Goal: Task Accomplishment & Management: Use online tool/utility

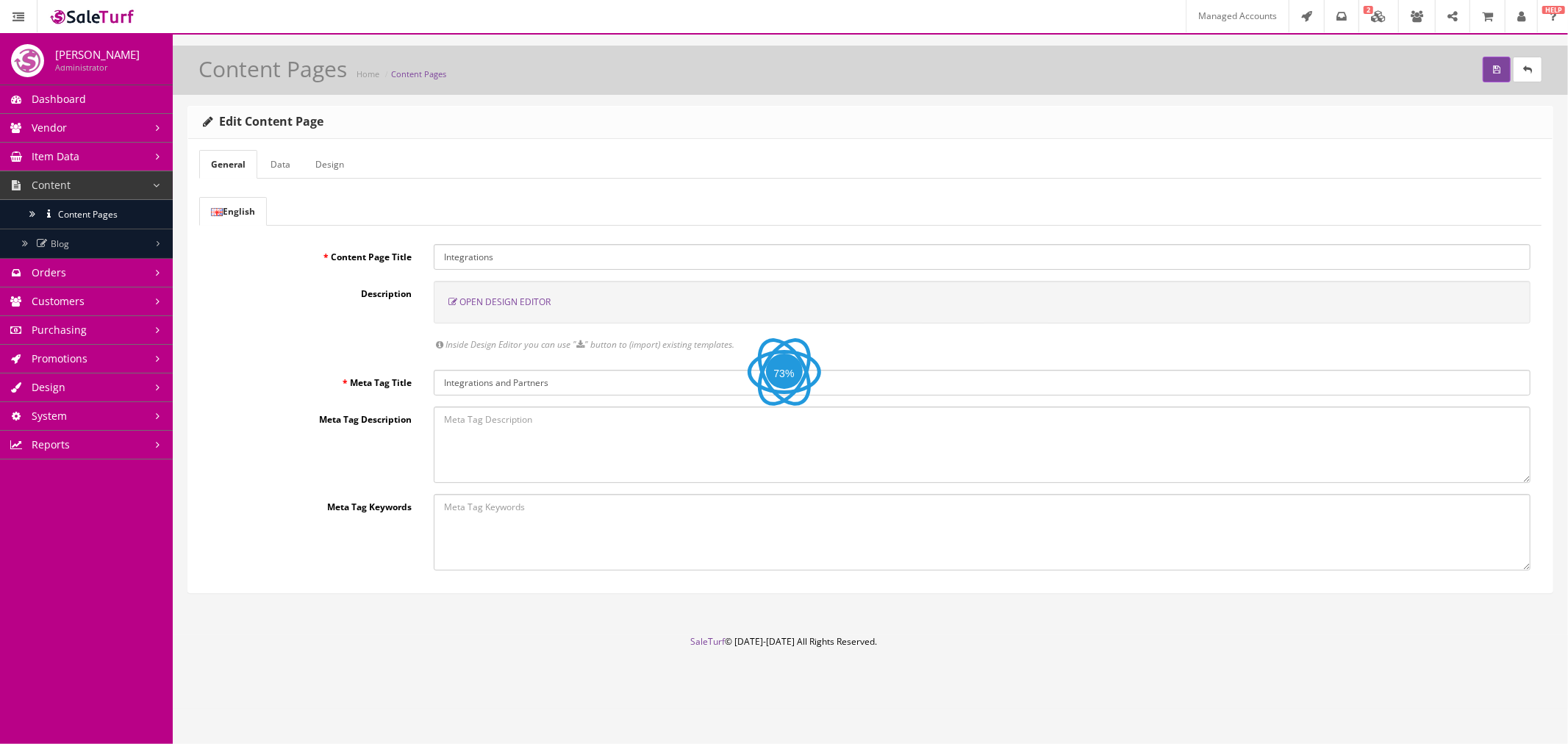
click at [489, 298] on span "Open Design Editor" at bounding box center [504, 301] width 91 height 13
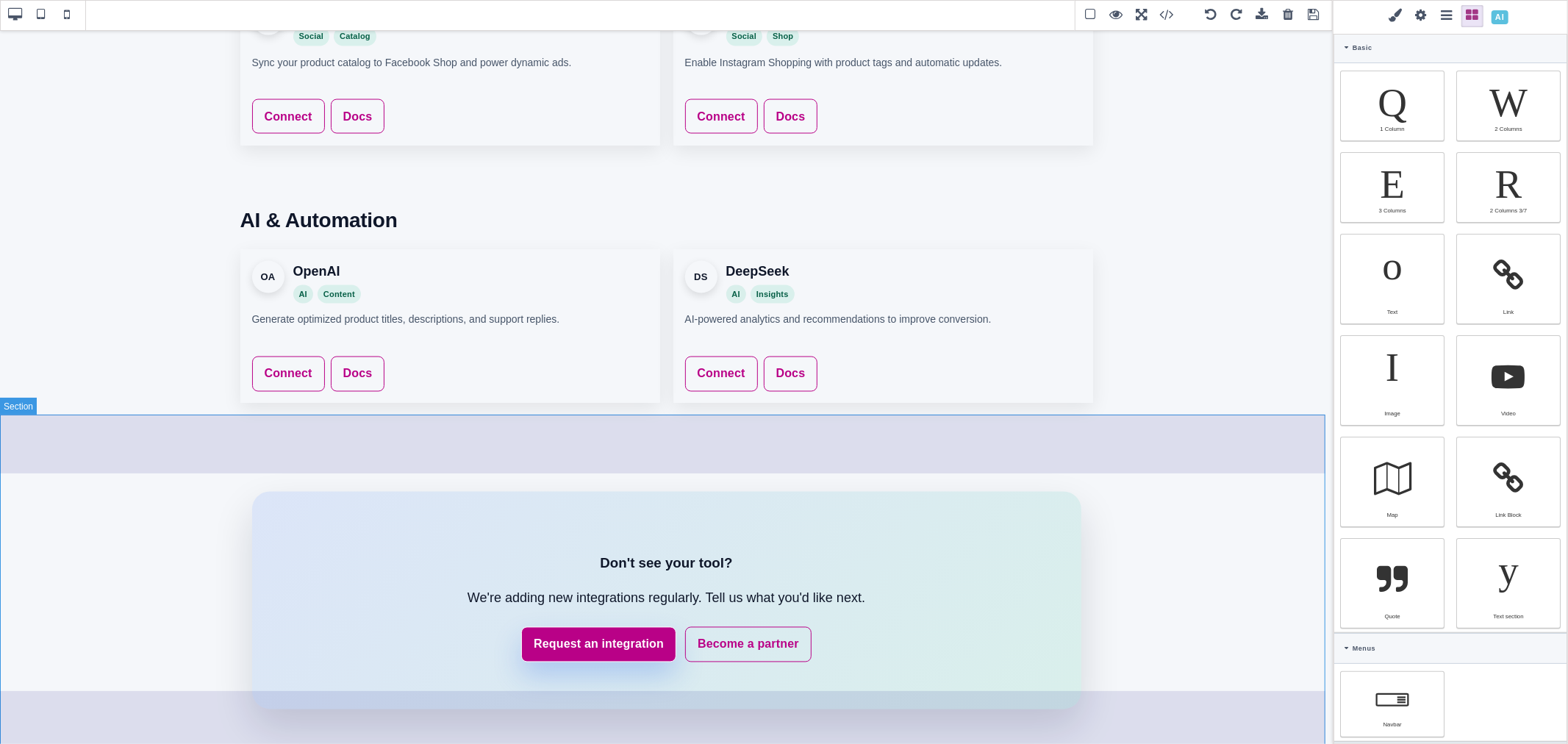
scroll to position [2087, 0]
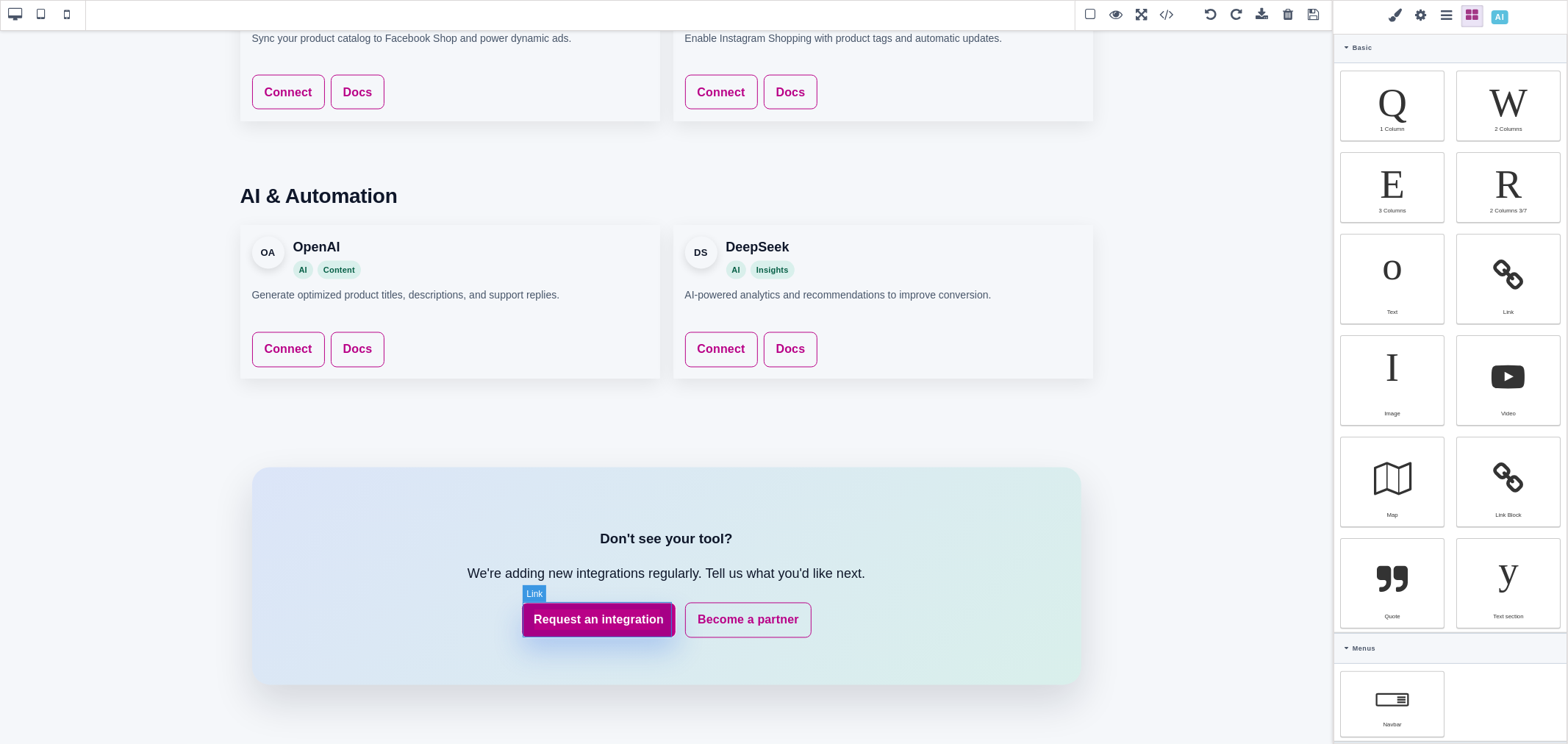
click at [669, 604] on link "Request an integration" at bounding box center [598, 620] width 155 height 35
type input "rgb(255, 255, 255)"
select select
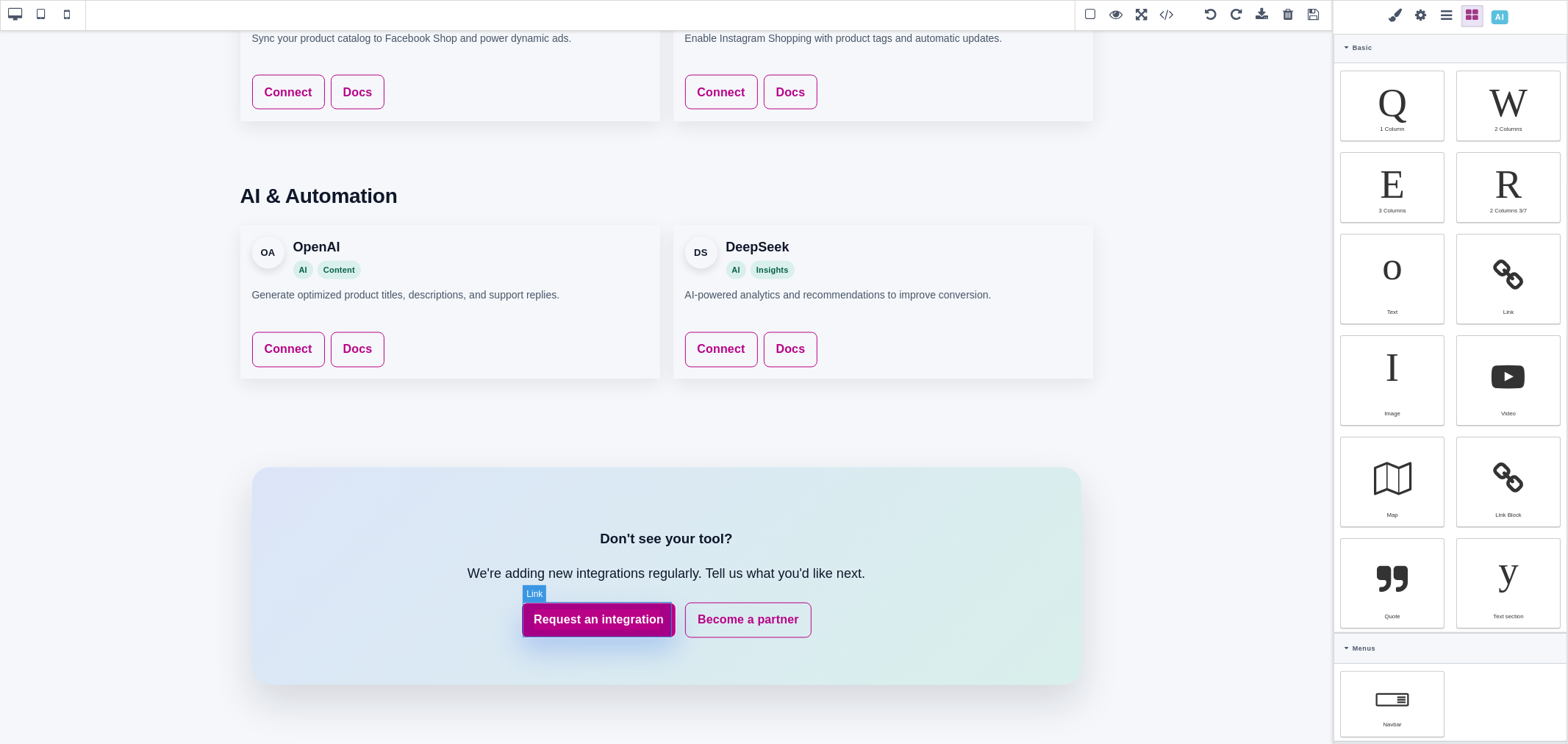
type input "rgb(185, 1, 135)"
type input "rgb(255, 255, 255)"
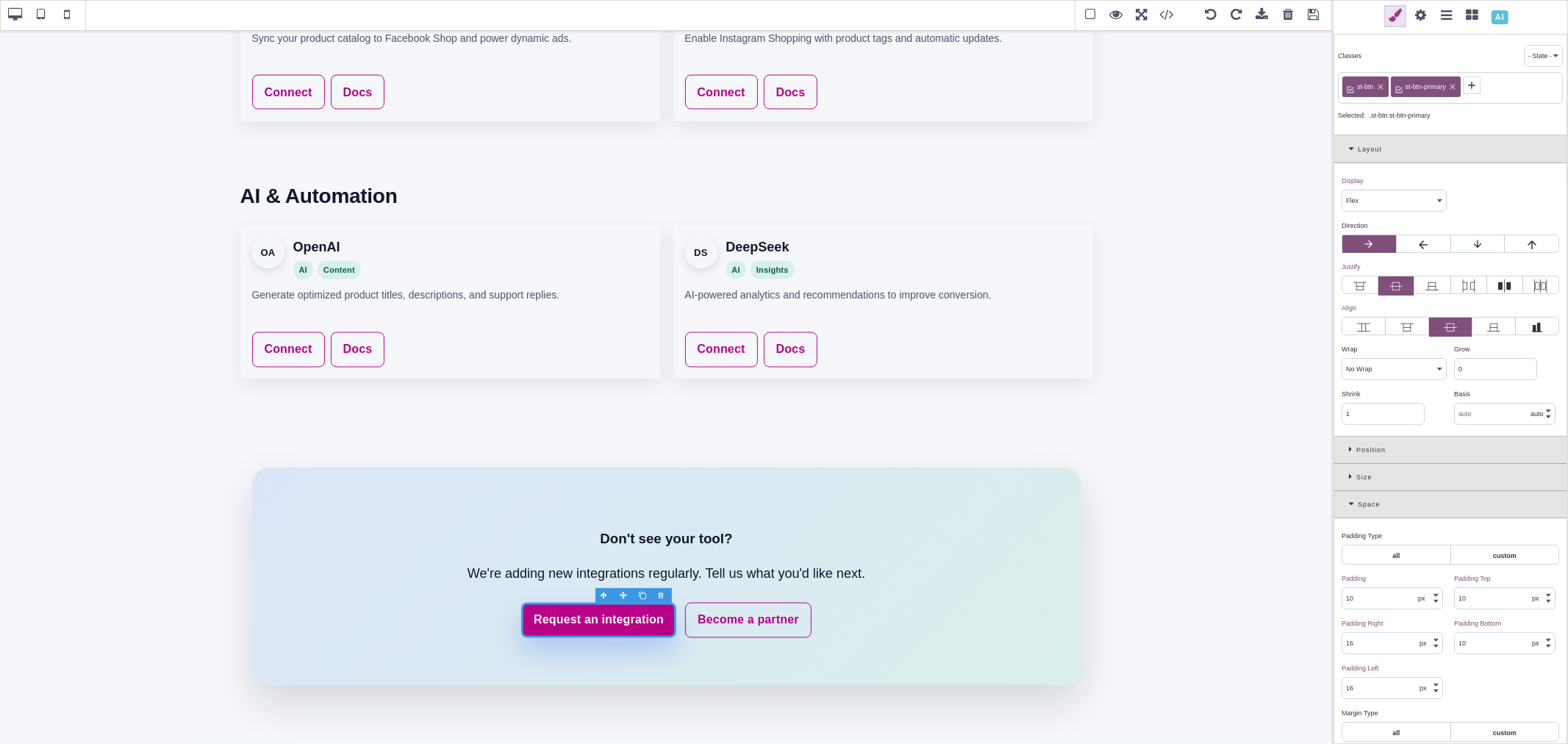
click at [1432, 85] on span "st-btn-primary" at bounding box center [1426, 87] width 46 height 13
copy span "st-btn-primary"
click at [310, 335] on link "Connect" at bounding box center [289, 349] width 73 height 35
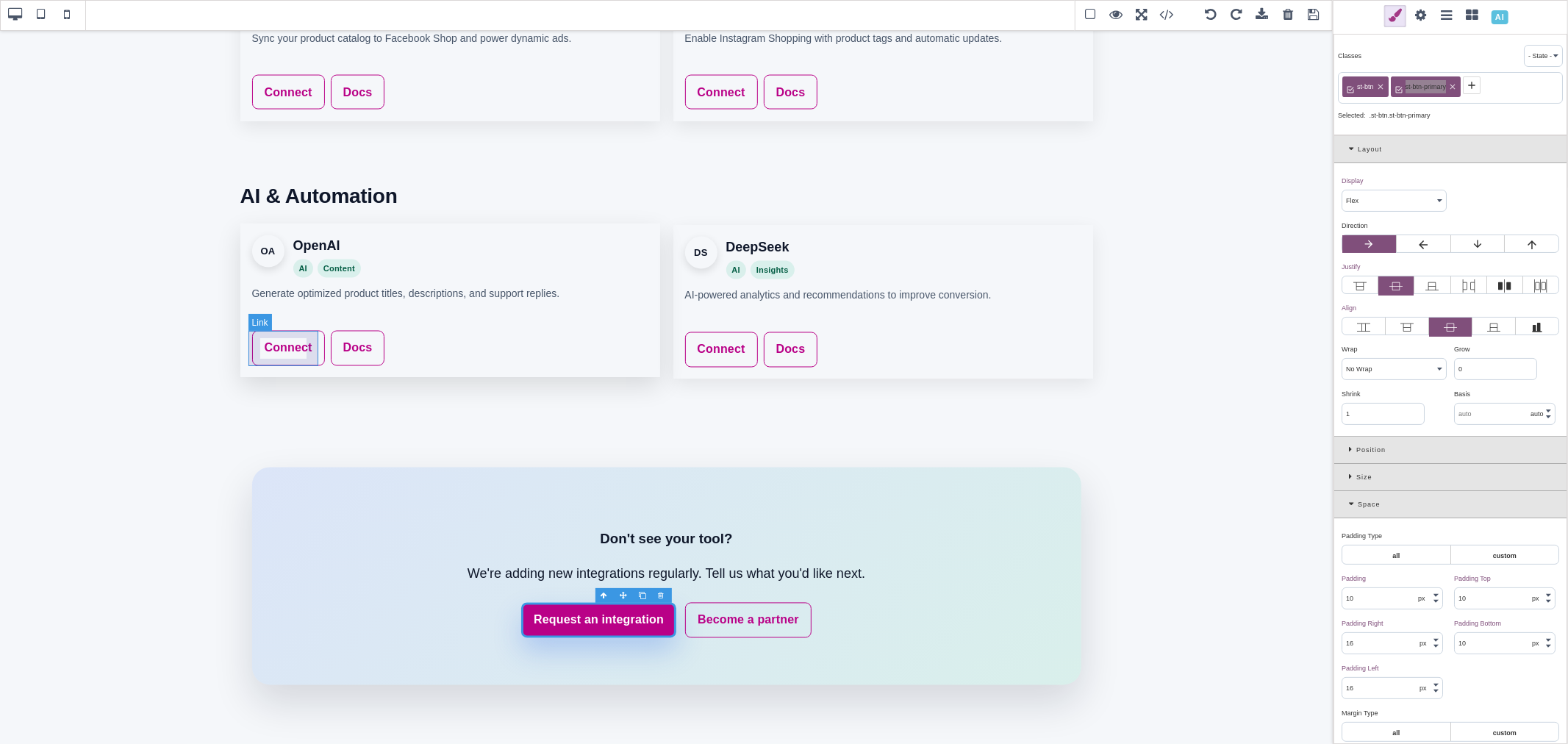
type input "rgb(141, 1, 103)"
select select
select select "left"
select select
type input "transparent"
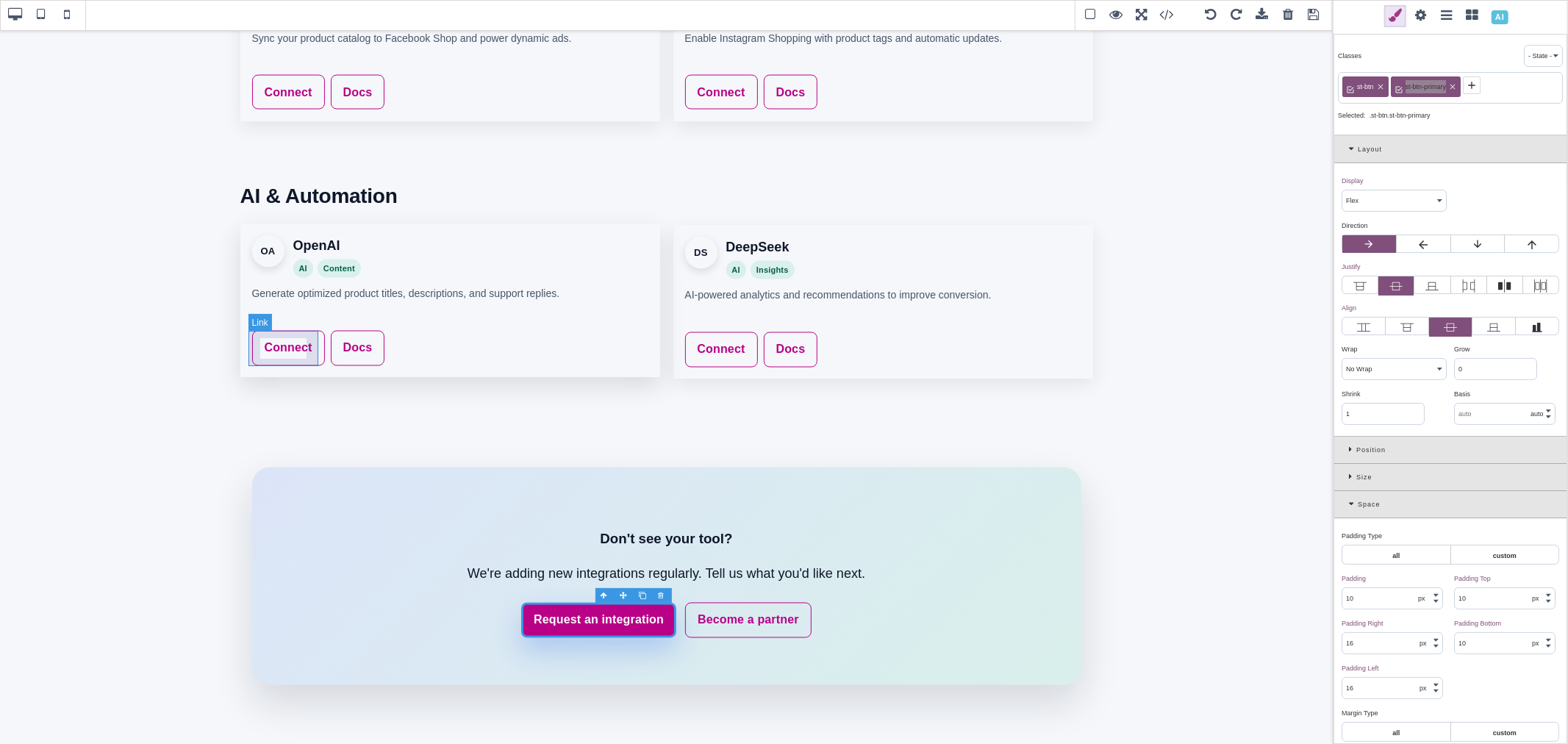
type input "rgb(141, 1, 103)"
click at [1397, 83] on icon at bounding box center [1400, 85] width 12 height 12
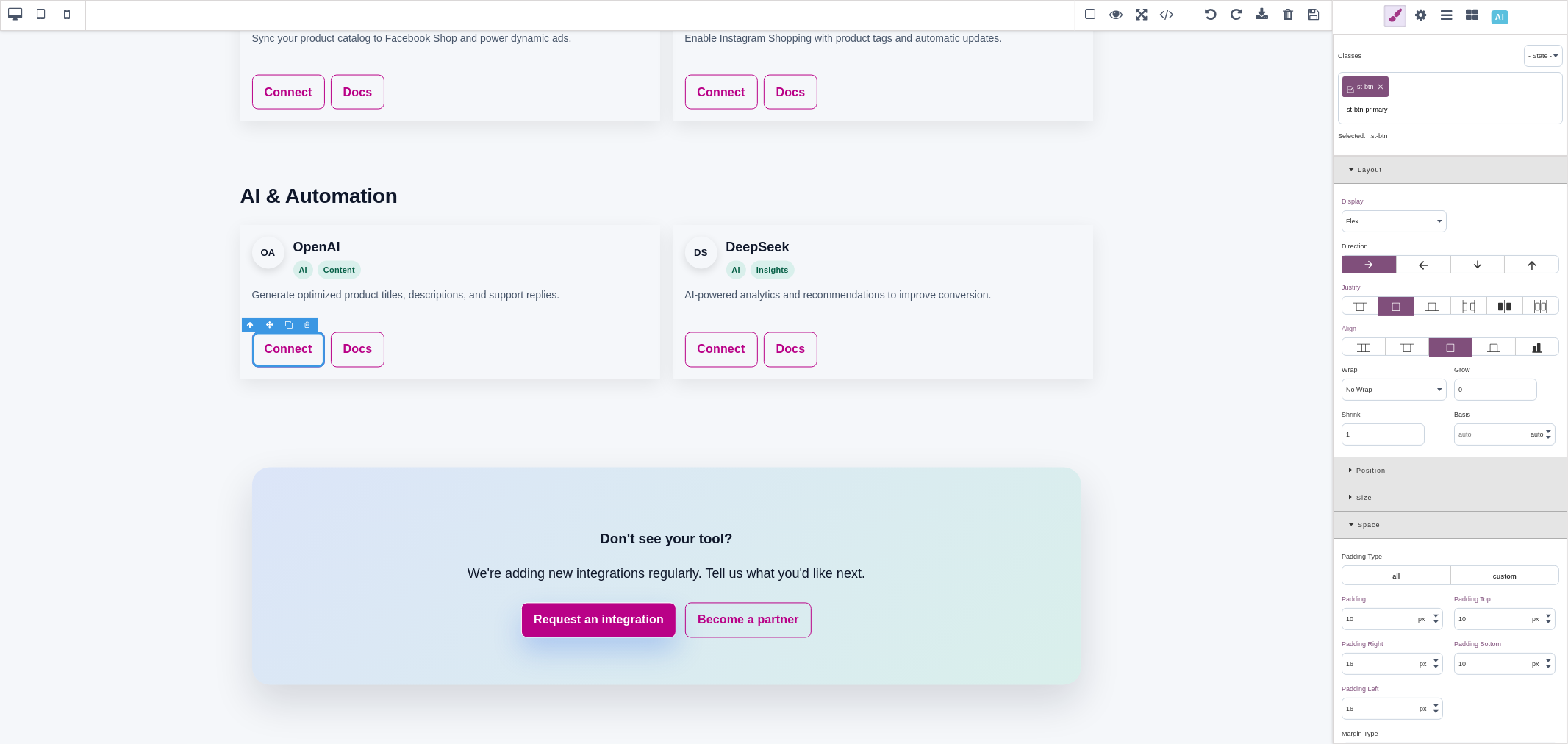
type input "st-btn-primary"
type input "rgb(185, 1, 135)"
select select
type input "rgb(185, 1, 135)"
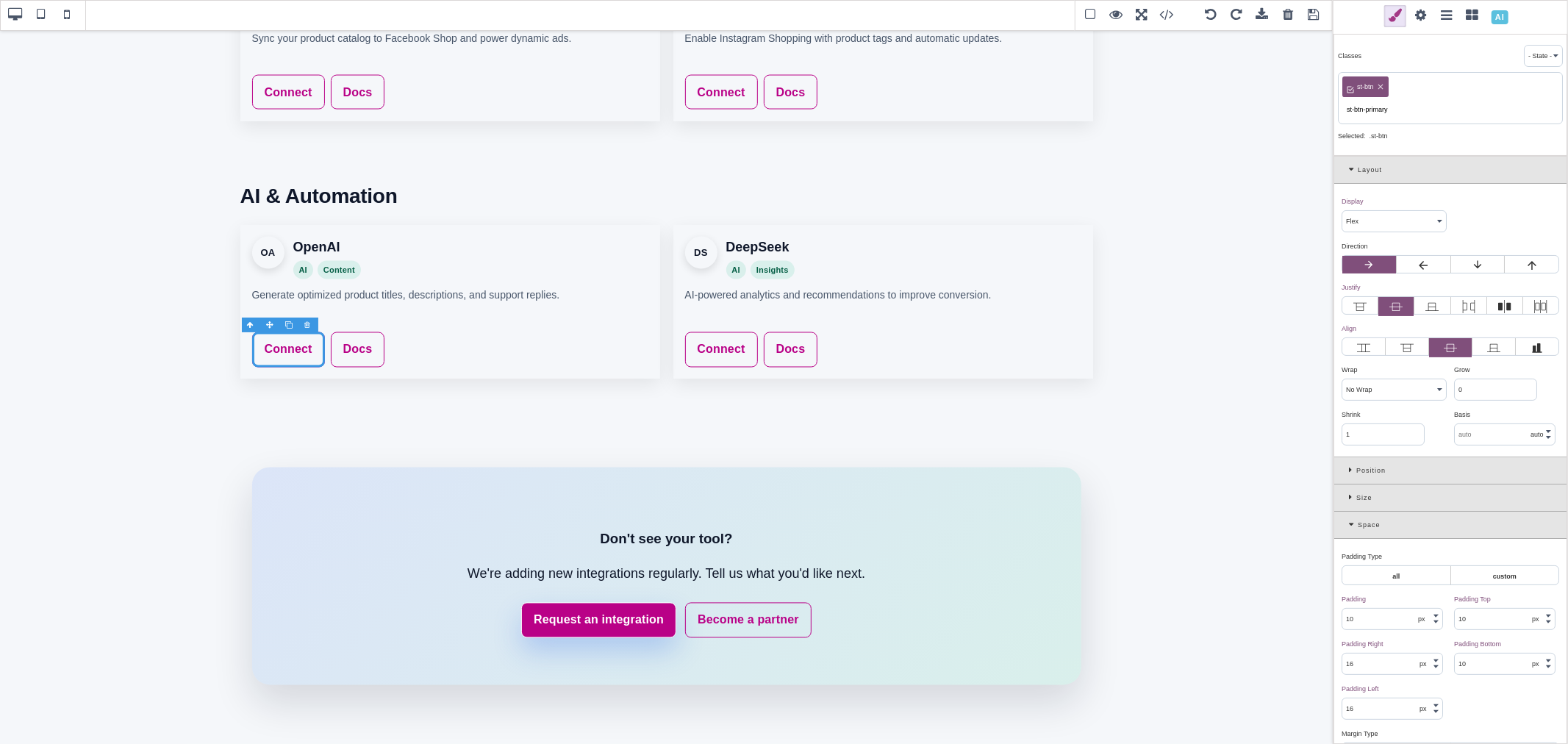
type input "rgb(185, 1, 135)"
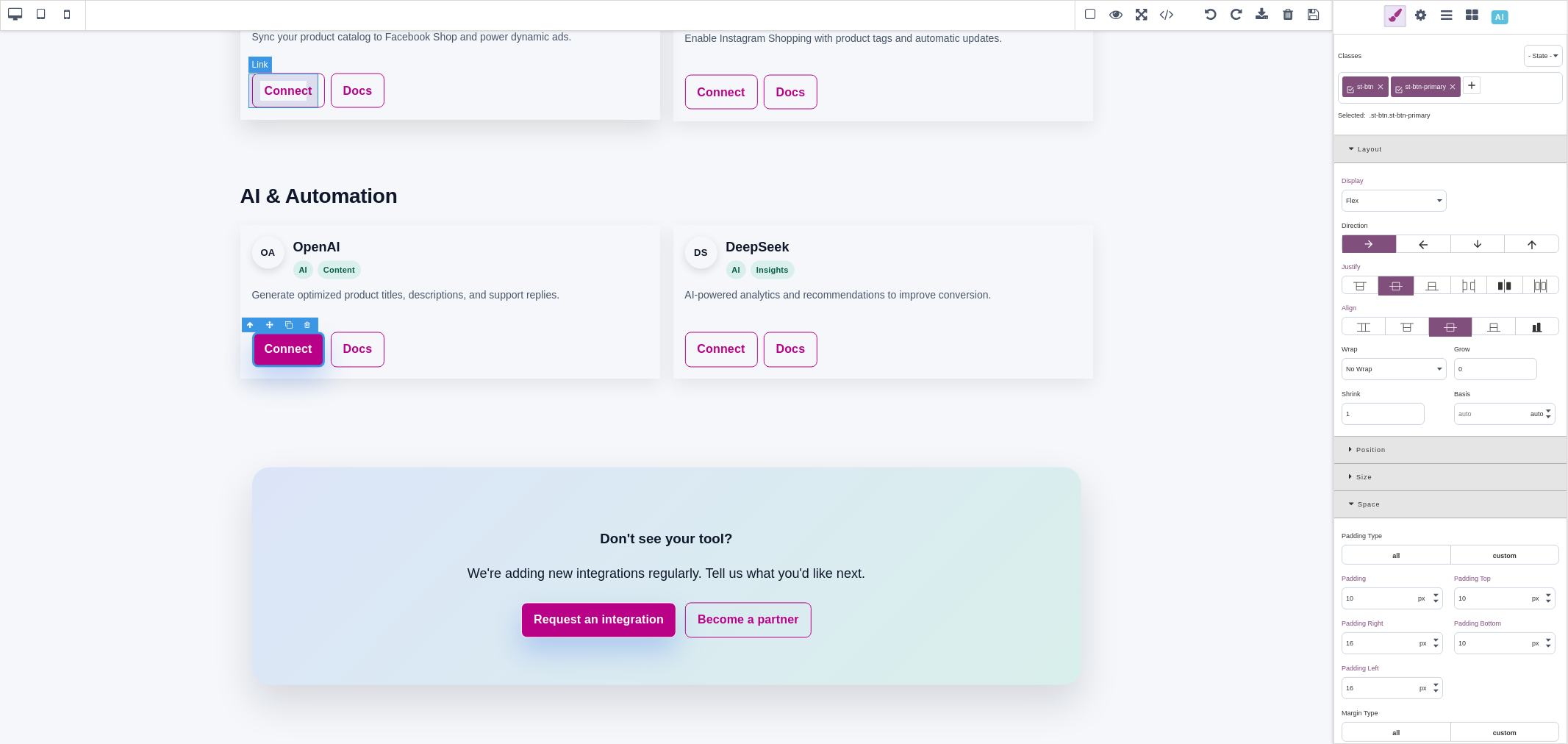
click at [310, 78] on link "Connect" at bounding box center [289, 91] width 73 height 35
type input "rgb(141, 1, 103)"
select select
type input "rgb(141, 1, 103)"
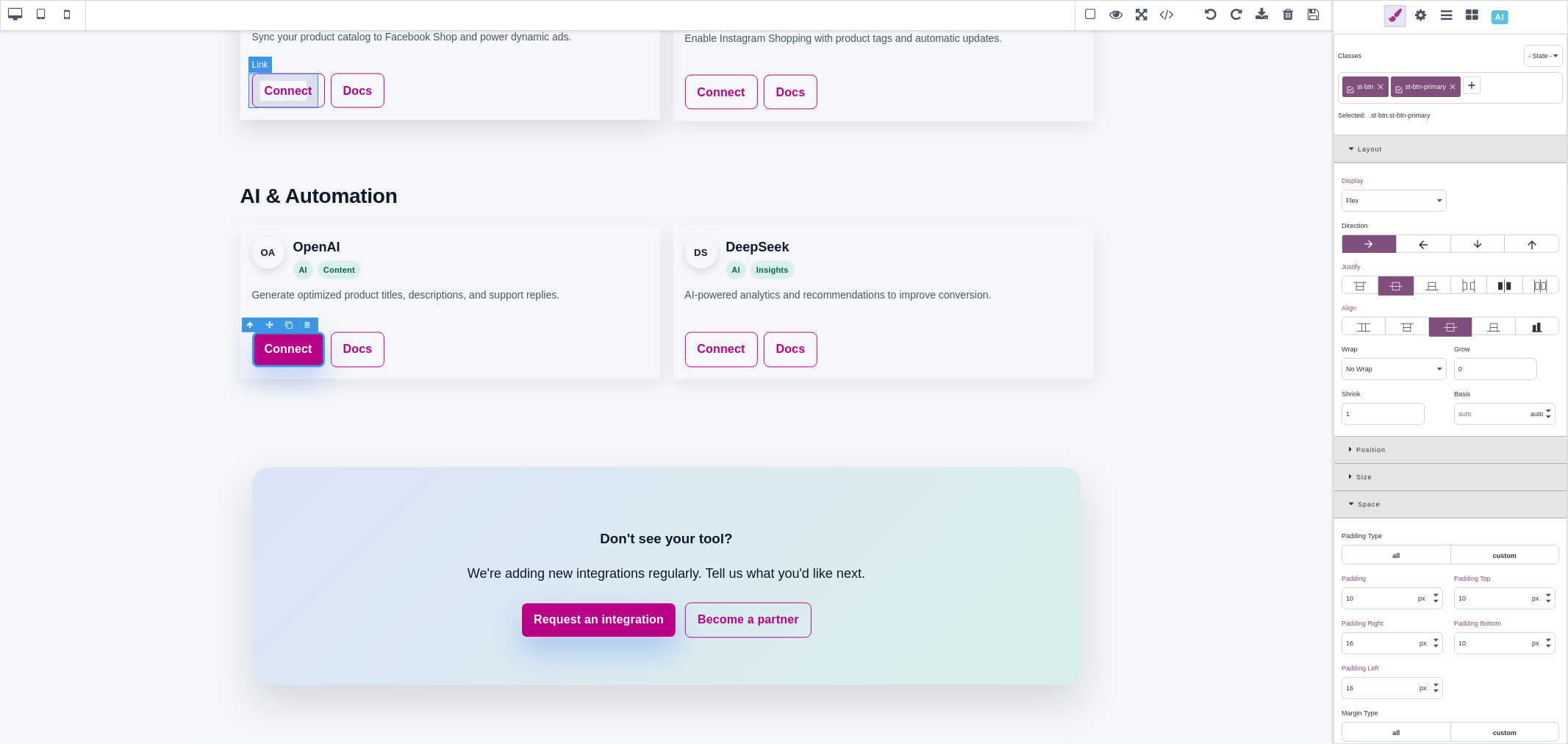
type input "rgb(141, 1, 103)"
click at [1400, 86] on icon at bounding box center [1399, 85] width 7 height 7
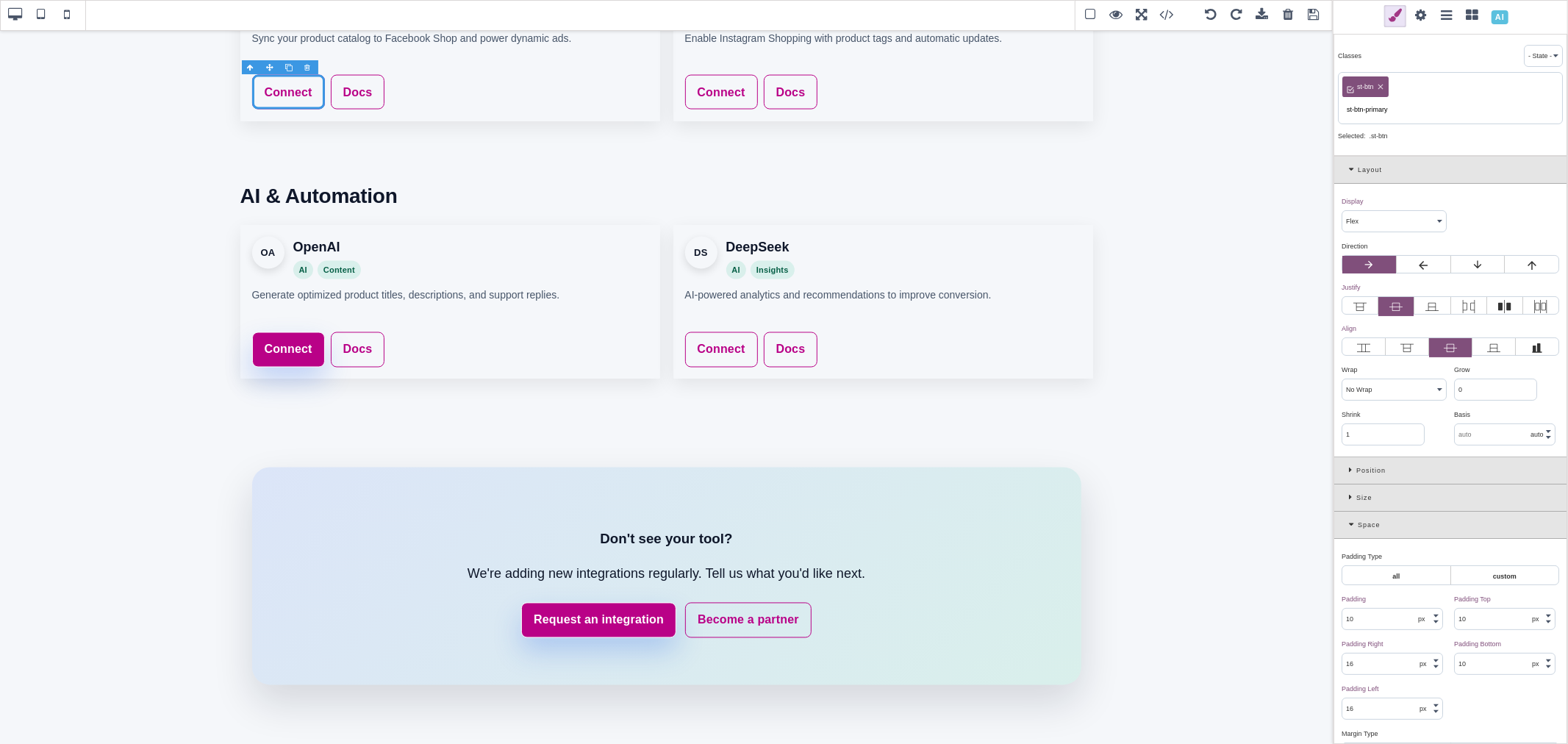
type input "st-btn-primary"
type input "rgb(185, 1, 135)"
select select
type input "rgb(185, 1, 135)"
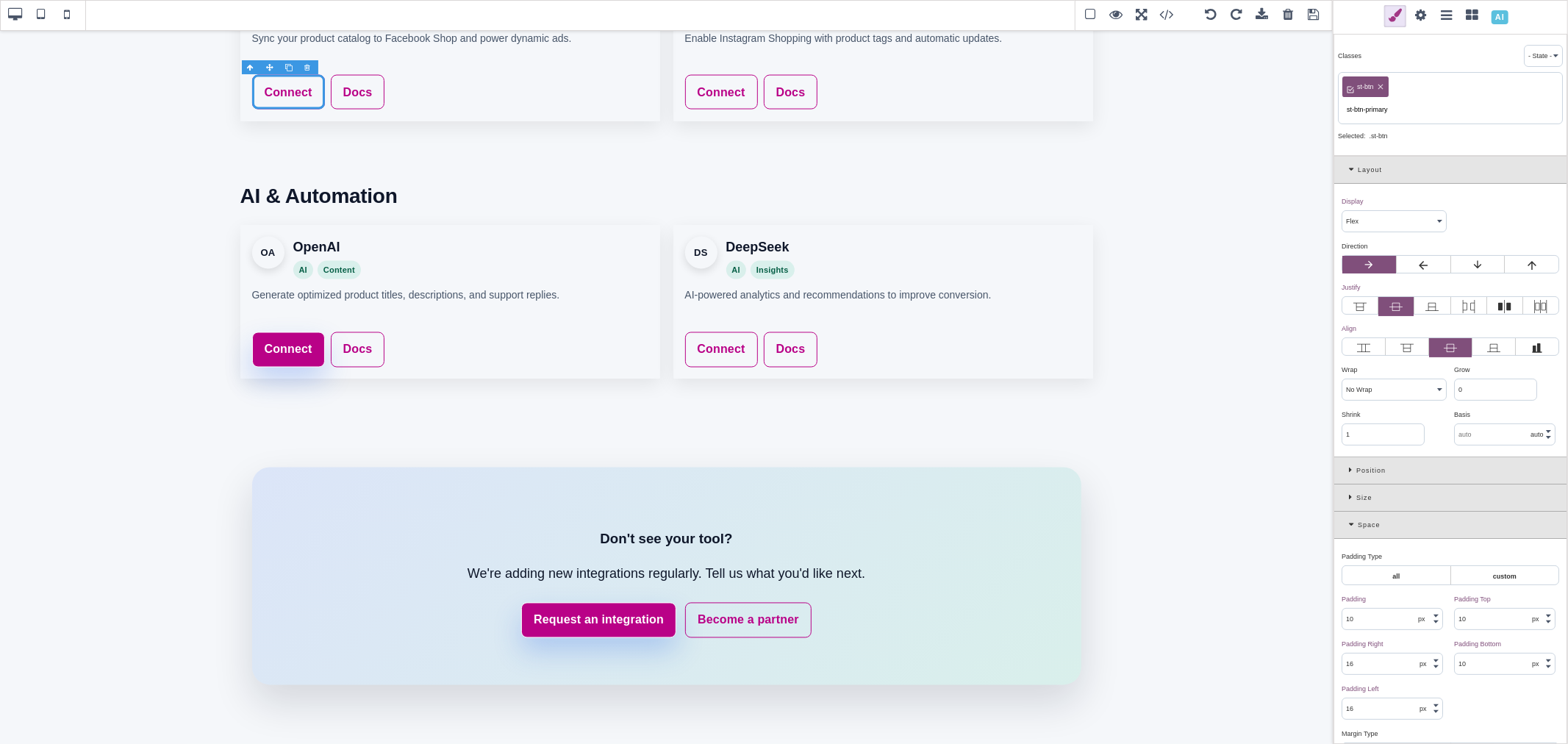
type input "rgb(185, 1, 135)"
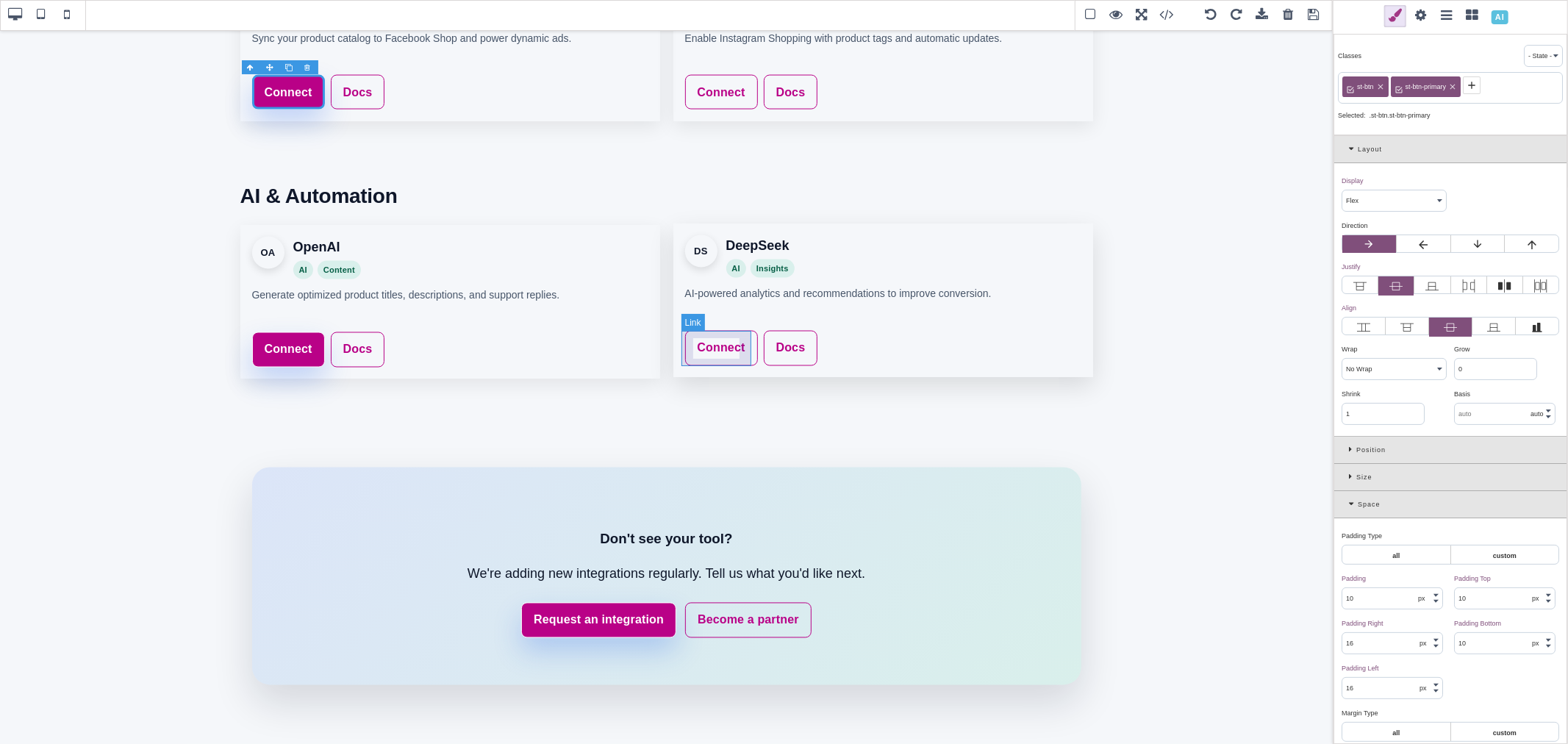
click at [731, 335] on link "Connect" at bounding box center [721, 349] width 73 height 35
type input "rgb(141, 1, 103)"
select select
type input "rgb(141, 1, 103)"
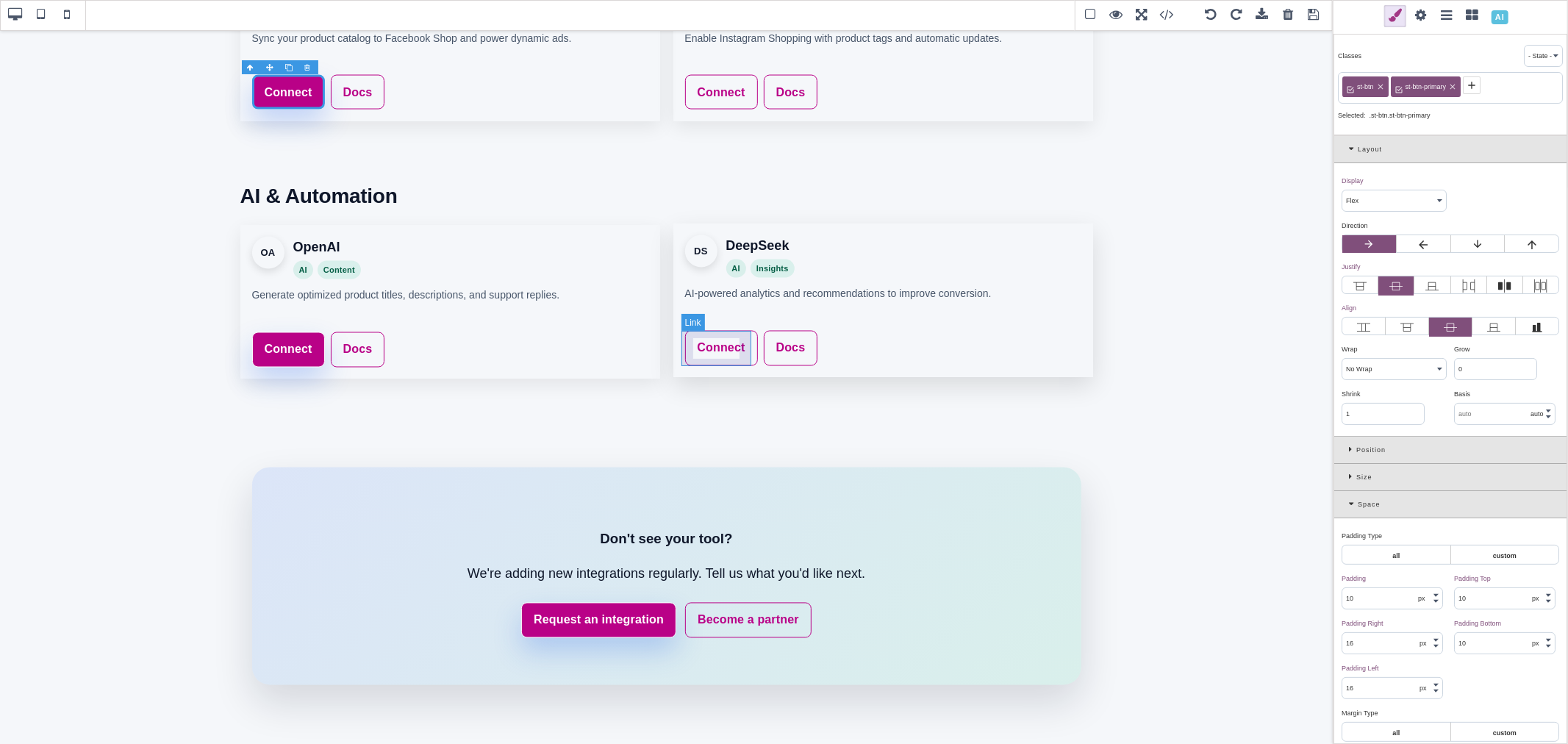
type input "rgb(141, 1, 103)"
click at [1402, 84] on icon at bounding box center [1400, 85] width 12 height 12
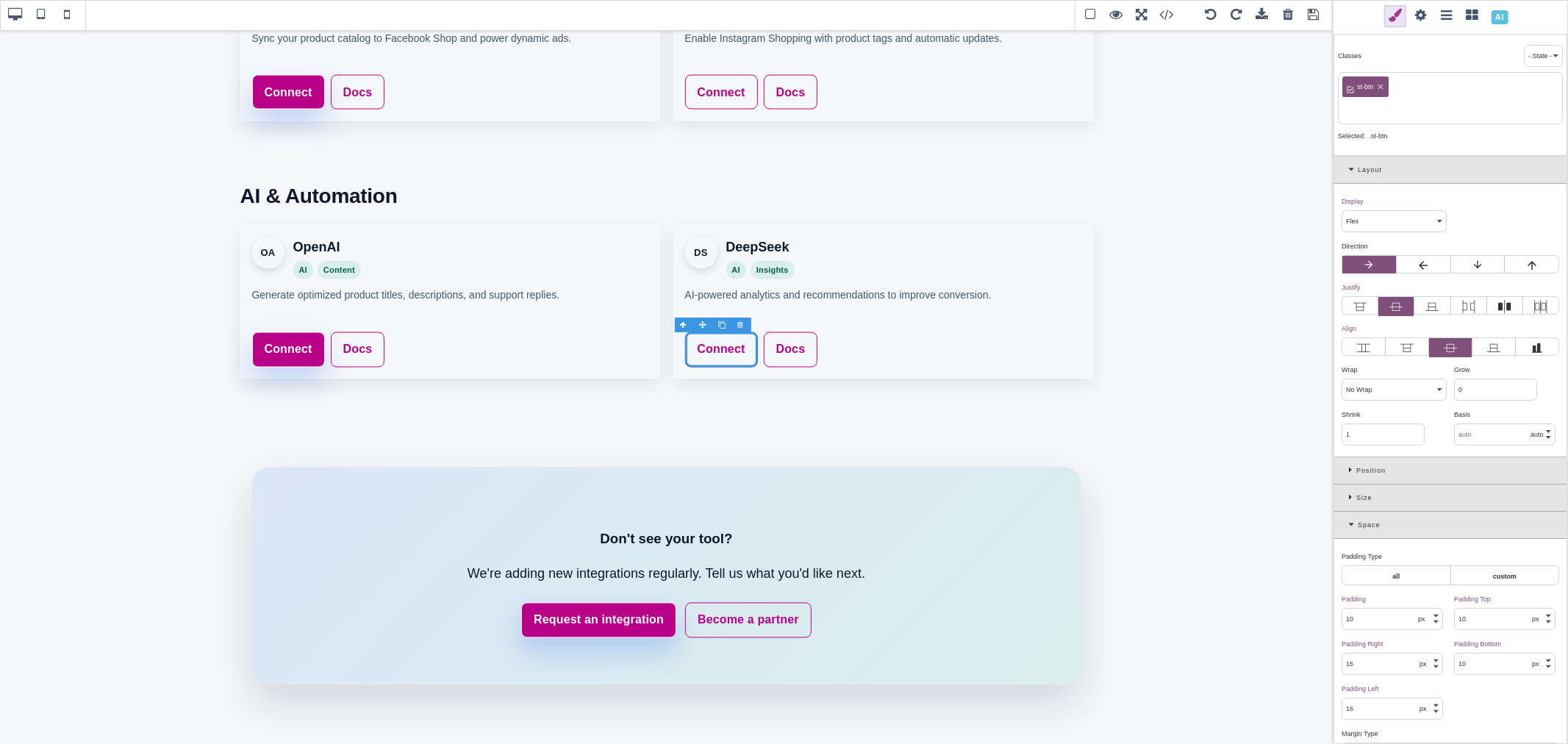
paste input "st-btn-primary"
type input "st-btn-primary"
type input "rgb(185, 1, 135)"
select select
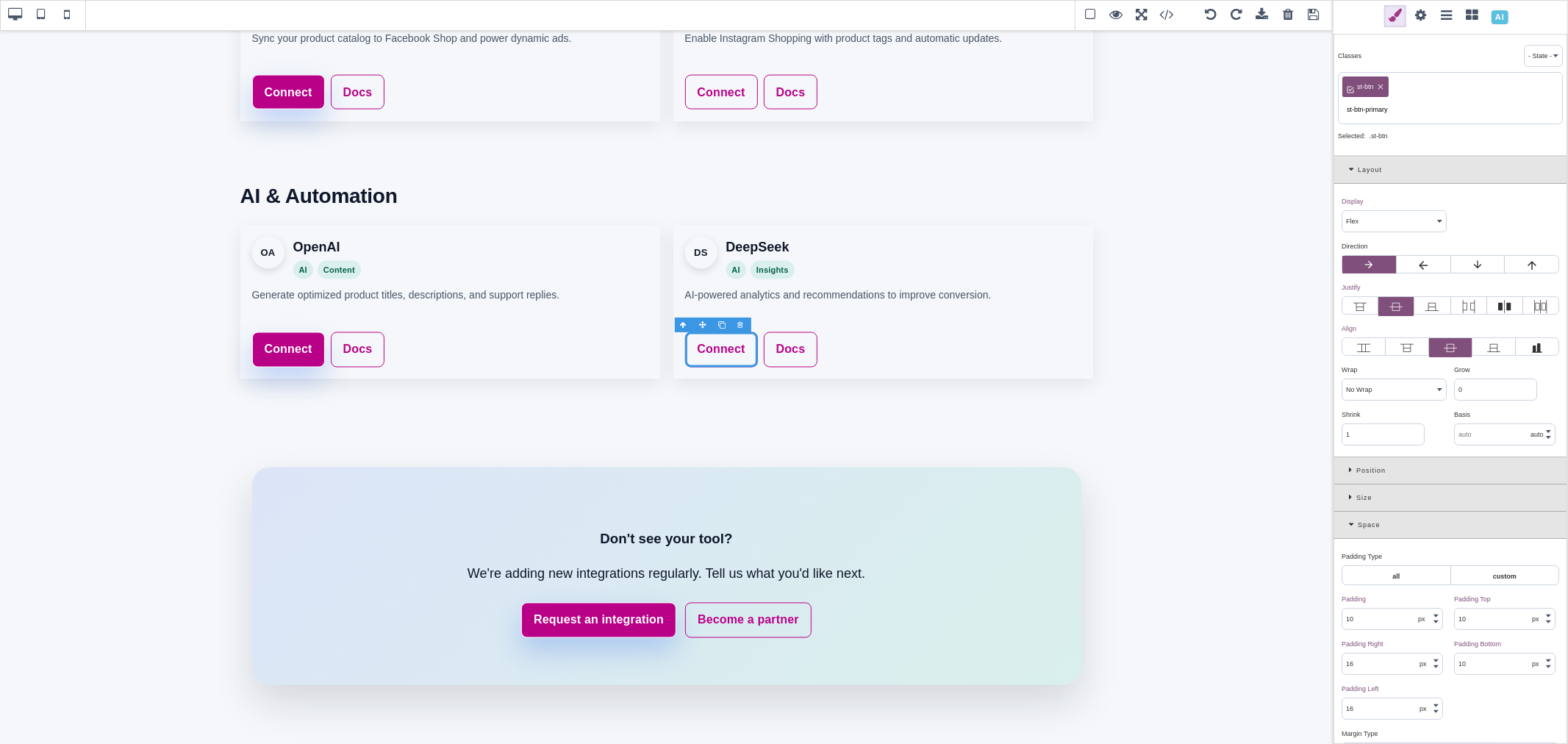
type input "rgb(185, 1, 135)"
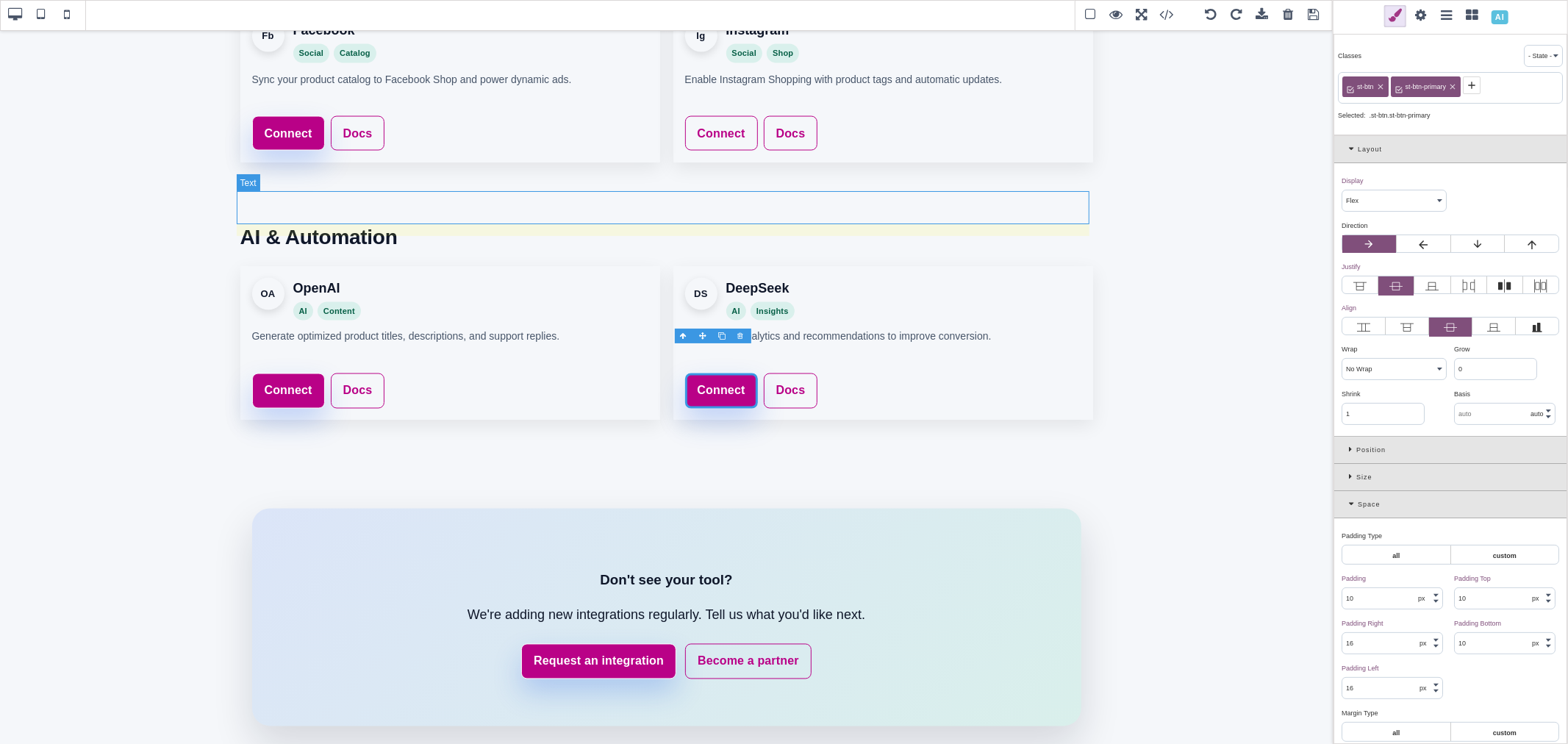
scroll to position [2005, 0]
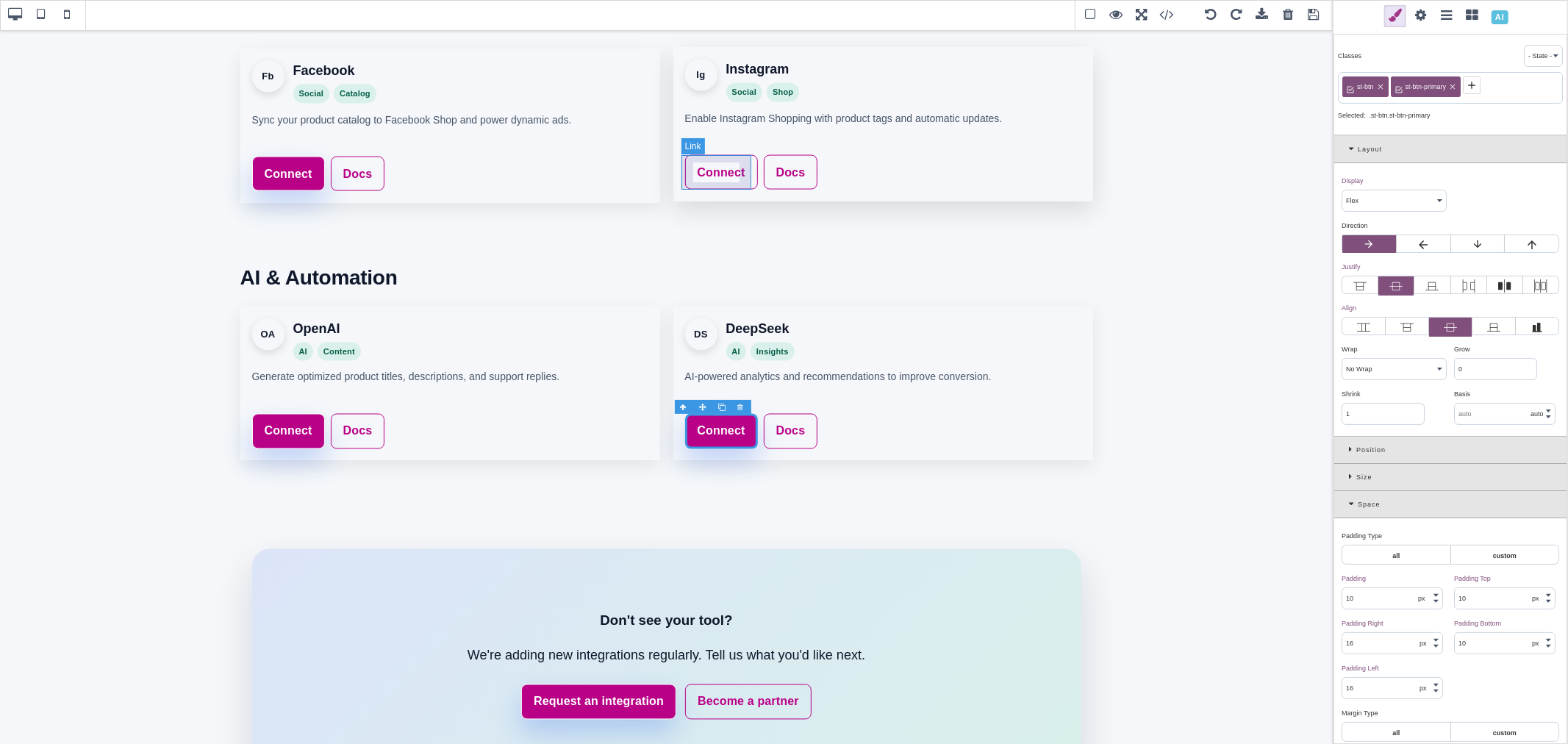
click at [715, 174] on link "Connect" at bounding box center [721, 172] width 73 height 35
type input "rgb(141, 1, 103)"
select select
type input "rgb(141, 1, 103)"
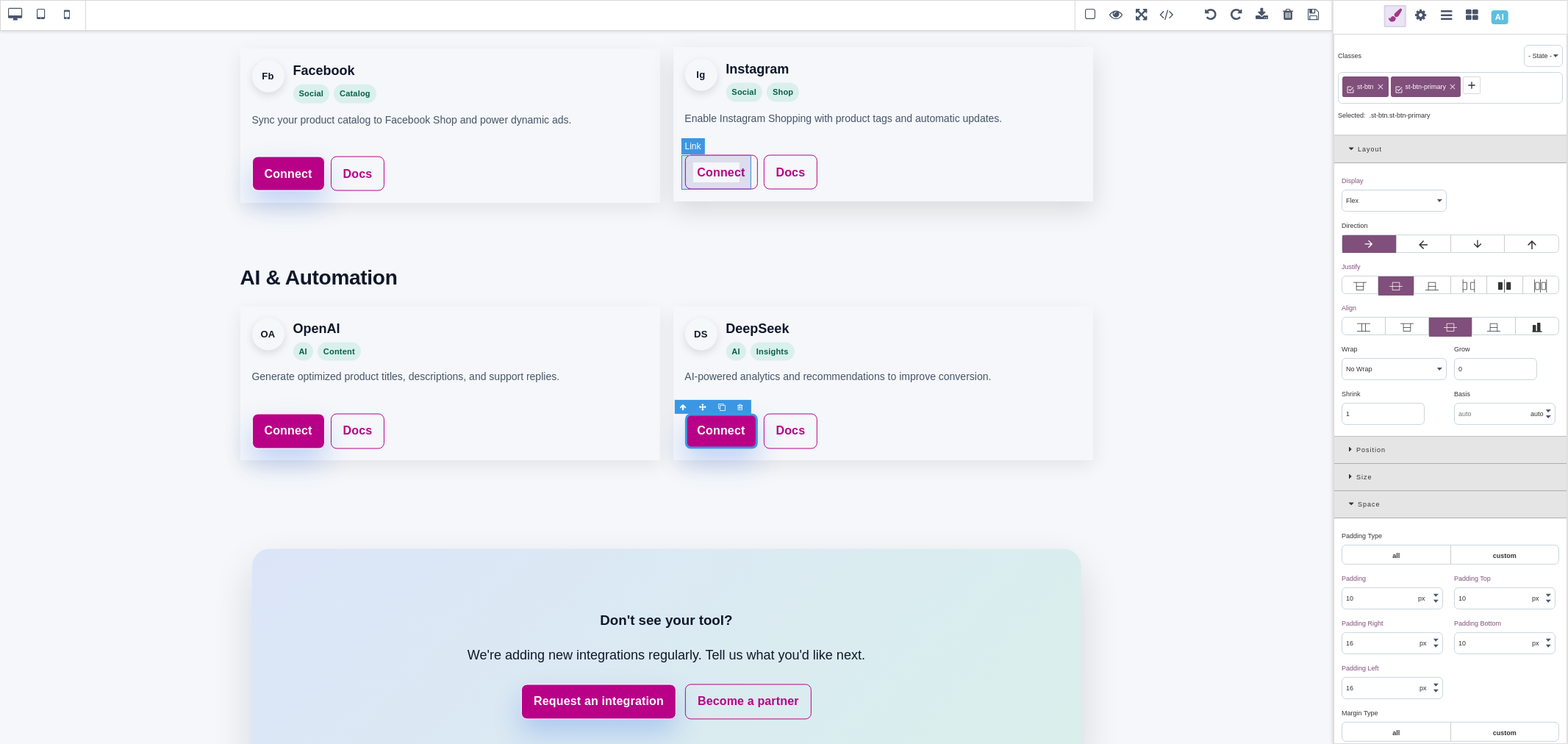
type input "rgb(141, 1, 103)"
click at [1401, 89] on icon at bounding box center [1400, 85] width 12 height 12
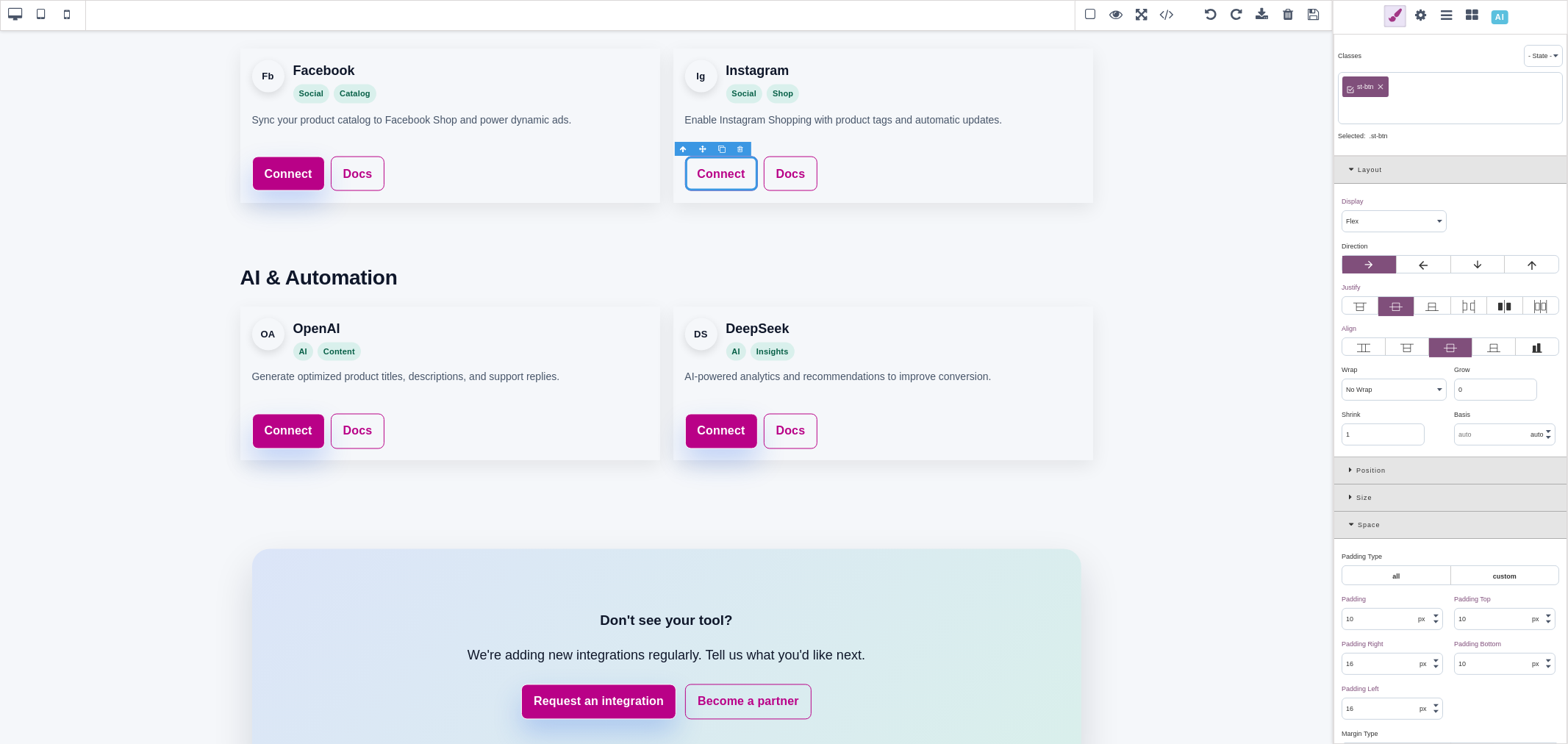
paste input "st-btn-primary"
type input "st-btn-primary"
type input "rgb(185, 1, 135)"
select select
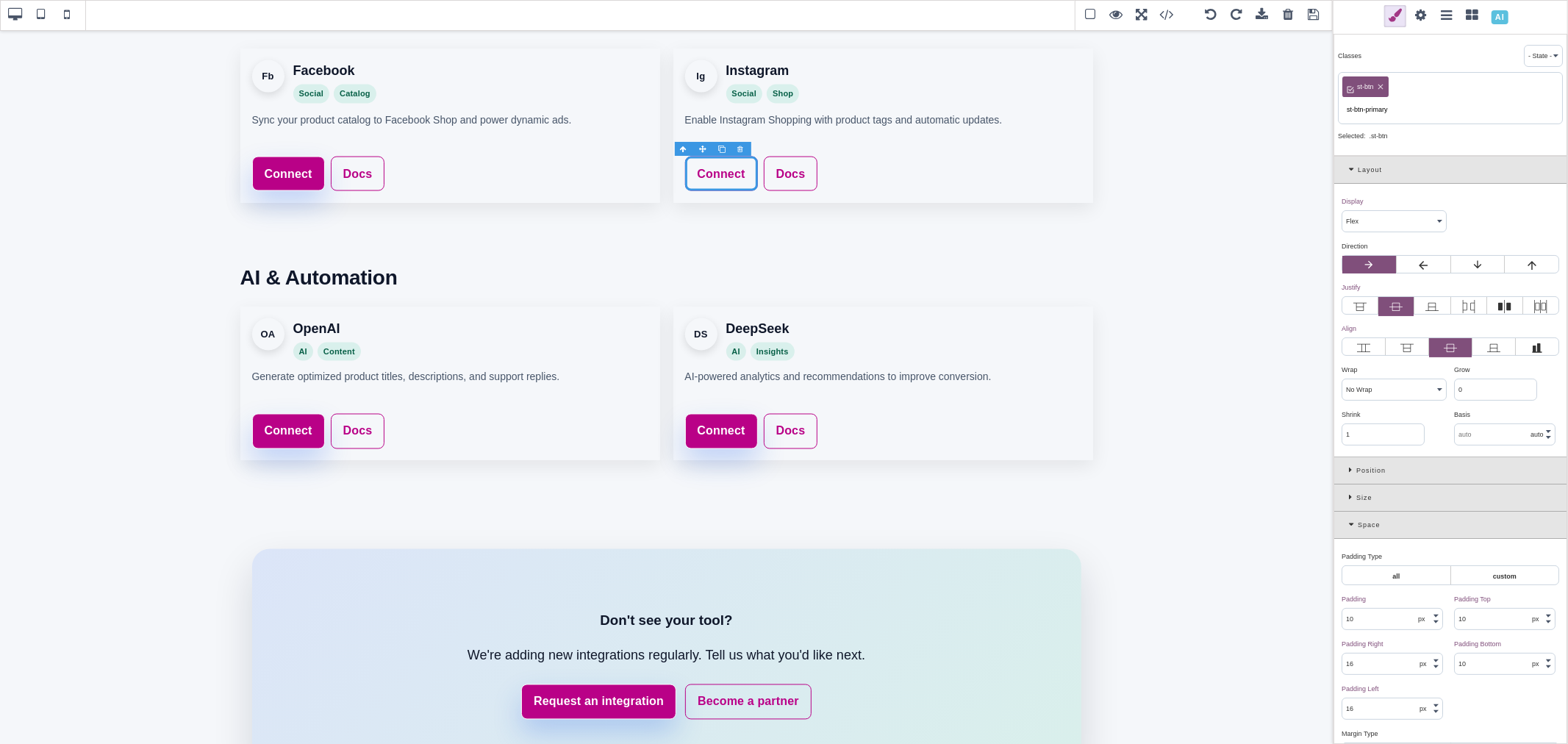
type input "rgb(185, 1, 135)"
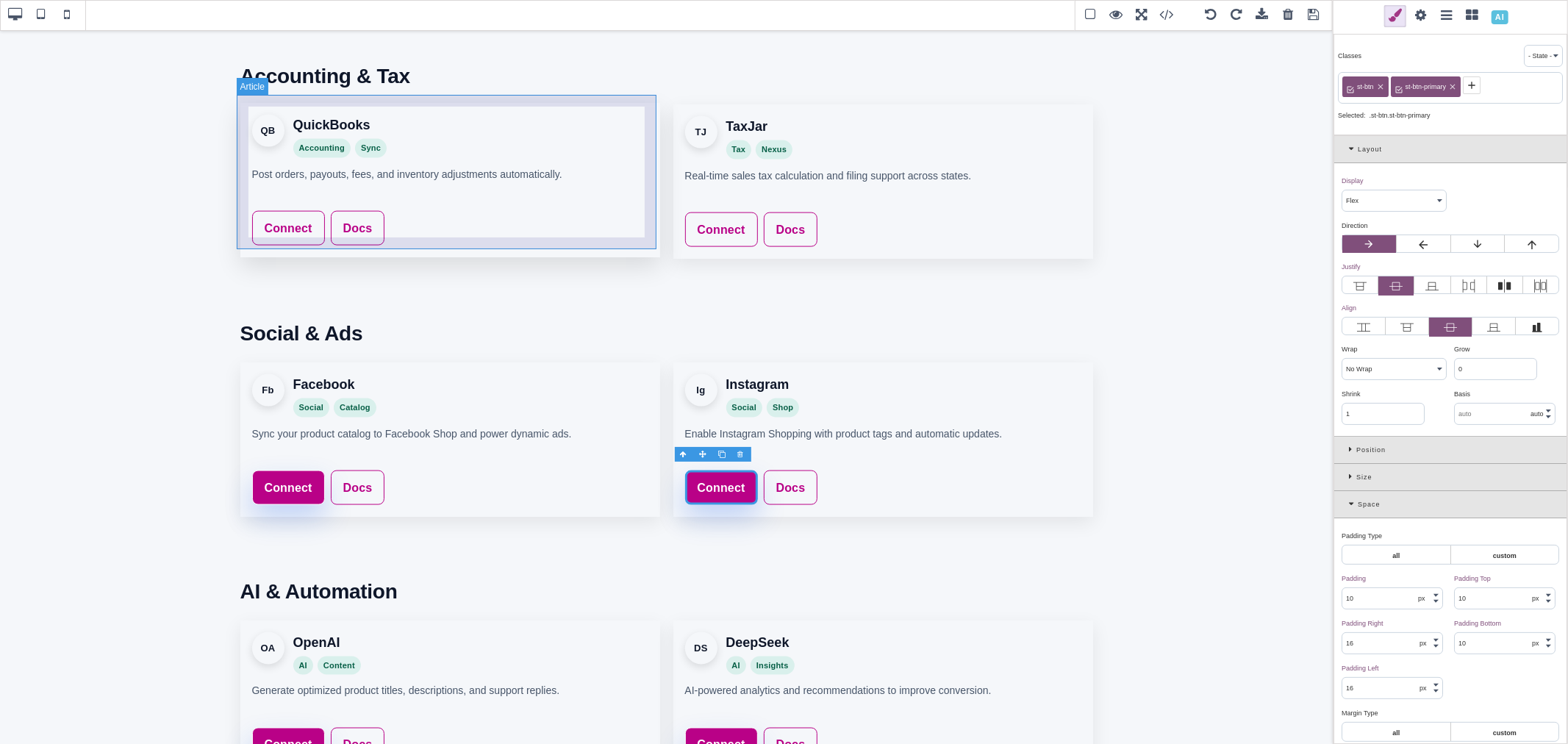
scroll to position [1679, 0]
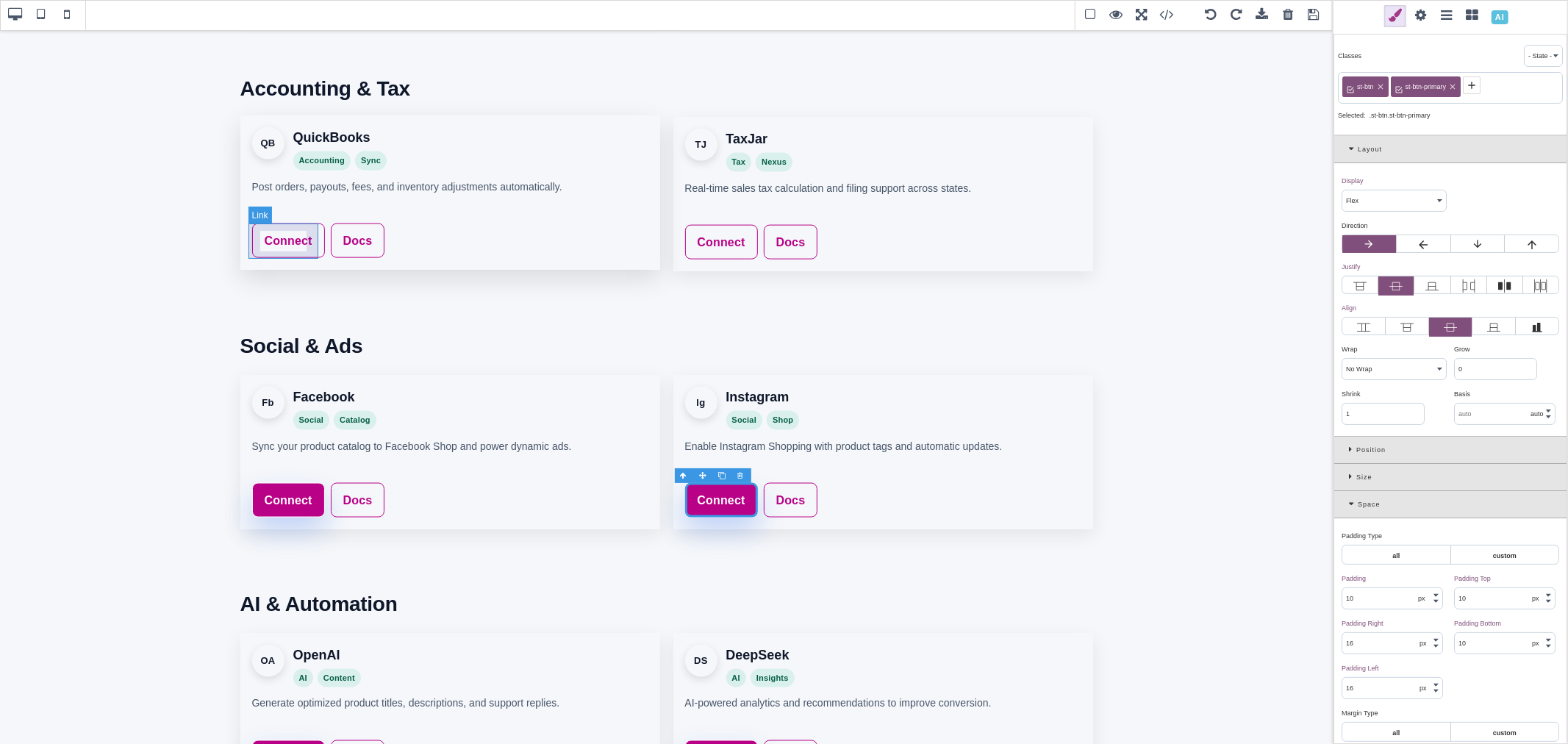
click at [313, 229] on link "Connect" at bounding box center [289, 241] width 73 height 35
type input "rgb(141, 1, 103)"
select select
type input "rgb(141, 1, 103)"
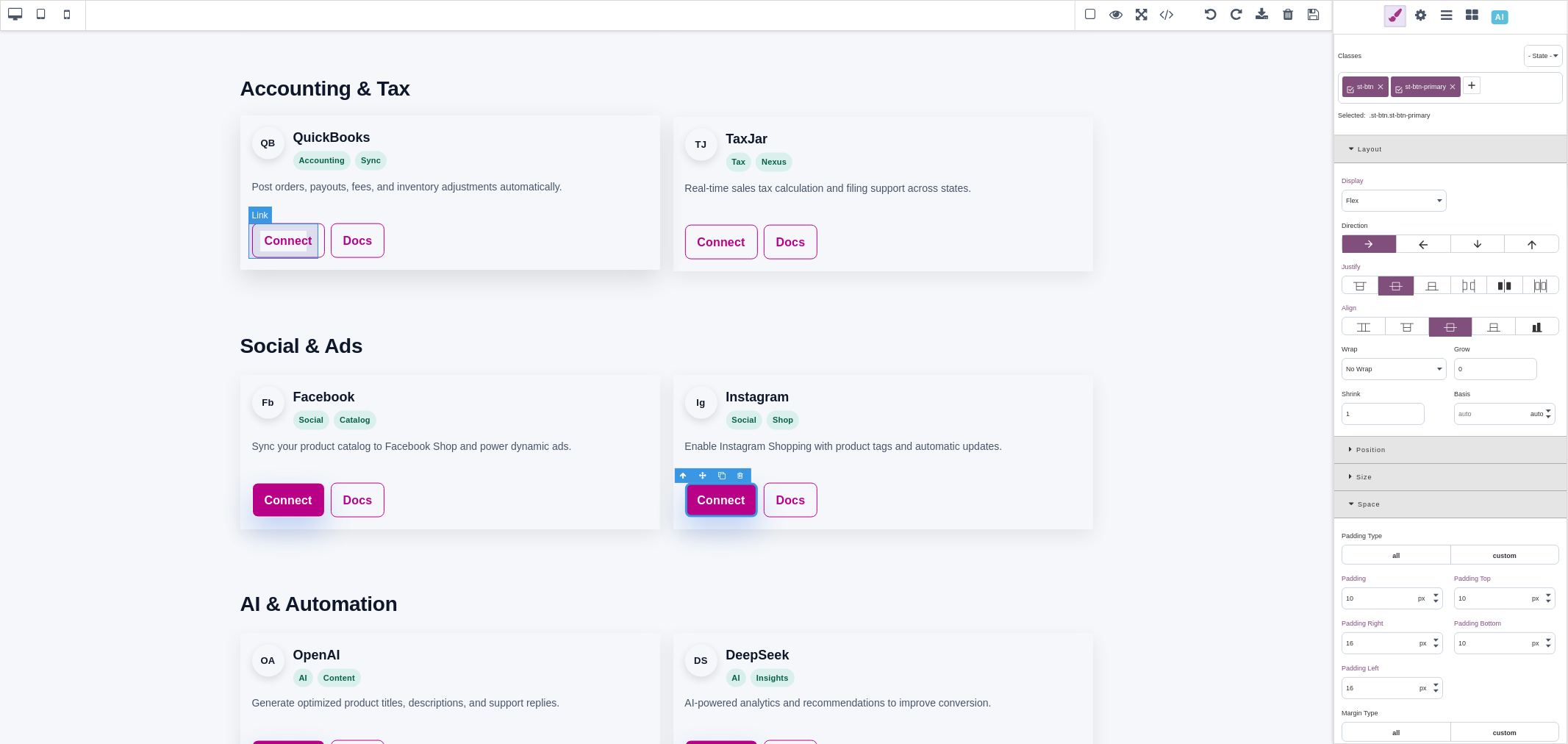
type input "rgb(141, 1, 103)"
click at [1399, 84] on icon at bounding box center [1400, 85] width 12 height 12
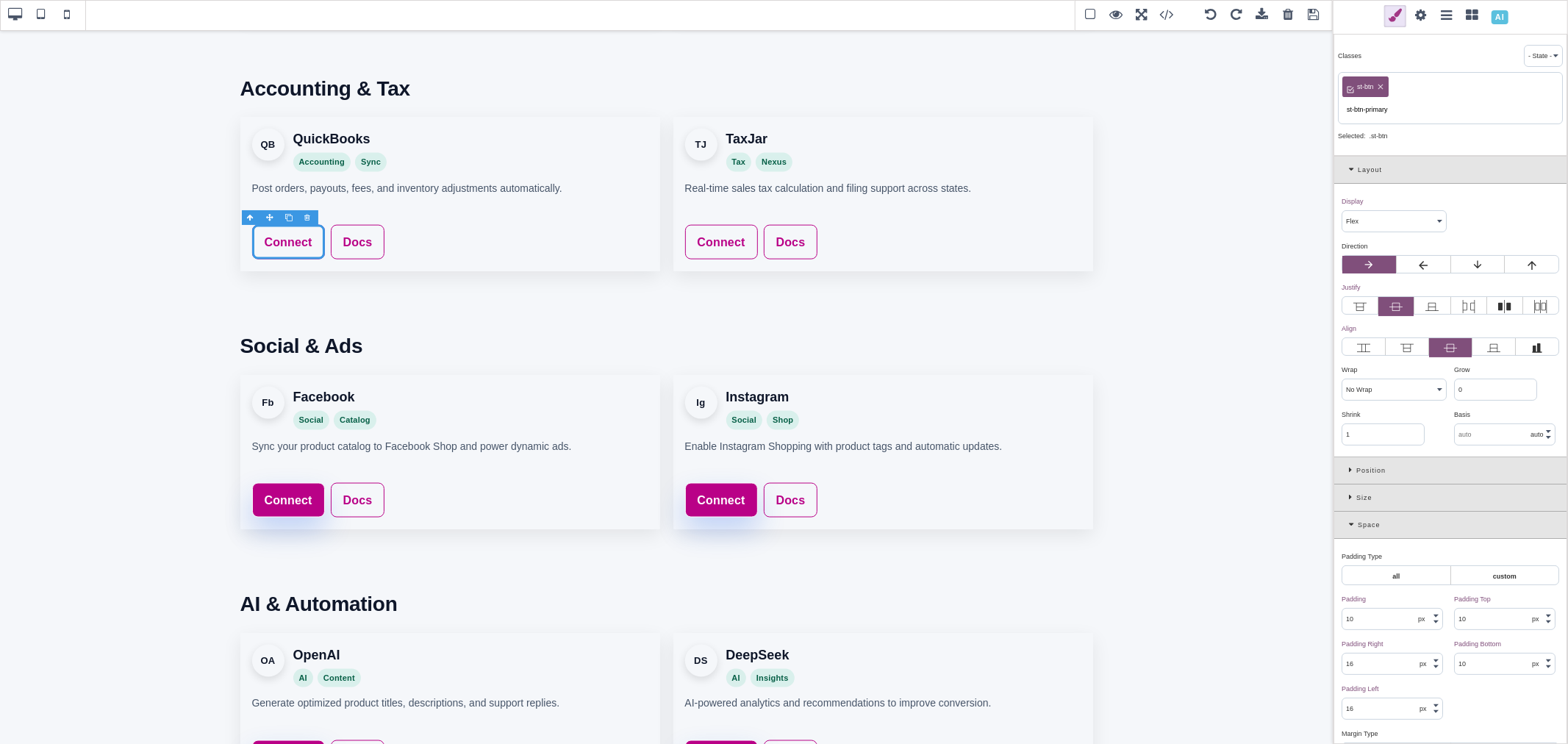
type input "st-btn-primary"
type input "rgb(185, 1, 135)"
select select
type input "rgb(185, 1, 135)"
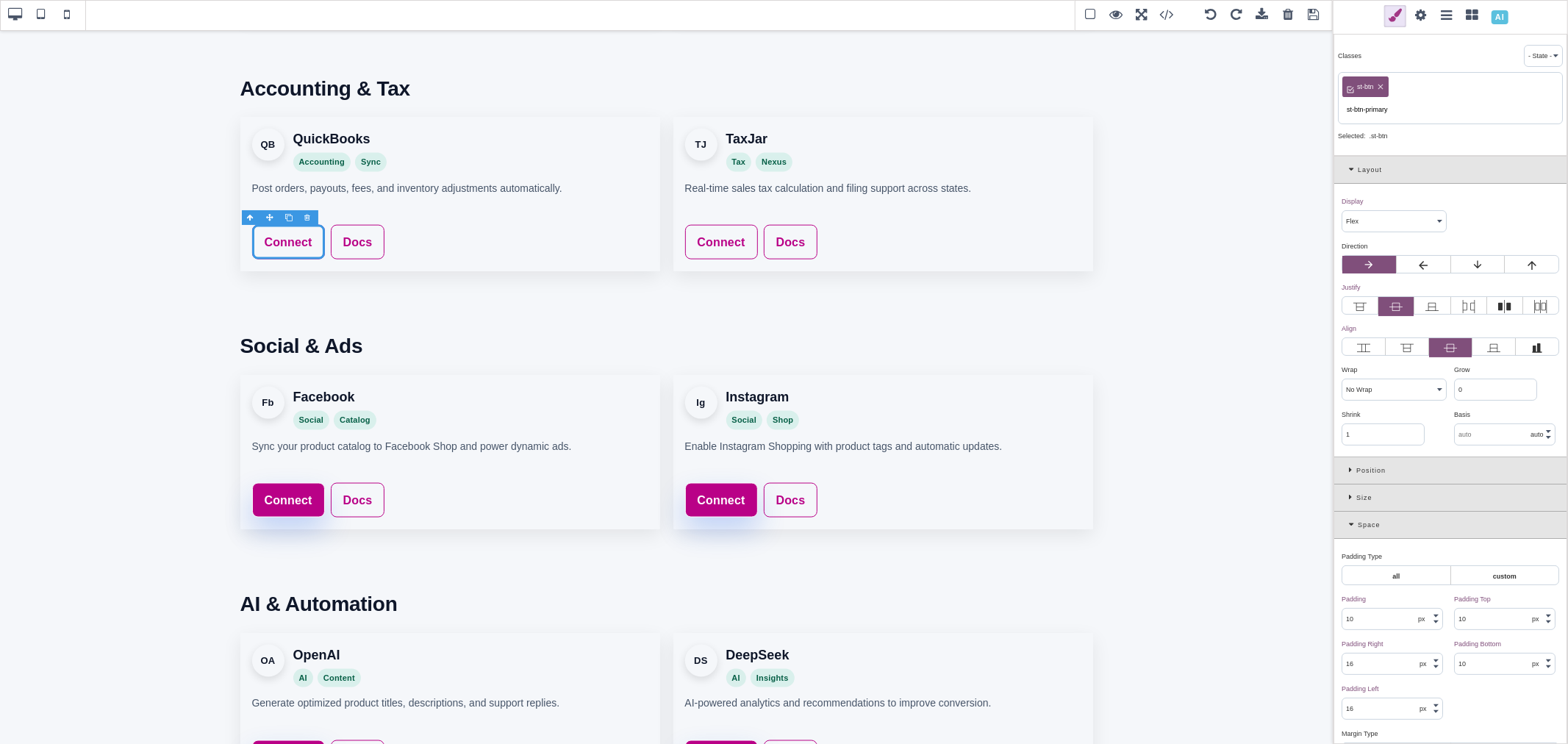
type input "rgb(185, 1, 135)"
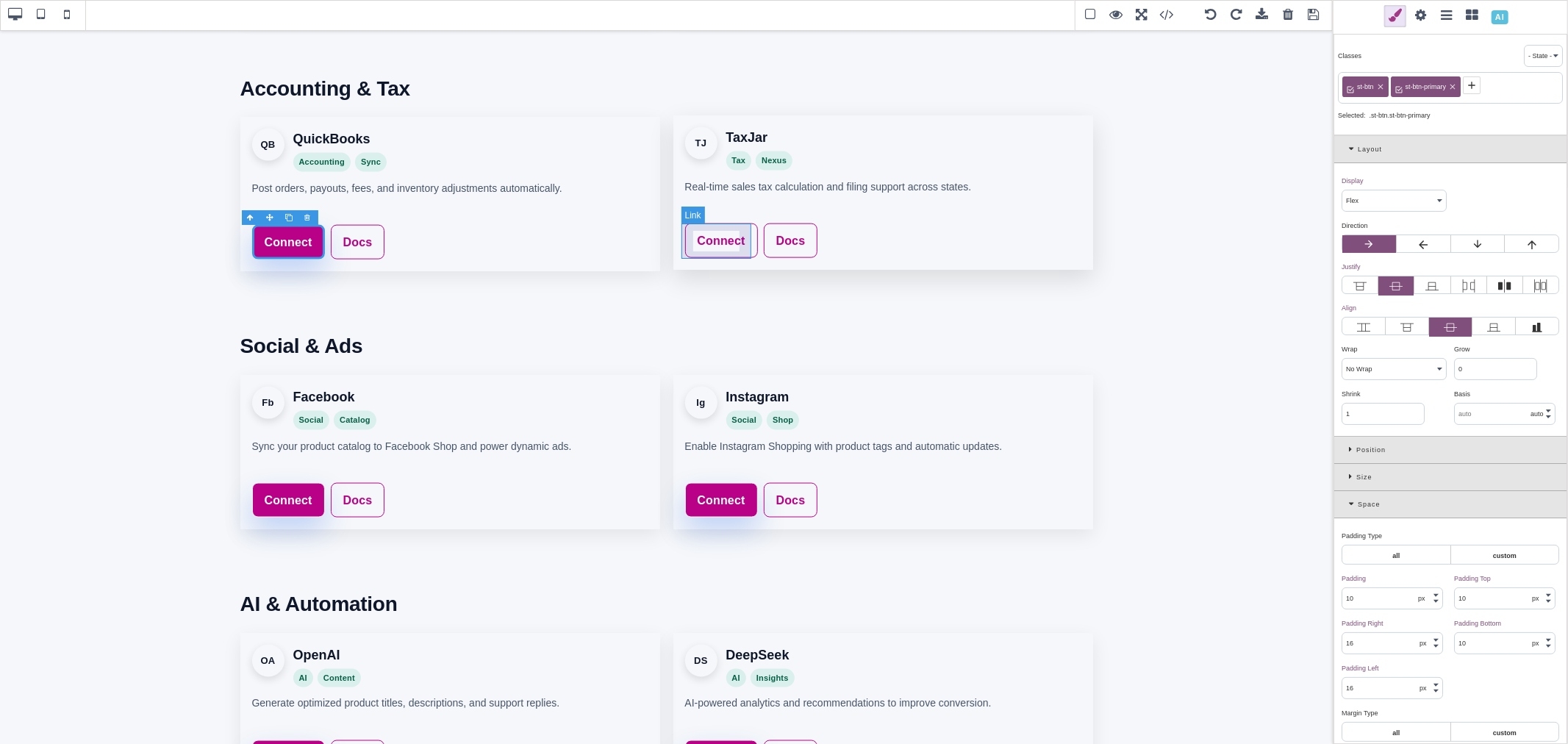
click at [744, 233] on link "Connect" at bounding box center [721, 241] width 73 height 35
type input "rgb(141, 1, 103)"
select select
type input "rgb(141, 1, 103)"
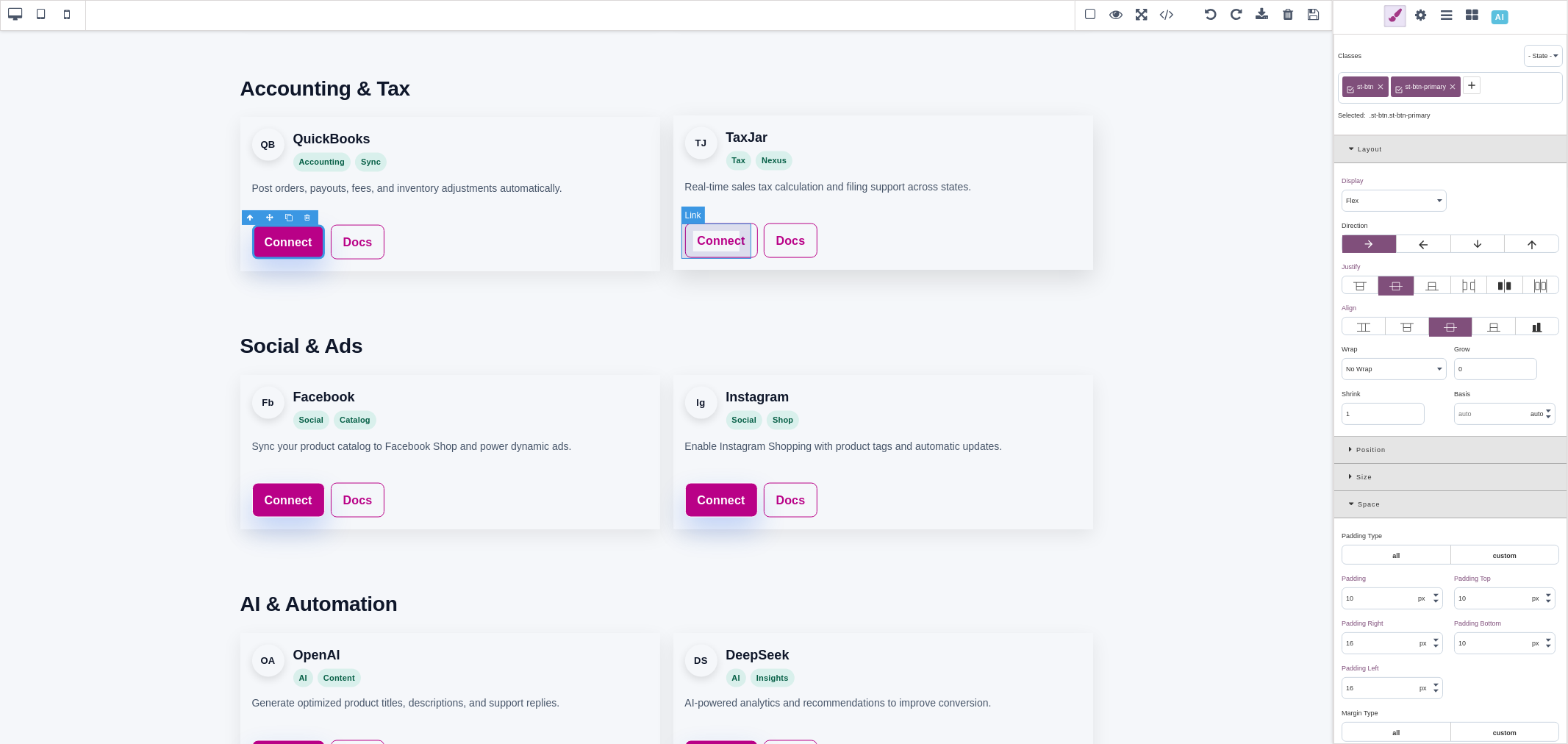
type input "rgb(141, 1, 103)"
click at [1401, 86] on icon at bounding box center [1400, 85] width 12 height 12
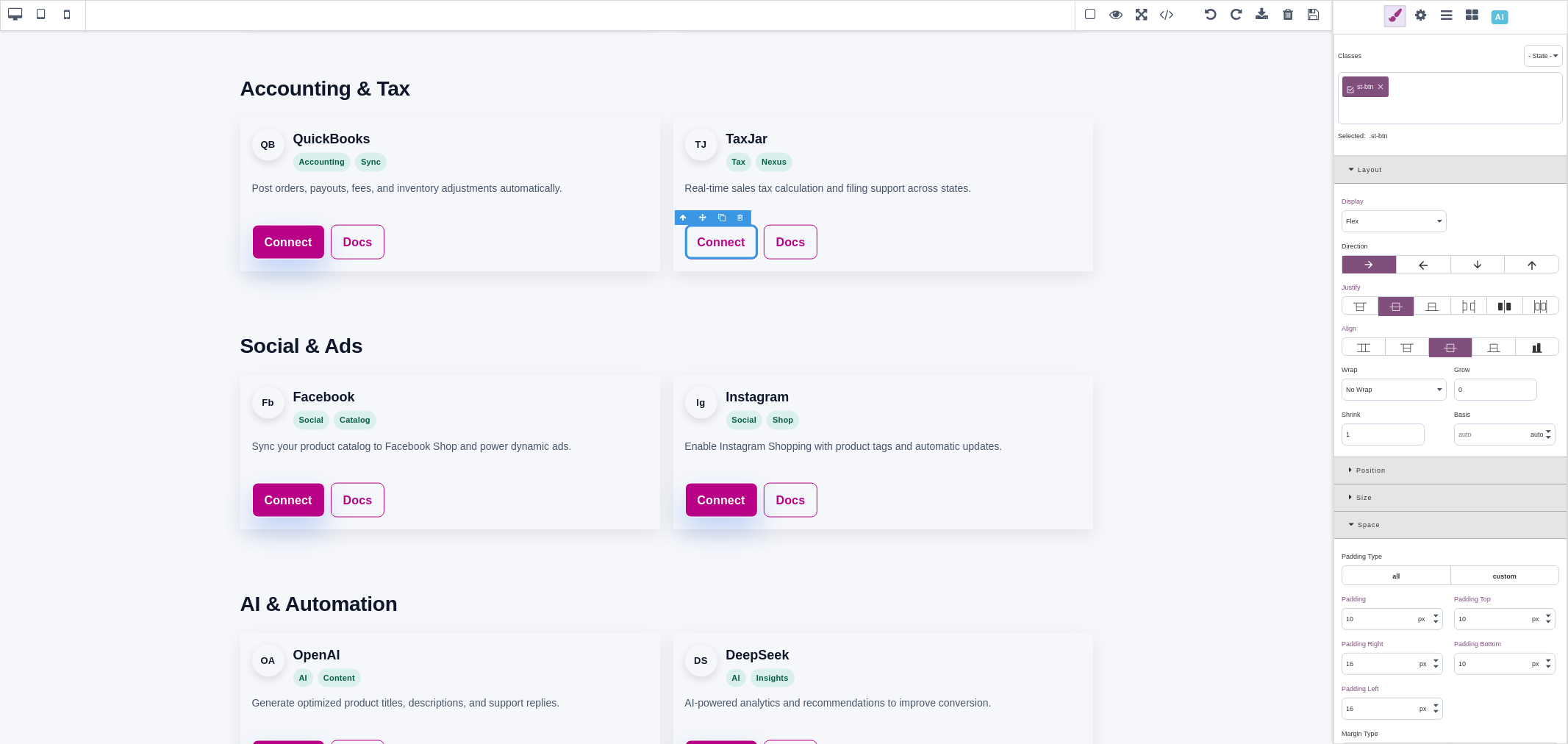
paste input "st-btn-primary"
type input "st-btn-primary"
type input "rgb(185, 1, 135)"
select select
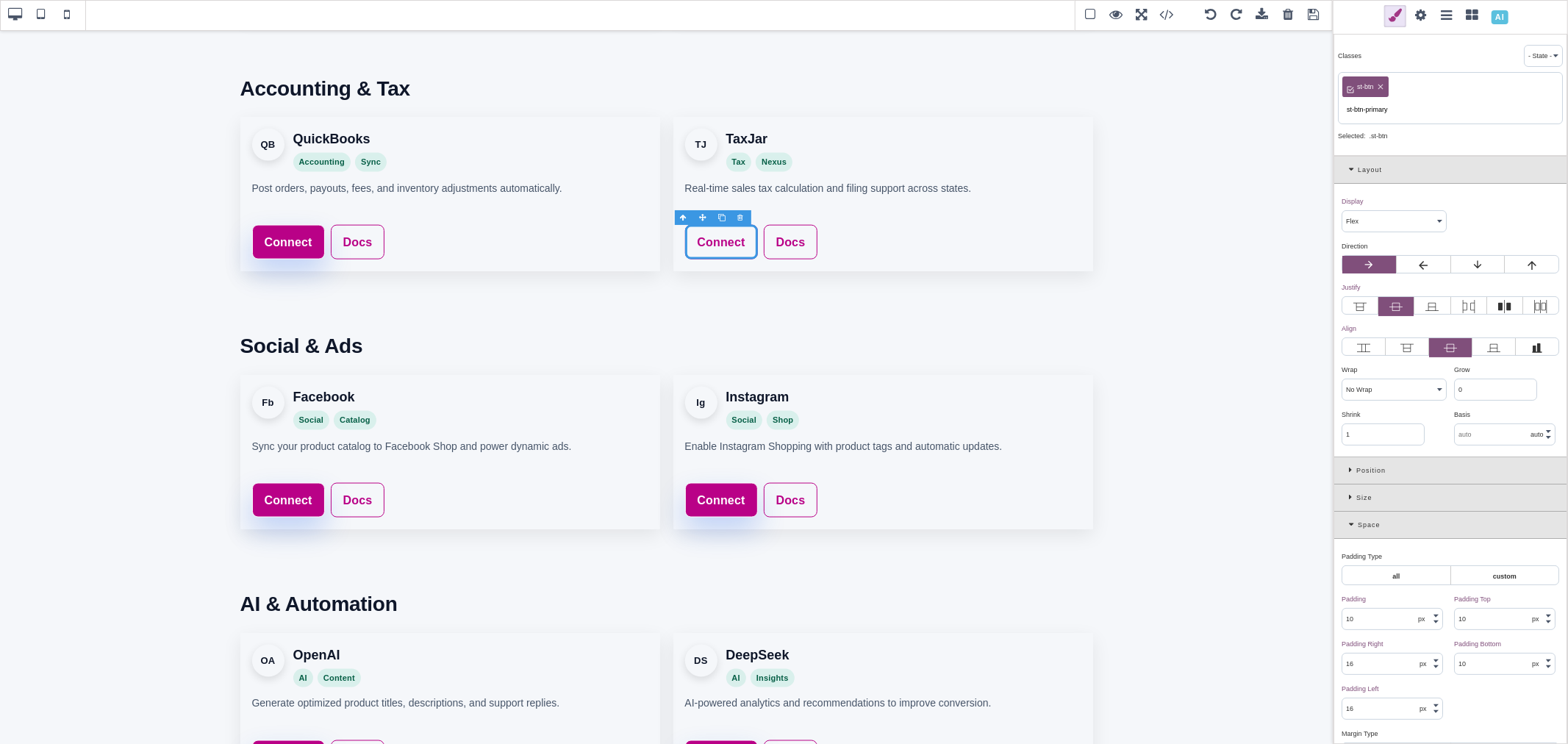
type input "rgb(185, 1, 135)"
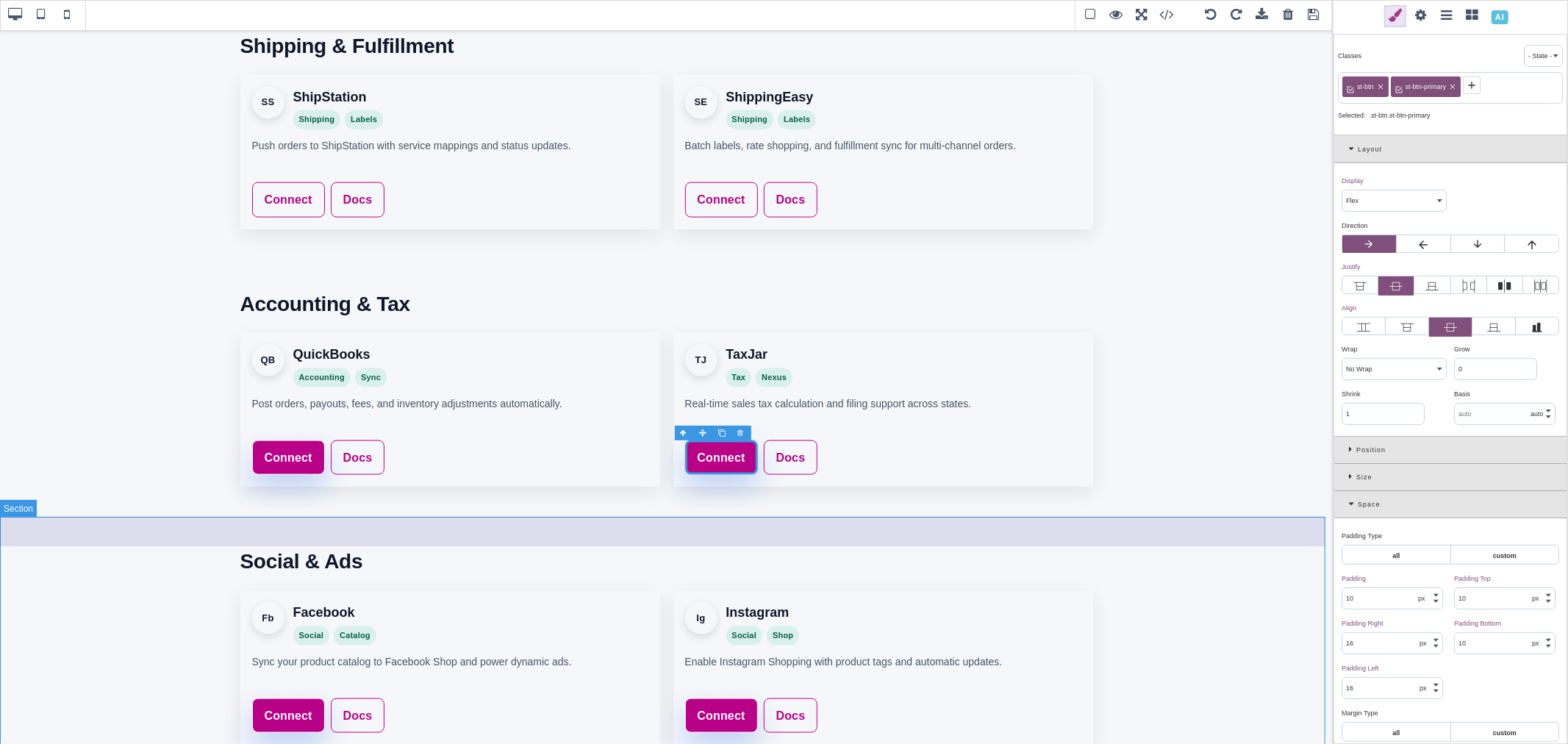
scroll to position [1434, 0]
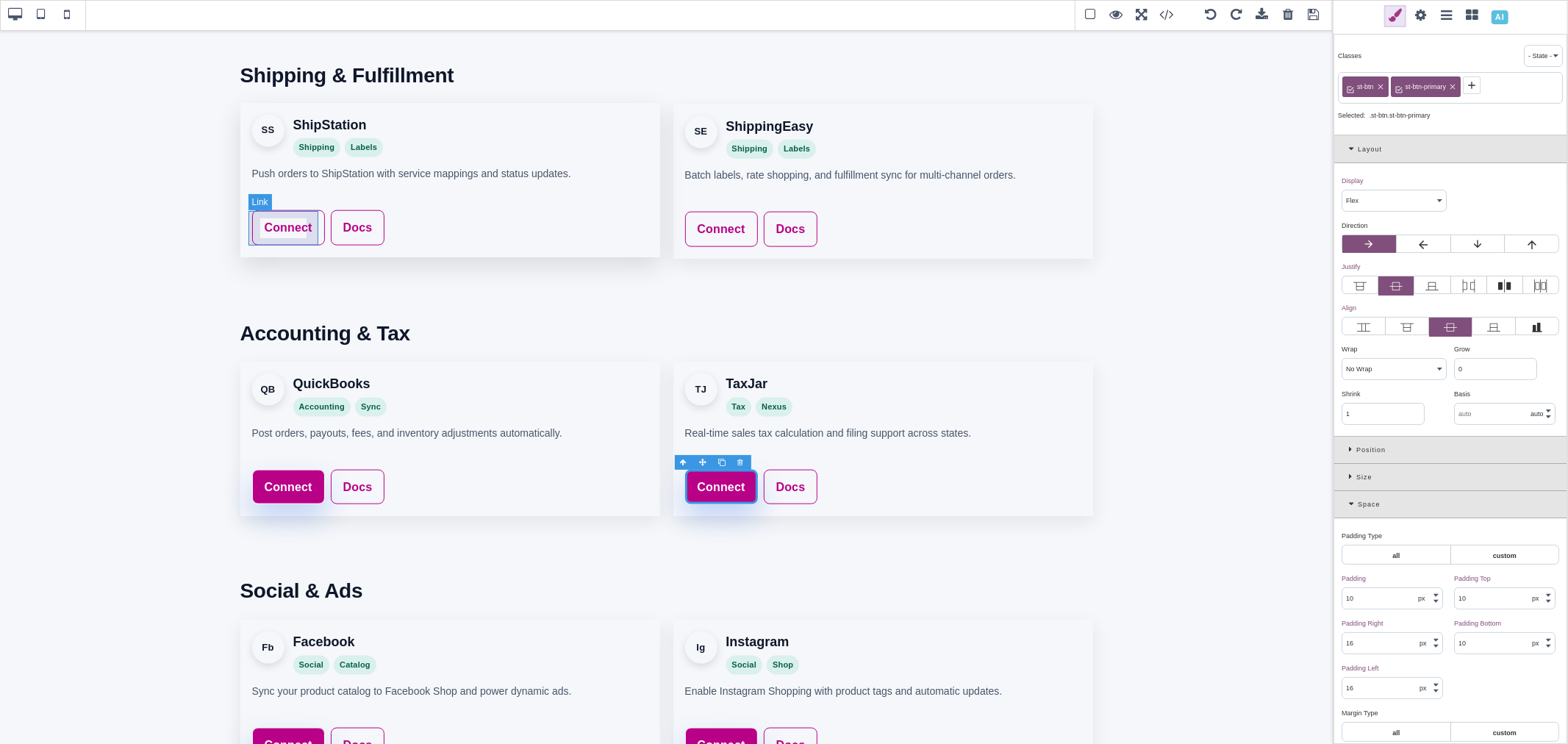
click at [314, 213] on link "Connect" at bounding box center [289, 227] width 73 height 35
type input "rgb(141, 1, 103)"
select select
type input "rgb(141, 1, 103)"
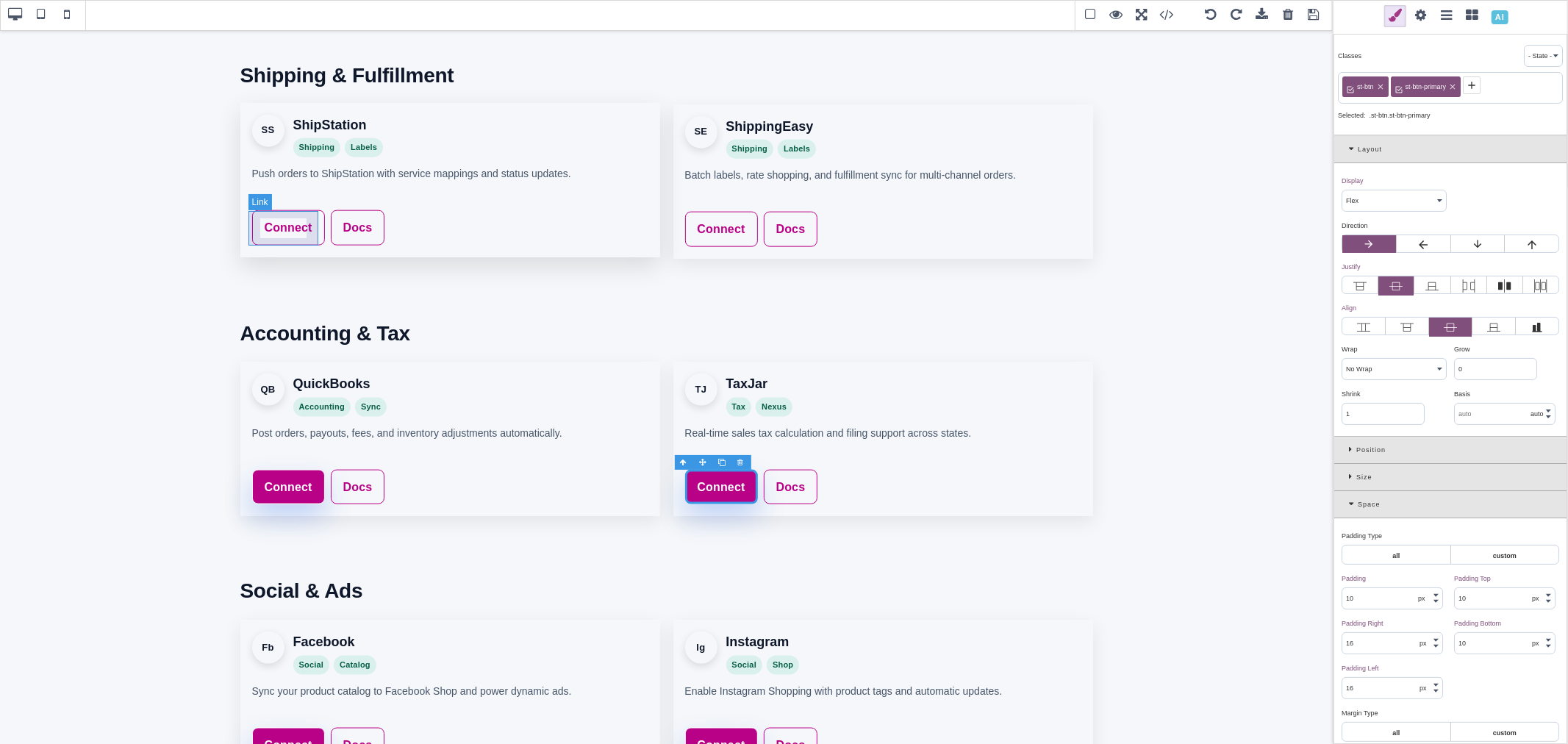
type input "rgb(141, 1, 103)"
click at [1401, 88] on icon at bounding box center [1400, 85] width 12 height 12
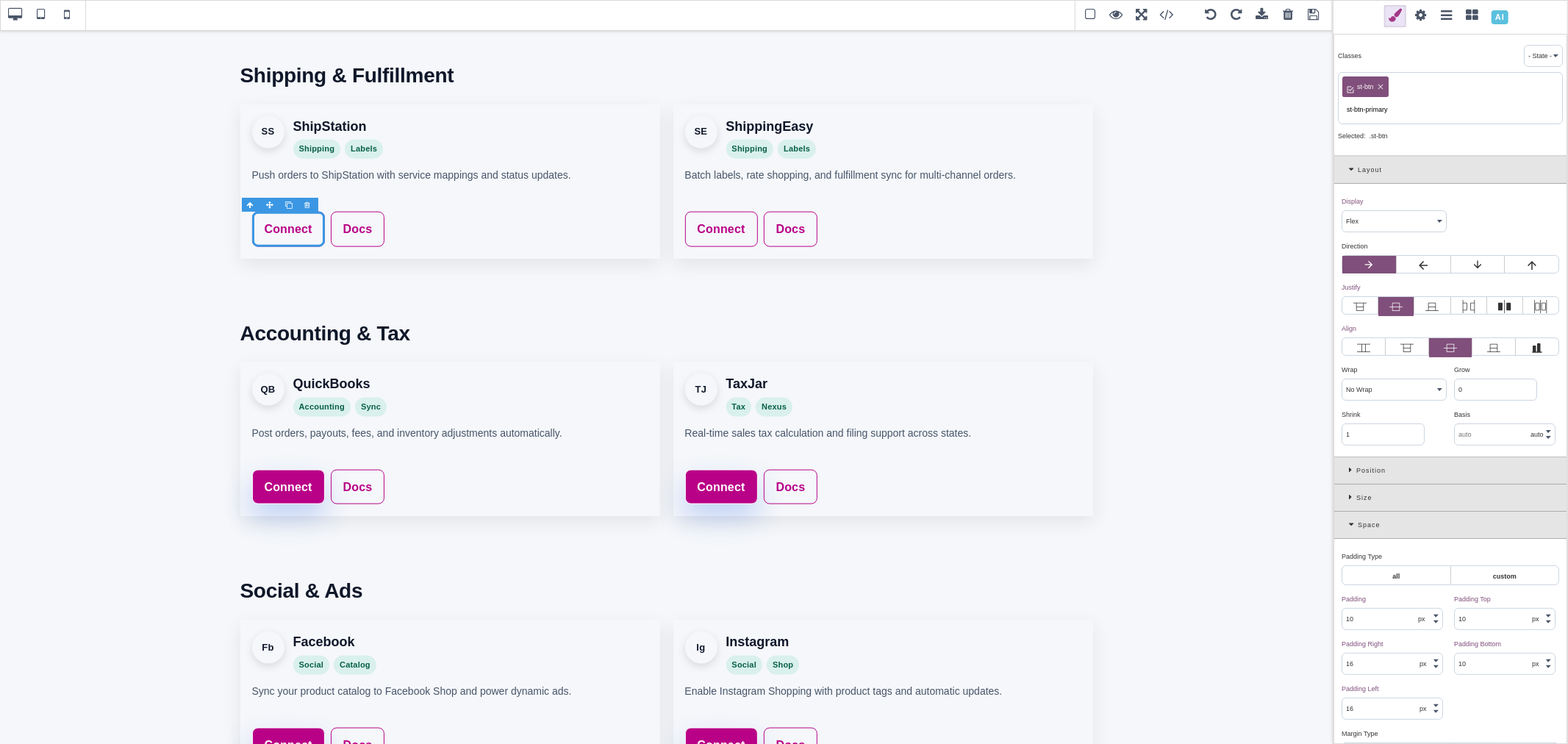
type input "st-btn-primary"
type input "rgb(185, 1, 135)"
select select
type input "rgb(185, 1, 135)"
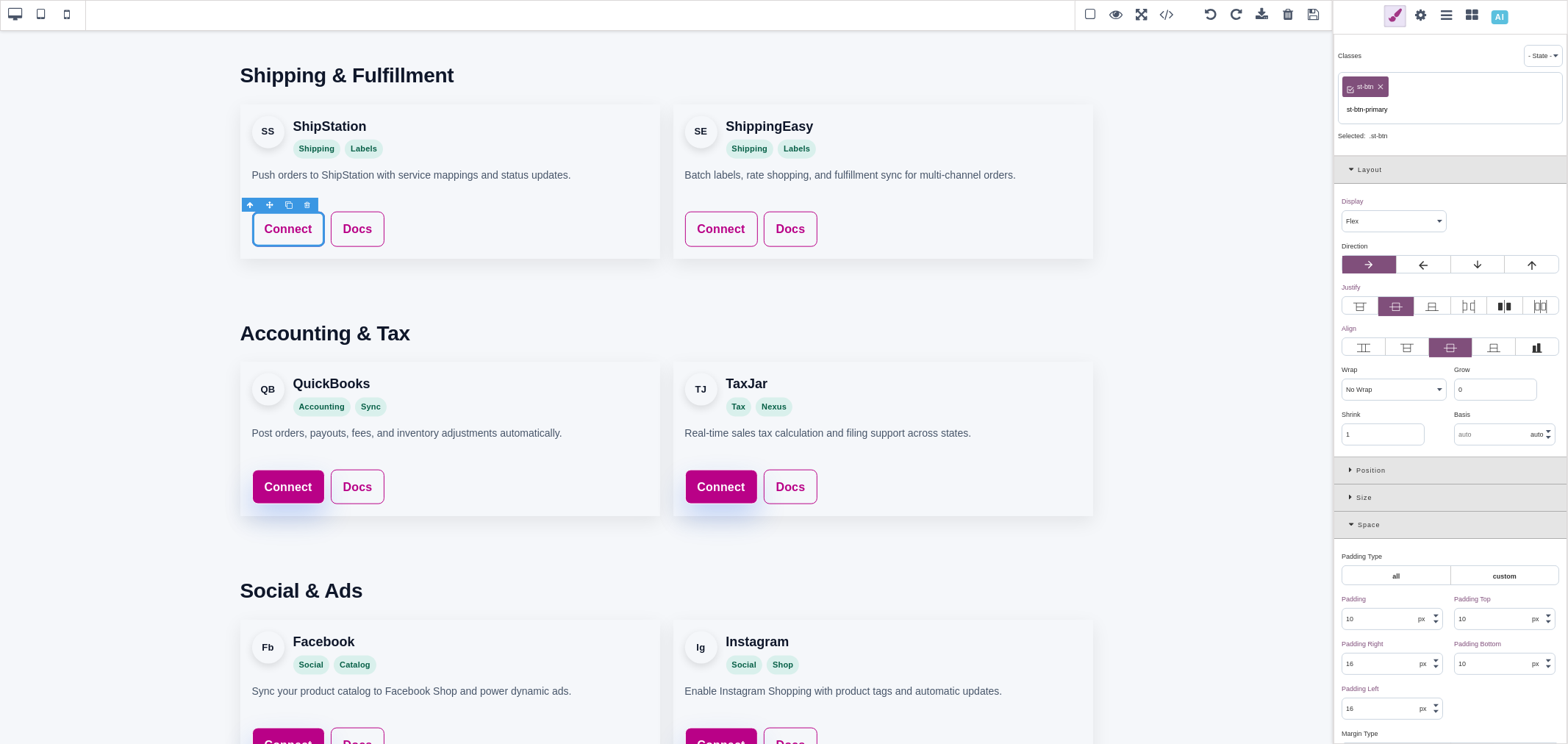
type input "rgb(185, 1, 135)"
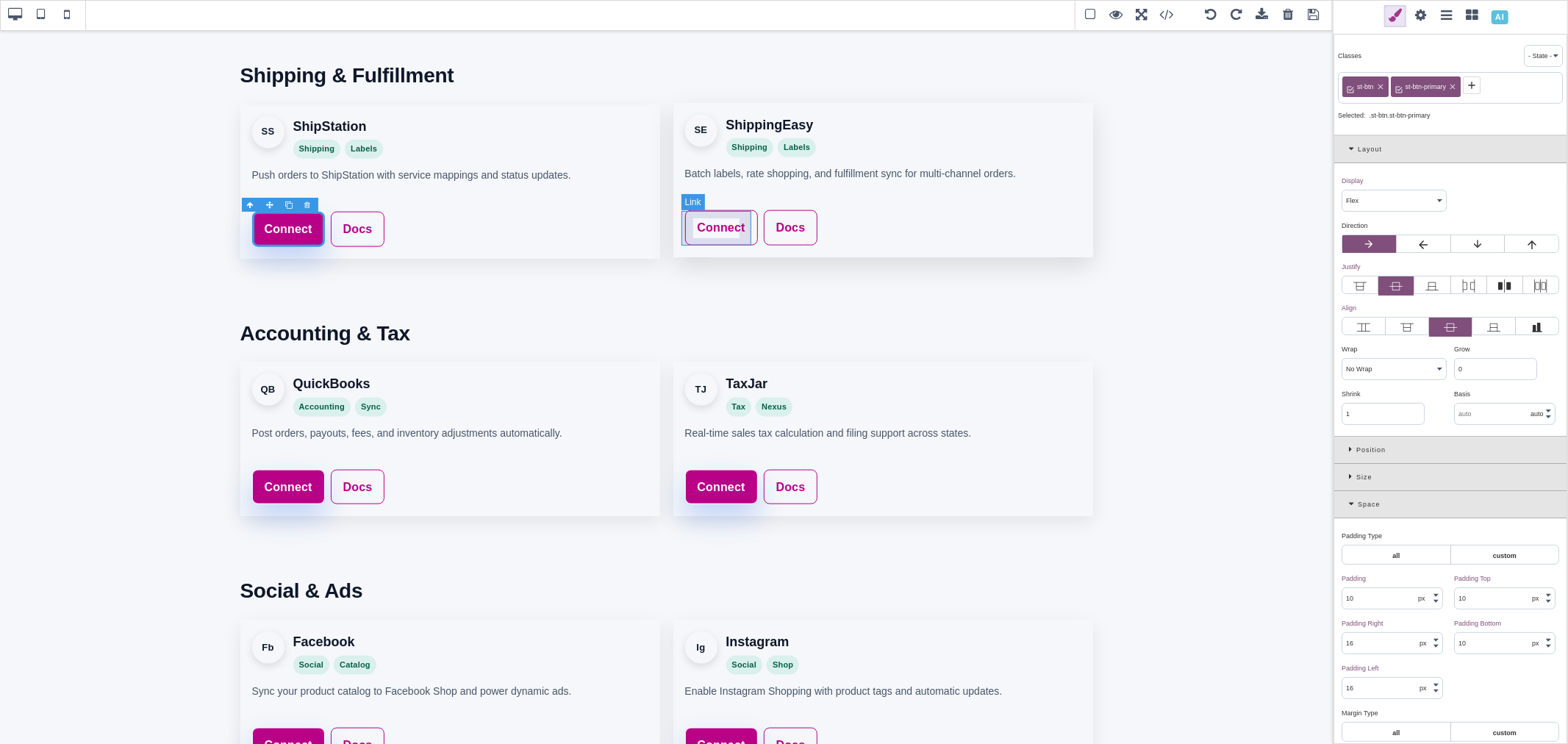
click at [748, 219] on link "Connect" at bounding box center [721, 227] width 73 height 35
type input "rgb(141, 1, 103)"
select select
type input "rgb(141, 1, 103)"
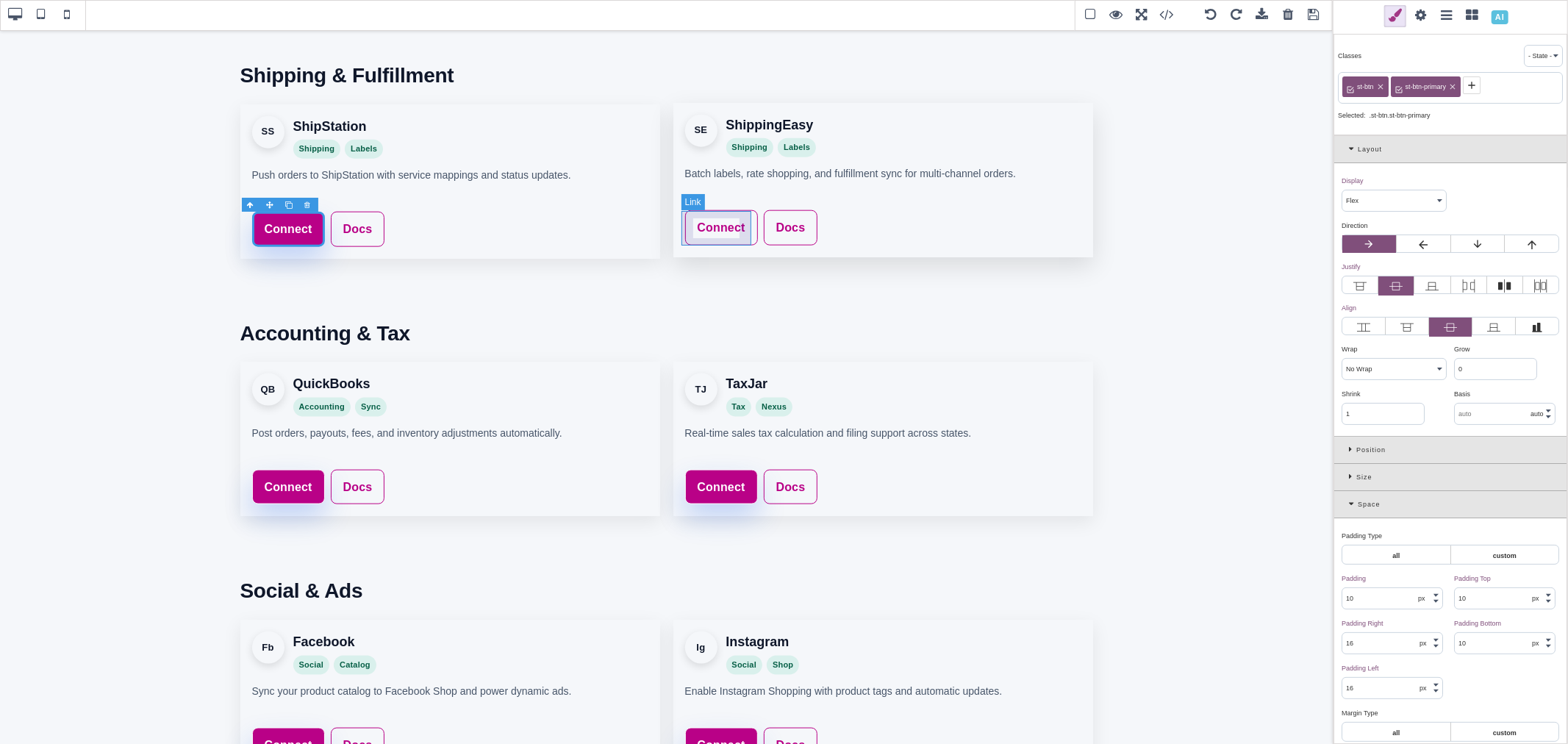
type input "rgb(141, 1, 103)"
click at [1397, 85] on icon at bounding box center [1399, 85] width 7 height 7
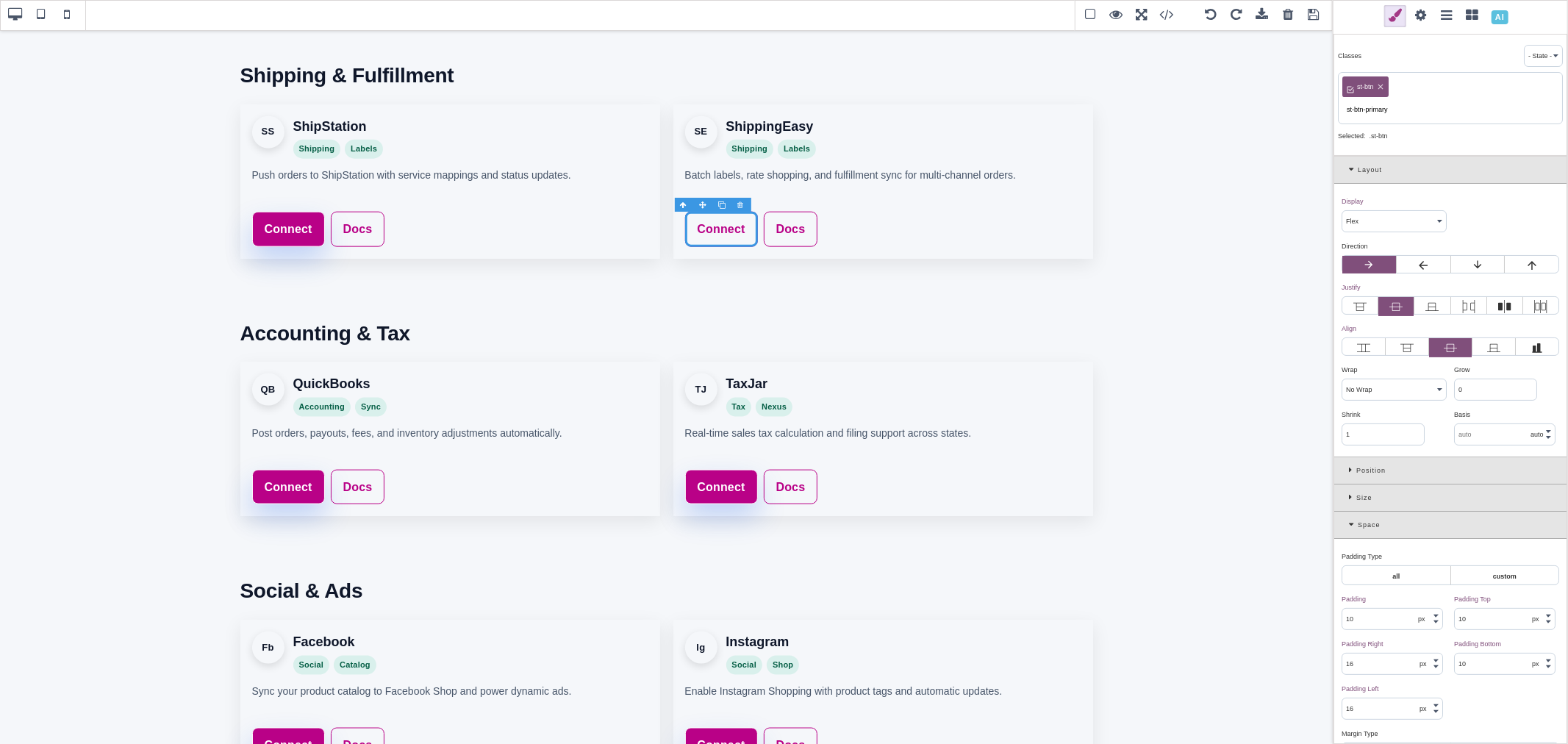
type input "st-btn-primary"
type input "rgb(185, 1, 135)"
select select
type input "rgb(185, 1, 135)"
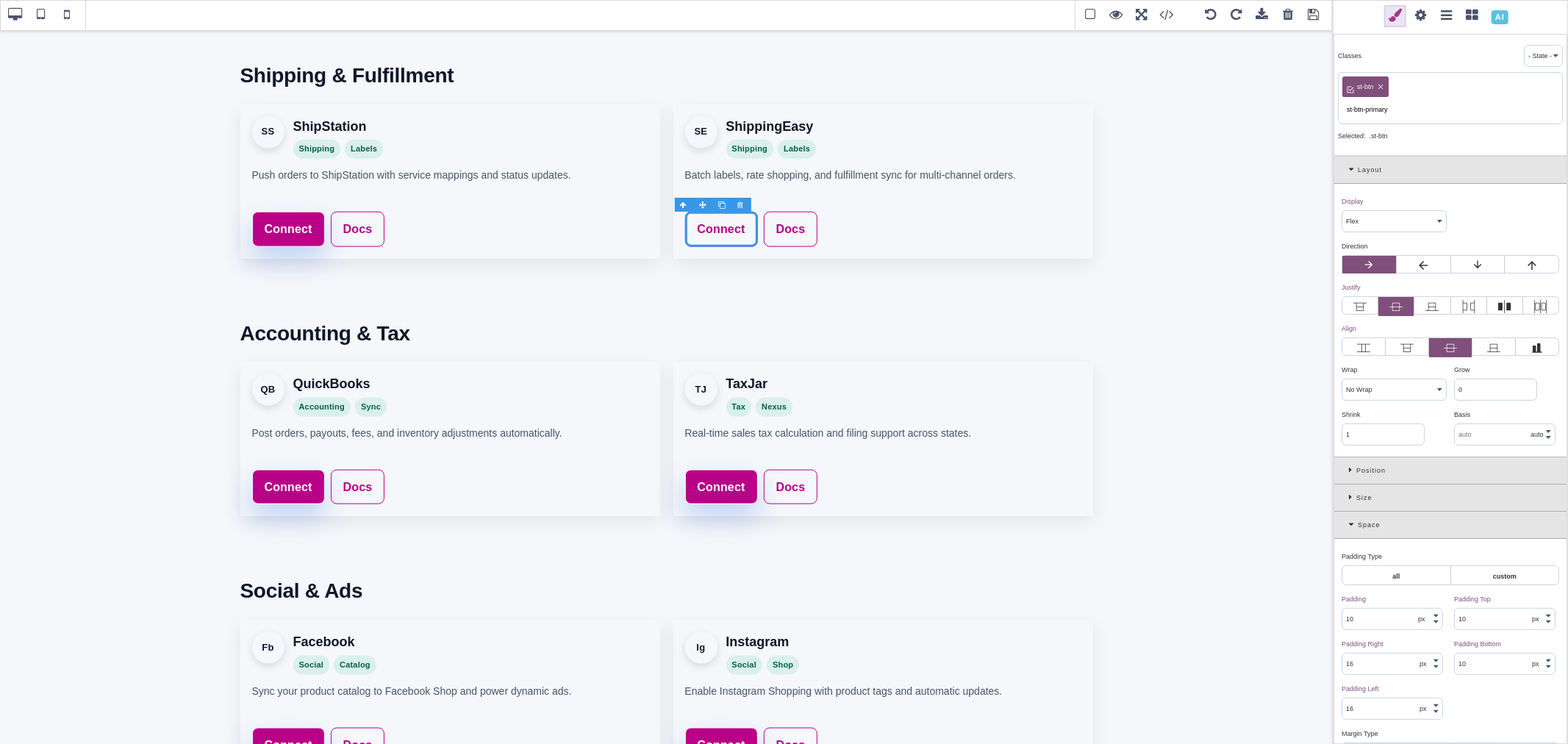
type input "rgb(185, 1, 135)"
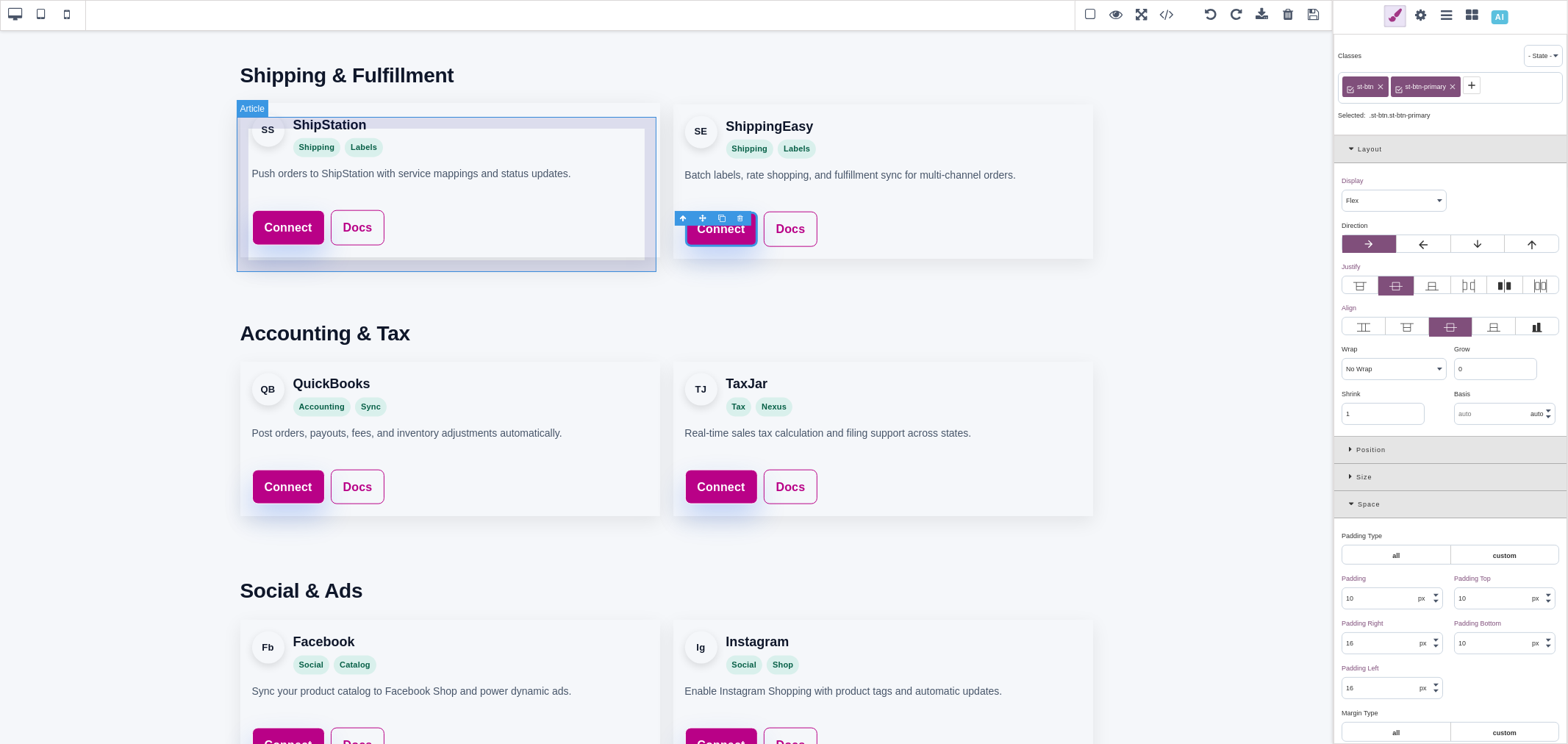
scroll to position [1270, 0]
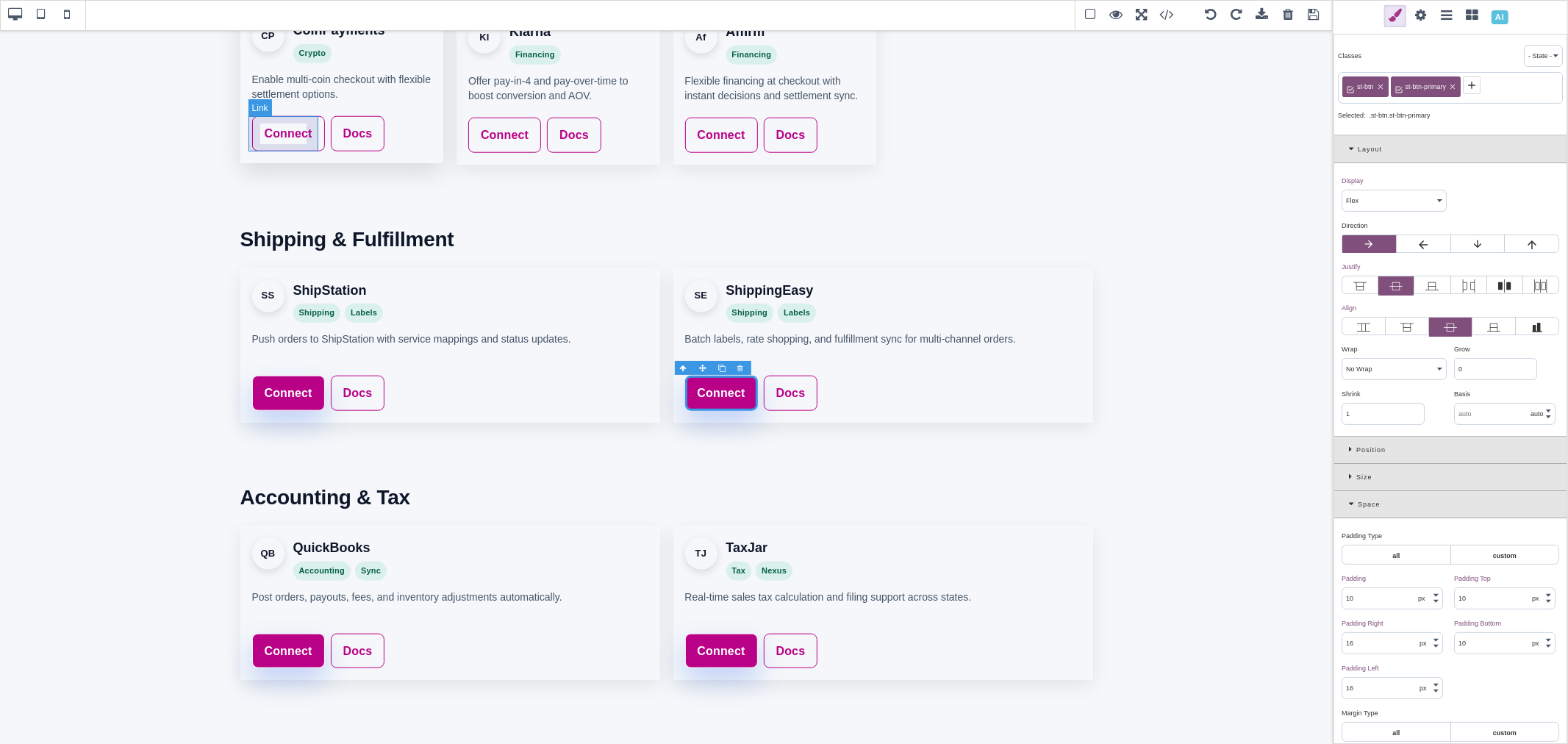
click at [316, 130] on link "Connect" at bounding box center [289, 134] width 73 height 35
type input "rgb(141, 1, 103)"
select select
type input "rgb(141, 1, 103)"
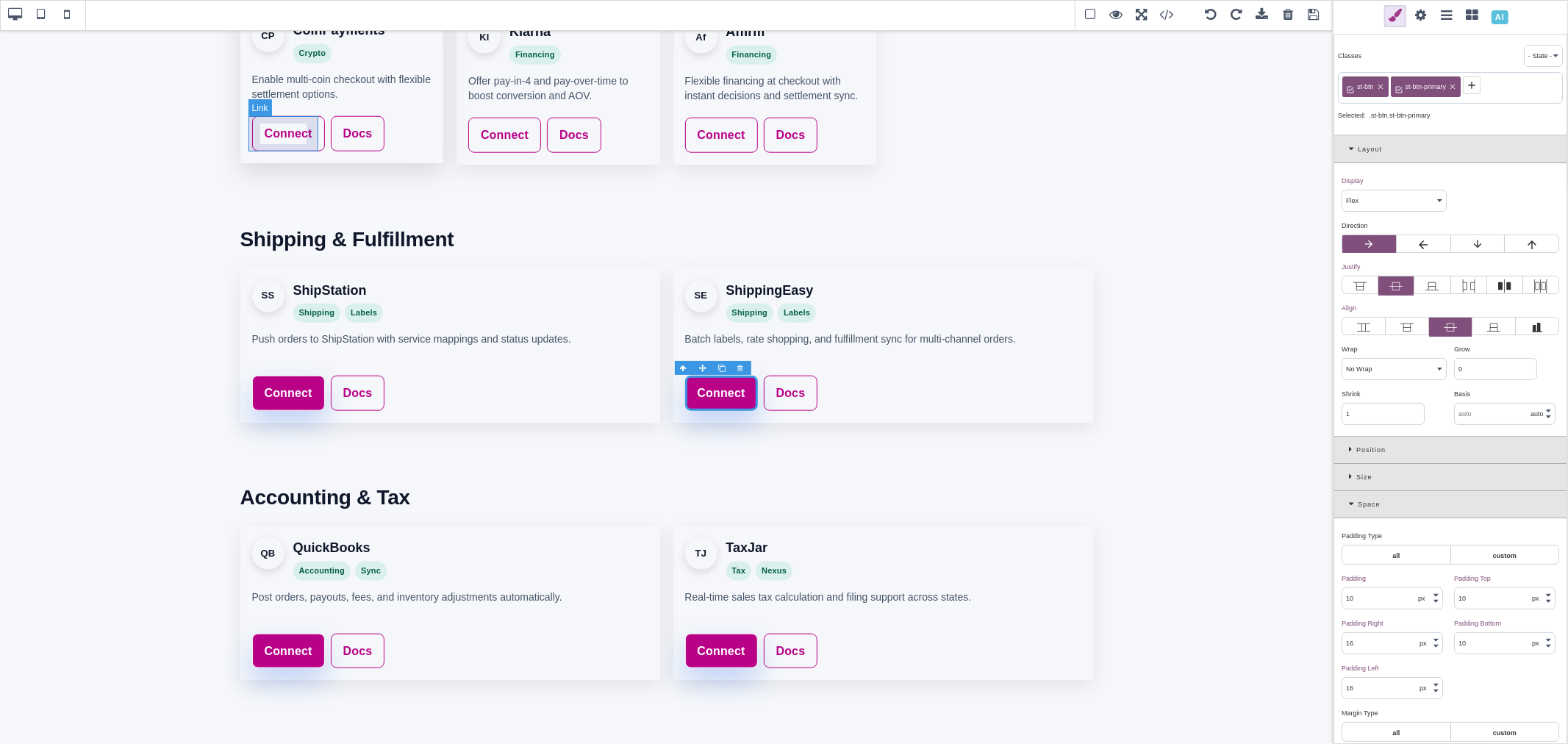
type input "rgb(141, 1, 103)"
click at [1397, 82] on icon at bounding box center [1400, 85] width 12 height 12
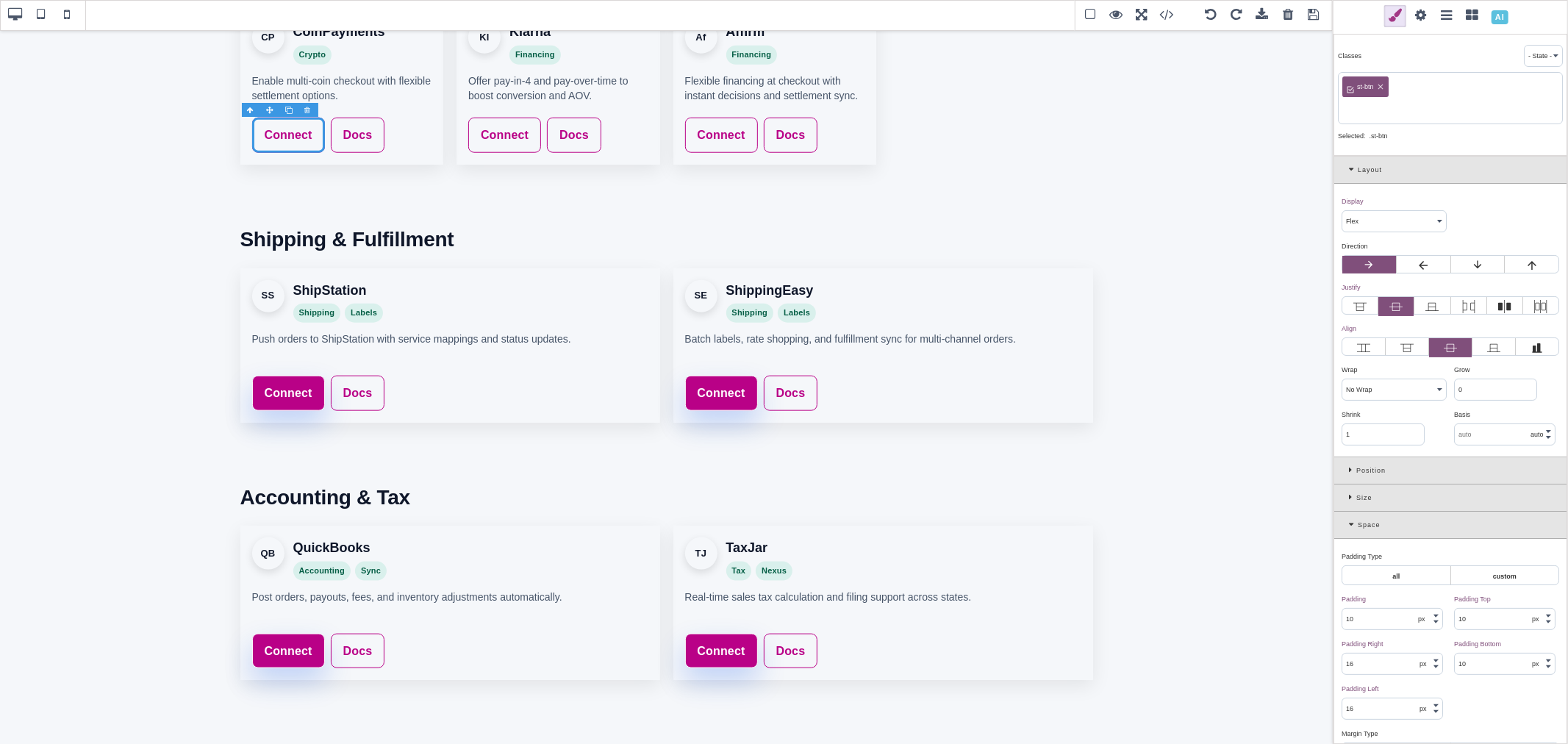
paste input "st-btn-primary"
type input "st-btn-primary"
type input "rgb(185, 1, 135)"
select select
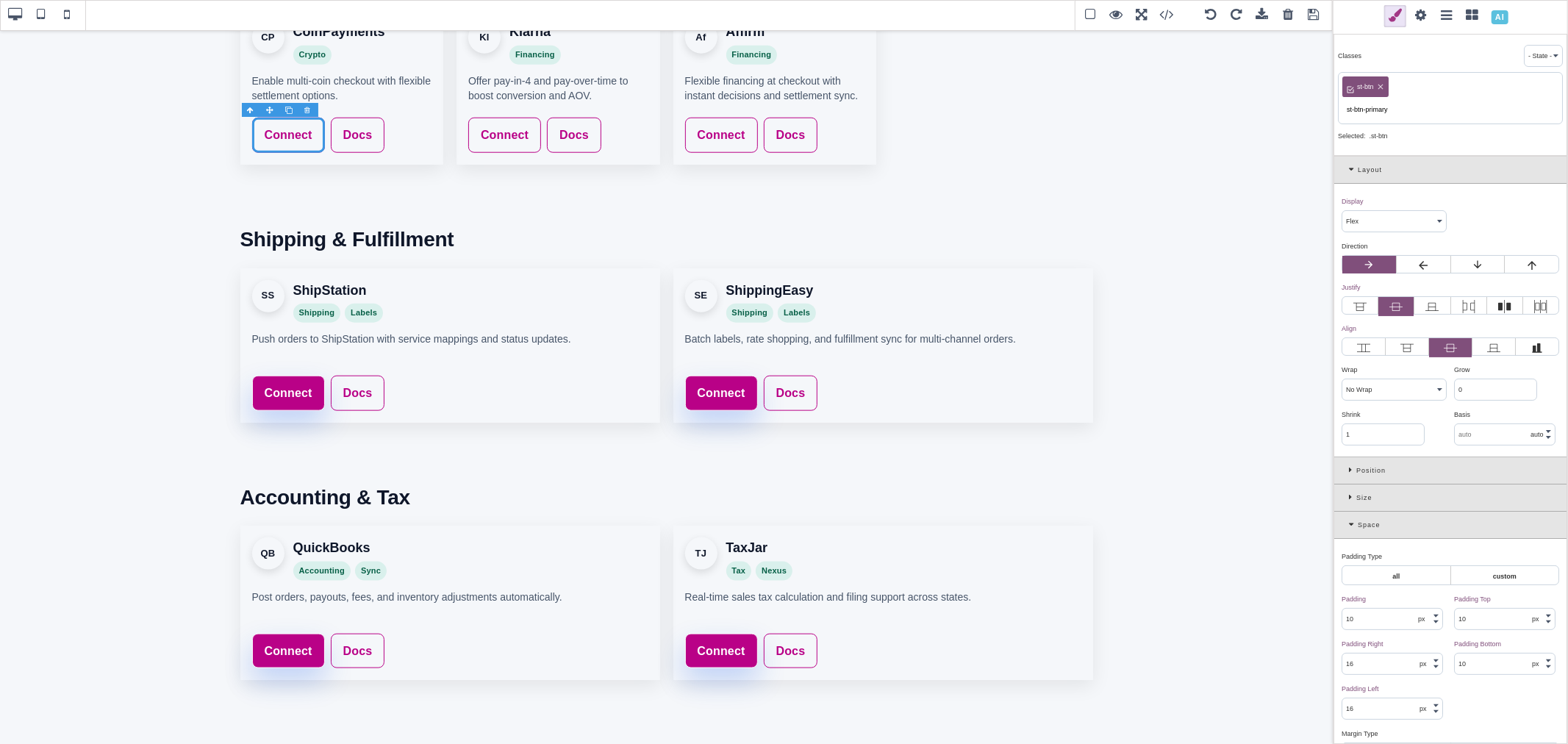
type input "rgb(185, 1, 135)"
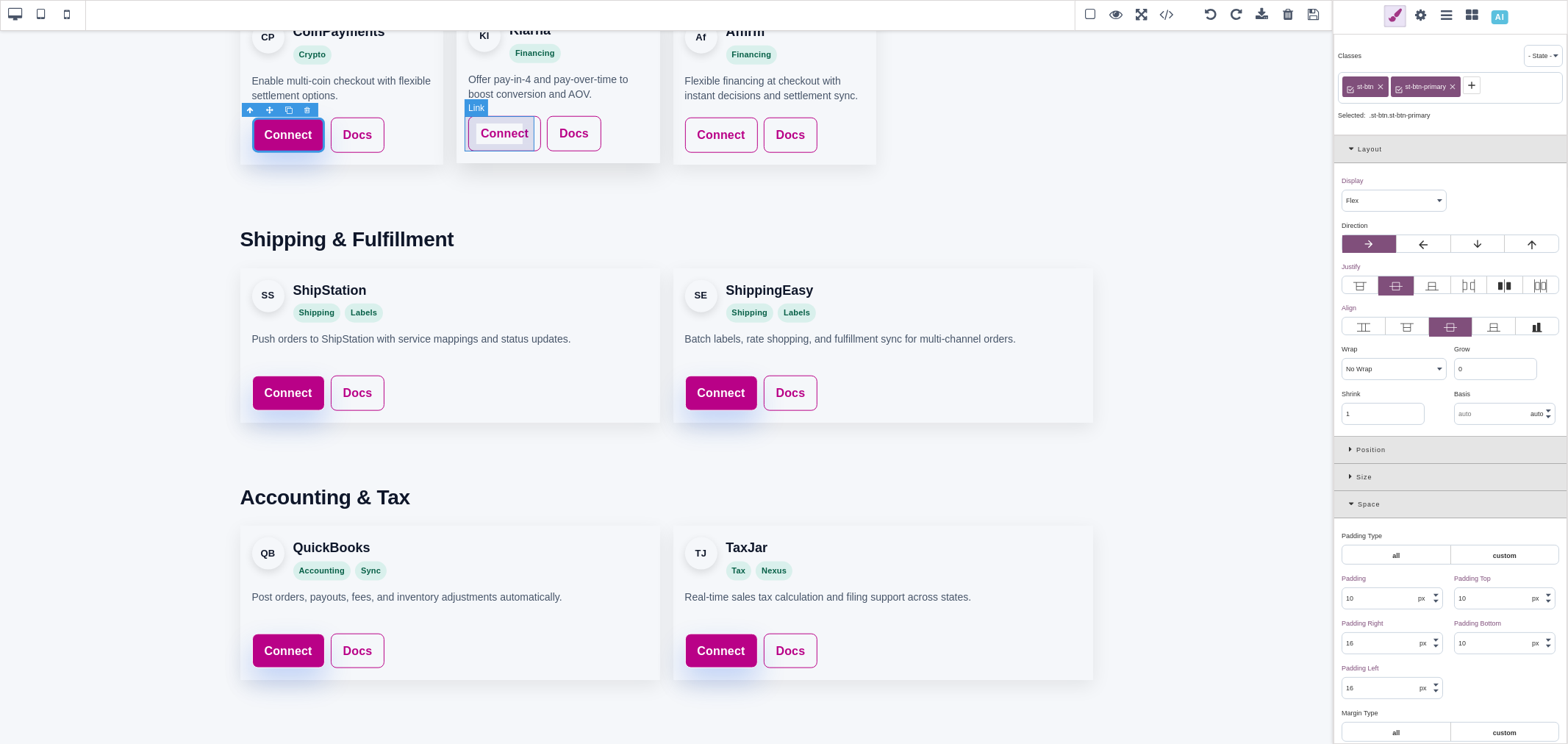
click at [526, 127] on link "Connect" at bounding box center [504, 134] width 73 height 35
type input "rgb(141, 1, 103)"
select select
type input "rgb(141, 1, 103)"
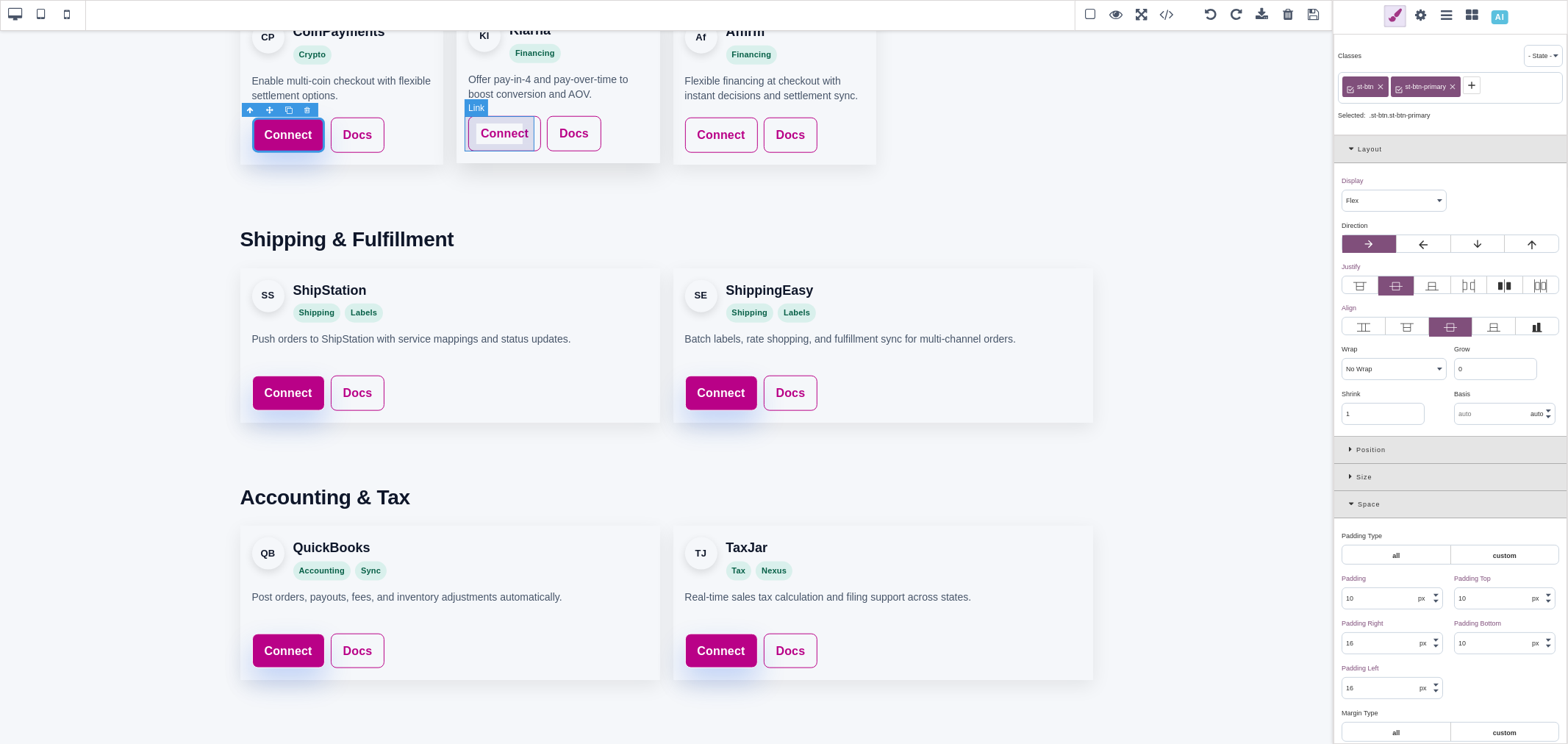
type input "rgb(141, 1, 103)"
click at [1402, 86] on icon at bounding box center [1400, 85] width 12 height 12
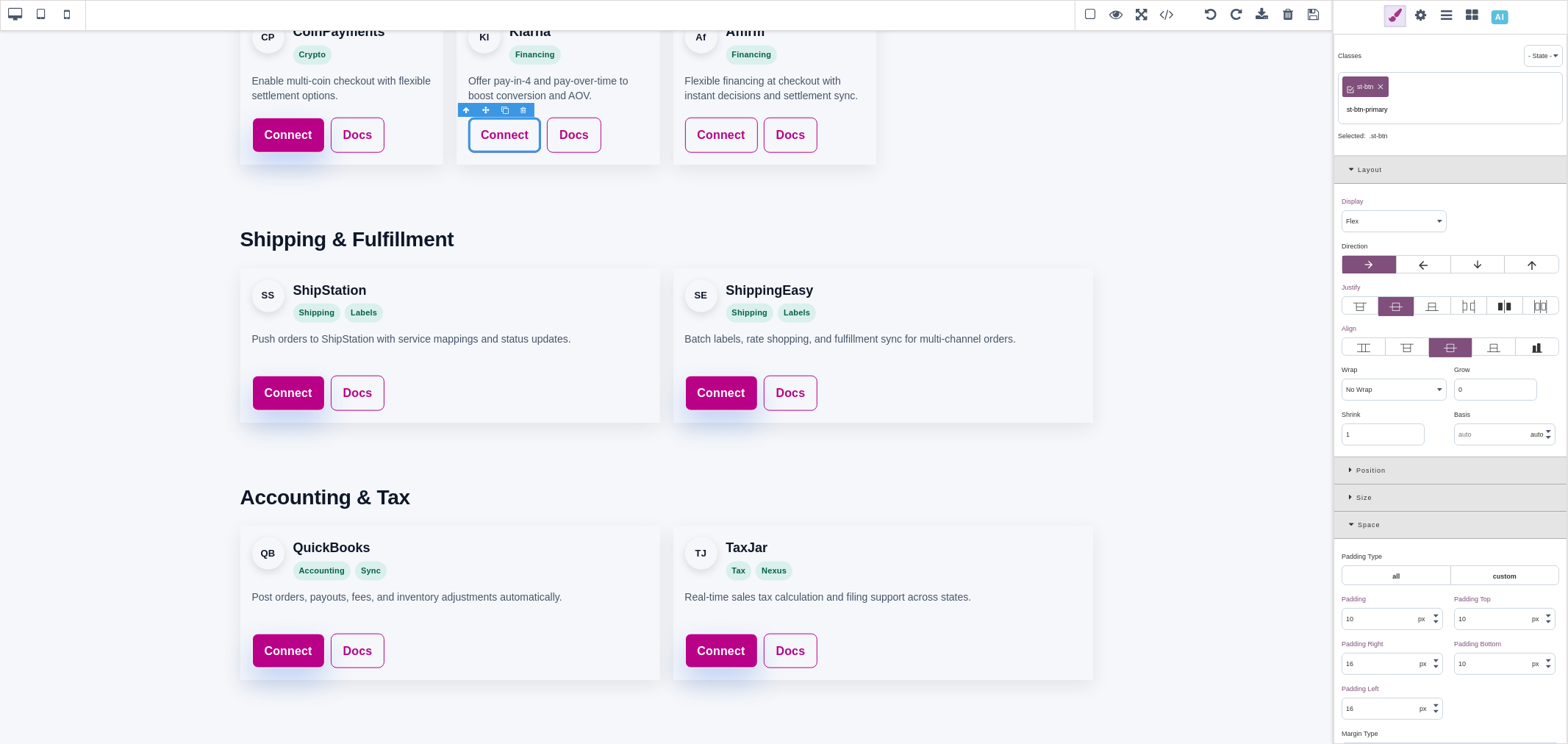
type input "st-btn-primary"
type input "rgb(185, 1, 135)"
select select
type input "rgb(185, 1, 135)"
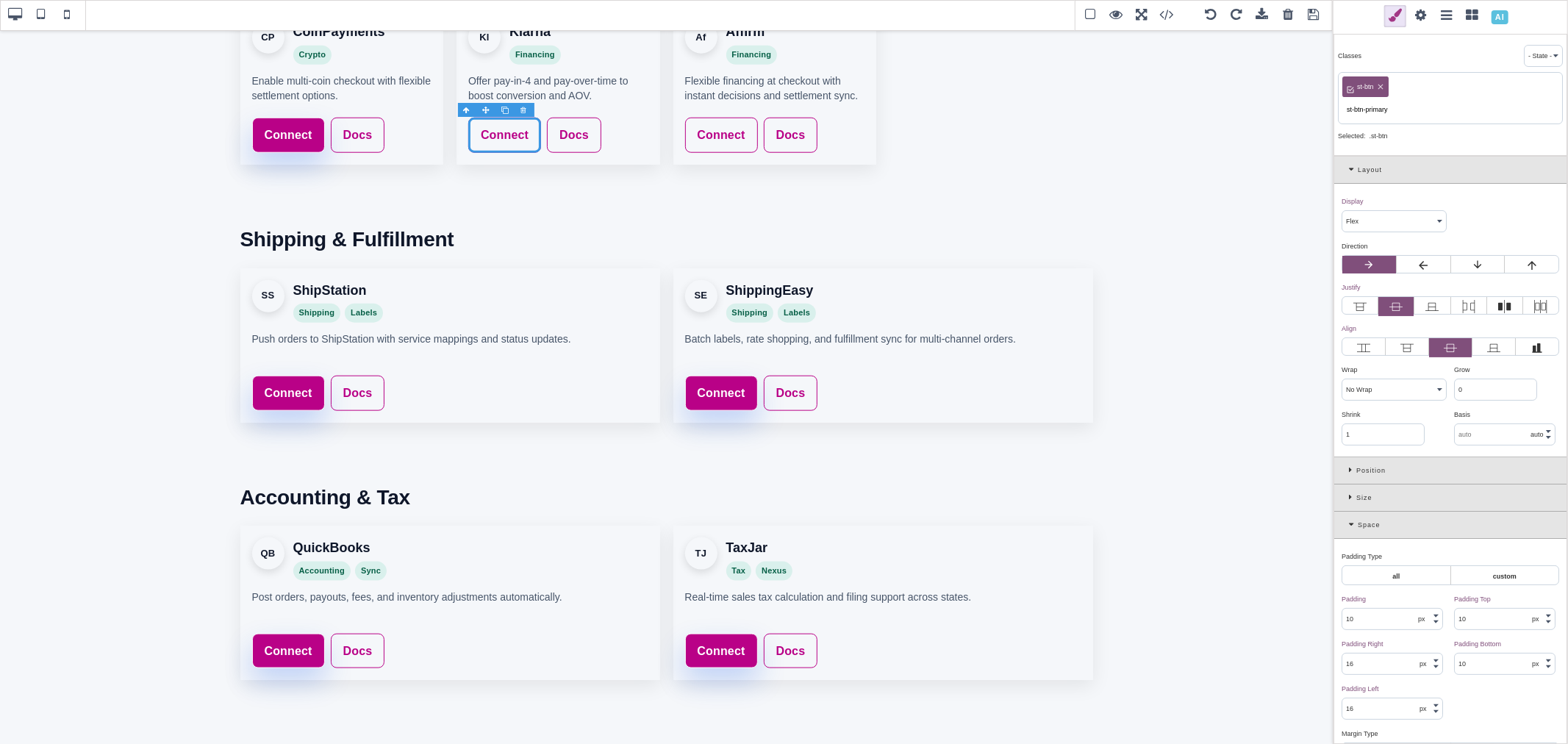
type input "rgb(185, 1, 135)"
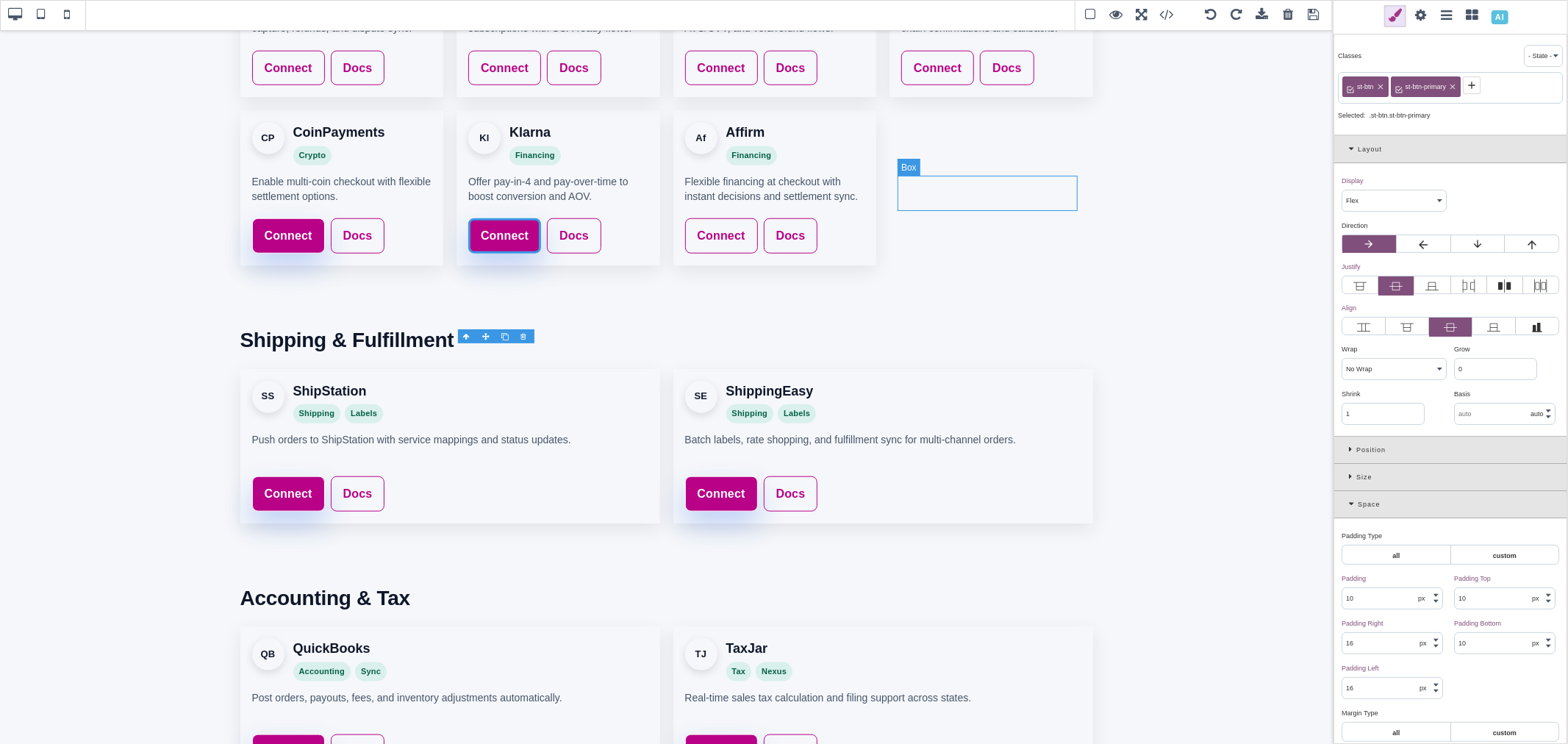
scroll to position [1025, 0]
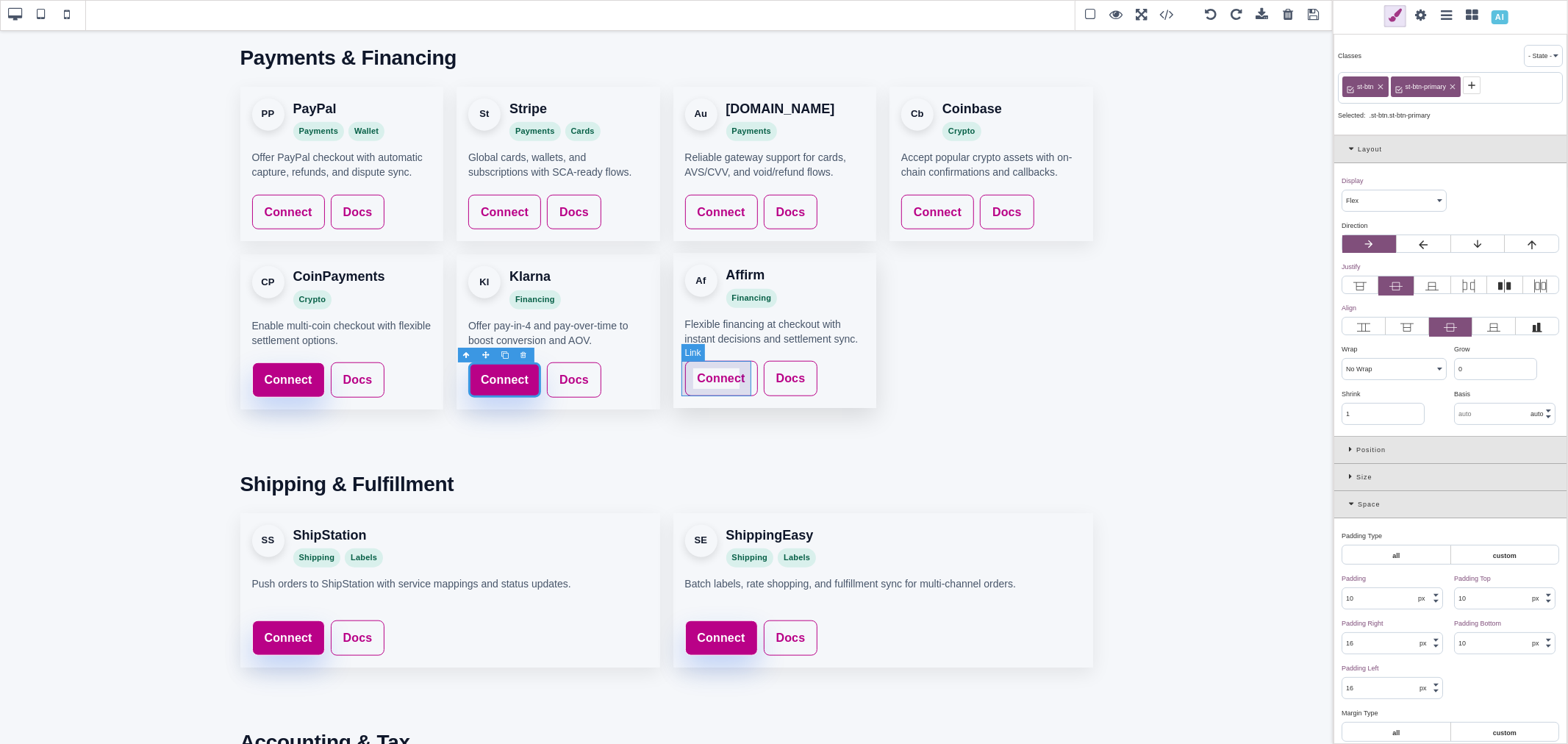
click at [747, 365] on link "Connect" at bounding box center [721, 379] width 73 height 35
type input "rgb(141, 1, 103)"
select select
type input "rgb(141, 1, 103)"
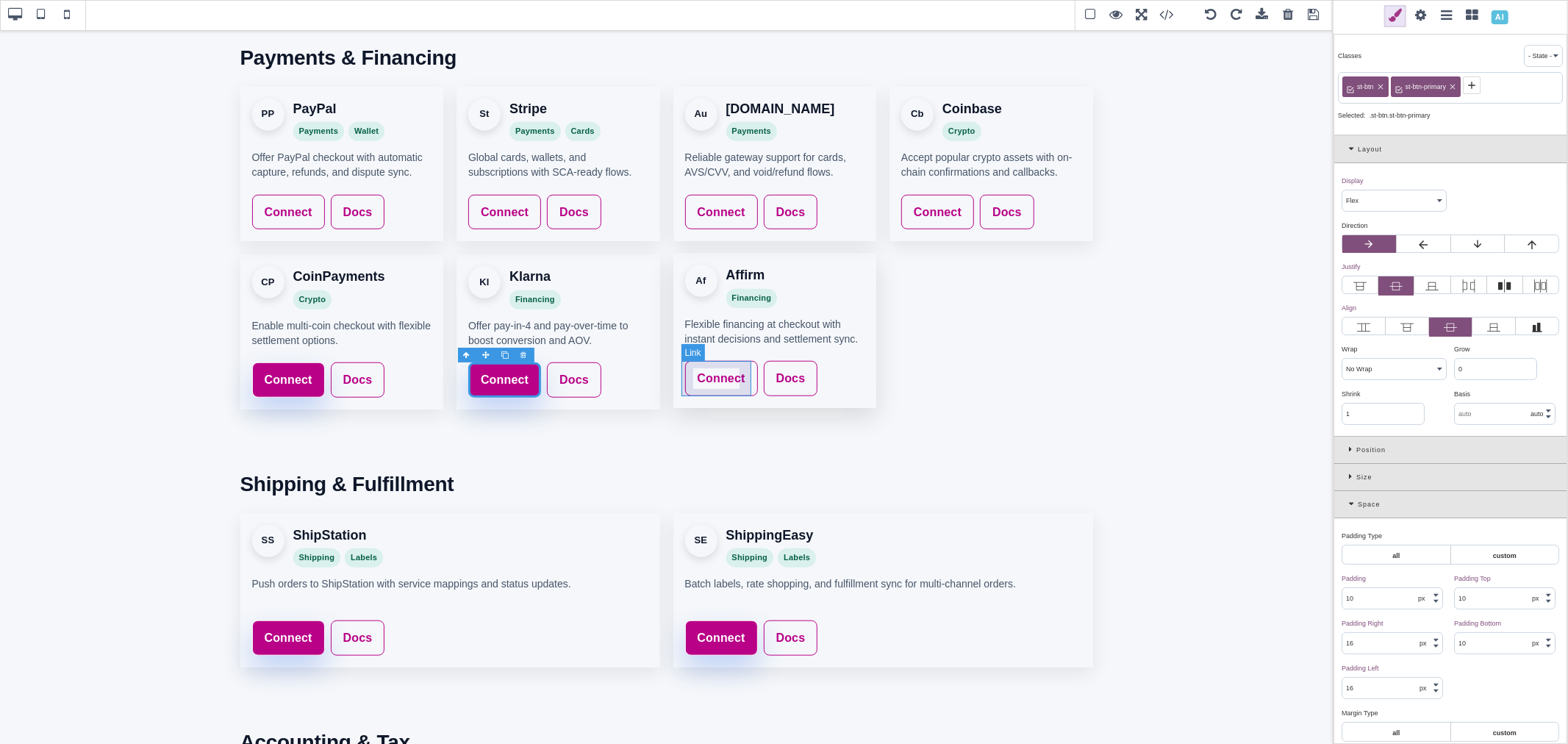
type input "rgb(141, 1, 103)"
click at [1404, 88] on icon at bounding box center [1400, 85] width 12 height 12
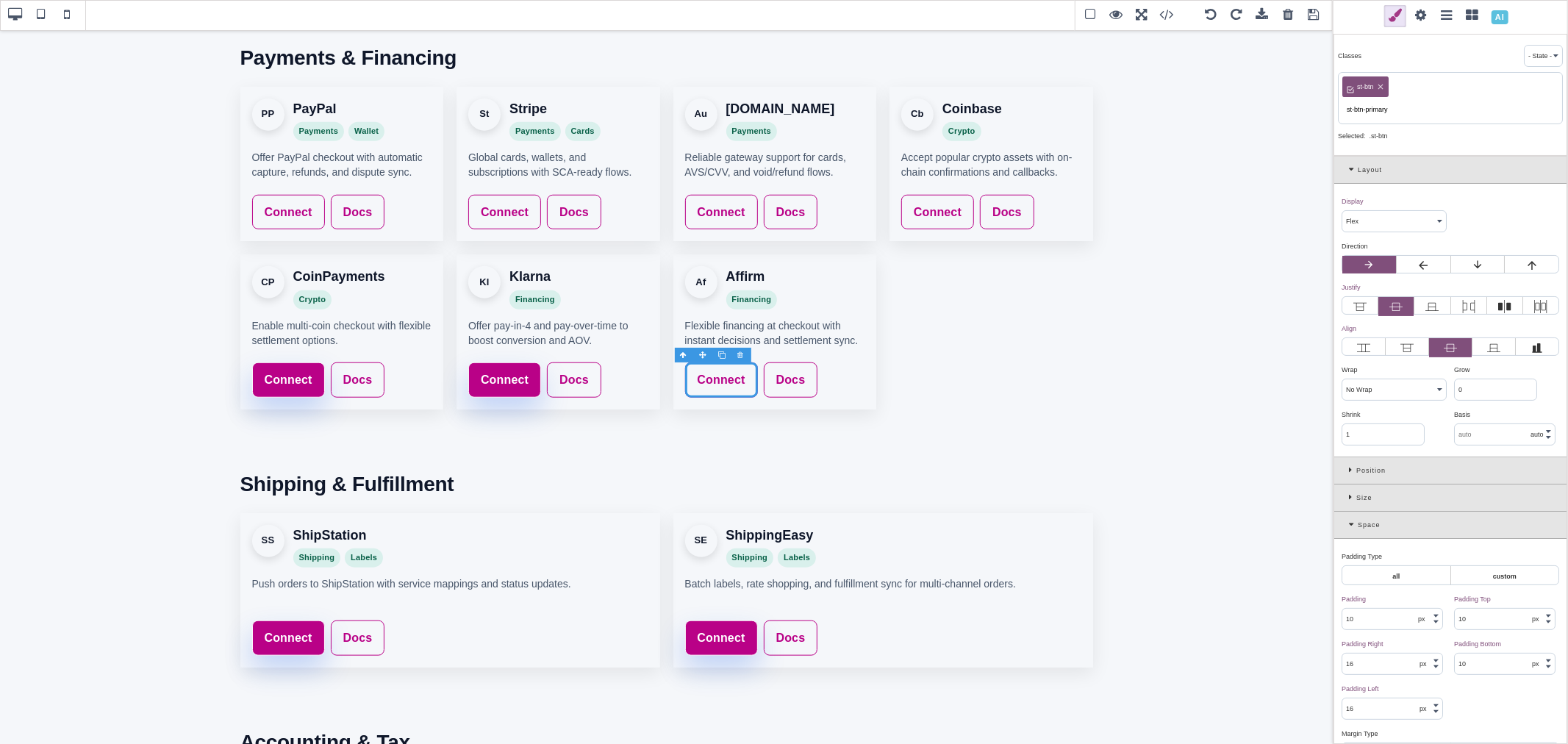
type input "st-btn-primary"
type input "rgb(185, 1, 135)"
select select
type input "rgb(185, 1, 135)"
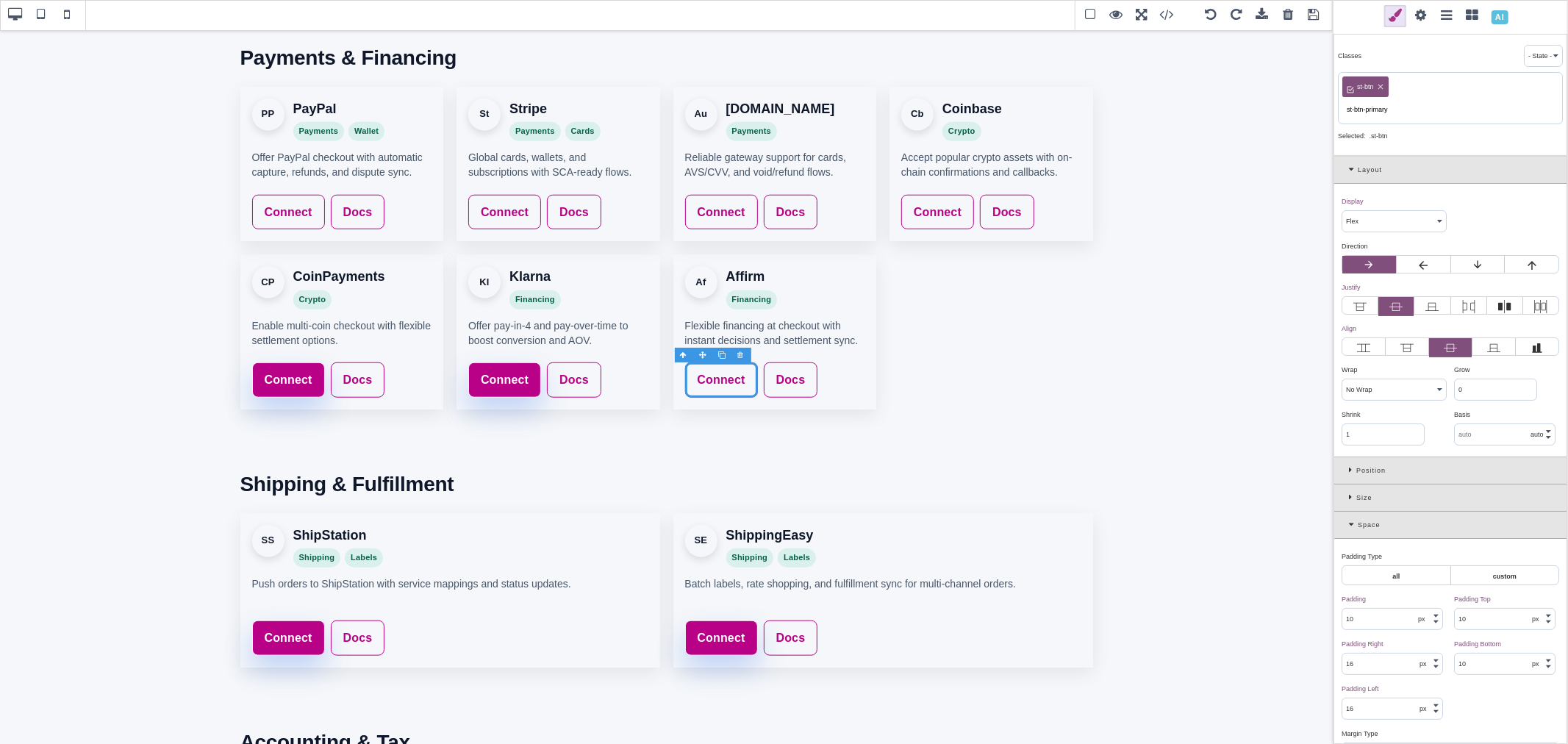
type input "rgb(185, 1, 135)"
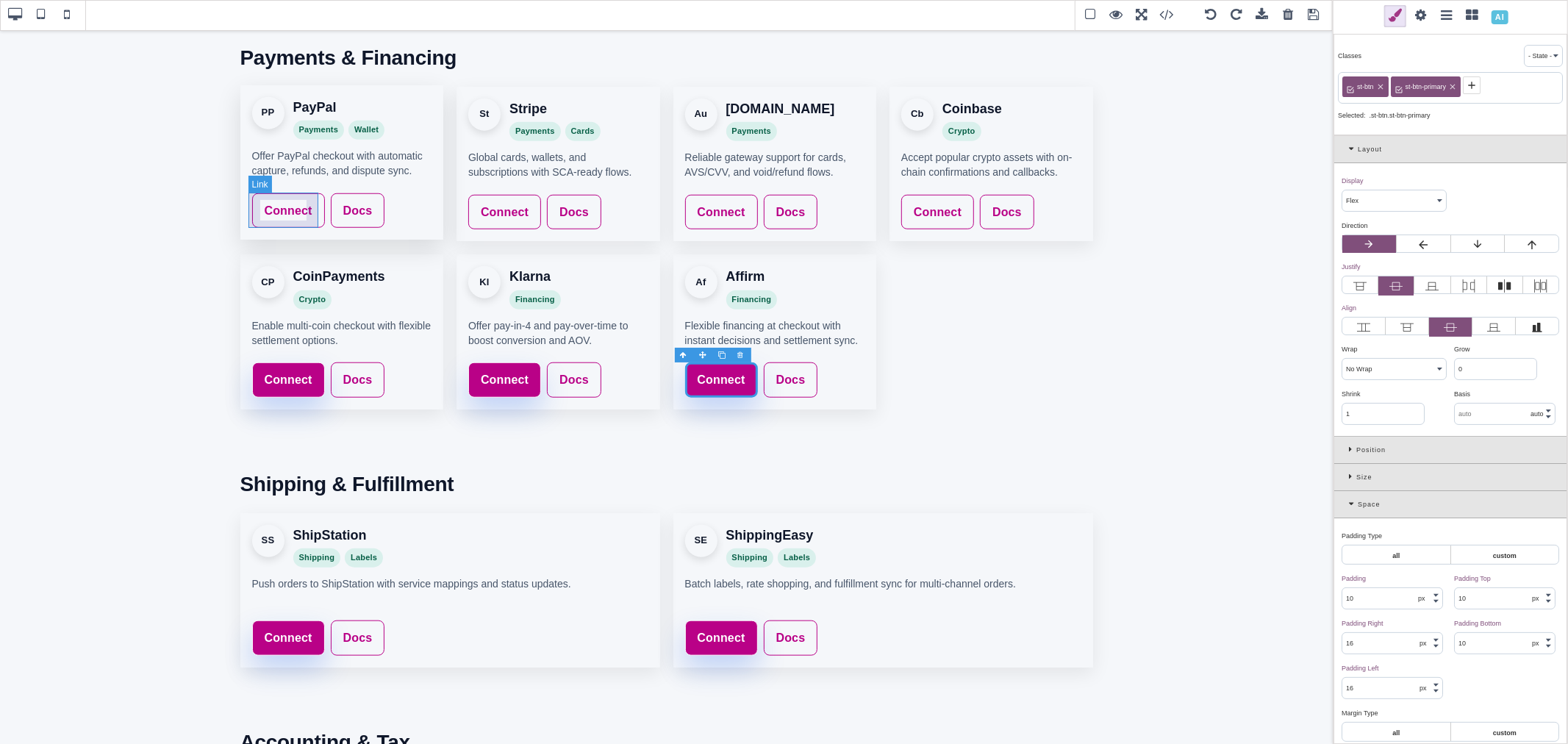
click at [314, 197] on link "Connect" at bounding box center [289, 211] width 73 height 35
type input "rgb(141, 1, 103)"
select select
type input "rgb(141, 1, 103)"
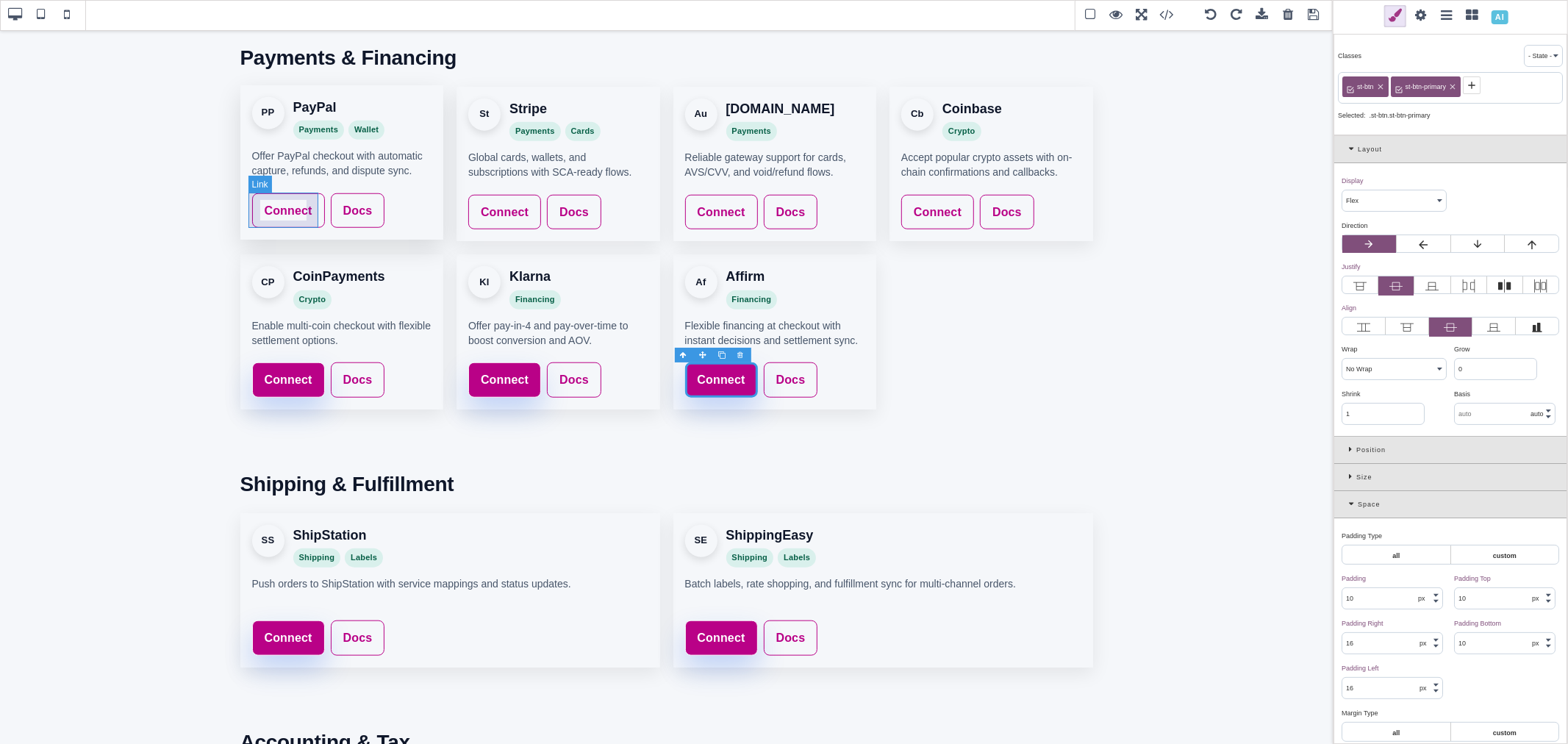
type input "rgb(141, 1, 103)"
click at [1398, 85] on icon at bounding box center [1399, 85] width 7 height 7
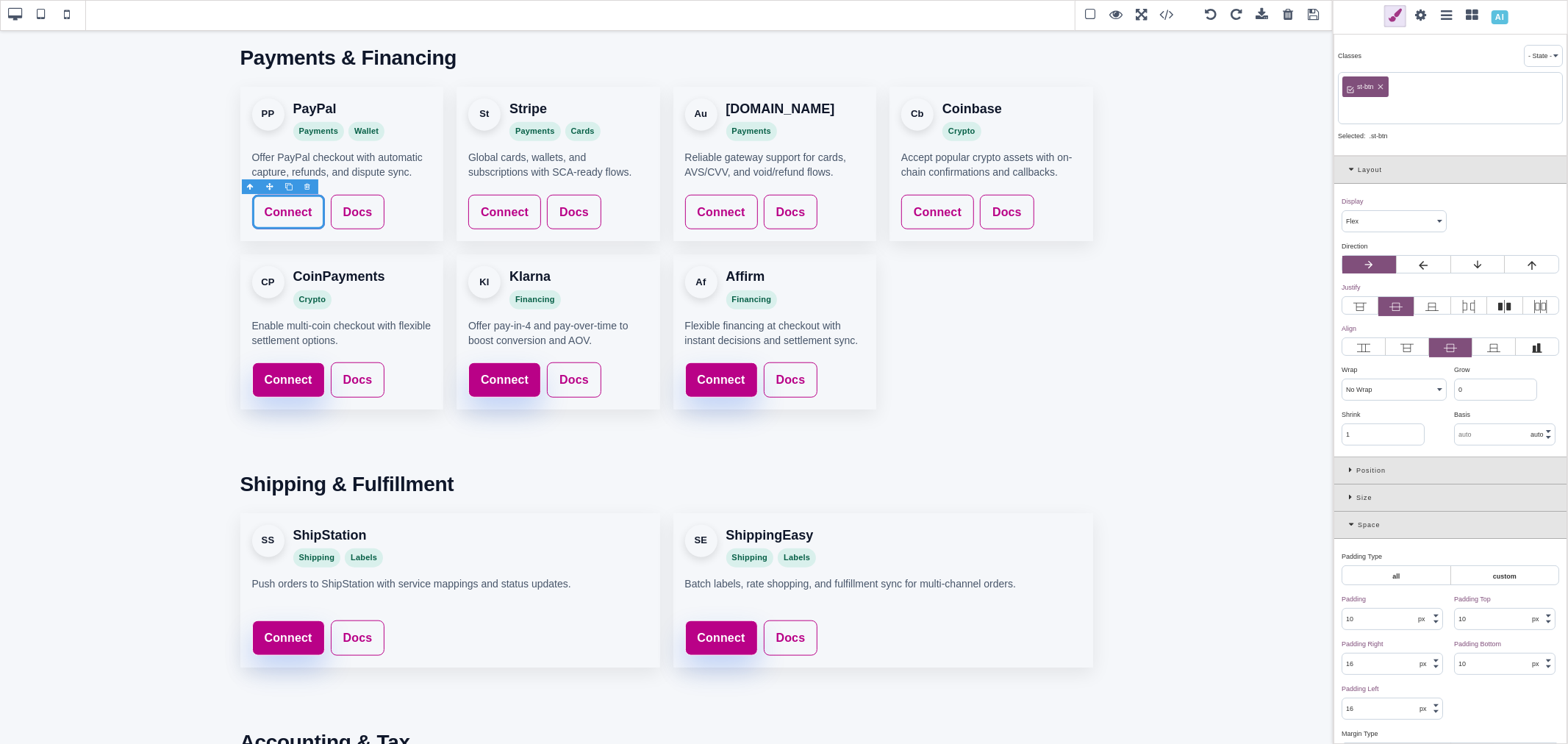
paste input "st-btn-primary"
type input "st-btn-primary"
type input "rgb(185, 1, 135)"
select select
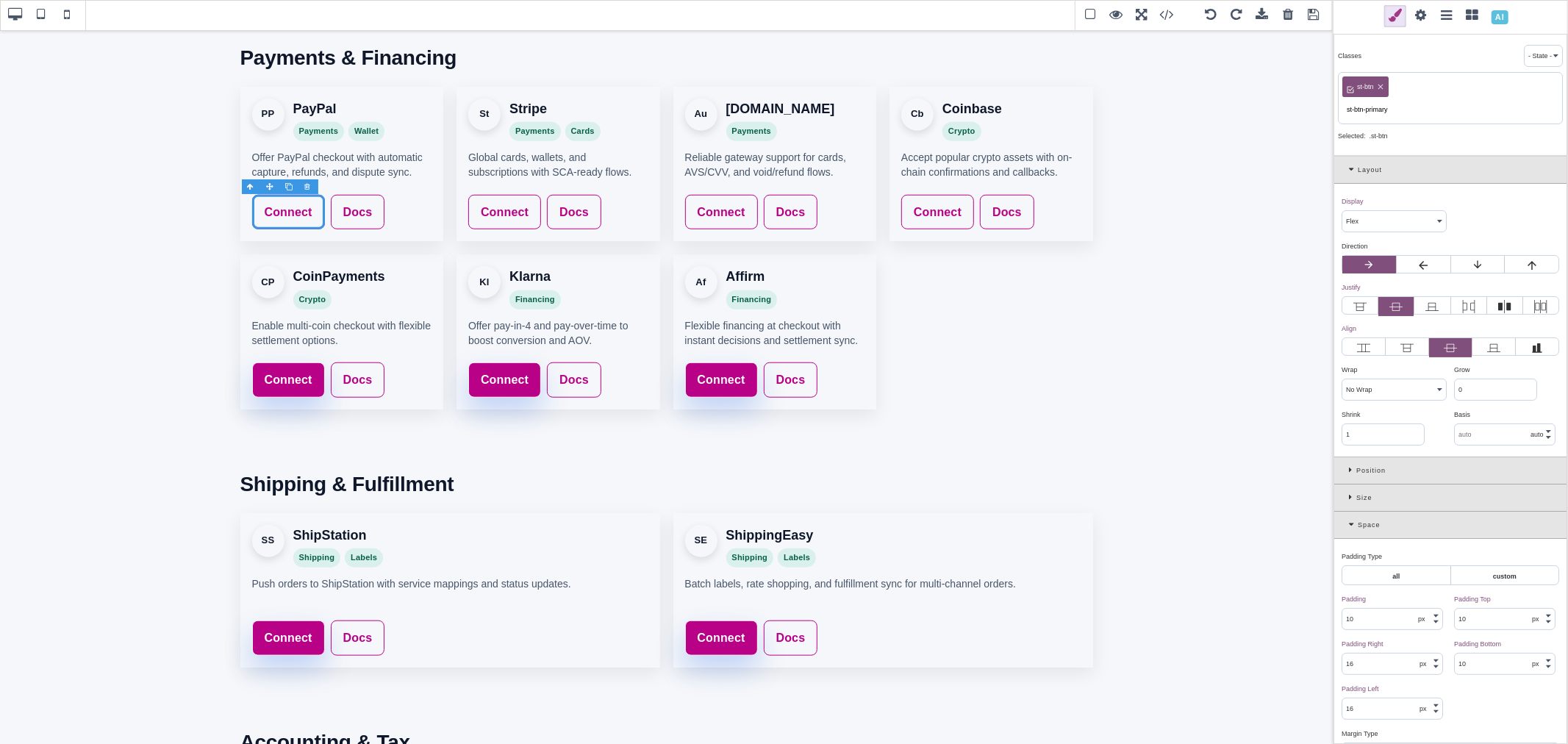
type input "rgb(185, 1, 135)"
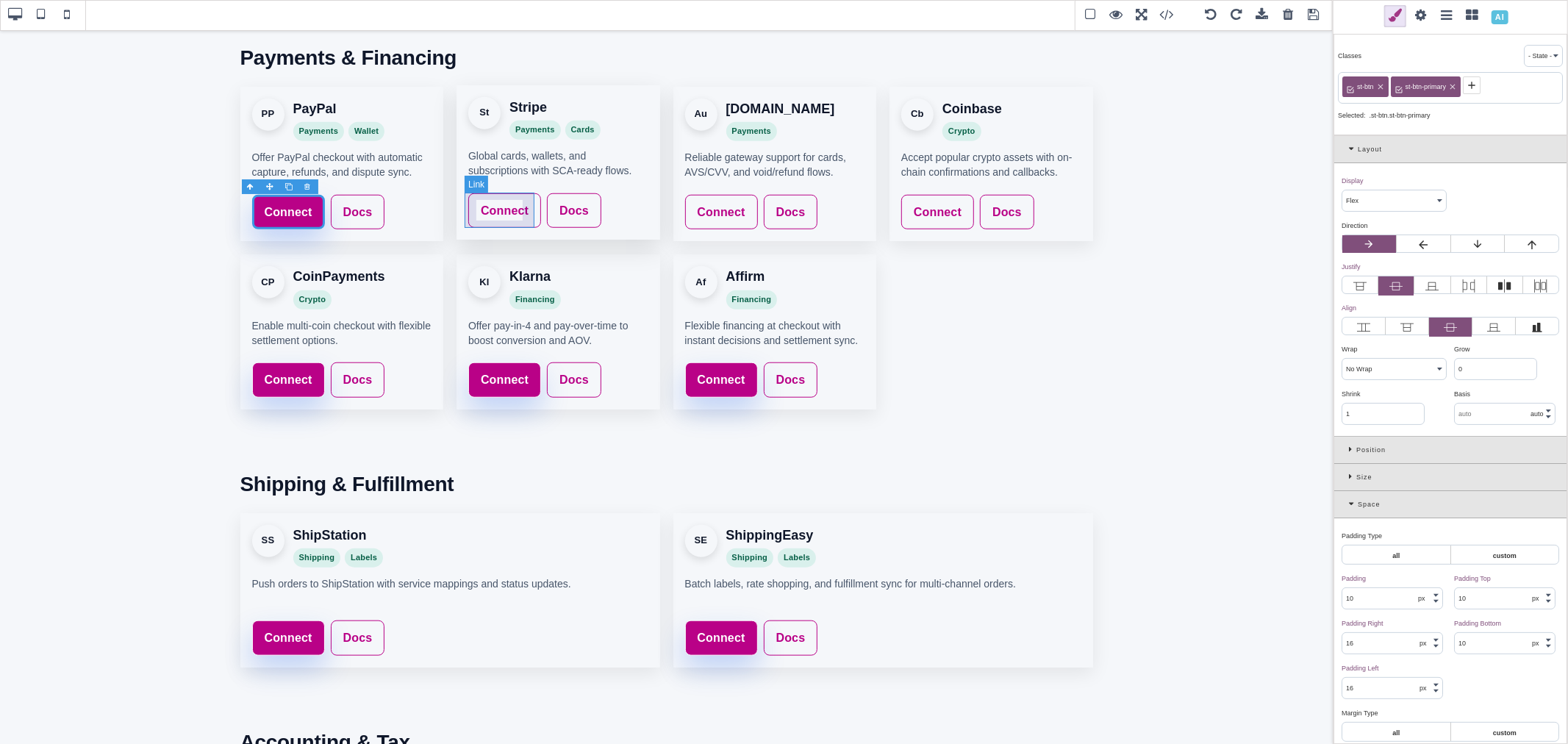
click at [529, 201] on link "Connect" at bounding box center [504, 211] width 73 height 35
type input "rgb(141, 1, 103)"
select select
click at [1408, 86] on div "st-btn" at bounding box center [1450, 88] width 225 height 32
click at [1404, 86] on icon at bounding box center [1400, 85] width 12 height 12
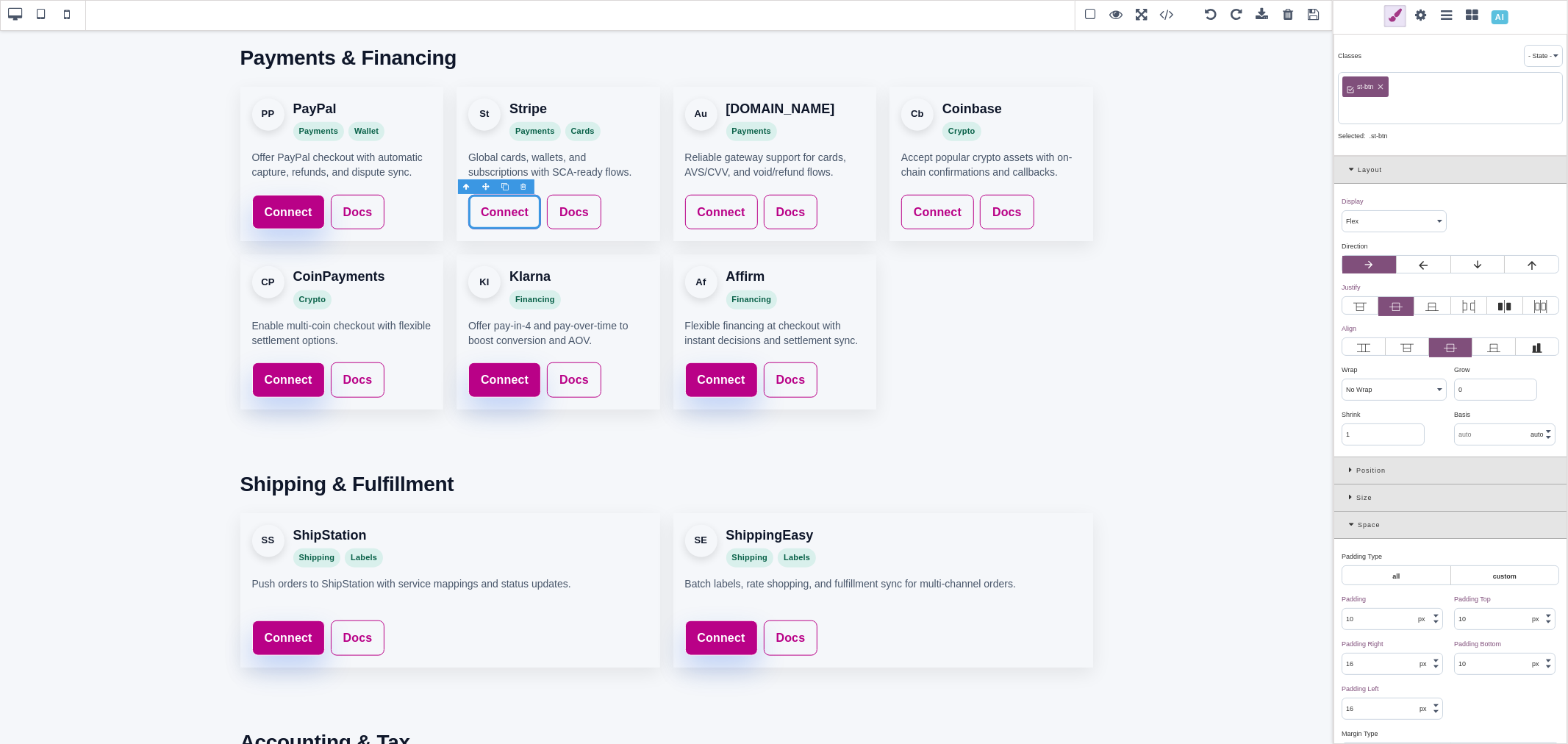
paste input "st-btn-primary"
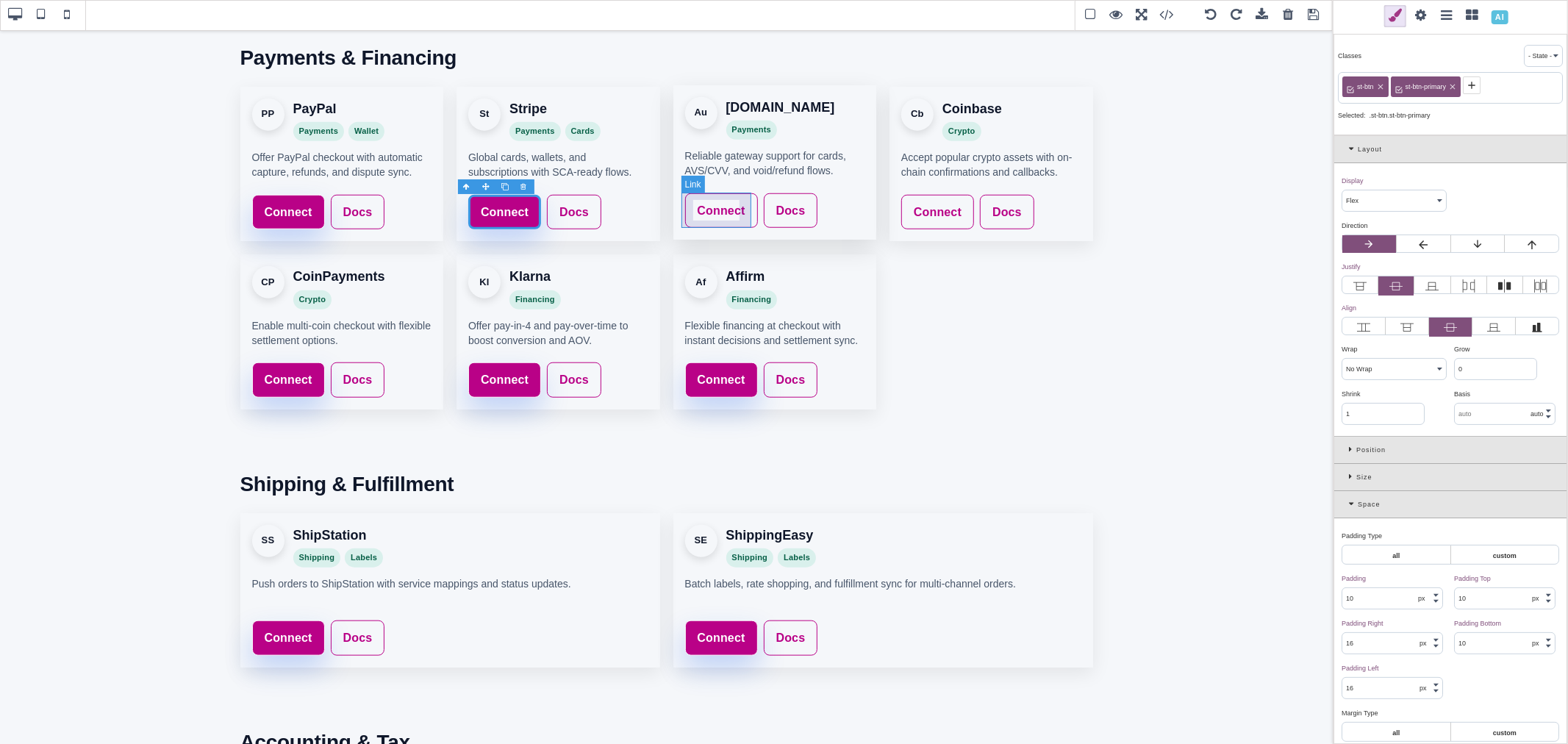
click at [750, 196] on link "Connect" at bounding box center [721, 211] width 73 height 35
click at [1395, 89] on icon at bounding box center [1400, 85] width 12 height 12
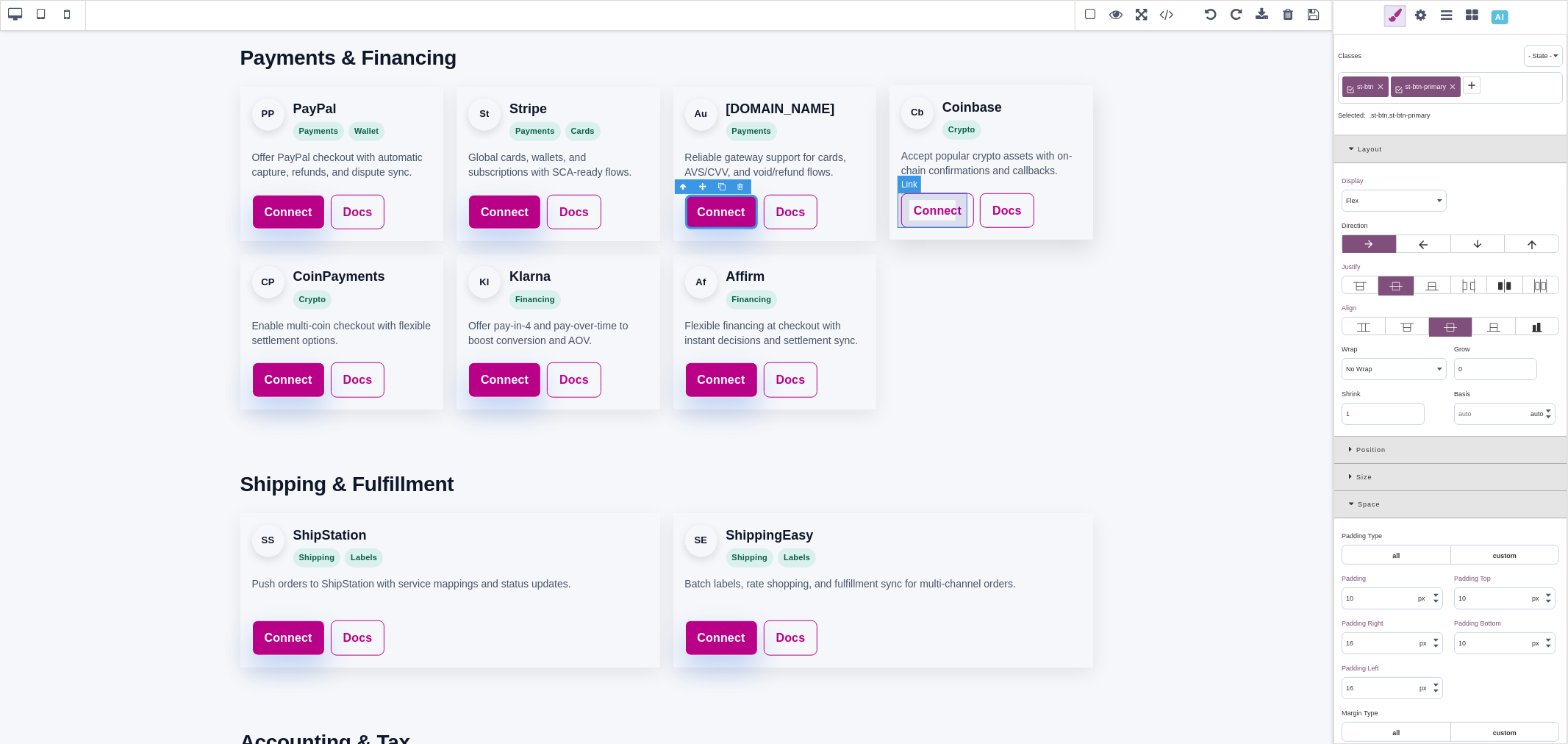
click at [951, 200] on link "Connect" at bounding box center [937, 211] width 73 height 35
click at [1400, 88] on icon at bounding box center [1399, 85] width 7 height 7
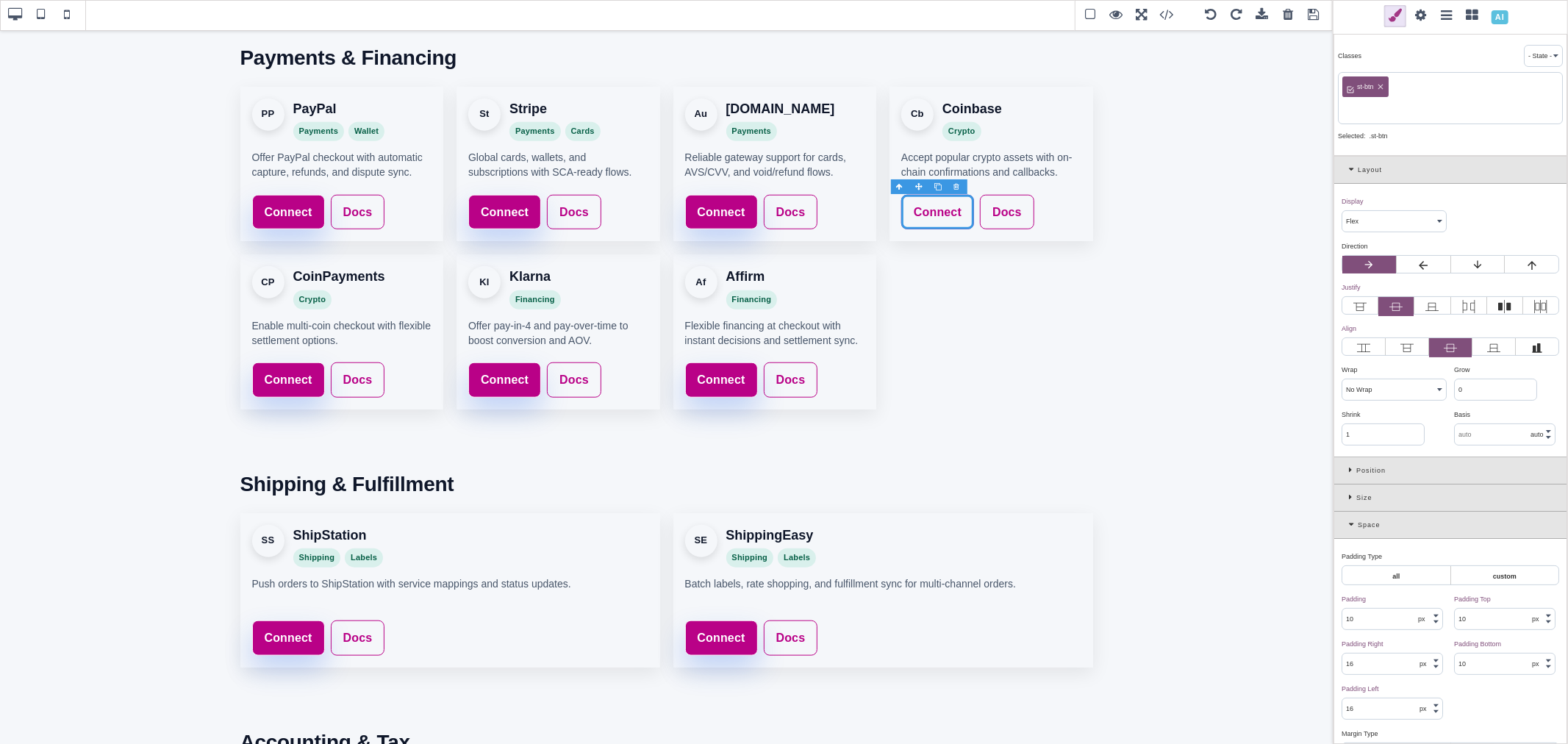
paste input "st-btn-primary"
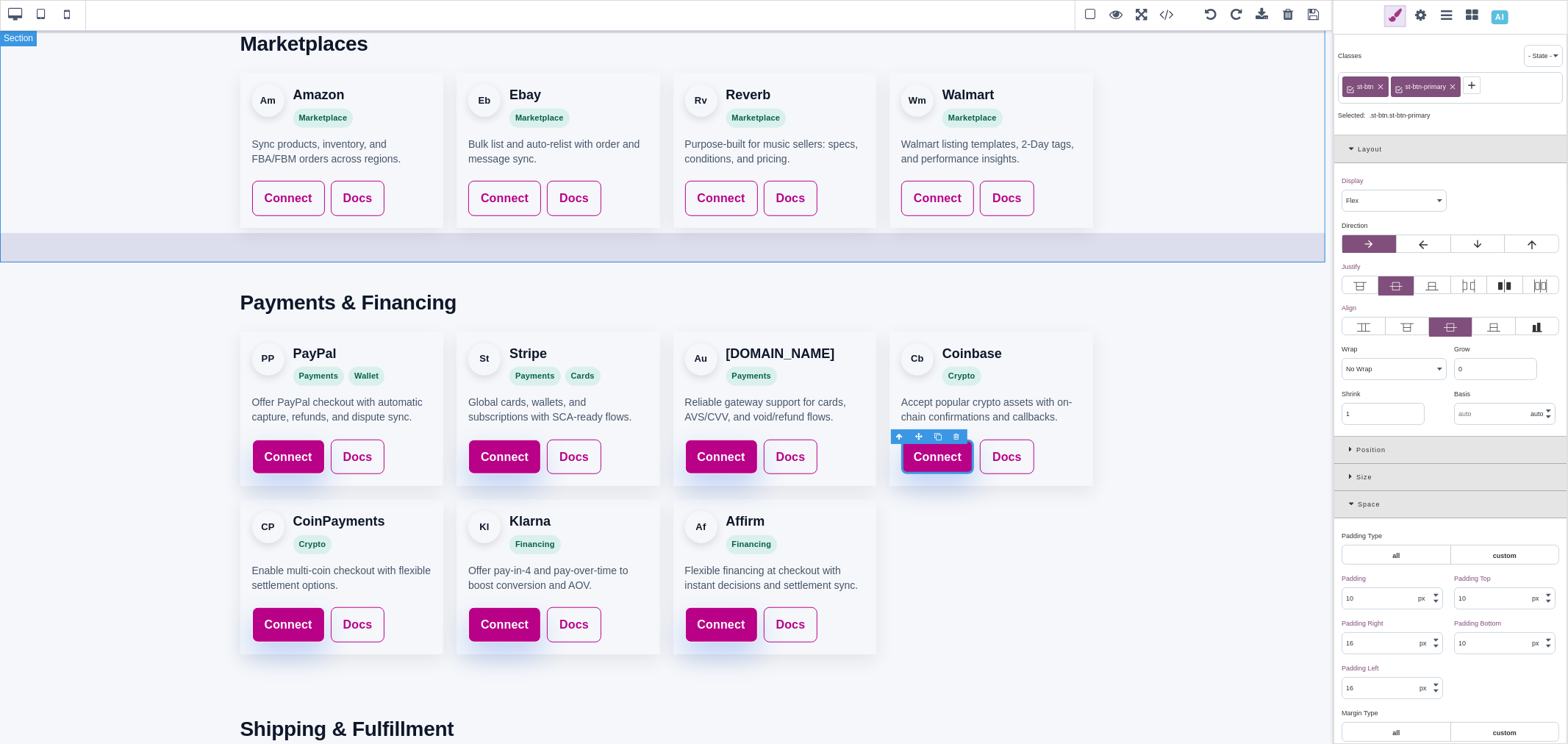
scroll to position [699, 0]
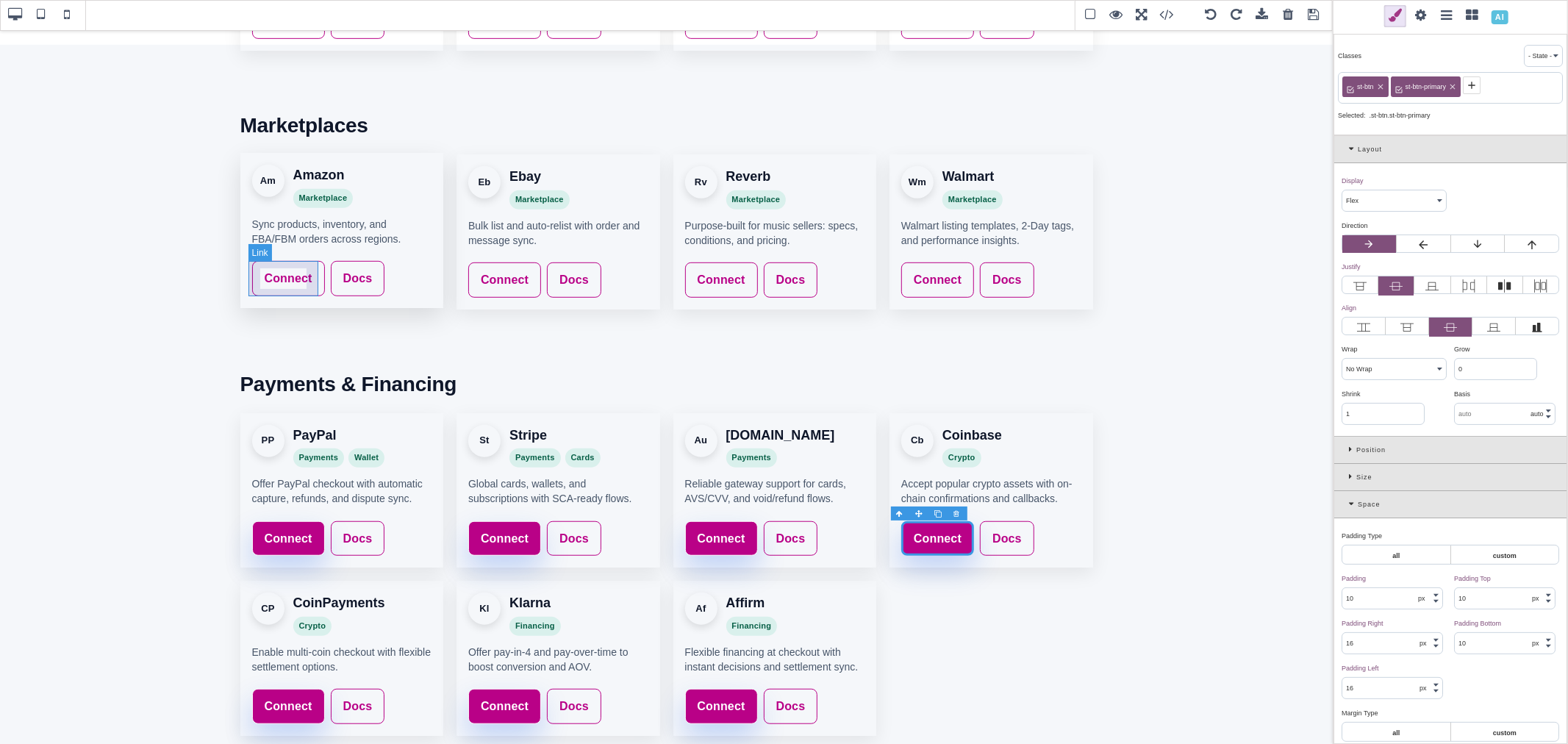
click at [311, 275] on link "Connect" at bounding box center [289, 278] width 73 height 35
click at [1400, 86] on icon at bounding box center [1399, 85] width 7 height 7
click at [529, 268] on link "Connect" at bounding box center [504, 278] width 73 height 35
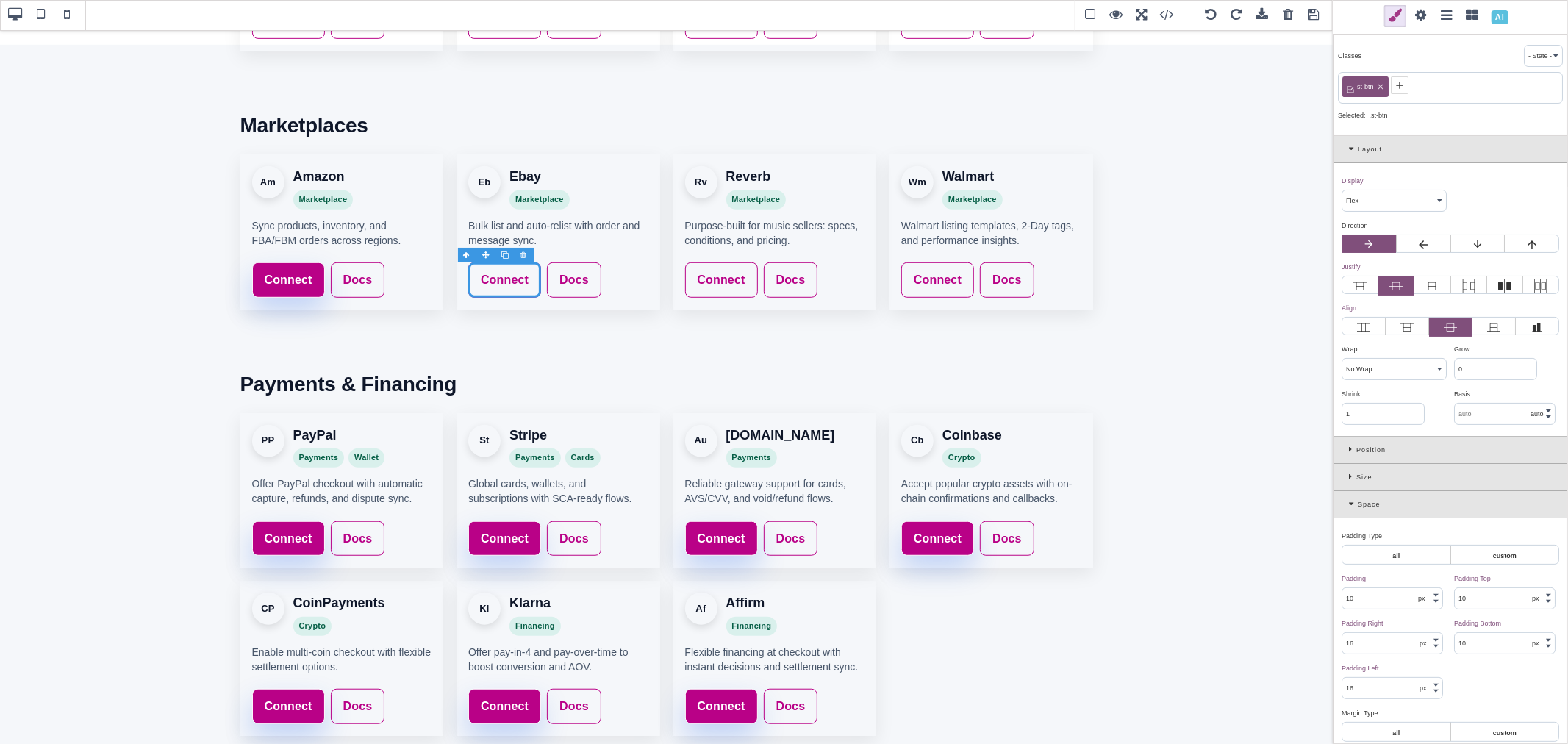
click at [1398, 84] on icon at bounding box center [1400, 85] width 12 height 12
click at [743, 263] on link "Connect" at bounding box center [721, 278] width 73 height 35
click at [1395, 77] on span at bounding box center [1399, 84] width 18 height 18
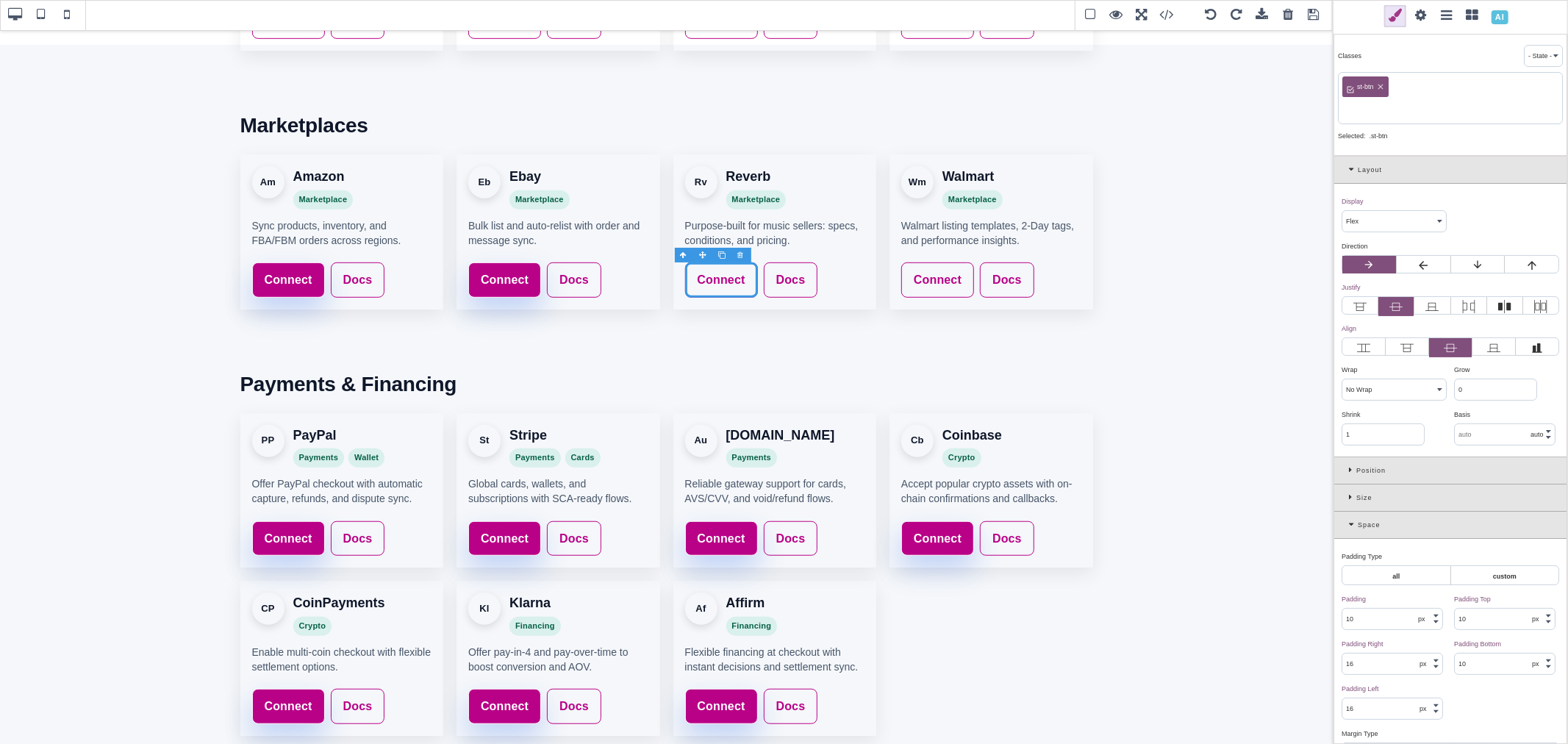
paste input "st-btn-primary"
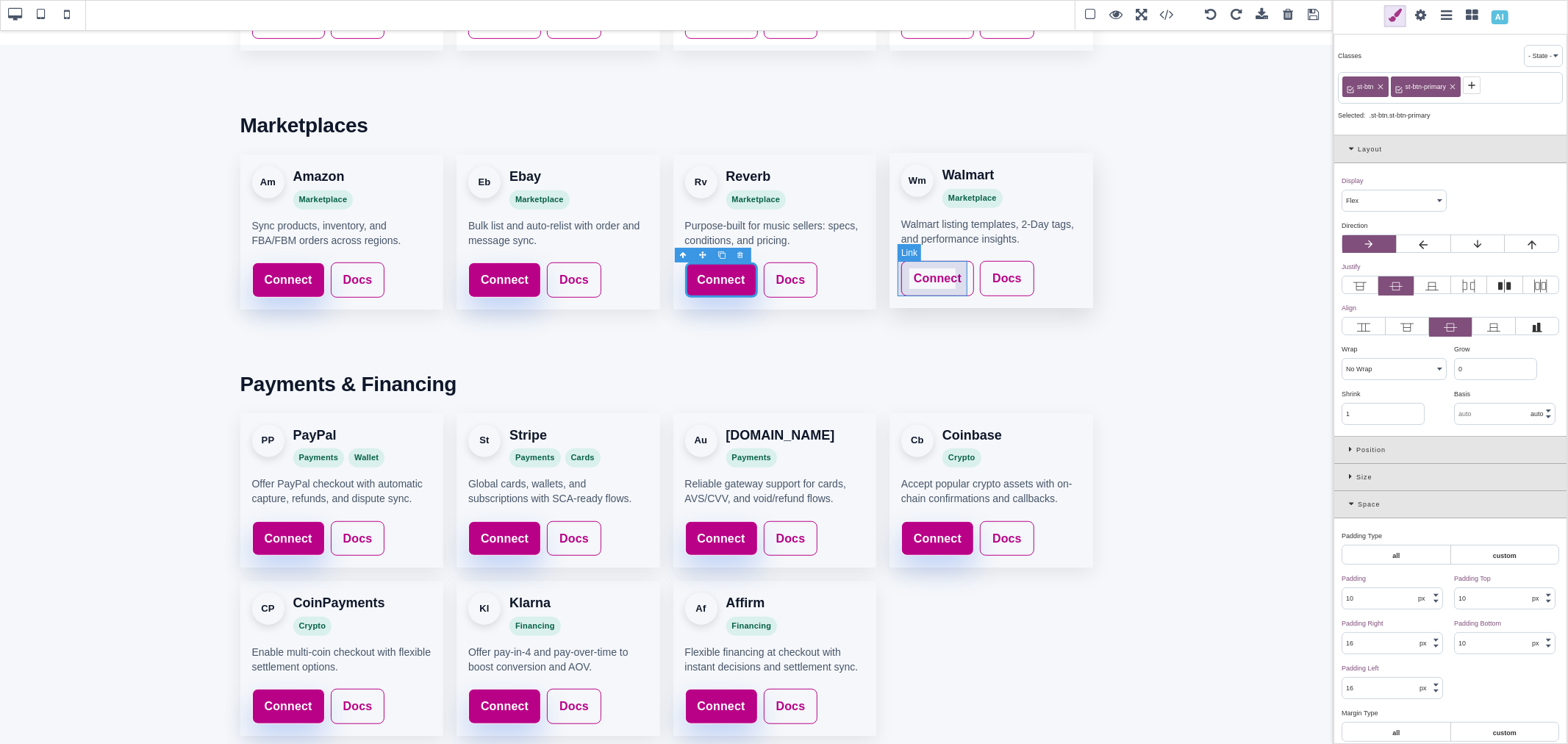
click at [951, 262] on link "Connect" at bounding box center [937, 278] width 73 height 35
click at [1401, 89] on icon at bounding box center [1400, 85] width 12 height 12
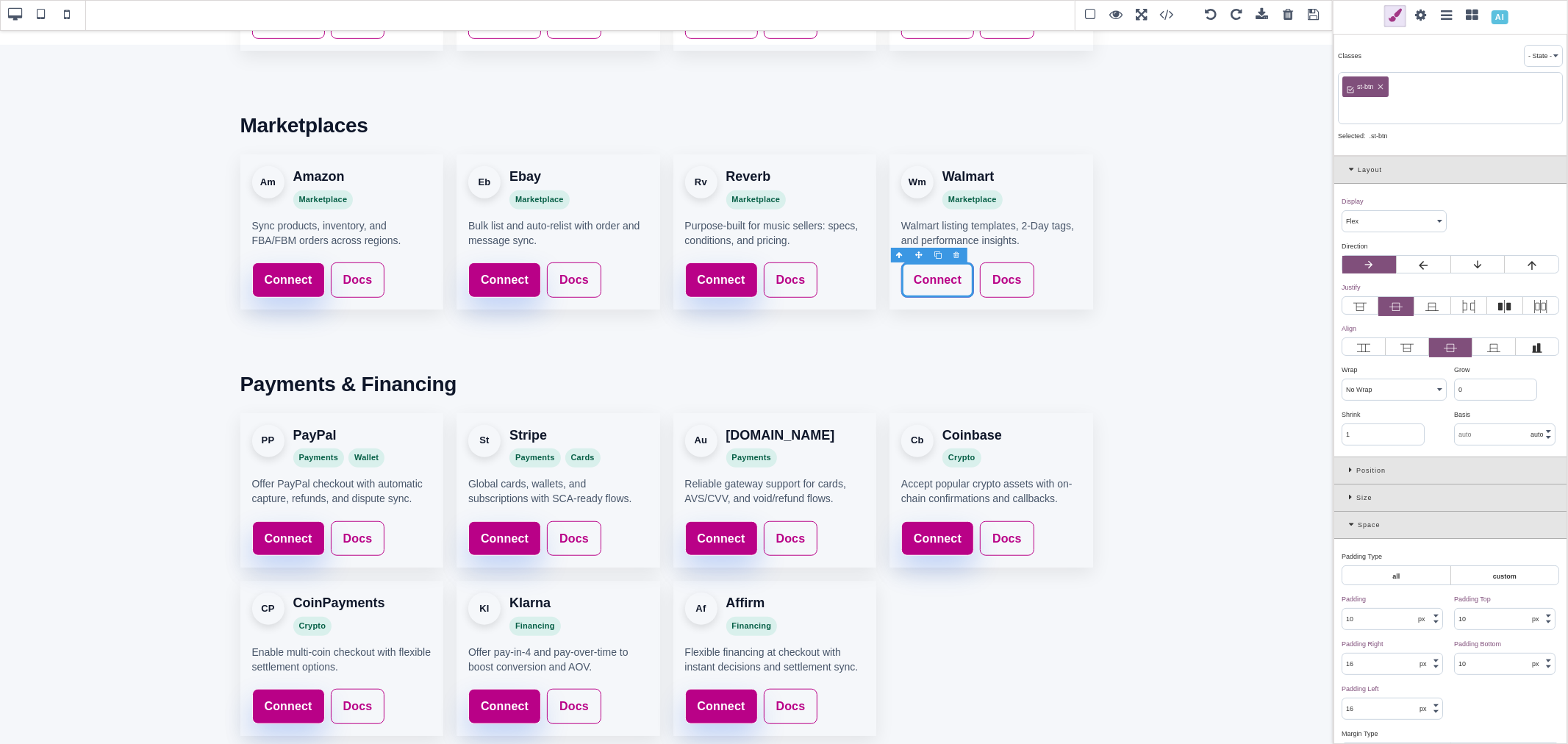
paste input "st-btn-primary"
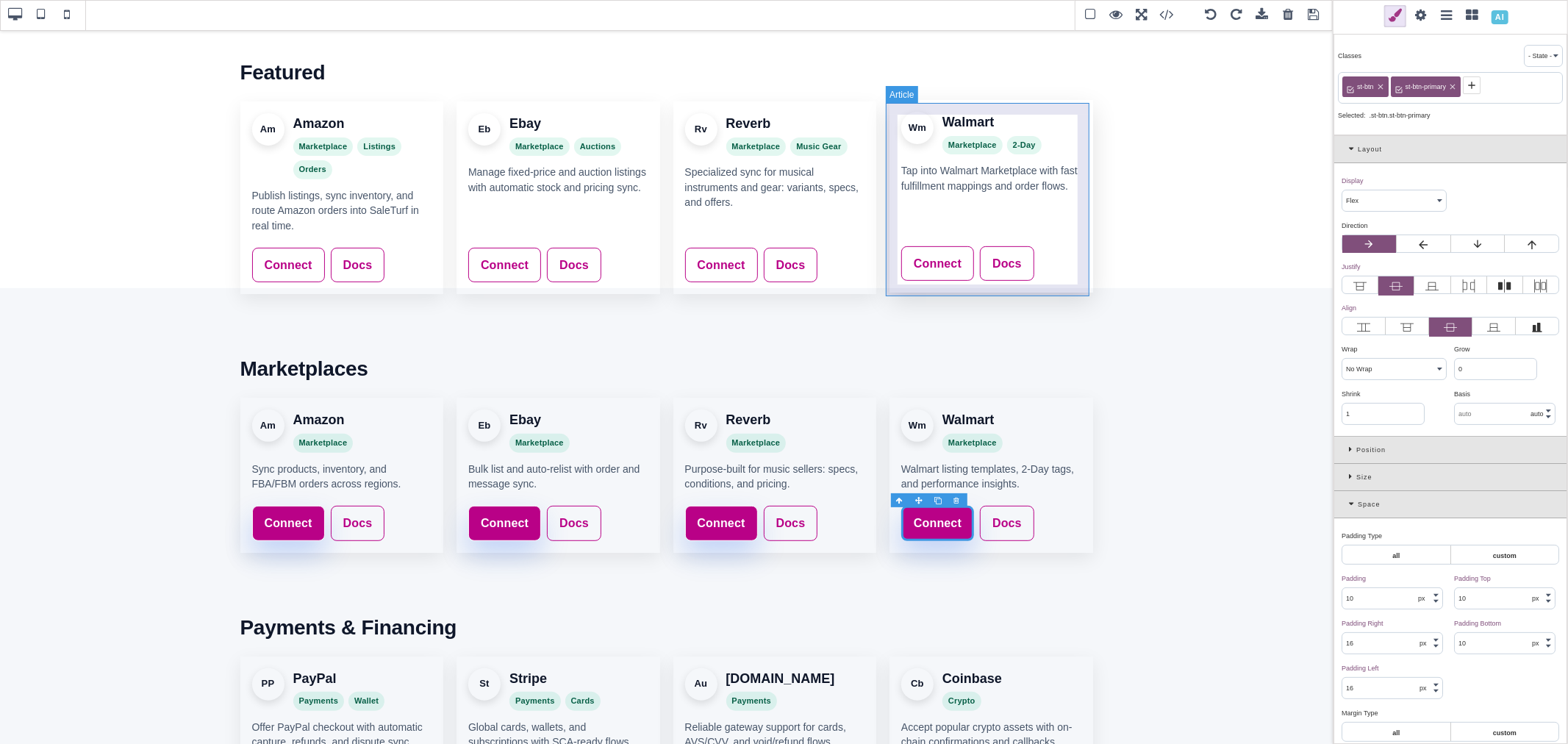
scroll to position [453, 0]
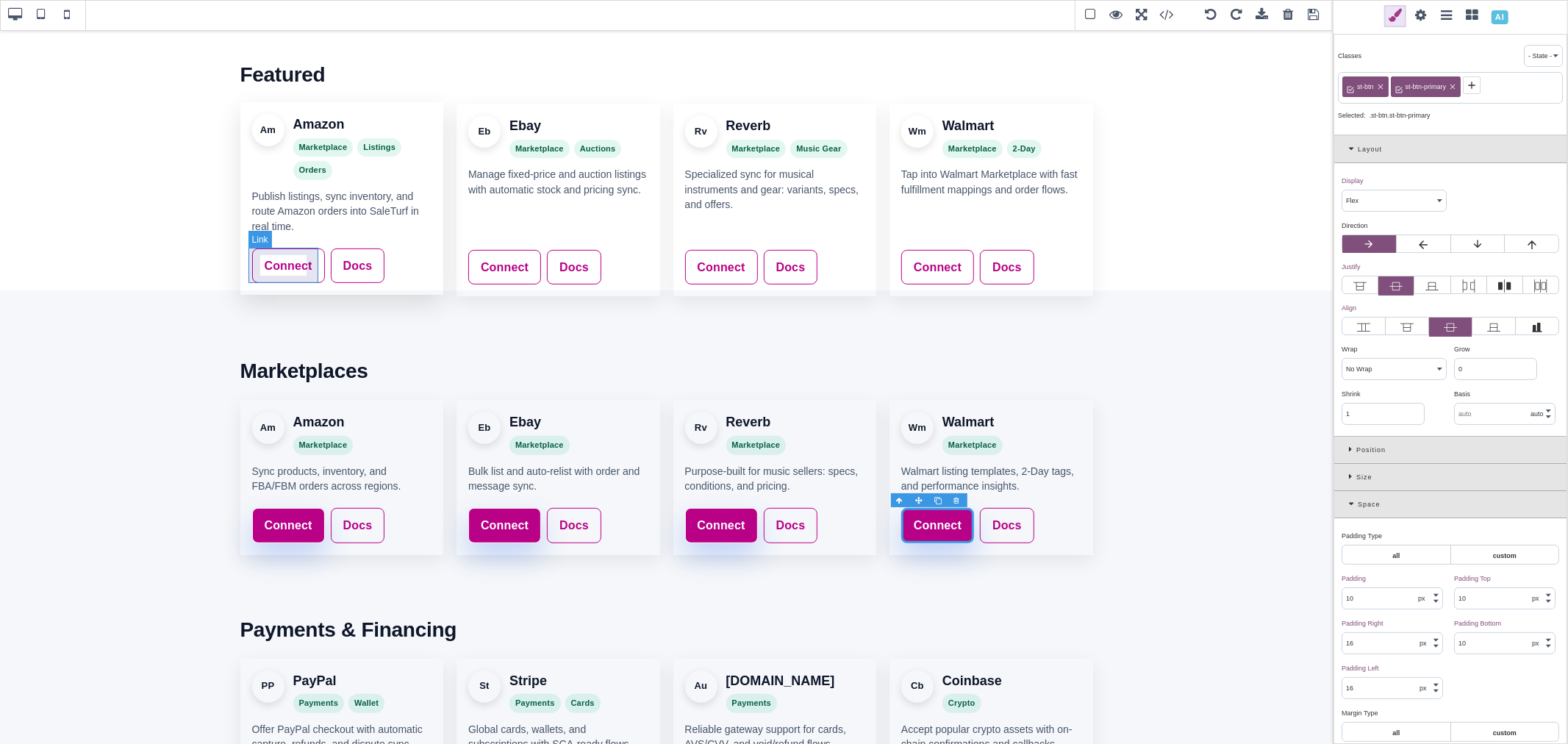
click at [299, 252] on link "Connect" at bounding box center [289, 266] width 73 height 35
click at [1397, 83] on icon at bounding box center [1400, 85] width 12 height 12
click at [530, 252] on link "Connect" at bounding box center [504, 266] width 73 height 35
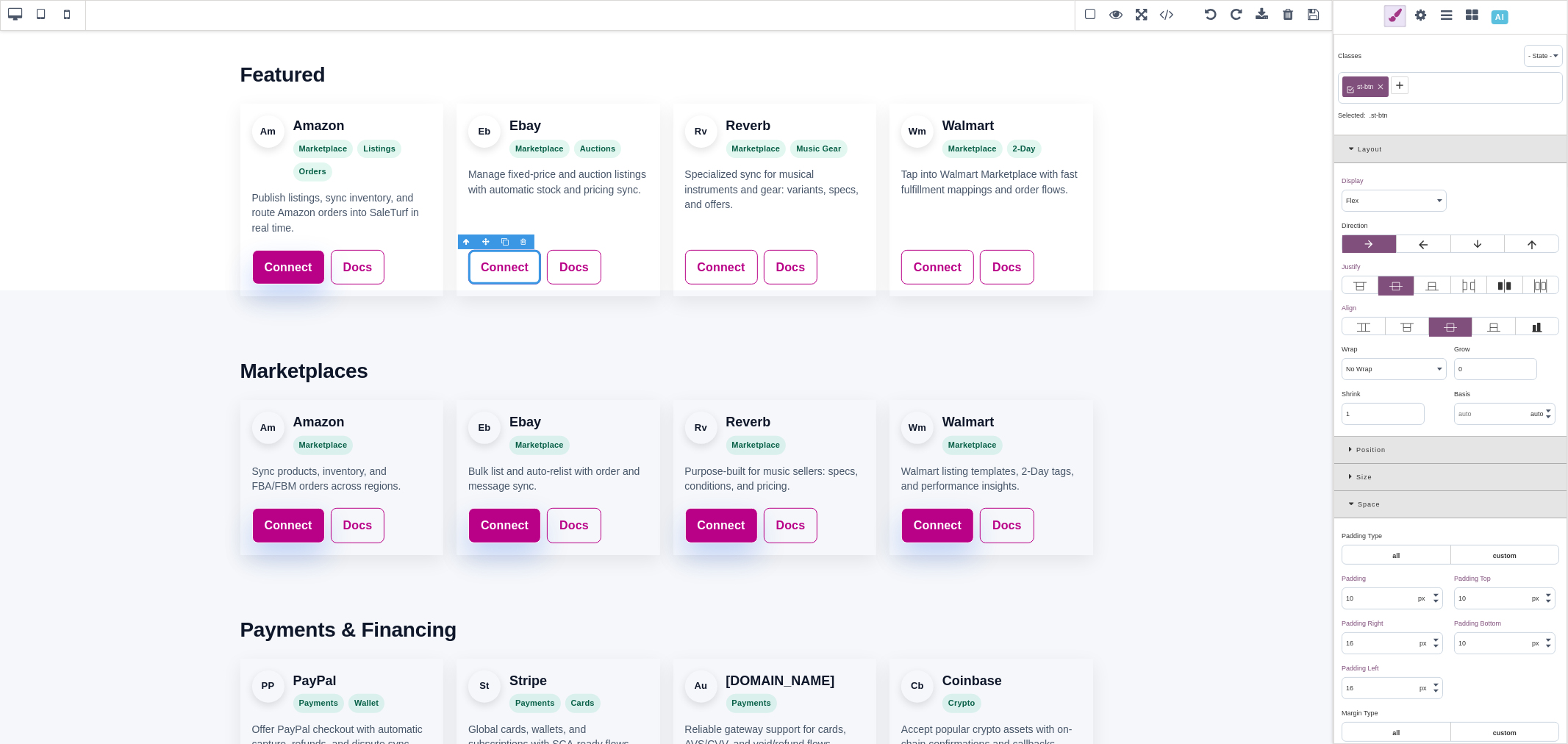
click at [1405, 85] on icon at bounding box center [1400, 85] width 12 height 12
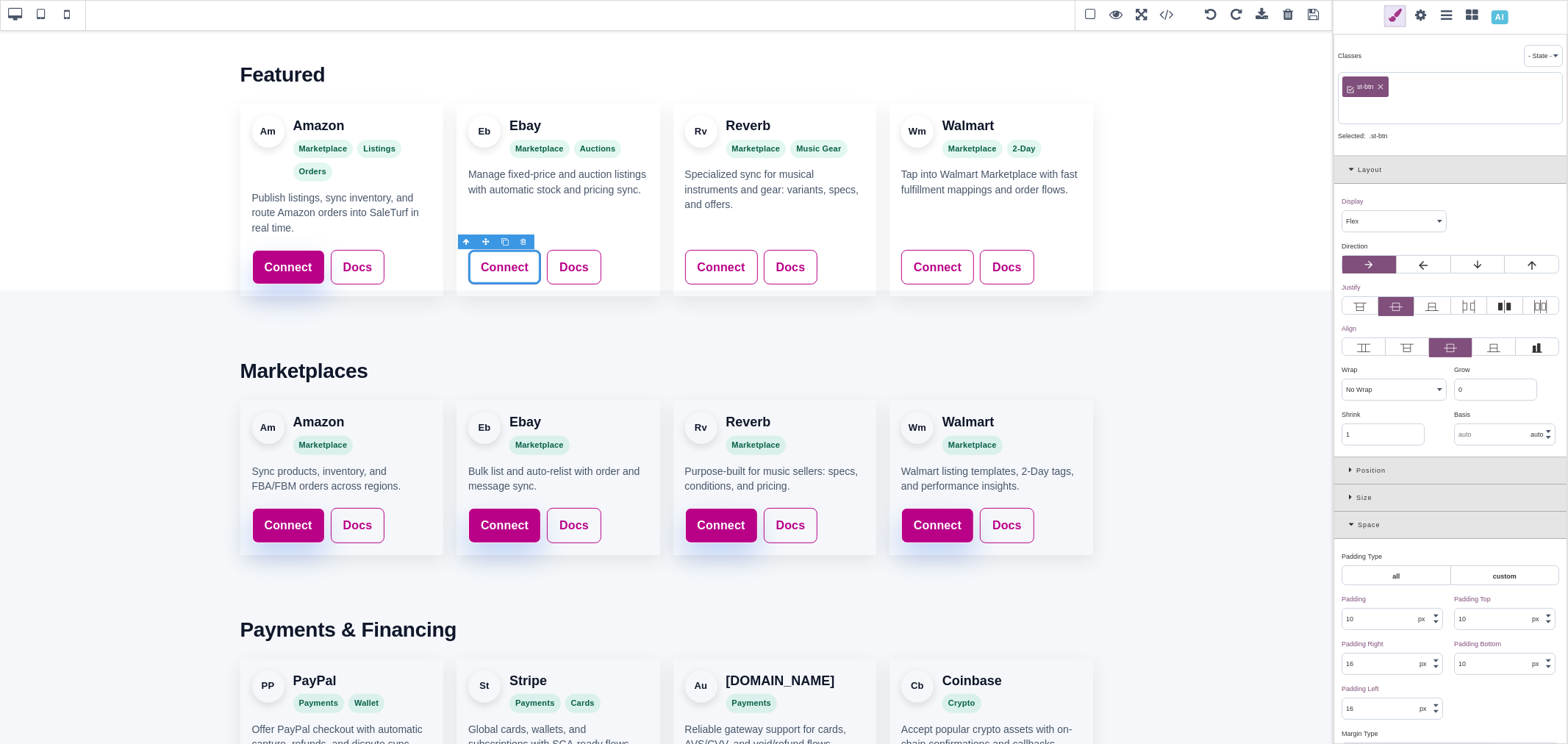
paste input "st-btn-primary"
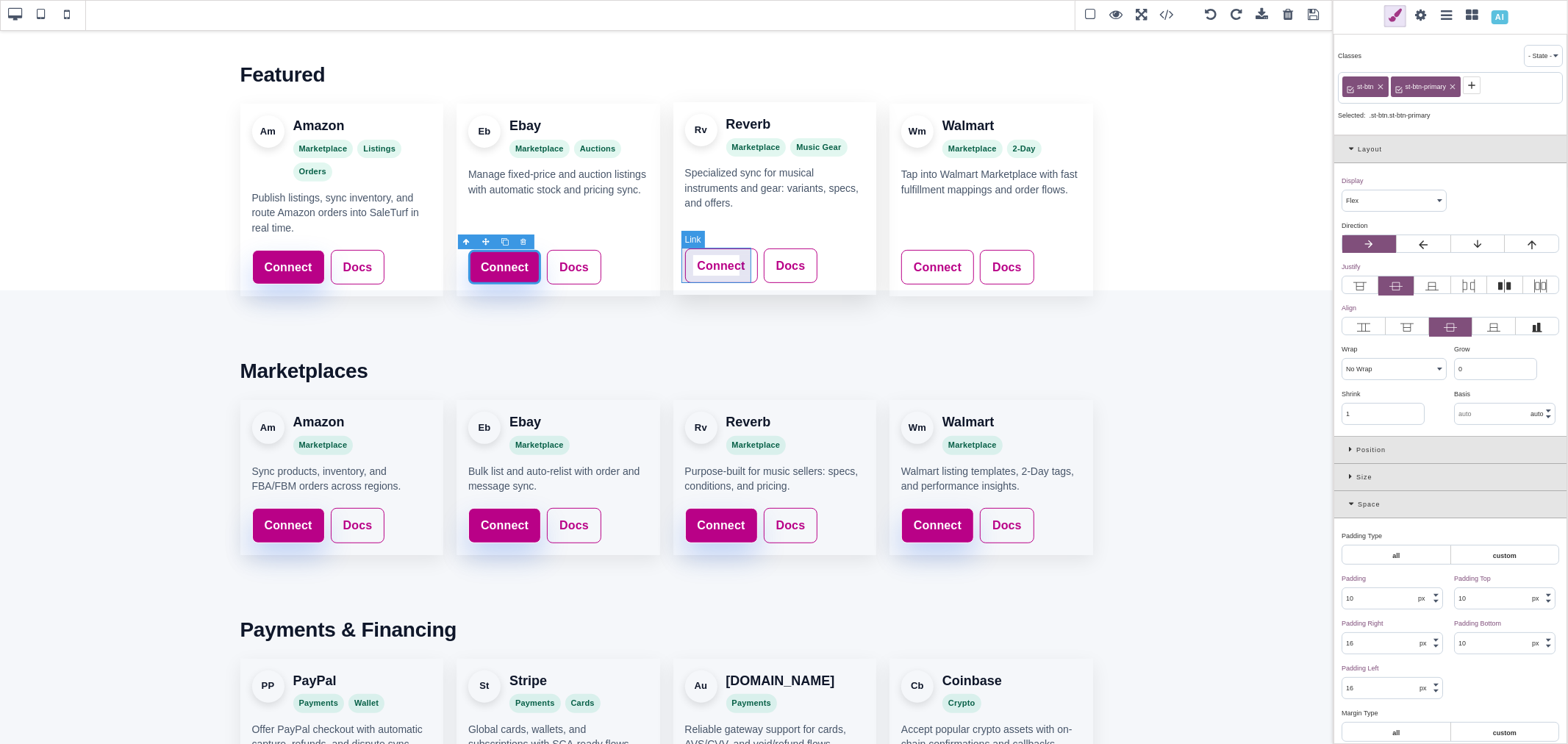
click at [746, 256] on link "Connect" at bounding box center [721, 266] width 73 height 35
click at [1398, 82] on icon at bounding box center [1400, 85] width 12 height 12
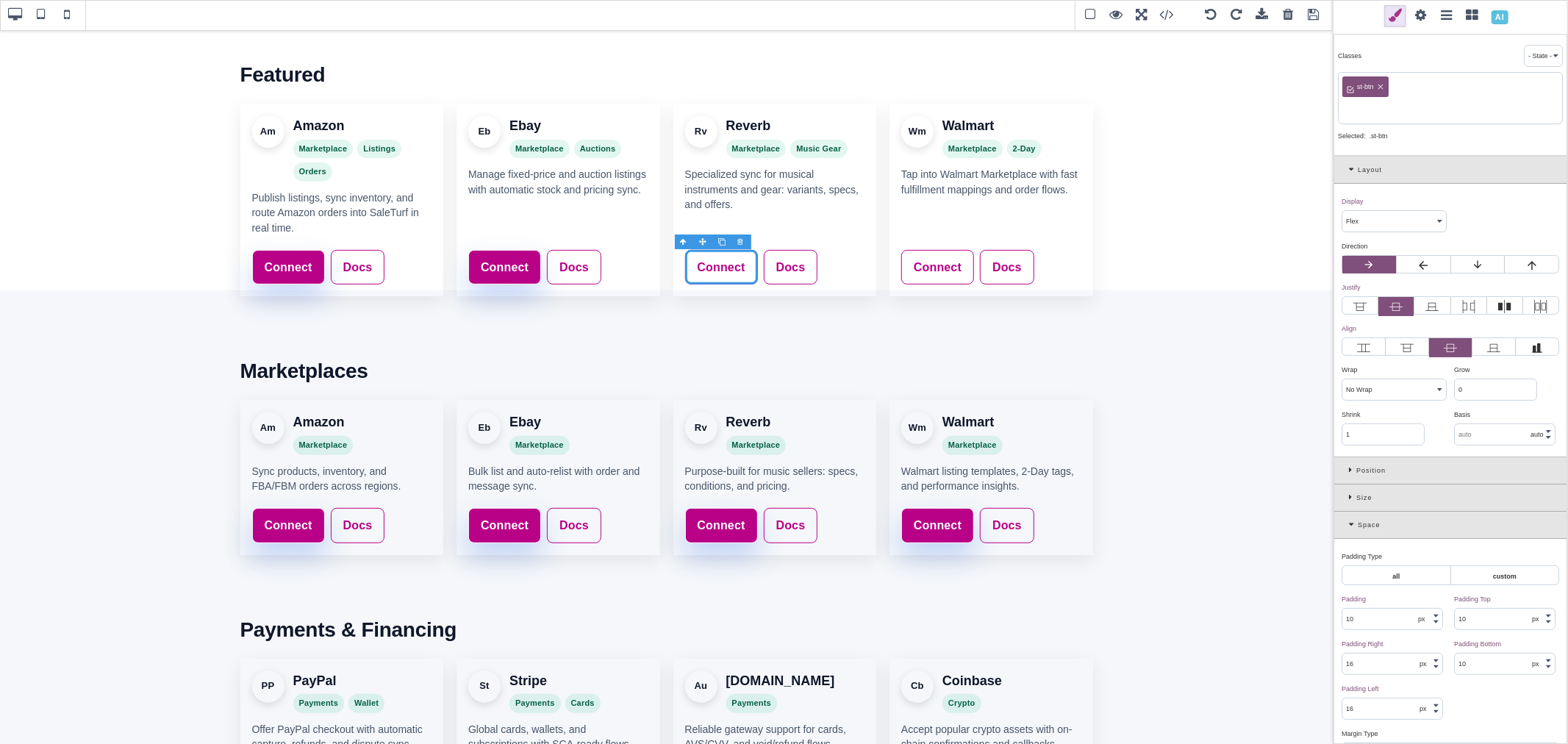
paste input "st-btn-primary"
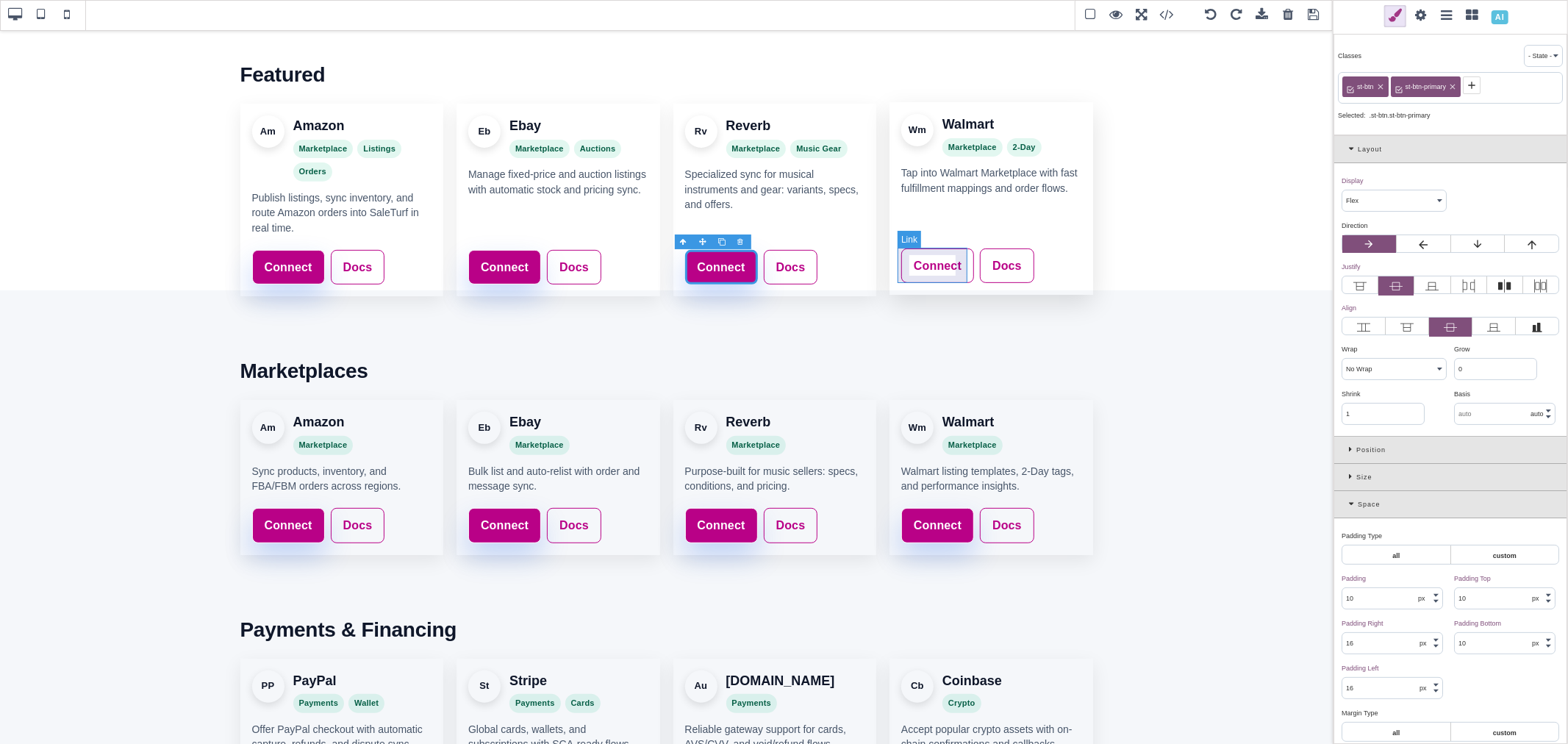
click at [960, 252] on link "Connect" at bounding box center [937, 266] width 73 height 35
click at [1398, 89] on icon at bounding box center [1400, 85] width 12 height 12
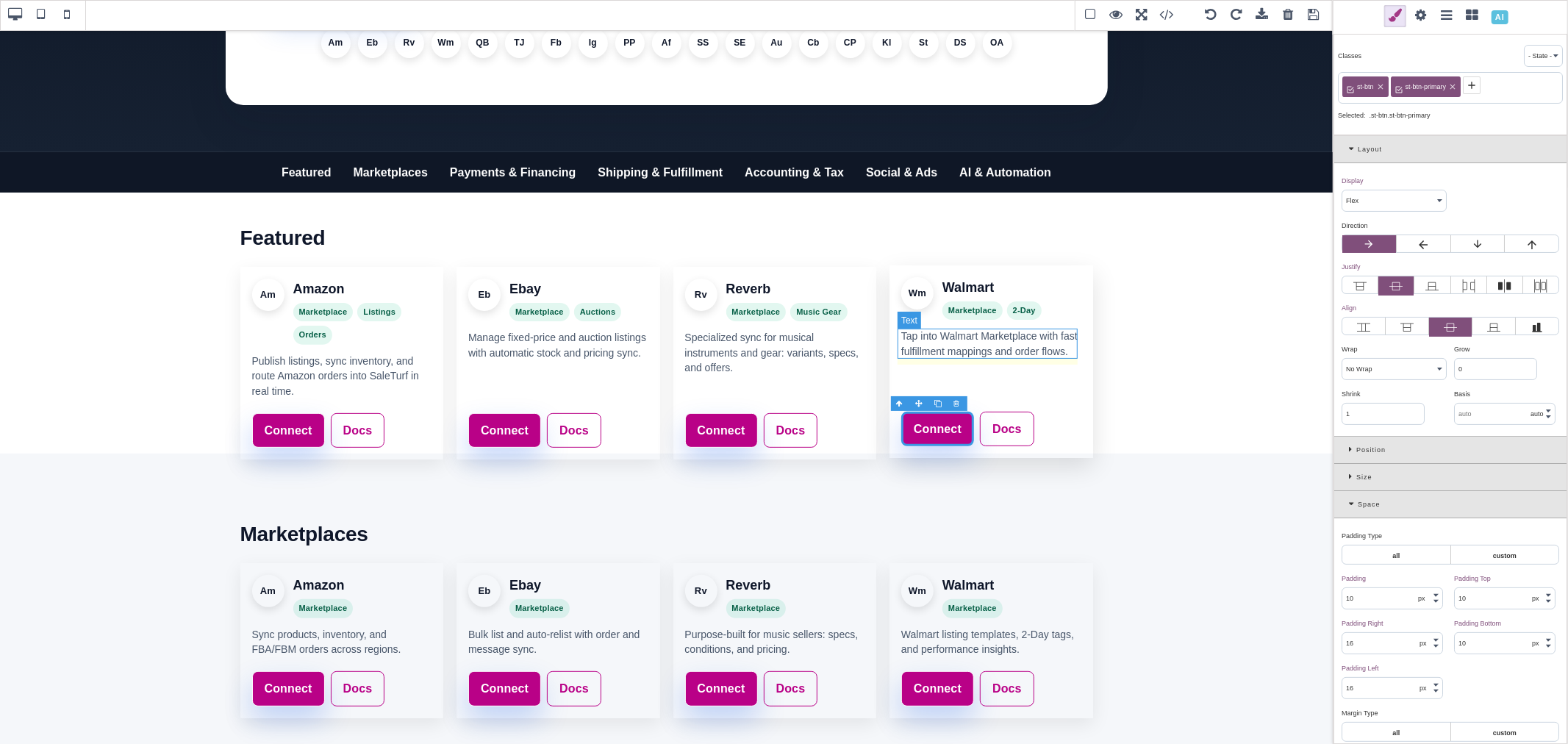
scroll to position [127, 0]
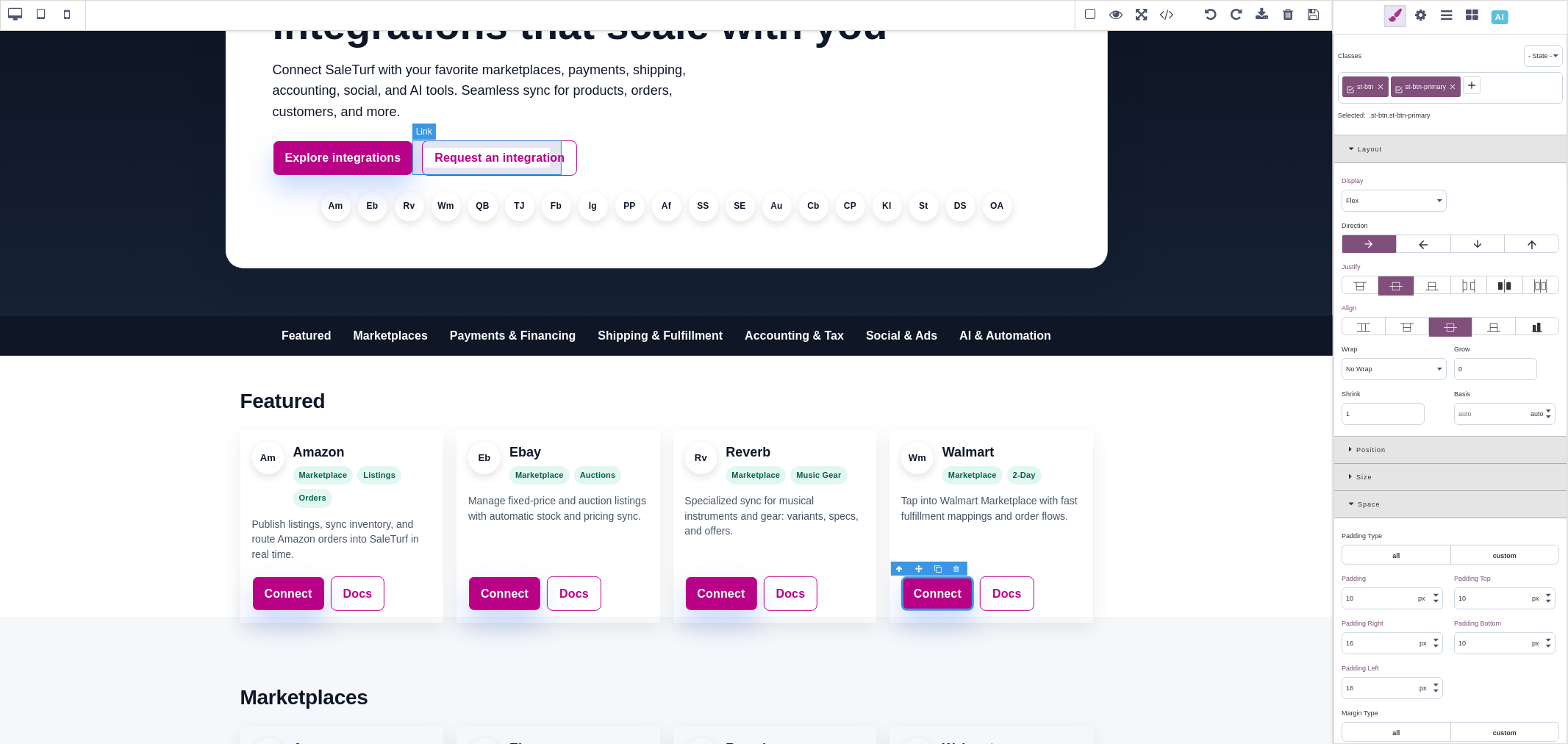
click at [548, 169] on link "Request an integration" at bounding box center [499, 158] width 155 height 35
click at [1420, 82] on span "st-btn-ghost" at bounding box center [1422, 87] width 39 height 13
copy span "st-btn-ghost"
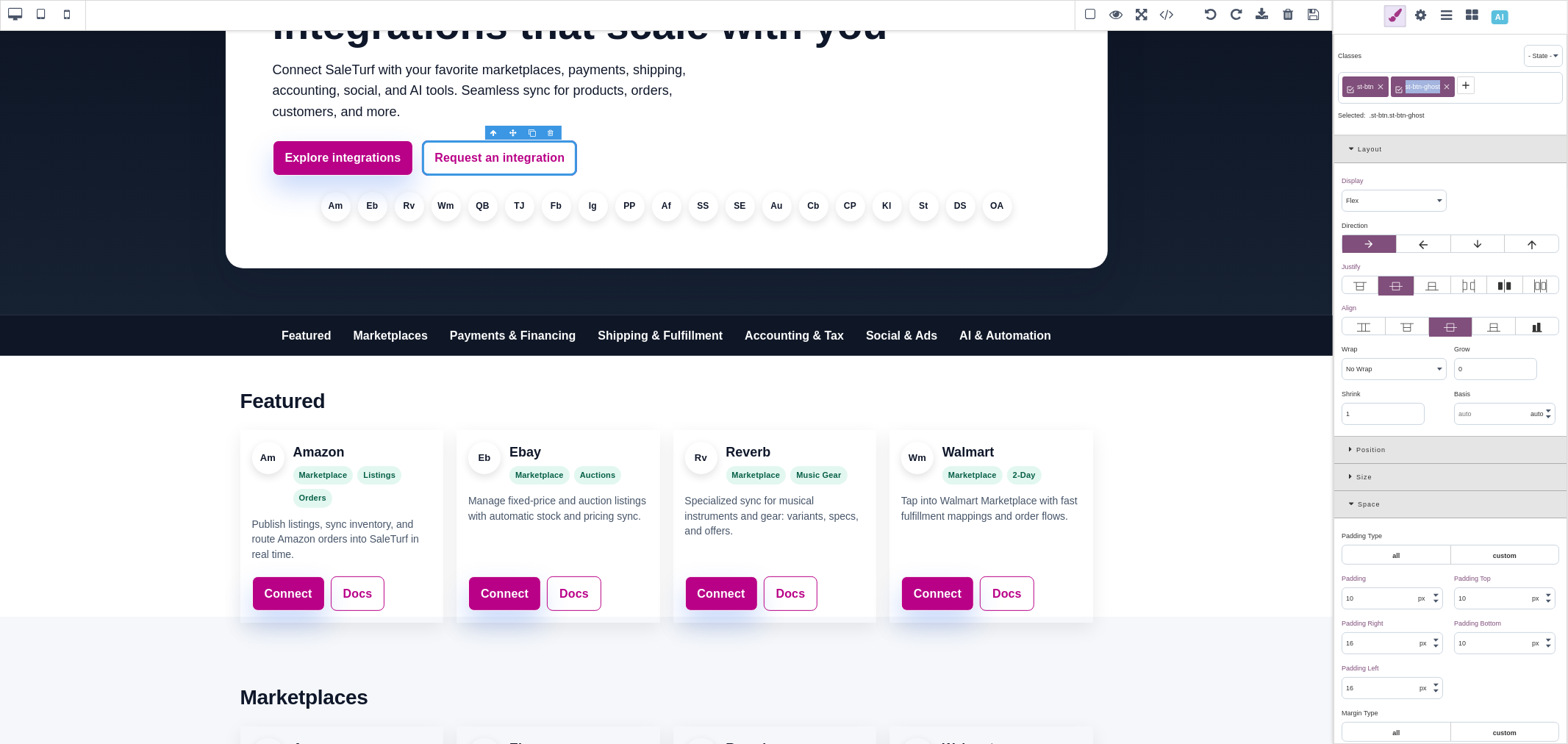
click at [1419, 83] on span "st-btn-ghost" at bounding box center [1422, 87] width 39 height 13
copy span "st-btn-ghost"
click at [370, 578] on link "Docs" at bounding box center [358, 592] width 54 height 35
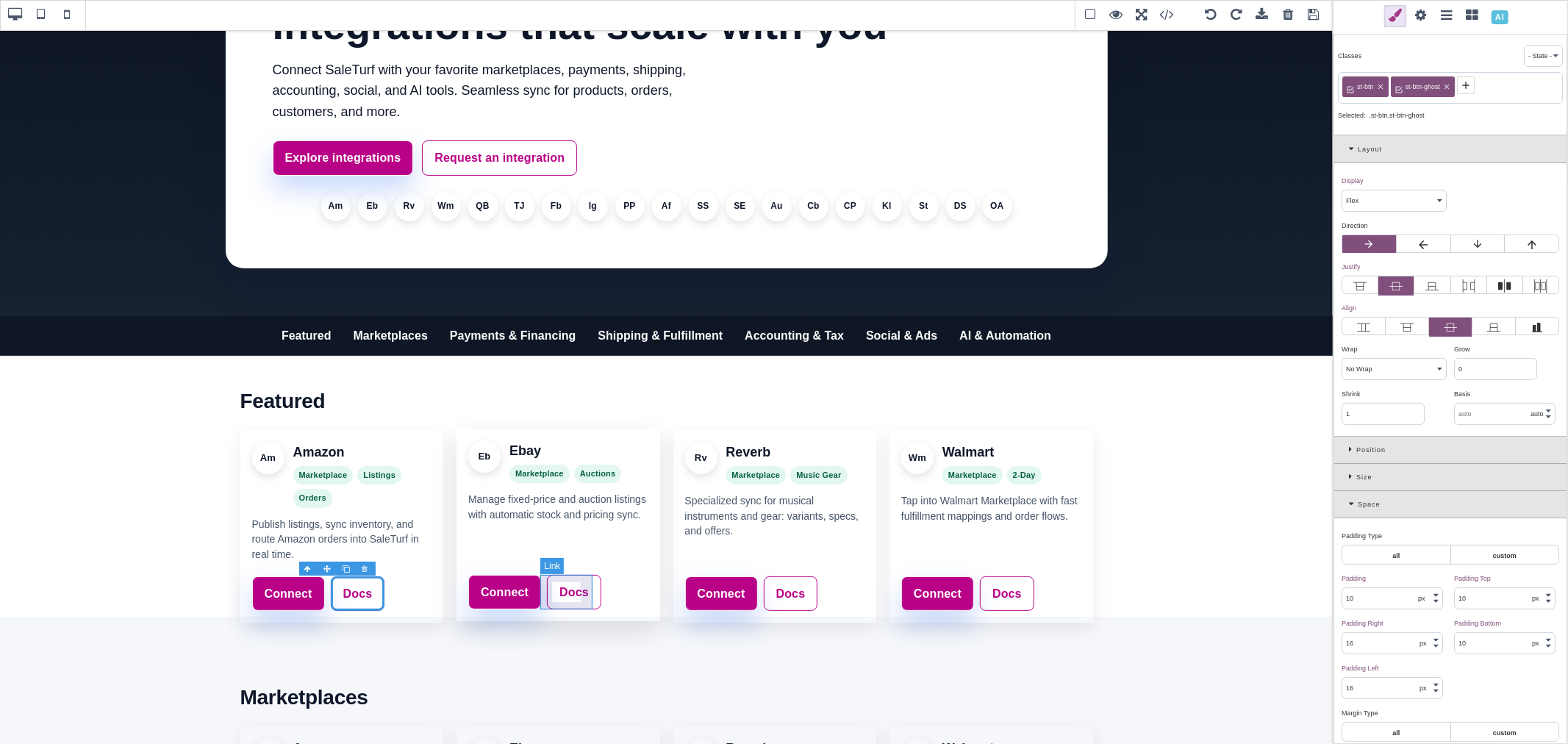
click at [590, 598] on link "Docs" at bounding box center [574, 592] width 54 height 35
click at [1400, 87] on icon at bounding box center [1399, 85] width 7 height 7
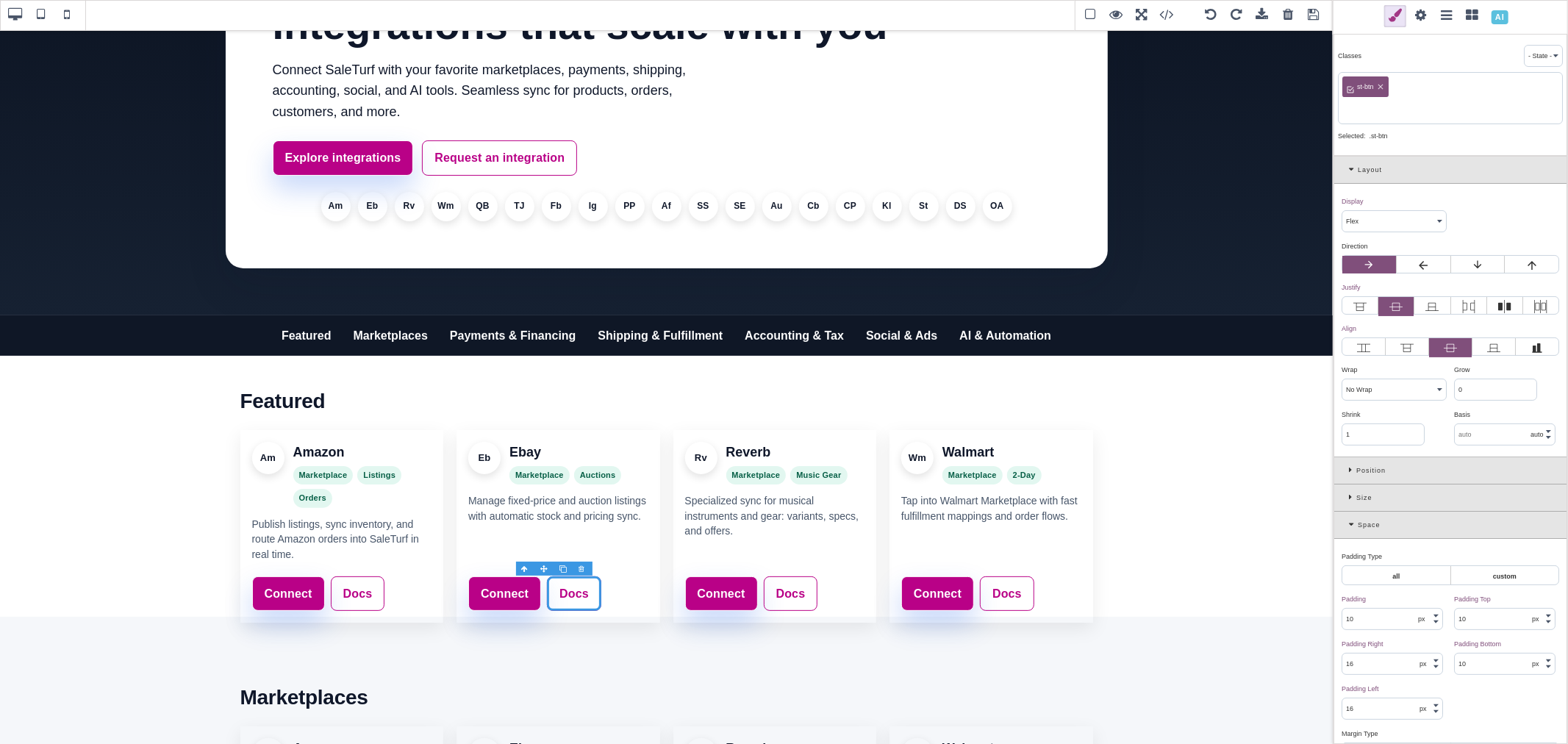
paste input "st-btn-ghost"
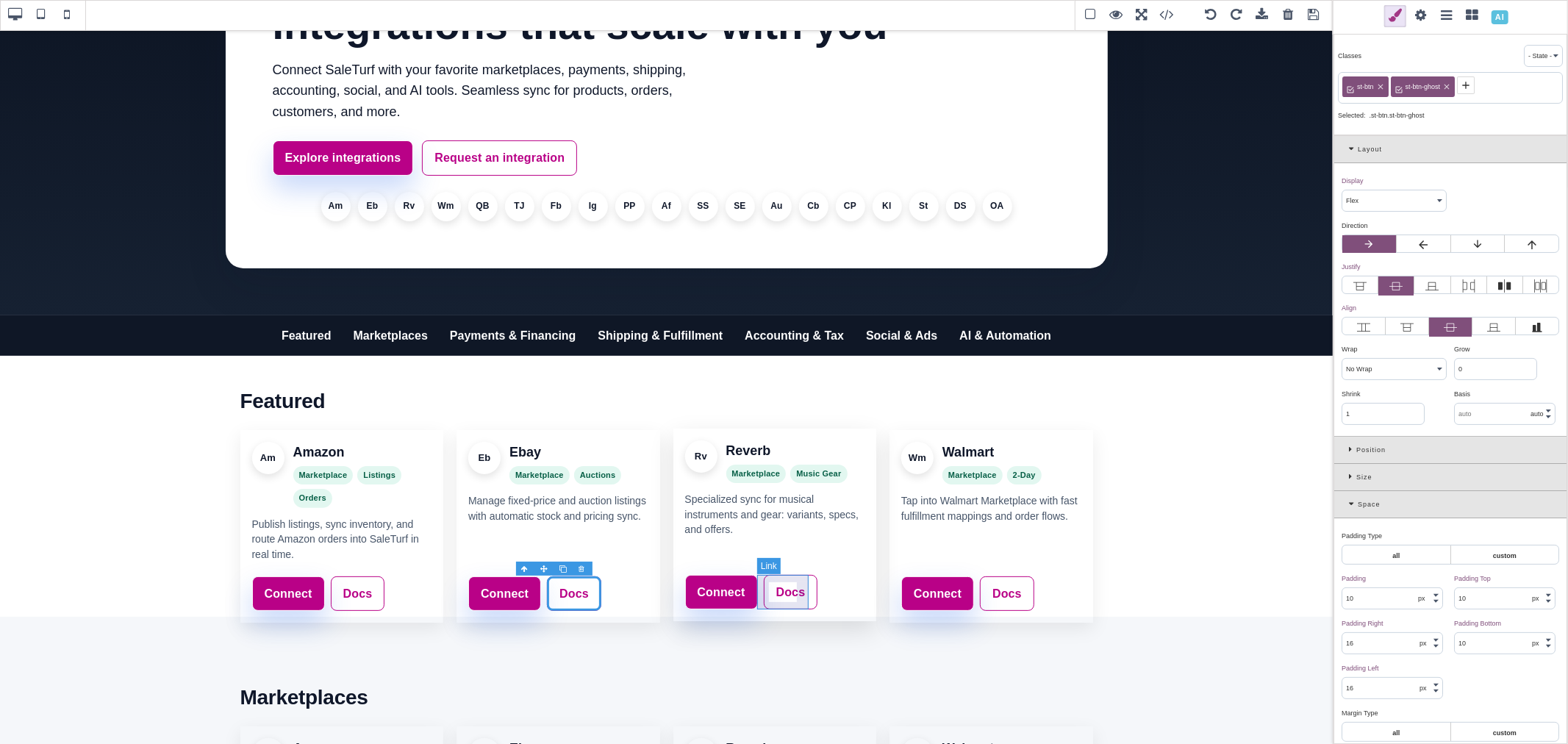
click at [799, 589] on link "Docs" at bounding box center [790, 592] width 54 height 35
click at [1401, 82] on icon at bounding box center [1400, 85] width 12 height 12
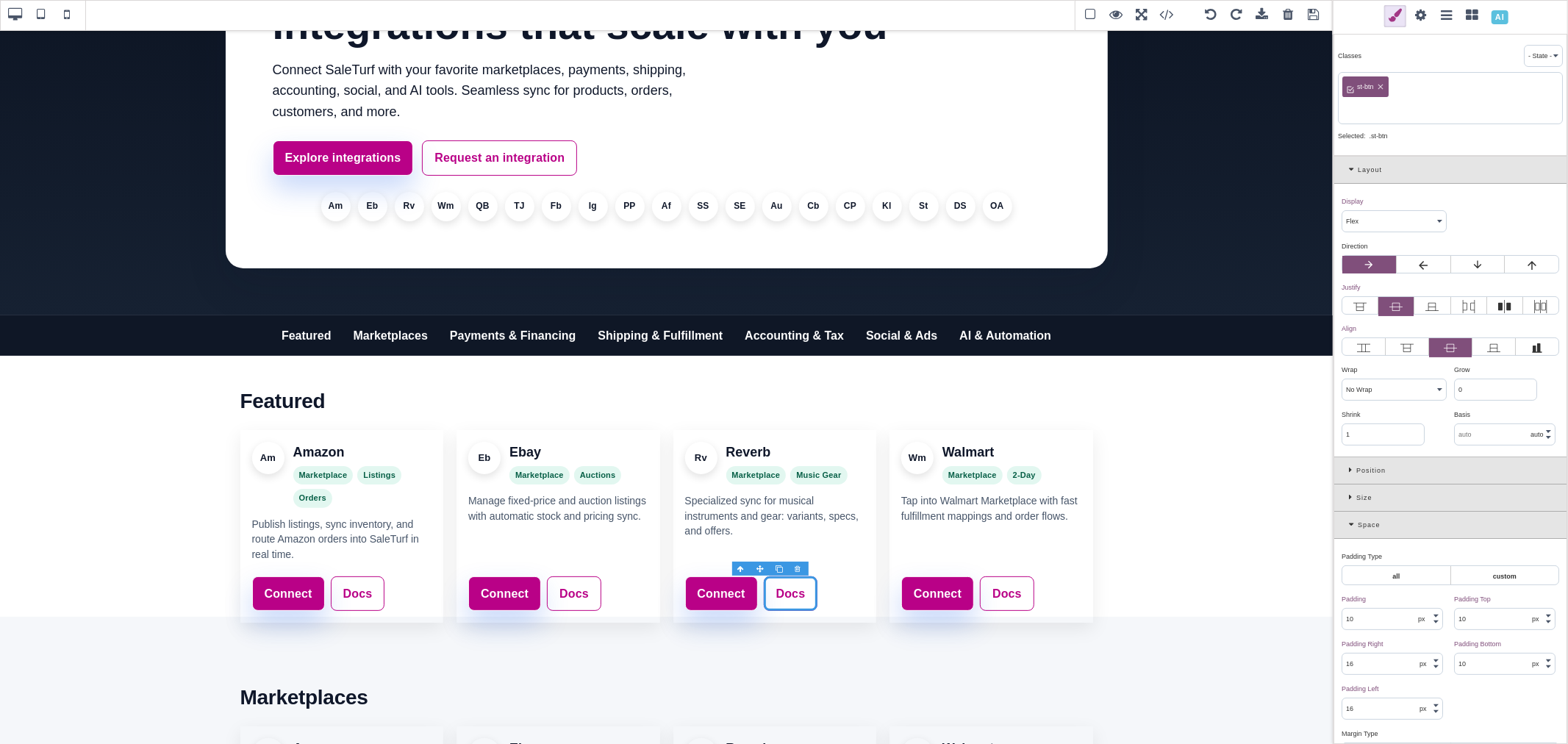
paste input "st-btn-ghost"
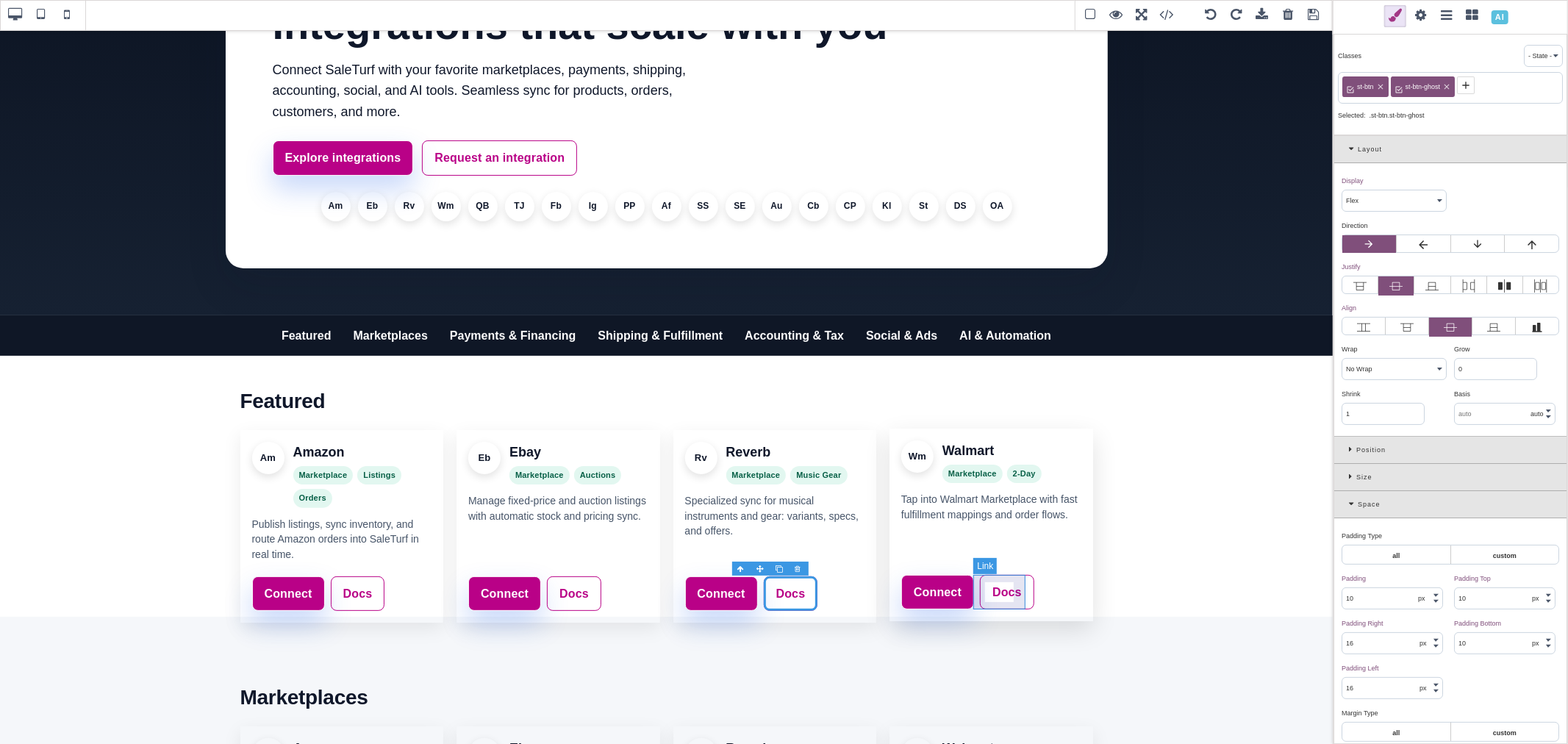
click at [1018, 590] on link "Docs" at bounding box center [1007, 592] width 54 height 35
click at [1399, 83] on icon at bounding box center [1400, 85] width 12 height 12
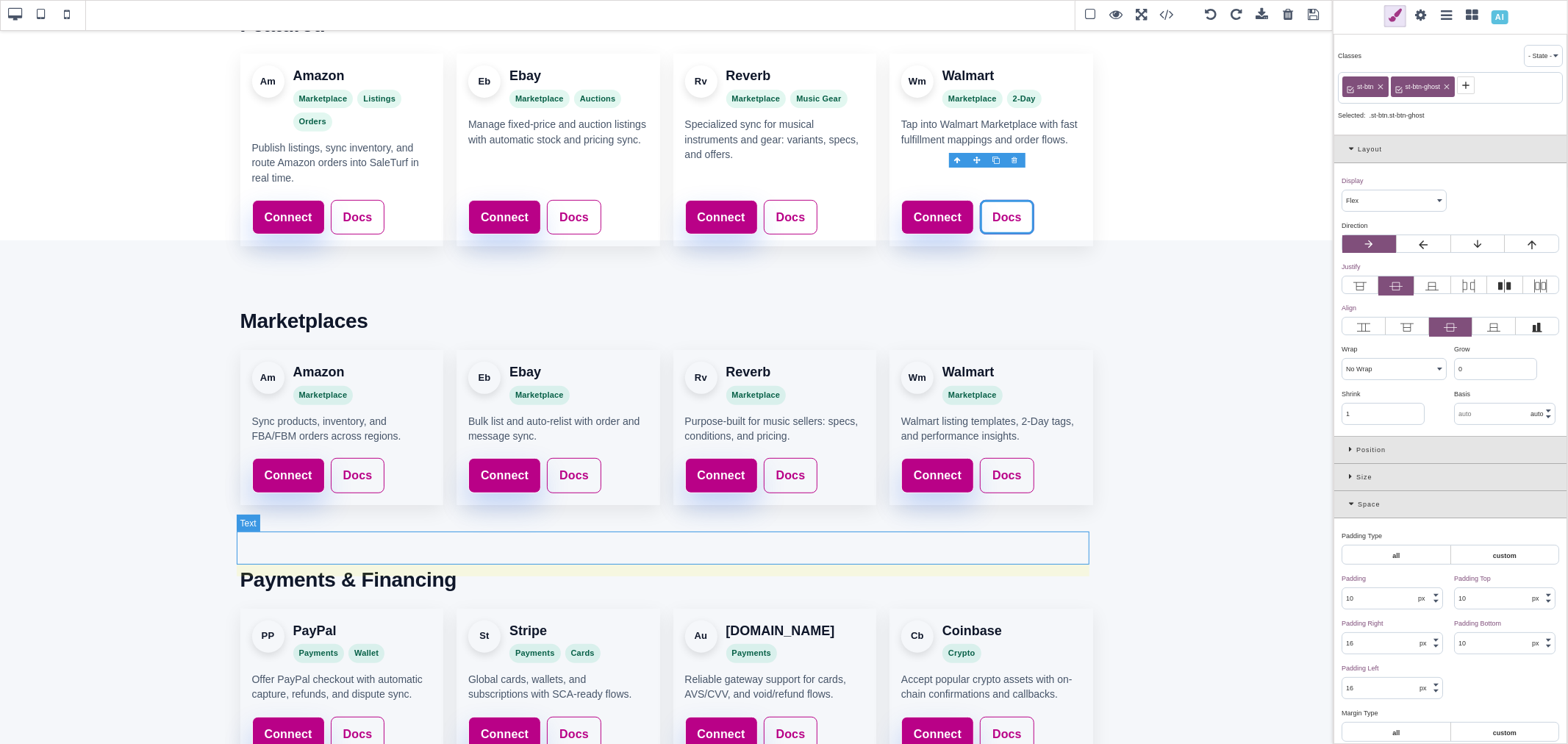
scroll to position [535, 0]
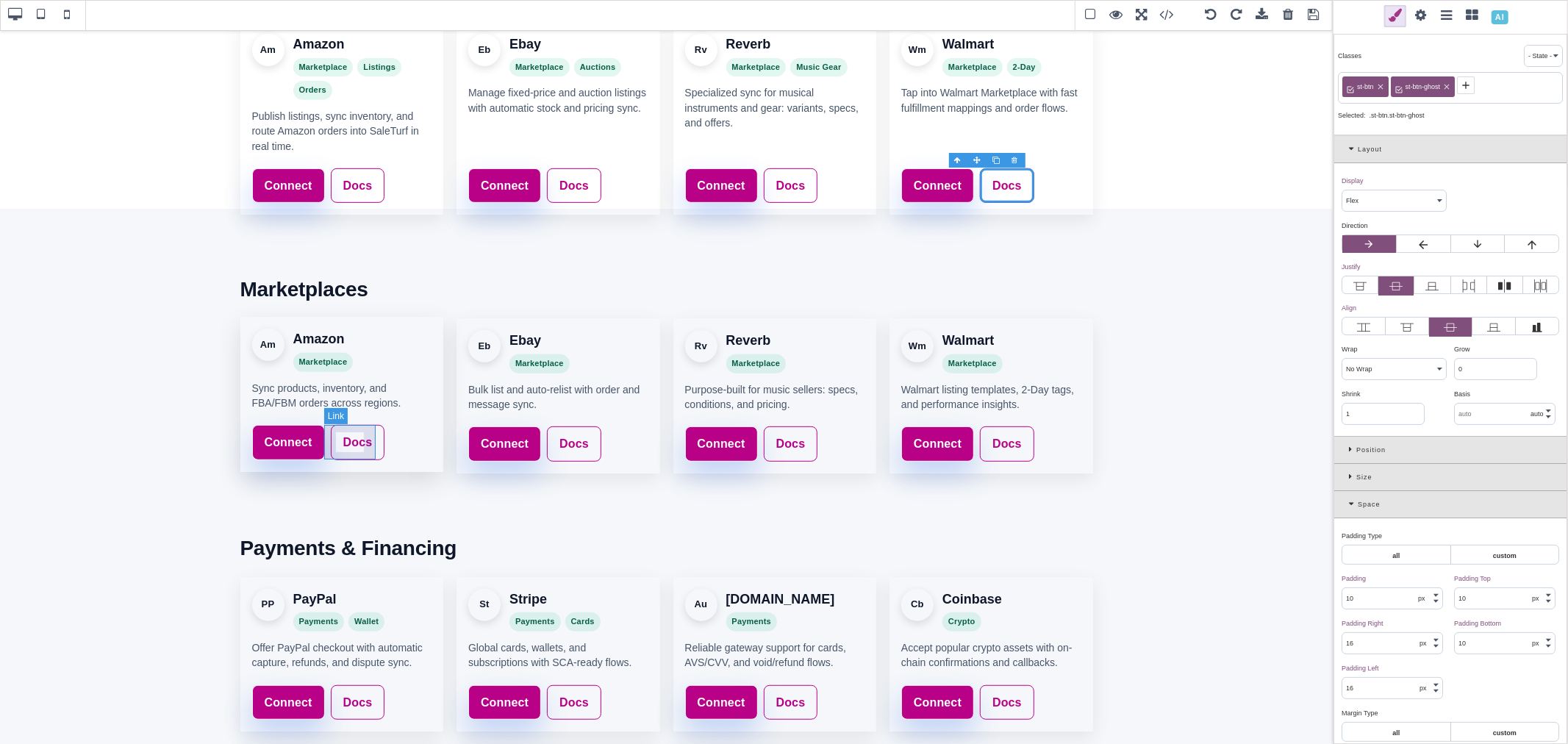
click at [373, 441] on link "Docs" at bounding box center [358, 442] width 54 height 35
click at [1407, 84] on span at bounding box center [1399, 84] width 18 height 18
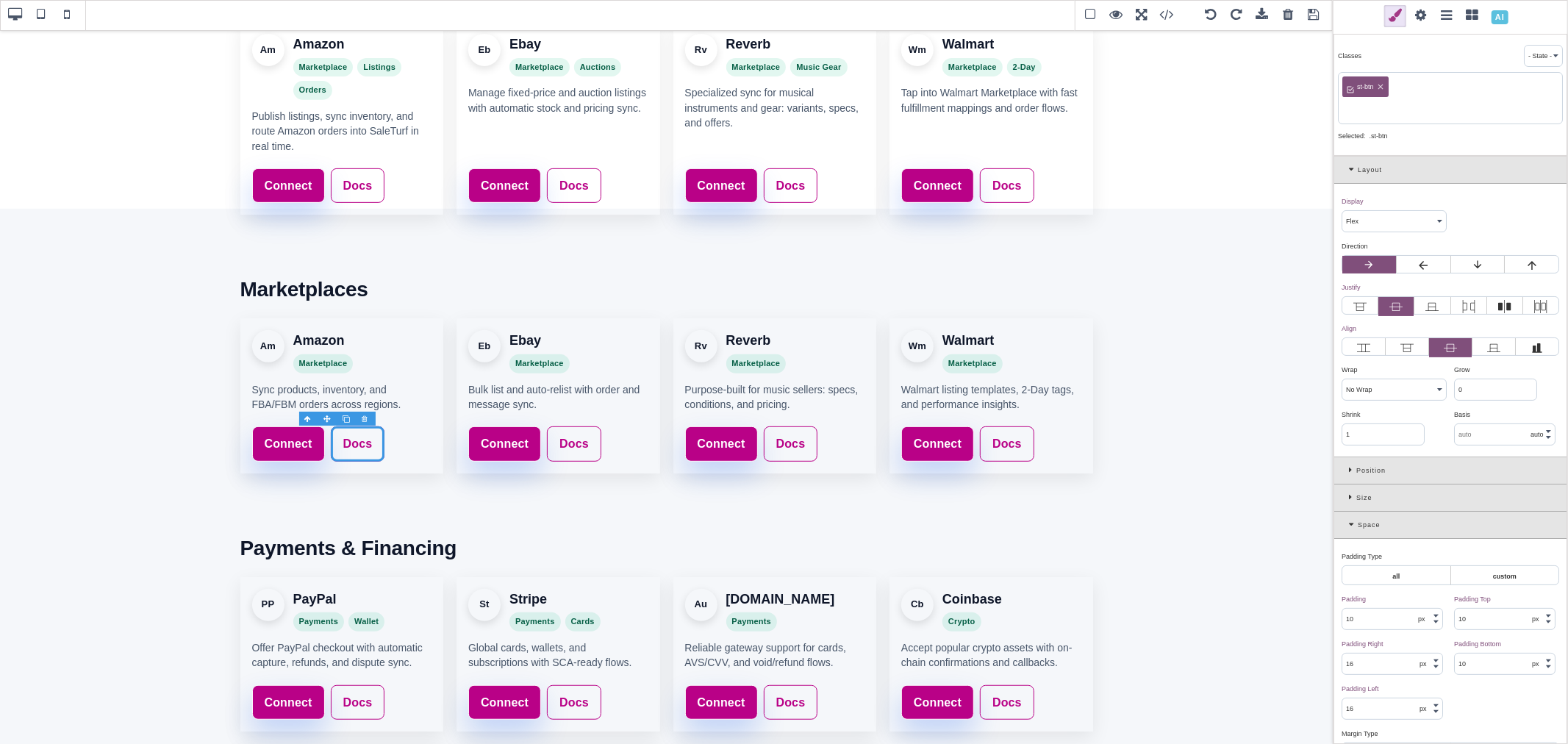
paste input "st-btn-ghost"
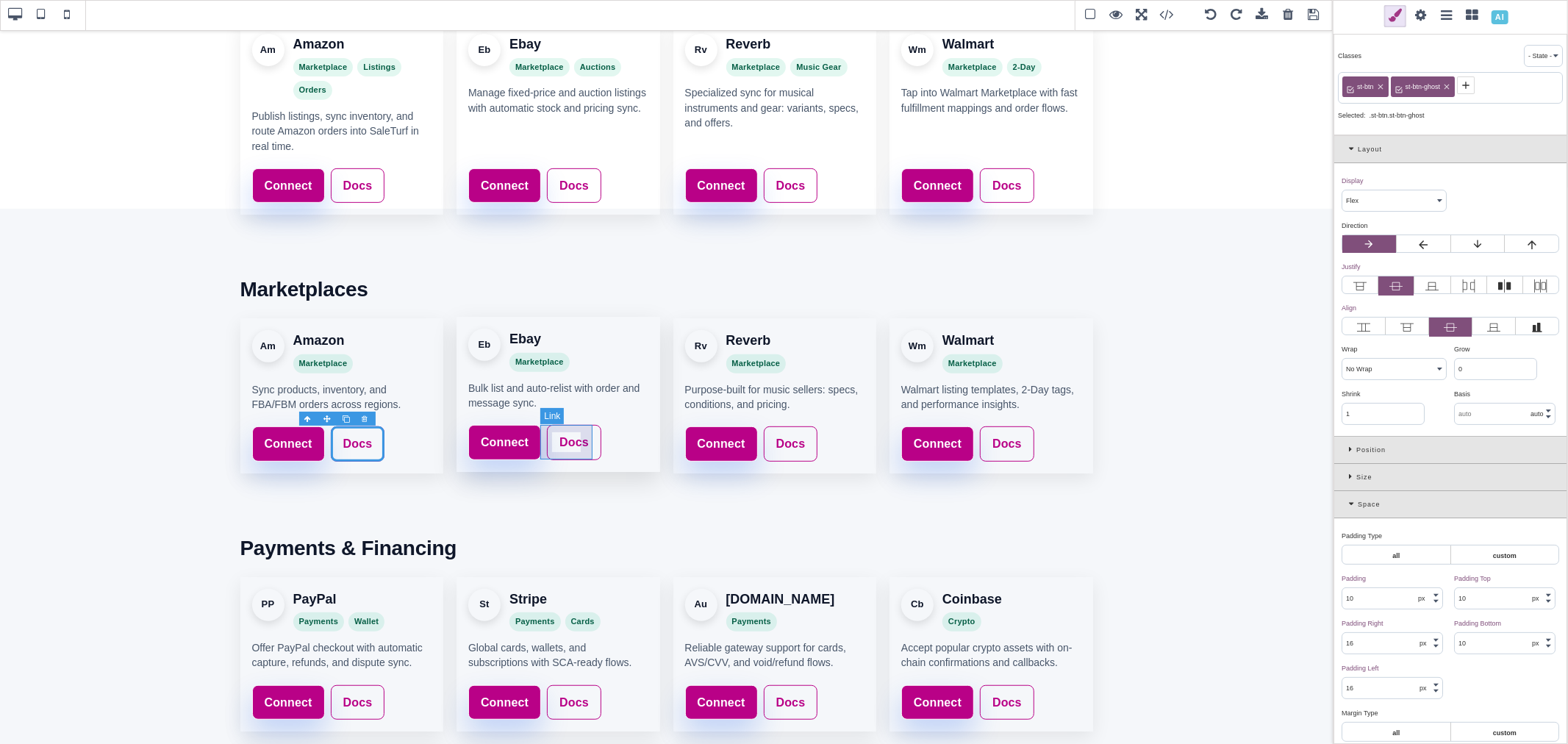
click at [585, 446] on link "Docs" at bounding box center [574, 442] width 54 height 35
click at [1401, 85] on icon at bounding box center [1399, 85] width 7 height 7
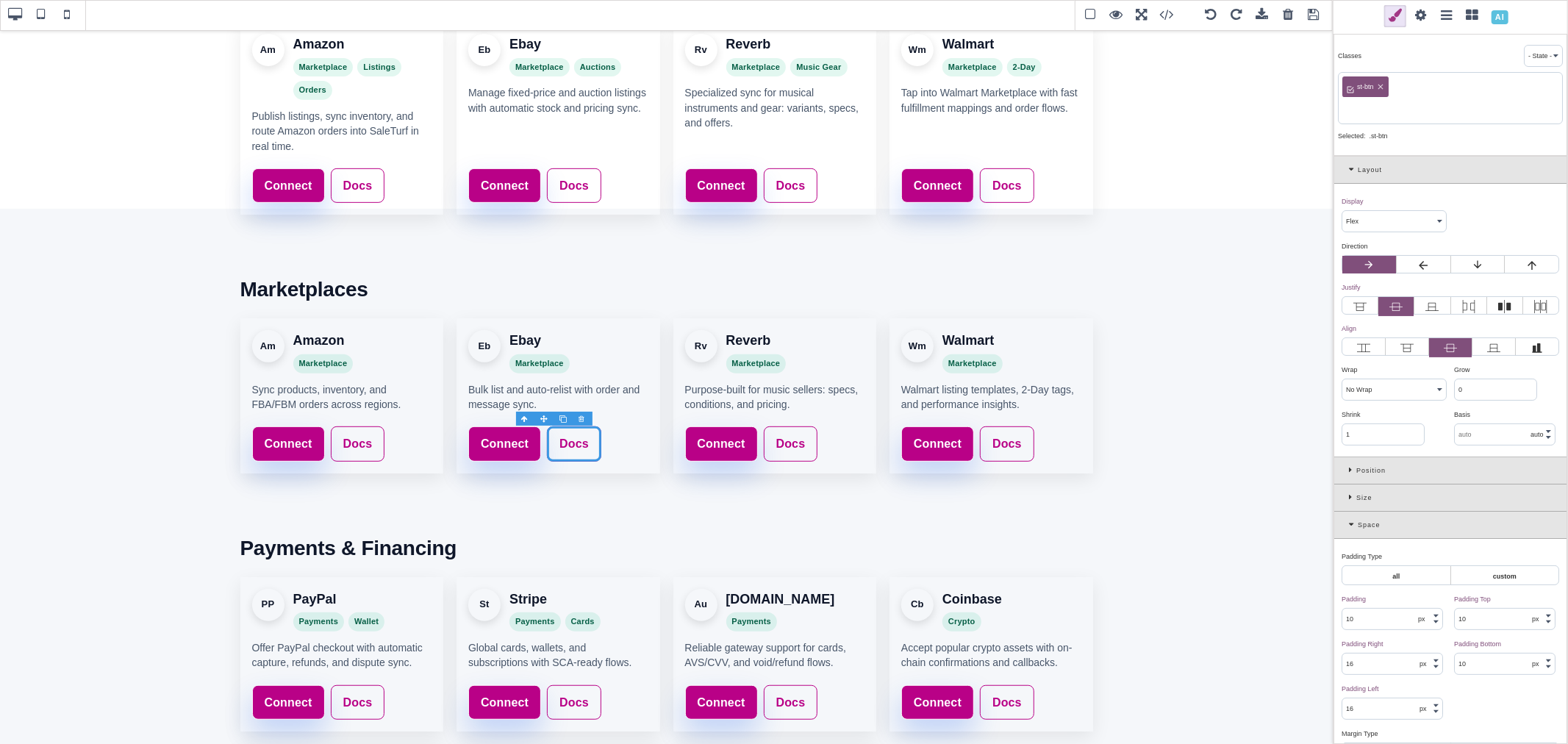
paste input "st-btn-ghost"
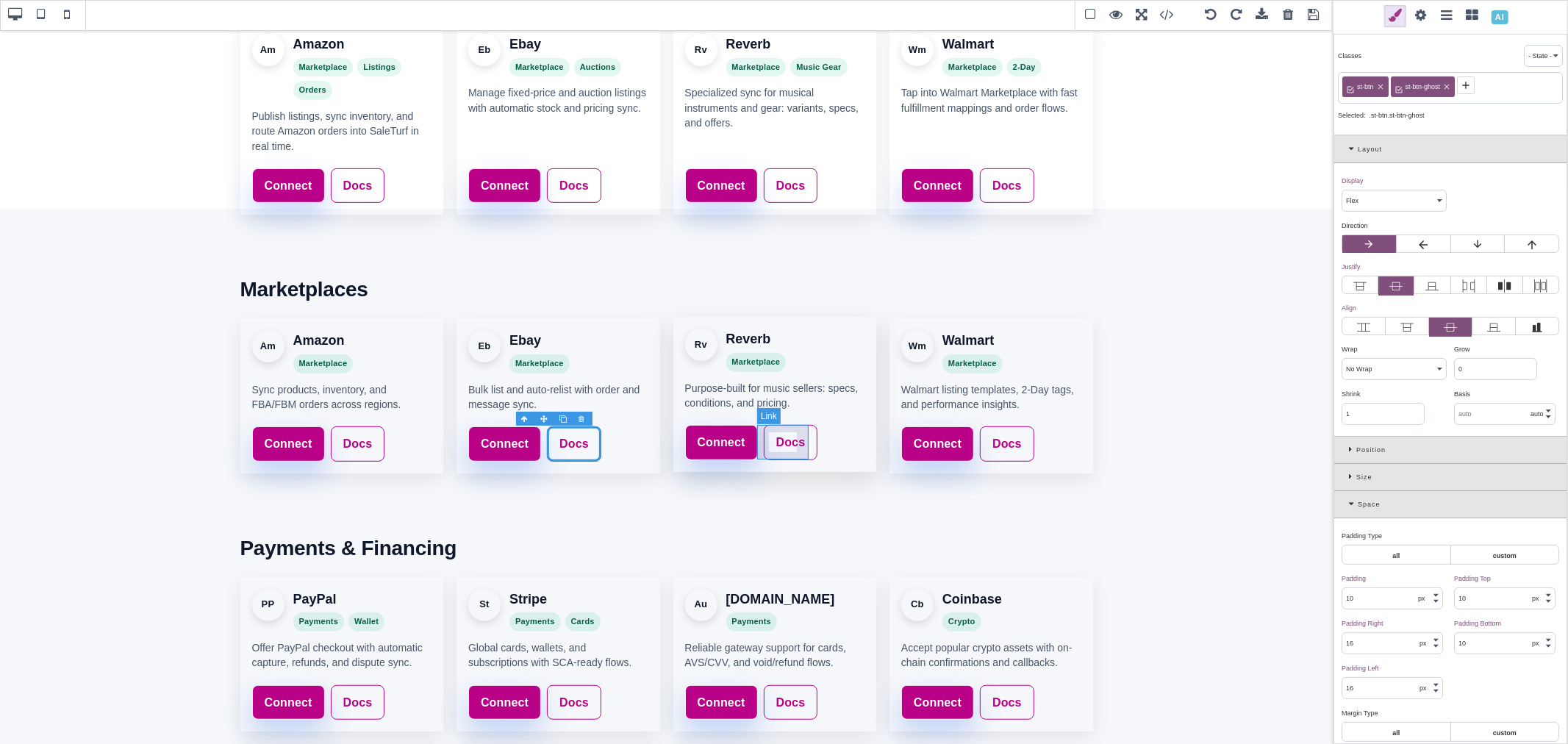
click at [802, 438] on link "Docs" at bounding box center [790, 442] width 54 height 35
click at [1401, 84] on icon at bounding box center [1400, 85] width 12 height 12
click at [1016, 446] on link "Docs" at bounding box center [1007, 442] width 54 height 35
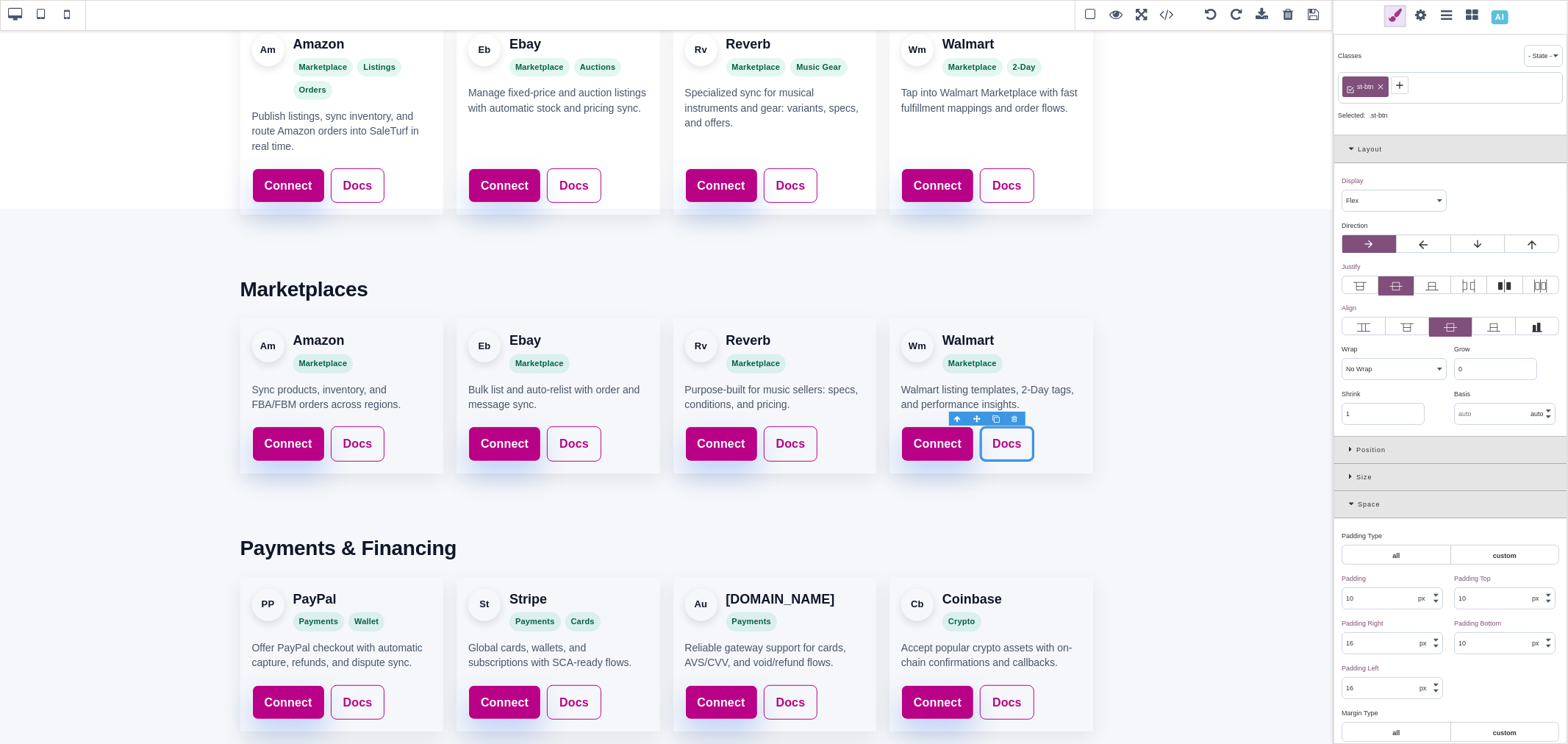
click at [1401, 87] on icon at bounding box center [1400, 85] width 12 height 12
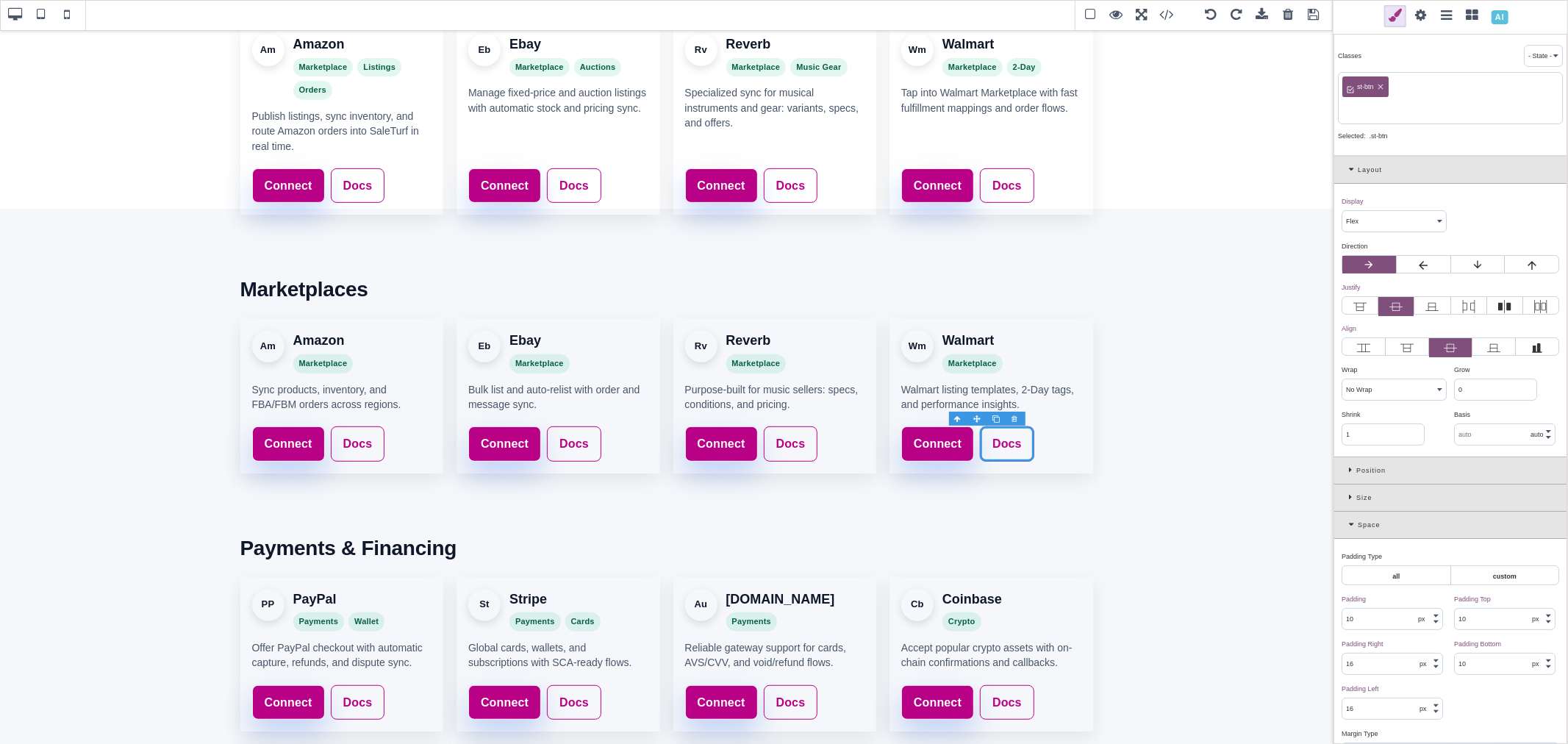
paste input "st-btn-ghost"
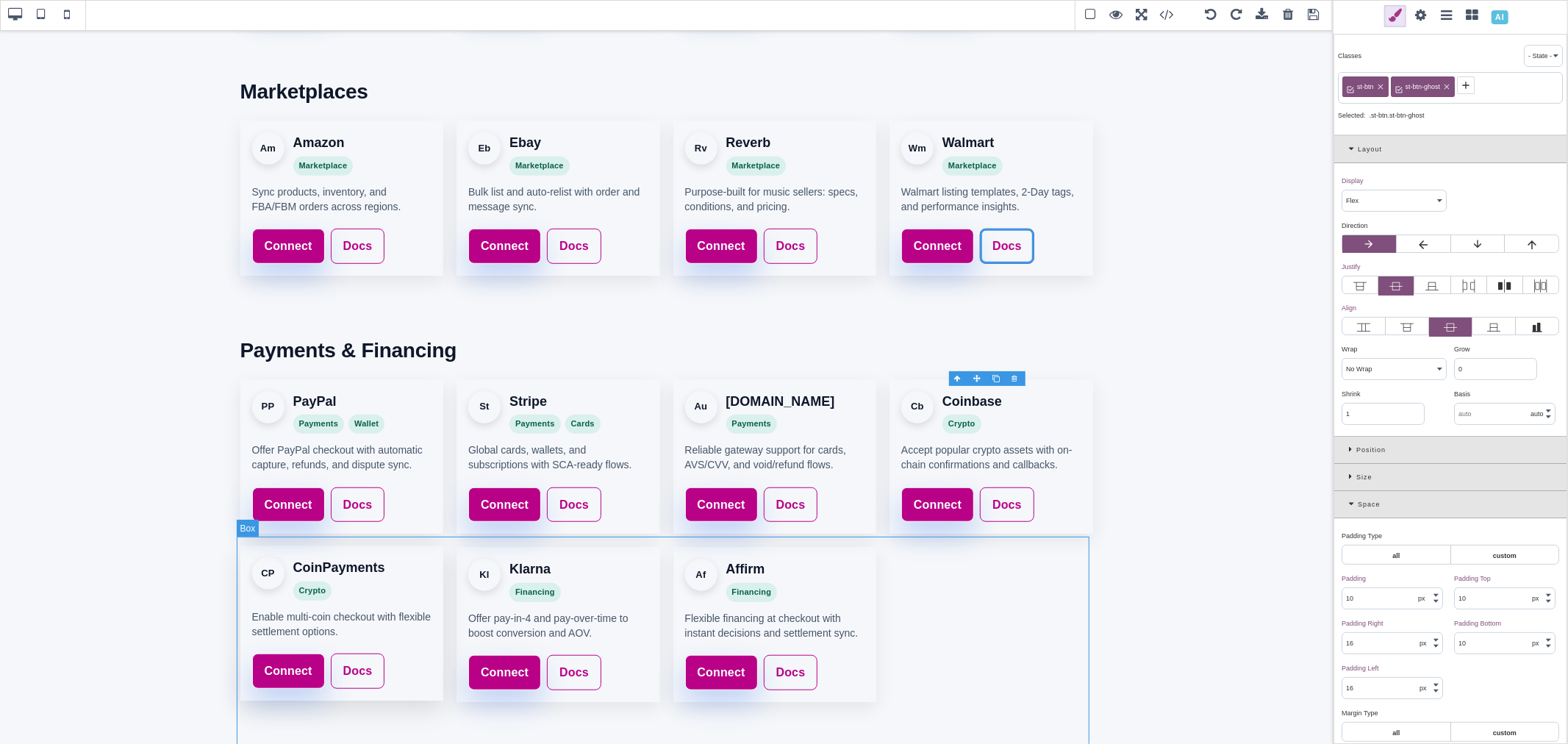
scroll to position [781, 0]
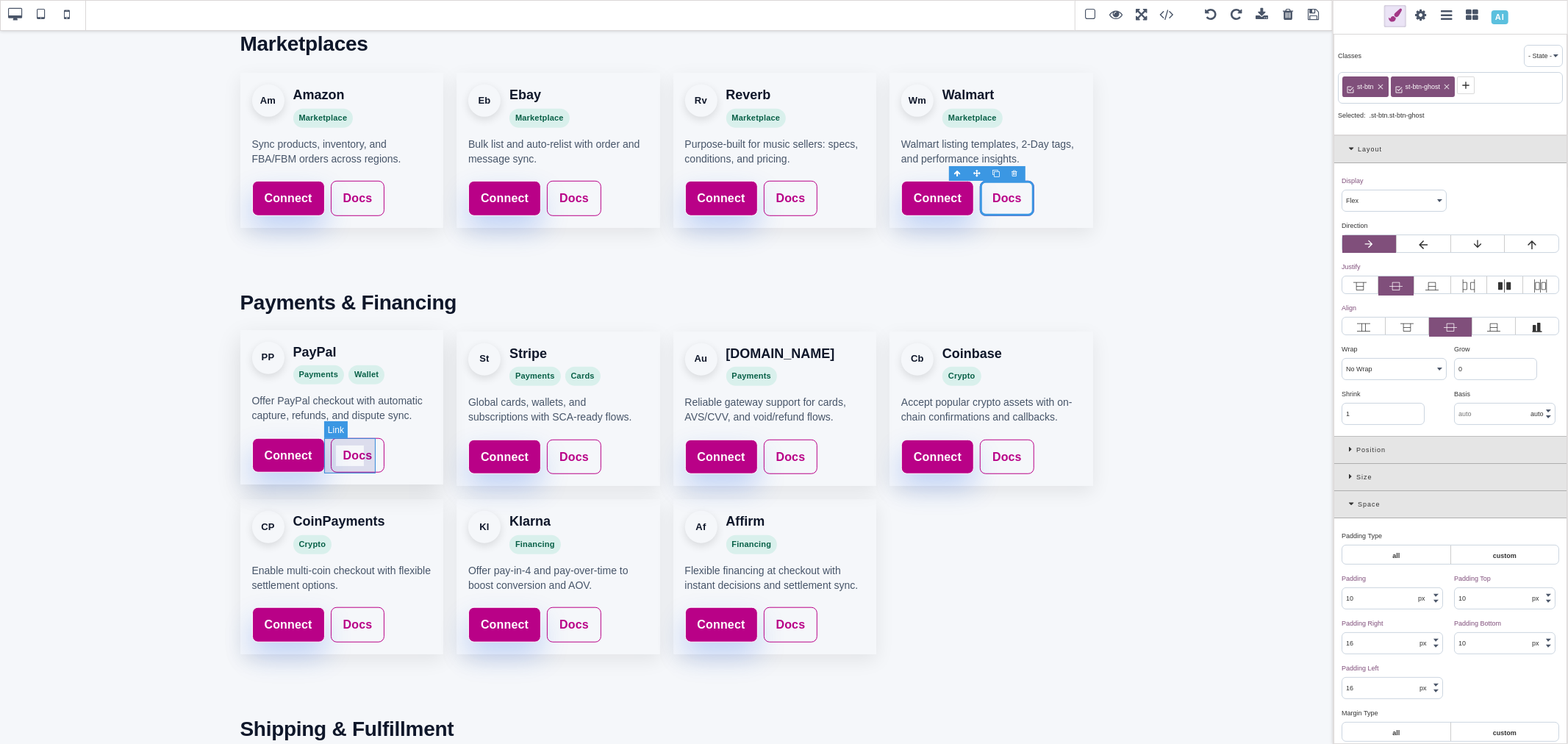
click at [372, 461] on link "Docs" at bounding box center [358, 456] width 54 height 35
click at [1402, 85] on icon at bounding box center [1400, 85] width 12 height 12
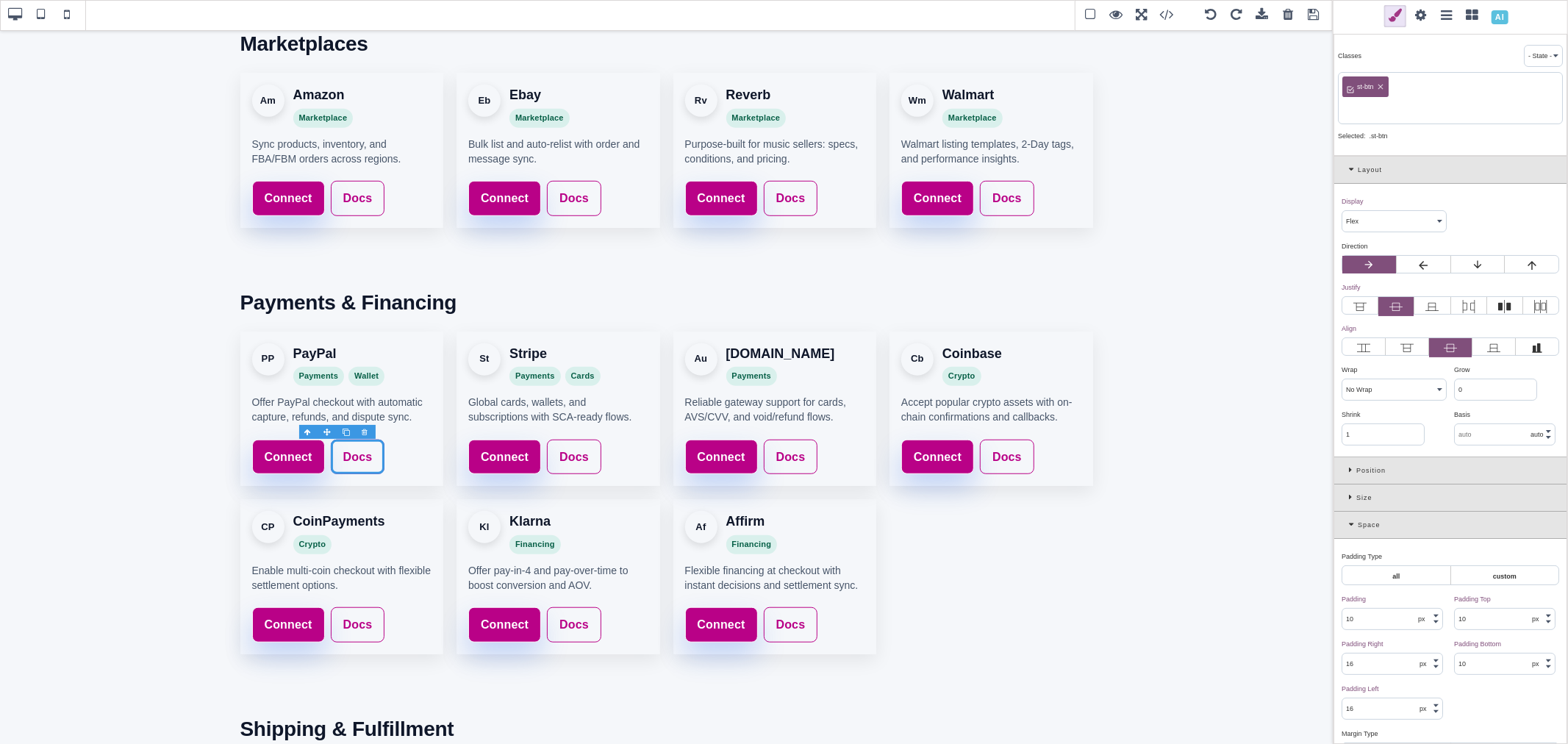
paste input "st-btn-ghost"
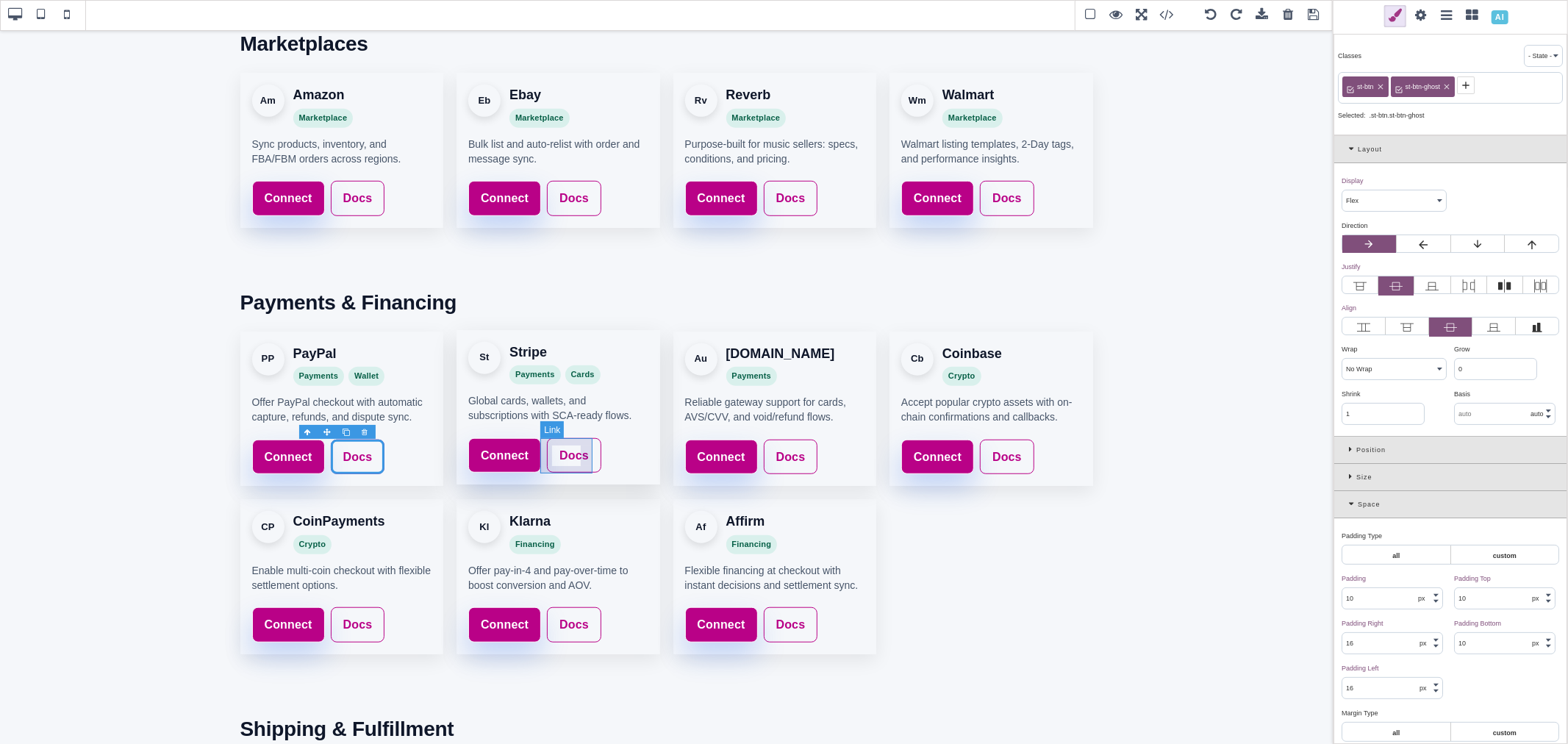
click at [589, 443] on link "Docs" at bounding box center [574, 456] width 54 height 35
click at [1402, 89] on icon at bounding box center [1400, 85] width 12 height 12
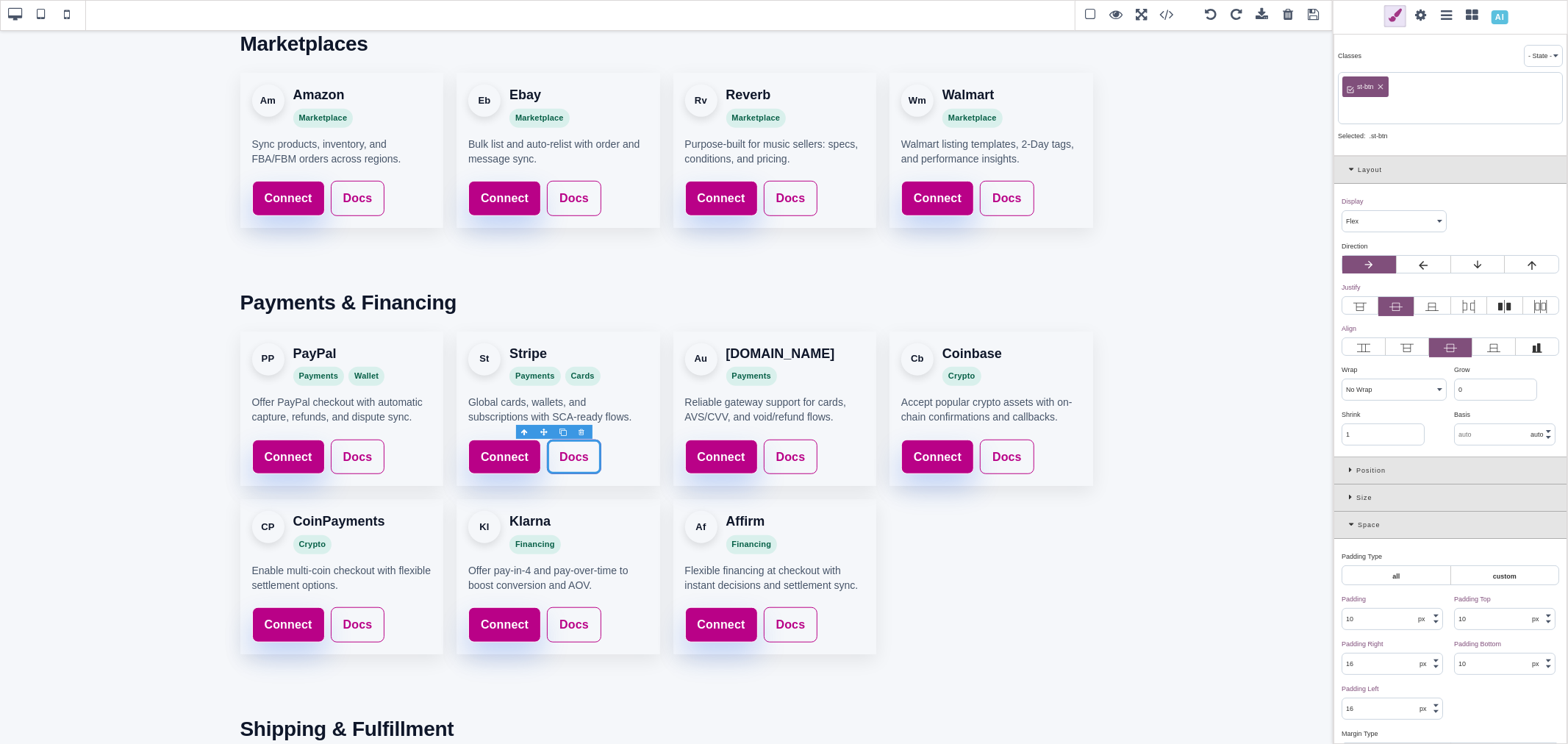
paste input "st-btn-ghost"
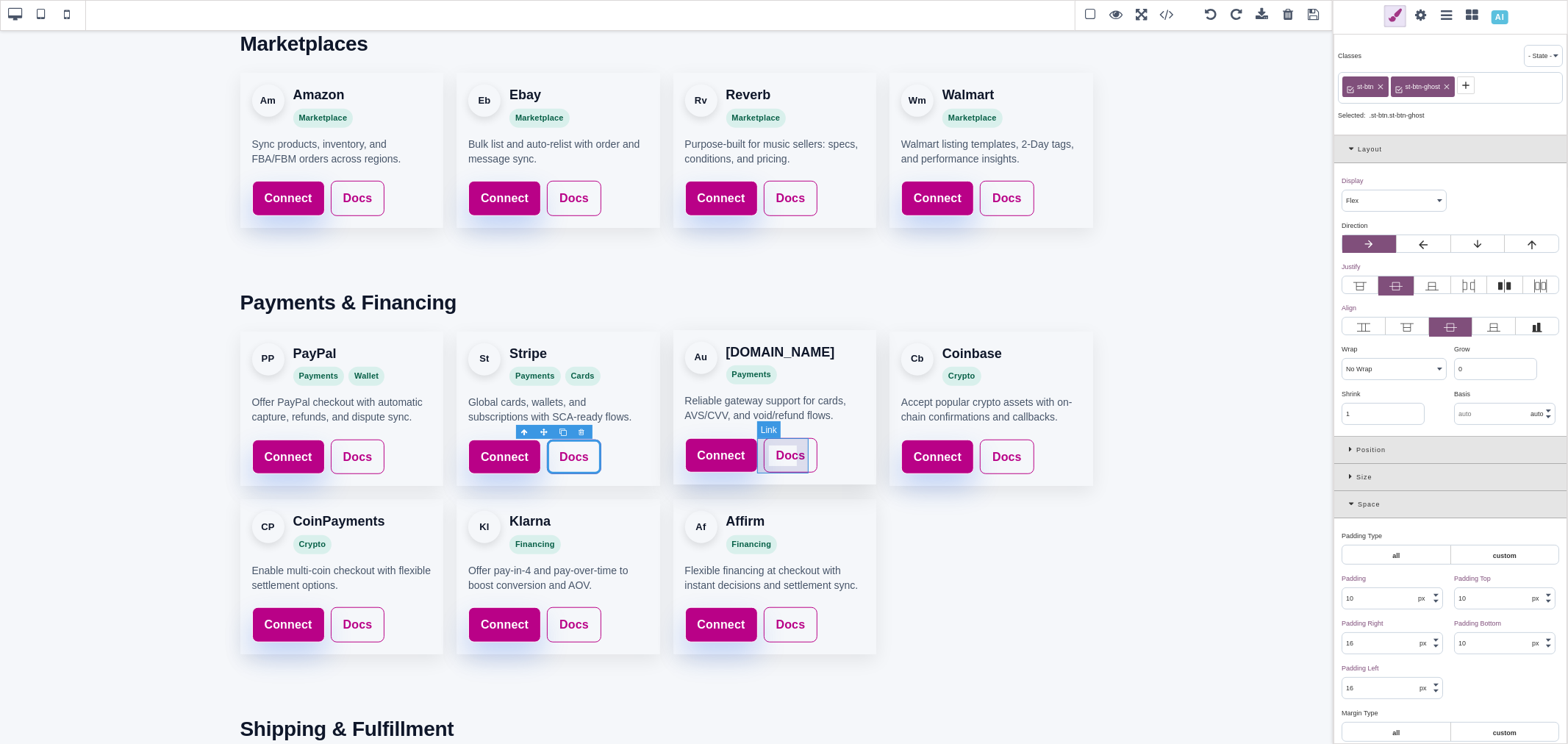
click at [802, 459] on link "Docs" at bounding box center [790, 456] width 54 height 35
click at [1401, 84] on icon at bounding box center [1400, 85] width 12 height 12
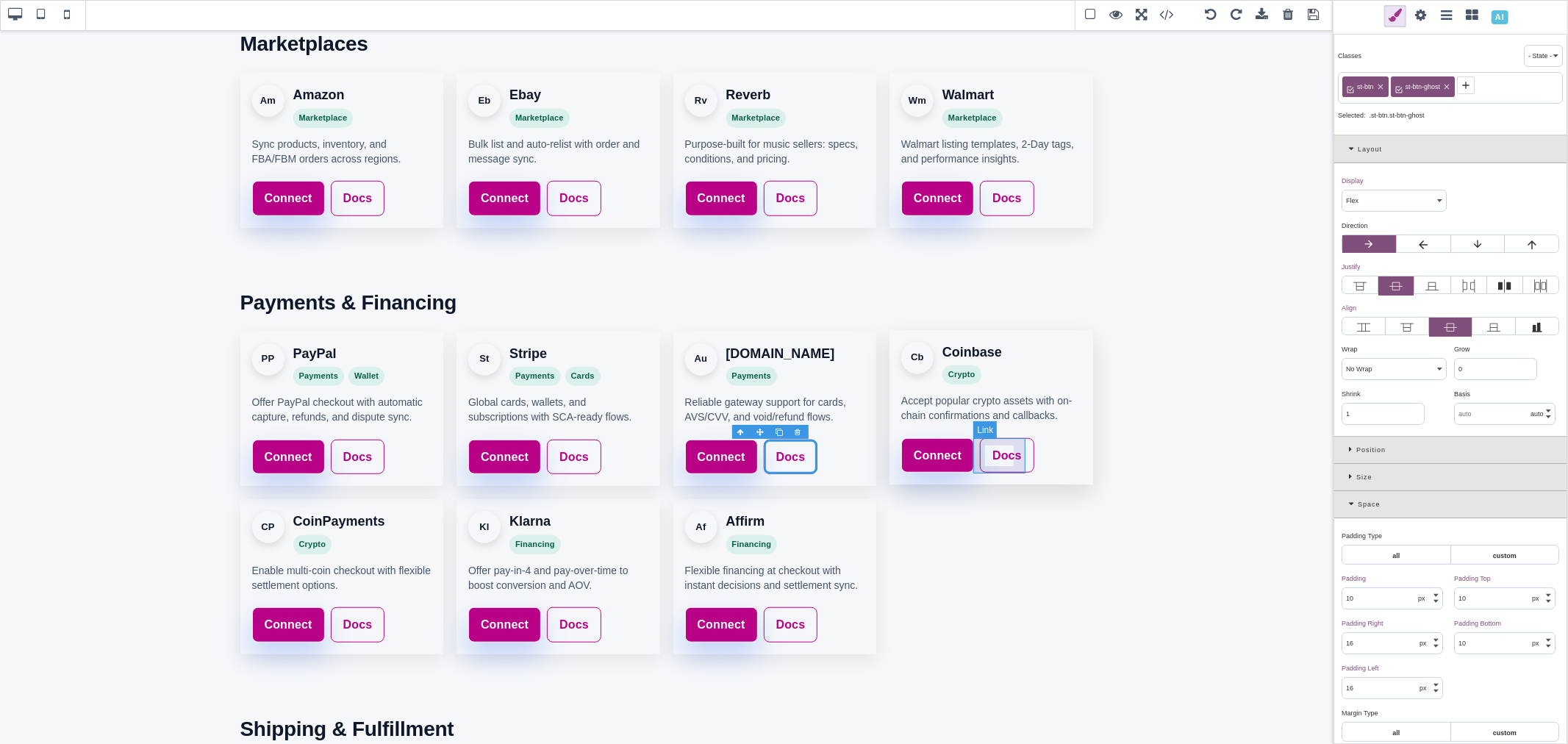
click at [1015, 463] on link "Docs" at bounding box center [1007, 456] width 54 height 35
click at [1395, 88] on icon at bounding box center [1400, 85] width 12 height 12
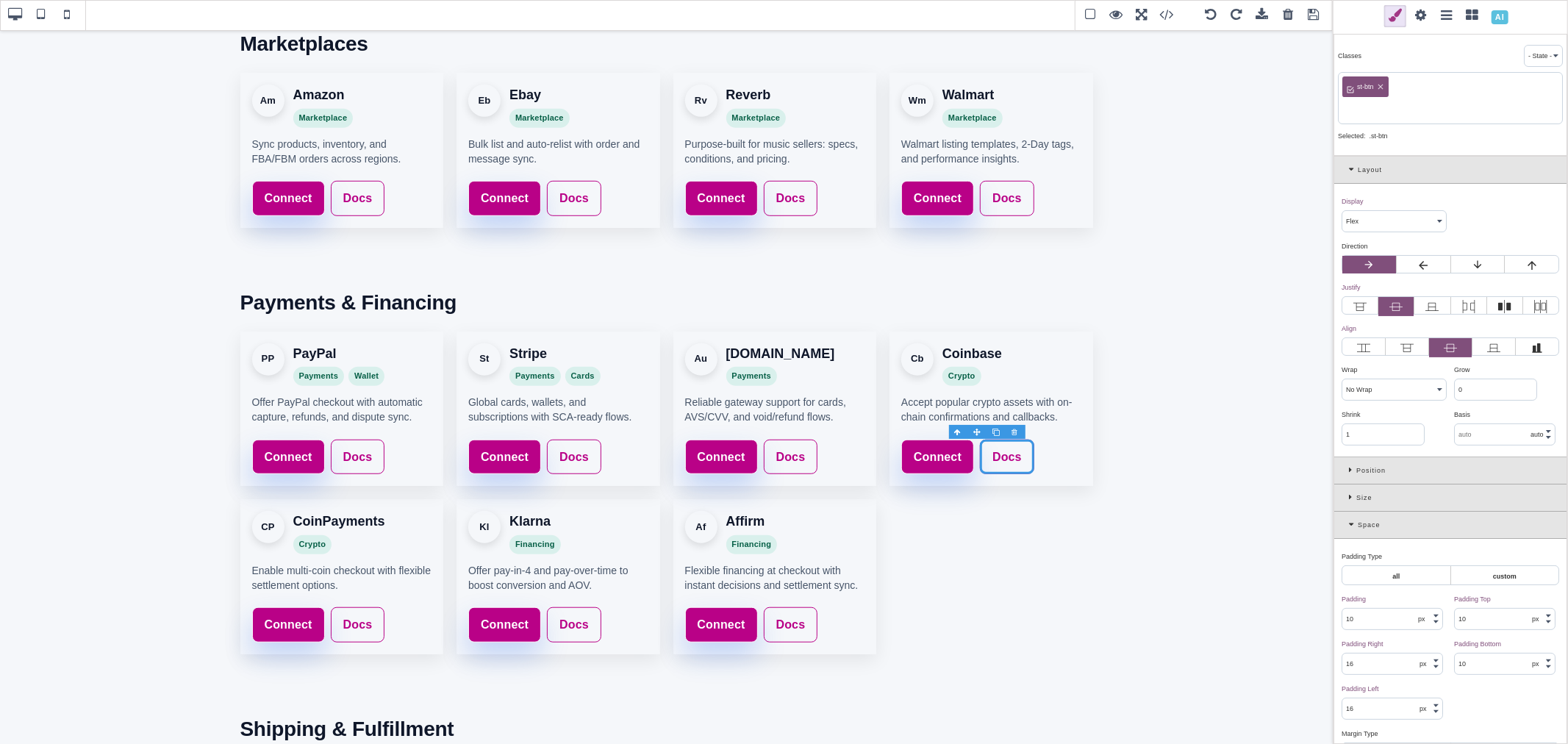
paste input "st-btn-ghost"
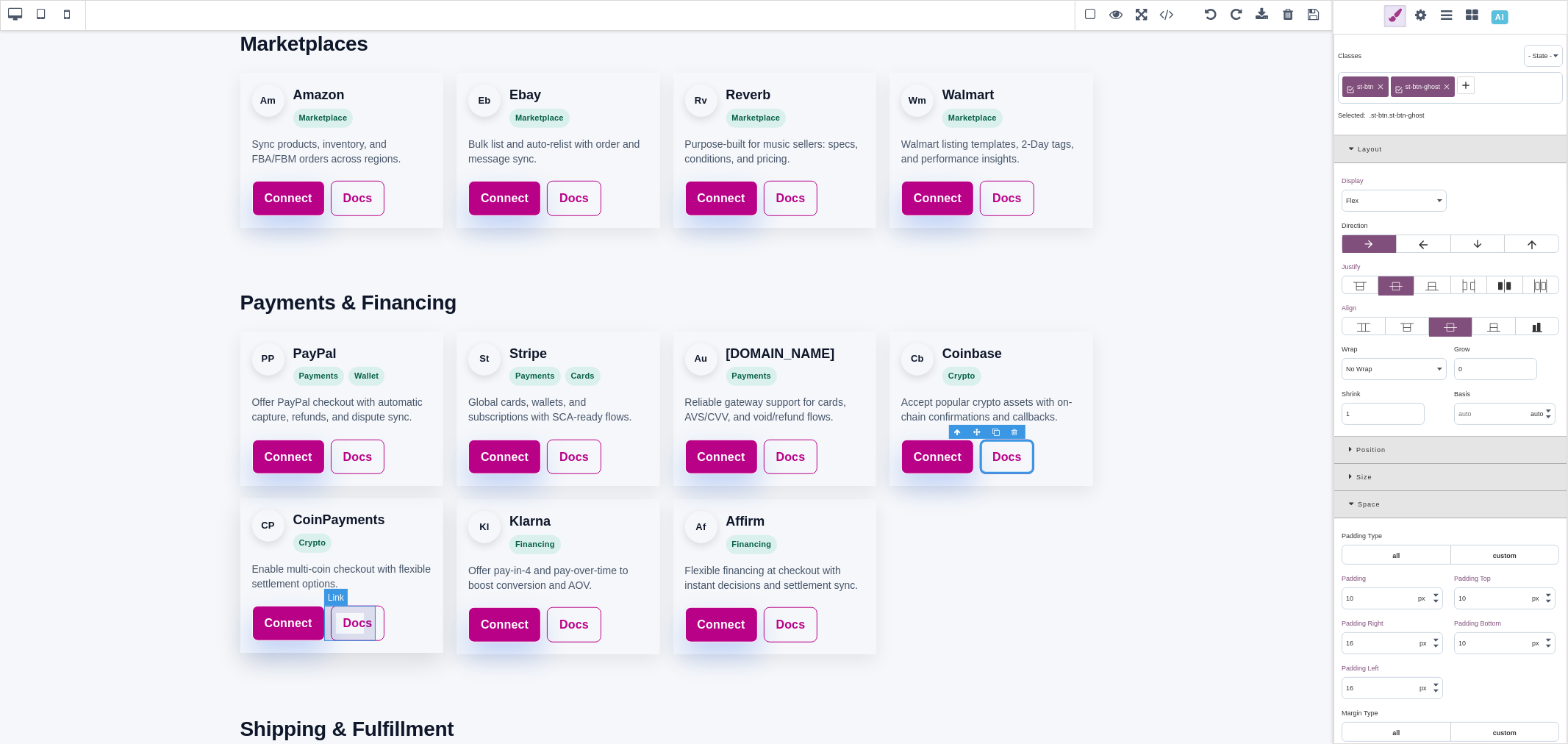
click at [368, 619] on link "Docs" at bounding box center [358, 623] width 54 height 35
click at [1405, 93] on span at bounding box center [1399, 84] width 18 height 18
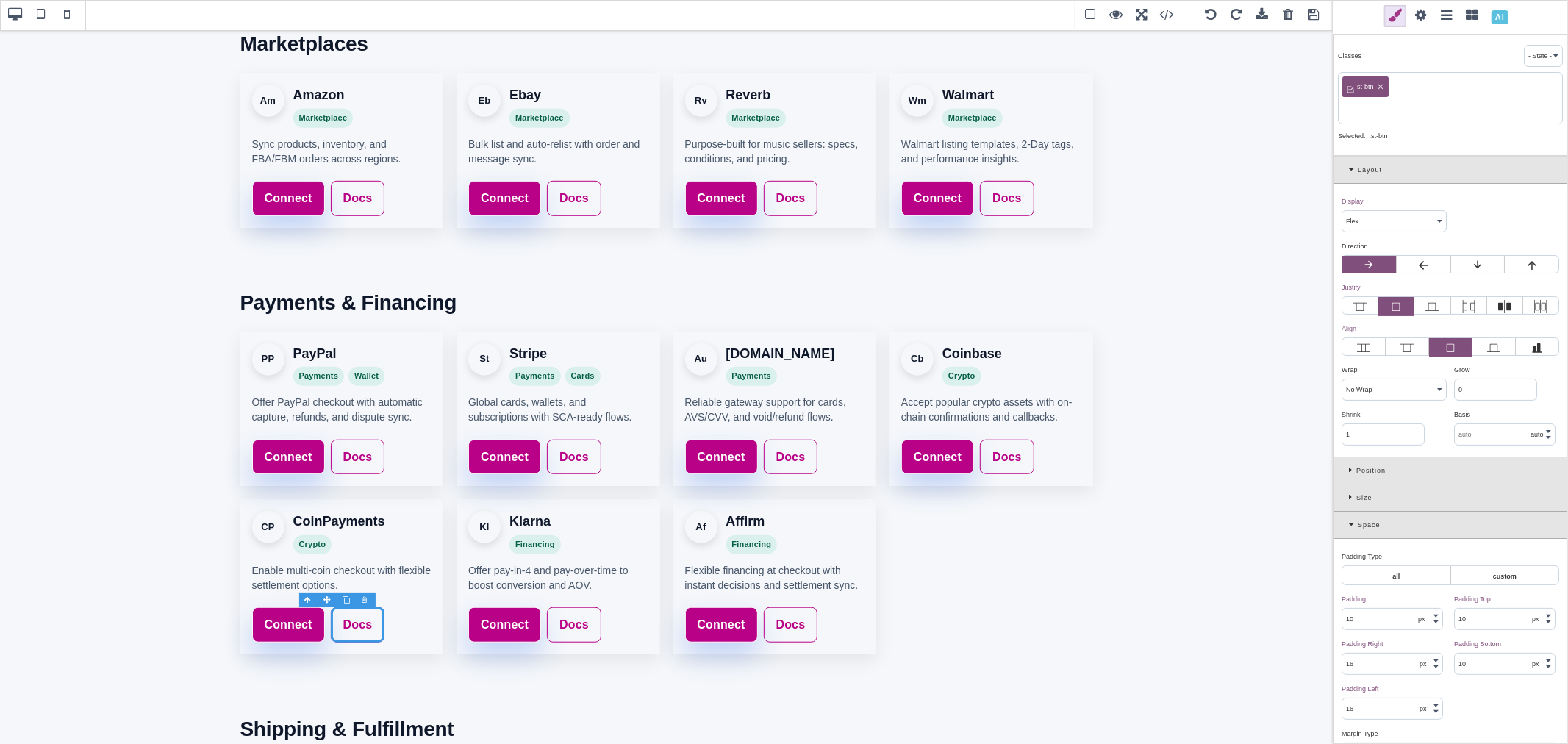
paste input "st-btn-ghost"
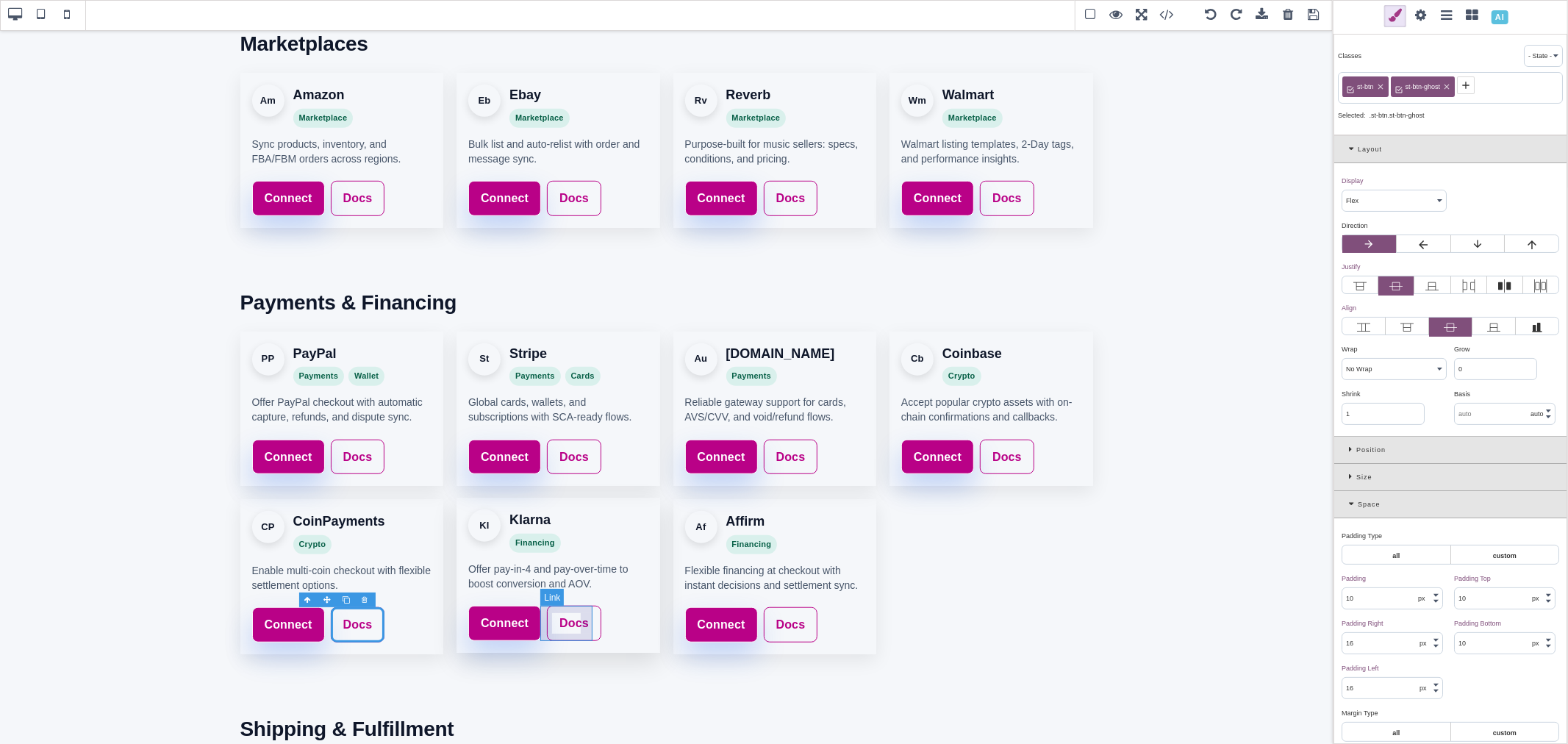
click at [583, 610] on link "Docs" at bounding box center [574, 623] width 54 height 35
click at [1406, 84] on span at bounding box center [1399, 84] width 18 height 18
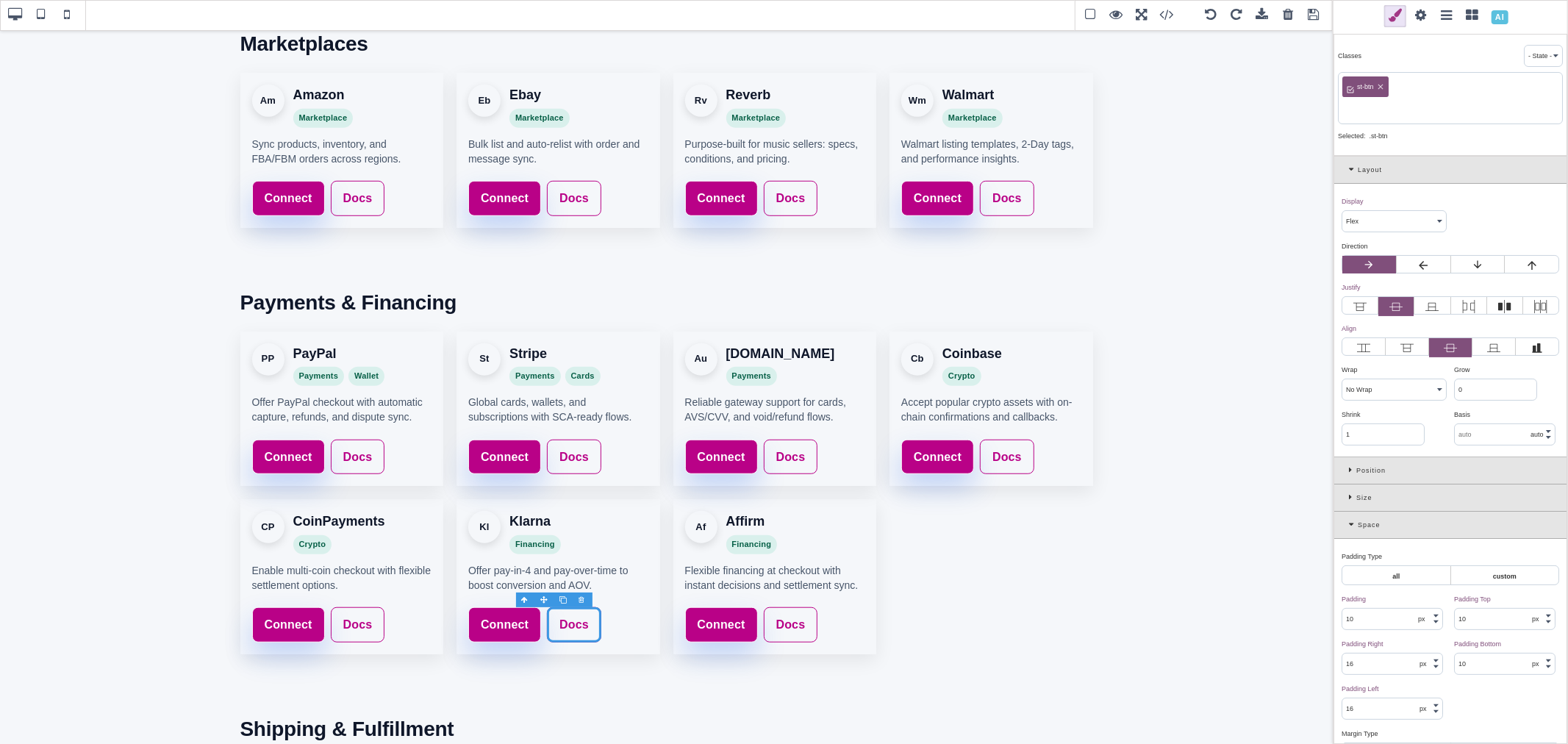
paste input "st-btn-ghost"
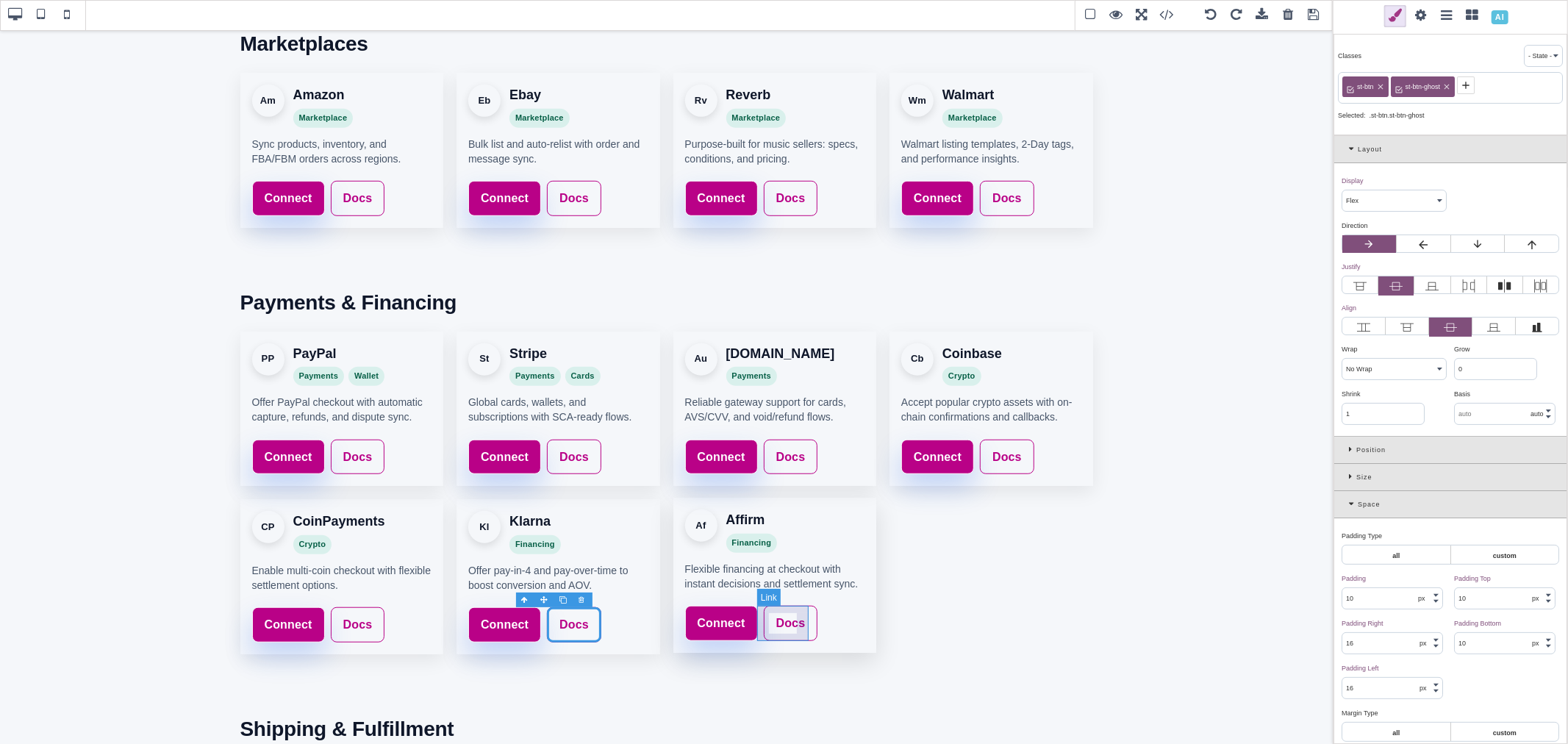
click at [804, 619] on link "Docs" at bounding box center [790, 623] width 54 height 35
click at [1402, 83] on icon at bounding box center [1400, 85] width 12 height 12
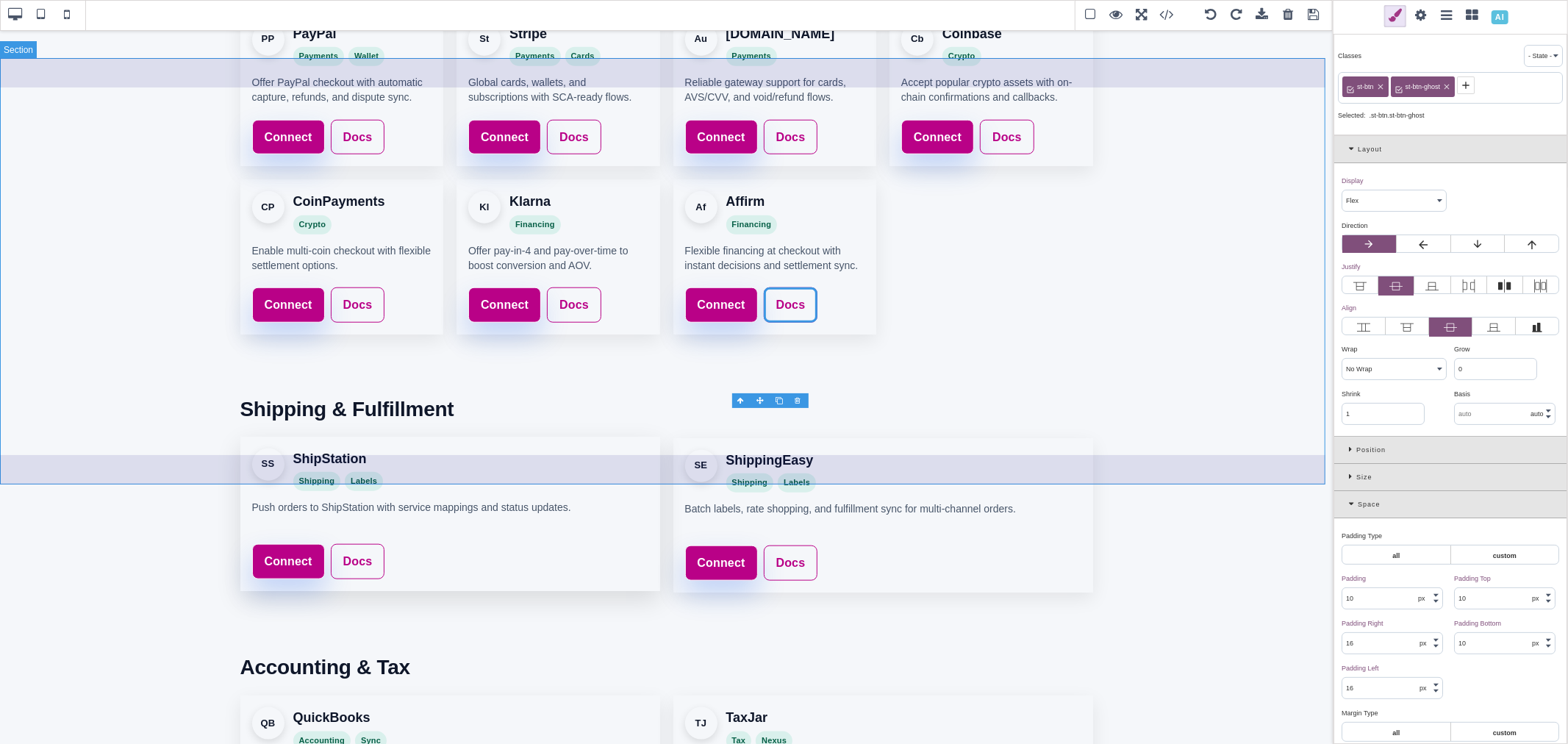
scroll to position [1025, 0]
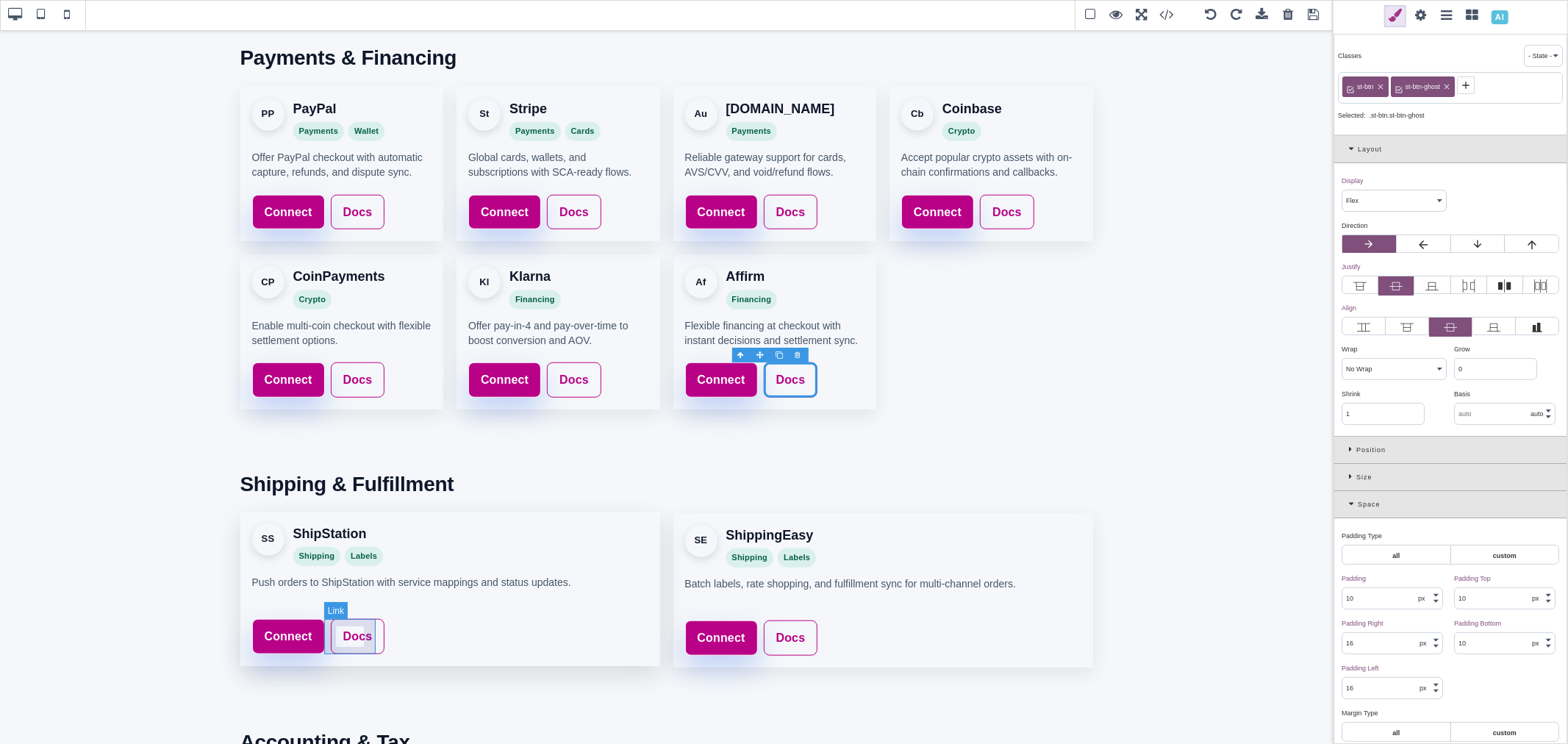
click at [357, 622] on link "Docs" at bounding box center [358, 636] width 54 height 35
click at [1402, 87] on icon at bounding box center [1400, 85] width 12 height 12
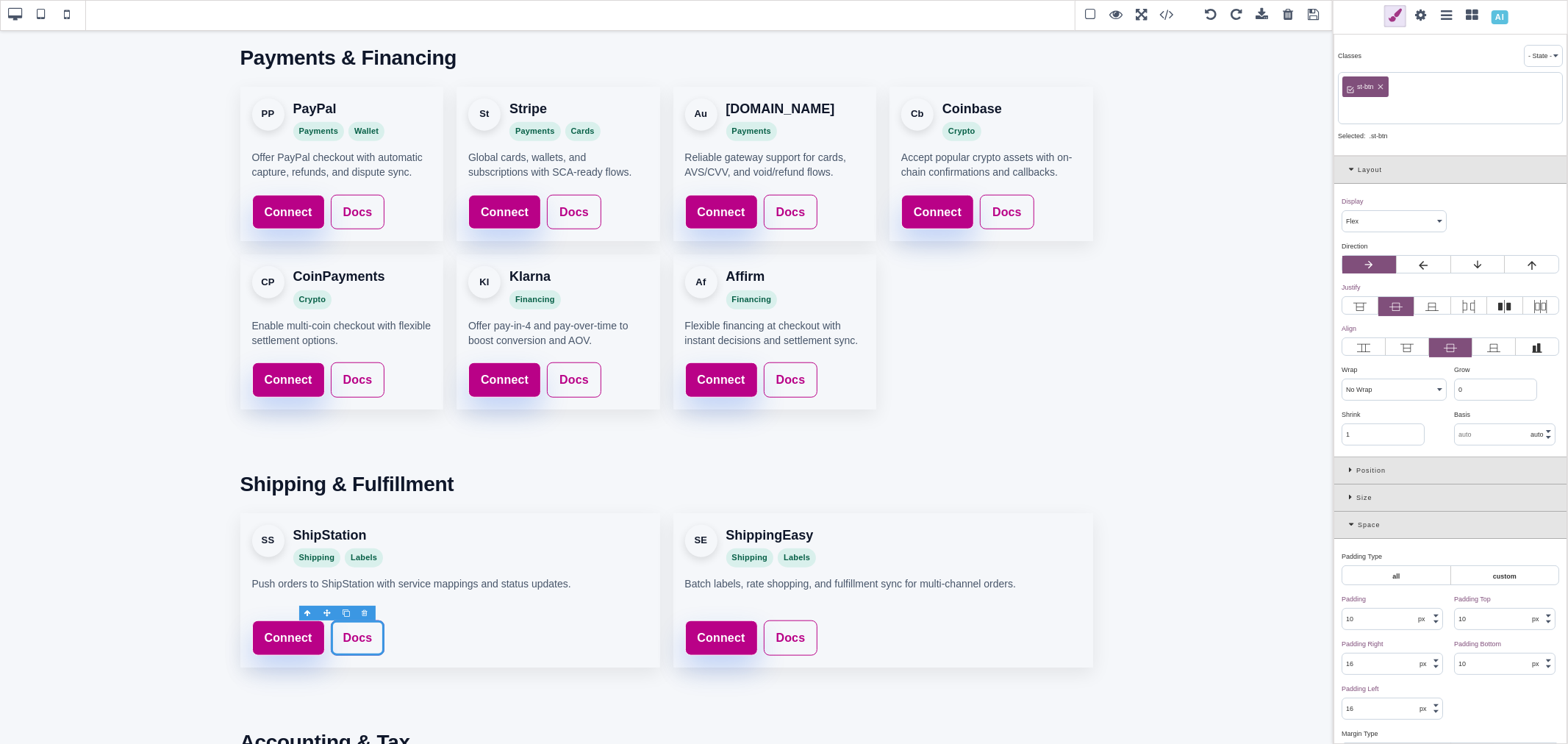
paste input "st-btn-ghost"
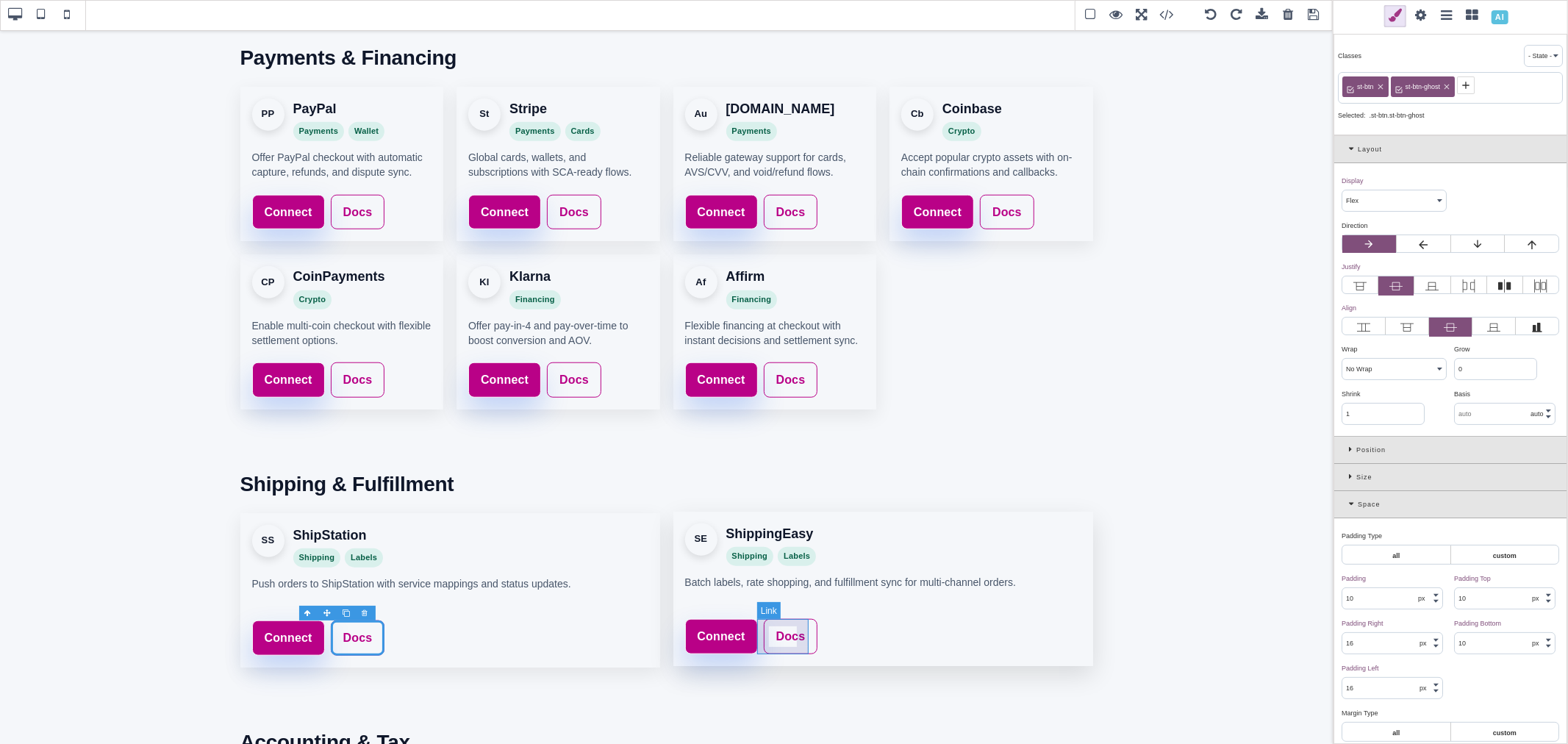
click at [804, 632] on link "Docs" at bounding box center [790, 636] width 54 height 35
click at [1397, 88] on icon at bounding box center [1400, 85] width 12 height 12
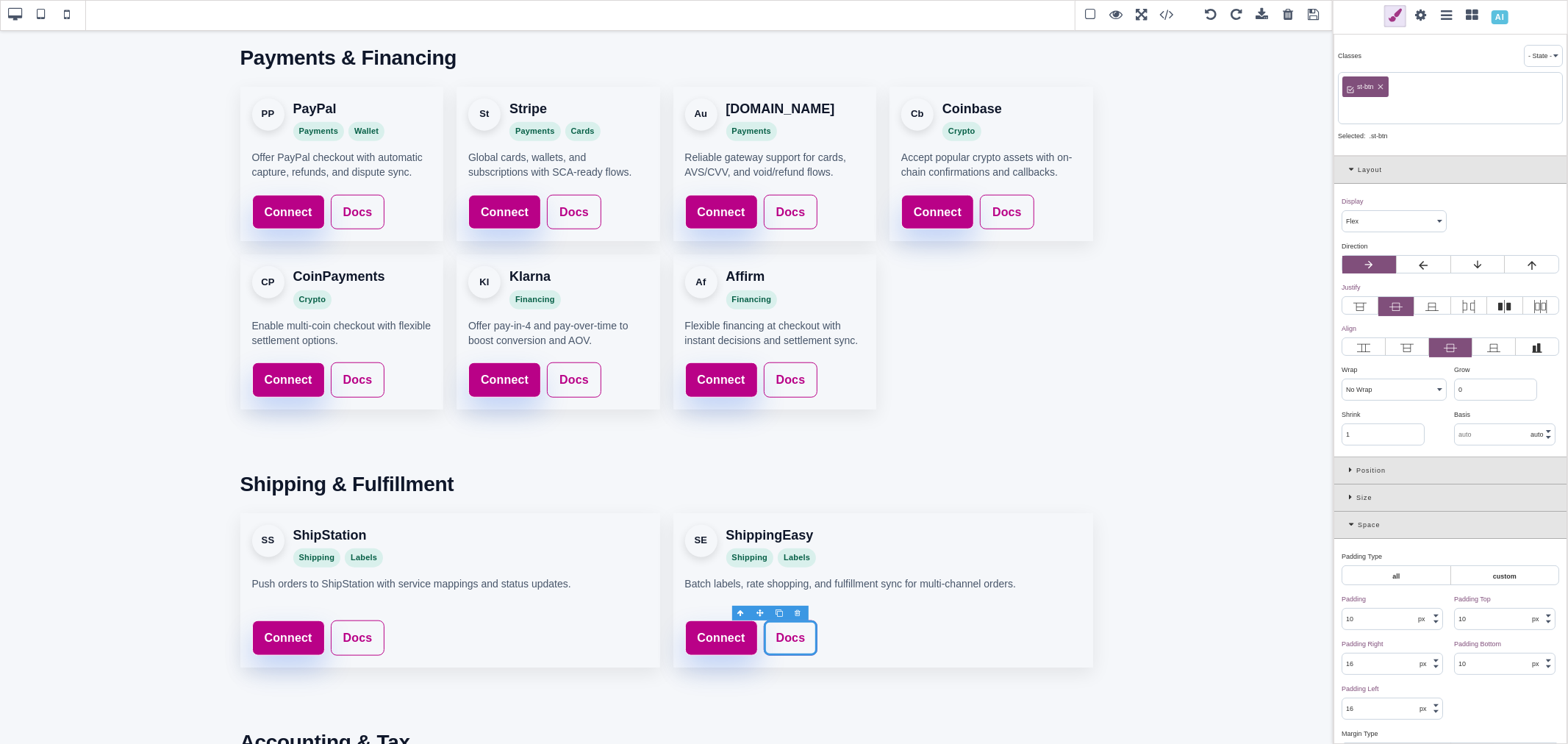
paste input "st-btn-ghost"
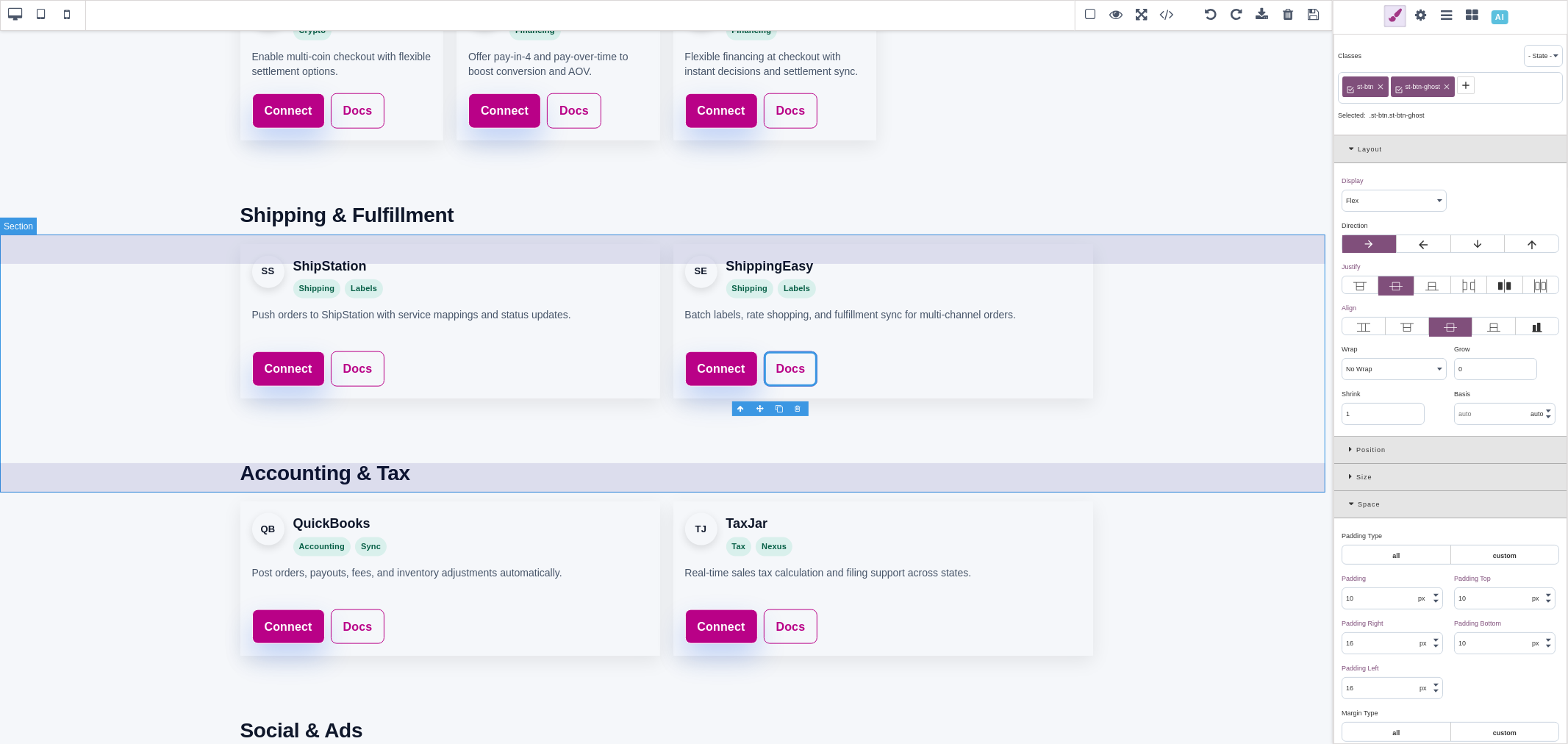
scroll to position [1352, 0]
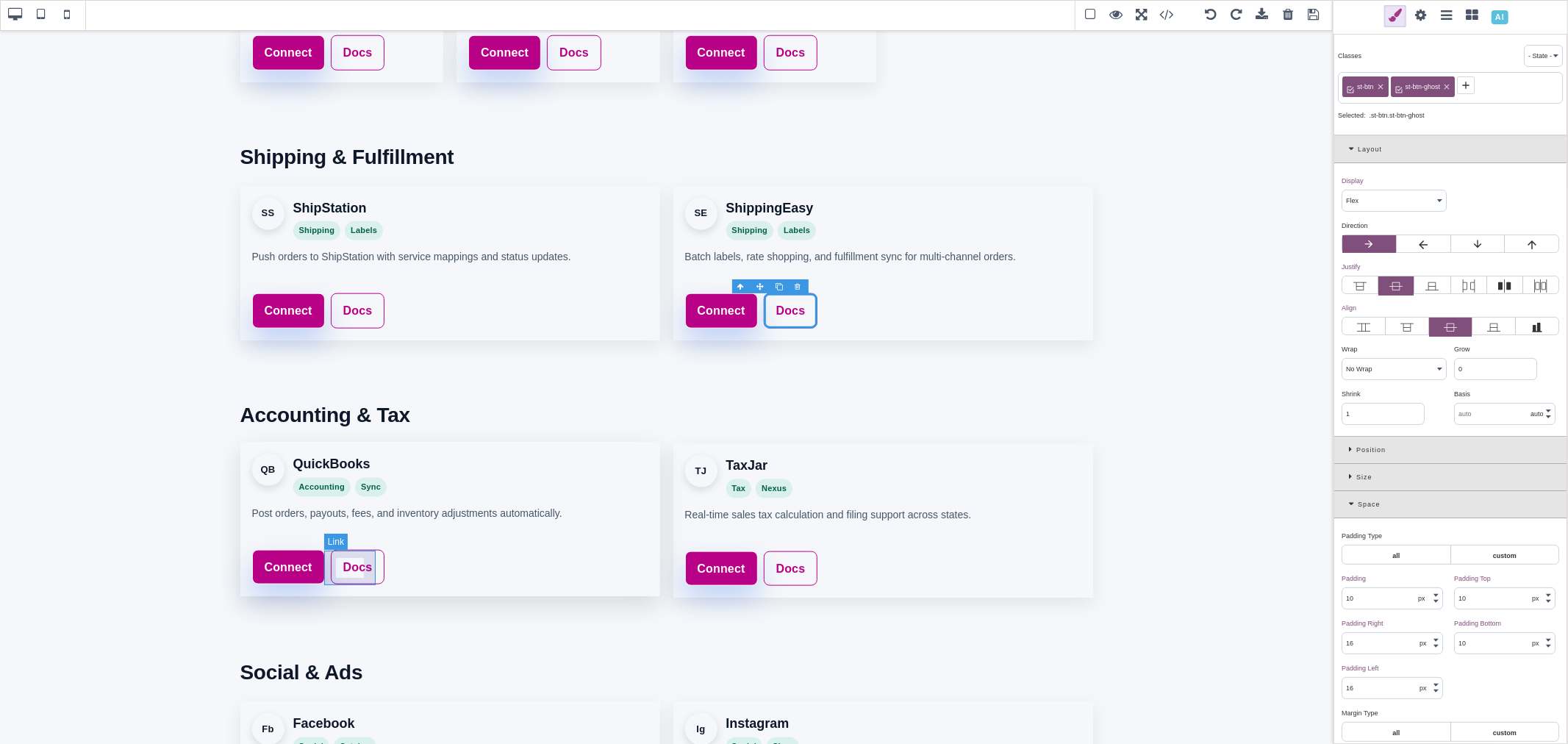
click at [369, 562] on link "Docs" at bounding box center [358, 568] width 54 height 35
click at [1398, 86] on icon at bounding box center [1400, 85] width 12 height 12
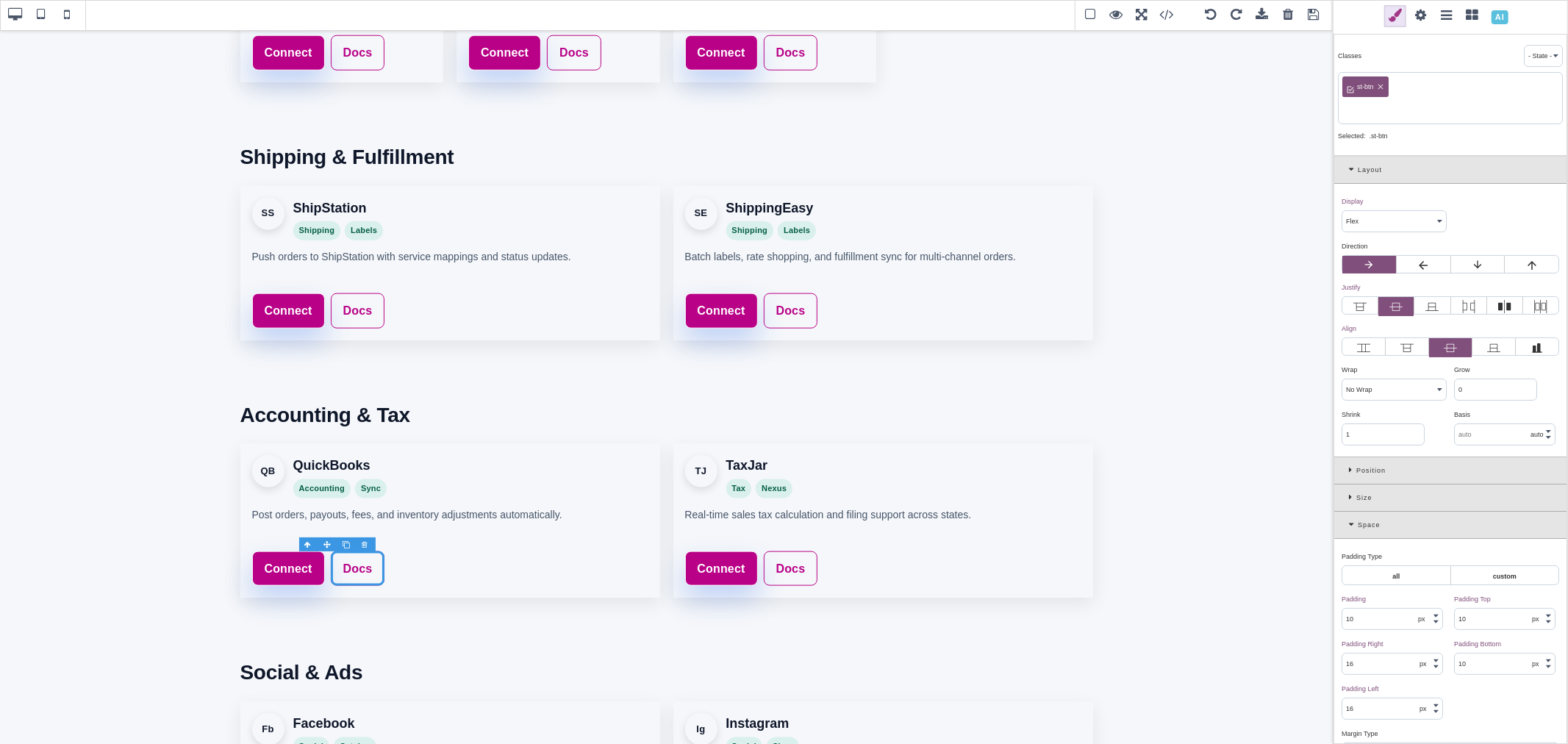
paste input "st-btn-ghost"
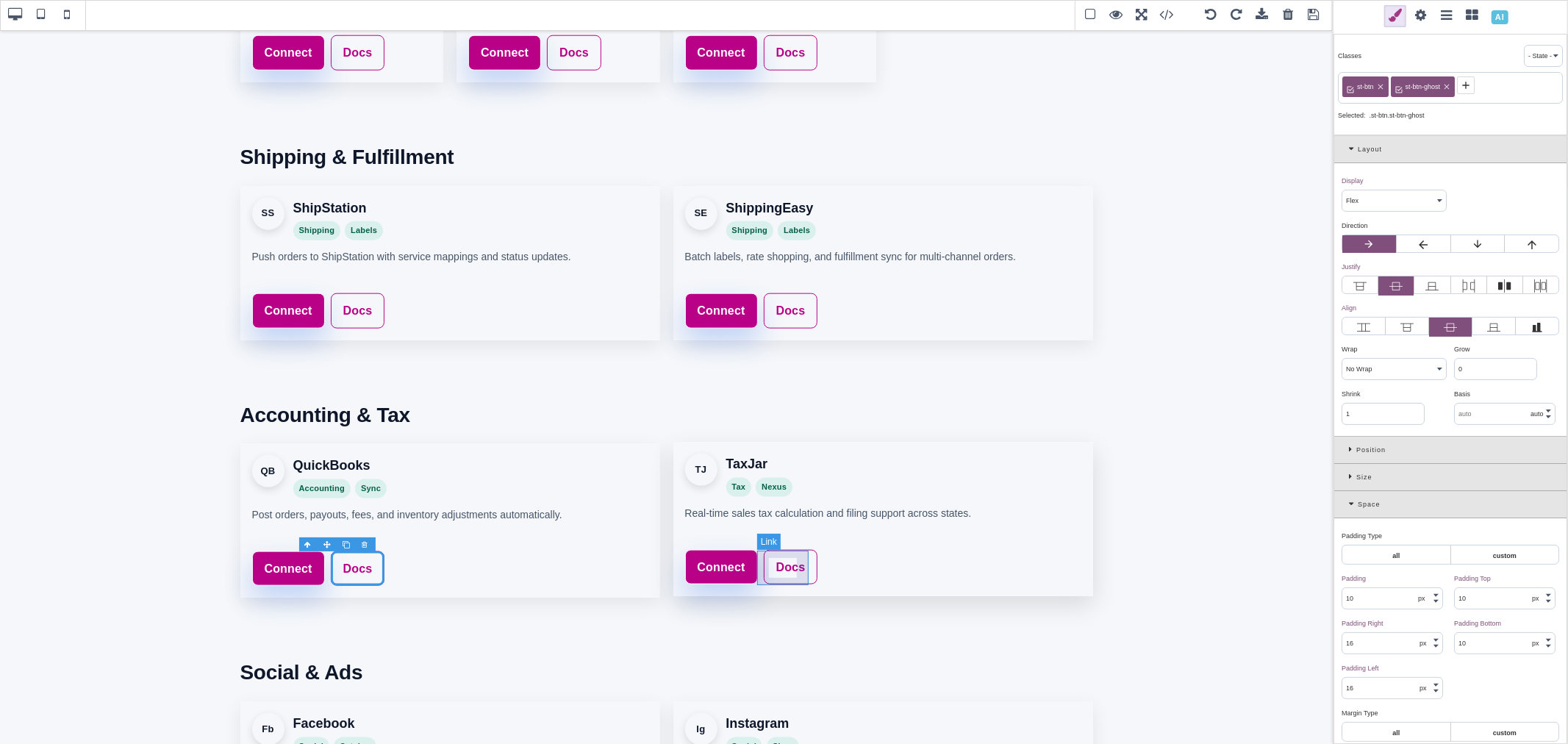
click at [796, 562] on link "Docs" at bounding box center [790, 568] width 54 height 35
click at [1400, 87] on icon at bounding box center [1399, 85] width 7 height 7
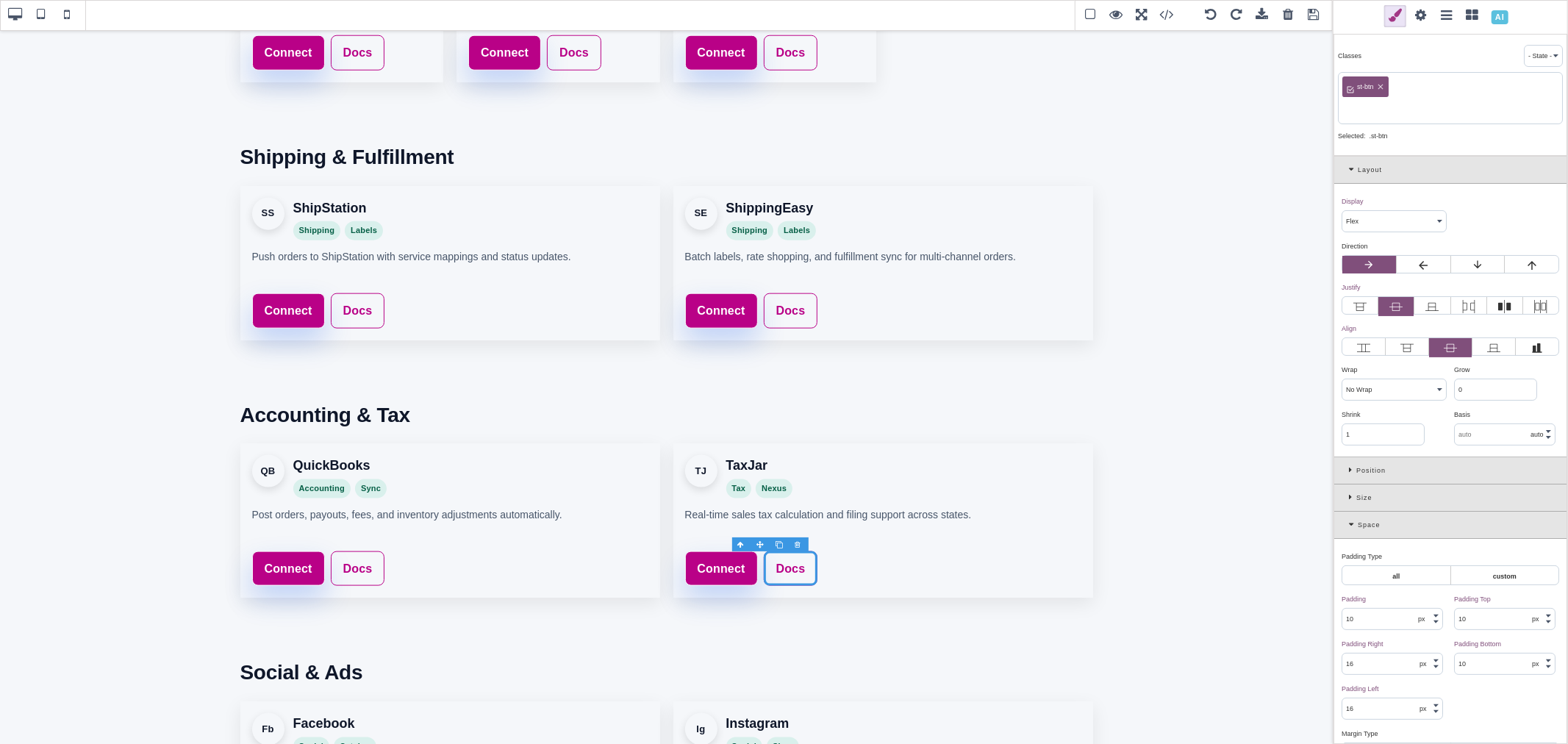
paste input "st-btn-ghost"
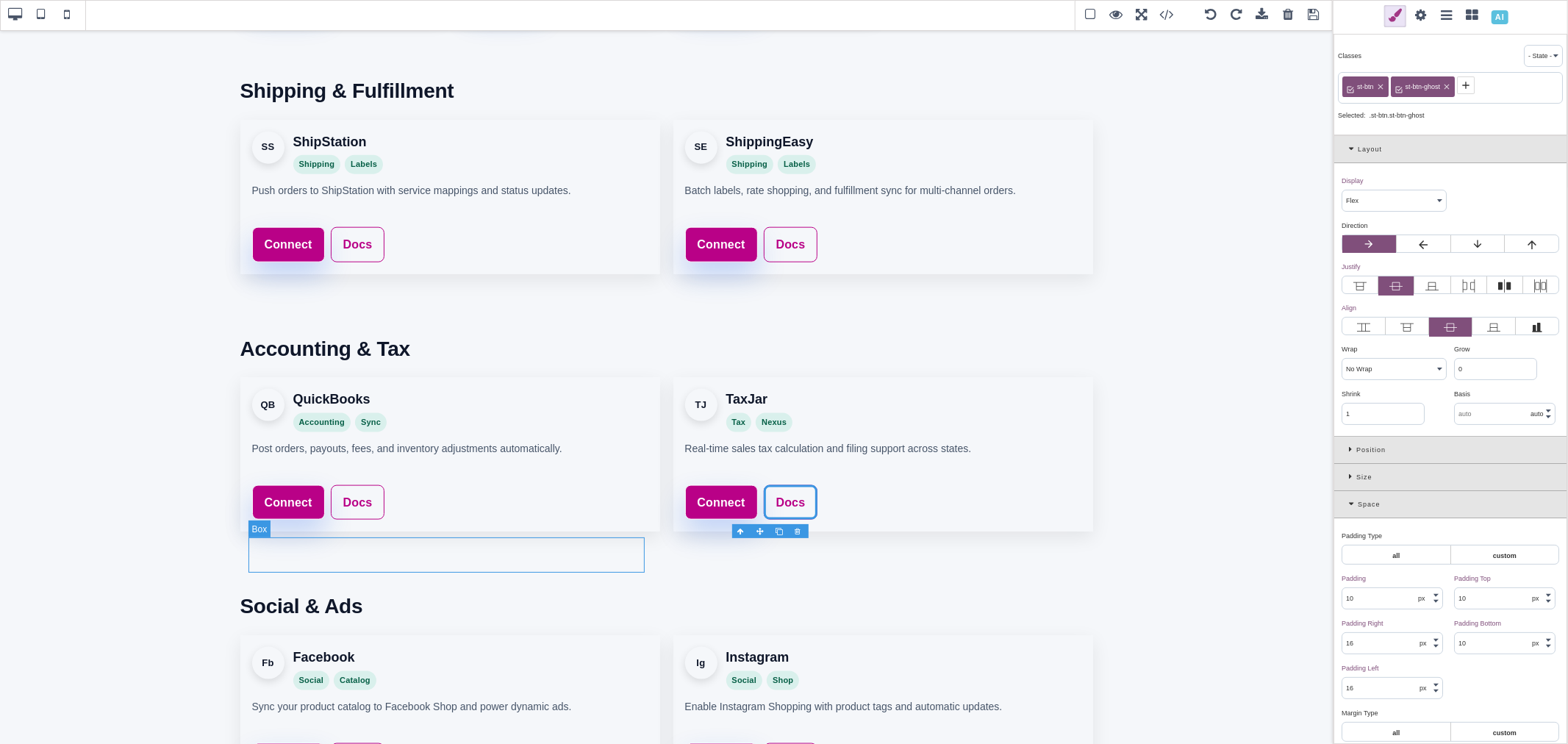
scroll to position [1597, 0]
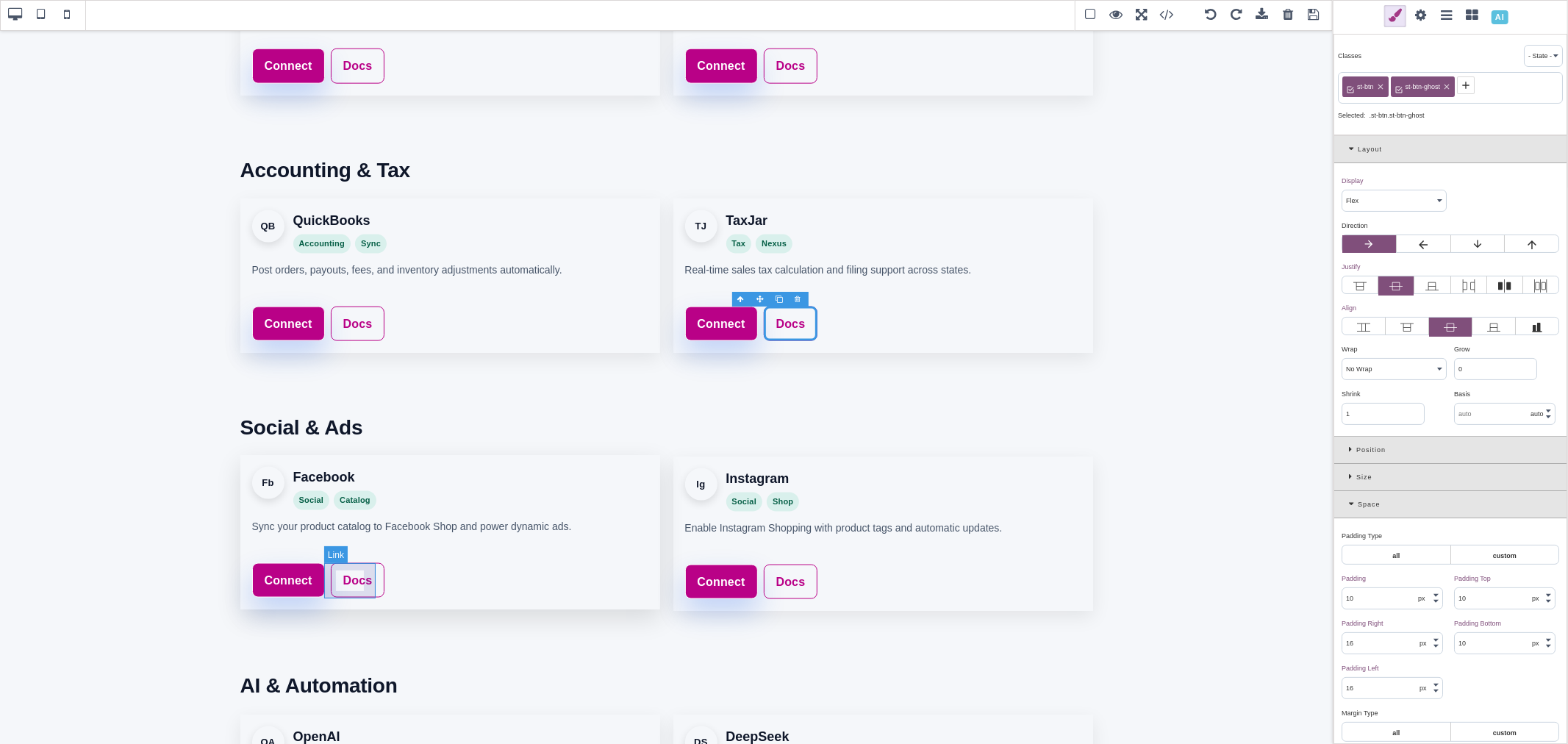
click at [365, 569] on link "Docs" at bounding box center [358, 580] width 54 height 35
click at [1399, 88] on icon at bounding box center [1400, 85] width 12 height 12
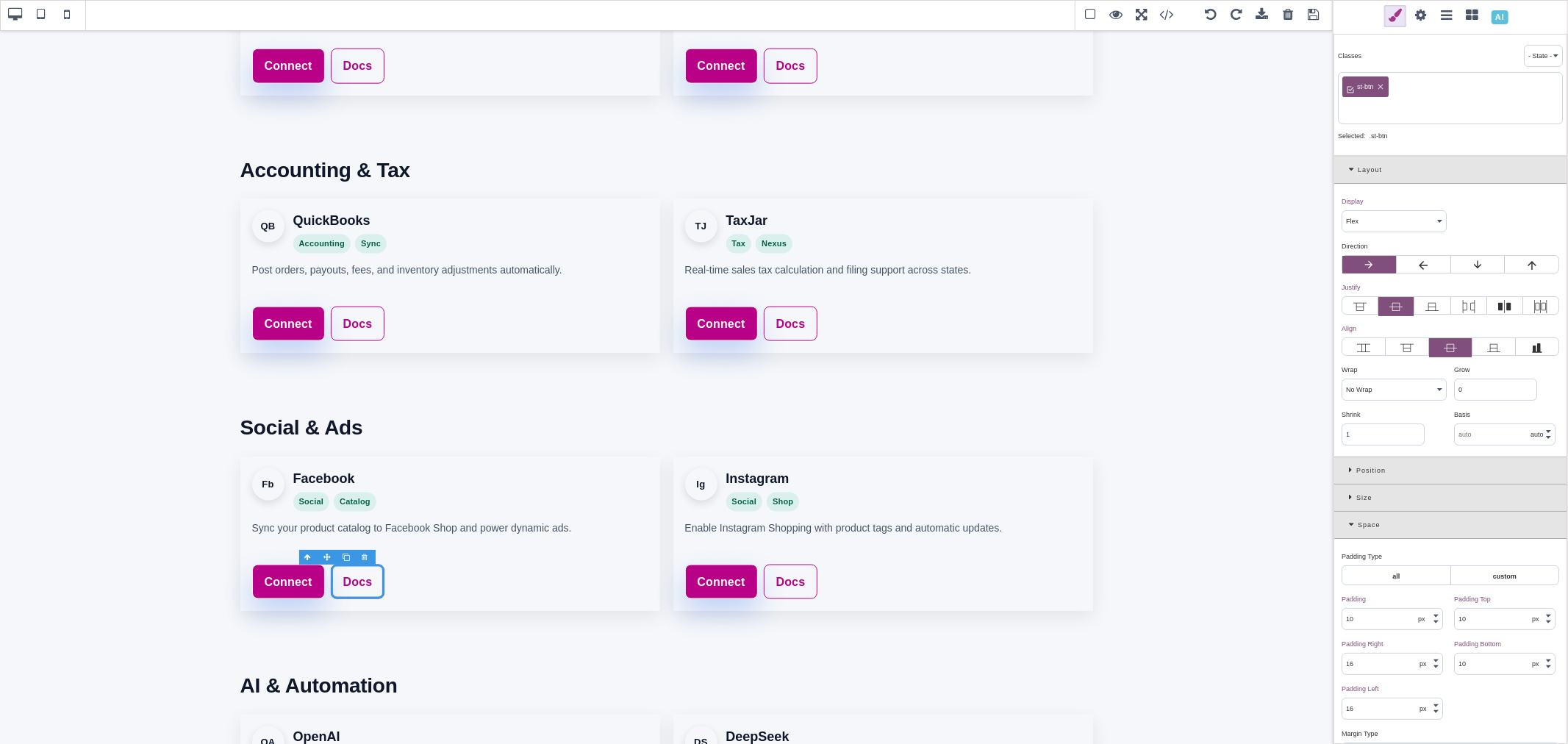
paste input "st-btn-ghost"
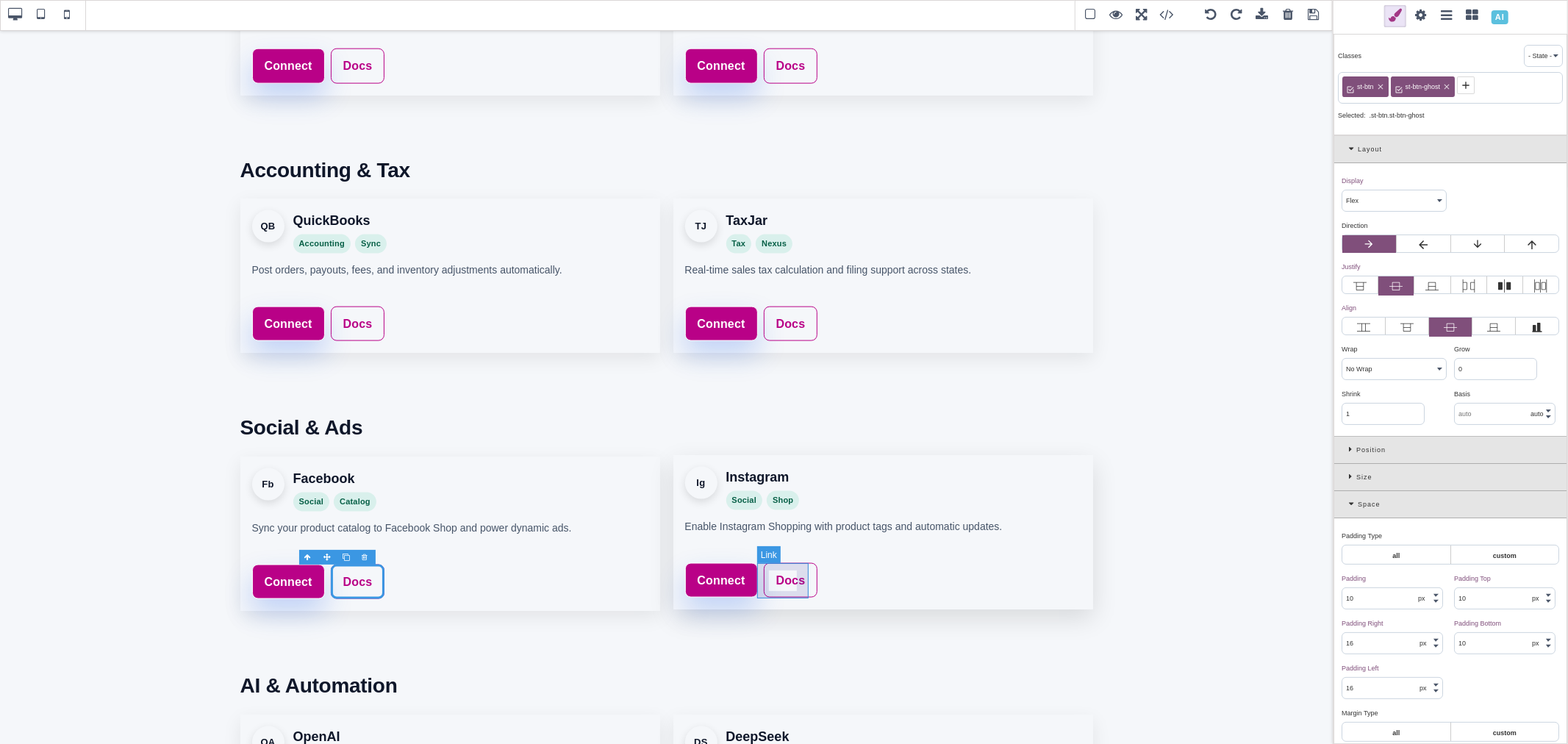
click at [801, 572] on link "Docs" at bounding box center [790, 580] width 54 height 35
click at [1404, 84] on icon at bounding box center [1400, 85] width 12 height 12
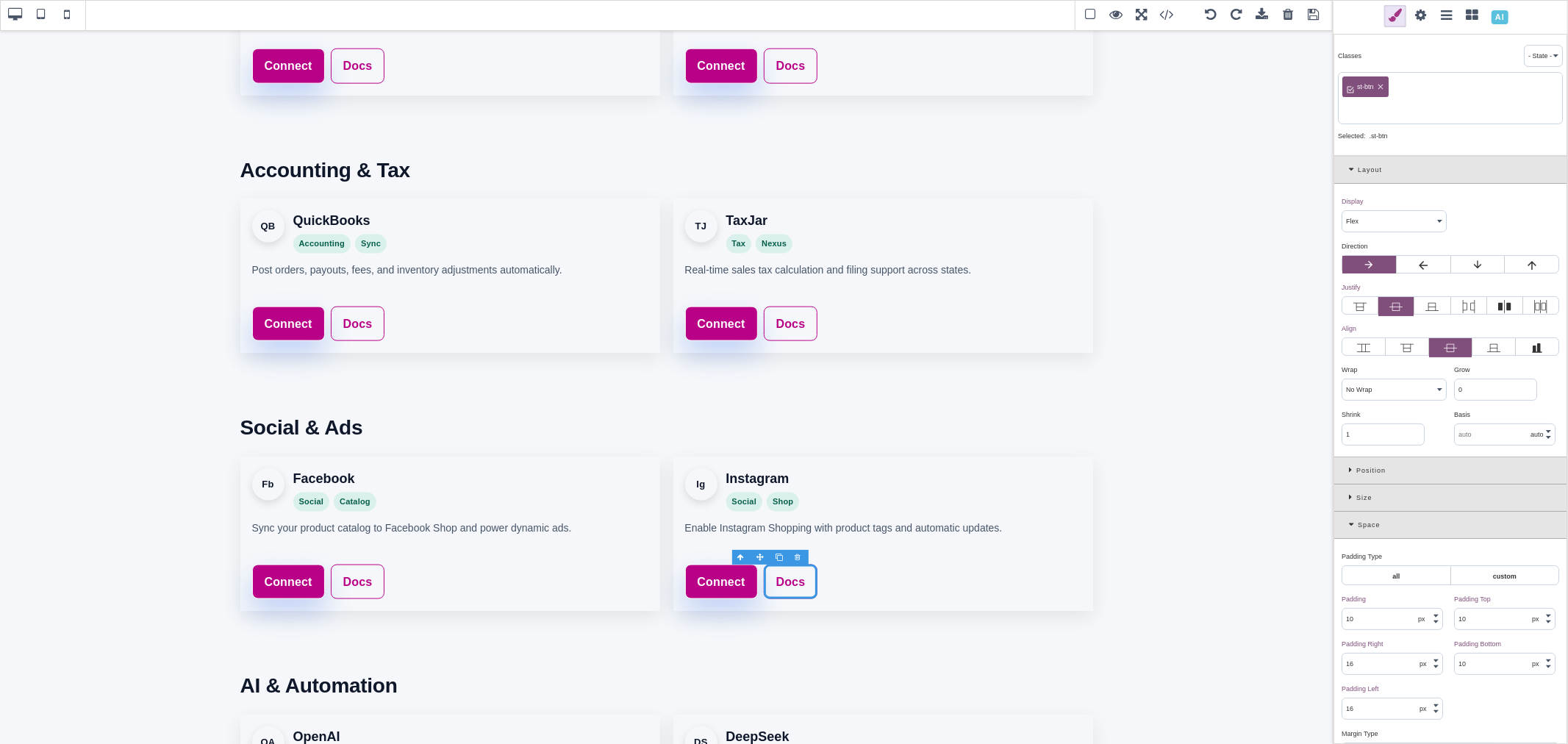
paste input "st-btn-ghost"
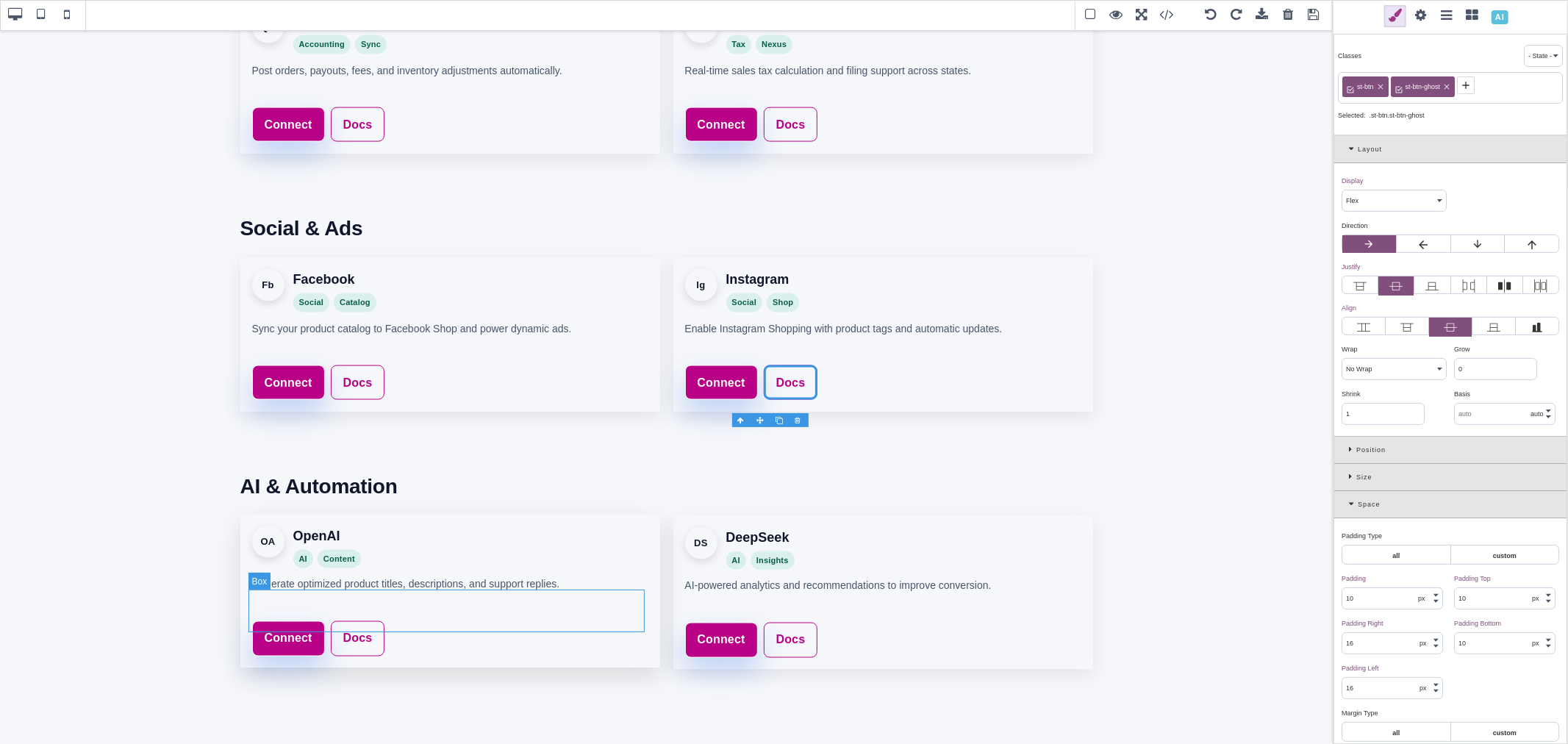
scroll to position [1842, 0]
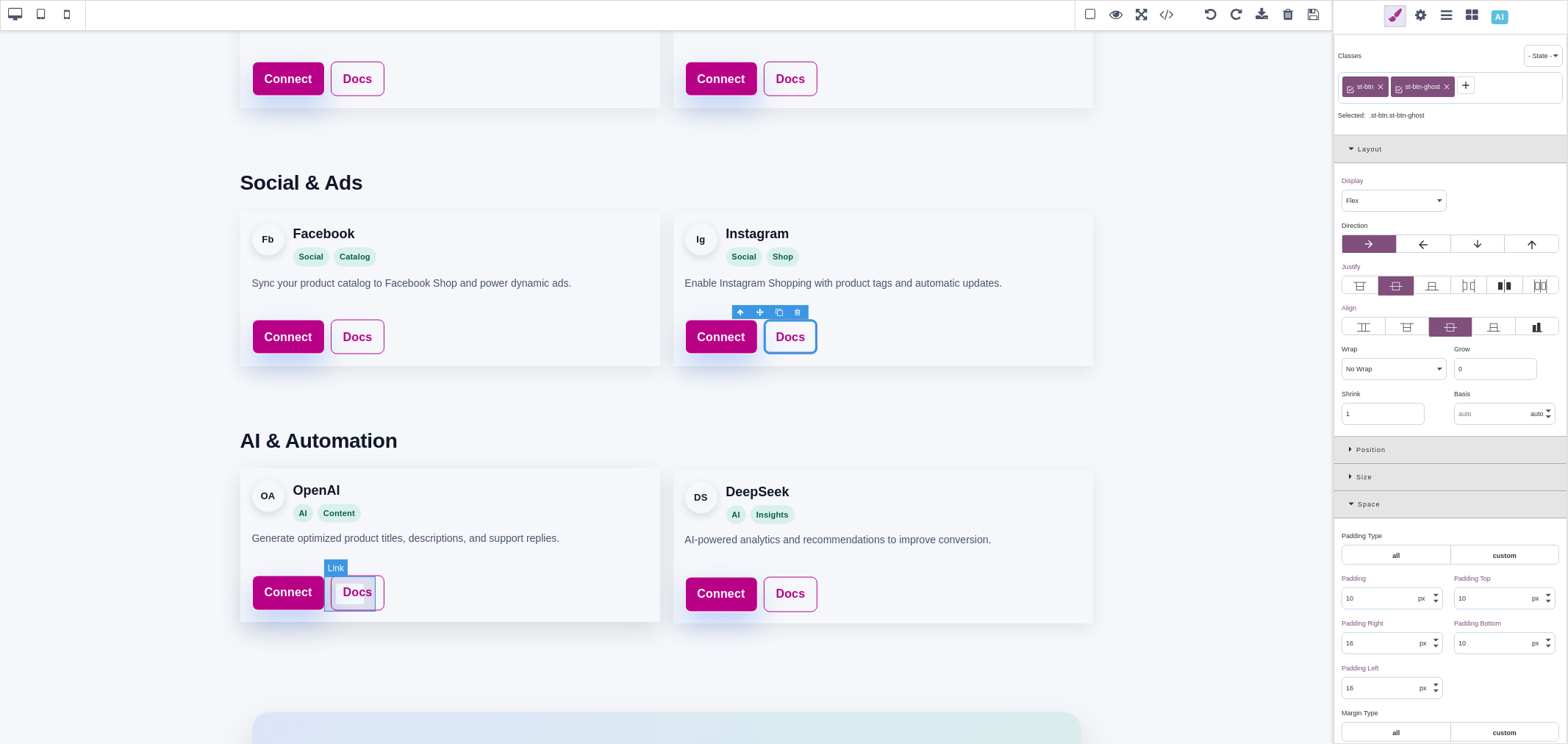
click at [372, 581] on link "Docs" at bounding box center [358, 593] width 54 height 35
click at [1395, 82] on icon at bounding box center [1400, 85] width 12 height 12
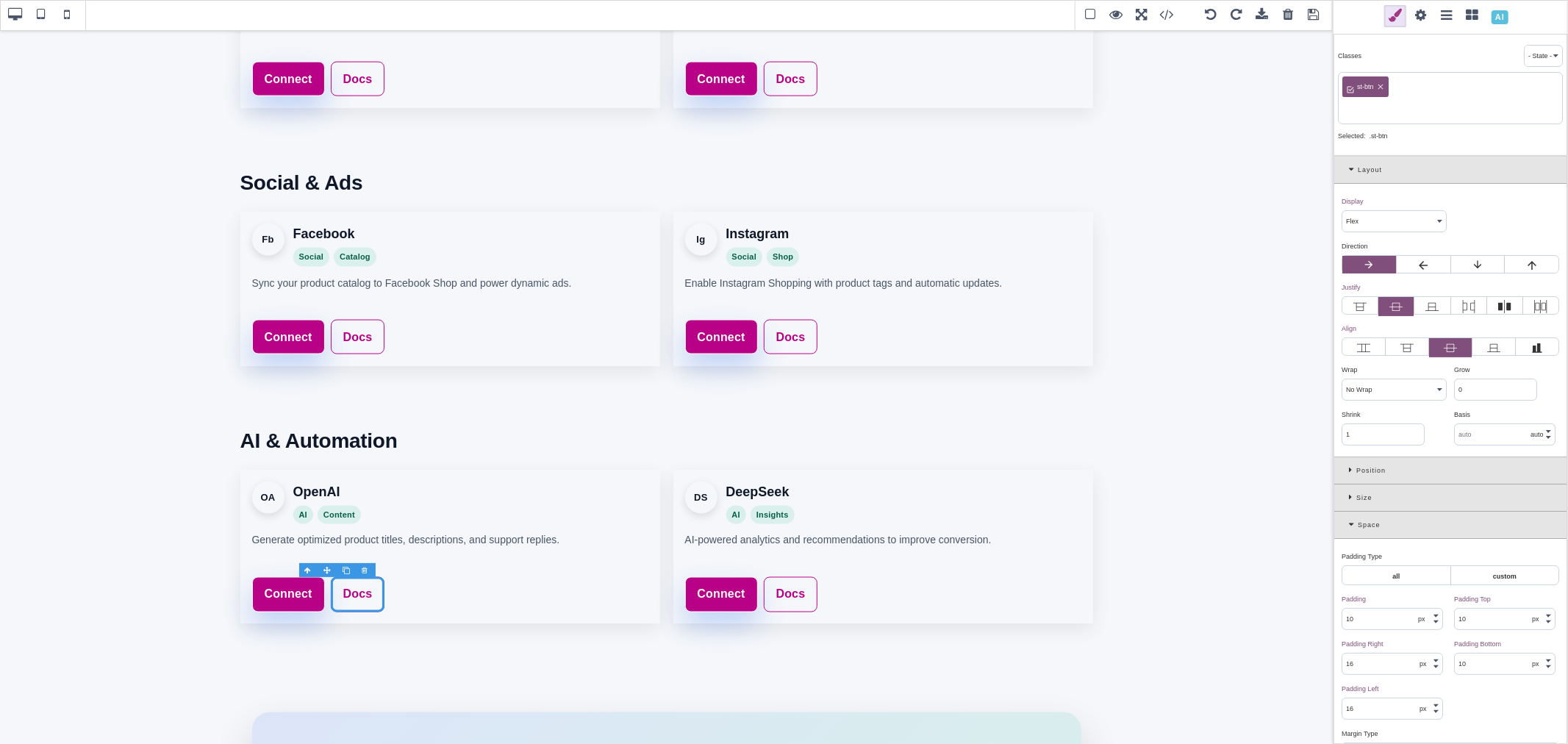
paste input "st-btn-ghost"
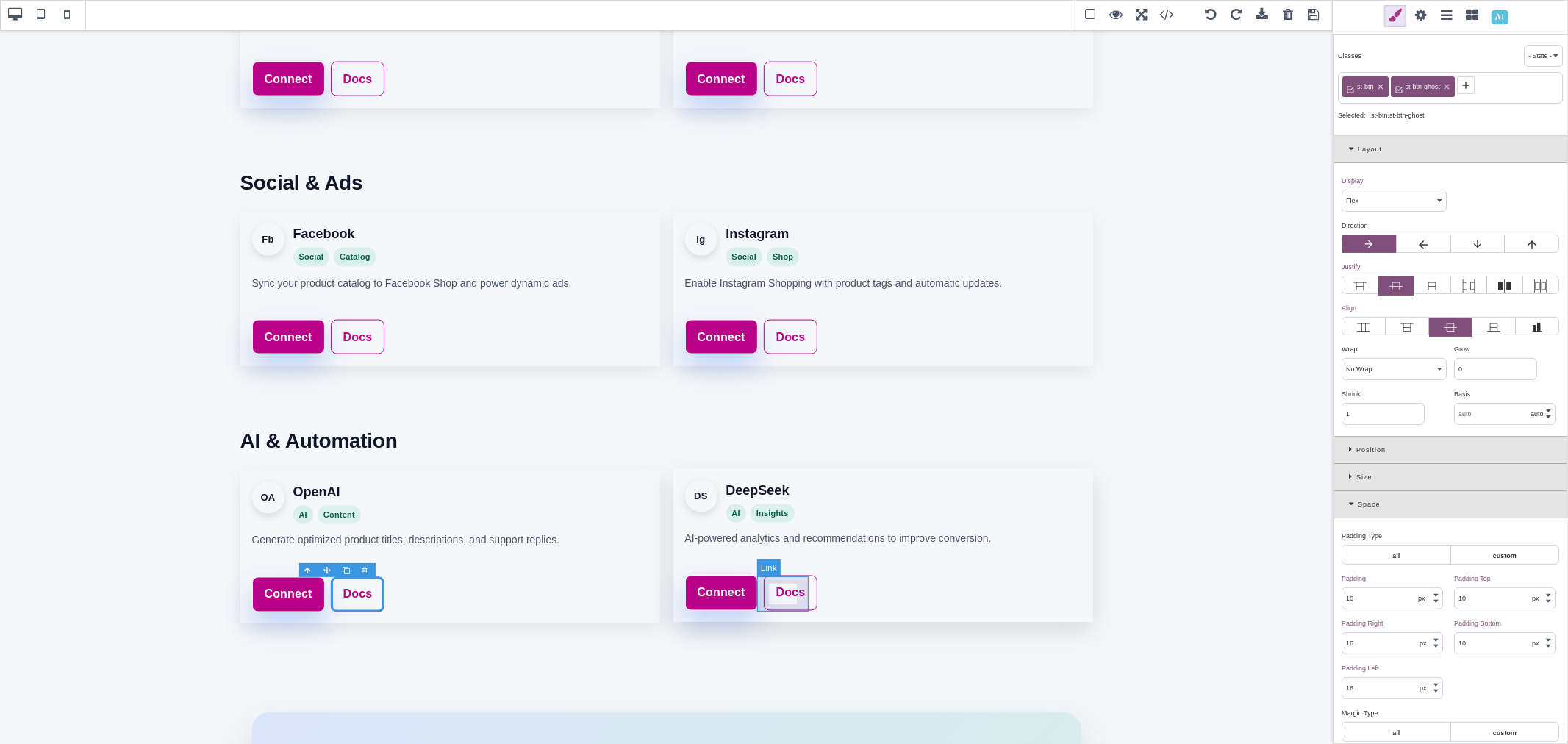
click at [805, 583] on link "Docs" at bounding box center [790, 593] width 54 height 35
click at [1404, 86] on icon at bounding box center [1400, 85] width 12 height 12
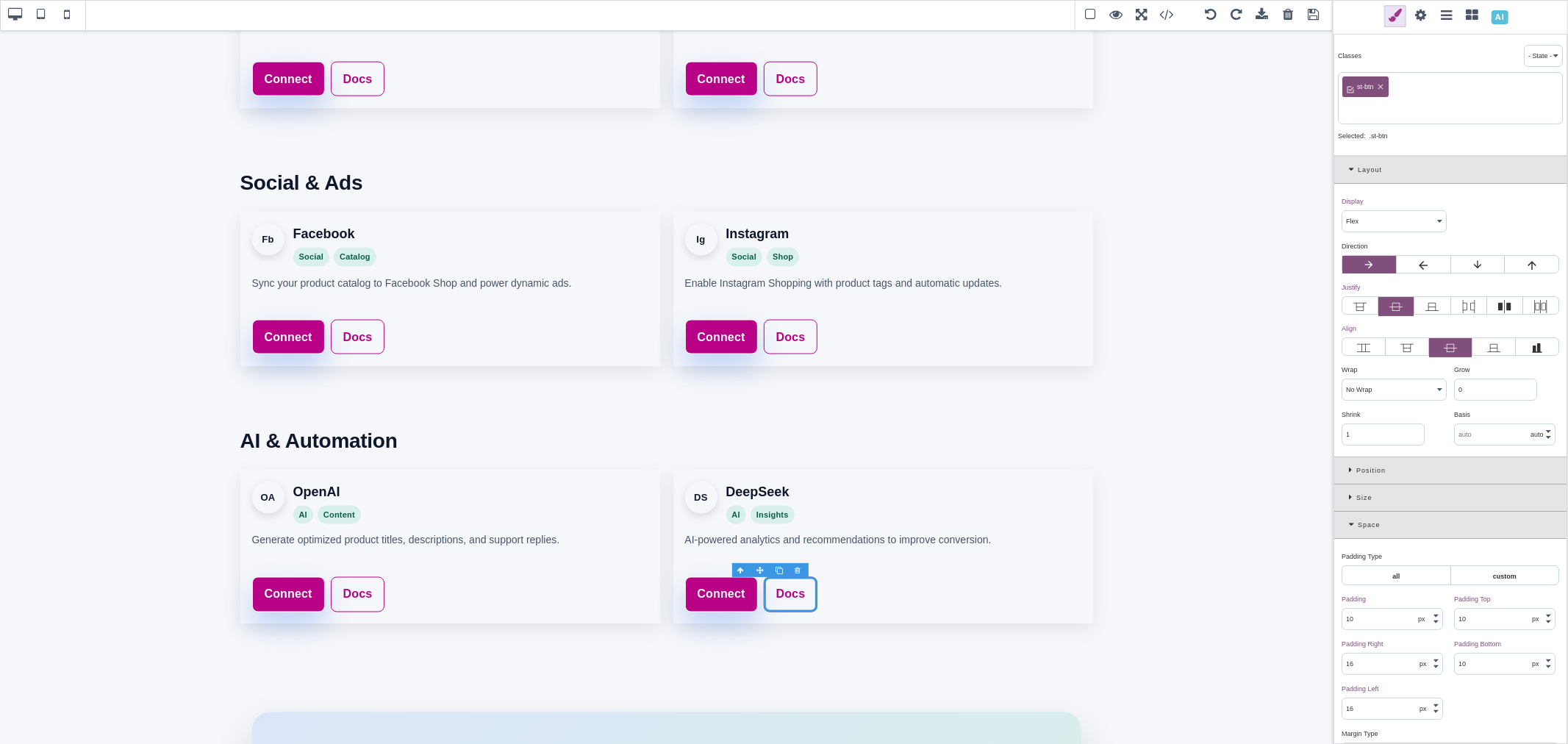
paste input "st-btn-ghost"
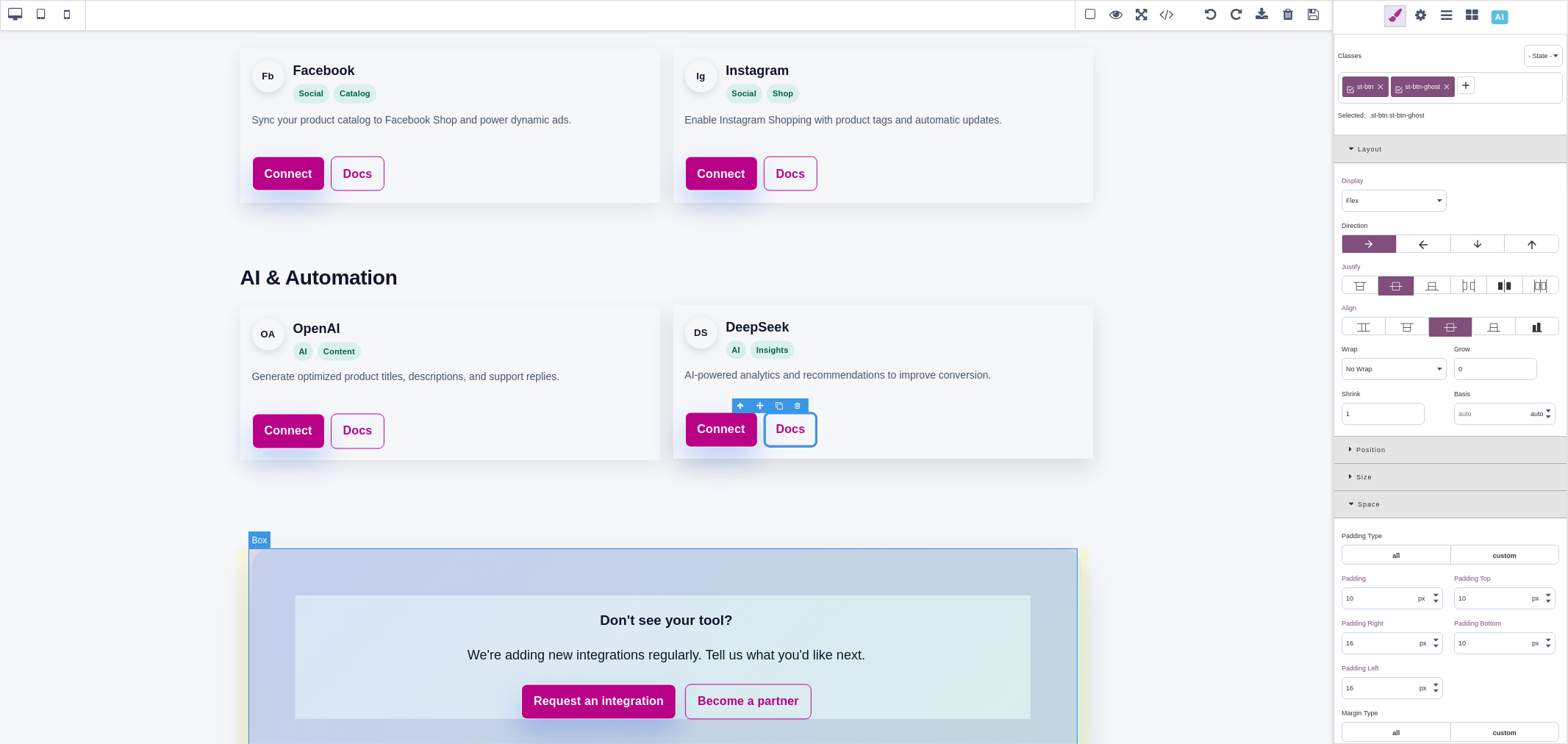
scroll to position [2087, 0]
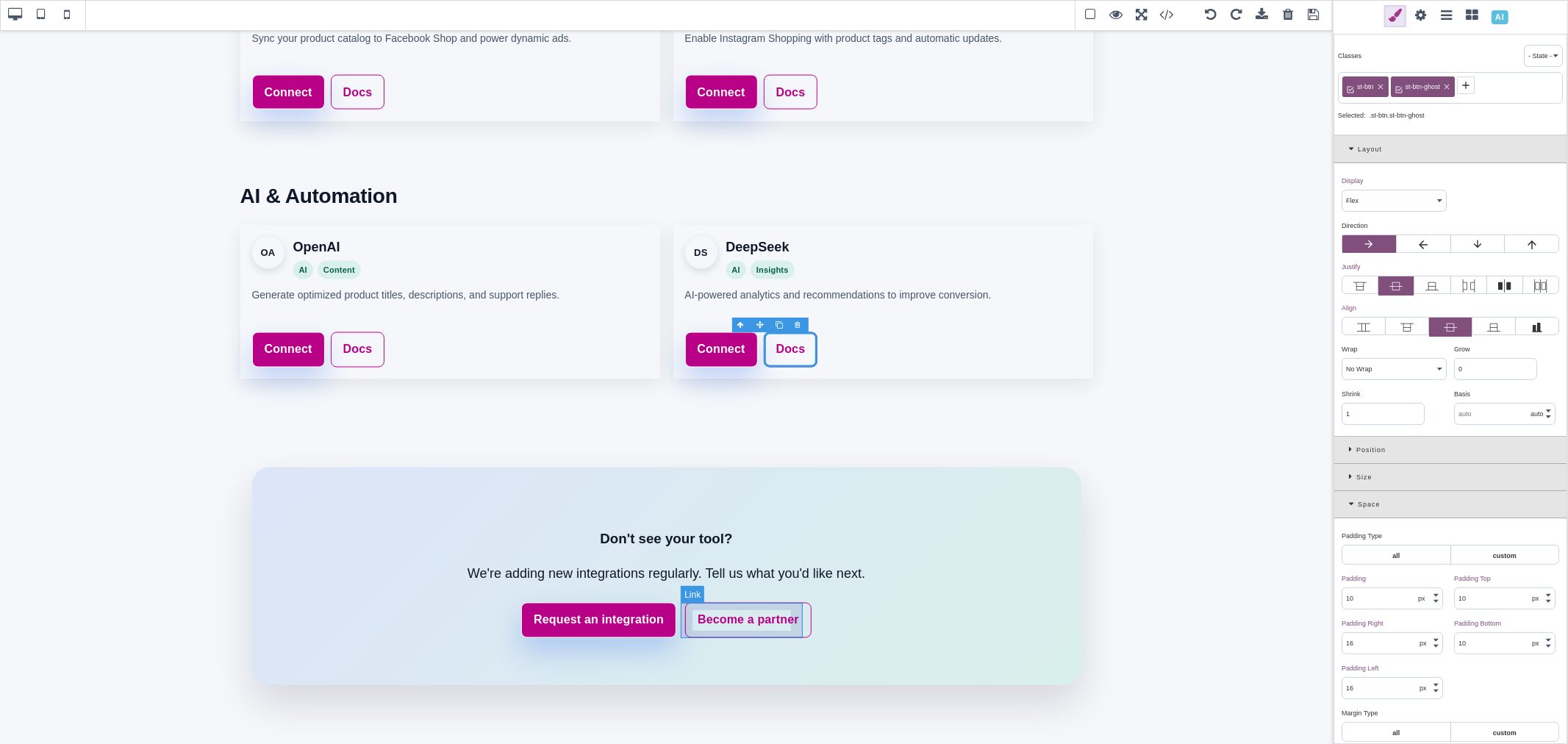
click at [796, 609] on link "Become a partner" at bounding box center [748, 620] width 126 height 35
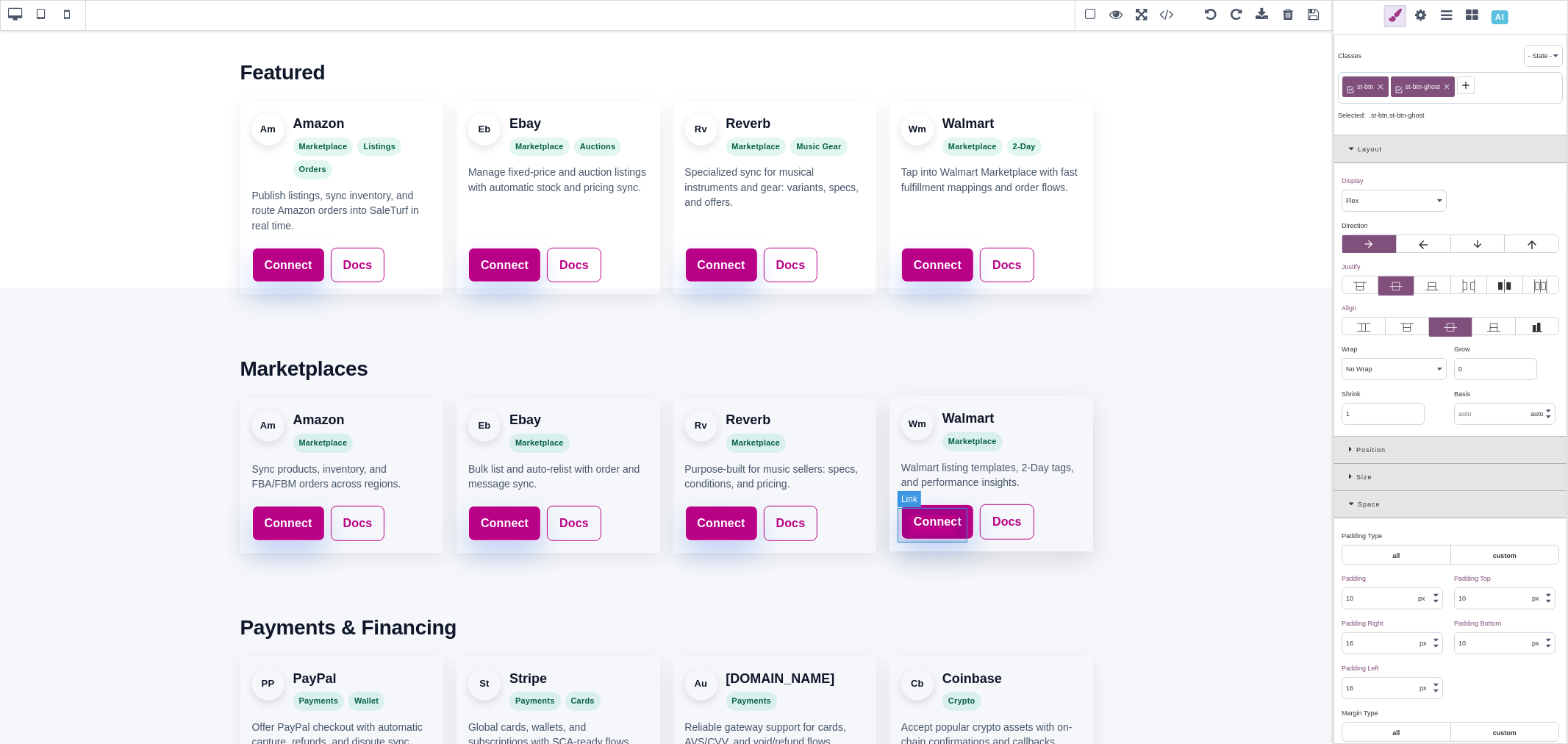
scroll to position [453, 0]
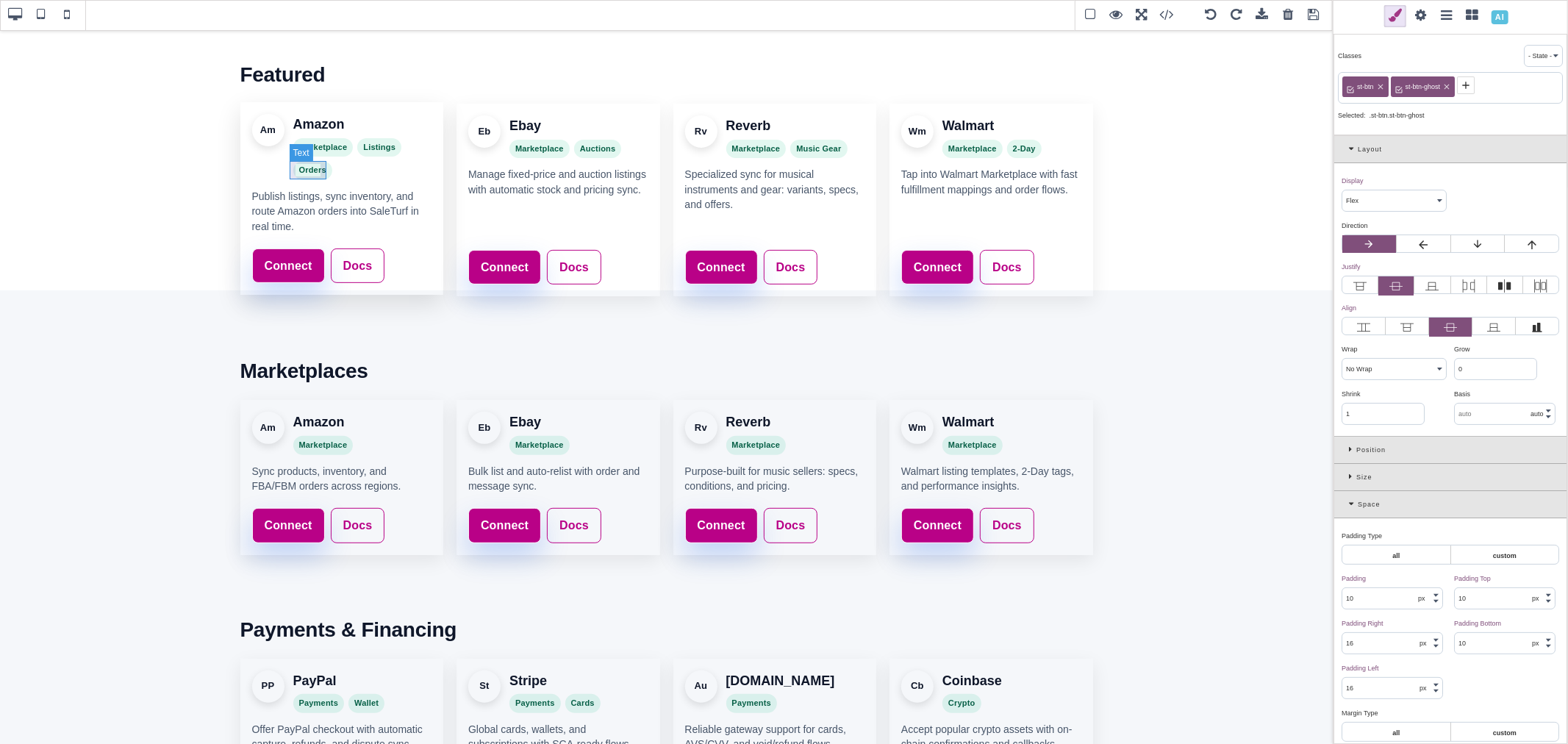
click at [324, 172] on span "Orders" at bounding box center [313, 171] width 39 height 19
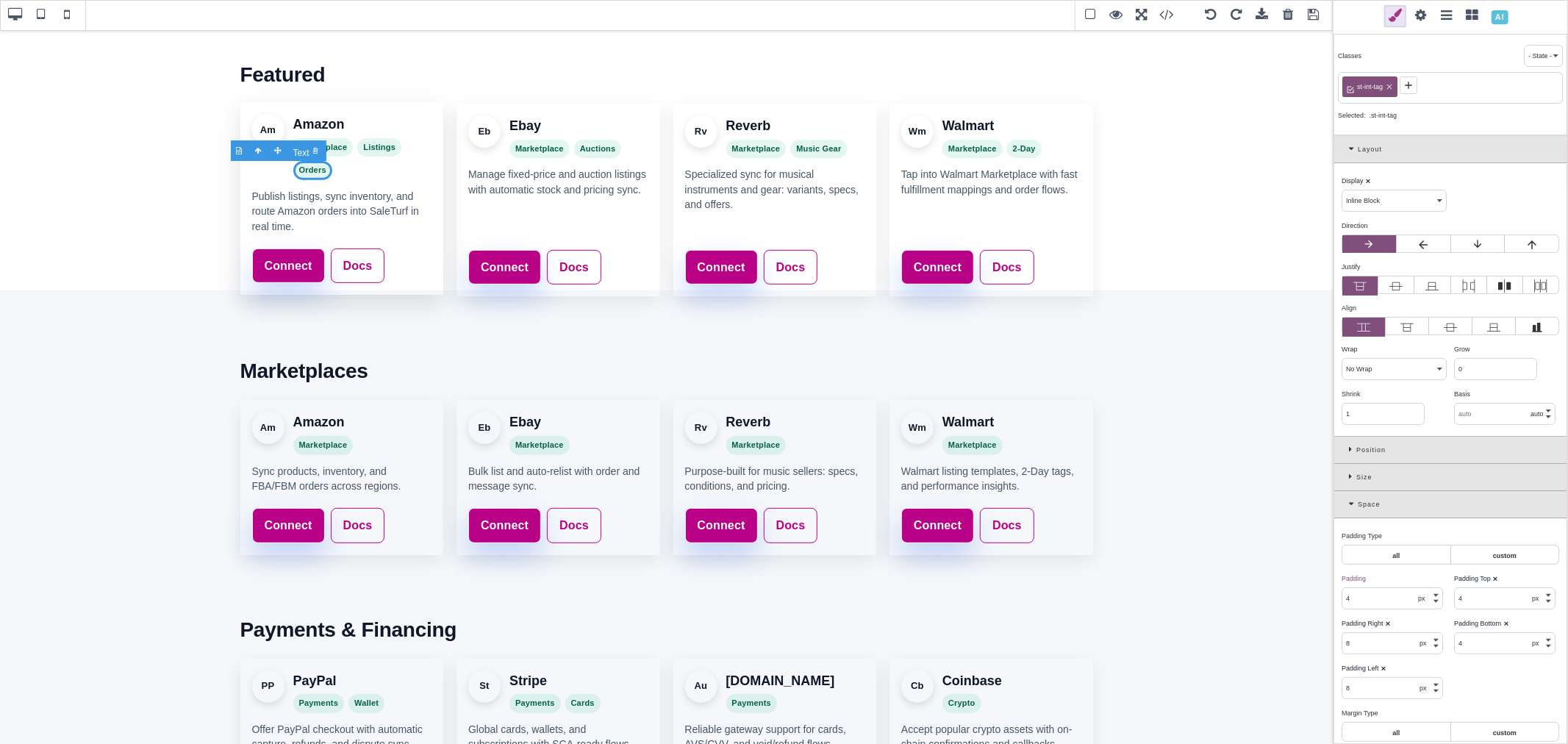
click at [321, 173] on span "Orders" at bounding box center [313, 171] width 39 height 19
click at [294, 150] on div at bounding box center [298, 152] width 19 height 15
click at [363, 165] on span "Orders" at bounding box center [356, 171] width 39 height 19
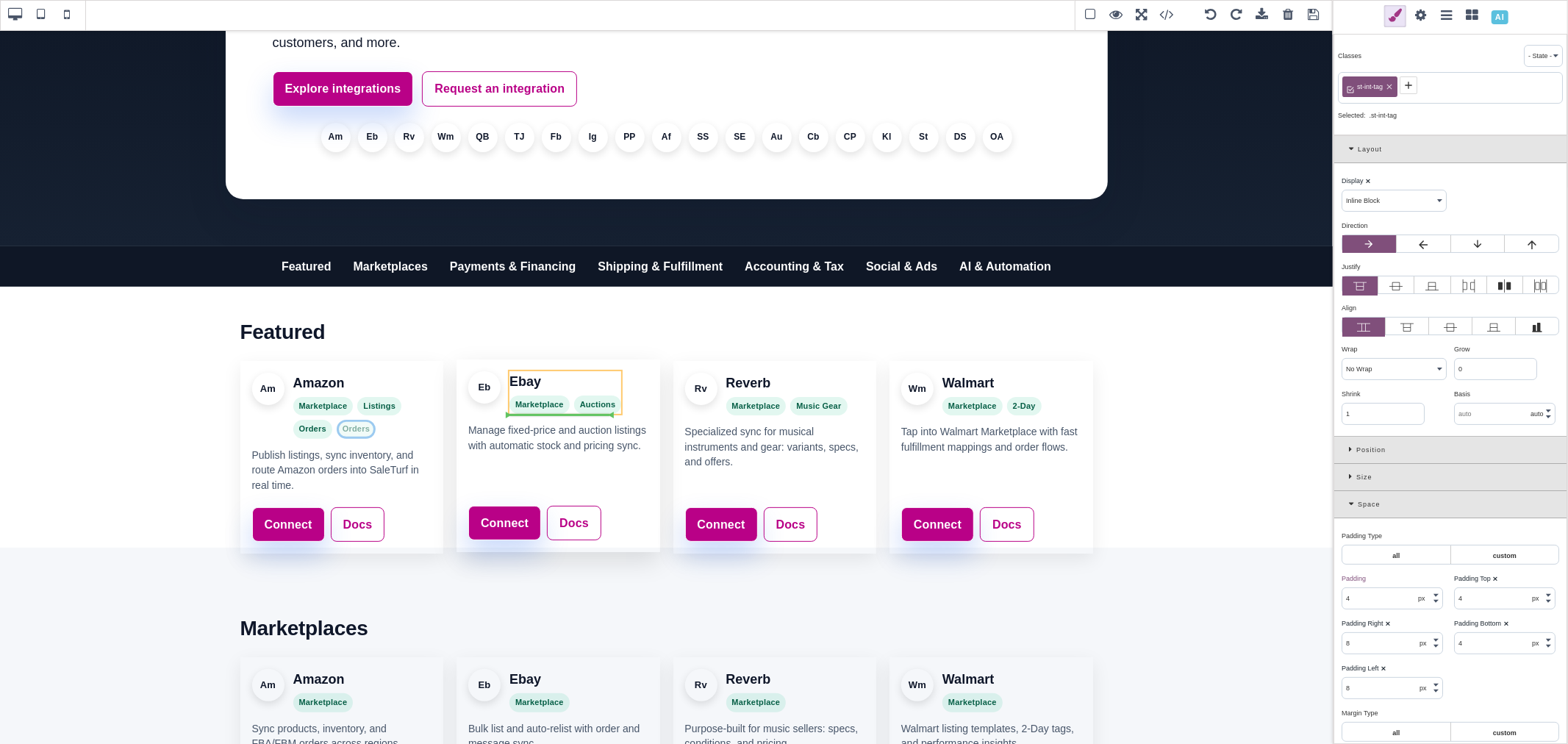
drag, startPoint x: 319, startPoint y: 179, endPoint x: 575, endPoint y: 406, distance: 342.1
click at [509, 380] on h3 "Ebay" at bounding box center [565, 381] width 112 height 21
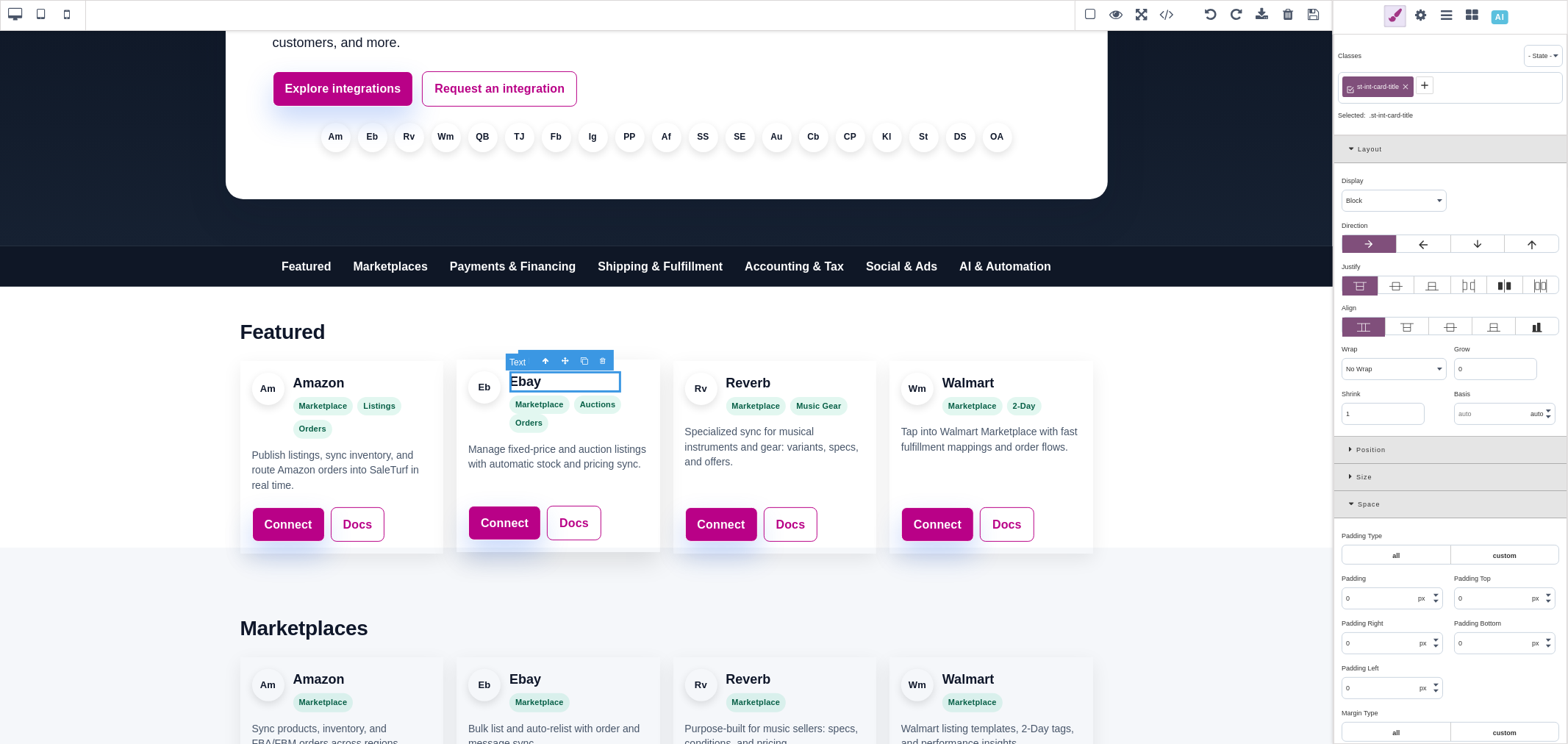
click at [510, 385] on h3 "Ebay" at bounding box center [565, 381] width 112 height 21
click at [373, 402] on span "Listings" at bounding box center [379, 405] width 44 height 19
click at [511, 415] on span "Orders" at bounding box center [529, 423] width 39 height 19
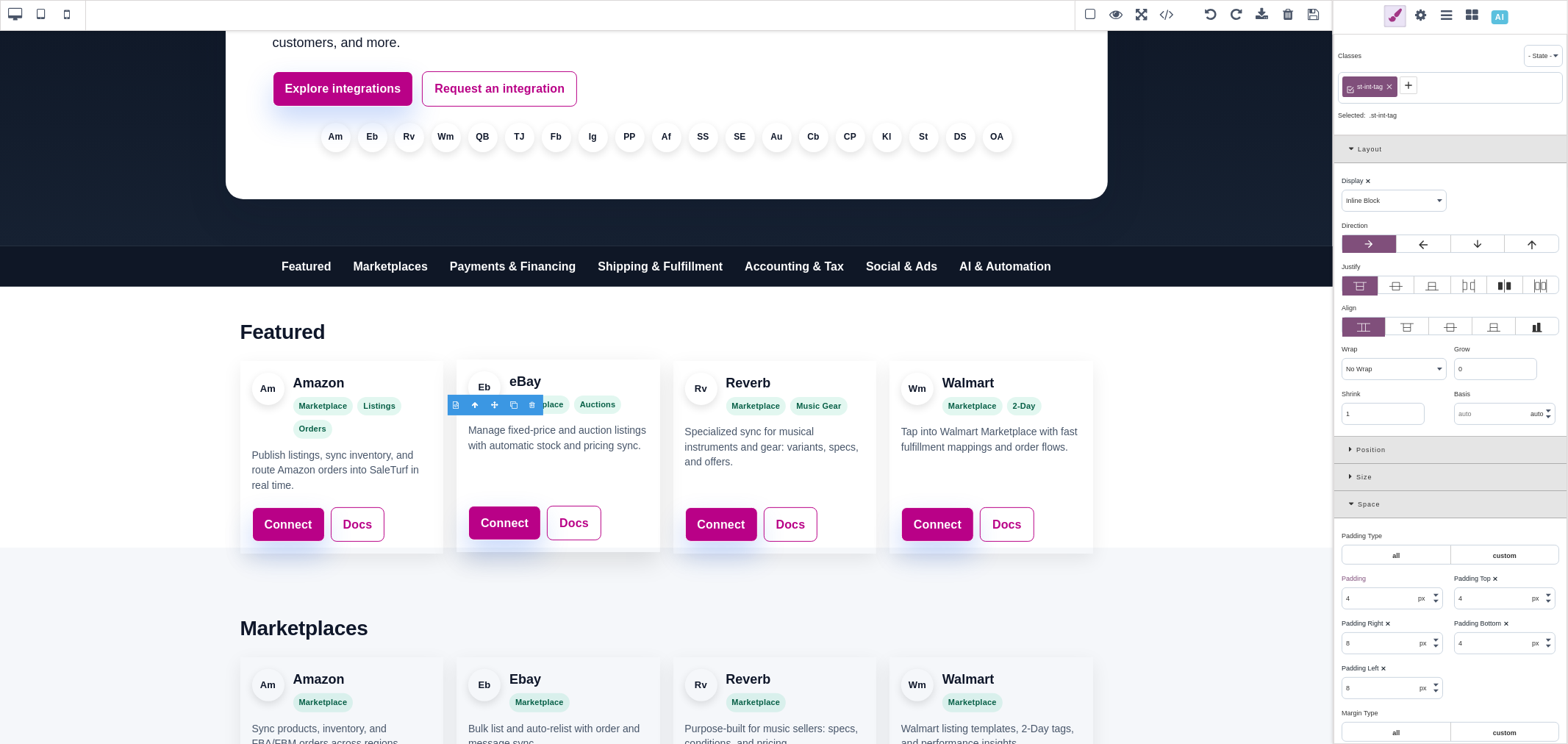
click at [530, 400] on div at bounding box center [534, 405] width 19 height 15
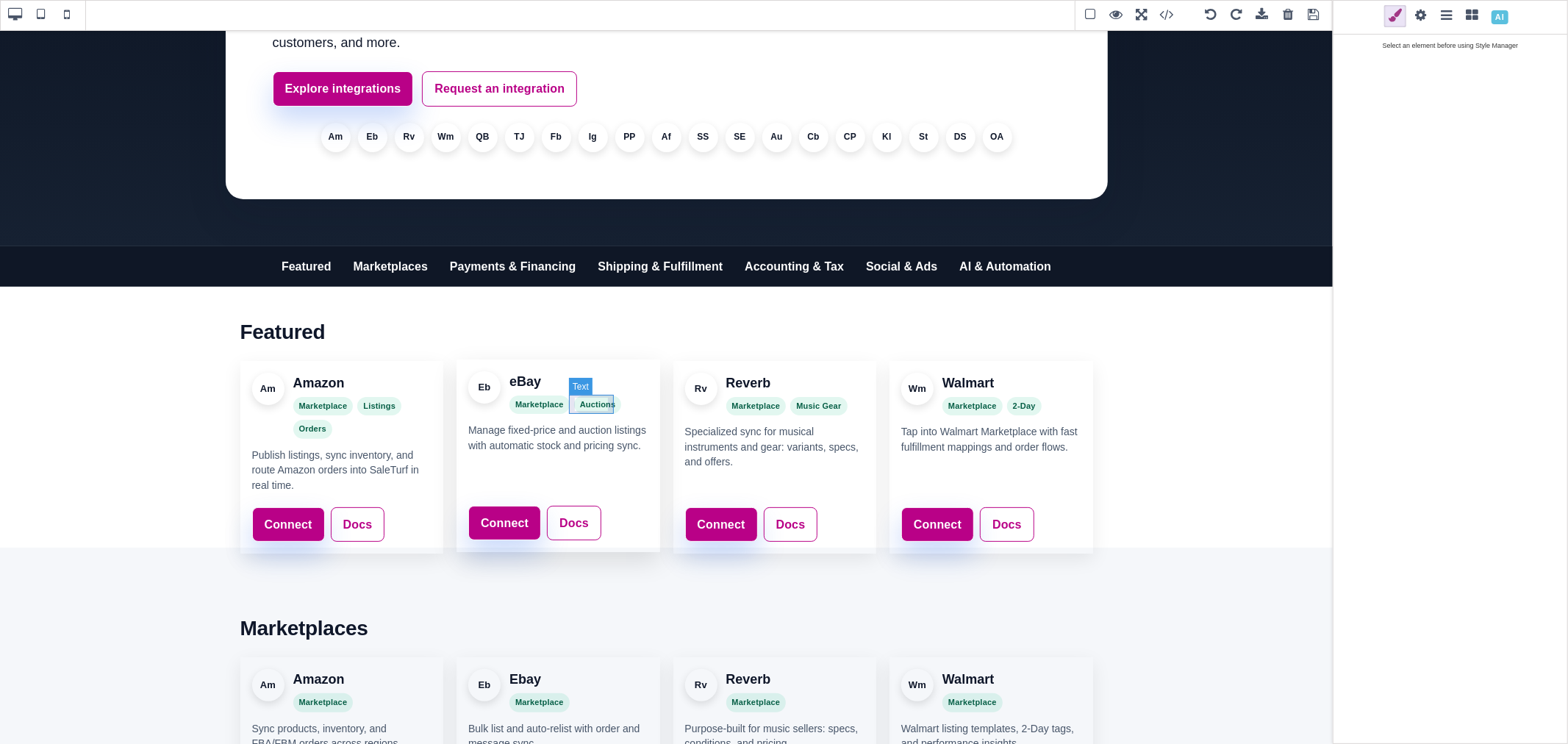
click at [600, 398] on span "Auctions" at bounding box center [598, 405] width 48 height 19
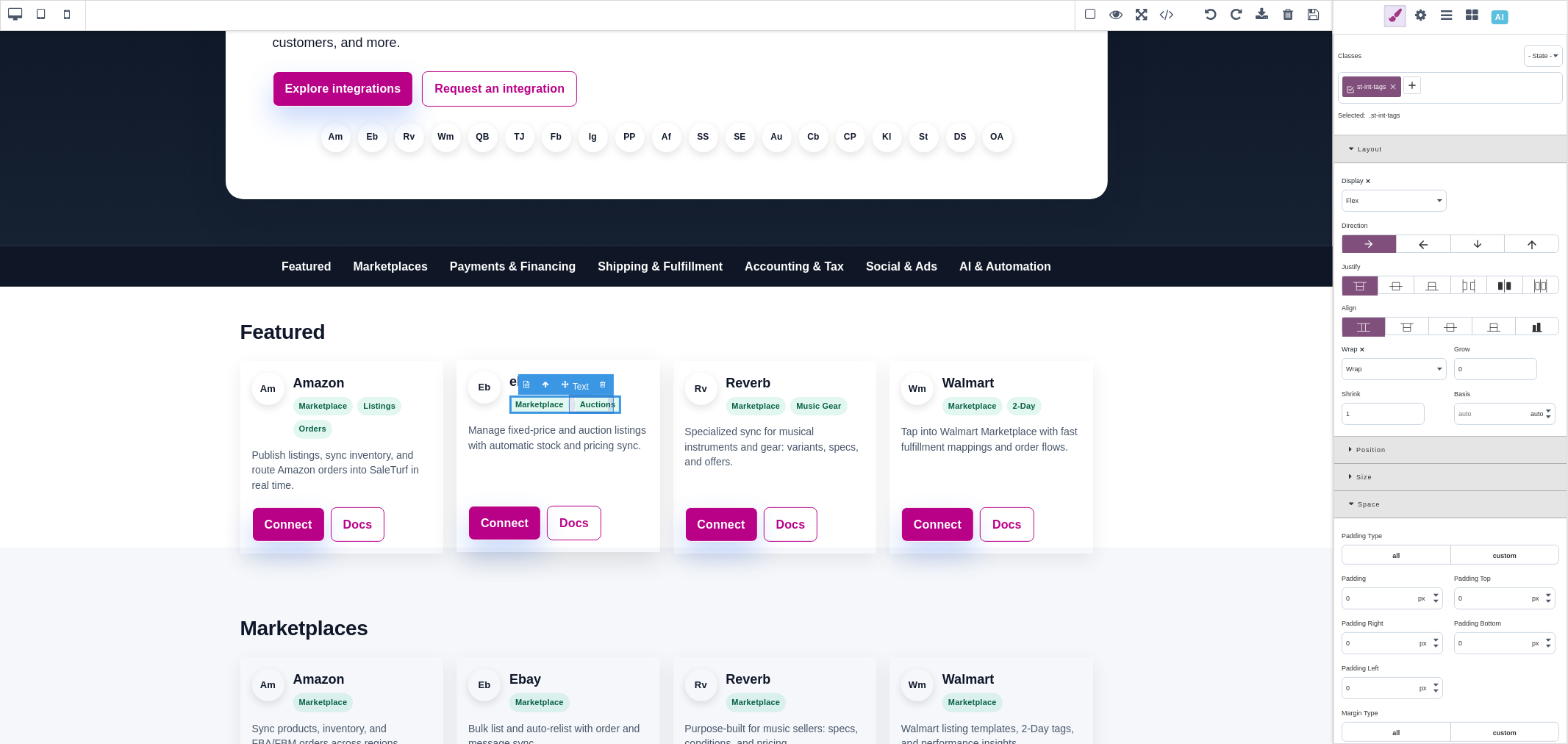
click at [583, 404] on span "Auctions" at bounding box center [598, 405] width 48 height 19
click at [580, 380] on div at bounding box center [585, 386] width 19 height 15
click at [532, 422] on span "Auctions" at bounding box center [533, 427] width 48 height 19
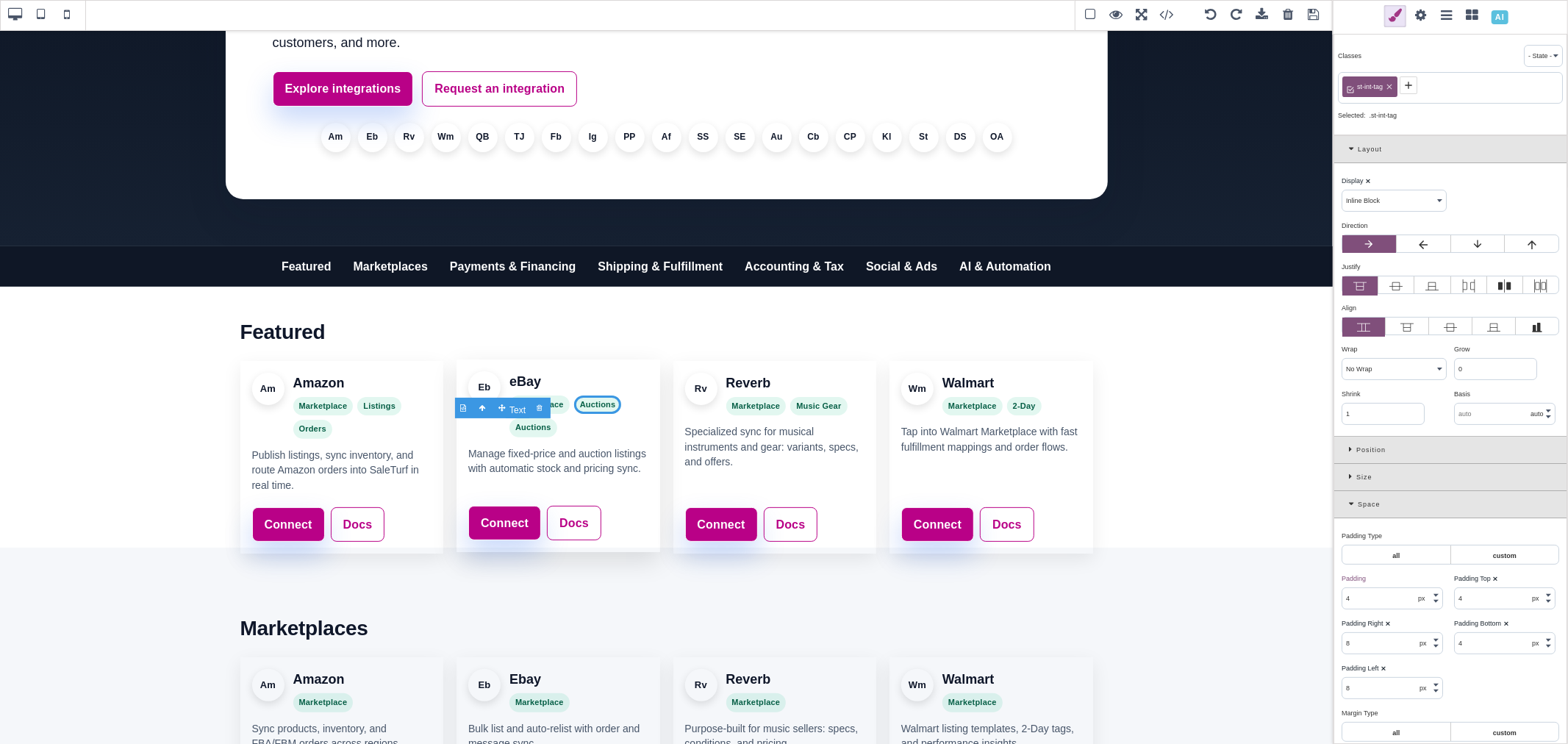
click at [532, 422] on span "Auctions" at bounding box center [533, 427] width 48 height 19
click at [554, 426] on div "Marketplace Auctions Orders" at bounding box center [579, 416] width 139 height 42
click at [580, 405] on span "Auctions" at bounding box center [598, 405] width 48 height 19
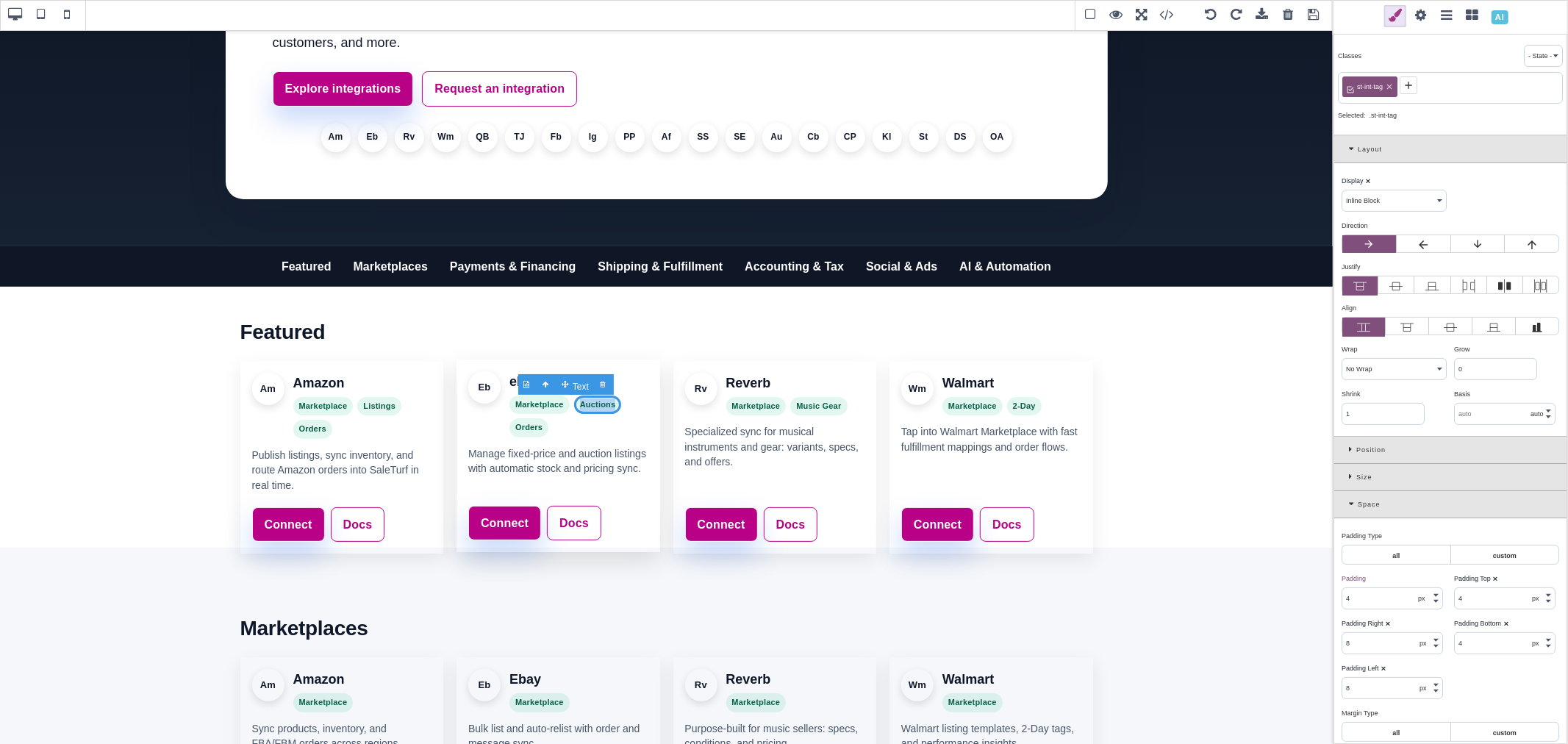
click at [580, 405] on span "Auctions" at bounding box center [598, 405] width 48 height 19
click at [547, 405] on span "Marketplace" at bounding box center [539, 405] width 60 height 19
click at [827, 403] on span "Music Gear" at bounding box center [819, 405] width 57 height 19
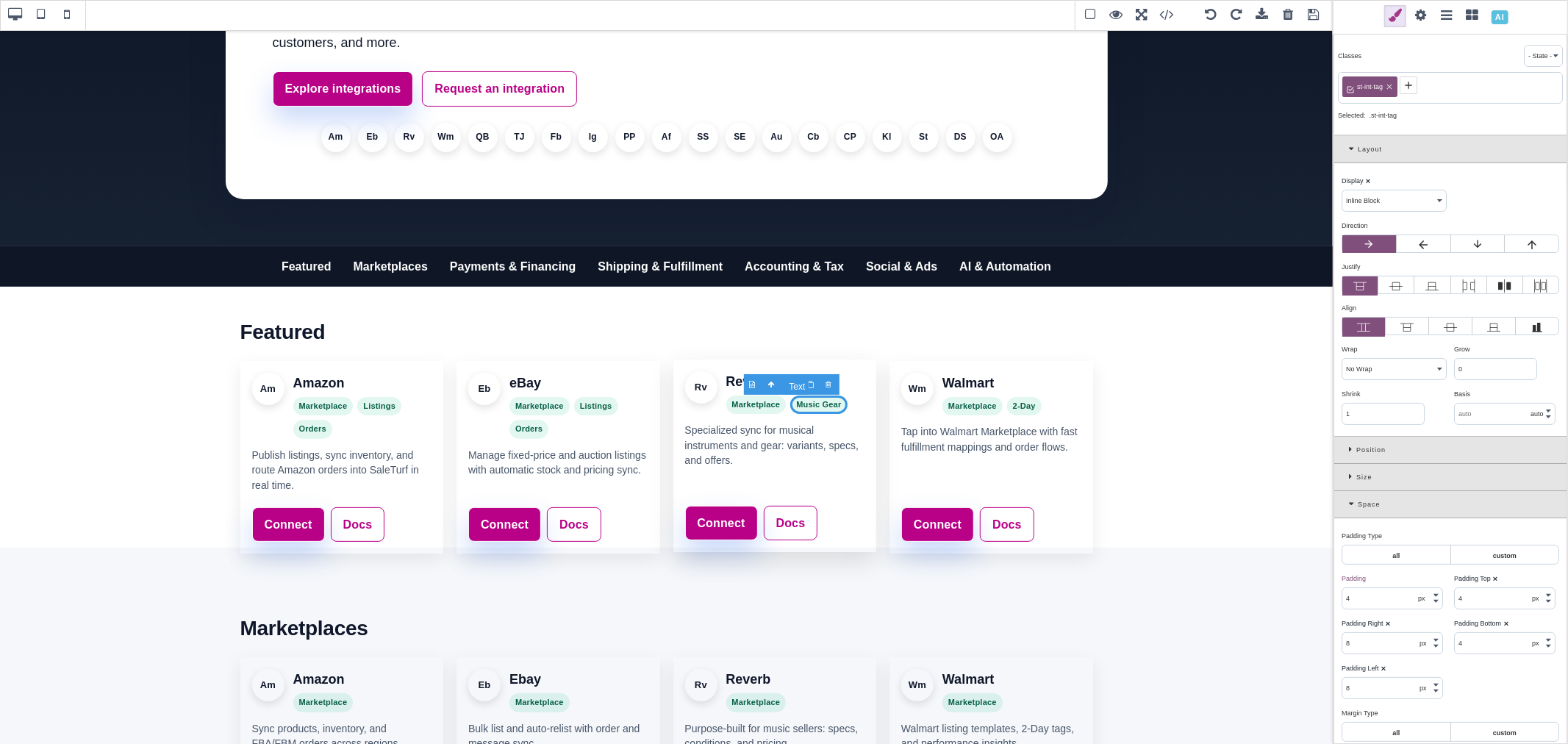
click at [827, 403] on span "Music Gear" at bounding box center [819, 405] width 57 height 19
click at [845, 406] on div "Rv Reverb Marketplace Music Gear" at bounding box center [774, 392] width 180 height 43
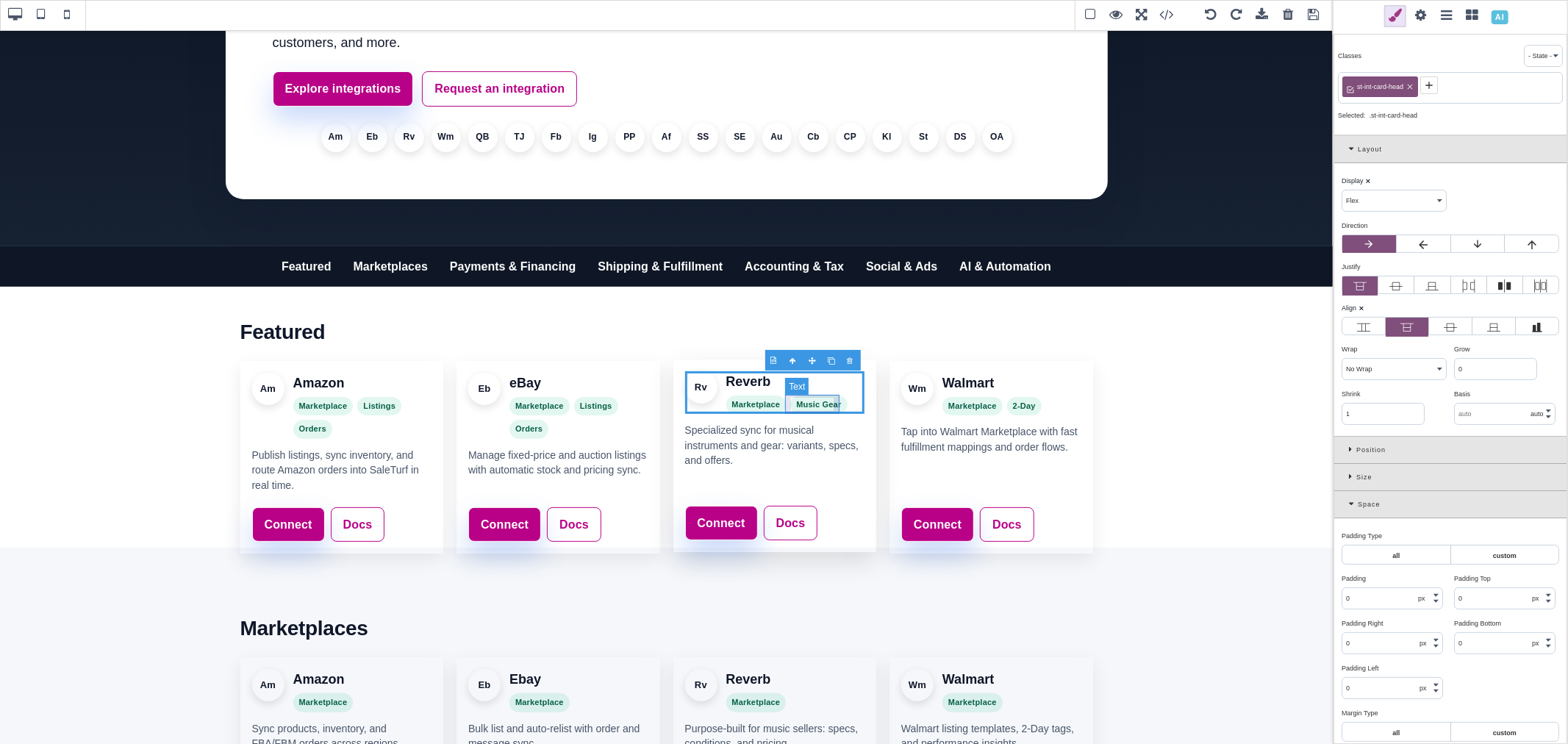
click at [835, 405] on span "Music Gear" at bounding box center [819, 405] width 57 height 19
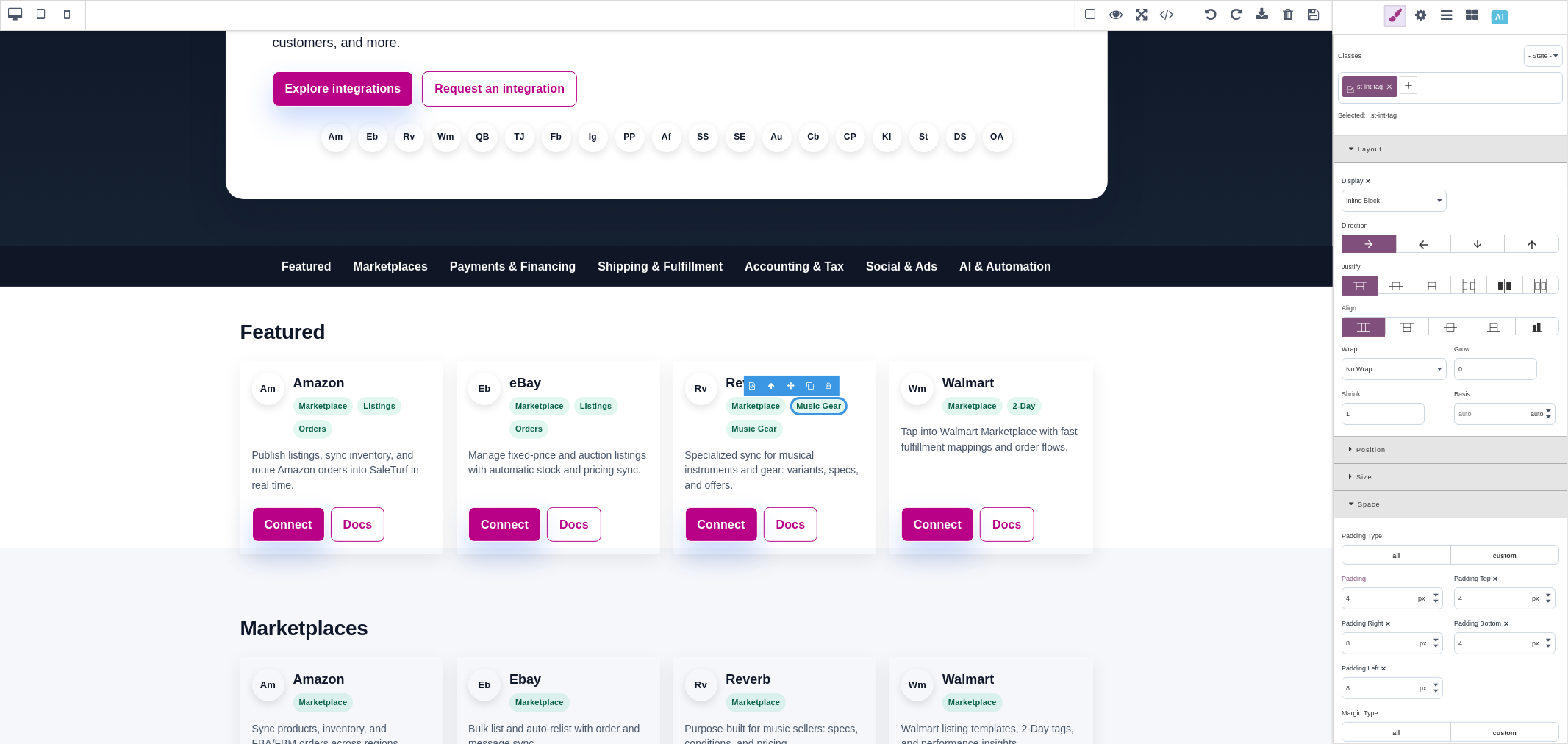
click at [807, 384] on div at bounding box center [810, 386] width 19 height 15
click at [751, 421] on span "Music Gear" at bounding box center [754, 427] width 57 height 19
click at [767, 424] on div "Marketplace Music Gear Orders" at bounding box center [795, 416] width 139 height 42
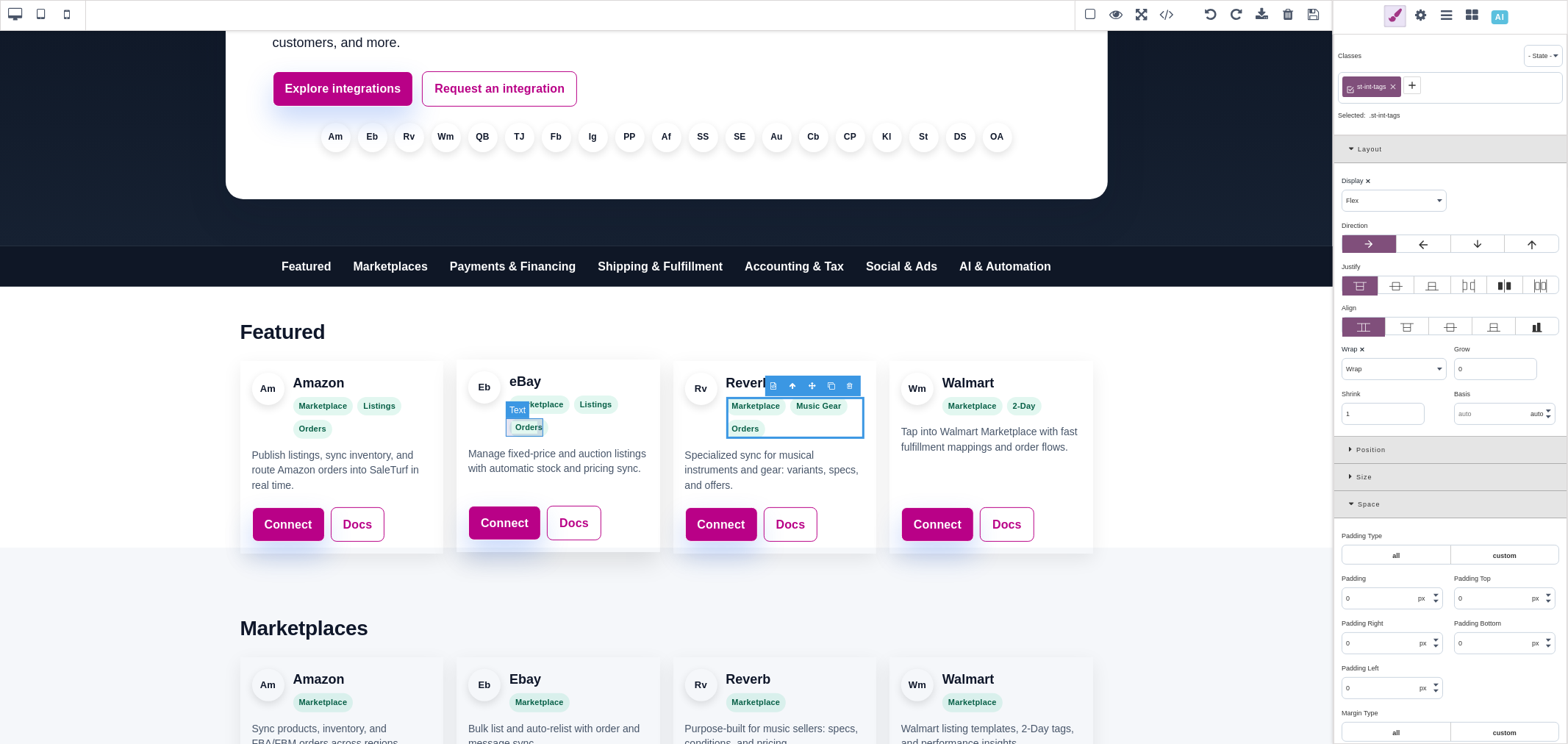
click at [532, 424] on span "Orders" at bounding box center [529, 427] width 39 height 19
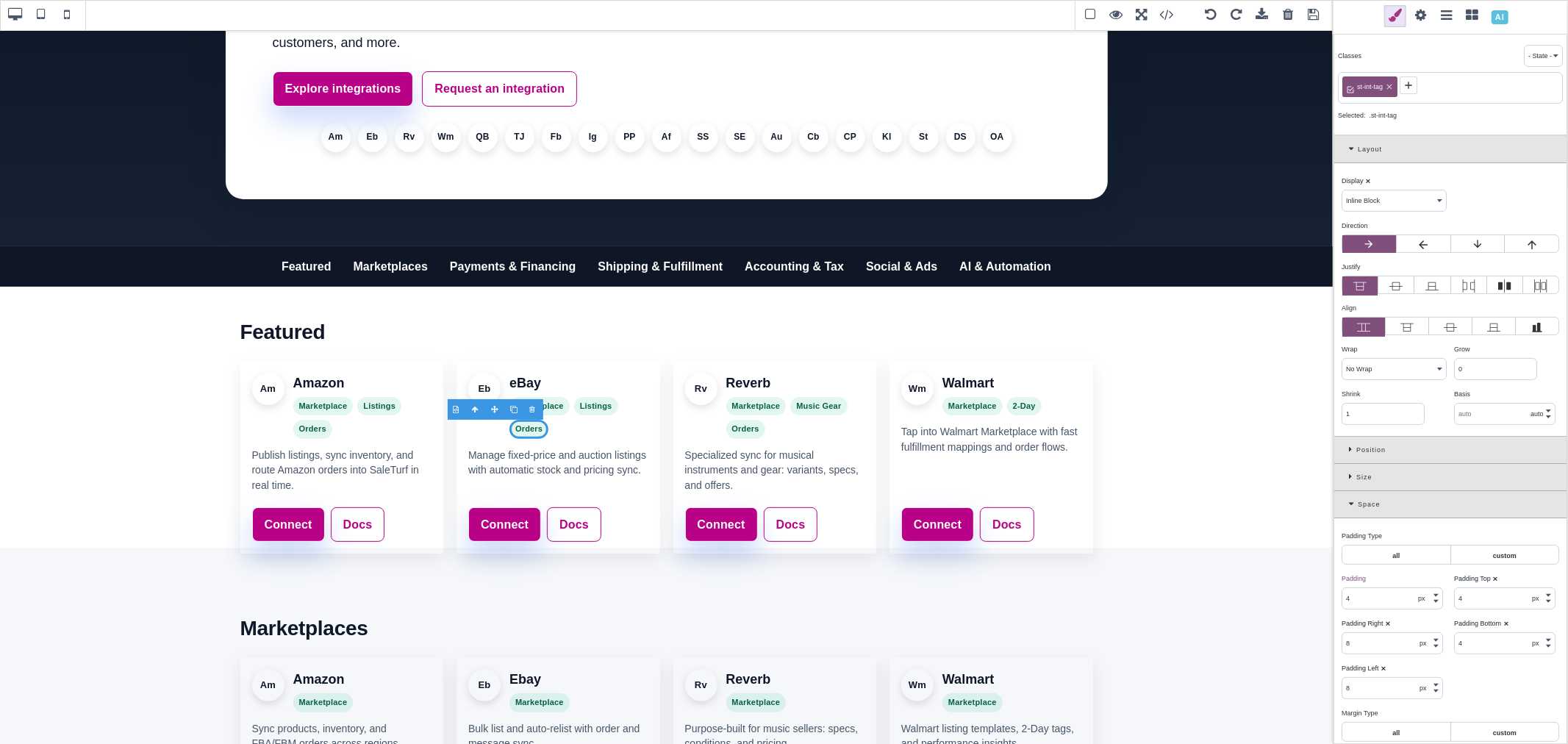
click at [513, 409] on div at bounding box center [514, 410] width 19 height 15
click at [566, 428] on span "Orders" at bounding box center [572, 427] width 39 height 19
click at [567, 428] on span "Orders" at bounding box center [572, 427] width 39 height 19
click at [567, 428] on span "Auto-Relistings" at bounding box center [590, 427] width 74 height 19
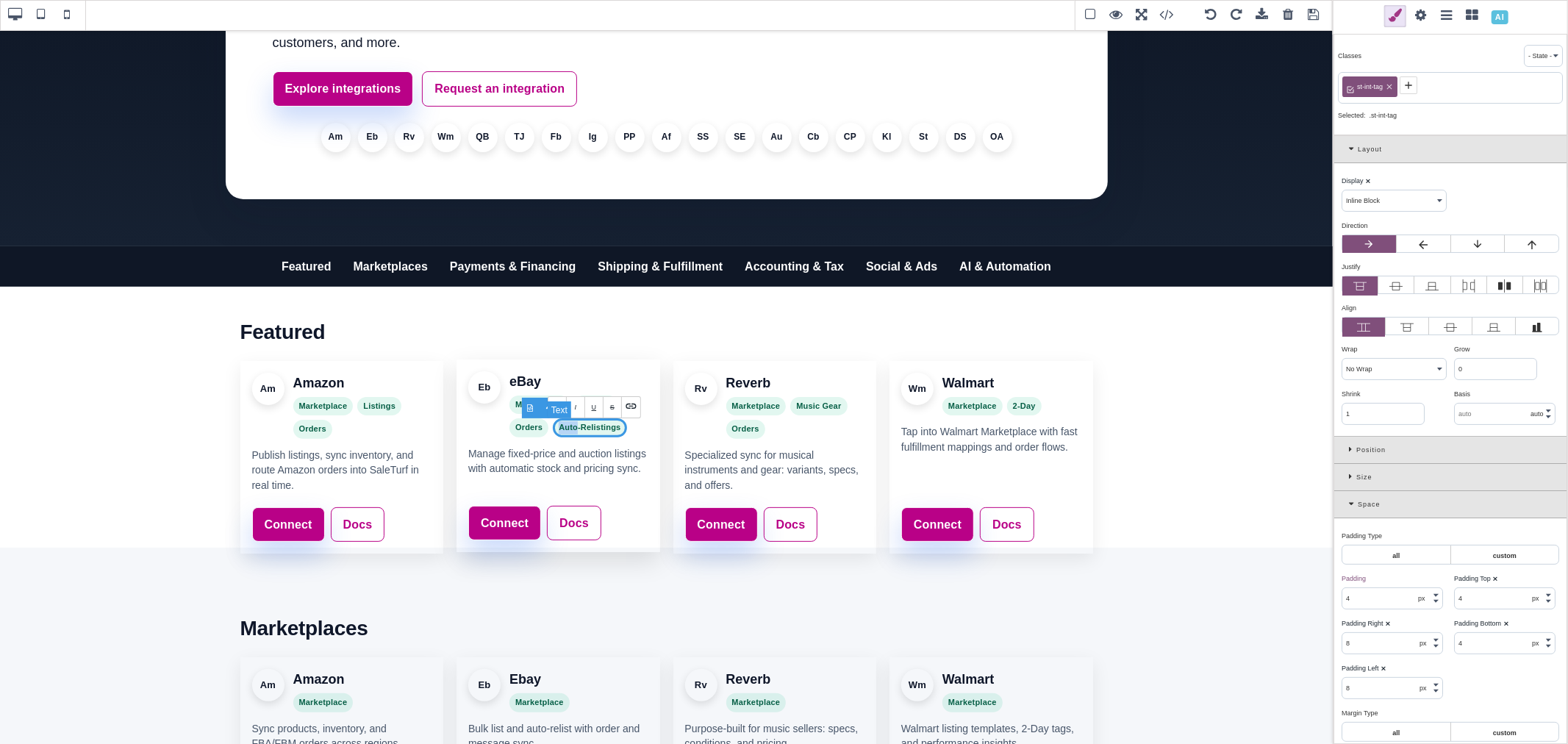
click at [567, 428] on span "Auto-Relistings" at bounding box center [590, 427] width 74 height 19
click at [584, 428] on span "Auto-Relistings" at bounding box center [590, 427] width 74 height 19
click at [576, 430] on span "Auto-Relisting's" at bounding box center [590, 427] width 76 height 19
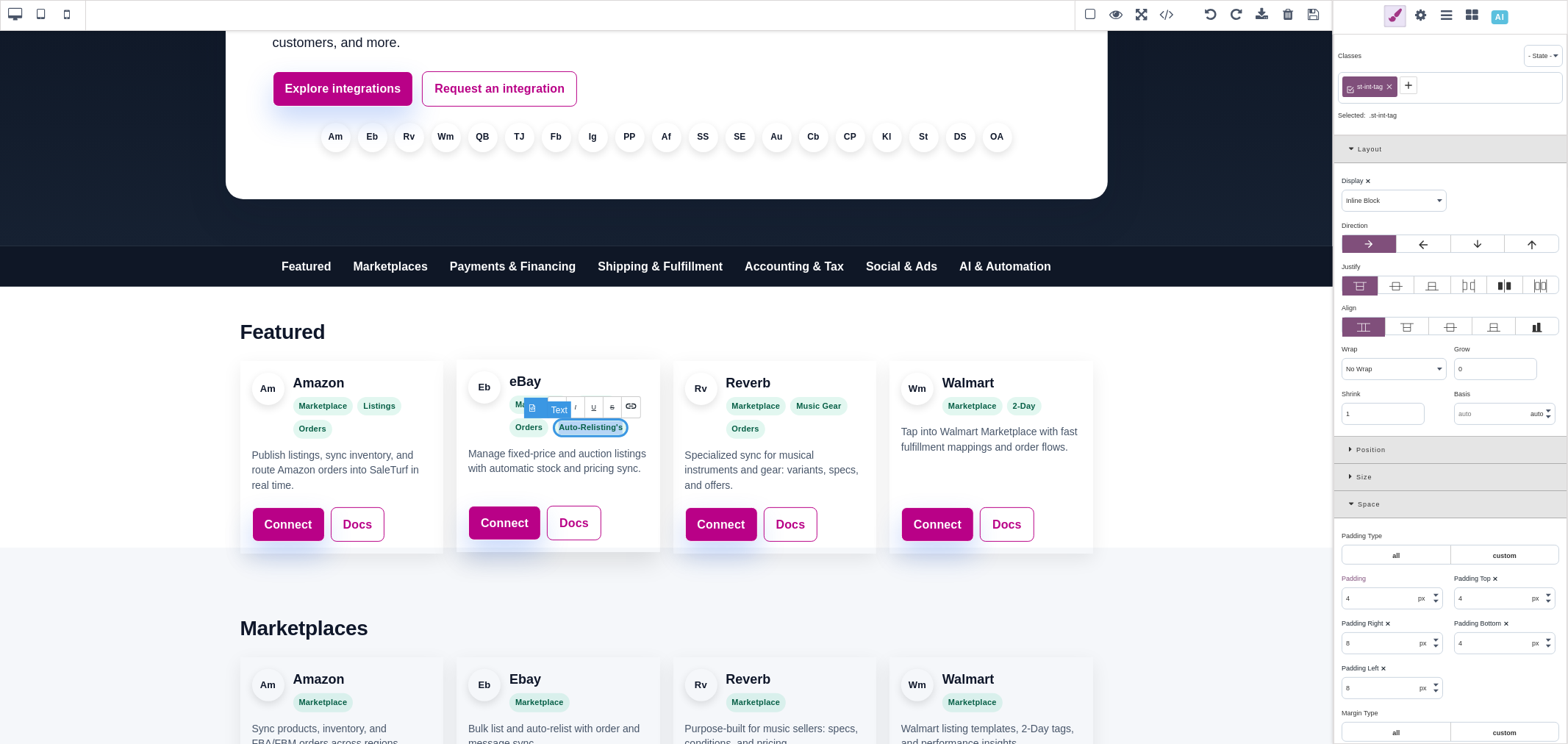
click at [576, 430] on span "Auto-Relisting's" at bounding box center [590, 427] width 76 height 19
copy span "Auto-Relisting's"
click at [735, 422] on span "Orders" at bounding box center [745, 427] width 39 height 19
click at [726, 405] on div at bounding box center [730, 410] width 19 height 15
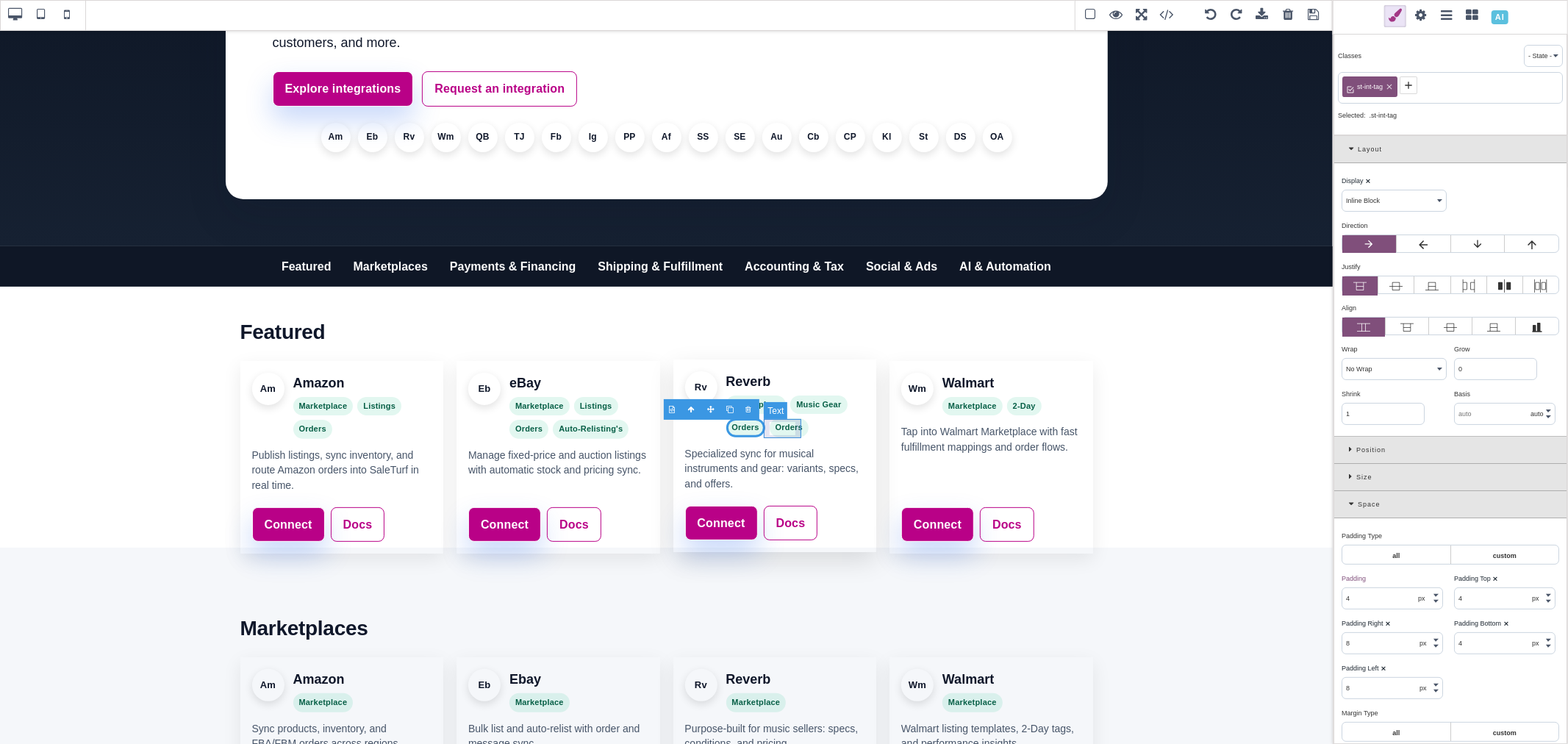
click at [769, 424] on span "Orders" at bounding box center [789, 427] width 39 height 19
click at [774, 427] on span "Orders" at bounding box center [789, 427] width 39 height 19
paste span "SaleTurf Integrations"
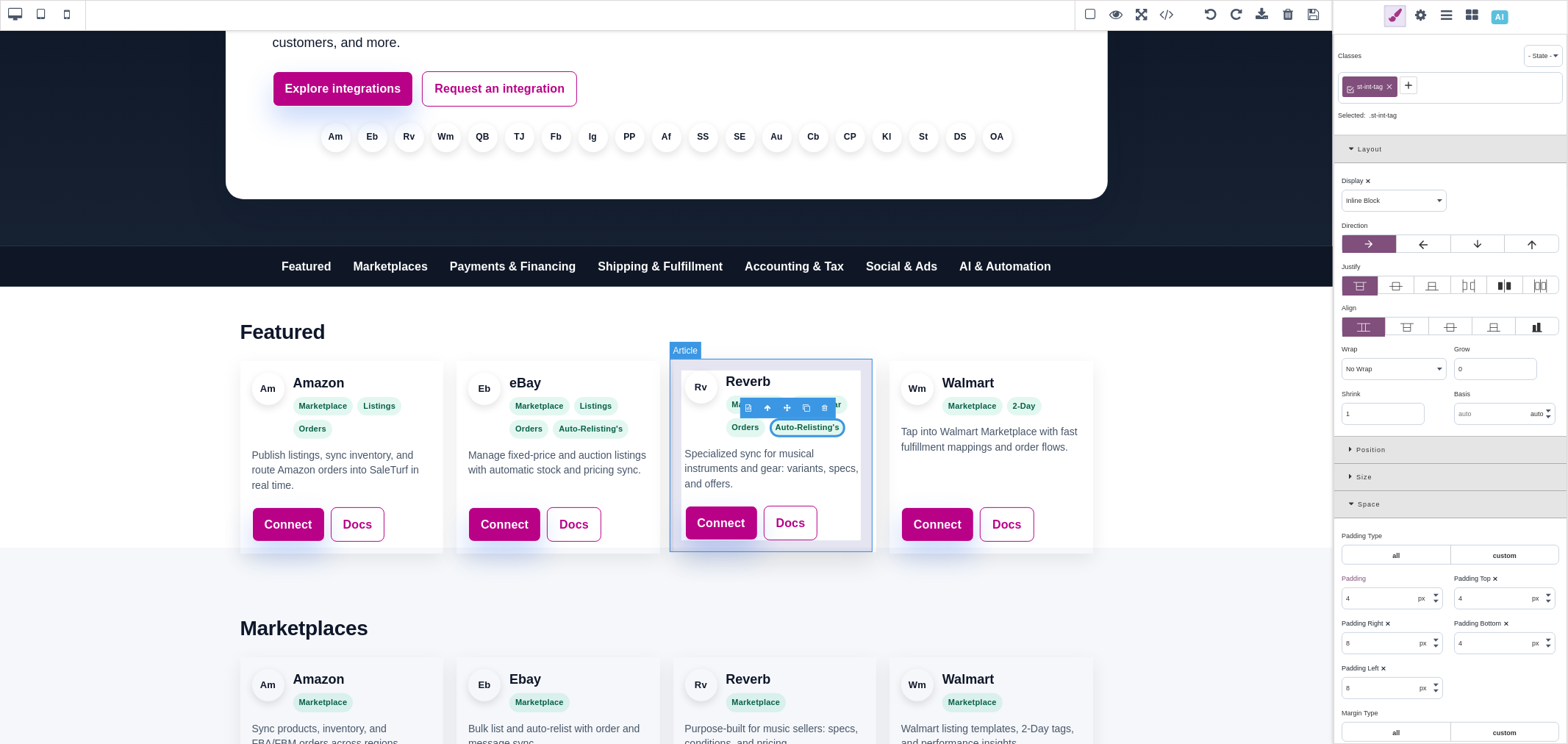
click at [835, 438] on article "Rv Reverb Marketplace Music Gear Orders Auto-Relisting's Specialized sync for m…" at bounding box center [774, 456] width 203 height 192
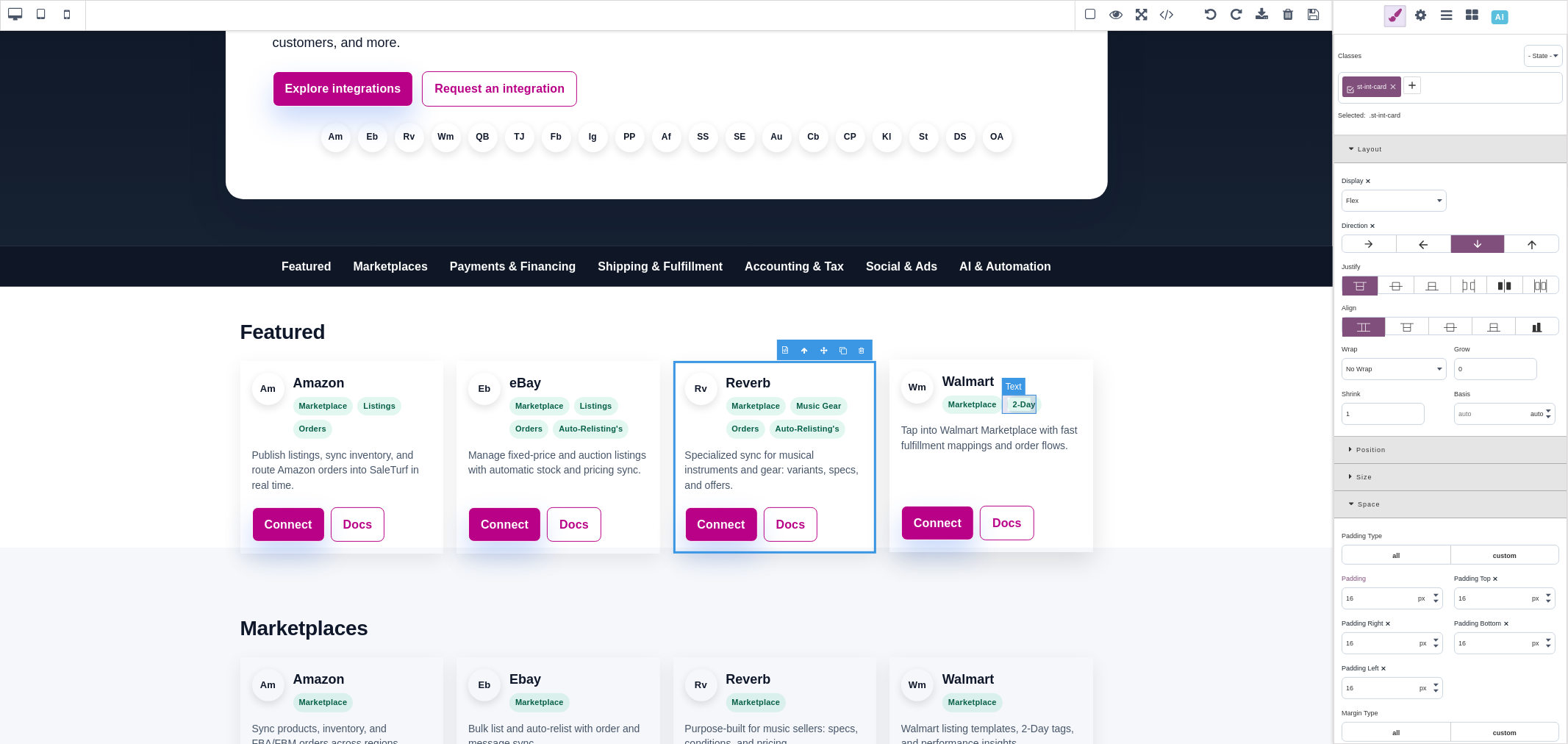
click at [1009, 403] on span "2-Day" at bounding box center [1024, 405] width 34 height 19
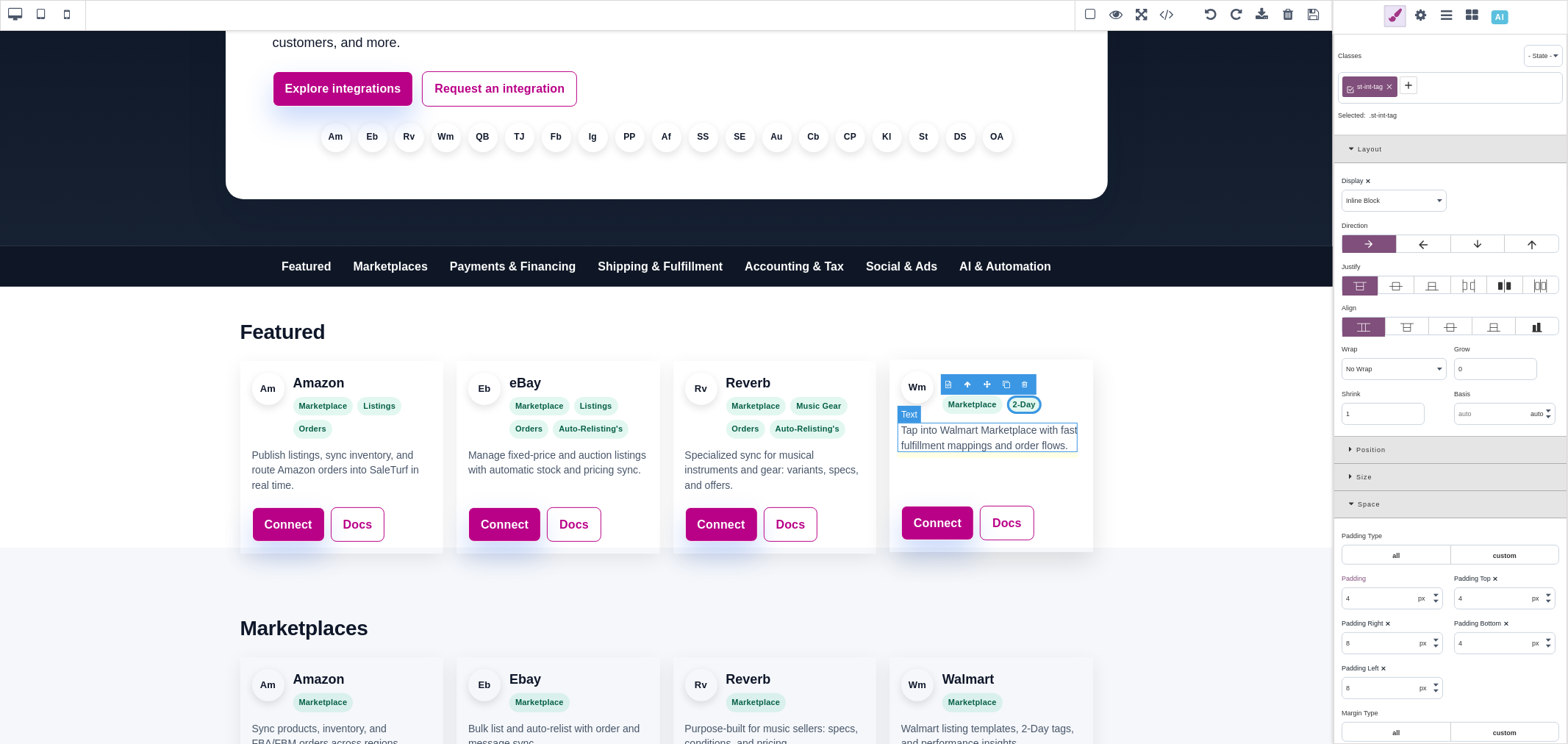
click at [985, 437] on p "Tap into Walmart Marketplace with fast fulfillment mappings and order flows." at bounding box center [991, 437] width 180 height 30
click at [972, 403] on span "Marketplace" at bounding box center [973, 405] width 60 height 19
click at [1015, 403] on span "2-Day" at bounding box center [1024, 405] width 34 height 19
click at [1008, 384] on div at bounding box center [1008, 386] width 19 height 15
click at [1052, 398] on span "2-Day" at bounding box center [1063, 405] width 34 height 19
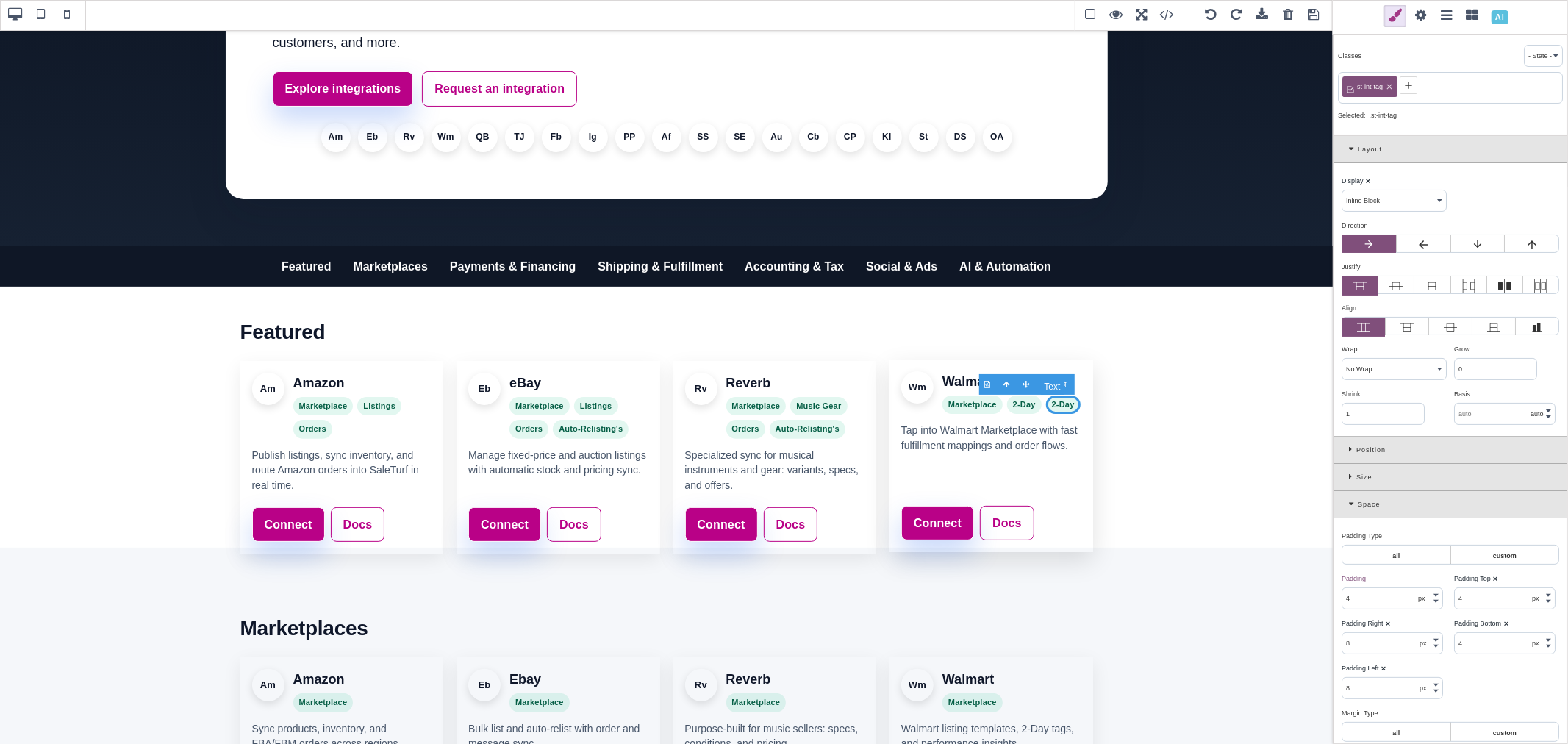
click at [1054, 400] on span "2-Day" at bounding box center [1063, 405] width 34 height 19
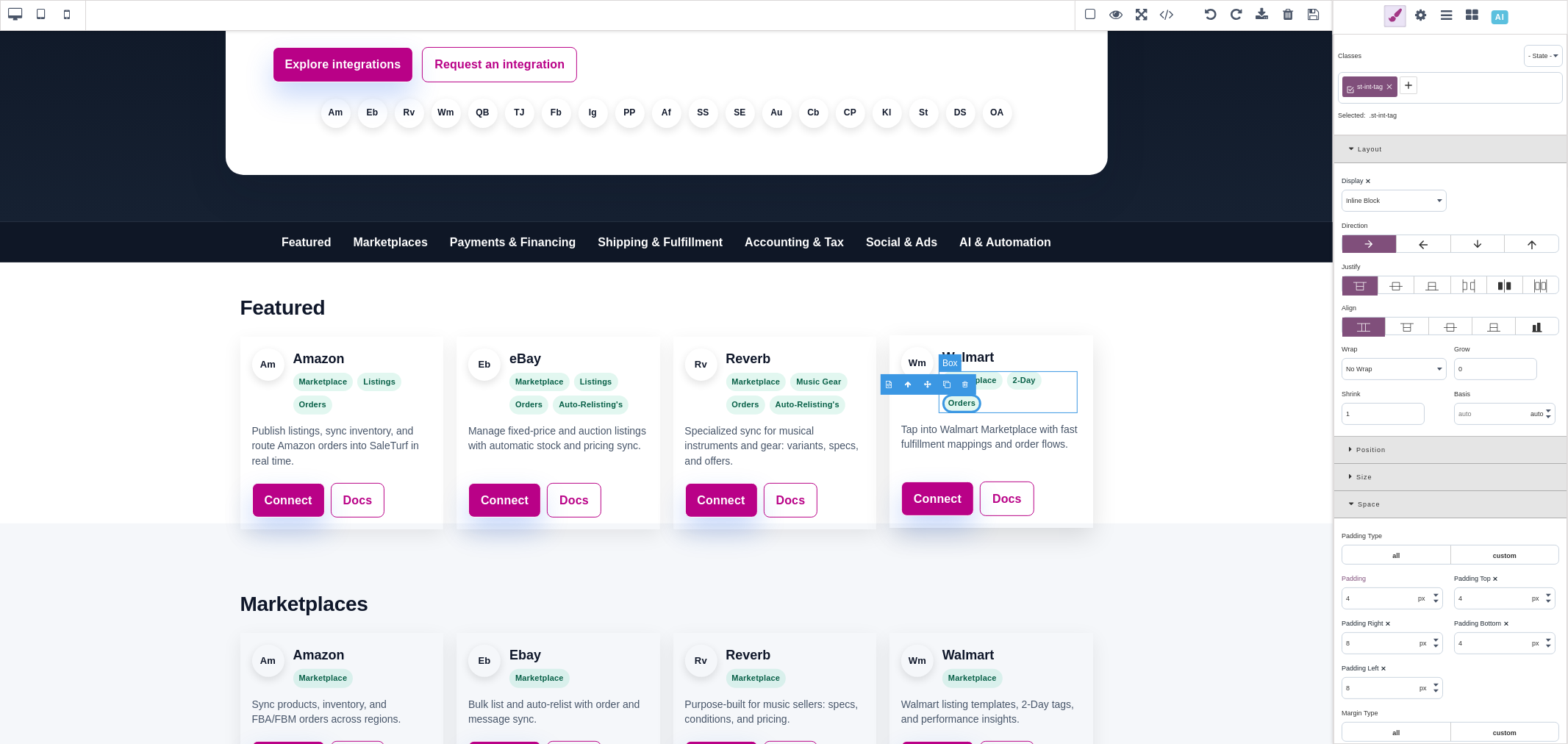
click at [1054, 400] on div "Marketplace 2-Day Orders" at bounding box center [1012, 392] width 139 height 42
click at [1009, 379] on span "2-Day" at bounding box center [1024, 380] width 34 height 19
click at [1006, 358] on div at bounding box center [1008, 363] width 19 height 15
click at [1013, 378] on span "2-Day" at bounding box center [1024, 380] width 34 height 19
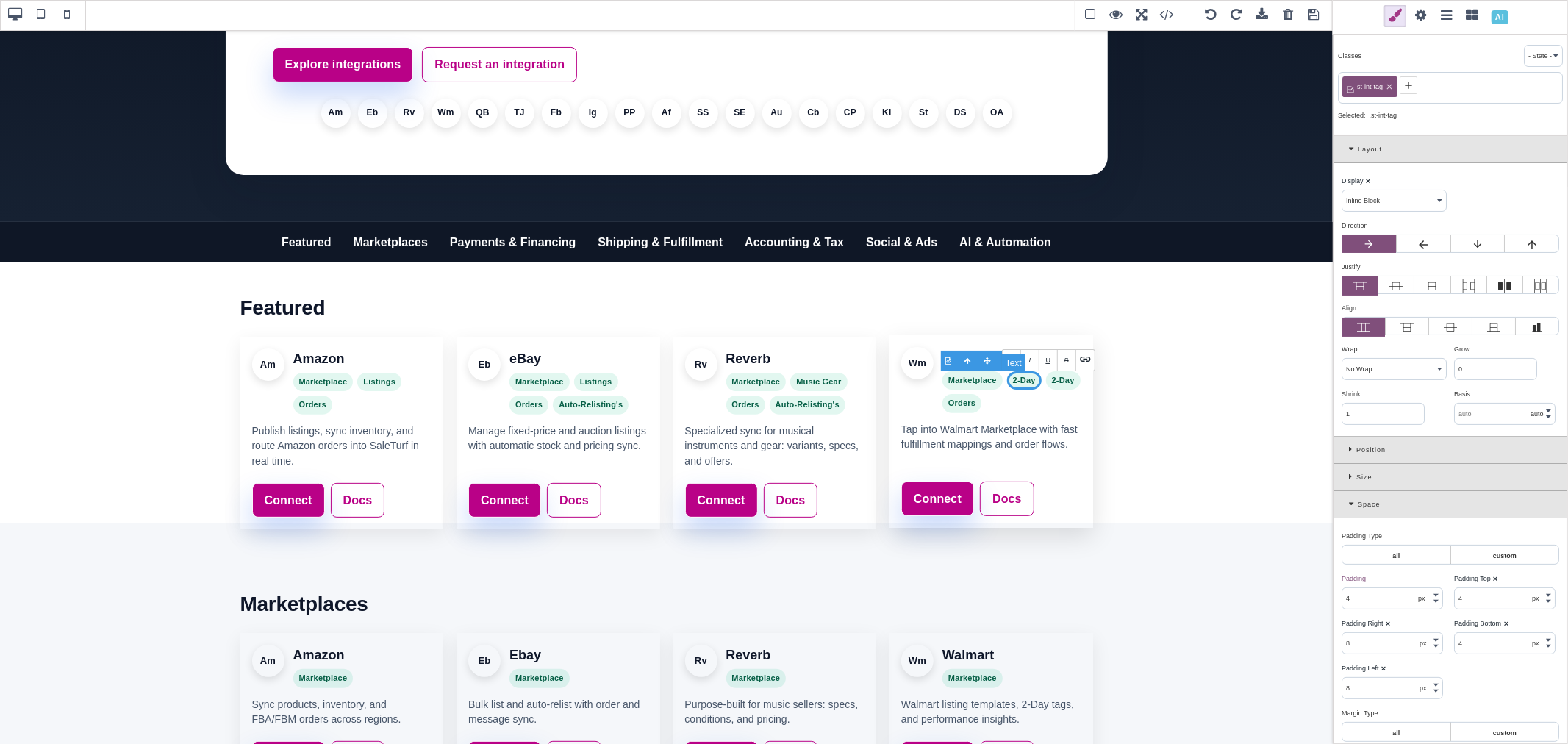
click at [1017, 384] on span "2-Day" at bounding box center [1024, 380] width 34 height 19
click at [954, 399] on span "2-Day" at bounding box center [959, 403] width 34 height 19
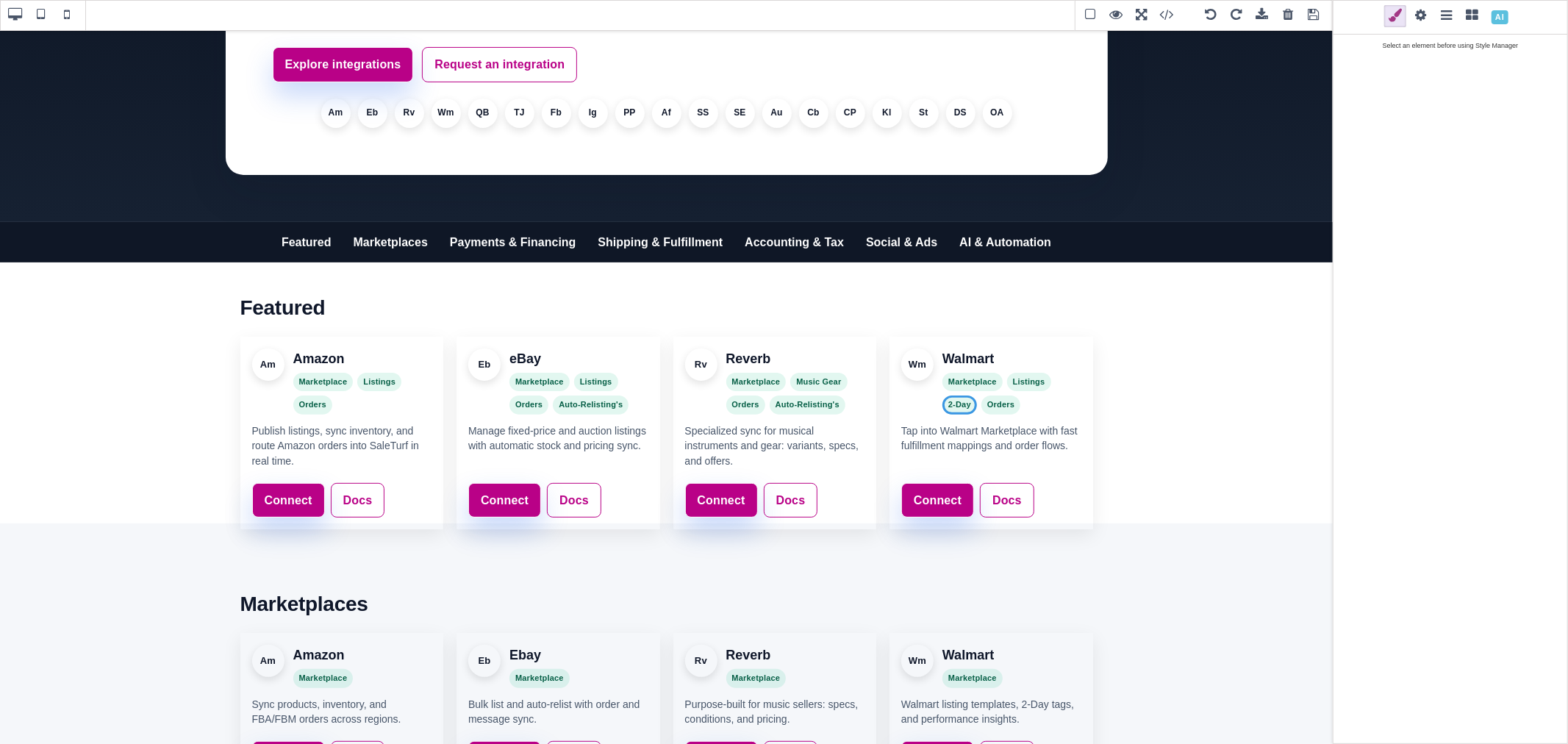
click at [963, 385] on div at bounding box center [963, 386] width 19 height 15
click at [964, 404] on span "Orders" at bounding box center [962, 403] width 39 height 19
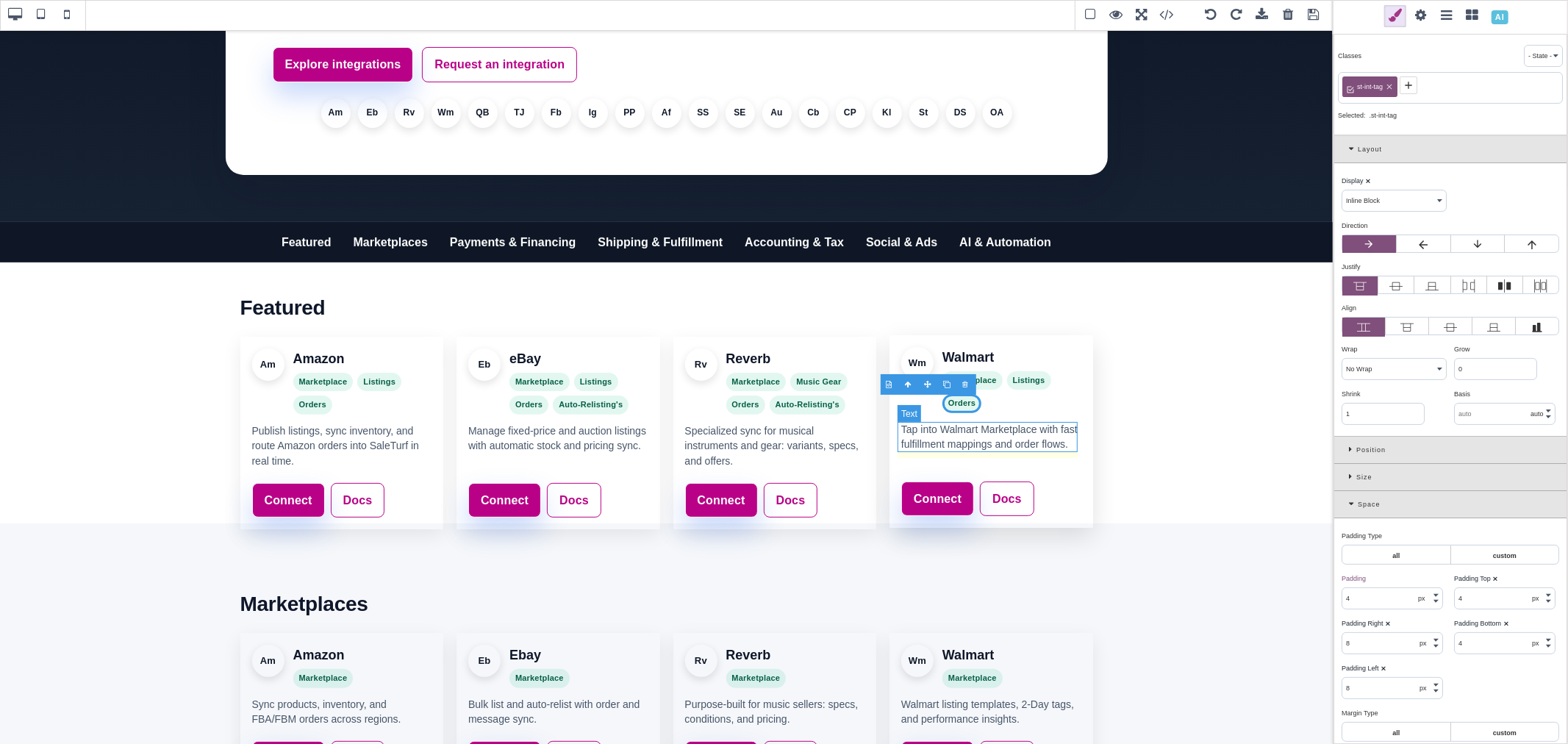
click at [1004, 446] on p "Tap into Walmart Marketplace with fast fulfillment mappings and order flows." at bounding box center [991, 437] width 180 height 30
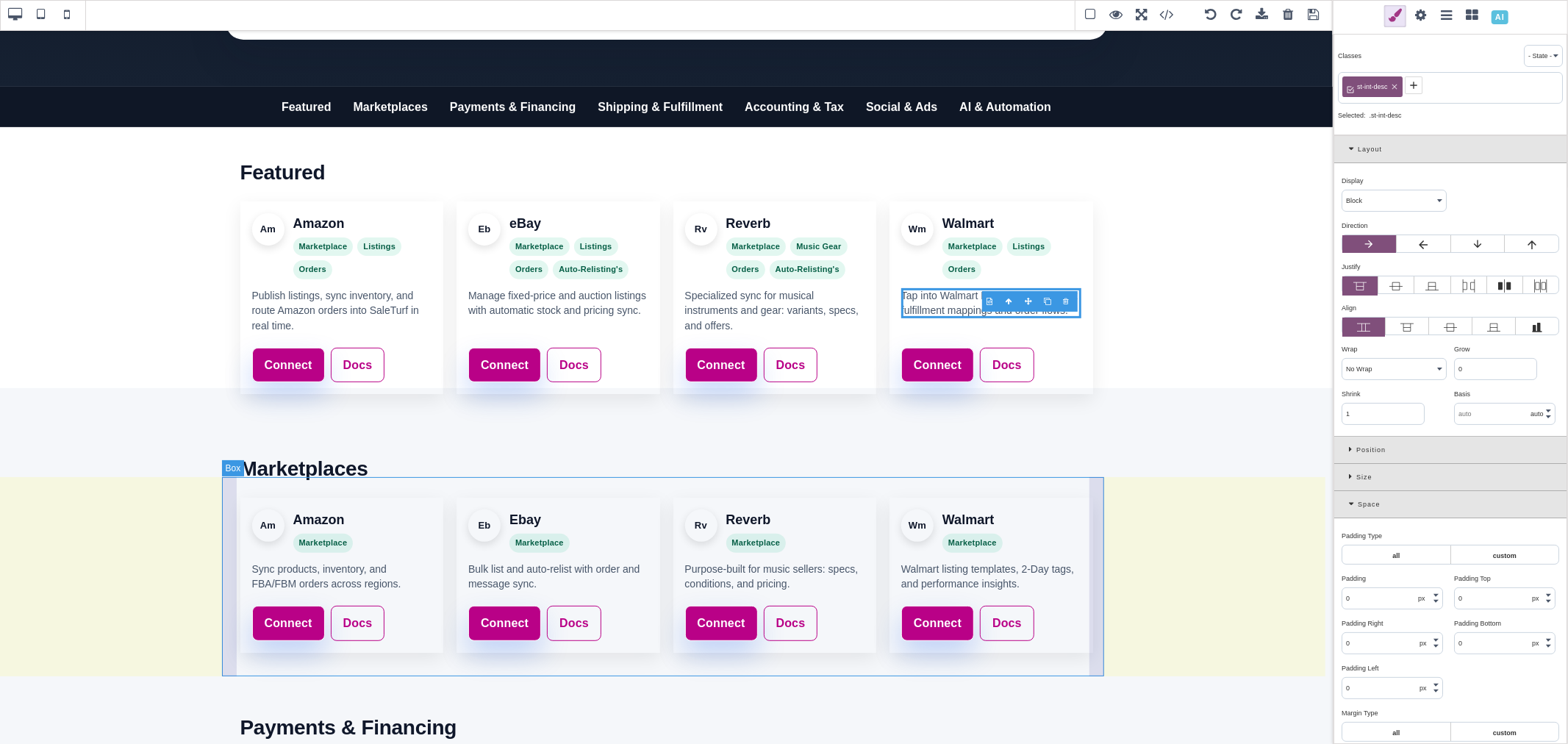
scroll to position [384, 0]
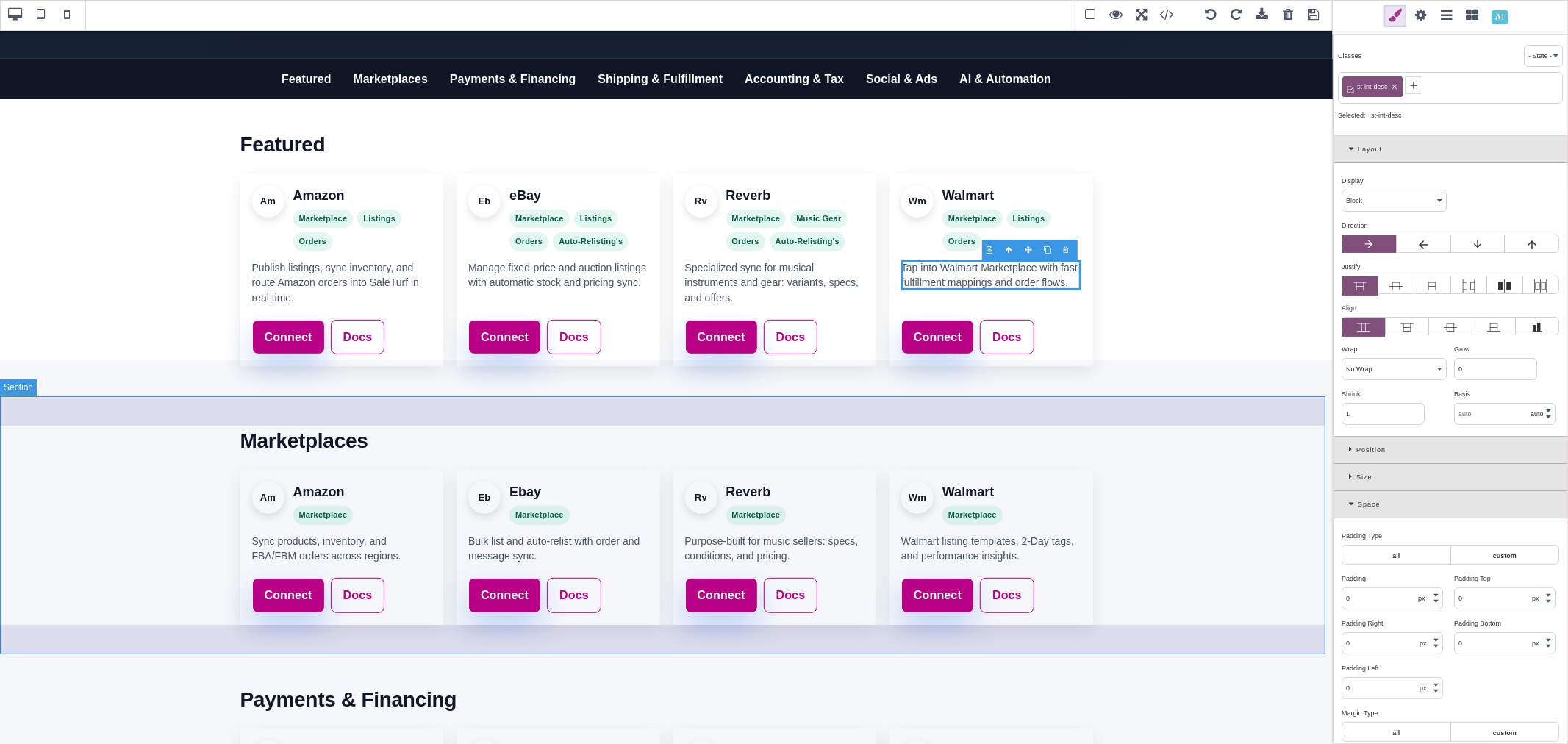
click at [1138, 550] on section "Marketplaces Am Amazon Marketplace Sync products, inventory, and FBA/FBM orders…" at bounding box center [667, 524] width 1333 height 258
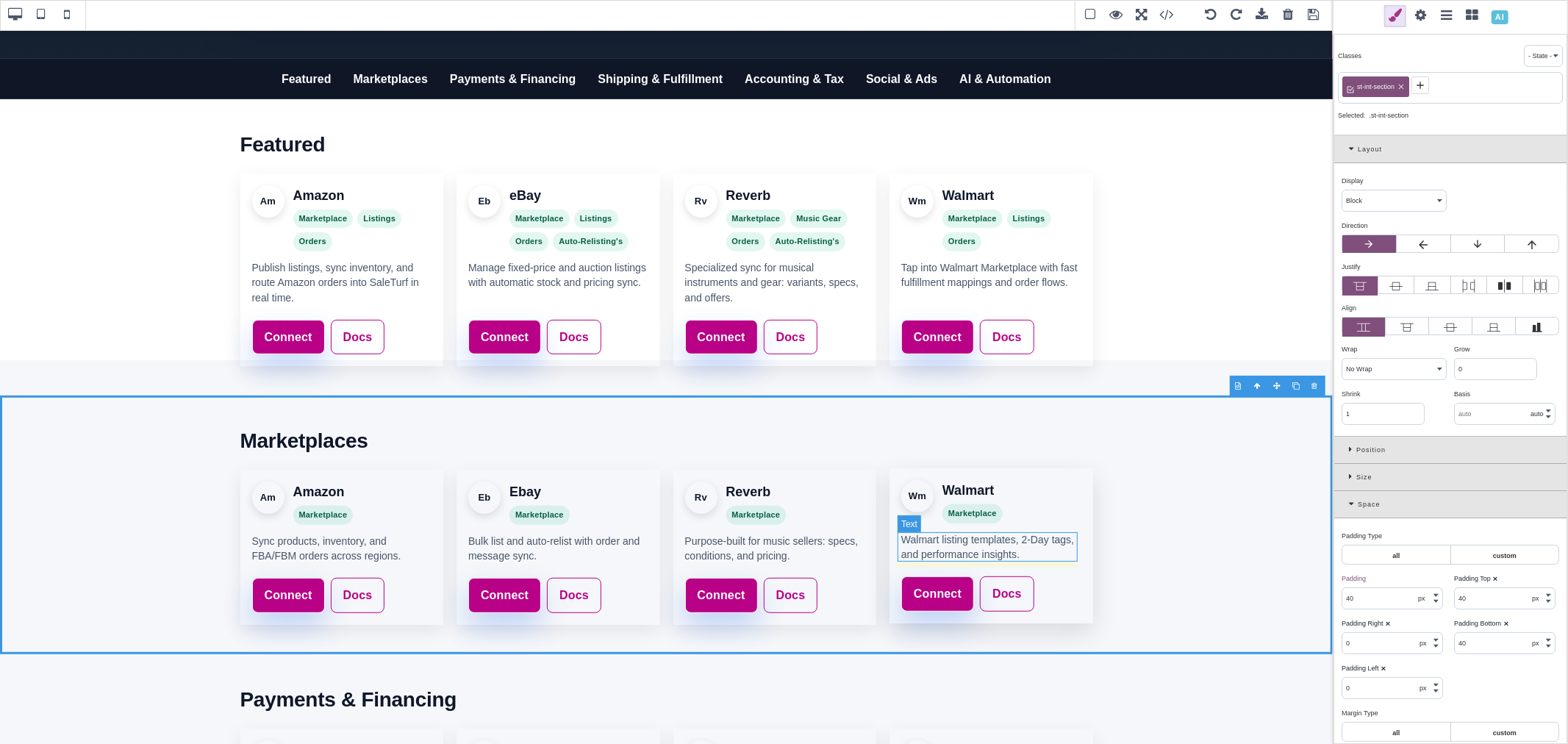
click at [987, 552] on p "Walmart listing templates, 2-Day tags, and performance insights." at bounding box center [991, 547] width 180 height 30
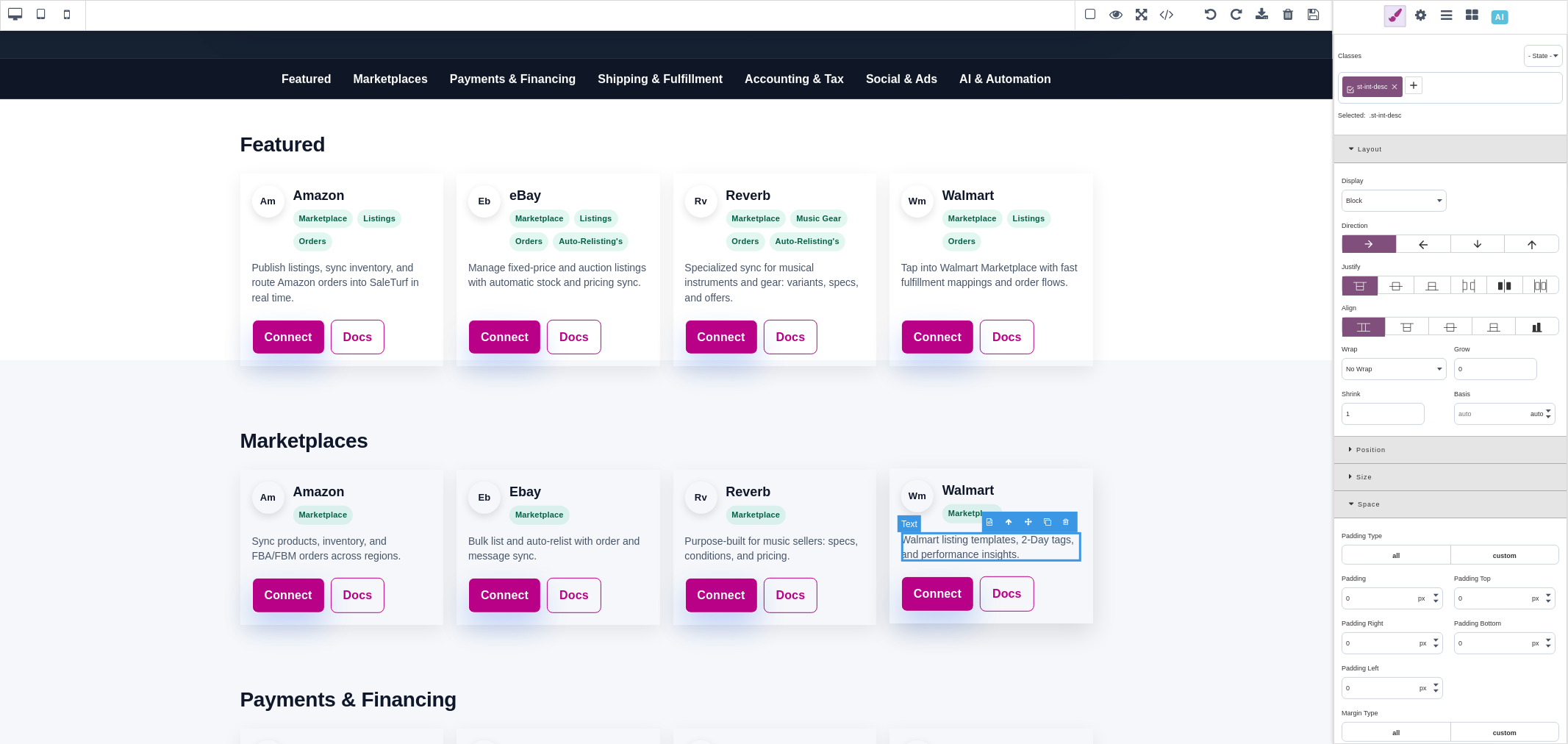
click at [987, 552] on p "Walmart listing templates, 2-Day tags, and performance insights." at bounding box center [991, 547] width 180 height 30
click at [901, 550] on p "Walmart listing templates, 2-Day tags, and performance insights." at bounding box center [991, 547] width 180 height 30
click at [901, 553] on p "Walmart listing templates, 2-Day tags, and performance insights." at bounding box center [991, 547] width 180 height 30
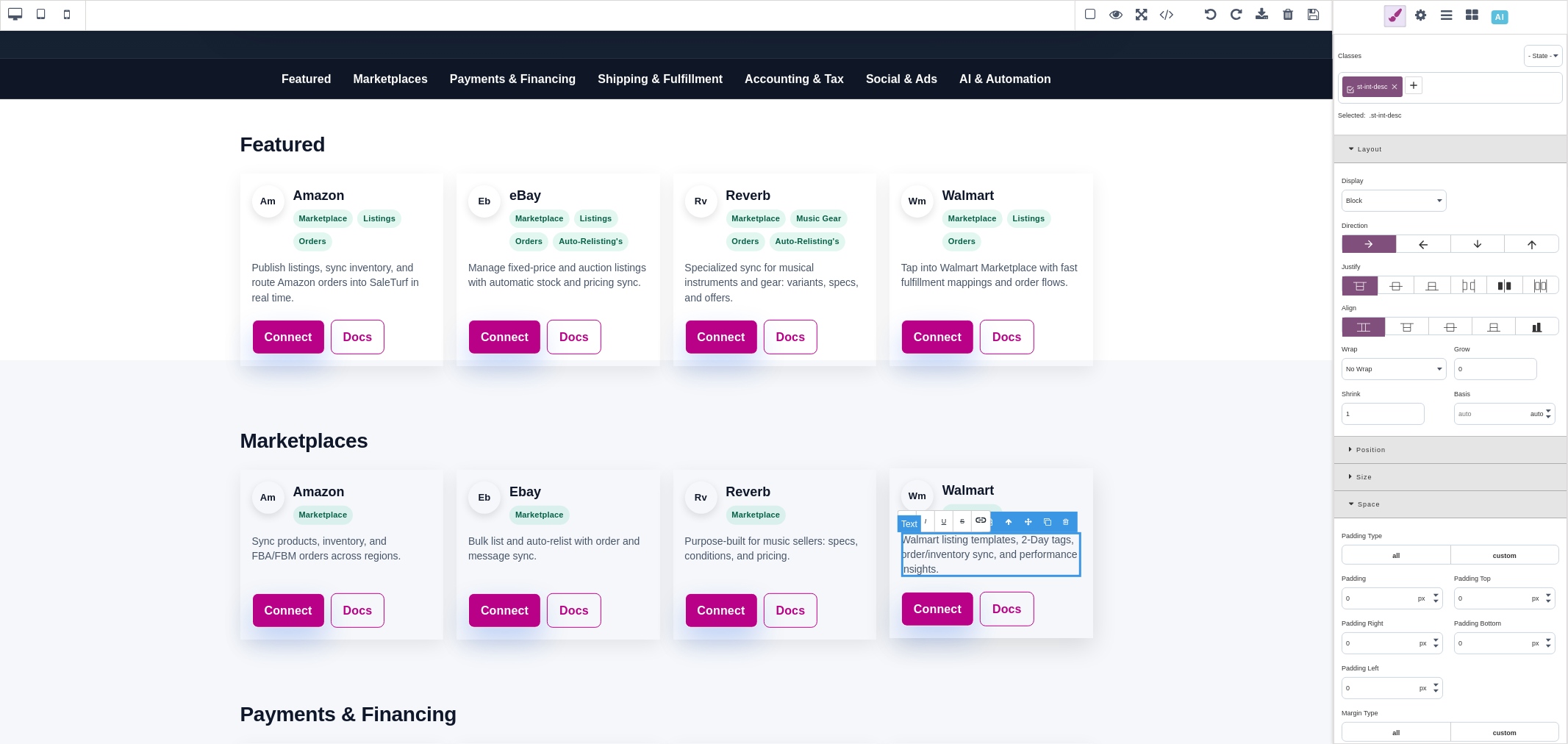
click at [988, 553] on p "Walmart listing templates, 2-Day tags, order/inventory sync, and performance in…" at bounding box center [991, 554] width 180 height 45
drag, startPoint x: 990, startPoint y: 554, endPoint x: 898, endPoint y: 555, distance: 92.0
click at [901, 555] on p "Walmart listing templates, 2-Day tags, order/inventory sync, and performance in…" at bounding box center [991, 554] width 180 height 45
copy p "order/inventory sync"
click at [341, 552] on p "Sync products, inventory, and FBA/FBM orders across regions." at bounding box center [342, 547] width 180 height 30
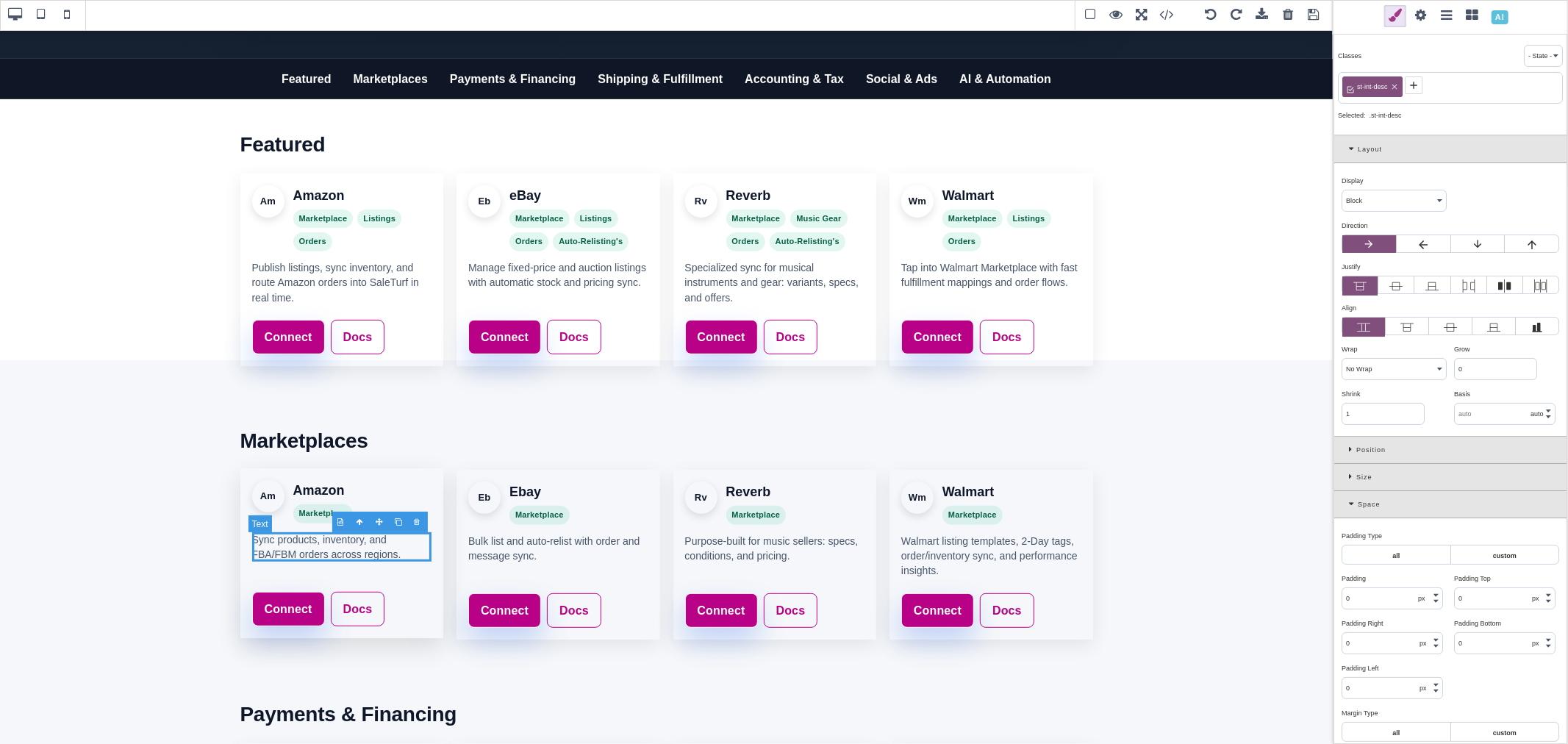
click at [341, 552] on p "Sync products, inventory, and FBA/FBM orders across regions." at bounding box center [342, 547] width 180 height 30
click at [528, 553] on p "Bulk list and auto-relist with order and message sync." at bounding box center [558, 547] width 180 height 30
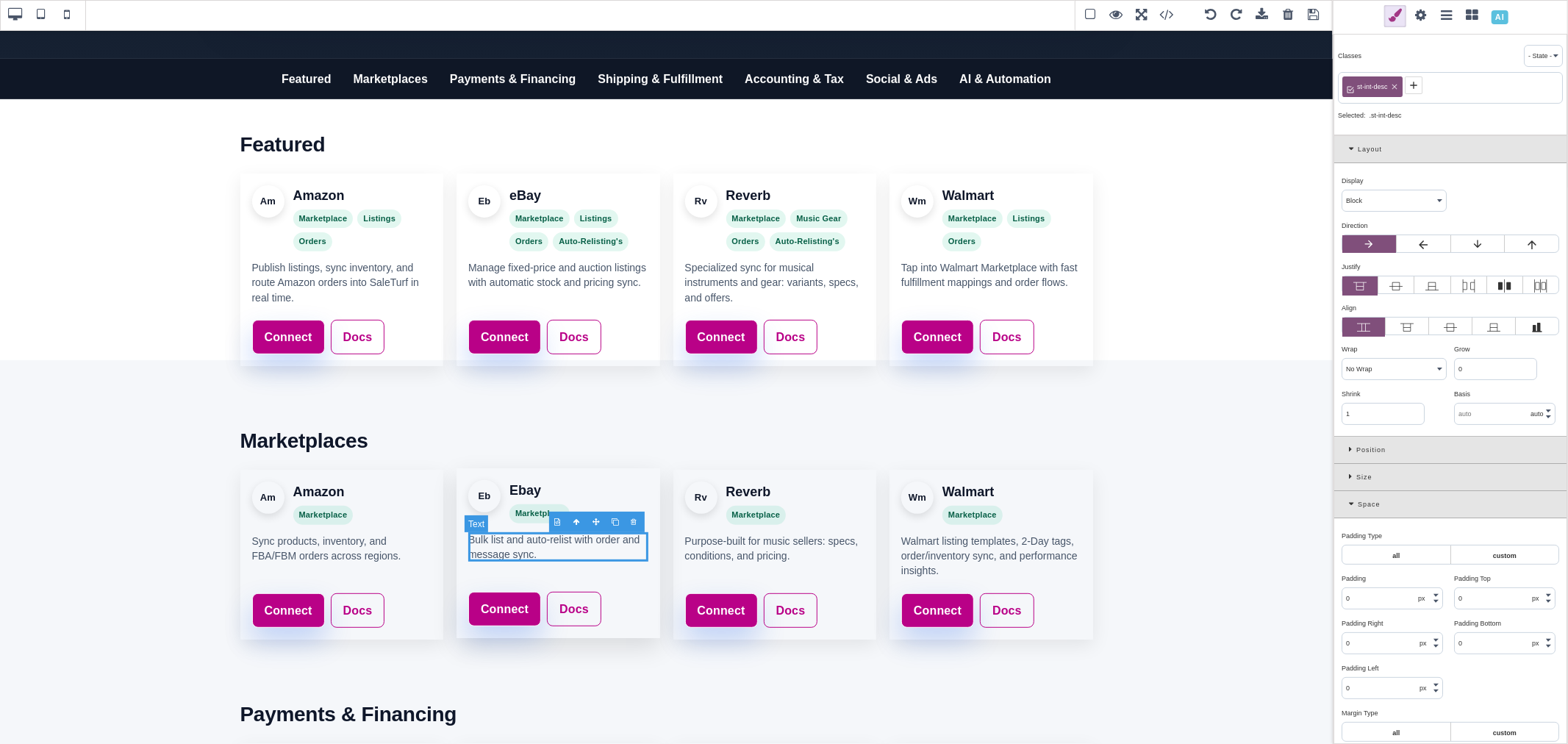
click at [534, 556] on p "Bulk list and auto-relist with order and message sync." at bounding box center [558, 547] width 180 height 30
drag, startPoint x: 505, startPoint y: 554, endPoint x: 621, endPoint y: 543, distance: 116.5
click at [621, 543] on p "Bulk list and auto-relist with order and message sync." at bounding box center [558, 547] width 180 height 30
click at [594, 242] on span "Auto-Relisting's" at bounding box center [590, 240] width 76 height 19
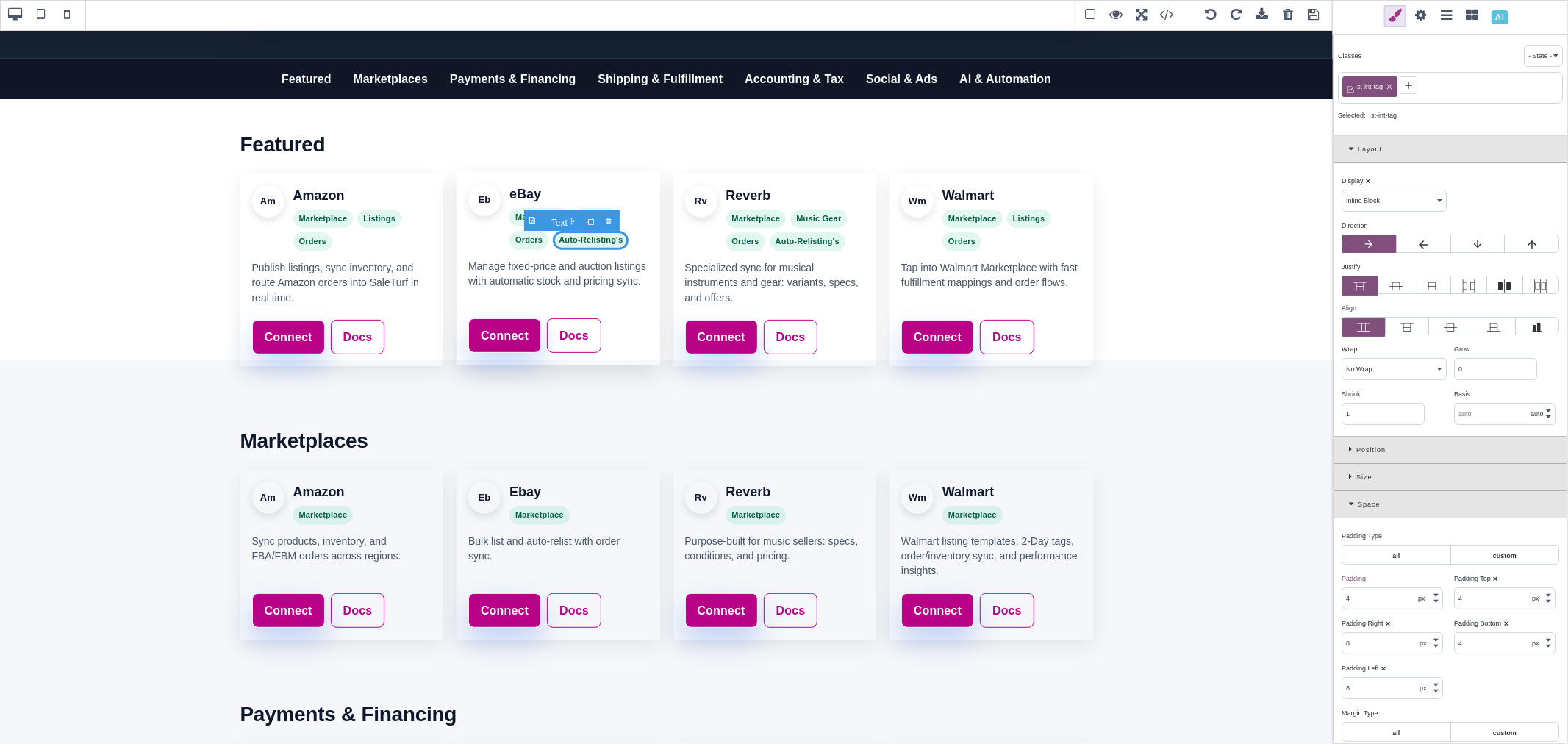
click at [594, 242] on span "Auto-Relisting's" at bounding box center [590, 240] width 76 height 19
drag, startPoint x: 574, startPoint y: 240, endPoint x: 615, endPoint y: 240, distance: 41.0
click at [615, 240] on span "Auto-Relisting's" at bounding box center [590, 240] width 76 height 19
click at [793, 243] on span "Auto-Relisting's" at bounding box center [807, 239] width 64 height 9
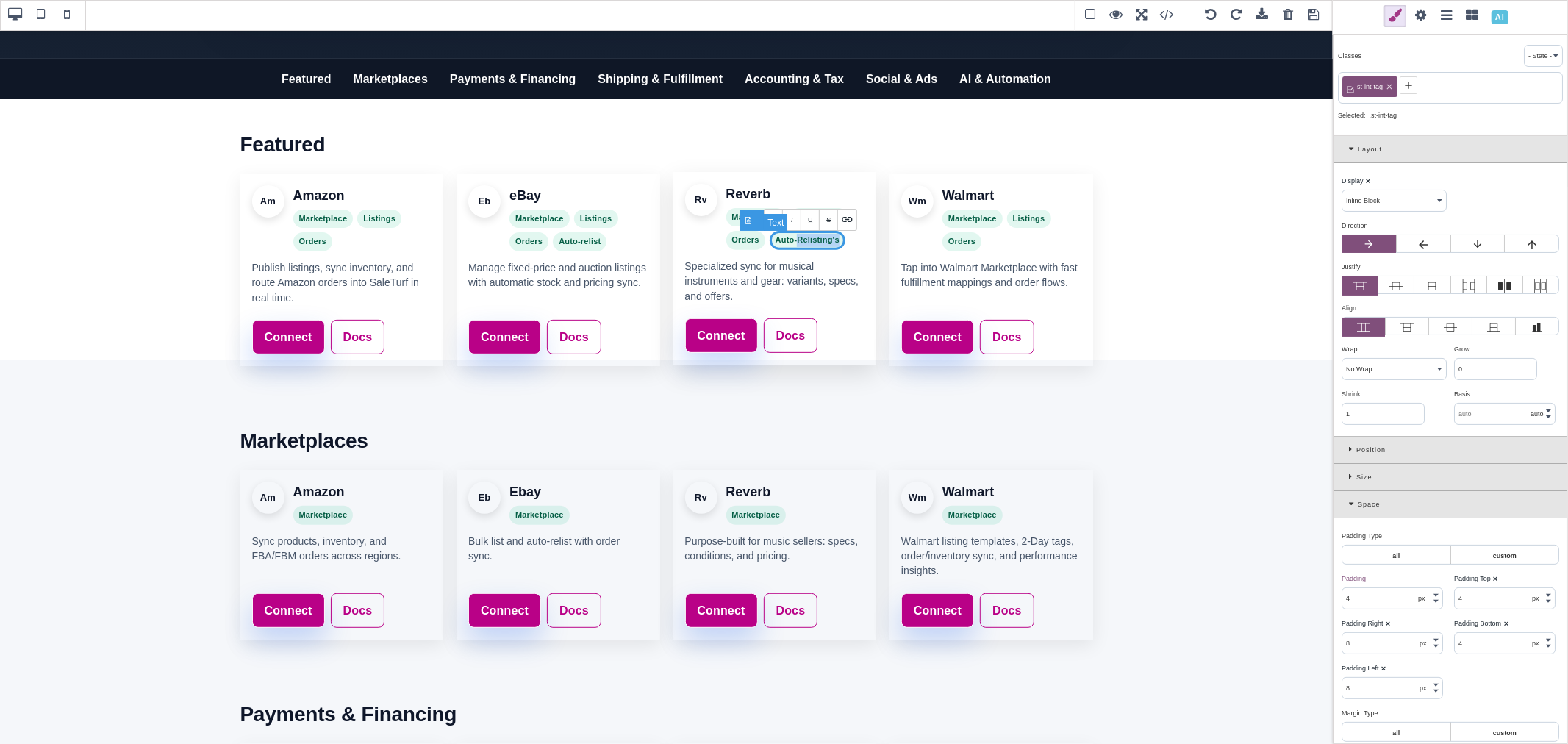
drag, startPoint x: 793, startPoint y: 242, endPoint x: 830, endPoint y: 243, distance: 37.0
click at [830, 243] on span "Auto-Relisting's" at bounding box center [807, 239] width 64 height 9
click at [577, 546] on p "Bulk list and auto-relist with order sync." at bounding box center [558, 547] width 180 height 30
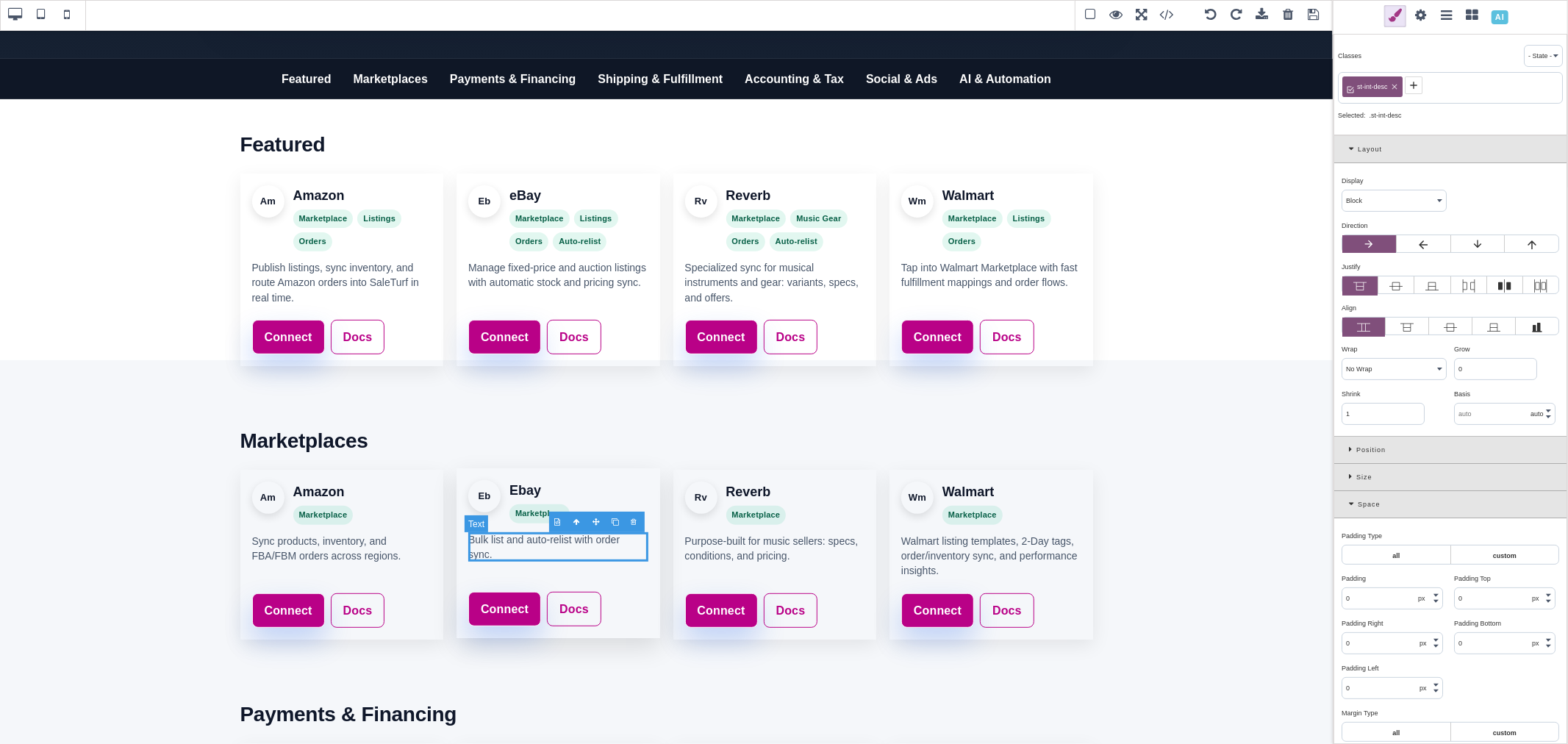
click at [592, 543] on p "Bulk list and auto-relist with order sync." at bounding box center [558, 547] width 180 height 30
click at [549, 544] on p "Bulk list and auto-relist with order sync." at bounding box center [558, 547] width 180 height 30
click at [569, 544] on p "Bulk list and auto-relist with order sync." at bounding box center [558, 547] width 180 height 30
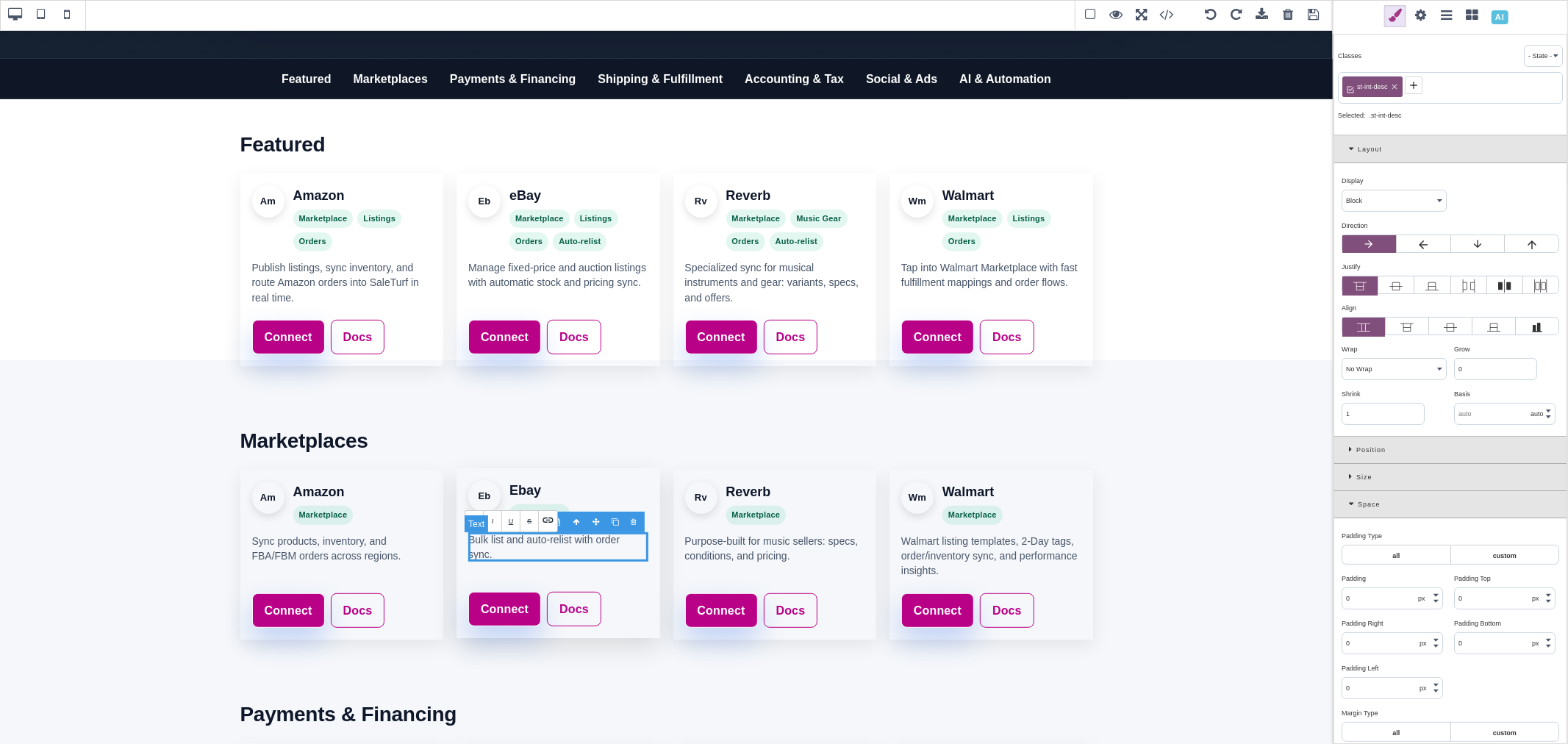
click at [580, 553] on p "Bulk list and auto-relist with order sync." at bounding box center [558, 547] width 180 height 30
click at [483, 553] on p "Bulk list and auto-relist with order sync." at bounding box center [558, 547] width 180 height 30
click at [603, 552] on p "Bulk list and auto-relist with order sync, and listing templates." at bounding box center [558, 547] width 180 height 30
click at [747, 550] on p "Purpose-built for music sellers: specs, conditions, and pricing." at bounding box center [774, 547] width 180 height 30
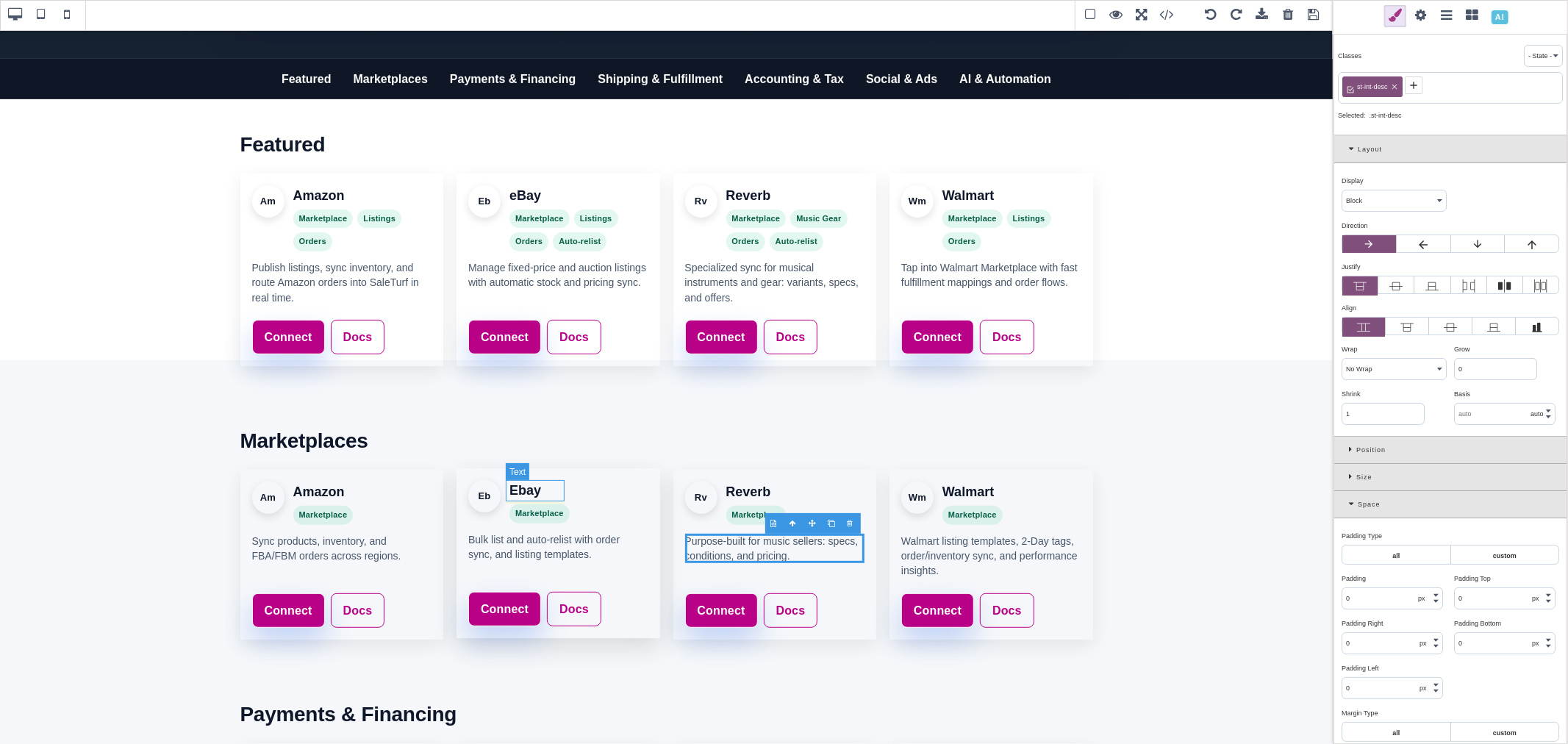
click at [519, 490] on h3 "Ebay" at bounding box center [539, 490] width 60 height 21
click at [513, 490] on h3 "Ebay" at bounding box center [539, 490] width 60 height 21
click at [516, 490] on h3 "Ebay" at bounding box center [539, 490] width 60 height 21
click at [519, 492] on h3 "Ebay" at bounding box center [539, 490] width 60 height 21
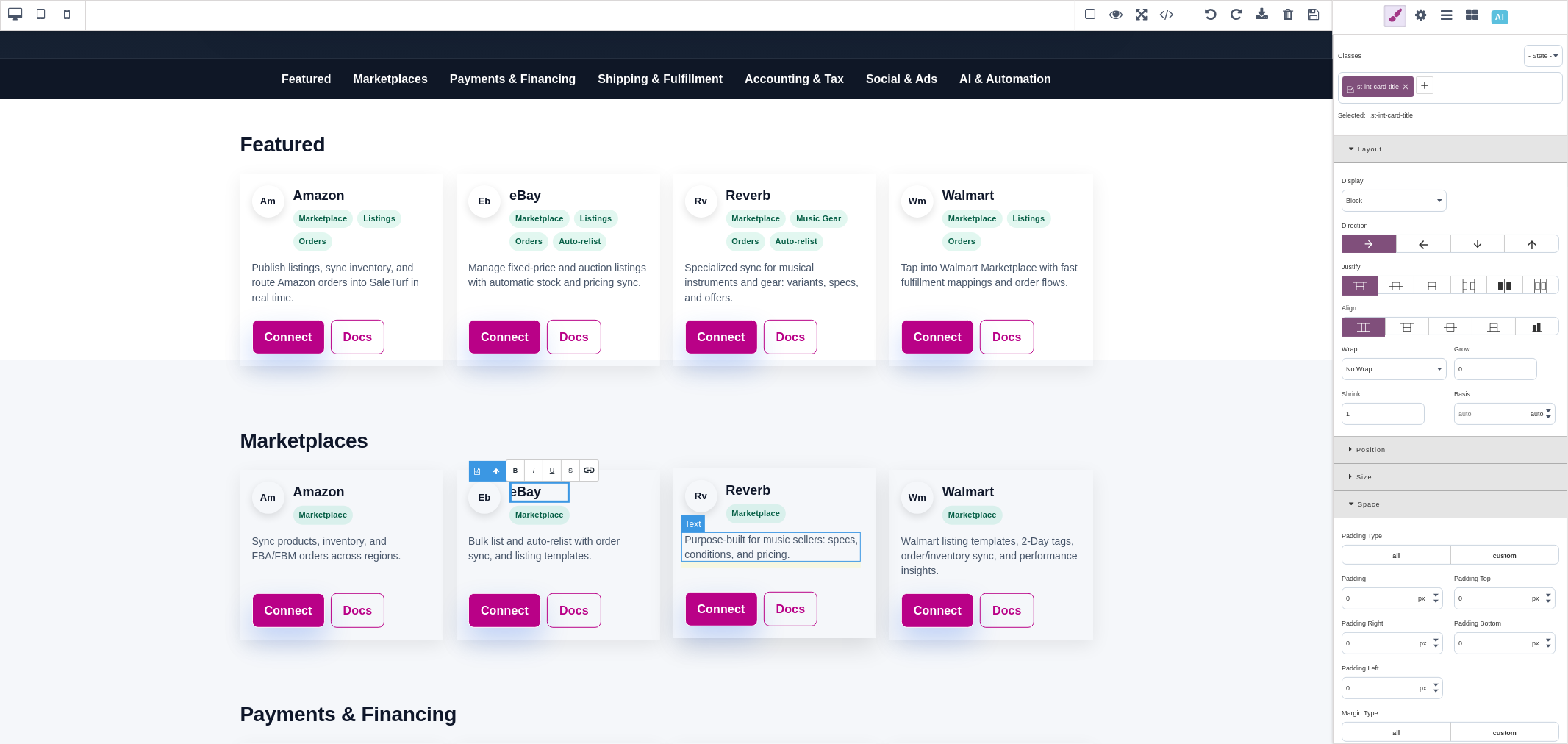
click at [806, 558] on p "Purpose-built for music sellers: specs, conditions, and pricing." at bounding box center [774, 547] width 180 height 30
click at [796, 555] on p "Purpose-built for music sellers: specs, conditions, and pricing." at bounding box center [774, 547] width 180 height 30
click at [787, 553] on p "Purpose-built for music sellers: specs, conditions, and pricing." at bounding box center [774, 547] width 180 height 30
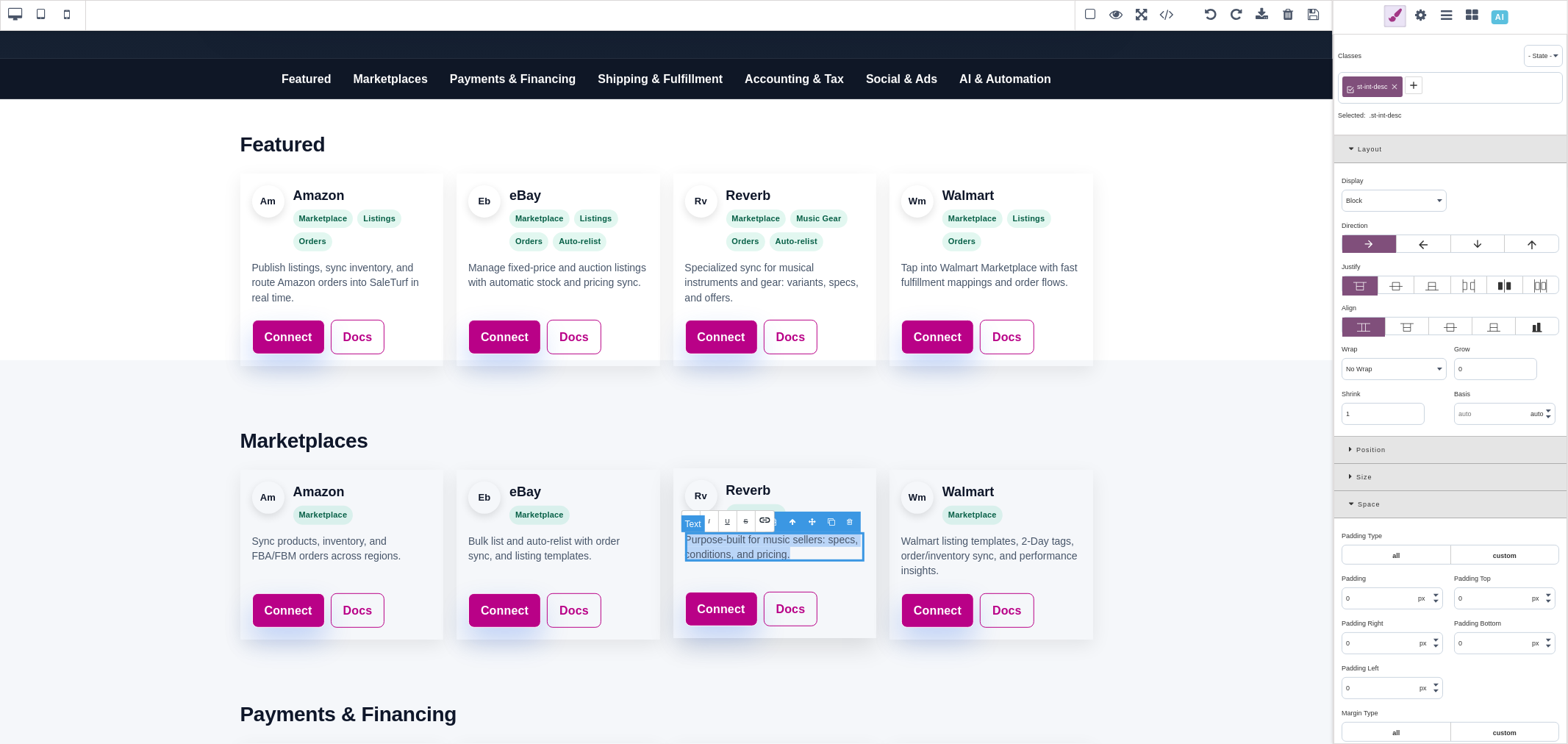
click at [787, 553] on p "Purpose-built for music sellers: specs, conditions, and pricing." at bounding box center [774, 547] width 180 height 30
click at [784, 553] on p "Purpose-built for music sellers: specs, conditions, and pricing." at bounding box center [774, 547] width 180 height 30
click at [792, 552] on p "Purpose-built for music sellers: specs, conditions, and pricing." at bounding box center [774, 547] width 180 height 30
click at [614, 555] on p "Bulk list and auto-relist with order sync, and listing templates." at bounding box center [558, 547] width 180 height 30
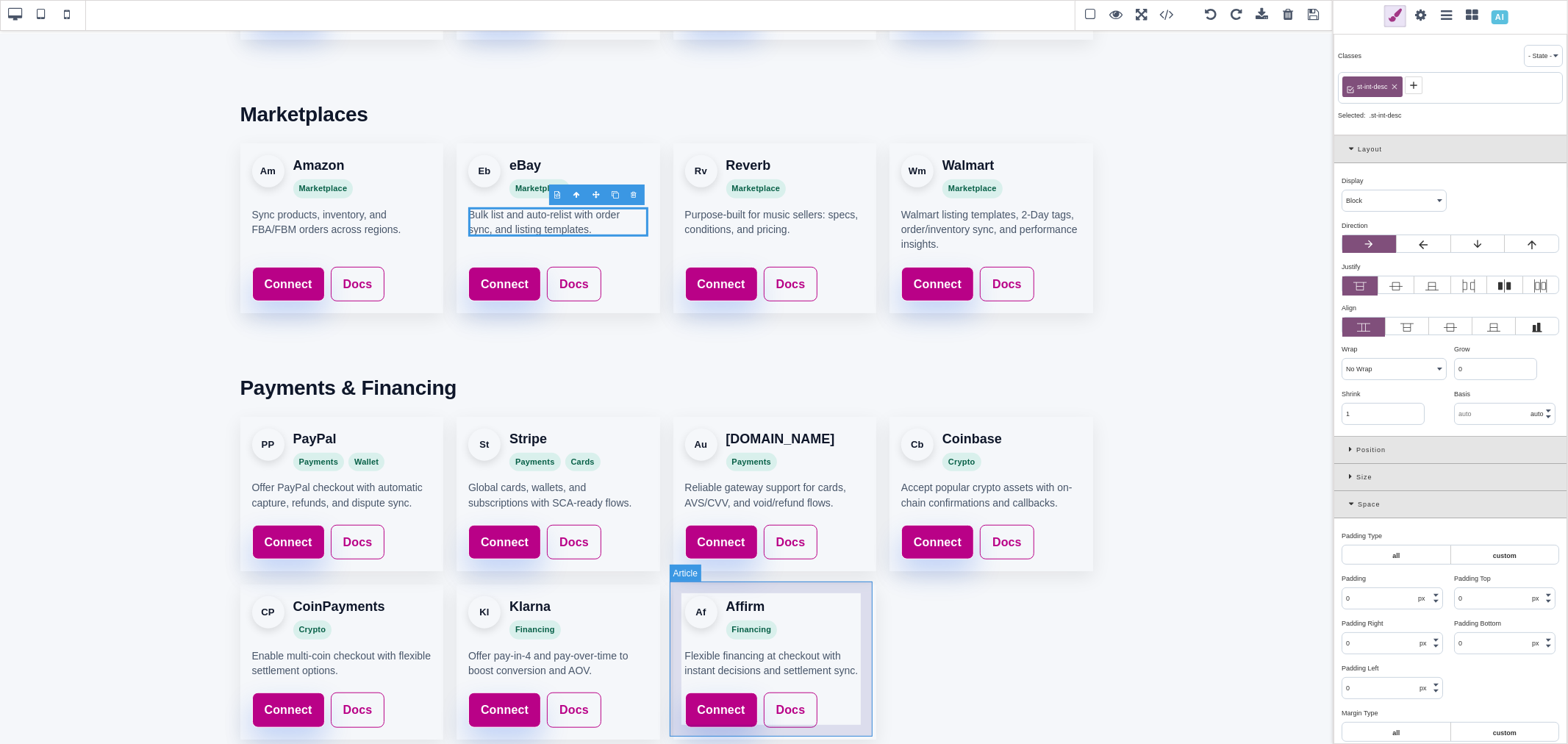
scroll to position [792, 0]
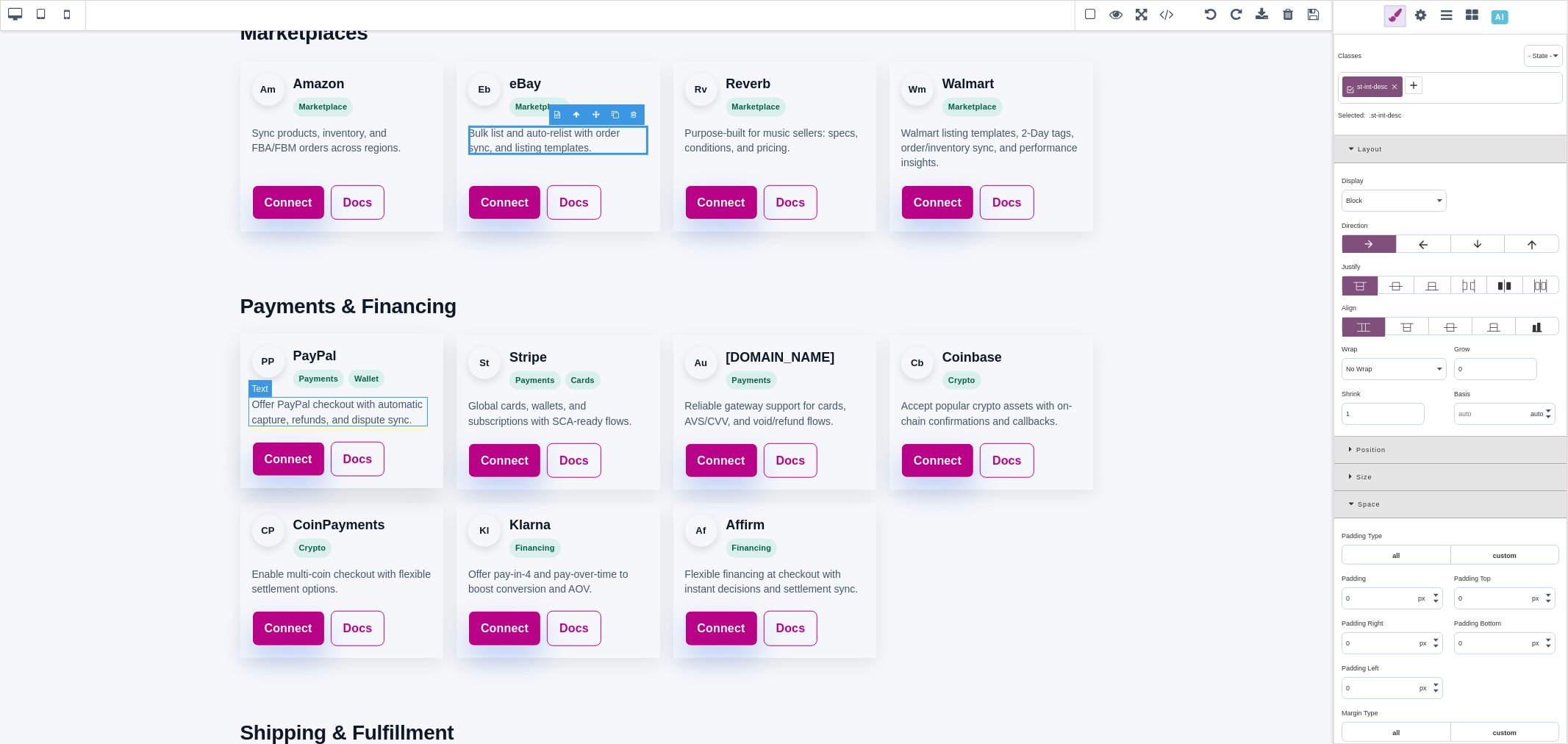
click at [380, 415] on p "Offer PayPal checkout with automatic capture, refunds, and dispute sync." at bounding box center [342, 412] width 180 height 30
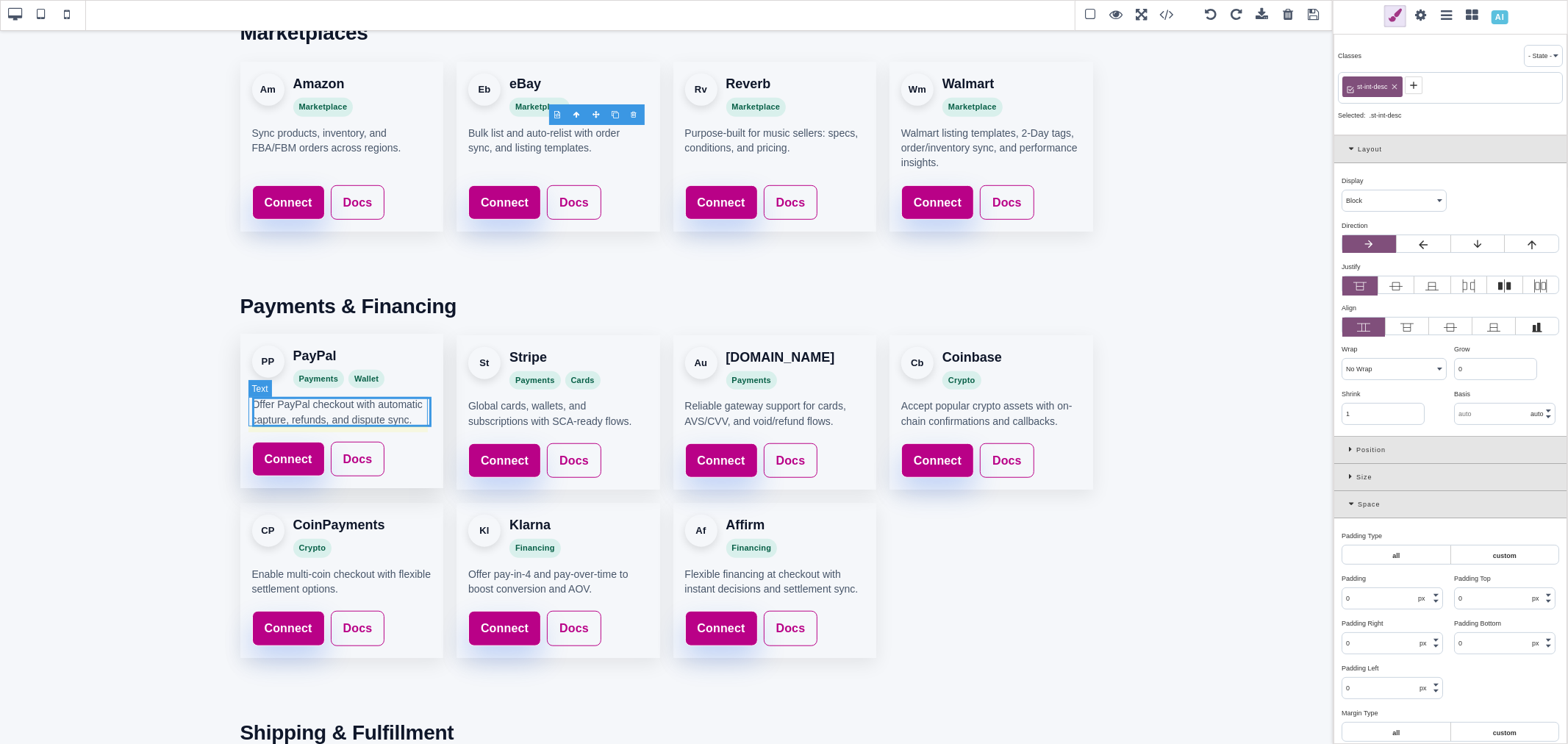
click at [380, 415] on p "Offer PayPal checkout with automatic capture, refunds, and dispute sync." at bounding box center [342, 412] width 180 height 30
click at [399, 417] on p "Offer PayPal checkout with automatic capture, refunds, and dispute sync." at bounding box center [342, 412] width 180 height 30
drag, startPoint x: 403, startPoint y: 420, endPoint x: 283, endPoint y: 420, distance: 120.0
click at [283, 420] on p "Offer PayPal checkout with automatic capture, refunds, and dispute sync." at bounding box center [342, 412] width 180 height 30
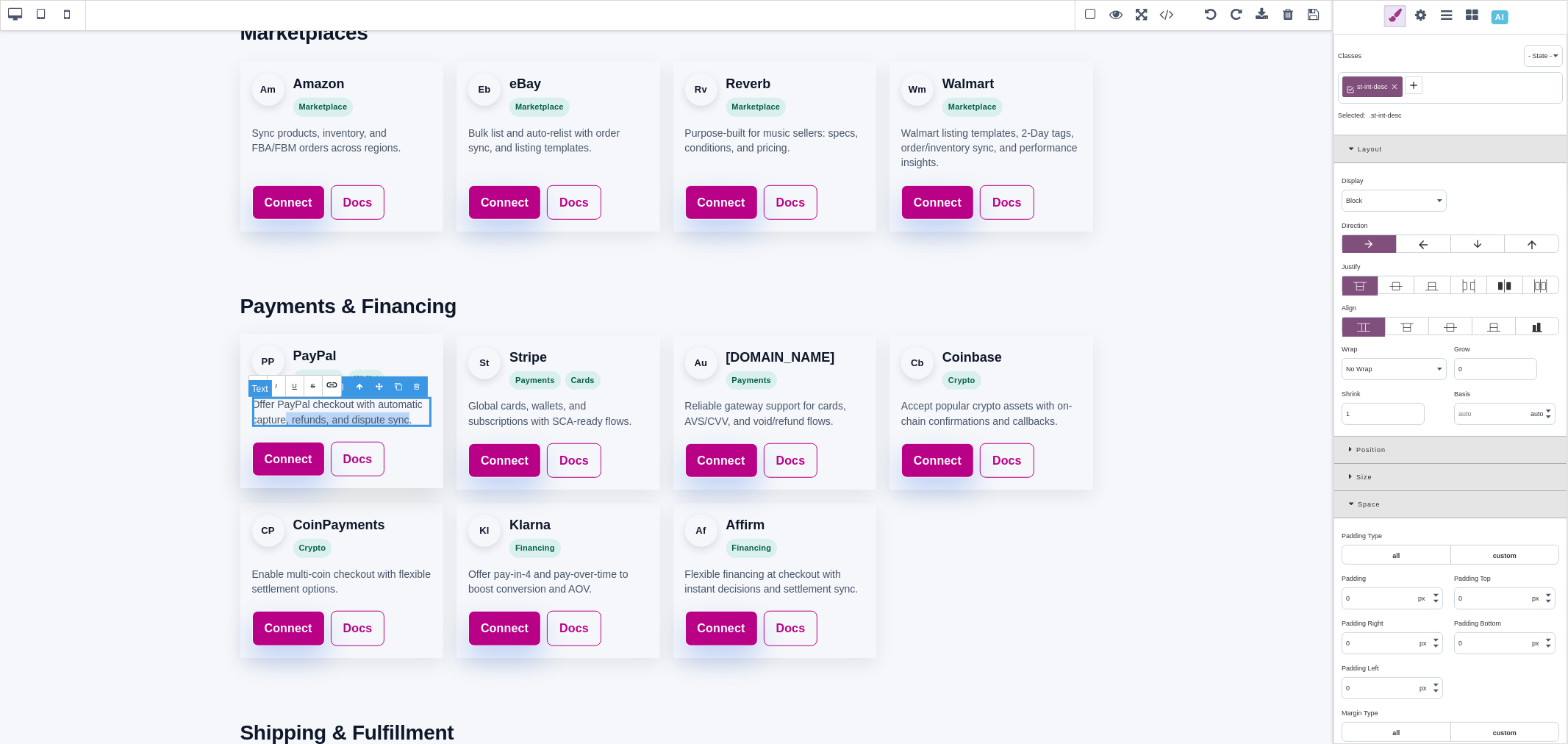
click at [319, 420] on p "Offer PayPal checkout with automatic capture, refunds, and dispute sync." at bounding box center [342, 412] width 180 height 30
click at [321, 420] on p "Offer PayPal checkout with automatic capture, refunds, and dispute sync." at bounding box center [342, 412] width 180 height 30
click at [288, 417] on p "Offer PayPal checkout with automatic capture, refunds, and dispute sync." at bounding box center [342, 412] width 180 height 30
drag, startPoint x: 282, startPoint y: 421, endPoint x: 401, endPoint y: 420, distance: 119.0
click at [401, 420] on p "Offer PayPal checkout with automatic capture, refunds, and dispute sync." at bounding box center [342, 412] width 180 height 30
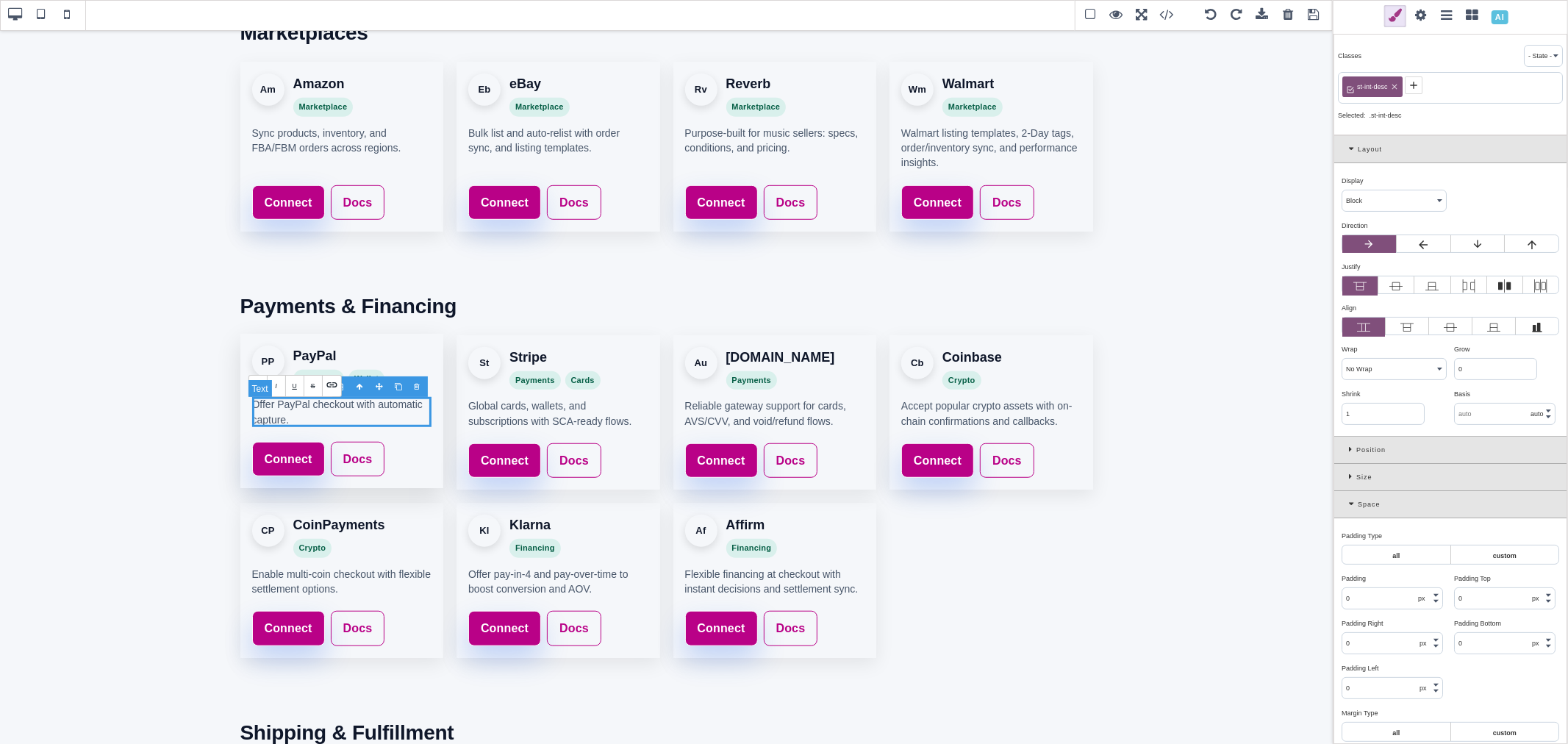
click at [365, 419] on p "Offer PayPal checkout with automatic capture." at bounding box center [342, 412] width 180 height 30
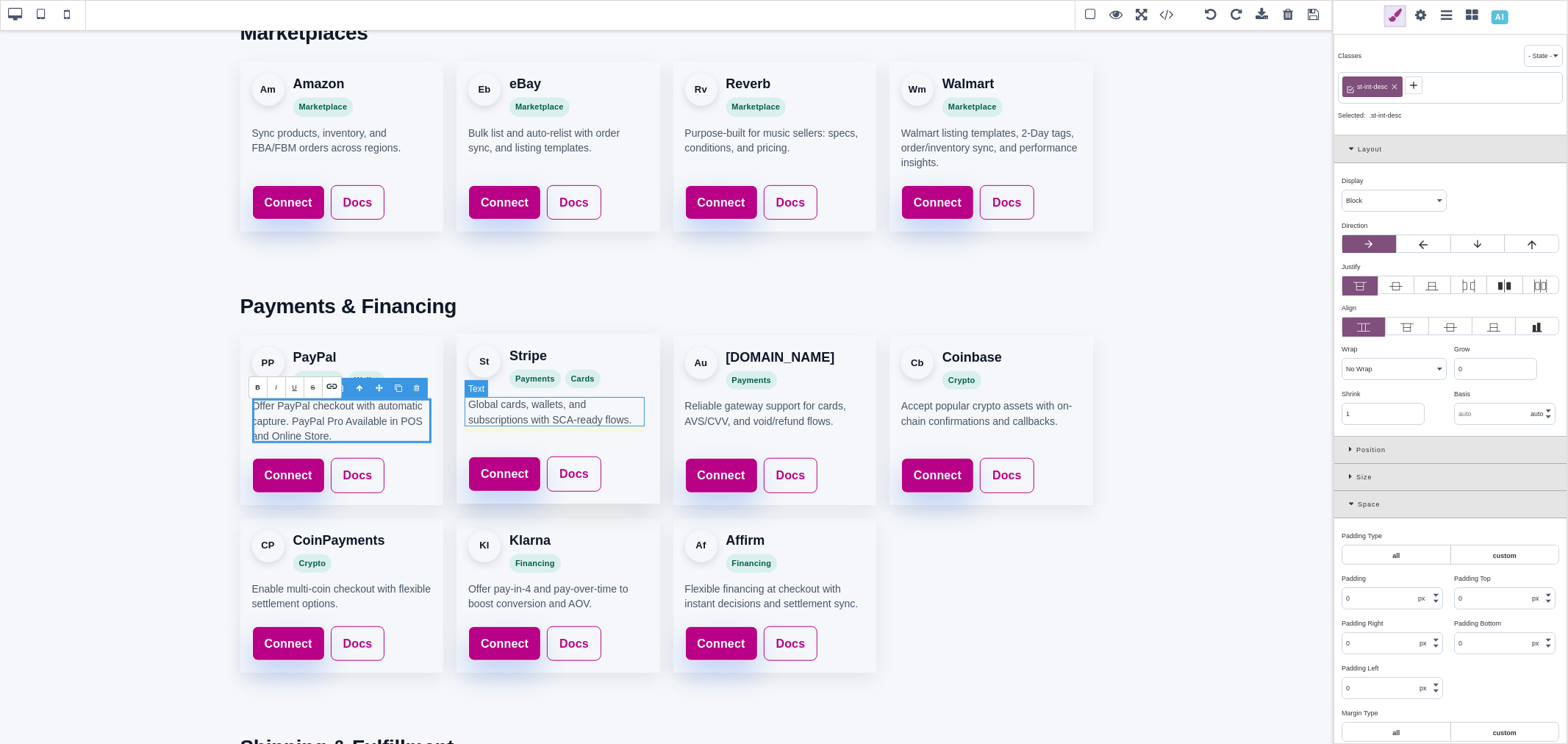
click at [539, 411] on p "Global cards, wallets, and subscriptions with SCA-ready flows." at bounding box center [558, 412] width 180 height 30
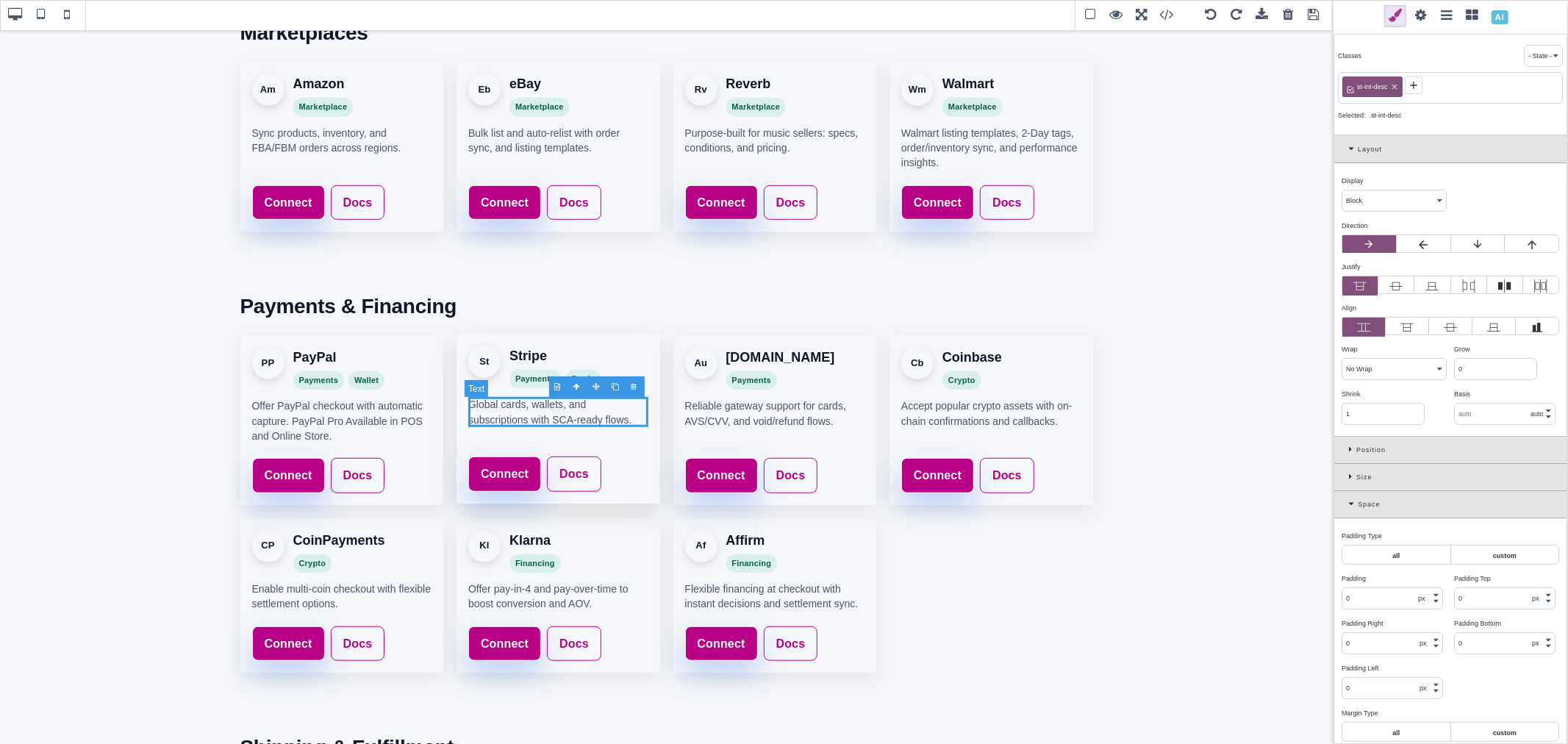
click at [580, 420] on p "Global cards, wallets, and subscriptions with SCA-ready flows." at bounding box center [558, 412] width 180 height 30
click at [580, 419] on p "Global cards, wallets, and subscriptions with SCA-ready flows." at bounding box center [558, 412] width 180 height 30
click at [353, 416] on p "Offer PayPal checkout with automatic capture. PayPal Pro Available in POS and O…" at bounding box center [342, 420] width 180 height 45
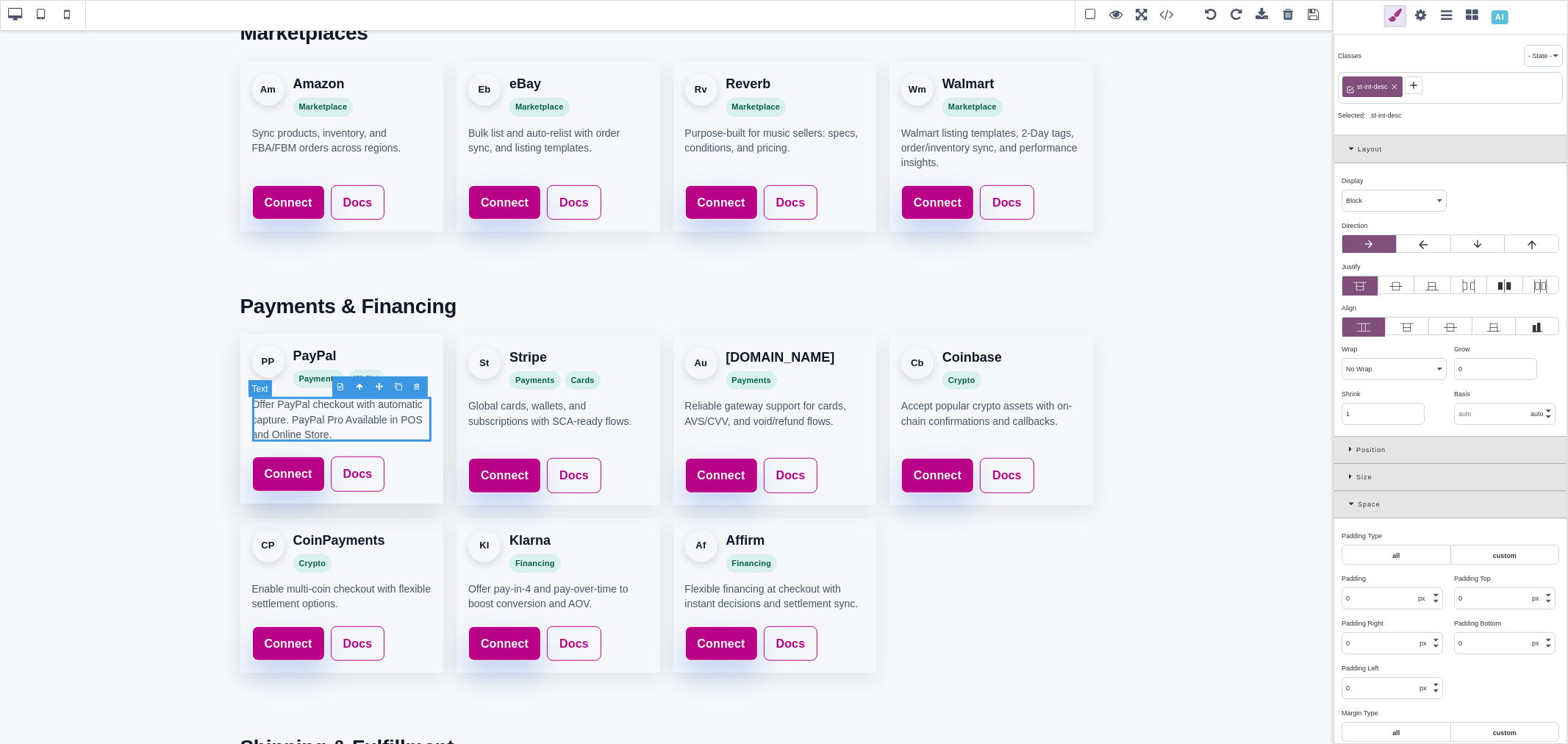
click at [353, 416] on p "Offer PayPal checkout with automatic capture. PayPal Pro Available in POS and O…" at bounding box center [342, 420] width 180 height 45
drag, startPoint x: 337, startPoint y: 420, endPoint x: 289, endPoint y: 420, distance: 48.0
click at [289, 420] on p "Offer PayPal checkout with automatic capture. PayPal Pro Available in POS and O…" at bounding box center [342, 420] width 180 height 45
drag, startPoint x: 288, startPoint y: 419, endPoint x: 293, endPoint y: 427, distance: 9.4
click at [293, 427] on p "Offer PayPal checkout with automatic capture. Available in POS and Online Store." at bounding box center [342, 420] width 180 height 45
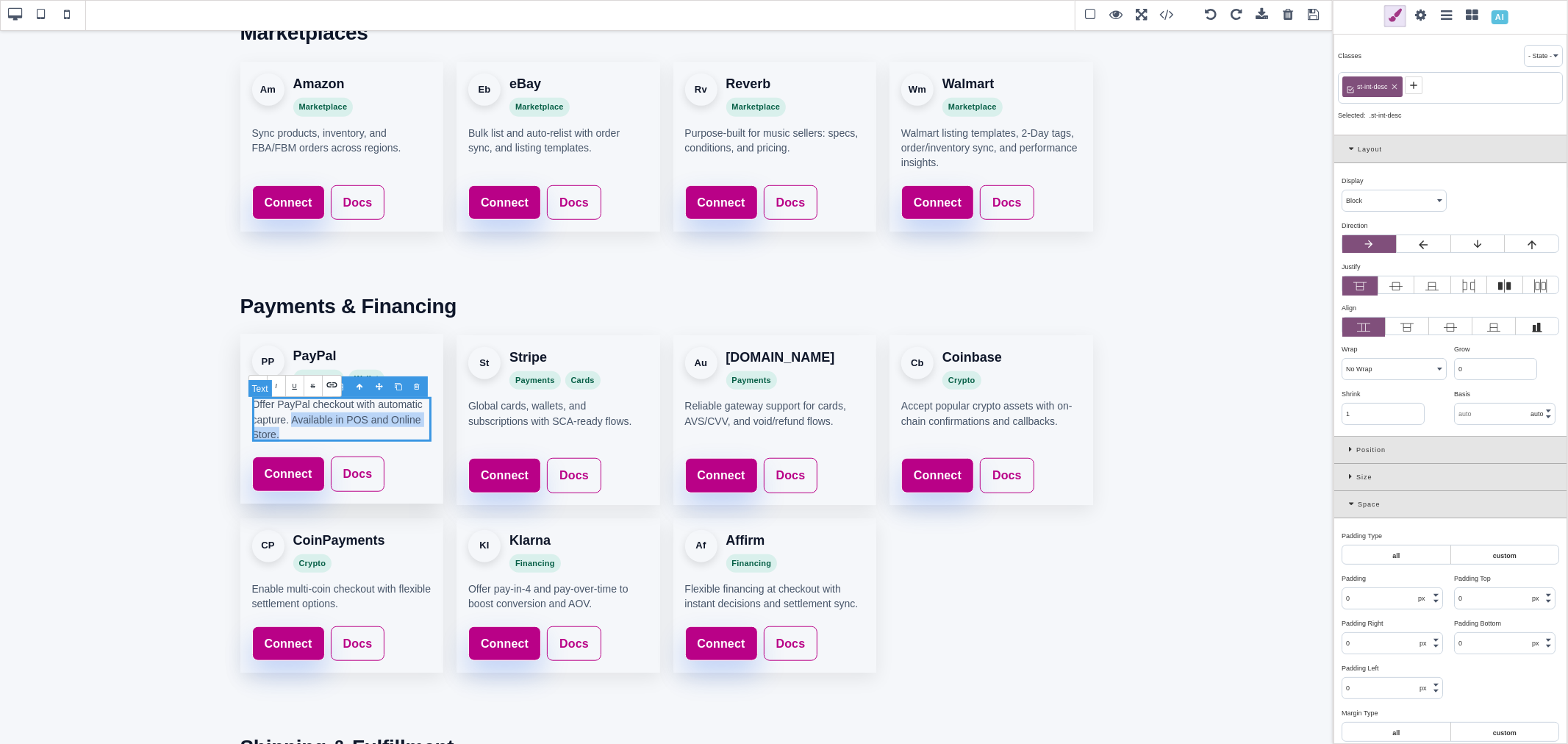
copy p "Available in POS and Online Store."
click at [610, 420] on p "Global cards, wallets, and subscriptions with SCA-ready flows." at bounding box center [558, 412] width 180 height 30
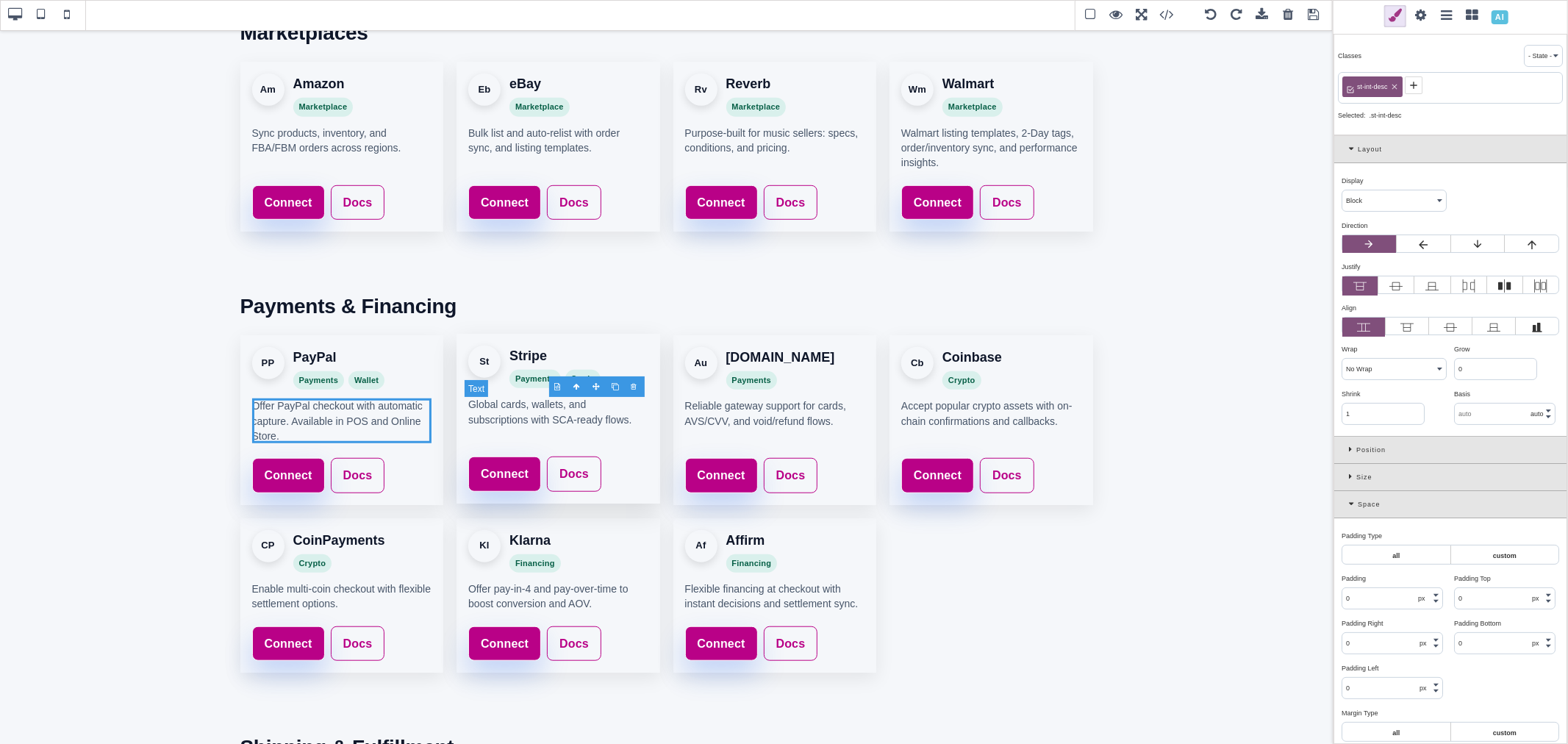
click at [610, 420] on p "Global cards, wallets, and subscriptions with SCA-ready flows." at bounding box center [558, 412] width 180 height 30
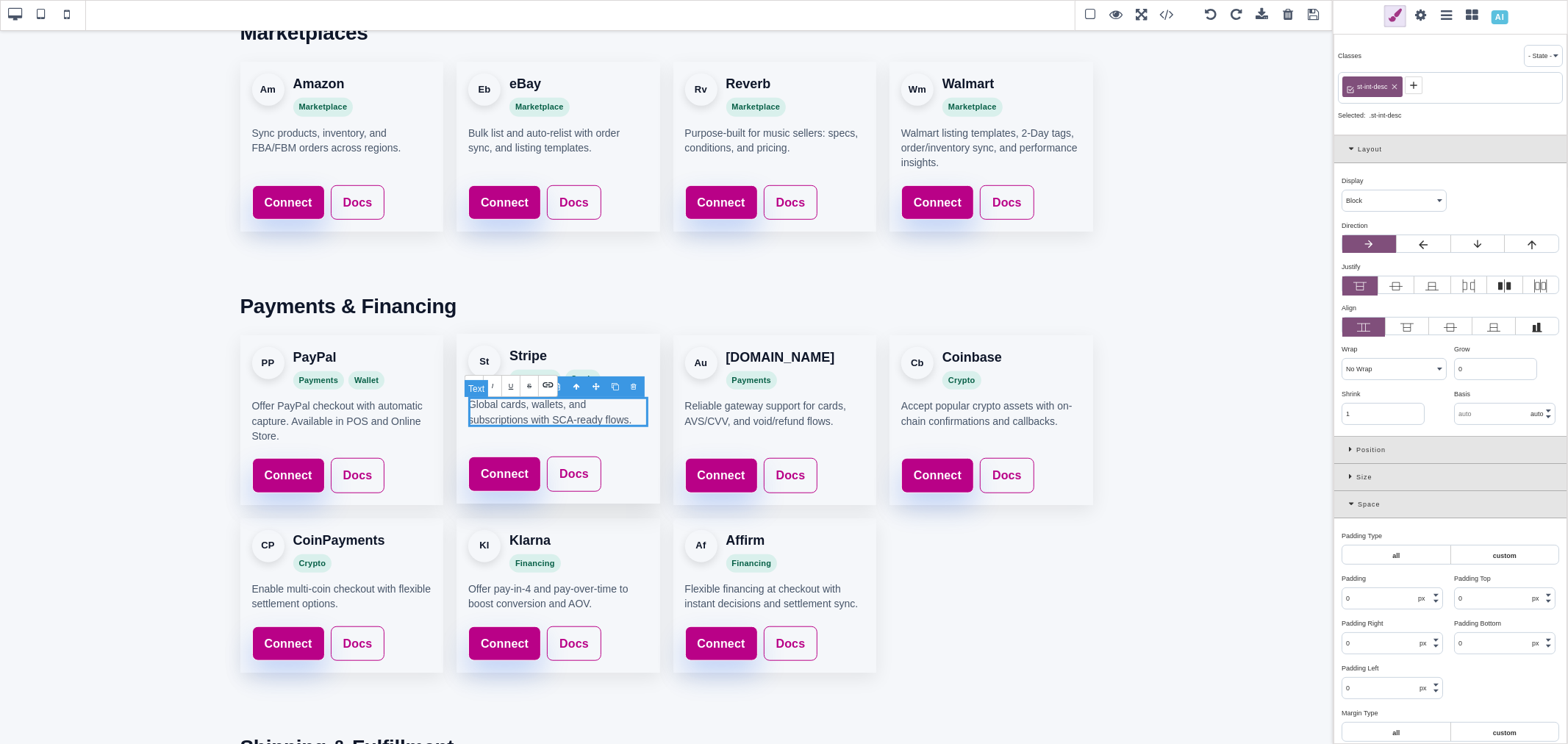
click at [605, 420] on p "Global cards, wallets, and subscriptions with SCA-ready flows." at bounding box center [558, 412] width 180 height 30
click at [762, 421] on p "Reliable gateway support for cards, AVS/CVV, and void/refund flows." at bounding box center [774, 412] width 180 height 30
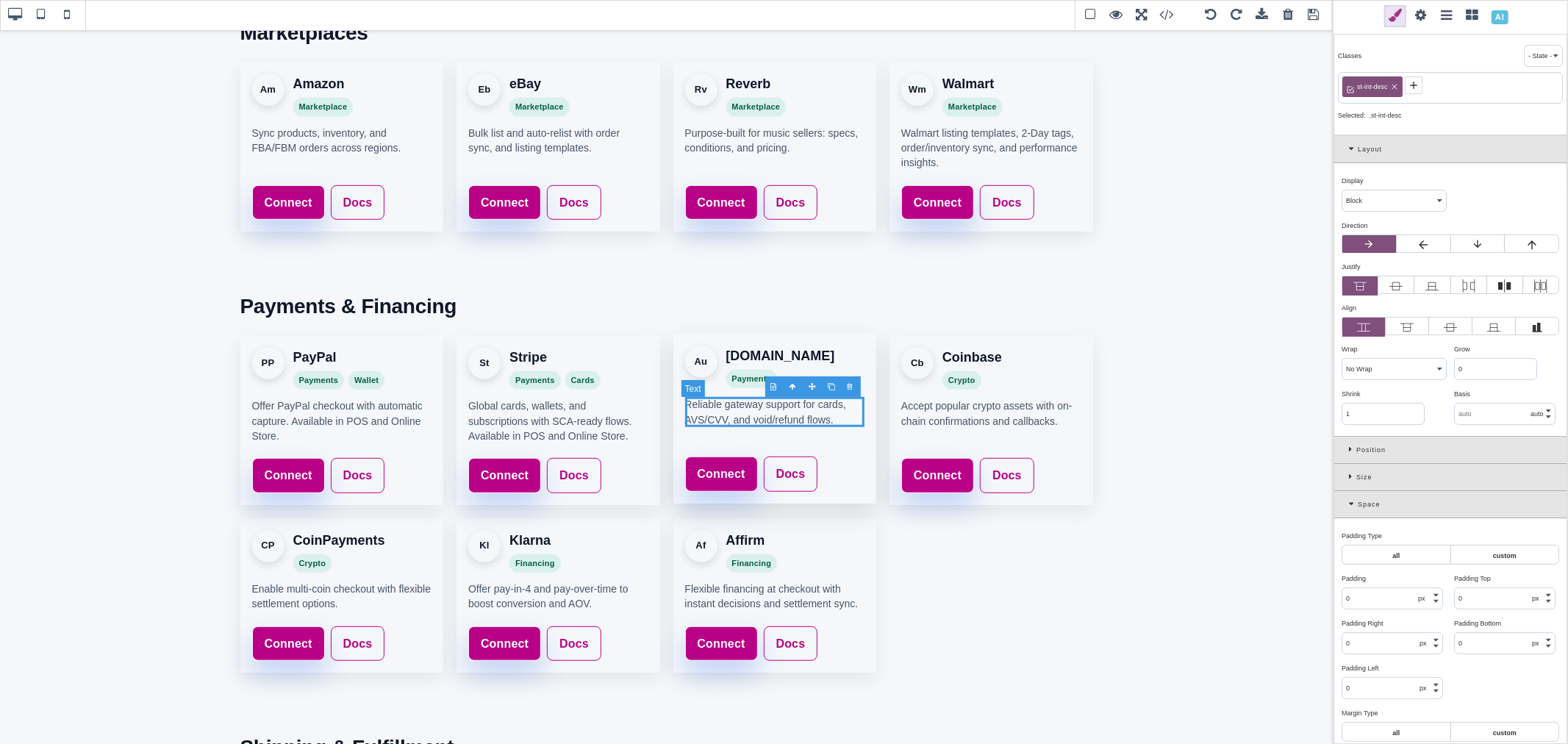
click at [762, 421] on p "Reliable gateway support for cards, AVS/CVV, and void/refund flows." at bounding box center [774, 412] width 180 height 30
click at [831, 422] on p "Reliable gateway support for cards, AVS/CVV, and void/refund flows." at bounding box center [774, 412] width 180 height 30
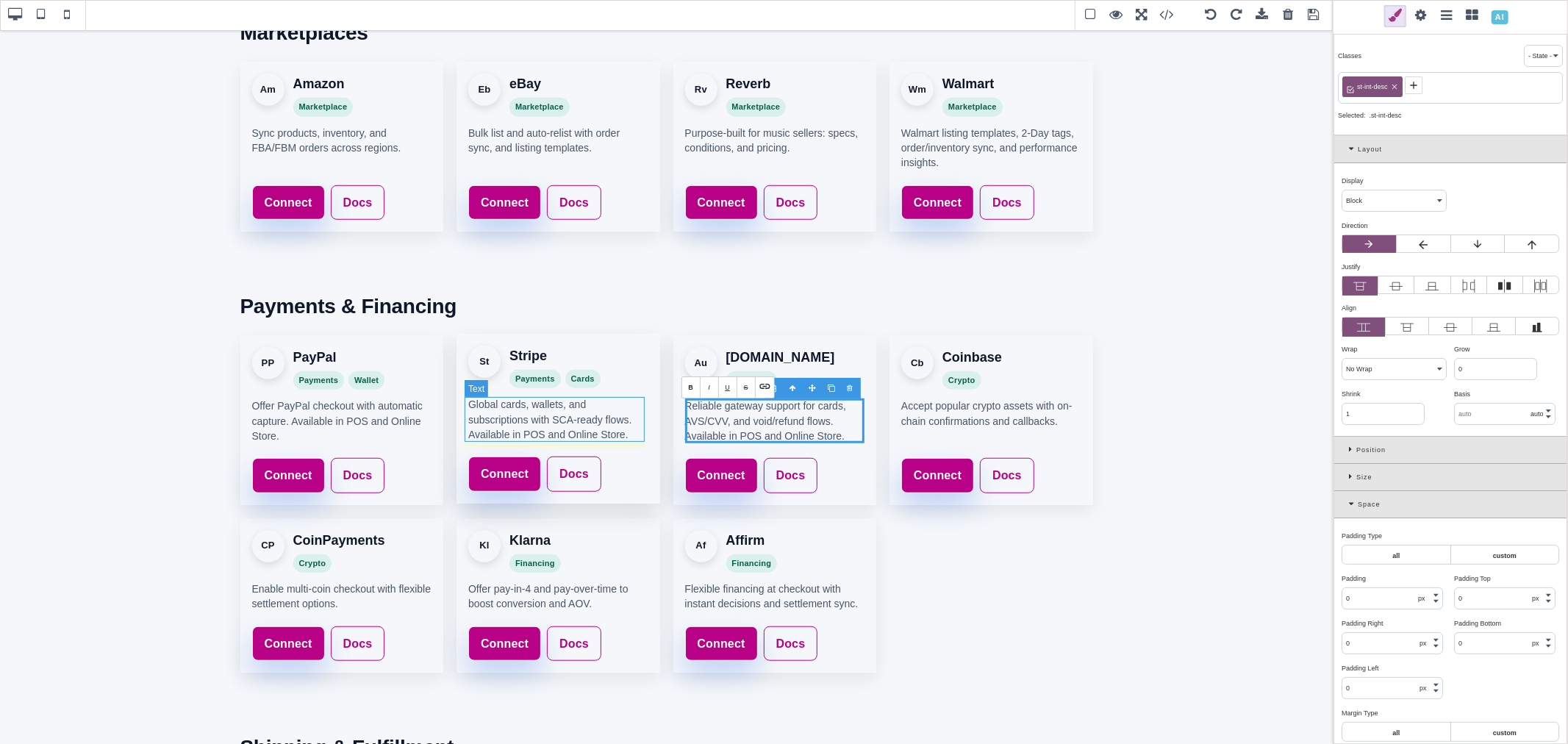
click at [496, 420] on p "Global cards, wallets, and subscriptions with SCA-ready flows. Available in POS…" at bounding box center [558, 420] width 180 height 45
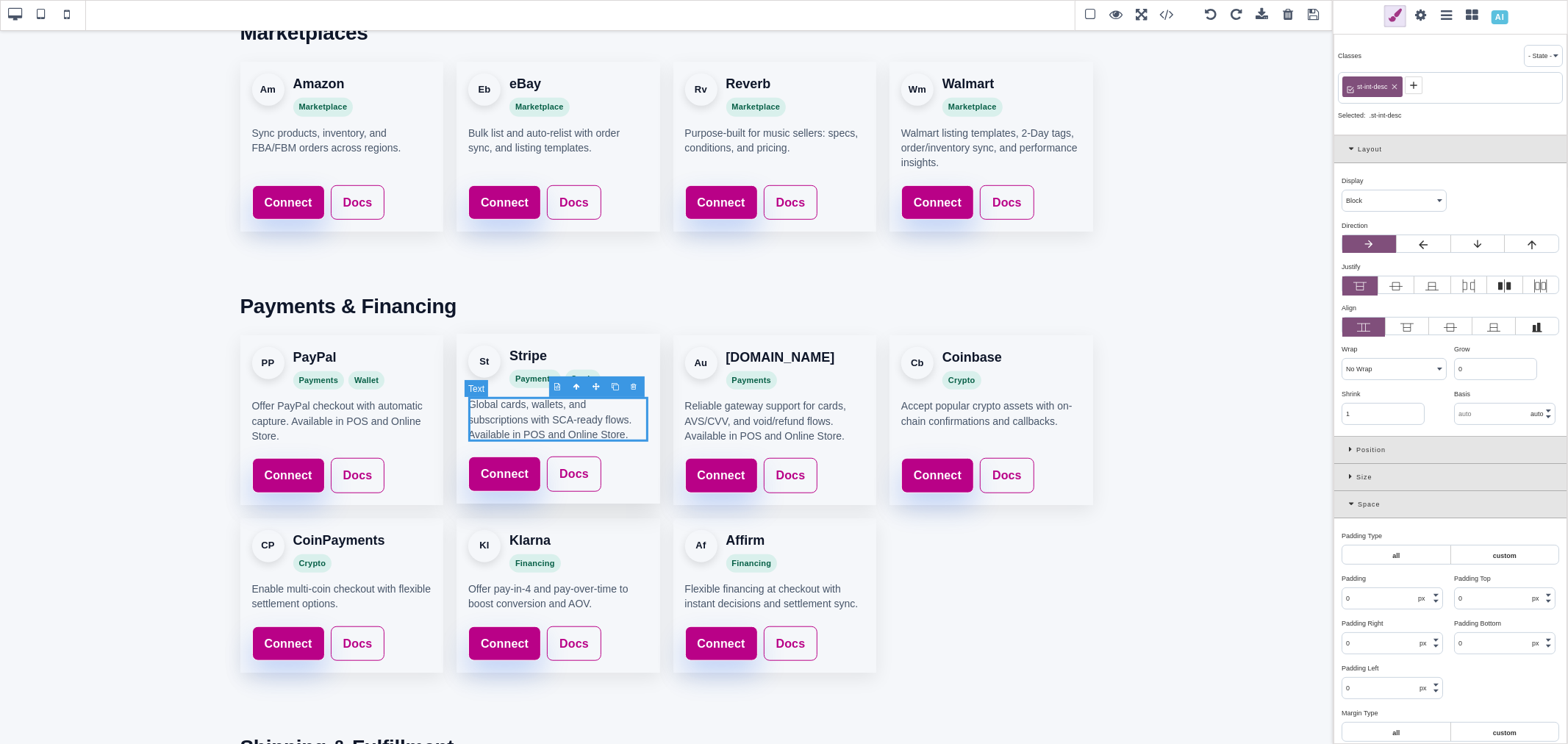
click at [496, 420] on p "Global cards, wallets, and subscriptions with SCA-ready flows. Available in POS…" at bounding box center [558, 420] width 180 height 45
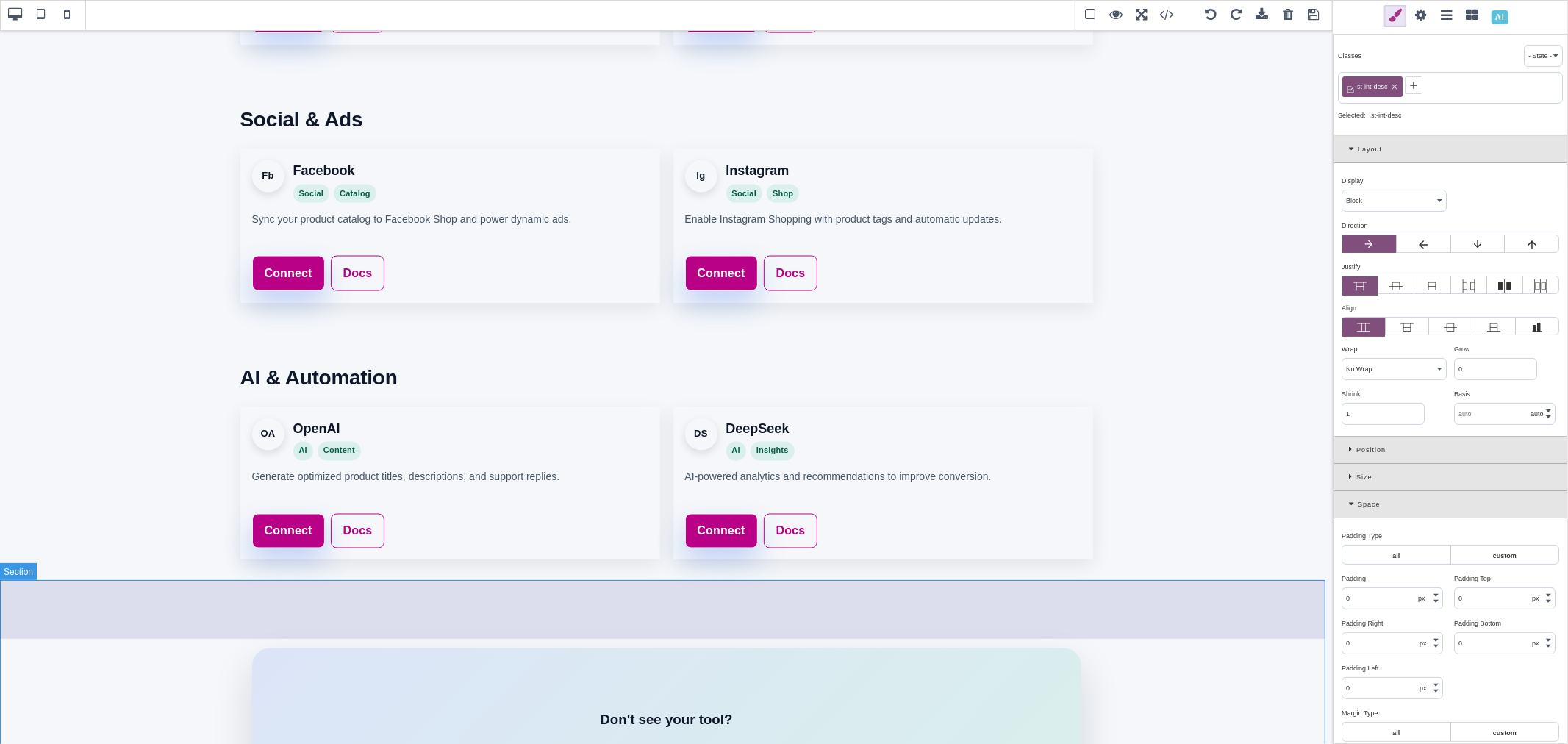
scroll to position [2016, 0]
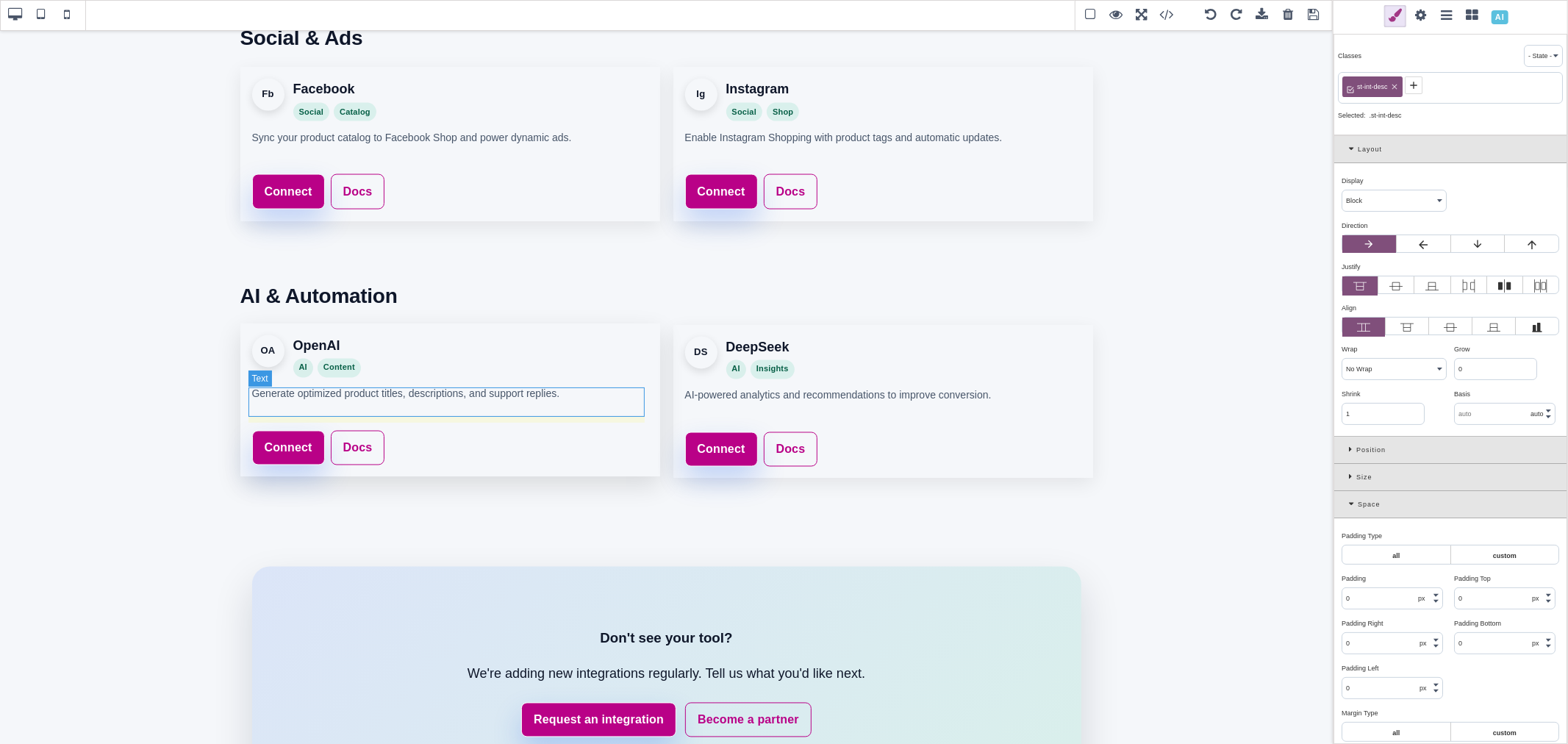
click at [405, 400] on p "Generate optimized product titles, descriptions, and support replies." at bounding box center [451, 400] width 396 height 29
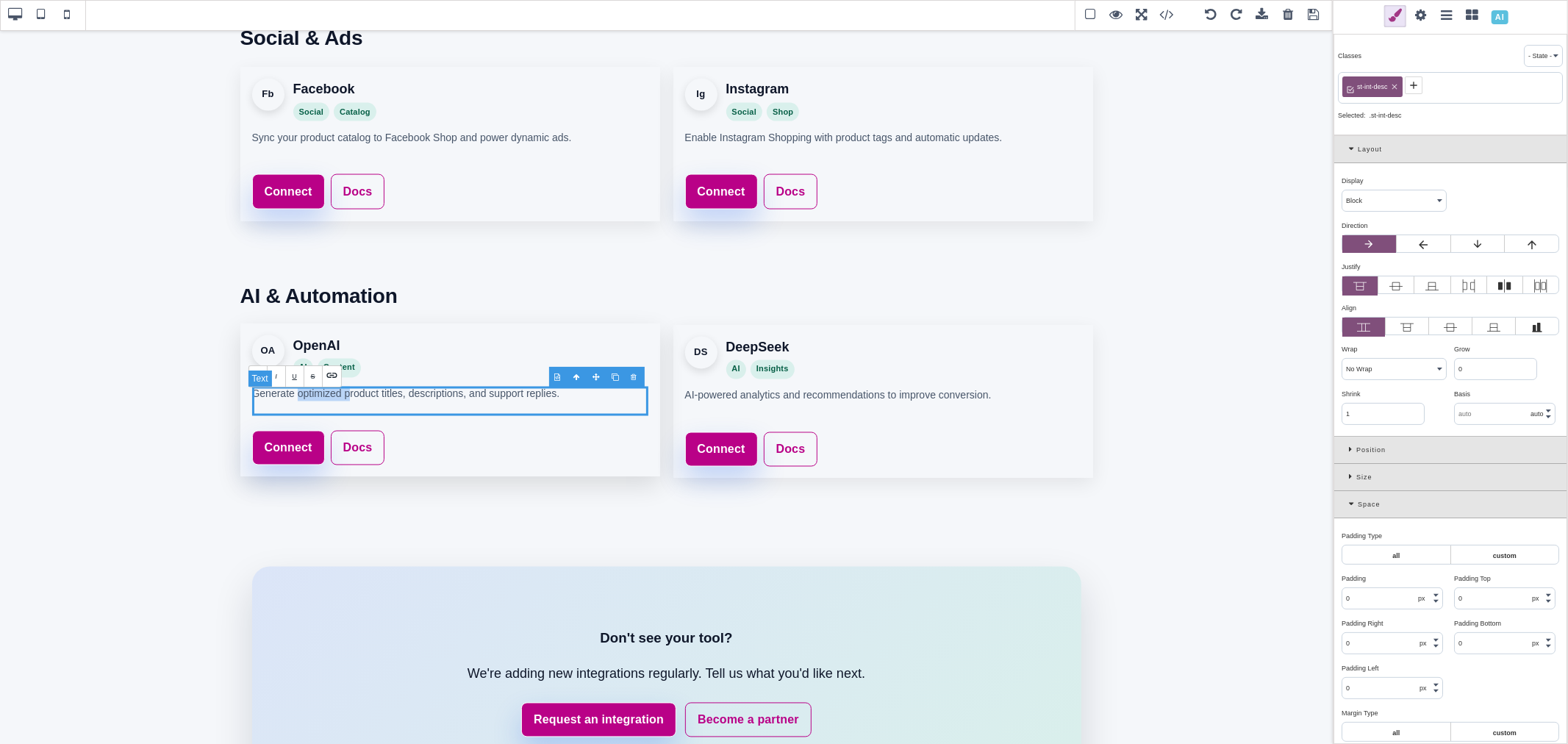
drag, startPoint x: 293, startPoint y: 395, endPoint x: 346, endPoint y: 399, distance: 53.2
click at [346, 399] on p "Generate optimized product titles, descriptions, and support replies." at bounding box center [451, 400] width 396 height 29
click at [345, 399] on p "Generate optimized product titles, descriptions, and support replies." at bounding box center [451, 400] width 396 height 29
drag, startPoint x: 340, startPoint y: 397, endPoint x: 375, endPoint y: 397, distance: 35.0
click at [375, 397] on p "Generate optimized product titles, descriptions, and support replies." at bounding box center [451, 400] width 396 height 29
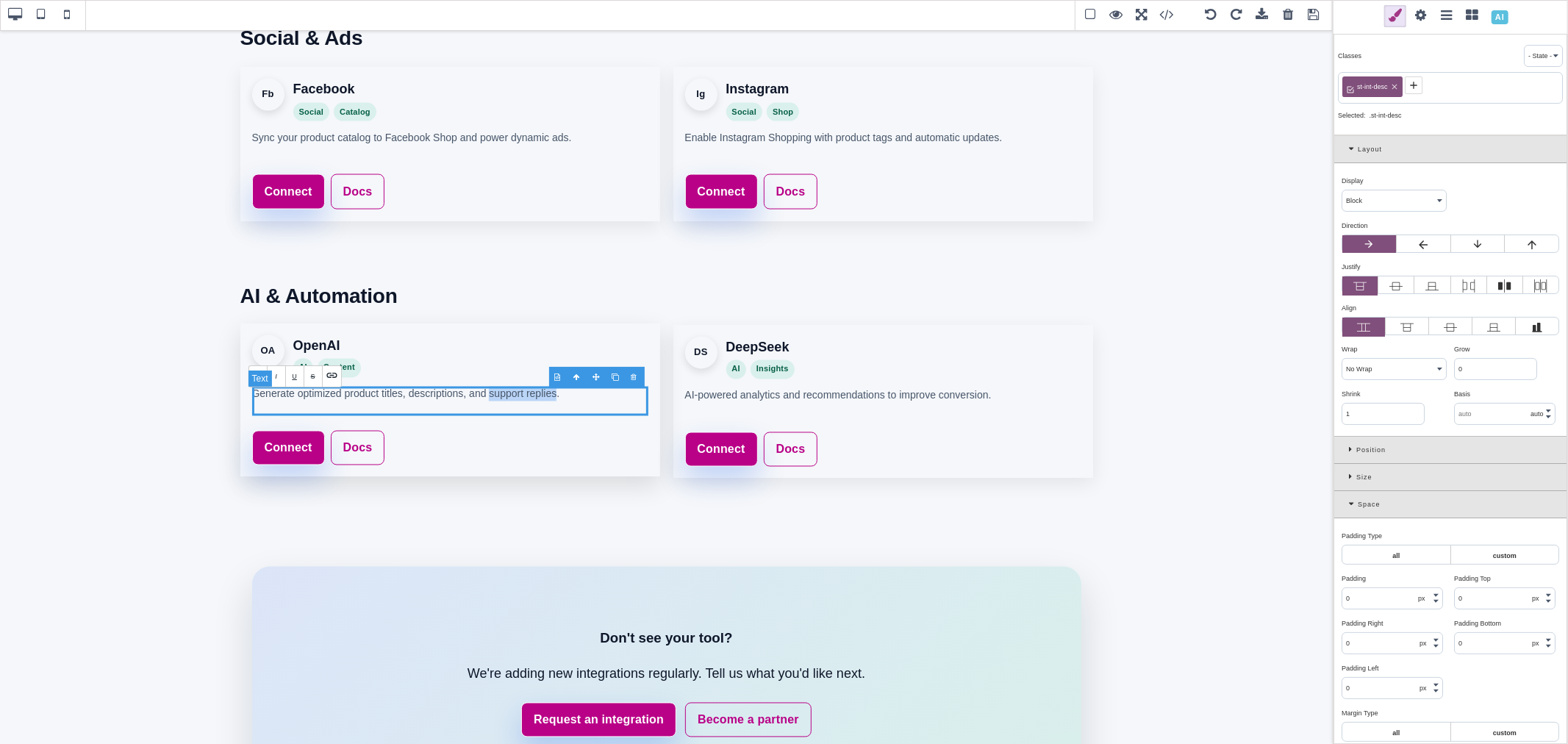
drag, startPoint x: 553, startPoint y: 397, endPoint x: 486, endPoint y: 395, distance: 67.0
click at [486, 395] on p "Generate optimized product titles, descriptions, and support replies." at bounding box center [451, 400] width 396 height 29
drag, startPoint x: 489, startPoint y: 399, endPoint x: 556, endPoint y: 394, distance: 67.2
click at [556, 394] on p "Generate optimized product titles, descriptions. Generate website content. AI g…" at bounding box center [451, 401] width 396 height 30
click at [586, 397] on p "Generate optimized product titles, descriptions. Generate website content. AI g…" at bounding box center [451, 401] width 396 height 30
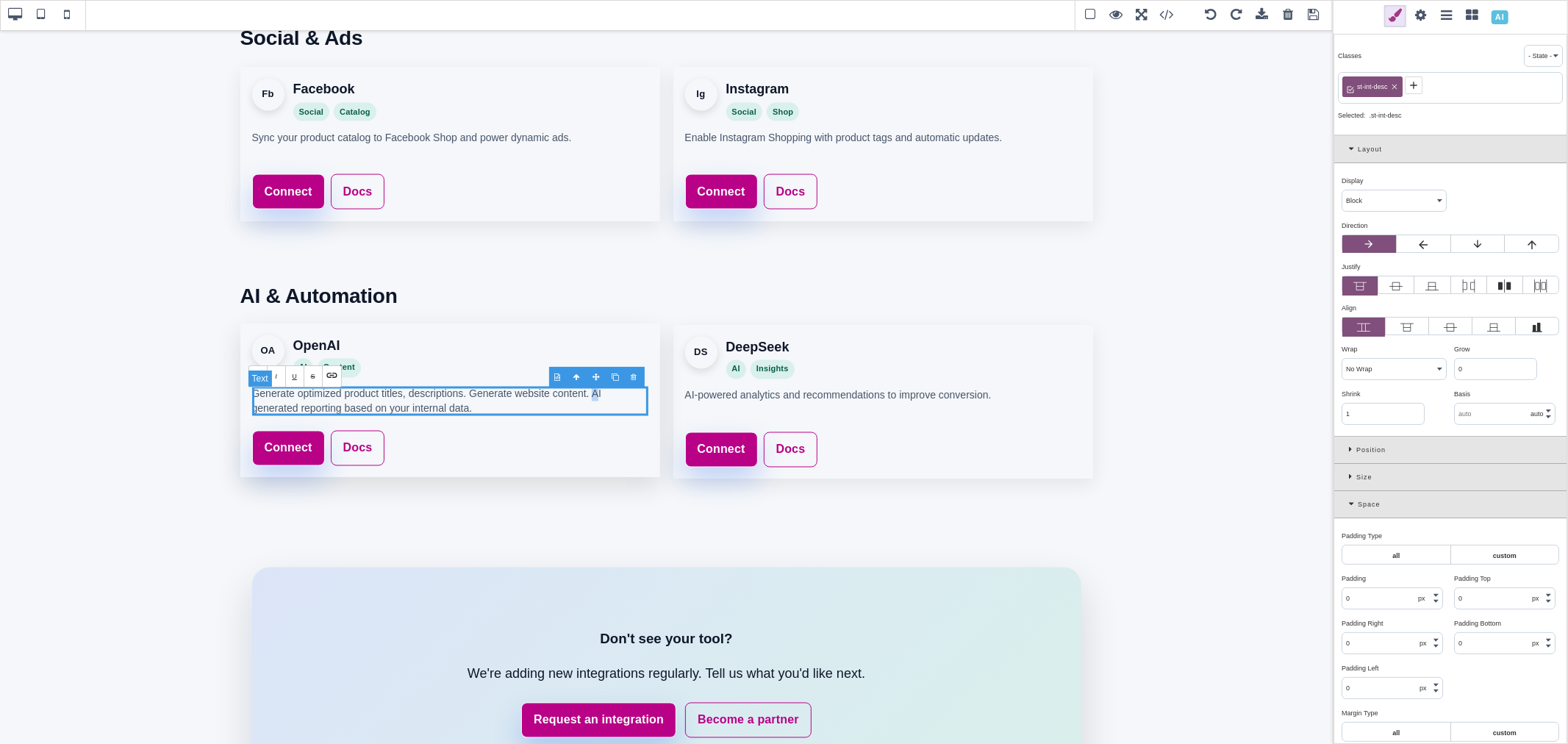
click at [593, 397] on p "Generate optimized product titles, descriptions. Generate website content. AI g…" at bounding box center [451, 401] width 396 height 30
drag, startPoint x: 294, startPoint y: 408, endPoint x: 283, endPoint y: 406, distance: 11.2
click at [283, 406] on p "Generate optimized product titles, descriptions. Generate website content. AI g…" at bounding box center [451, 401] width 396 height 30
drag, startPoint x: 606, startPoint y: 398, endPoint x: 590, endPoint y: 397, distance: 16.0
click at [590, 397] on p "Generate optimized product titles, descriptions. Generate website content. AI g…" at bounding box center [451, 401] width 396 height 30
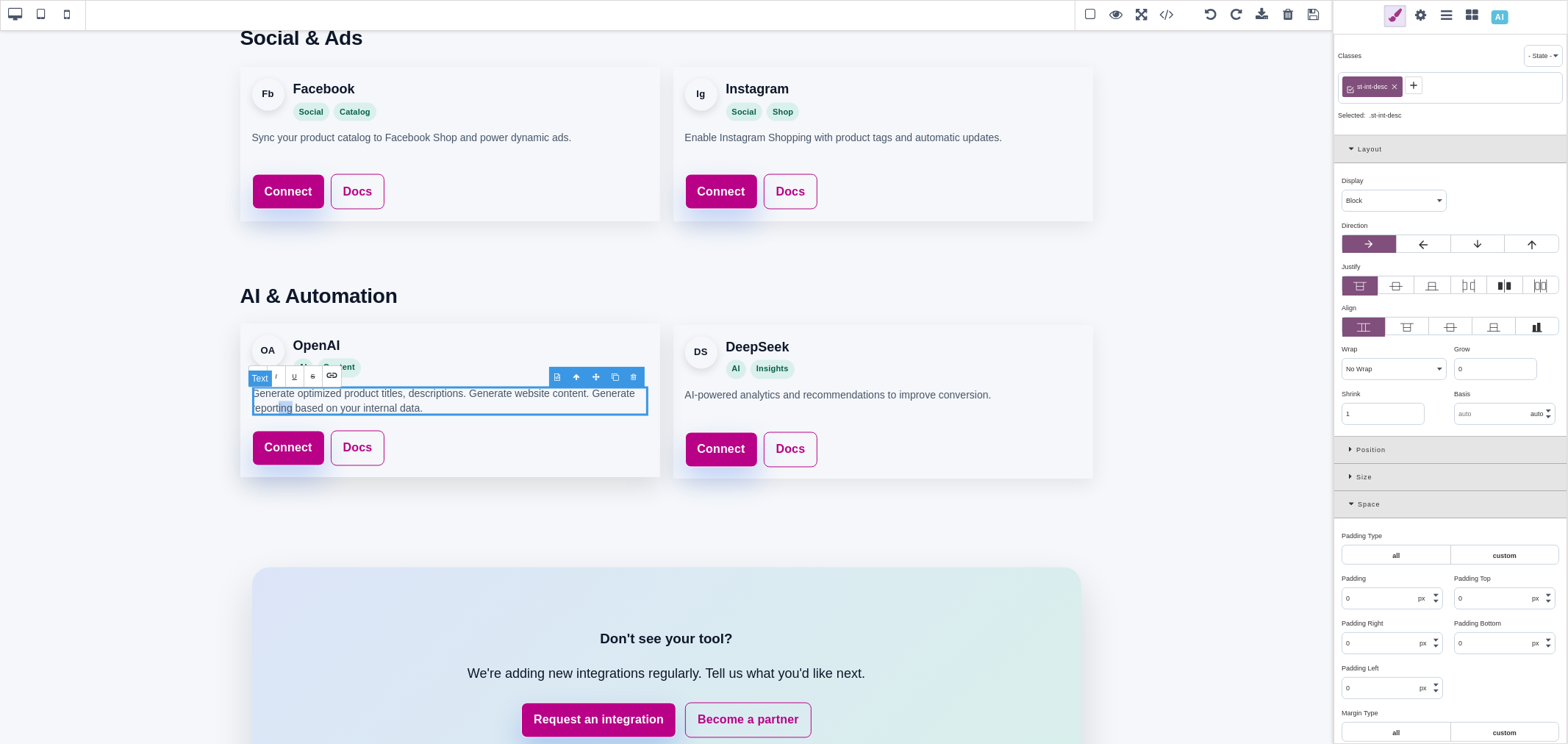
drag, startPoint x: 291, startPoint y: 409, endPoint x: 277, endPoint y: 410, distance: 14.0
click at [277, 410] on p "Generate optimized product titles, descriptions. Generate website content. Gene…" at bounding box center [451, 401] width 396 height 30
click at [408, 410] on p "Generate optimized product titles, descriptions. Generate website content. Gene…" at bounding box center [451, 401] width 396 height 30
drag, startPoint x: 421, startPoint y: 410, endPoint x: 590, endPoint y: 398, distance: 169.4
click at [590, 398] on p "Generate optimized product titles, descriptions. Generate website content. Gene…" at bounding box center [451, 401] width 396 height 30
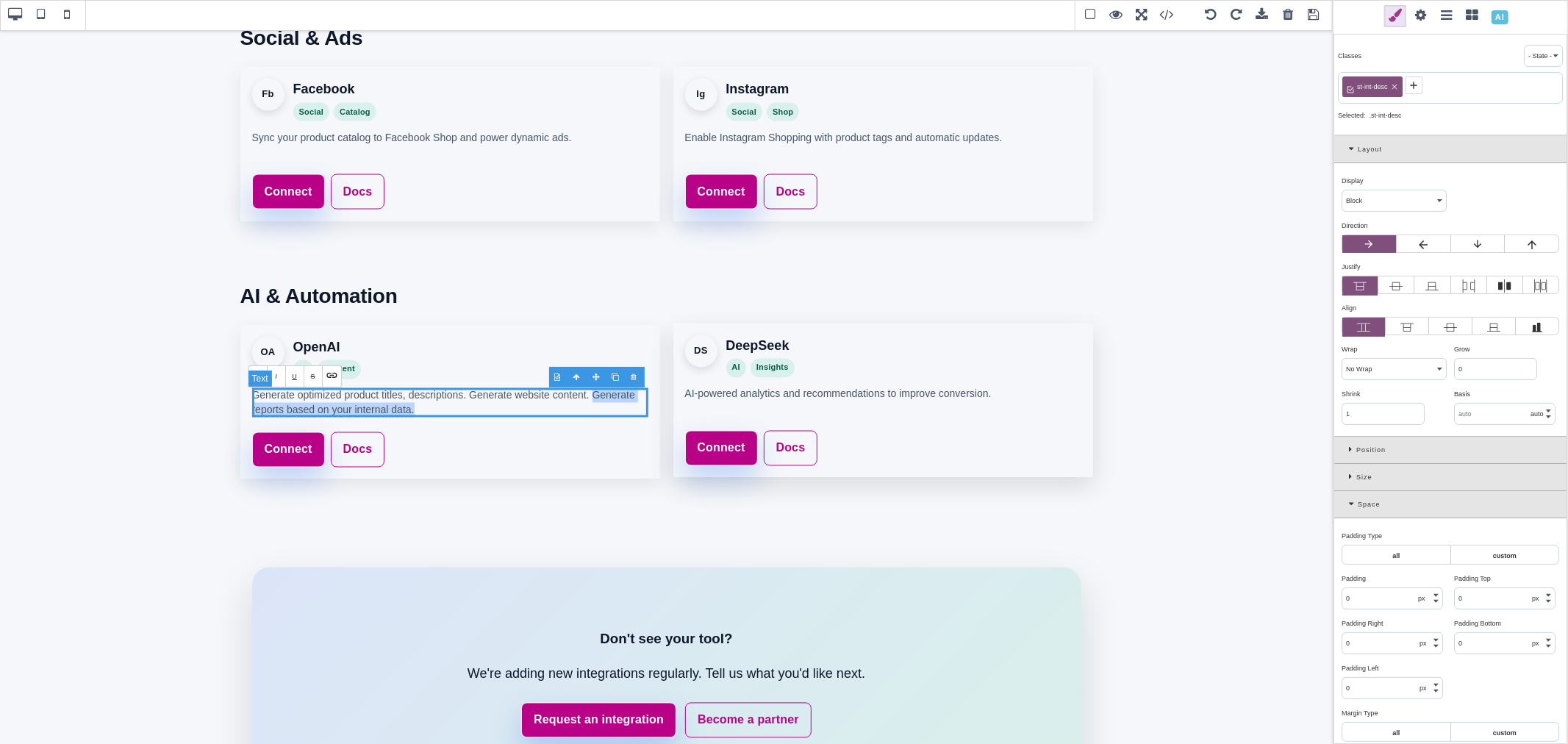
copy p "Generate reports based on your internal data."
click at [488, 410] on p "Generate optimized product titles, descriptions. Generate website content. Gene…" at bounding box center [451, 401] width 396 height 30
click at [769, 394] on p "AI-powered analytics and recommendations to improve conversion." at bounding box center [883, 400] width 396 height 29
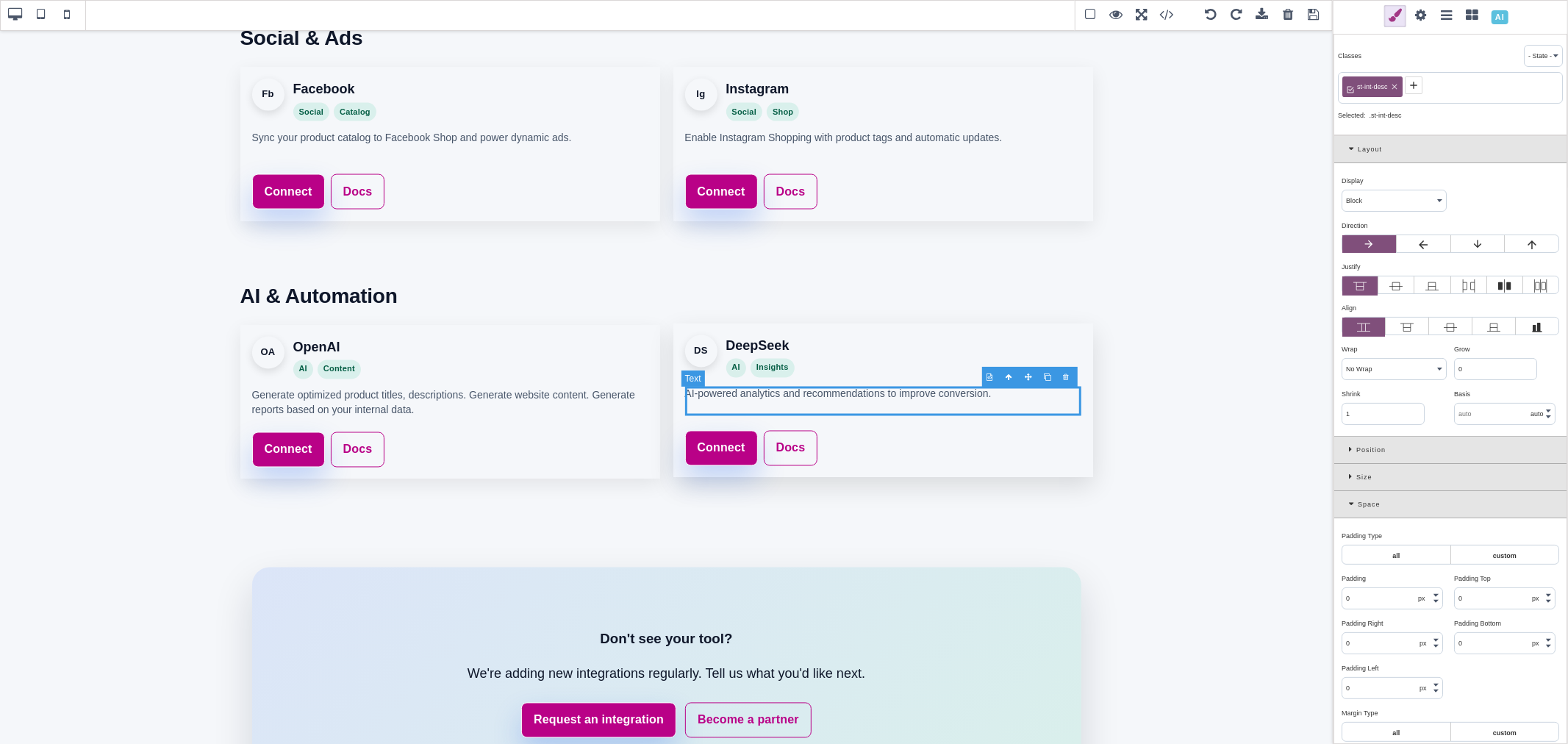
click at [769, 394] on p "AI-powered analytics and recommendations to improve conversion." at bounding box center [883, 400] width 396 height 29
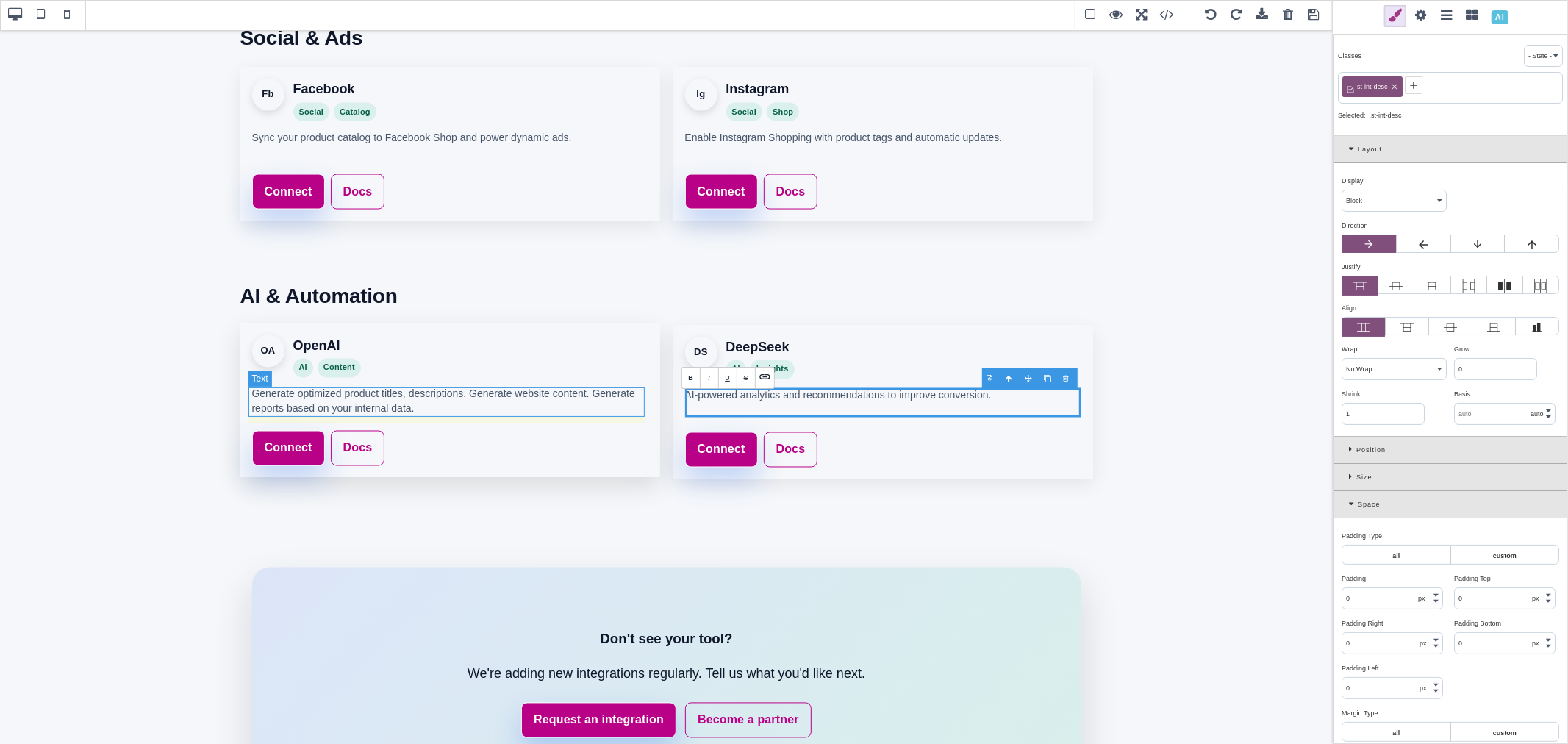
click at [268, 397] on p "Generate optimized product titles, descriptions. Generate website content. Gene…" at bounding box center [451, 401] width 396 height 30
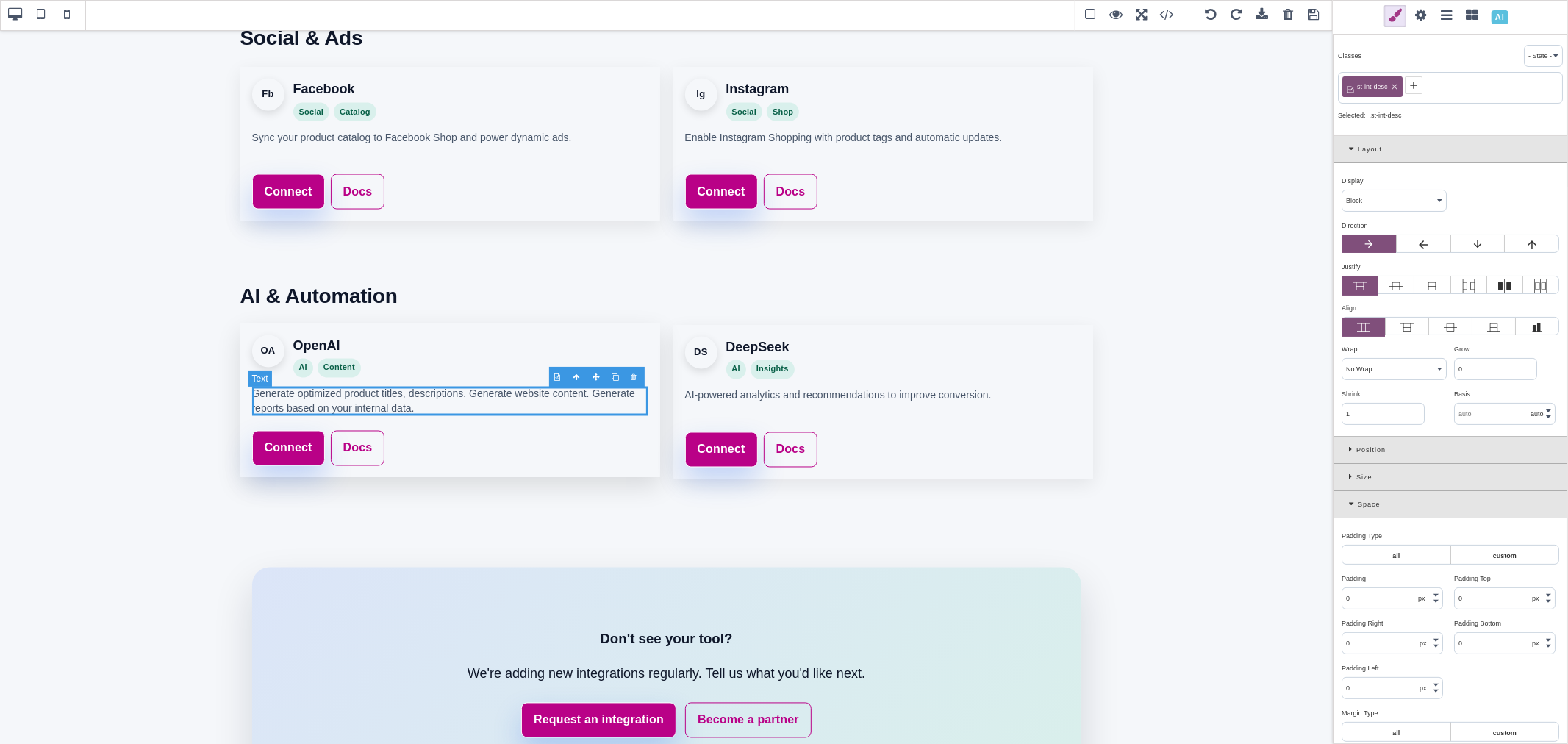
click at [268, 397] on p "Generate optimized product titles, descriptions. Generate website content. Gene…" at bounding box center [451, 401] width 396 height 30
click at [700, 394] on p "AI-powered analytics and recommendations to improve conversion." at bounding box center [883, 400] width 396 height 29
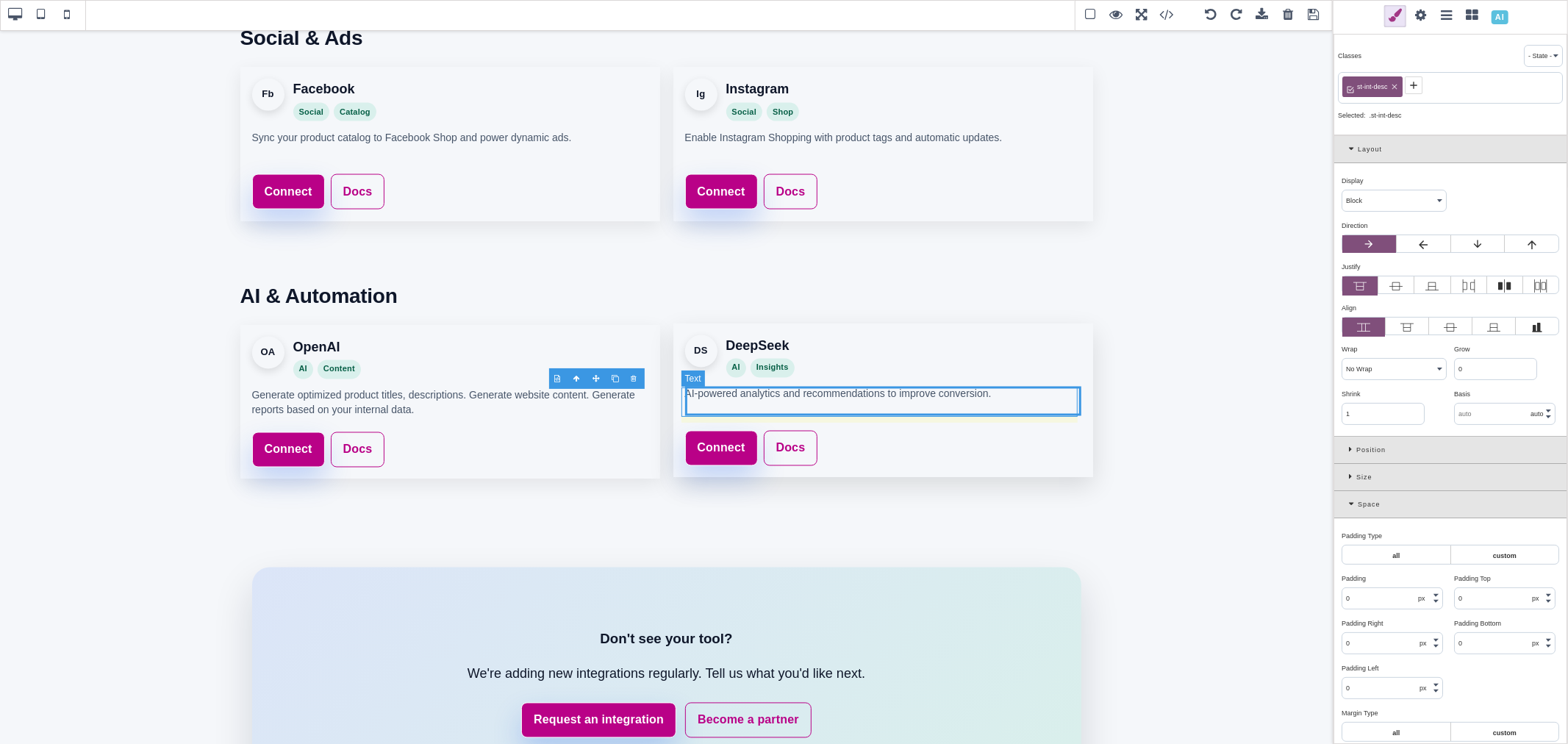
click at [700, 394] on p "AI-powered analytics and recommendations to improve conversion." at bounding box center [883, 400] width 396 height 29
click at [768, 395] on p "AI-powered analytics and recommendations to improve conversion." at bounding box center [883, 400] width 396 height 29
click at [767, 395] on p "AI-powered analytics and recommendations to improve conversion." at bounding box center [883, 400] width 396 height 29
drag, startPoint x: 776, startPoint y: 395, endPoint x: 684, endPoint y: 393, distance: 92.0
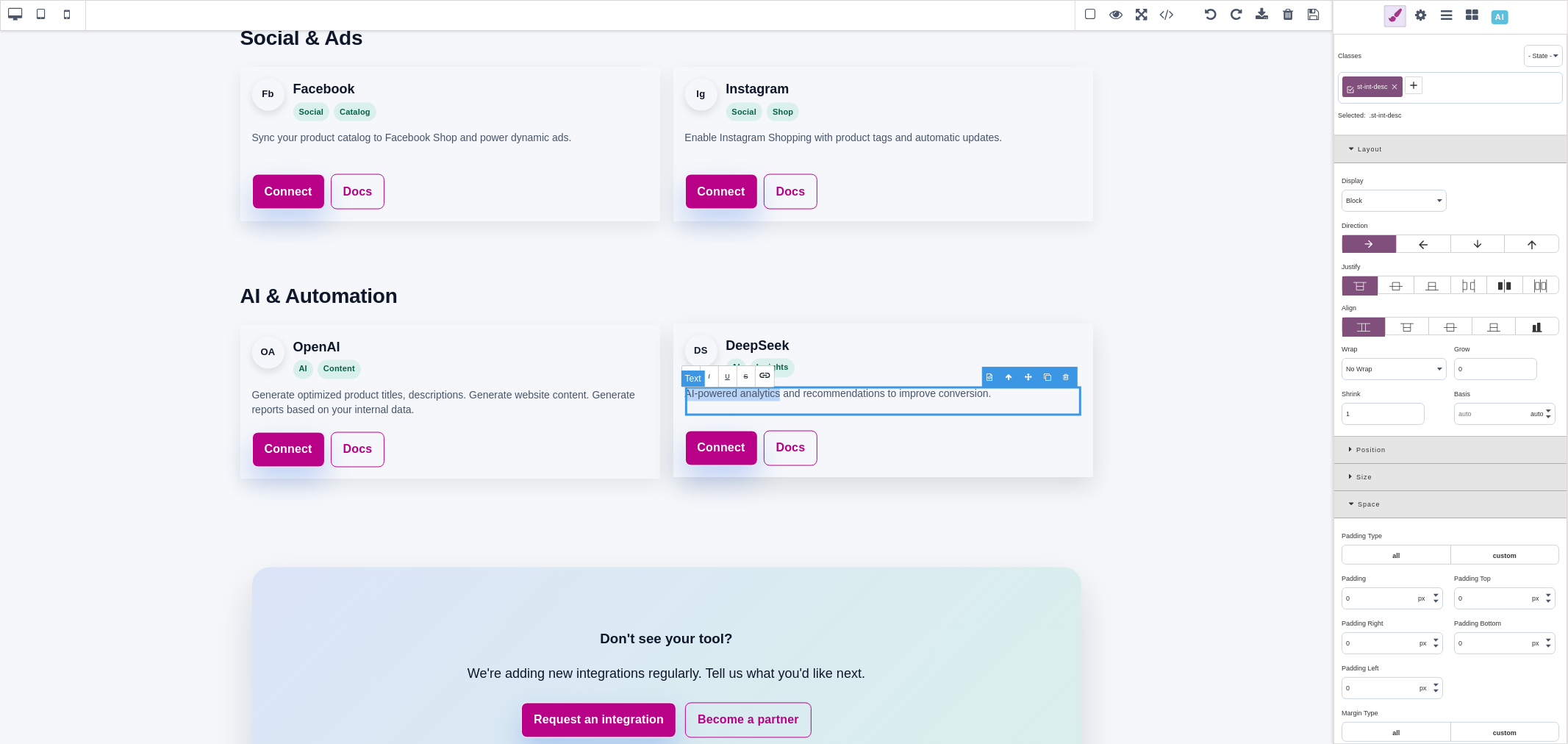
click at [685, 393] on p "AI-powered analytics and recommendations to improve conversion." at bounding box center [883, 400] width 396 height 29
copy p "AI-powered analytics"
click at [524, 400] on p "Generate optimized product titles, descriptions. Generate website content. Gene…" at bounding box center [451, 401] width 396 height 30
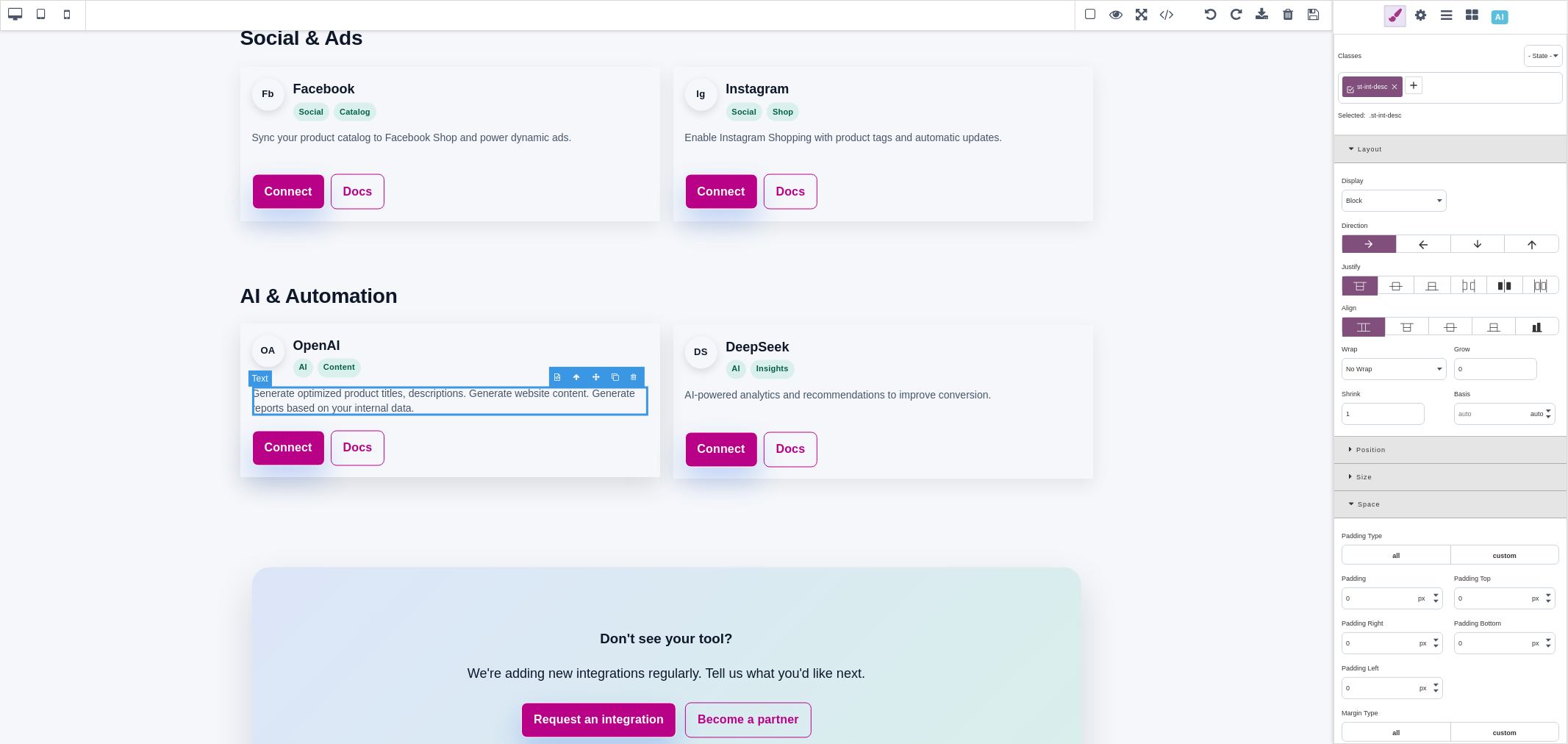
click at [524, 400] on p "Generate optimized product titles, descriptions. Generate website content. Gene…" at bounding box center [451, 401] width 396 height 30
click at [523, 403] on p "Generate optimized product titles, descriptions. Generate website content. Gene…" at bounding box center [451, 401] width 396 height 30
drag, startPoint x: 544, startPoint y: 405, endPoint x: 588, endPoint y: 399, distance: 44.4
click at [588, 399] on p "Generate optimized product titles, descriptions. Generate website content. Gene…" at bounding box center [451, 401] width 396 height 30
drag, startPoint x: 584, startPoint y: 395, endPoint x: 465, endPoint y: 397, distance: 119.0
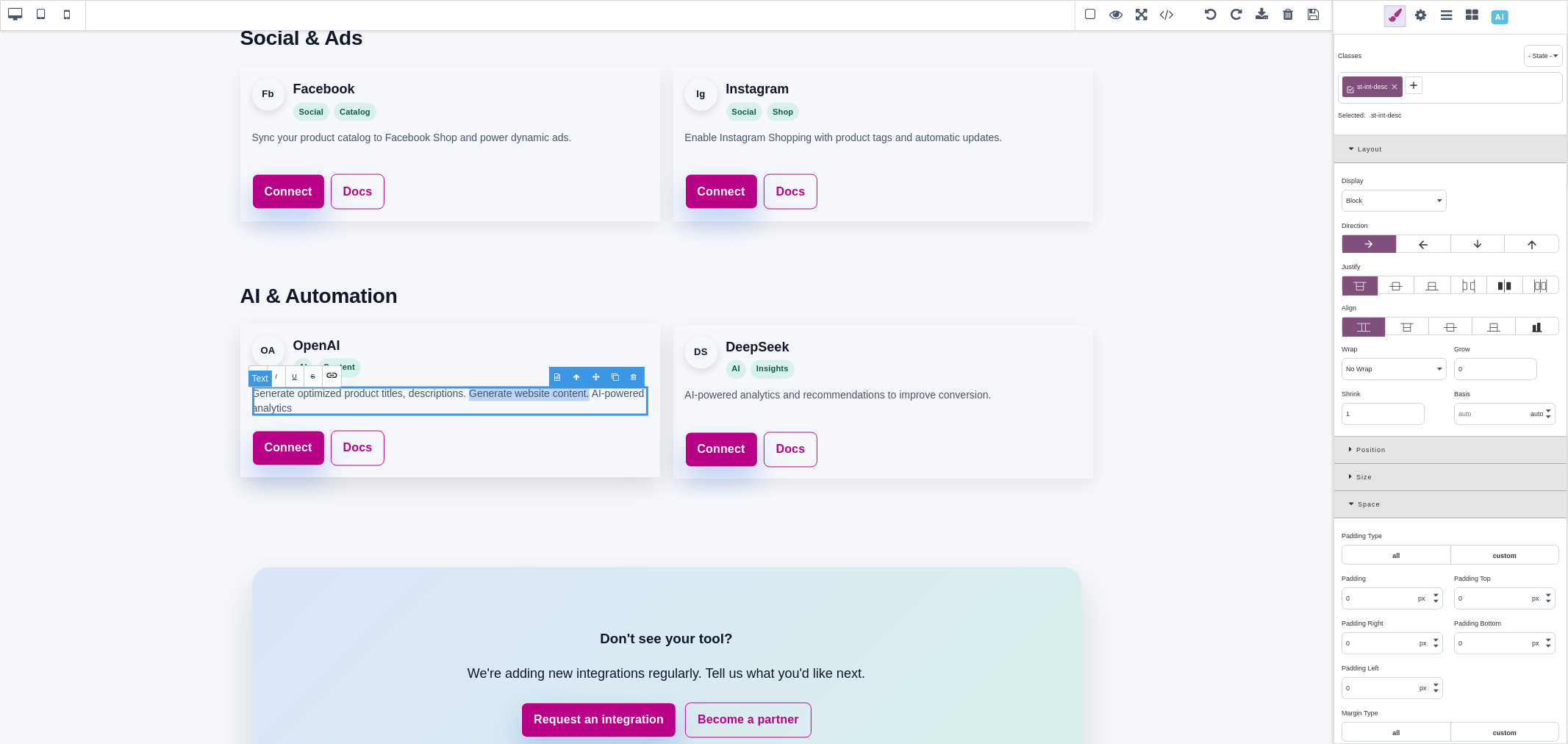
click at [465, 397] on p "Generate optimized product titles, descriptions. Generate website content. AI-p…" at bounding box center [451, 401] width 396 height 30
copy p "Generate website content."
click at [859, 391] on p "AI-powered analytics and recommendations to improve conversion." at bounding box center [883, 400] width 396 height 29
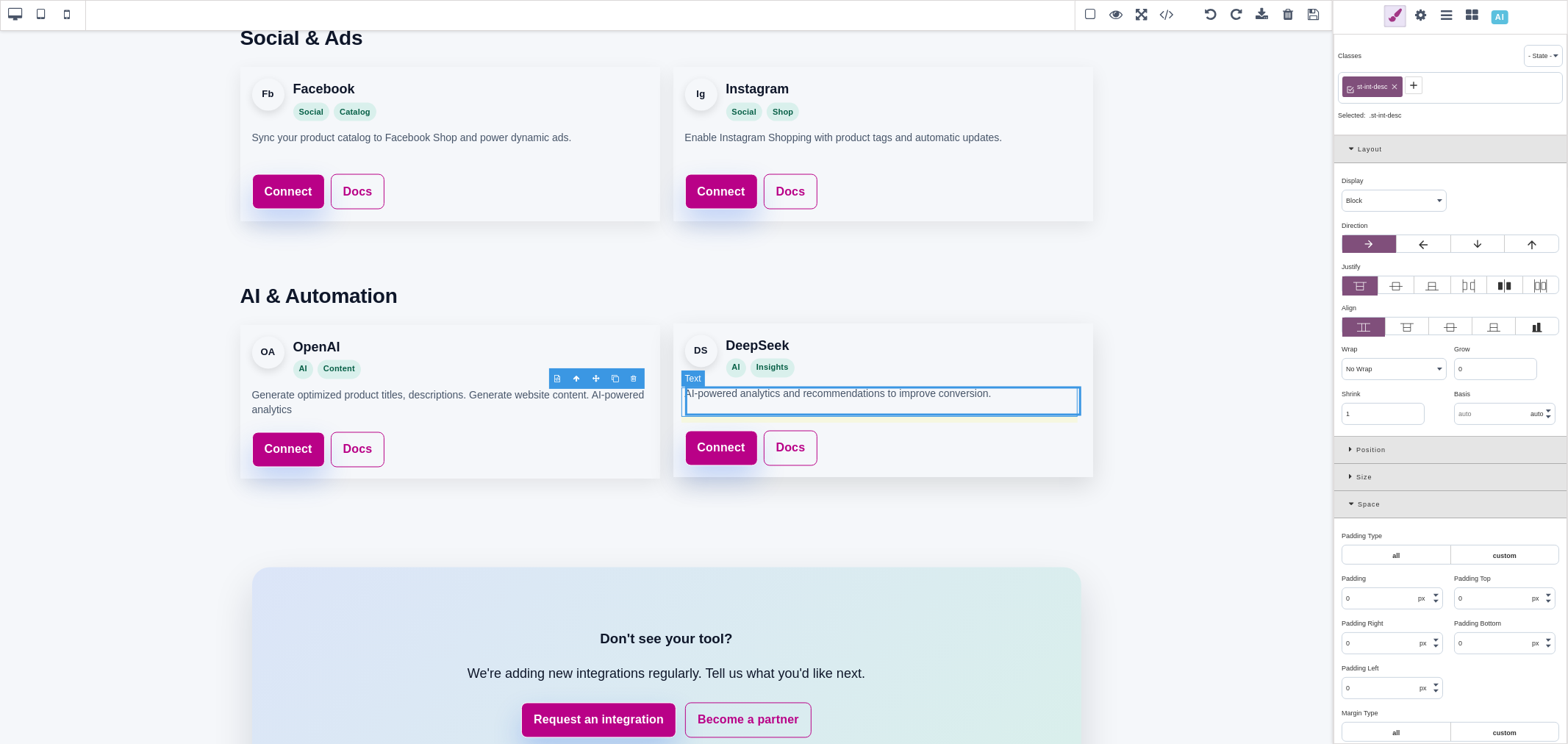
click at [859, 391] on p "AI-powered analytics and recommendations to improve conversion." at bounding box center [883, 400] width 396 height 29
click at [794, 398] on p "AI-powered analytics and recommendations to improve conversion." at bounding box center [883, 400] width 396 height 29
drag, startPoint x: 774, startPoint y: 395, endPoint x: 983, endPoint y: 397, distance: 209.0
click at [983, 397] on p "AI-powered analytics and recommendations to improve conversion." at bounding box center [883, 400] width 396 height 29
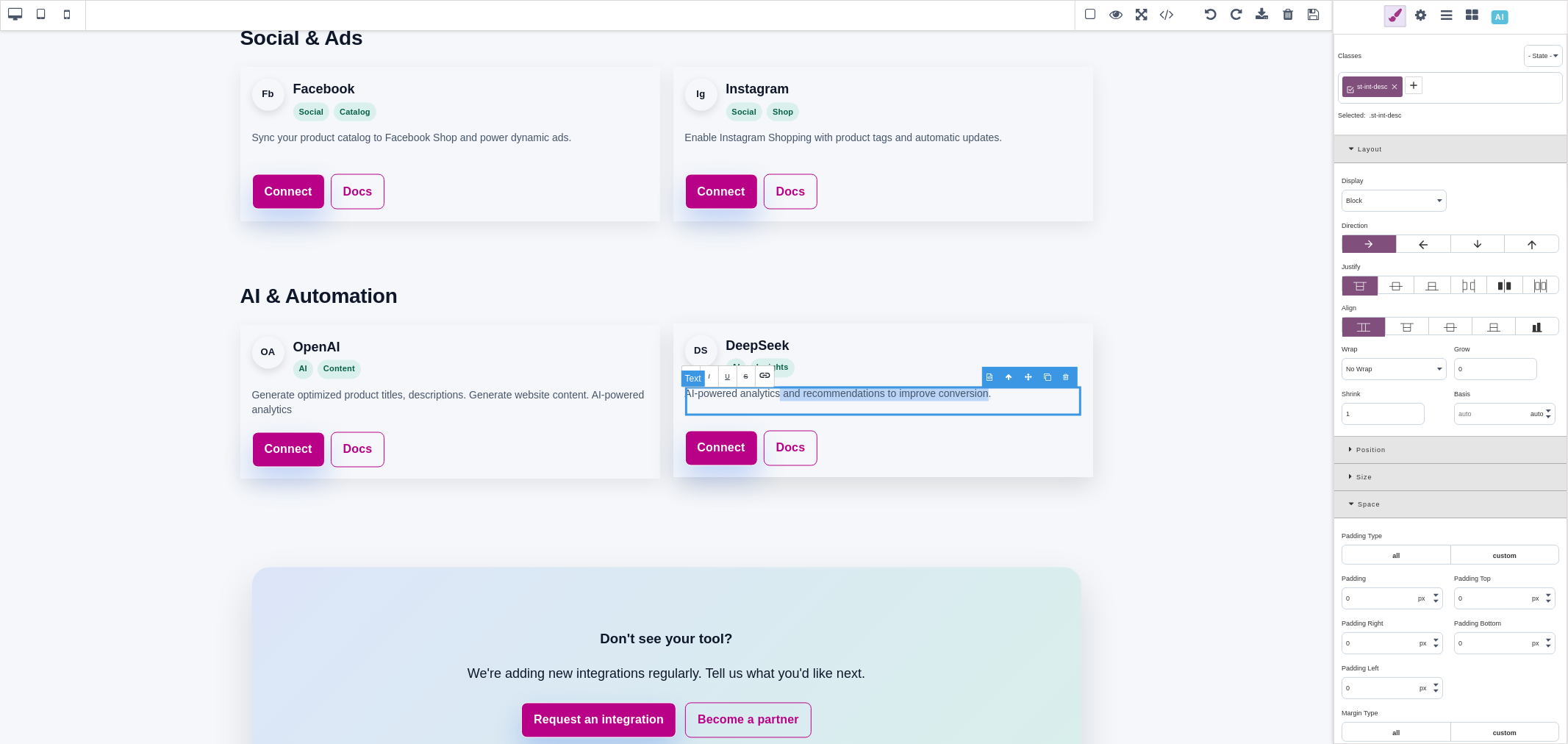
paste p "SaleTurf Integrations"
click at [776, 399] on p "AI-powered analyticsGenerate website content. ." at bounding box center [883, 400] width 396 height 29
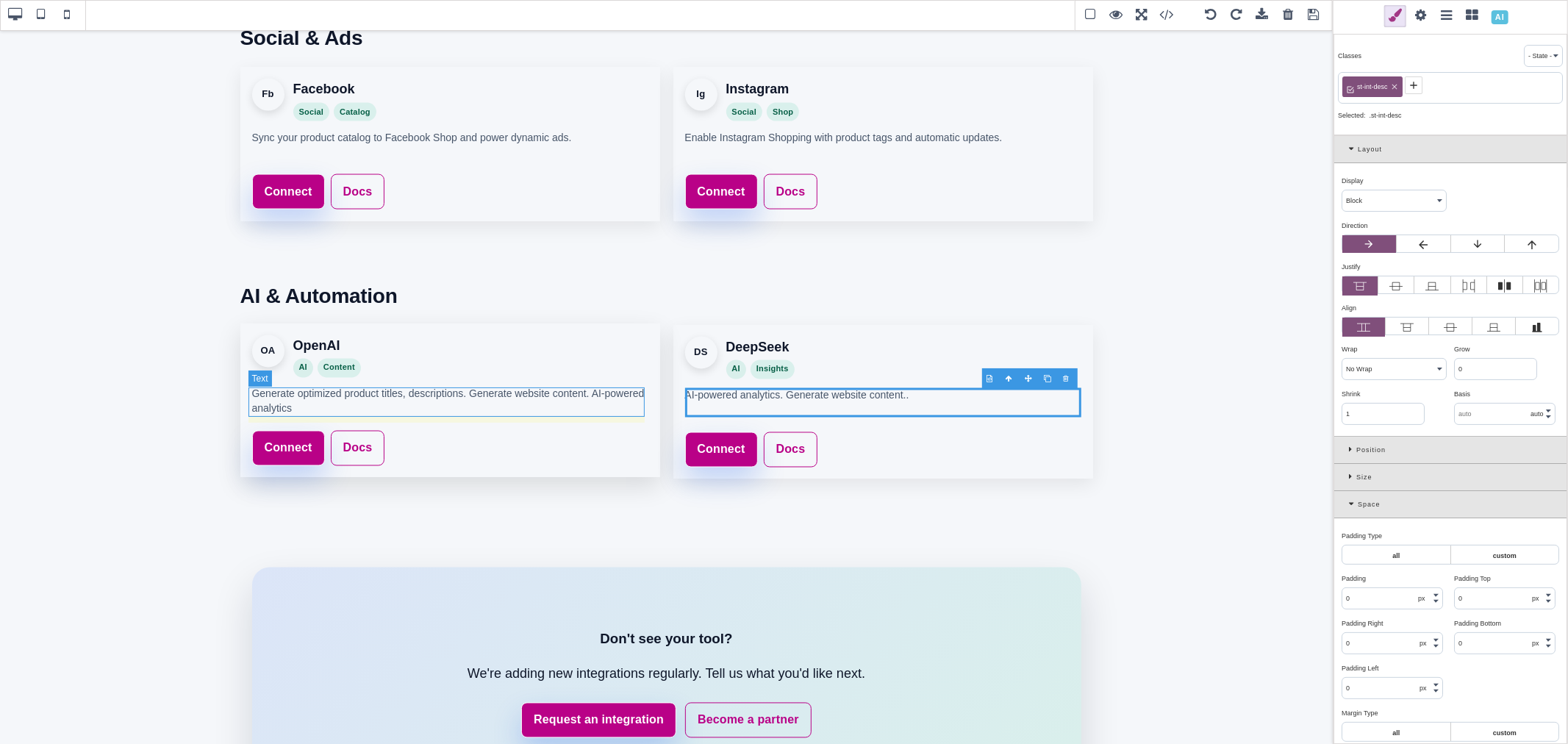
click at [368, 400] on p "Generate optimized product titles, descriptions. Generate website content. AI-p…" at bounding box center [451, 401] width 396 height 30
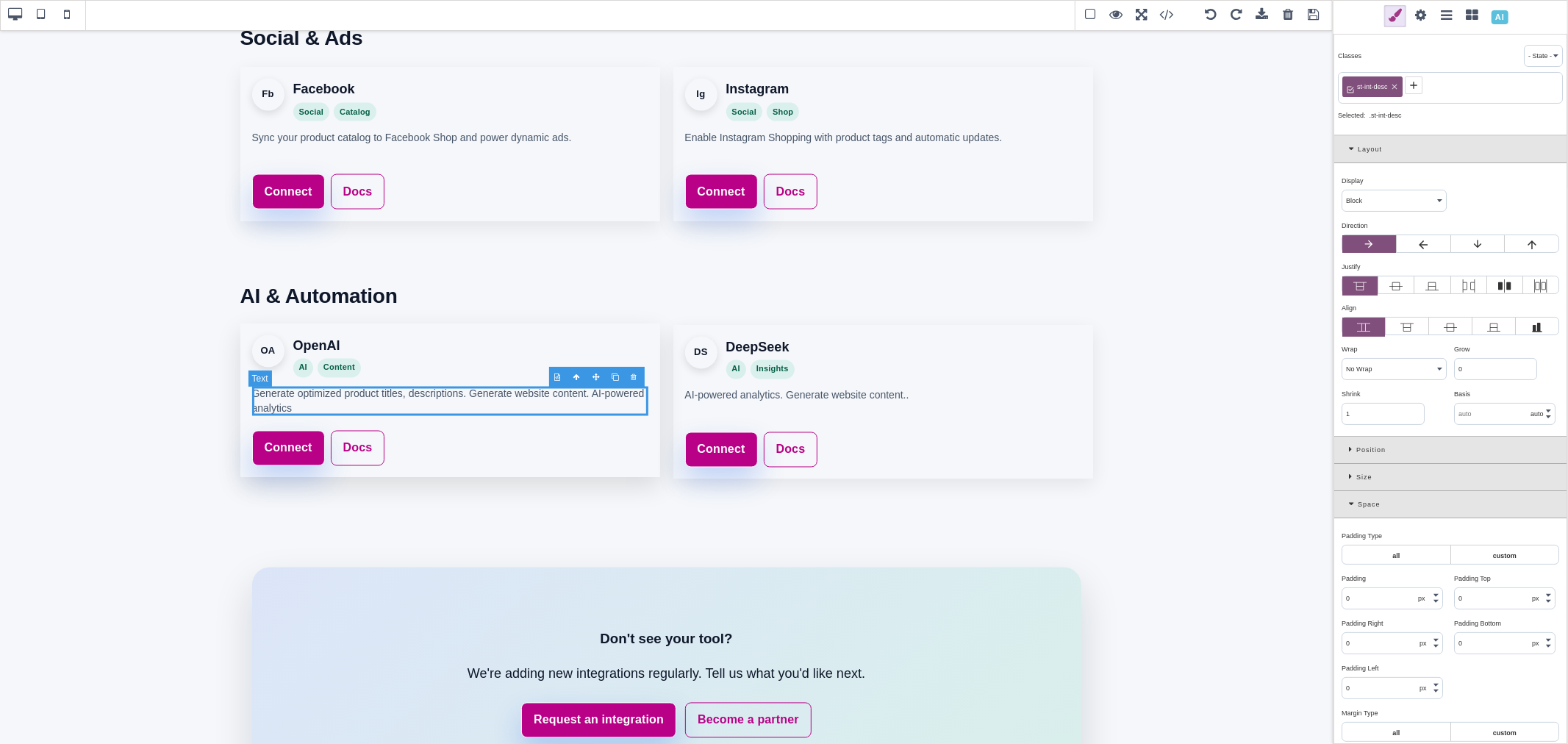
click at [368, 400] on p "Generate optimized product titles, descriptions. Generate website content. AI-p…" at bounding box center [451, 401] width 396 height 30
click at [422, 397] on p "Generate optimized product titles, descriptions. Generate website content. AI-p…" at bounding box center [451, 401] width 396 height 30
drag, startPoint x: 463, startPoint y: 397, endPoint x: 251, endPoint y: 393, distance: 212.0
click at [253, 393] on p "Generate optimized product titles, descriptions. Generate website content. AI-p…" at bounding box center [451, 401] width 396 height 30
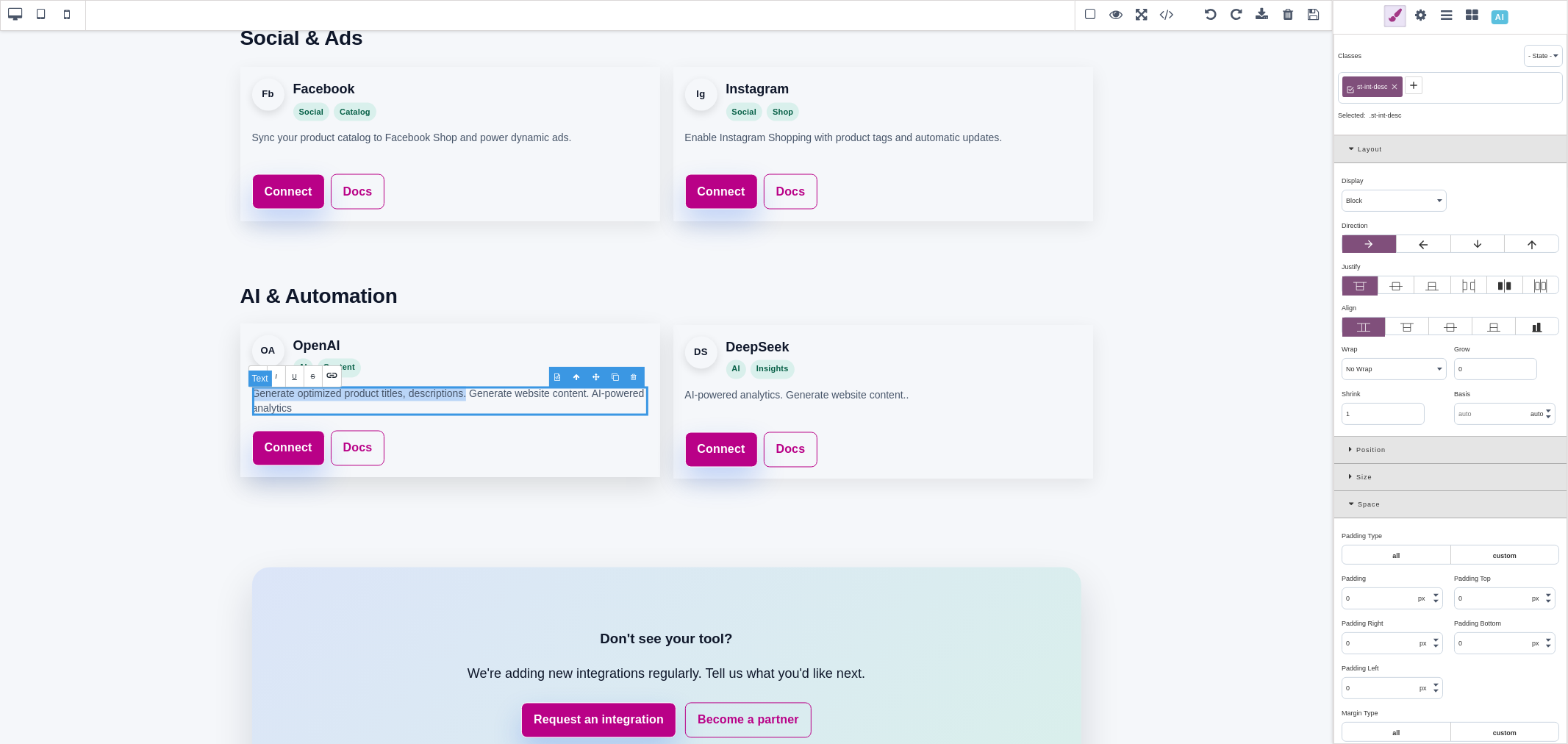
copy p "Generate optimized product titles, descriptions."
click at [902, 392] on p "AI-powered analytics. Generate website content.." at bounding box center [883, 400] width 396 height 29
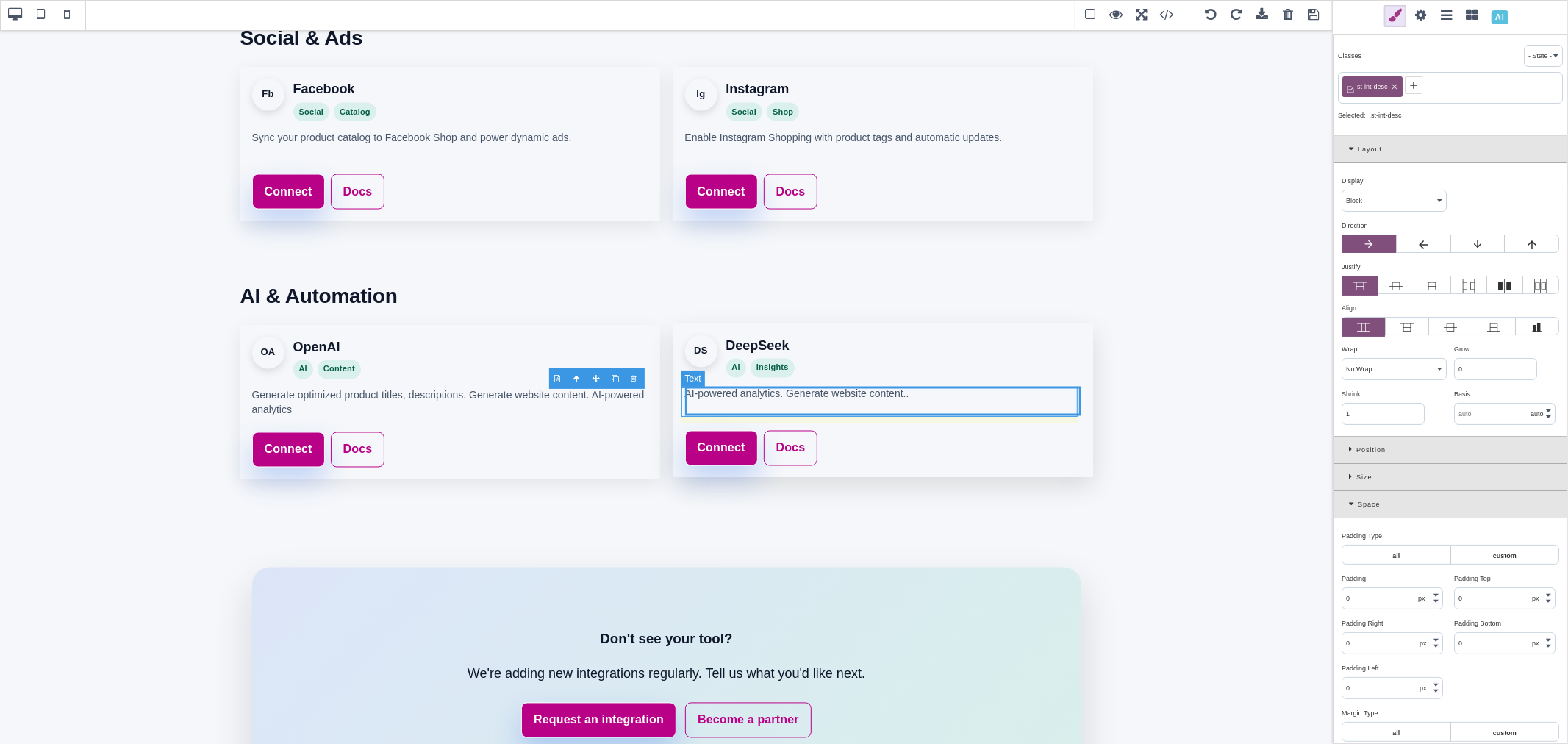
click at [902, 392] on p "AI-powered analytics. Generate website content.." at bounding box center [883, 400] width 396 height 29
click at [917, 394] on p "AI-powered analytics. Generate website content.." at bounding box center [883, 400] width 396 height 29
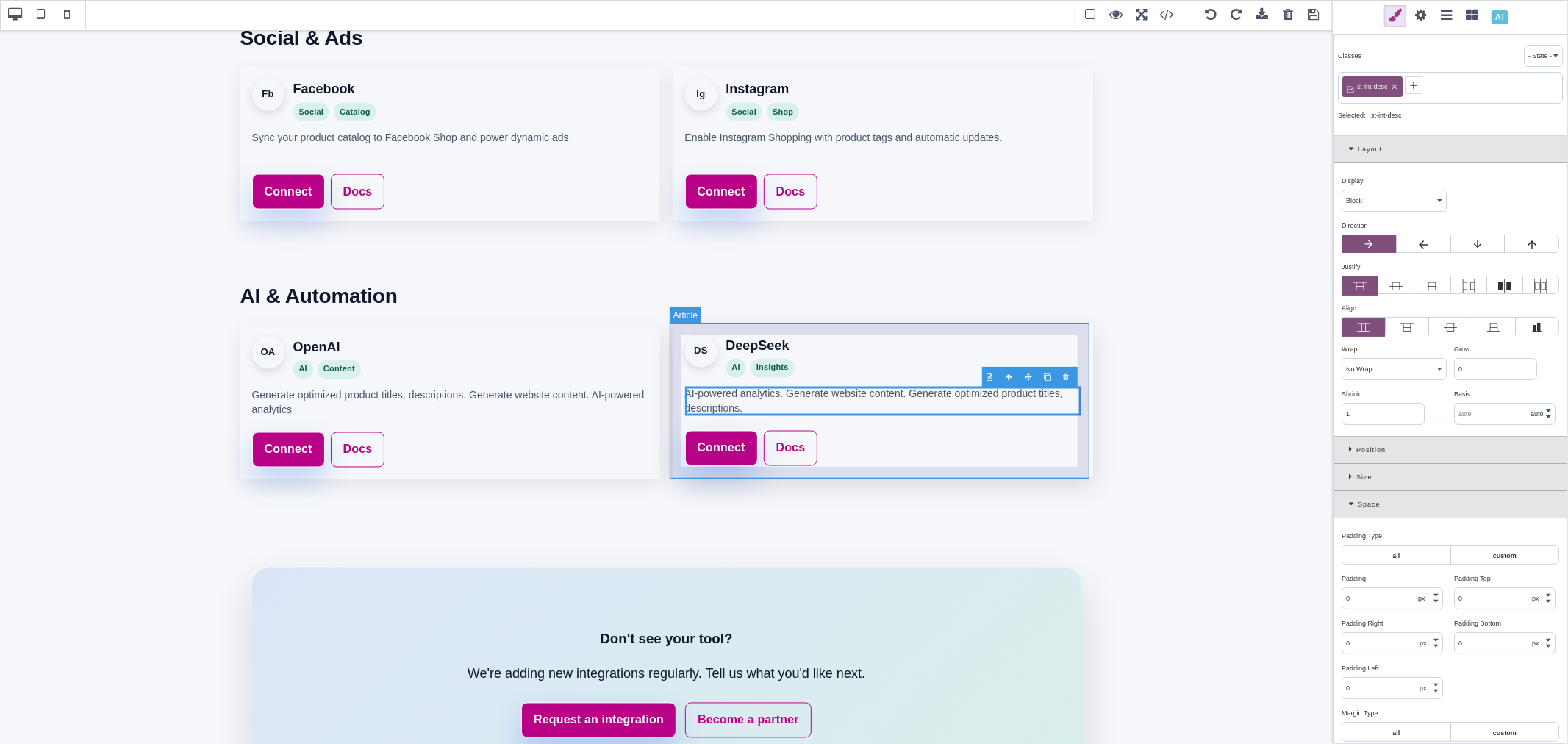
click at [902, 429] on article "DS DeepSeek AI Insights AI-powered analytics. Generate website content. Generat…" at bounding box center [883, 400] width 420 height 155
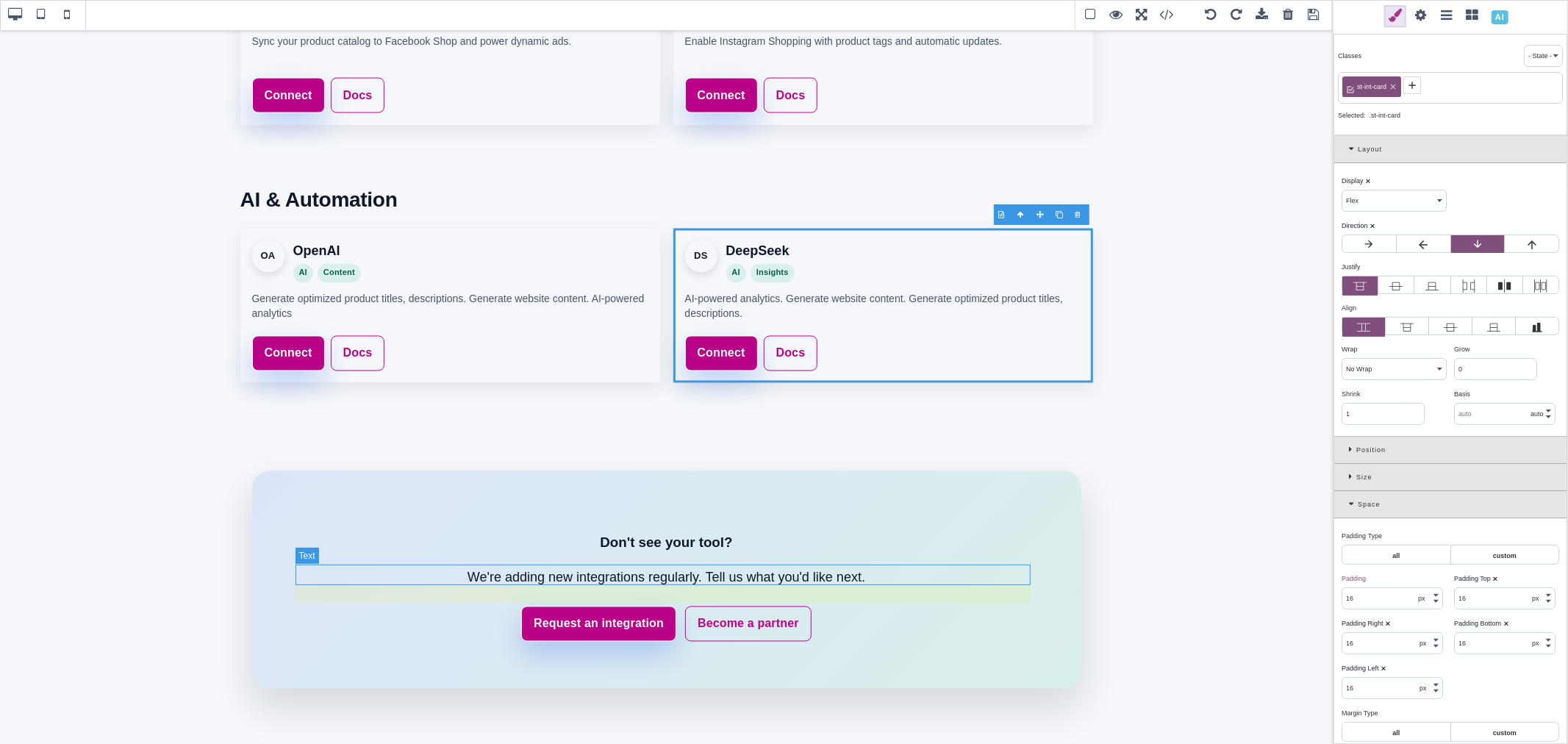
scroll to position [2117, 0]
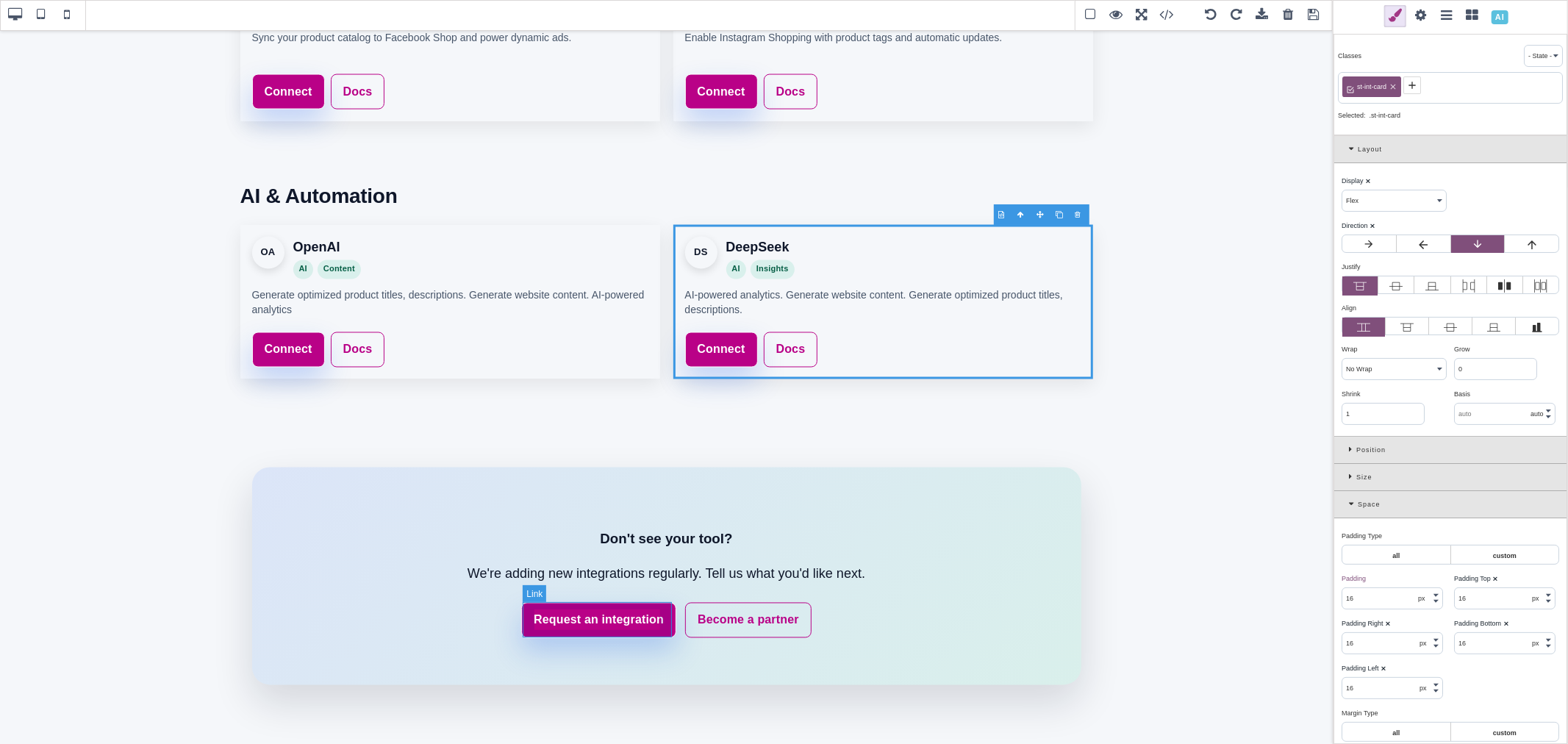
click at [671, 629] on link "Request an integration" at bounding box center [598, 620] width 155 height 35
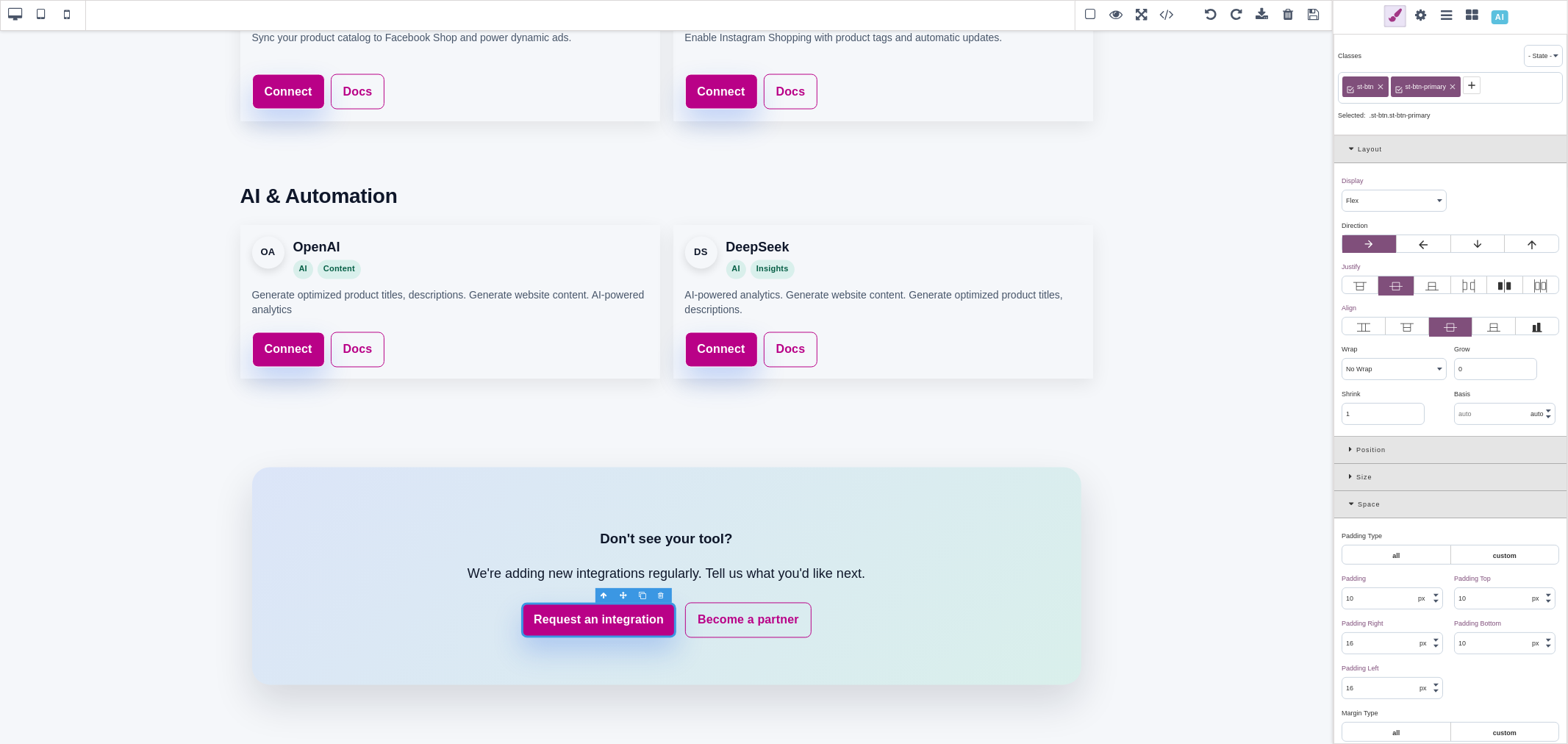
click at [1419, 15] on span at bounding box center [1421, 16] width 22 height 22
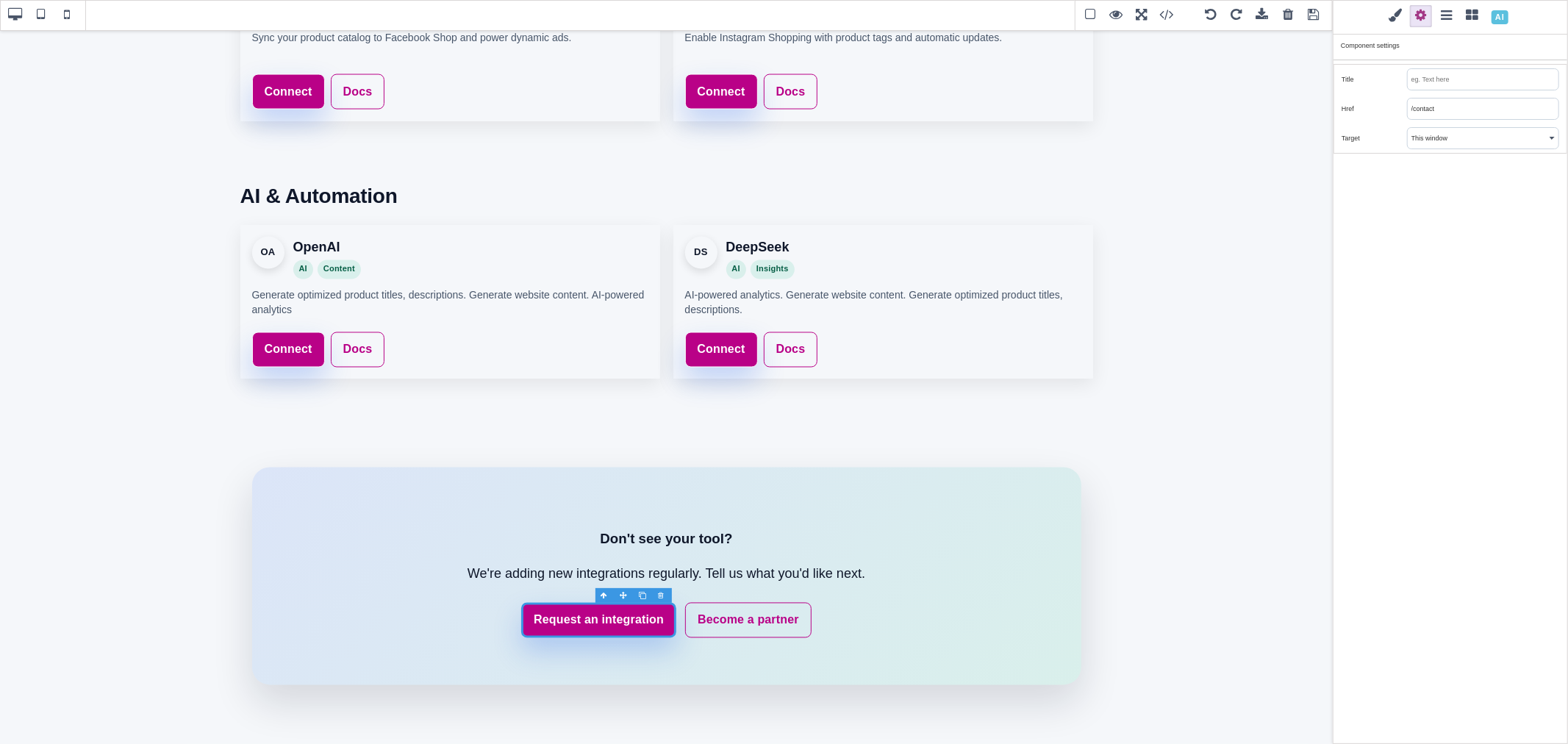
click at [1447, 104] on input "/contact" at bounding box center [1483, 109] width 151 height 21
click at [1436, 181] on div "Classes - State - Hover Click Even/Odd st-btn st-btn-primary Selected: .st-btn.…" at bounding box center [1450, 372] width 235 height 744
click at [791, 622] on link "Become a partner" at bounding box center [748, 620] width 126 height 35
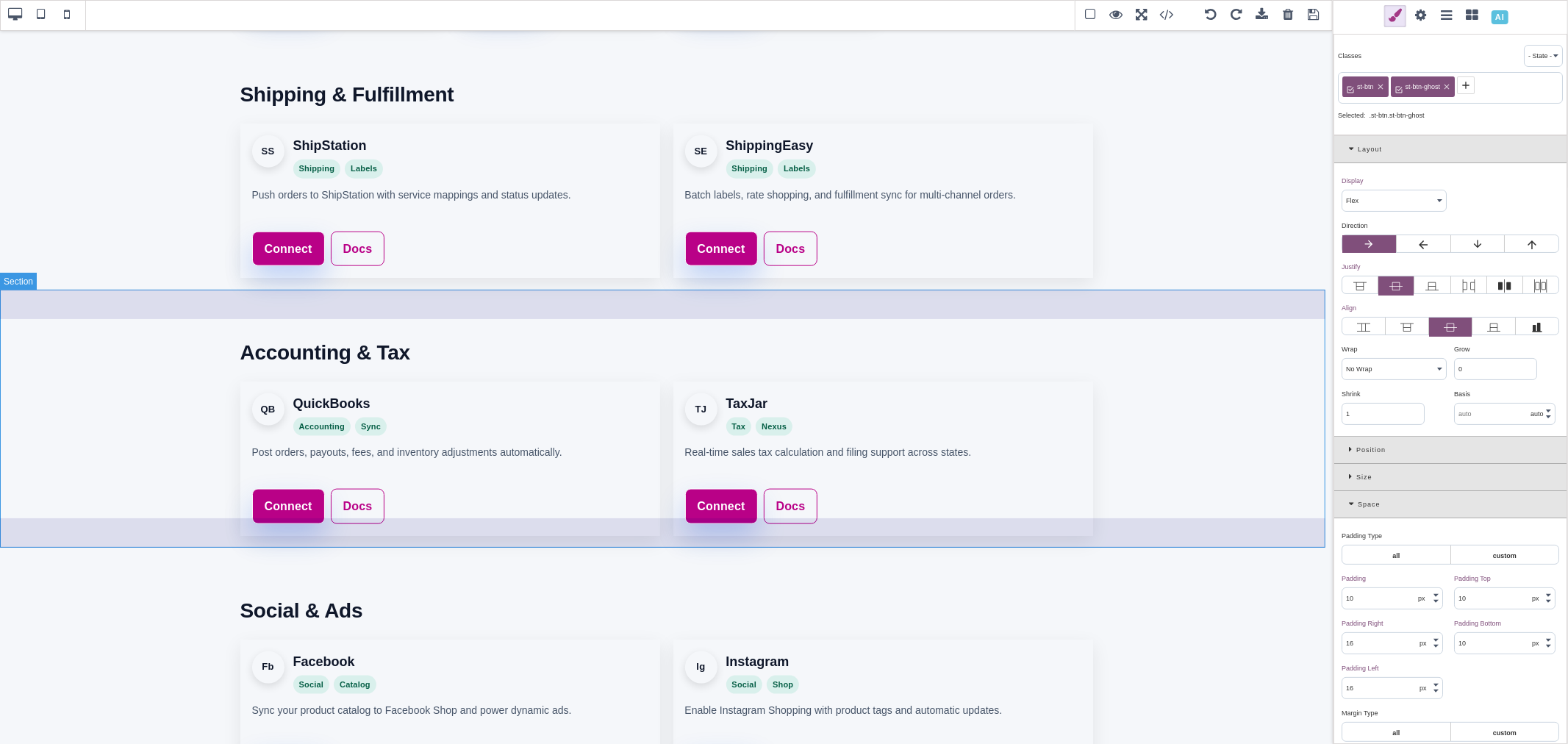
scroll to position [1464, 0]
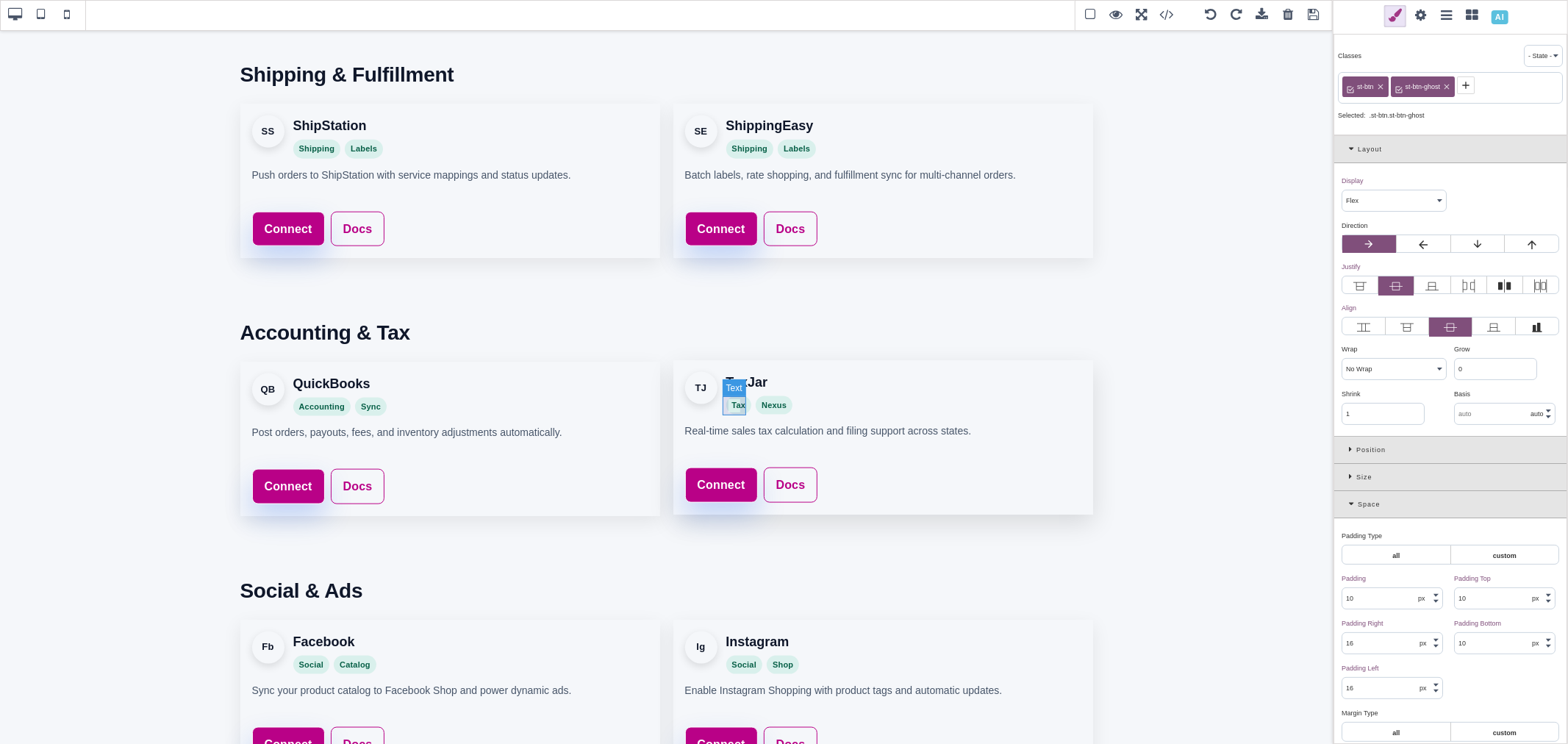
click at [744, 410] on span "Tax" at bounding box center [738, 405] width 26 height 19
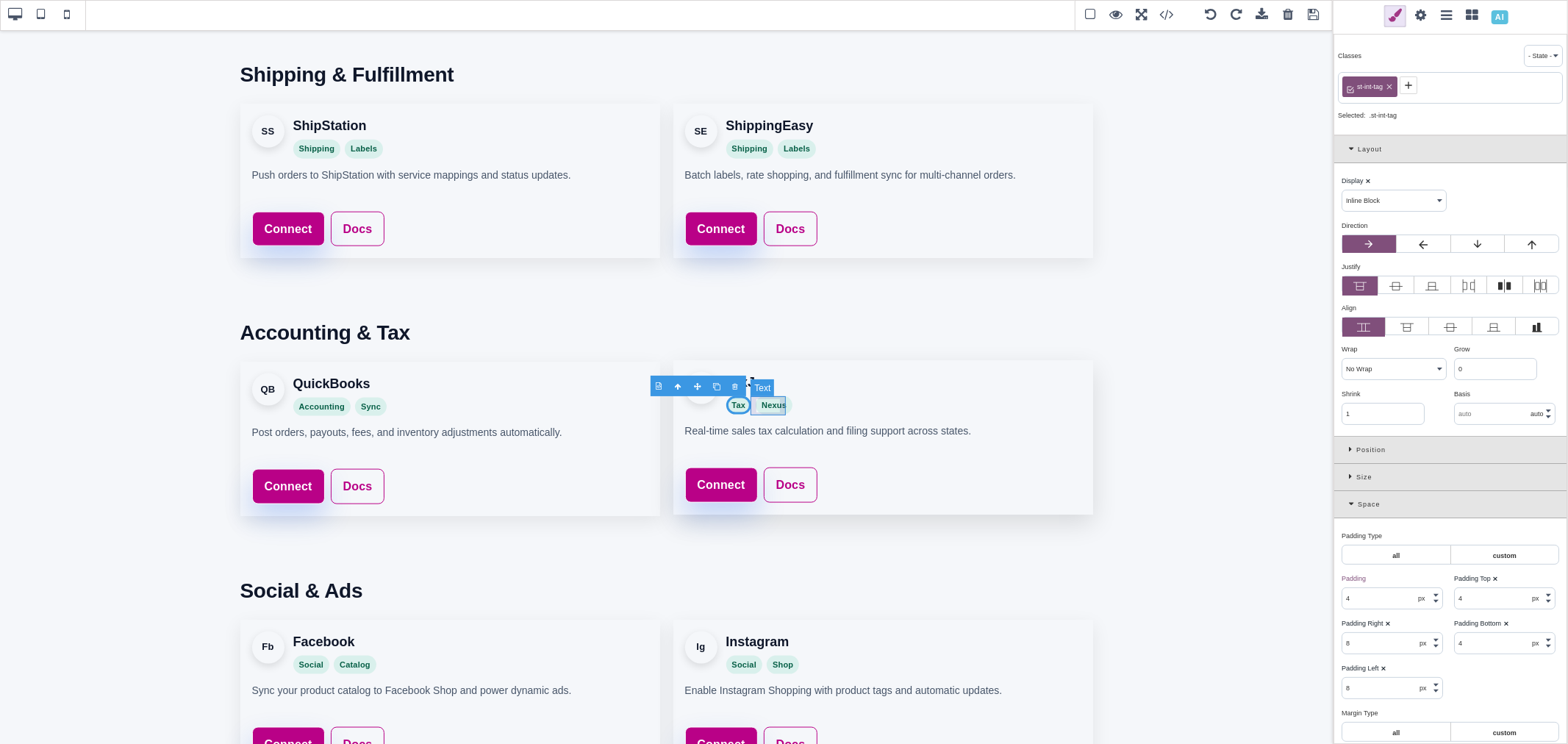
click at [769, 412] on span "Nexus" at bounding box center [774, 405] width 37 height 19
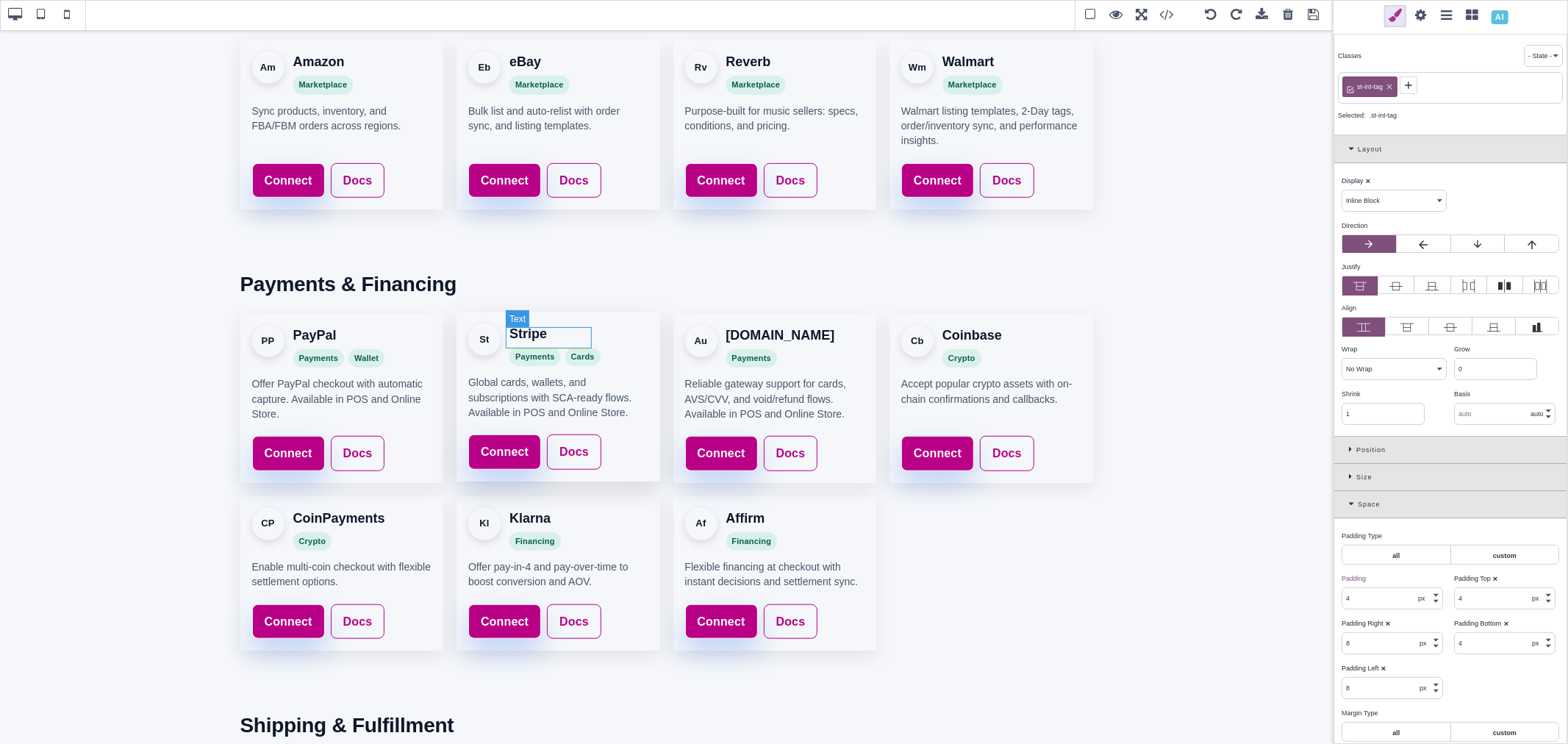
scroll to position [811, 0]
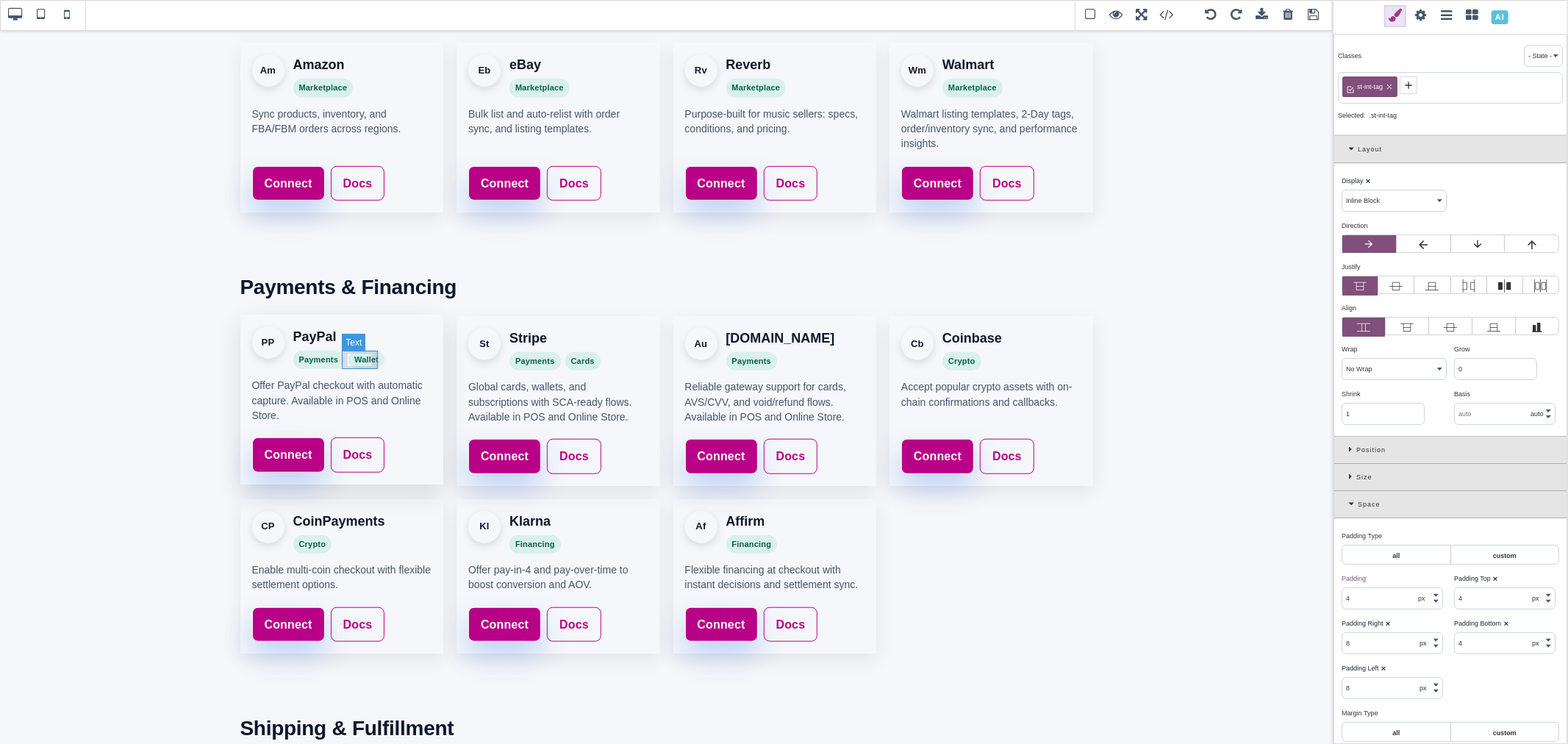
click at [375, 364] on span "Wallet" at bounding box center [366, 359] width 36 height 19
click at [380, 360] on div "PP PayPal Payments Wallet" at bounding box center [342, 347] width 180 height 43
click at [373, 360] on span "Wallet" at bounding box center [366, 359] width 36 height 19
click at [346, 339] on div at bounding box center [349, 342] width 19 height 15
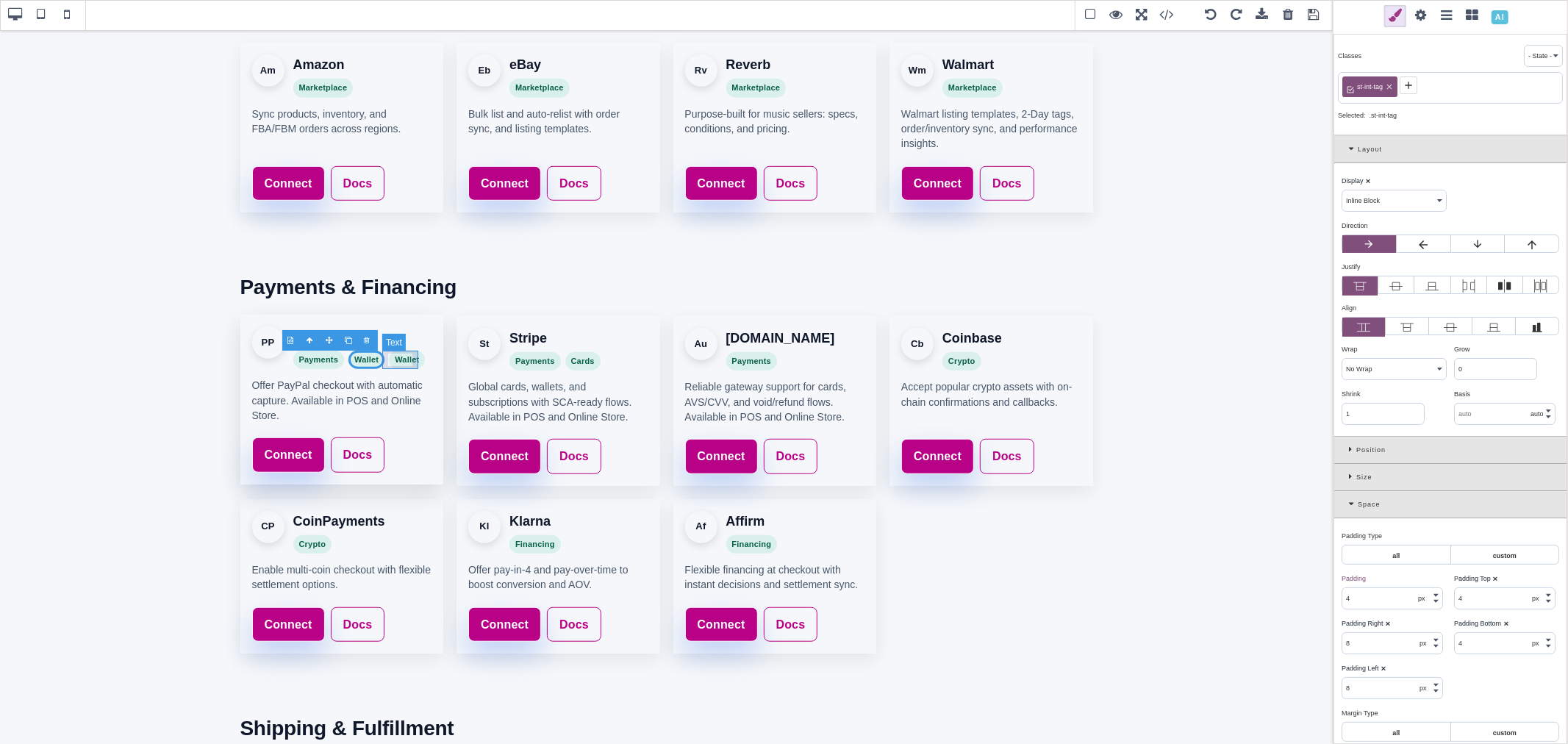
click at [401, 359] on span "Wallet" at bounding box center [406, 359] width 36 height 19
click at [575, 349] on div "Stripe Payments Cards" at bounding box center [554, 347] width 91 height 43
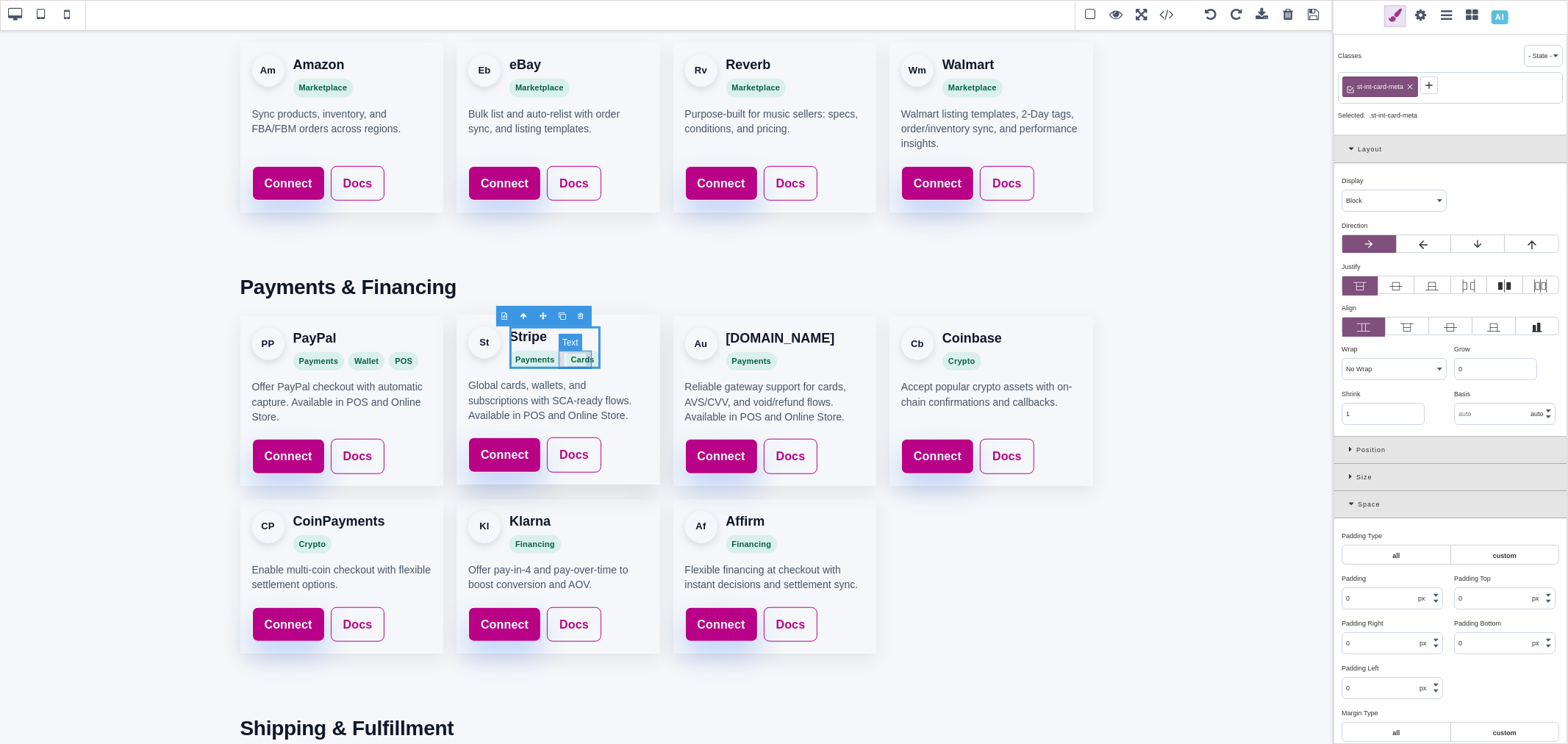
click at [575, 354] on span "Cards" at bounding box center [583, 359] width 35 height 19
click at [562, 341] on div at bounding box center [563, 342] width 19 height 15
click at [605, 355] on span "Cards" at bounding box center [622, 359] width 35 height 19
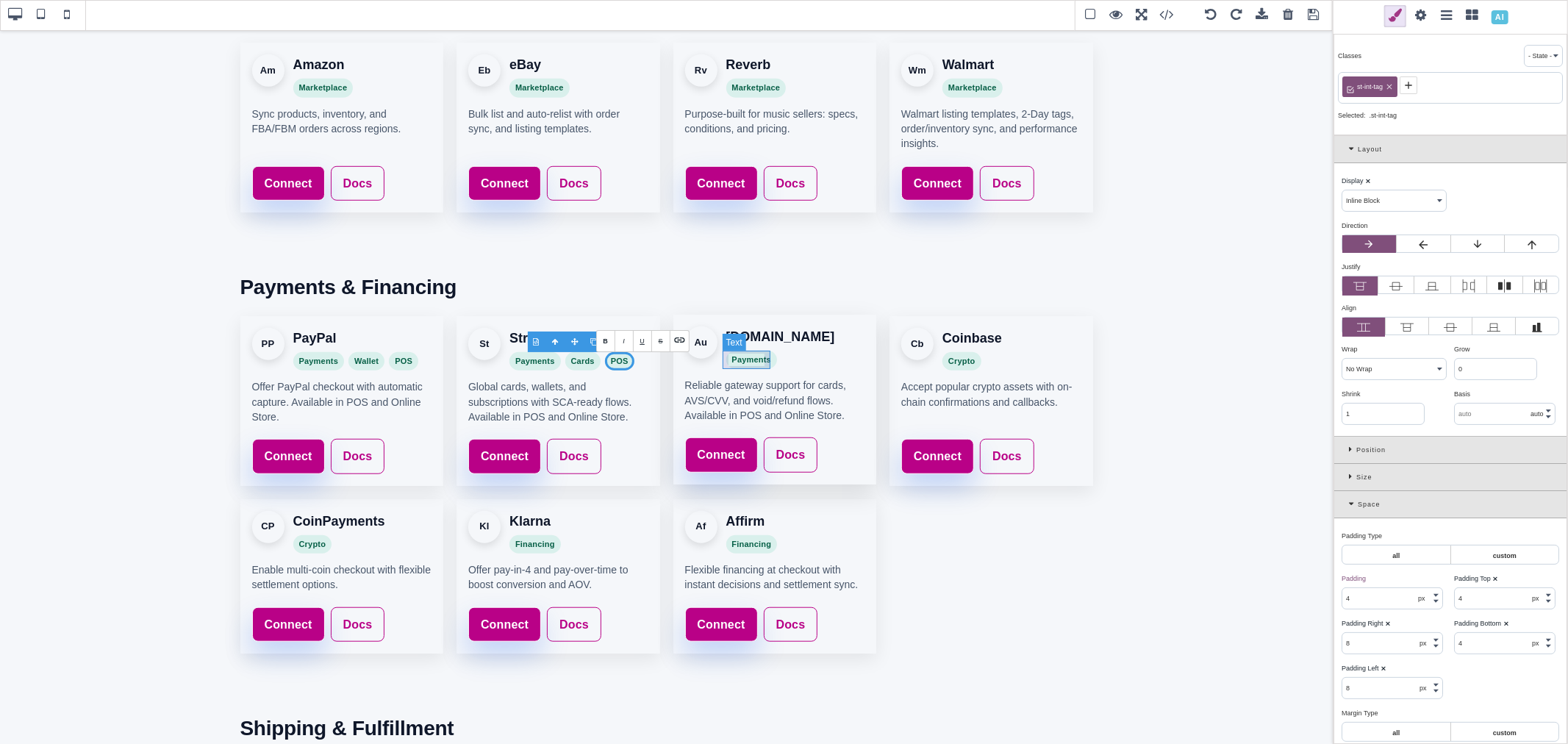
click at [769, 361] on span "Payments" at bounding box center [752, 359] width 52 height 19
click at [759, 360] on span "Payments" at bounding box center [752, 359] width 52 height 19
click at [785, 361] on div "Payments" at bounding box center [780, 359] width 109 height 19
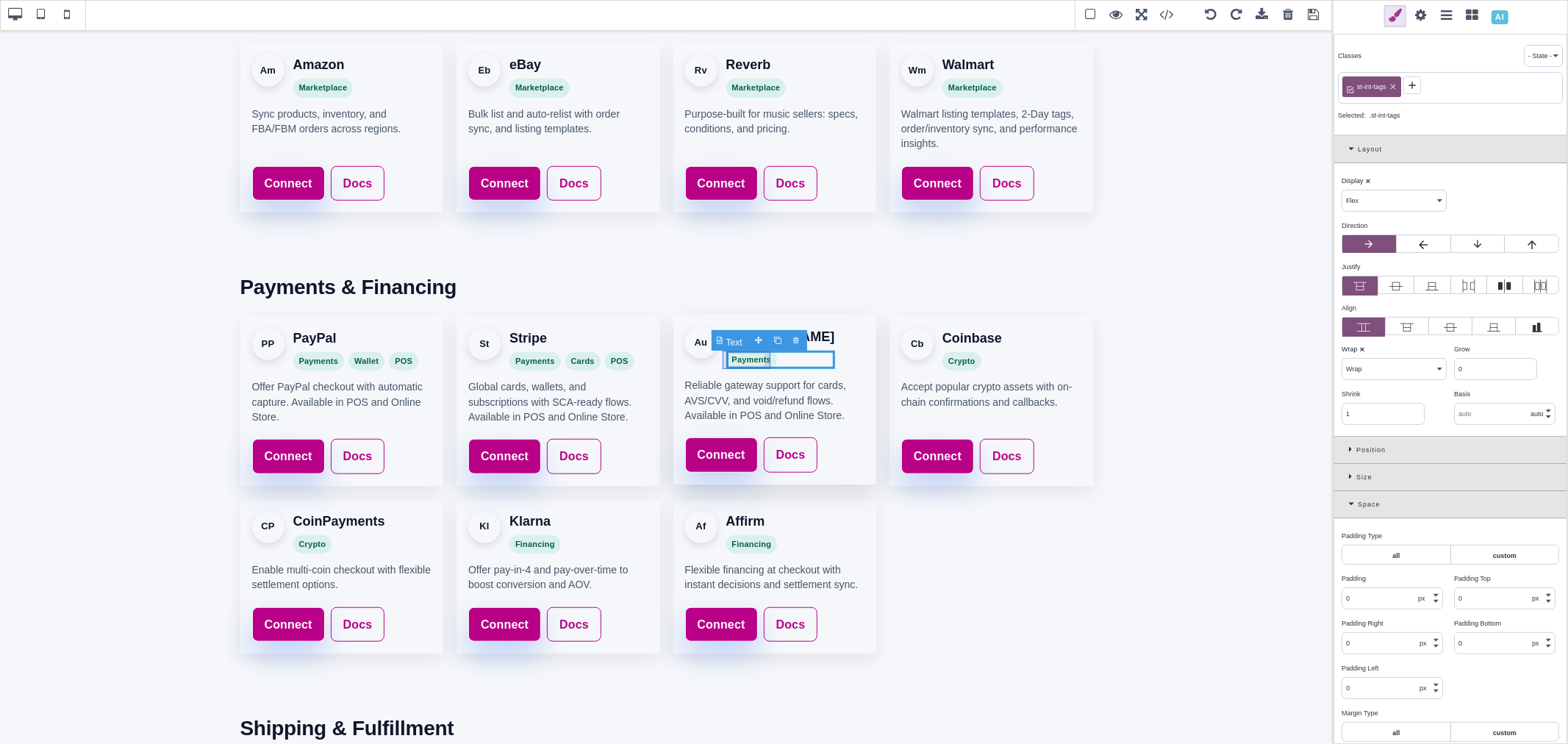
click at [750, 359] on span "Payments" at bounding box center [752, 359] width 52 height 19
click at [738, 340] on div at bounding box center [742, 342] width 19 height 15
click at [792, 358] on span "Payments" at bounding box center [807, 359] width 52 height 19
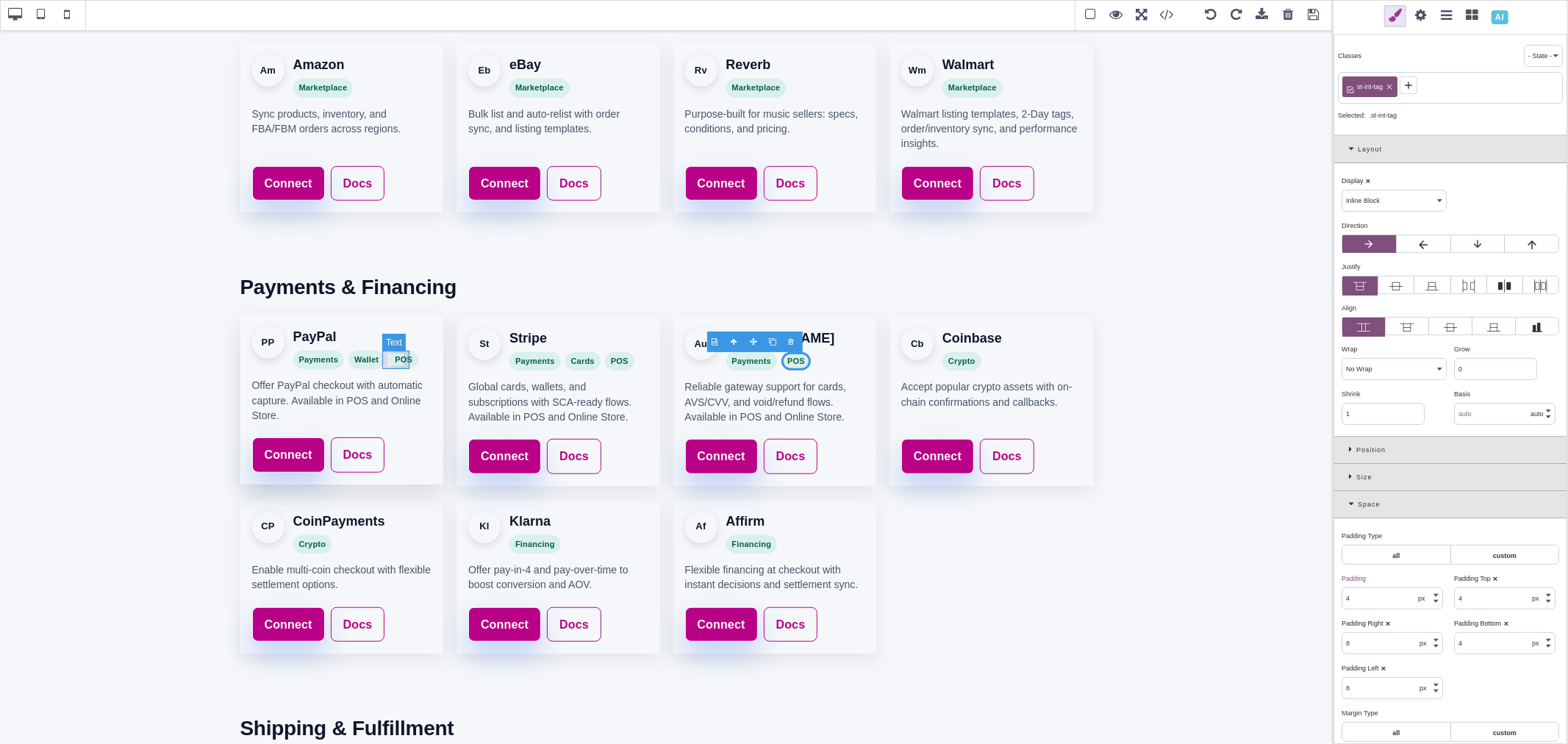
click at [395, 361] on span "POS" at bounding box center [403, 359] width 29 height 19
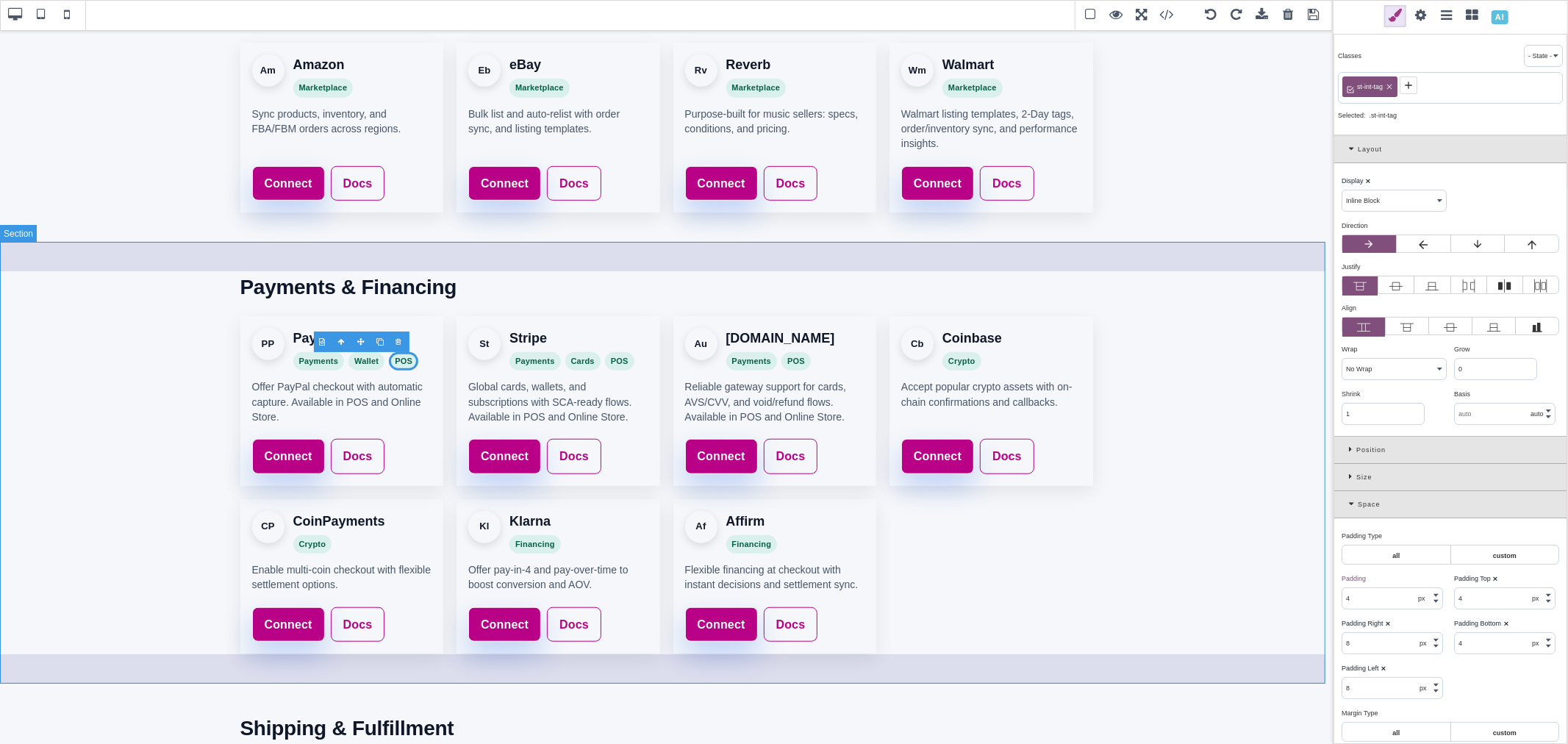
click at [1147, 343] on section "Payments & Financing PP PayPal Payments Wallet POS Offer PayPal checkout with a…" at bounding box center [667, 461] width 1333 height 441
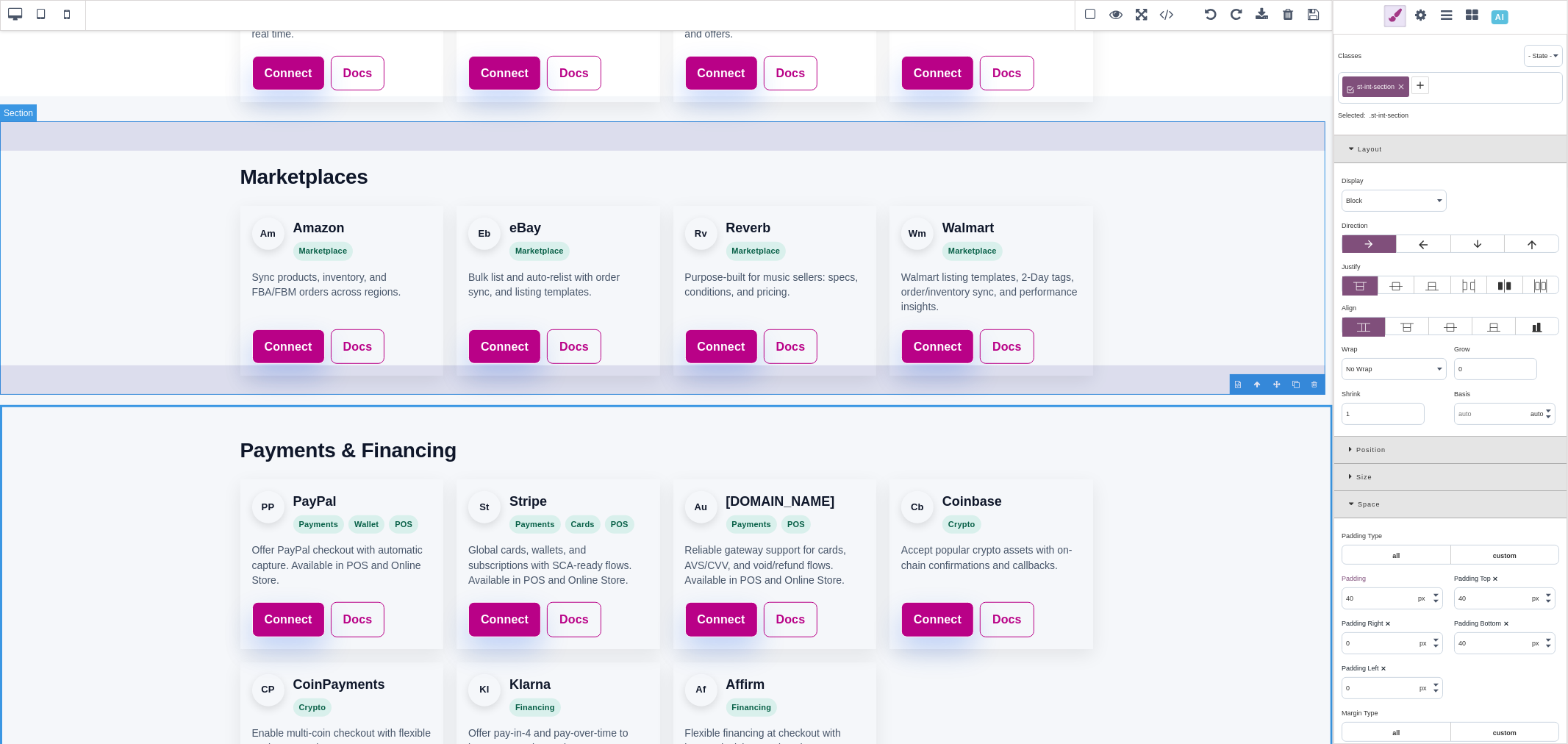
scroll to position [729, 0]
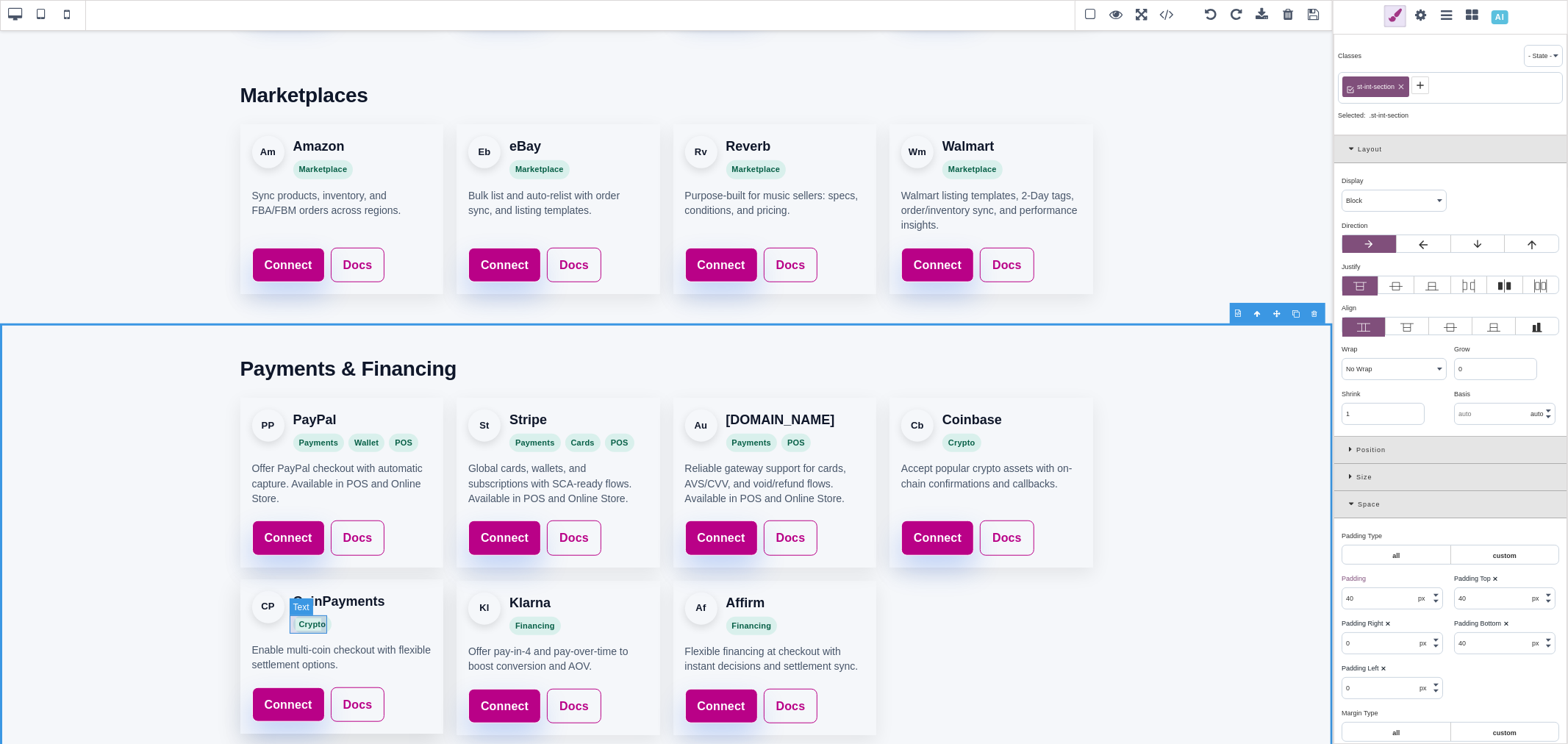
click at [319, 621] on span "Crypto" at bounding box center [313, 624] width 39 height 19
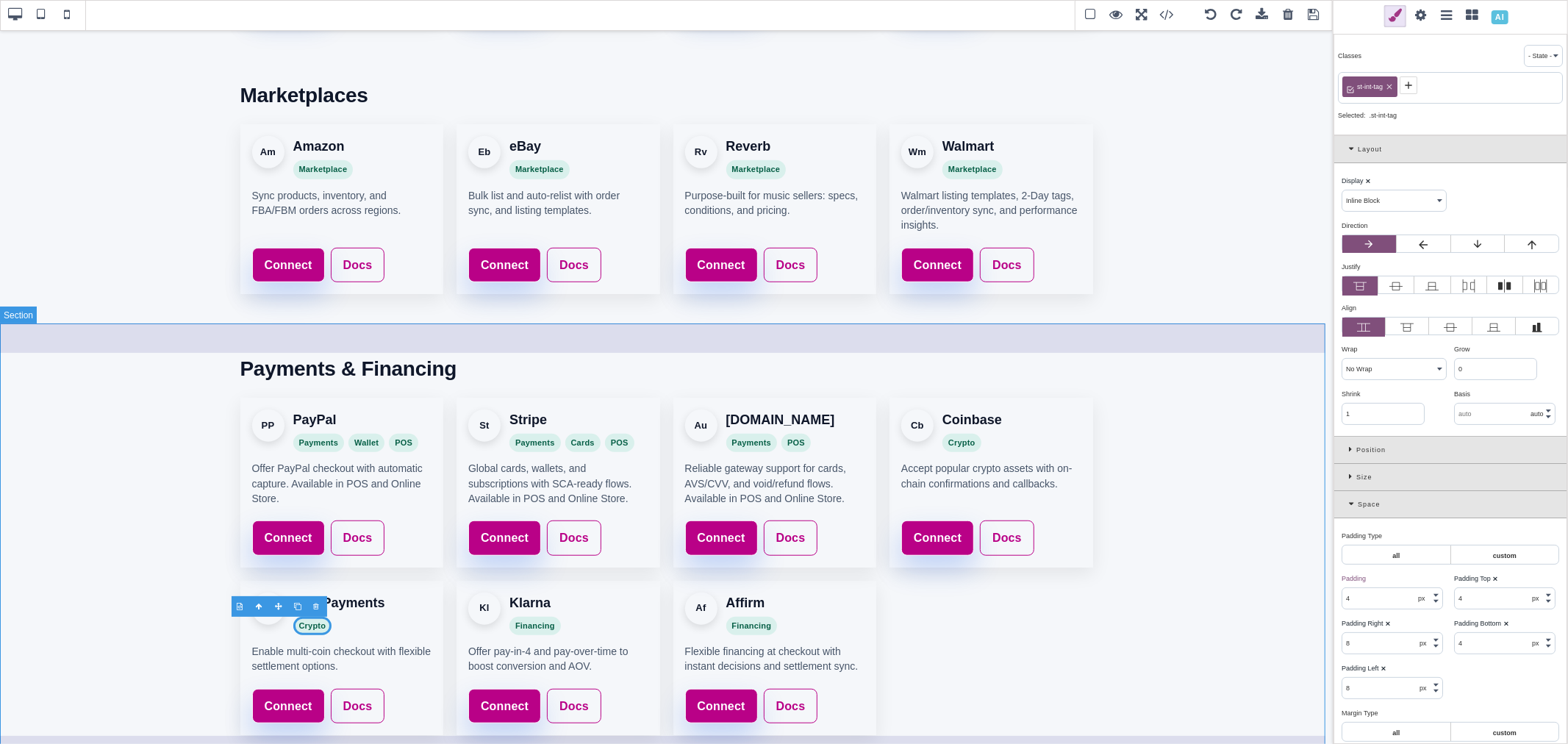
click at [1189, 549] on section "Payments & Financing PP PayPal Payments Wallet POS Offer PayPal checkout with a…" at bounding box center [667, 543] width 1333 height 441
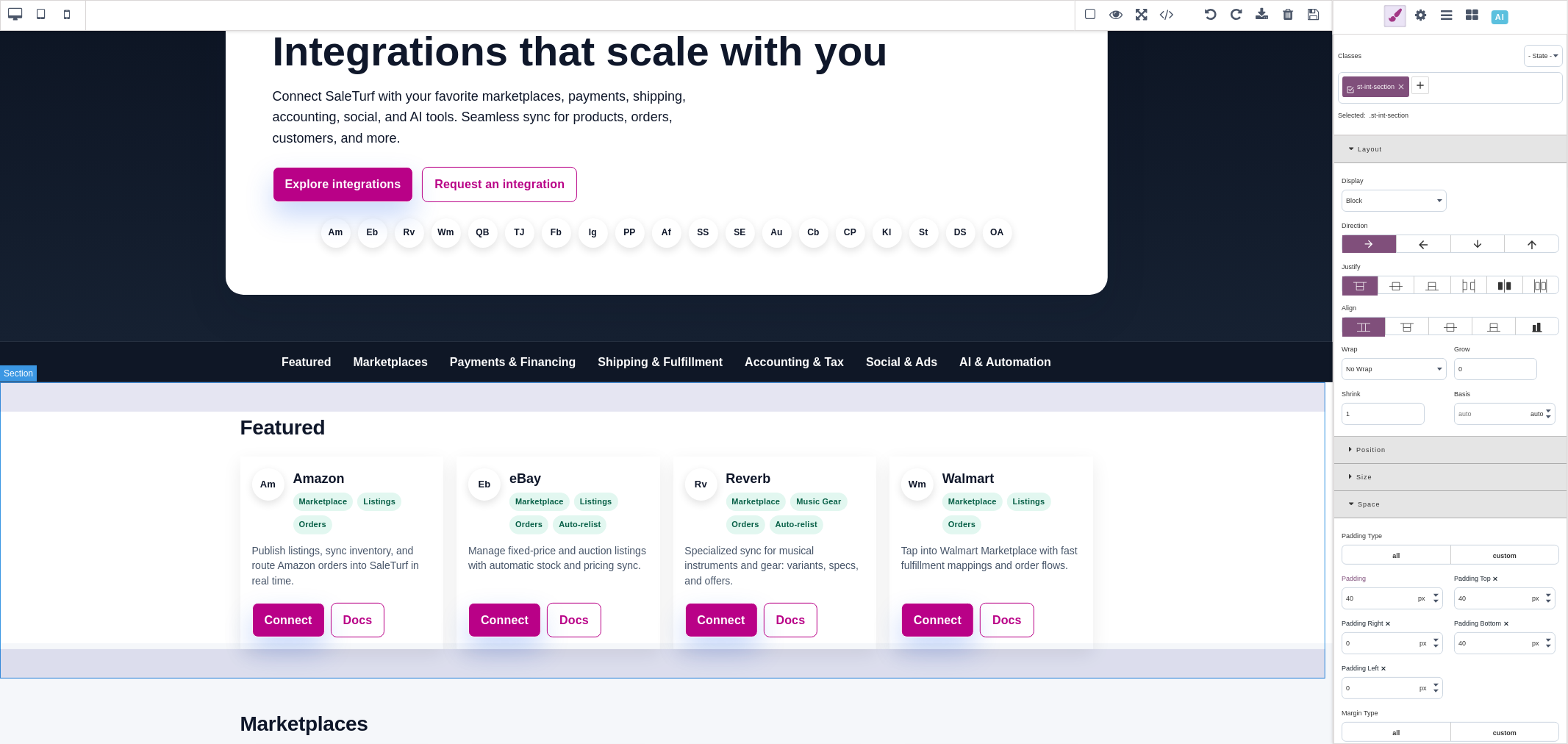
scroll to position [76, 0]
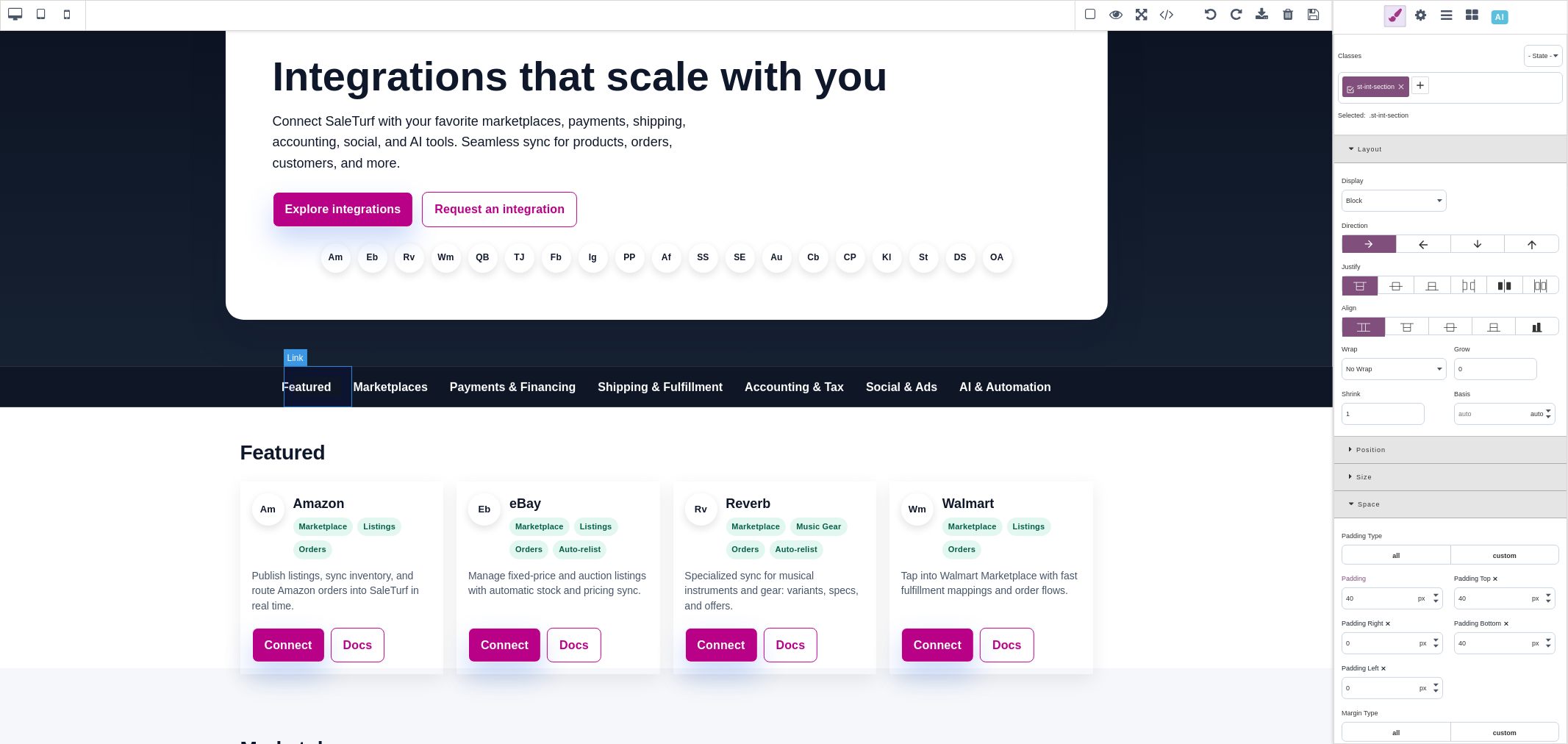
click at [325, 399] on link "Featured" at bounding box center [306, 387] width 72 height 41
click at [1422, 21] on span at bounding box center [1421, 16] width 22 height 22
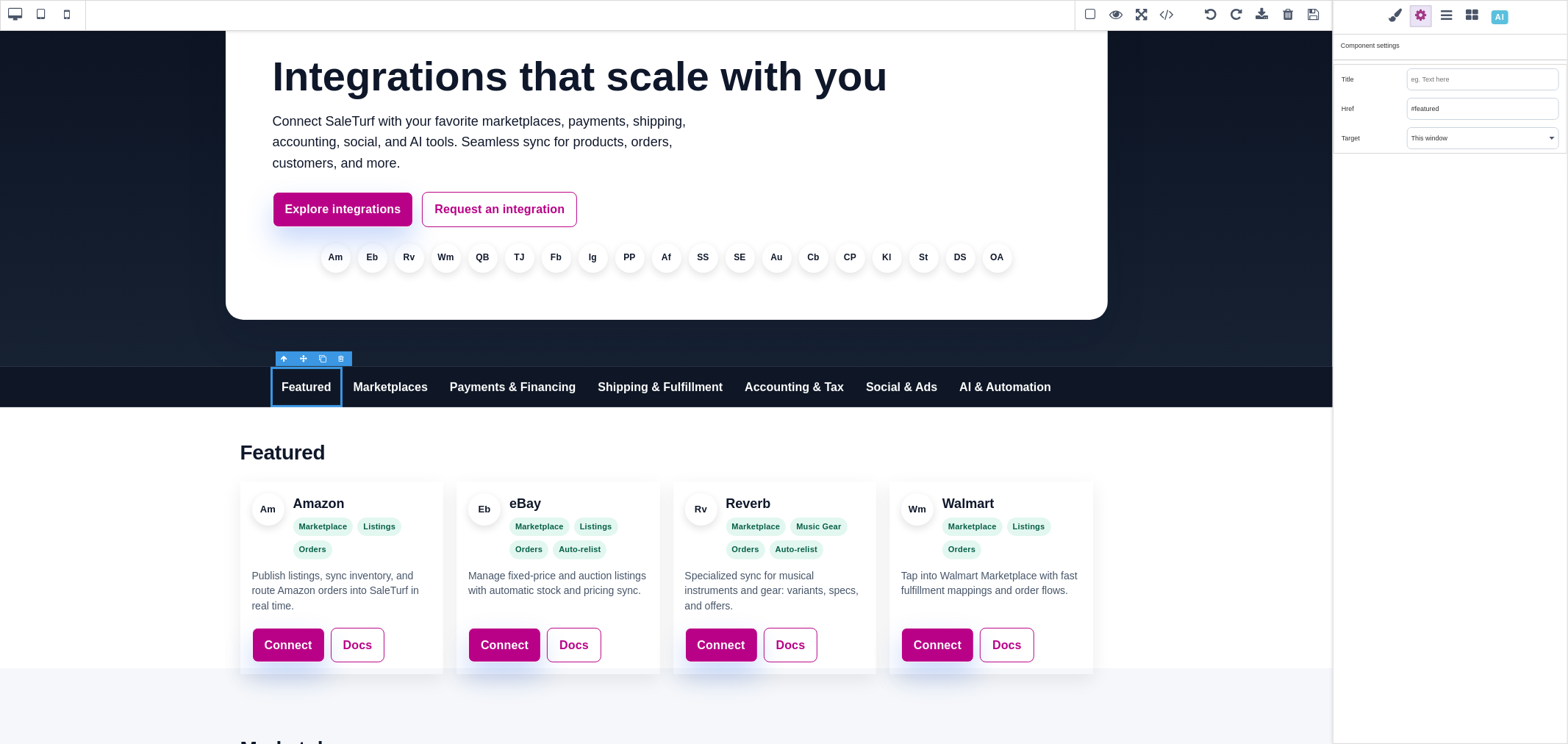
click at [1470, 109] on input "#featured" at bounding box center [1483, 109] width 151 height 21
click at [1412, 111] on input "#featured" at bounding box center [1483, 109] width 151 height 21
click at [1320, 15] on span at bounding box center [1314, 15] width 22 height 22
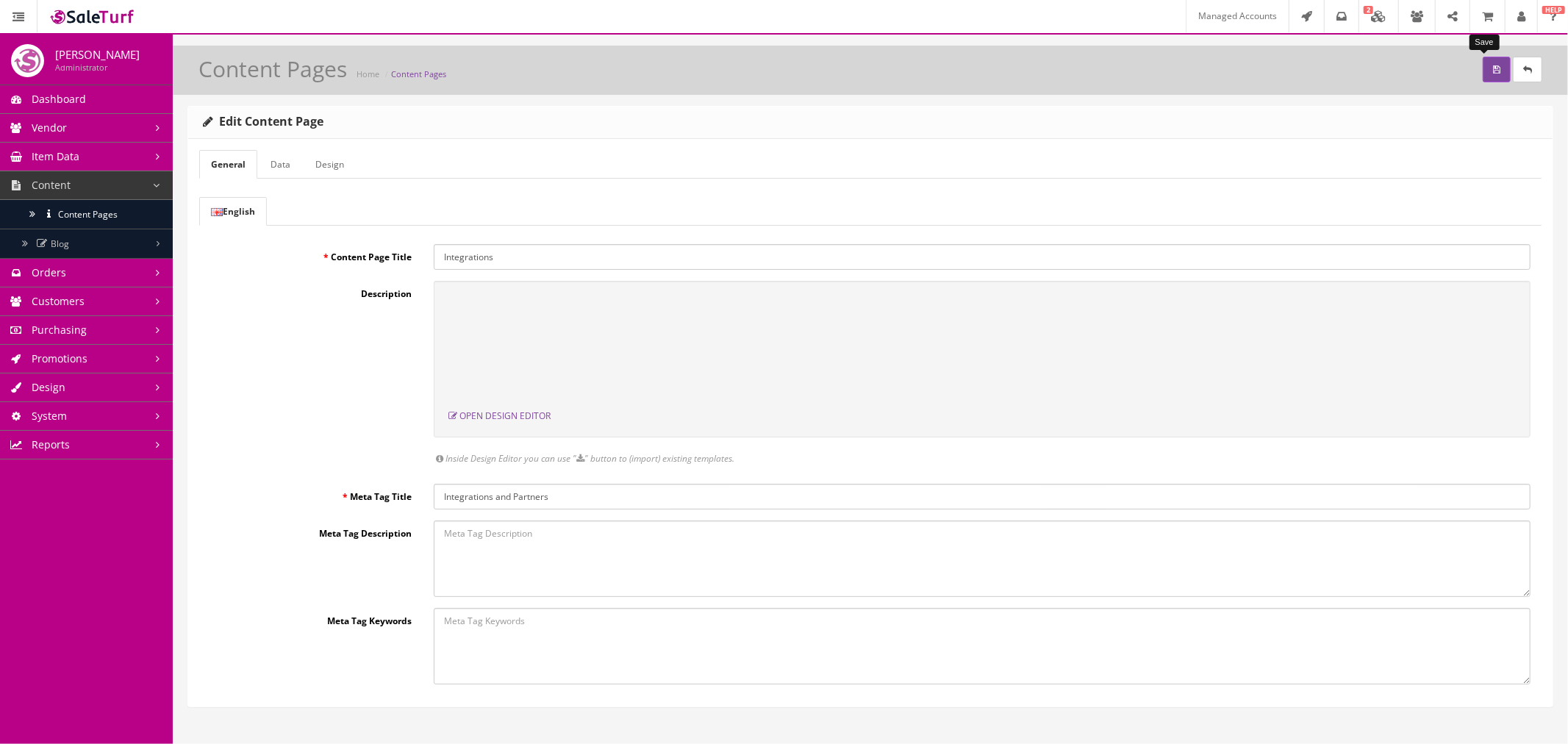
click at [1493, 74] on icon "submit" at bounding box center [1496, 69] width 8 height 9
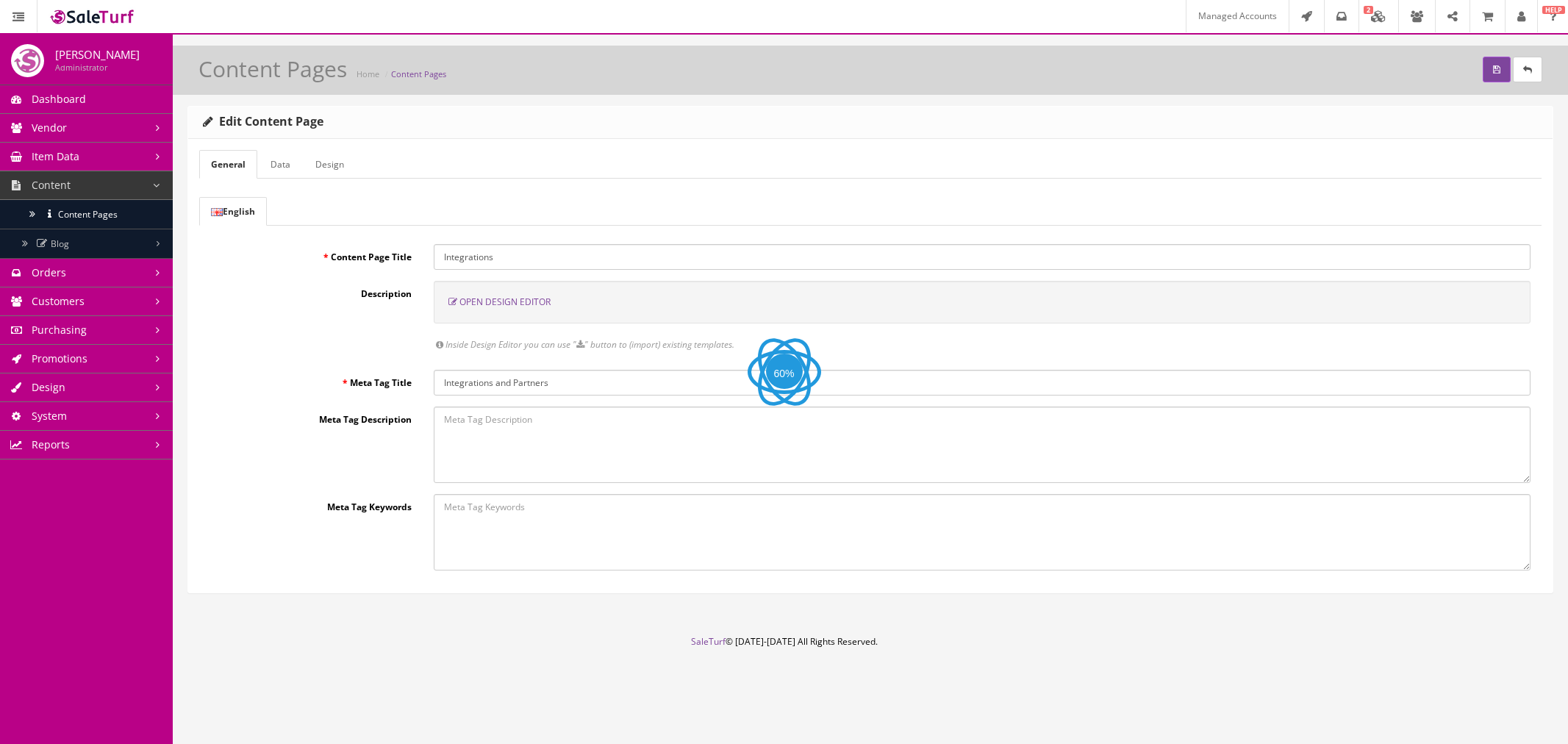
select select "inherit"
select select "600"
select select "manual"
select select "px"
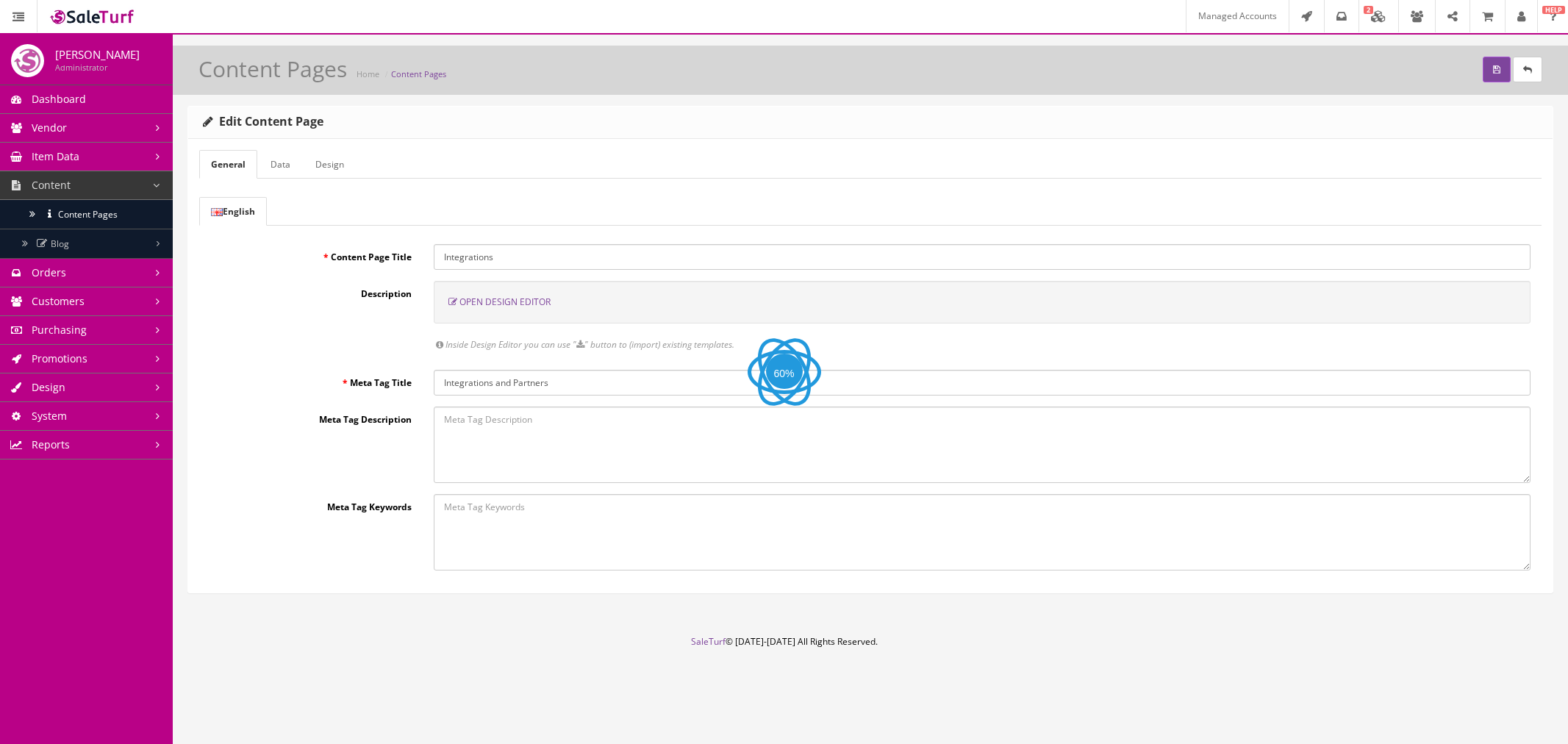
select select "px"
select select "solid"
click at [501, 304] on span "Open Design Editor" at bounding box center [504, 301] width 91 height 13
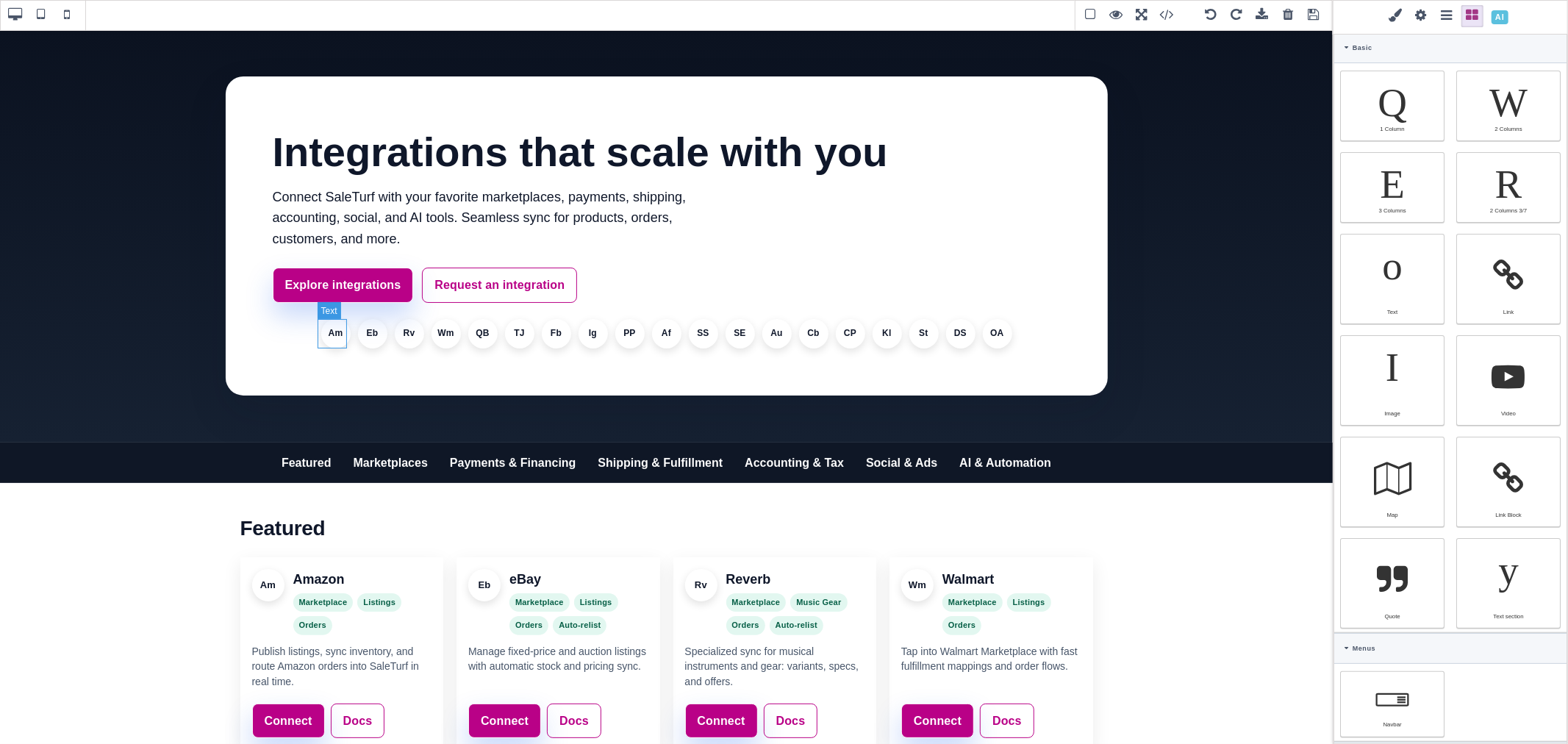
click at [334, 335] on li "Am" at bounding box center [335, 334] width 29 height 29
select select
type input "var(--st-text)"
select select
type input "12"
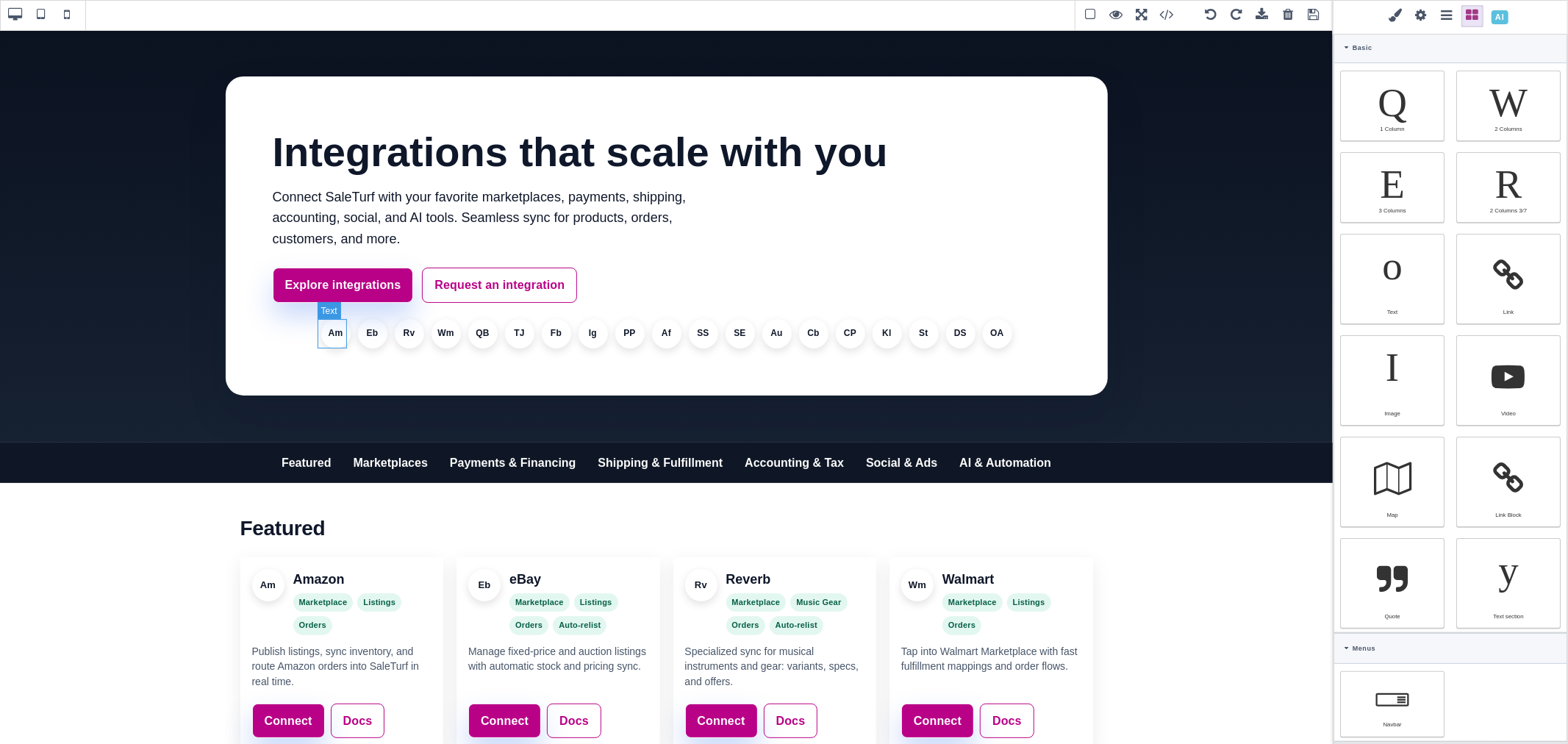
select select "700"
select select
type input "19.2px"
type input "0.2"
select select "px"
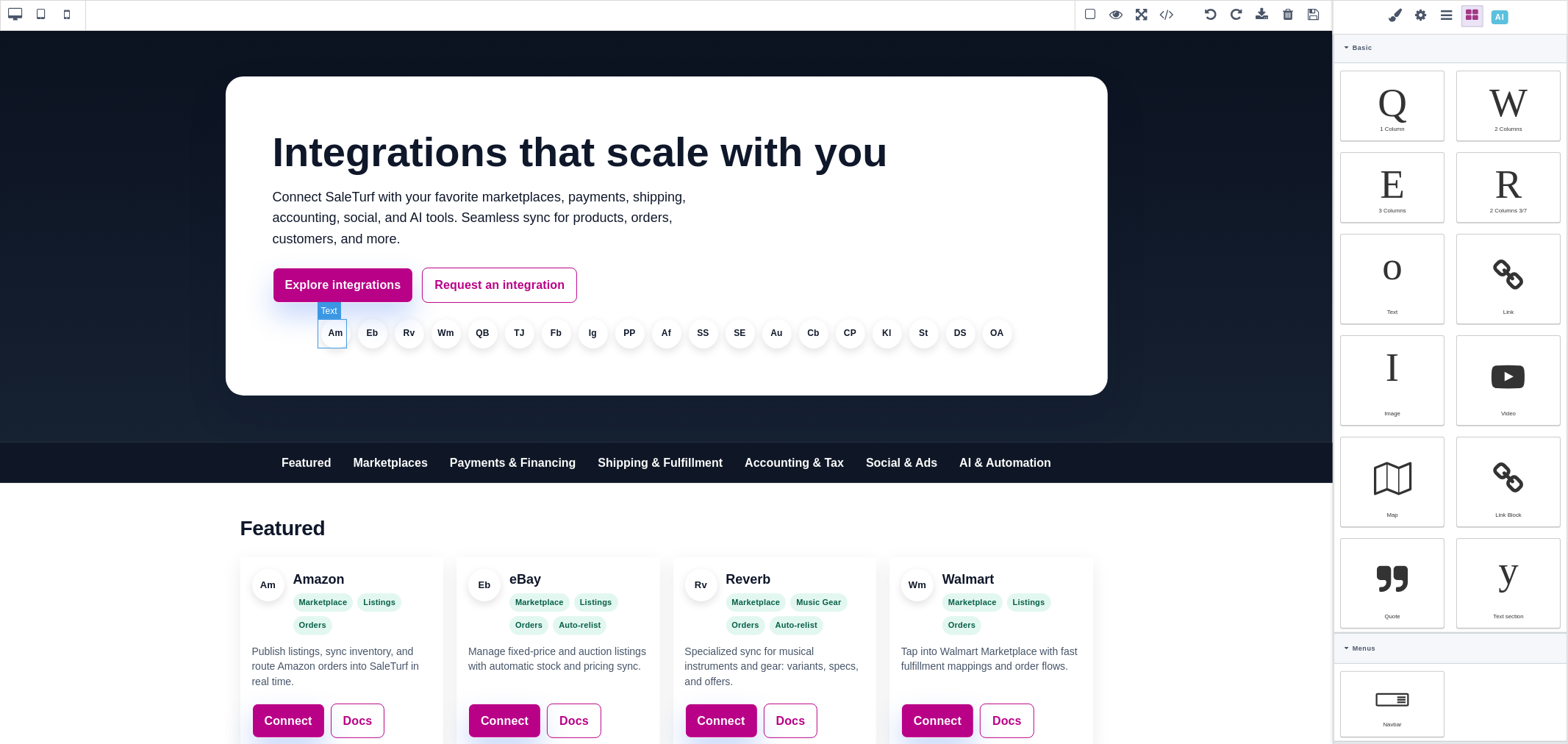
select select
type input "rgb(15, 23, 42)"
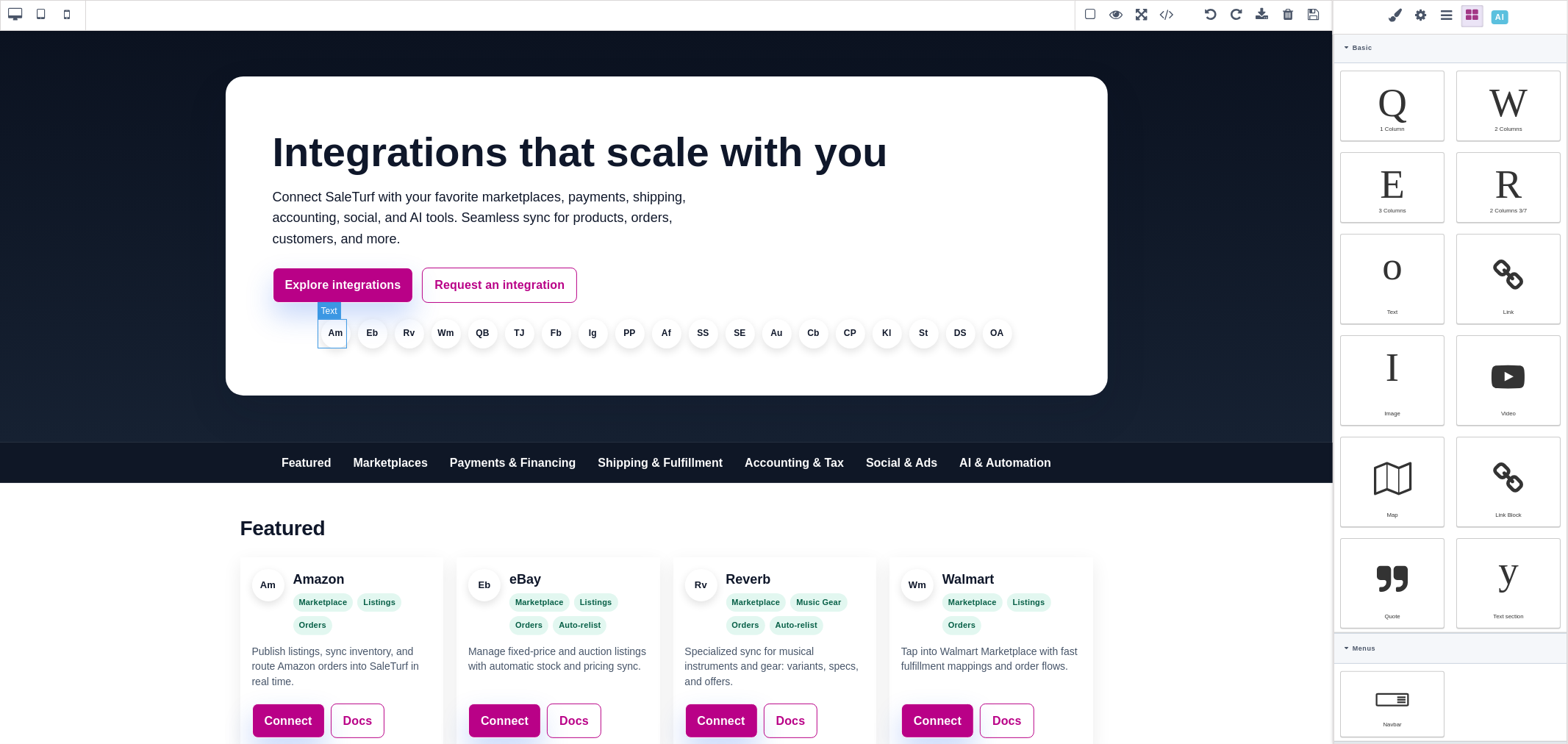
type input "50"
select select "%"
type input "50"
select select "%"
type input "50"
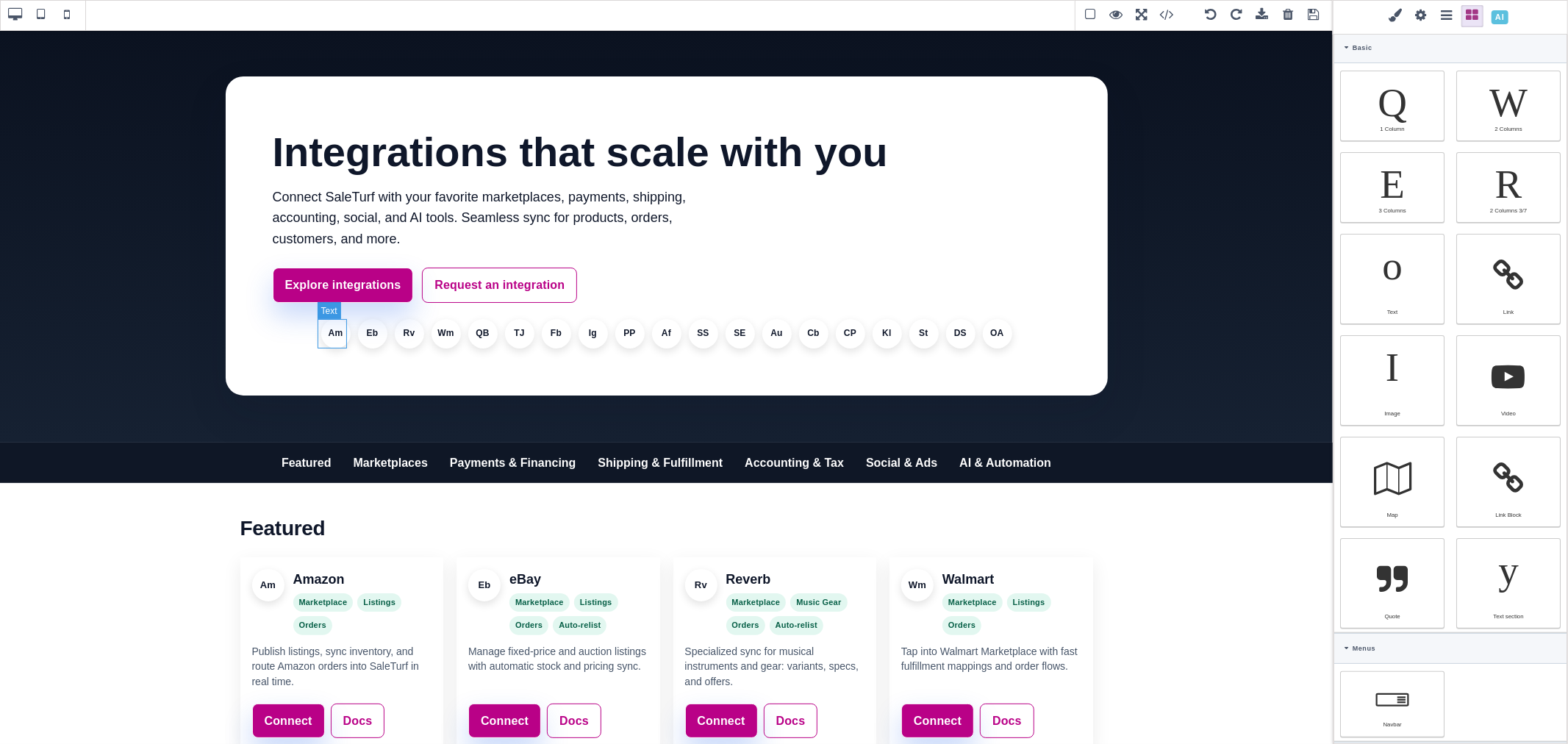
select select "%"
type input "50"
select select "%"
type input "50"
select select "%"
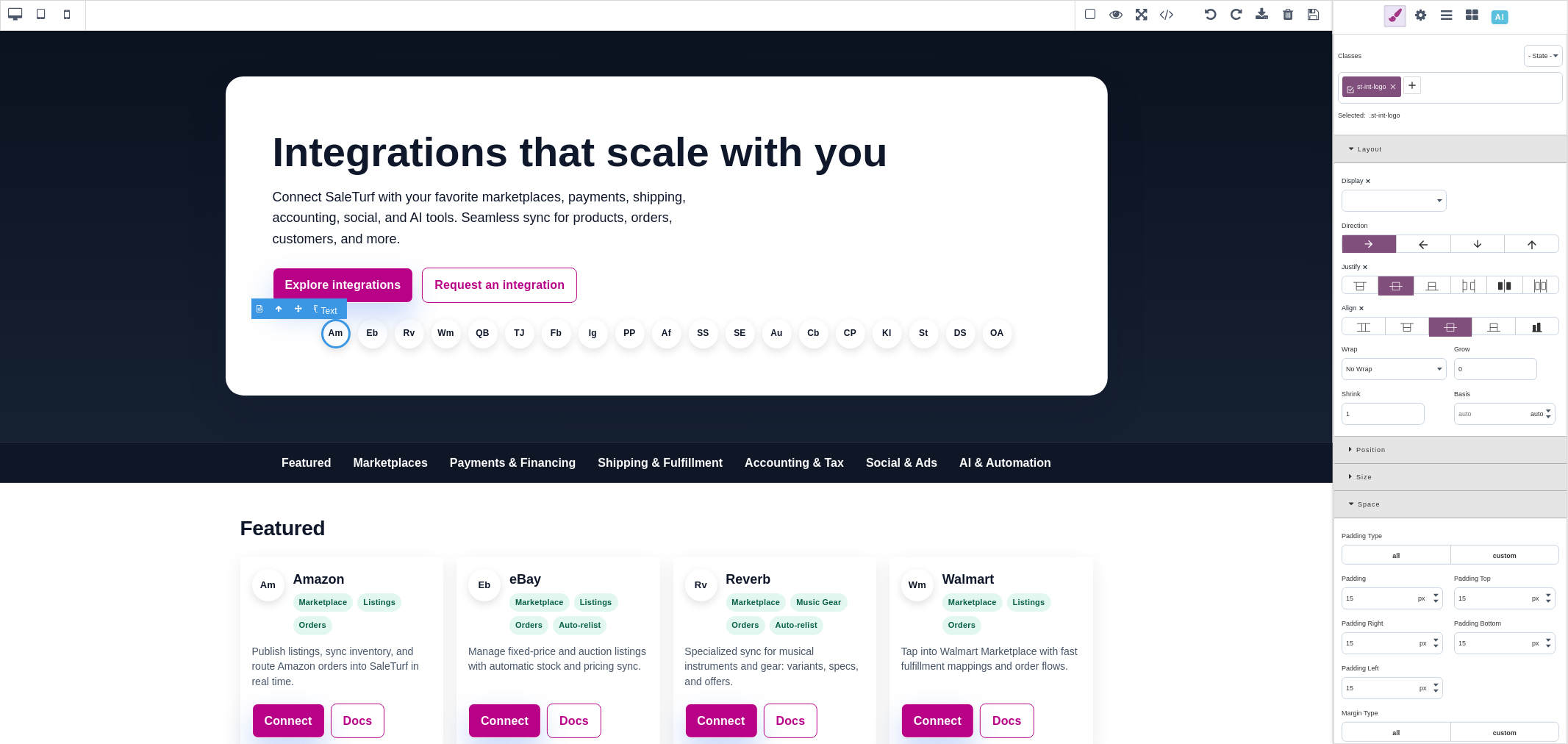
click at [331, 333] on li "Am" at bounding box center [335, 334] width 29 height 29
click at [1352, 502] on icon at bounding box center [1353, 504] width 9 height 8
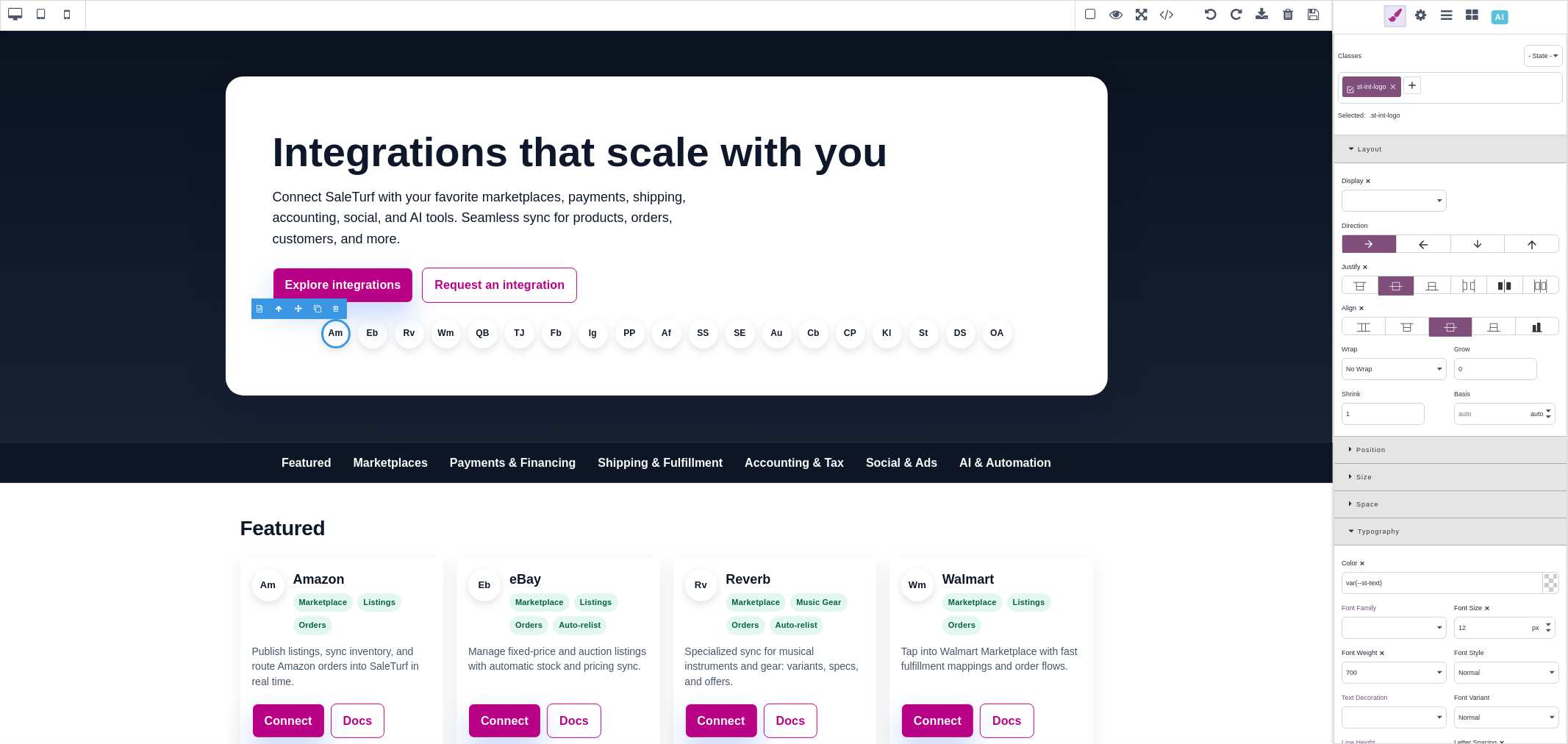
click at [1351, 523] on div "Typography" at bounding box center [1450, 532] width 232 height 28
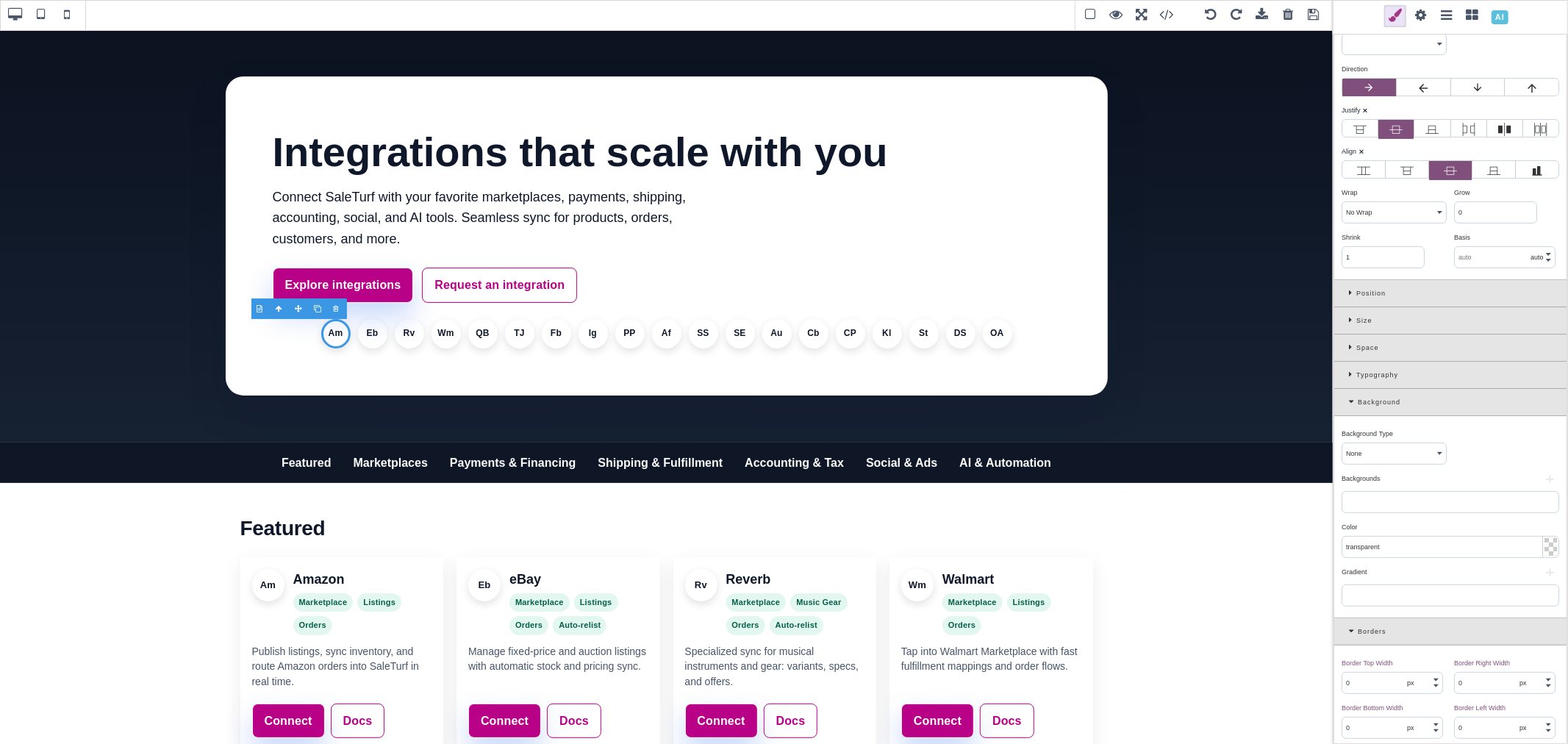
scroll to position [163, 0]
click at [1544, 476] on button "+" at bounding box center [1550, 472] width 18 height 9
select select
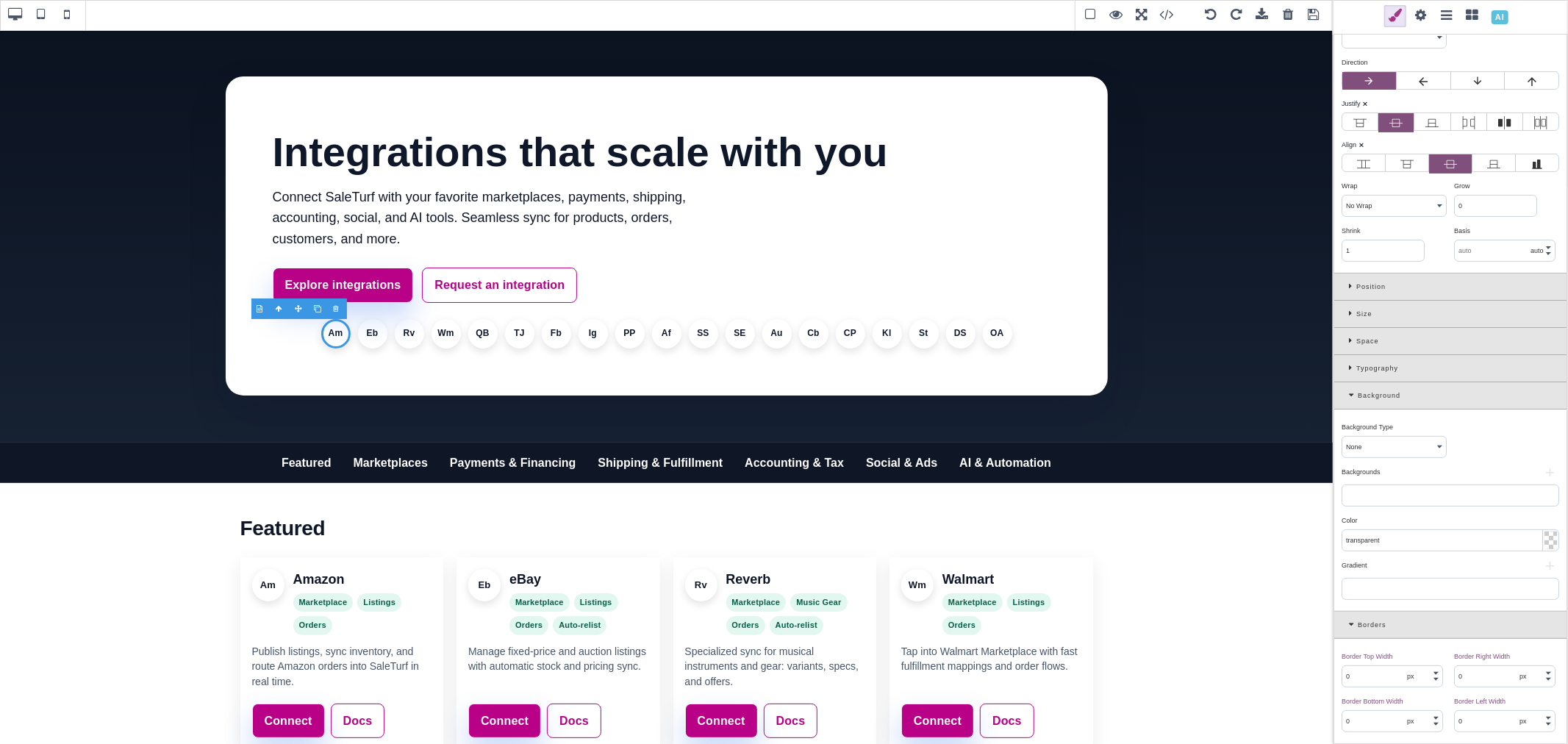
select select
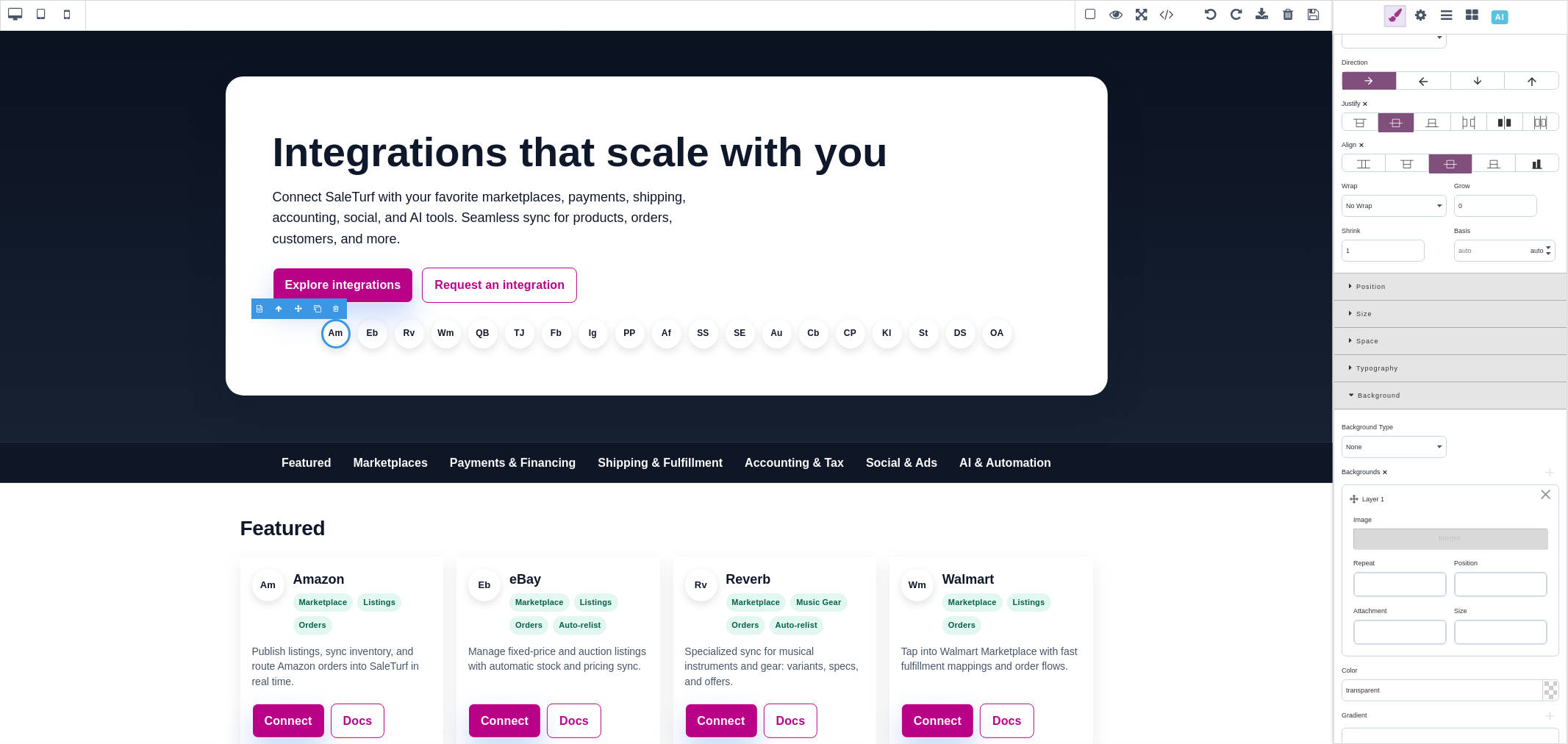
click at [1454, 544] on button "Images" at bounding box center [1450, 538] width 194 height 21
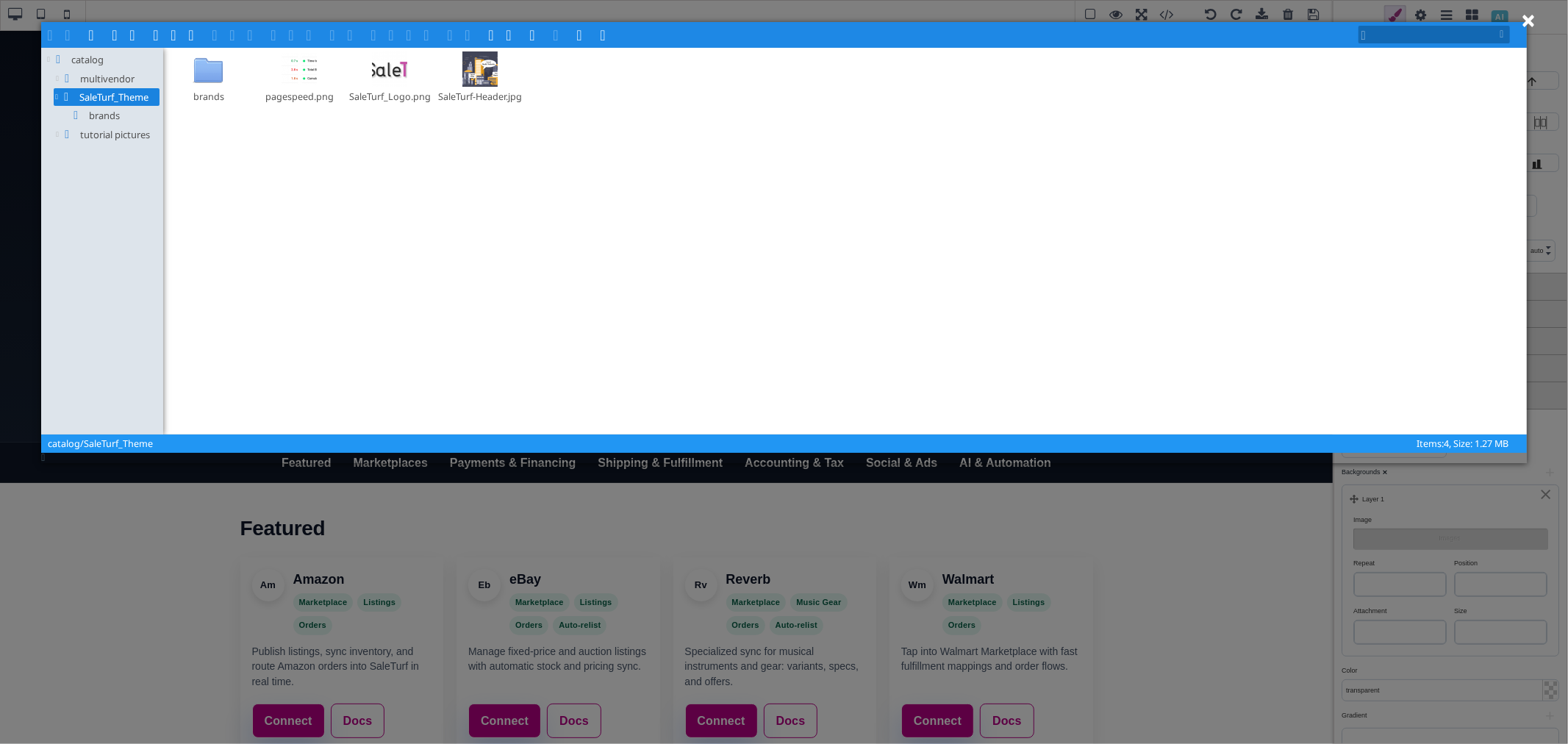
click at [112, 100] on span "SaleTurf_Theme" at bounding box center [106, 96] width 106 height 18
click at [162, 34] on span at bounding box center [159, 33] width 12 height 12
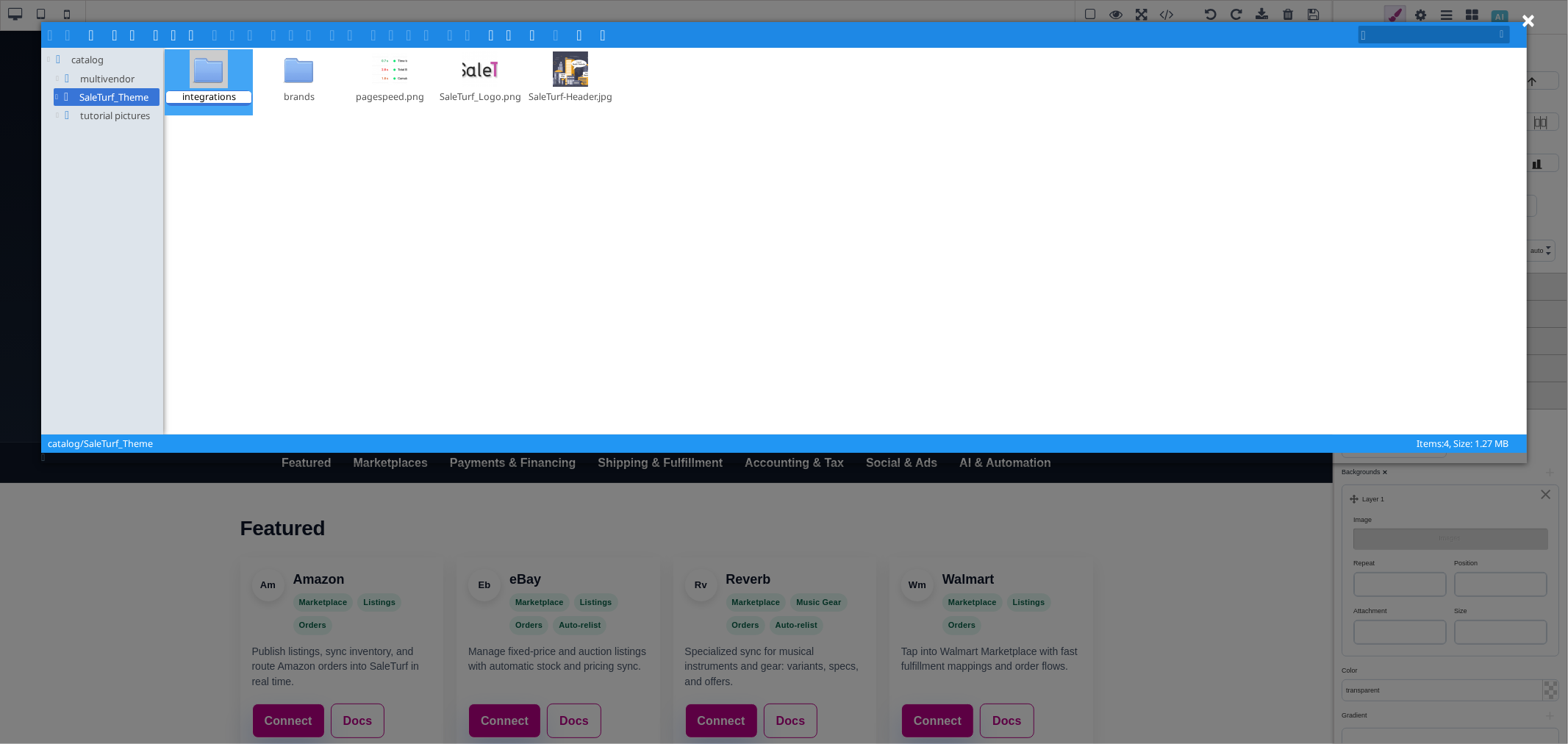
type textarea "integrations"
click at [356, 166] on div "integrations brands pagespeed​.png SaleTurf​_Logo​.png SaleTurf-Header​.jpg" at bounding box center [845, 241] width 1360 height 384
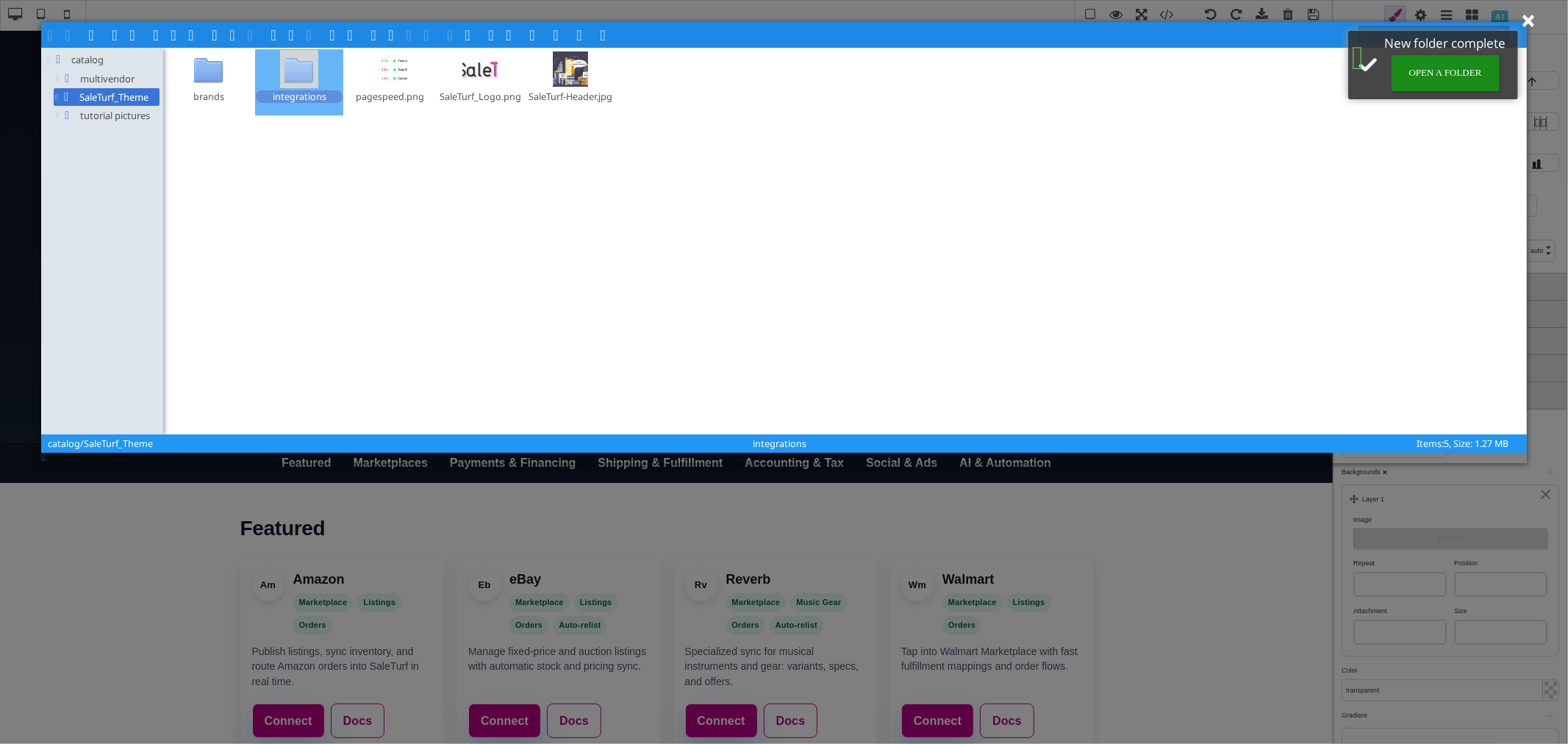
click at [309, 76] on div at bounding box center [299, 69] width 35 height 35
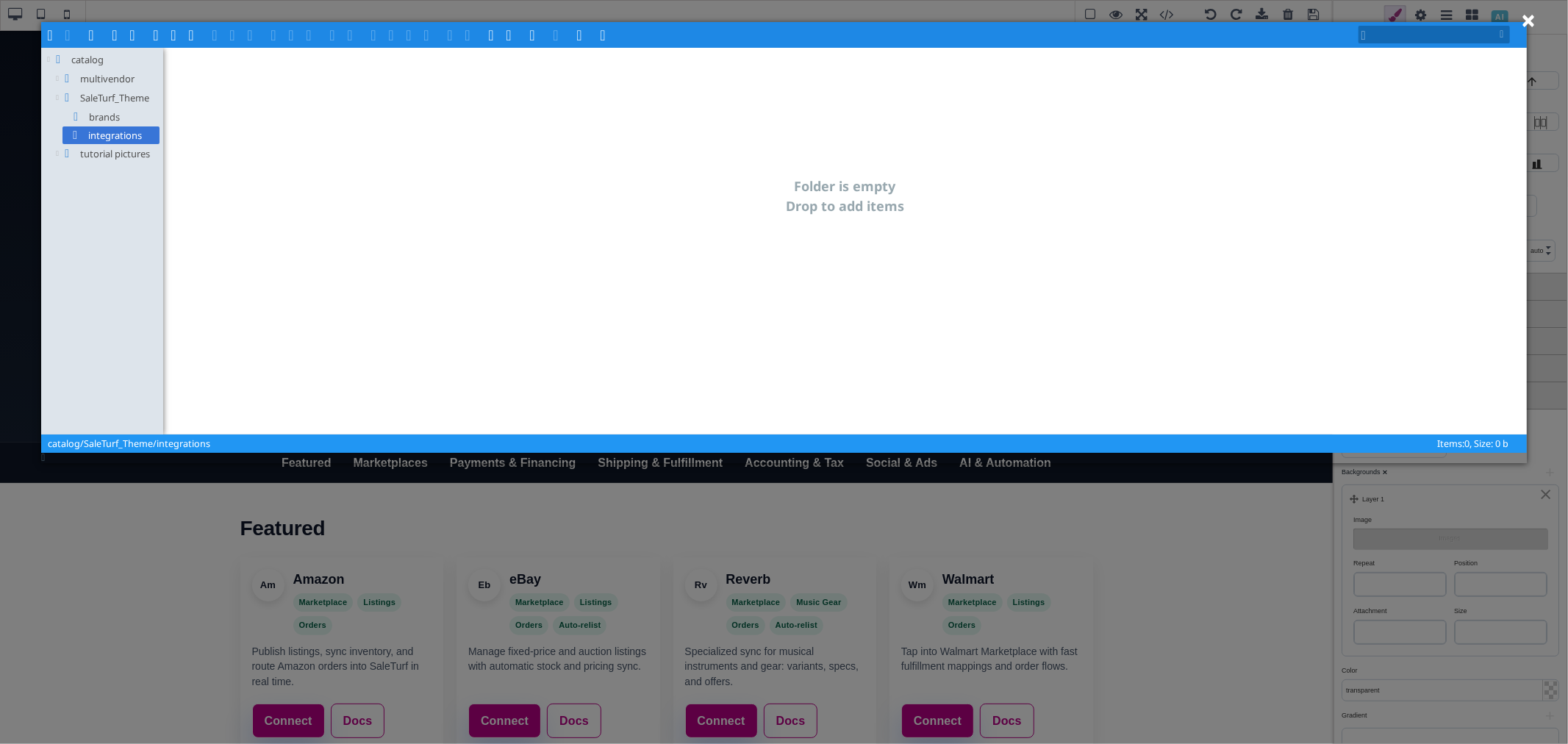
click at [192, 34] on span at bounding box center [194, 33] width 12 height 12
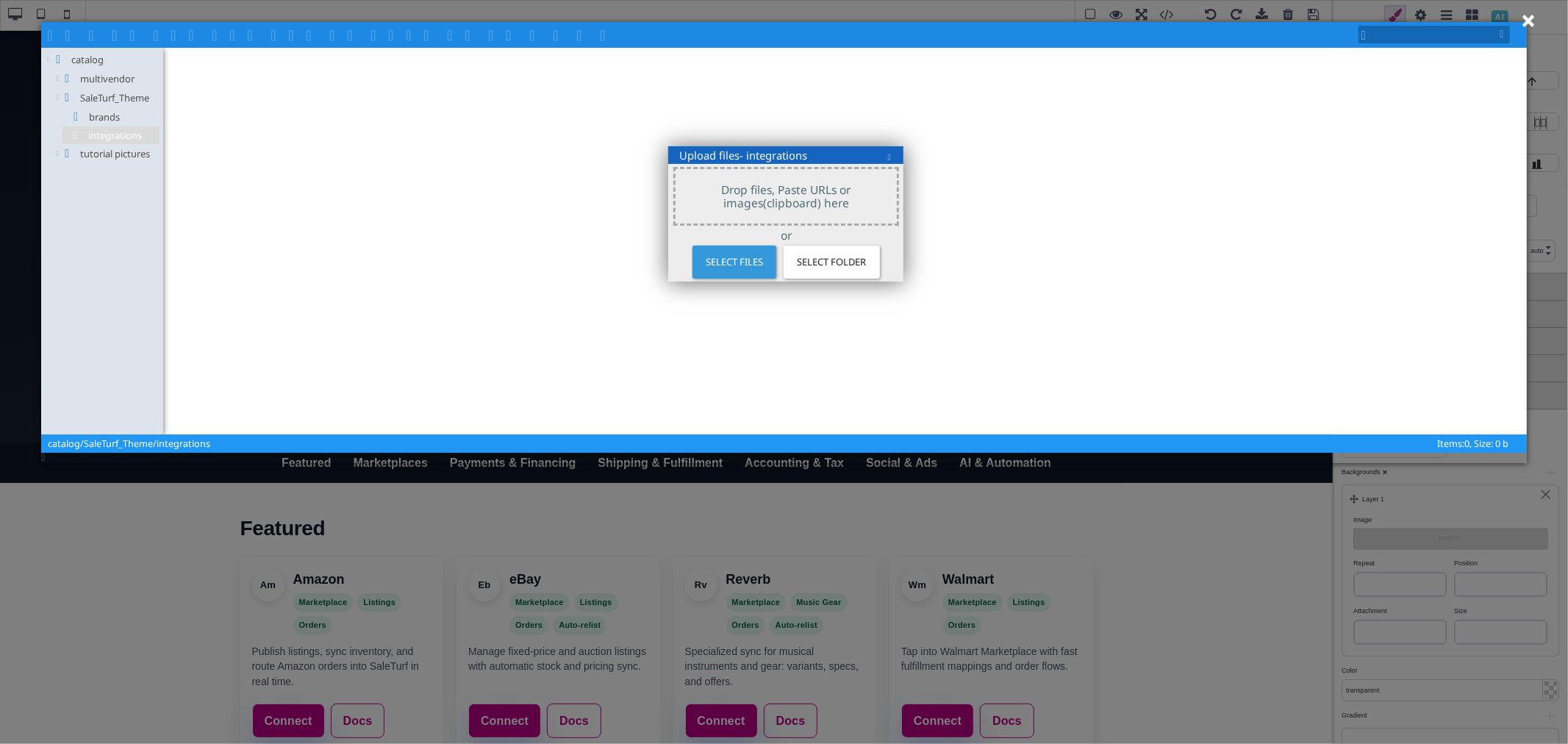
click at [746, 262] on span "Select files" at bounding box center [733, 262] width 76 height 26
click at [732, 261] on span "Select files" at bounding box center [733, 262] width 76 height 26
click at [713, 261] on span "Select files" at bounding box center [733, 262] width 76 height 26
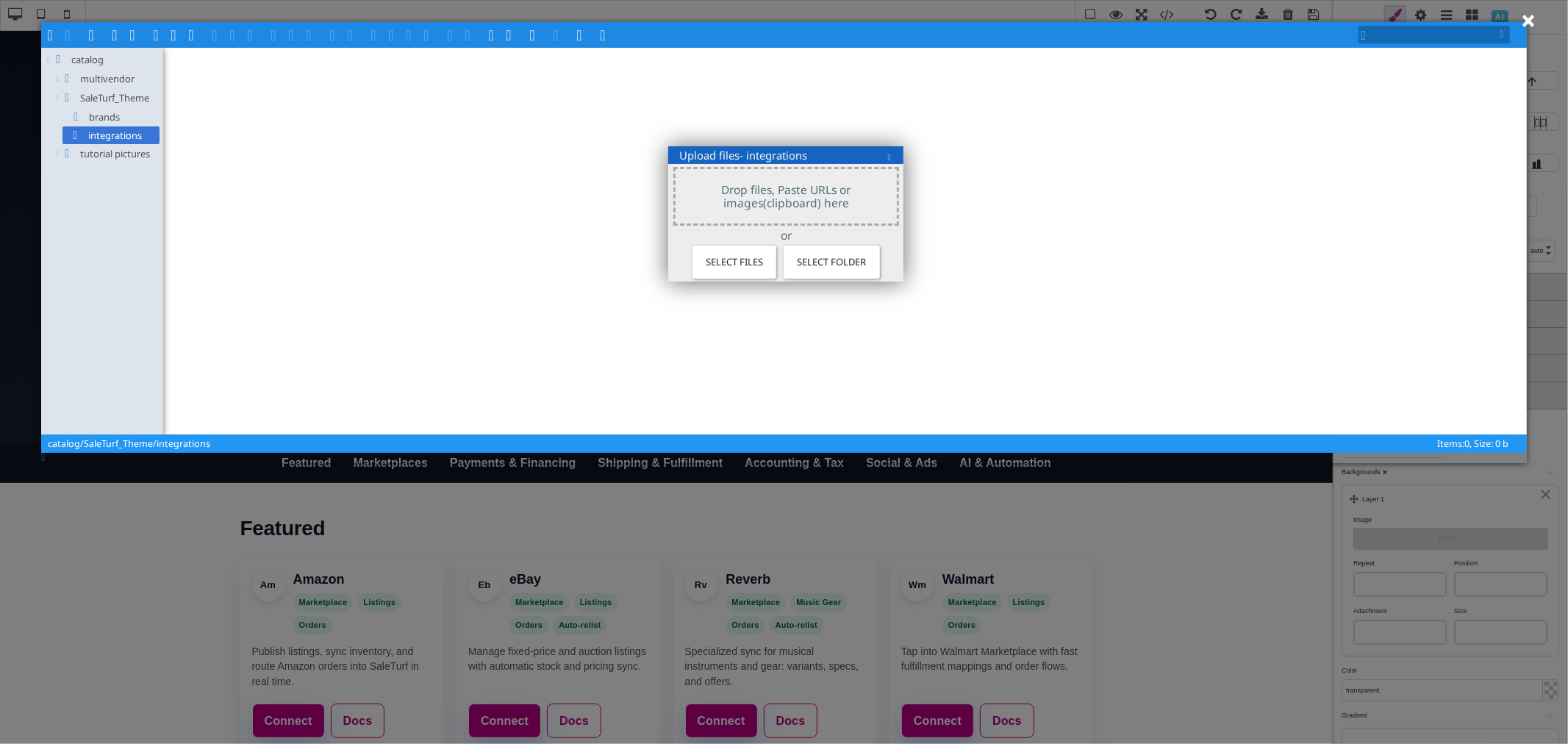
click at [766, 231] on div "or" at bounding box center [786, 235] width 226 height 13
click at [711, 257] on input "file" at bounding box center [487, 253] width 580 height 15
click at [695, 246] on input "file" at bounding box center [487, 253] width 580 height 15
click at [698, 252] on input "file" at bounding box center [487, 253] width 580 height 15
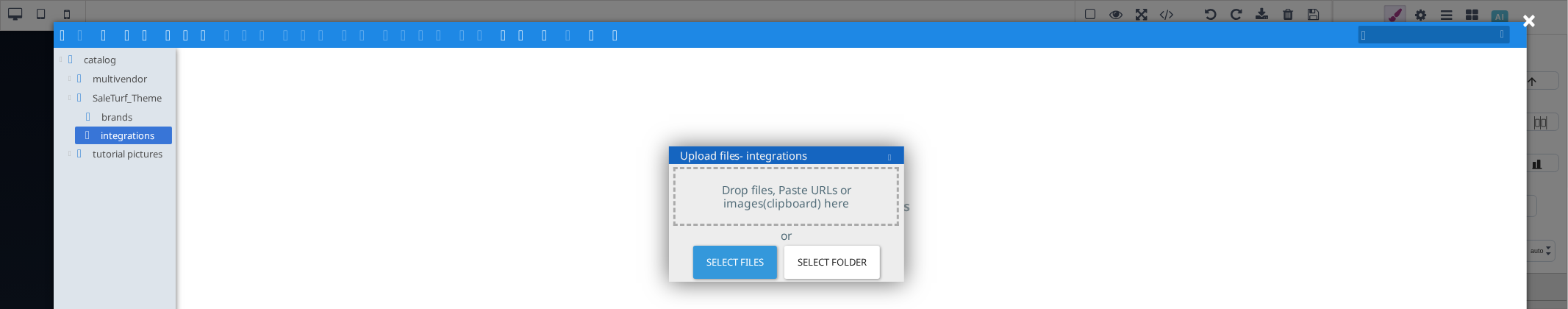
click at [708, 263] on span "Select files" at bounding box center [734, 262] width 76 height 26
click at [723, 262] on span "Select files" at bounding box center [734, 262] width 76 height 26
click at [738, 260] on div "Select files" at bounding box center [735, 263] width 84 height 33
click at [738, 260] on input "file" at bounding box center [487, 254] width 580 height 15
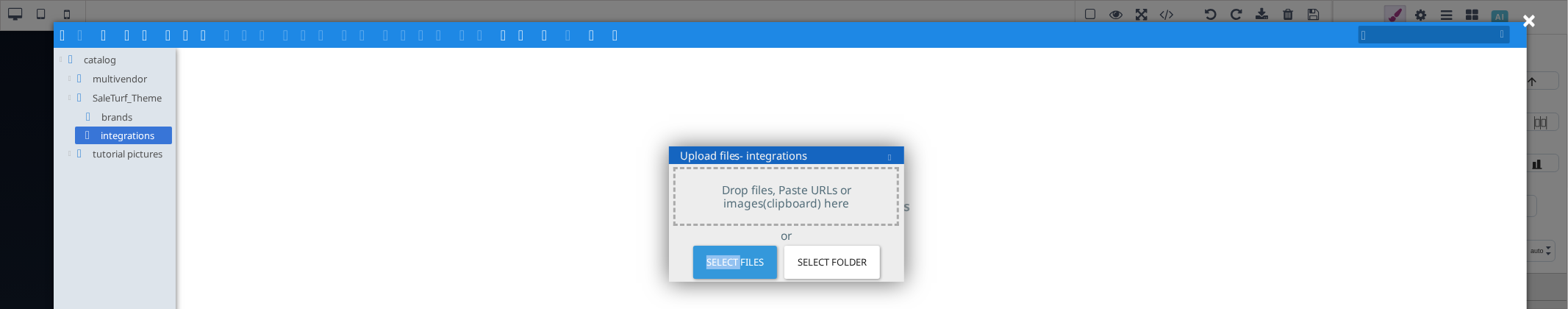
click at [738, 260] on input "file" at bounding box center [487, 254] width 580 height 15
click at [737, 246] on input "file" at bounding box center [487, 254] width 580 height 15
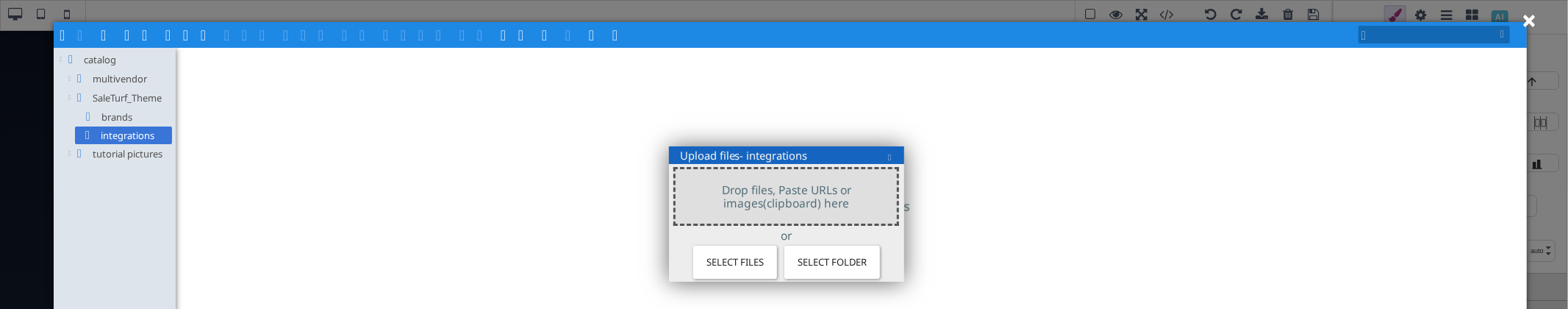
click at [738, 214] on div at bounding box center [786, 197] width 226 height 59
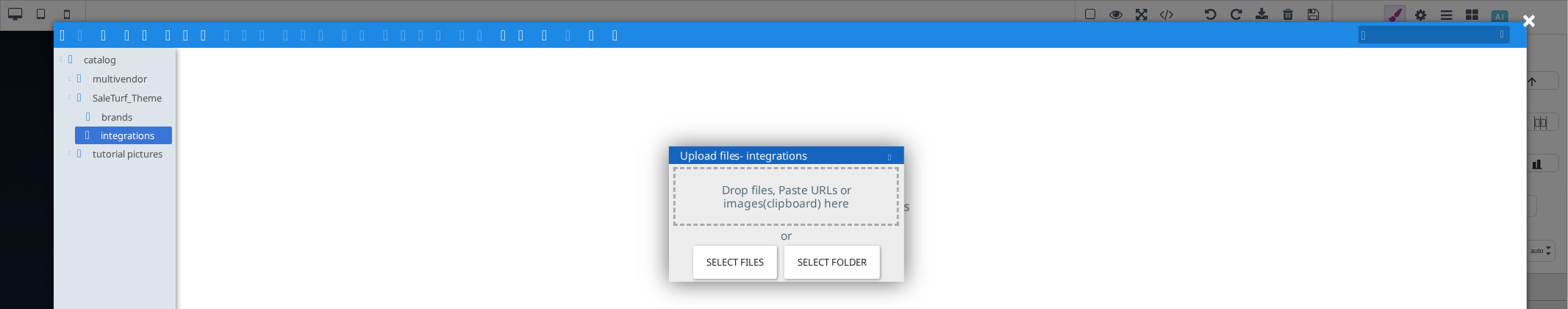
click at [740, 232] on div "or" at bounding box center [786, 235] width 226 height 13
click at [743, 246] on input "file" at bounding box center [487, 254] width 580 height 15
click at [743, 250] on input "file" at bounding box center [487, 254] width 580 height 15
click at [735, 265] on span "Select files" at bounding box center [734, 262] width 76 height 26
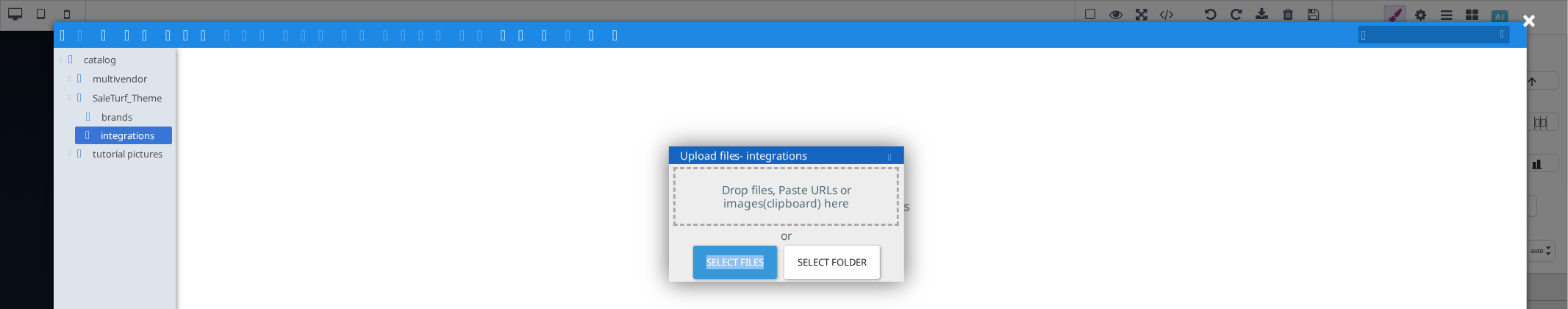
click at [735, 265] on span "Select files" at bounding box center [734, 262] width 76 height 26
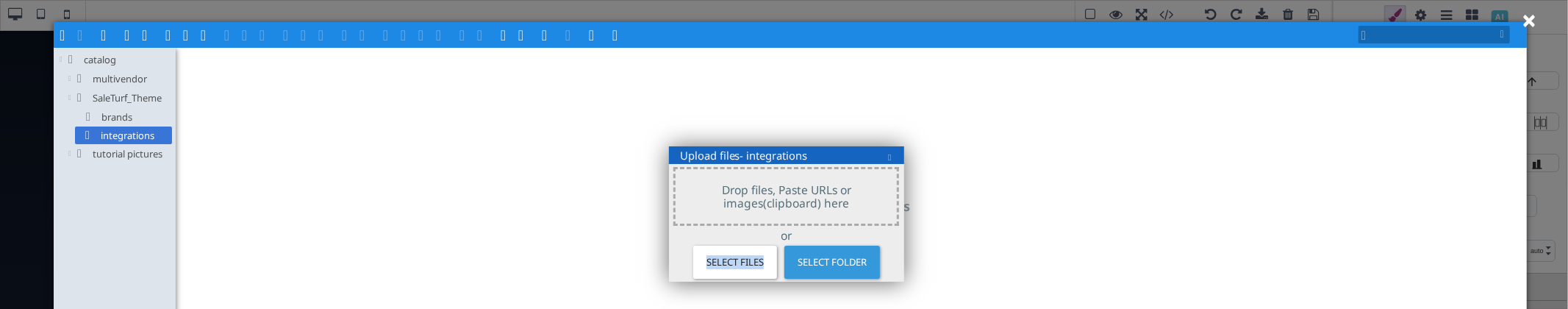
click at [820, 254] on input "file" at bounding box center [590, 254] width 580 height 15
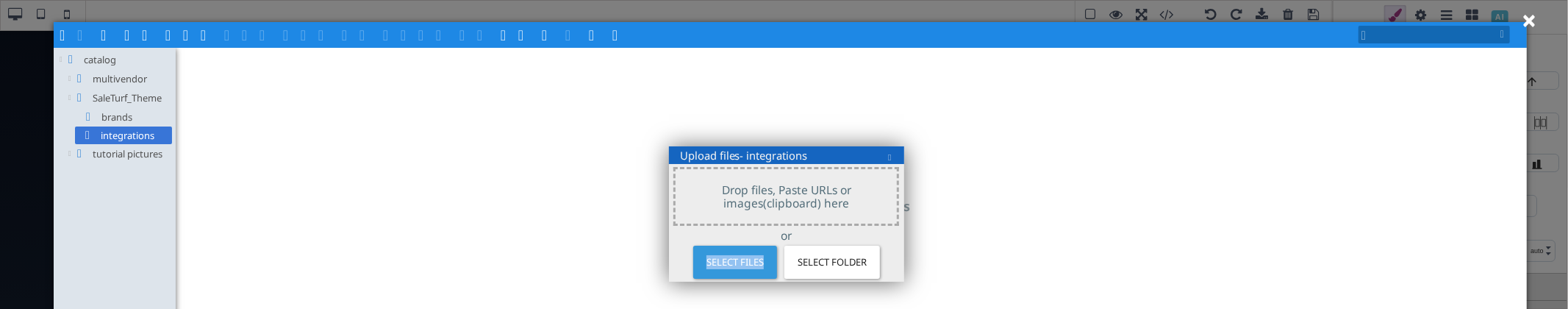
click at [750, 260] on input "file" at bounding box center [487, 254] width 580 height 15
click at [459, 189] on div at bounding box center [851, 241] width 1348 height 384
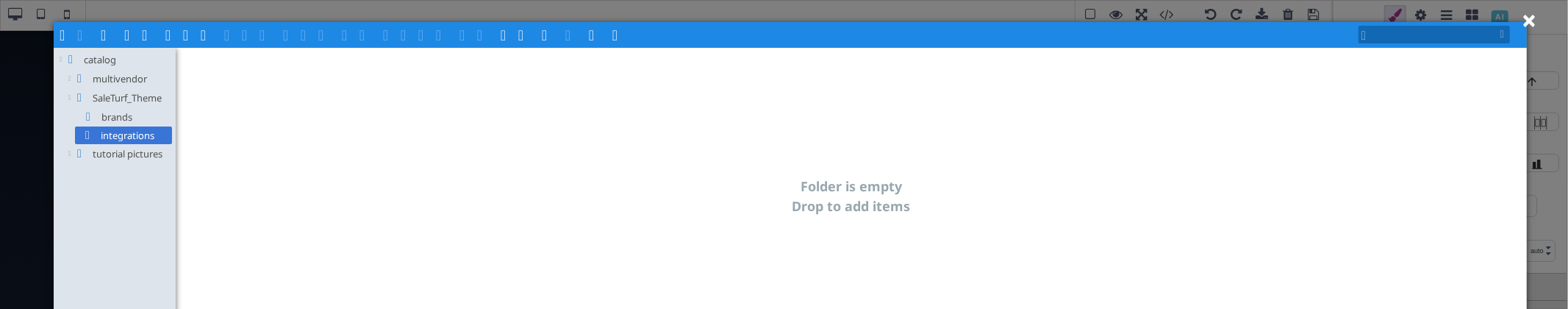
click at [508, 156] on div at bounding box center [851, 241] width 1348 height 384
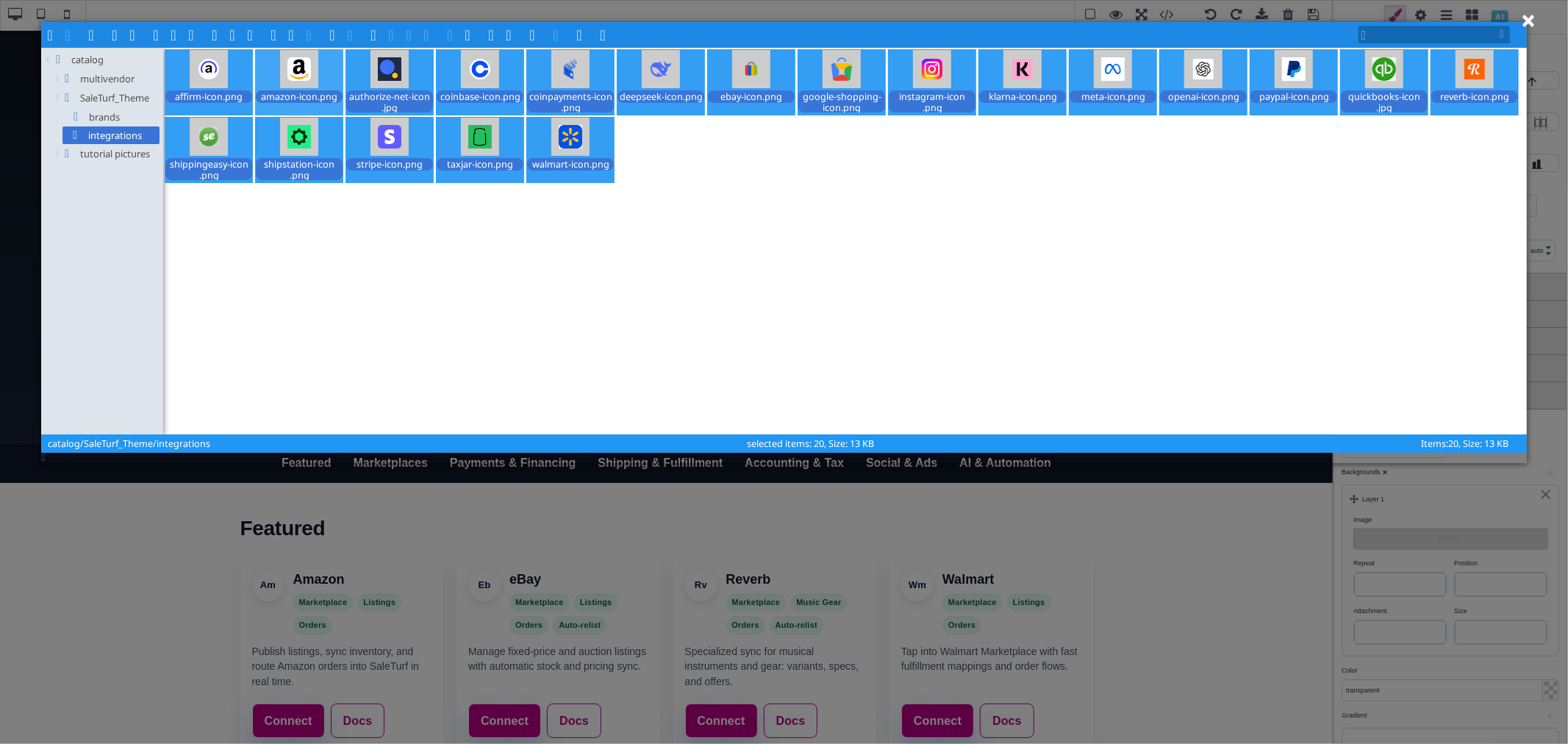
click at [298, 107] on div "amazon-icon​.png" at bounding box center [299, 82] width 88 height 66
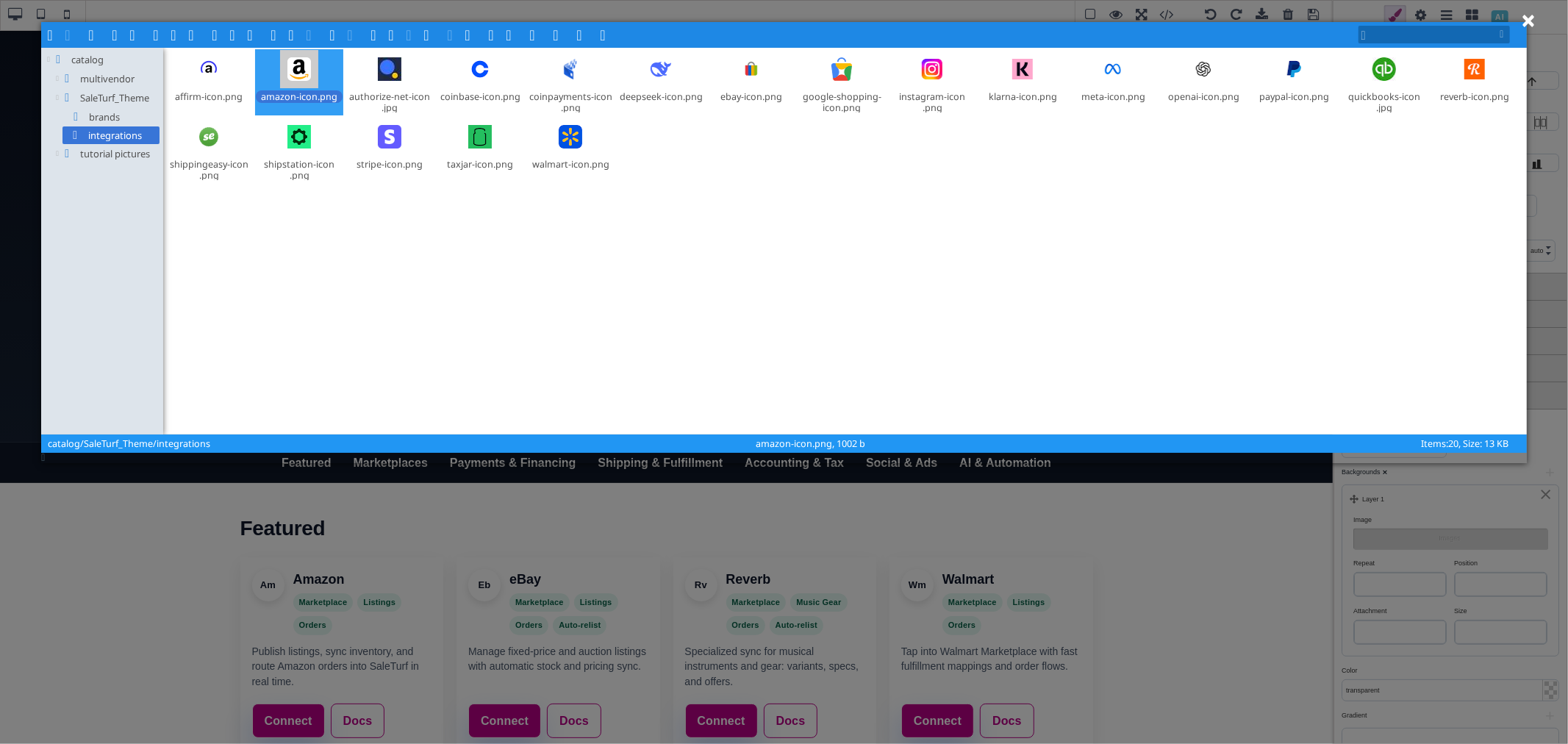
click at [253, 35] on span at bounding box center [253, 33] width 12 height 12
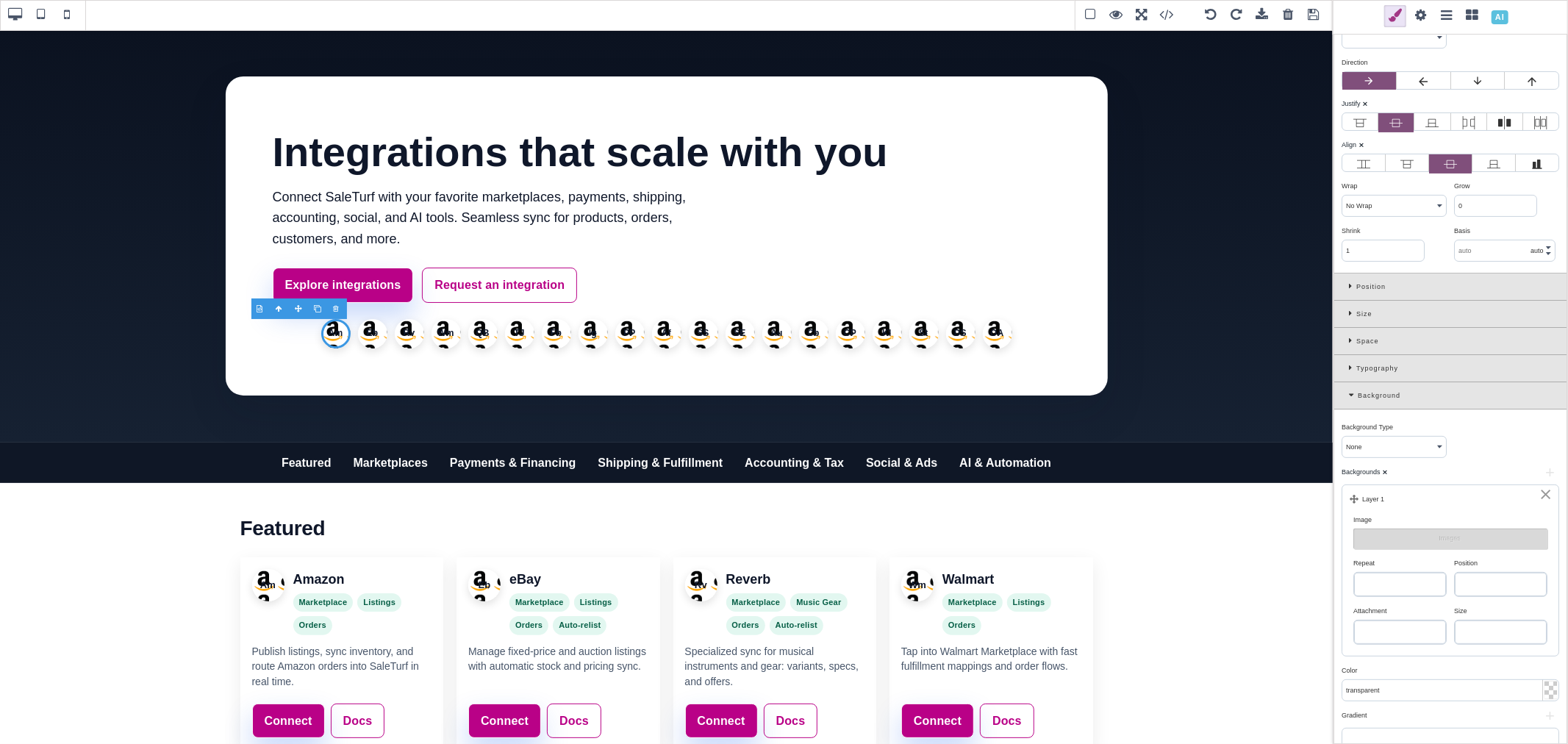
click at [1540, 492] on div "⨯" at bounding box center [1545, 494] width 14 height 13
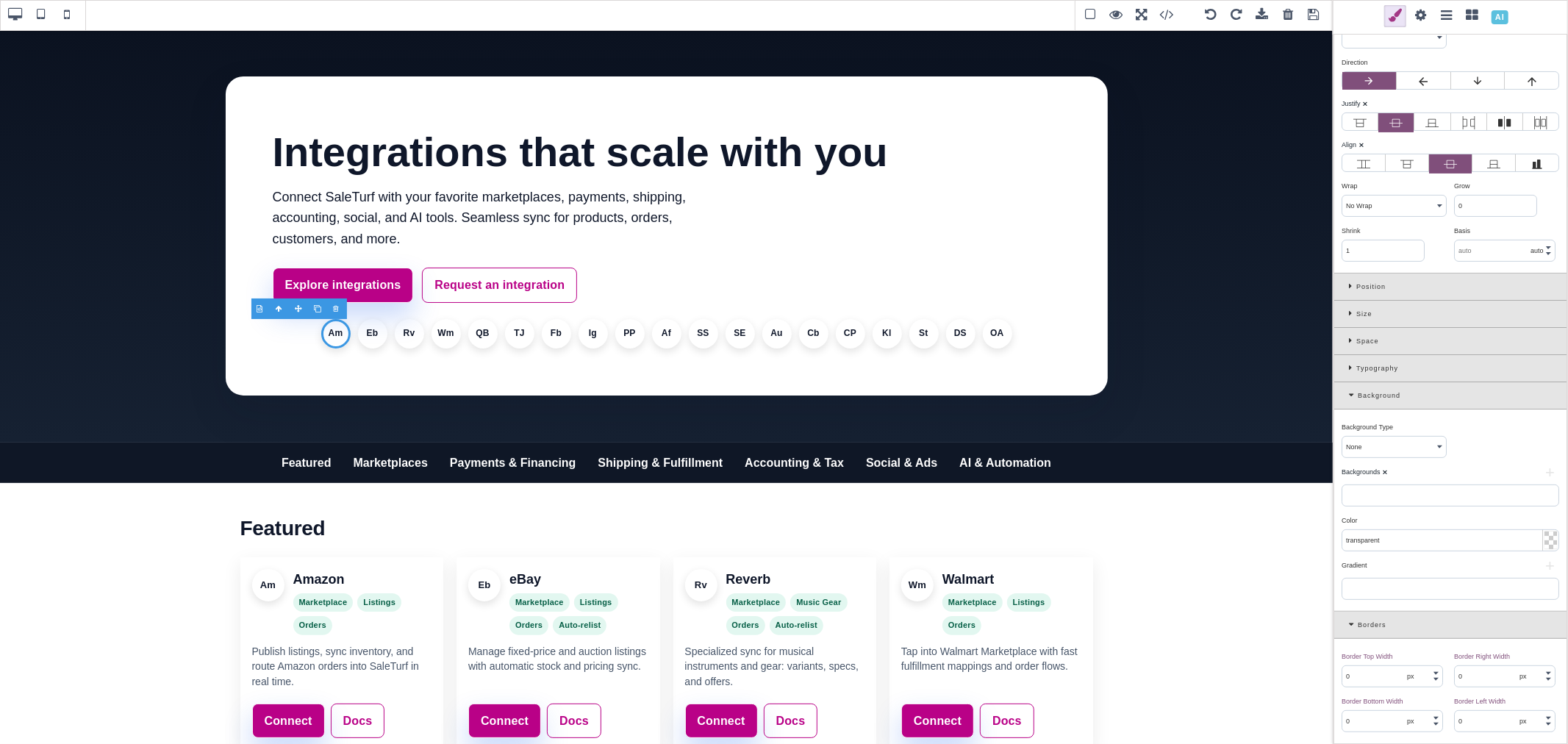
click at [1385, 475] on b "⨯" at bounding box center [1385, 471] width 6 height 8
click at [331, 331] on li "Am" at bounding box center [335, 334] width 29 height 29
click at [341, 336] on li "Am" at bounding box center [335, 334] width 29 height 29
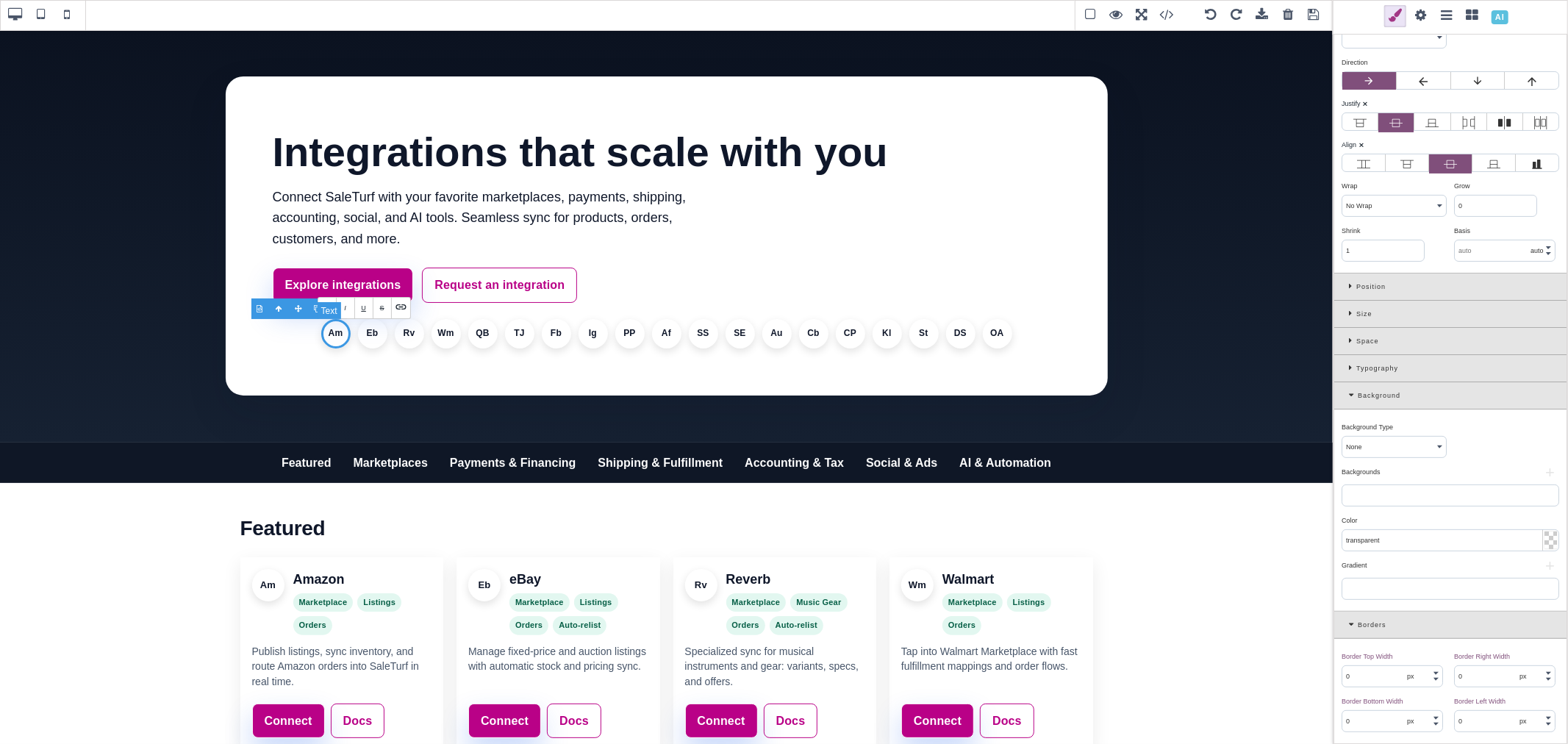
click at [335, 331] on li "Am" at bounding box center [335, 334] width 29 height 29
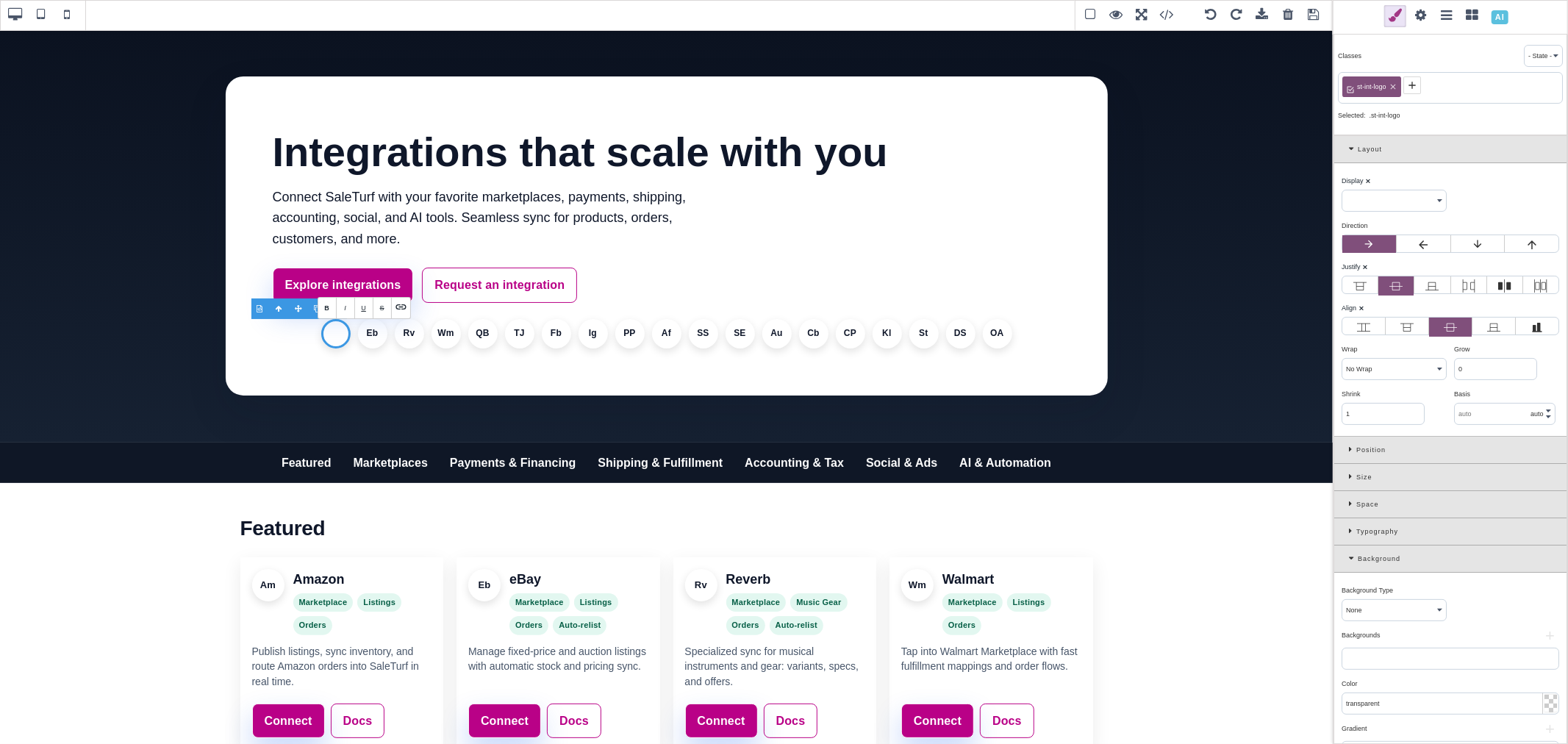
click at [1414, 87] on icon at bounding box center [1412, 85] width 12 height 12
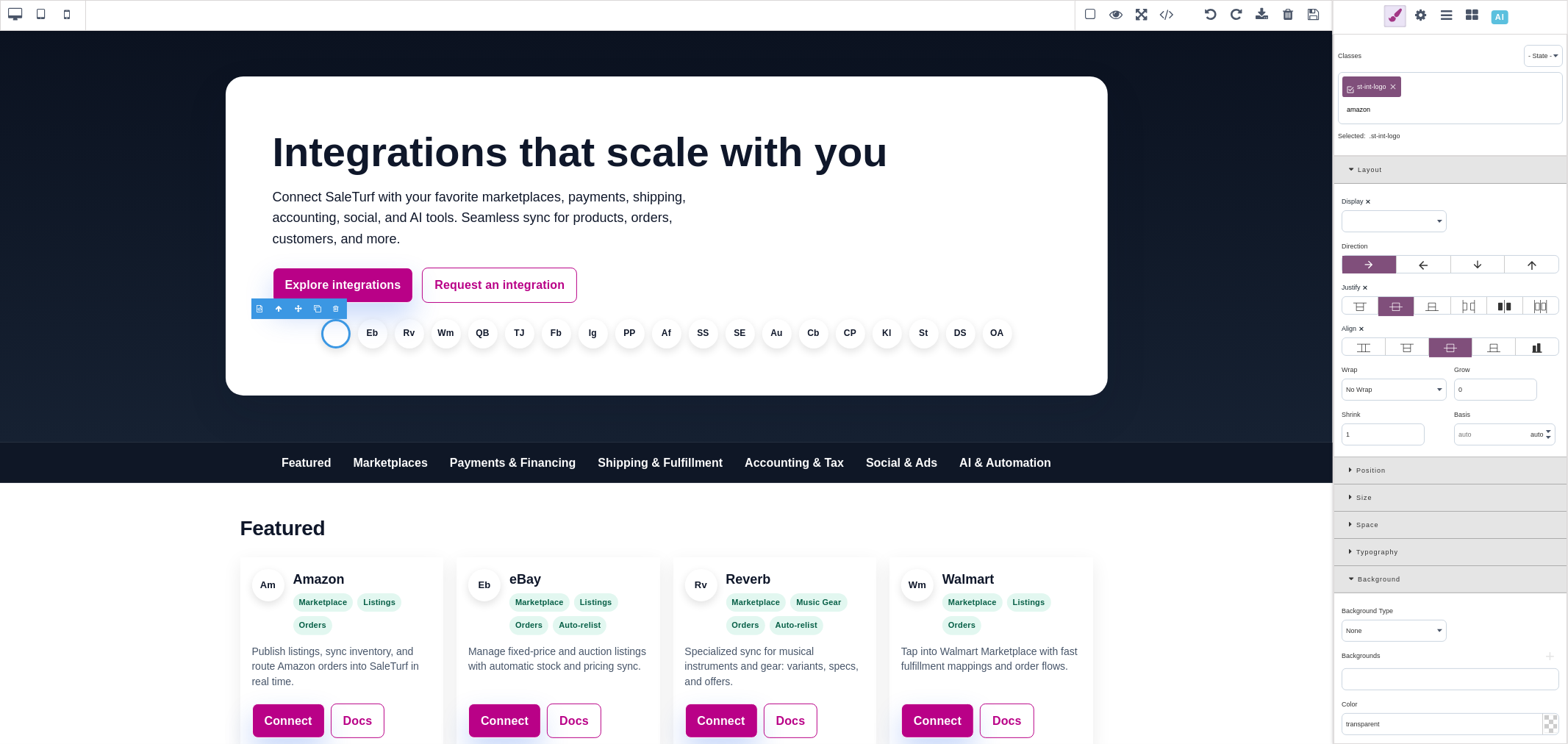
type input "amazon"
select select "flex"
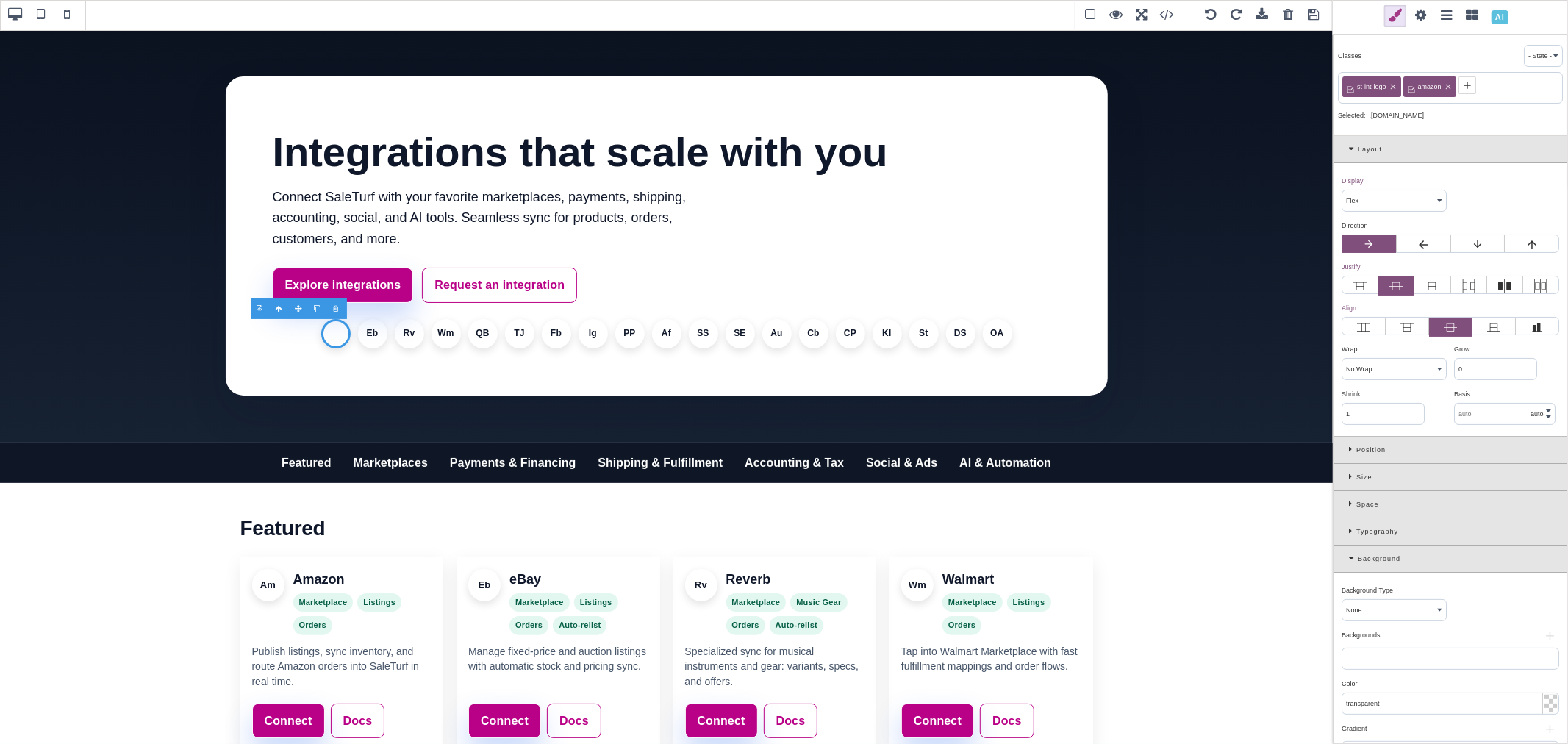
click at [1548, 640] on button "+" at bounding box center [1550, 635] width 18 height 9
select select
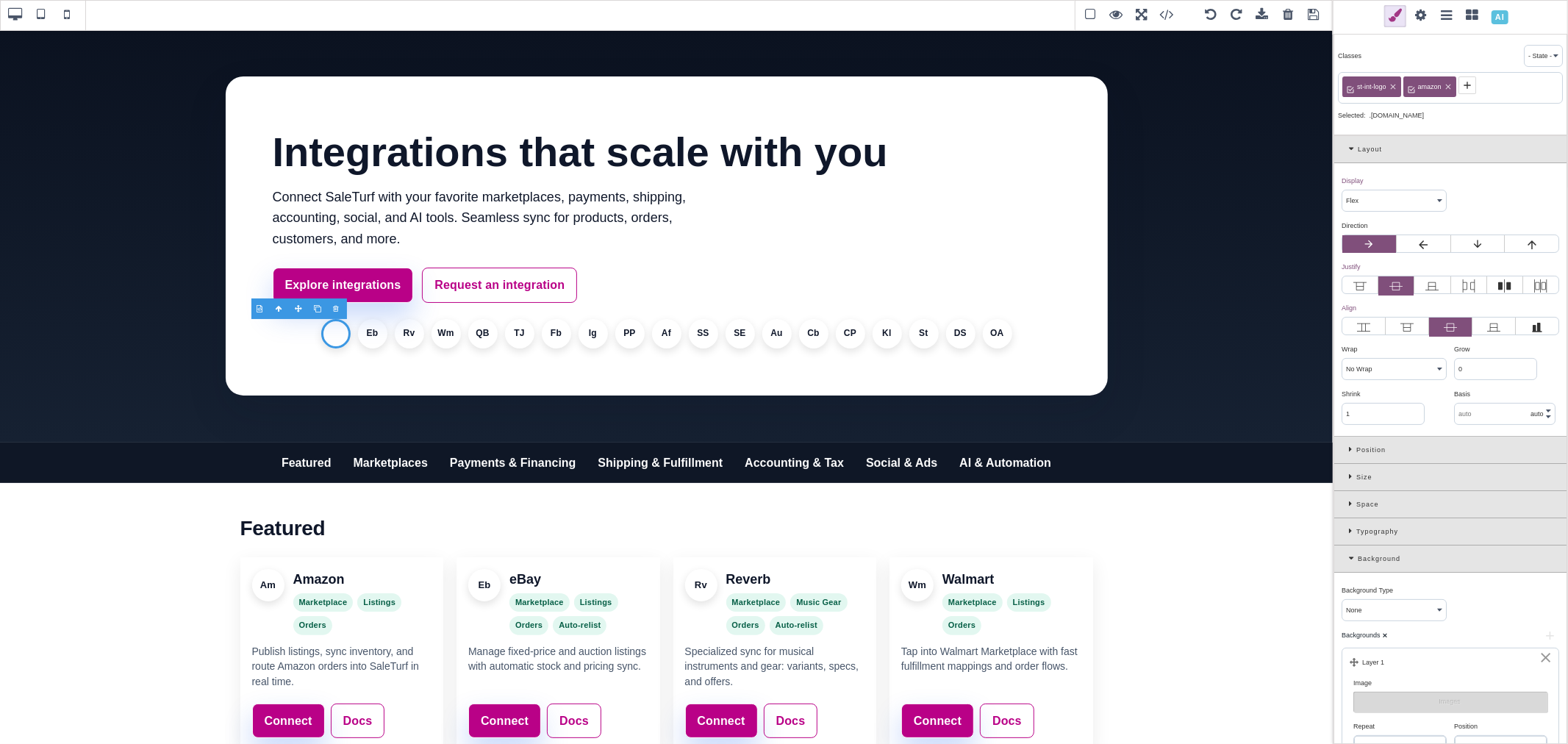
click at [1419, 701] on button "Images" at bounding box center [1450, 701] width 194 height 21
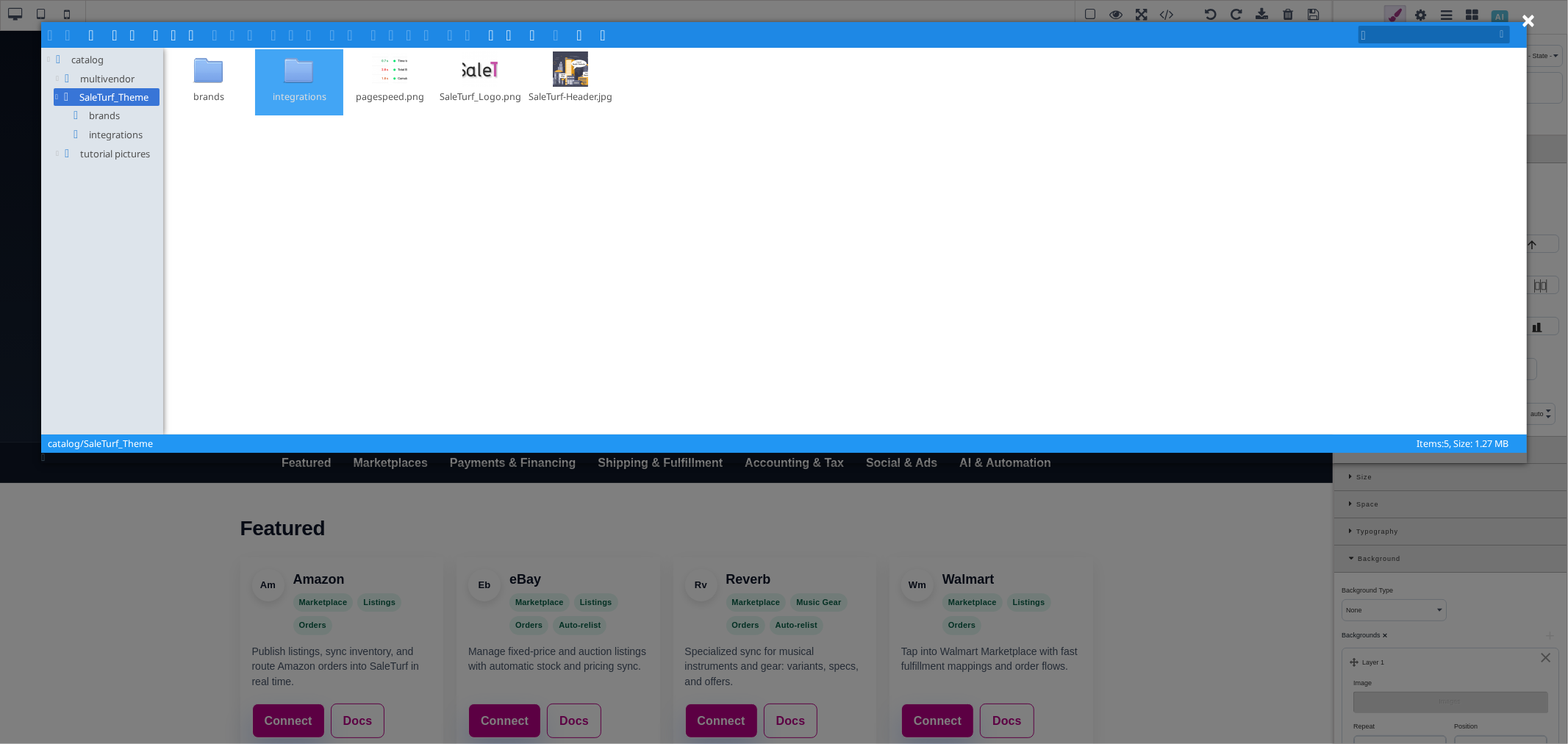
click at [284, 86] on div at bounding box center [299, 69] width 35 height 35
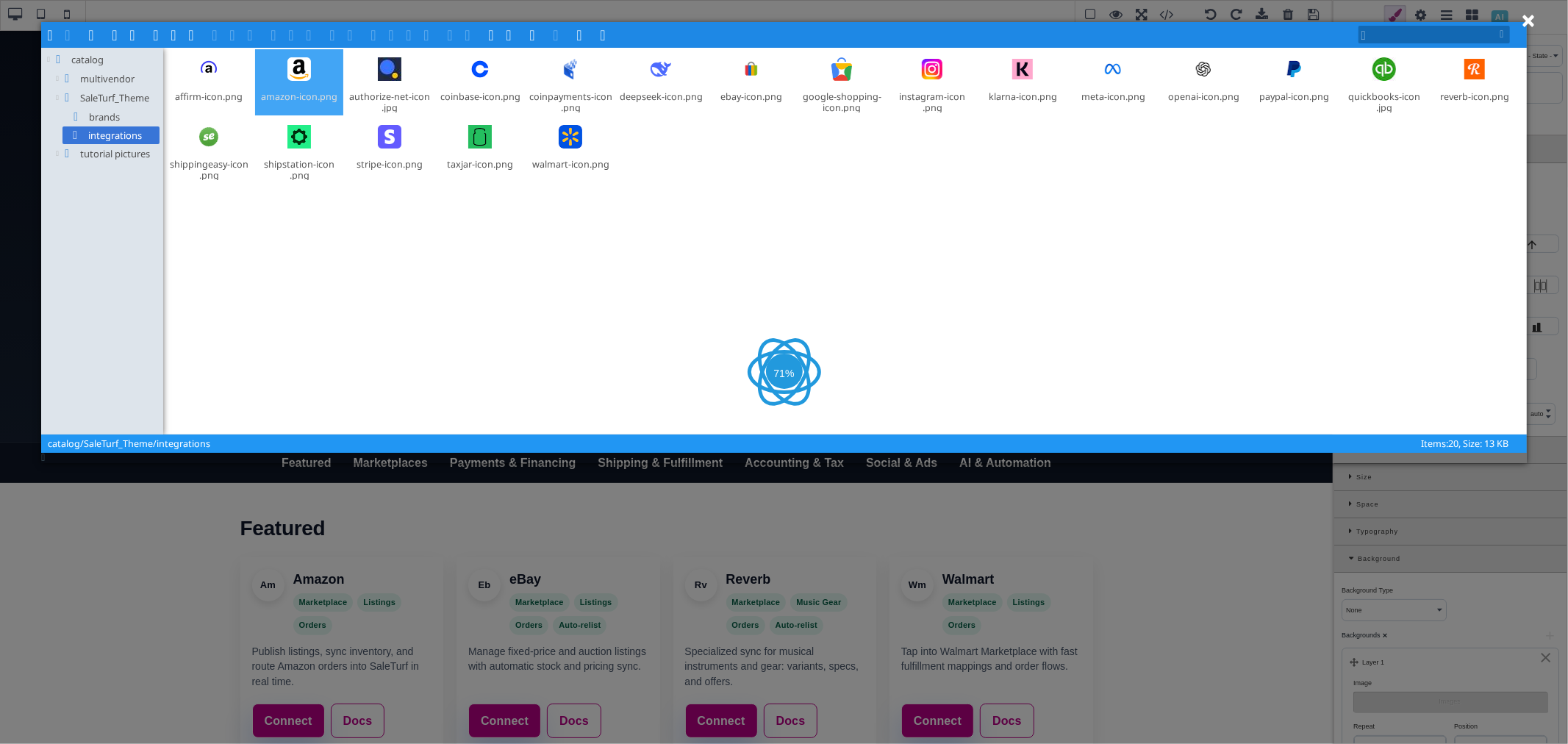
click at [306, 96] on div "amazon-icon​.png" at bounding box center [299, 96] width 87 height 13
drag, startPoint x: 253, startPoint y: 34, endPoint x: 401, endPoint y: 124, distance: 173.2
click at [253, 34] on span at bounding box center [253, 33] width 12 height 12
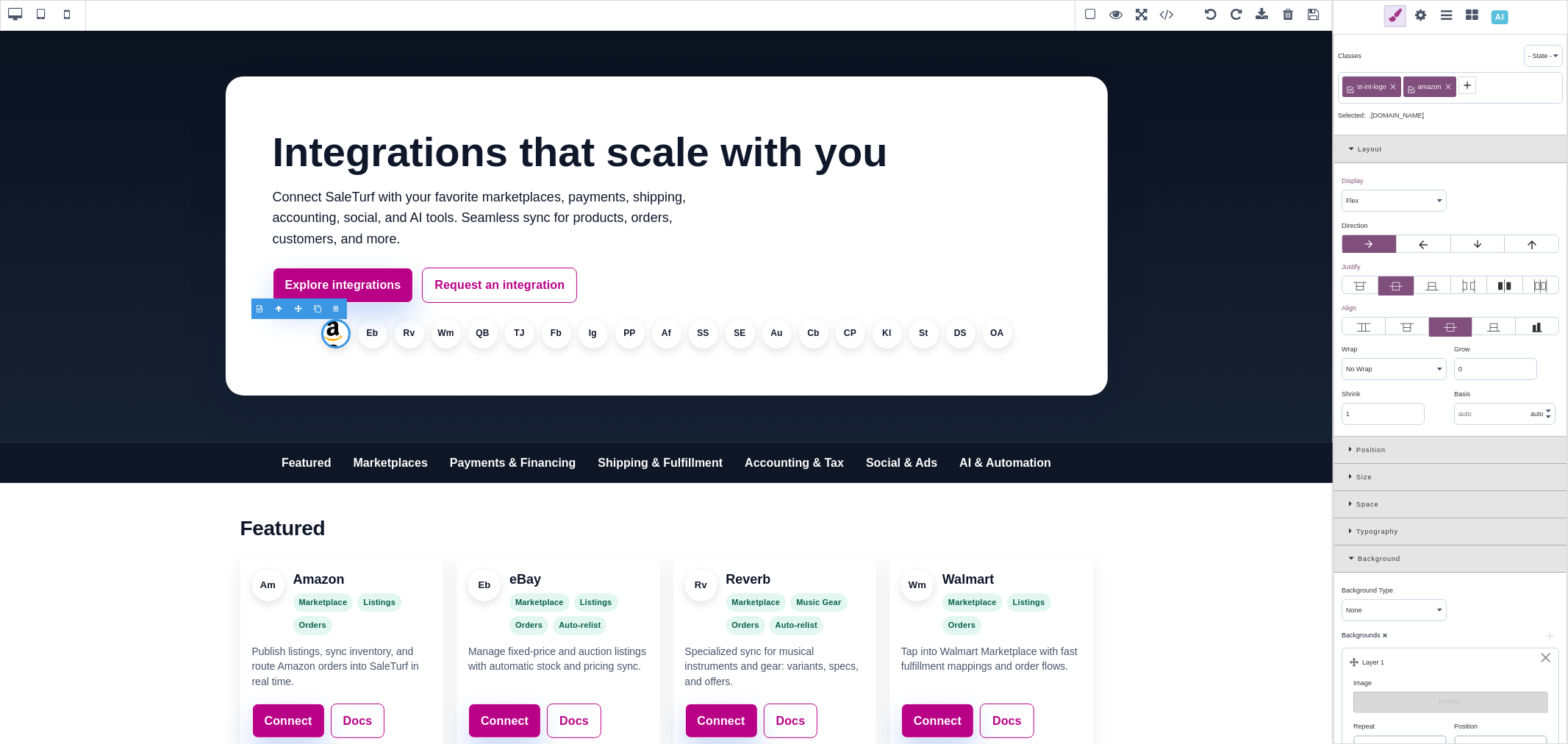
click at [1351, 530] on icon at bounding box center [1352, 531] width 8 height 8
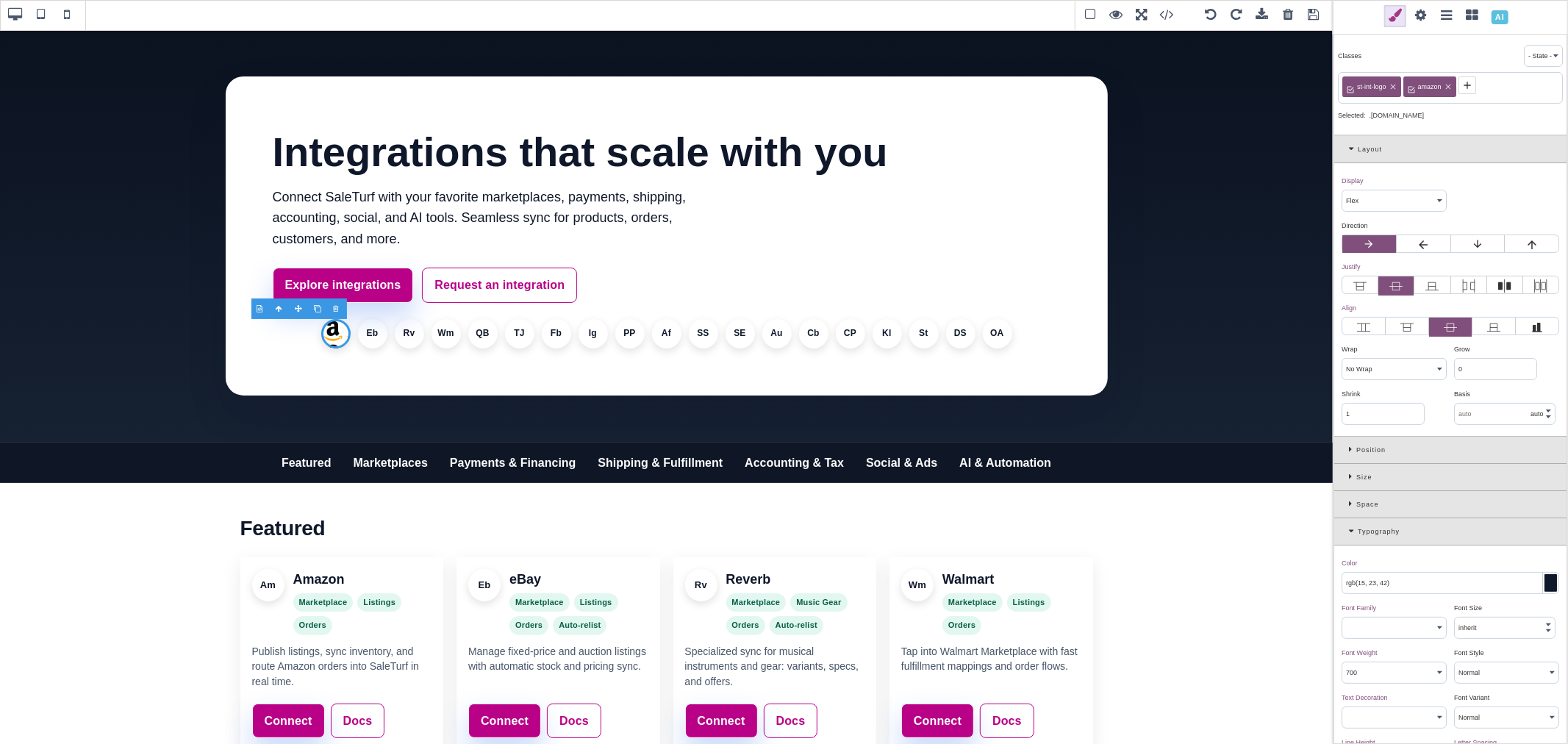
click at [1346, 535] on div "Typography" at bounding box center [1450, 532] width 232 height 28
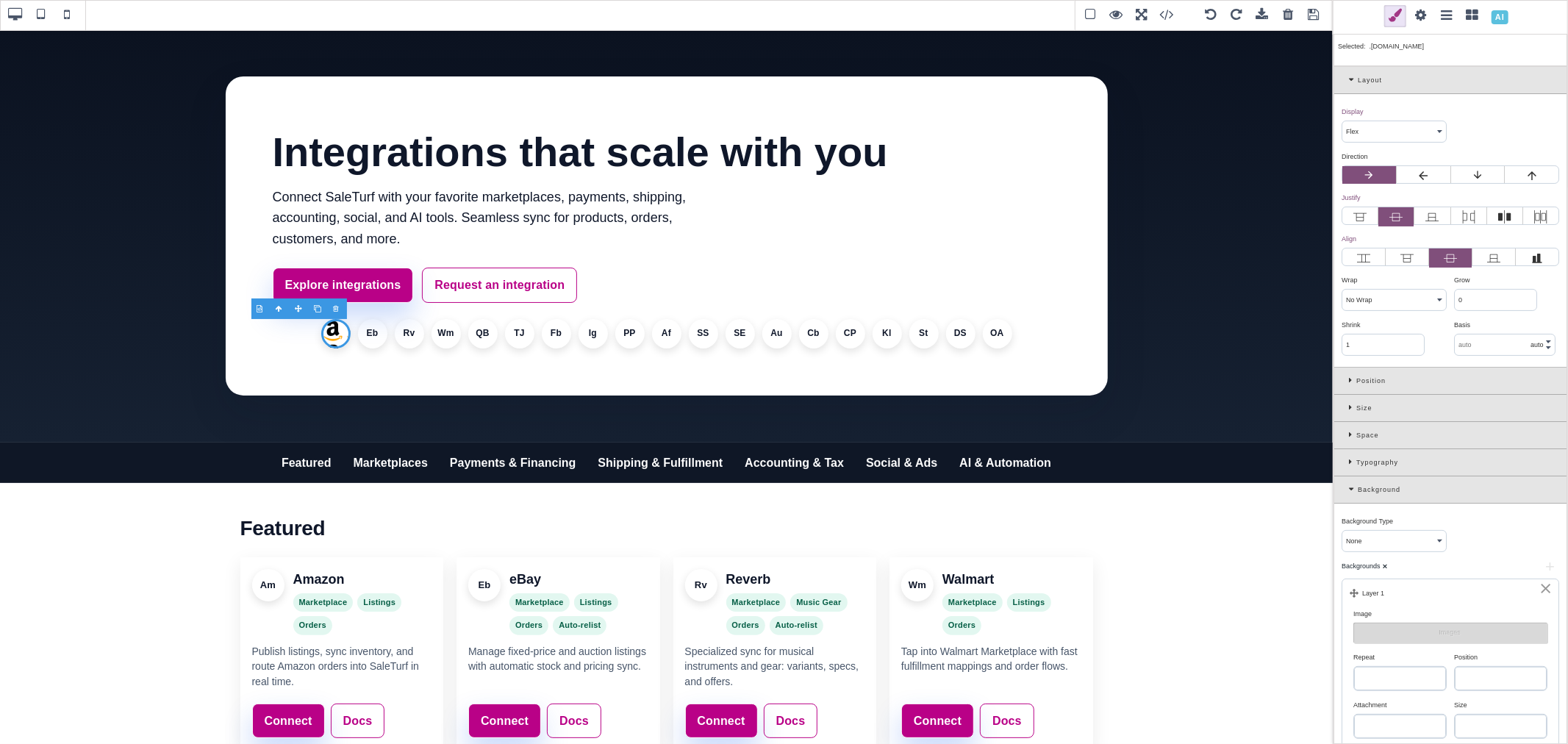
scroll to position [163, 0]
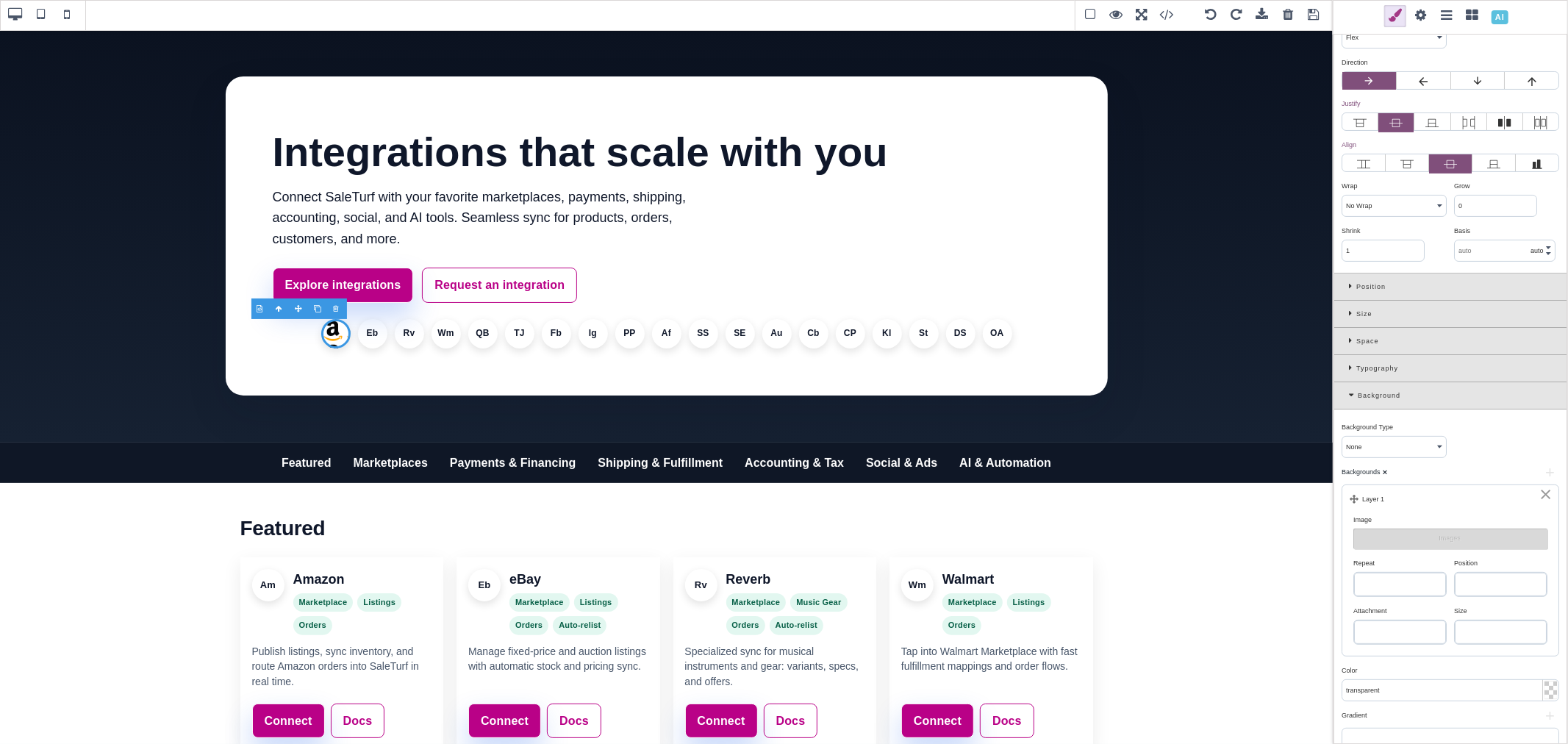
click at [1395, 583] on select "repeat repeat-x repeat-y no-repeat" at bounding box center [1400, 584] width 92 height 23
select select "no-repeat"
click at [1354, 574] on select "repeat repeat-x repeat-y no-repeat" at bounding box center [1400, 584] width 92 height 23
click at [1488, 593] on select "left top left center left bottom right top right center right bottom center top…" at bounding box center [1501, 584] width 92 height 23
select select "center center"
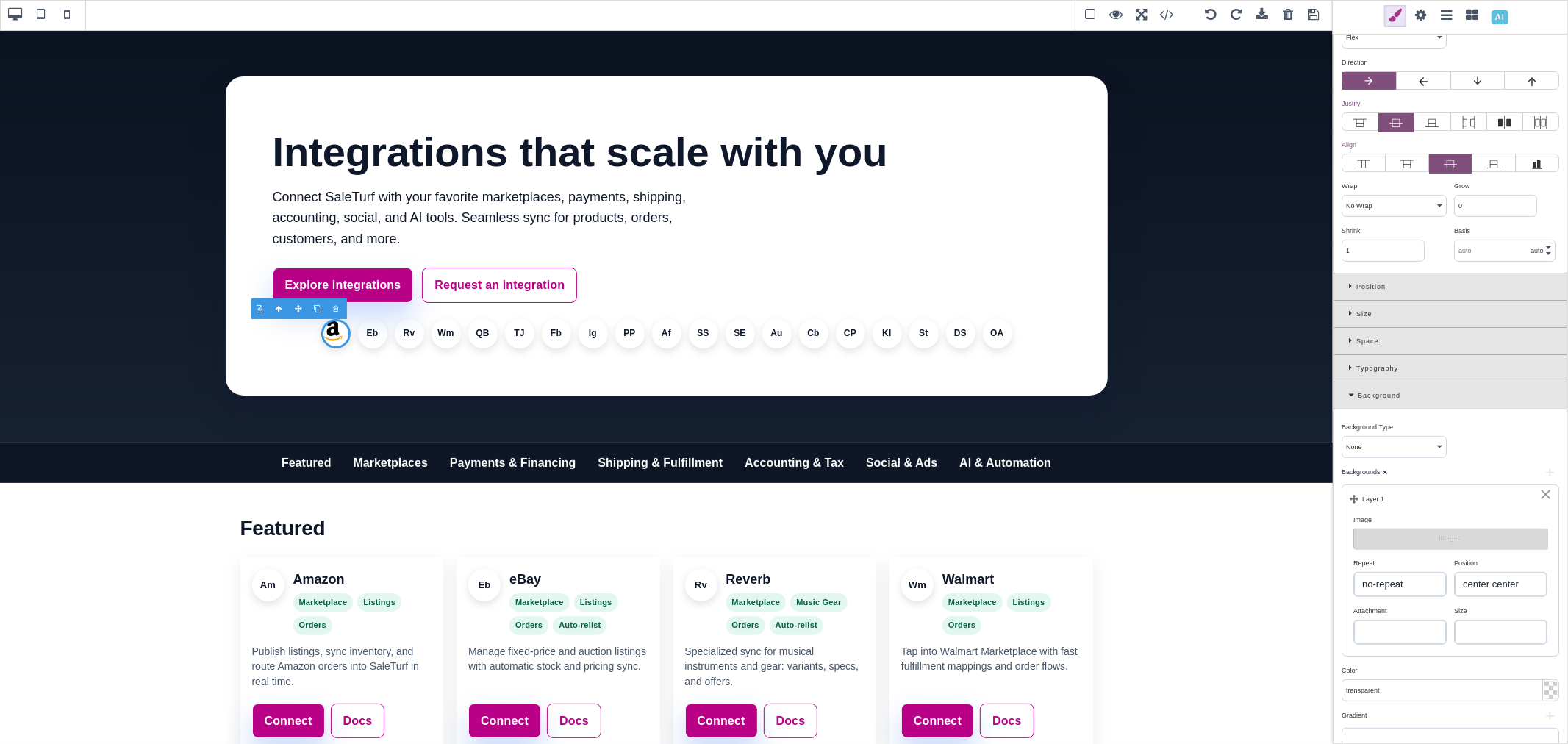
click at [1455, 574] on select "left top left center left bottom right top right center right bottom center top…" at bounding box center [1501, 584] width 92 height 23
click at [1415, 633] on select "scroll fixed local" at bounding box center [1400, 632] width 92 height 23
click at [1508, 641] on select "auto cover contain" at bounding box center [1501, 632] width 92 height 23
click at [1455, 623] on select "auto cover contain" at bounding box center [1501, 632] width 92 height 23
click at [1486, 634] on select "auto cover contain" at bounding box center [1501, 632] width 92 height 23
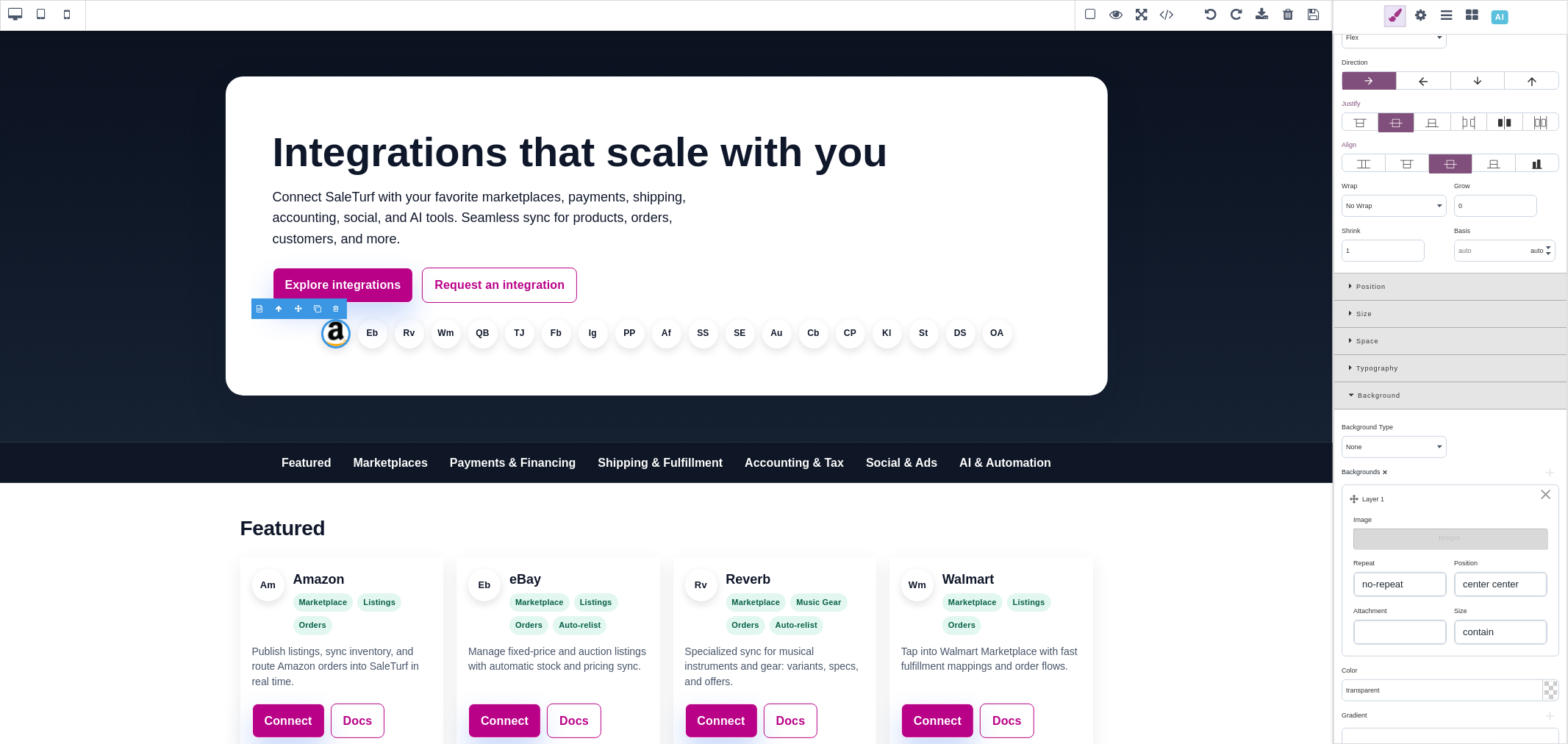
select select "cover"
click at [1455, 623] on select "auto cover contain" at bounding box center [1501, 632] width 92 height 23
click at [331, 335] on li "Amazon" at bounding box center [335, 334] width 29 height 29
click at [363, 334] on li "Eb" at bounding box center [372, 334] width 29 height 29
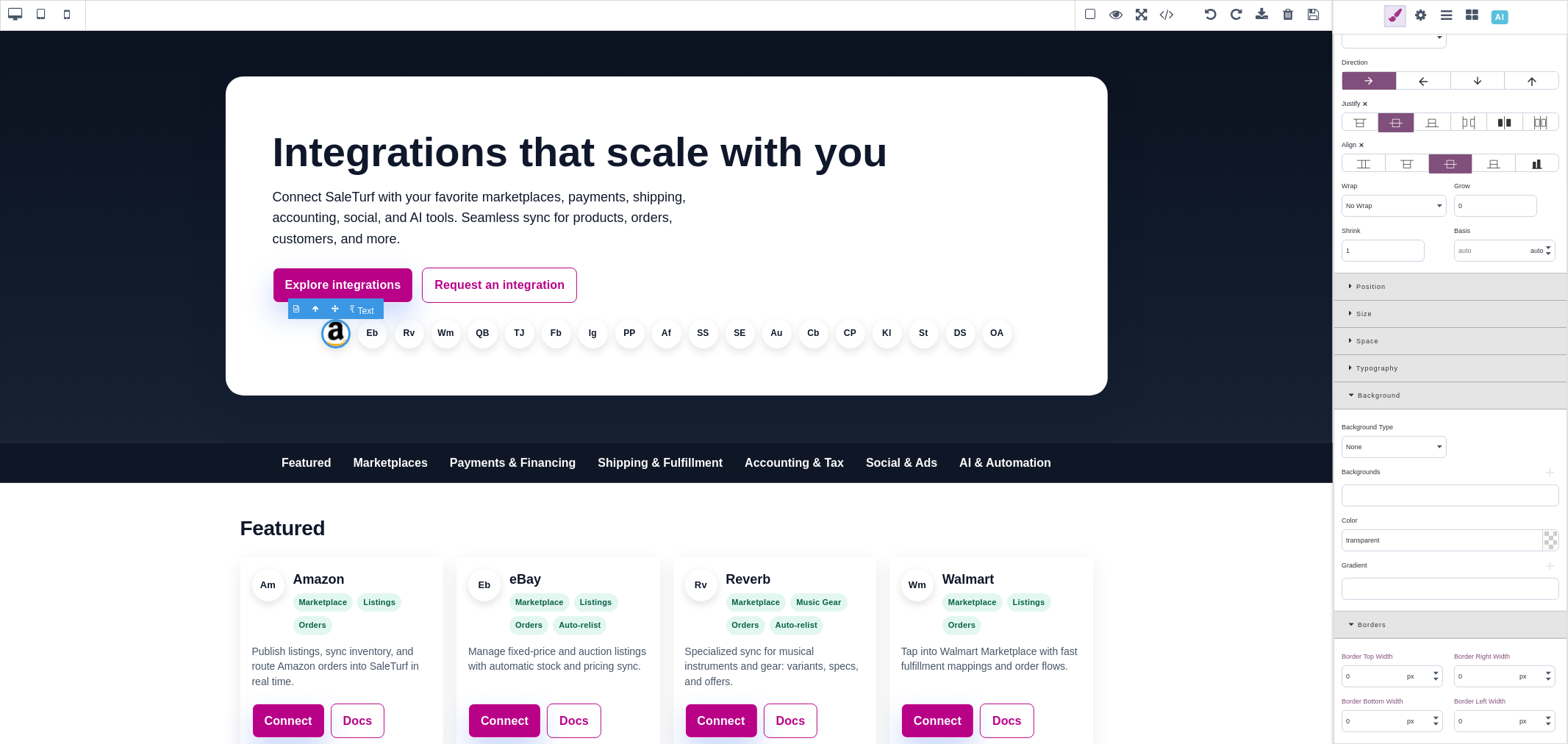
scroll to position [0, 0]
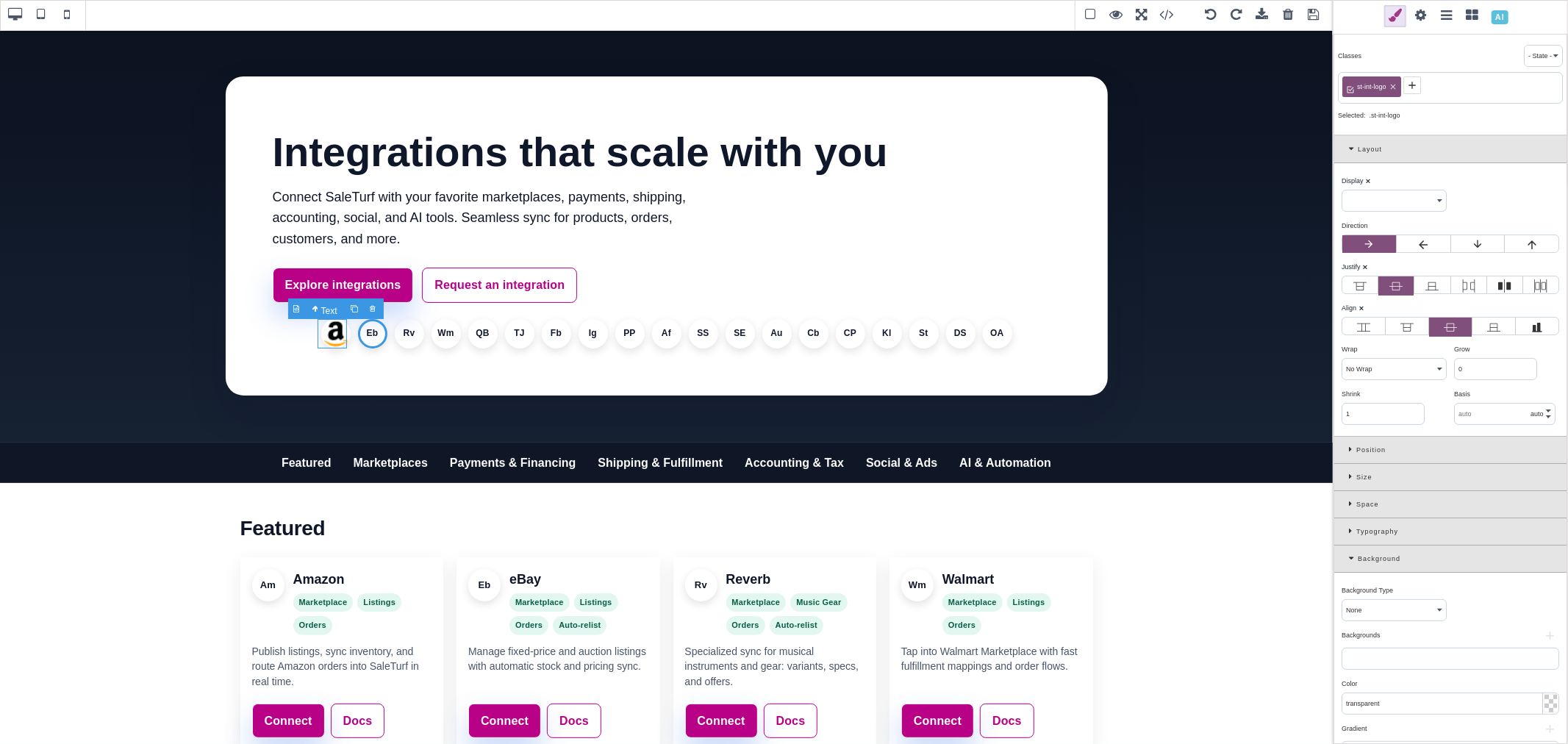
click at [331, 333] on li "Amazon" at bounding box center [335, 334] width 29 height 29
select select "flex"
click at [365, 334] on li "Eb" at bounding box center [372, 334] width 29 height 29
select select
click at [1414, 85] on icon at bounding box center [1412, 85] width 7 height 7
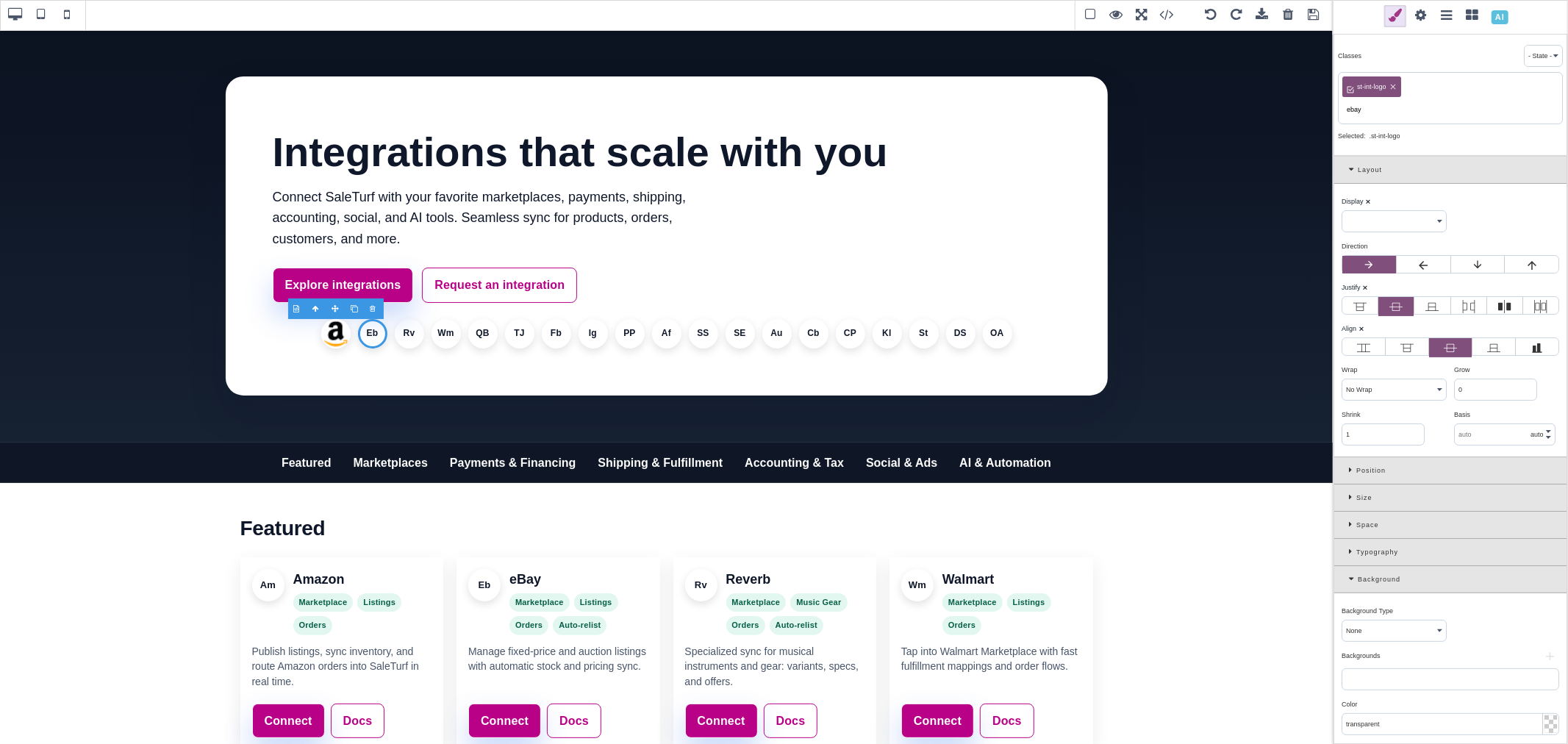
type input "ebay"
select select "flex"
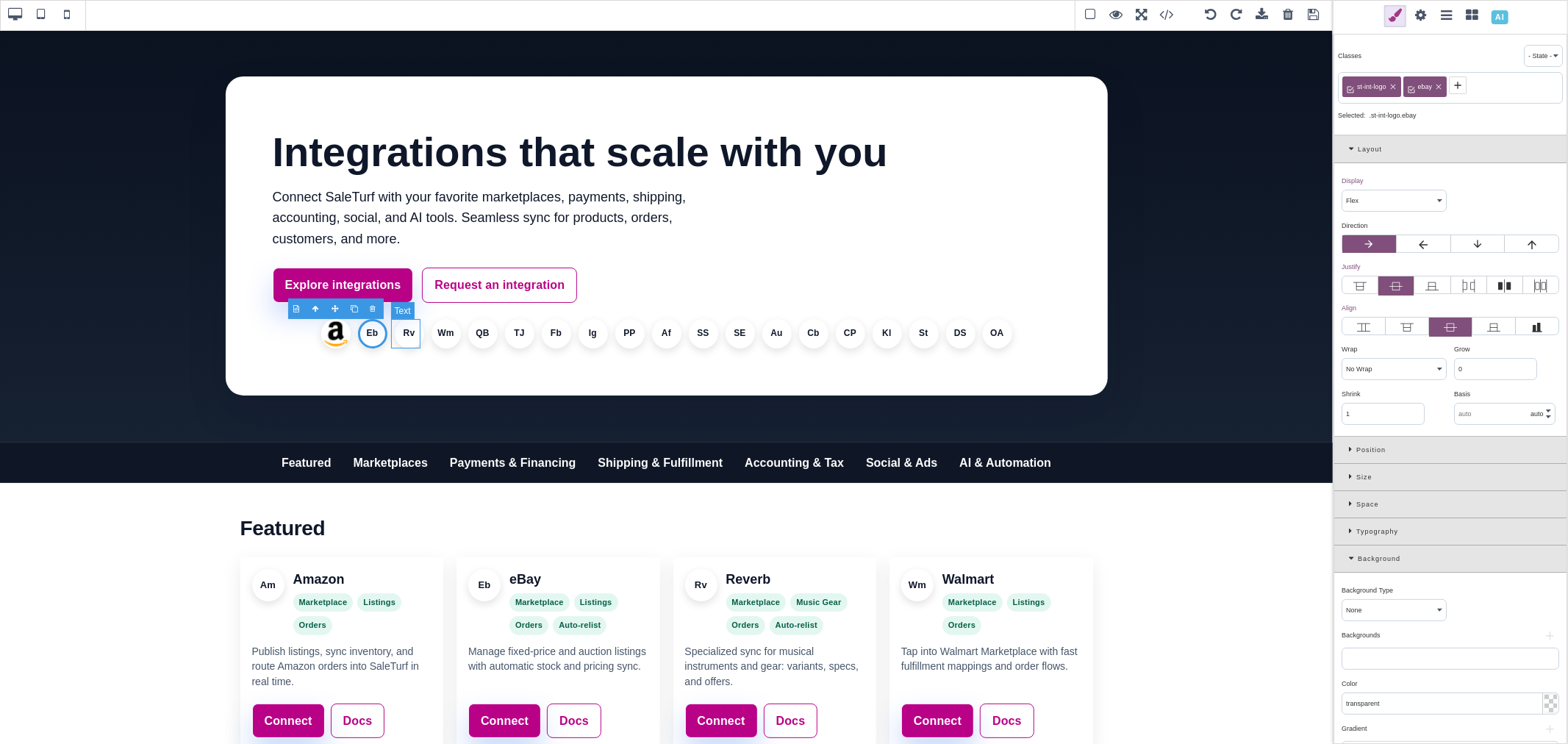
click at [410, 334] on li "Rv" at bounding box center [409, 334] width 29 height 29
select select
click at [1410, 86] on icon at bounding box center [1412, 85] width 12 height 12
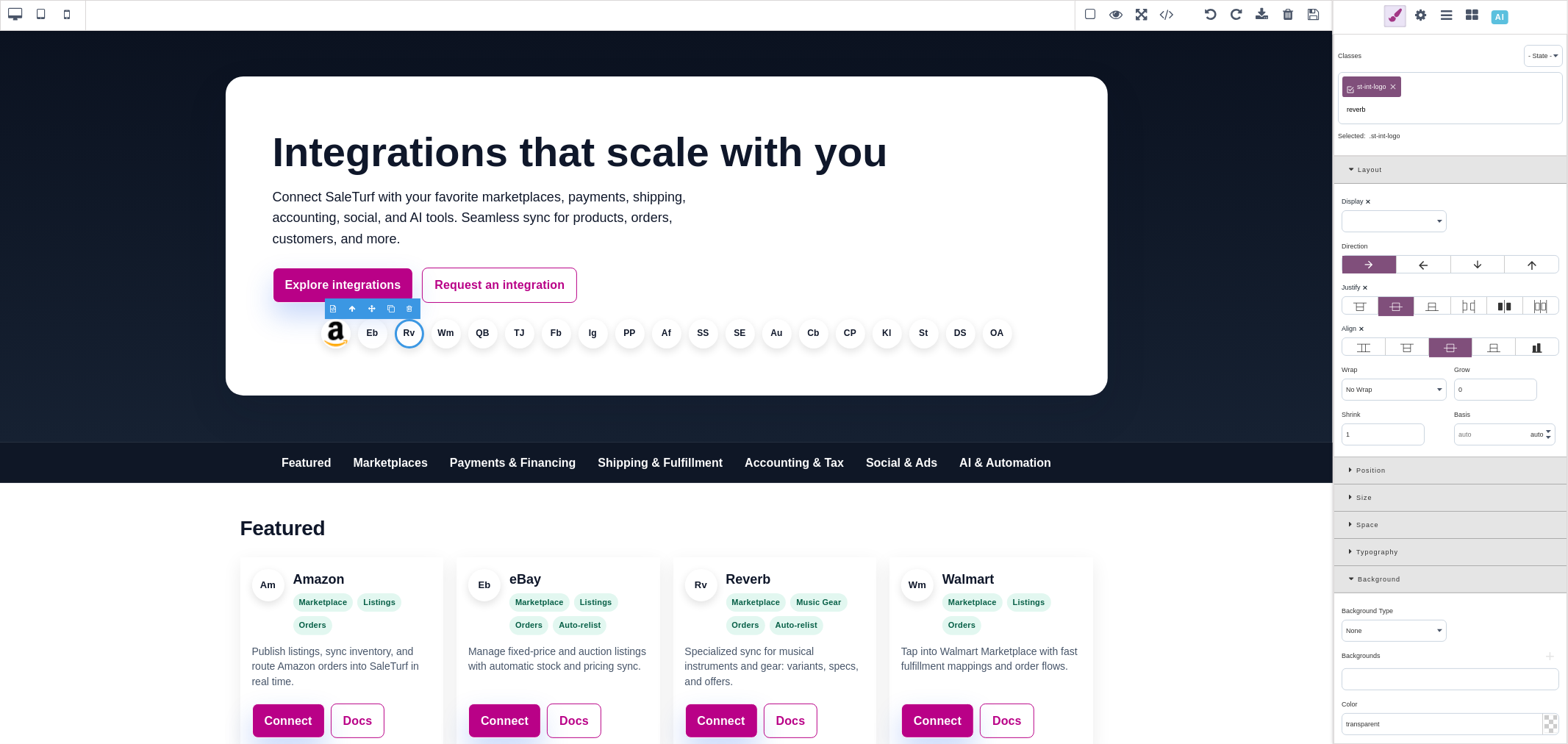
click at [1412, 104] on input "reverb" at bounding box center [1450, 110] width 216 height 21
click at [1422, 106] on input "reverb" at bounding box center [1450, 110] width 216 height 21
type input "reverb"
select select "flex"
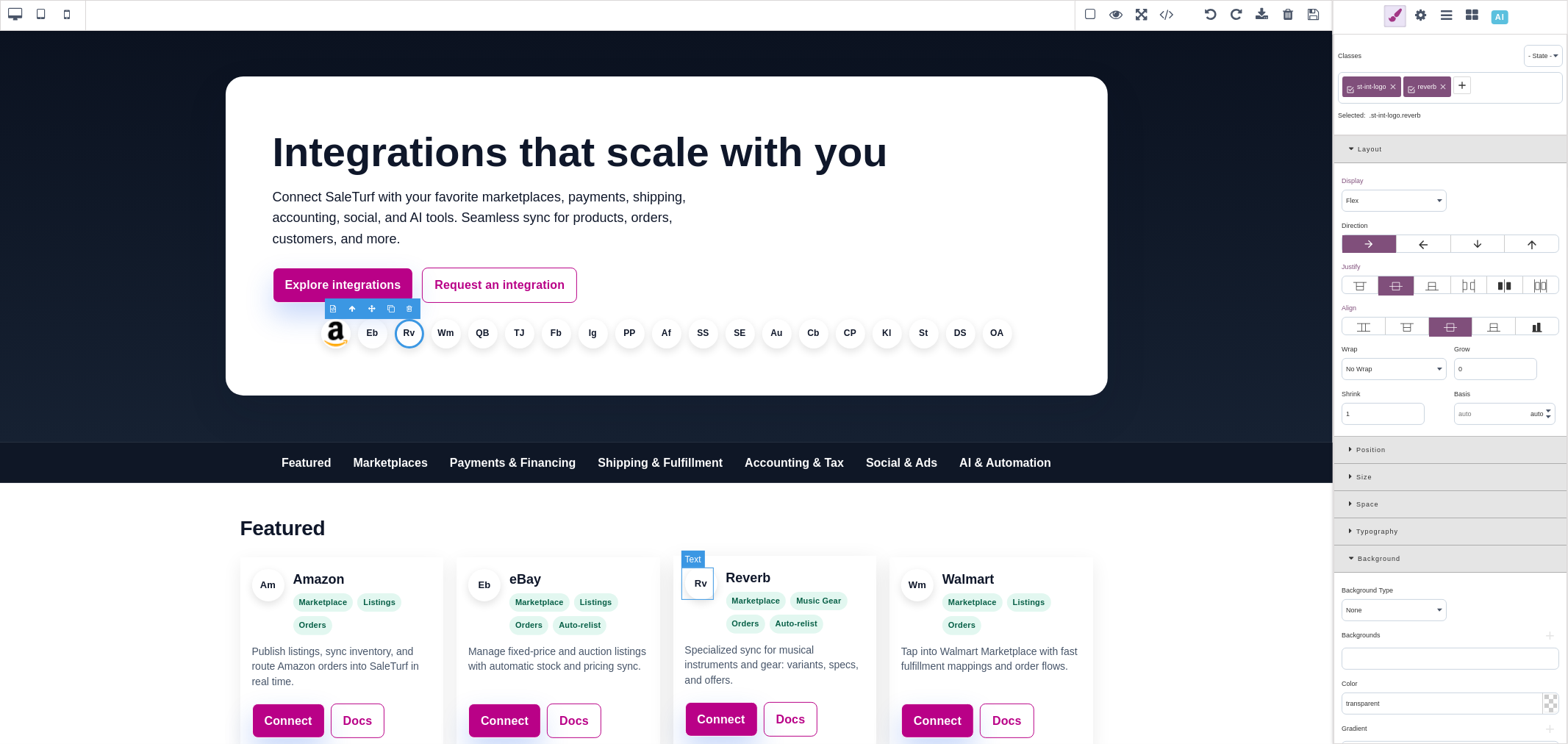
click at [696, 584] on div "Rv" at bounding box center [701, 583] width 33 height 33
select select
type input "0"
click at [699, 583] on div "Rv" at bounding box center [701, 583] width 33 height 33
click at [1409, 76] on span at bounding box center [1412, 84] width 18 height 18
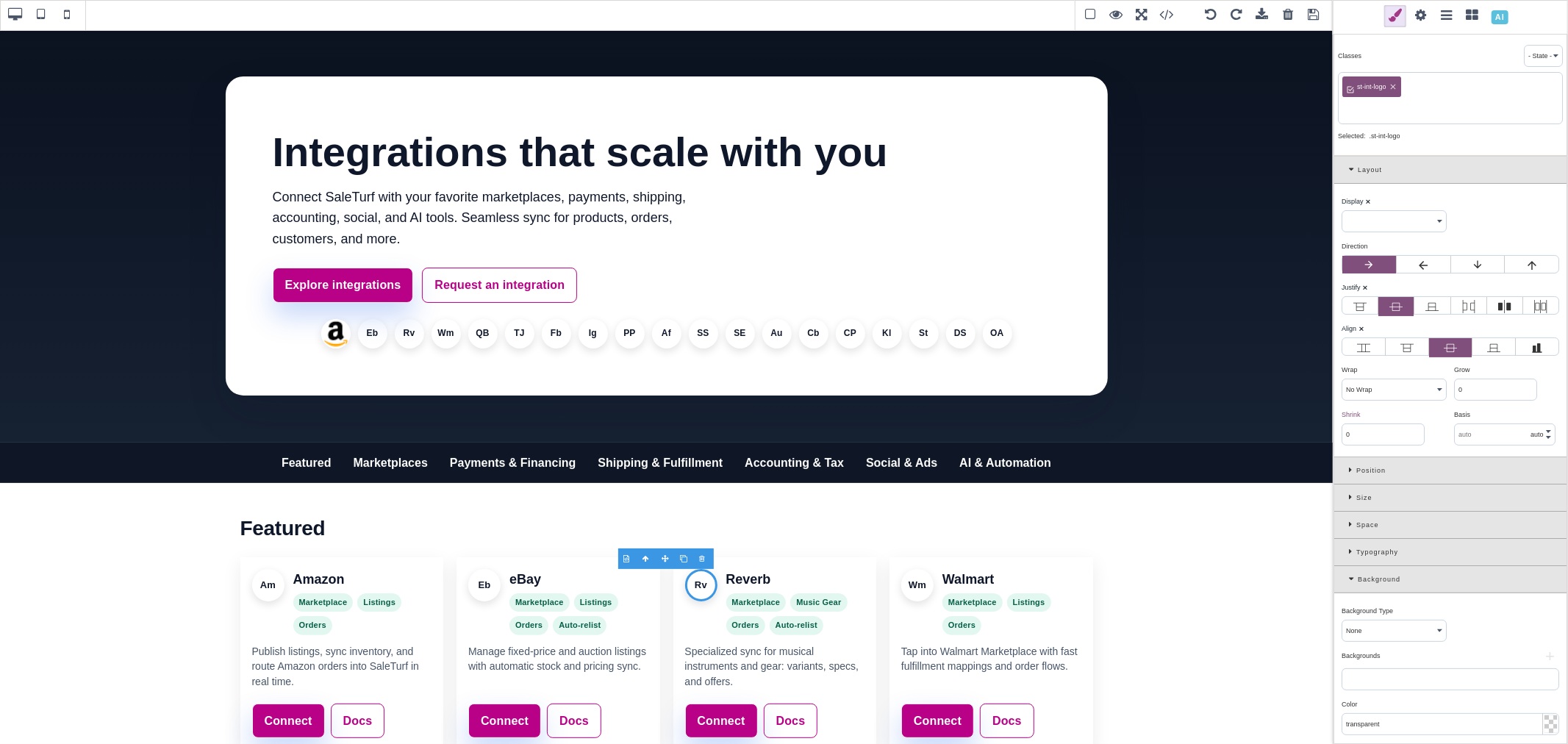
paste input "reverb"
type input "reverb"
select select "flex"
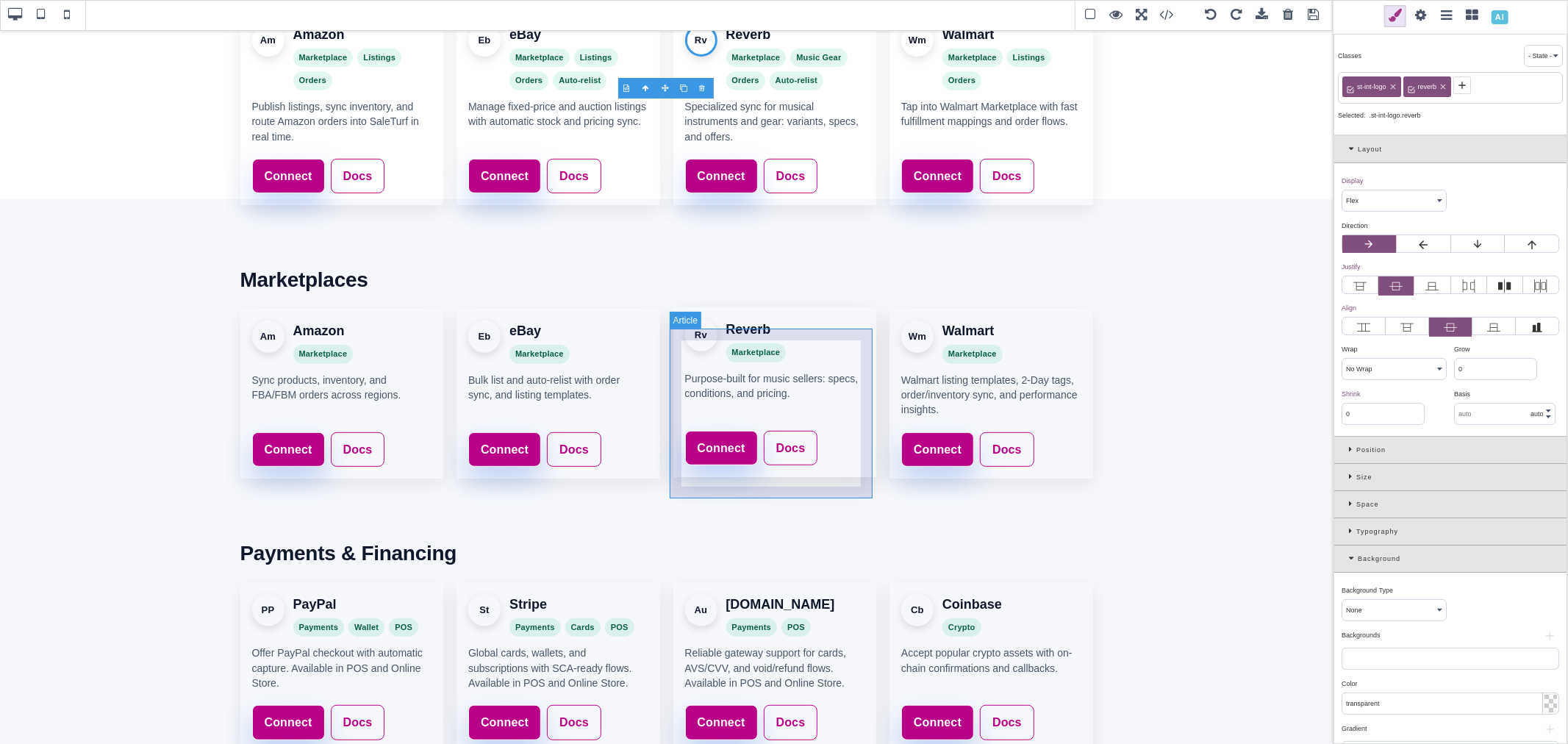
scroll to position [571, 0]
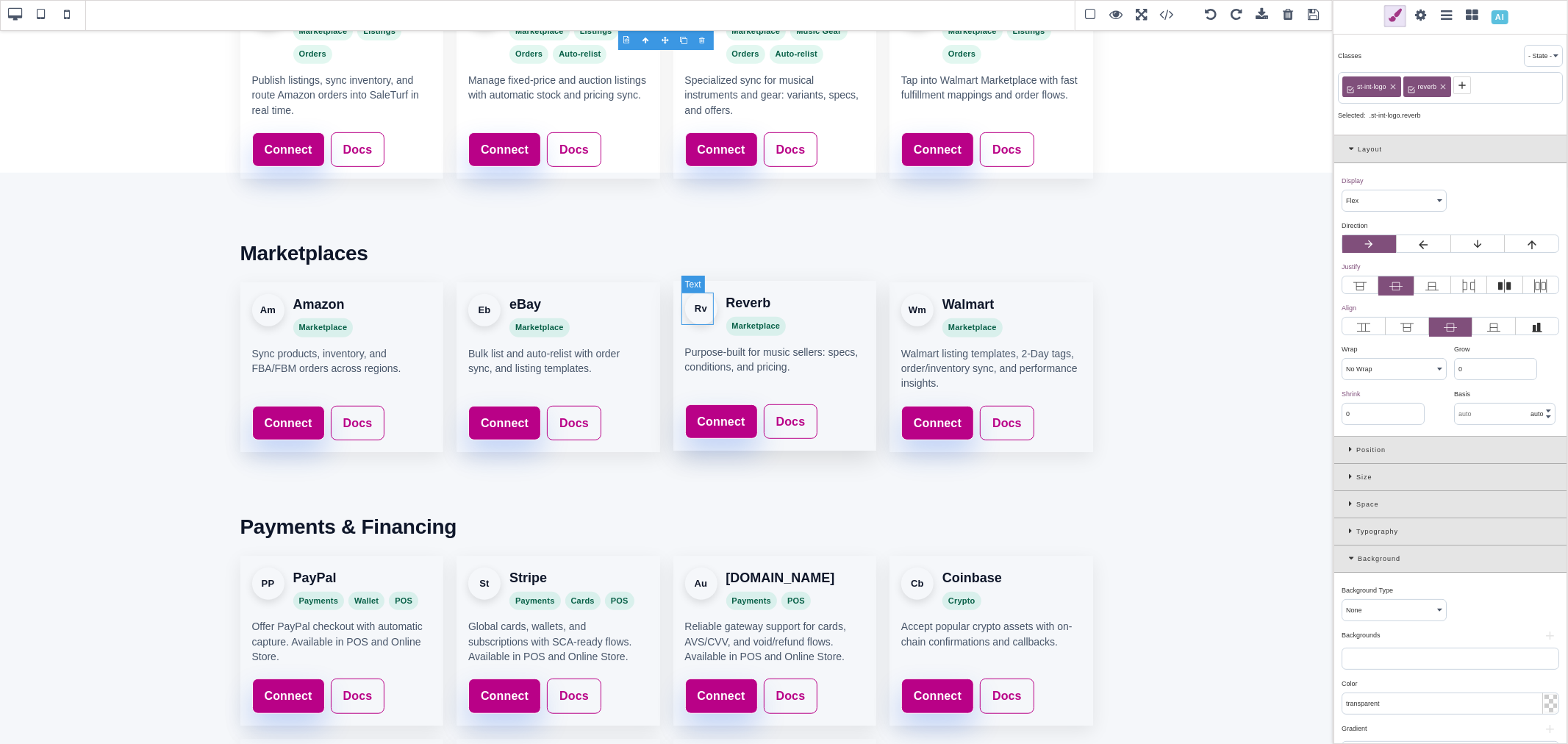
click at [702, 307] on div "Rv" at bounding box center [701, 308] width 33 height 33
select select
click at [1416, 85] on icon at bounding box center [1412, 85] width 12 height 12
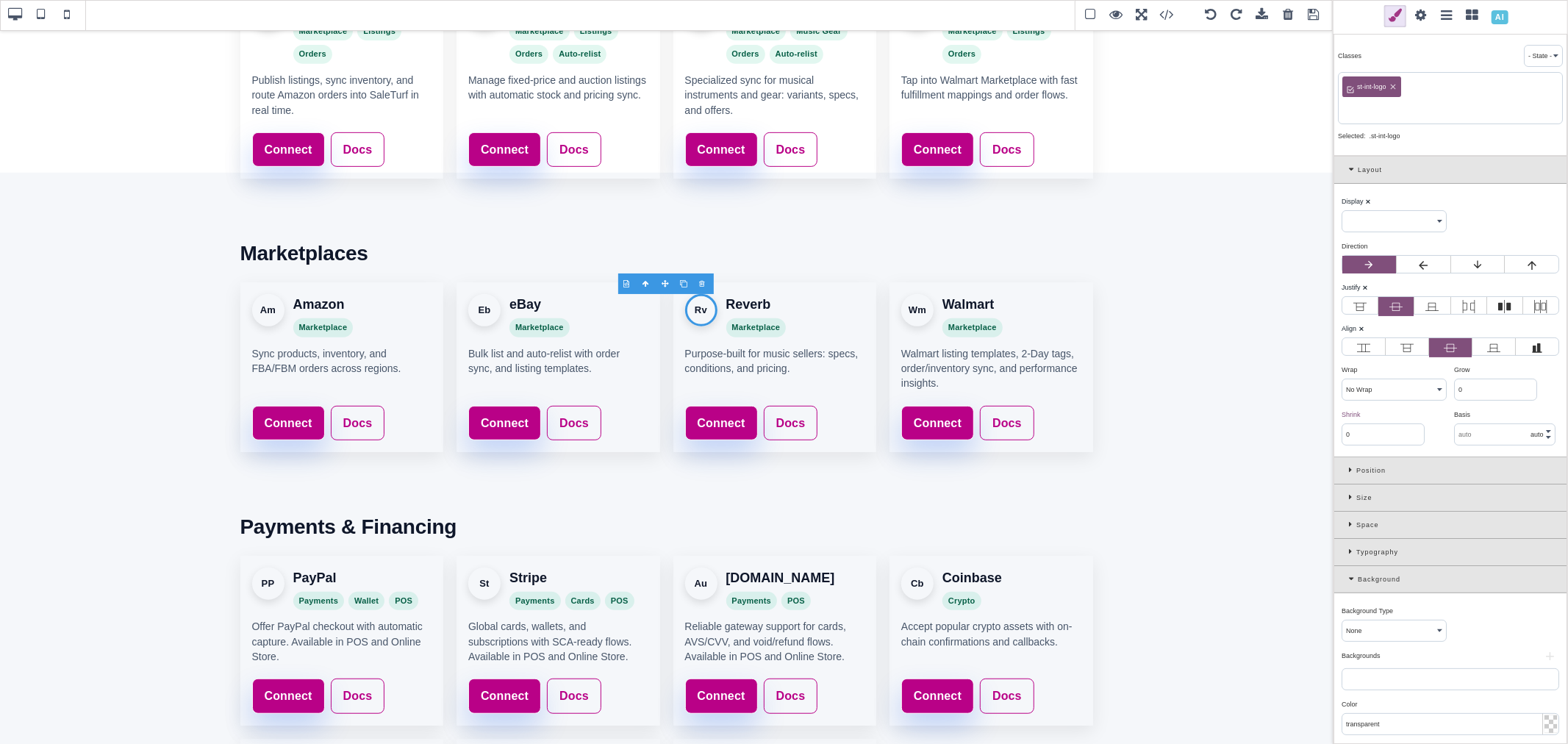
paste input "reverb"
type input "reverb"
select select "flex"
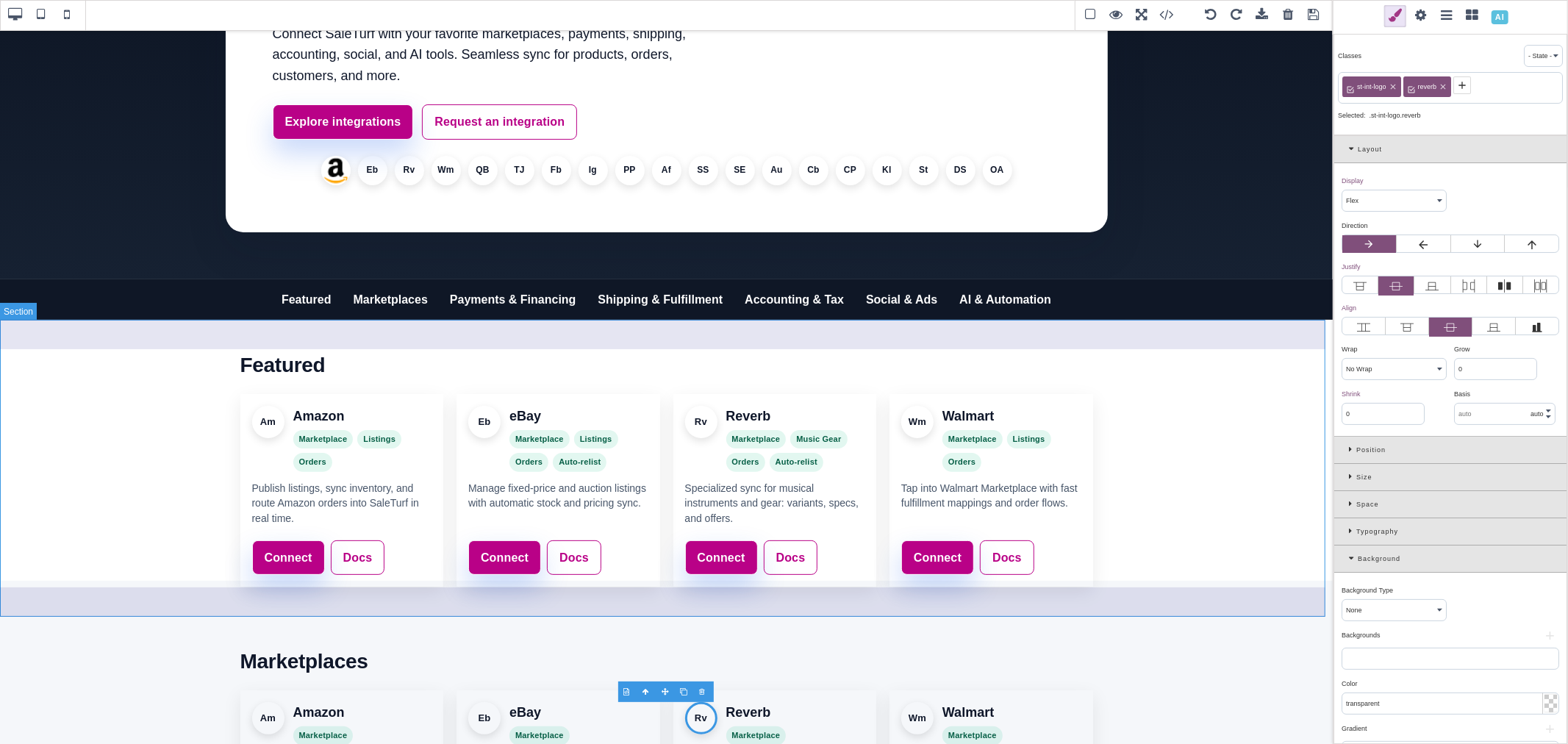
scroll to position [82, 0]
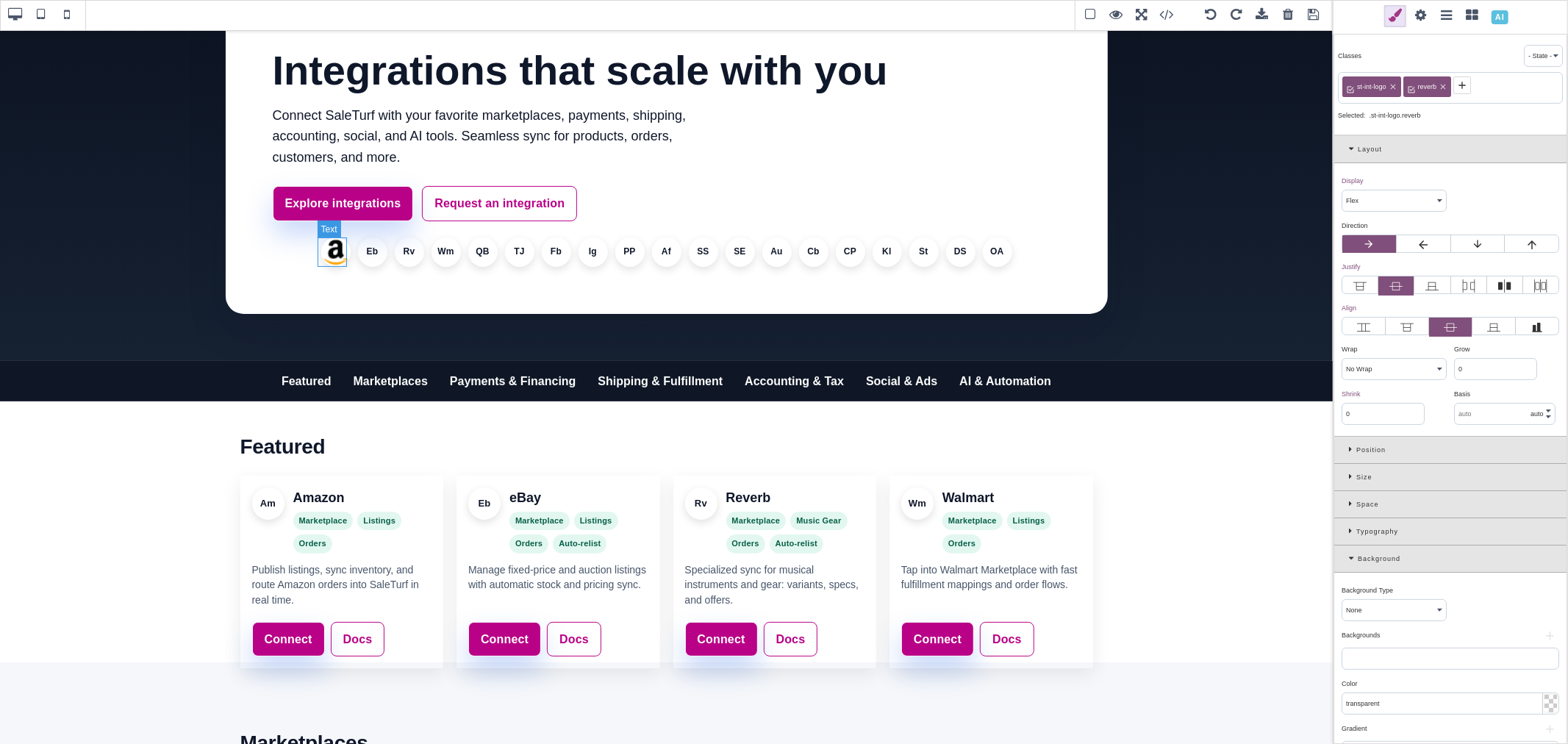
click at [327, 253] on li "Amazon" at bounding box center [335, 252] width 29 height 29
type input "1"
click at [1427, 85] on span "amazon" at bounding box center [1429, 87] width 28 height 13
copy span "amazon"
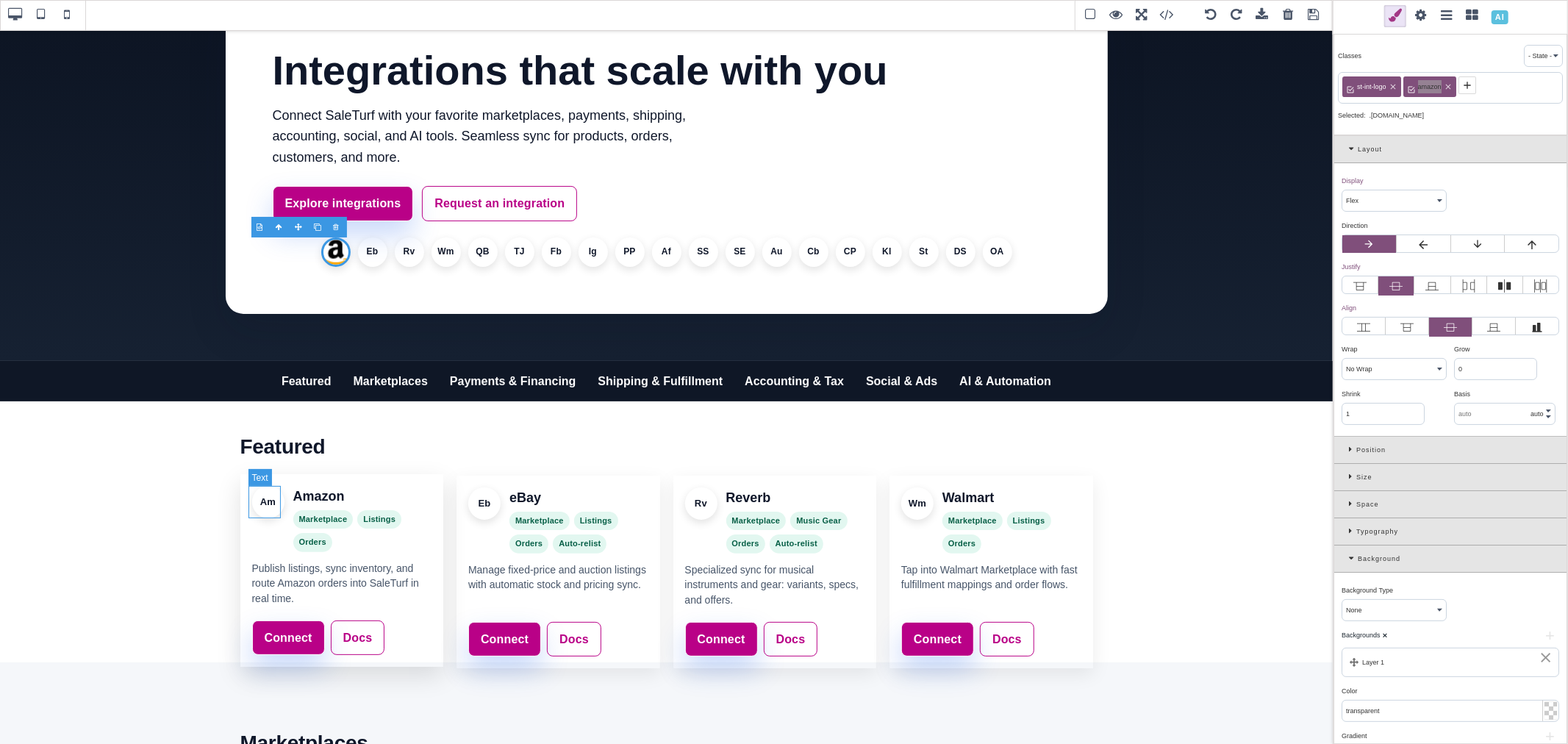
click at [268, 501] on div "Am" at bounding box center [268, 502] width 33 height 33
select select
type input "0"
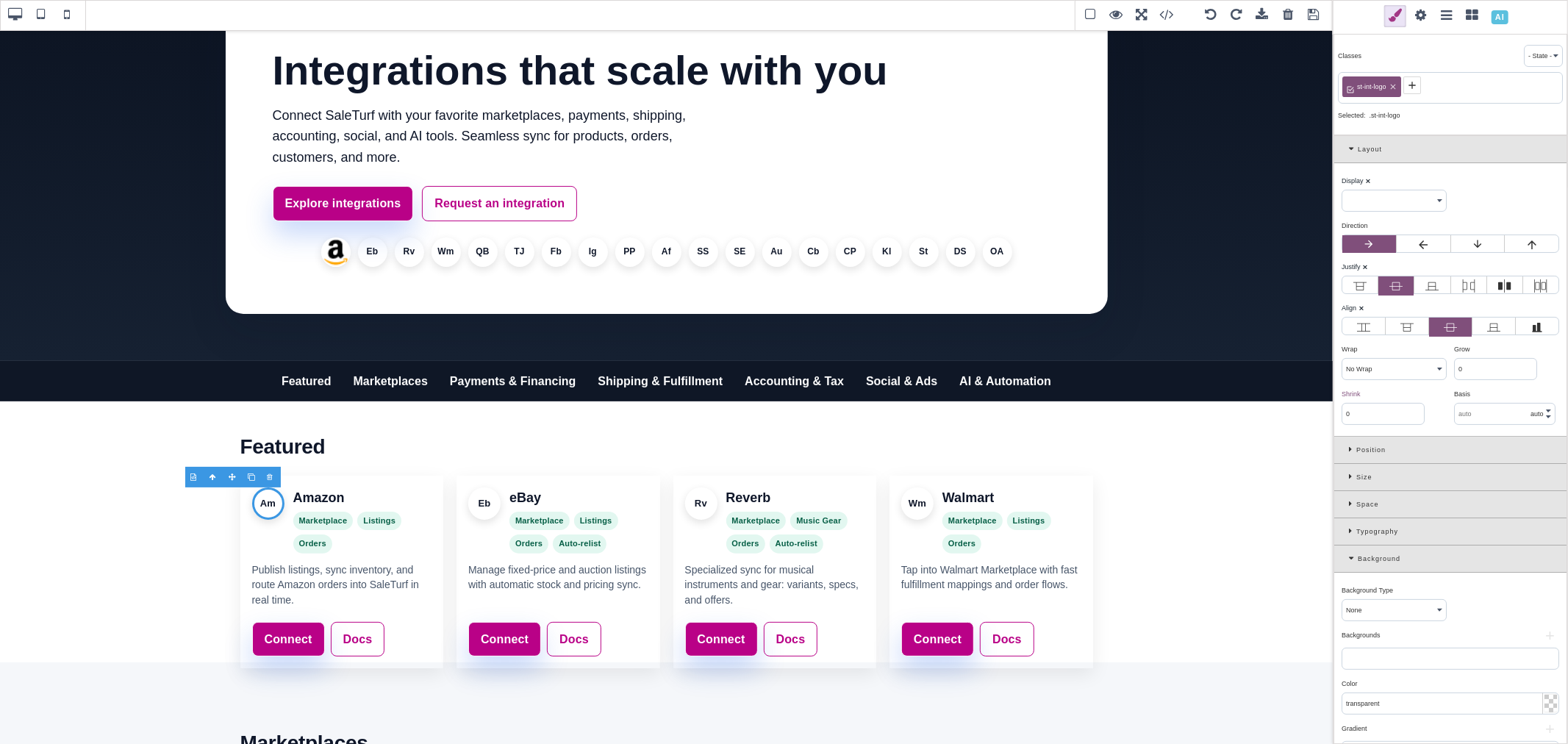
click at [1416, 88] on icon at bounding box center [1412, 85] width 12 height 12
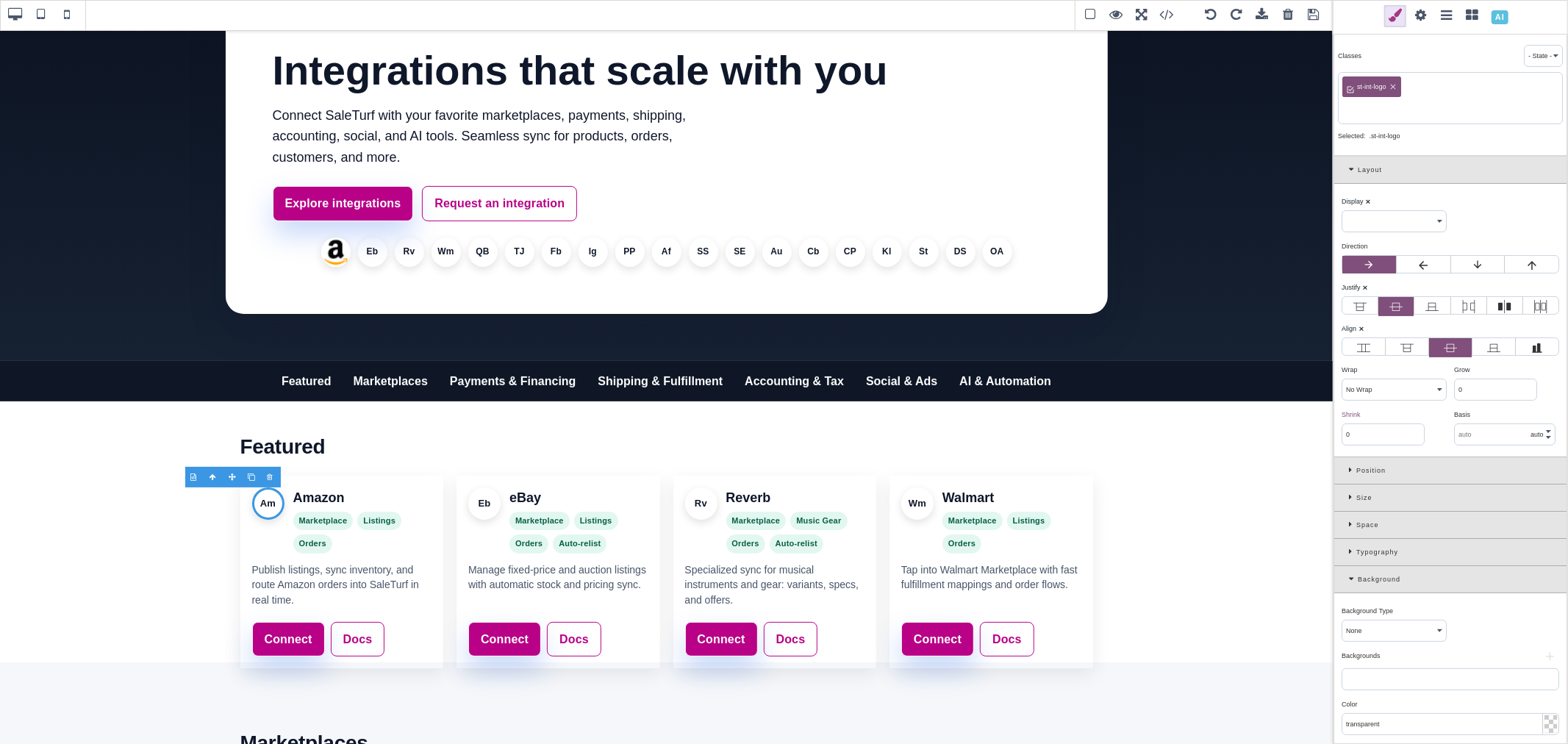
paste input "amazon"
type input "amazon"
select select "flex"
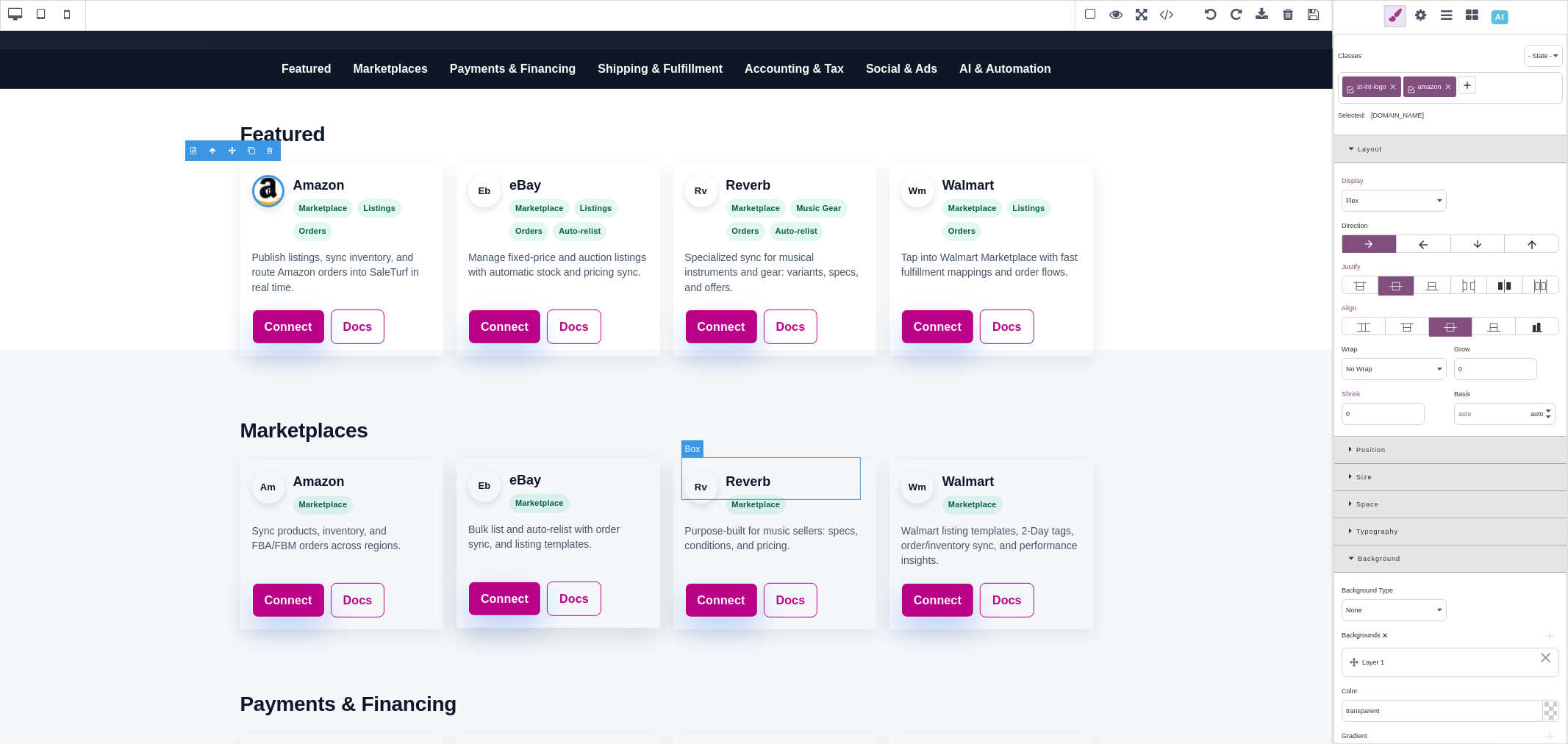
scroll to position [408, 0]
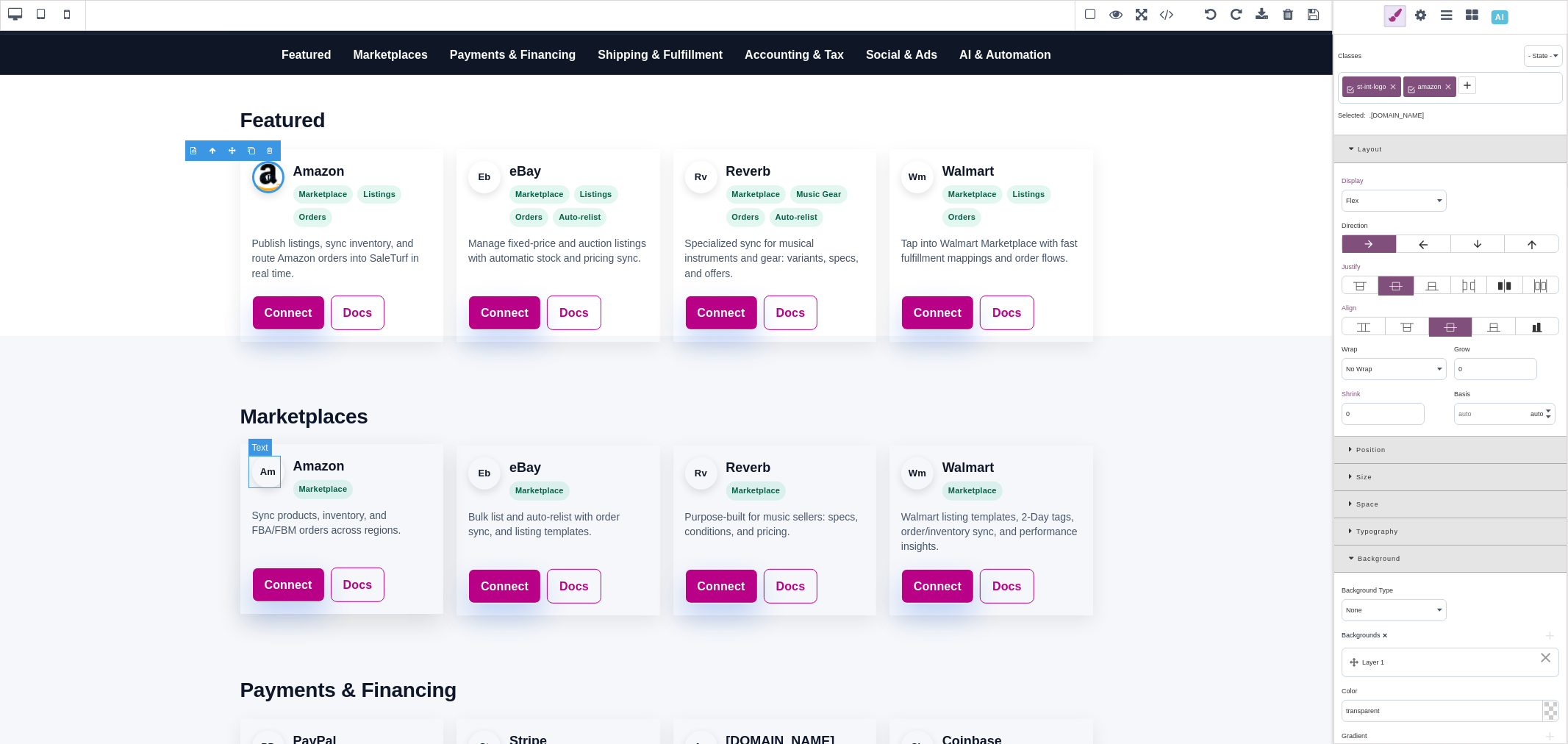
click at [264, 471] on div "Am" at bounding box center [268, 471] width 33 height 33
select select
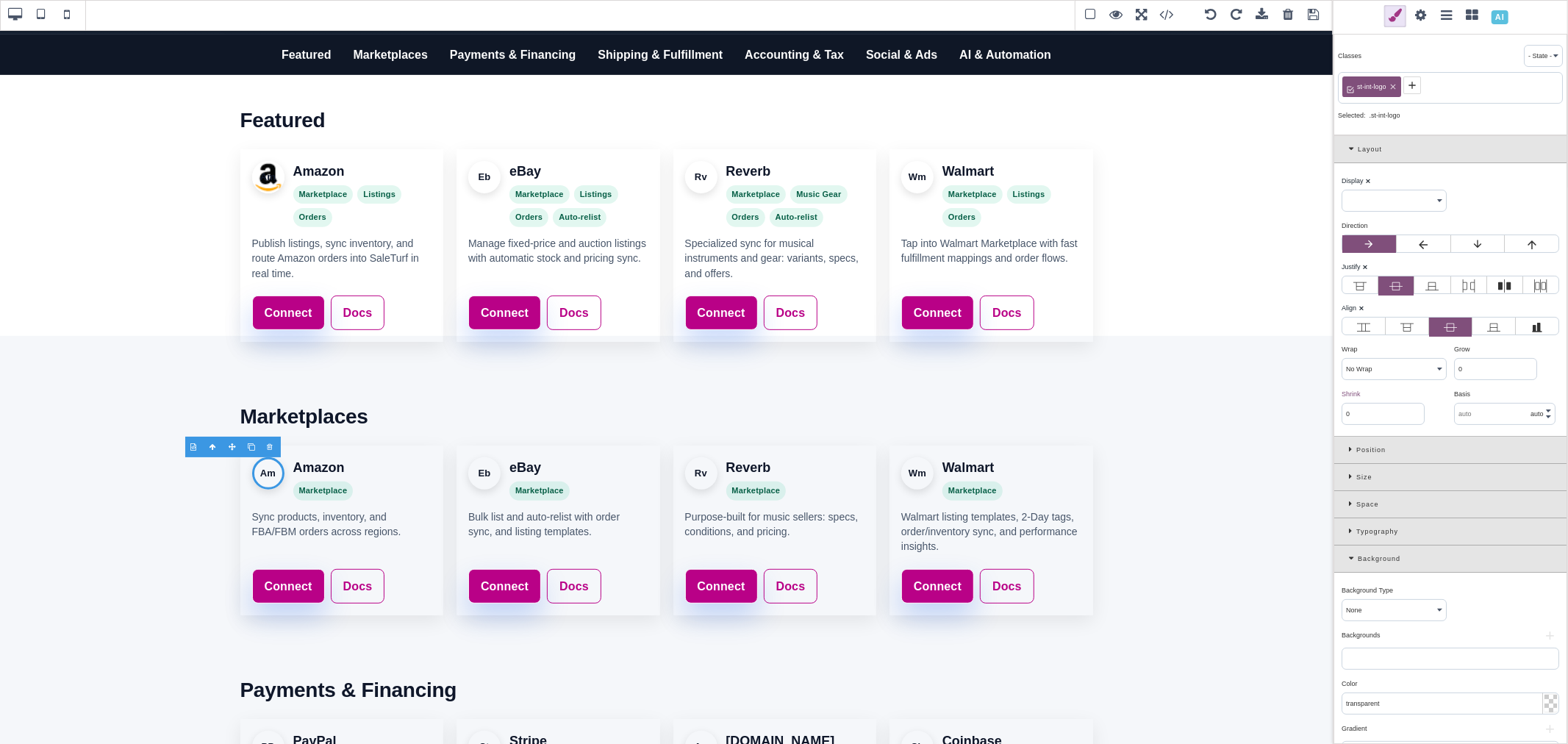
click at [1412, 85] on icon at bounding box center [1412, 85] width 7 height 7
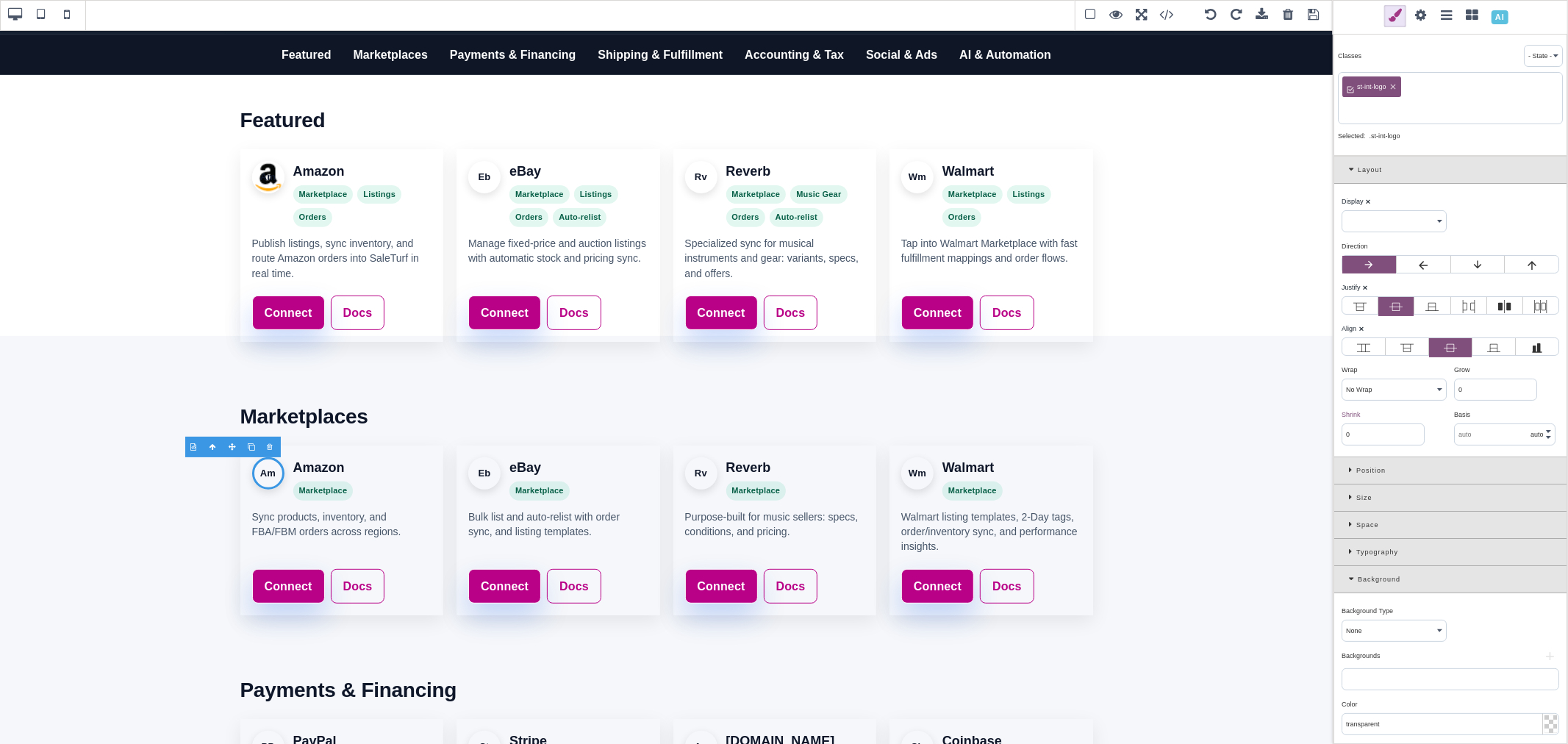
paste input "amazon"
type input "amazon"
select select "flex"
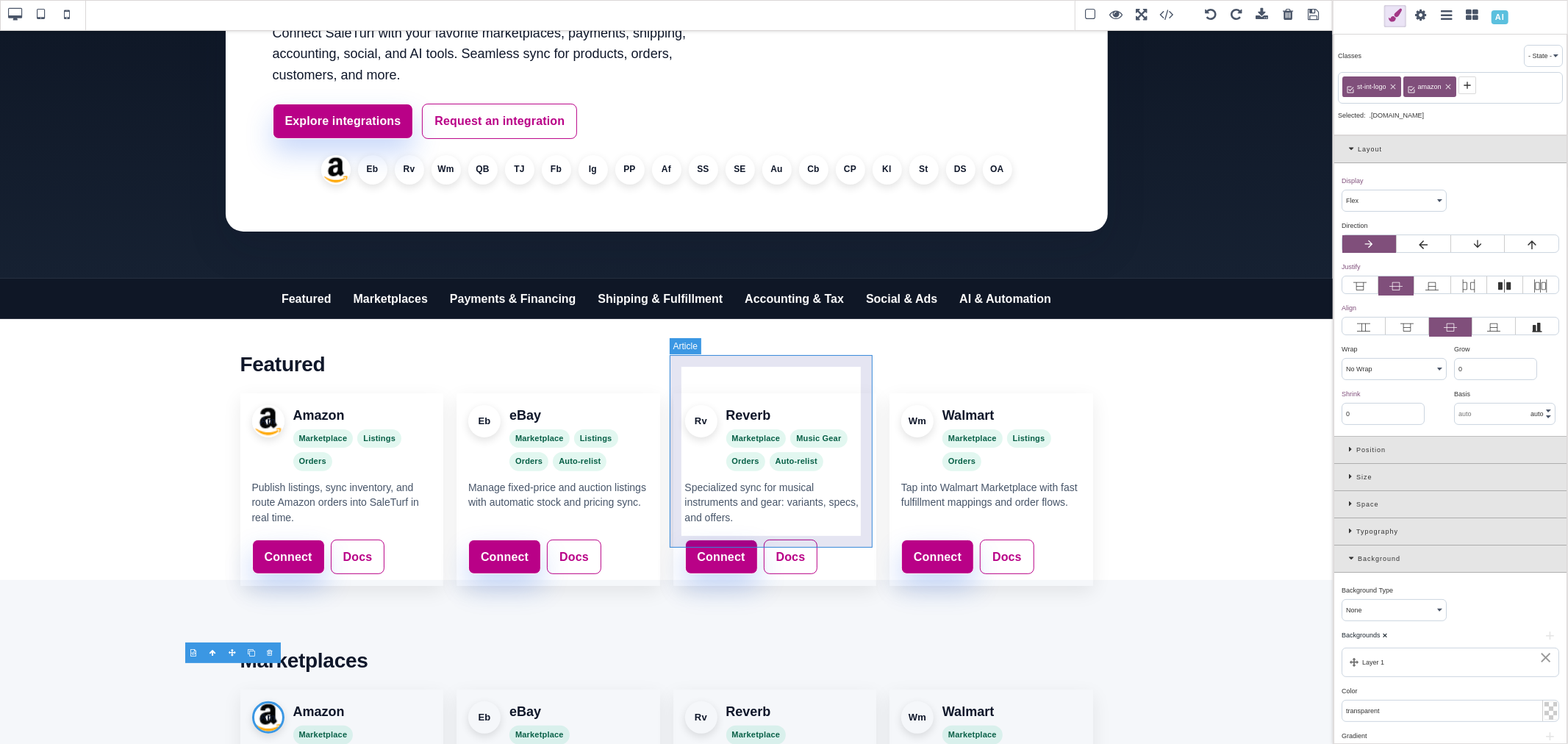
scroll to position [163, 0]
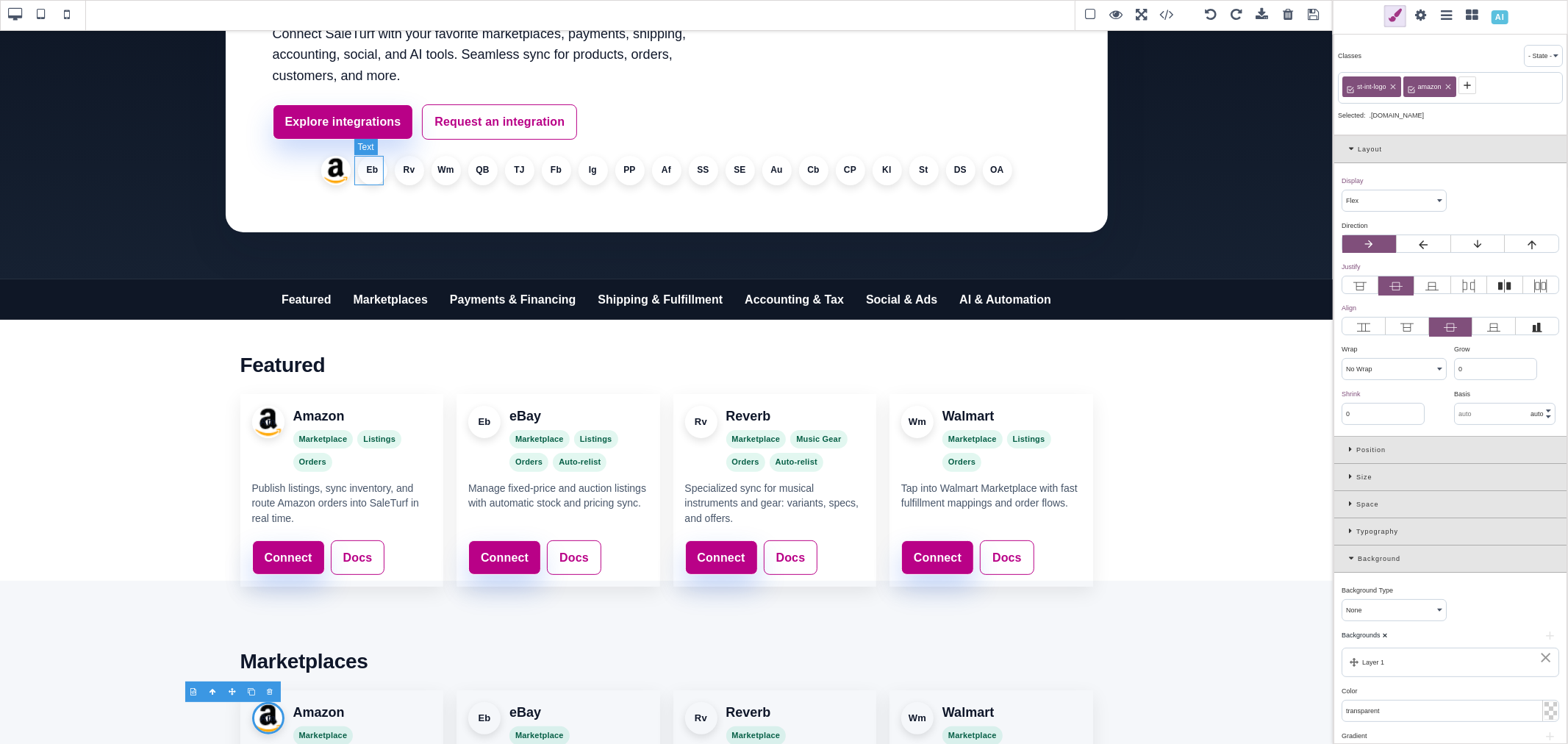
click at [365, 170] on li "Eb" at bounding box center [372, 170] width 29 height 29
type input "1"
click at [1422, 86] on span "ebay" at bounding box center [1425, 87] width 19 height 13
copy span "ebay"
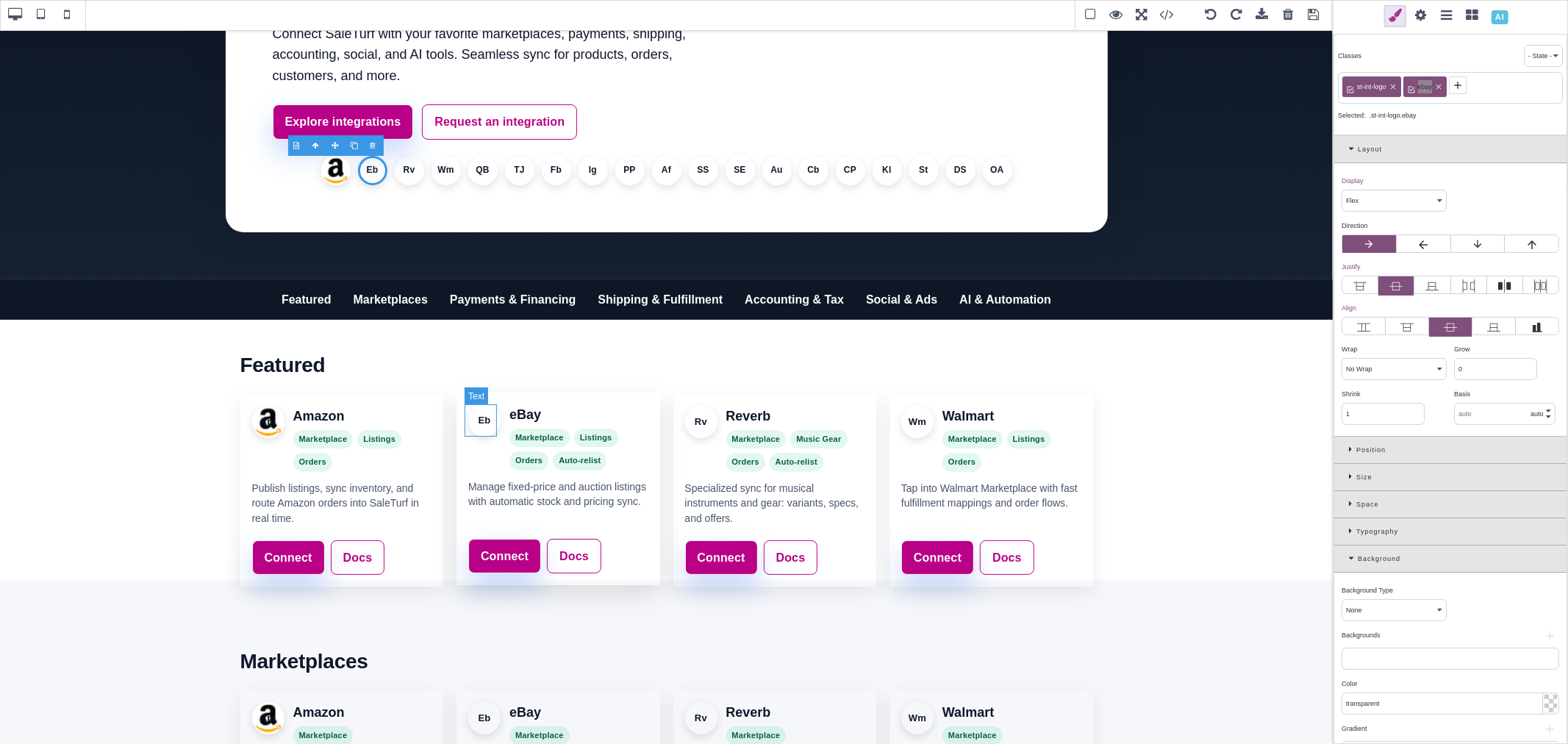
click at [488, 428] on div "Eb" at bounding box center [484, 420] width 33 height 33
select select
type input "0"
click at [1412, 89] on icon at bounding box center [1412, 85] width 12 height 12
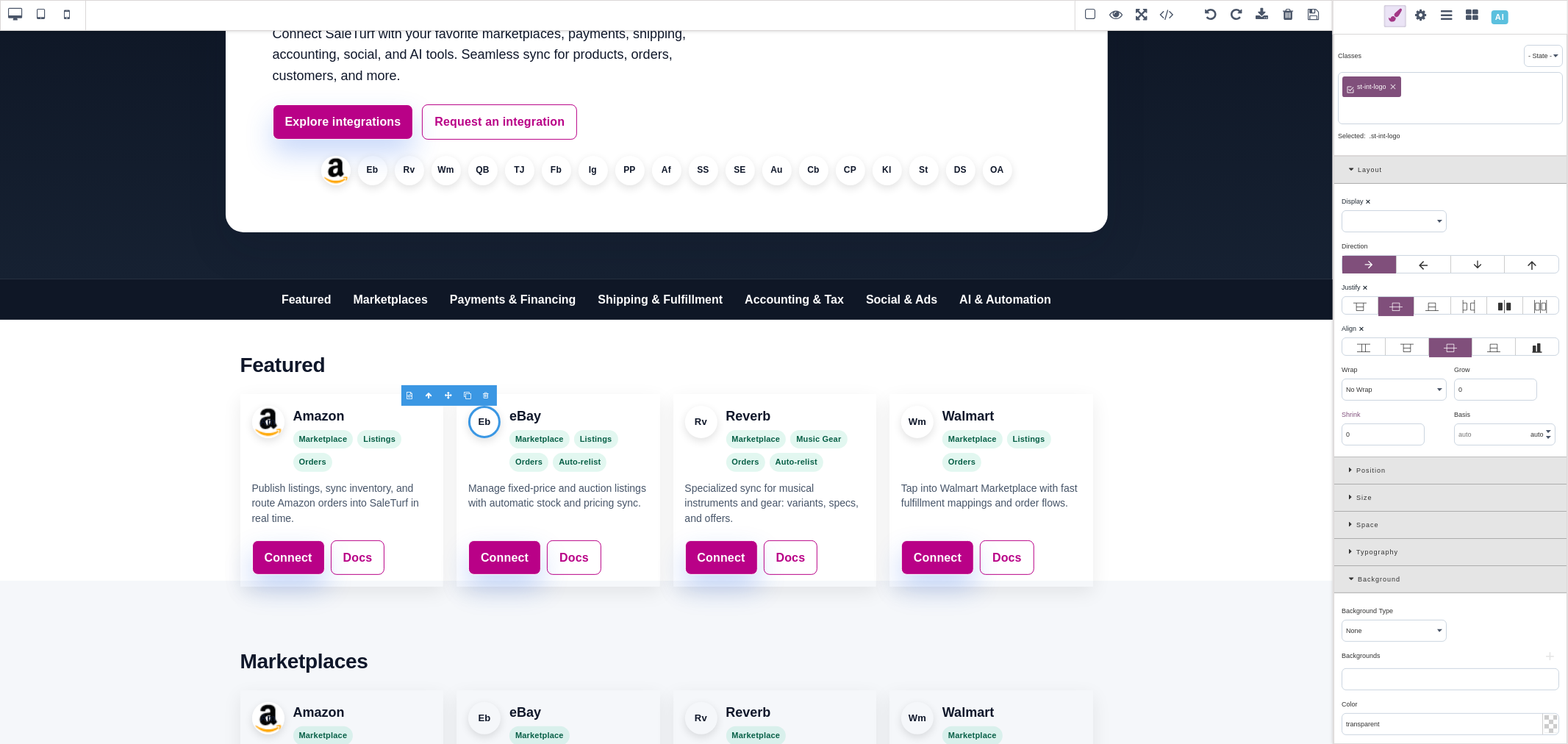
paste input "ebay"
type input "ebay"
select select "flex"
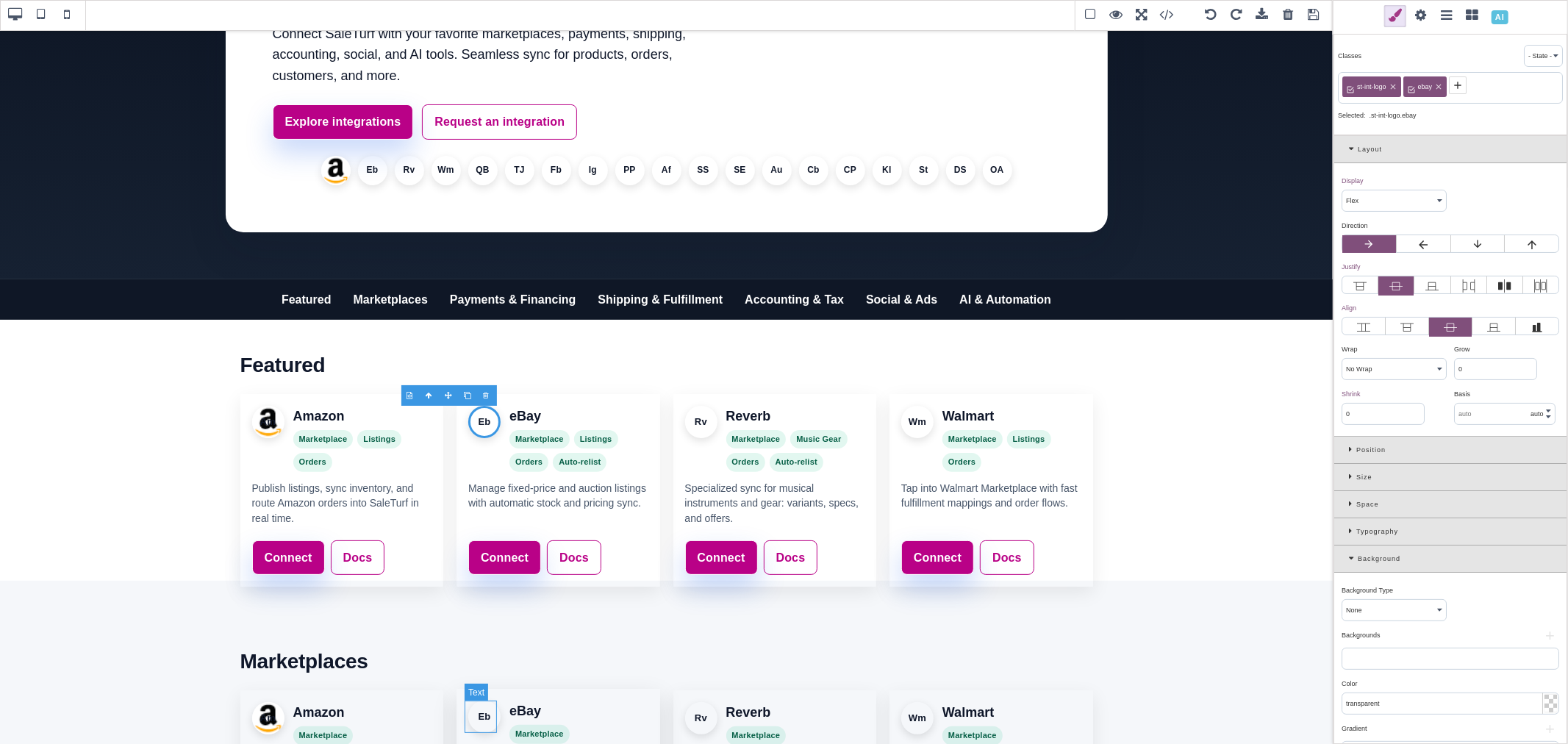
click at [481, 714] on div "Eb" at bounding box center [484, 716] width 33 height 33
select select
click at [1416, 82] on icon at bounding box center [1412, 85] width 12 height 12
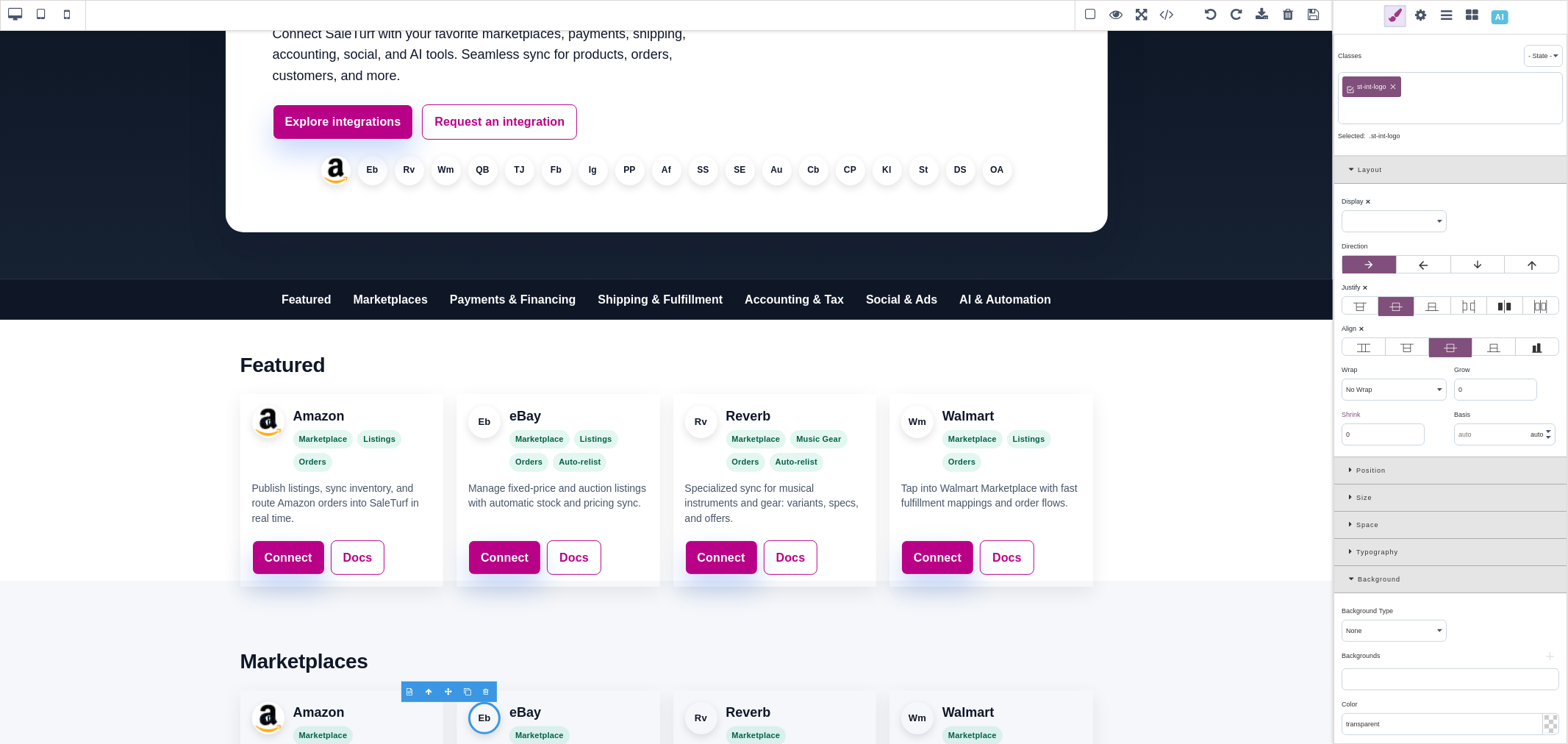
paste input "ebay"
type input "ebay"
select select "flex"
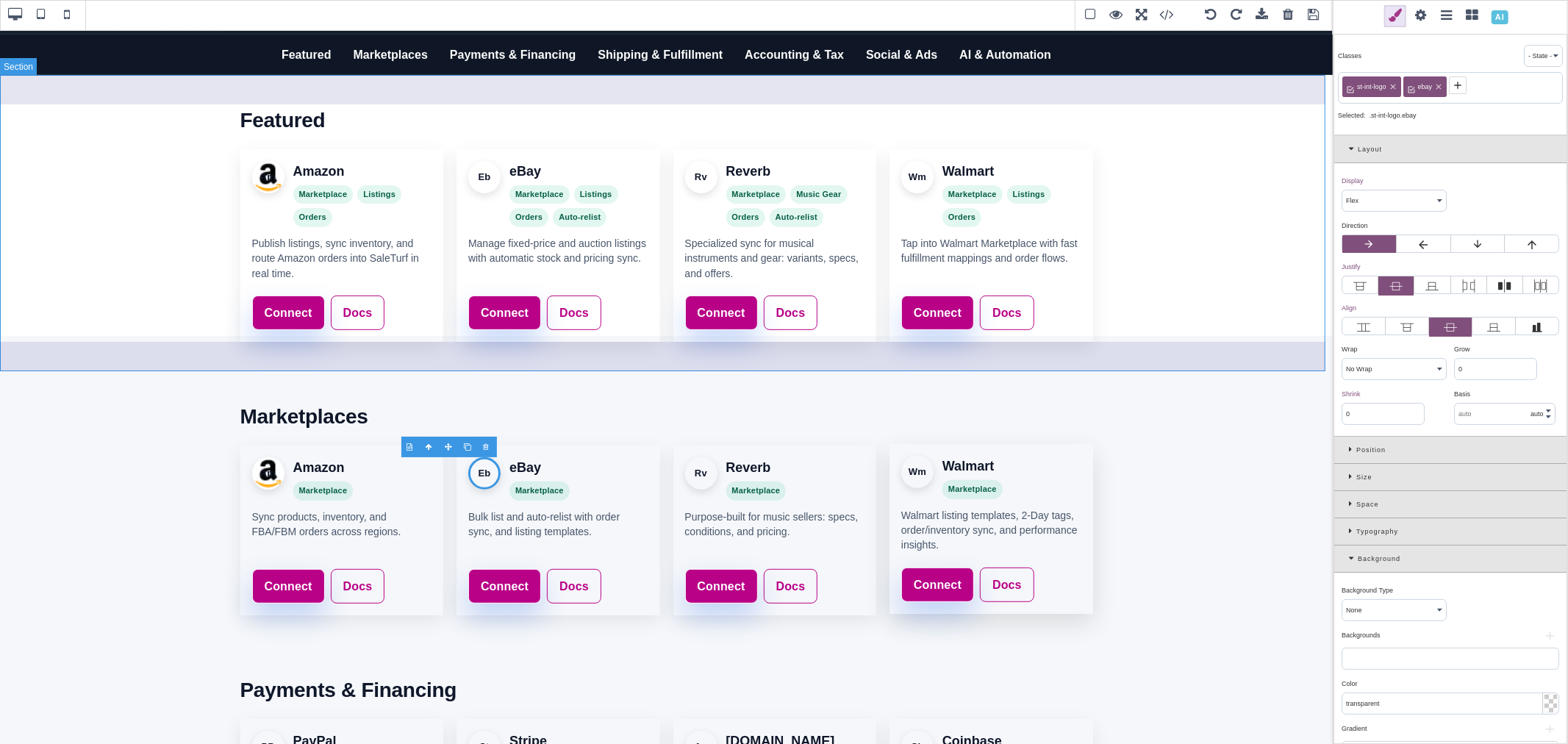
scroll to position [245, 0]
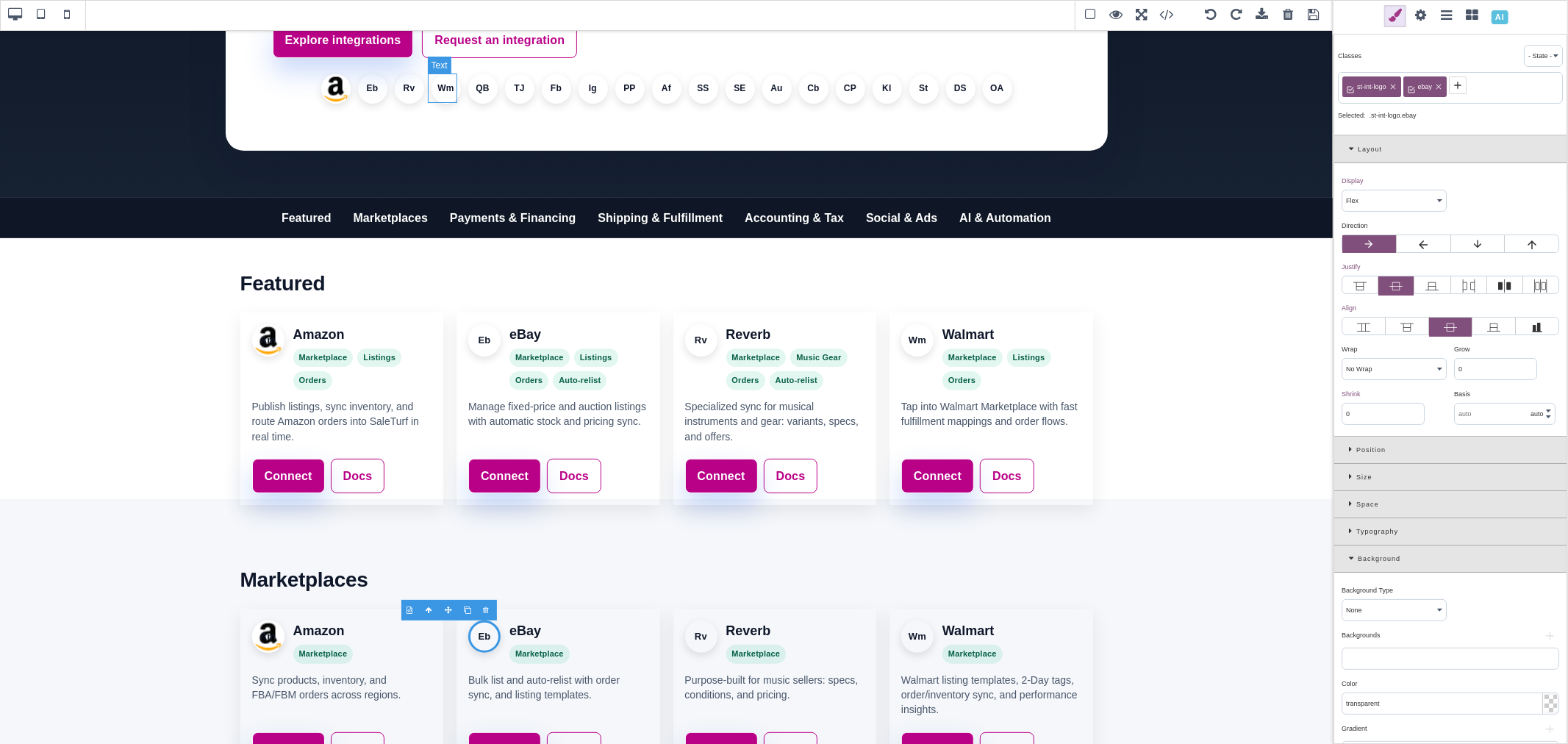
click at [439, 92] on li "Wm" at bounding box center [446, 89] width 29 height 29
select select
type input "1"
click at [1417, 90] on icon at bounding box center [1412, 85] width 12 height 12
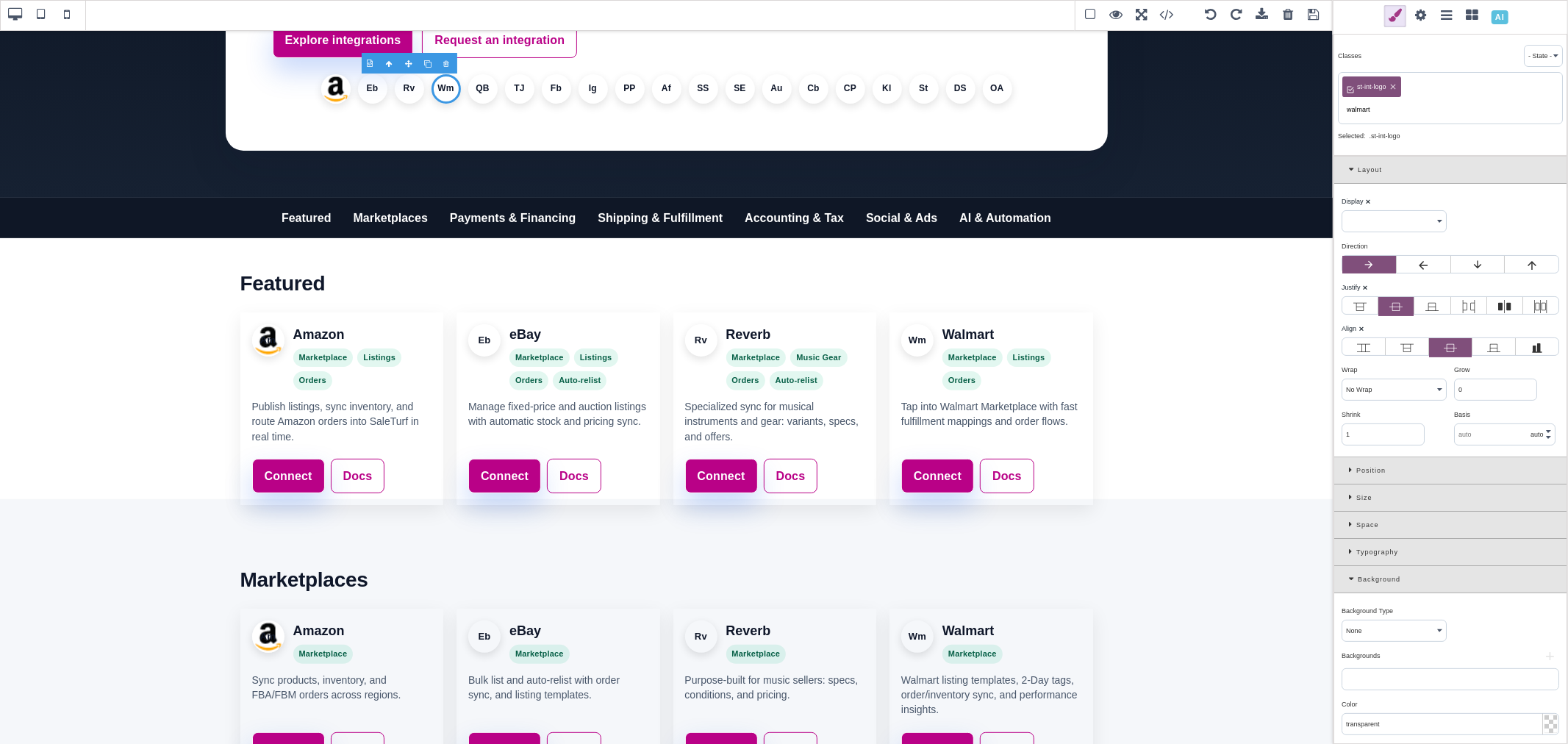
click at [1367, 109] on input "walmart" at bounding box center [1450, 110] width 216 height 21
type input "walmart"
select select "flex"
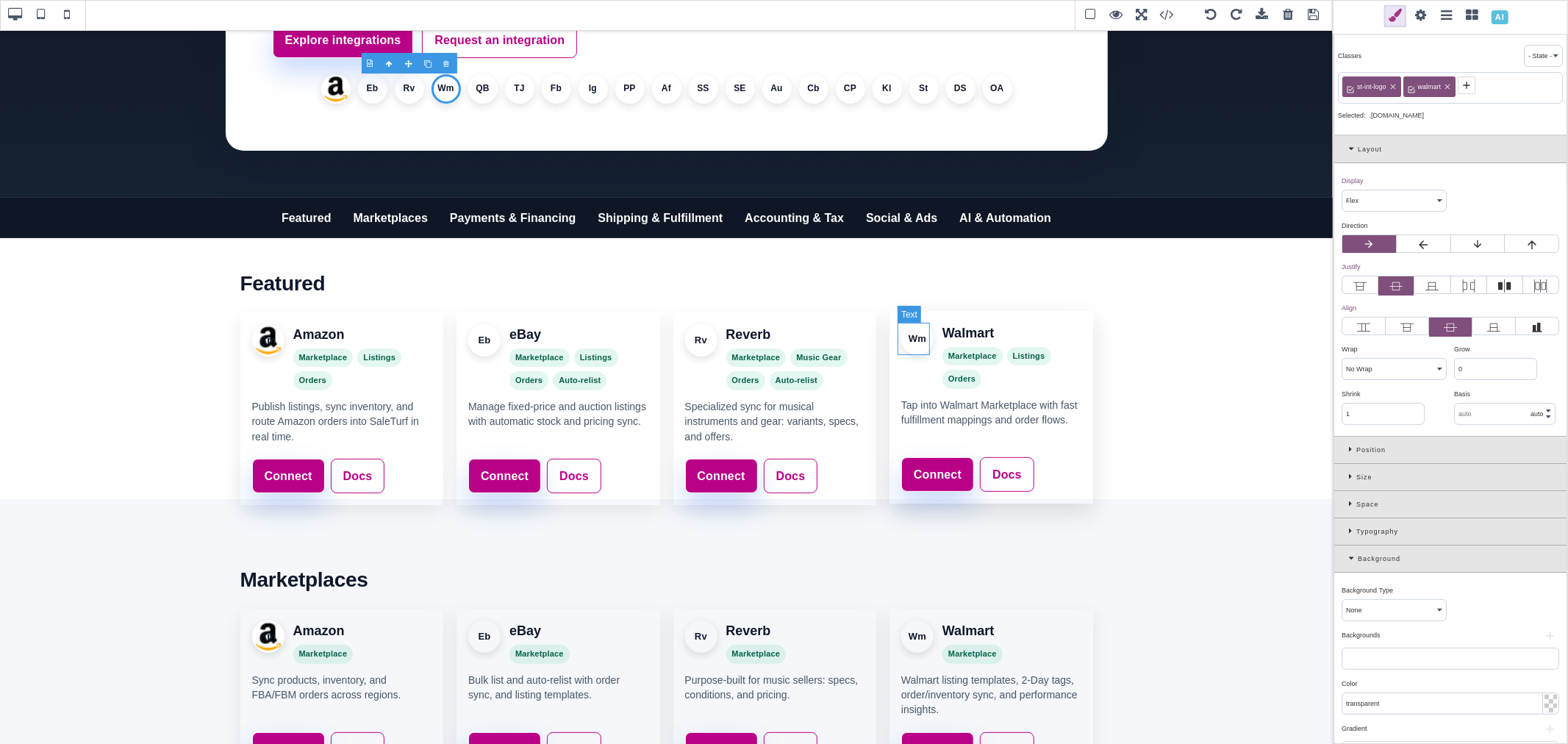
click at [922, 336] on div "Wm" at bounding box center [917, 339] width 33 height 33
select select
type input "0"
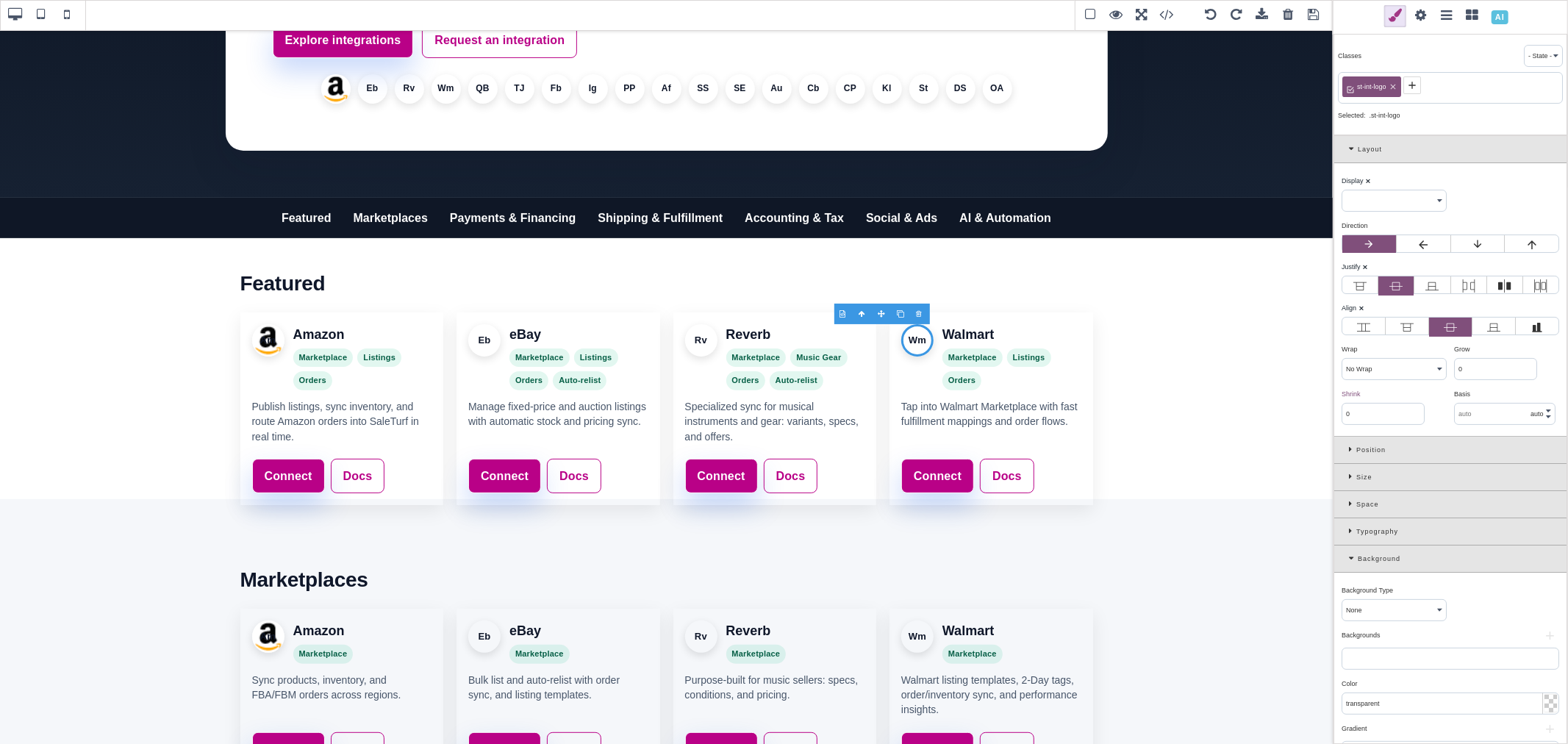
click at [1416, 89] on icon at bounding box center [1412, 85] width 12 height 12
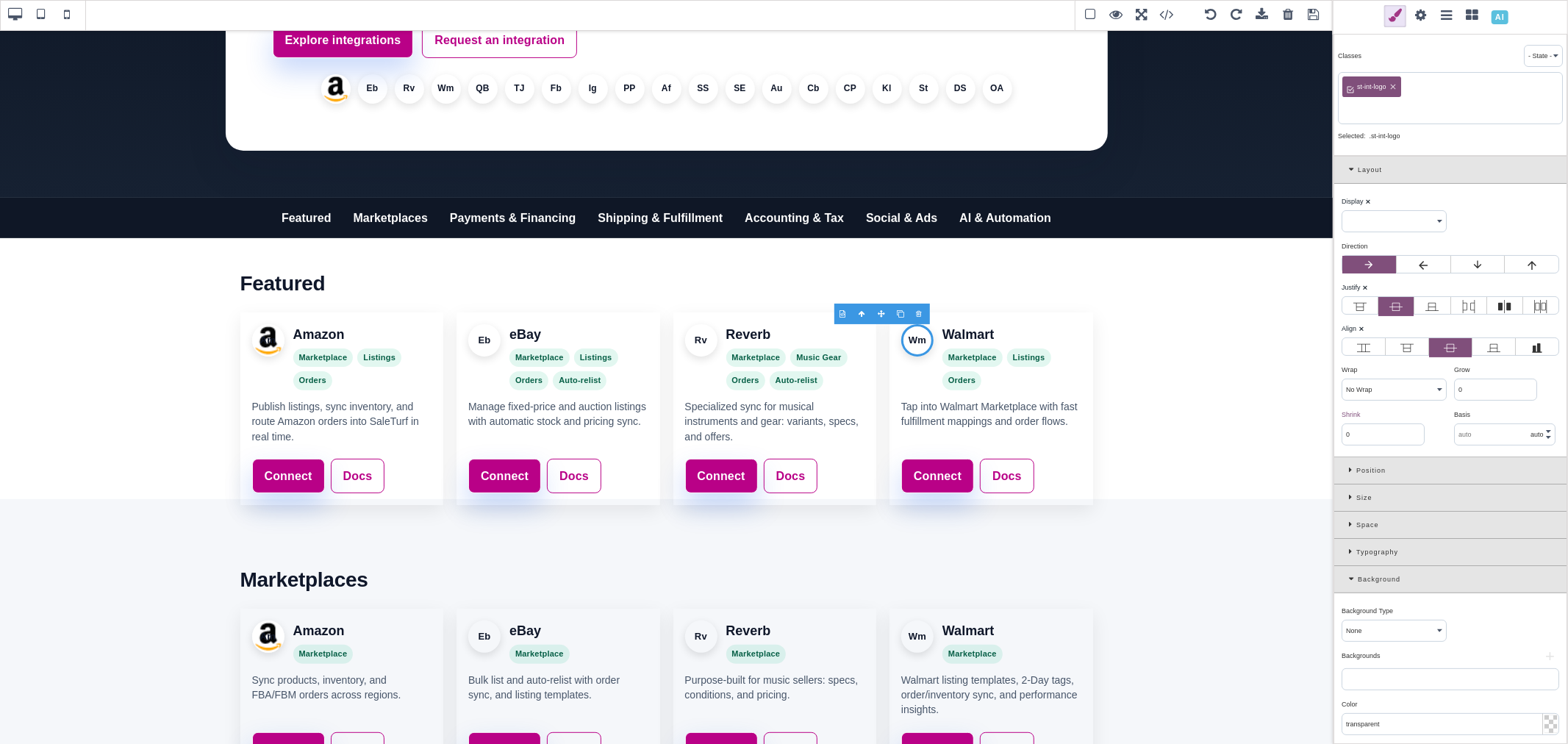
paste input "walmart"
type input "walmart"
select select "flex"
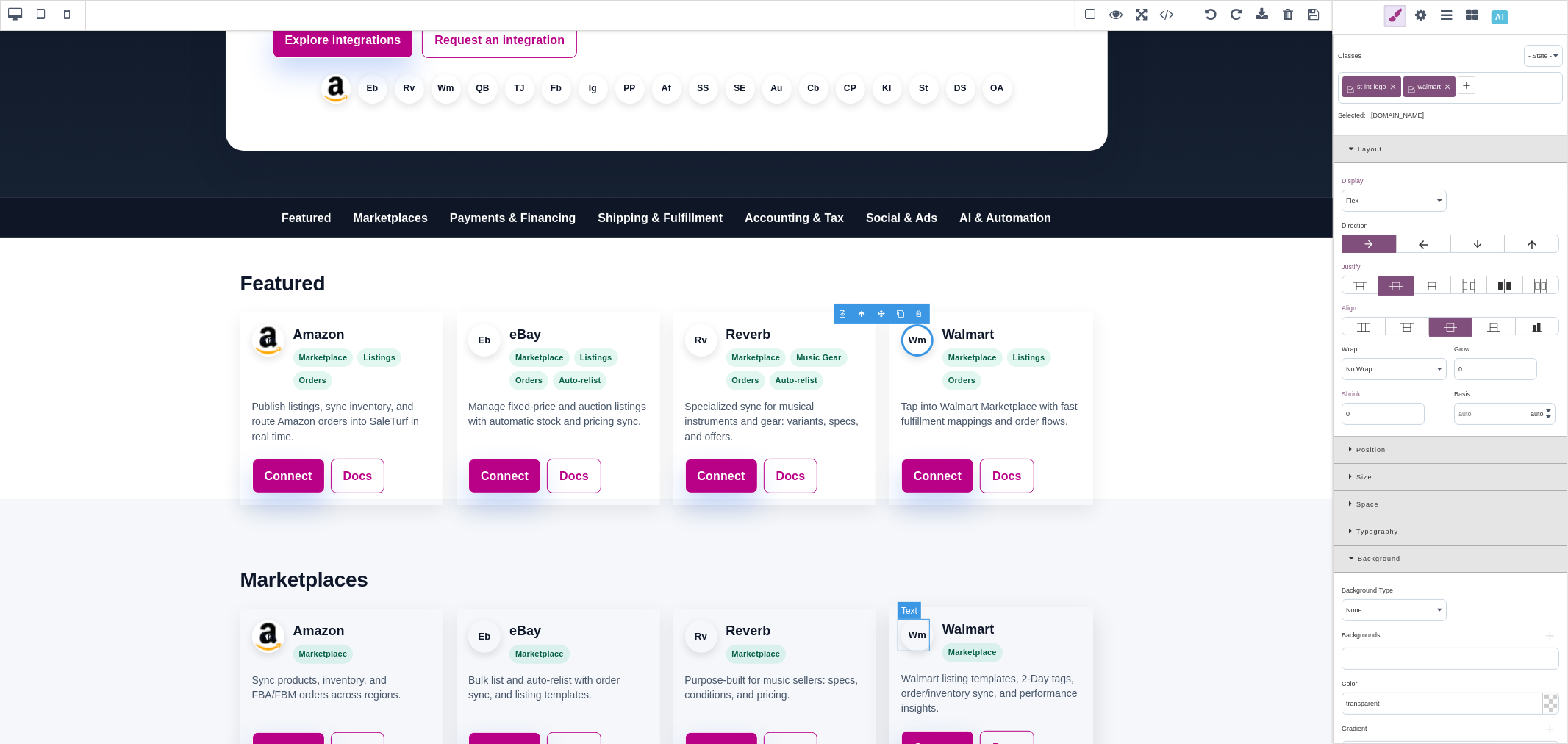
click at [916, 637] on div "Wm" at bounding box center [917, 634] width 33 height 33
select select
click at [1410, 82] on icon at bounding box center [1412, 85] width 12 height 12
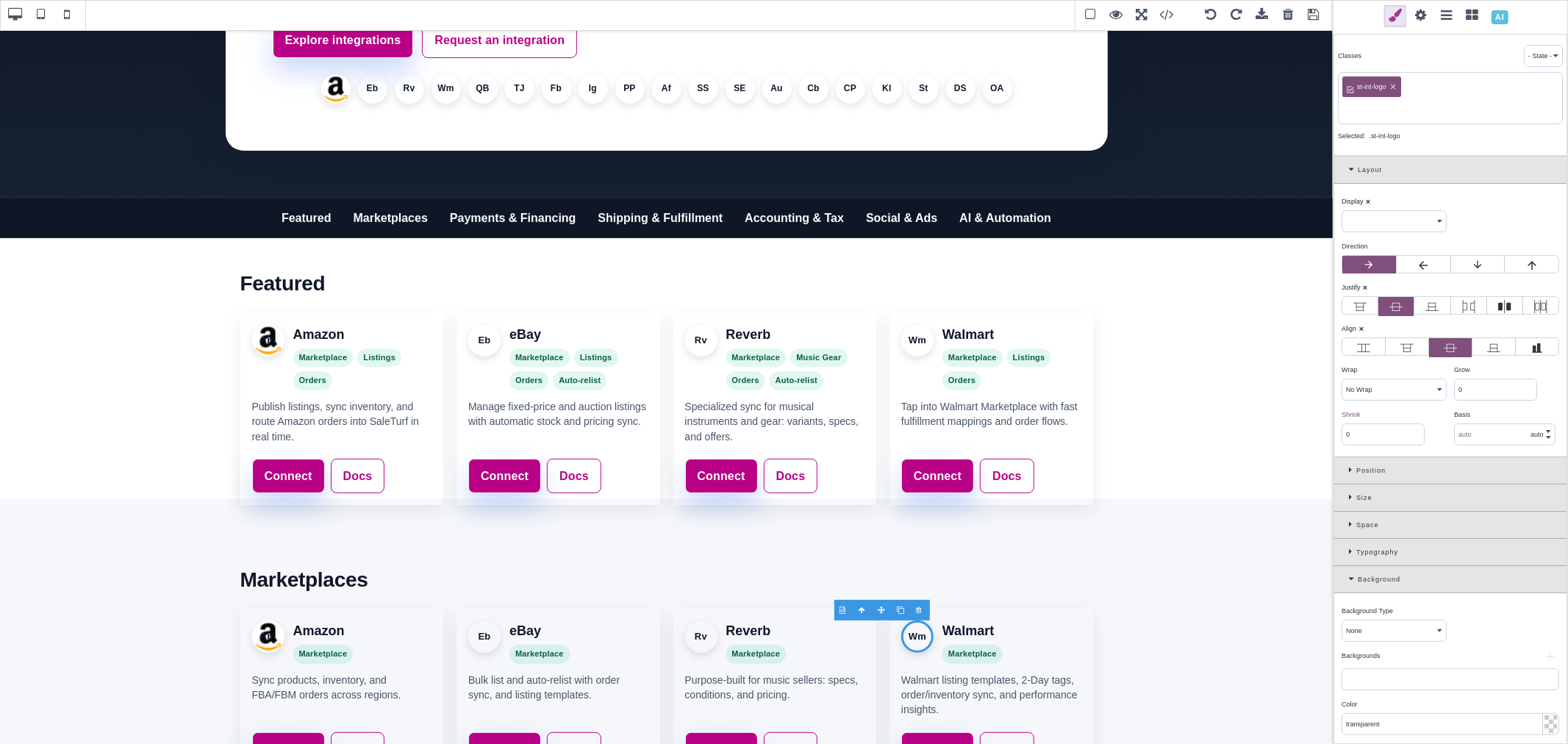
paste input "walmart"
type input "walmart"
select select "flex"
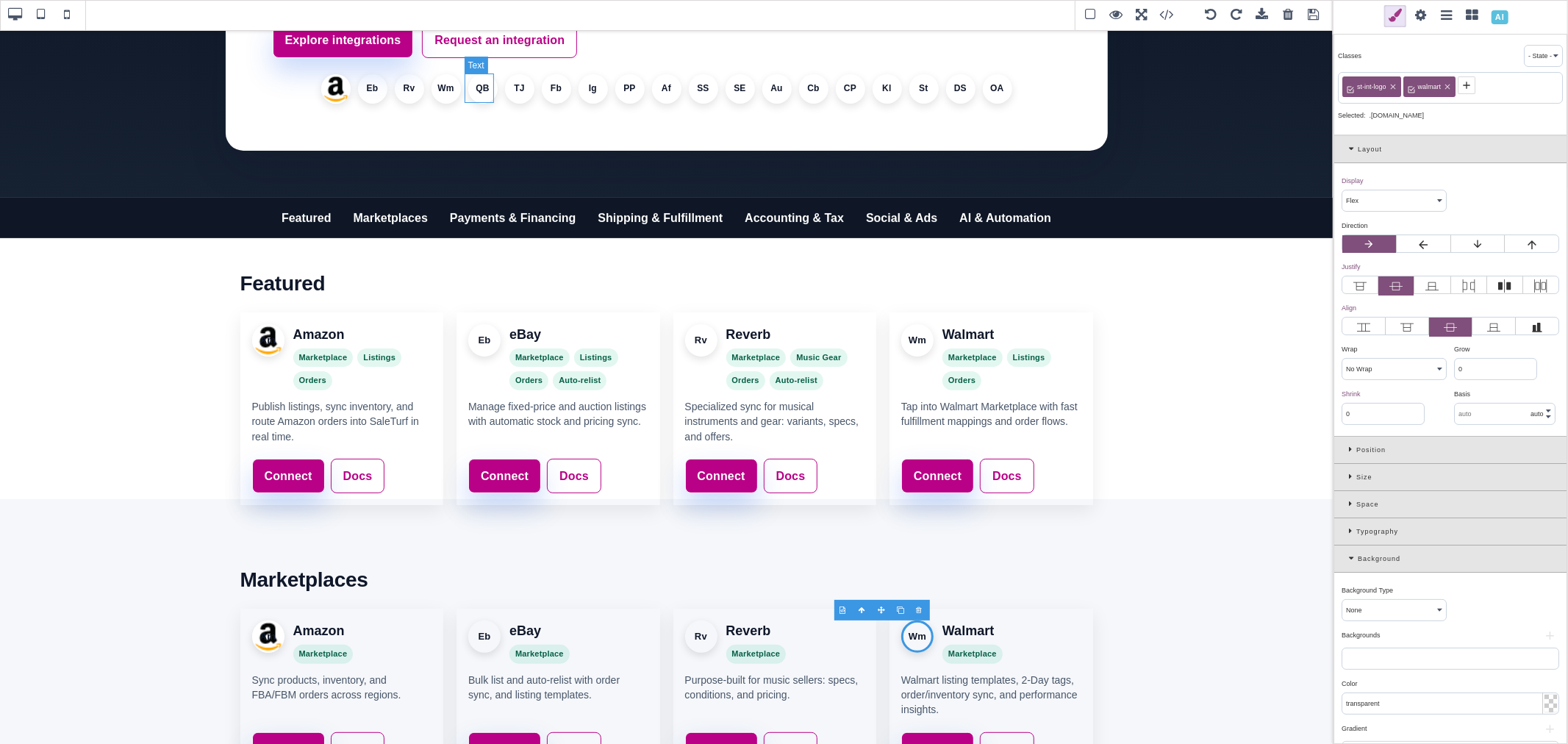
click at [480, 91] on li "QB" at bounding box center [483, 89] width 29 height 29
select select
type input "1"
click at [1412, 79] on icon at bounding box center [1412, 85] width 12 height 12
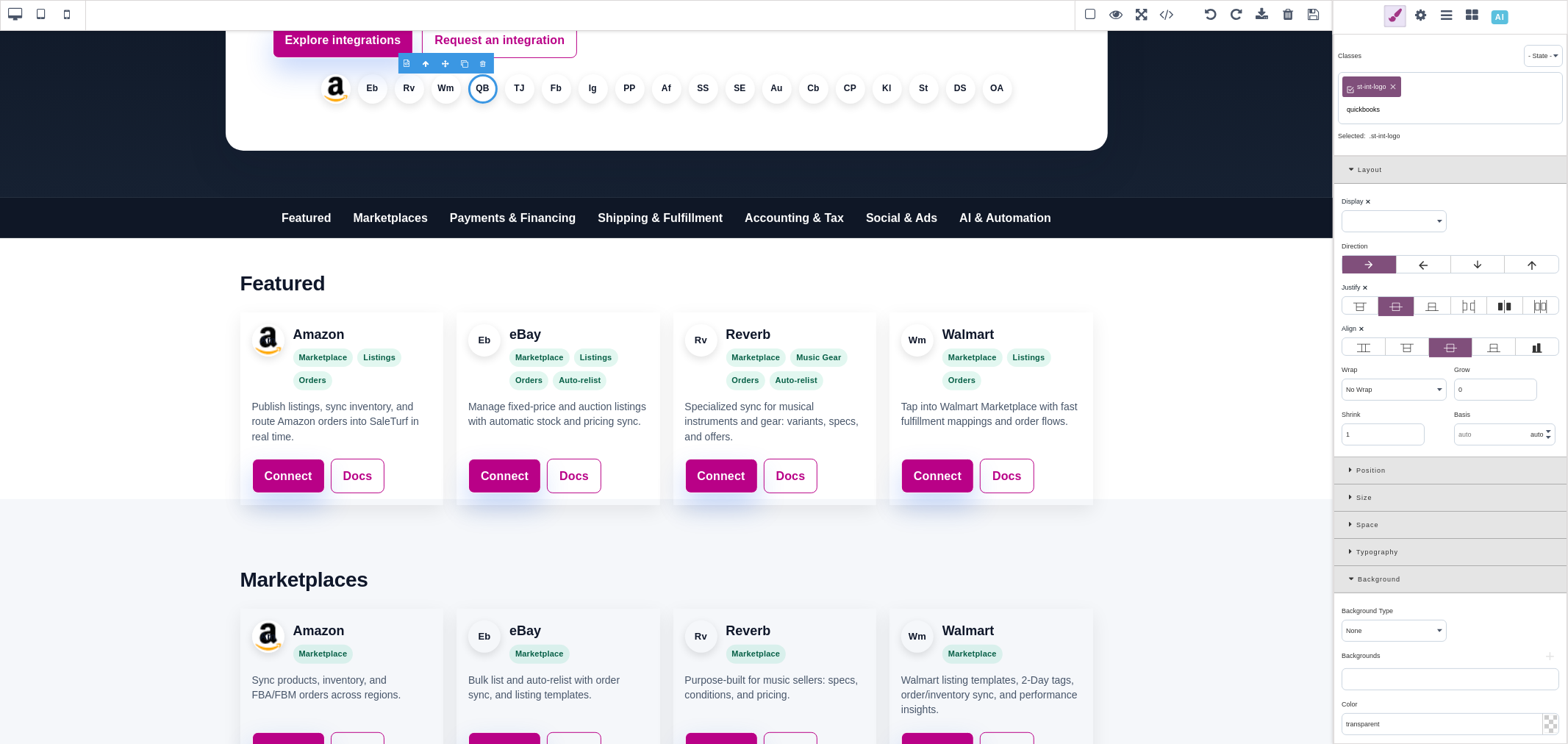
click at [1372, 106] on input "quickbooks" at bounding box center [1450, 110] width 216 height 21
type input "quickbooks"
select select "flex"
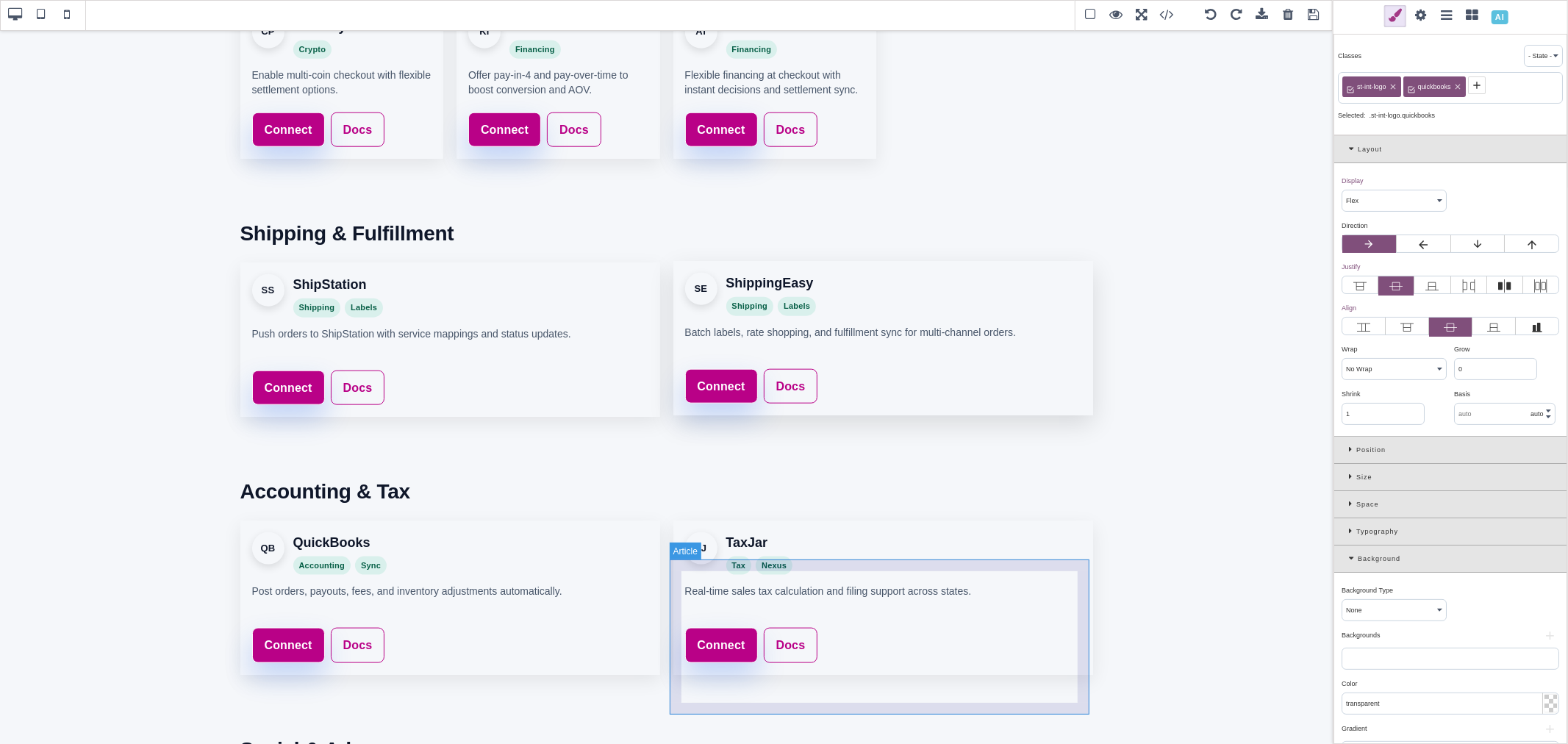
scroll to position [1306, 0]
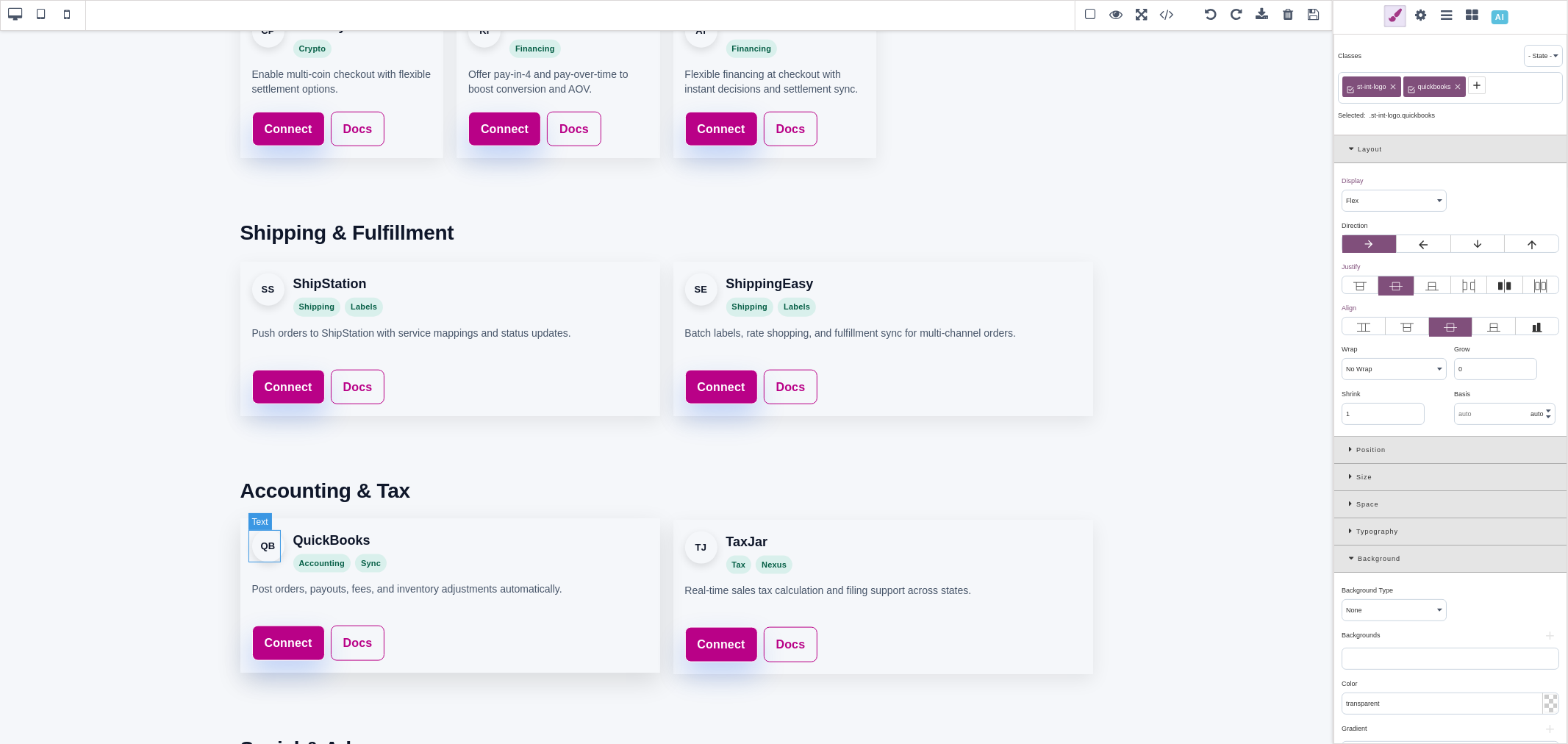
click at [258, 550] on div "QB" at bounding box center [268, 546] width 33 height 33
select select
type input "0"
click at [1408, 88] on icon at bounding box center [1412, 85] width 12 height 12
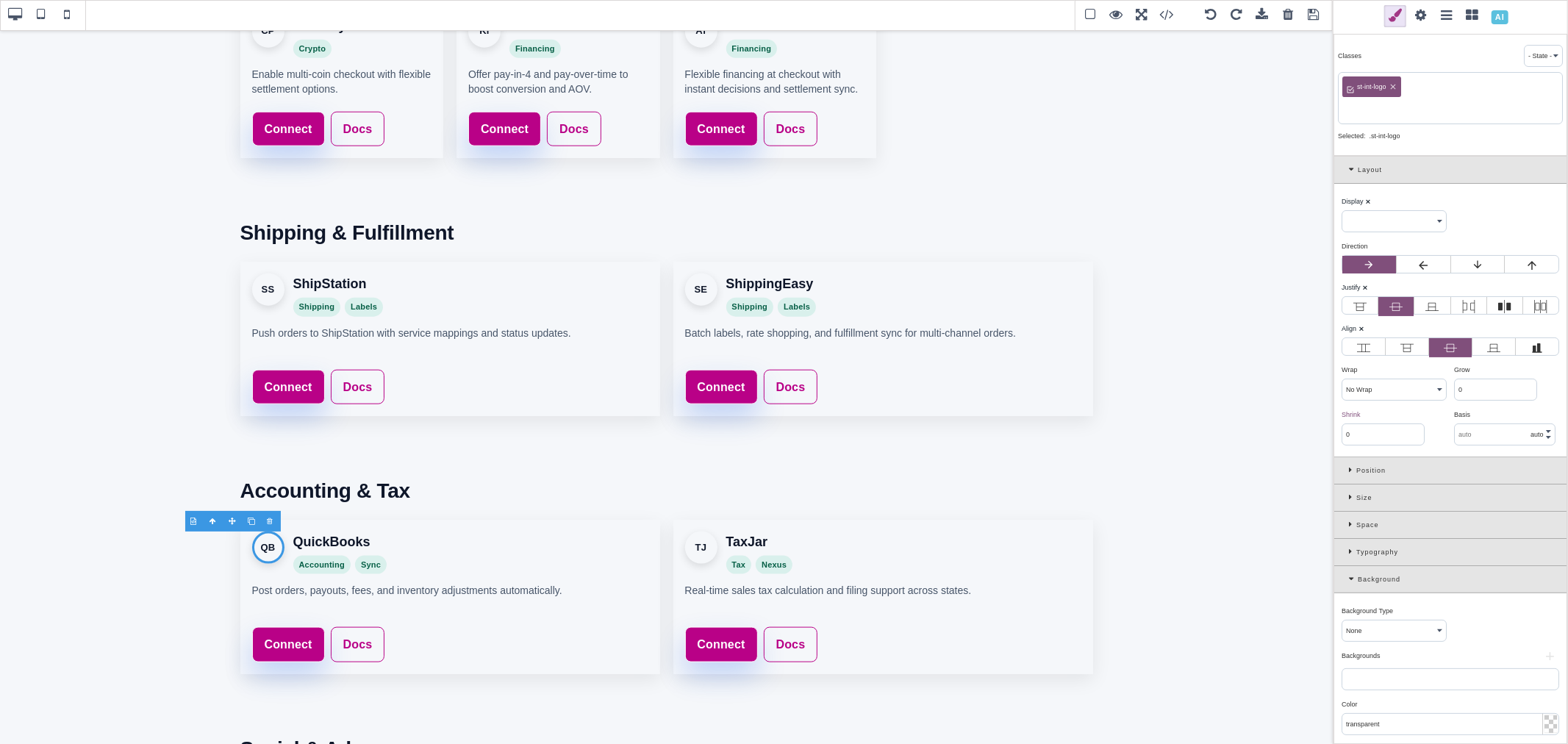
paste input "quickbooks"
type input "quickbooks"
select select "flex"
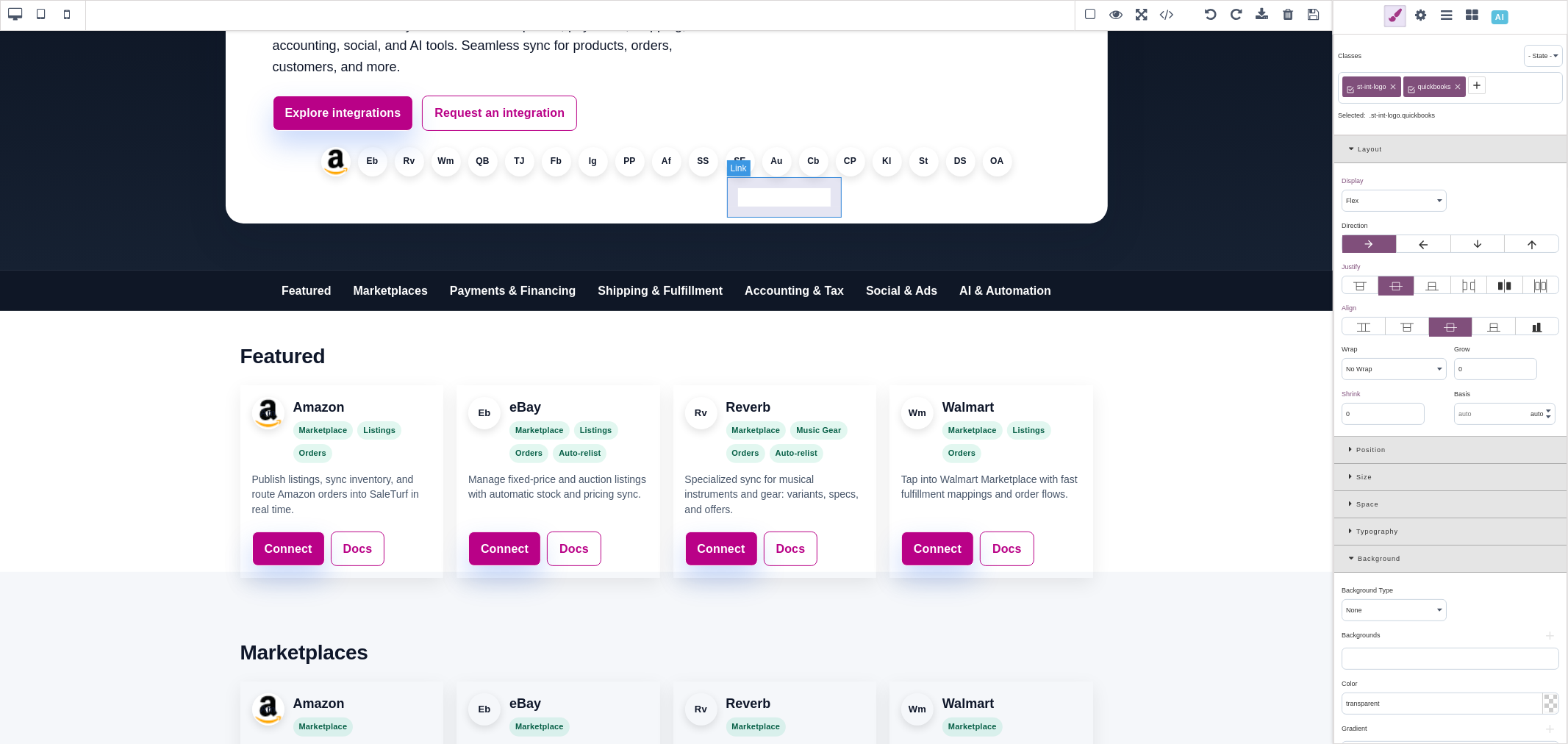
scroll to position [163, 0]
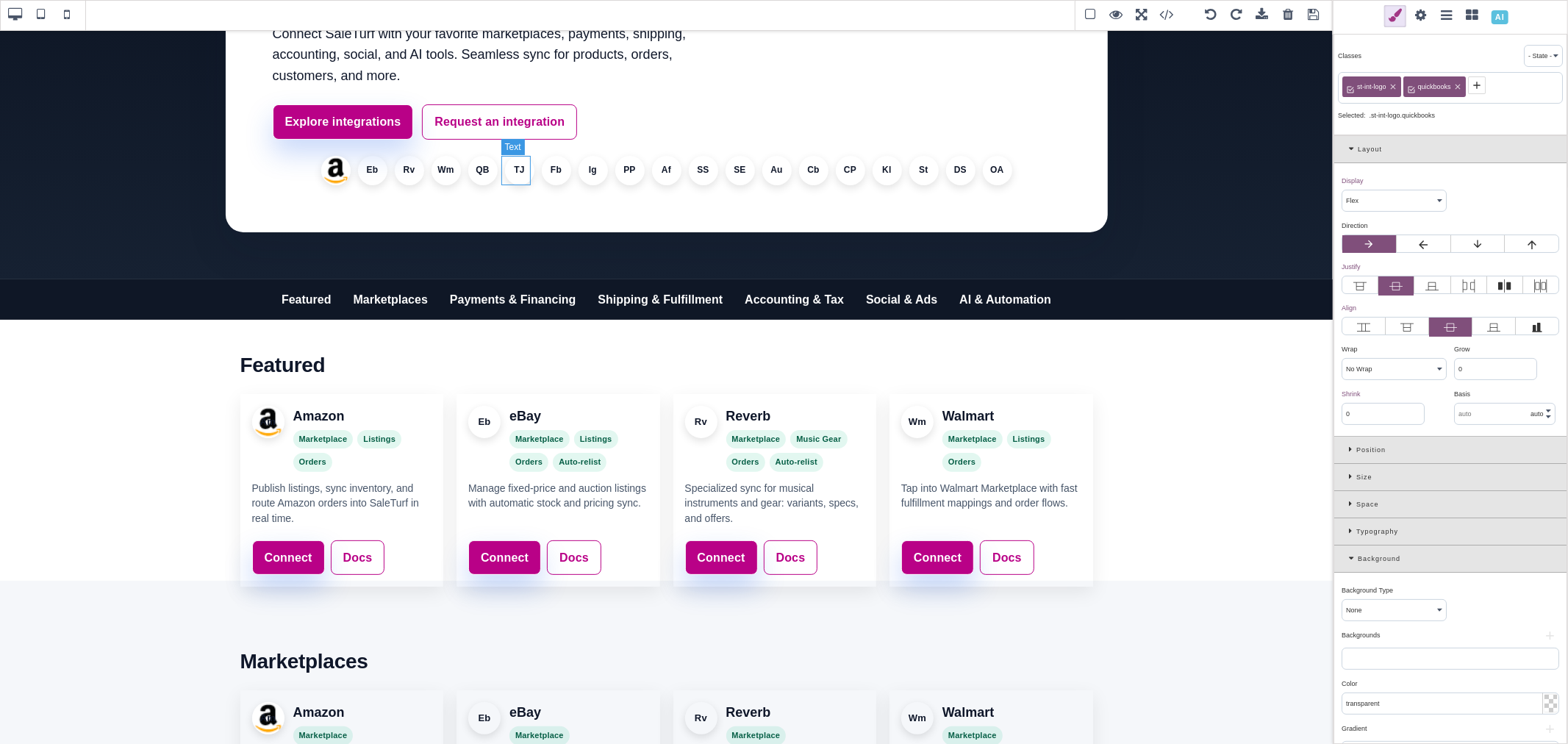
click at [516, 171] on li "TJ" at bounding box center [519, 170] width 29 height 29
select select
type input "1"
click at [1416, 82] on icon at bounding box center [1412, 85] width 12 height 12
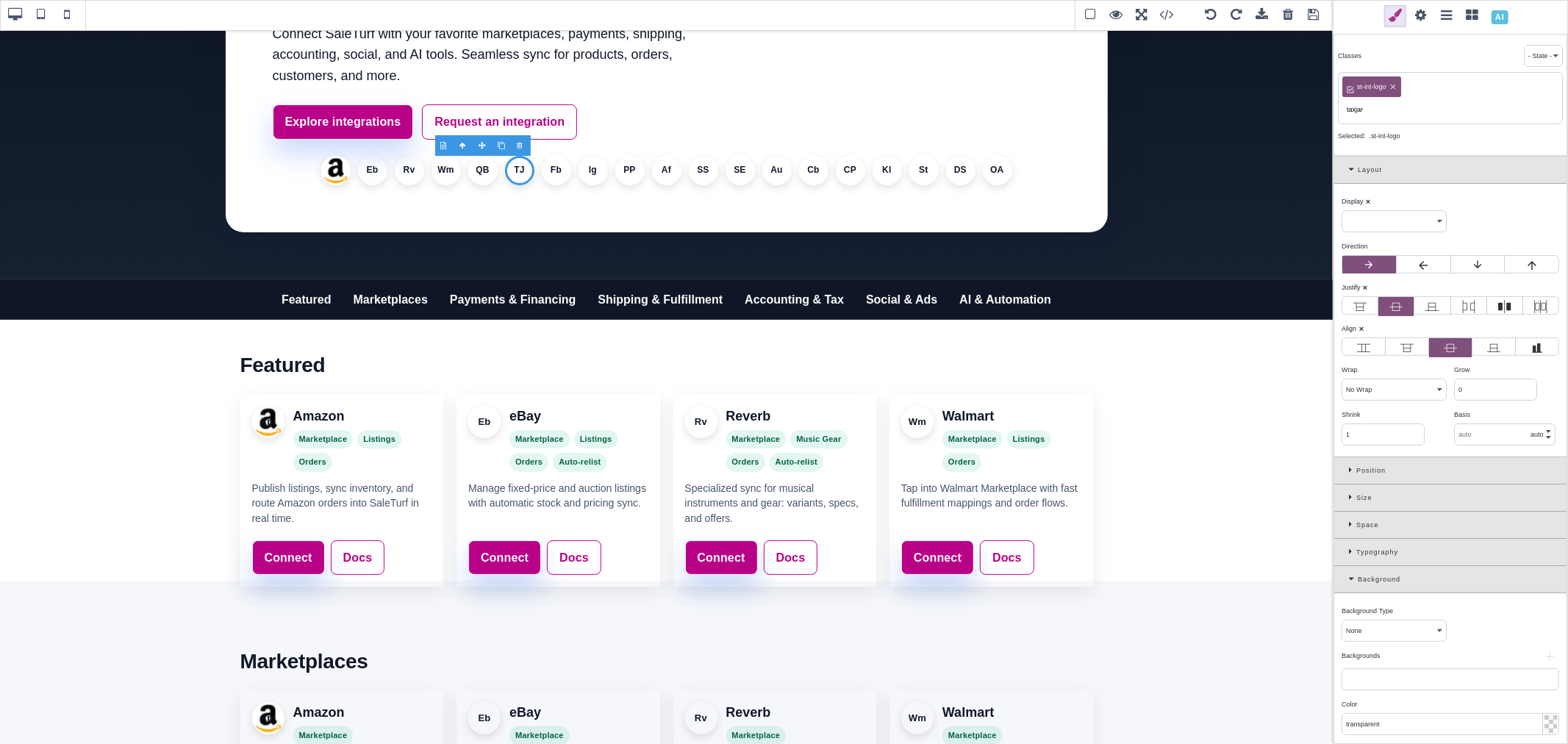
click at [1386, 105] on input "taxjar" at bounding box center [1450, 110] width 216 height 21
type input "taxjar"
select select "flex"
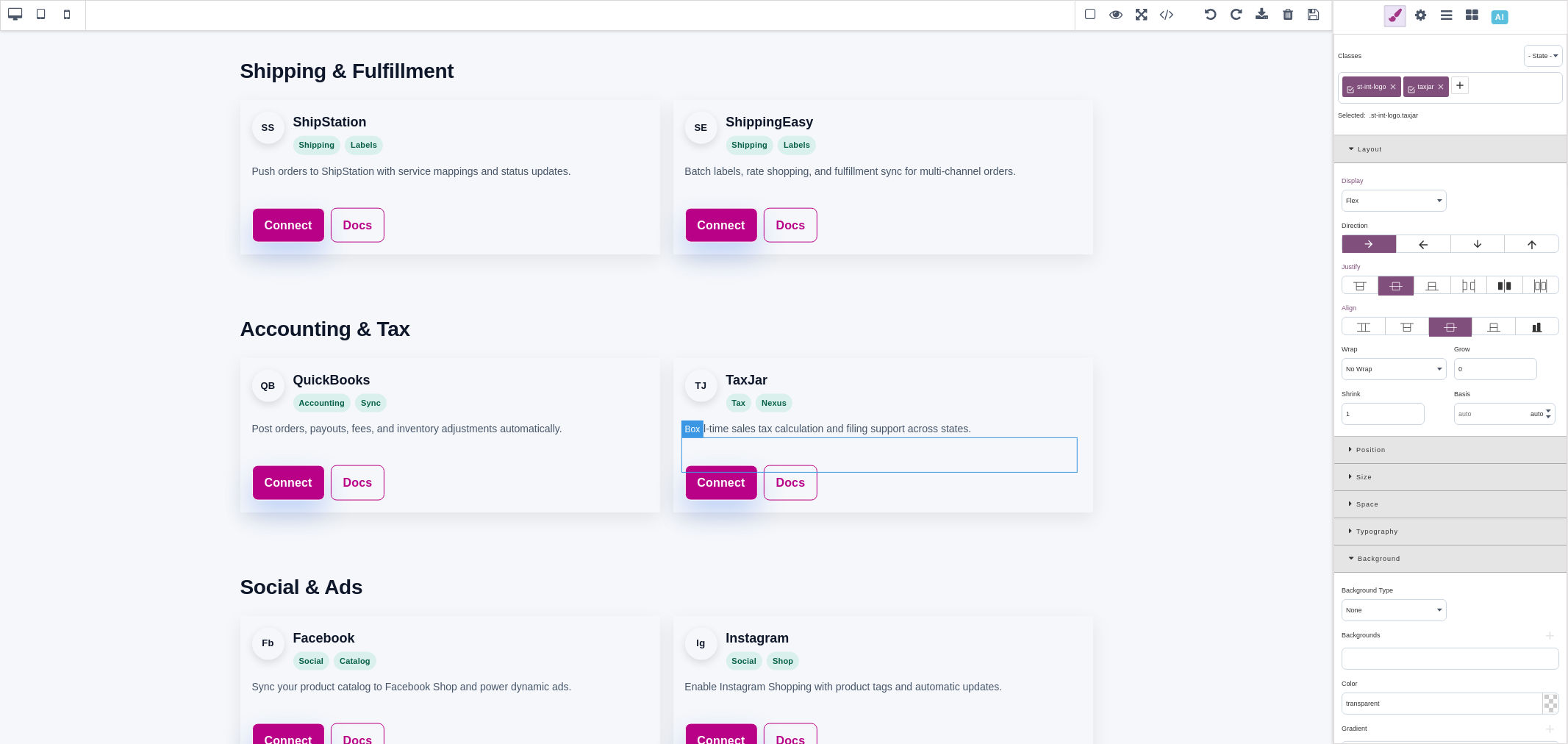
scroll to position [1470, 0]
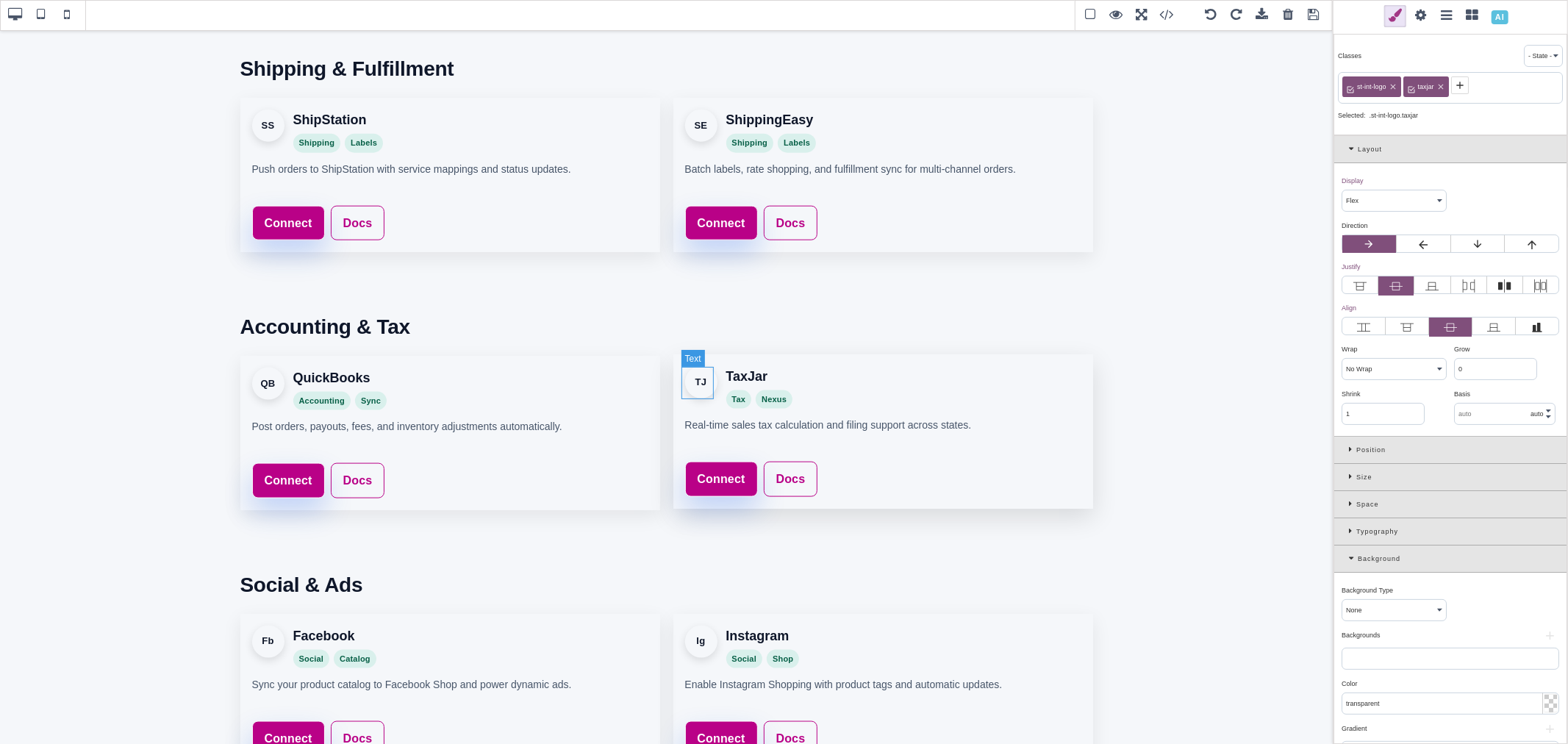
click at [704, 383] on div "TJ" at bounding box center [701, 382] width 33 height 33
select select
type input "0"
click at [1414, 89] on icon at bounding box center [1412, 85] width 12 height 12
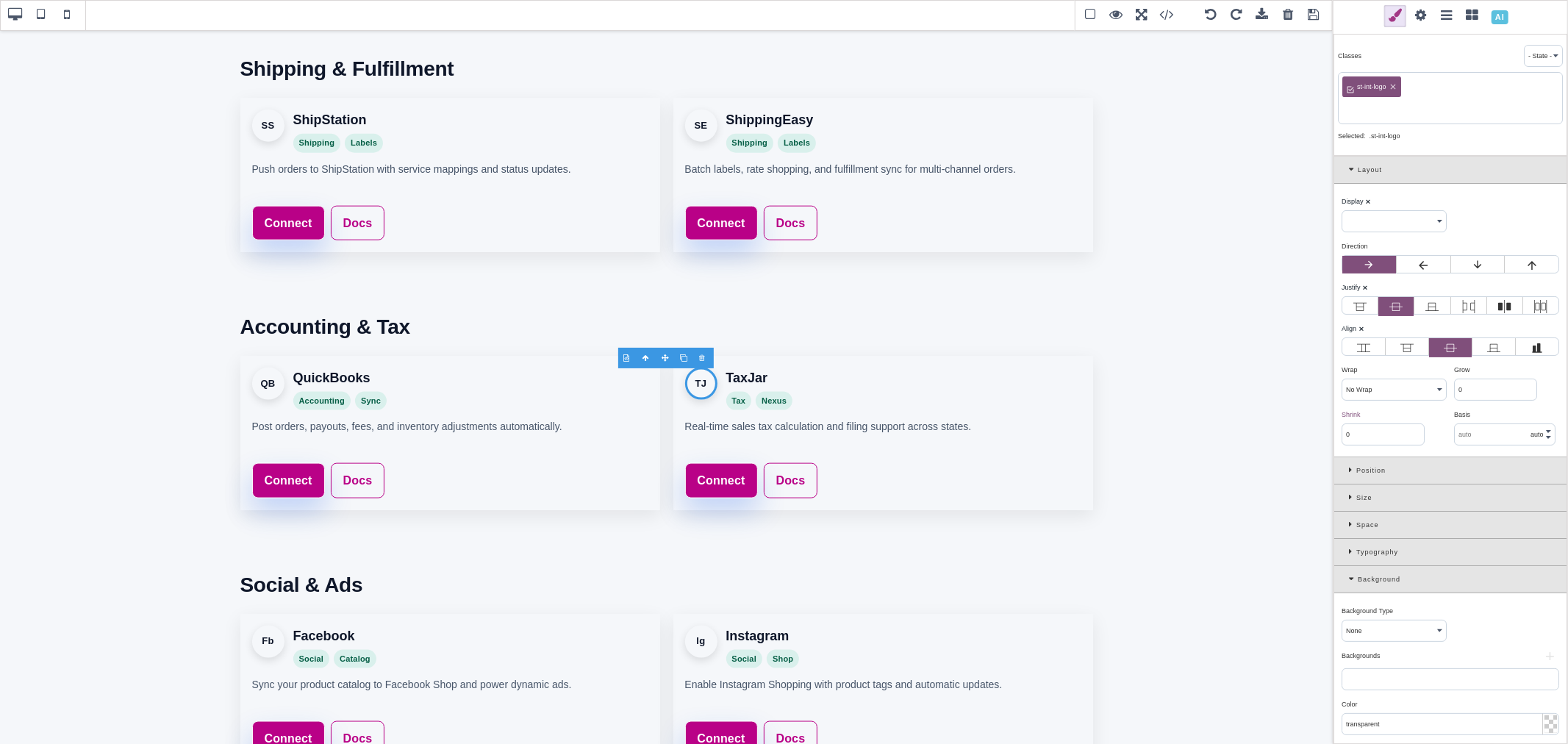
paste input "taxjar"
type input "taxjar"
select select "flex"
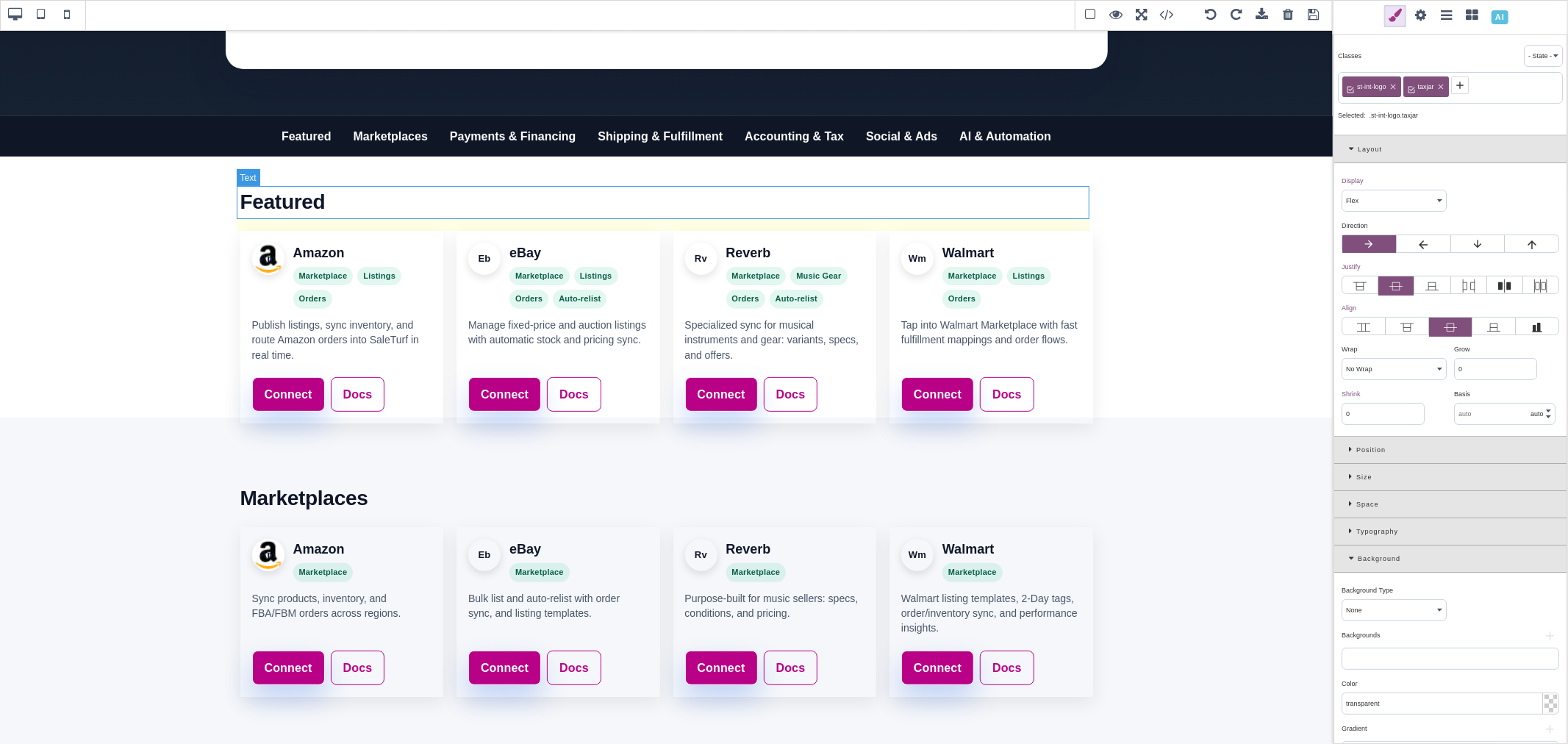
scroll to position [245, 0]
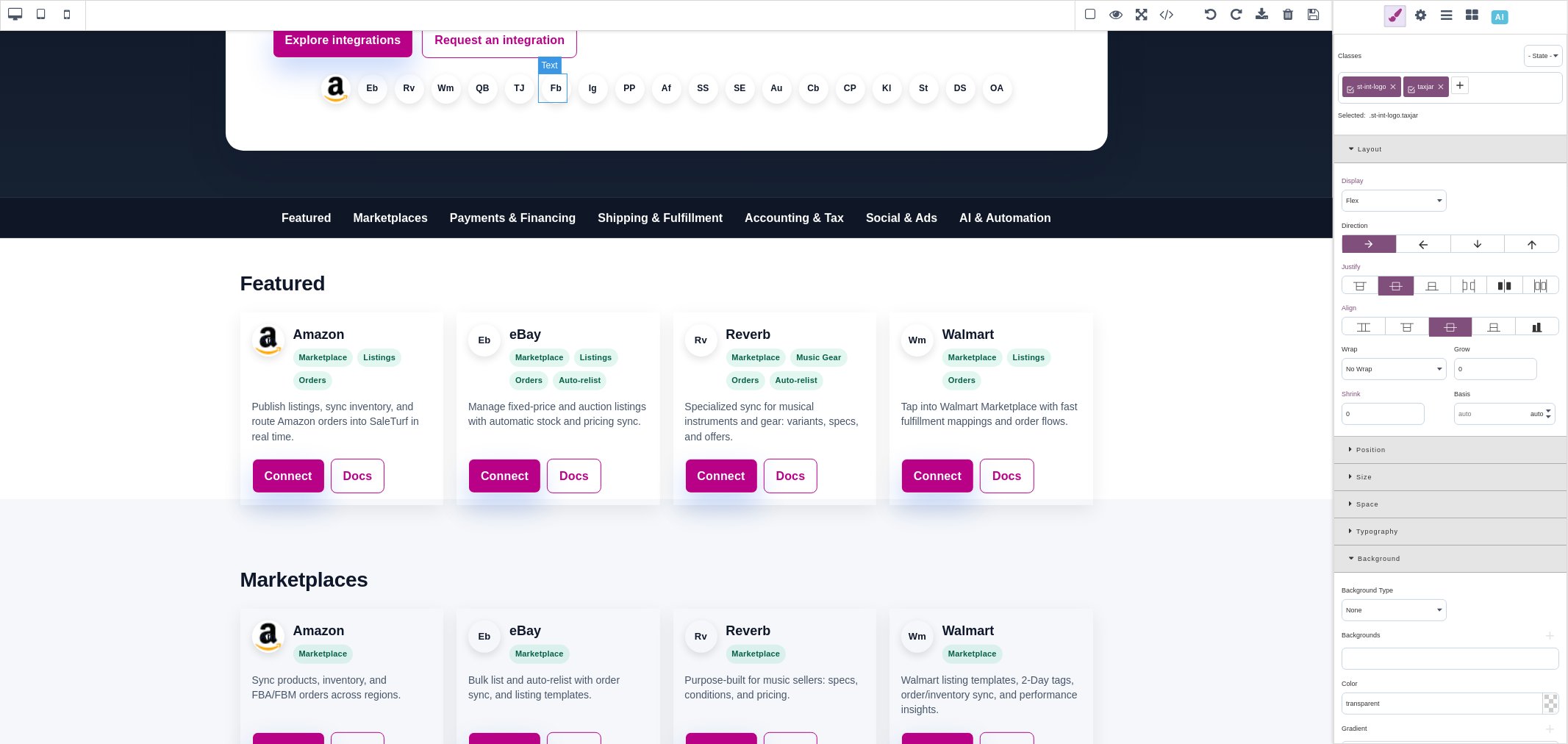
click at [553, 84] on li "Fb" at bounding box center [556, 89] width 29 height 29
select select
type input "1"
click at [1413, 82] on icon at bounding box center [1412, 85] width 12 height 12
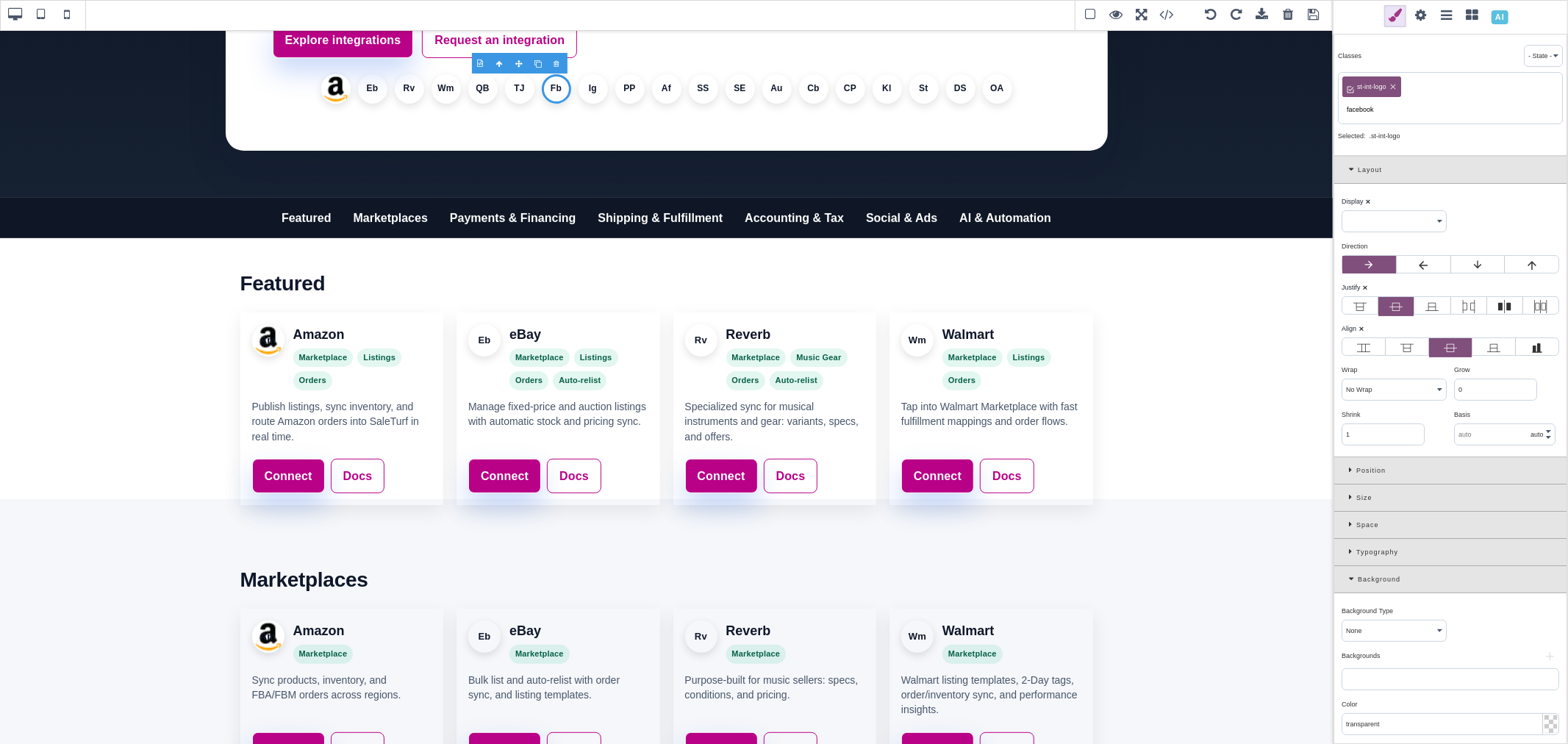
click at [1371, 112] on input "facebook" at bounding box center [1450, 110] width 216 height 21
type input "facebook"
select select "flex"
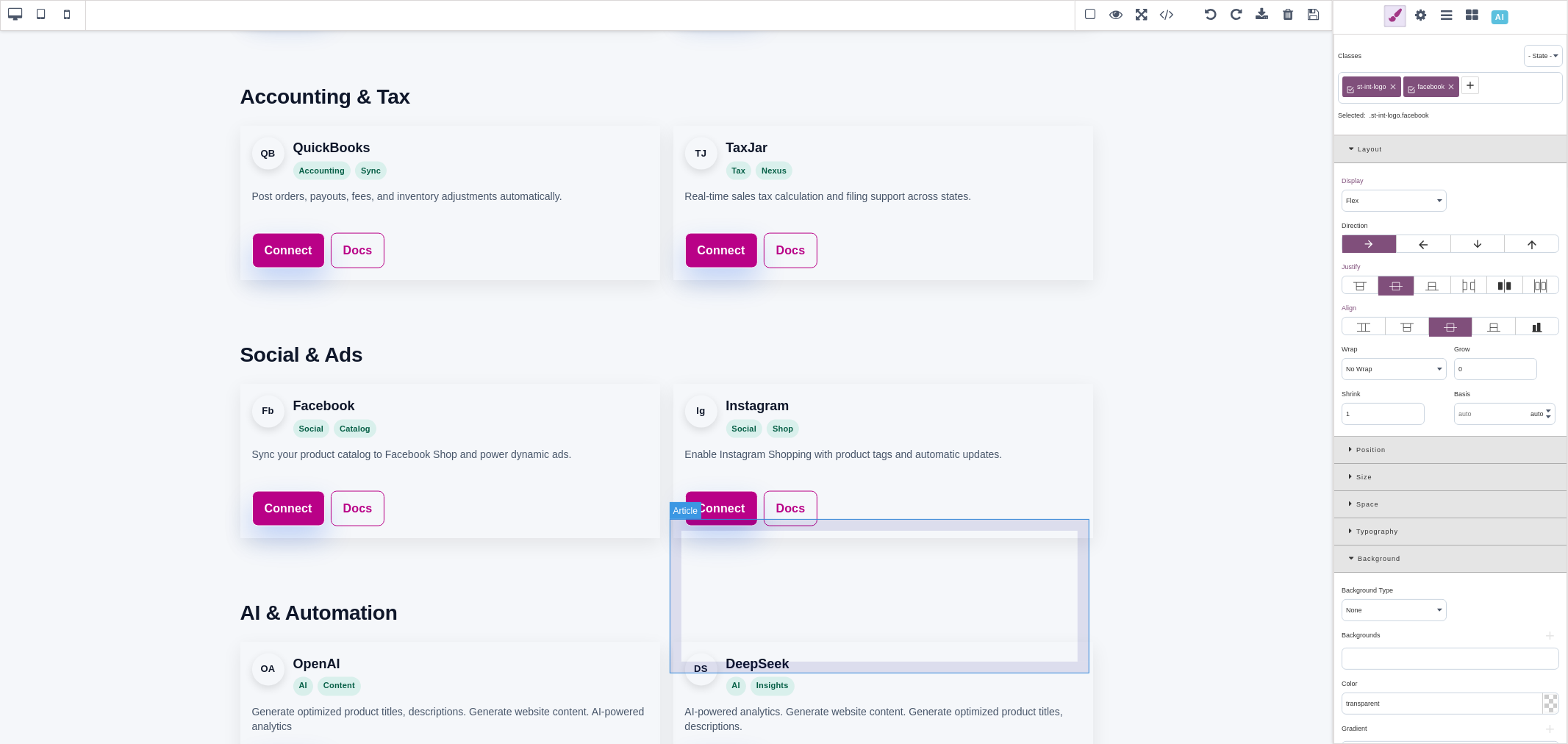
scroll to position [1715, 0]
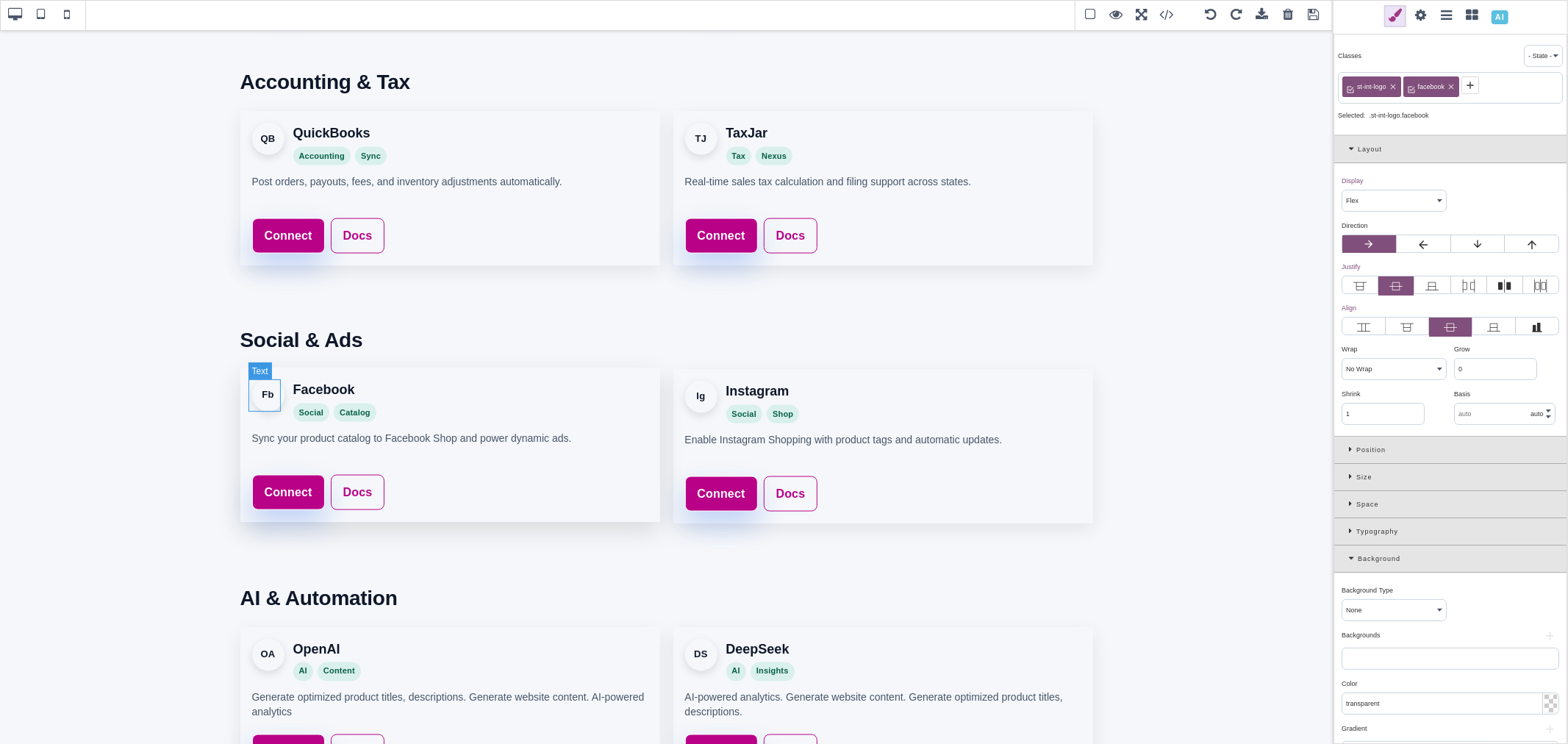
click at [261, 395] on div "Fb" at bounding box center [268, 395] width 33 height 33
select select
type input "0"
click at [1416, 85] on icon at bounding box center [1412, 85] width 12 height 12
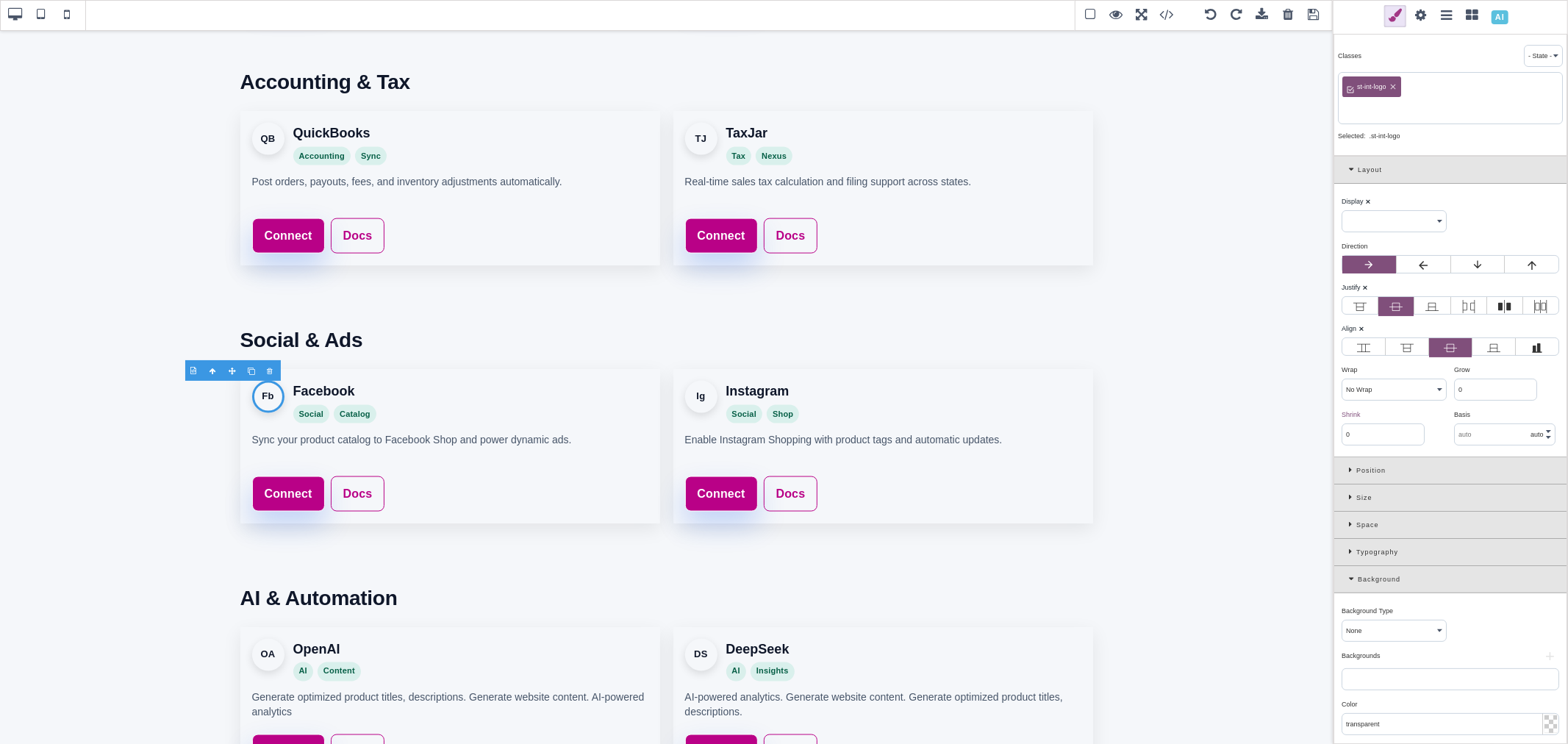
paste input "facebook"
type input "facebook"
select select "flex"
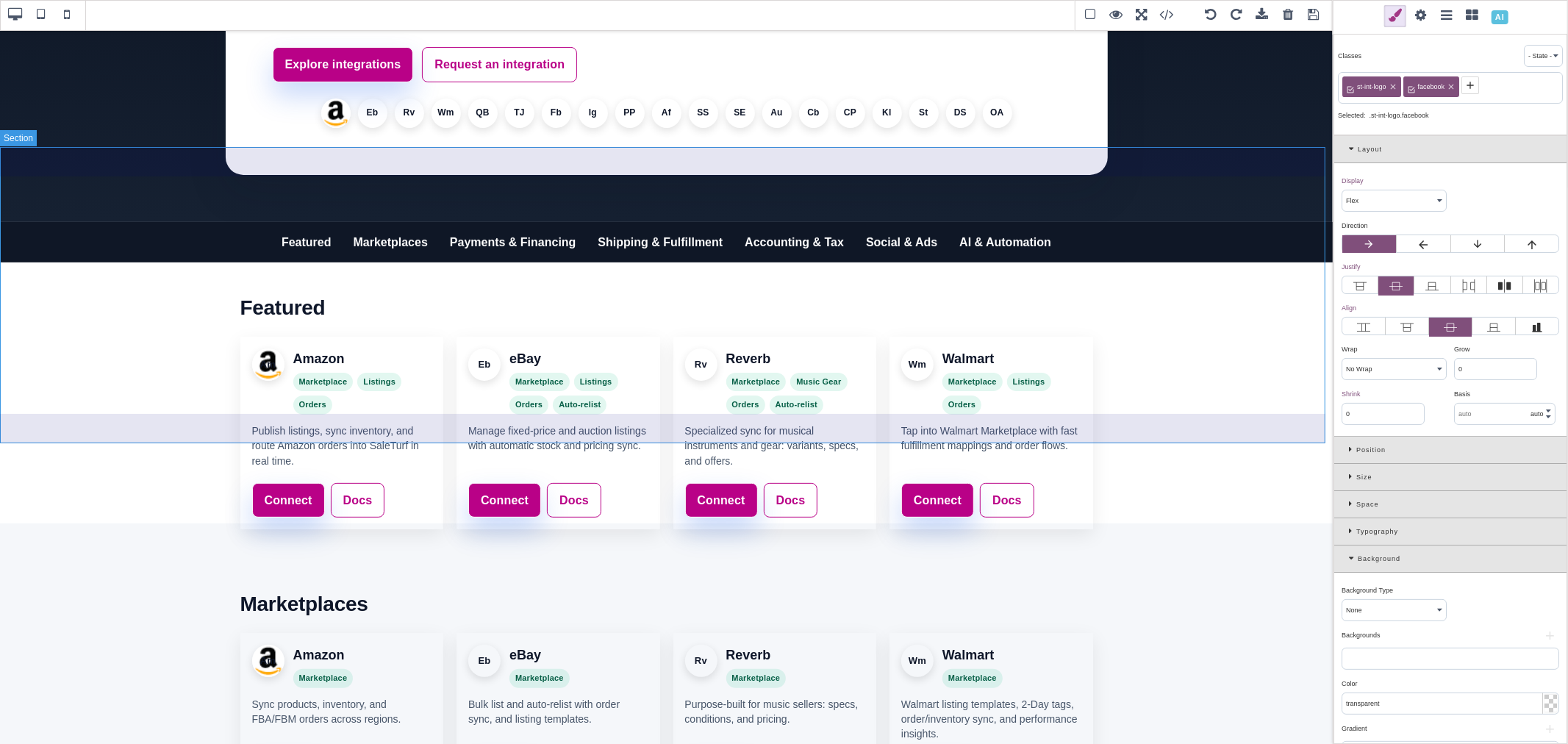
scroll to position [163, 0]
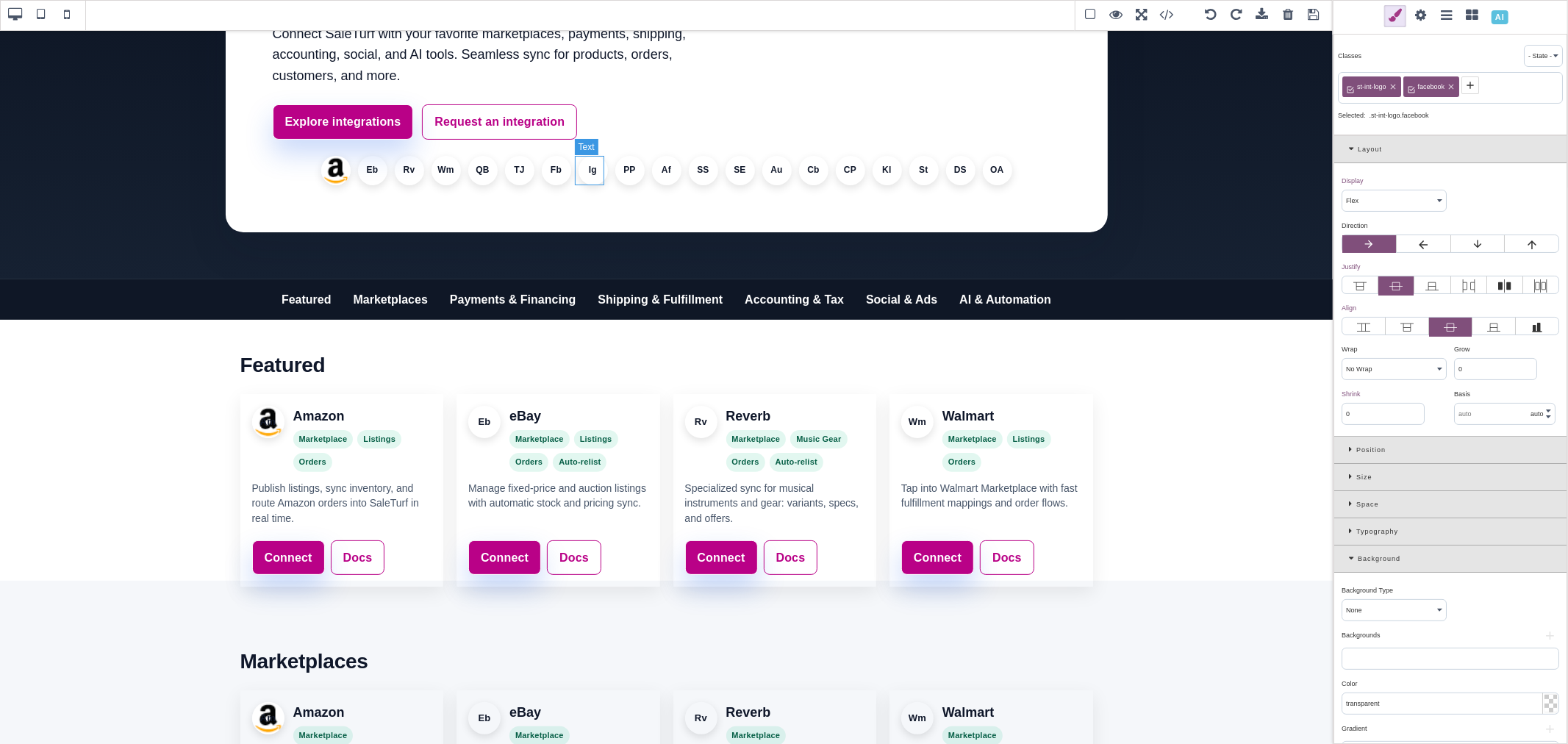
click at [588, 171] on li "Ig" at bounding box center [593, 170] width 29 height 29
select select
type input "1"
click at [1415, 85] on icon at bounding box center [1412, 85] width 7 height 7
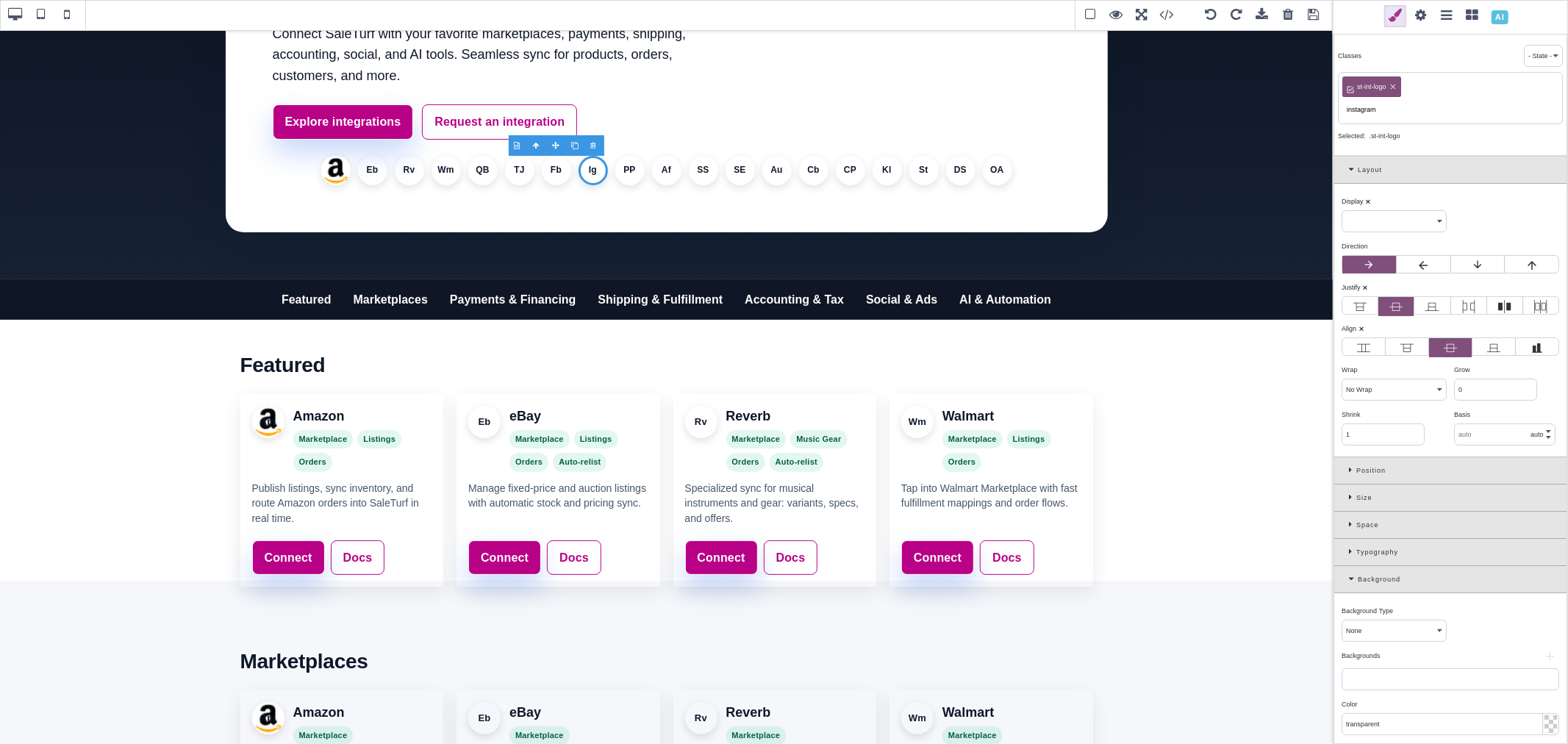
click at [1376, 112] on input "instagram" at bounding box center [1450, 110] width 216 height 21
type input "instagram"
select select "flex"
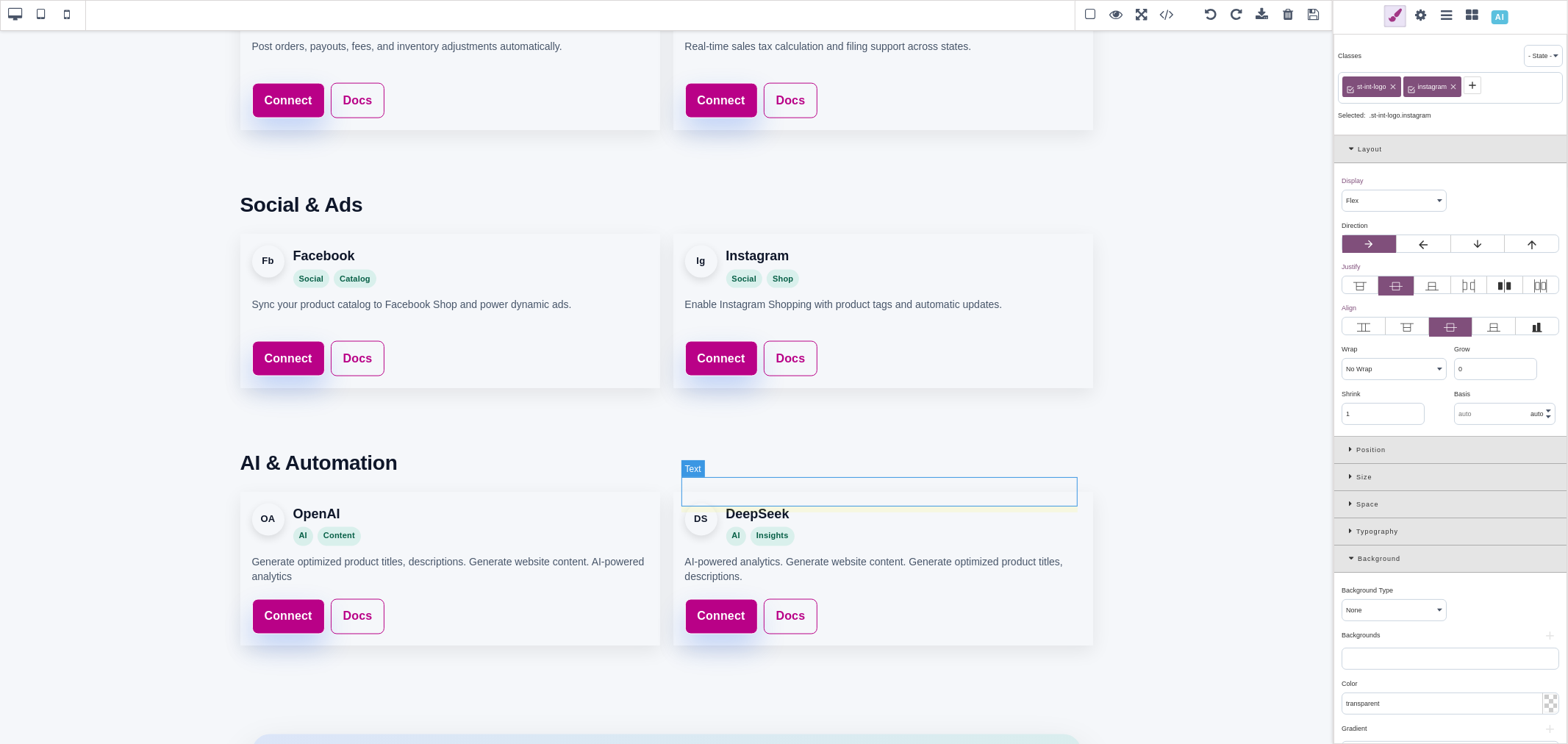
scroll to position [1878, 0]
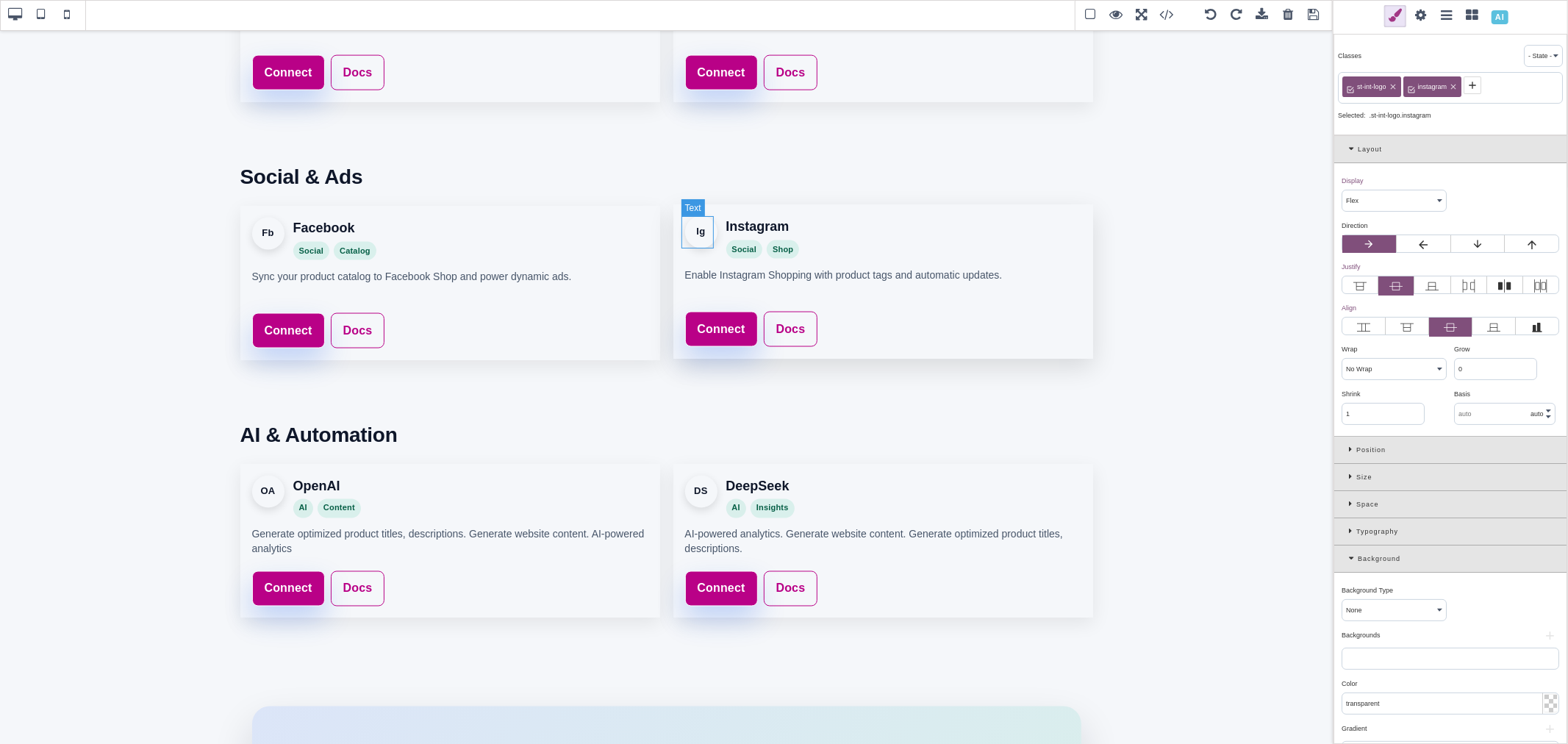
click at [700, 229] on div "Ig" at bounding box center [701, 232] width 33 height 33
select select
type input "0"
click at [1415, 84] on icon at bounding box center [1412, 85] width 12 height 12
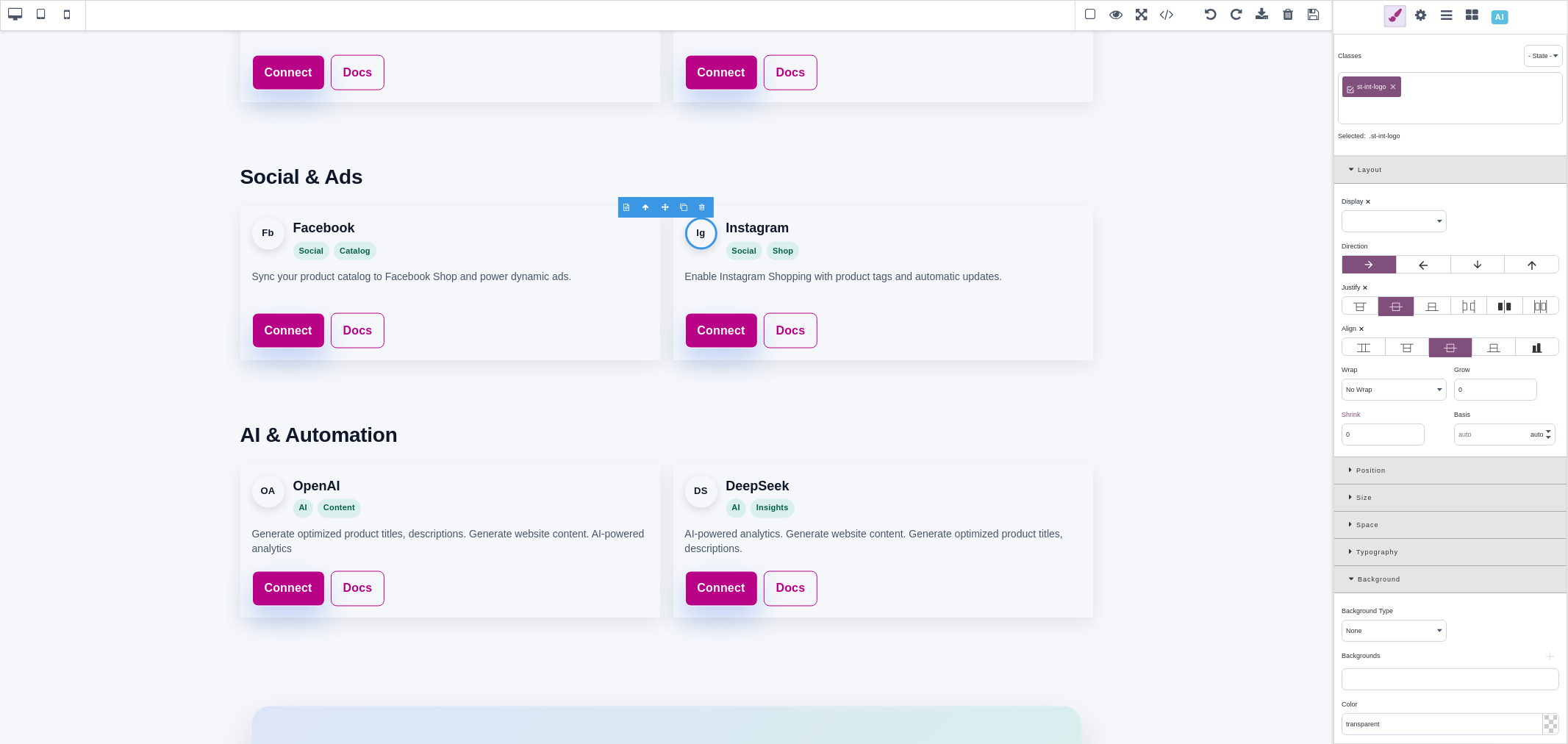
paste input "instagram"
type input "instagram"
select select "flex"
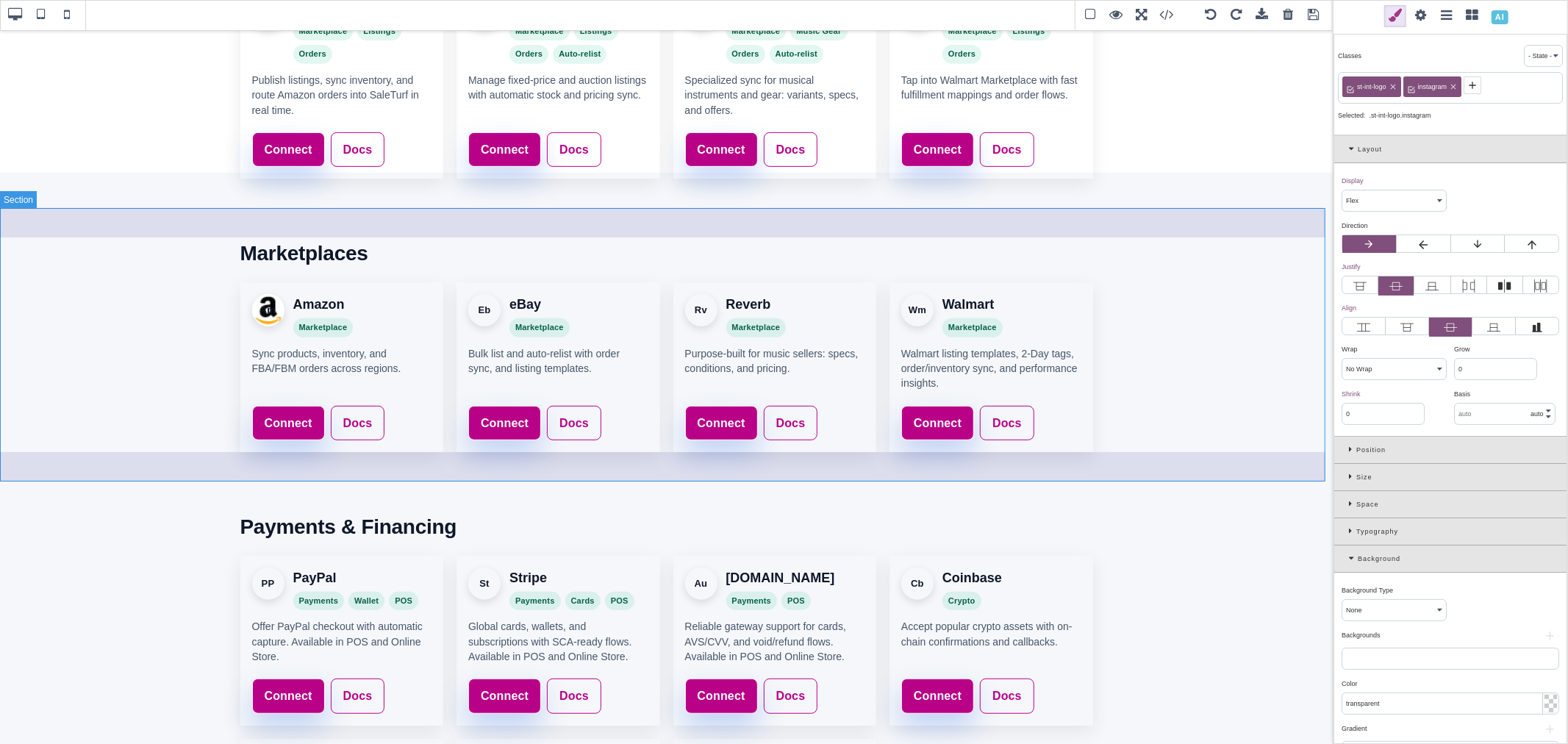
scroll to position [245, 0]
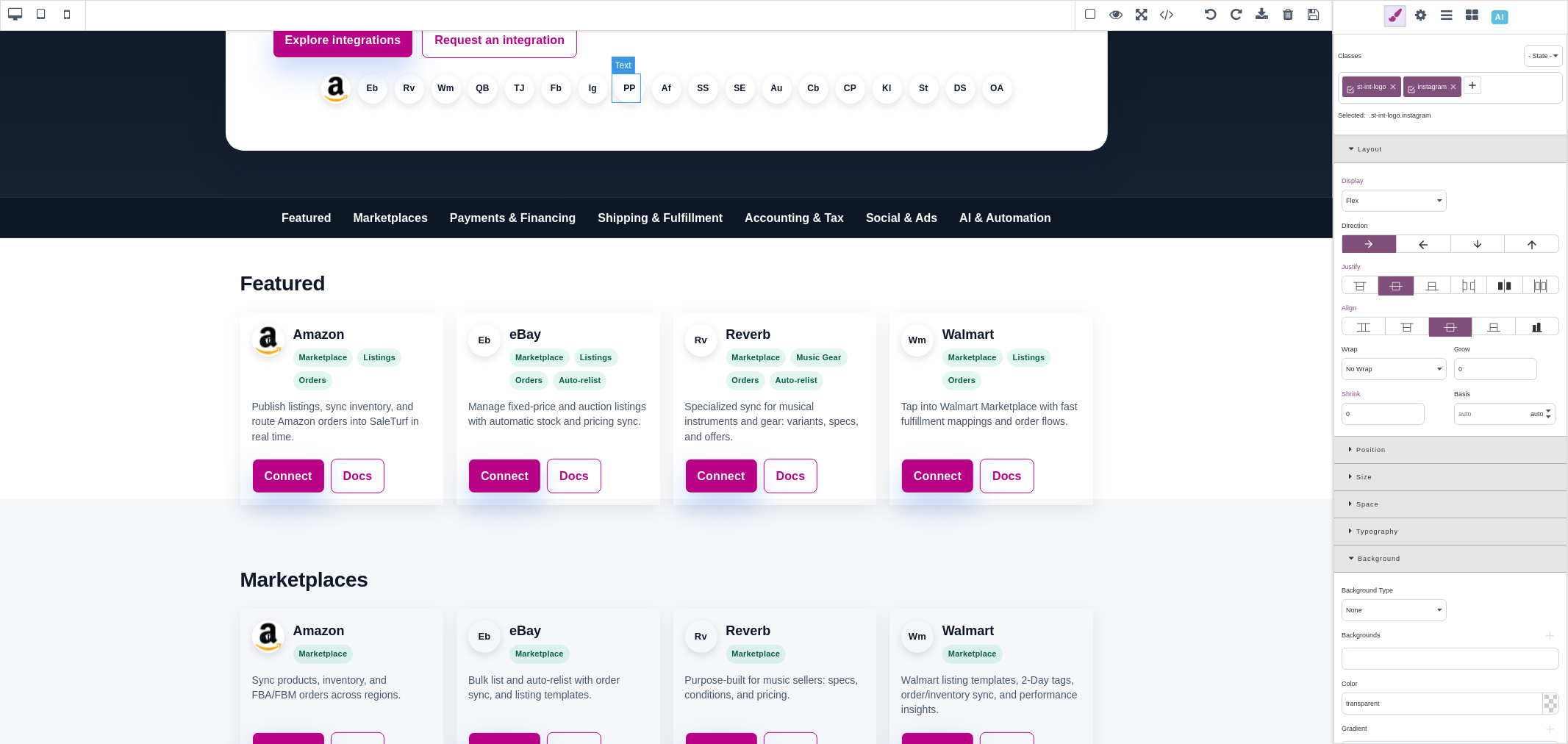
click at [626, 90] on li "PP" at bounding box center [630, 89] width 29 height 29
select select
type input "1"
click at [1412, 85] on icon at bounding box center [1412, 85] width 7 height 7
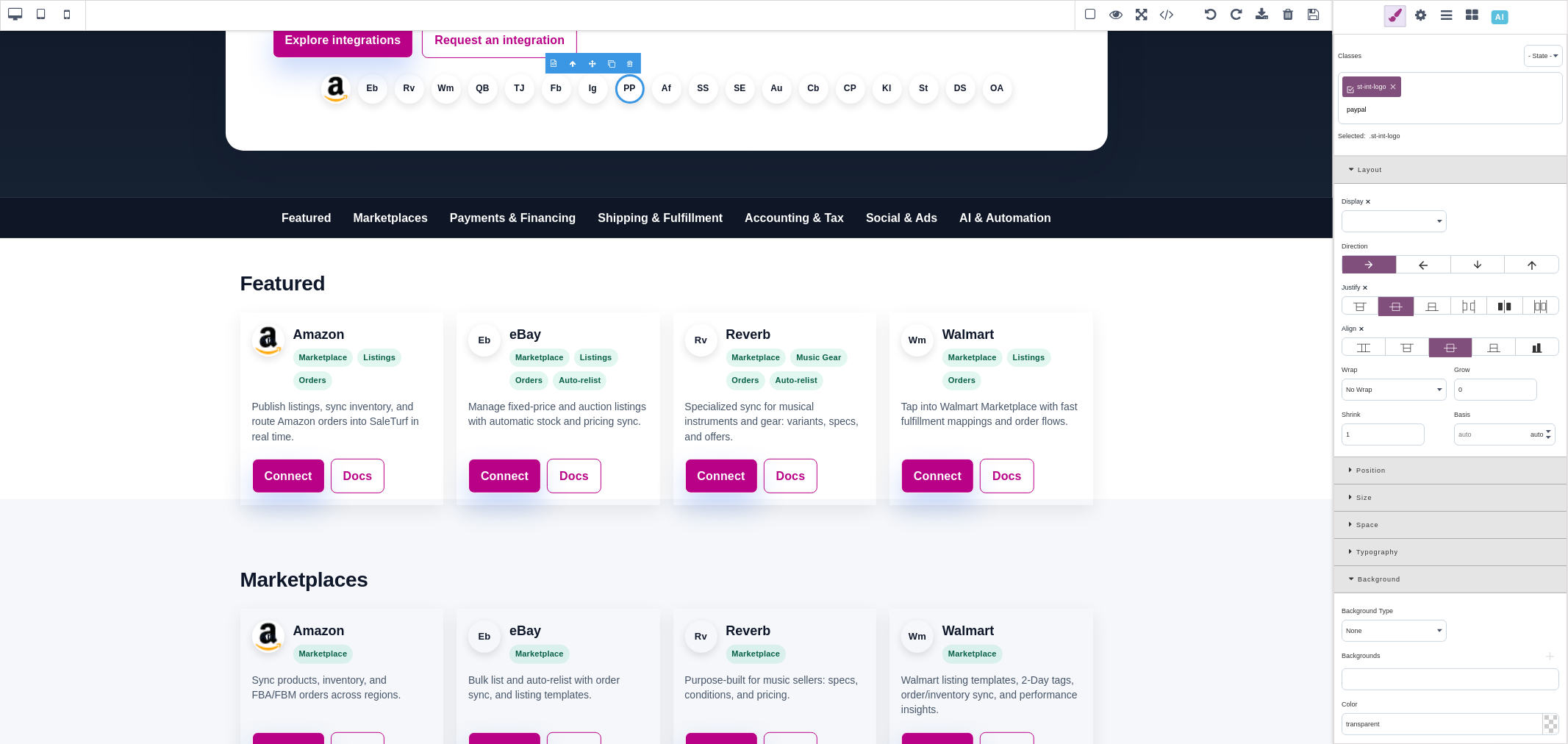
click at [1361, 110] on input "paypal" at bounding box center [1450, 110] width 216 height 21
click at [1377, 112] on input "paypal" at bounding box center [1450, 110] width 216 height 21
type input "paypal"
select select "flex"
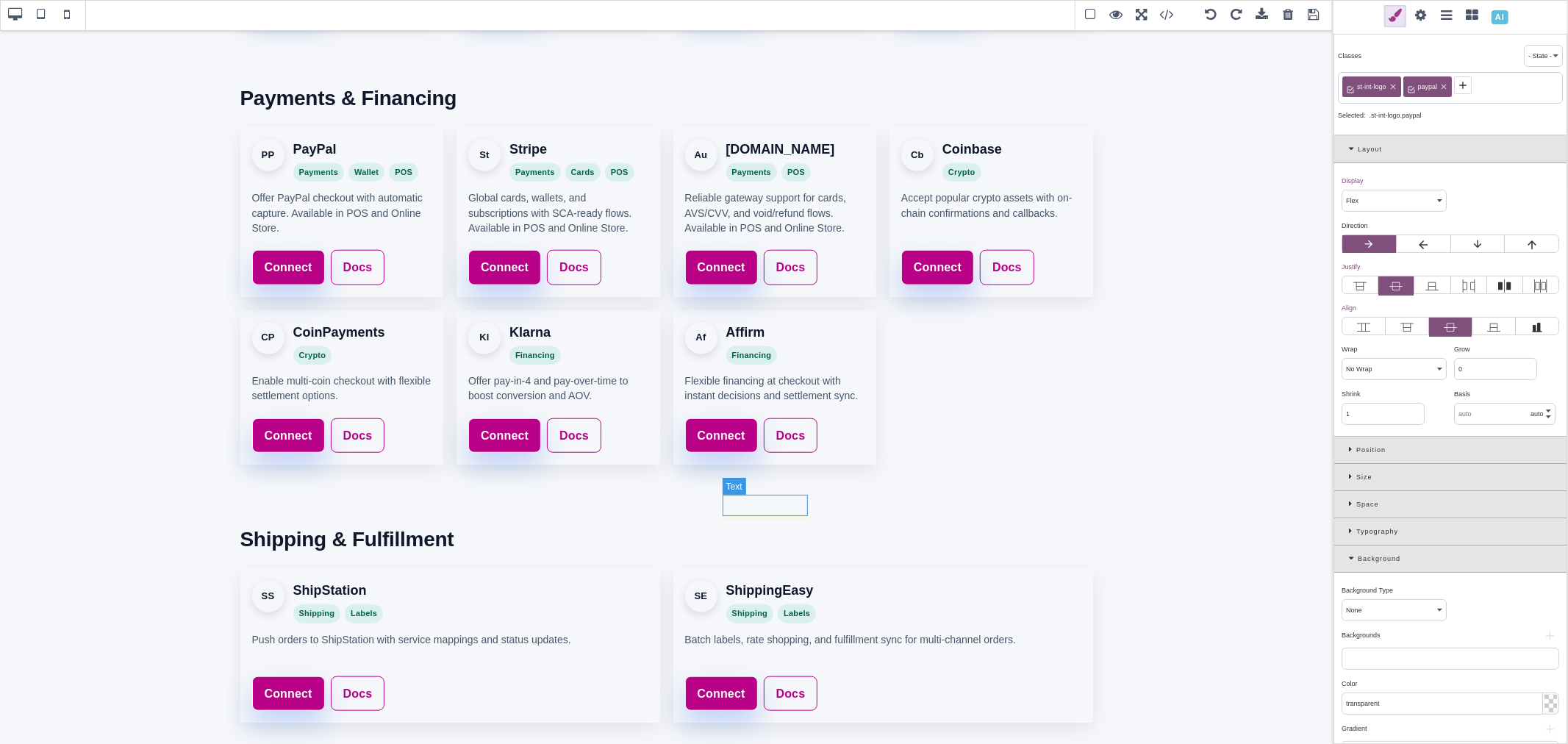
scroll to position [980, 0]
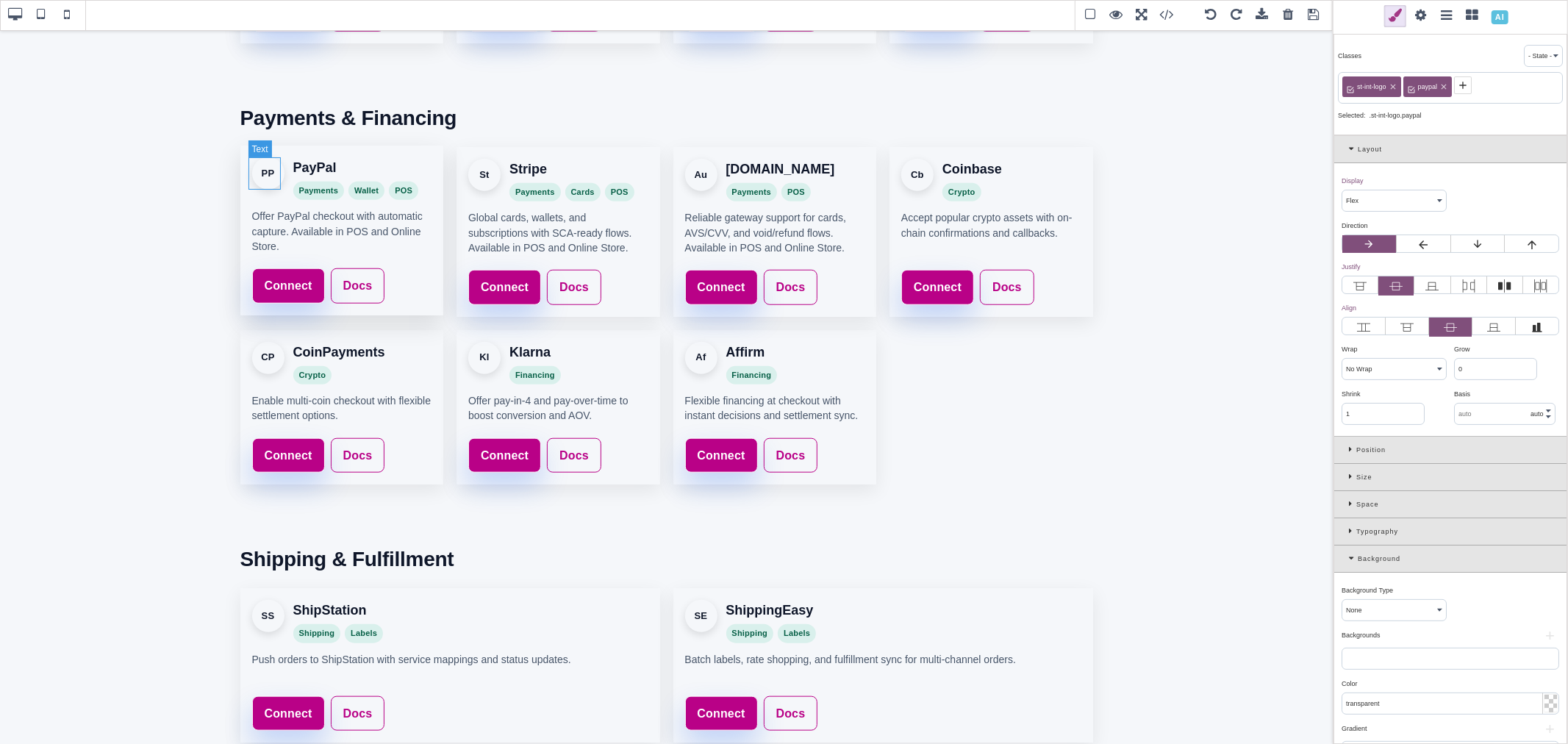
click at [263, 180] on div "PP" at bounding box center [268, 173] width 33 height 33
select select
type input "0"
click at [1408, 86] on icon at bounding box center [1412, 85] width 12 height 12
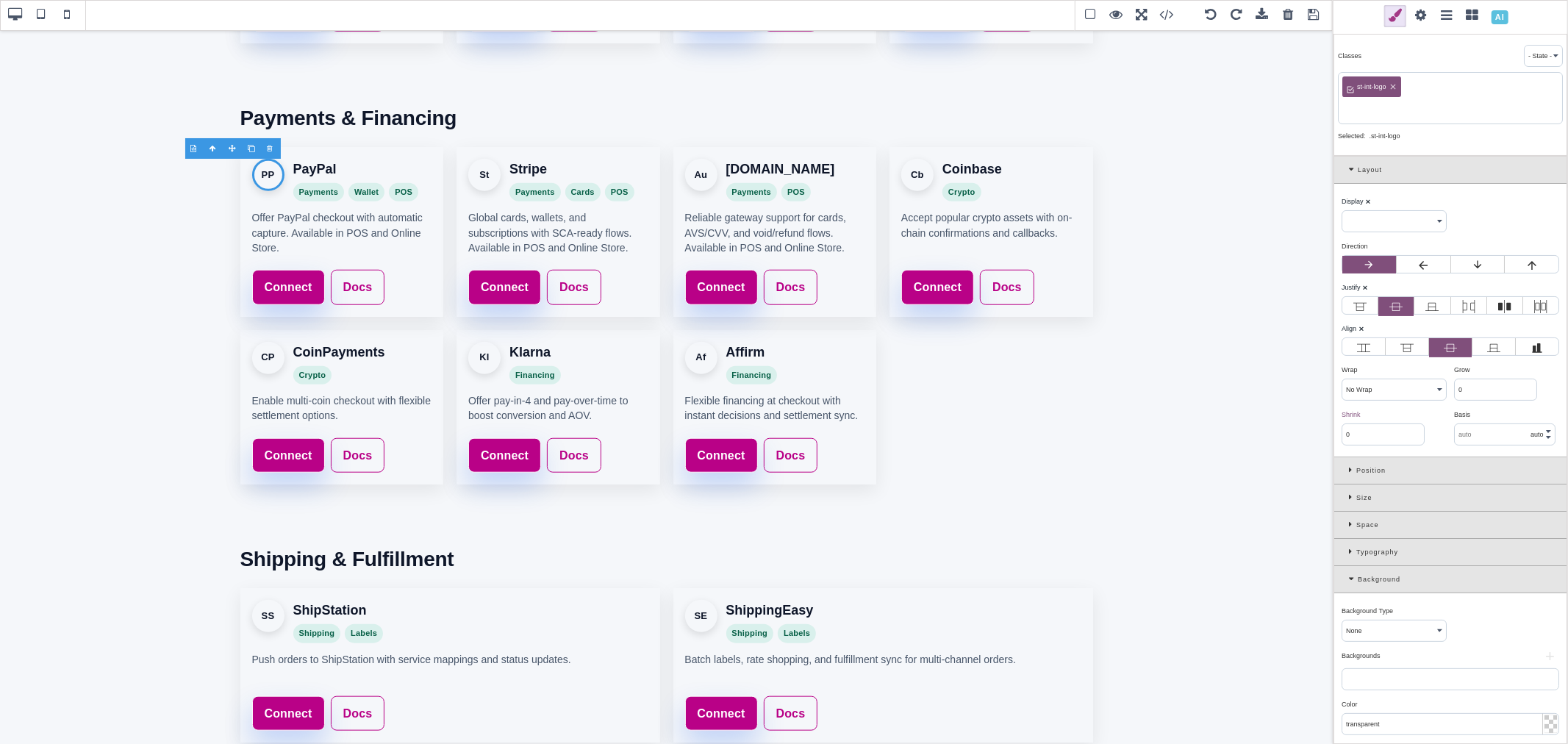
paste input "paypal"
type input "paypal"
select select "flex"
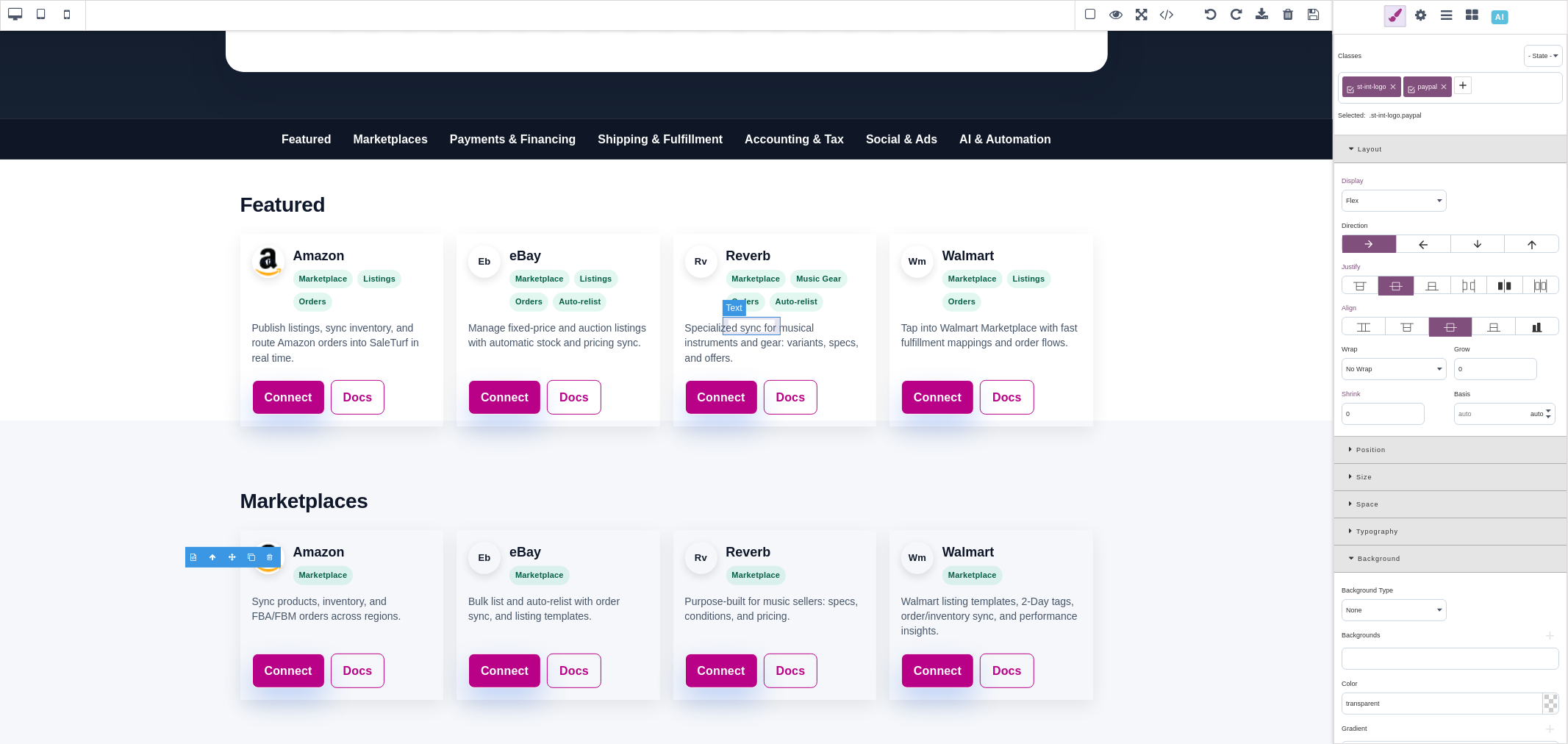
scroll to position [82, 0]
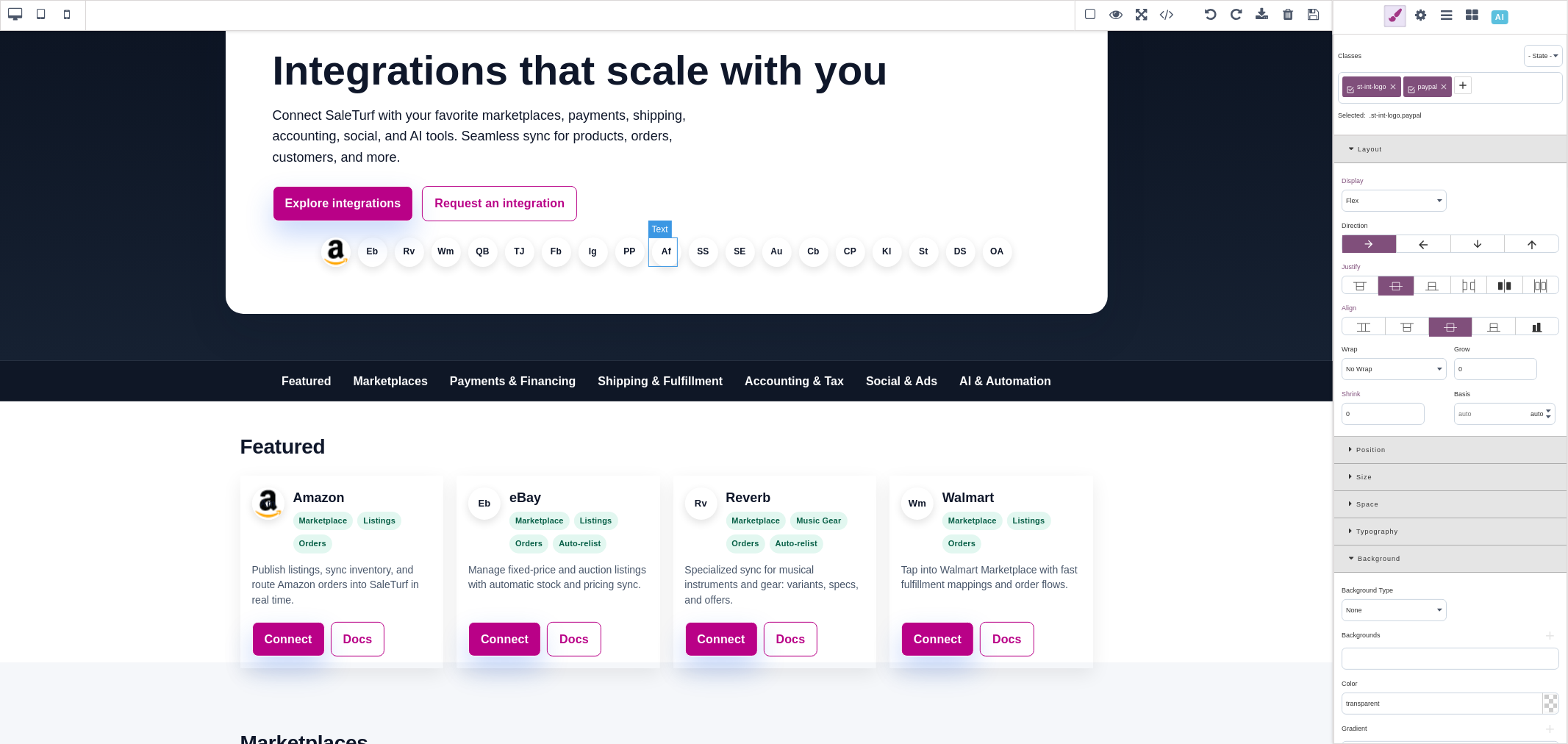
click at [663, 252] on li "Af" at bounding box center [667, 252] width 29 height 29
select select
type input "1"
click at [1415, 84] on icon at bounding box center [1412, 85] width 12 height 12
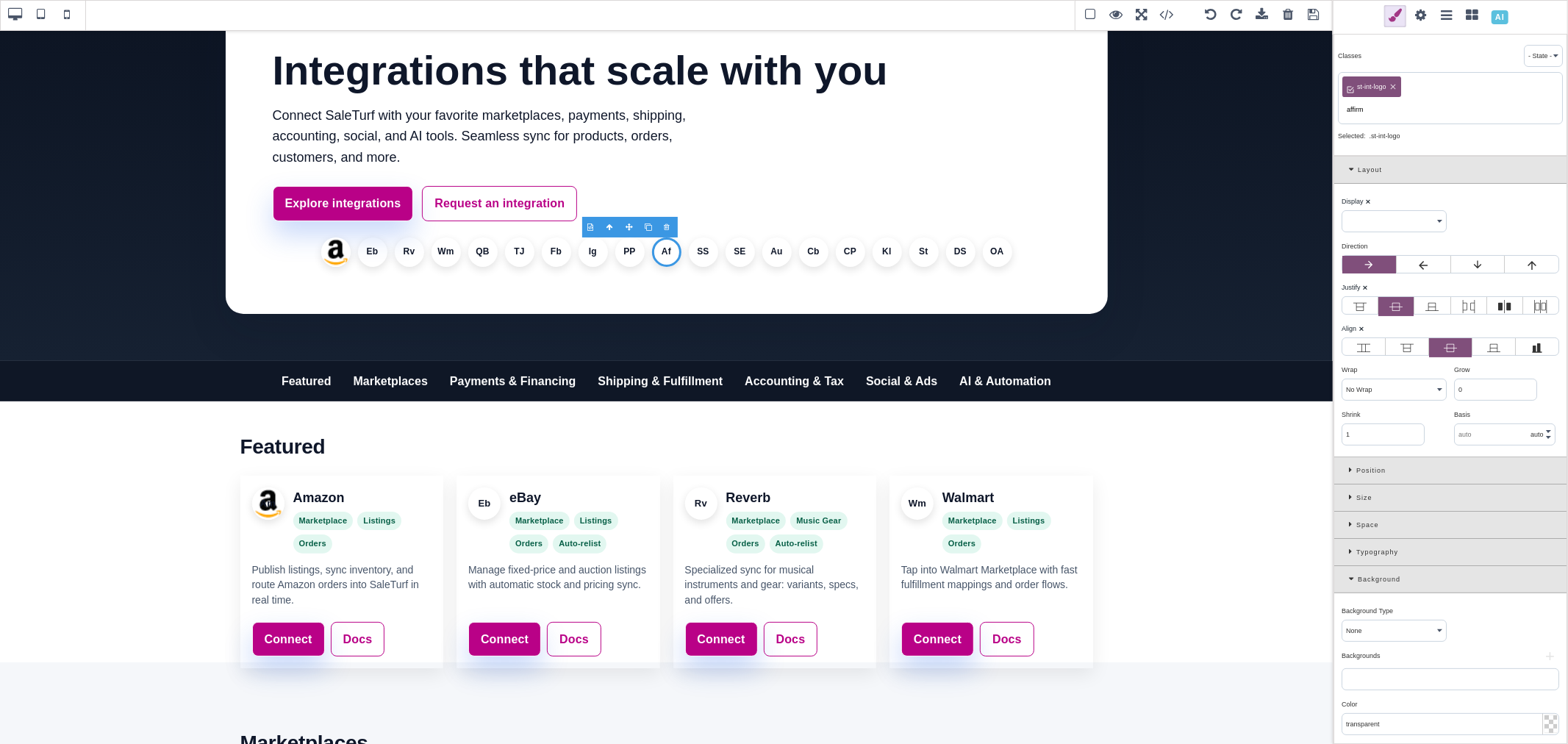
click at [1365, 107] on input "affirm" at bounding box center [1450, 110] width 216 height 21
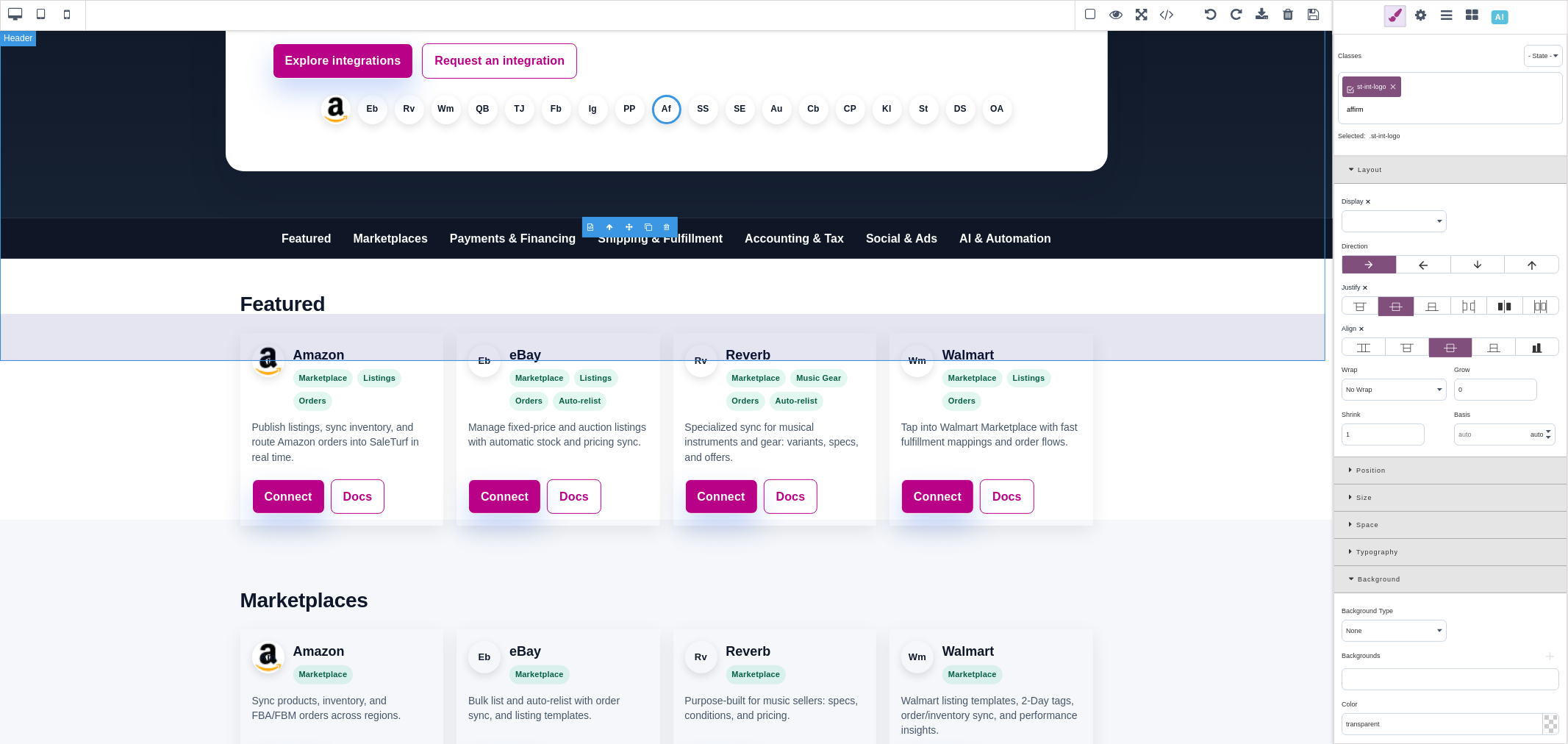
scroll to position [489, 0]
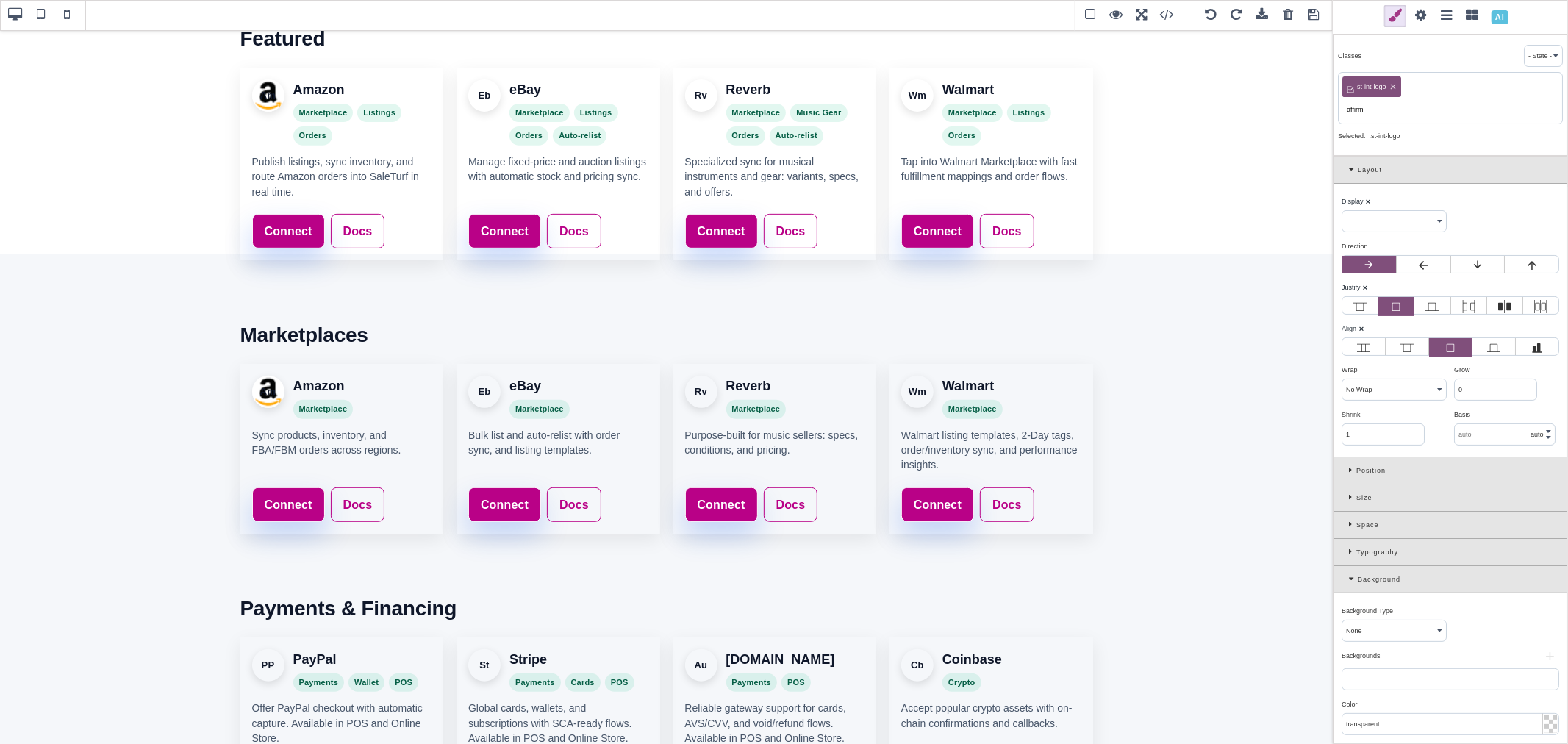
click at [1371, 119] on input "affirm" at bounding box center [1450, 110] width 216 height 21
type input "affirm"
select select "flex"
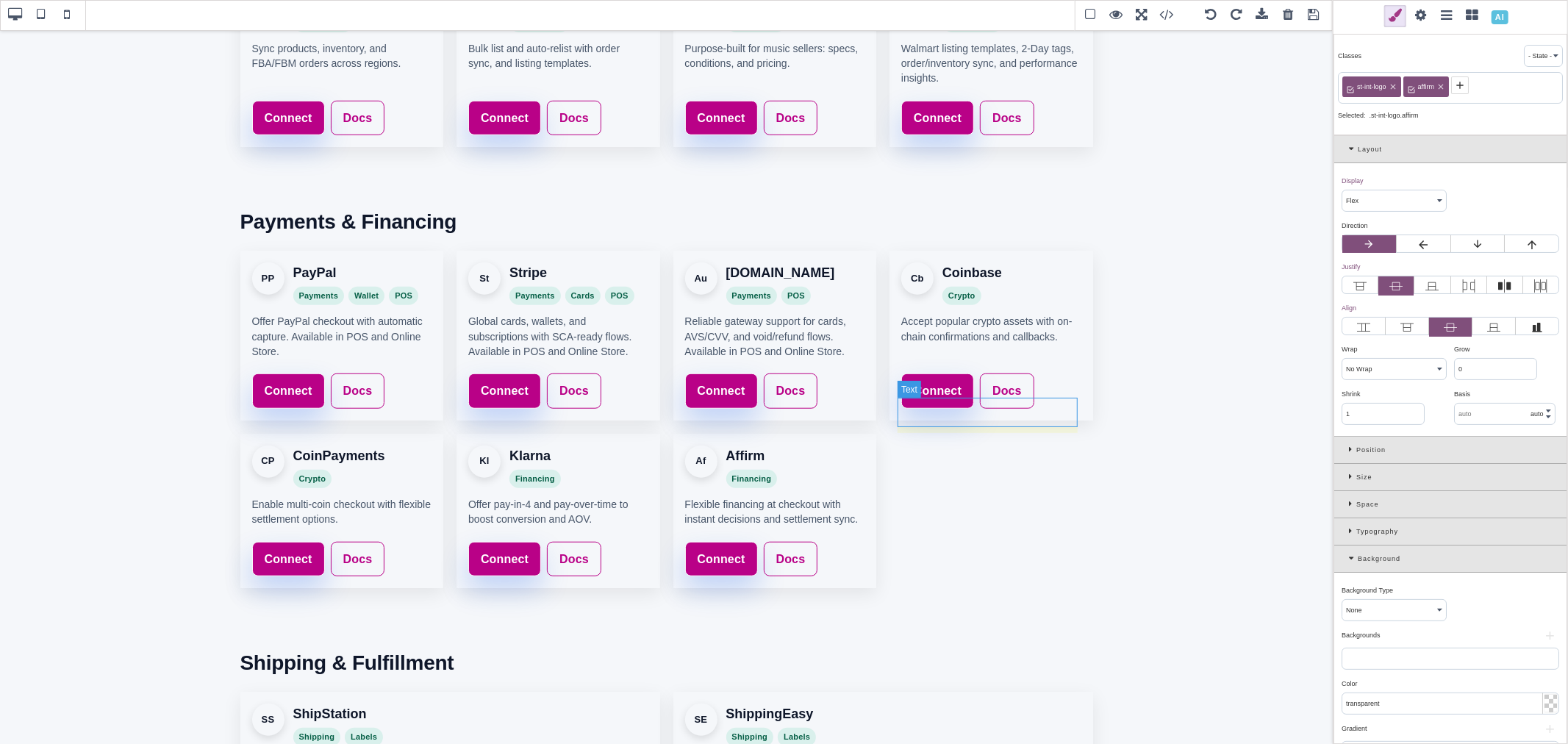
scroll to position [898, 0]
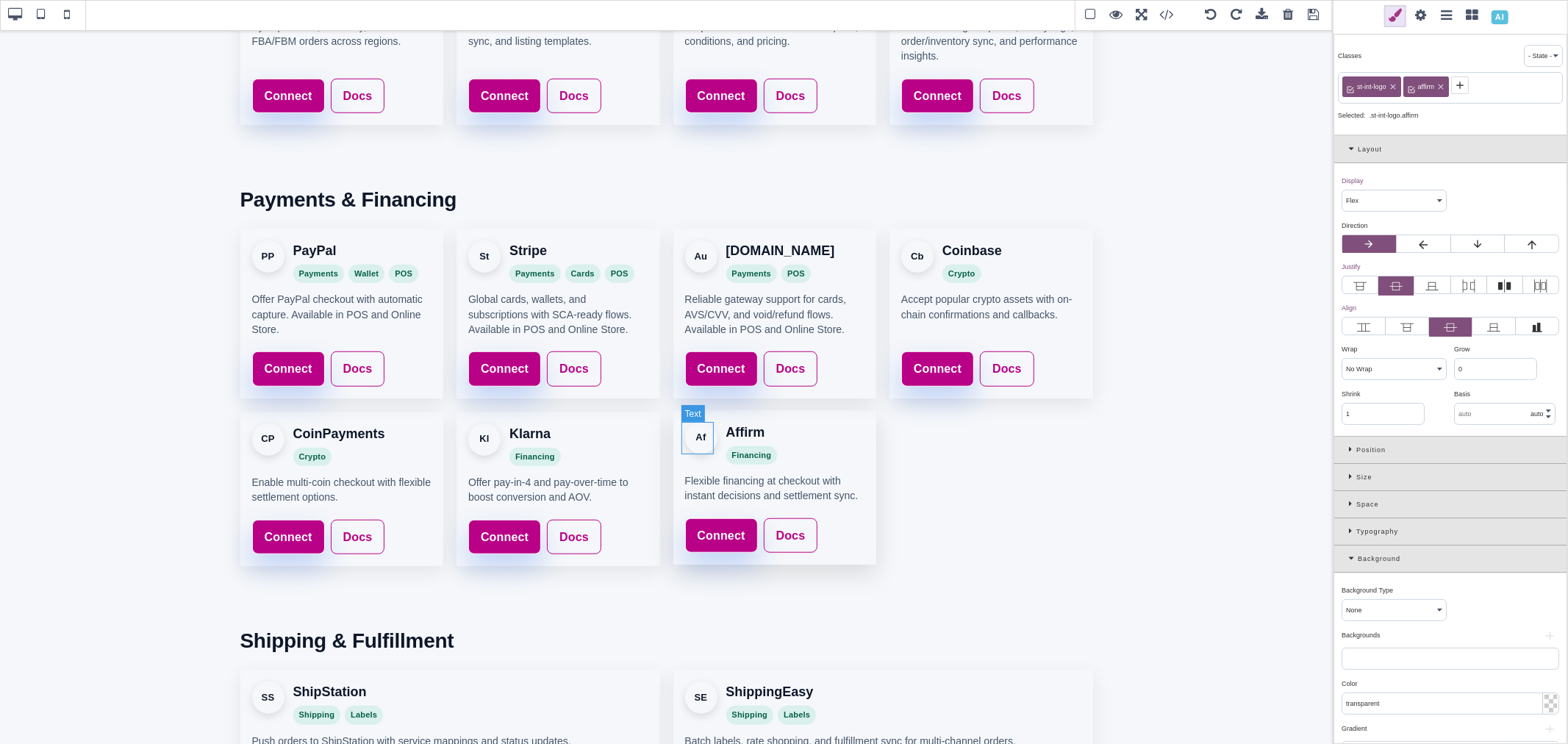
click at [701, 437] on div "Af" at bounding box center [701, 438] width 33 height 33
select select
type input "0"
click at [1413, 83] on icon at bounding box center [1412, 85] width 12 height 12
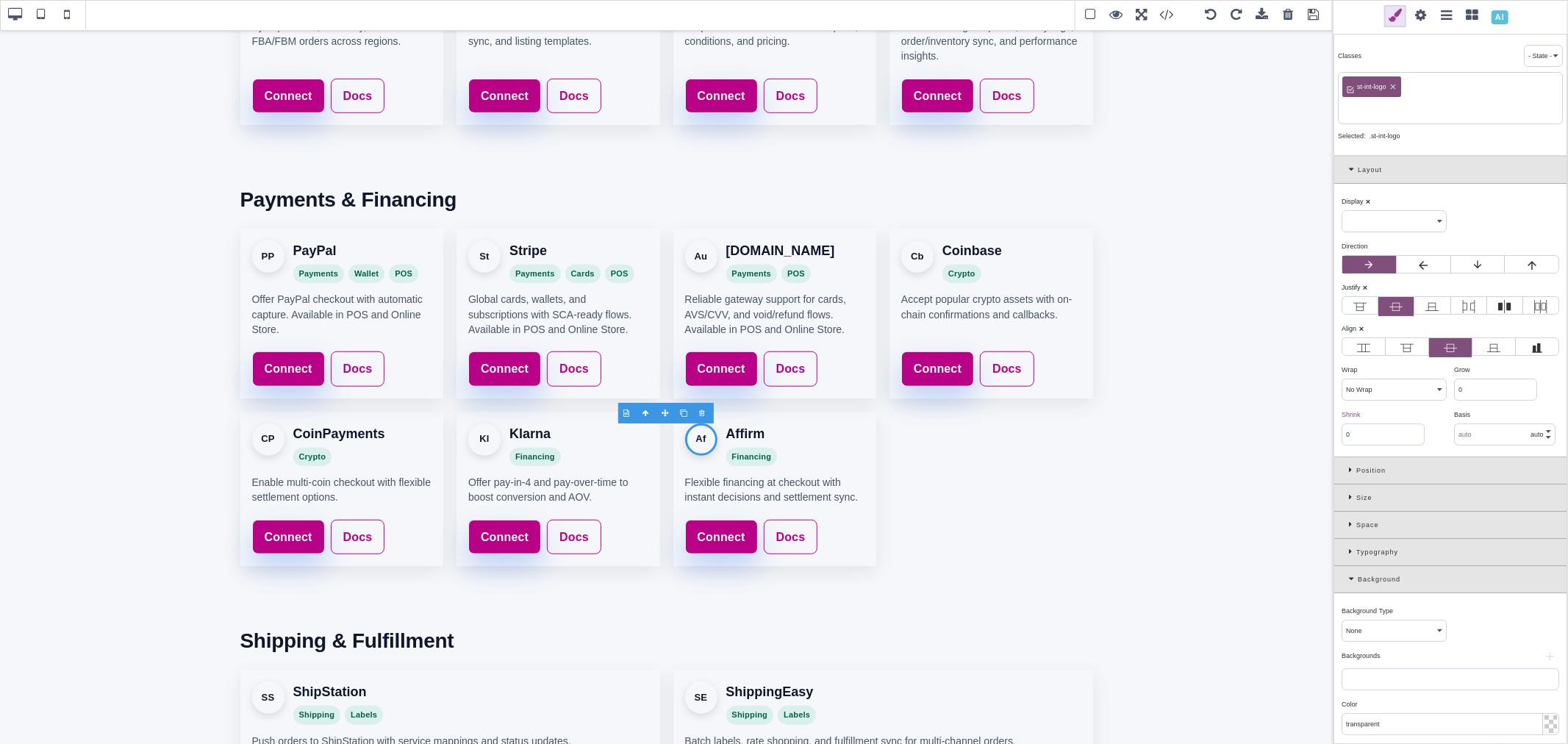
paste input "affirm"
type input "affirm"
select select "flex"
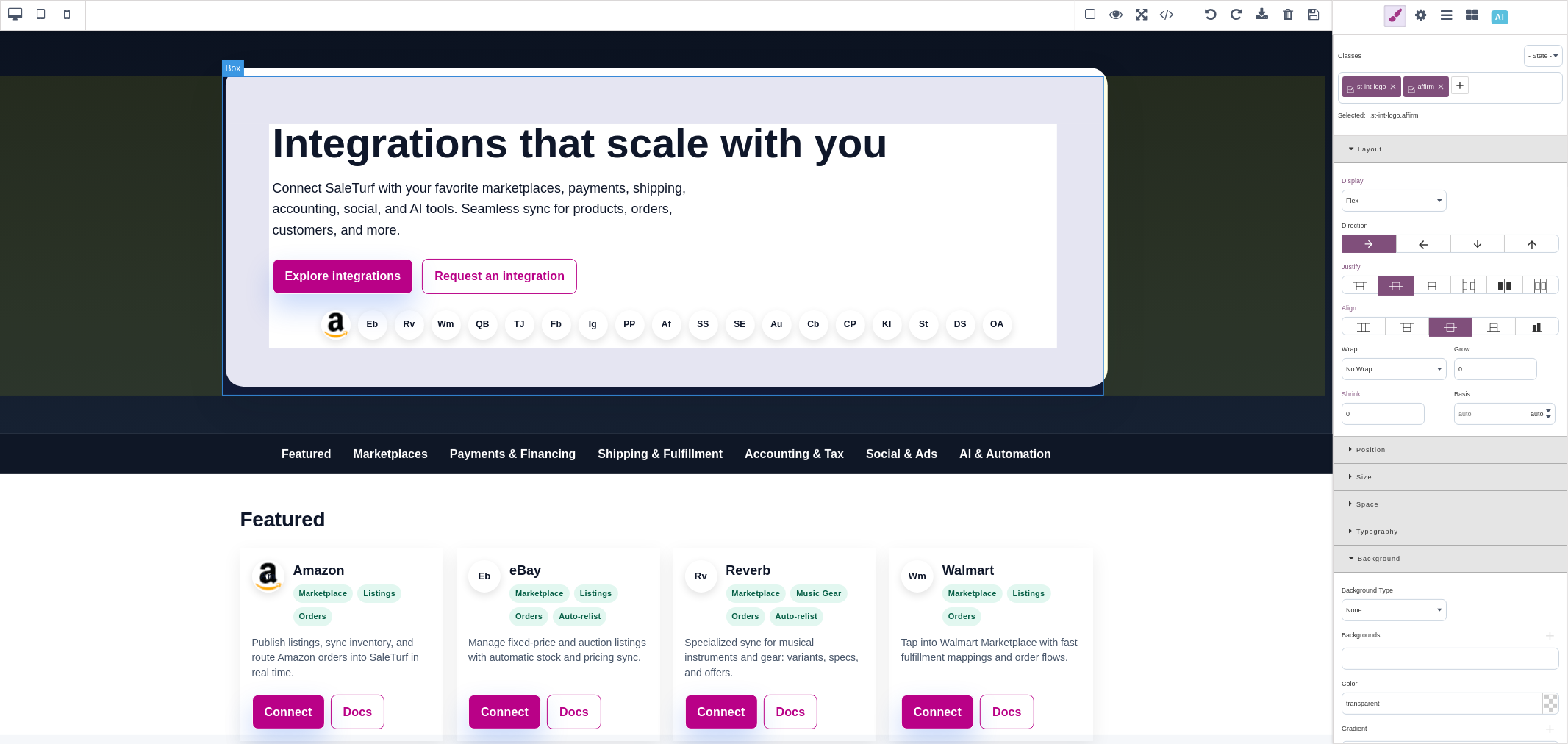
scroll to position [0, 0]
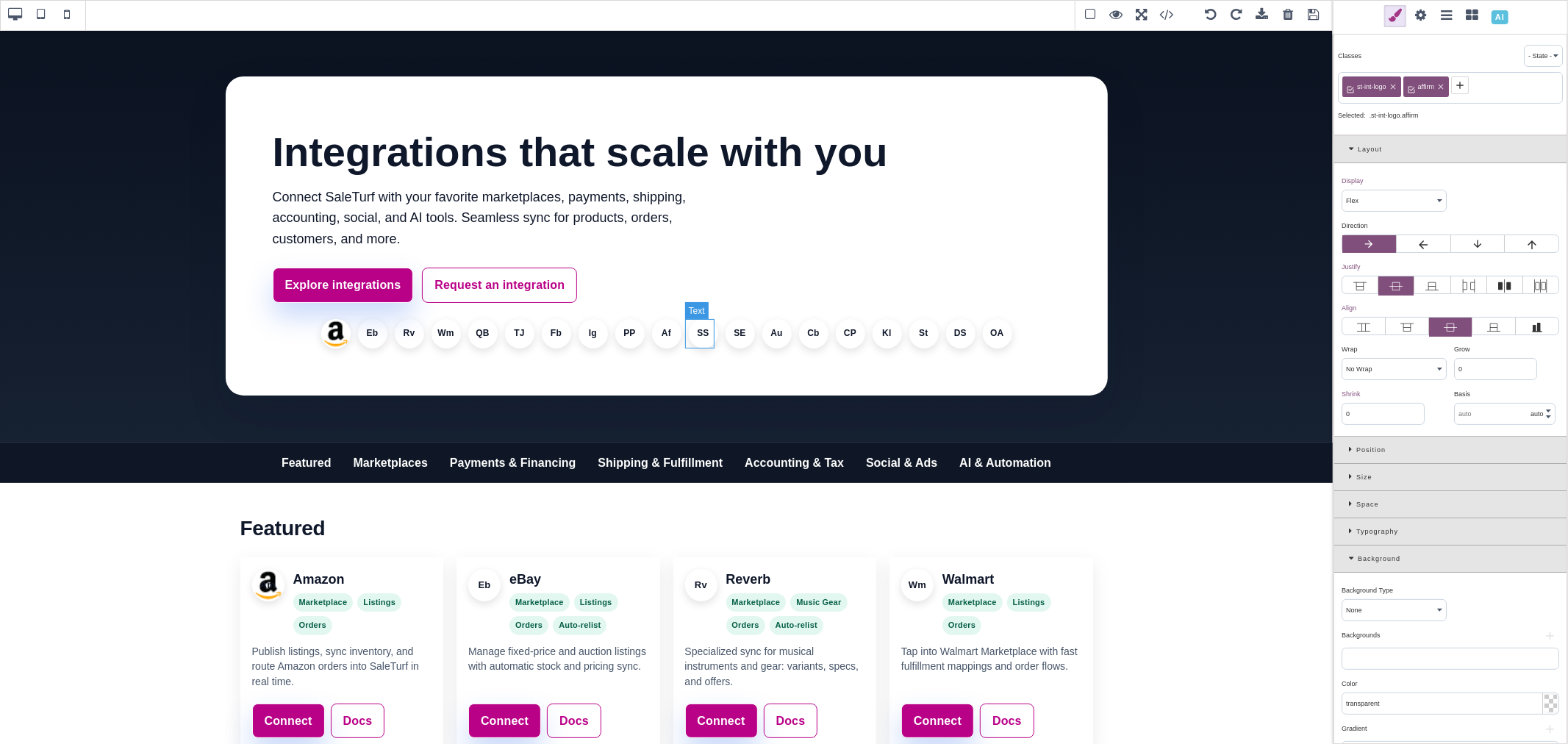
click at [696, 338] on li "SS" at bounding box center [703, 334] width 29 height 29
select select
type input "1"
click at [1421, 77] on div "st-int-logo" at bounding box center [1450, 88] width 225 height 32
click at [1407, 87] on icon at bounding box center [1412, 85] width 12 height 12
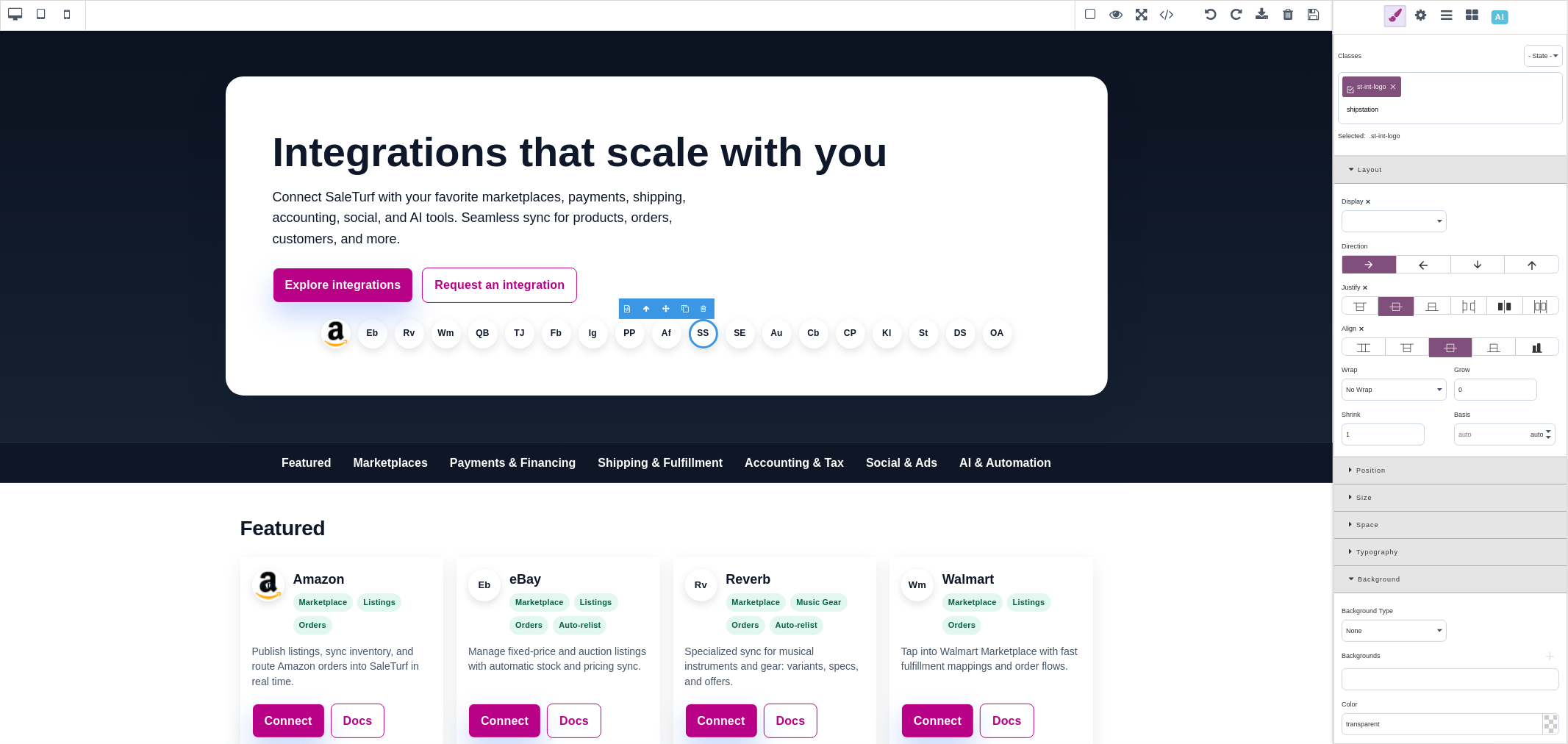
click at [1369, 111] on input "shipstation" at bounding box center [1450, 110] width 216 height 21
click at [1377, 112] on input "shipstation" at bounding box center [1450, 110] width 216 height 21
type input "shipstation"
select select "flex"
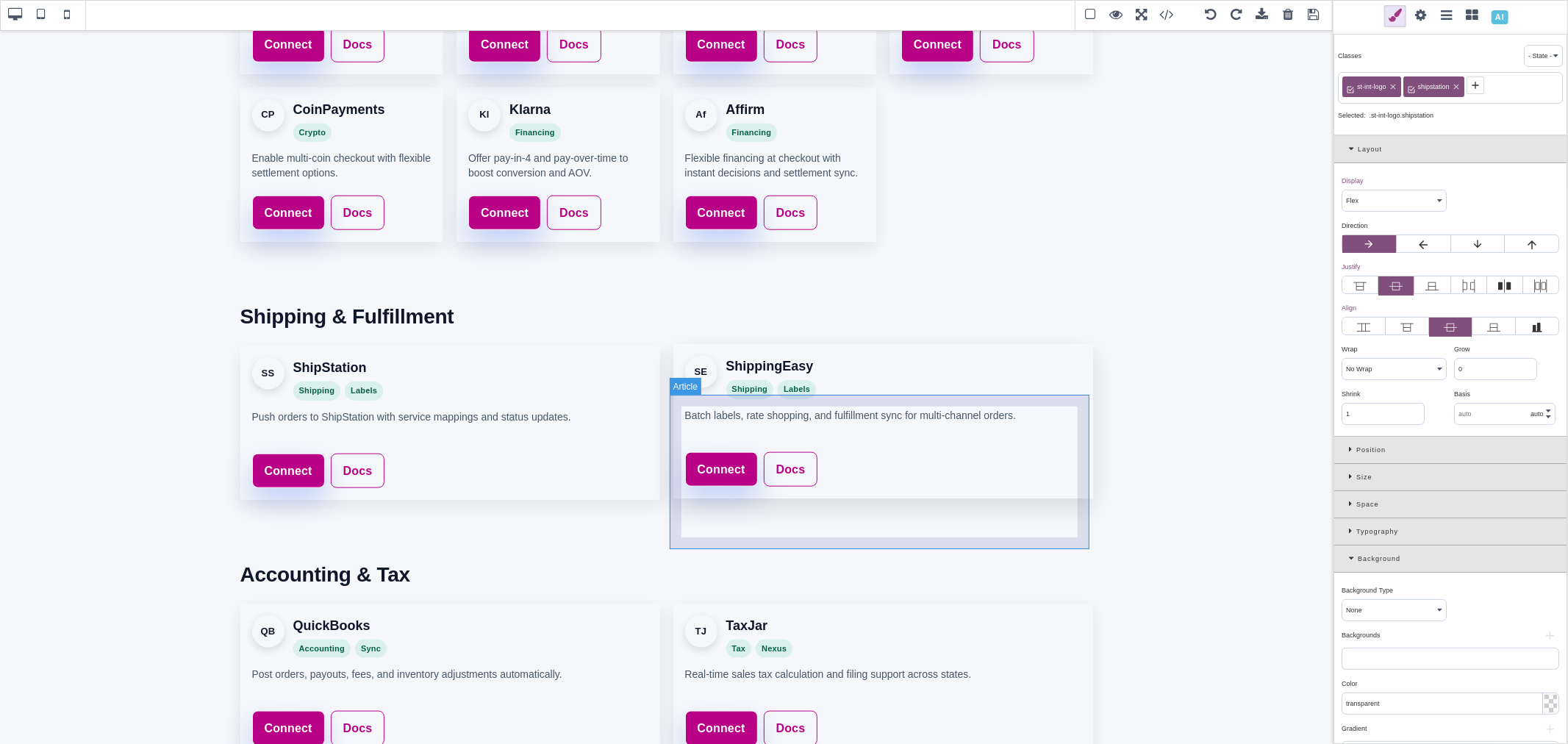
scroll to position [1224, 0]
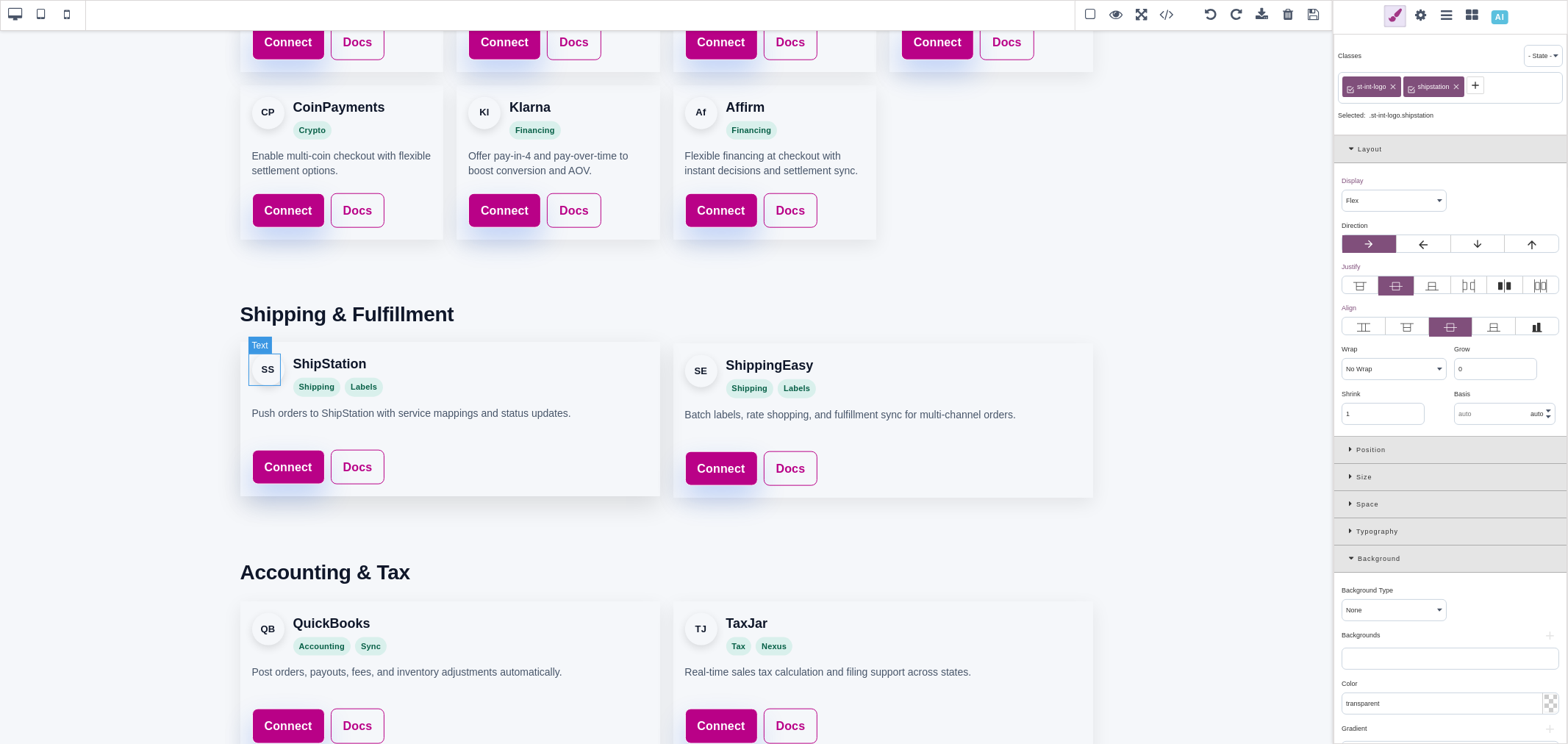
click at [260, 364] on div "SS" at bounding box center [268, 369] width 33 height 33
select select
type input "0"
click at [1412, 84] on icon at bounding box center [1412, 85] width 7 height 7
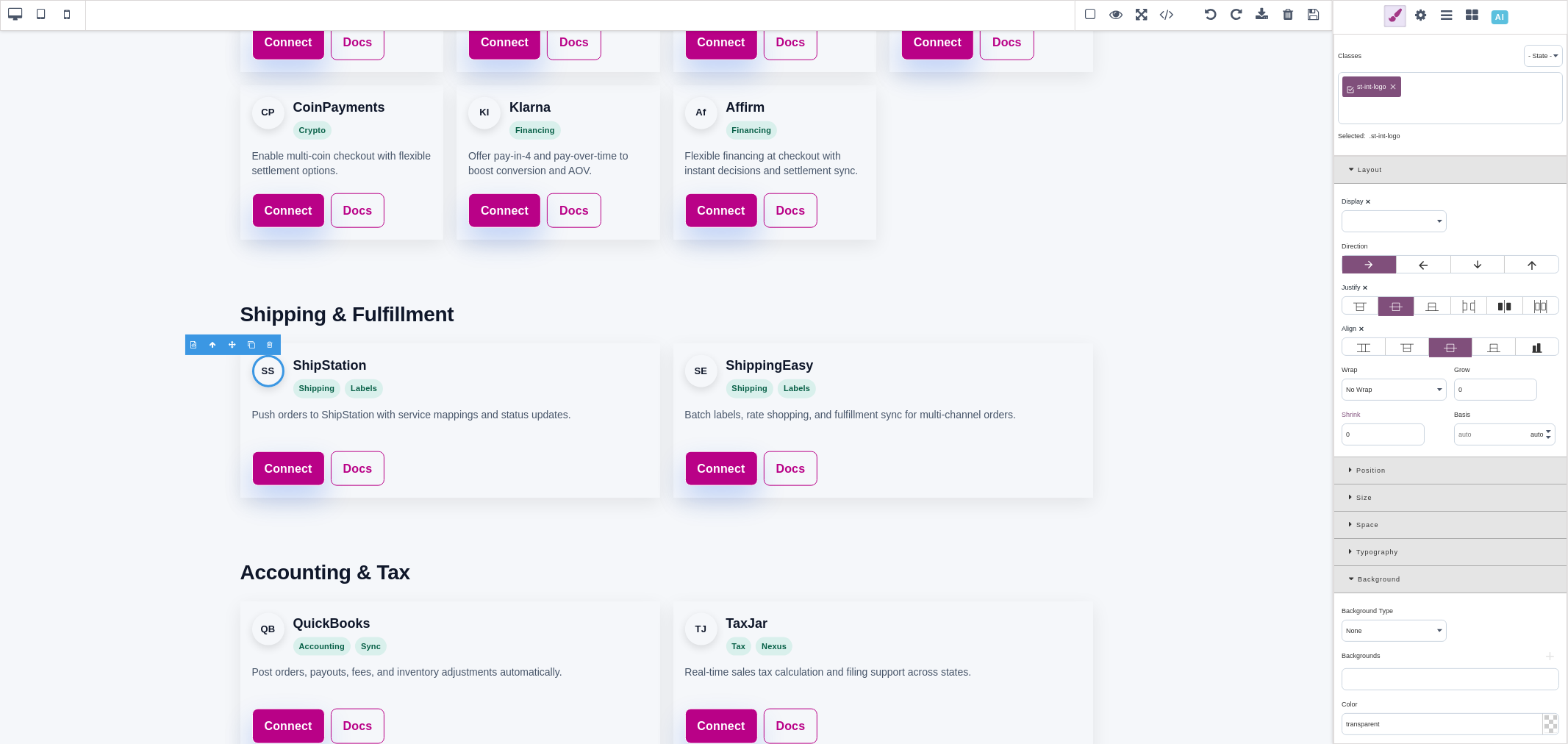
paste input "shipstation"
type input "shipstation"
select select "flex"
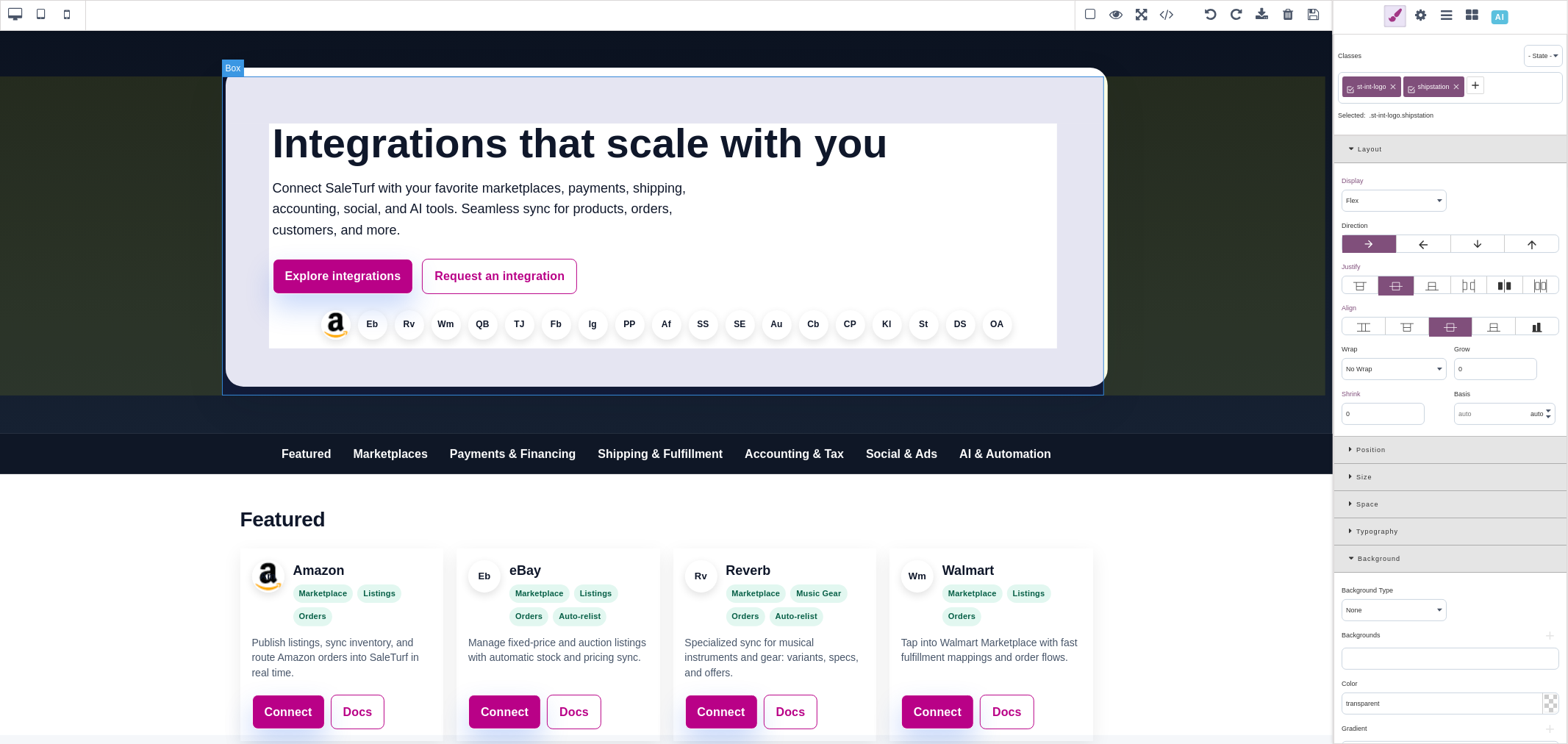
scroll to position [0, 0]
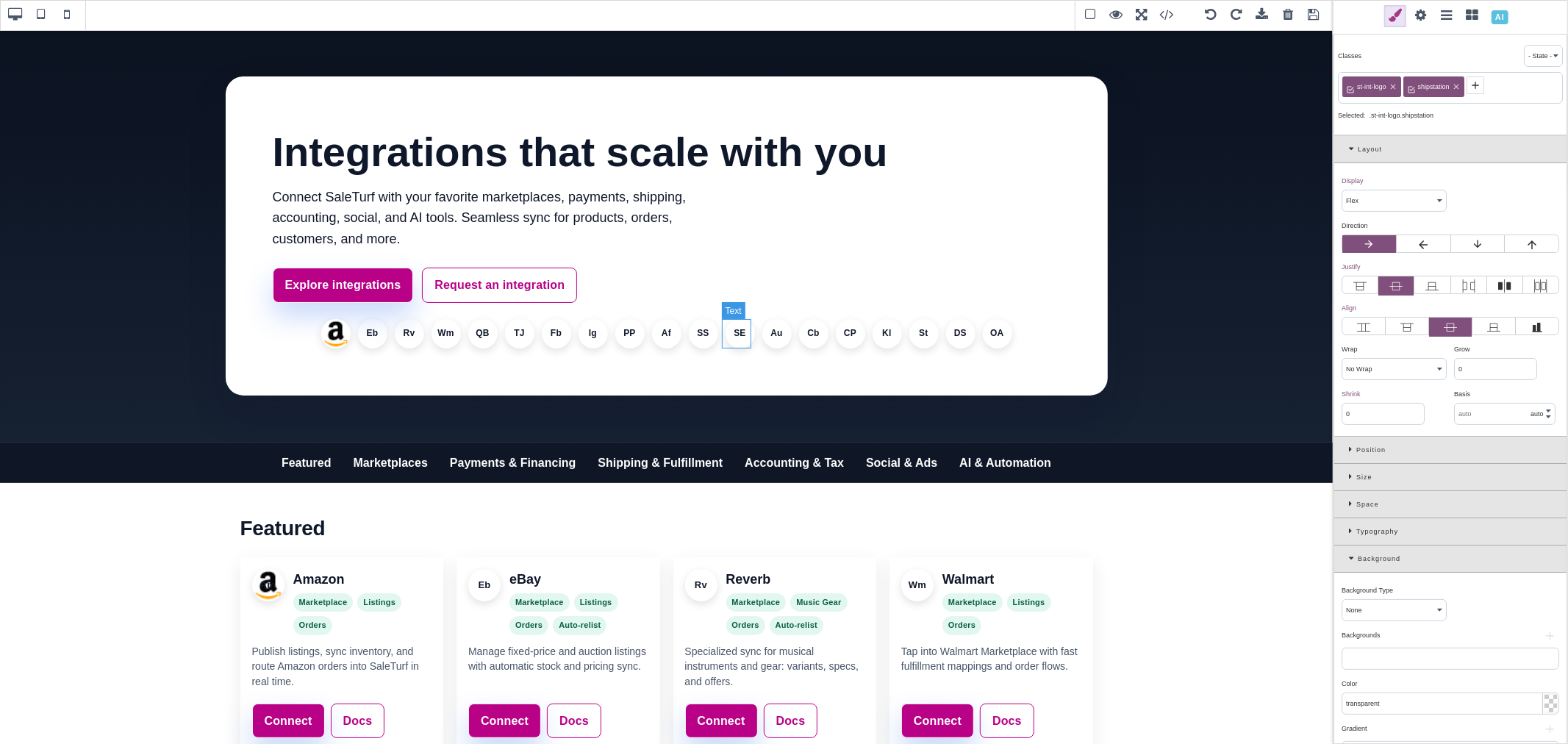
click at [733, 333] on li "SE" at bounding box center [740, 334] width 29 height 29
select select
type input "1"
click at [1409, 89] on icon at bounding box center [1412, 85] width 12 height 12
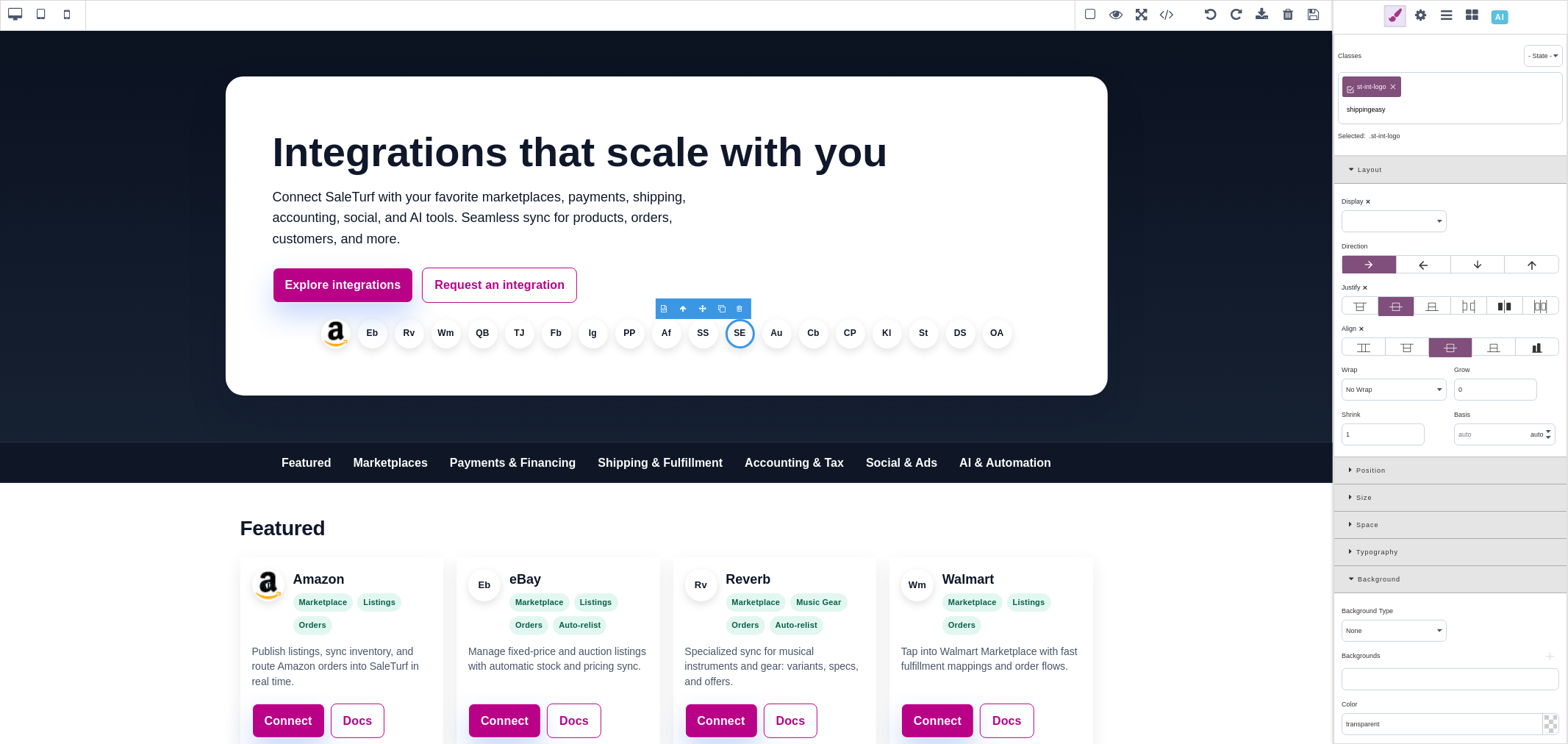
click at [1373, 116] on input "shippingeasy" at bounding box center [1450, 110] width 216 height 21
type input "shippingeasy"
select select "flex"
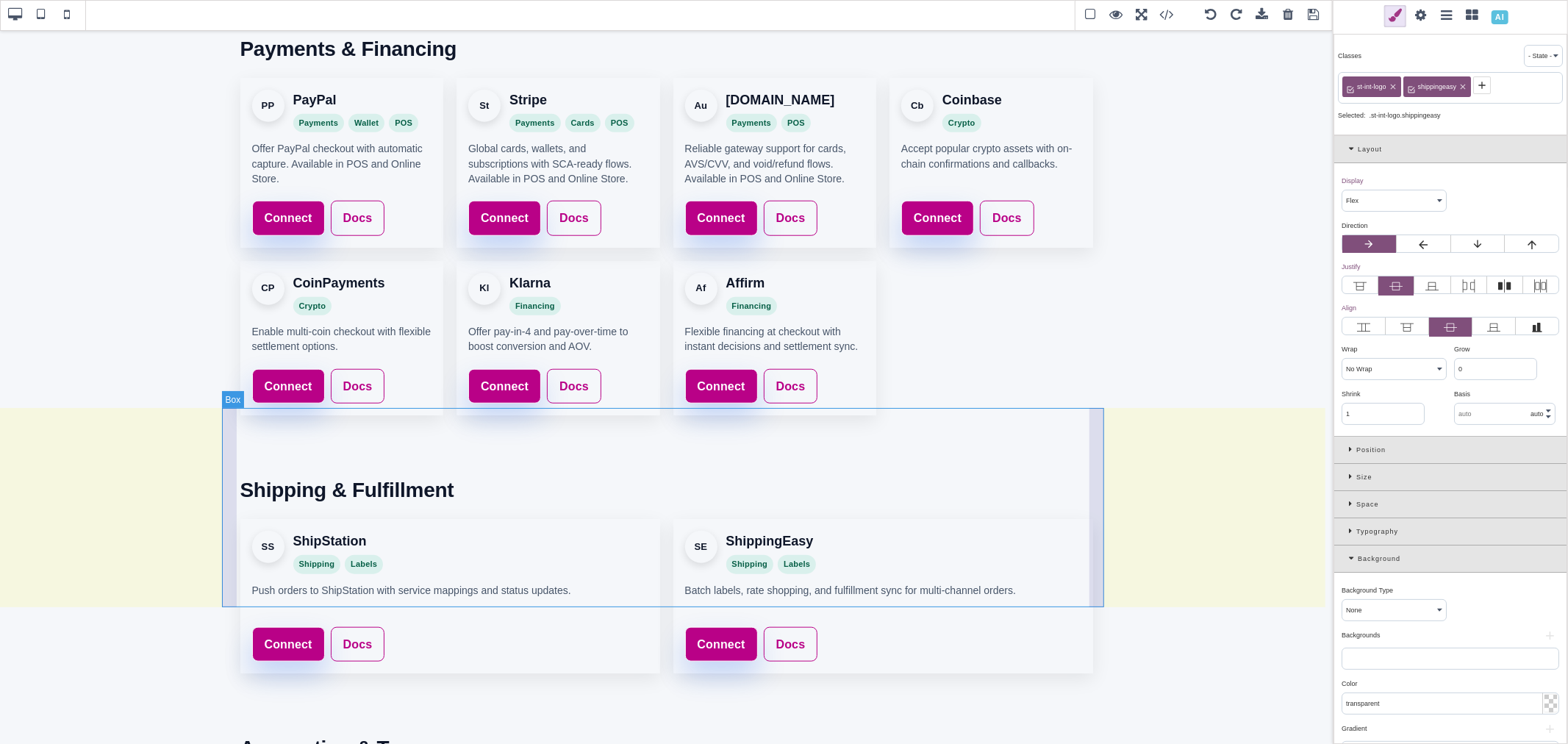
scroll to position [1224, 0]
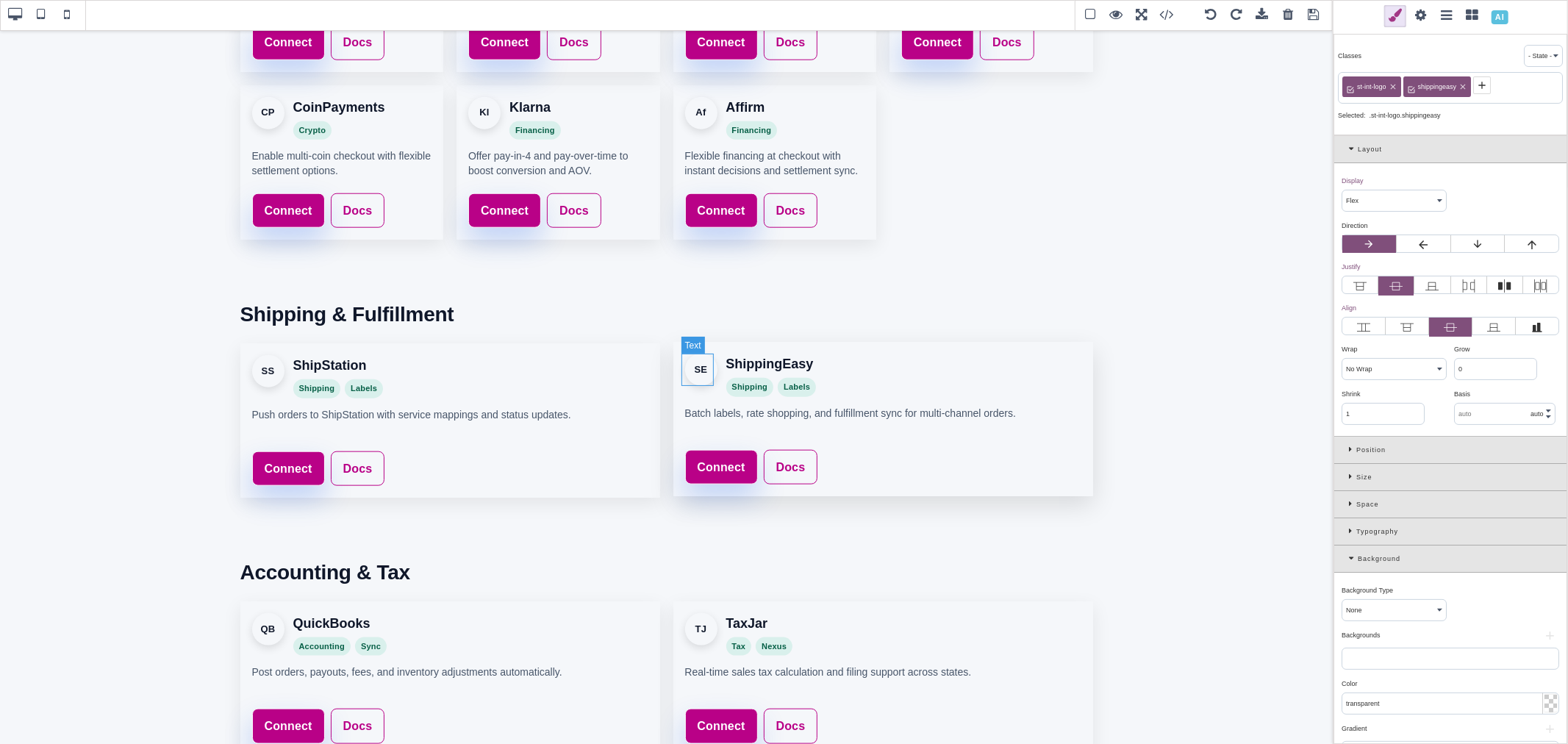
click at [702, 370] on div "SE" at bounding box center [701, 369] width 33 height 33
select select
type input "0"
click at [1412, 83] on icon at bounding box center [1412, 85] width 7 height 7
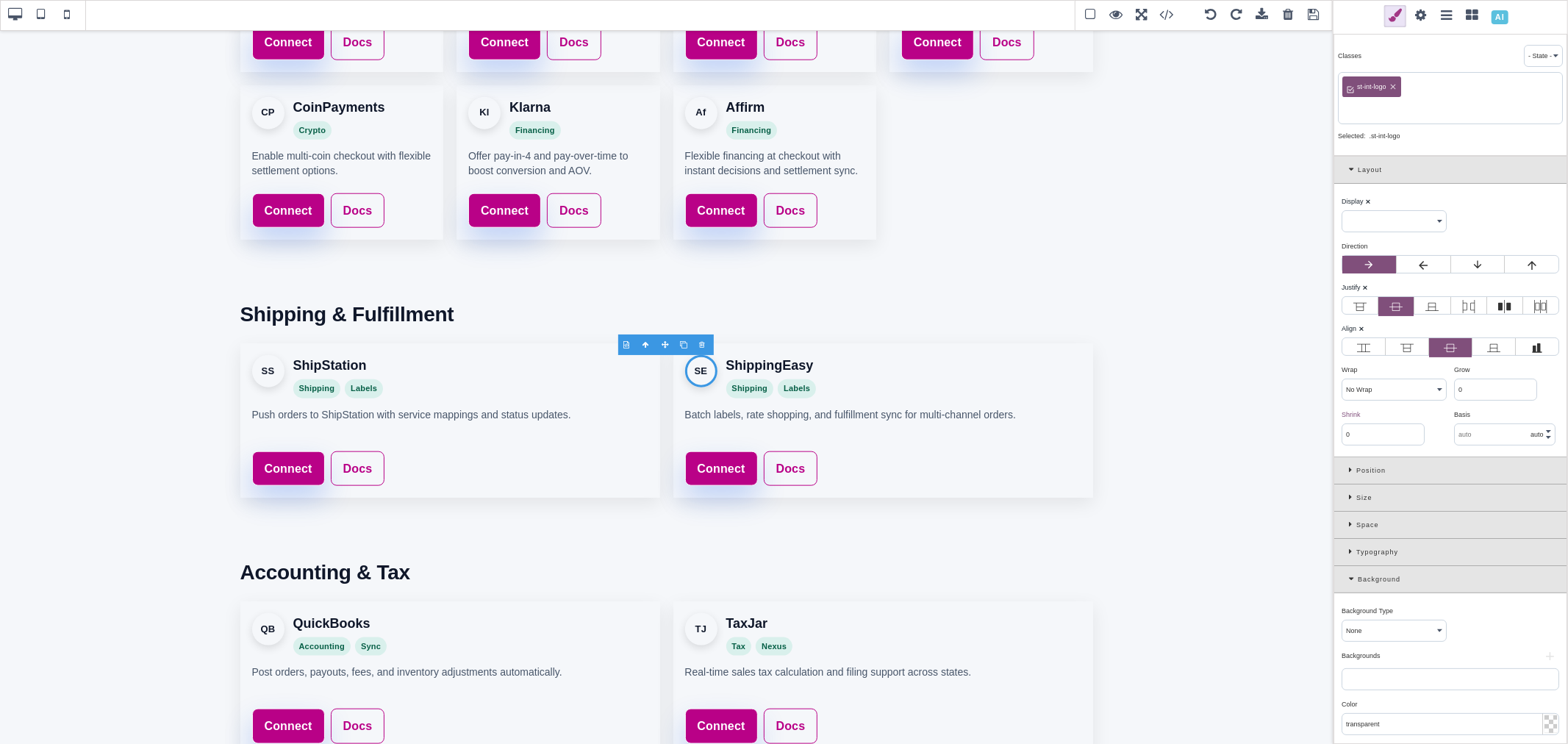
paste input "shippingeasy"
type input "shippingeasy"
select select "flex"
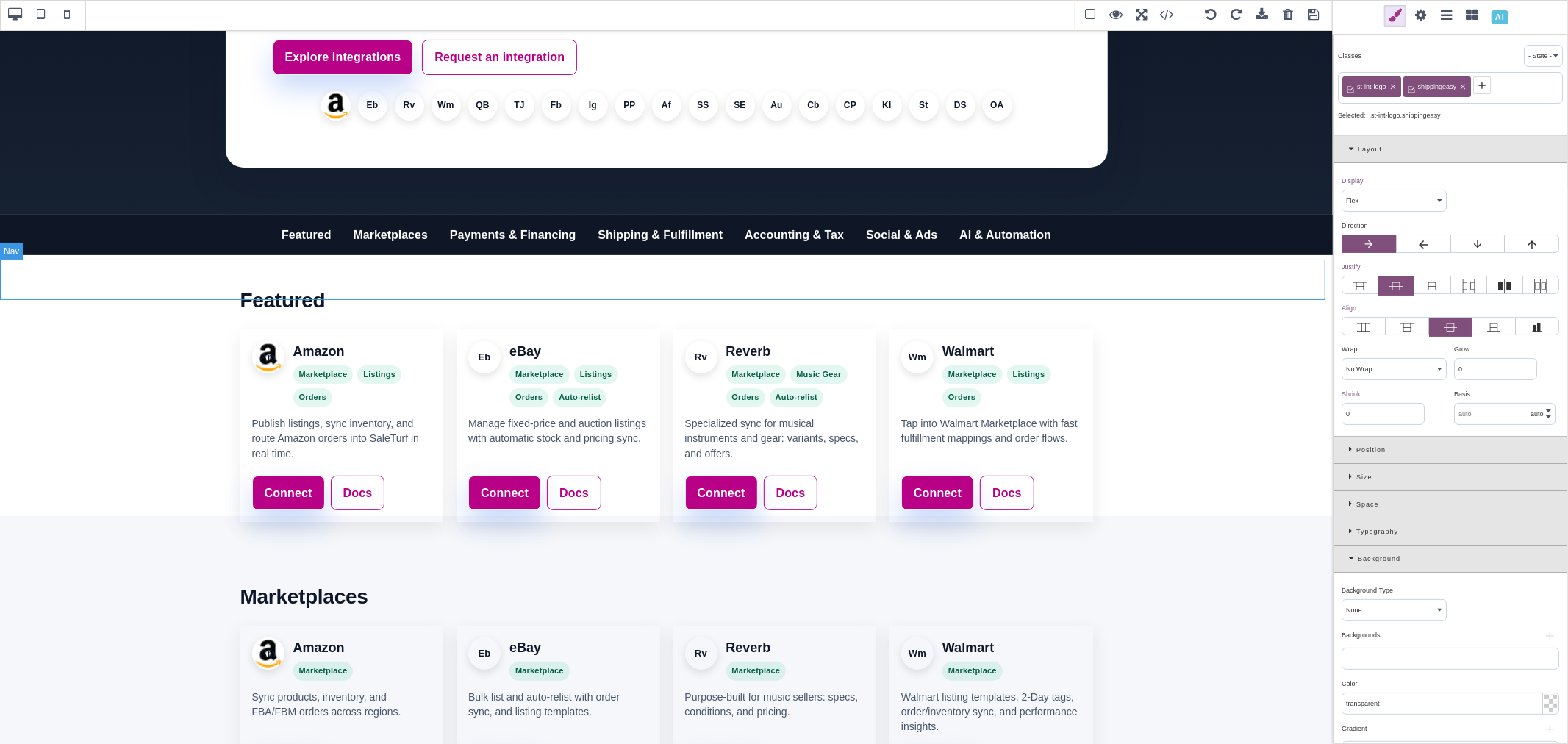
scroll to position [0, 0]
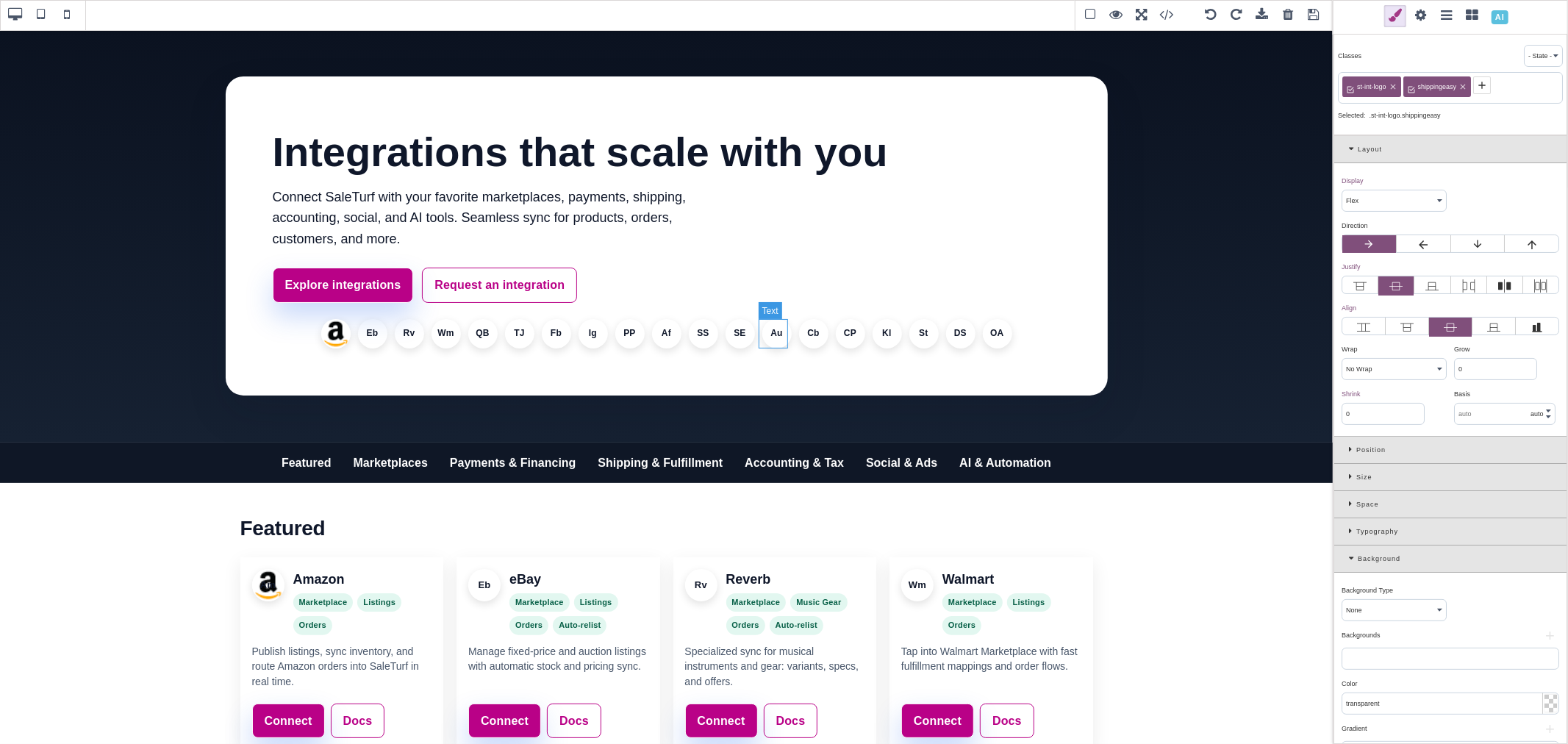
click at [775, 335] on li "Au" at bounding box center [777, 334] width 29 height 29
select select
type input "1"
click at [1417, 89] on icon at bounding box center [1412, 85] width 12 height 12
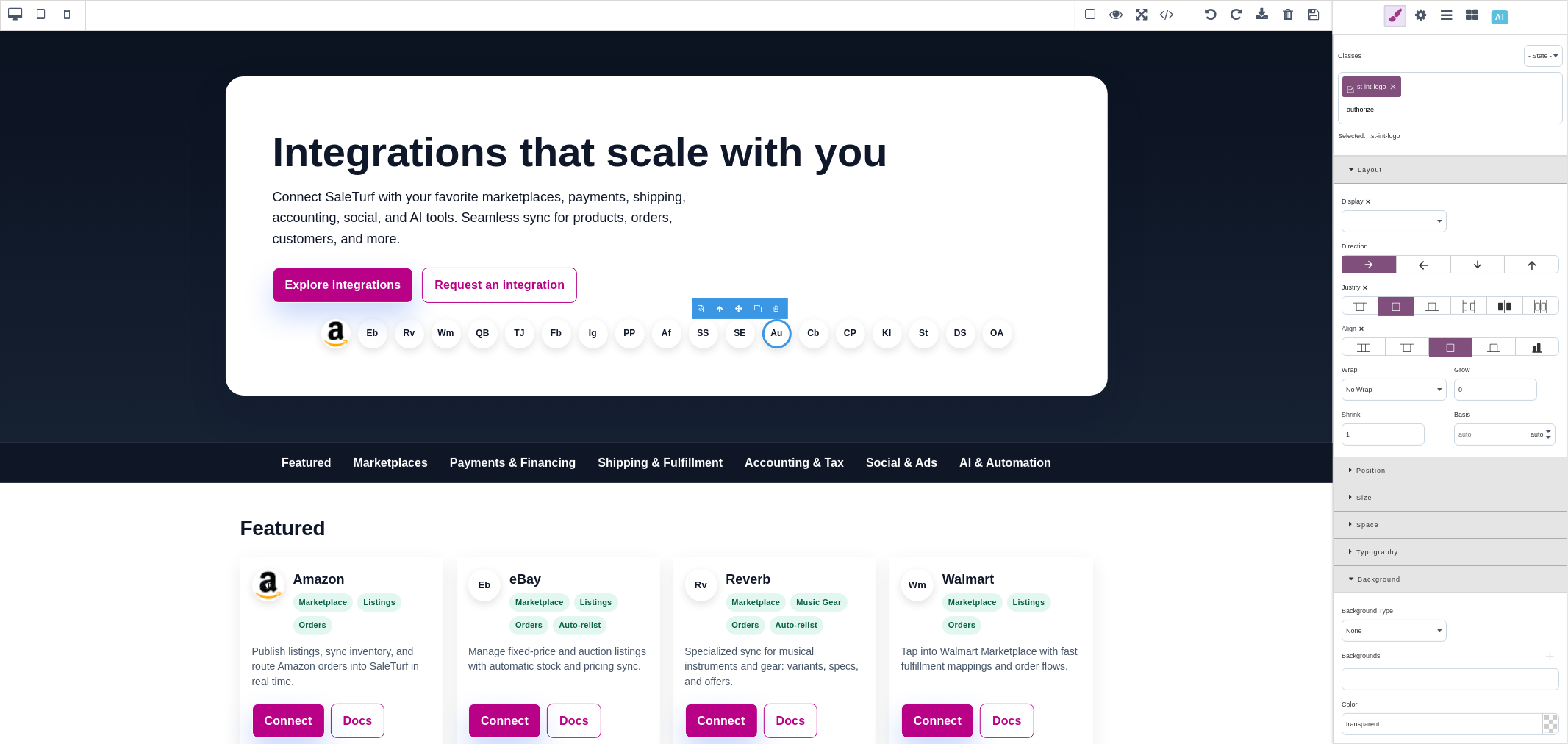
click at [1381, 107] on input "authorize" at bounding box center [1450, 110] width 216 height 21
type input "authorize"
select select "flex"
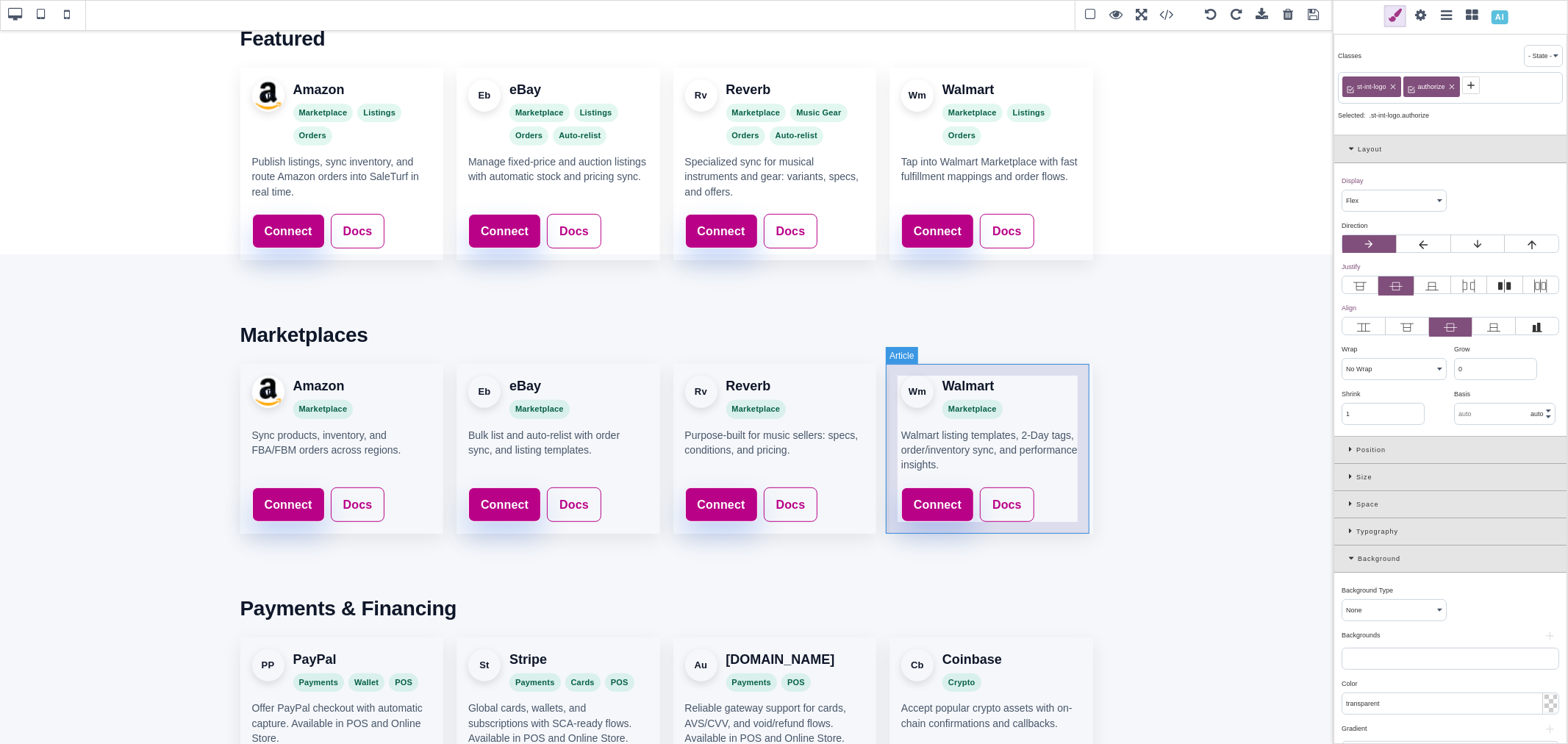
scroll to position [980, 0]
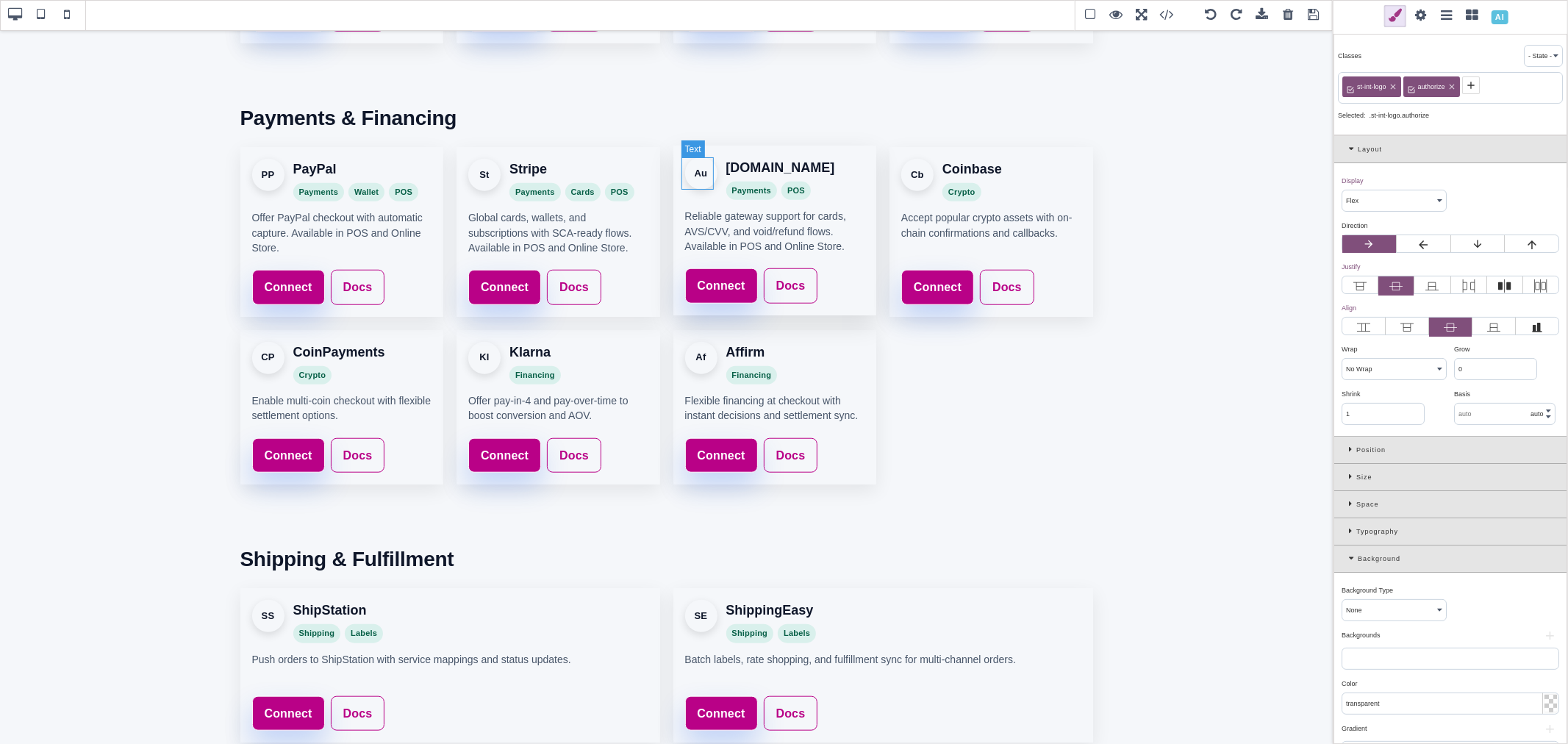
click at [698, 179] on div "Au" at bounding box center [701, 173] width 33 height 33
select select
type input "0"
click at [1412, 88] on icon at bounding box center [1412, 85] width 7 height 7
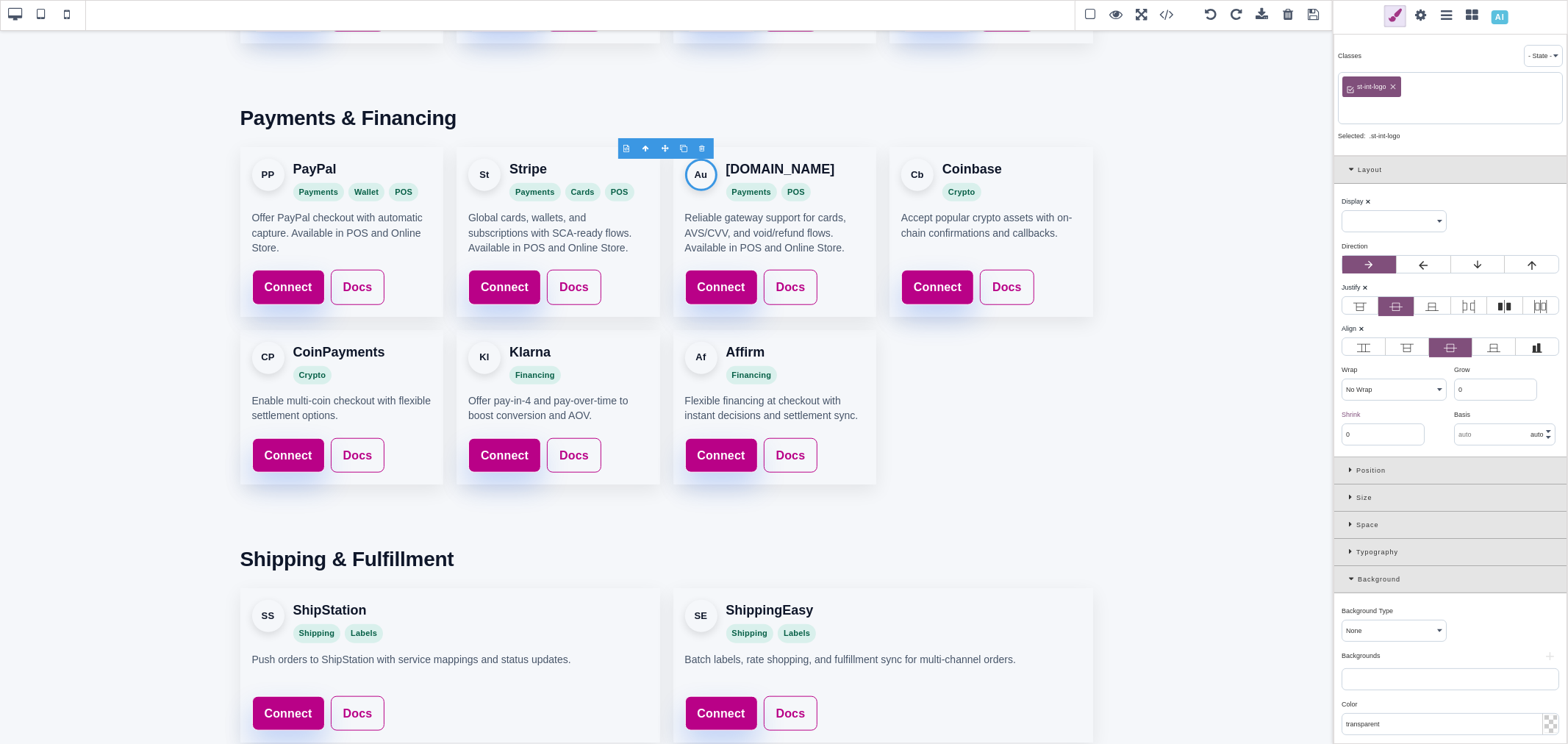
paste input "authorize"
type input "authorize"
select select "flex"
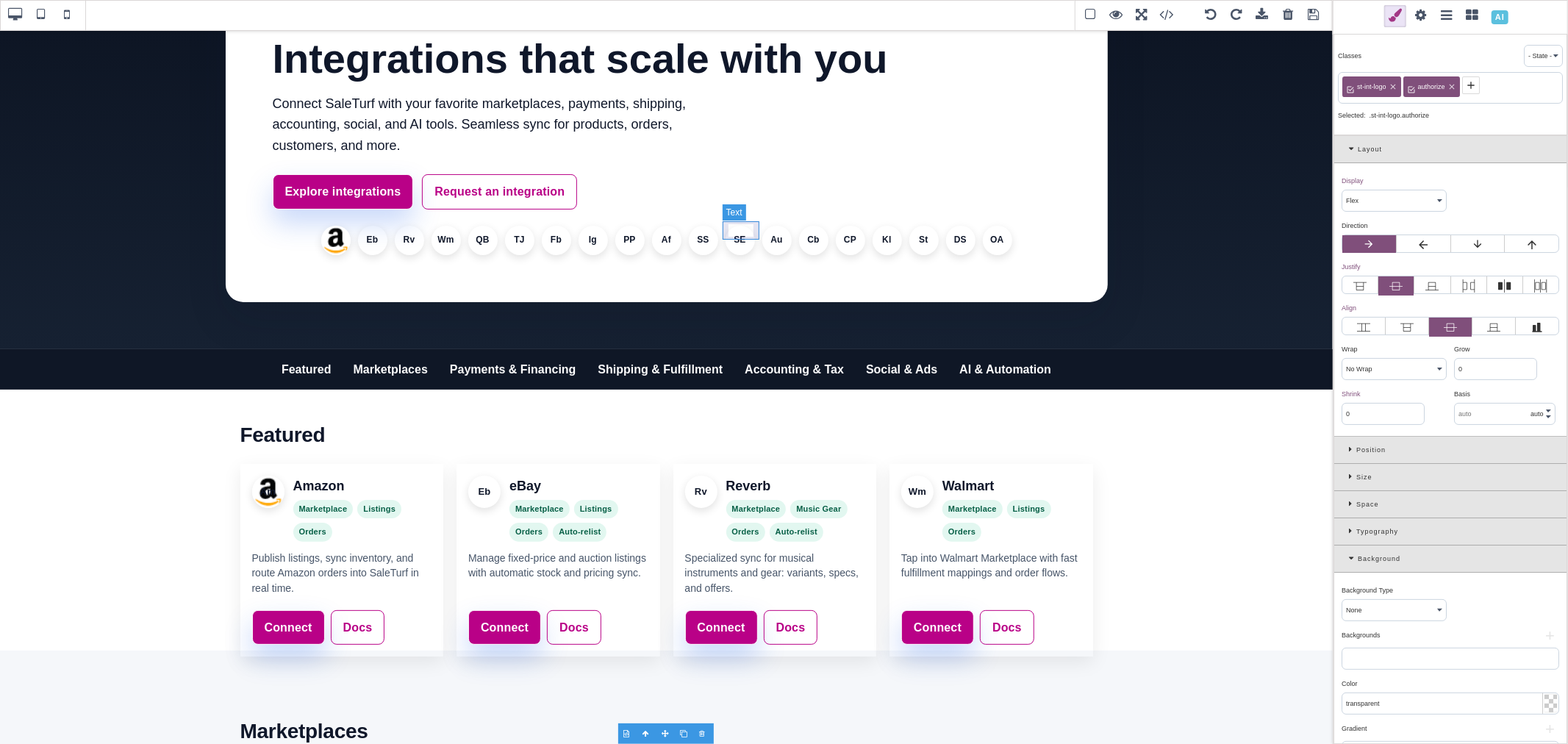
scroll to position [82, 0]
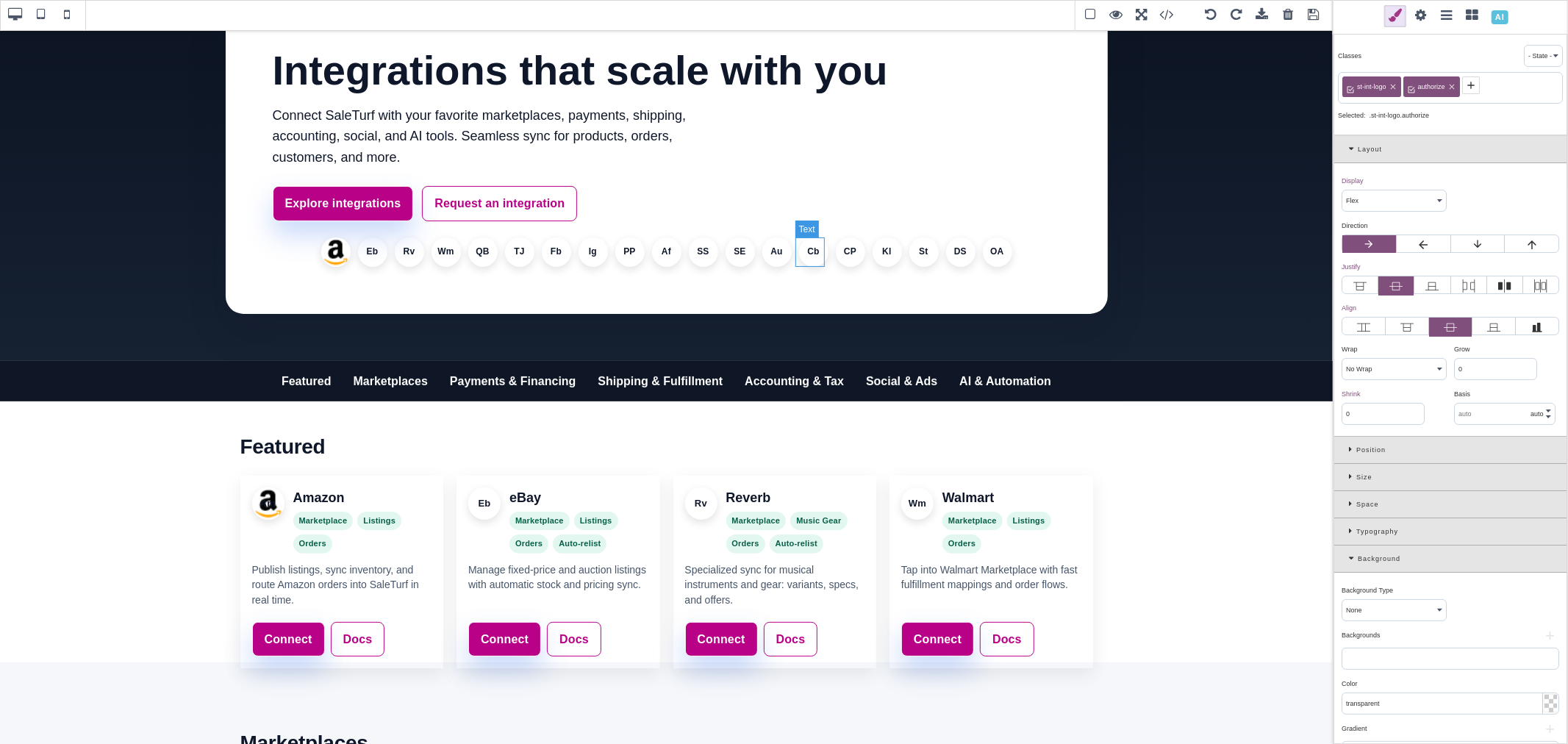
click at [810, 252] on li "Cb" at bounding box center [814, 252] width 29 height 29
select select
type input "1"
click at [1409, 87] on icon at bounding box center [1412, 85] width 12 height 12
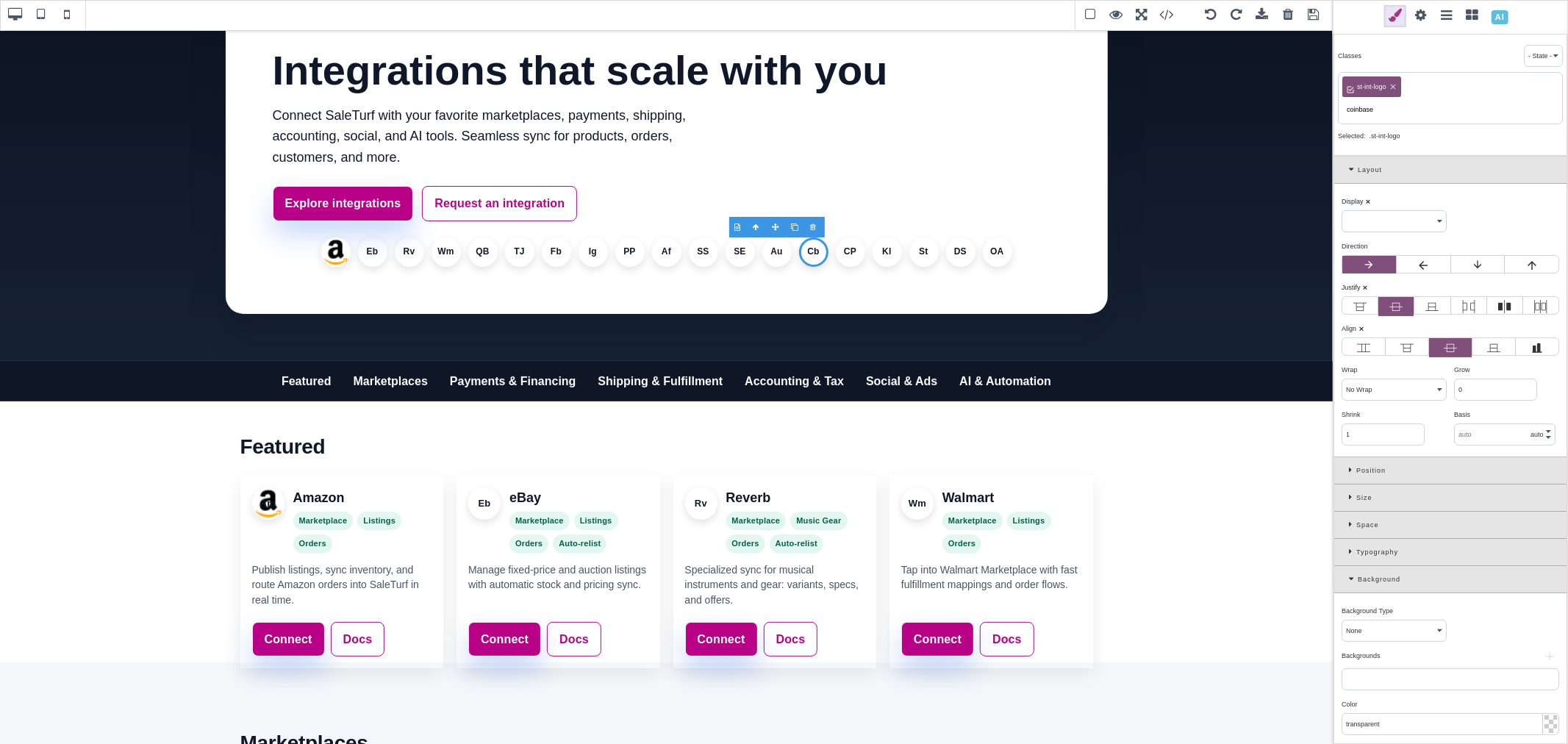
click at [1375, 107] on input "coinbase" at bounding box center [1450, 110] width 216 height 21
type input "coinbase"
select select "flex"
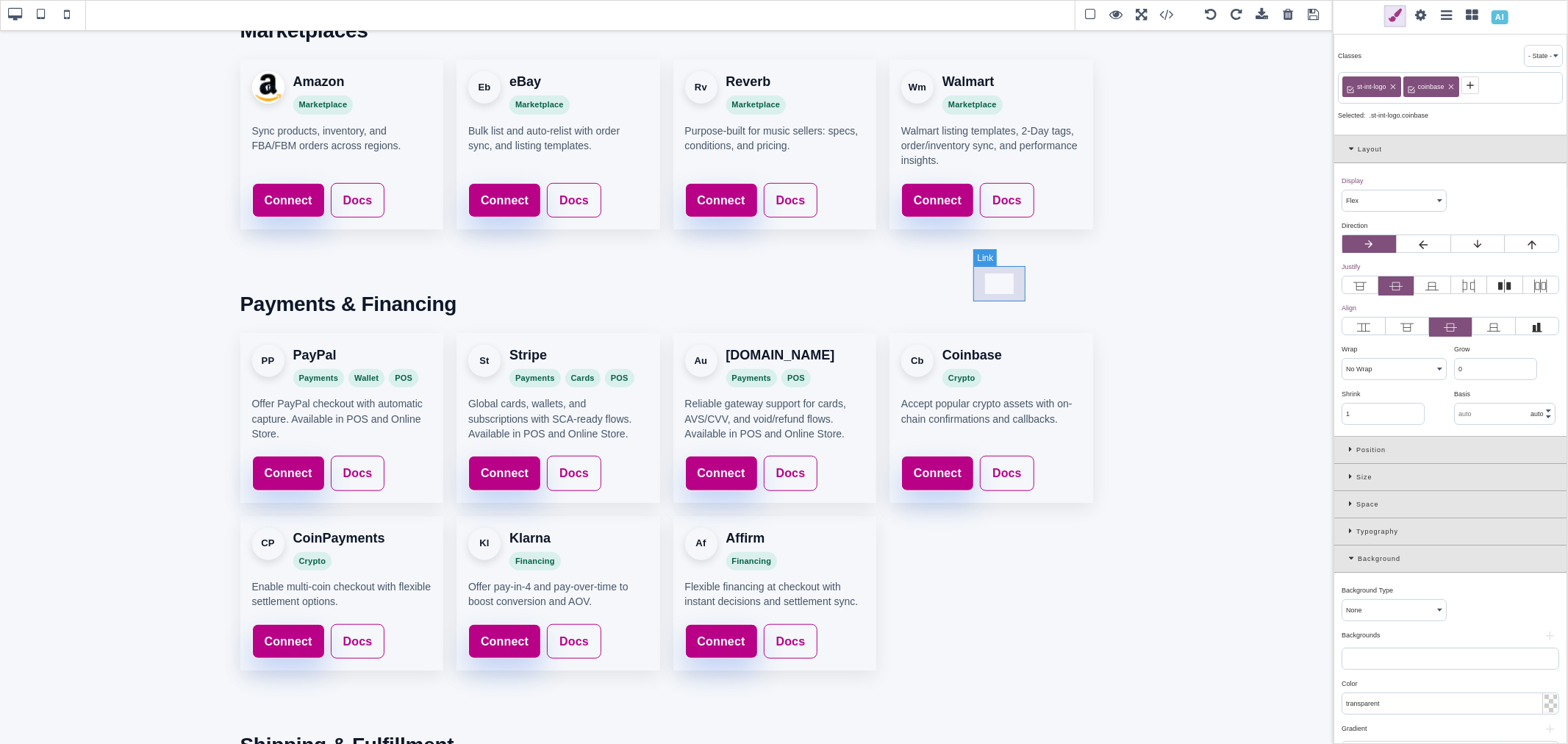
scroll to position [817, 0]
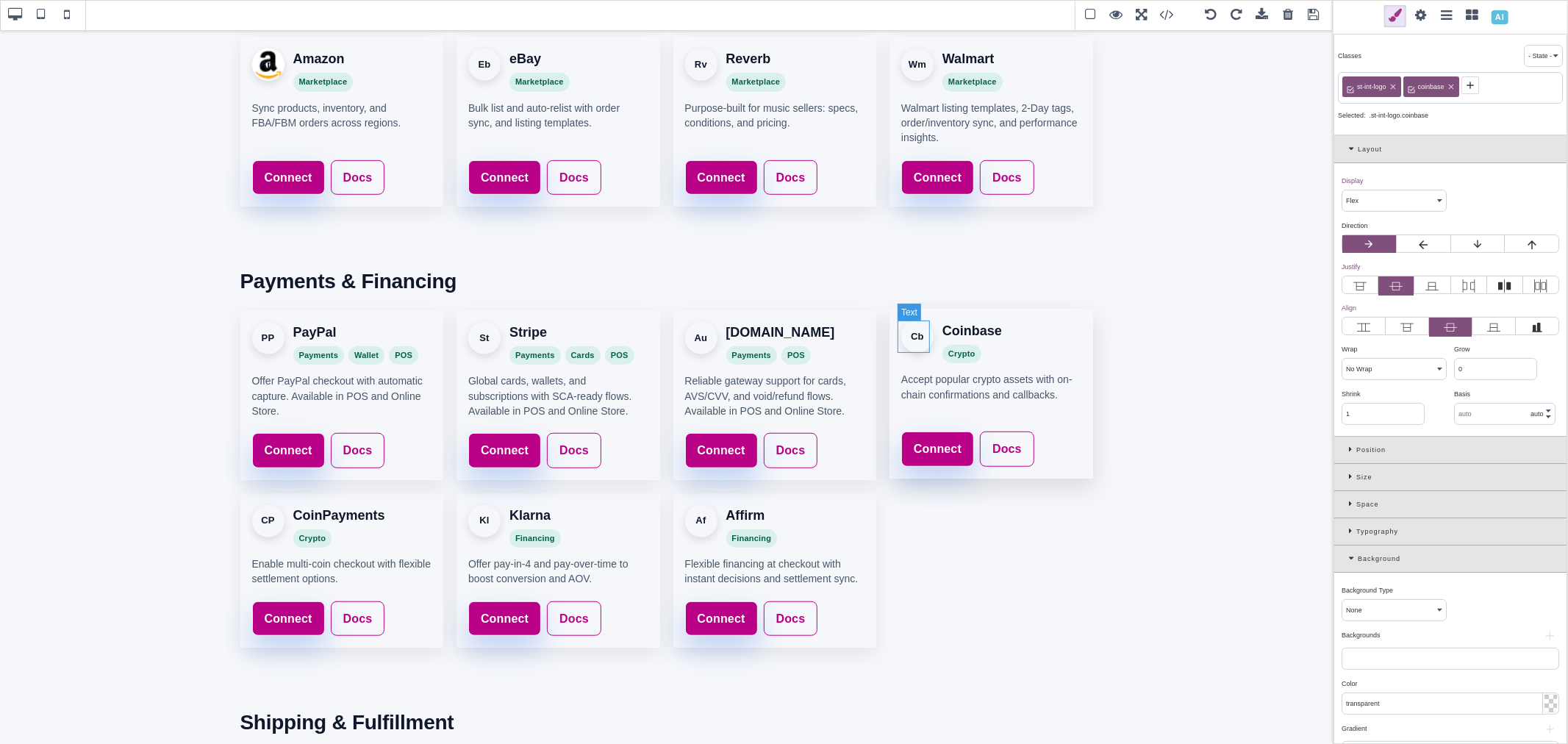
click at [921, 342] on div "Cb" at bounding box center [917, 336] width 33 height 33
select select
type input "0"
click at [1408, 85] on icon at bounding box center [1412, 85] width 7 height 7
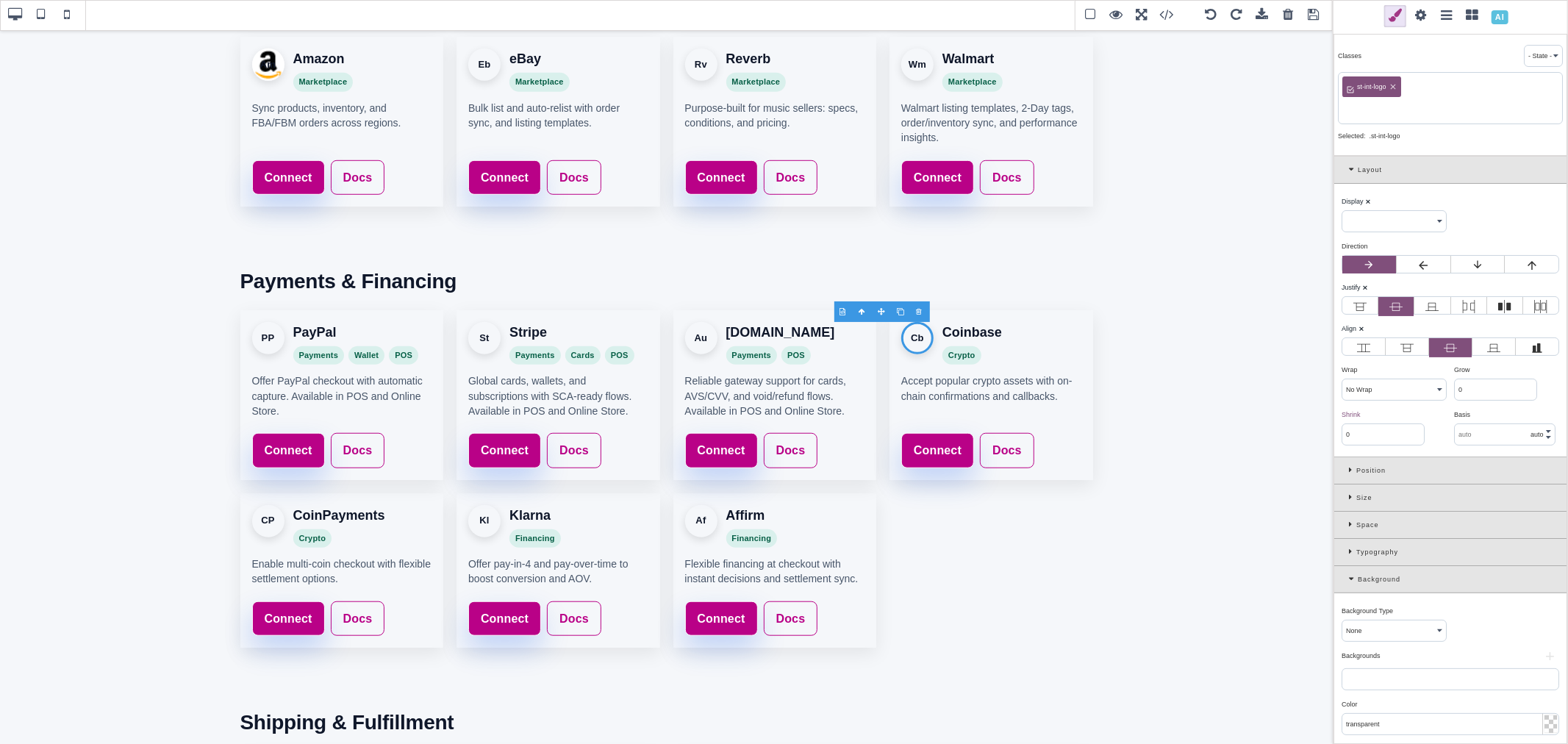
paste input "coinbase"
type input "coinbase"
select select "flex"
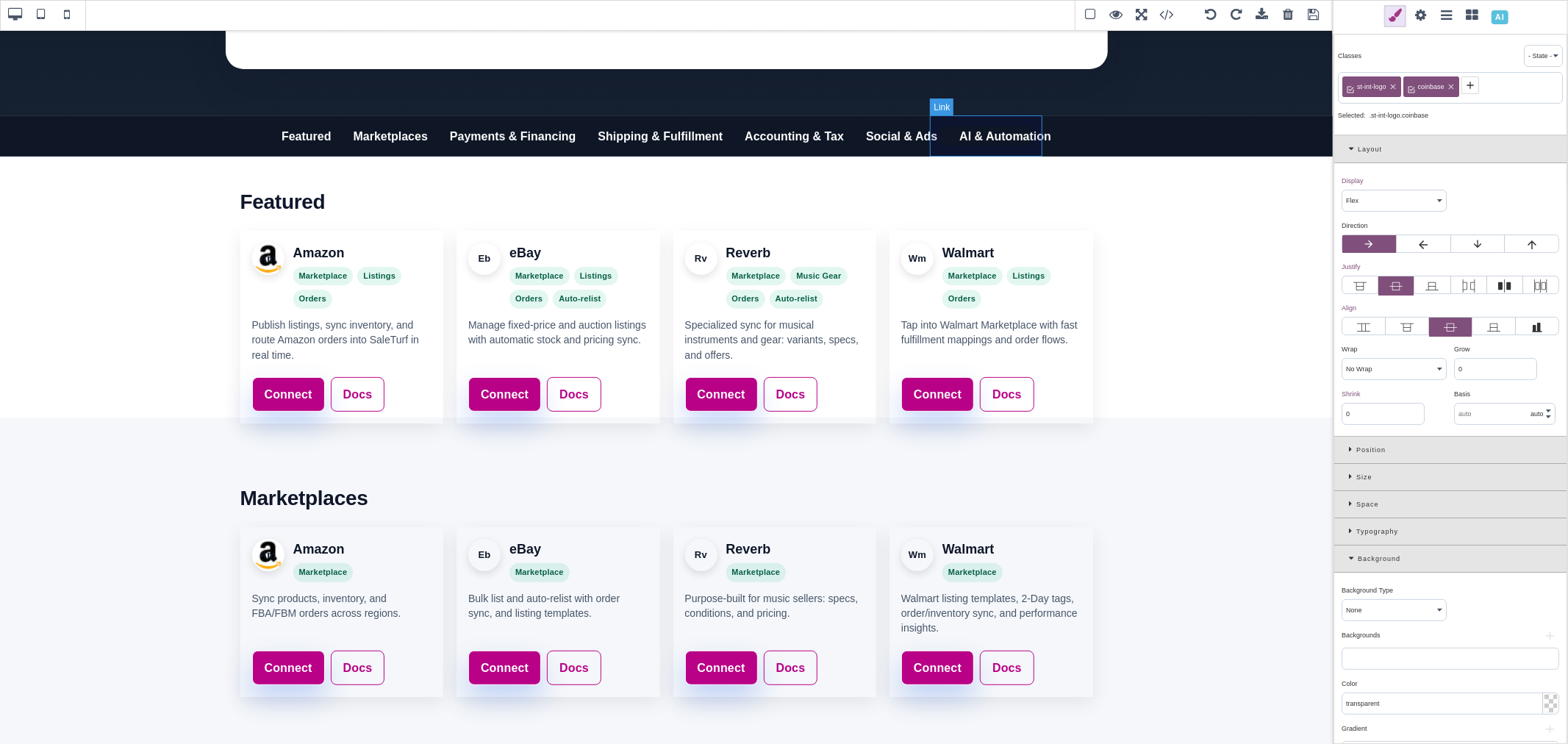
scroll to position [163, 0]
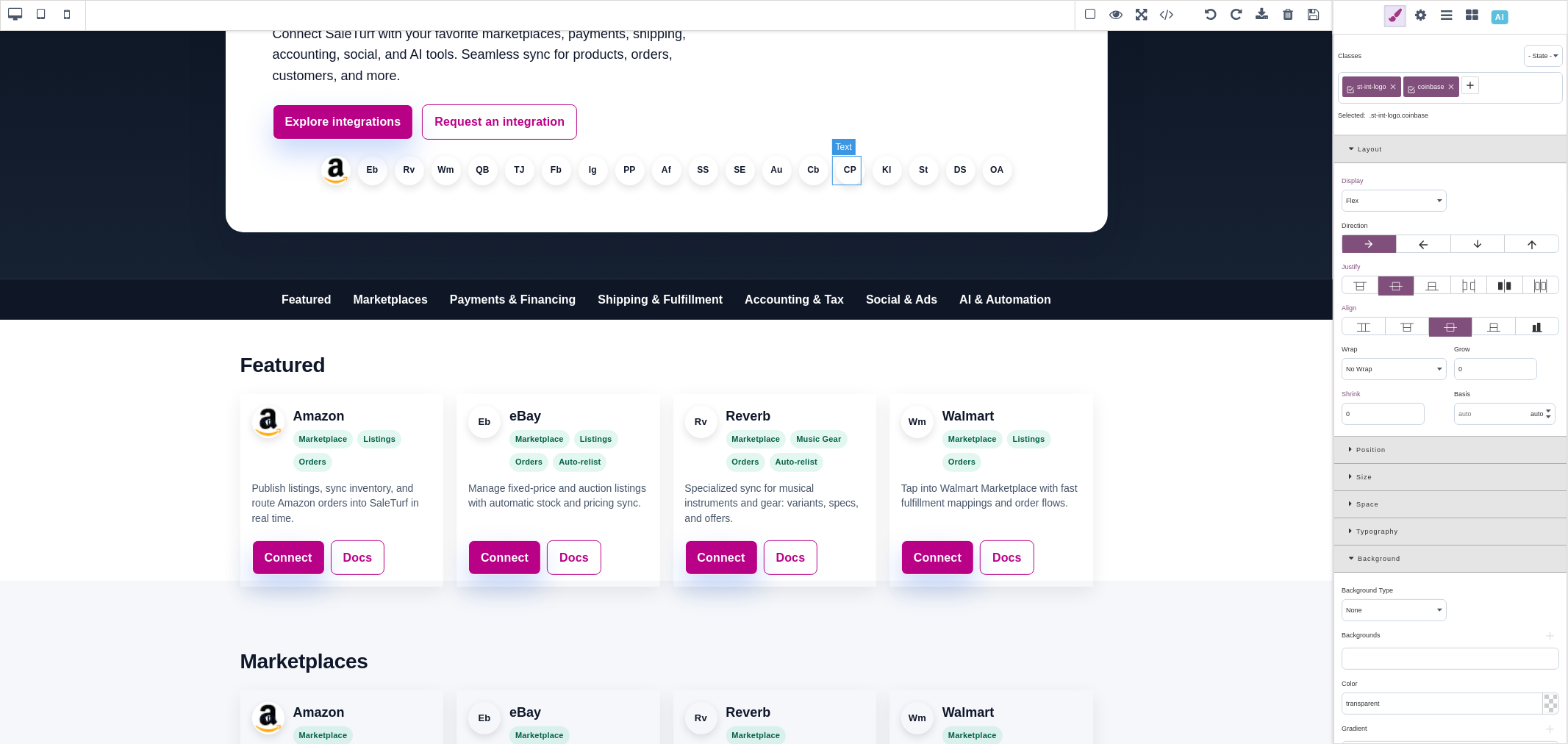
click at [843, 167] on li "CP" at bounding box center [850, 170] width 29 height 29
select select
type input "1"
click at [1420, 82] on span at bounding box center [1412, 84] width 18 height 18
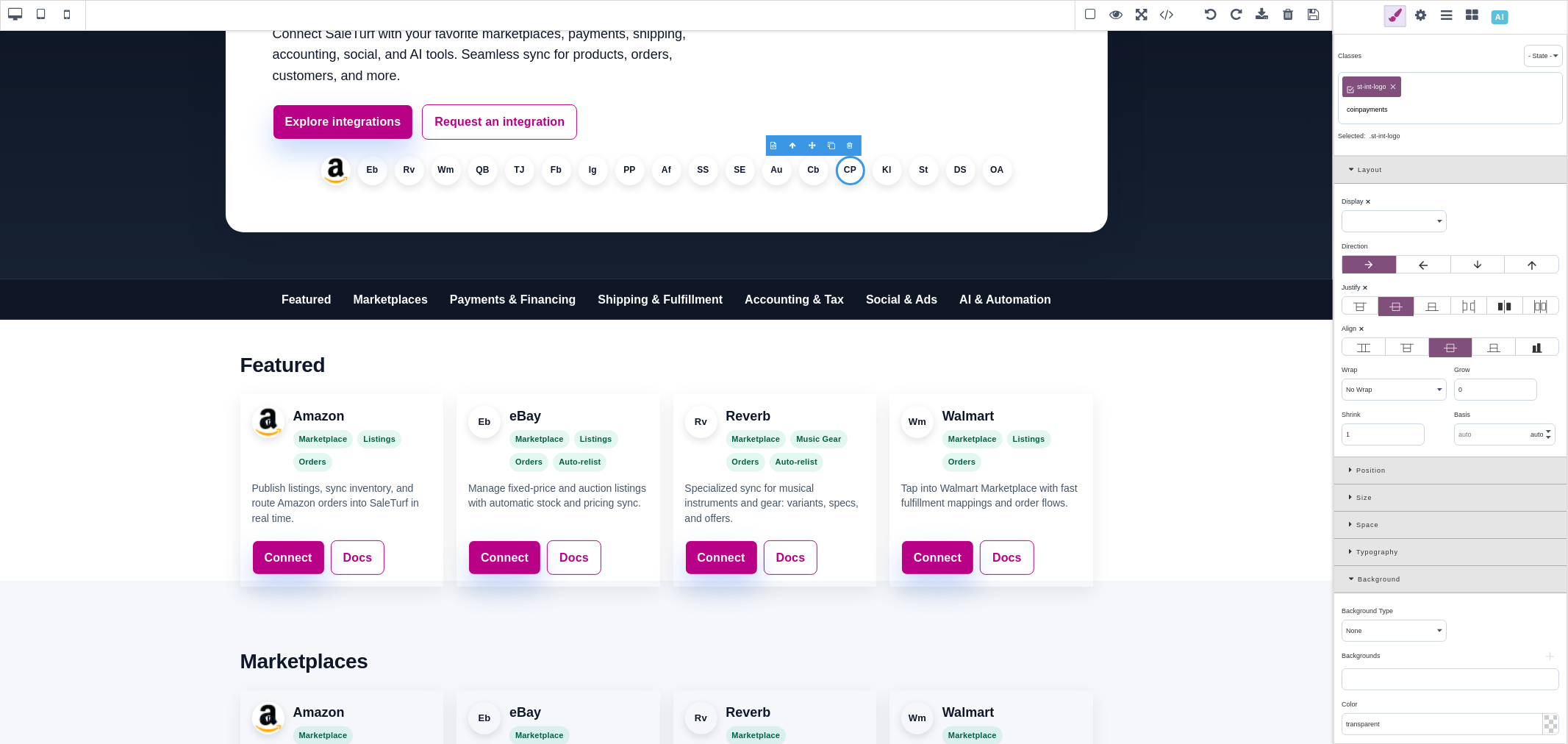
click at [1365, 107] on input "coinpayments" at bounding box center [1450, 110] width 216 height 21
type input "coinpayments"
select select "flex"
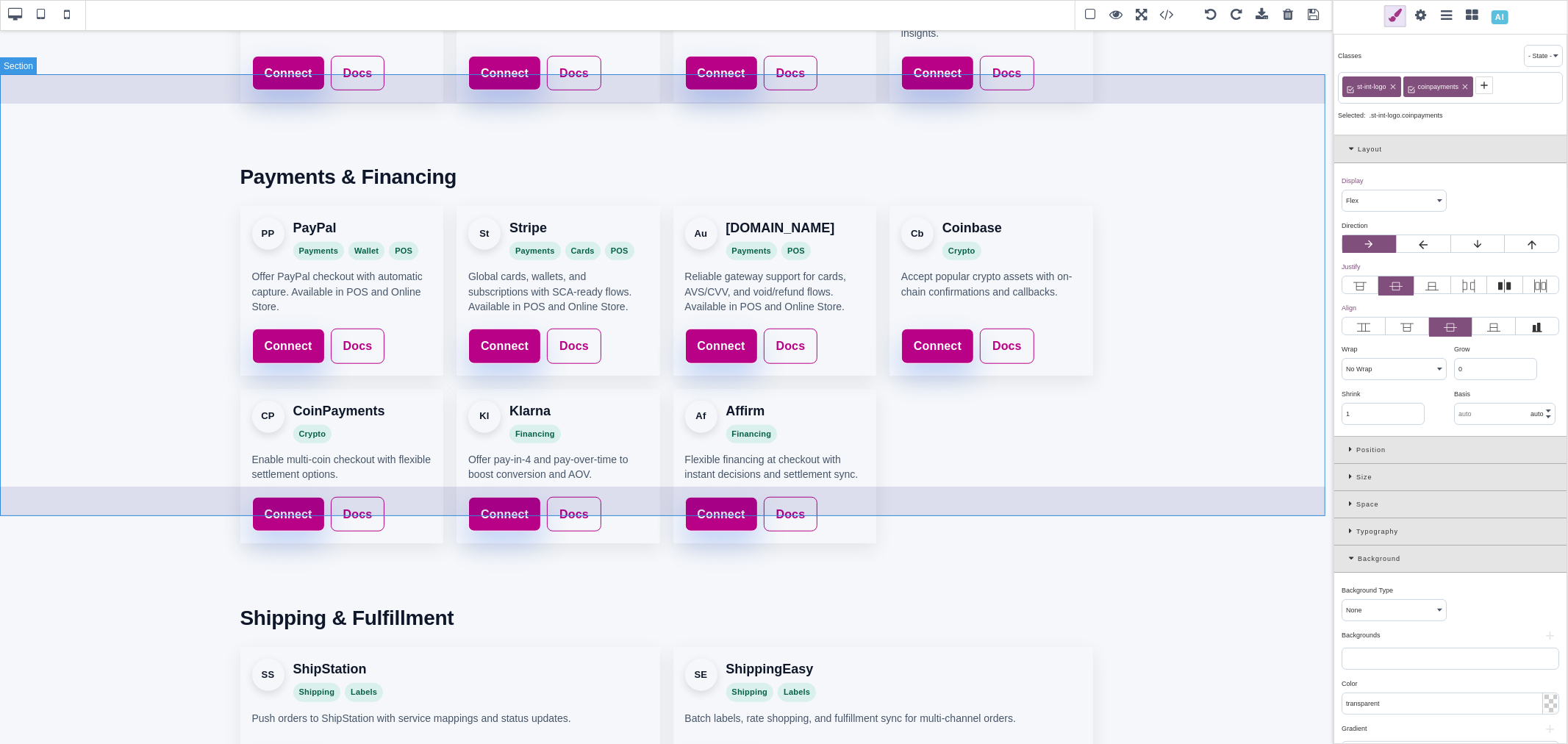
scroll to position [980, 0]
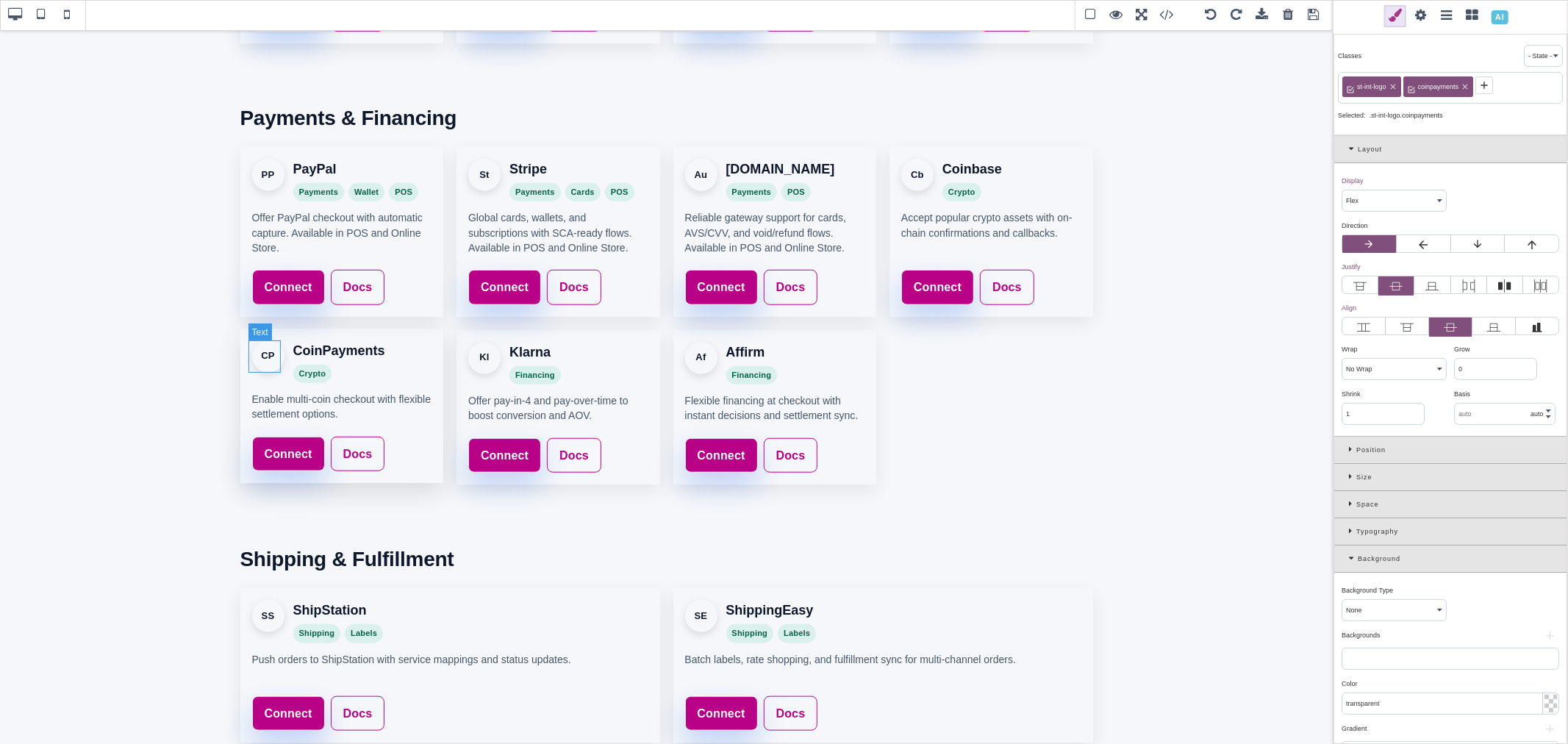
click at [265, 354] on div "CP" at bounding box center [268, 356] width 33 height 33
select select
type input "0"
click at [1414, 87] on icon at bounding box center [1412, 85] width 12 height 12
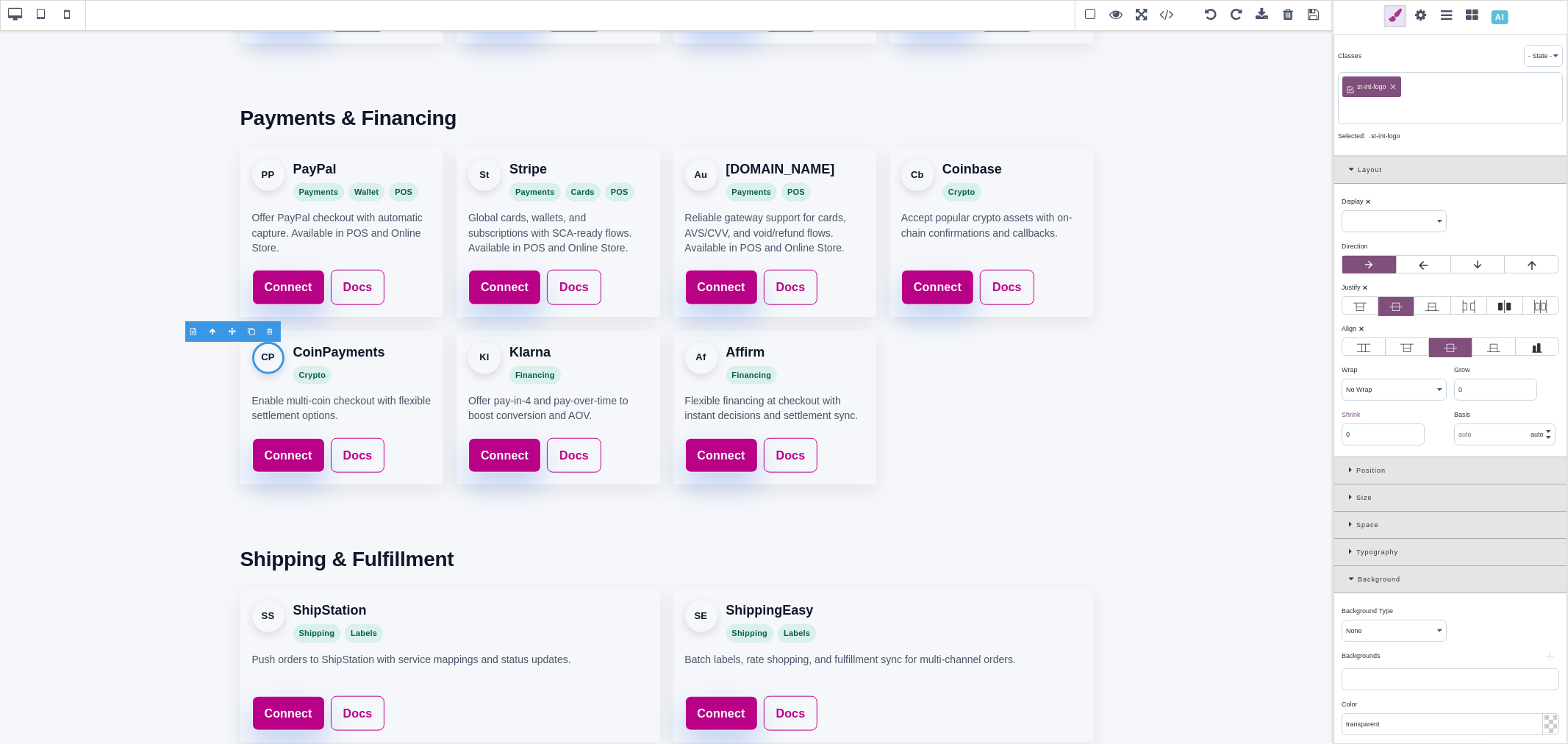
paste input "coinpayments"
type input "coinpayments"
select select "flex"
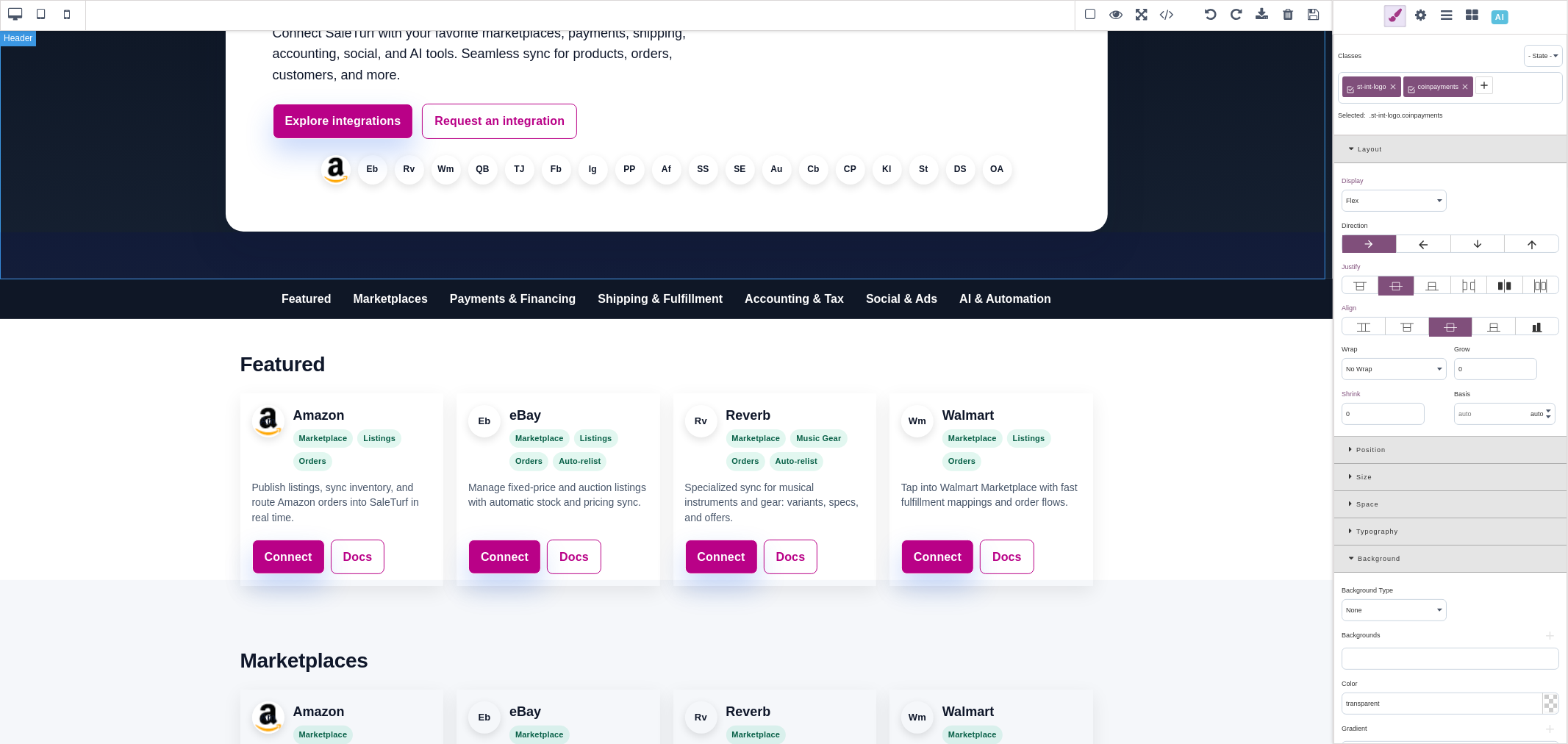
scroll to position [163, 0]
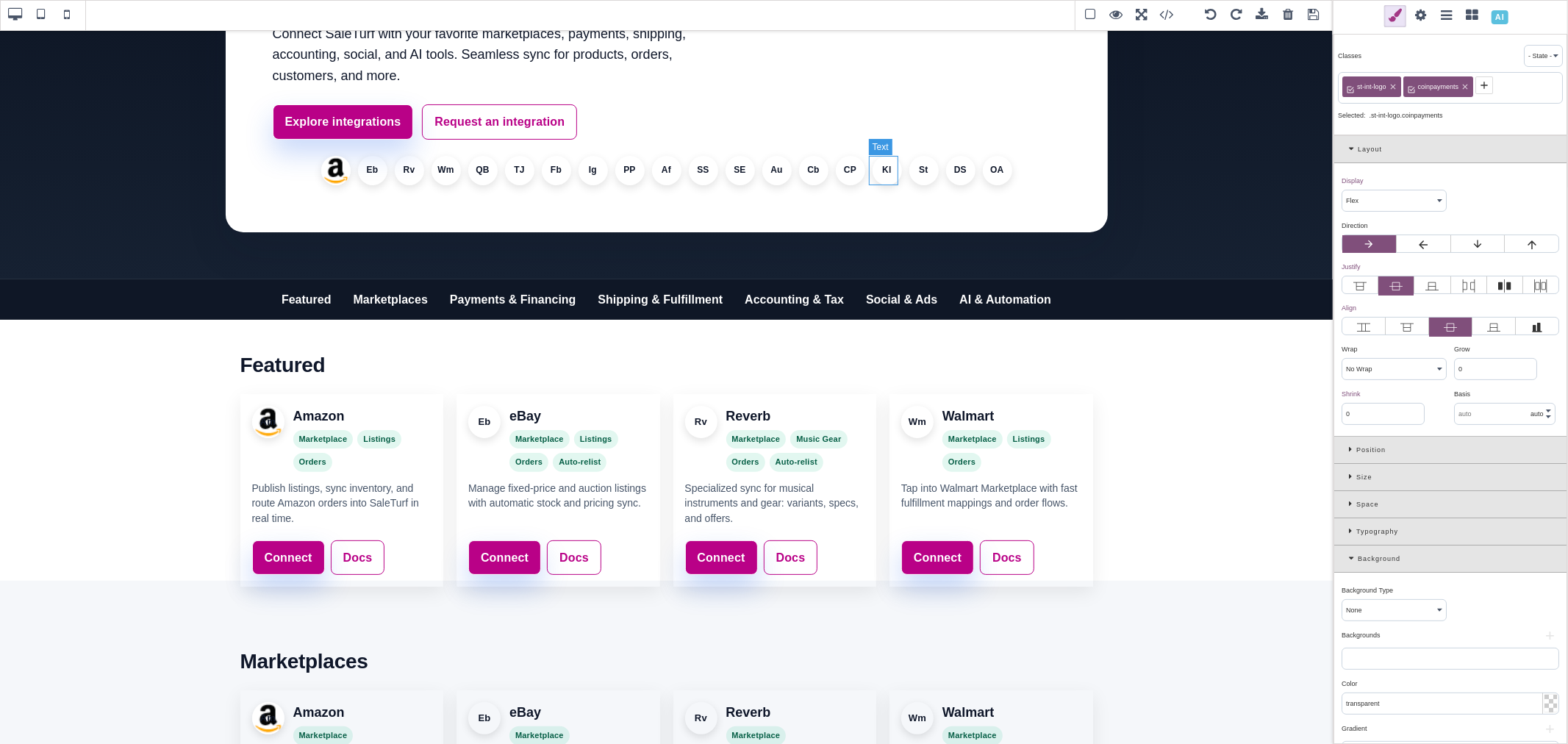
click at [882, 170] on li "Kl" at bounding box center [886, 170] width 29 height 29
select select
type input "1"
click at [1412, 89] on icon at bounding box center [1412, 85] width 12 height 12
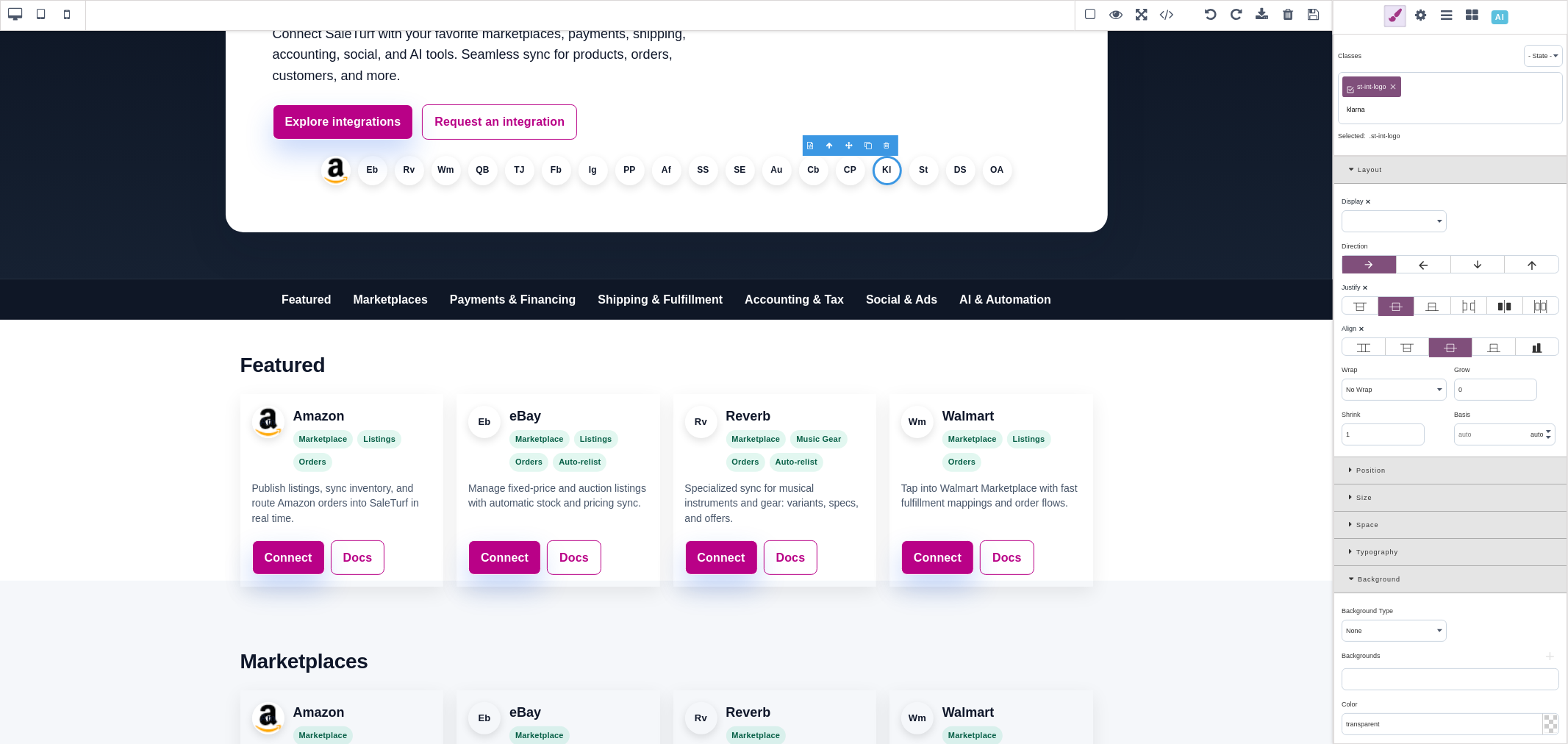
click at [1361, 109] on input "klarna" at bounding box center [1450, 110] width 216 height 21
type input "klarna"
select select "flex"
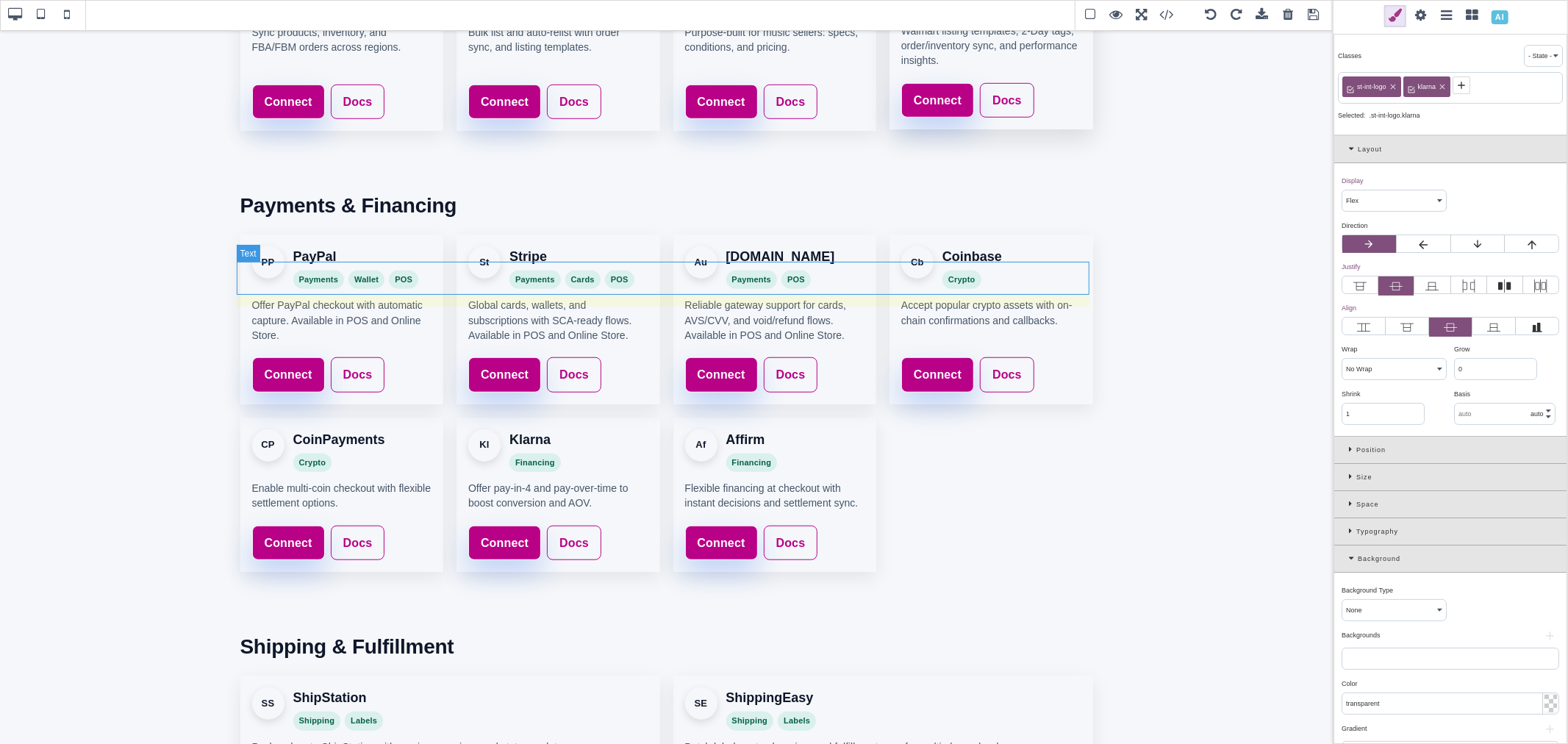
scroll to position [898, 0]
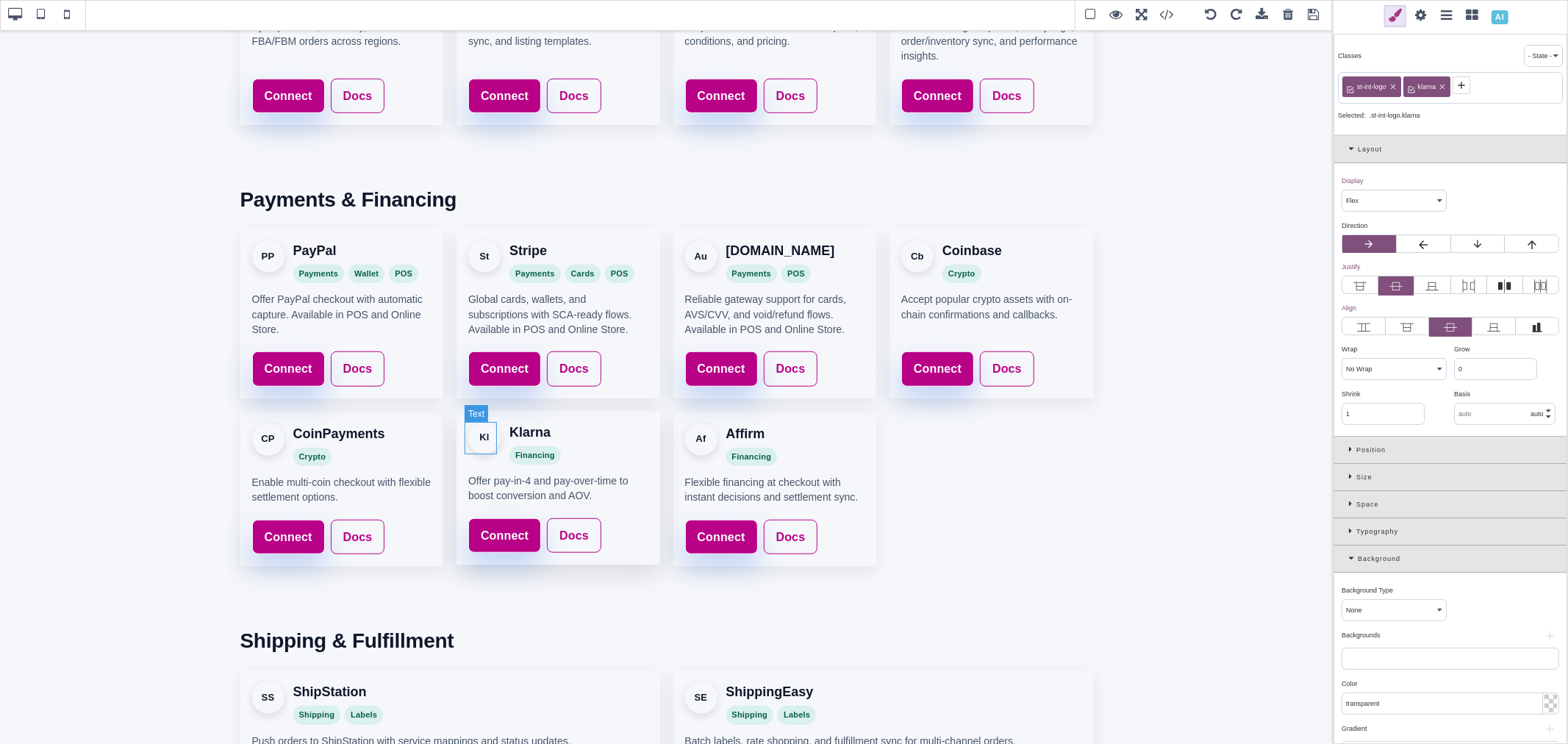
click at [488, 441] on div "Kl" at bounding box center [484, 438] width 33 height 33
select select
type input "0"
click at [1414, 87] on icon at bounding box center [1412, 85] width 12 height 12
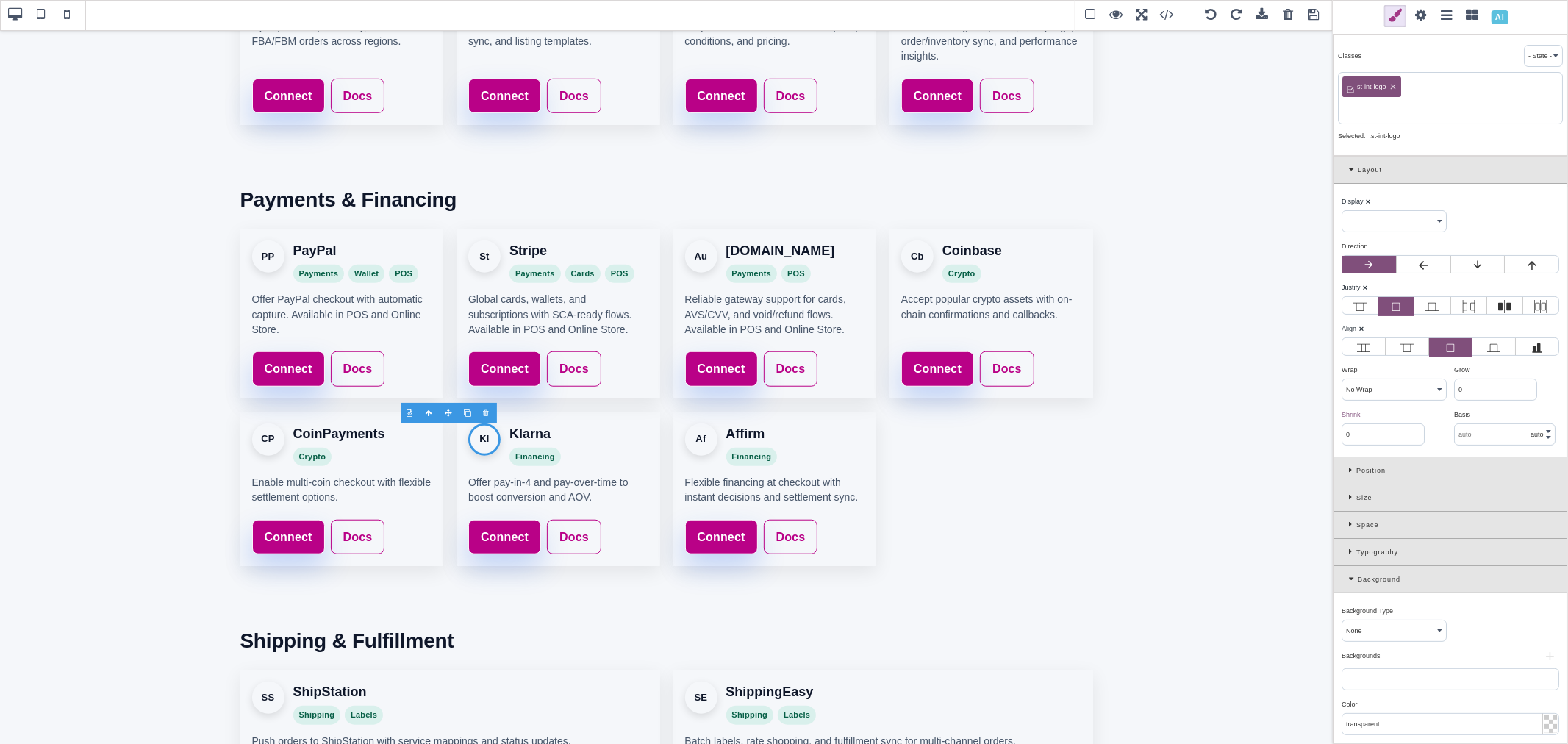
paste input "klarna"
type input "klarna"
select select "flex"
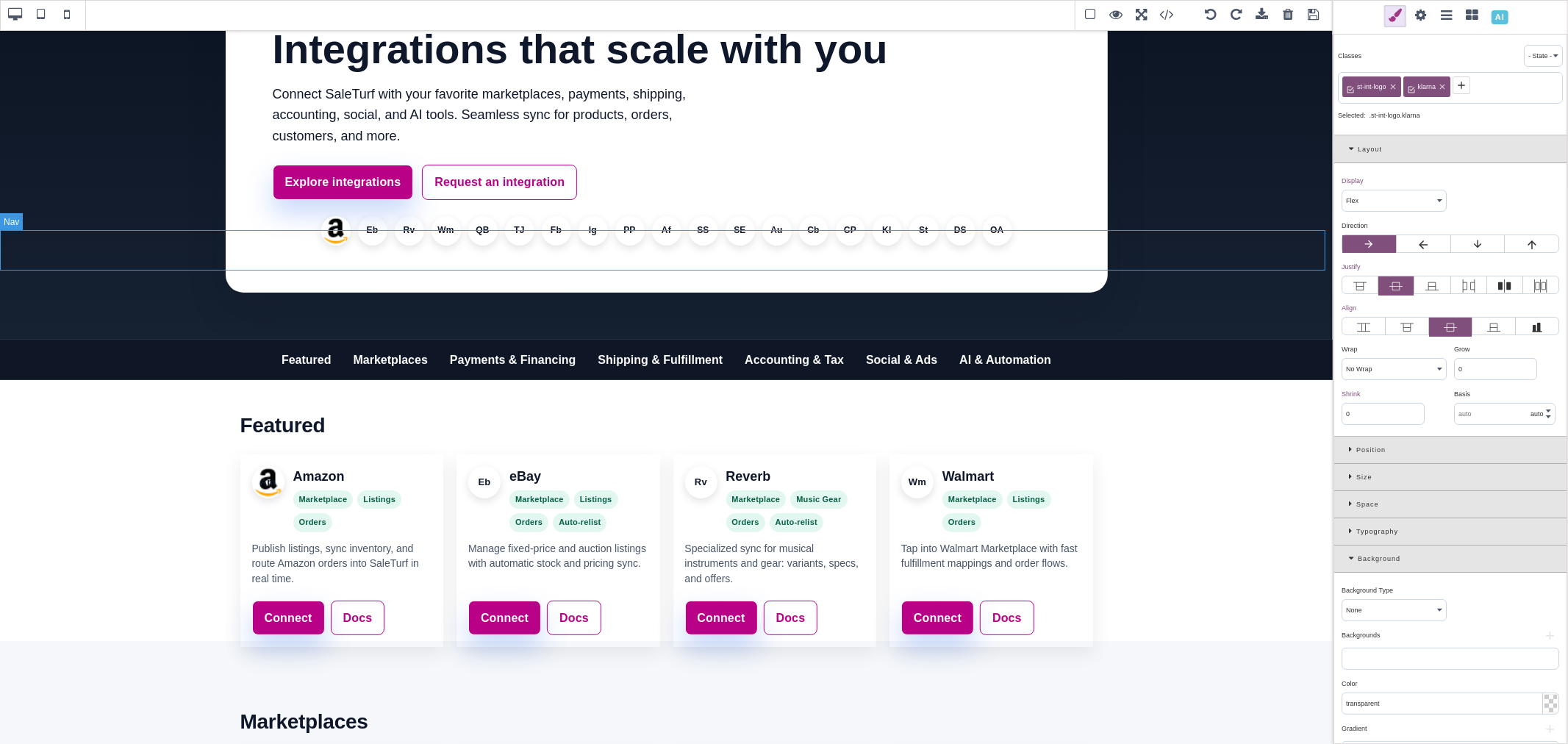
scroll to position [82, 0]
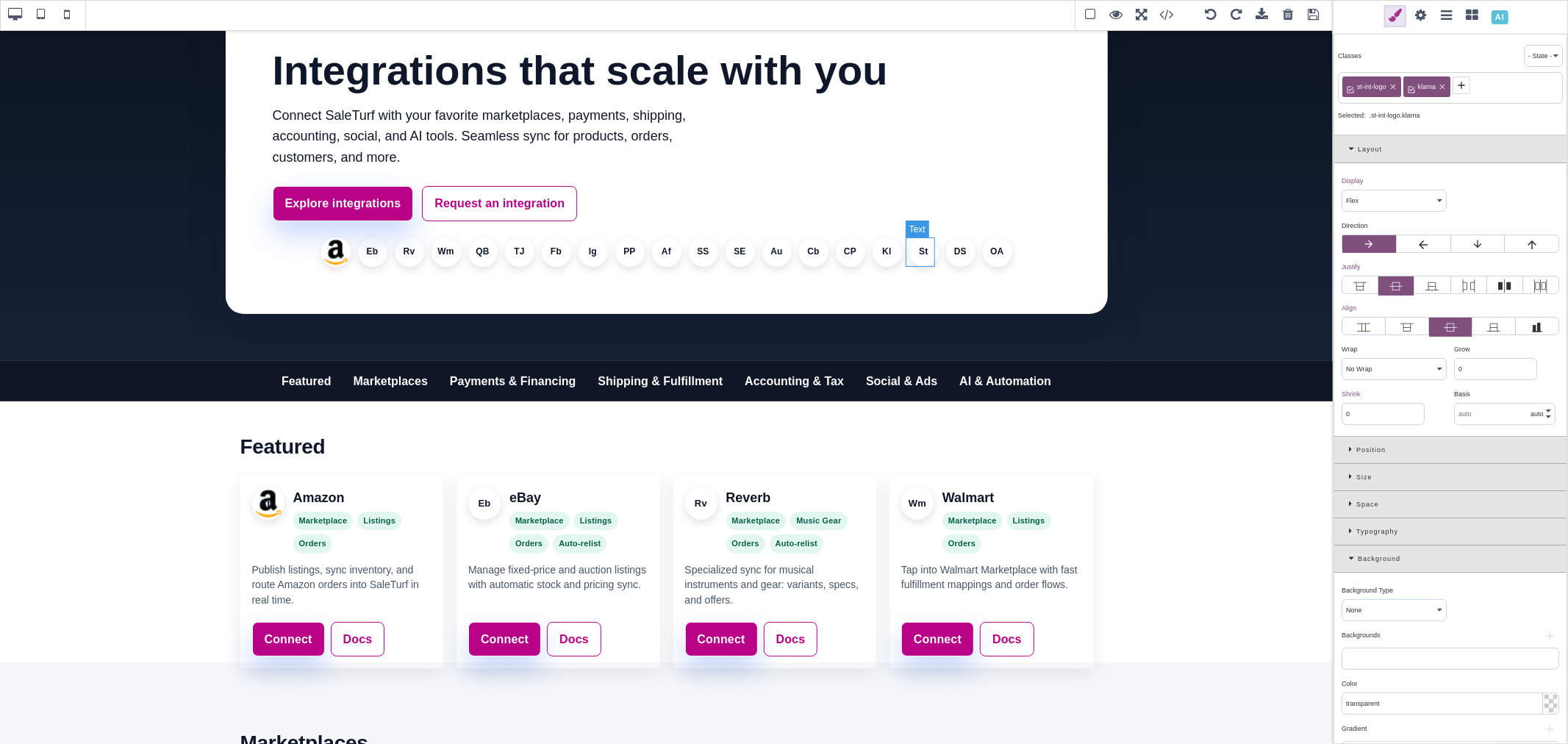
click at [915, 255] on li "St" at bounding box center [923, 252] width 29 height 29
select select
type input "1"
click at [1409, 87] on icon at bounding box center [1412, 85] width 12 height 12
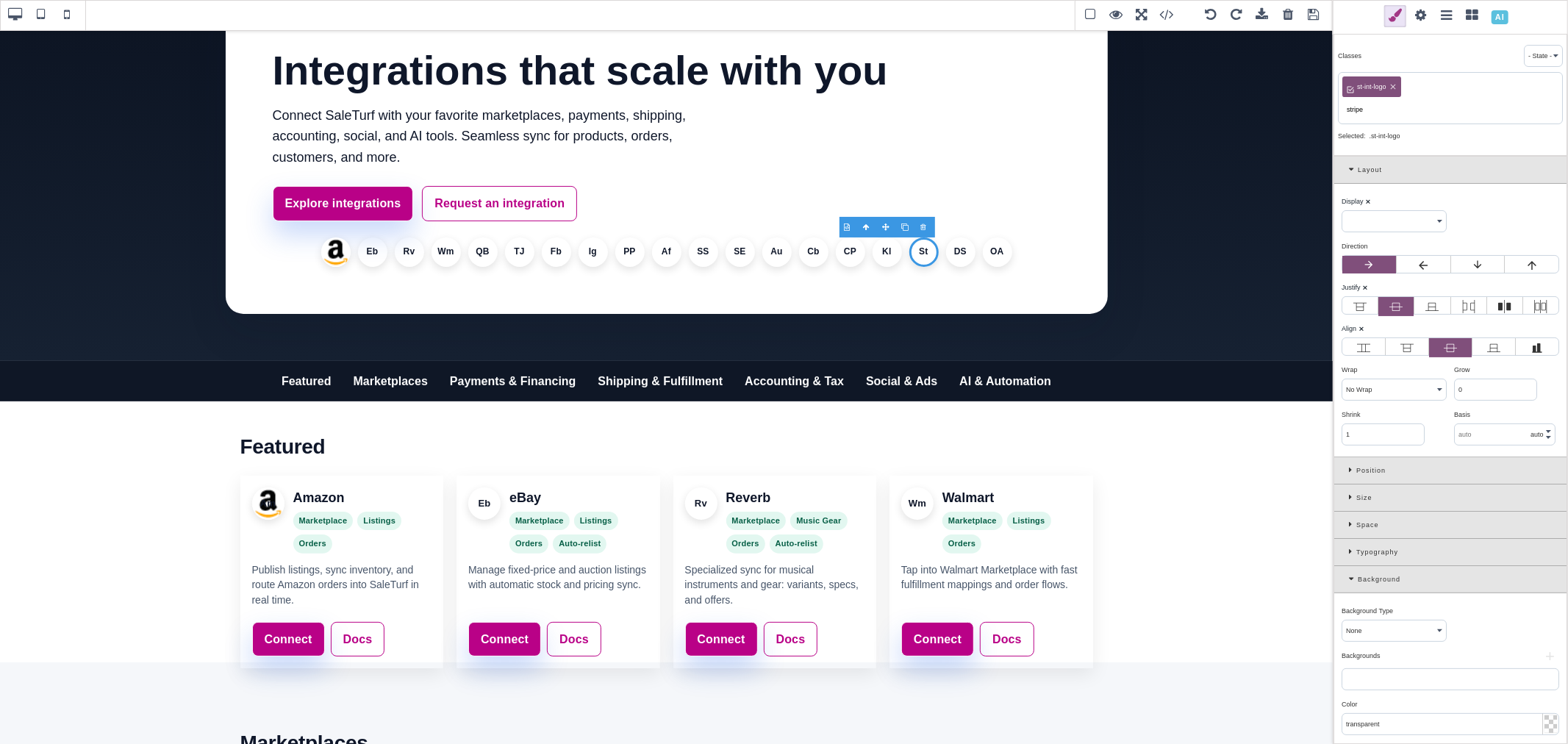
click at [1360, 107] on input "stripe" at bounding box center [1450, 110] width 216 height 21
type input "stripe"
select select "flex"
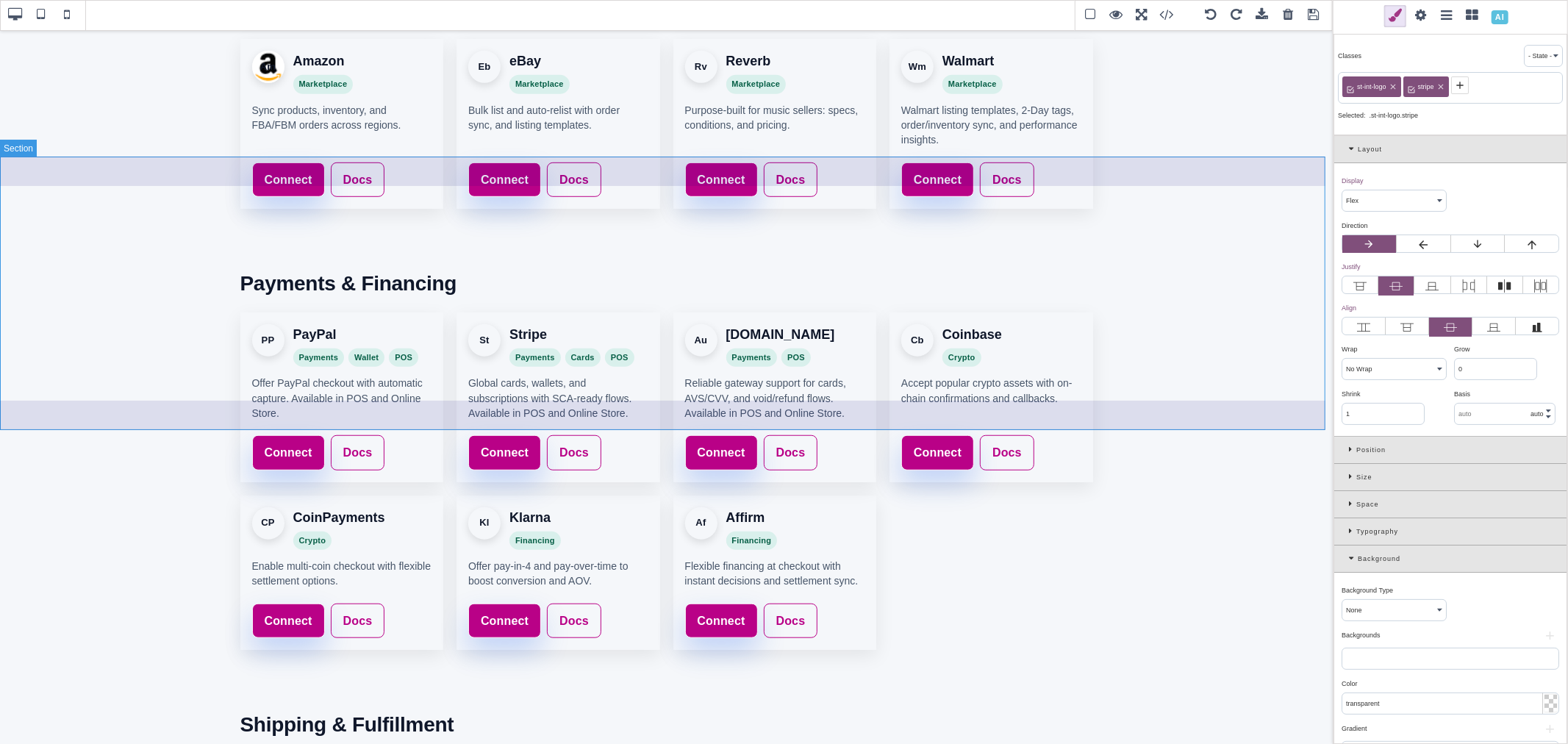
scroll to position [817, 0]
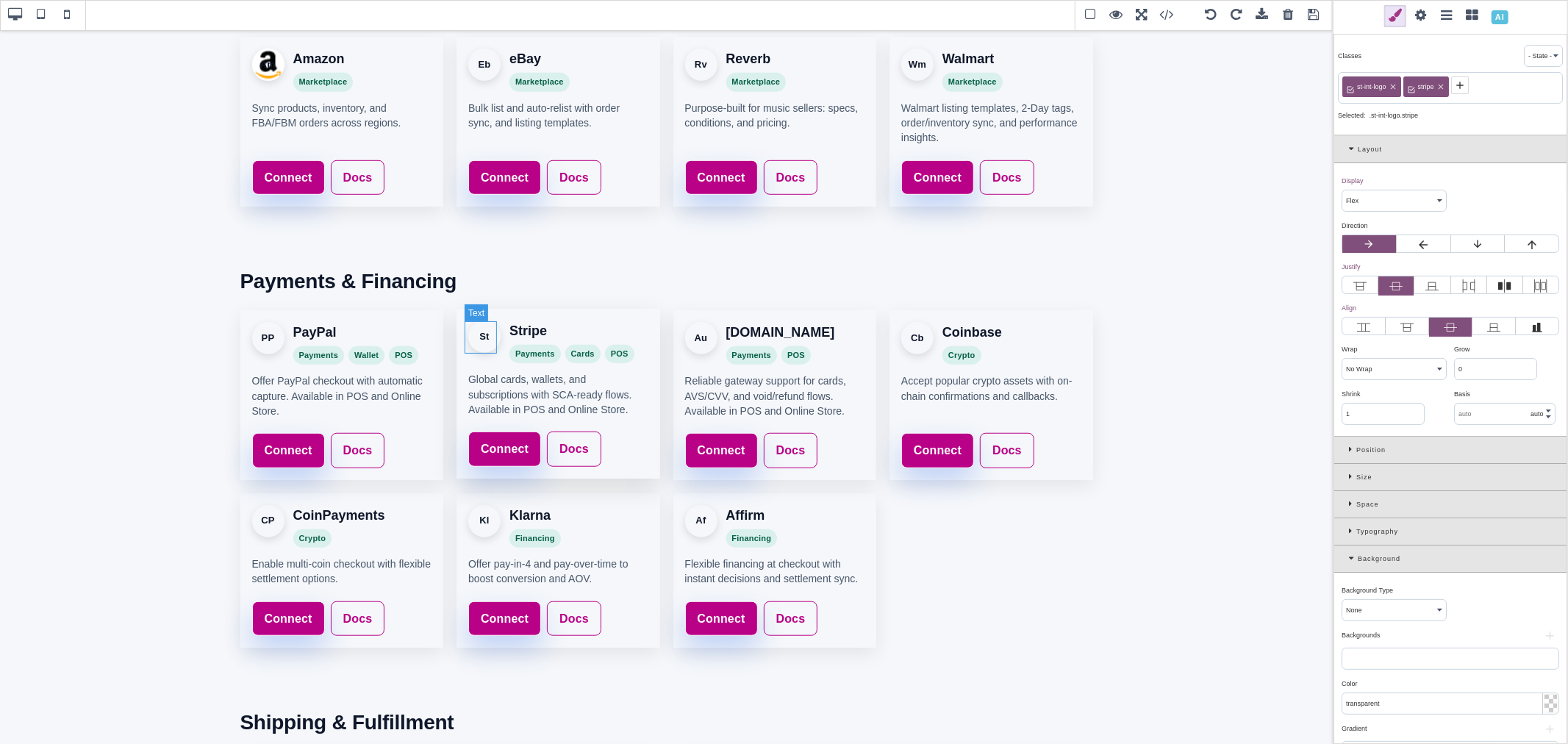
click at [468, 335] on div "St" at bounding box center [484, 336] width 33 height 33
select select
type input "0"
click at [1412, 84] on icon at bounding box center [1412, 85] width 12 height 12
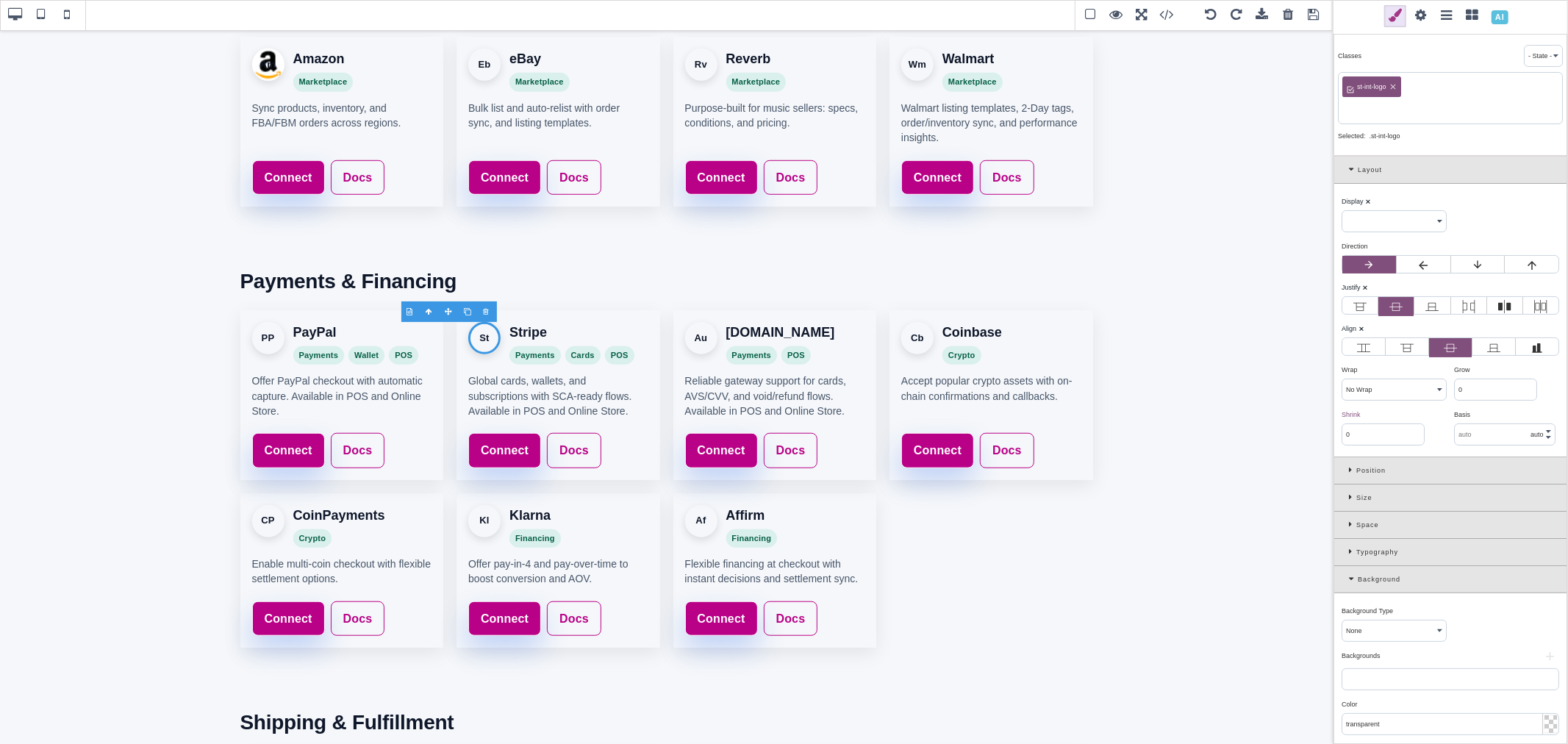
paste input "stripe"
type input "stripe"
select select "flex"
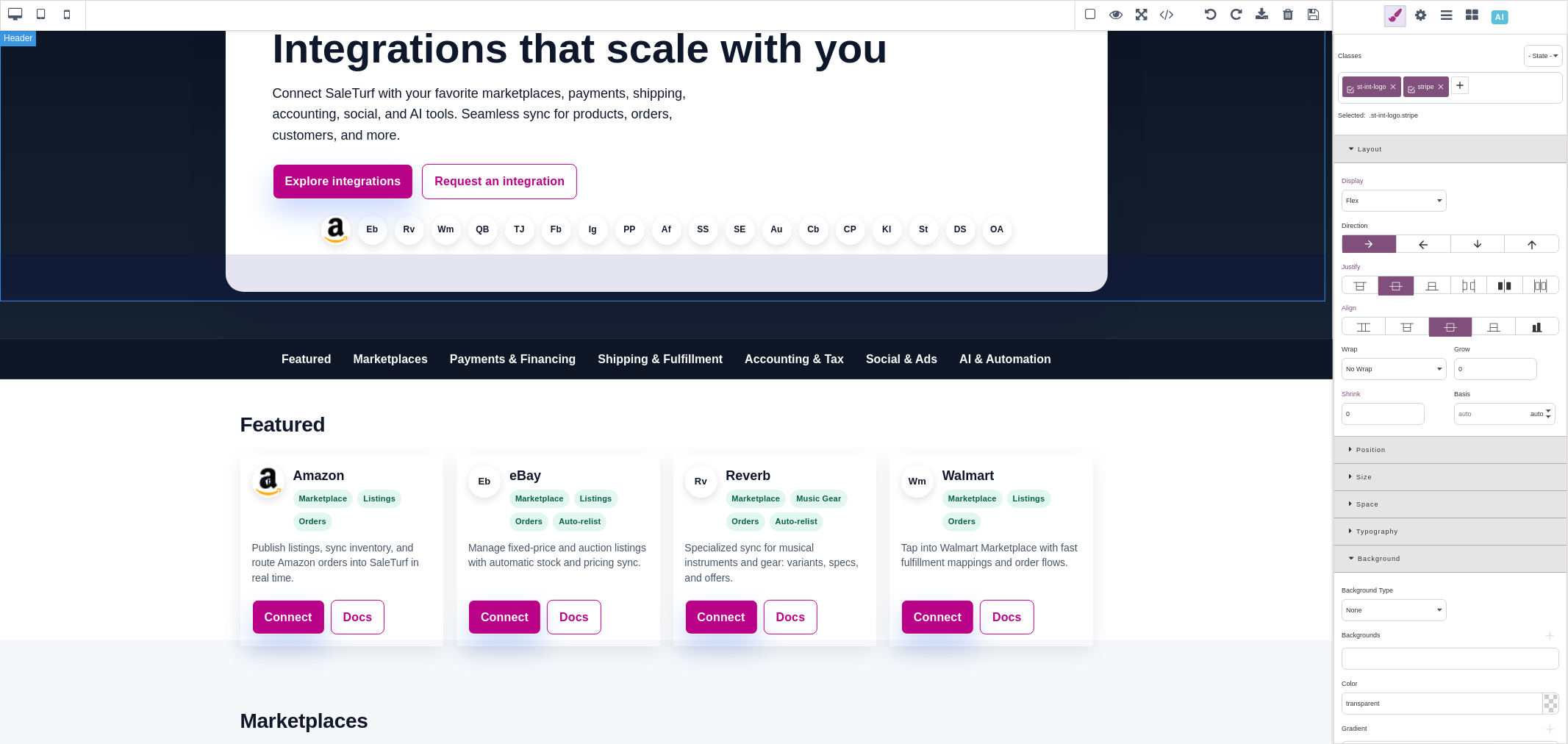
scroll to position [82, 0]
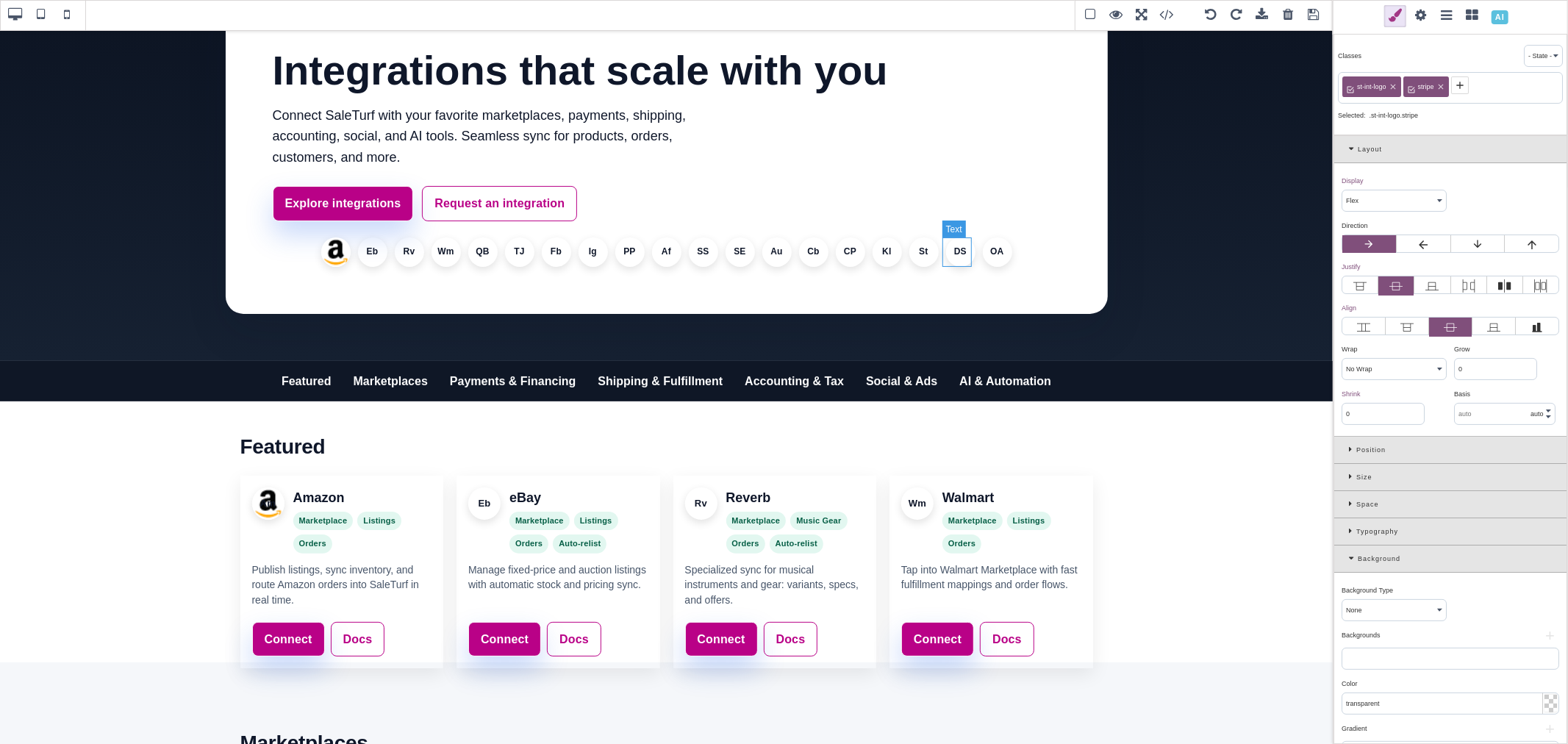
click at [953, 253] on li "DS" at bounding box center [960, 252] width 29 height 29
select select
type input "1"
click at [1408, 87] on icon at bounding box center [1412, 85] width 12 height 12
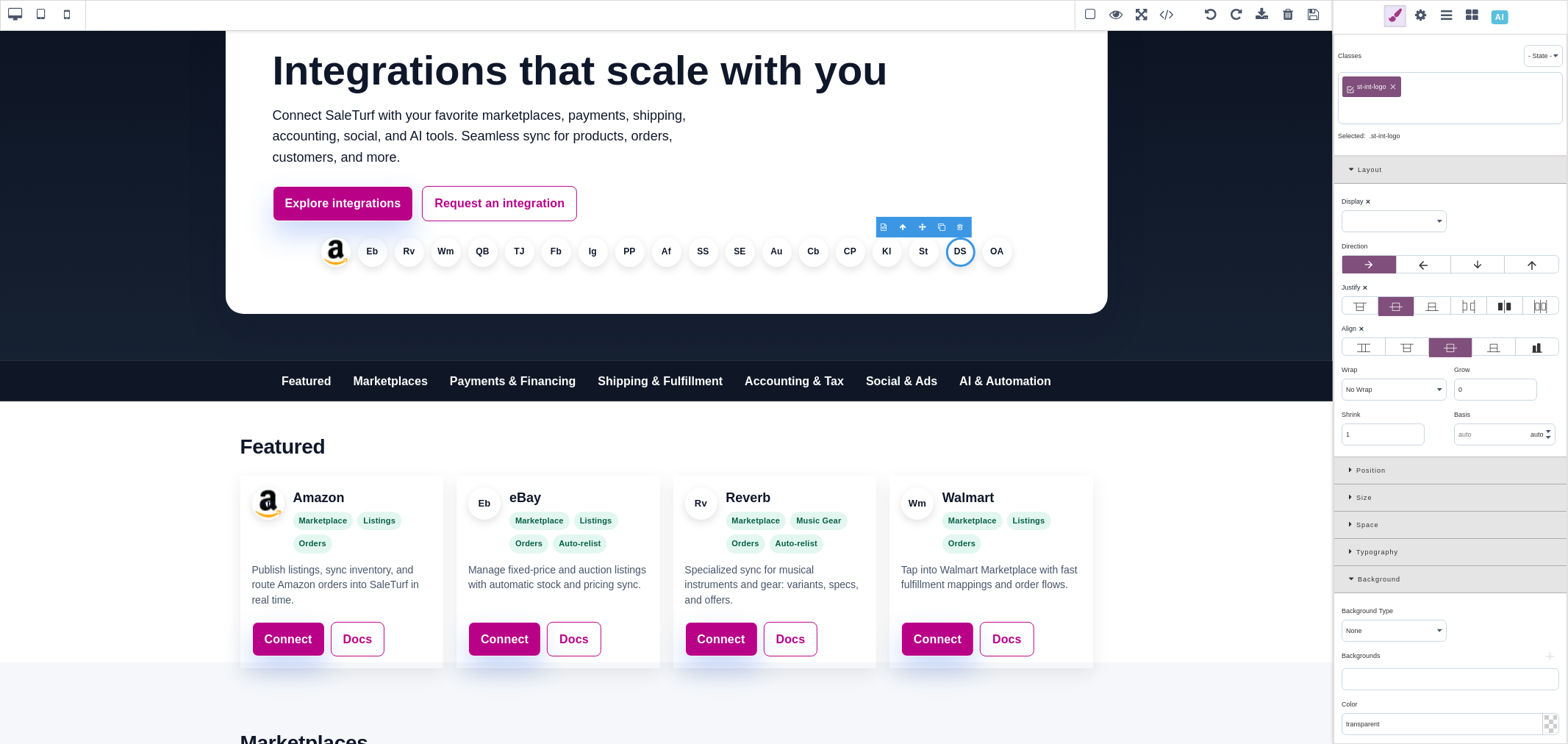
click at [1420, 101] on input at bounding box center [1450, 110] width 216 height 21
click at [1370, 109] on input "deepseek" at bounding box center [1450, 110] width 216 height 21
type input "deepseek"
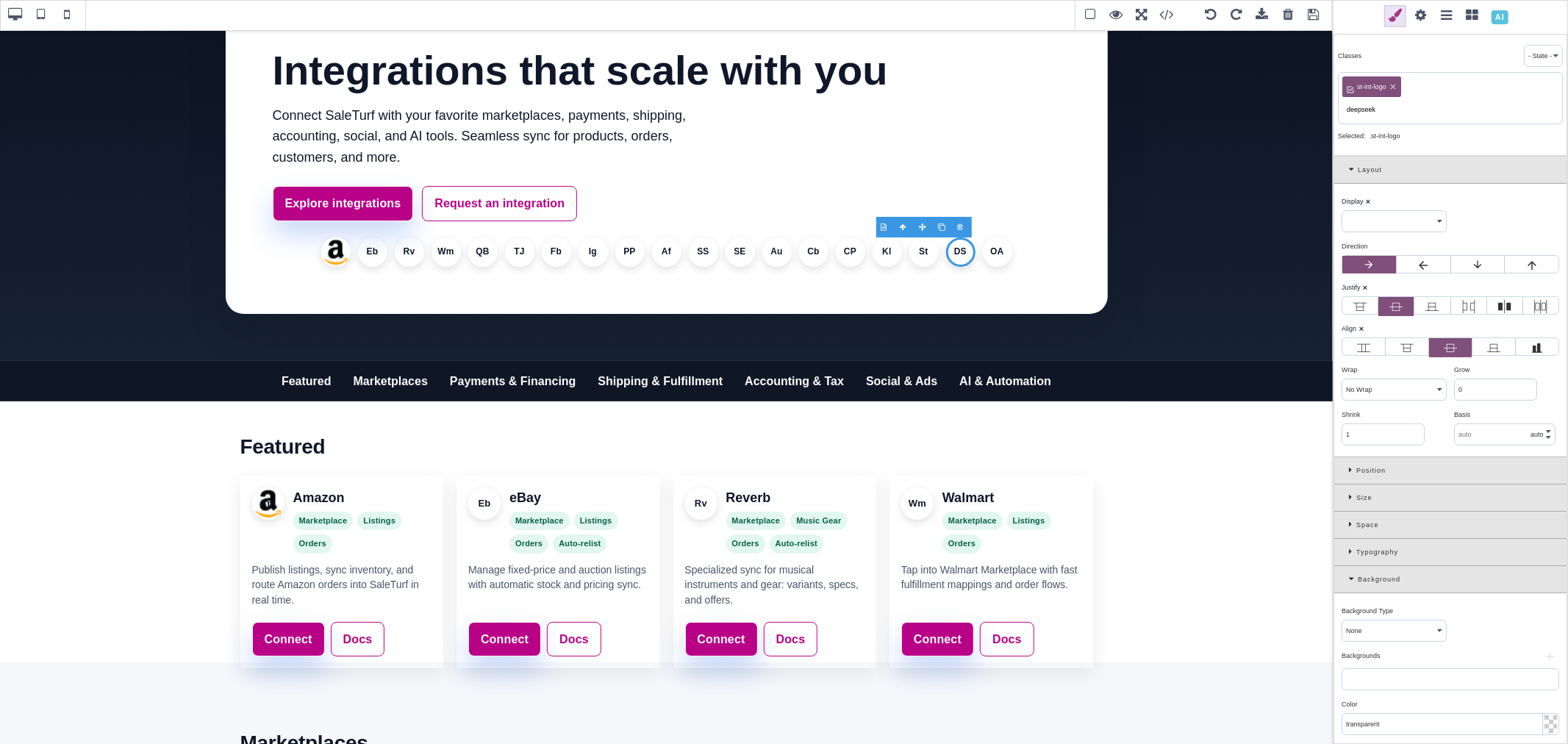
select select "flex"
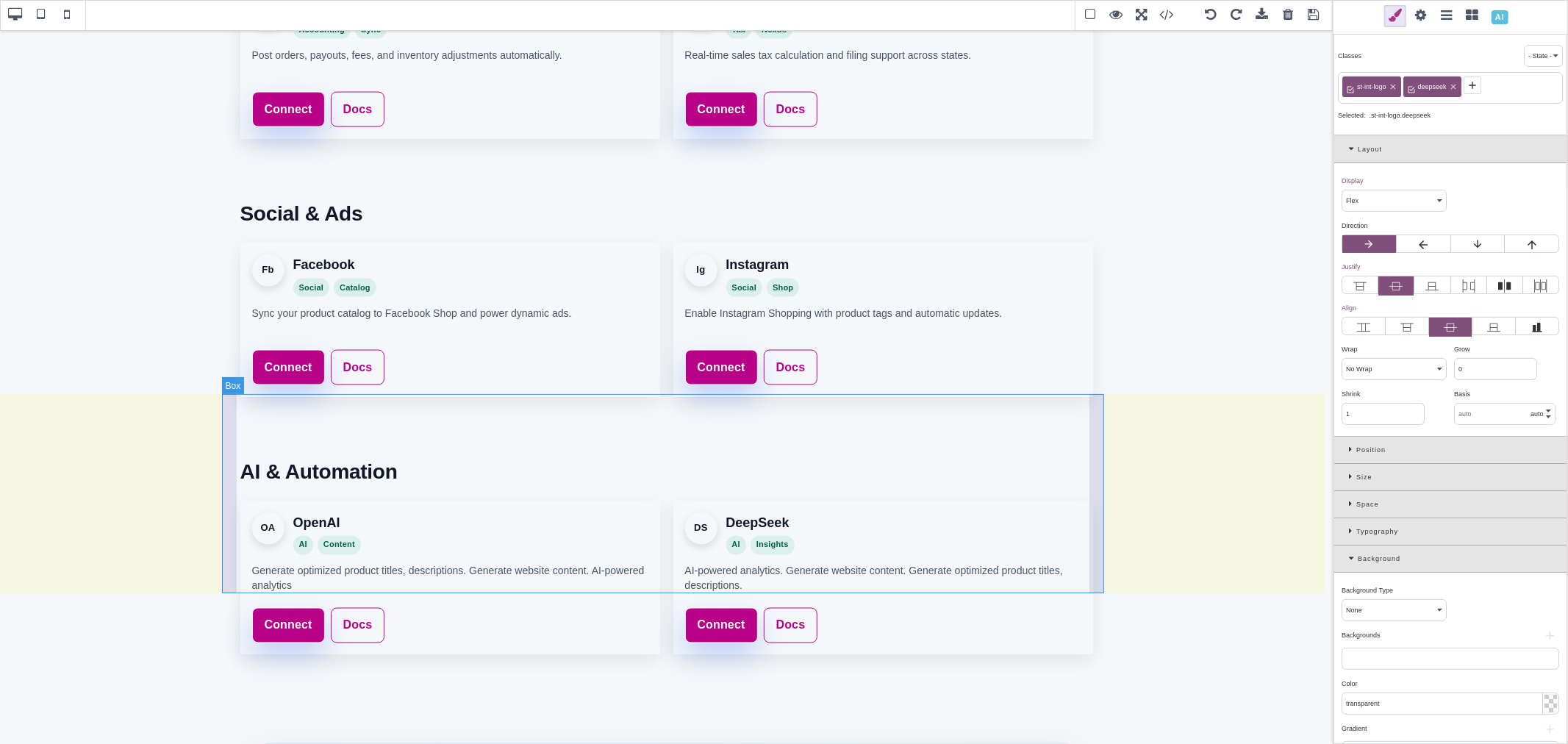
scroll to position [2117, 0]
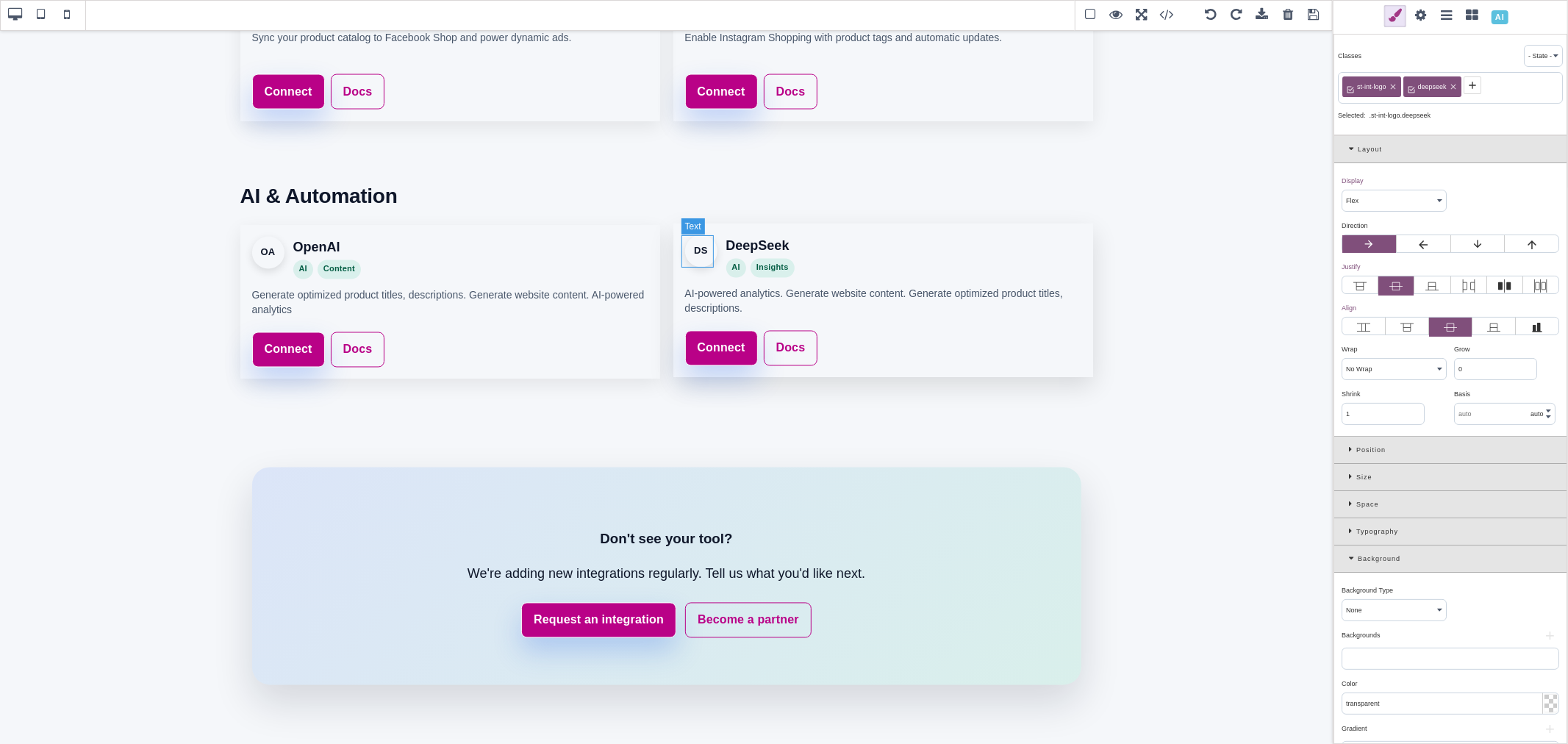
click at [704, 252] on div "DS" at bounding box center [701, 251] width 33 height 33
select select
type input "0"
click at [1413, 87] on icon at bounding box center [1412, 85] width 12 height 12
paste input "deepseek"
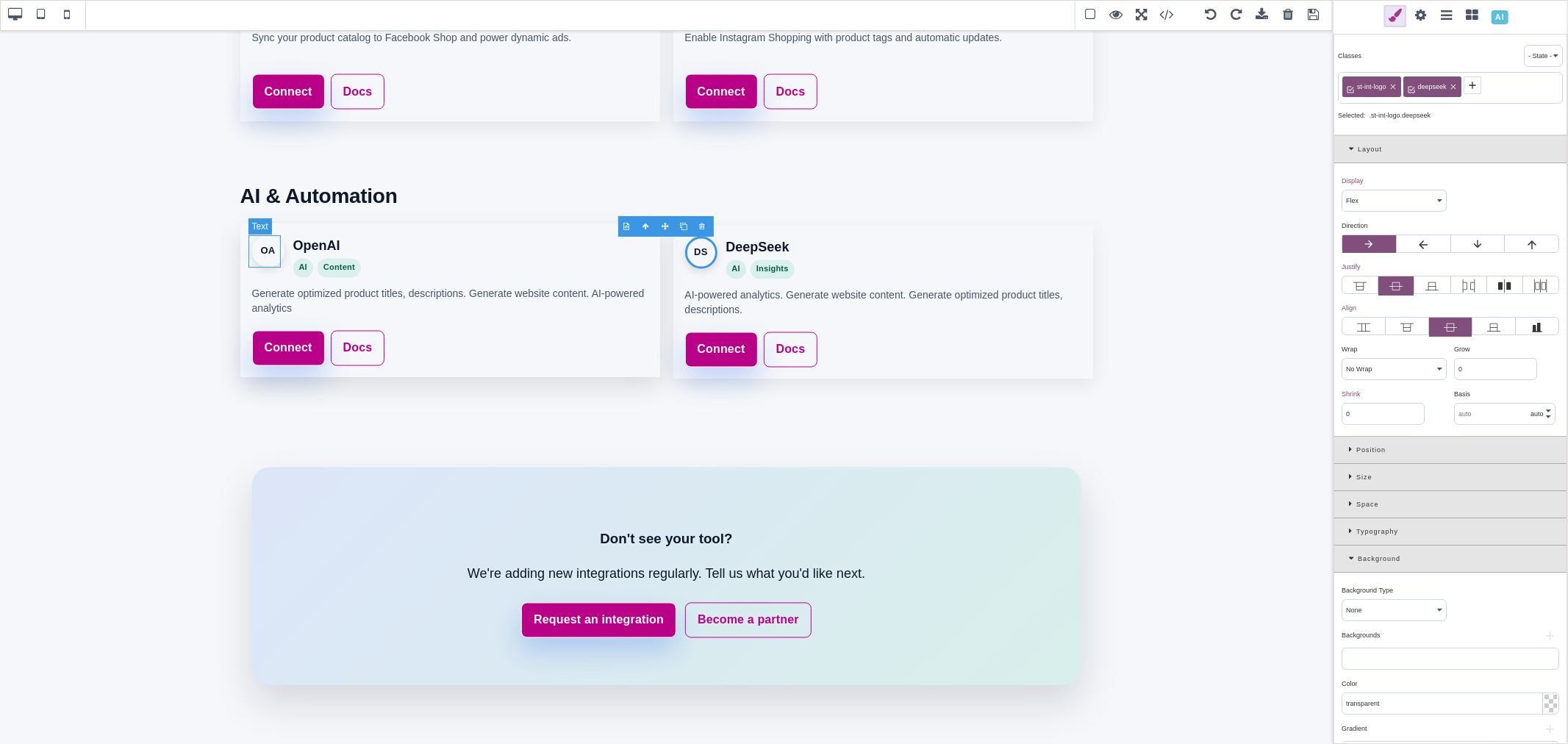
click at [273, 258] on div "OA" at bounding box center [268, 251] width 33 height 33
click at [1412, 87] on icon at bounding box center [1412, 85] width 12 height 12
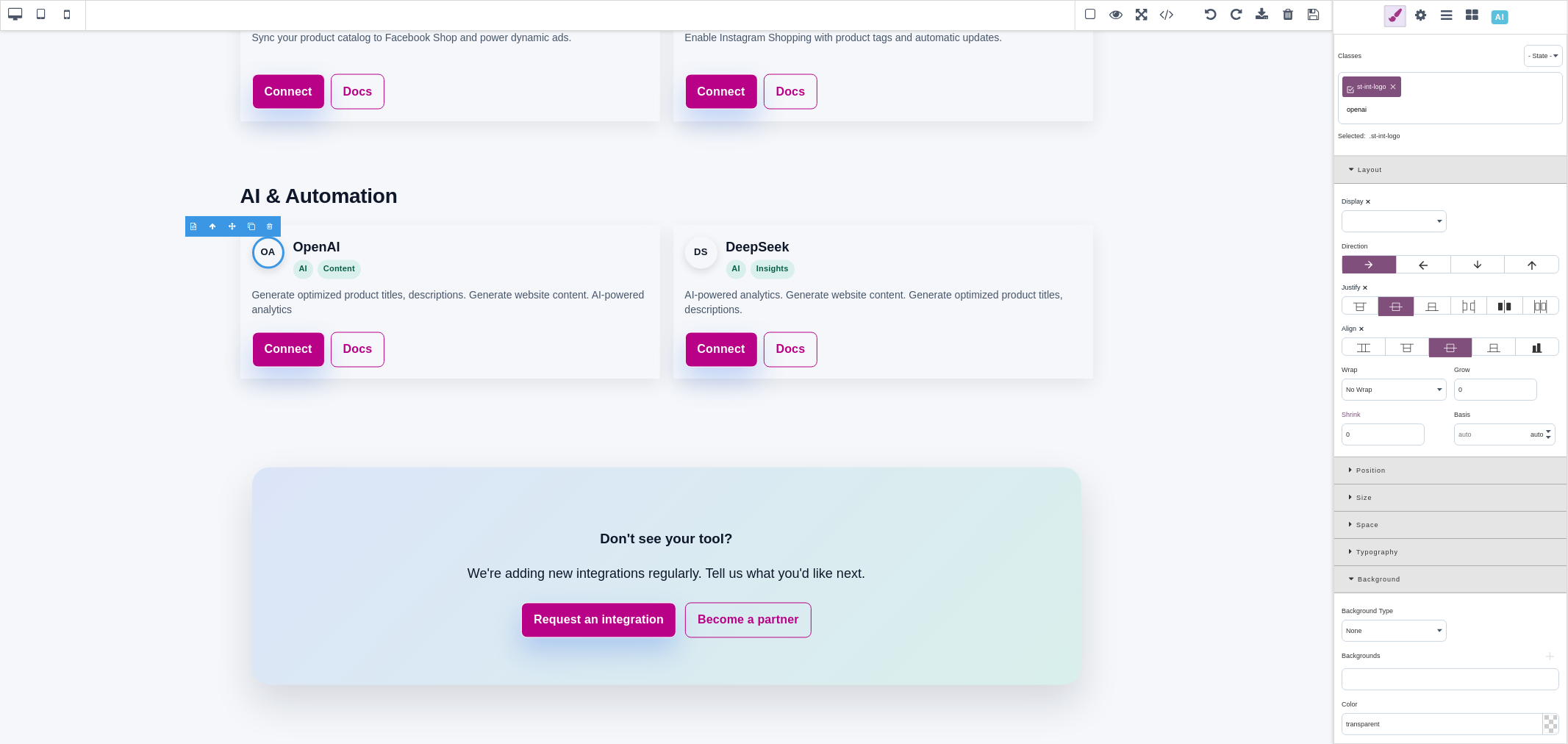
click at [1358, 109] on input "openai" at bounding box center [1450, 110] width 216 height 21
click at [1371, 115] on input "openai" at bounding box center [1450, 110] width 216 height 21
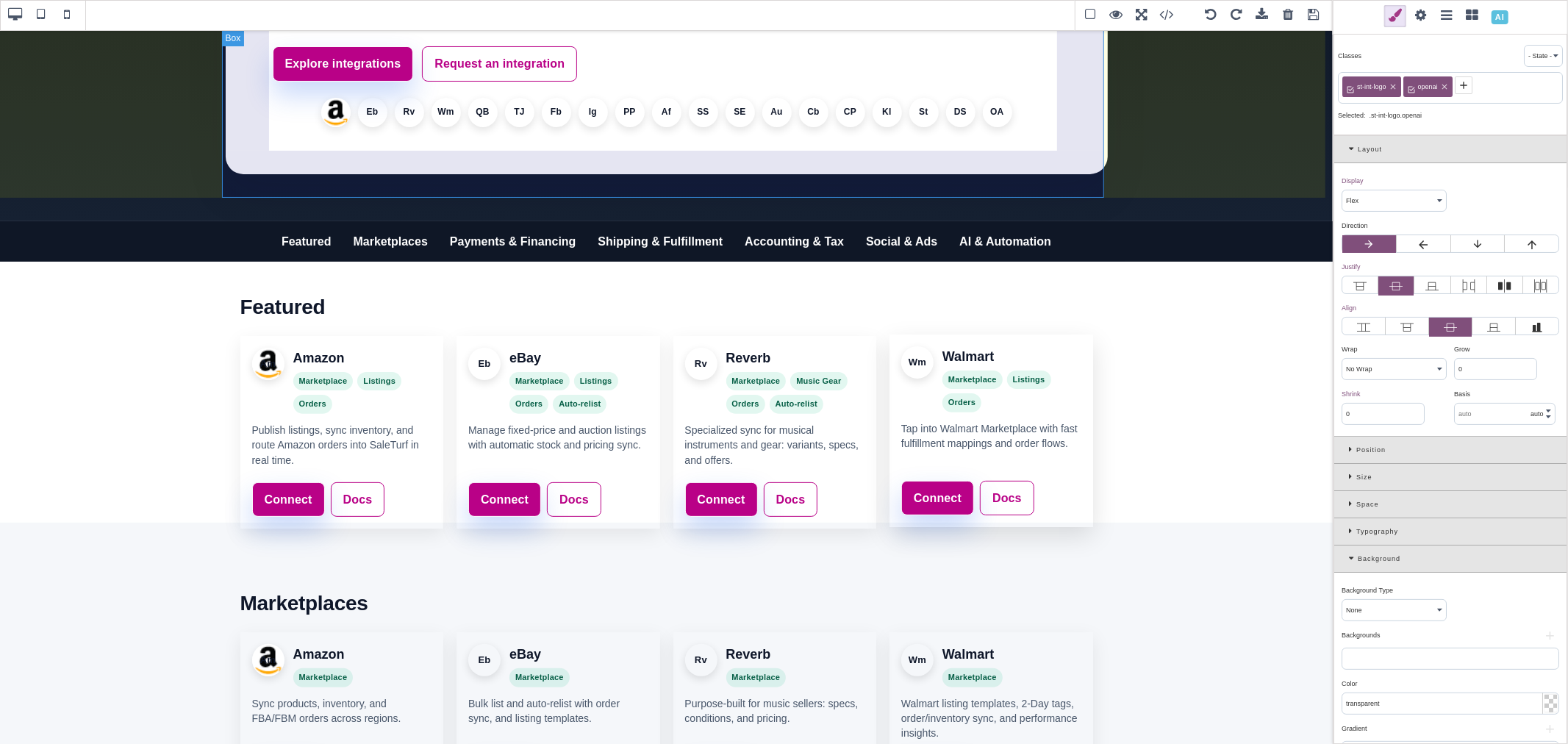
scroll to position [157, 0]
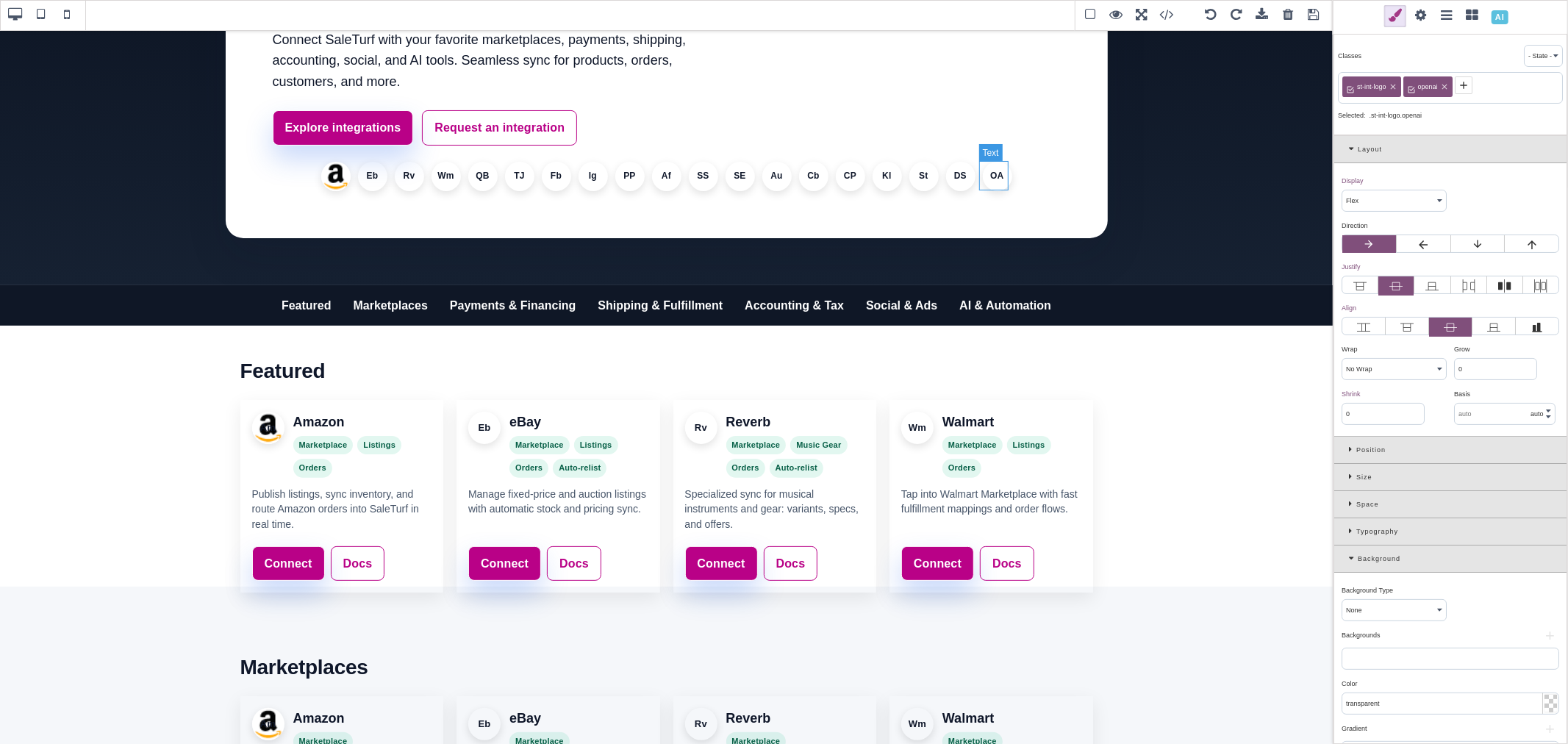
click at [988, 179] on li "OA" at bounding box center [997, 176] width 29 height 29
click at [1414, 86] on icon at bounding box center [1412, 85] width 12 height 12
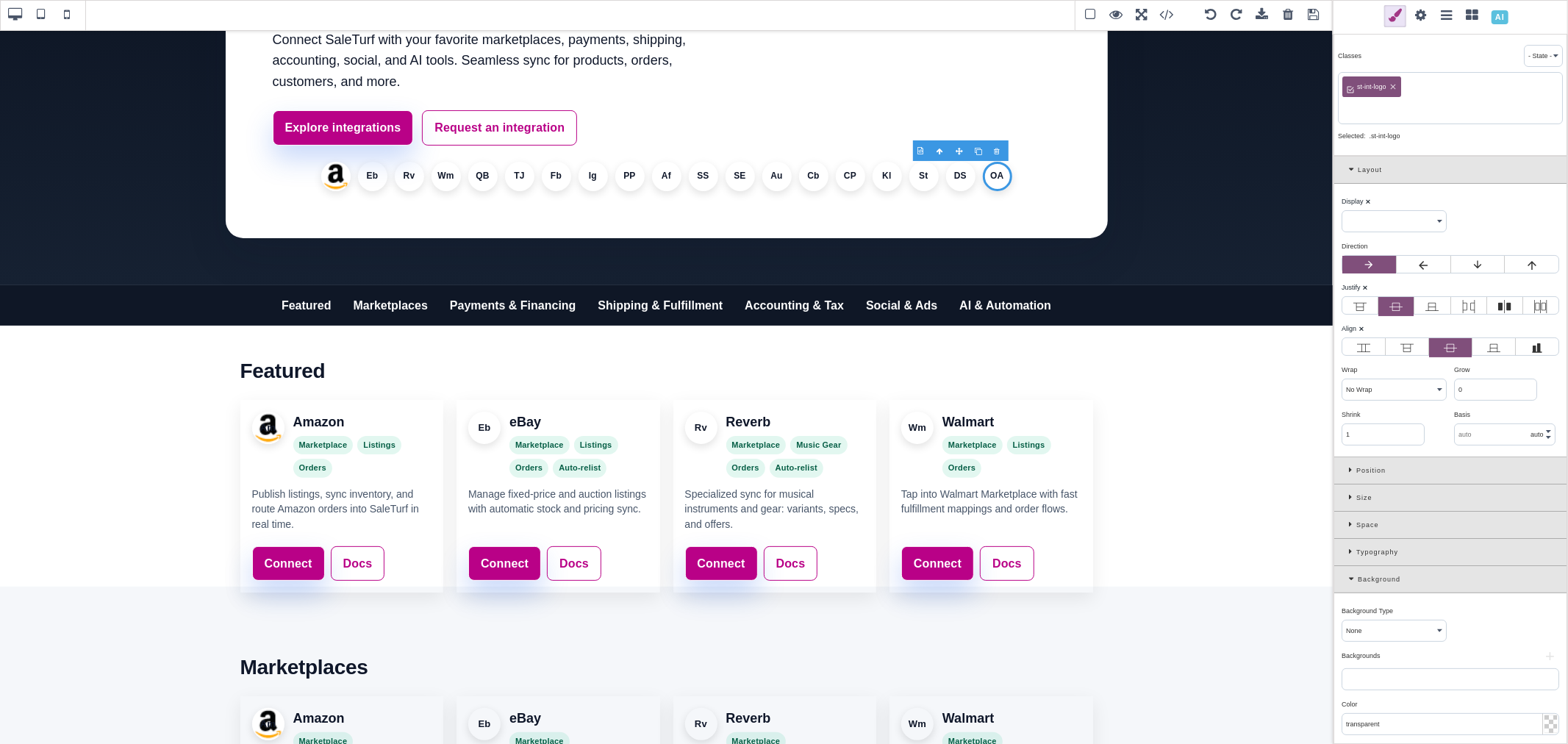
paste input "openai"
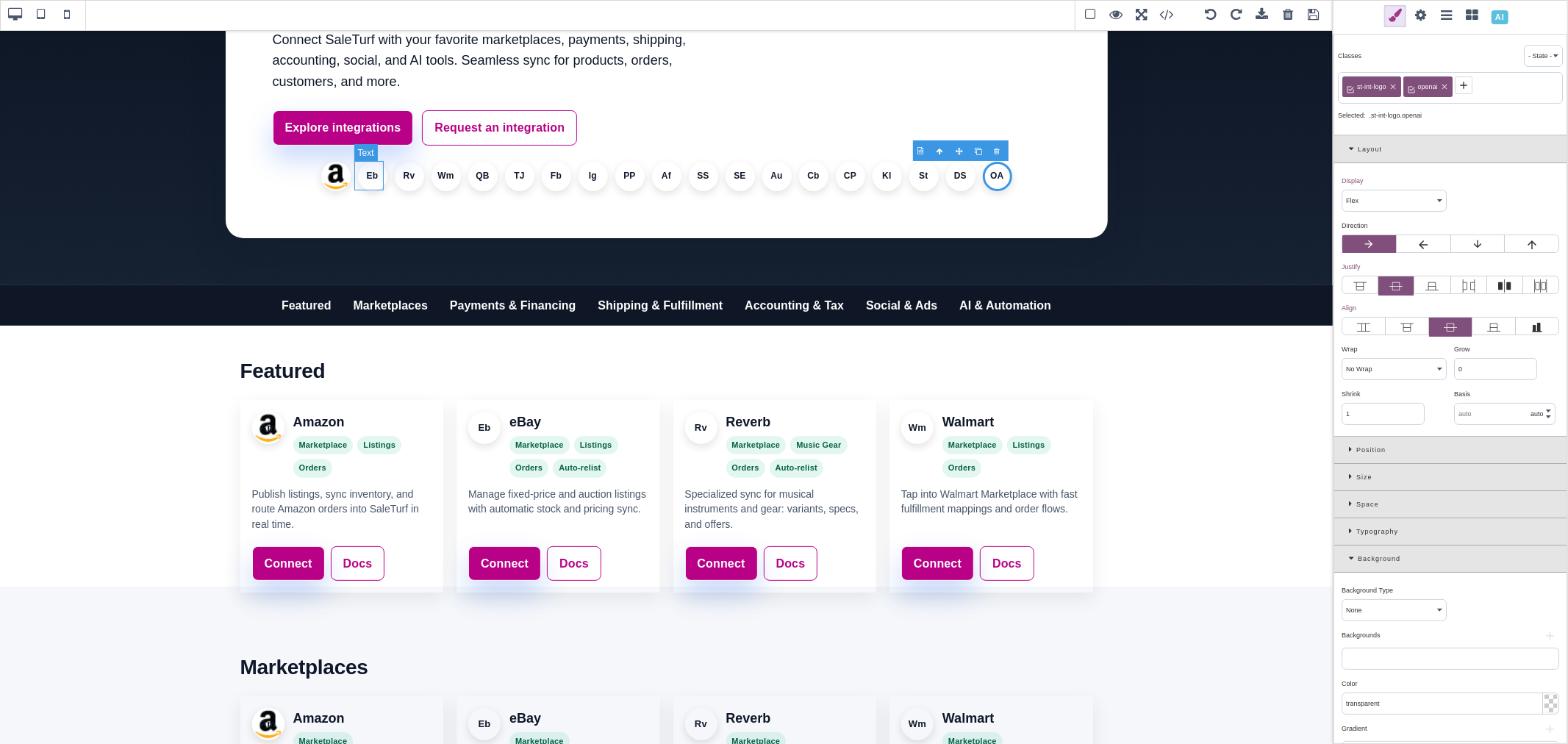
click at [374, 166] on li "Eb" at bounding box center [372, 176] width 29 height 29
click at [370, 177] on li "Eb" at bounding box center [372, 176] width 29 height 29
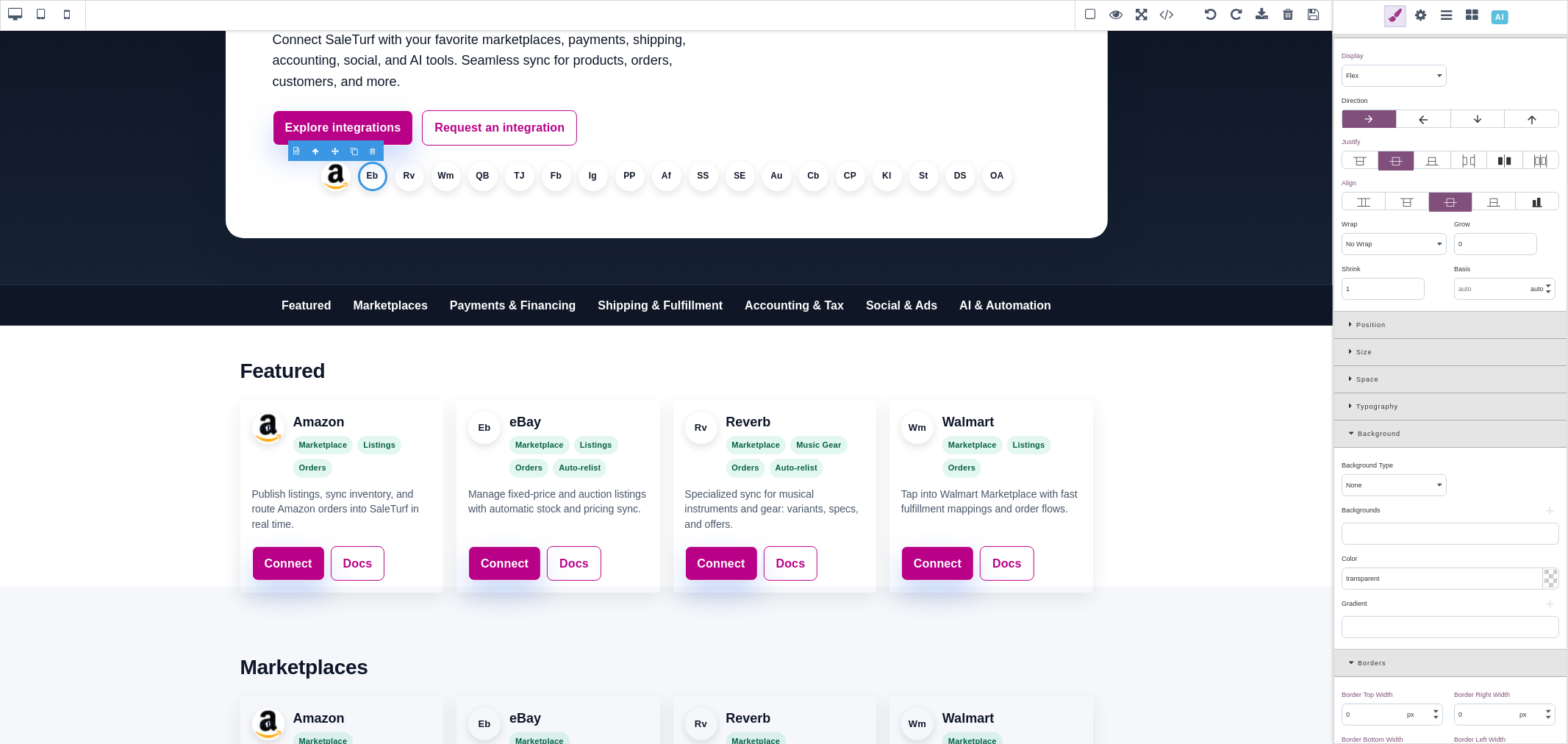
scroll to position [163, 0]
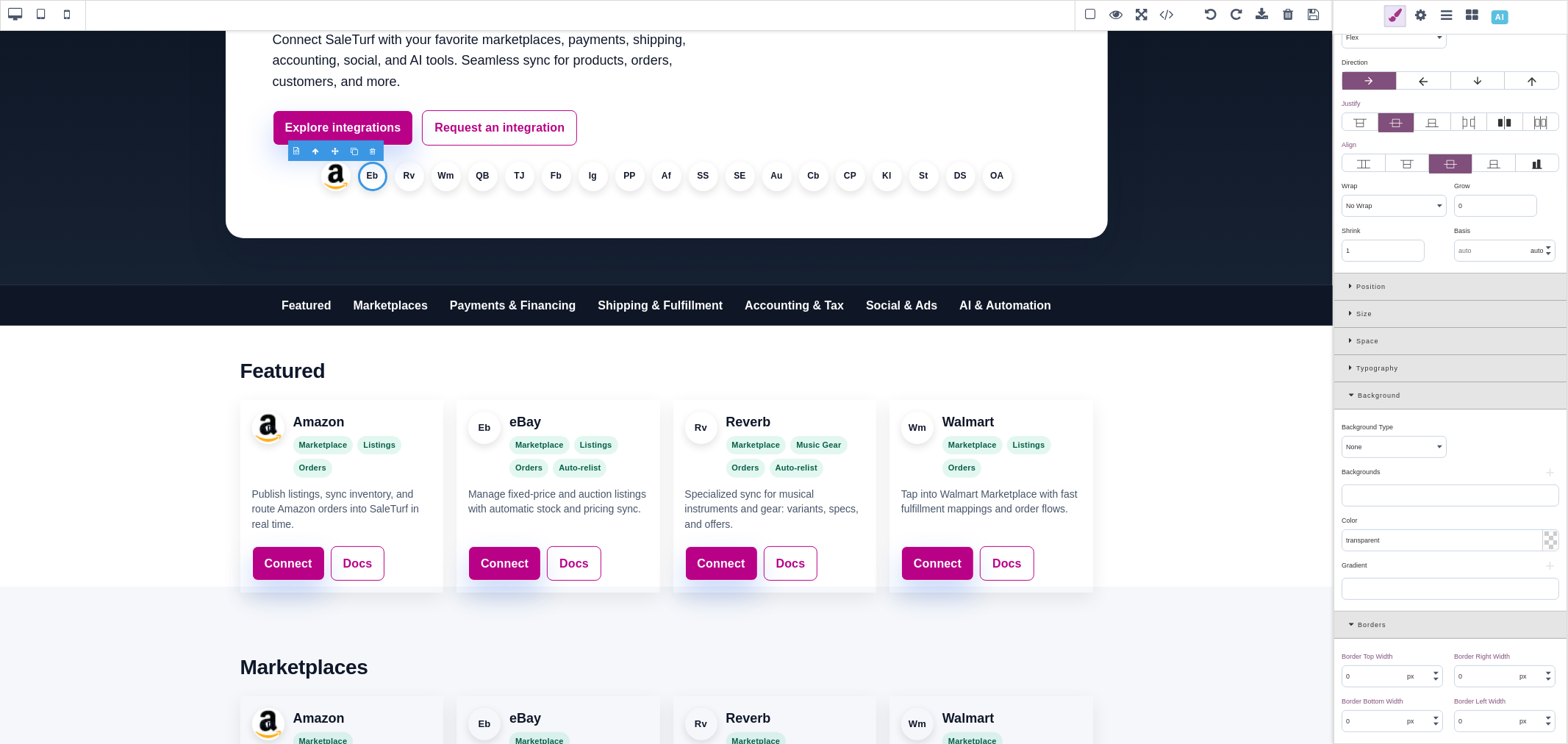
click at [1546, 471] on button "+" at bounding box center [1550, 472] width 18 height 9
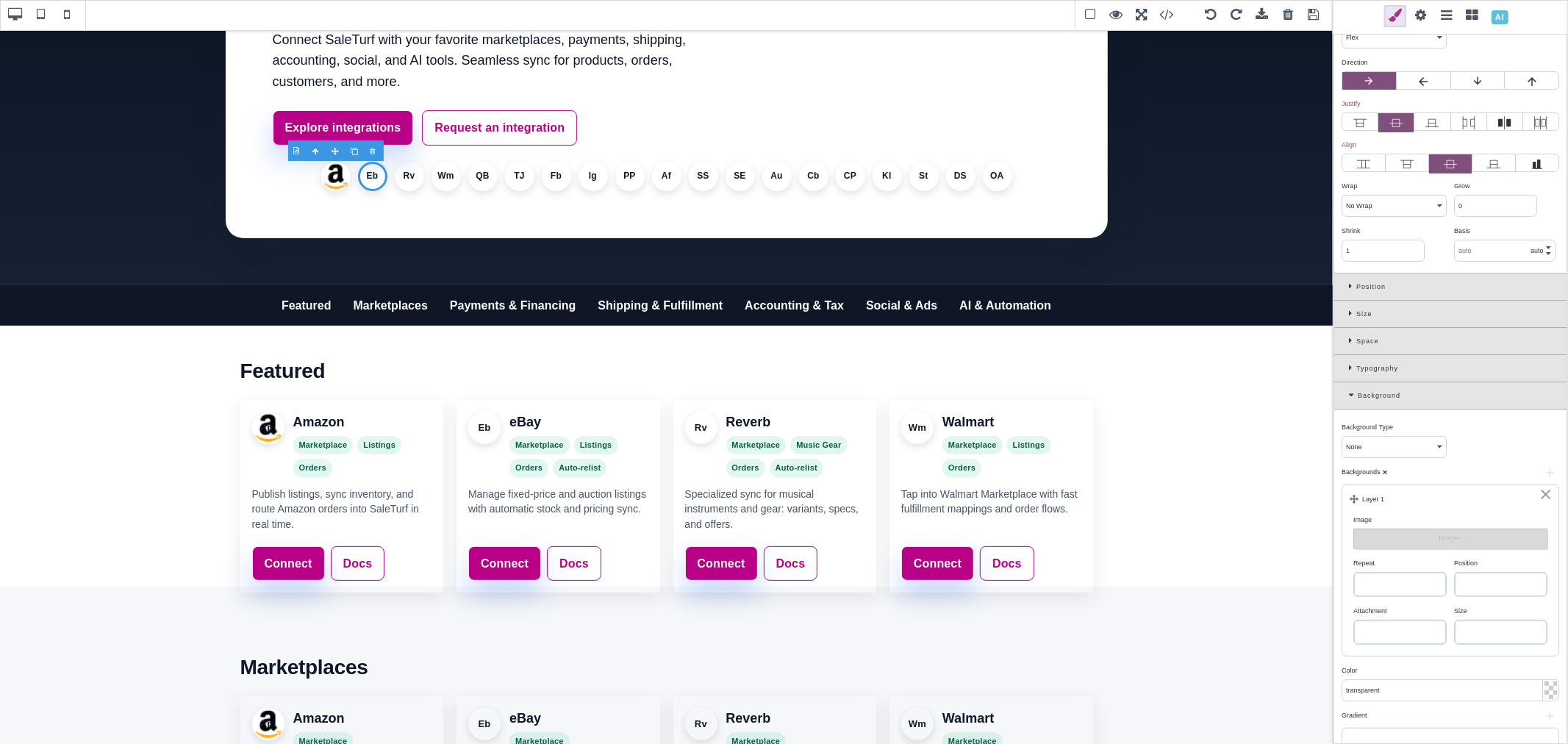
click at [1442, 541] on button "Images" at bounding box center [1450, 538] width 194 height 21
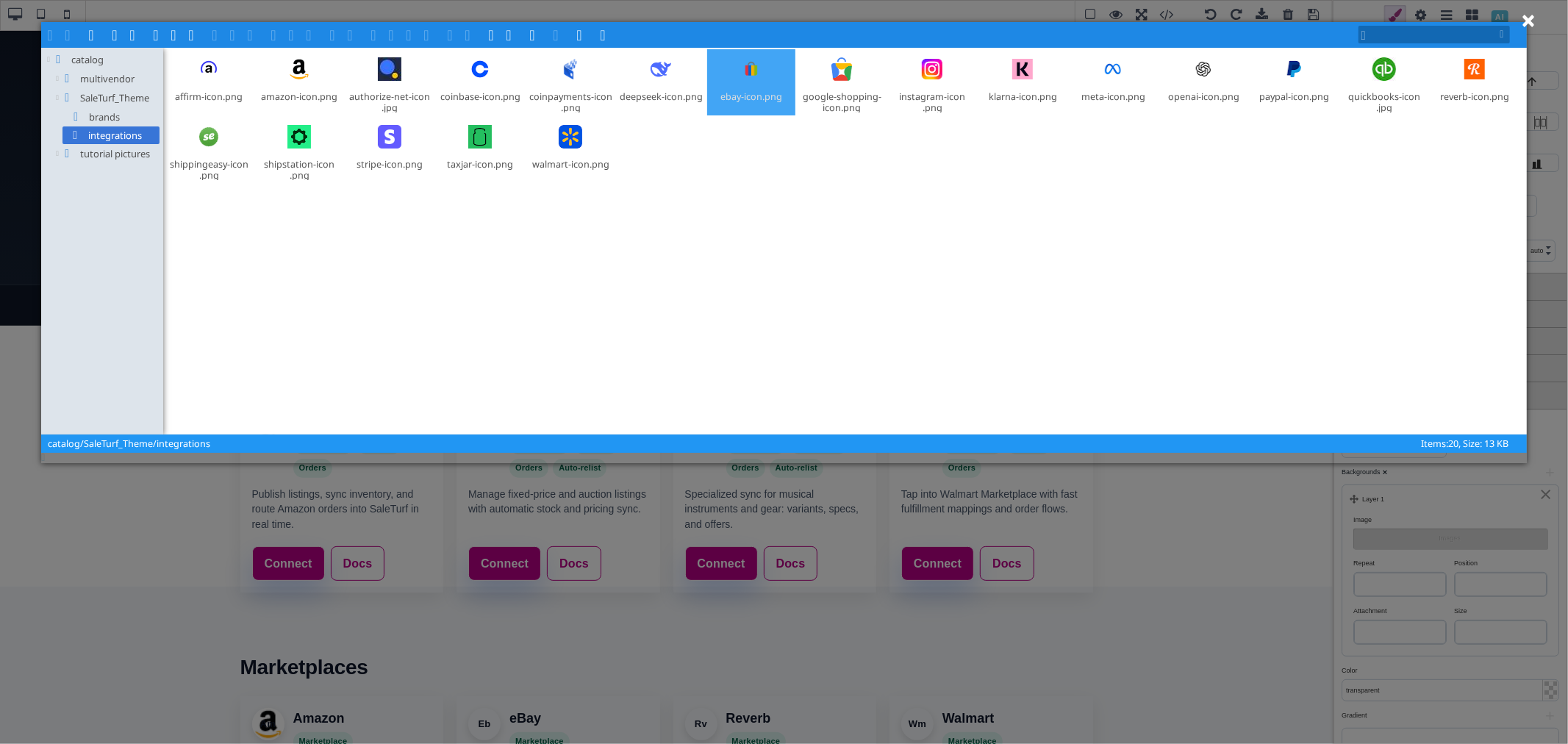
click at [758, 84] on div at bounding box center [751, 69] width 35 height 35
click at [253, 38] on span at bounding box center [253, 33] width 12 height 12
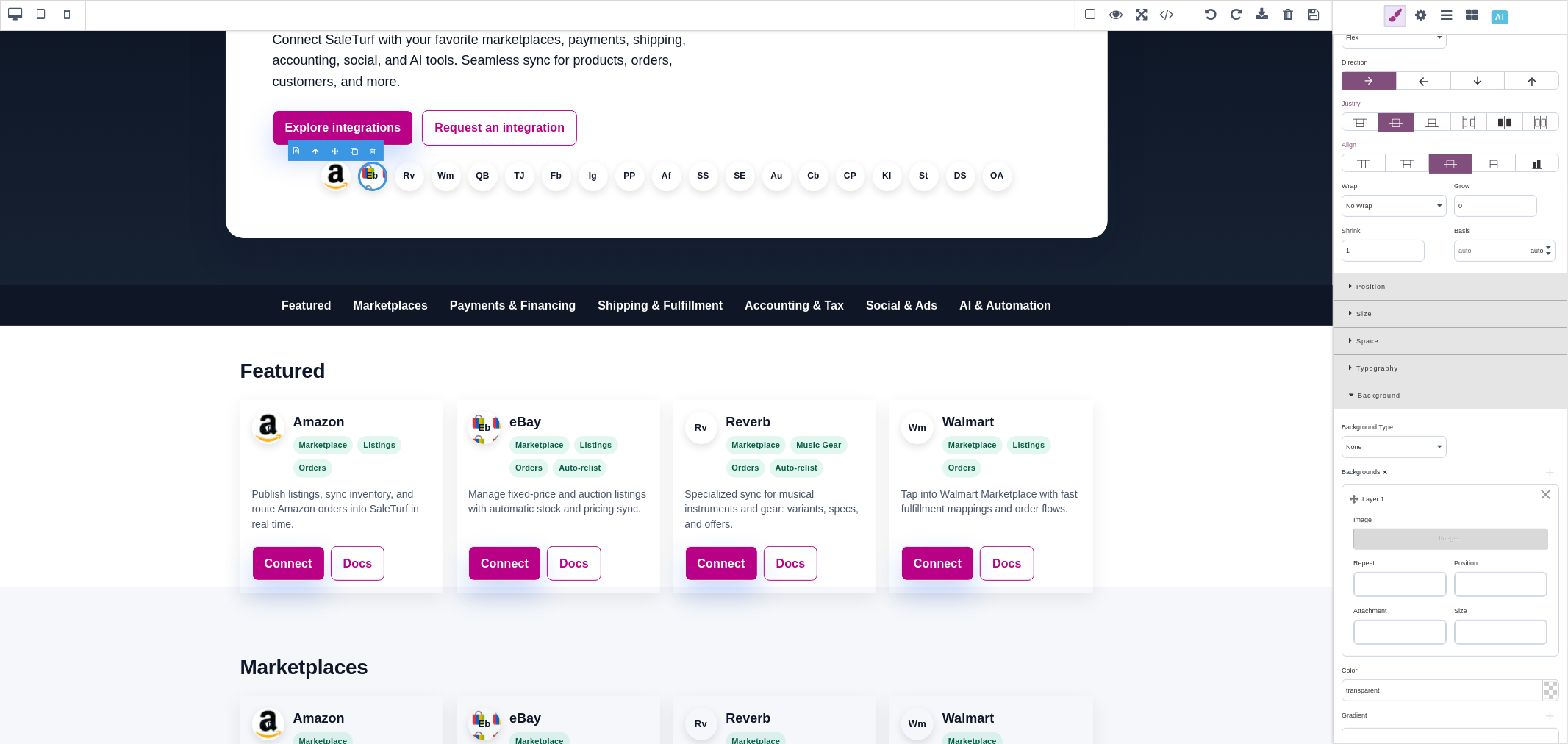
click at [1409, 578] on select "repeat repeat-x repeat-y no-repeat" at bounding box center [1400, 584] width 92 height 23
click at [1354, 574] on select "repeat repeat-x repeat-y no-repeat" at bounding box center [1400, 584] width 92 height 23
click at [1482, 589] on select "left top left center left bottom right top right center right bottom center top…" at bounding box center [1501, 584] width 92 height 23
click at [1455, 574] on select "left top left center left bottom right top right center right bottom center top…" at bounding box center [1501, 584] width 92 height 23
click at [1489, 629] on select "auto cover contain" at bounding box center [1501, 632] width 92 height 23
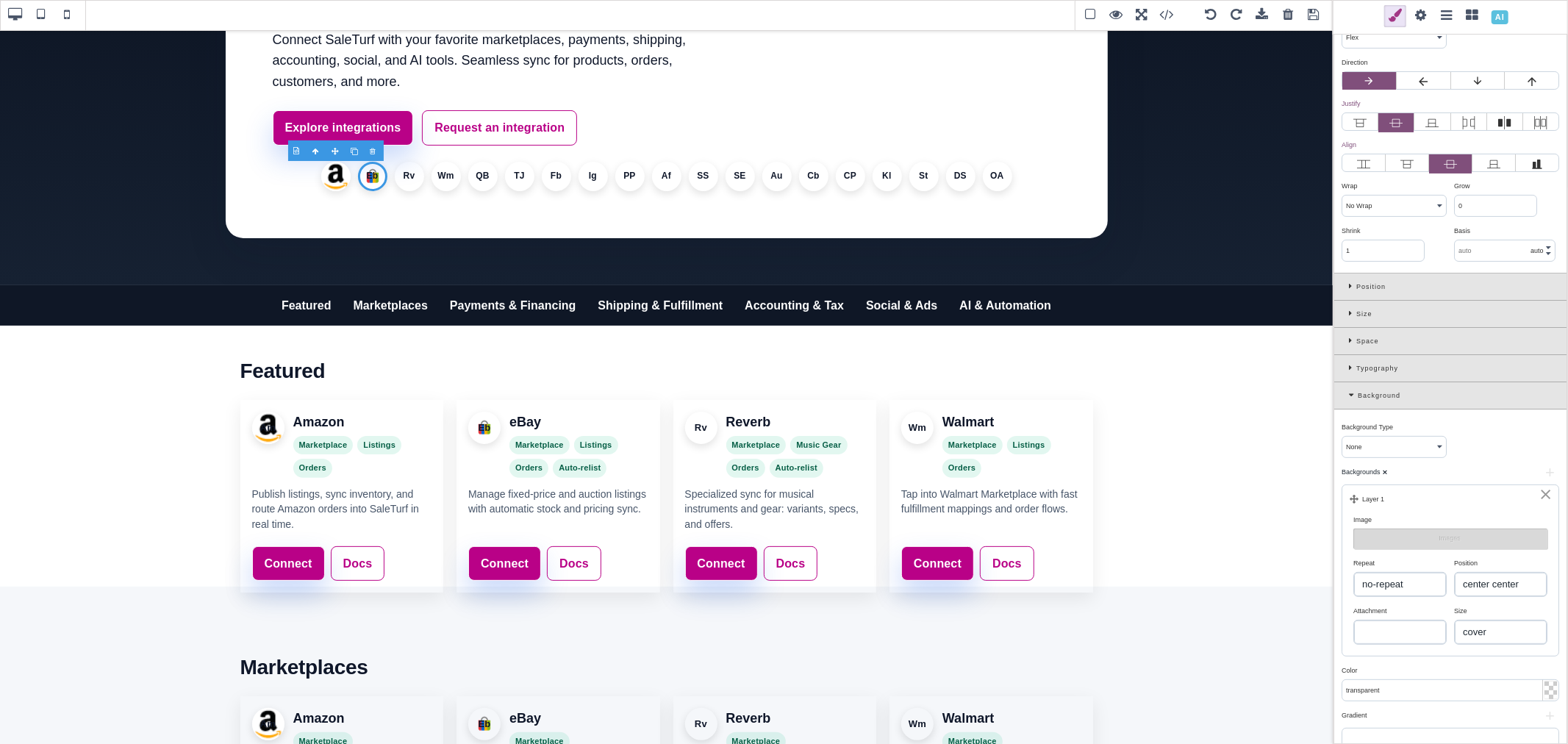
click at [1455, 623] on select "auto cover contain" at bounding box center [1501, 632] width 92 height 23
click at [370, 175] on li "Eb" at bounding box center [372, 176] width 29 height 29
click at [406, 175] on li "Rv" at bounding box center [409, 176] width 29 height 29
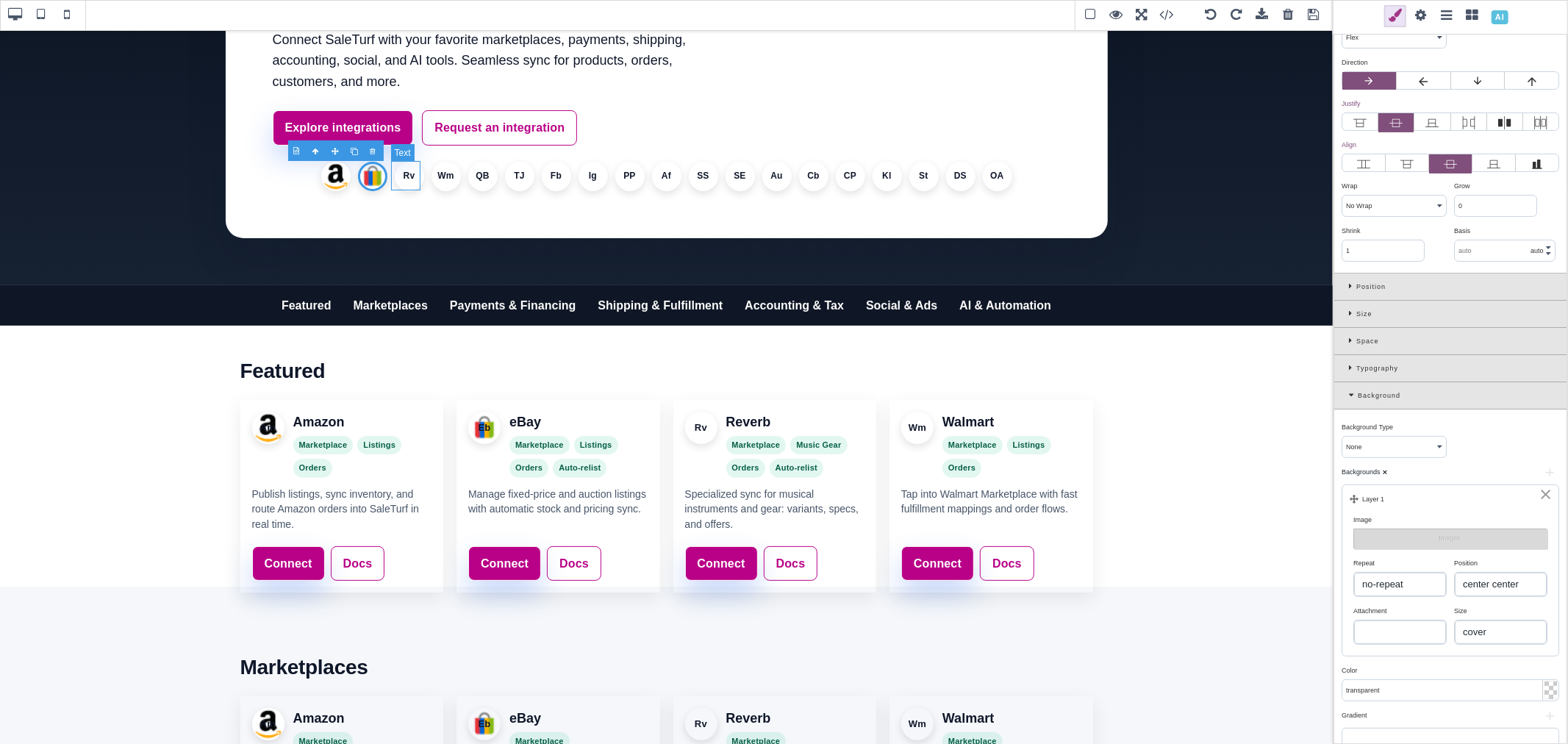
scroll to position [0, 0]
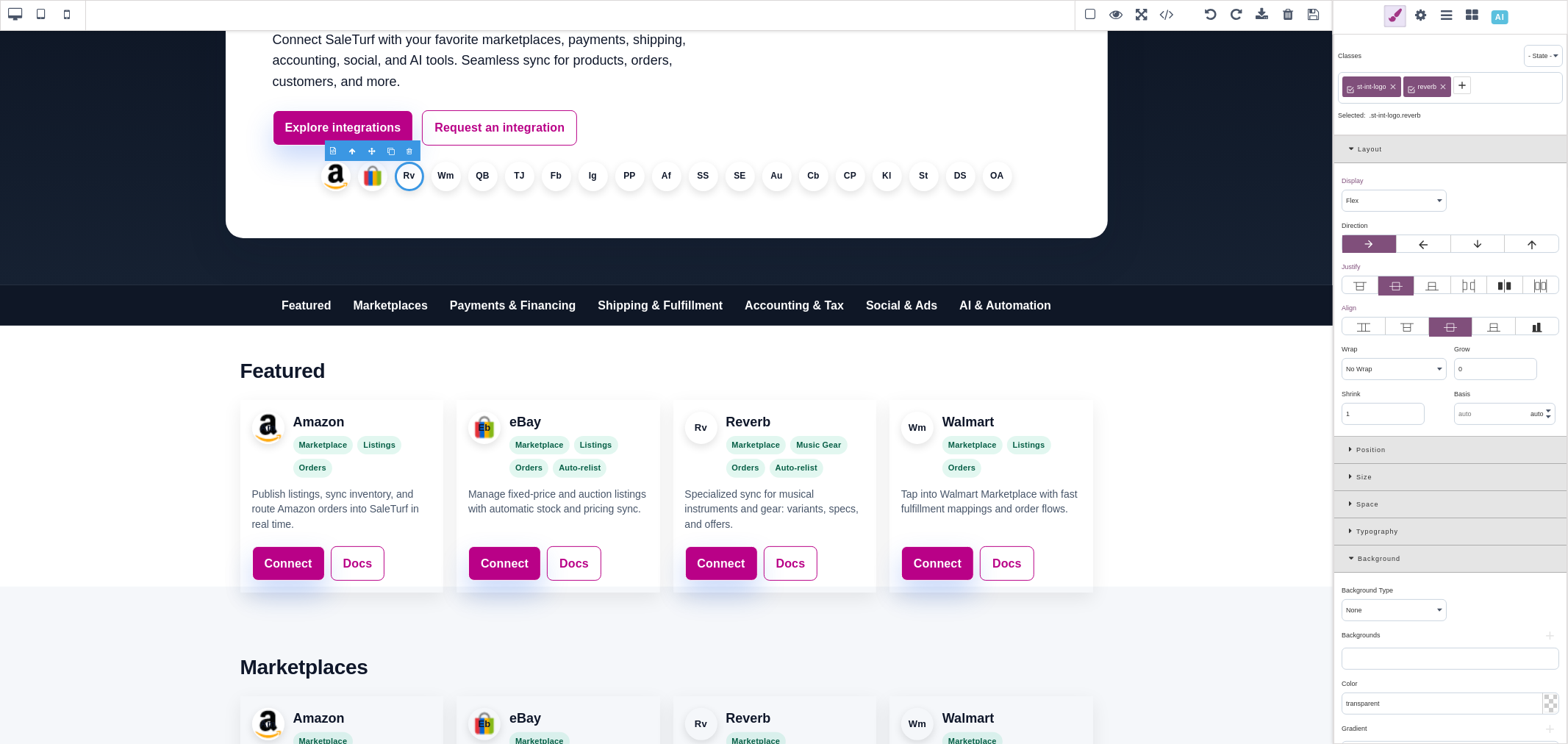
click at [1545, 640] on button "+" at bounding box center [1550, 635] width 18 height 9
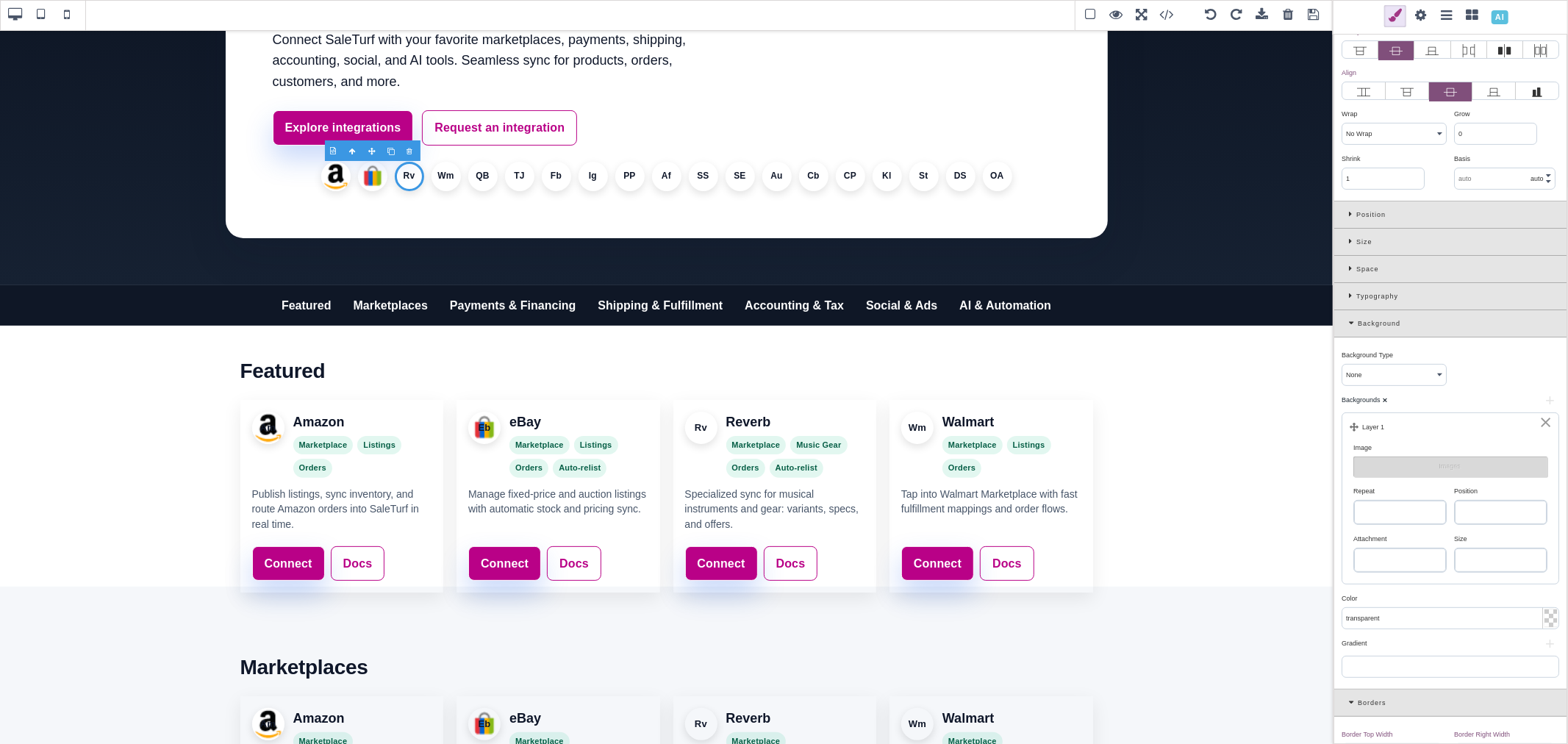
scroll to position [245, 0]
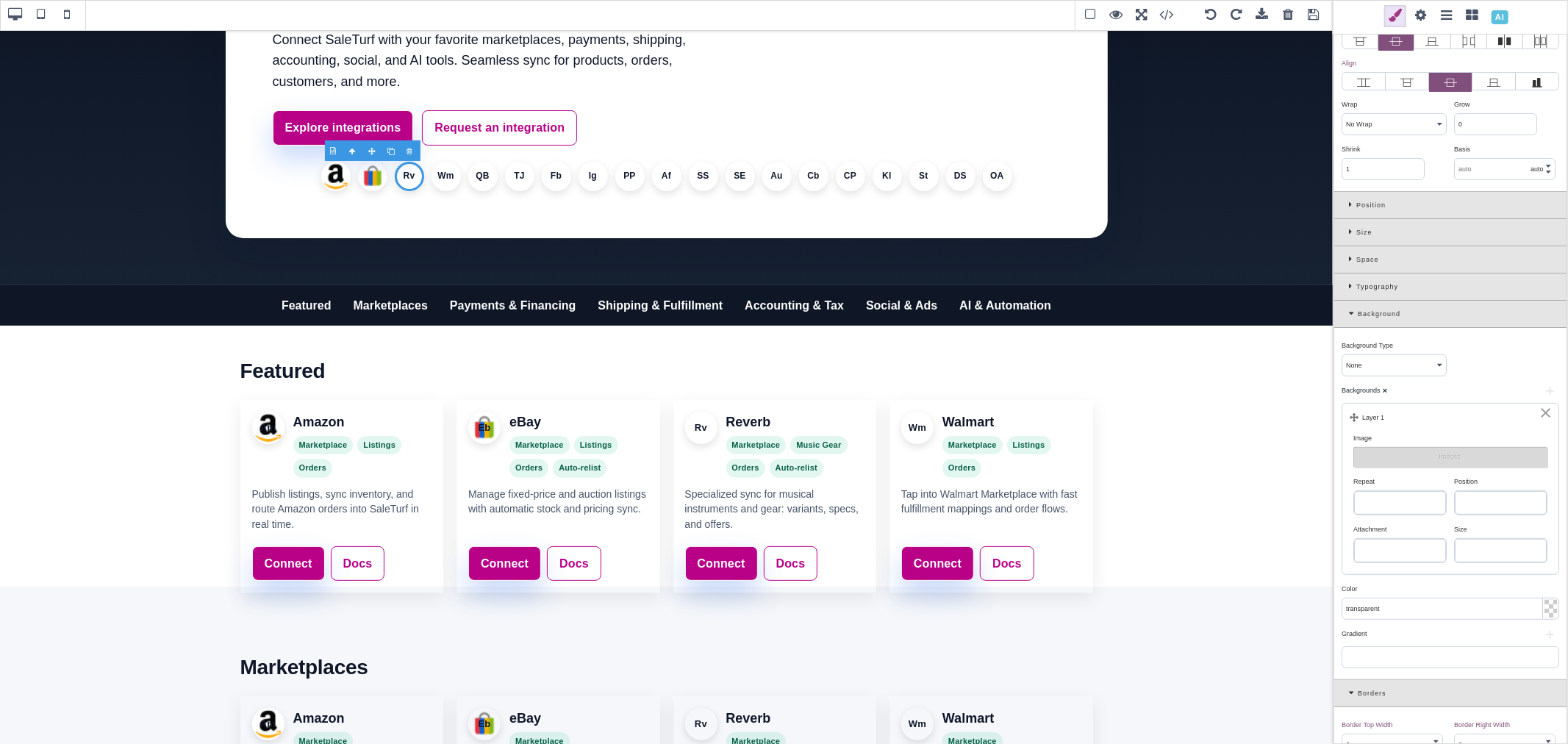
click at [1474, 500] on select "left top left center left bottom right top right center right bottom center top…" at bounding box center [1501, 502] width 92 height 23
click at [1455, 492] on select "left top left center left bottom right top right center right bottom center top…" at bounding box center [1501, 502] width 92 height 23
click at [1405, 507] on select "repeat repeat-x repeat-y no-repeat" at bounding box center [1400, 502] width 92 height 23
click at [1354, 492] on select "repeat repeat-x repeat-y no-repeat" at bounding box center [1400, 502] width 92 height 23
click at [1466, 548] on select "auto cover contain" at bounding box center [1501, 550] width 92 height 23
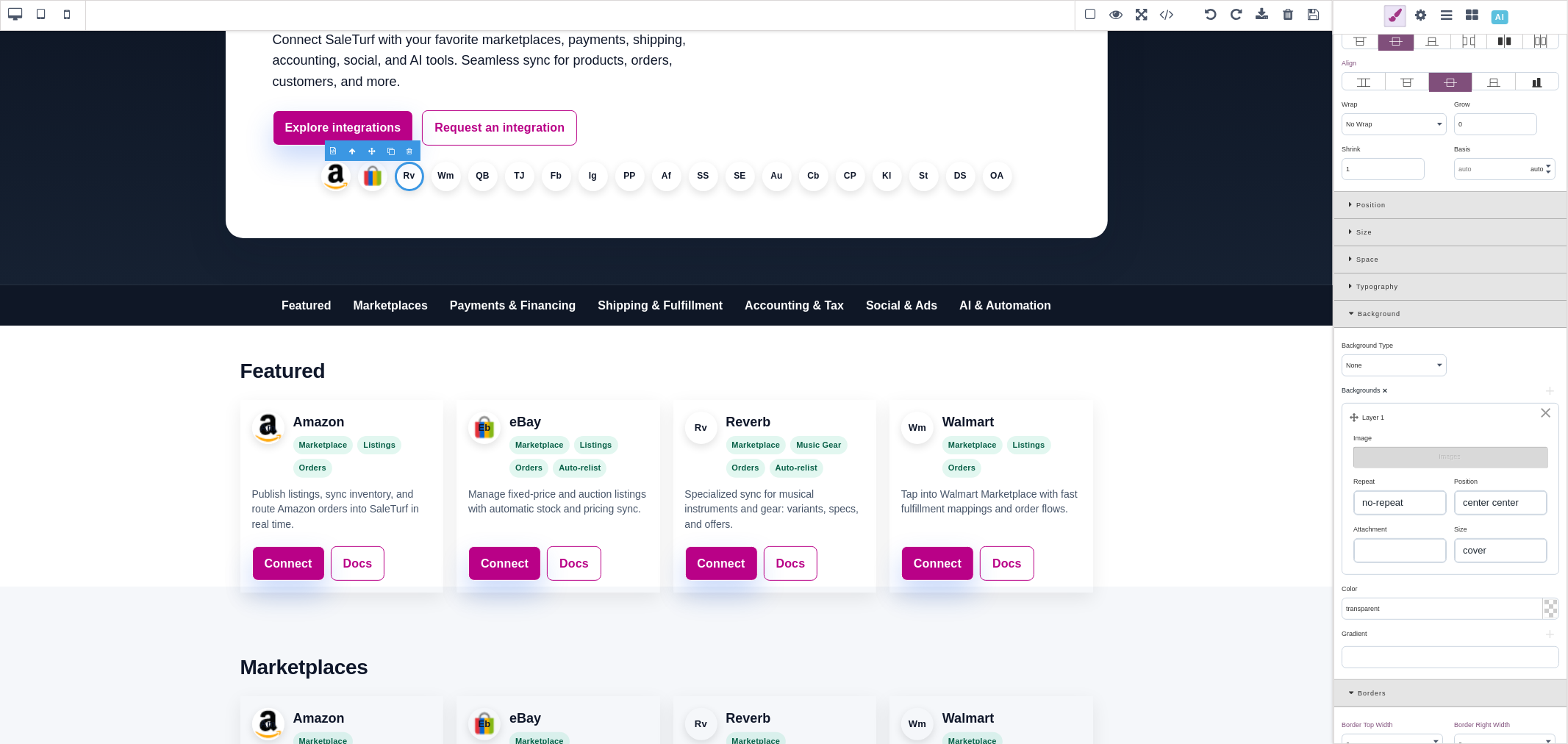
click at [1455, 541] on select "auto cover contain" at bounding box center [1501, 550] width 92 height 23
click at [1407, 459] on button "Images" at bounding box center [1450, 456] width 194 height 21
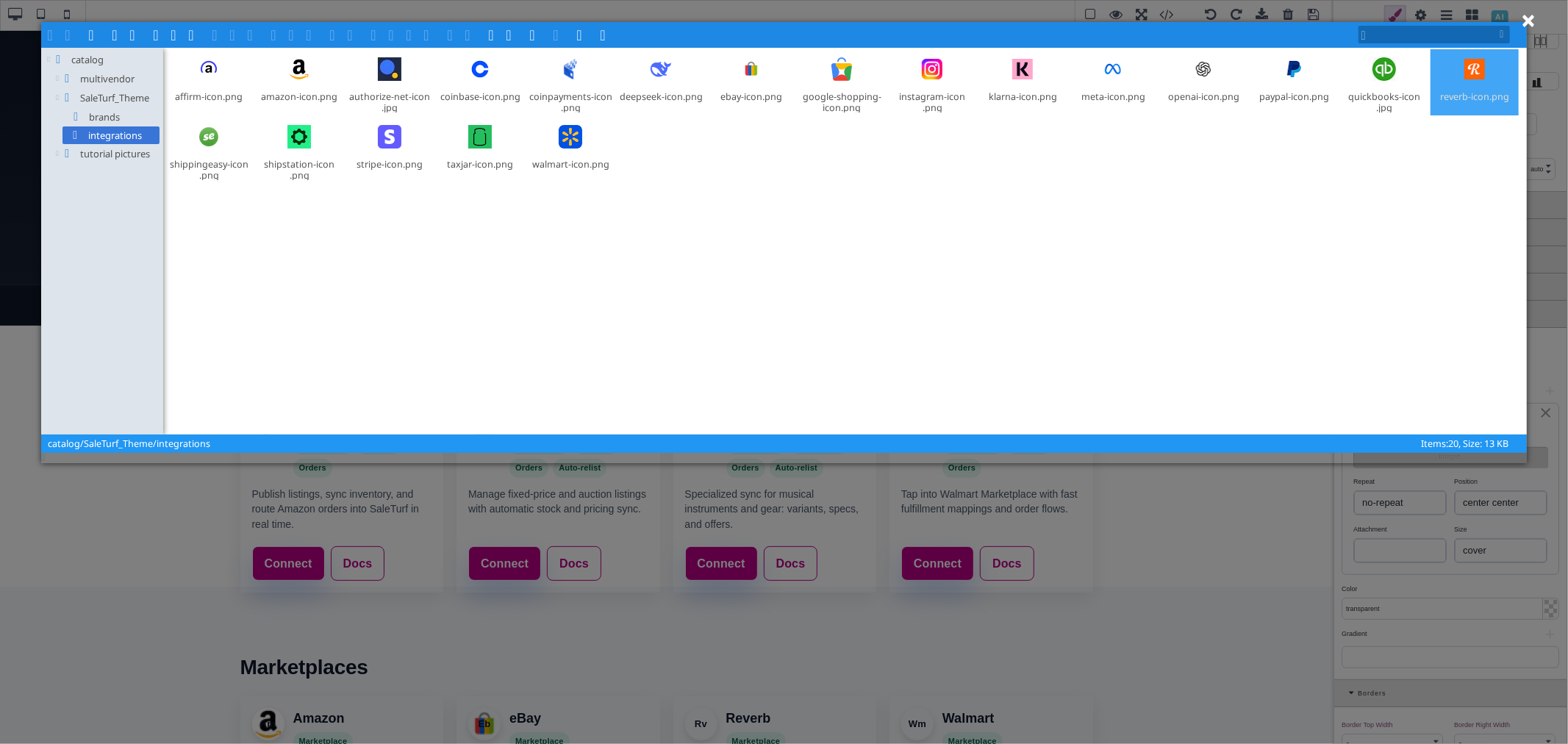
click at [1460, 71] on div at bounding box center [1474, 69] width 35 height 35
click at [258, 37] on span at bounding box center [253, 33] width 12 height 12
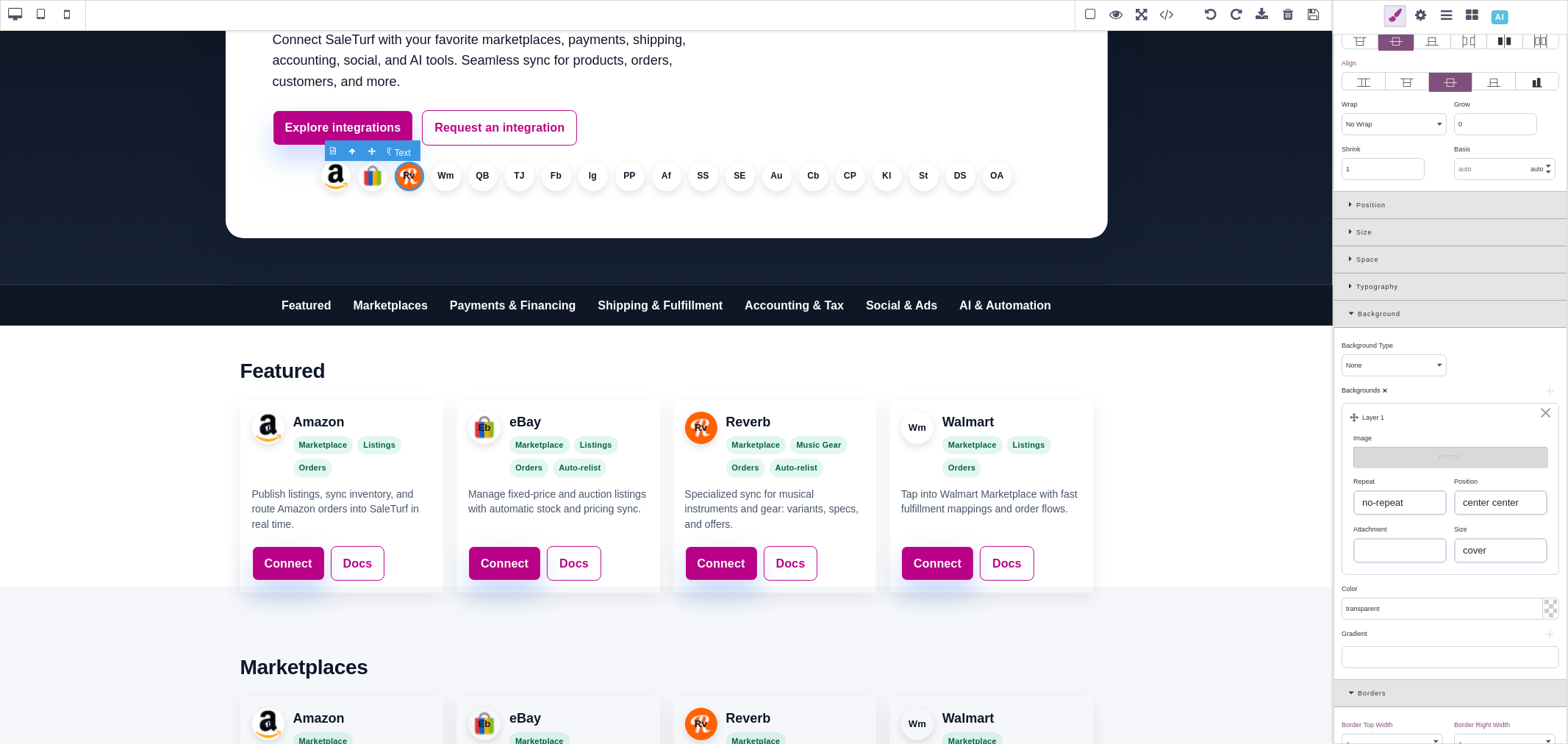
click at [406, 176] on li "Rv" at bounding box center [409, 176] width 29 height 29
click at [436, 179] on li "Wm" at bounding box center [446, 176] width 29 height 29
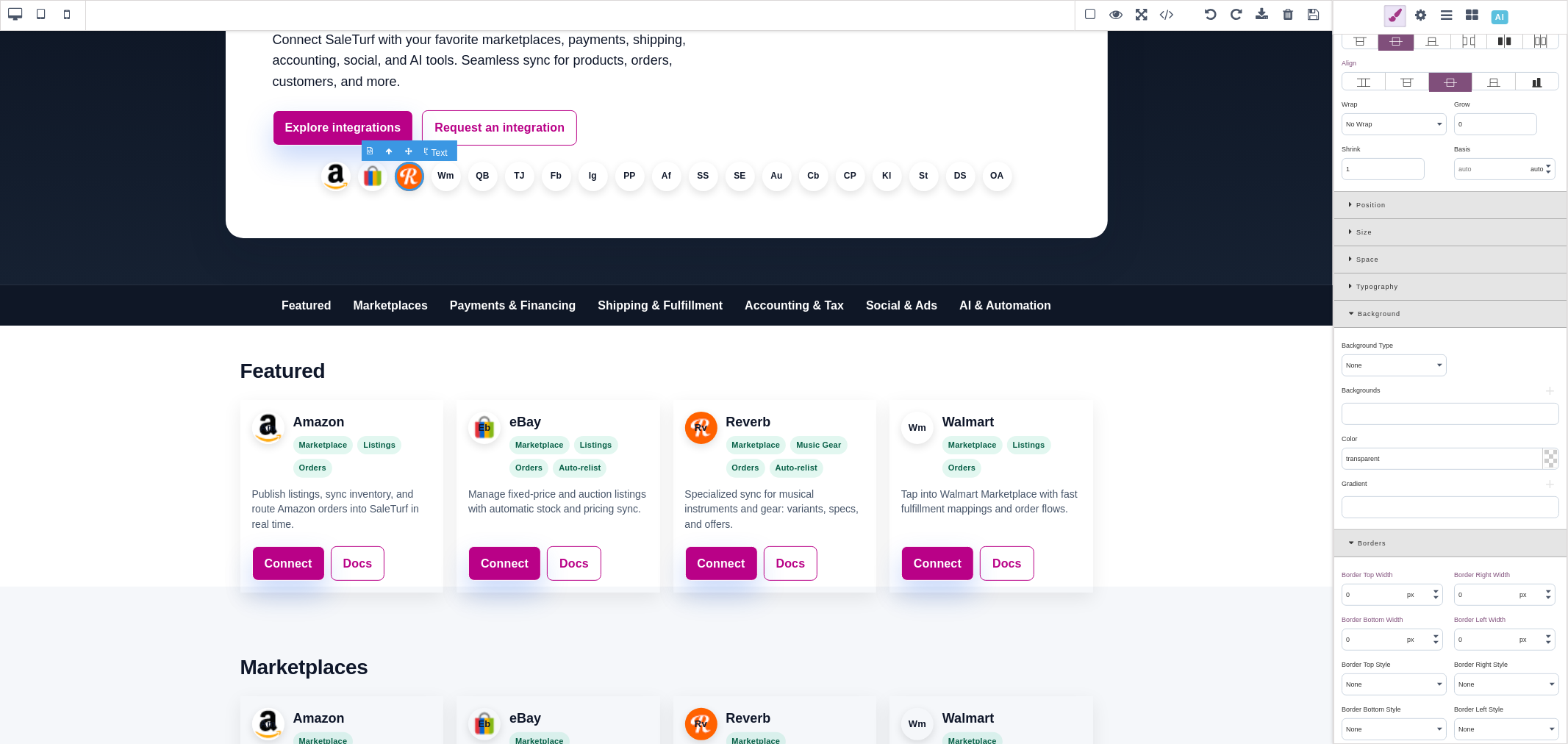
scroll to position [0, 0]
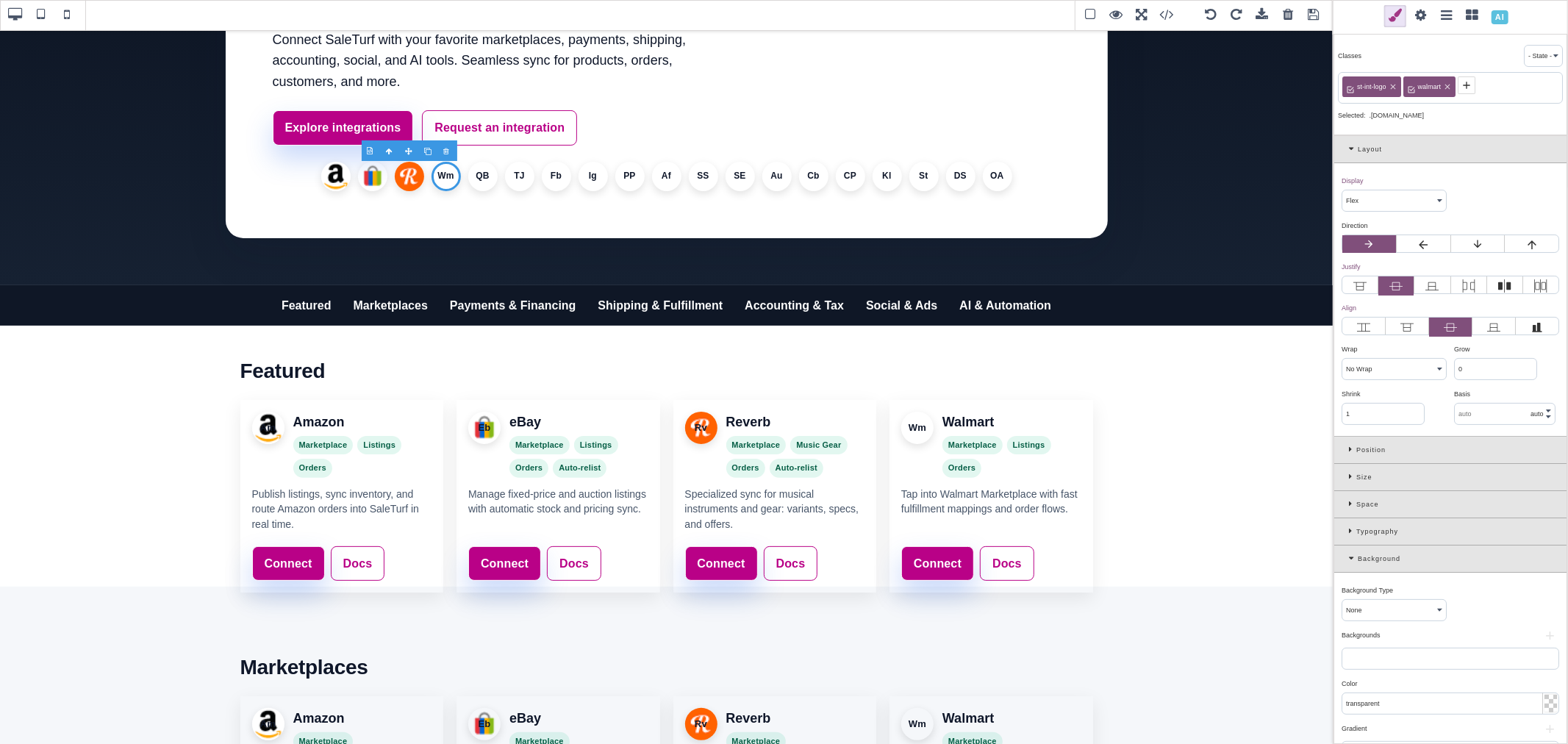
click at [1540, 634] on button "+" at bounding box center [1550, 635] width 18 height 9
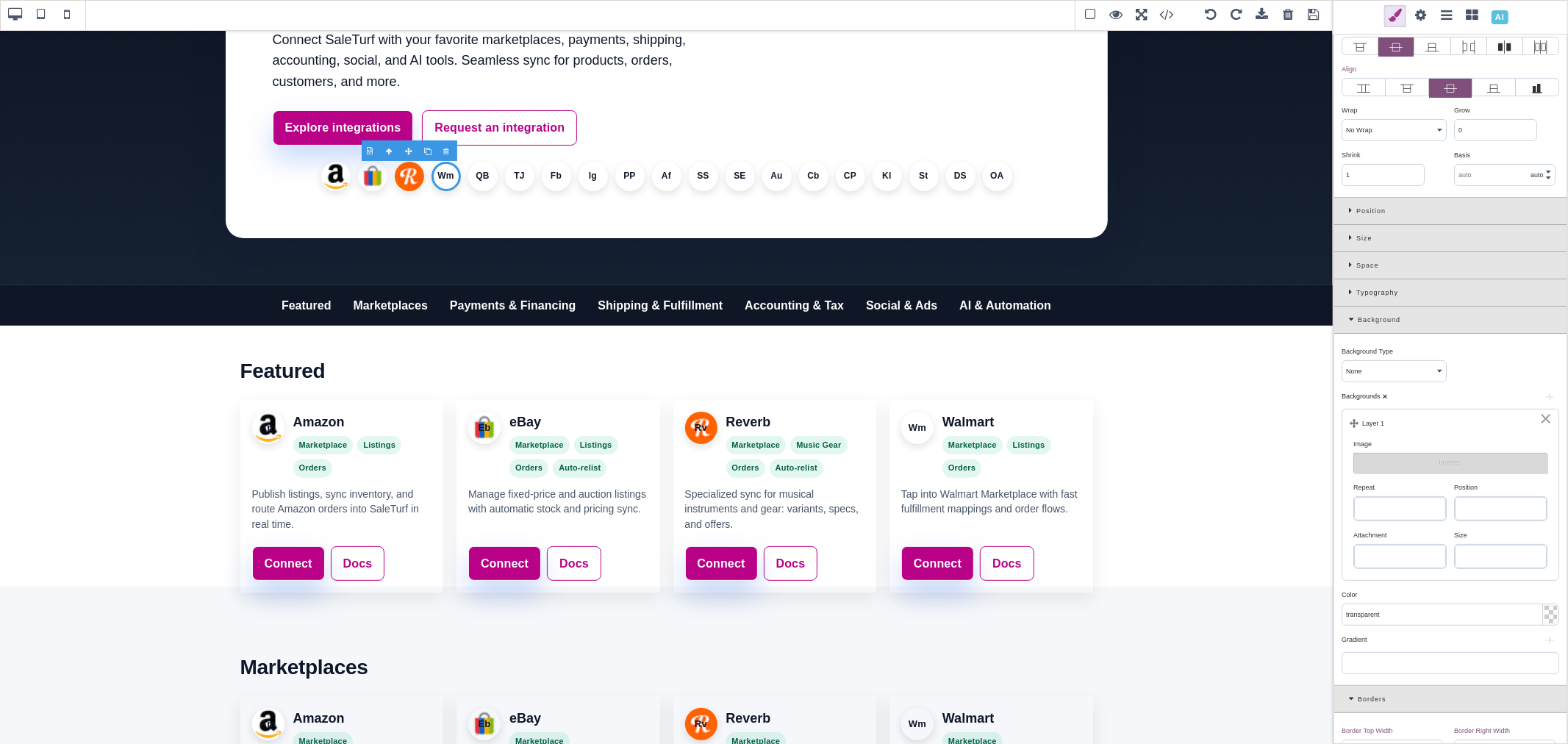
scroll to position [245, 0]
click at [1422, 497] on select "repeat repeat-x repeat-y no-repeat" at bounding box center [1400, 502] width 92 height 23
click at [1354, 492] on select "repeat repeat-x repeat-y no-repeat" at bounding box center [1400, 502] width 92 height 23
click at [1471, 512] on select "left top left center left bottom right top right center right bottom center top…" at bounding box center [1501, 502] width 92 height 23
click at [1455, 492] on select "left top left center left bottom right top right center right bottom center top…" at bounding box center [1501, 502] width 92 height 23
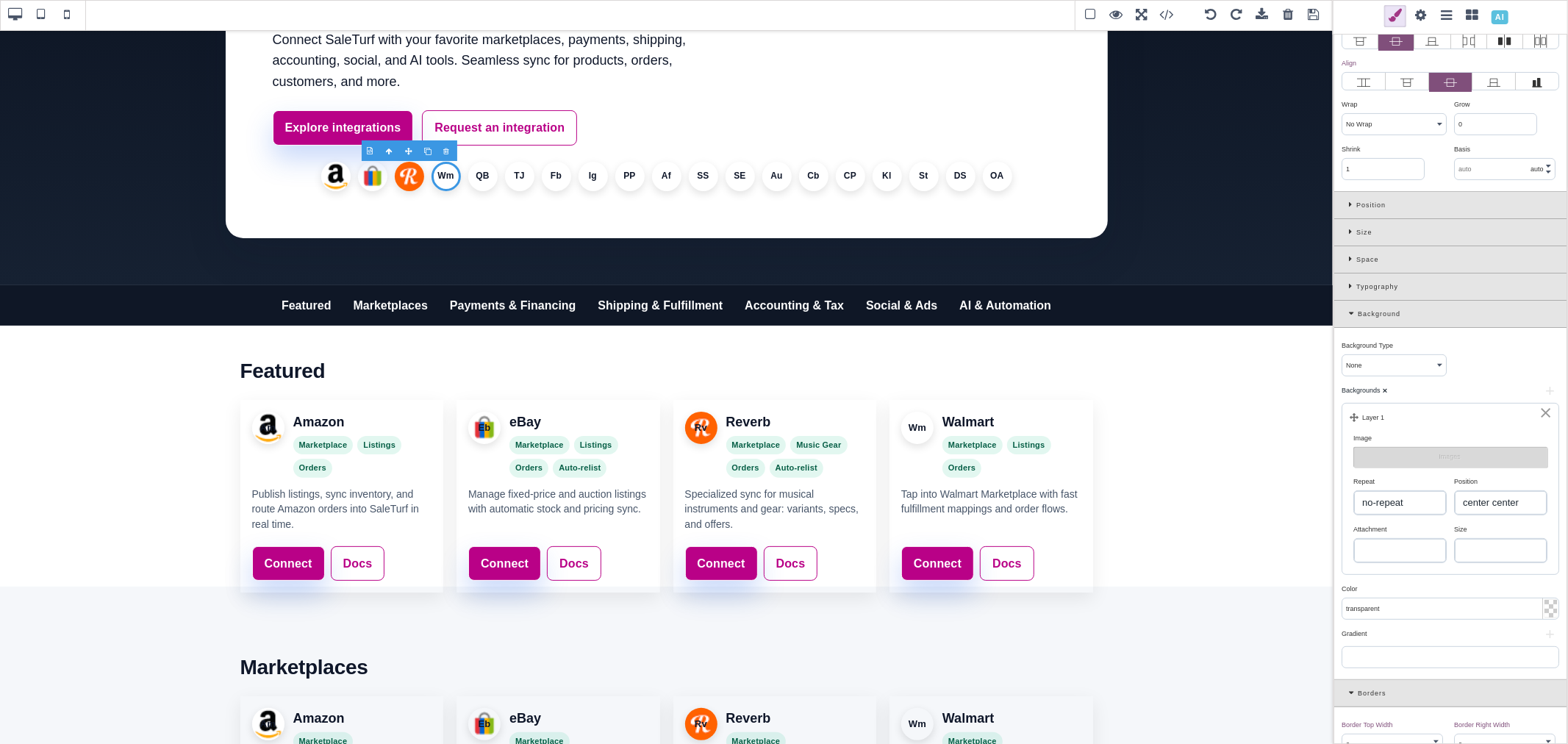
click at [1480, 545] on select "auto cover contain" at bounding box center [1501, 550] width 92 height 23
click at [1455, 541] on select "auto cover contain" at bounding box center [1501, 550] width 92 height 23
click at [1405, 561] on select "scroll fixed local" at bounding box center [1400, 550] width 92 height 23
click at [1409, 532] on div "Attachment" at bounding box center [1397, 529] width 89 height 13
click at [1413, 555] on select "scroll fixed local" at bounding box center [1400, 550] width 92 height 23
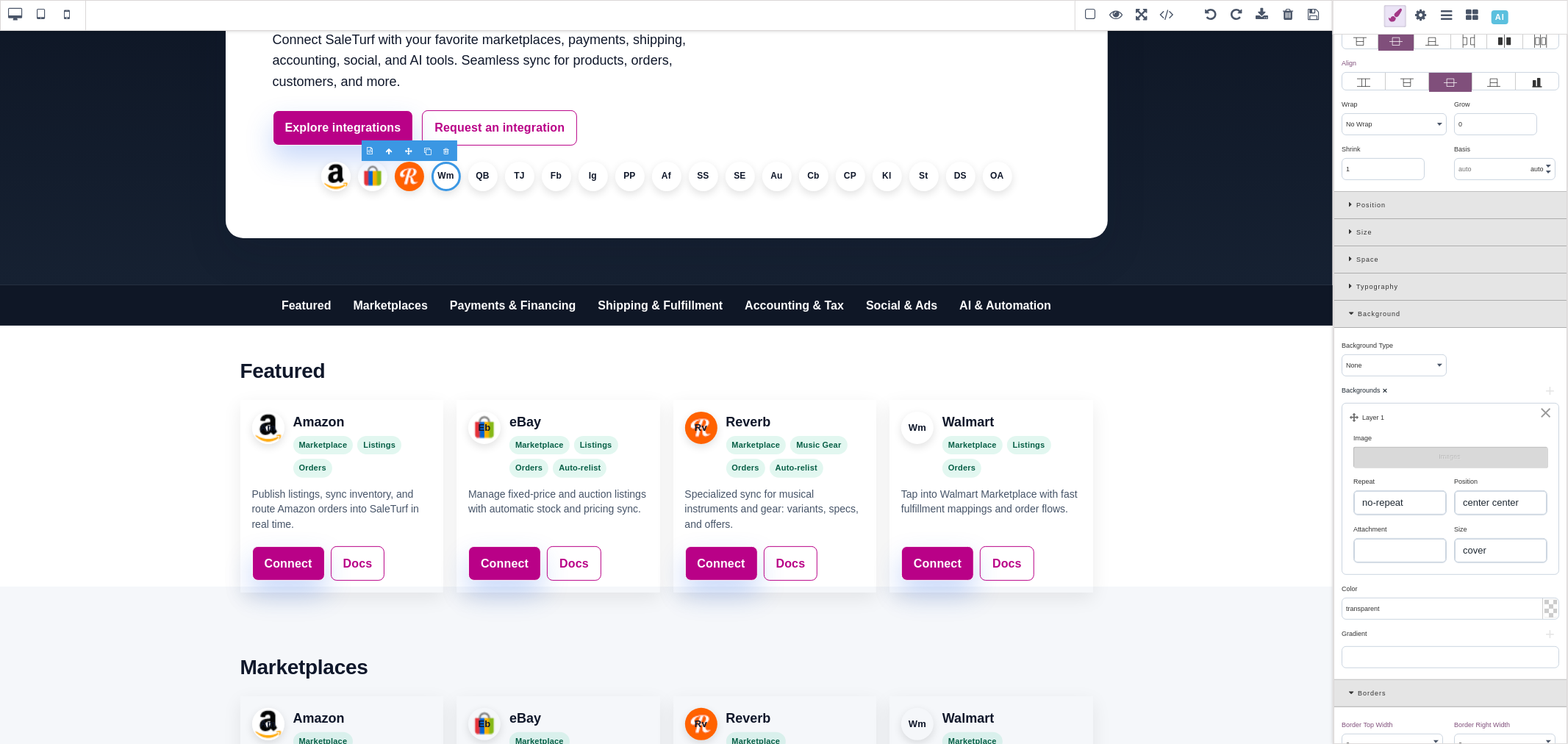
click at [1417, 522] on div "Attachment scroll fixed local" at bounding box center [1400, 541] width 100 height 44
click at [1412, 452] on button "Images" at bounding box center [1450, 456] width 194 height 21
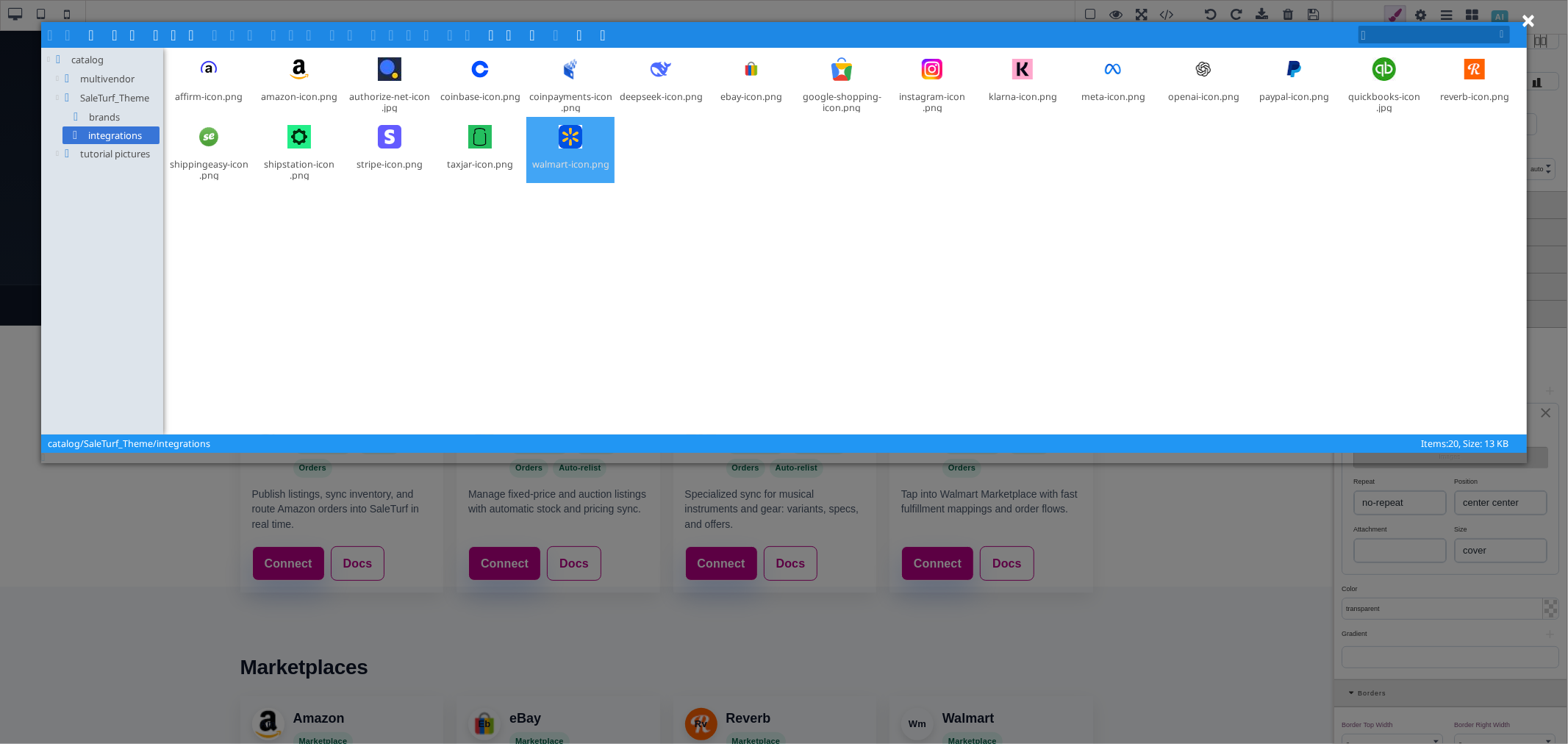
click at [575, 140] on div at bounding box center [570, 136] width 35 height 35
click at [254, 38] on span at bounding box center [253, 33] width 12 height 12
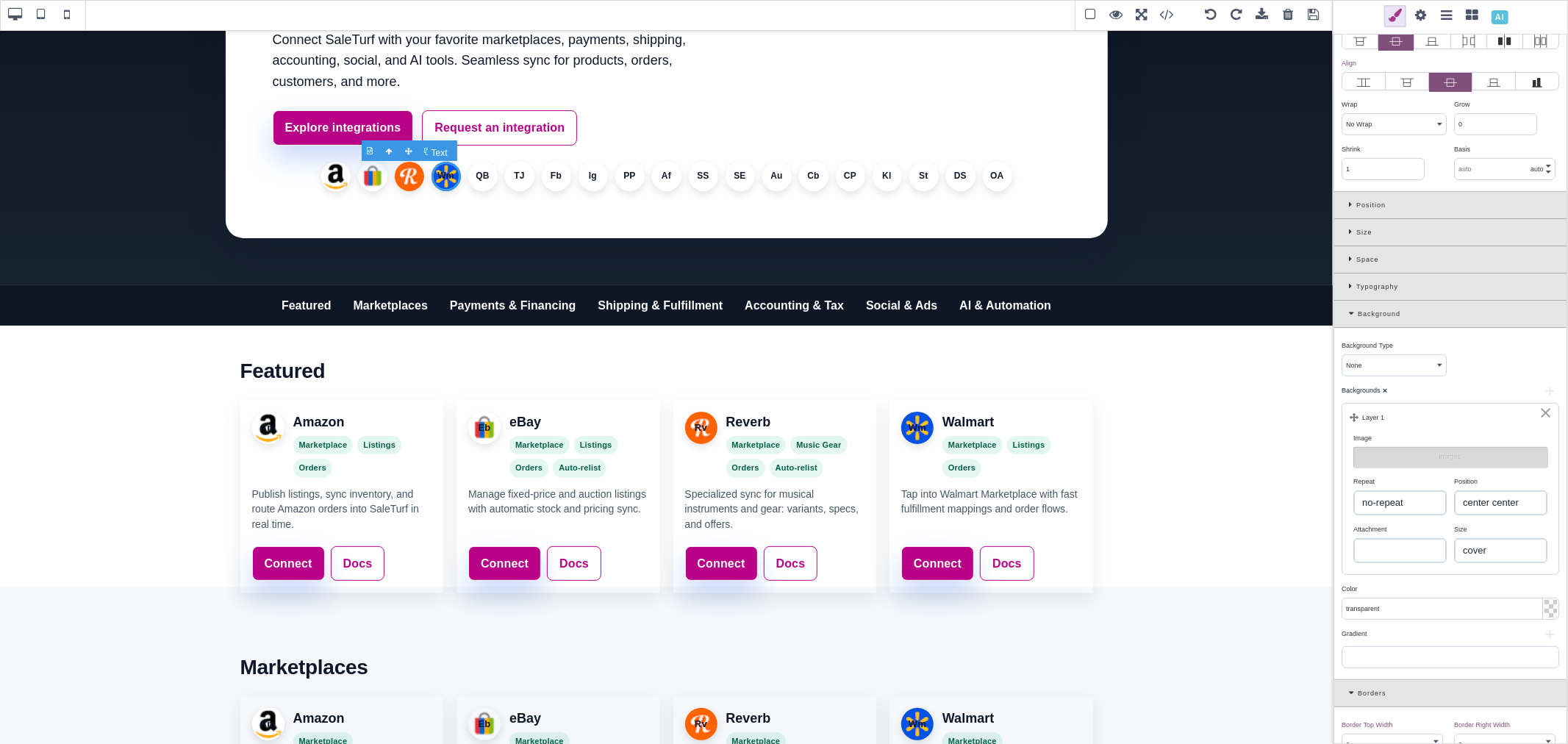
click at [436, 178] on li "Wm" at bounding box center [446, 176] width 29 height 29
click at [437, 178] on li "Wm" at bounding box center [446, 176] width 29 height 29
click at [478, 178] on li "QB" at bounding box center [483, 176] width 29 height 29
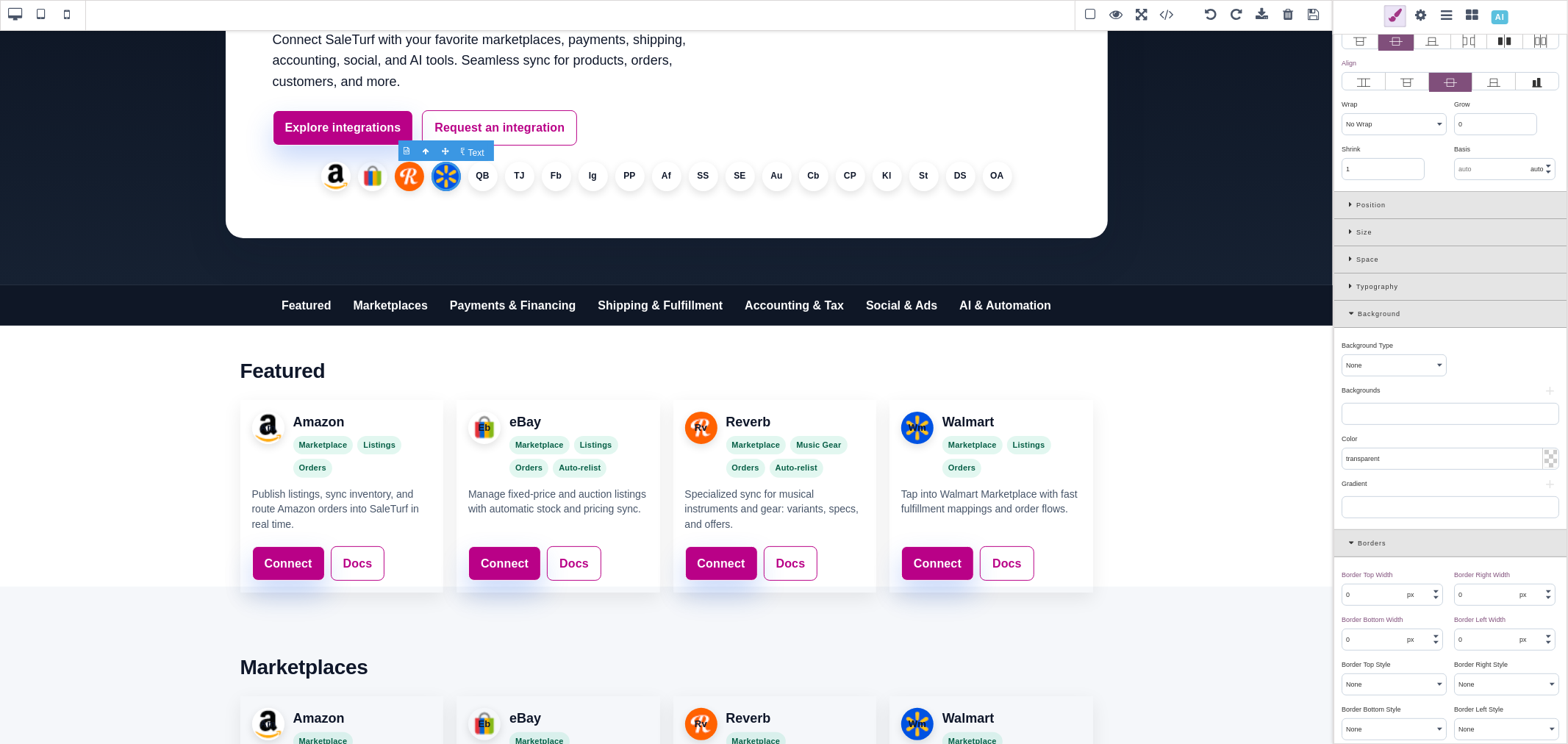
scroll to position [0, 0]
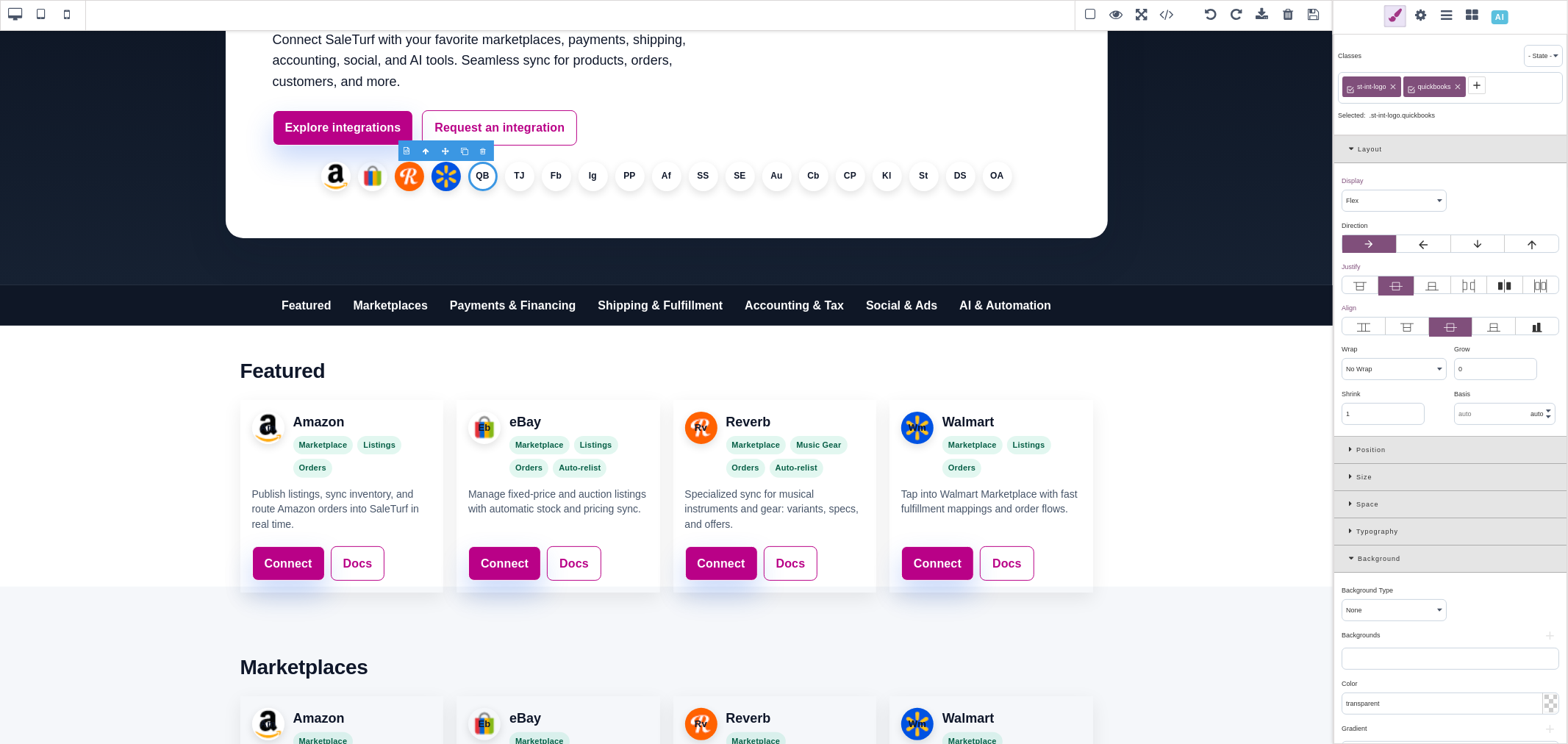
click at [1540, 637] on button "+" at bounding box center [1550, 635] width 18 height 9
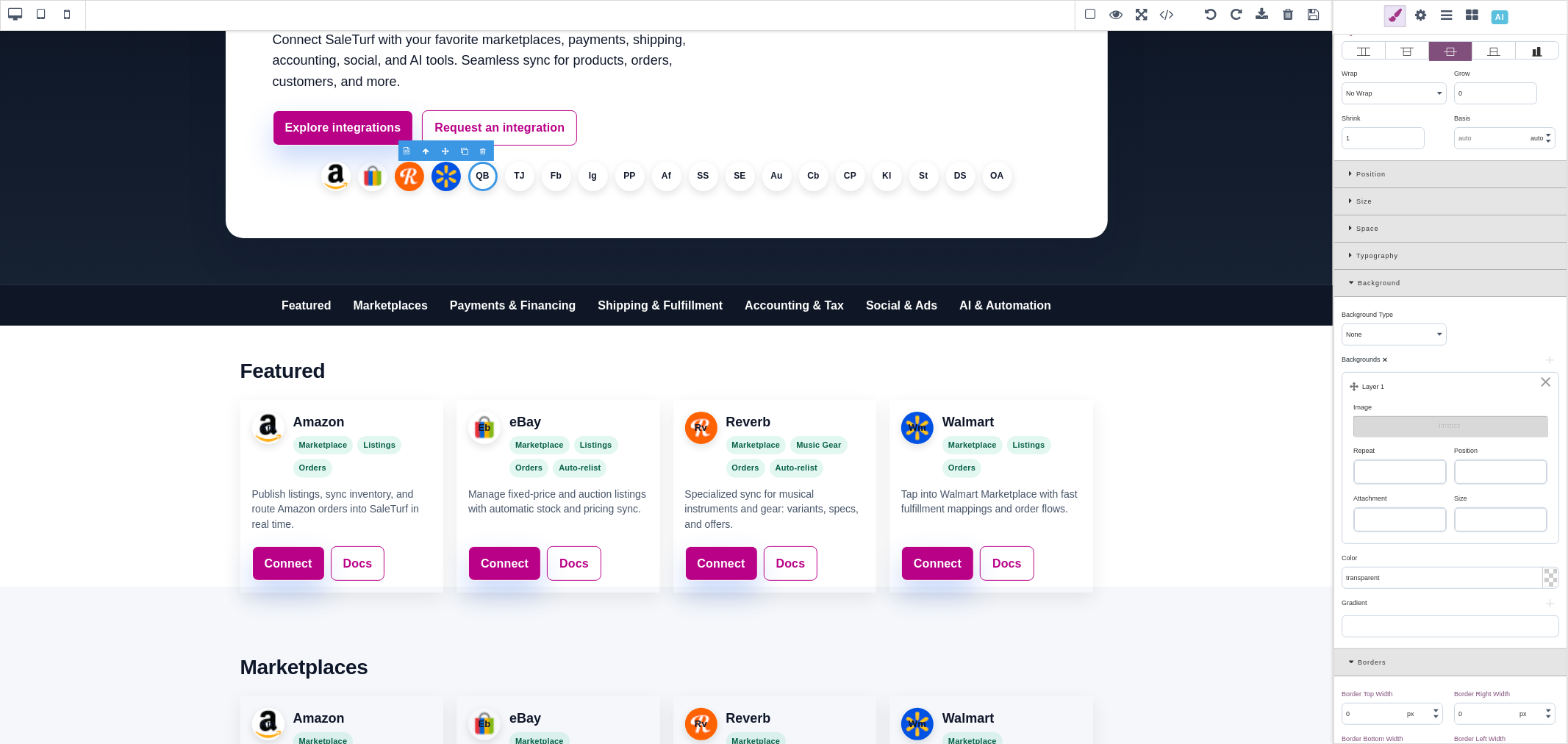
scroll to position [326, 0]
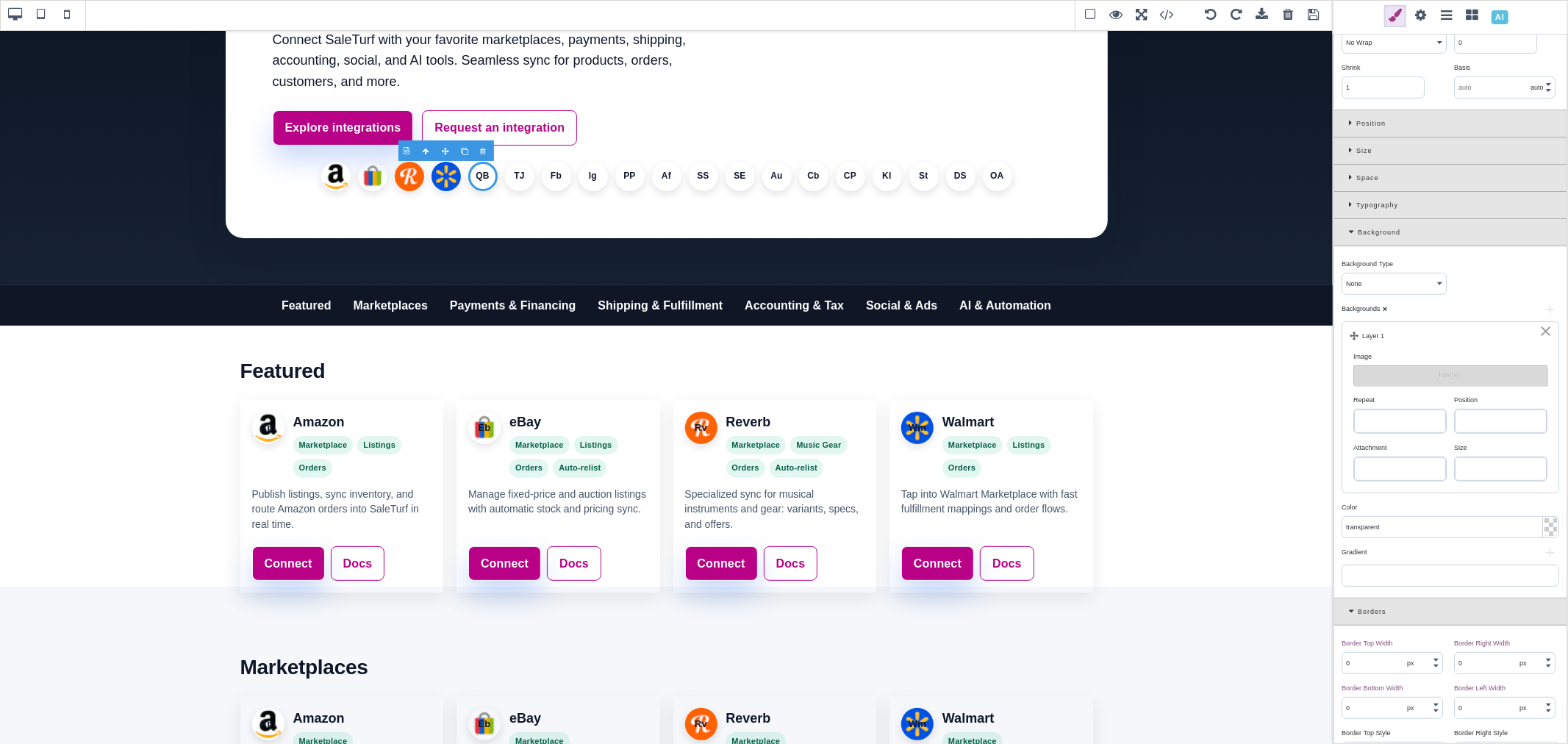
click at [1402, 413] on select "repeat repeat-x repeat-y no-repeat" at bounding box center [1400, 421] width 92 height 23
click at [1354, 410] on select "repeat repeat-x repeat-y no-repeat" at bounding box center [1400, 421] width 92 height 23
click at [1496, 428] on select "left top left center left bottom right top right center right bottom center top…" at bounding box center [1501, 421] width 92 height 23
click at [1455, 410] on select "left top left center left bottom right top right center right bottom center top…" at bounding box center [1501, 421] width 92 height 23
click at [1497, 467] on select "auto cover contain" at bounding box center [1501, 469] width 92 height 23
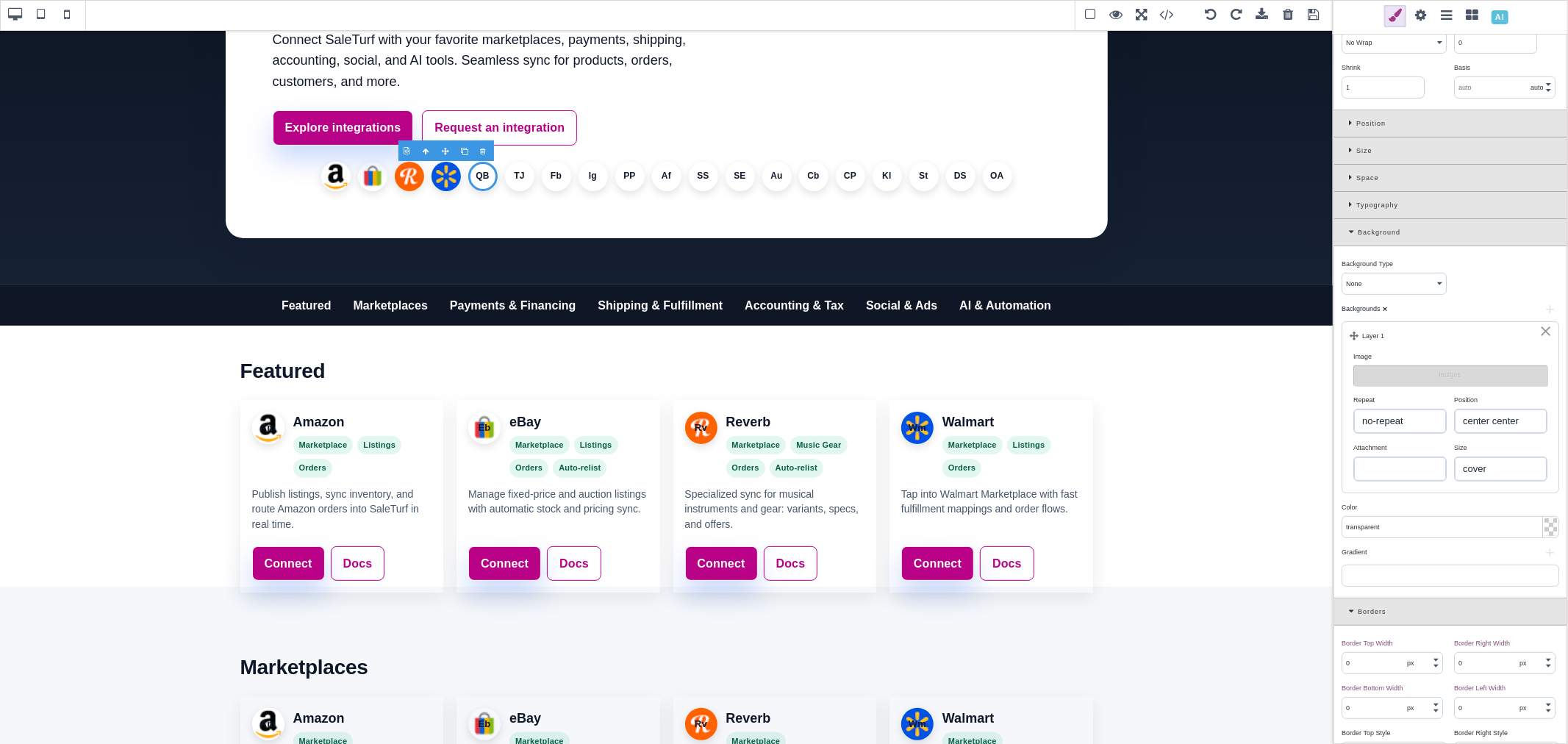
click at [1455, 459] on select "auto cover contain" at bounding box center [1501, 469] width 92 height 23
click at [1406, 385] on button "Images" at bounding box center [1450, 375] width 194 height 21
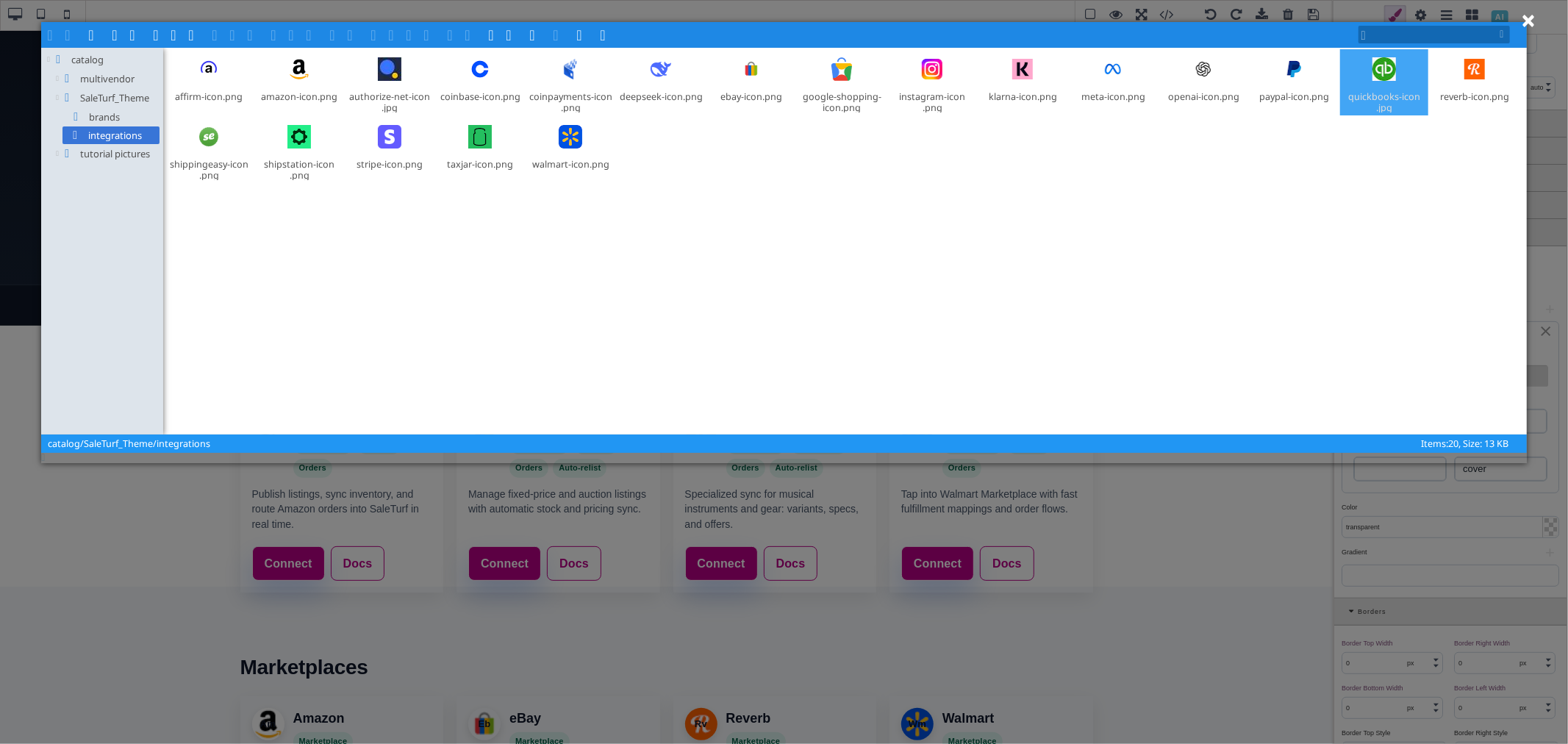
click at [1368, 82] on div at bounding box center [1384, 69] width 35 height 35
click at [253, 39] on span at bounding box center [253, 33] width 12 height 12
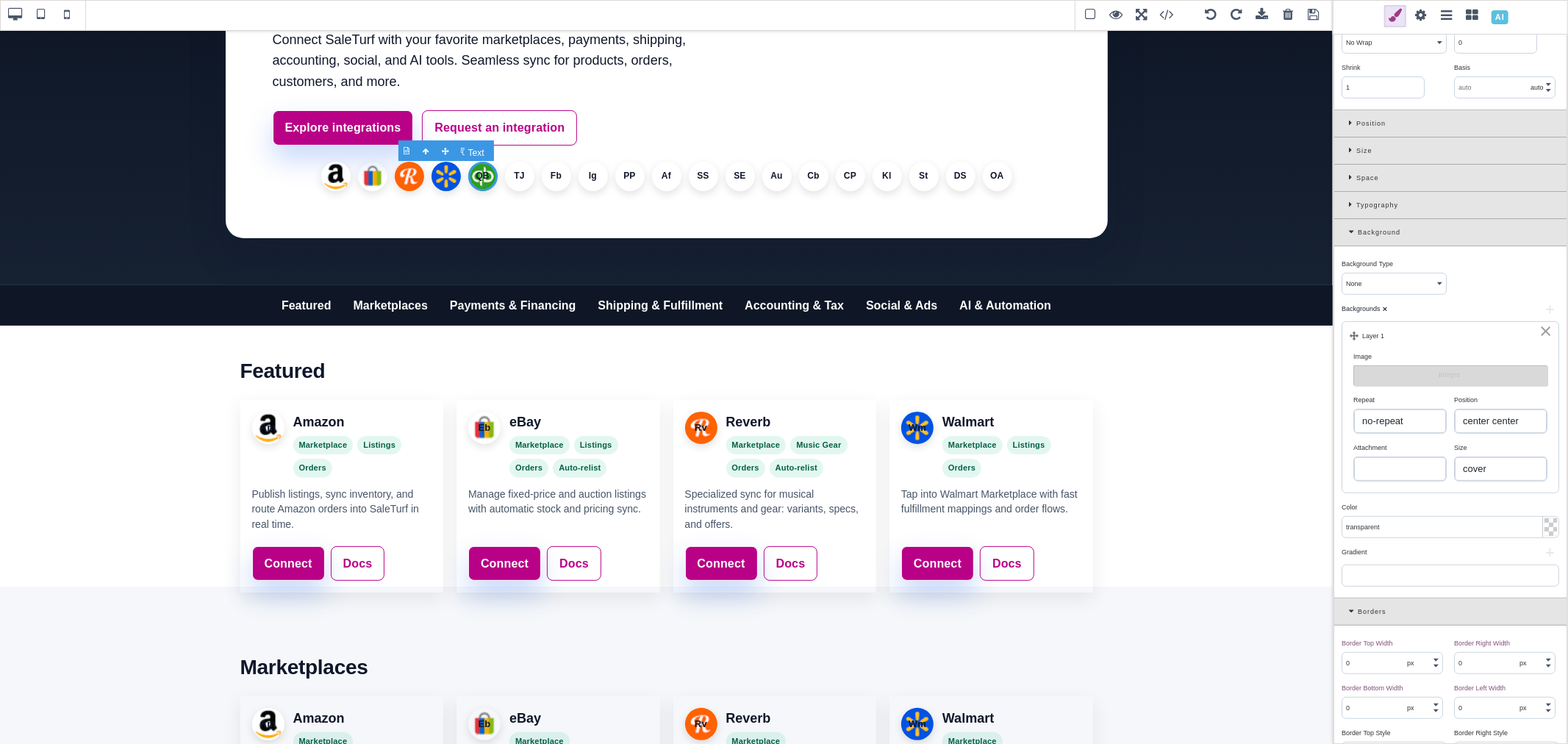
click at [480, 176] on li "QB" at bounding box center [483, 176] width 29 height 29
click at [510, 177] on li "TJ" at bounding box center [519, 176] width 29 height 29
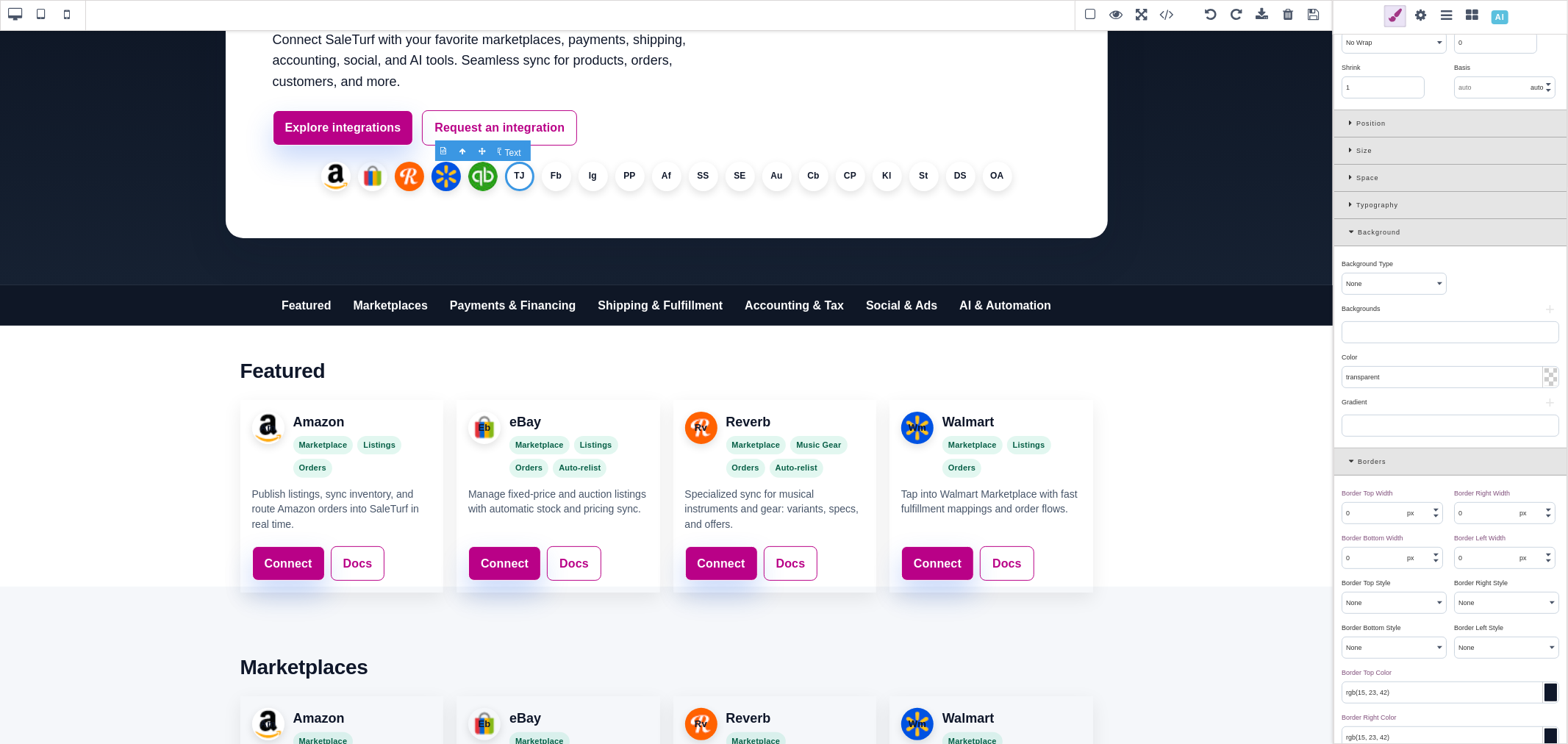
scroll to position [0, 0]
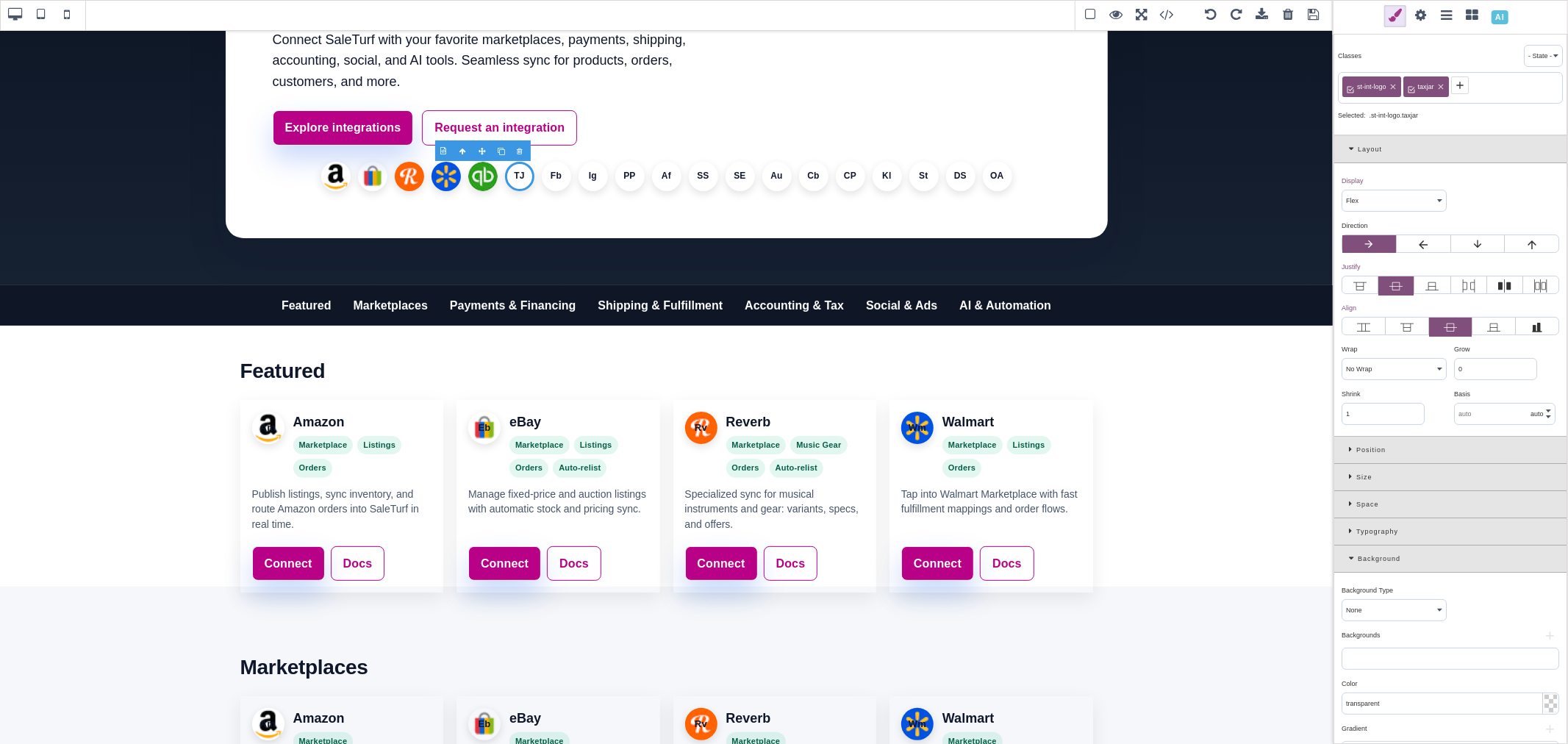
click at [1546, 640] on button "+" at bounding box center [1550, 635] width 18 height 9
click at [1457, 704] on button "Images" at bounding box center [1450, 701] width 194 height 21
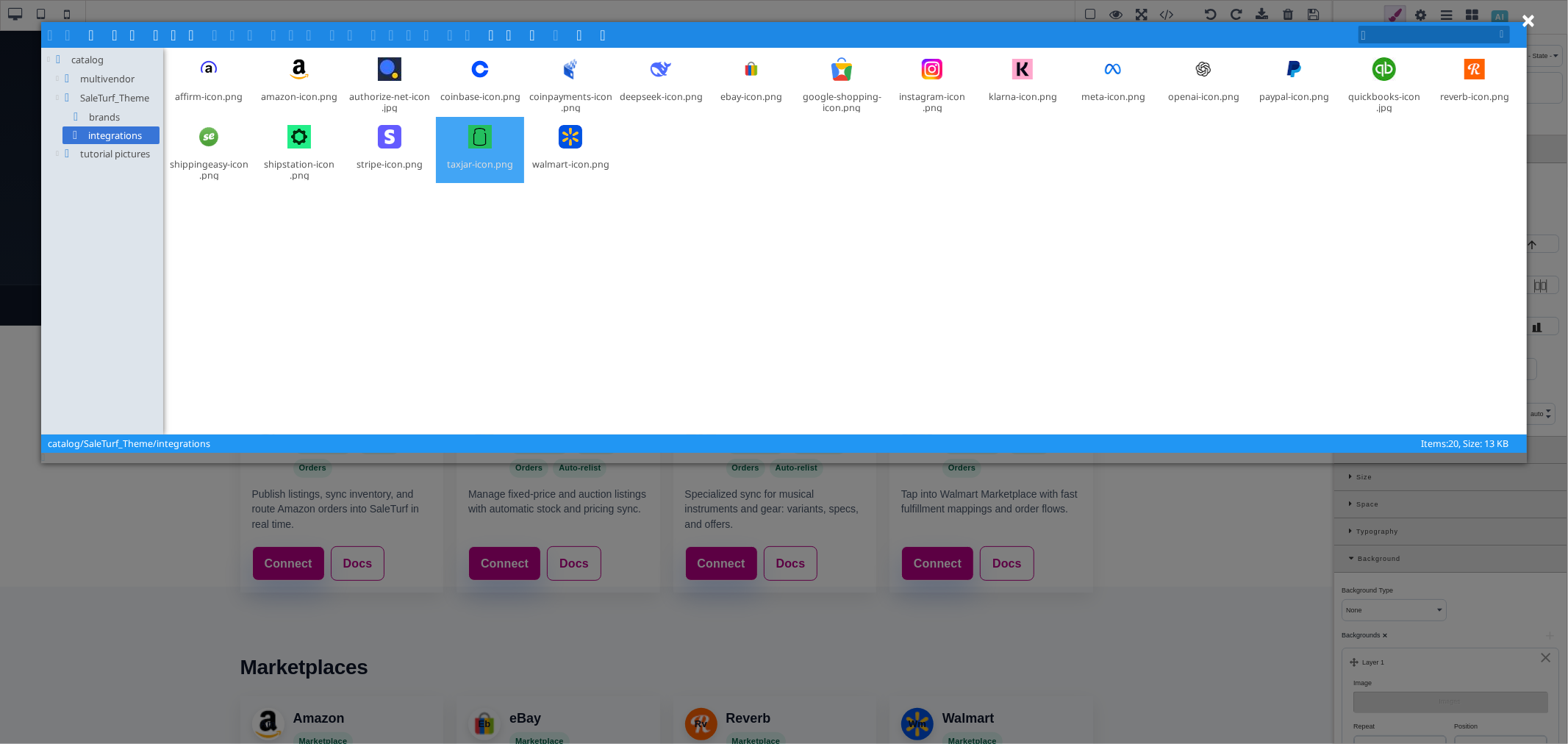
click at [472, 143] on div at bounding box center [480, 136] width 35 height 35
click at [253, 39] on span at bounding box center [253, 33] width 12 height 12
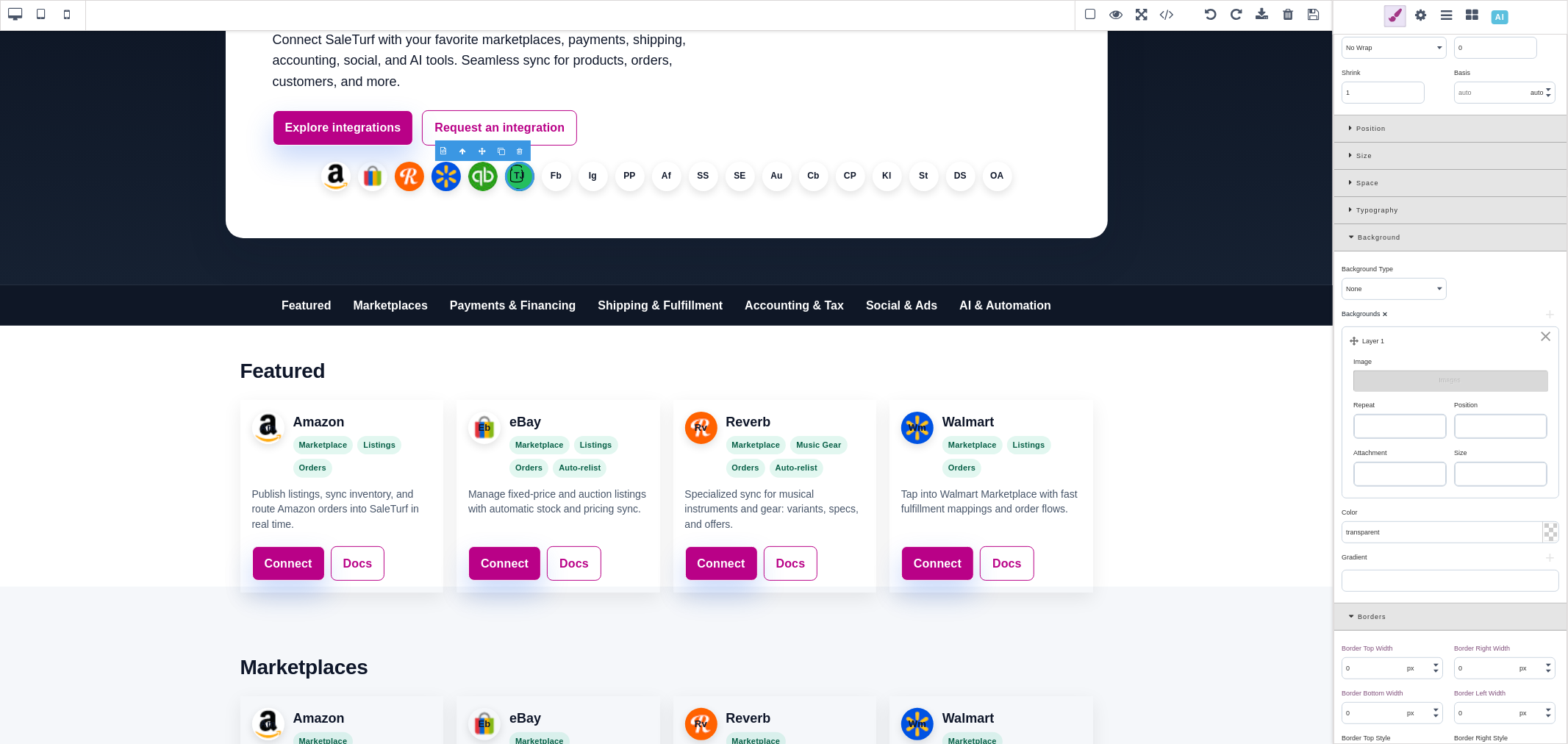
scroll to position [326, 0]
drag, startPoint x: 1427, startPoint y: 424, endPoint x: 1427, endPoint y: 432, distance: 8.0
click at [1427, 424] on select "repeat repeat-x repeat-y no-repeat" at bounding box center [1400, 421] width 92 height 23
click at [1354, 410] on select "repeat repeat-x repeat-y no-repeat" at bounding box center [1400, 421] width 92 height 23
click at [1480, 427] on select "left top left center left bottom right top right center right bottom center top…" at bounding box center [1501, 421] width 92 height 23
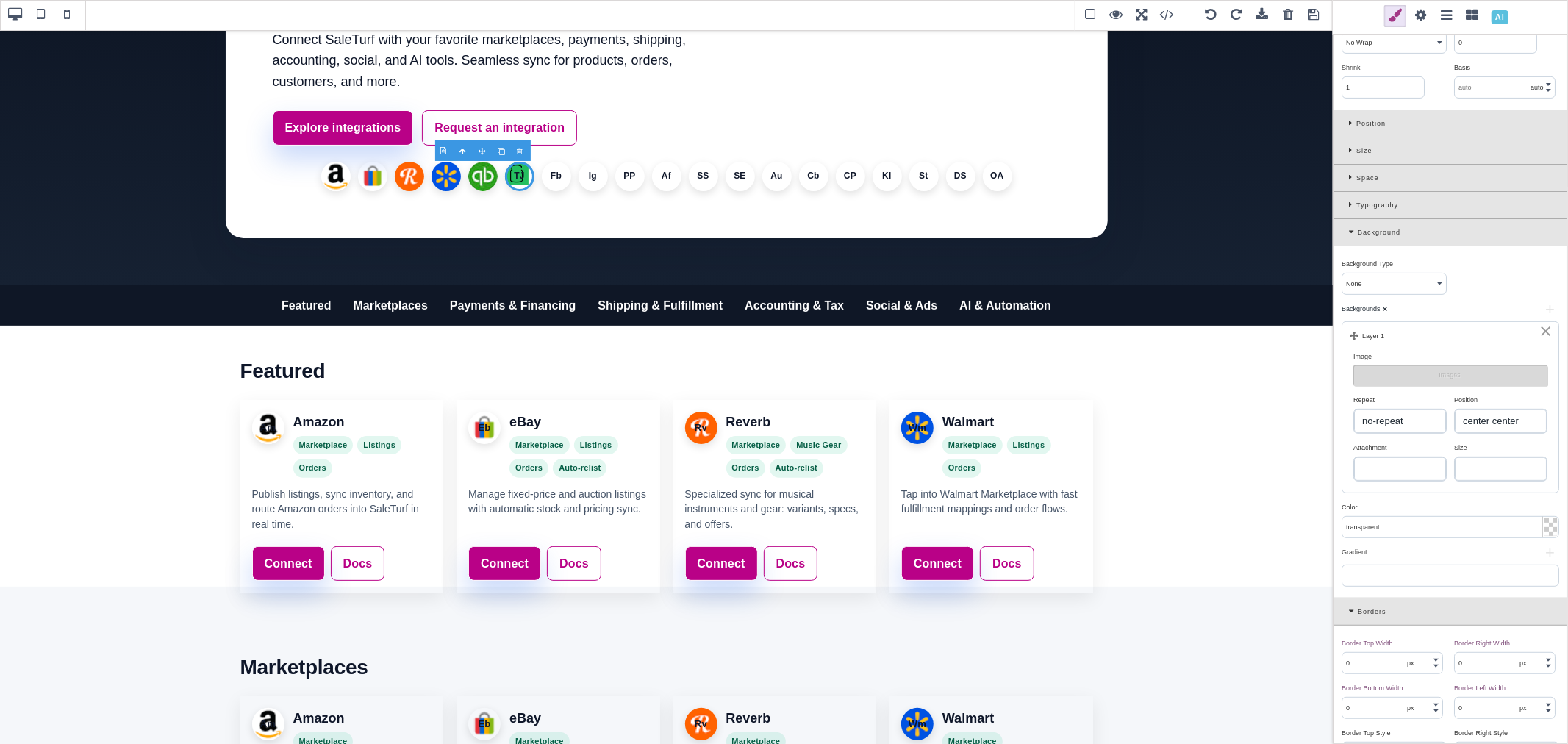
click at [1455, 410] on select "left top left center left bottom right top right center right bottom center top…" at bounding box center [1501, 421] width 92 height 23
click at [1500, 466] on select "auto cover contain" at bounding box center [1501, 469] width 92 height 23
click at [1455, 459] on select "auto cover contain" at bounding box center [1501, 469] width 92 height 23
click at [1501, 427] on select "left top left center left bottom right top right center right bottom center top…" at bounding box center [1501, 421] width 92 height 23
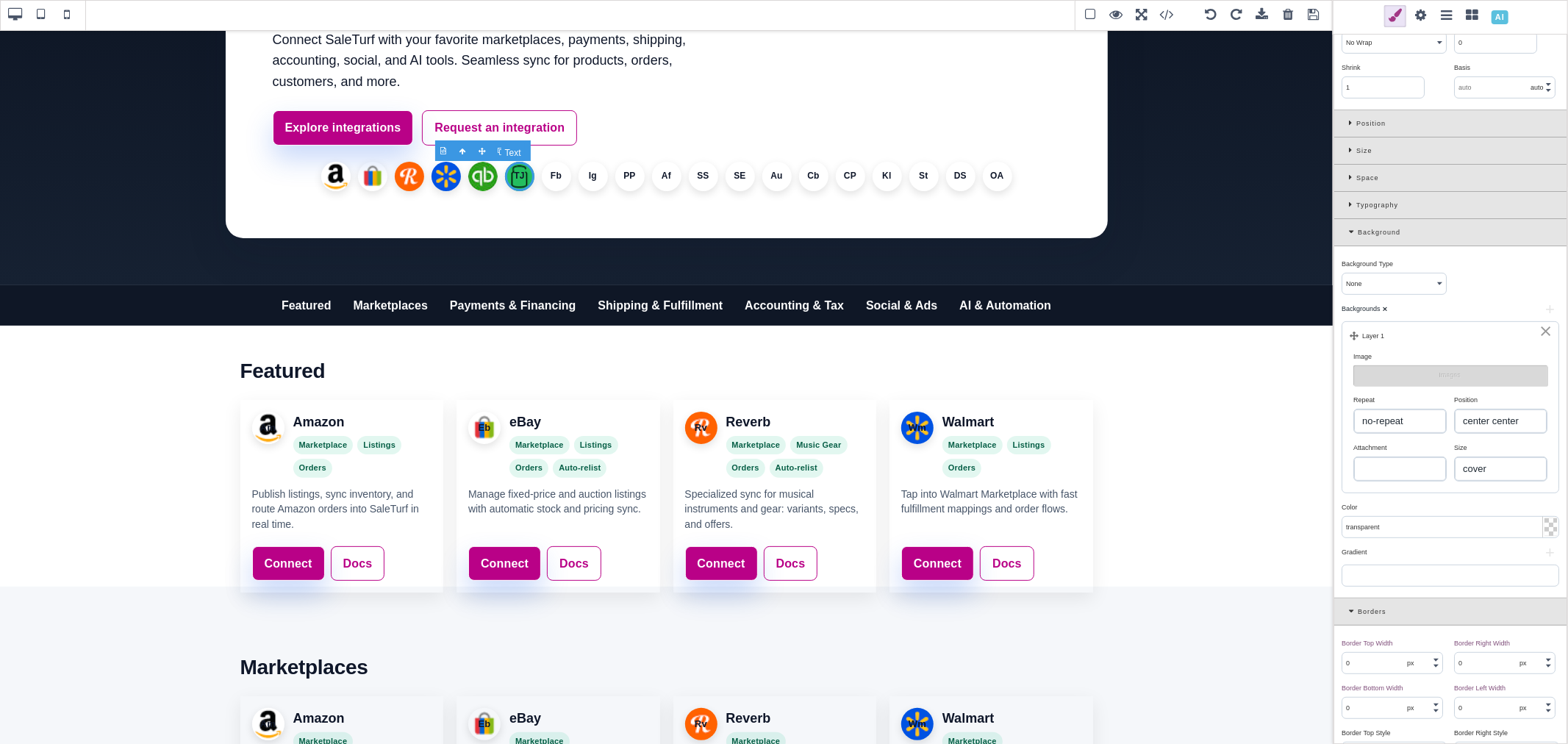
click at [516, 178] on li "TJ" at bounding box center [519, 176] width 29 height 29
click at [550, 178] on li "Fb" at bounding box center [556, 176] width 29 height 29
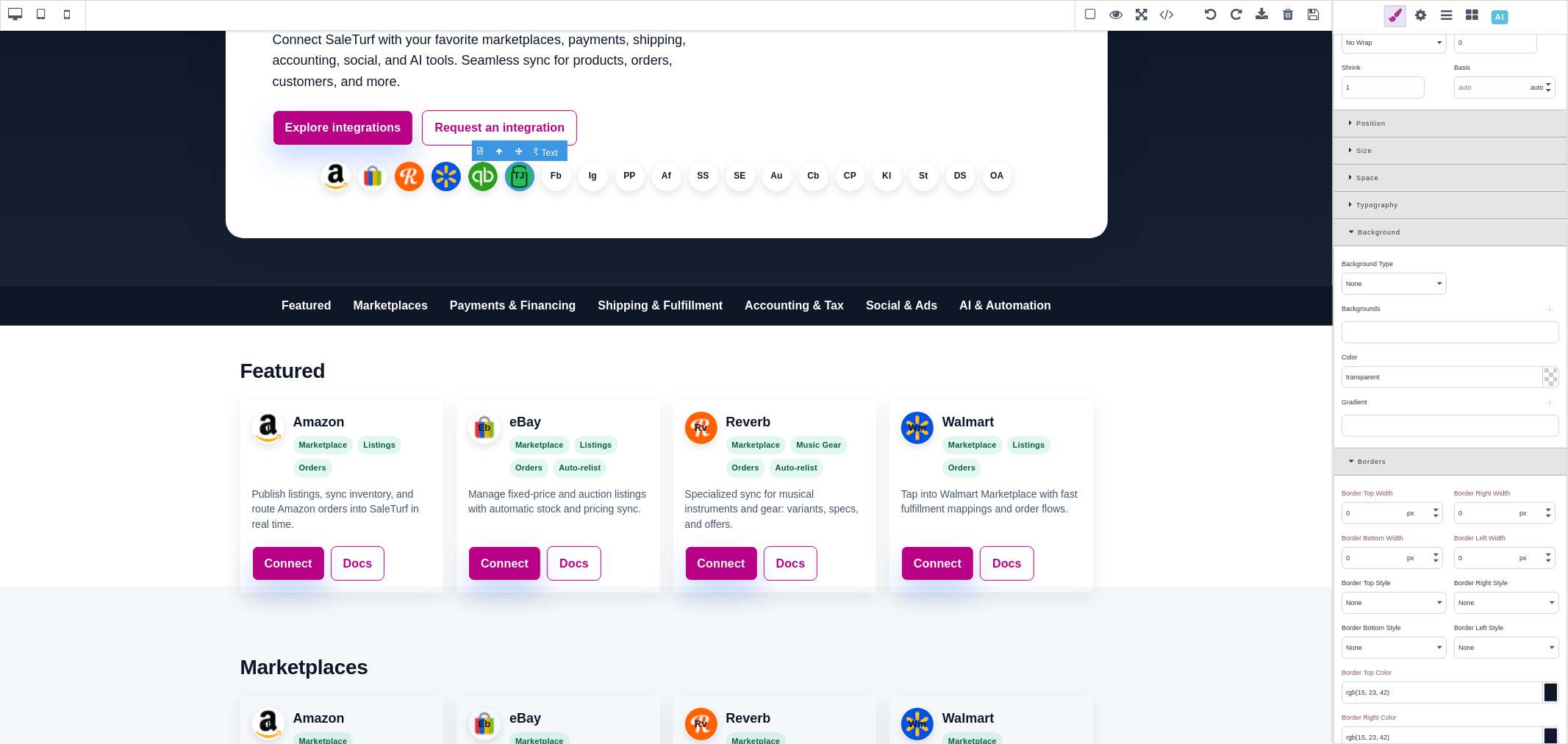
scroll to position [0, 0]
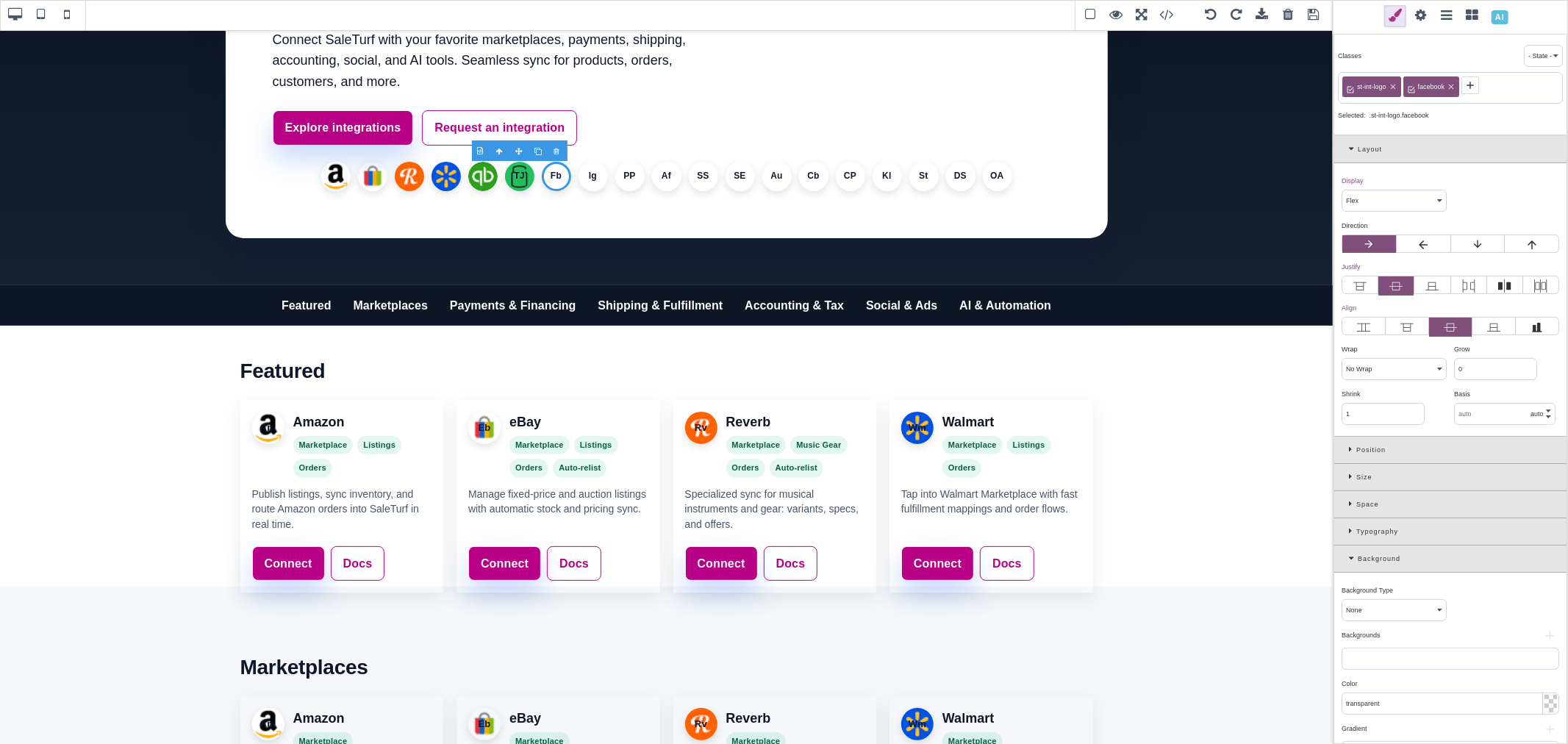
click at [1540, 636] on button "+" at bounding box center [1550, 635] width 18 height 9
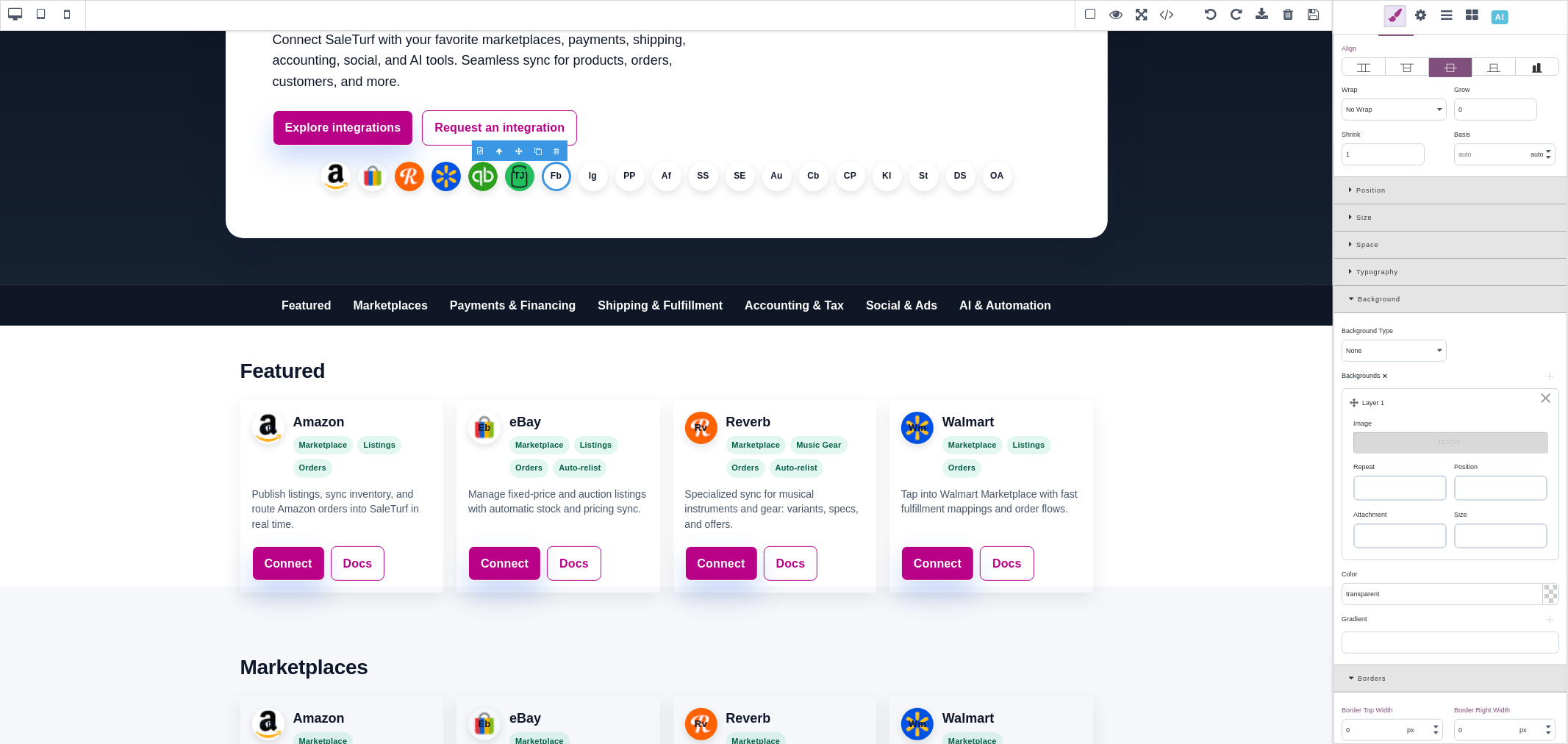
scroll to position [326, 0]
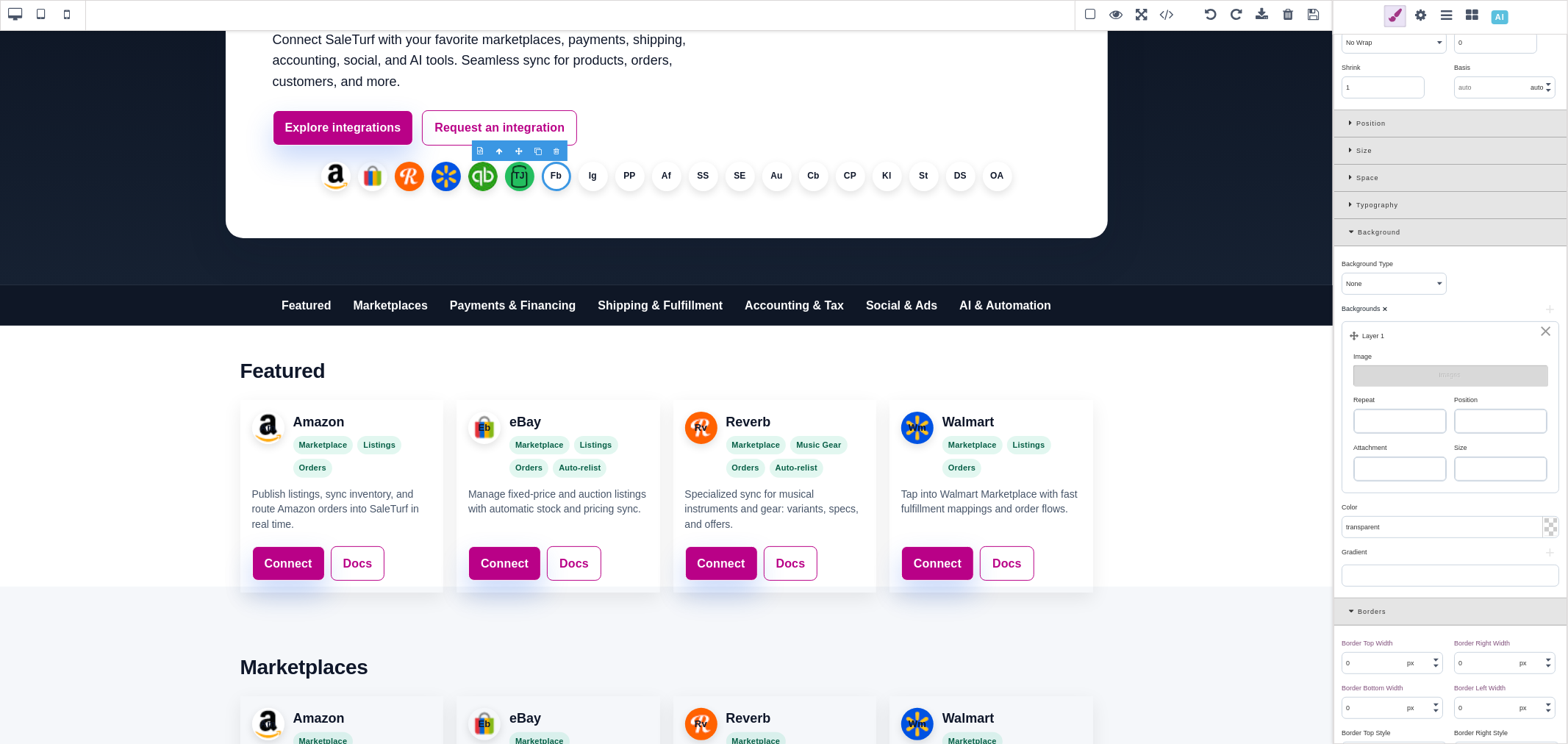
click at [1392, 416] on select "repeat repeat-x repeat-y no-repeat" at bounding box center [1400, 421] width 92 height 23
click at [1354, 410] on select "repeat repeat-x repeat-y no-repeat" at bounding box center [1400, 421] width 92 height 23
click at [1476, 415] on select "left top left center left bottom right top right center right bottom center top…" at bounding box center [1501, 421] width 92 height 23
click at [1455, 410] on select "left top left center left bottom right top right center right bottom center top…" at bounding box center [1501, 421] width 92 height 23
click at [1504, 472] on select "auto cover contain" at bounding box center [1501, 469] width 92 height 23
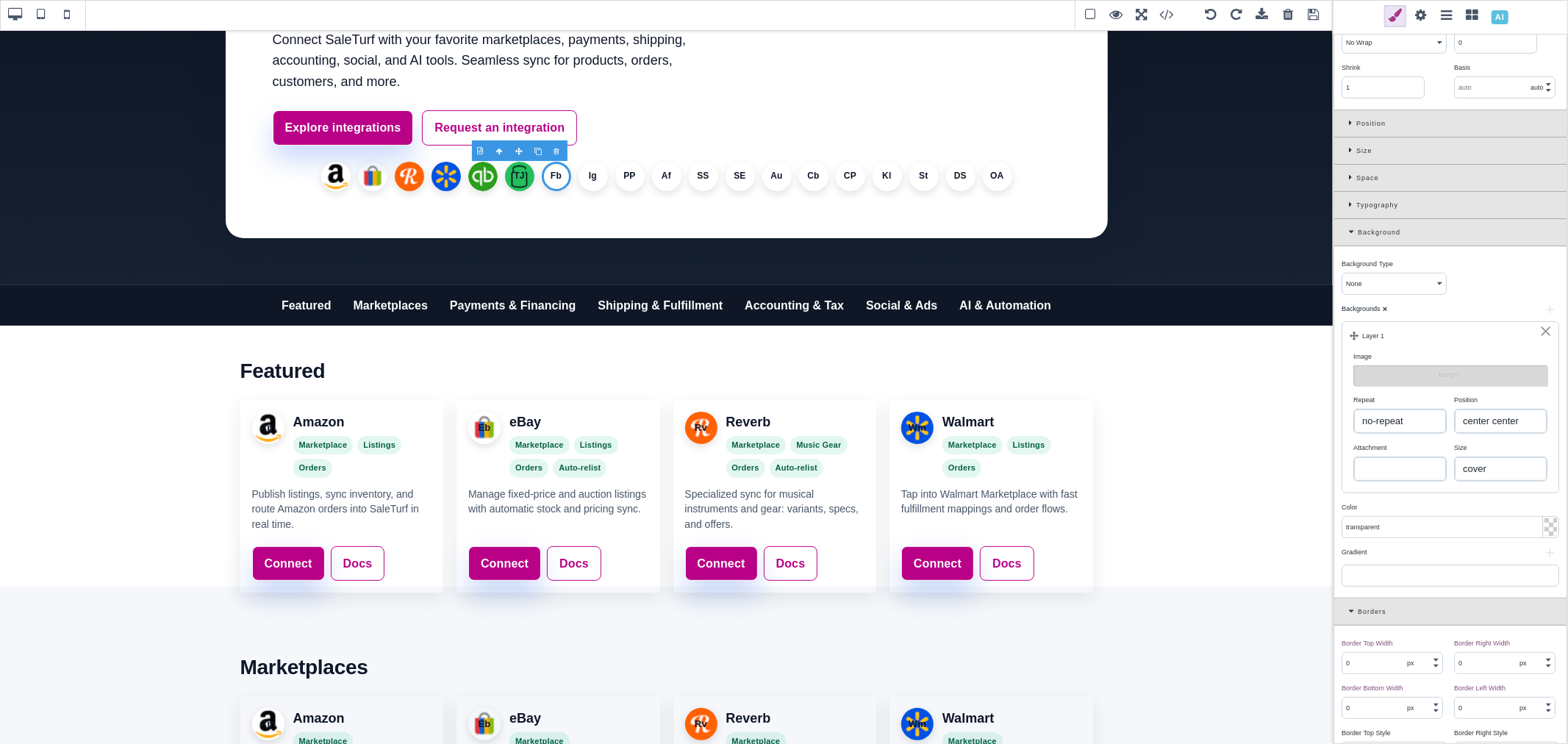
click at [1455, 459] on select "auto cover contain" at bounding box center [1501, 469] width 92 height 23
click at [1492, 476] on select "auto cover contain" at bounding box center [1501, 469] width 92 height 23
click at [1494, 415] on select "left top left center left bottom right top right center right bottom center top…" at bounding box center [1501, 421] width 92 height 23
click at [1493, 353] on div "Image" at bounding box center [1448, 356] width 191 height 13
click at [1479, 371] on button "Images" at bounding box center [1450, 375] width 194 height 21
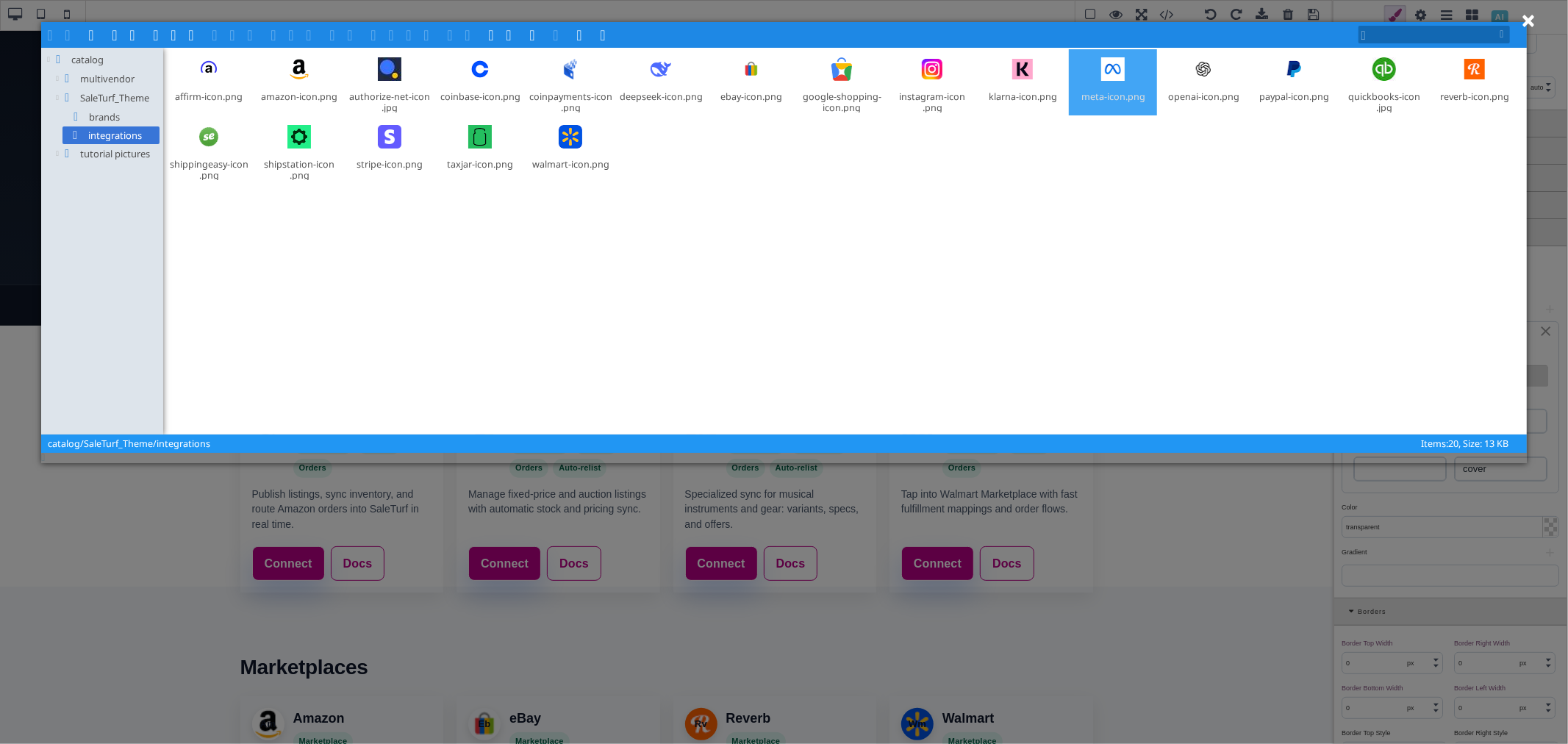
click at [1101, 87] on div at bounding box center [1113, 69] width 38 height 38
click at [253, 37] on span at bounding box center [253, 33] width 12 height 12
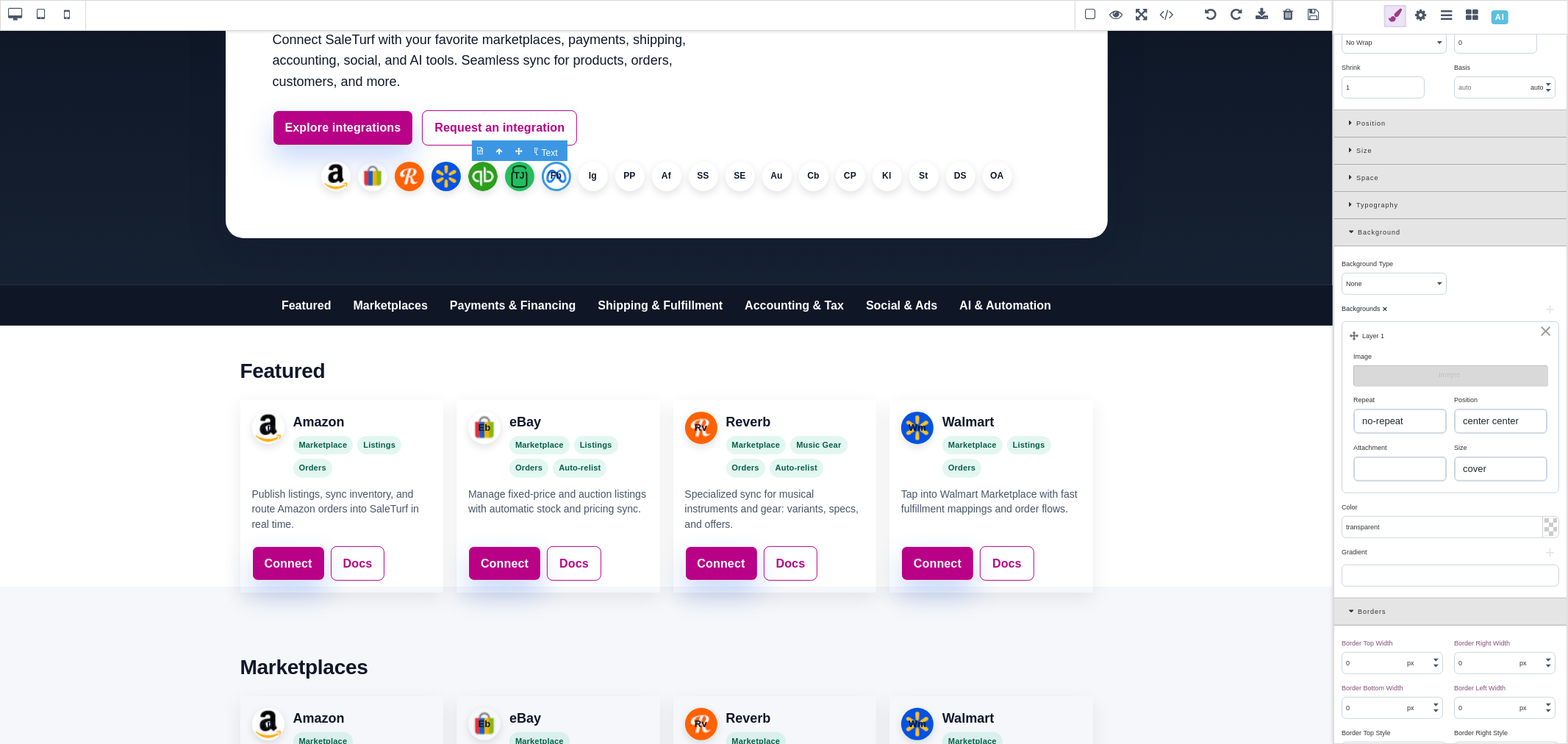
click at [553, 178] on li "Fb" at bounding box center [556, 176] width 29 height 29
click at [584, 178] on li "Ig" at bounding box center [593, 176] width 29 height 29
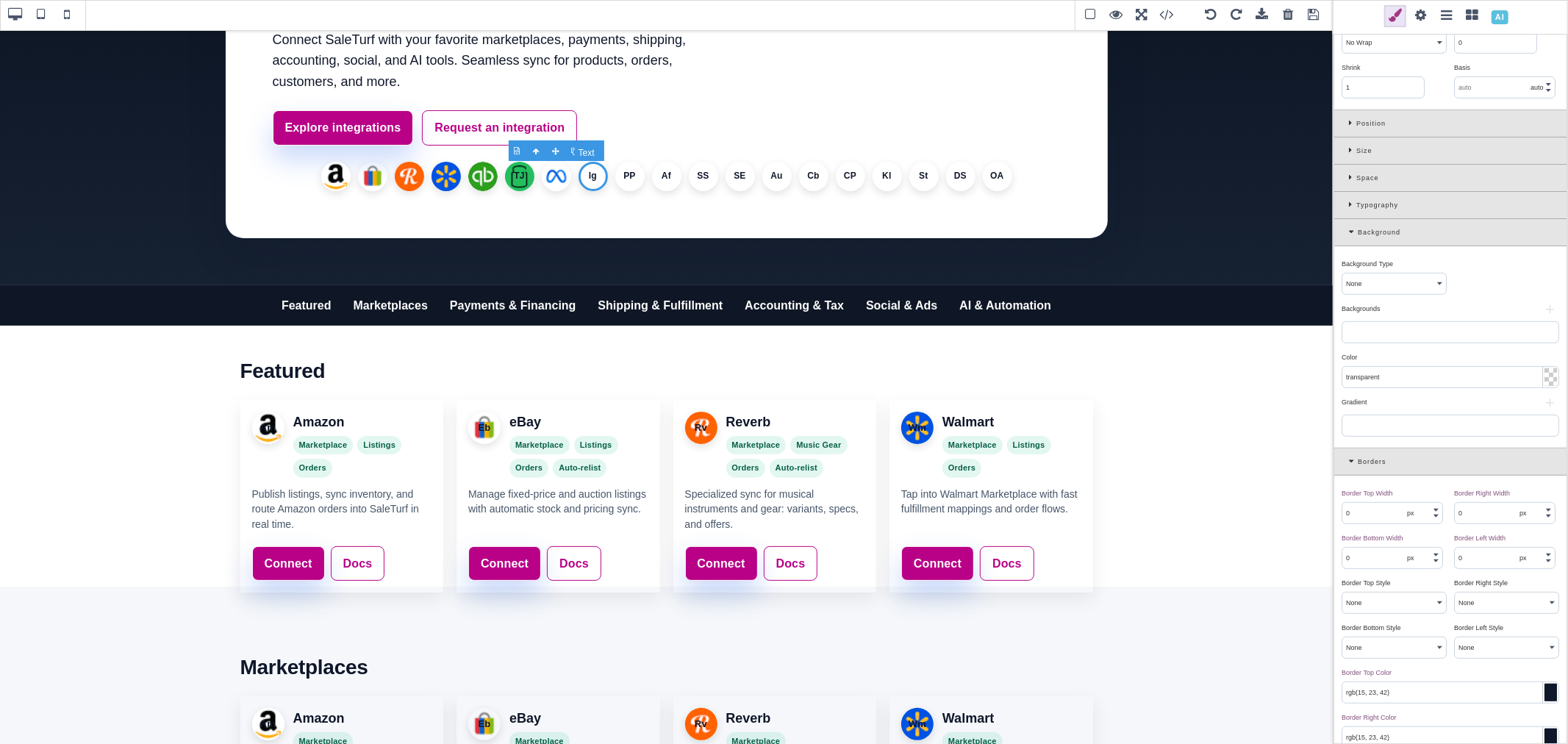
scroll to position [0, 0]
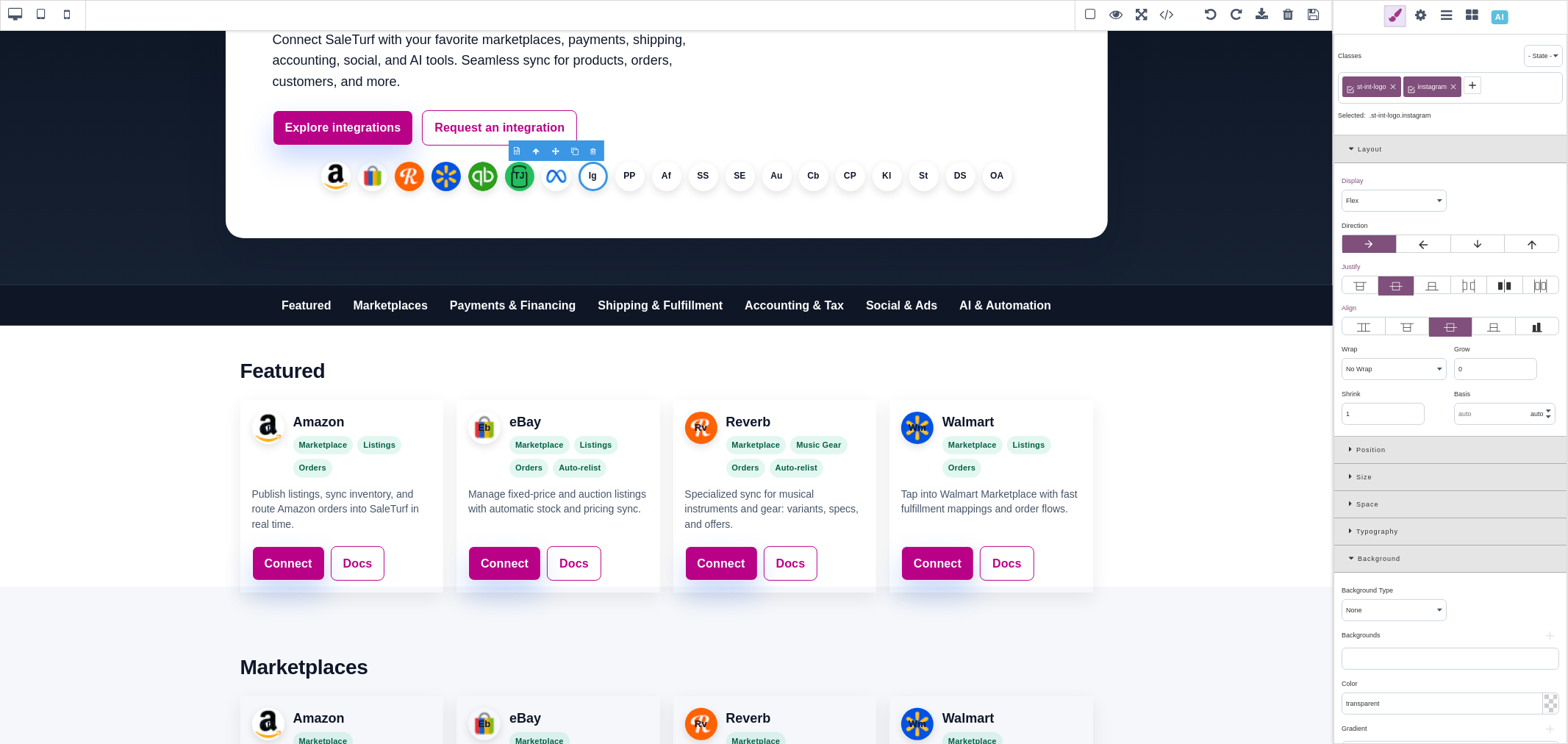
click at [1545, 634] on button "+" at bounding box center [1550, 635] width 18 height 9
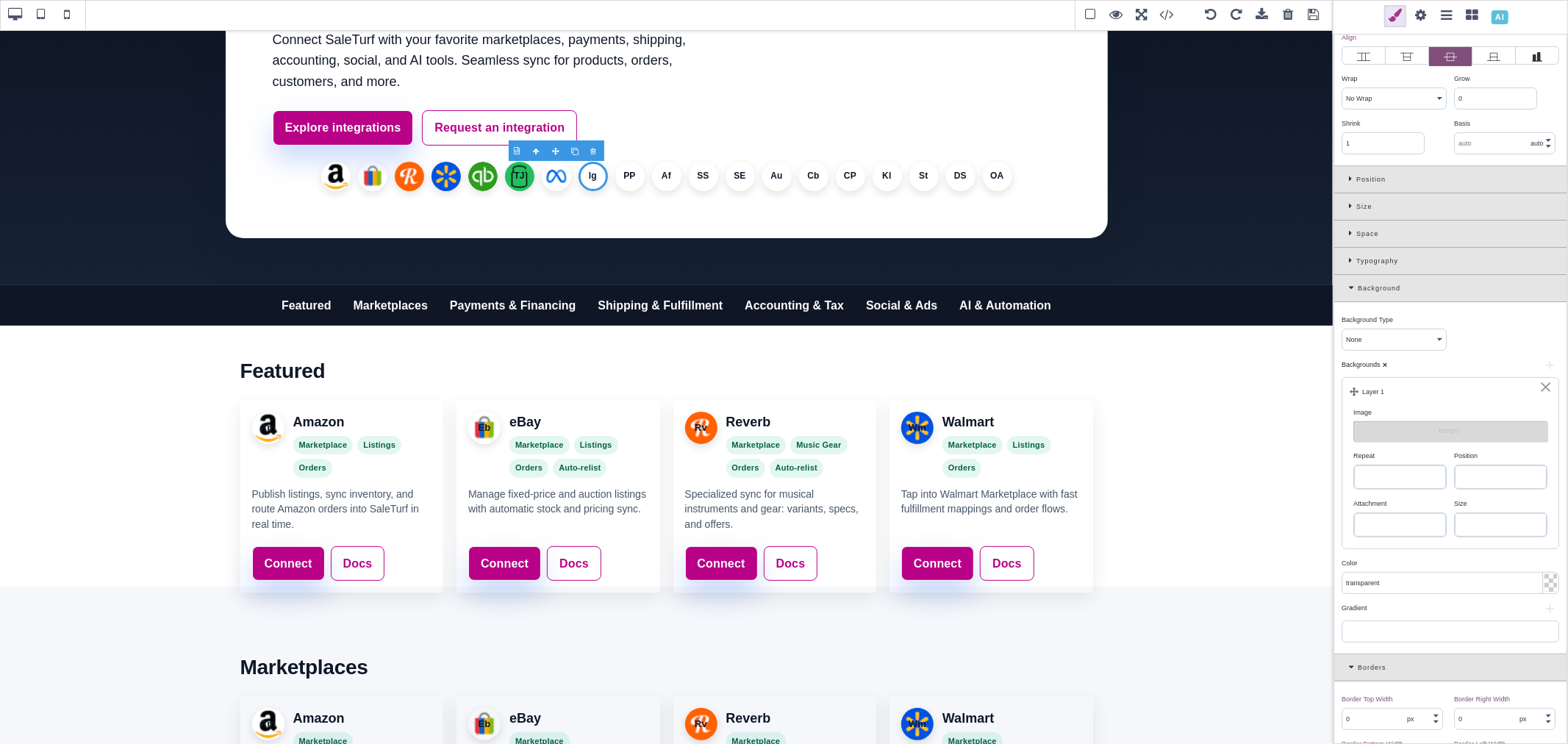
scroll to position [326, 0]
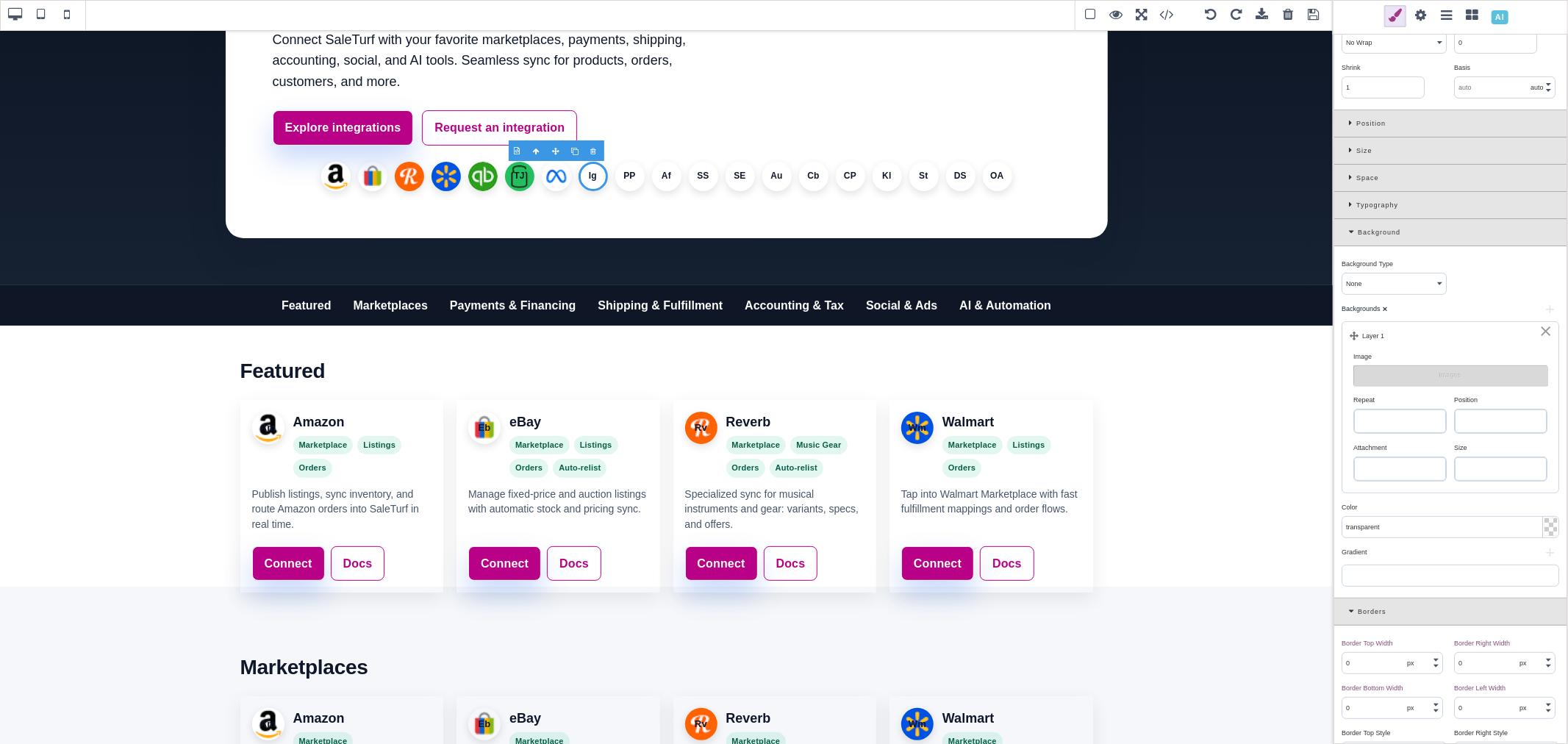
click at [1413, 423] on select "repeat repeat-x repeat-y no-repeat" at bounding box center [1400, 421] width 92 height 23
click at [1354, 410] on select "repeat repeat-x repeat-y no-repeat" at bounding box center [1400, 421] width 92 height 23
drag, startPoint x: 1472, startPoint y: 419, endPoint x: 1481, endPoint y: 435, distance: 18.4
click at [1472, 419] on select "left top left center left bottom right top right center right bottom center top…" at bounding box center [1501, 421] width 92 height 23
click at [1455, 410] on select "left top left center left bottom right top right center right bottom center top…" at bounding box center [1501, 421] width 92 height 23
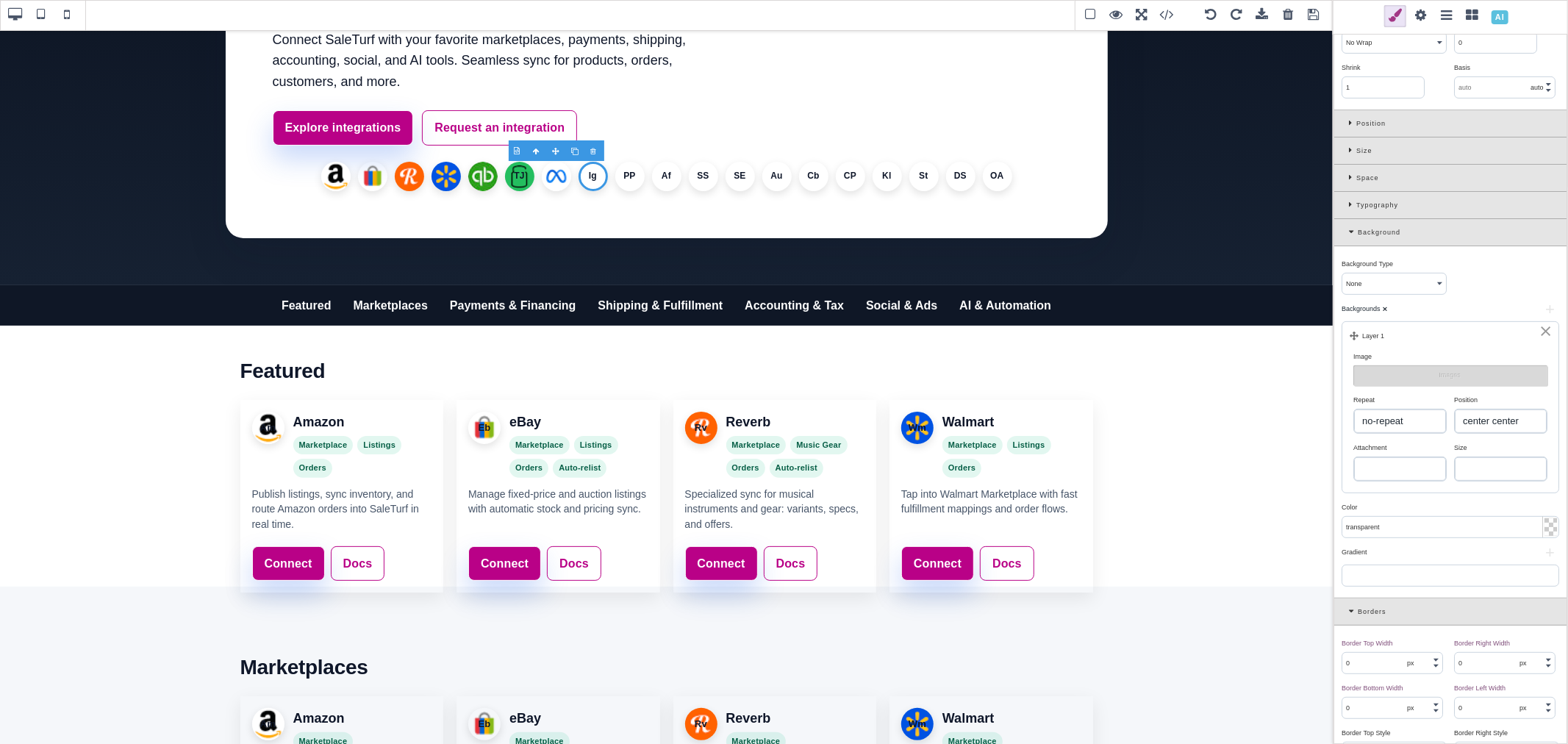
click at [1504, 469] on select "auto cover contain" at bounding box center [1501, 469] width 92 height 23
click at [1455, 459] on select "auto cover contain" at bounding box center [1501, 469] width 92 height 23
click at [1412, 380] on button "Images" at bounding box center [1450, 375] width 194 height 21
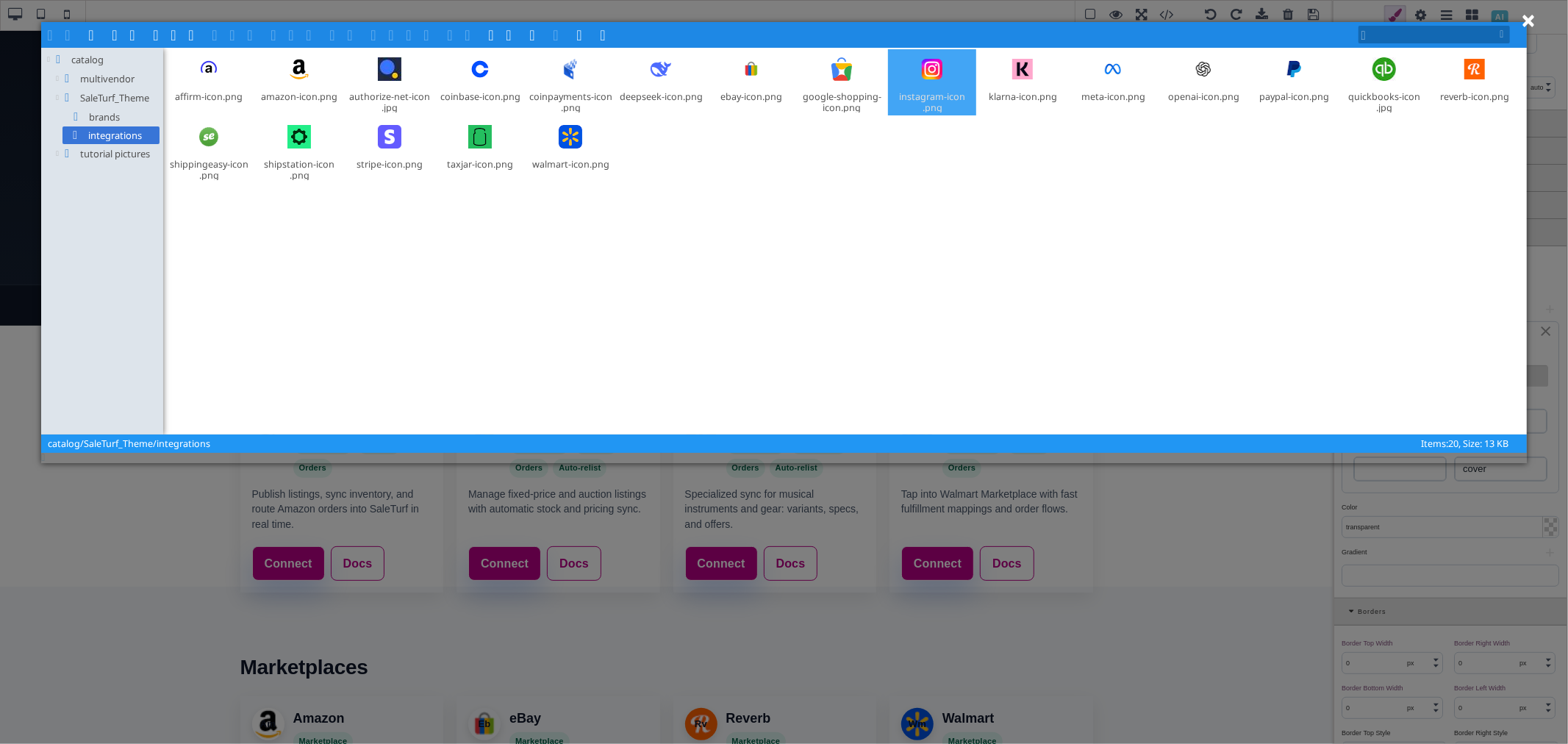
click at [915, 87] on div at bounding box center [932, 69] width 38 height 38
click at [252, 35] on span at bounding box center [253, 33] width 12 height 12
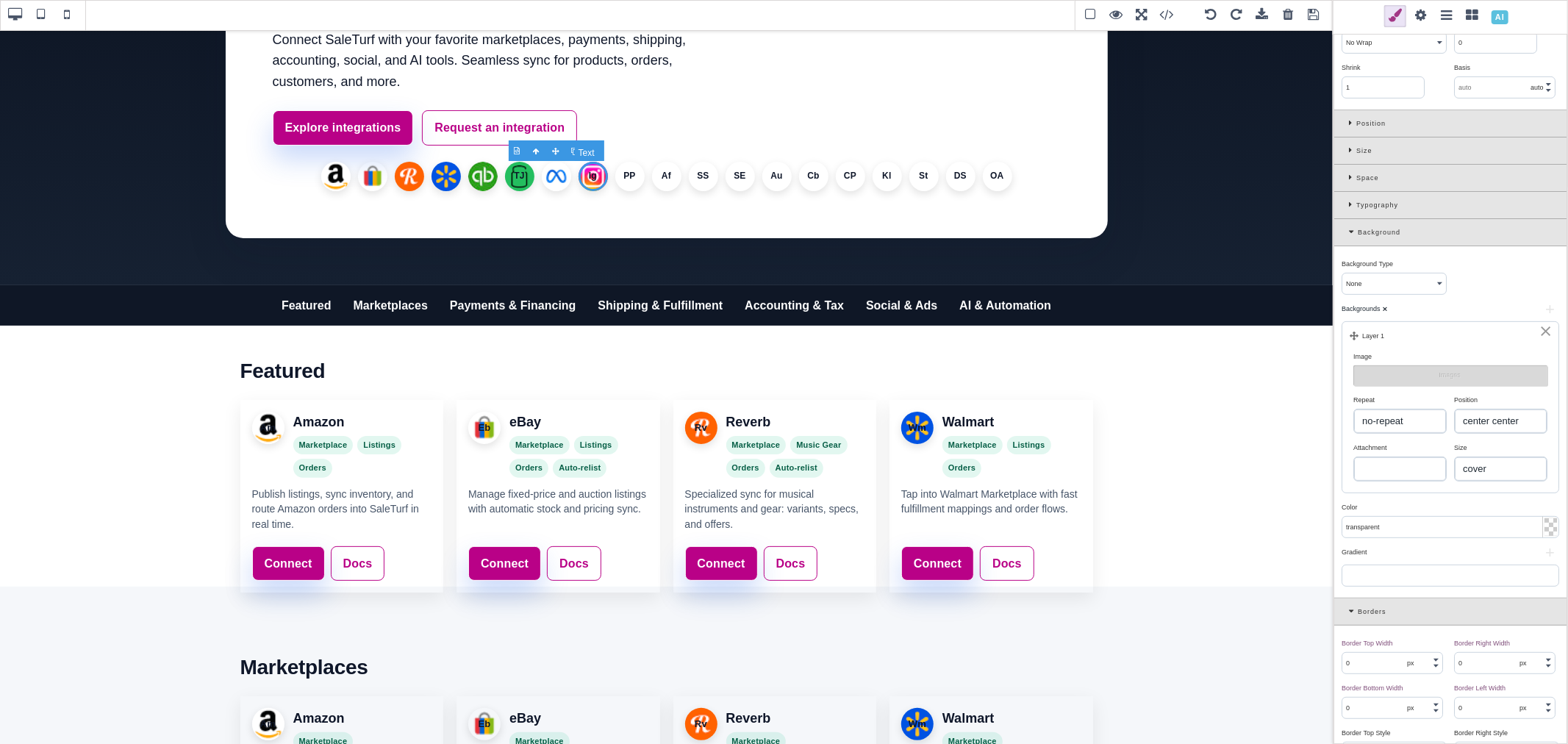
click at [586, 174] on li "Ig" at bounding box center [593, 176] width 29 height 29
click at [589, 175] on li "Ig" at bounding box center [593, 176] width 29 height 29
click at [622, 175] on li "PP" at bounding box center [630, 176] width 29 height 29
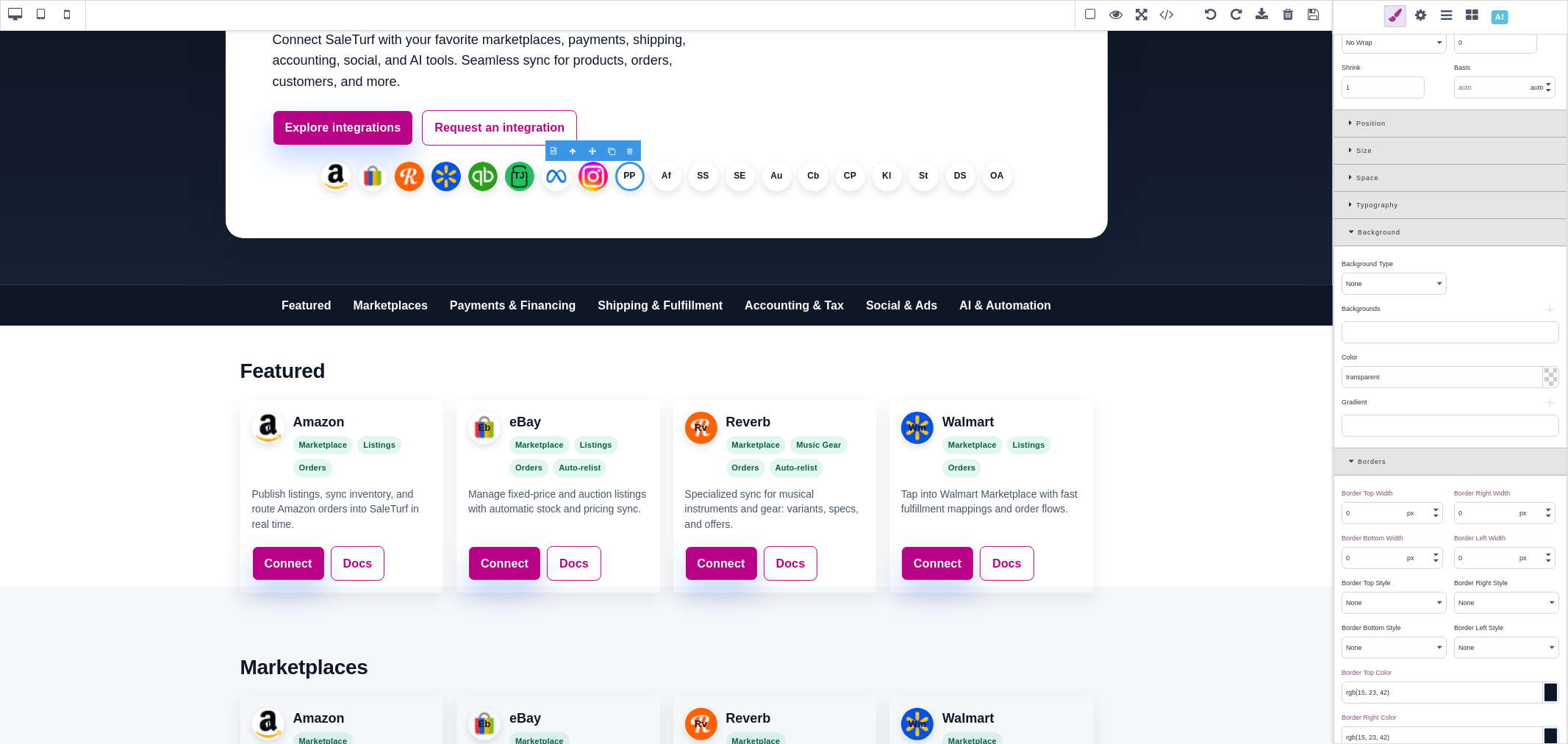
click at [1540, 307] on button "+" at bounding box center [1550, 309] width 18 height 9
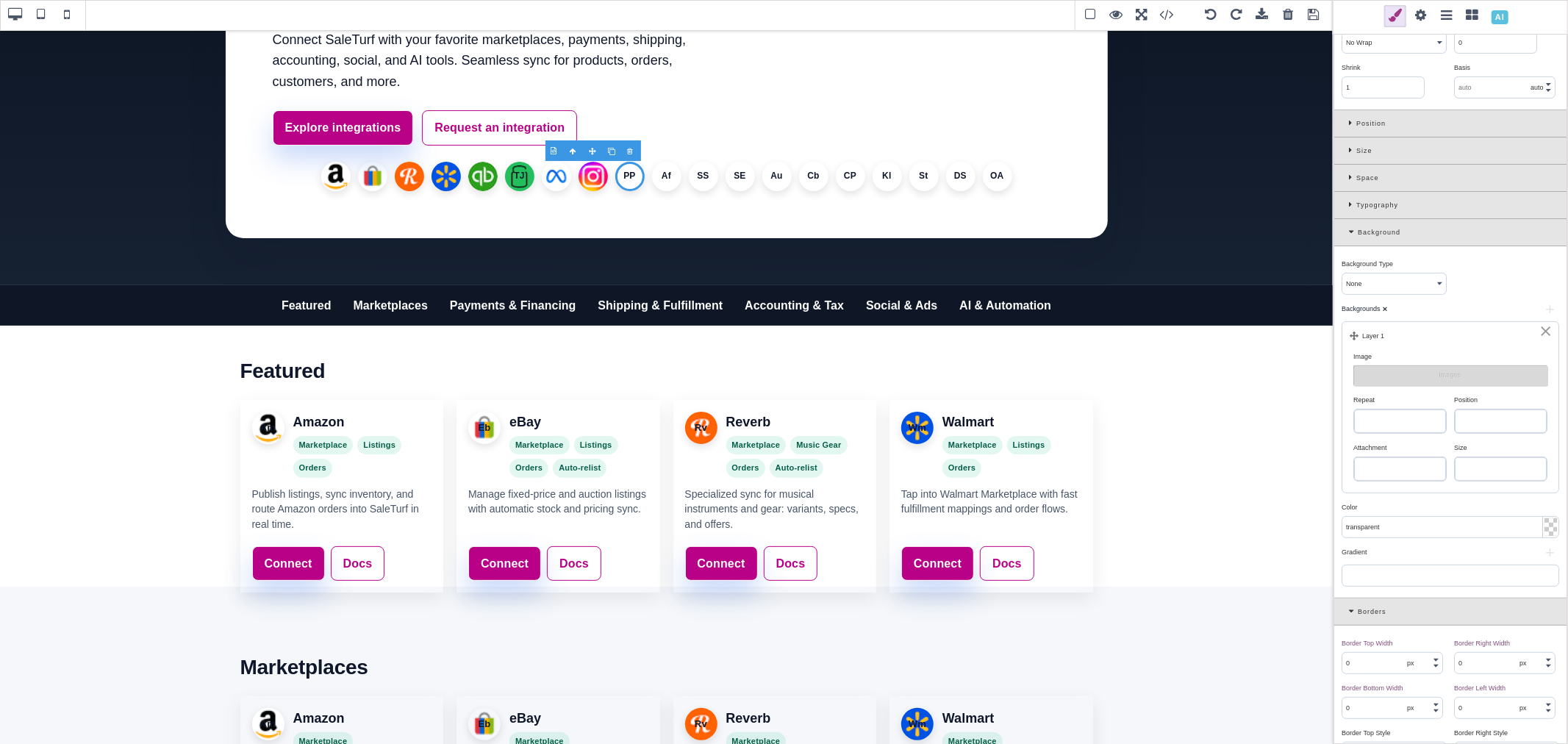
click at [1449, 375] on button "Images" at bounding box center [1450, 375] width 194 height 21
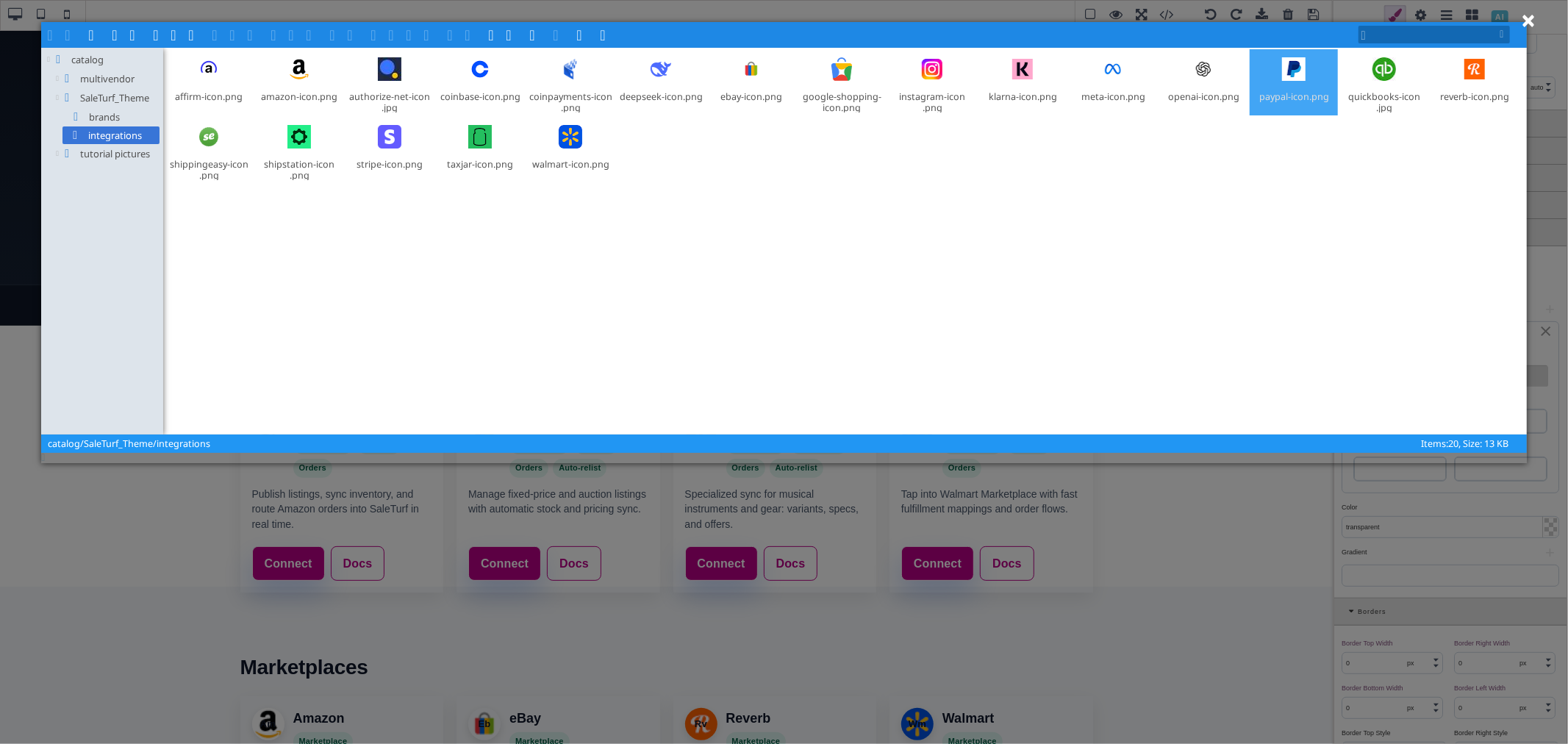
click at [1299, 69] on div at bounding box center [1294, 69] width 35 height 35
click at [247, 38] on span at bounding box center [253, 33] width 12 height 12
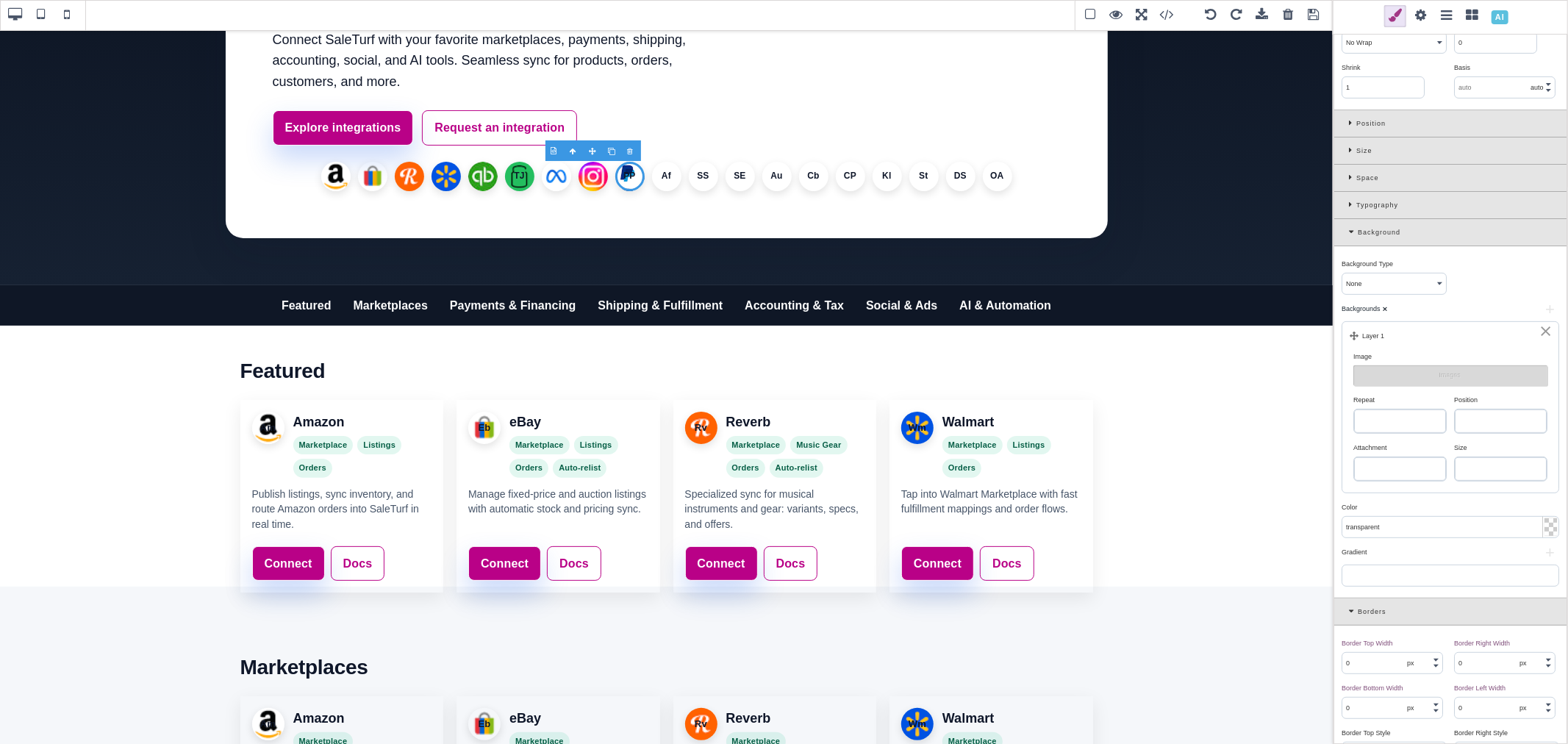
click at [1424, 420] on select "repeat repeat-x repeat-y no-repeat" at bounding box center [1400, 421] width 92 height 23
click at [1354, 410] on select "repeat repeat-x repeat-y no-repeat" at bounding box center [1400, 421] width 92 height 23
click at [1480, 423] on select "left top left center left bottom right top right center right bottom center top…" at bounding box center [1501, 421] width 92 height 23
click at [1455, 410] on select "left top left center left bottom right top right center right bottom center top…" at bounding box center [1501, 421] width 92 height 23
click at [1497, 460] on select "auto cover contain" at bounding box center [1501, 469] width 92 height 23
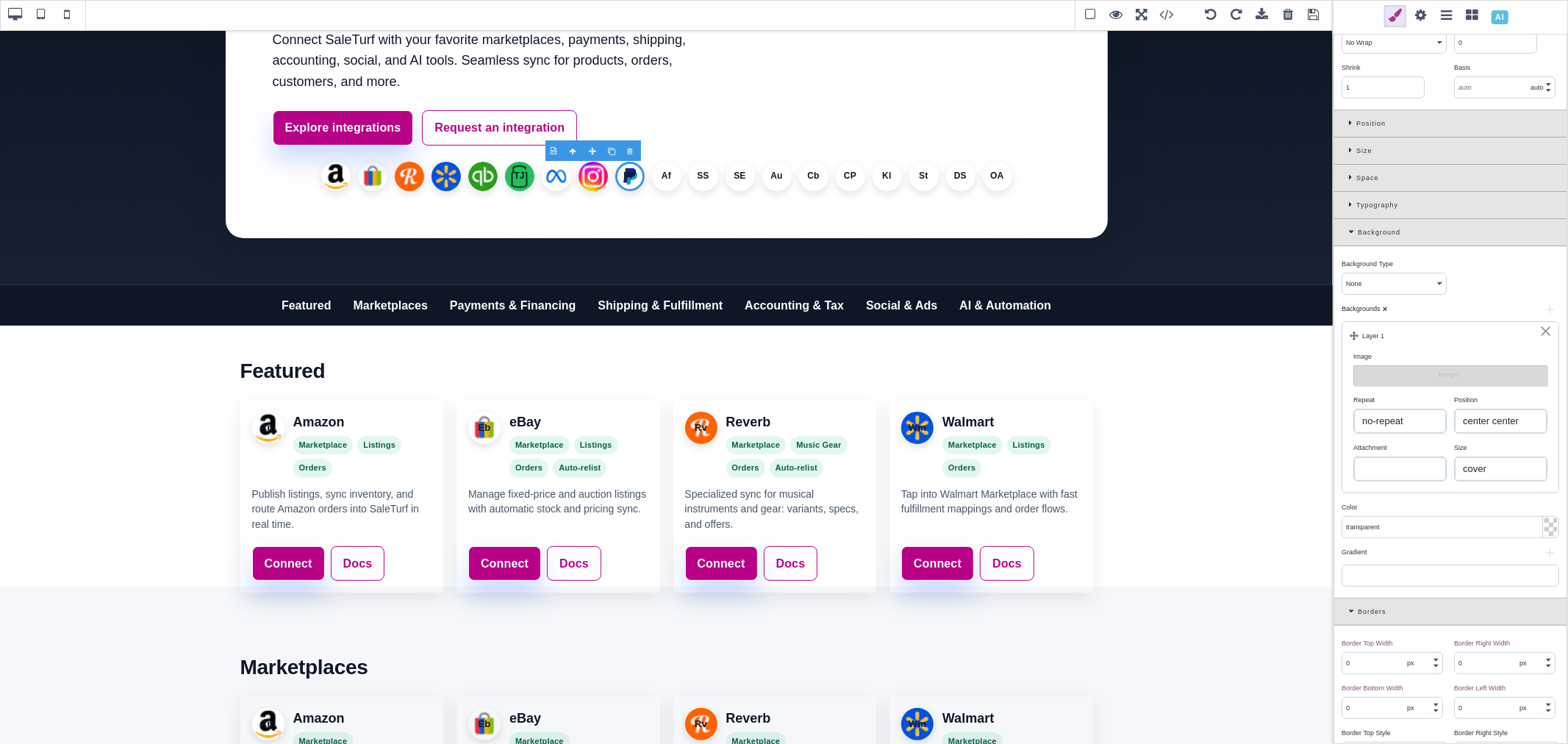
click at [1455, 459] on select "auto cover contain" at bounding box center [1501, 469] width 92 height 23
click at [626, 179] on li "PP" at bounding box center [630, 176] width 29 height 29
click at [661, 179] on li "Af" at bounding box center [667, 176] width 29 height 29
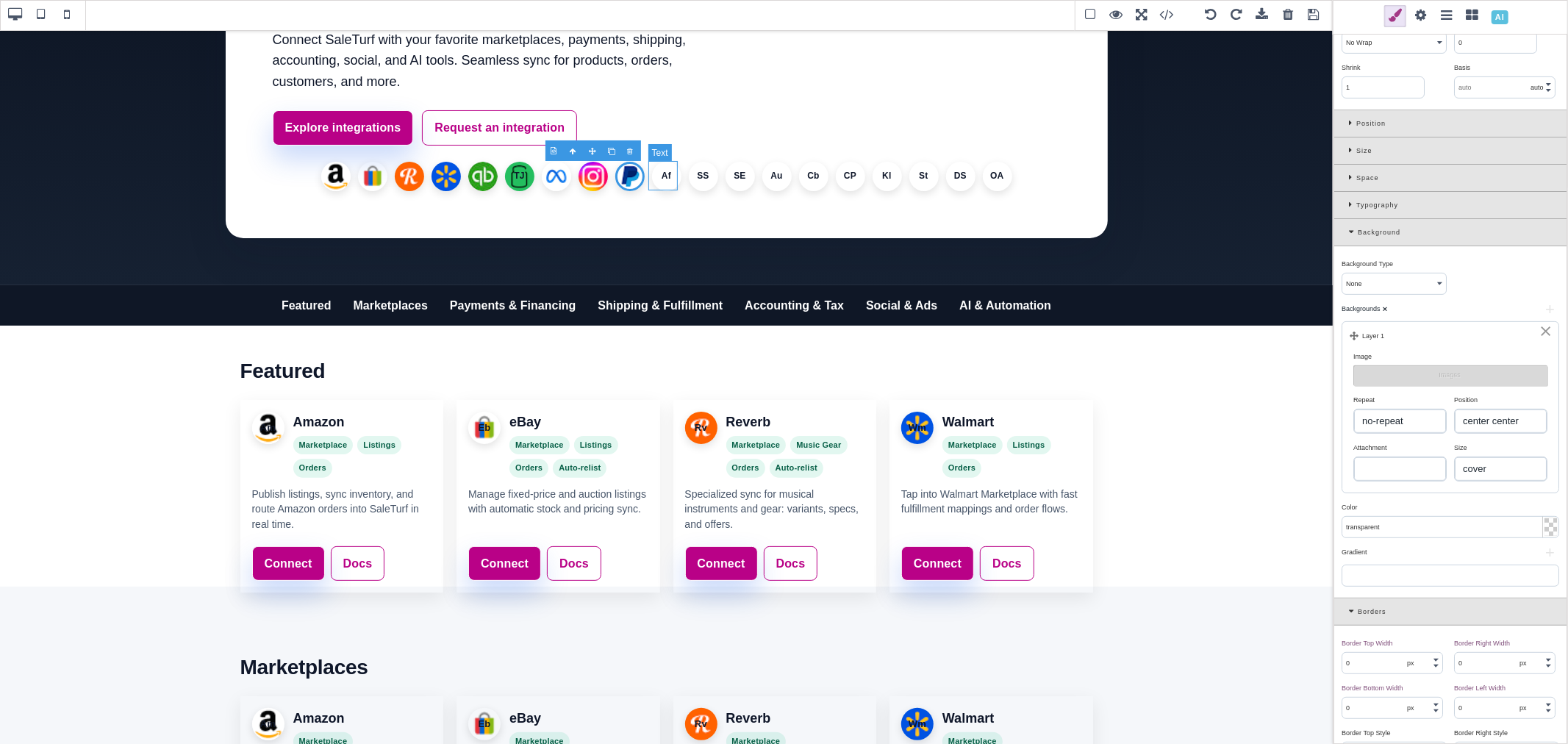
scroll to position [0, 0]
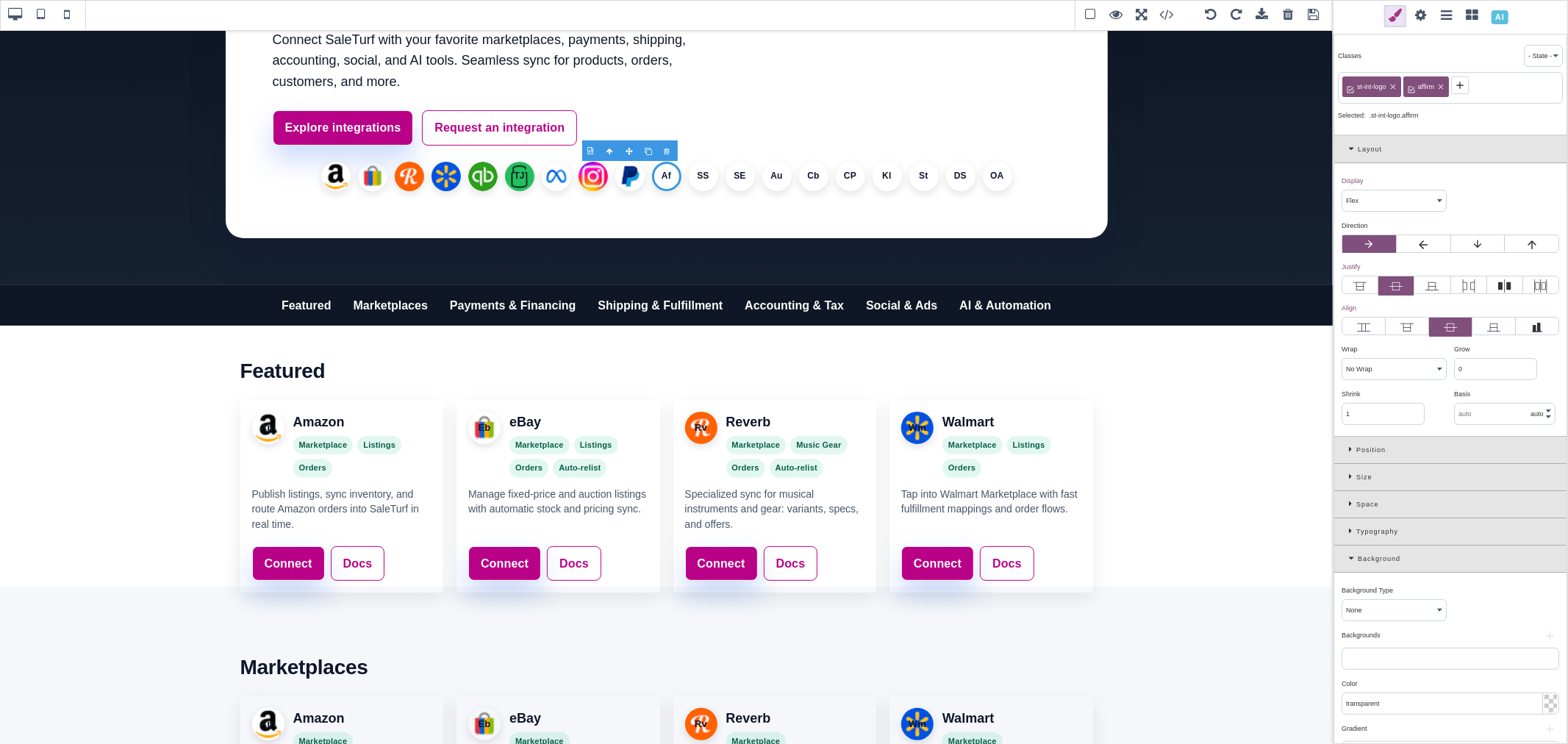
click at [1540, 638] on button "+" at bounding box center [1550, 635] width 18 height 9
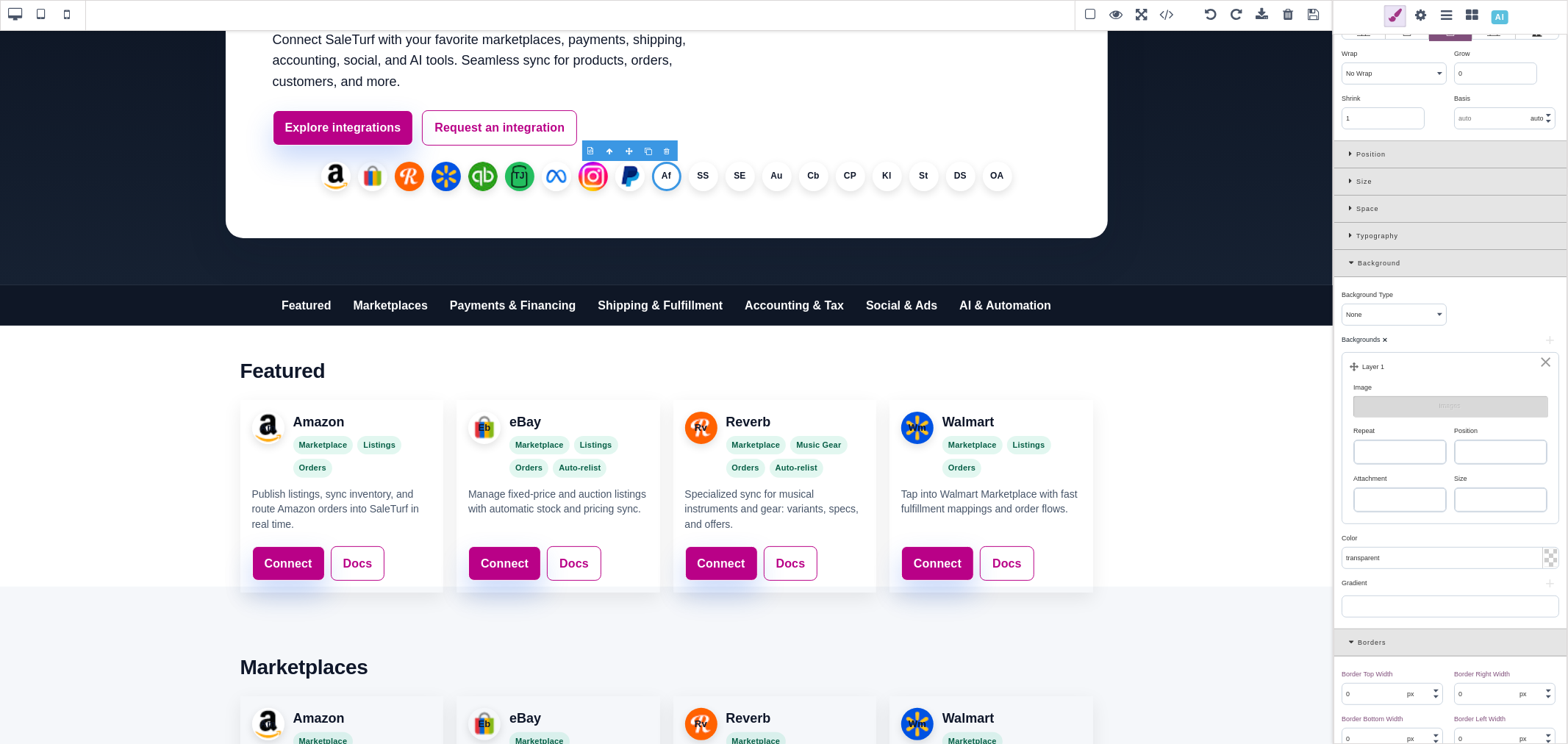
scroll to position [326, 0]
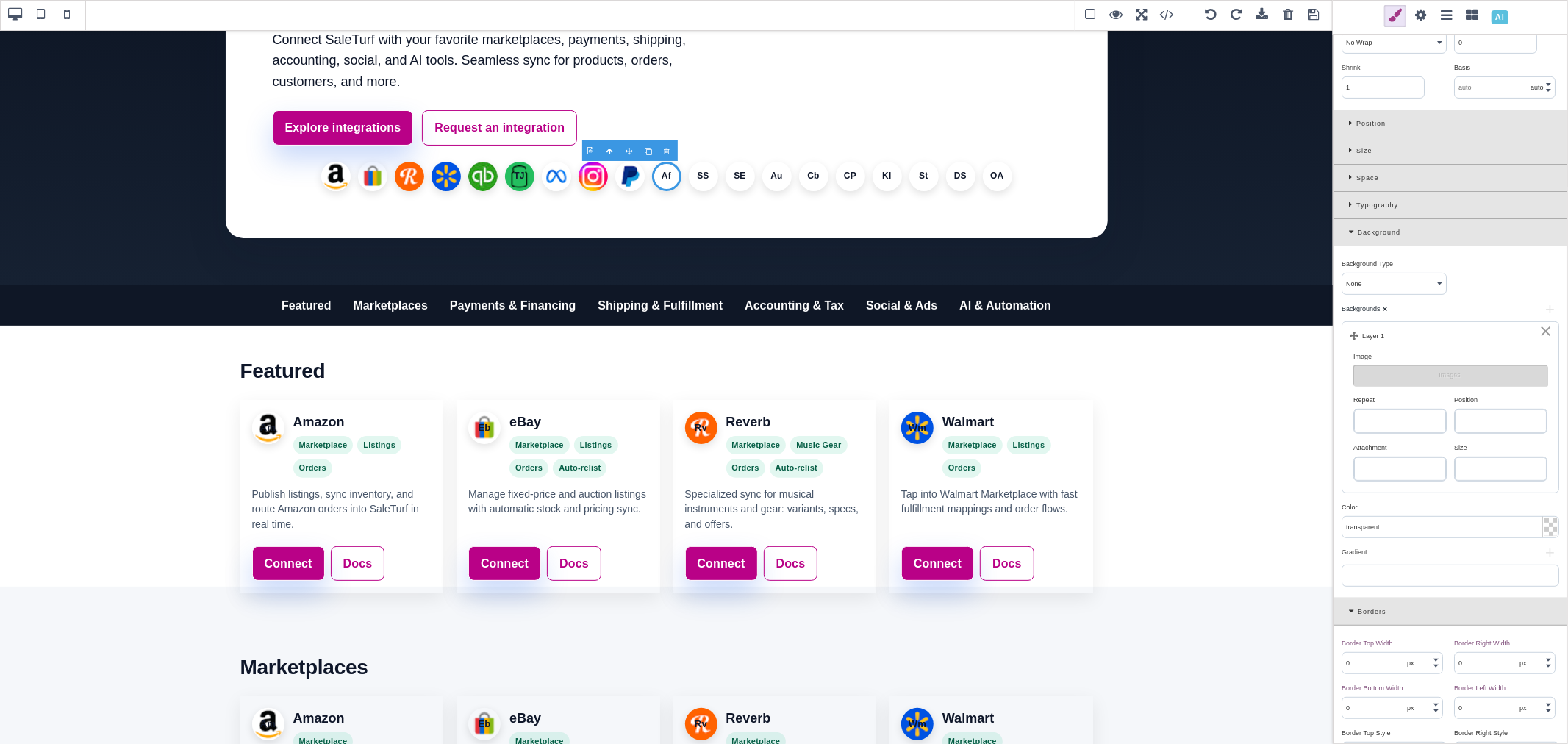
click at [1402, 420] on select "repeat repeat-x repeat-y no-repeat" at bounding box center [1400, 421] width 92 height 23
click at [1354, 410] on select "repeat repeat-x repeat-y no-repeat" at bounding box center [1400, 421] width 92 height 23
click at [1464, 428] on select "left top left center left bottom right top right center right bottom center top…" at bounding box center [1501, 421] width 92 height 23
click at [1455, 410] on select "left top left center left bottom right top right center right bottom center top…" at bounding box center [1501, 421] width 92 height 23
click at [1486, 465] on select "auto cover contain" at bounding box center [1501, 469] width 92 height 23
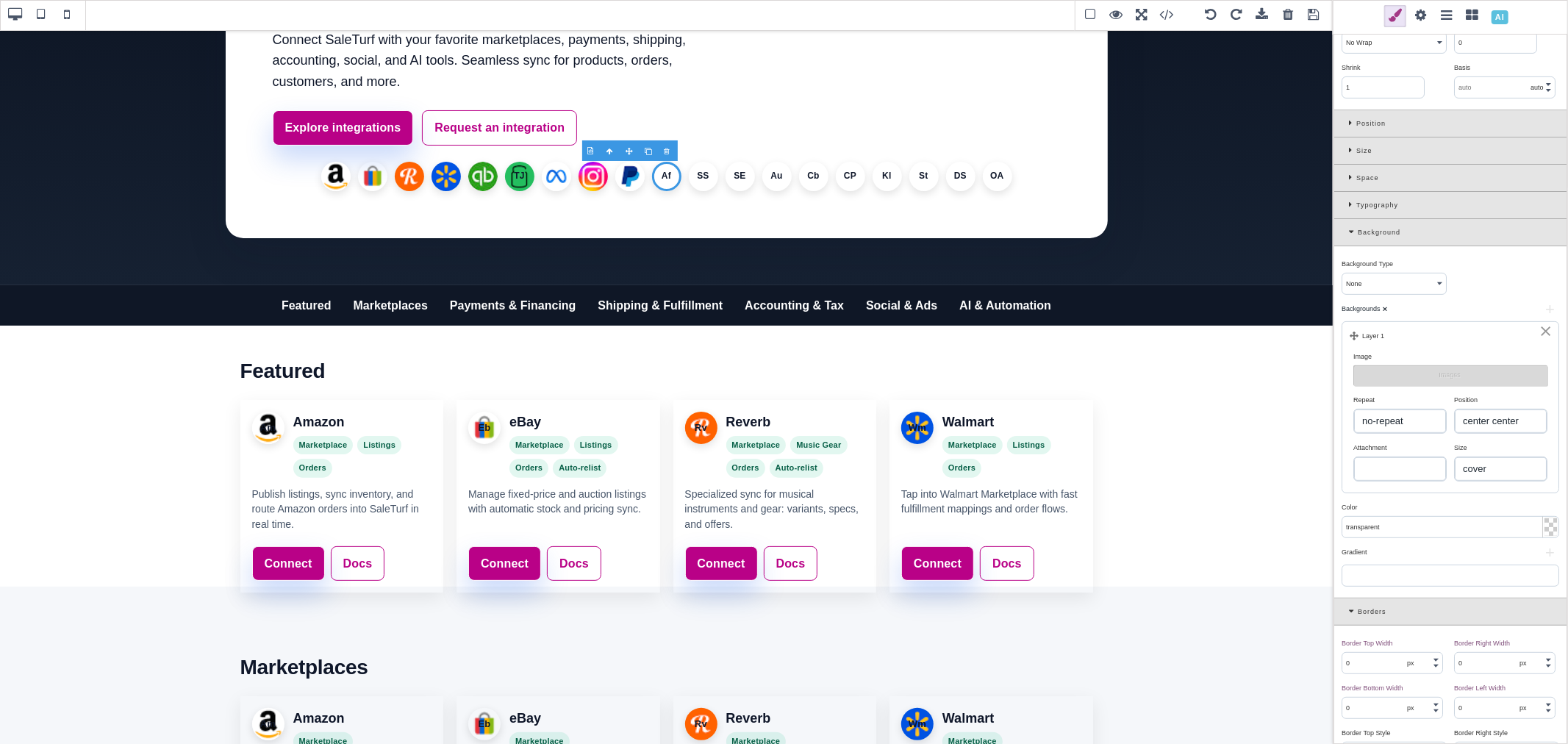
click at [1455, 459] on select "auto cover contain" at bounding box center [1501, 469] width 92 height 23
click at [1432, 377] on button "Images" at bounding box center [1450, 375] width 194 height 21
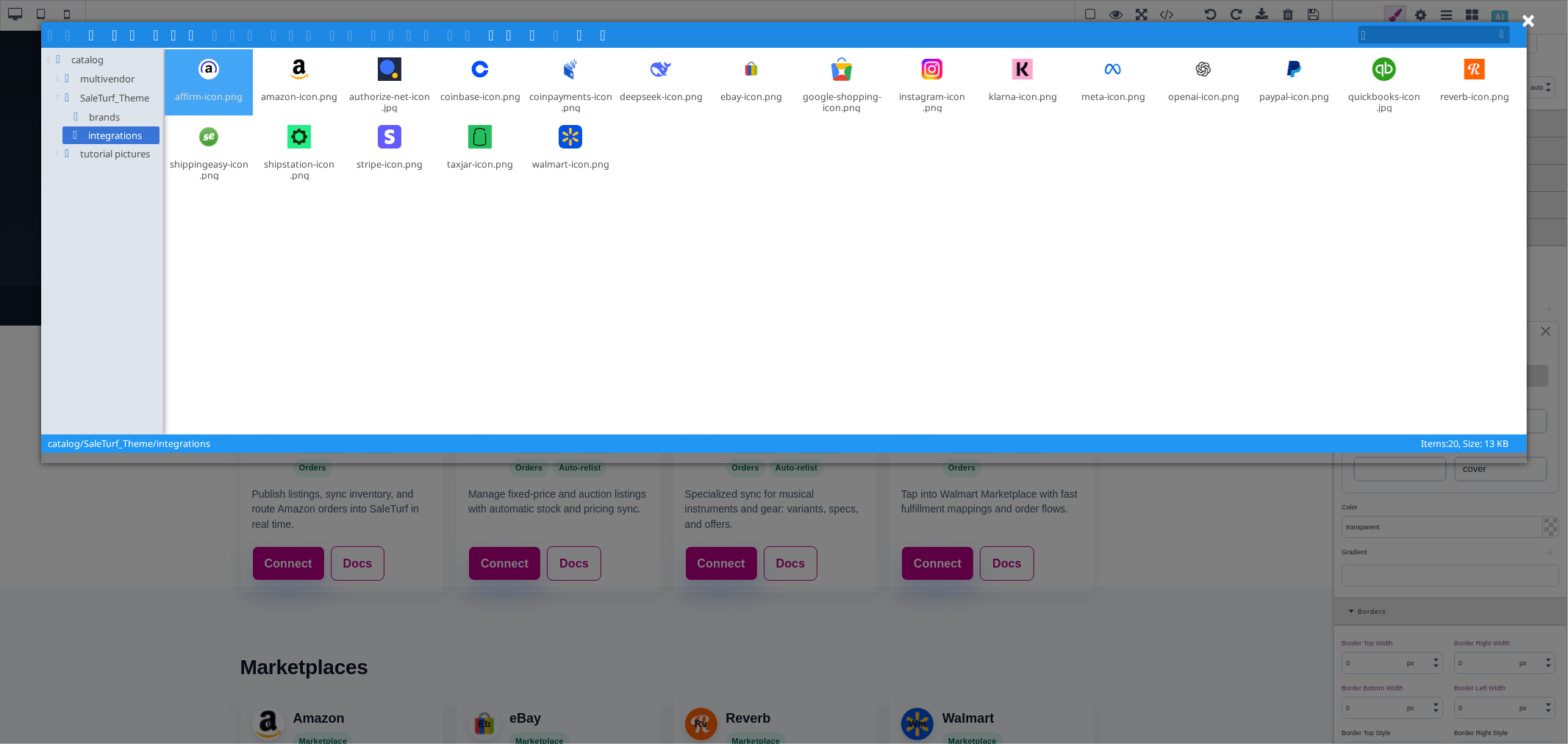
click at [214, 79] on div at bounding box center [209, 69] width 35 height 35
click at [252, 30] on span at bounding box center [253, 33] width 12 height 12
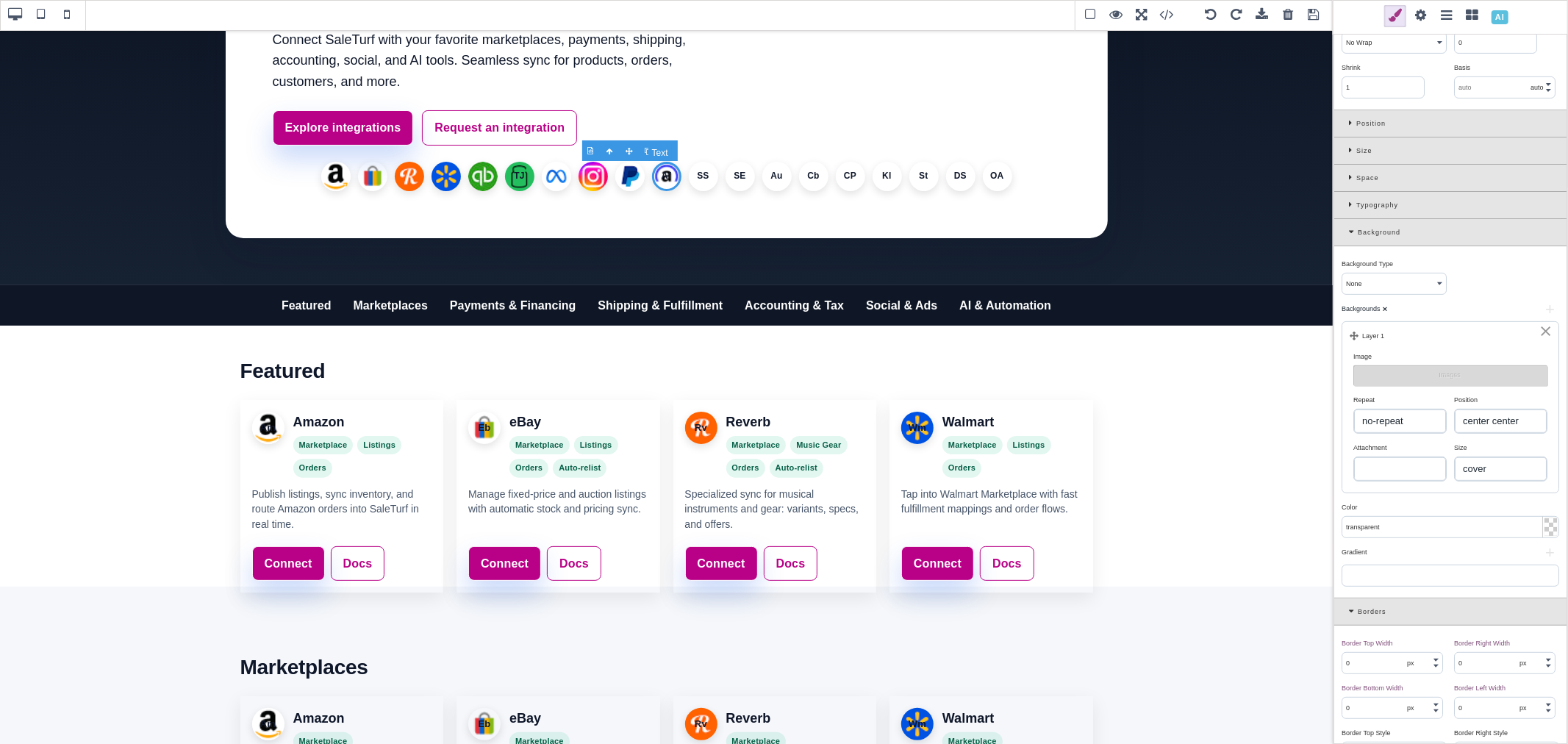
click at [665, 176] on li "Af" at bounding box center [667, 176] width 29 height 29
click at [698, 175] on li "SS" at bounding box center [703, 176] width 29 height 29
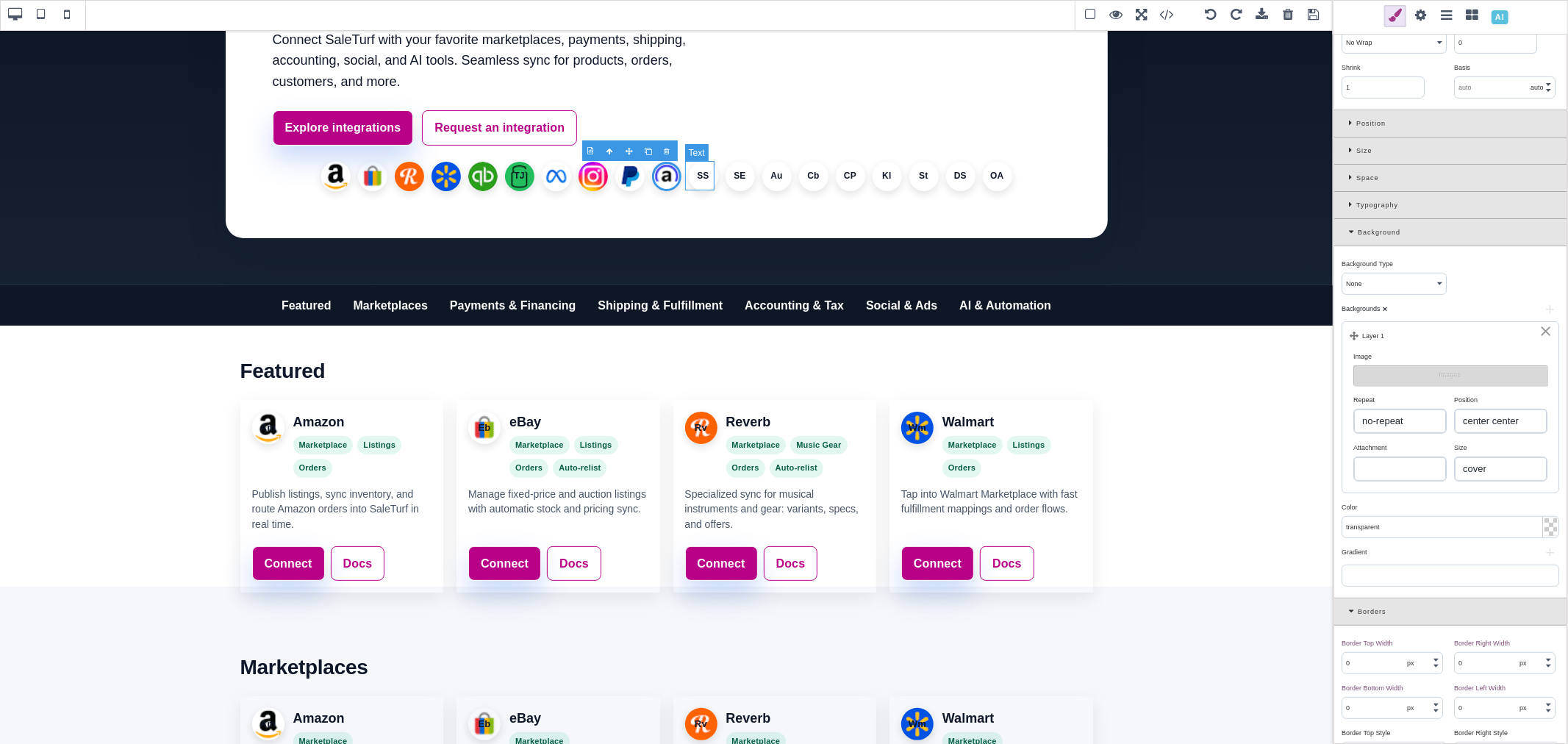
scroll to position [0, 0]
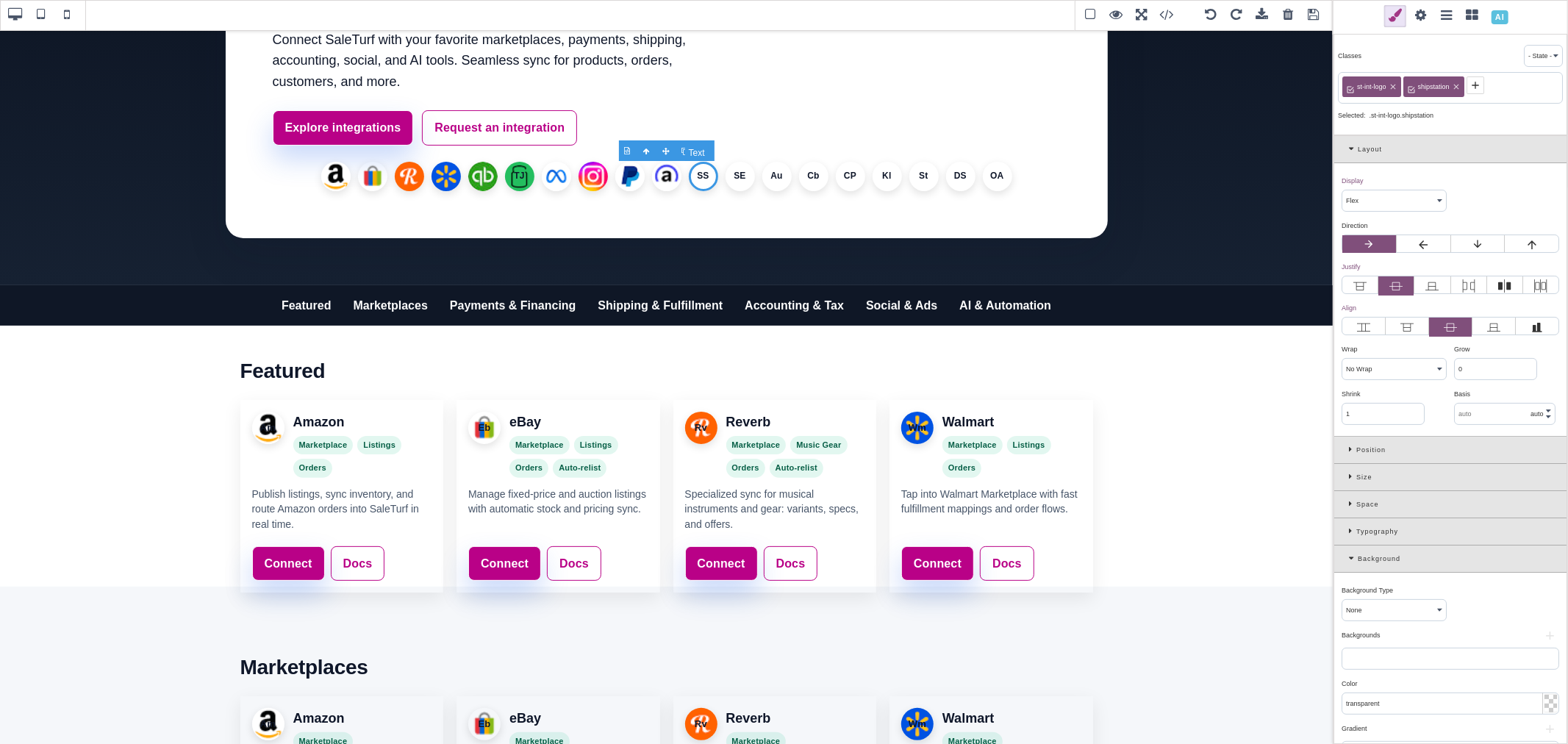
click at [700, 175] on li "SS" at bounding box center [703, 176] width 29 height 29
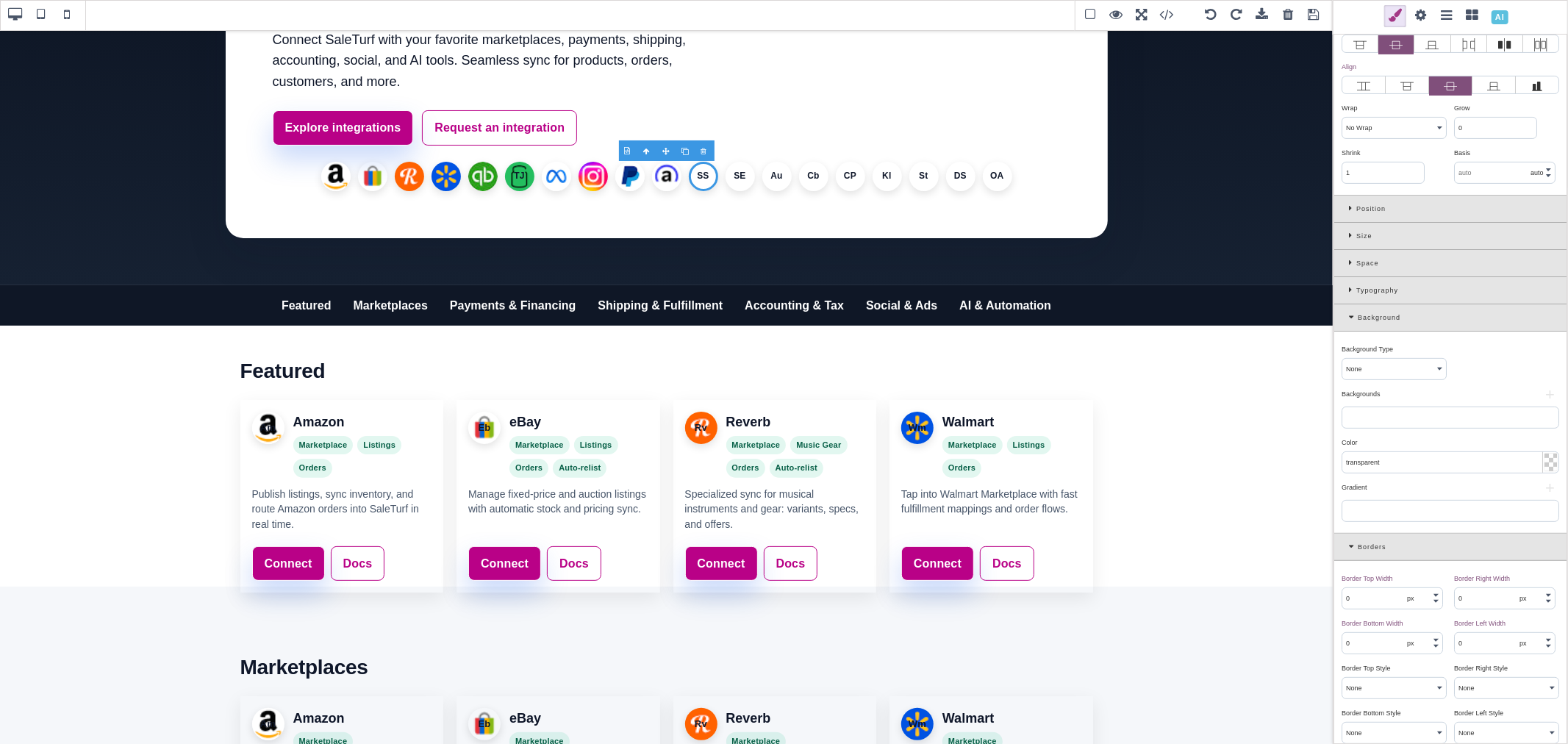
scroll to position [245, 0]
click at [1546, 391] on button "+" at bounding box center [1550, 390] width 18 height 9
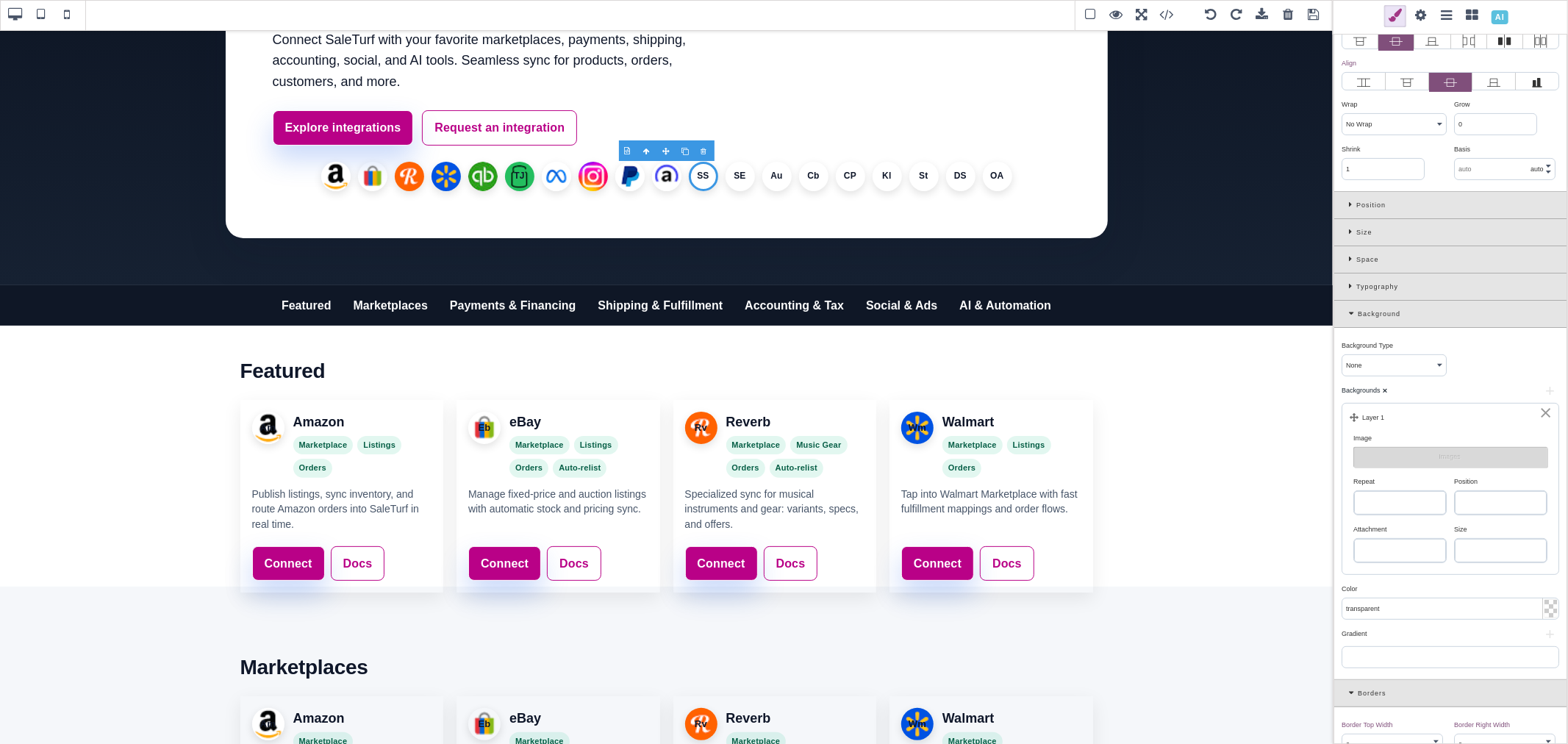
click at [1487, 495] on select "left top left center left bottom right top right center right bottom center top…" at bounding box center [1501, 502] width 92 height 23
click at [1455, 492] on select "left top left center left bottom right top right center right bottom center top…" at bounding box center [1501, 502] width 92 height 23
click at [1482, 536] on div "Size" at bounding box center [1499, 529] width 89 height 13
click at [1483, 550] on select "auto cover contain" at bounding box center [1501, 550] width 92 height 23
click at [1455, 541] on select "auto cover contain" at bounding box center [1501, 550] width 92 height 23
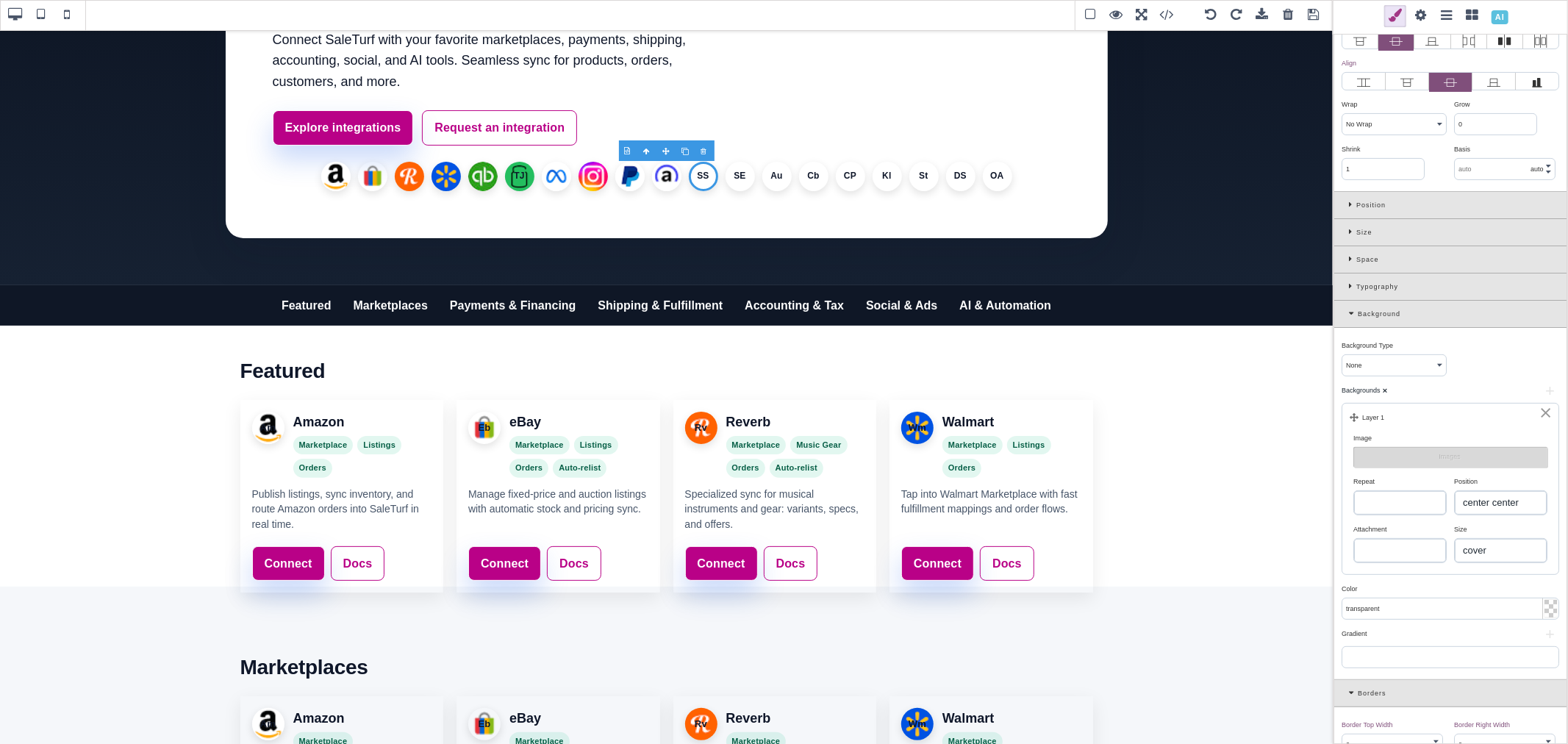
click at [1417, 502] on select "repeat repeat-x repeat-y no-repeat" at bounding box center [1400, 502] width 92 height 23
click at [1354, 492] on select "repeat repeat-x repeat-y no-repeat" at bounding box center [1400, 502] width 92 height 23
click at [1426, 466] on button "Images" at bounding box center [1450, 456] width 194 height 21
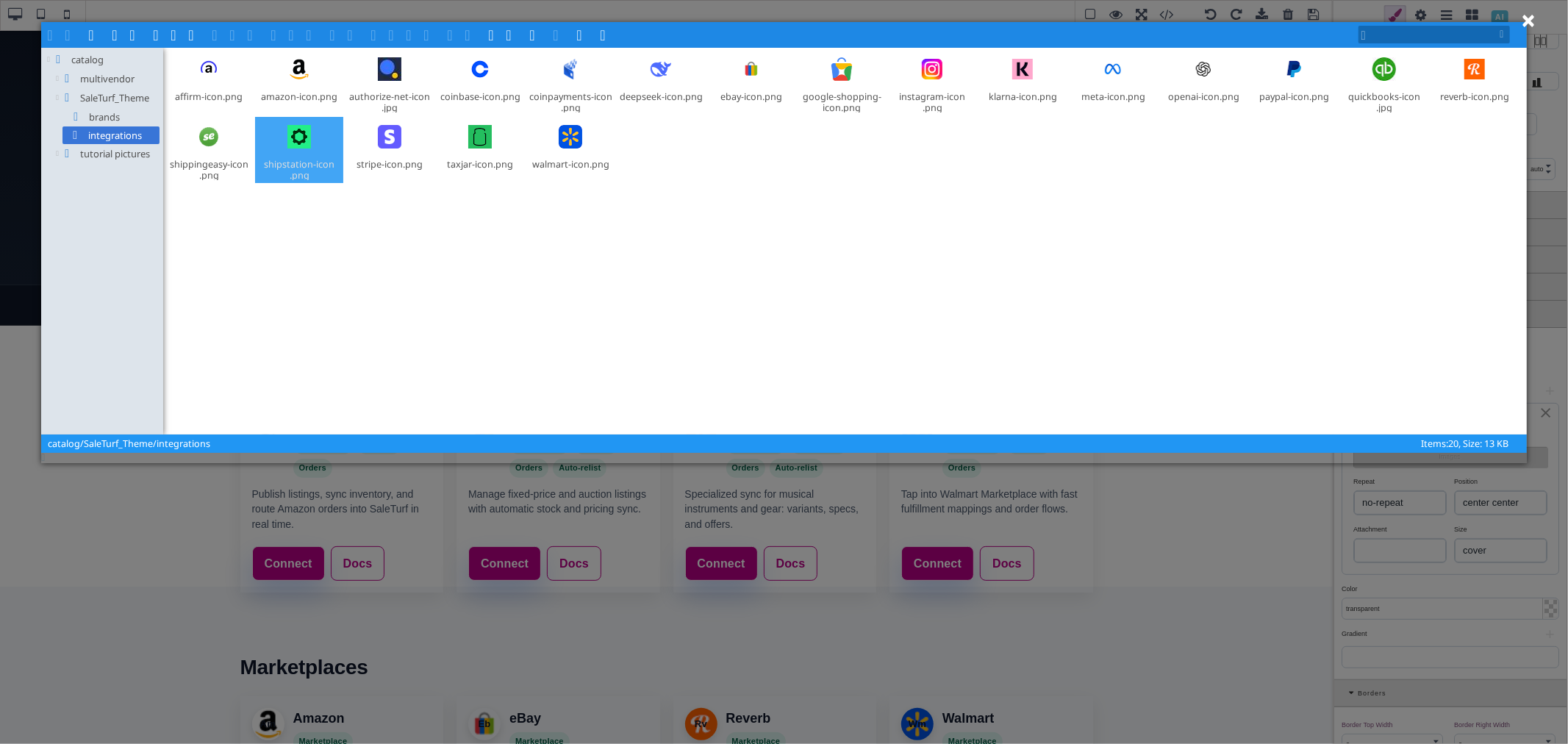
click at [304, 137] on div at bounding box center [299, 136] width 35 height 35
drag, startPoint x: 256, startPoint y: 33, endPoint x: 274, endPoint y: 30, distance: 18.2
click at [256, 33] on span at bounding box center [253, 33] width 12 height 12
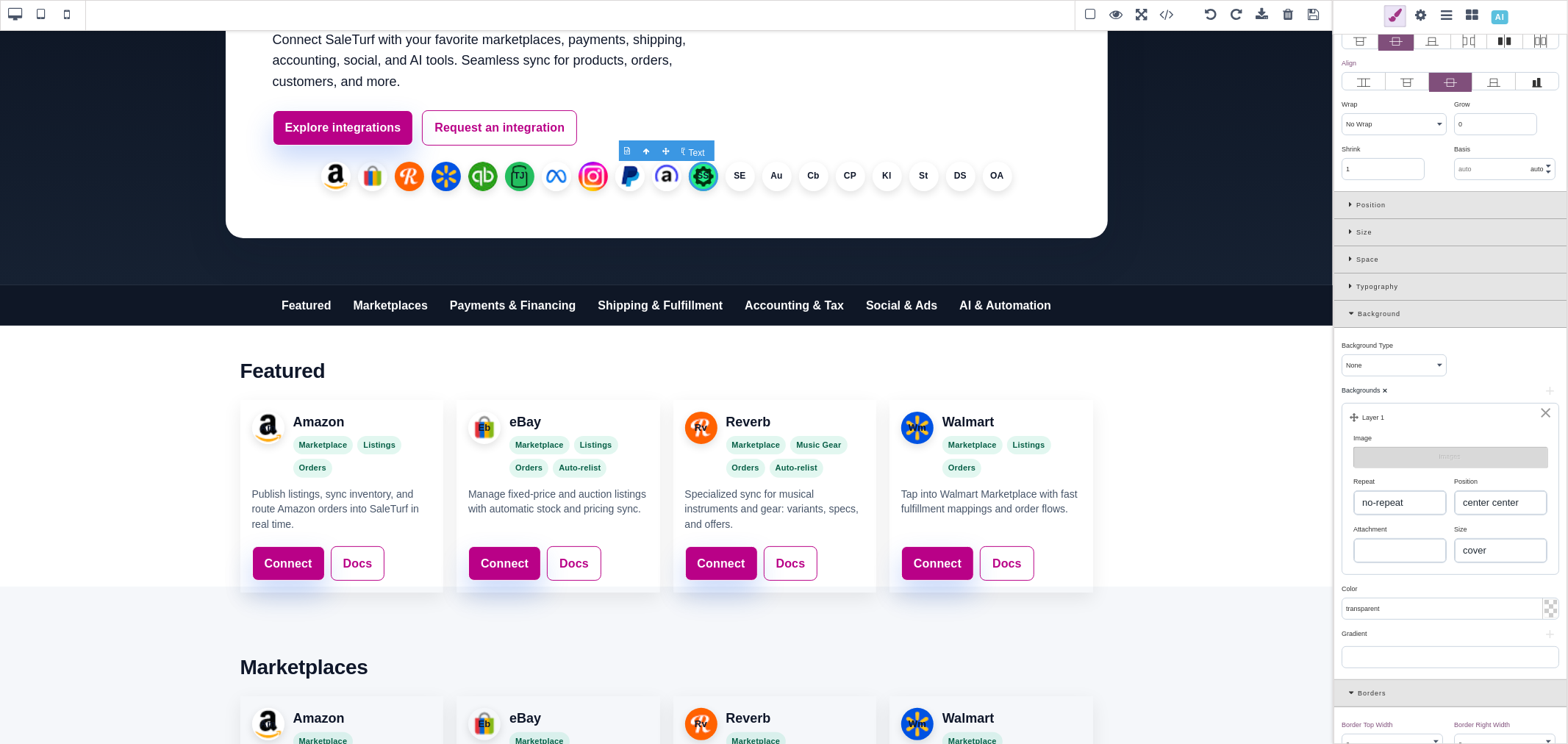
click at [698, 176] on li "SS" at bounding box center [703, 176] width 29 height 29
click at [738, 175] on li "SE" at bounding box center [740, 176] width 29 height 29
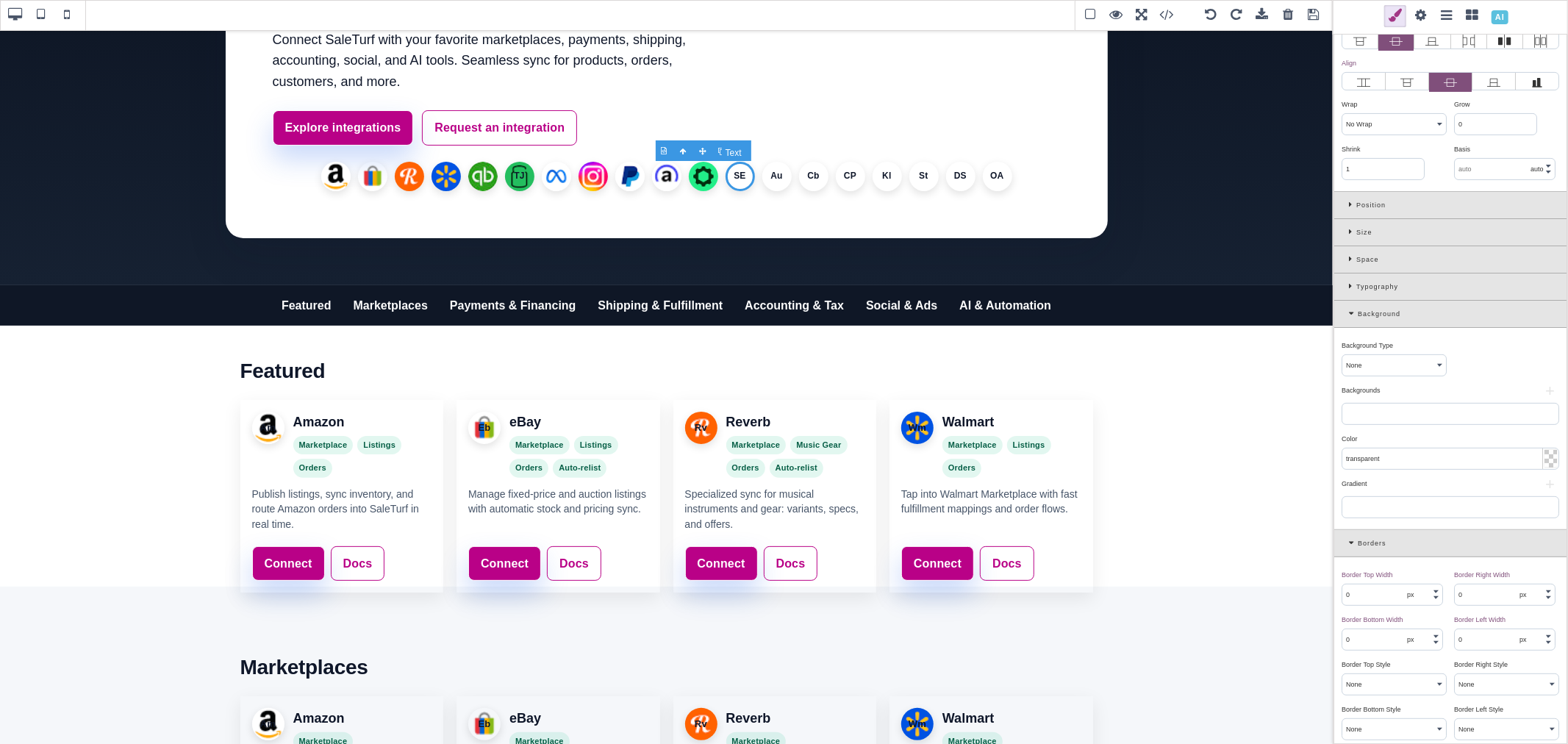
scroll to position [0, 0]
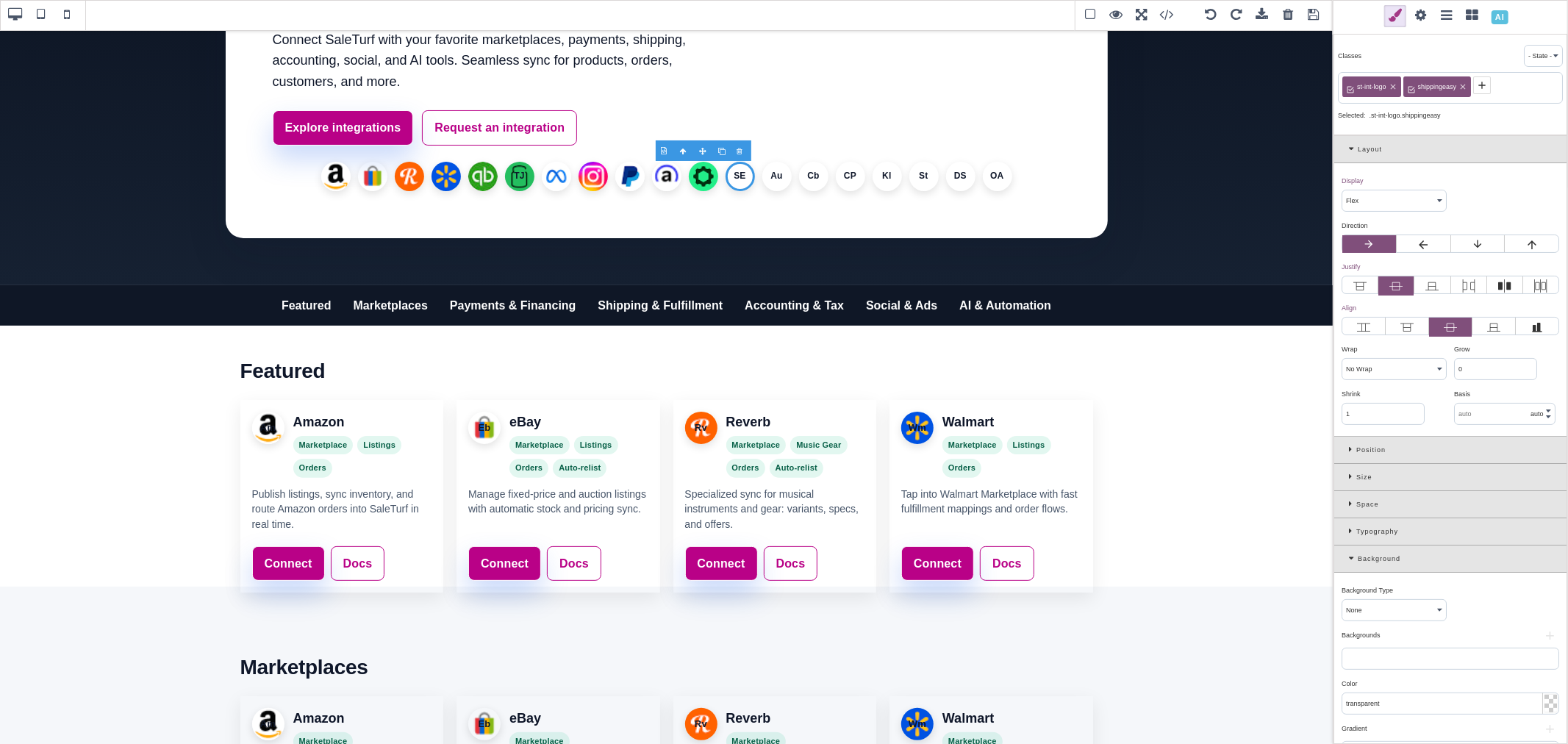
click at [1547, 635] on button "+" at bounding box center [1550, 635] width 18 height 9
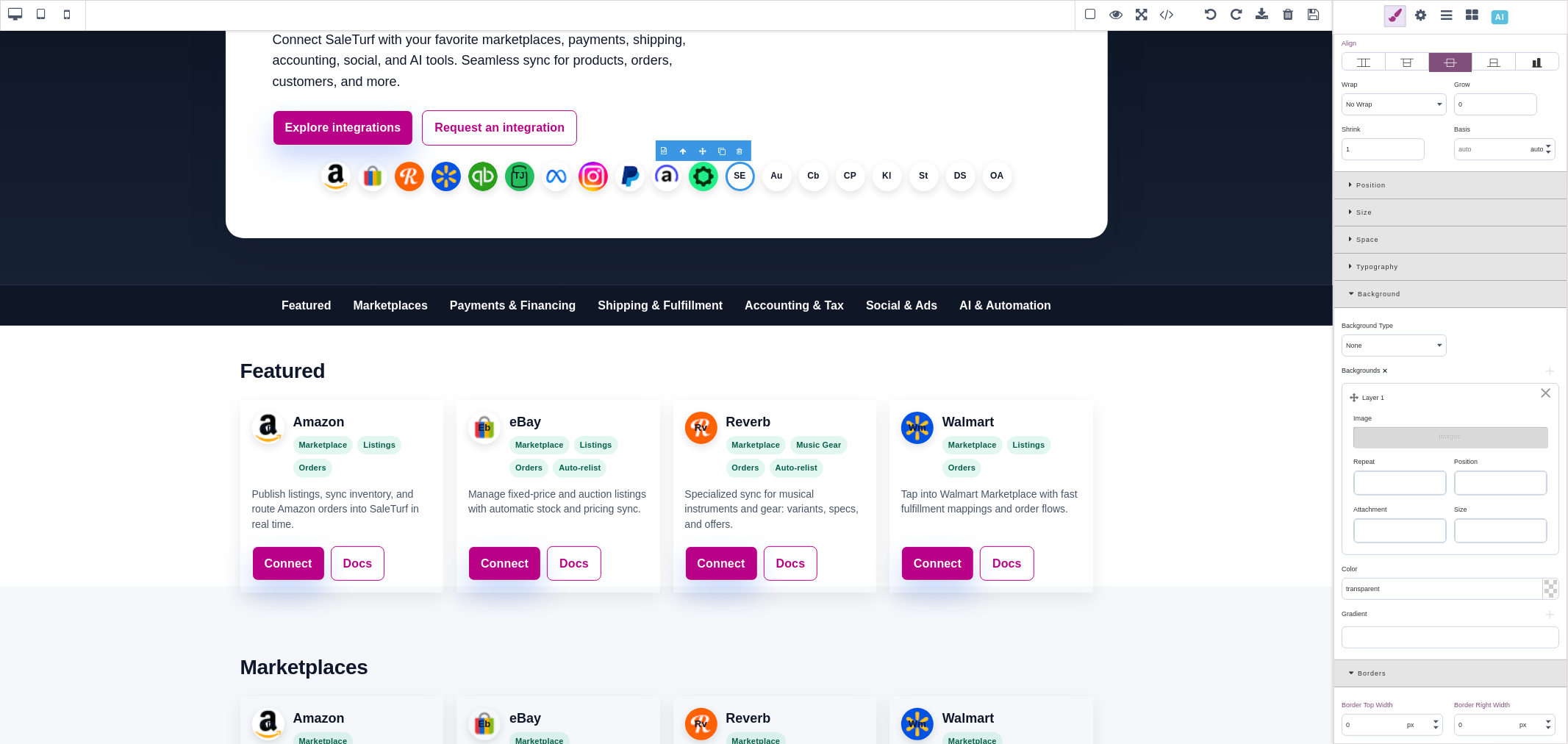
scroll to position [326, 0]
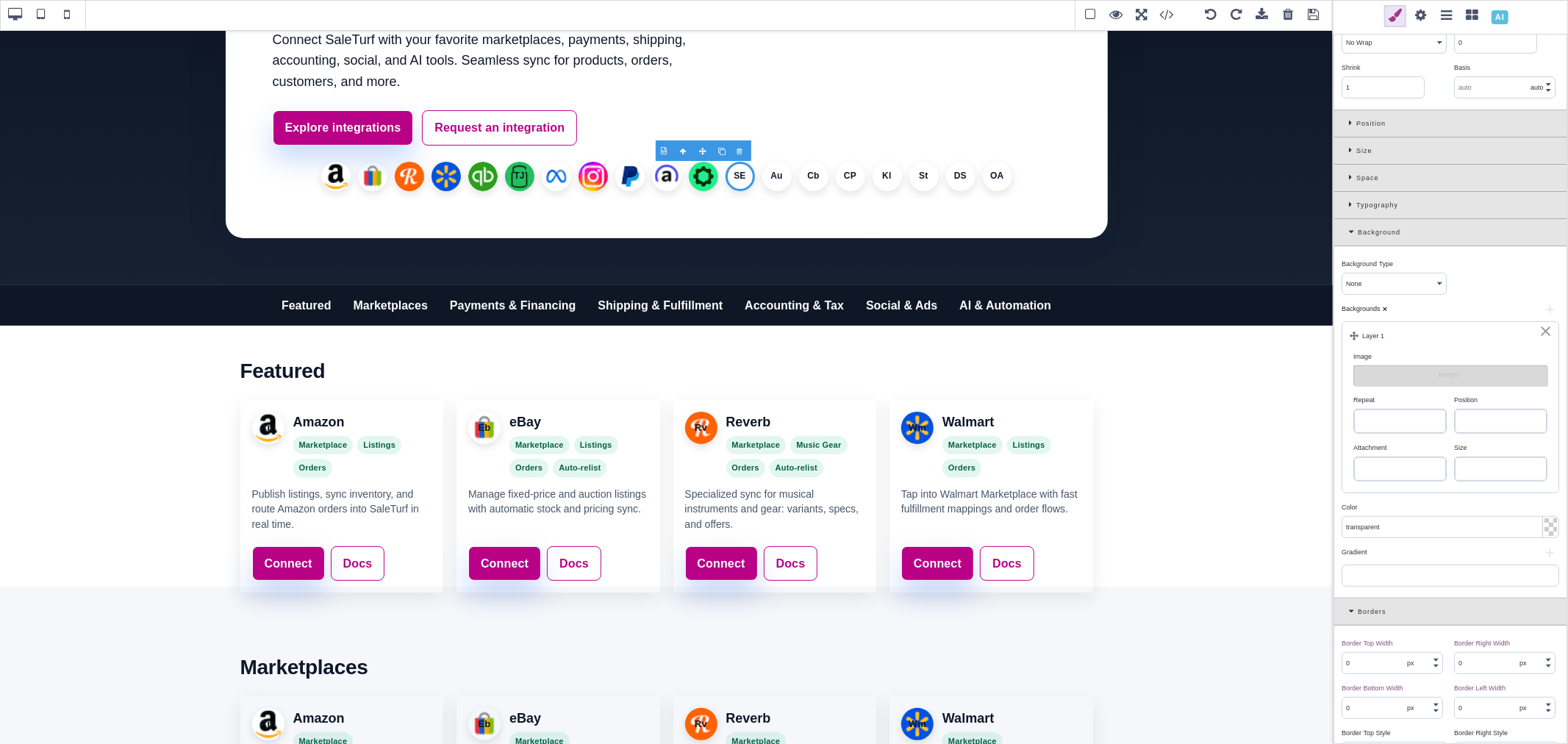
click at [1486, 423] on select "left top left center left bottom right top right center right bottom center top…" at bounding box center [1501, 421] width 92 height 23
click at [1455, 410] on select "left top left center left bottom right top right center right bottom center top…" at bounding box center [1501, 421] width 92 height 23
click at [1402, 429] on select "repeat repeat-x repeat-y no-repeat" at bounding box center [1400, 421] width 92 height 23
click at [1354, 410] on select "repeat repeat-x repeat-y no-repeat" at bounding box center [1400, 421] width 92 height 23
click at [1485, 454] on div "Size" at bounding box center [1499, 447] width 89 height 13
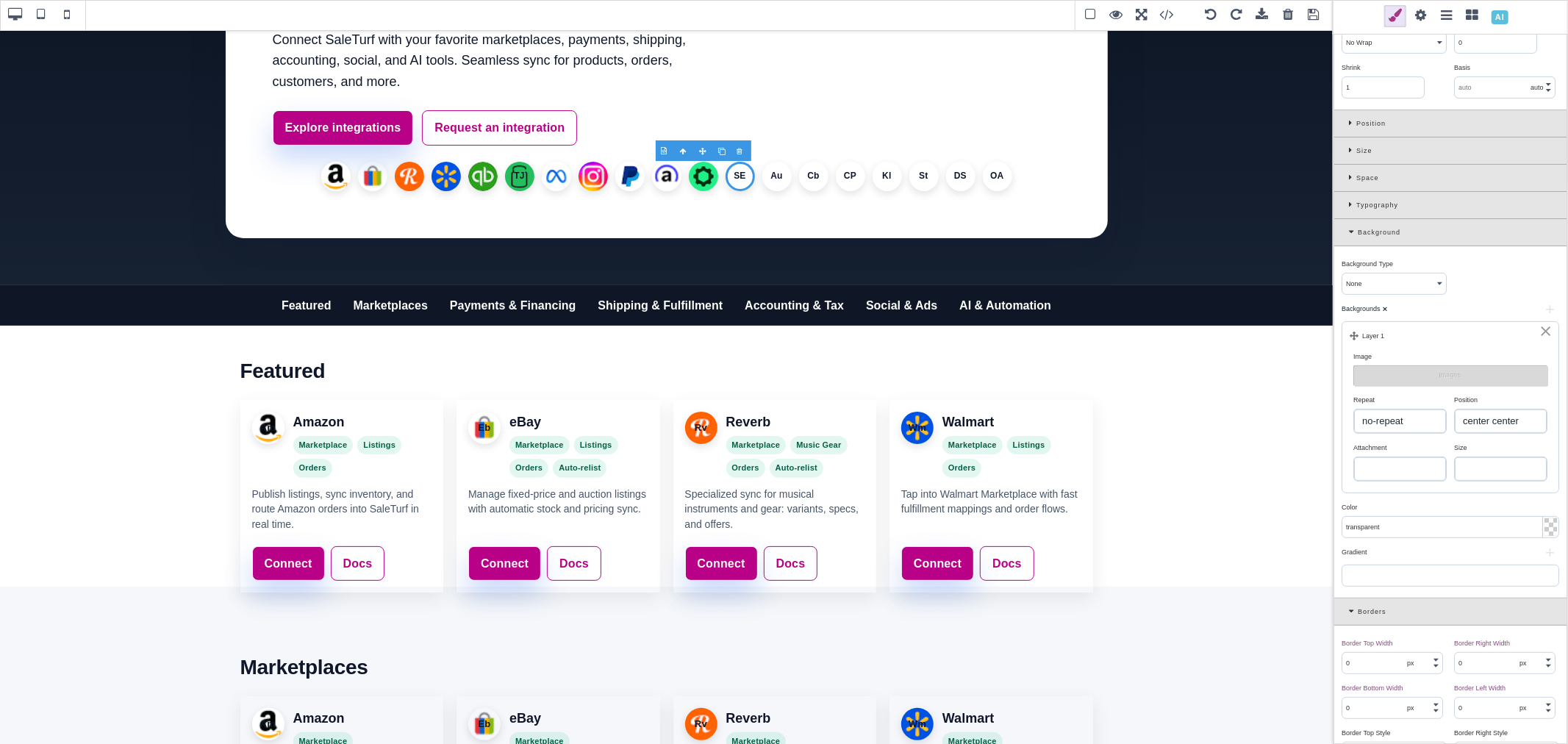
click at [1490, 465] on select "auto cover contain" at bounding box center [1501, 469] width 92 height 23
click at [1455, 459] on select "auto cover contain" at bounding box center [1501, 469] width 92 height 23
click at [1425, 376] on button "Images" at bounding box center [1450, 375] width 194 height 21
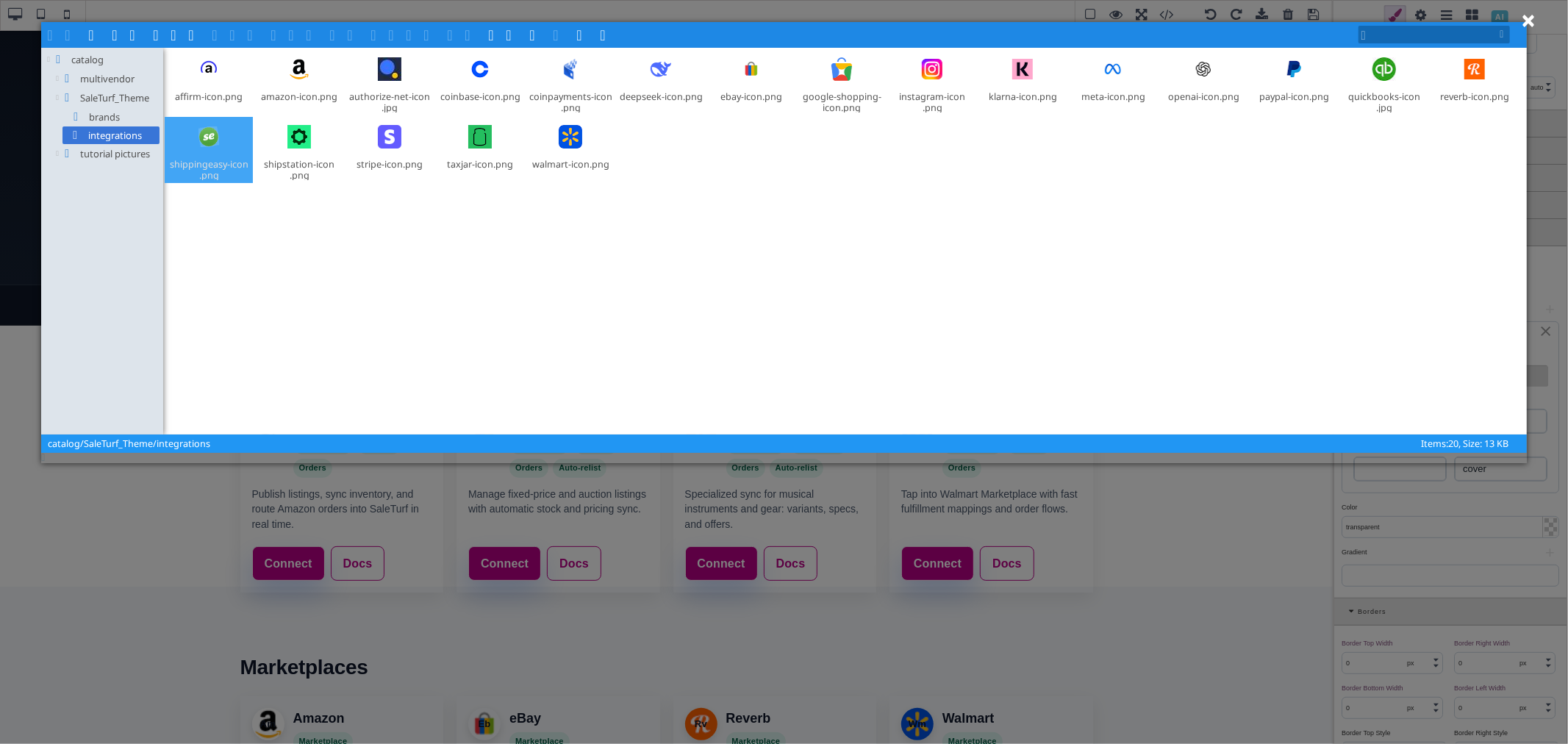
click at [206, 138] on div at bounding box center [209, 136] width 35 height 35
click at [253, 28] on span at bounding box center [253, 33] width 12 height 12
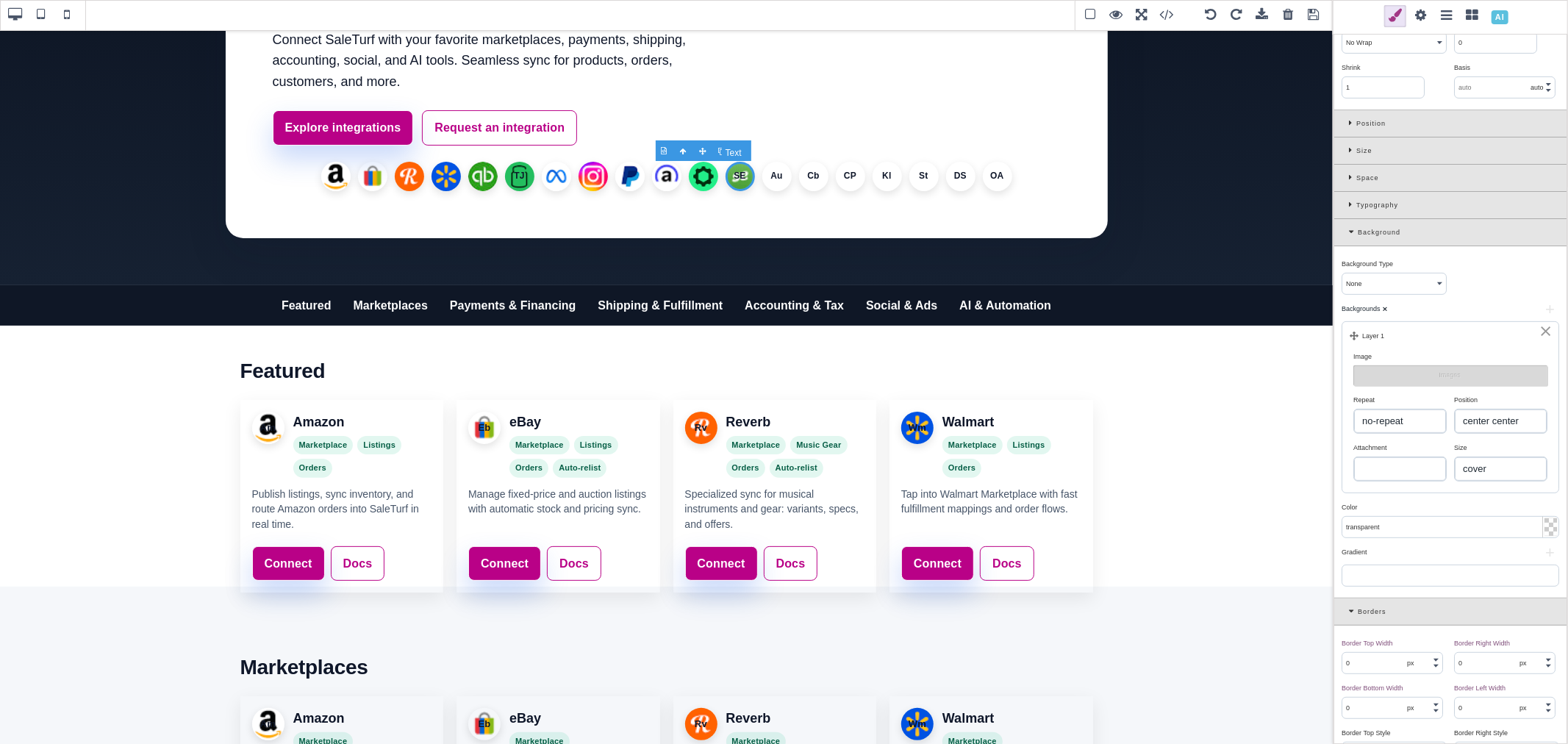
click at [738, 174] on li "SE" at bounding box center [740, 176] width 29 height 29
click at [775, 175] on li "Au" at bounding box center [777, 176] width 29 height 29
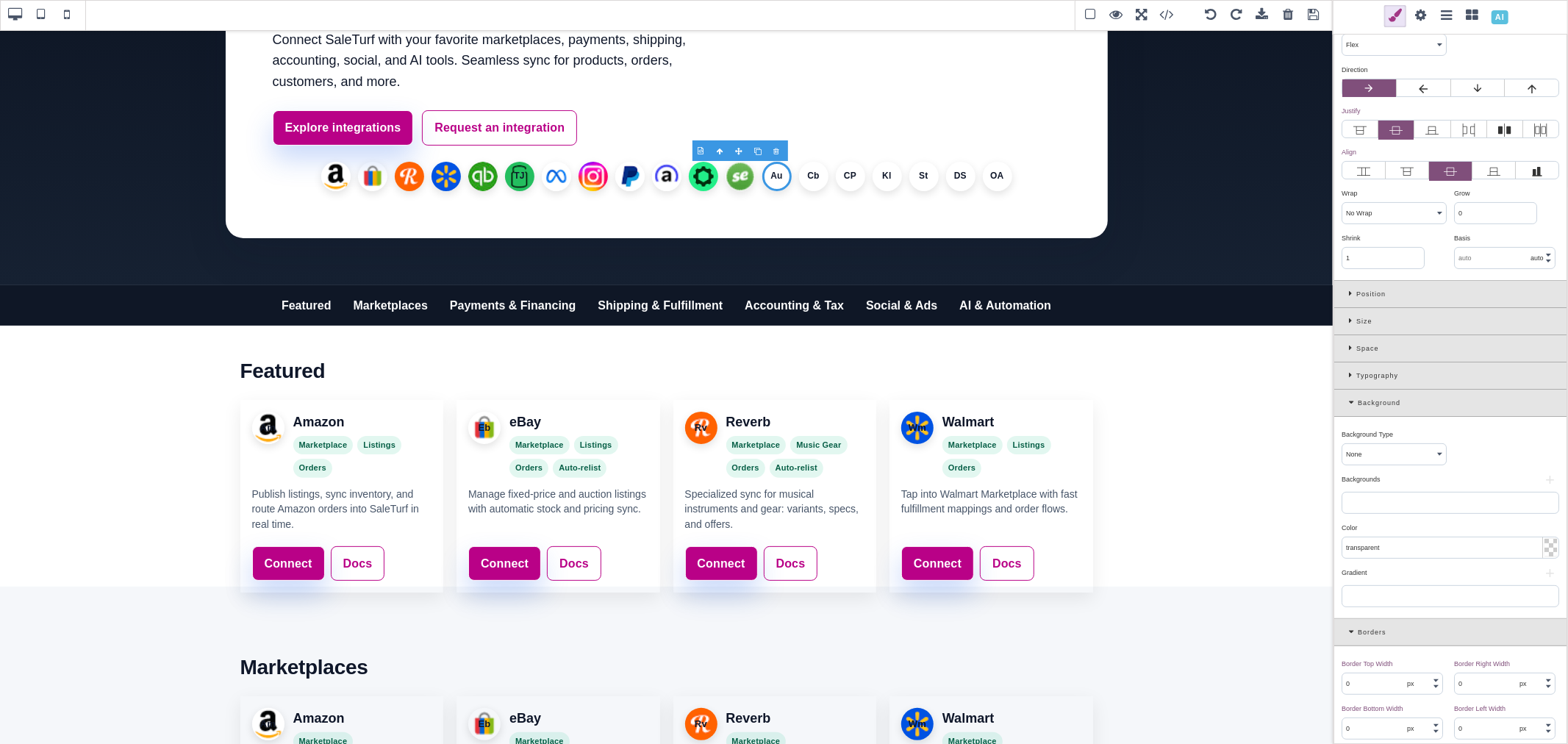
scroll to position [163, 0]
click at [1548, 472] on button "+" at bounding box center [1550, 472] width 18 height 9
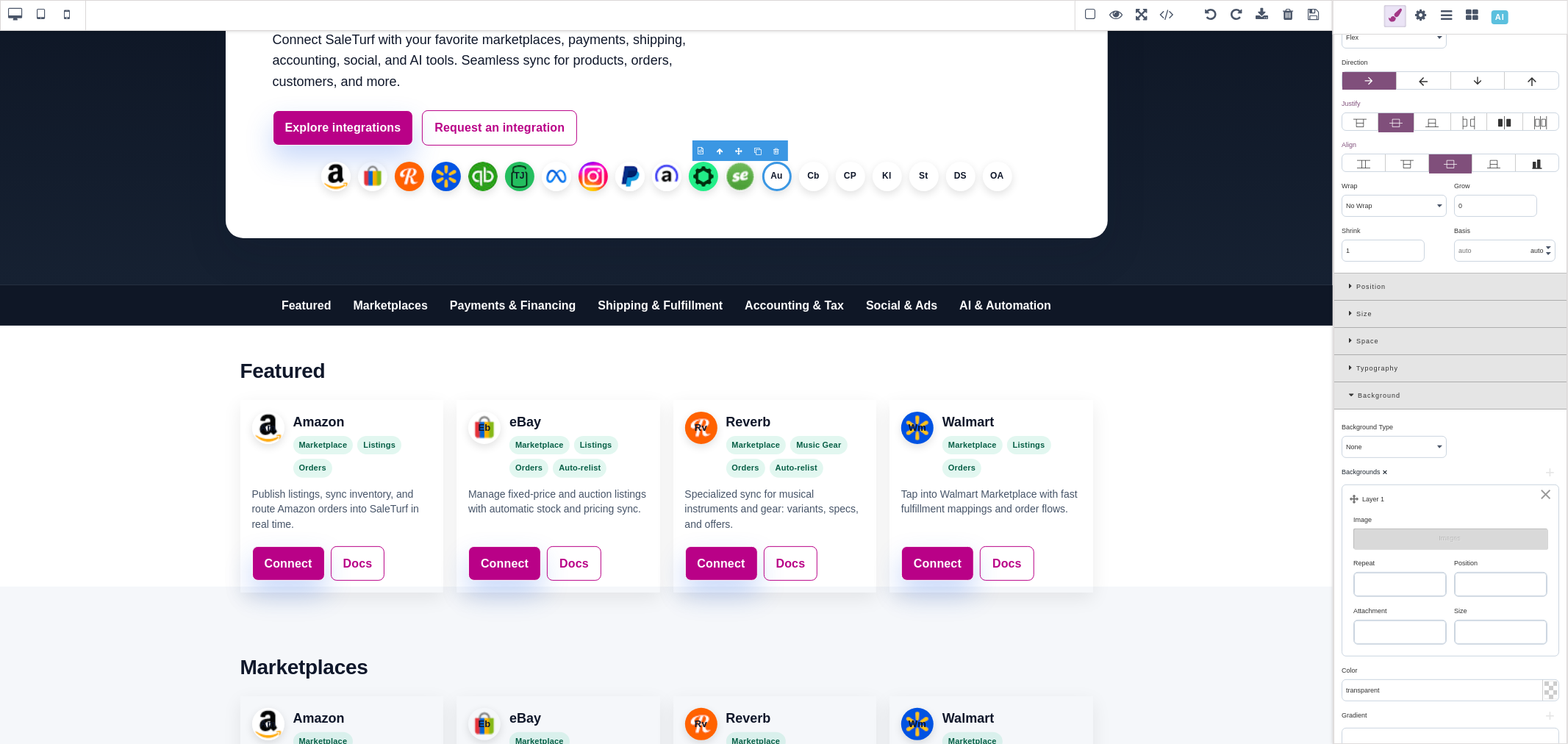
drag, startPoint x: 1497, startPoint y: 579, endPoint x: 1499, endPoint y: 604, distance: 25.1
click at [1497, 579] on select "left top left center left bottom right top right center right bottom center top…" at bounding box center [1501, 584] width 92 height 23
click at [1455, 574] on select "left top left center left bottom right top right center right bottom center top…" at bounding box center [1501, 584] width 92 height 23
click at [1504, 629] on select "auto cover contain" at bounding box center [1501, 632] width 92 height 23
click at [1455, 623] on select "auto cover contain" at bounding box center [1501, 632] width 92 height 23
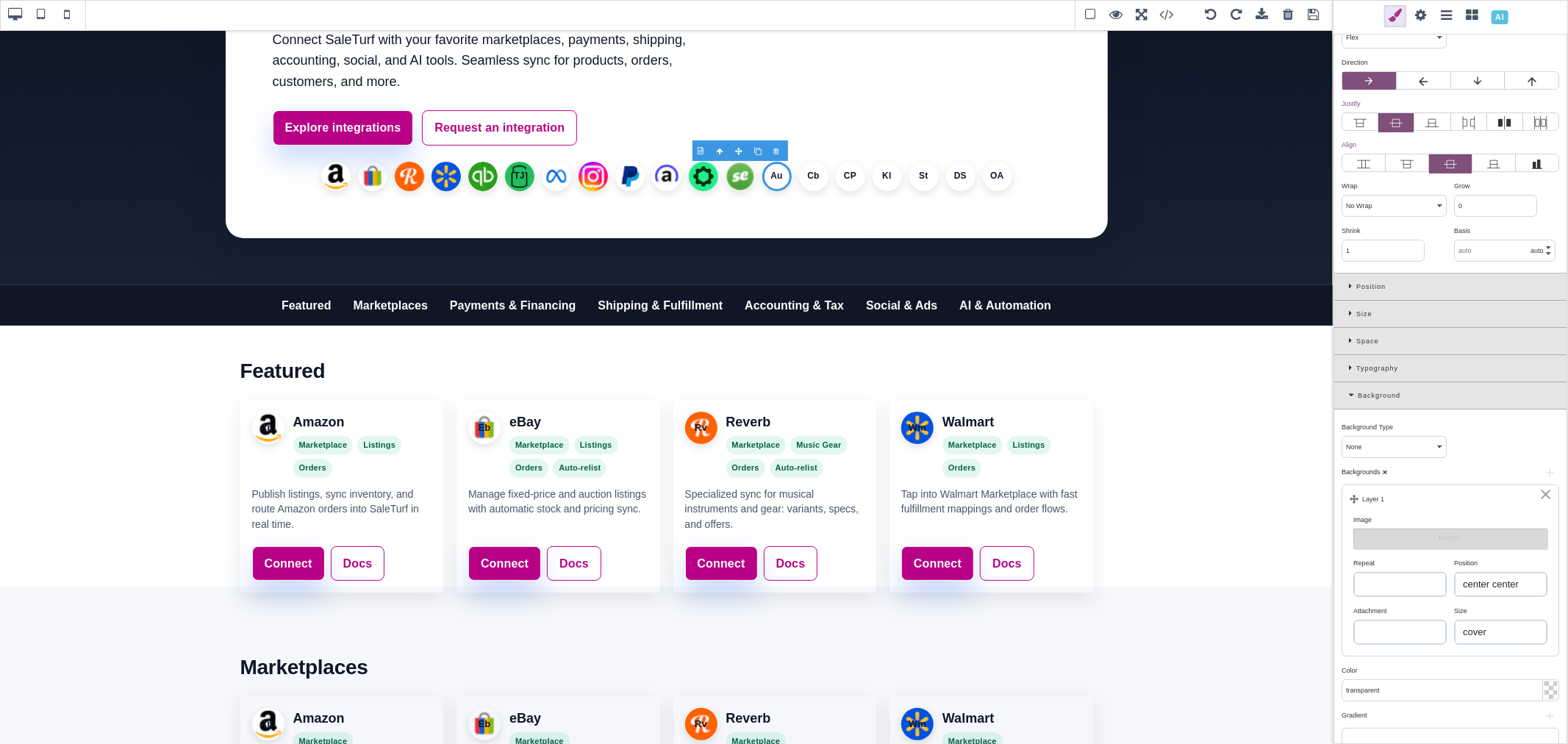
click at [1434, 591] on select "repeat repeat-x repeat-y no-repeat" at bounding box center [1400, 584] width 92 height 23
click at [1354, 574] on select "repeat repeat-x repeat-y no-repeat" at bounding box center [1400, 584] width 92 height 23
click at [1438, 542] on button "Images" at bounding box center [1450, 538] width 194 height 21
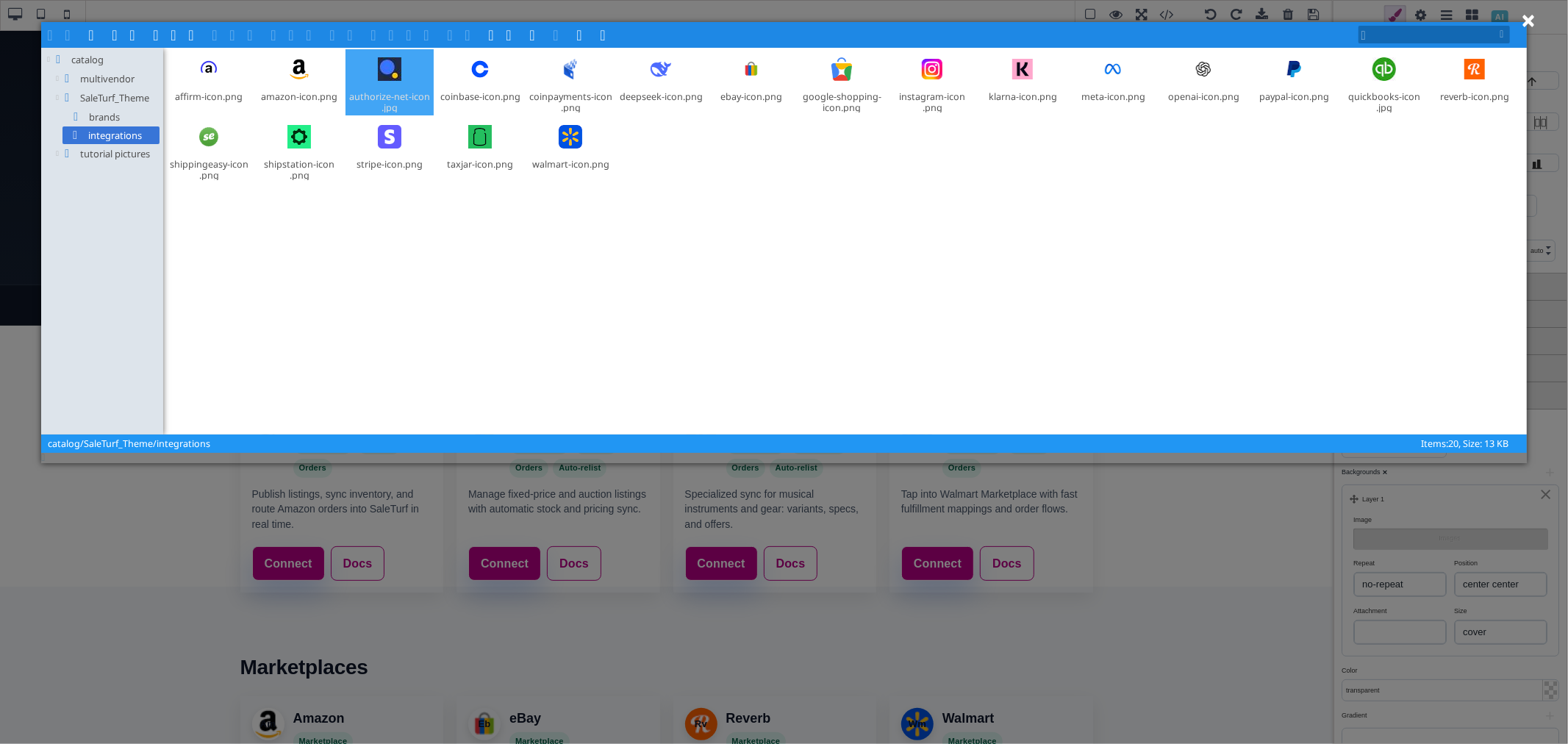
click at [386, 83] on div at bounding box center [390, 69] width 35 height 35
click at [256, 32] on span at bounding box center [253, 33] width 12 height 12
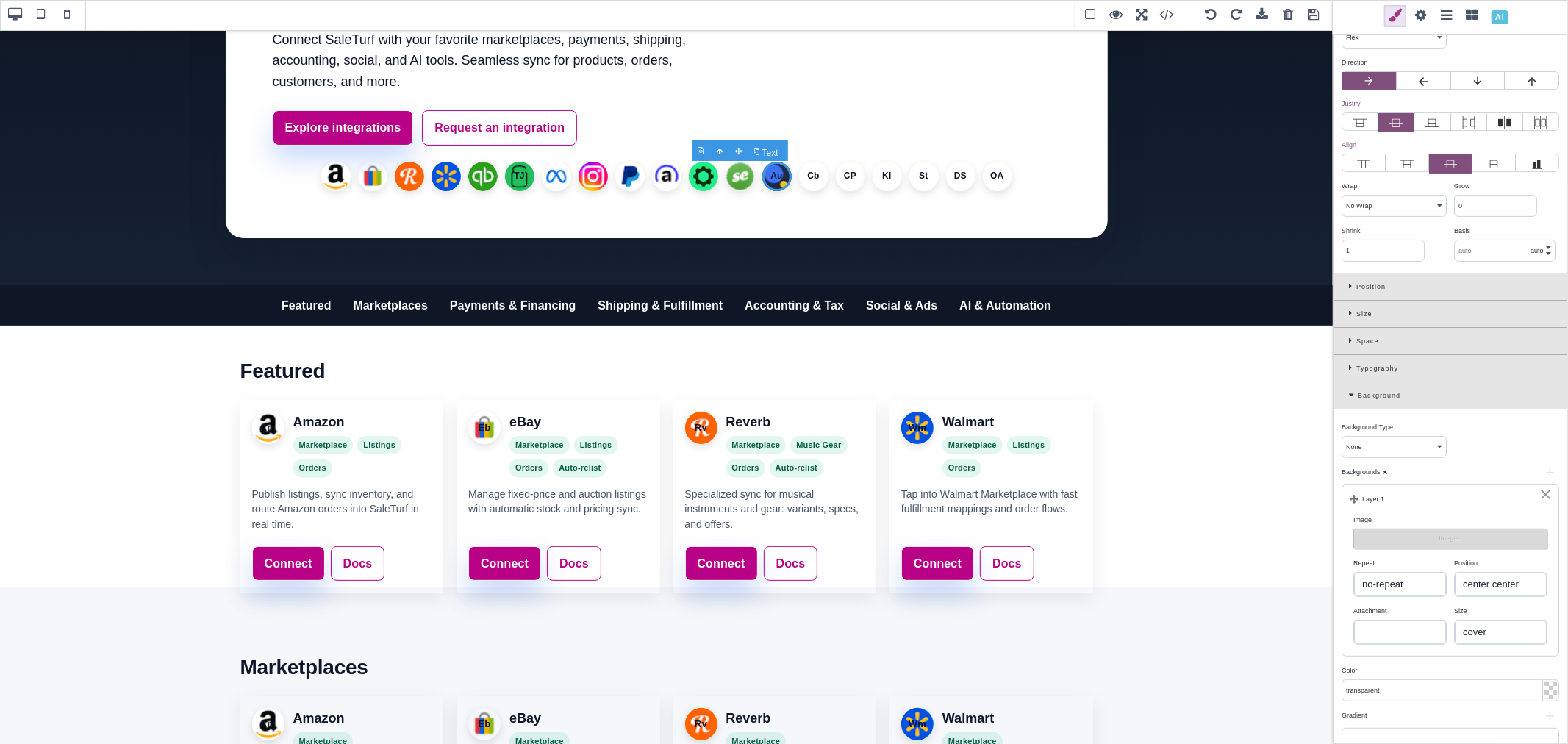
click at [773, 173] on li "Au" at bounding box center [777, 176] width 29 height 29
click at [779, 179] on li "Au" at bounding box center [777, 176] width 29 height 29
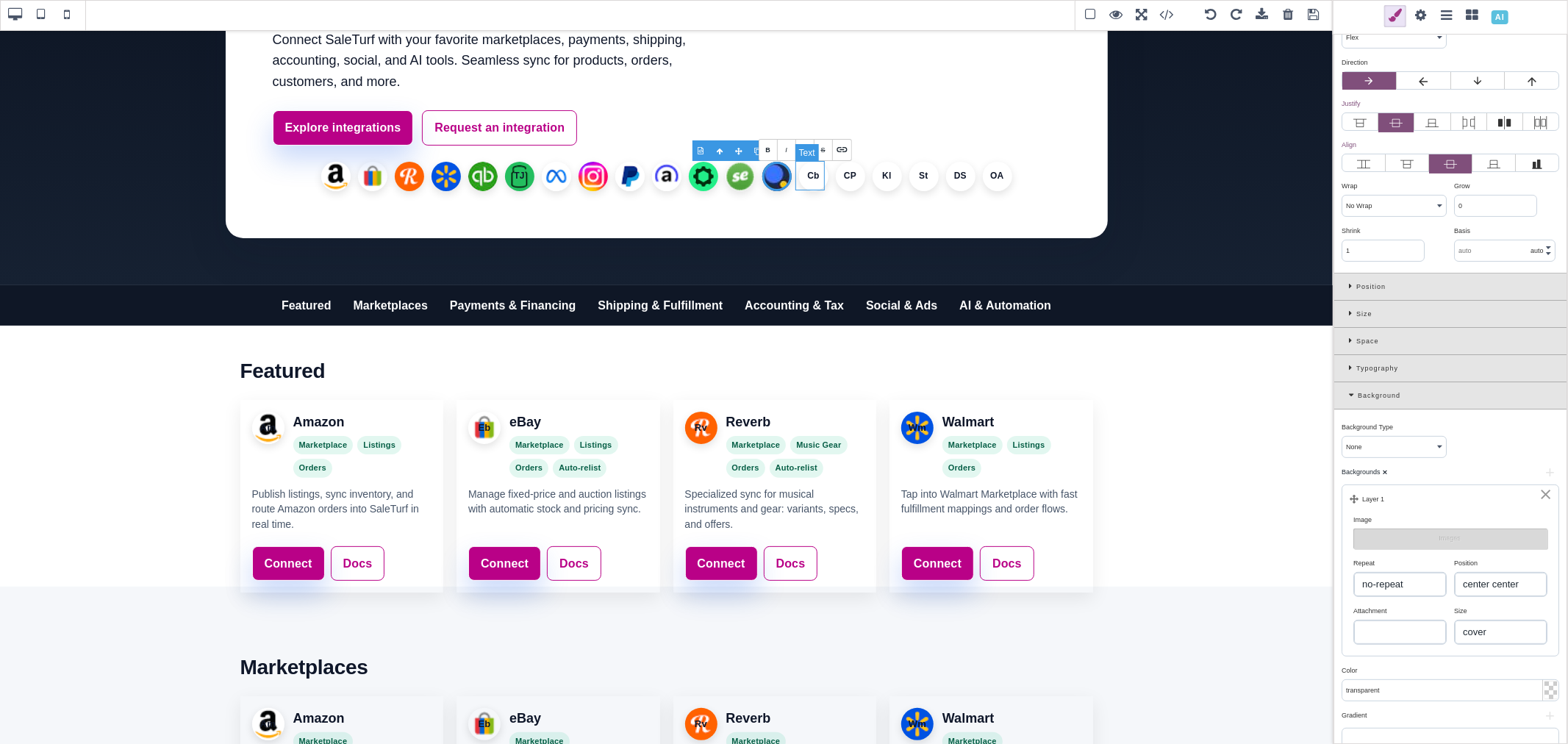
click at [812, 179] on li "Cb" at bounding box center [814, 176] width 29 height 29
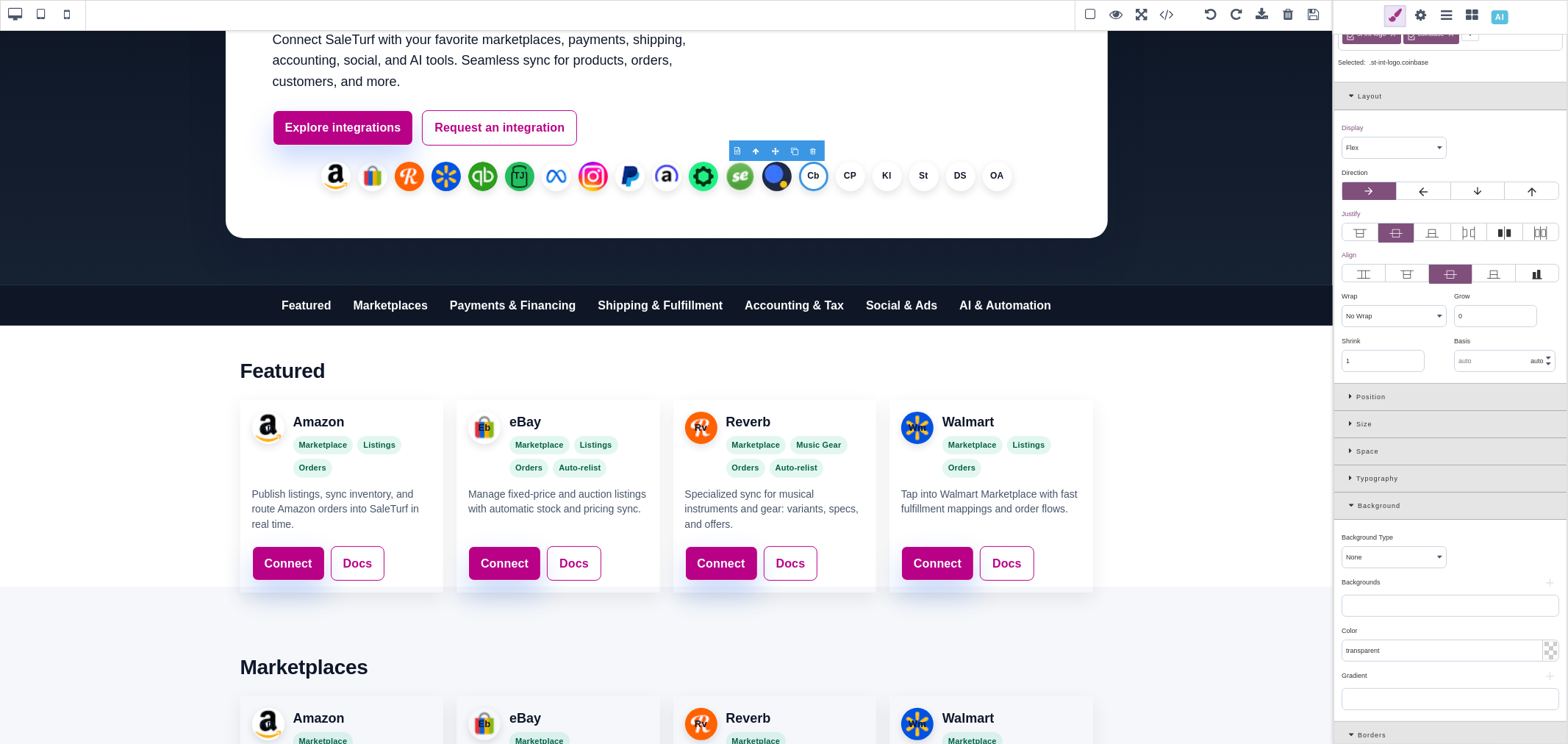
scroll to position [82, 0]
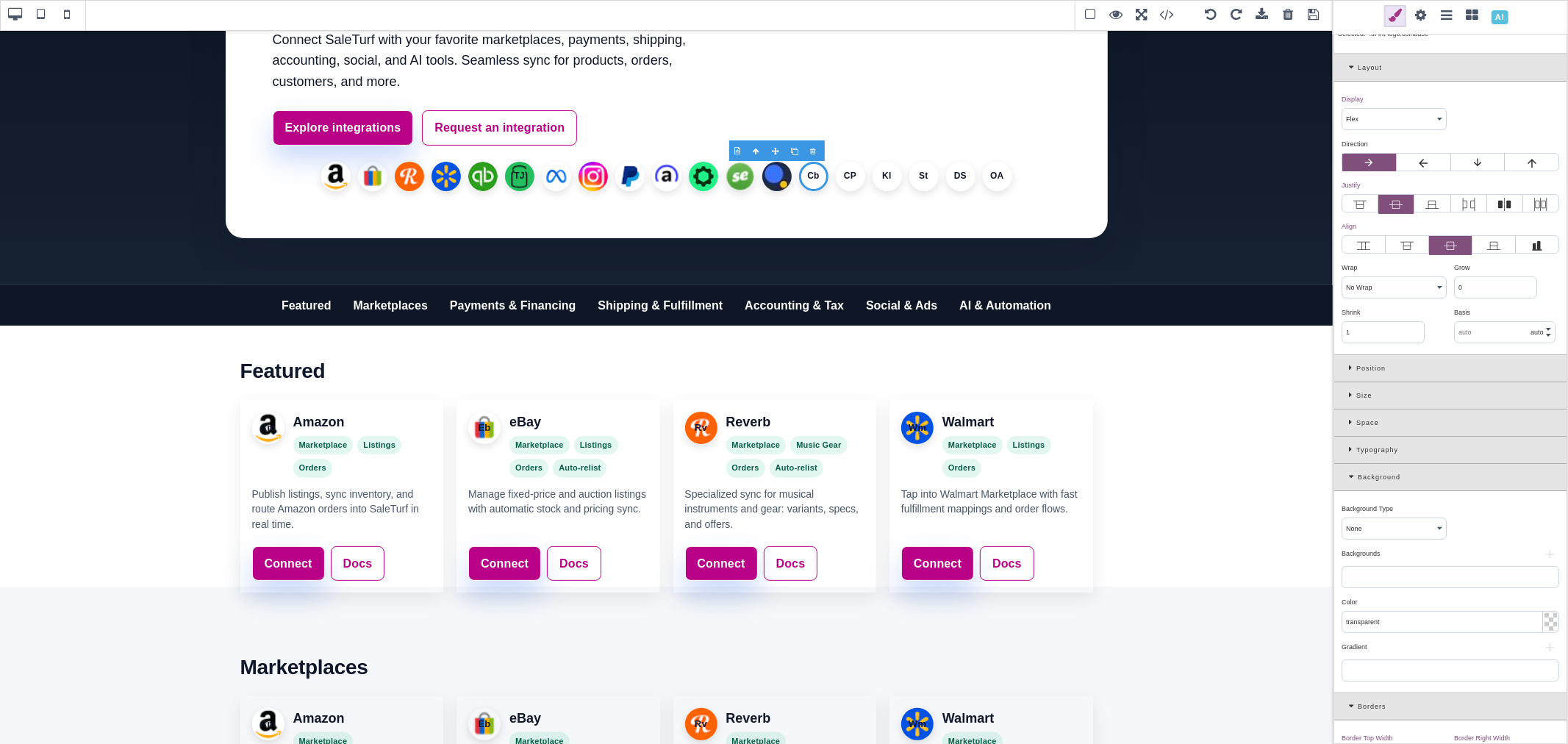
click at [1541, 553] on button "+" at bounding box center [1550, 554] width 18 height 9
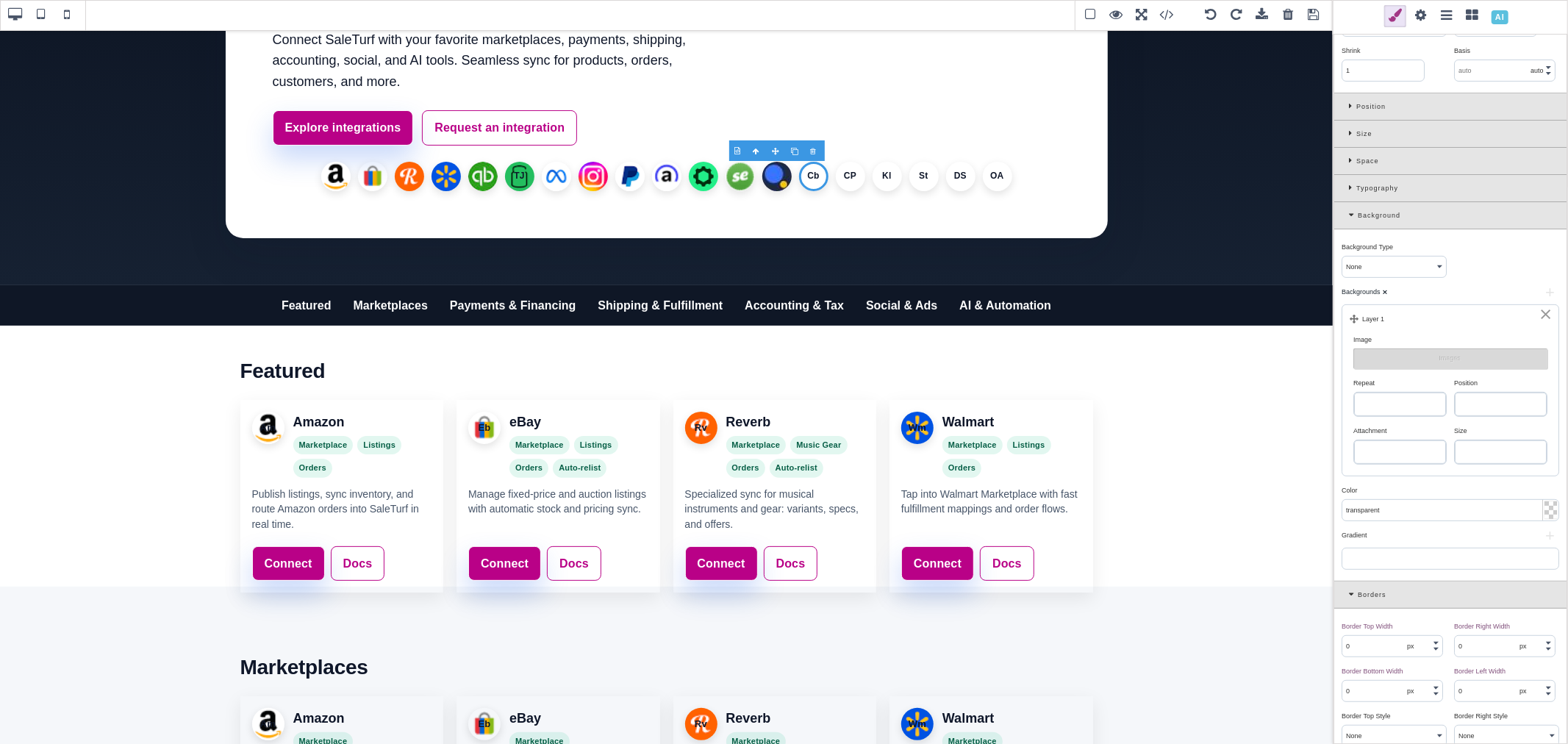
scroll to position [408, 0]
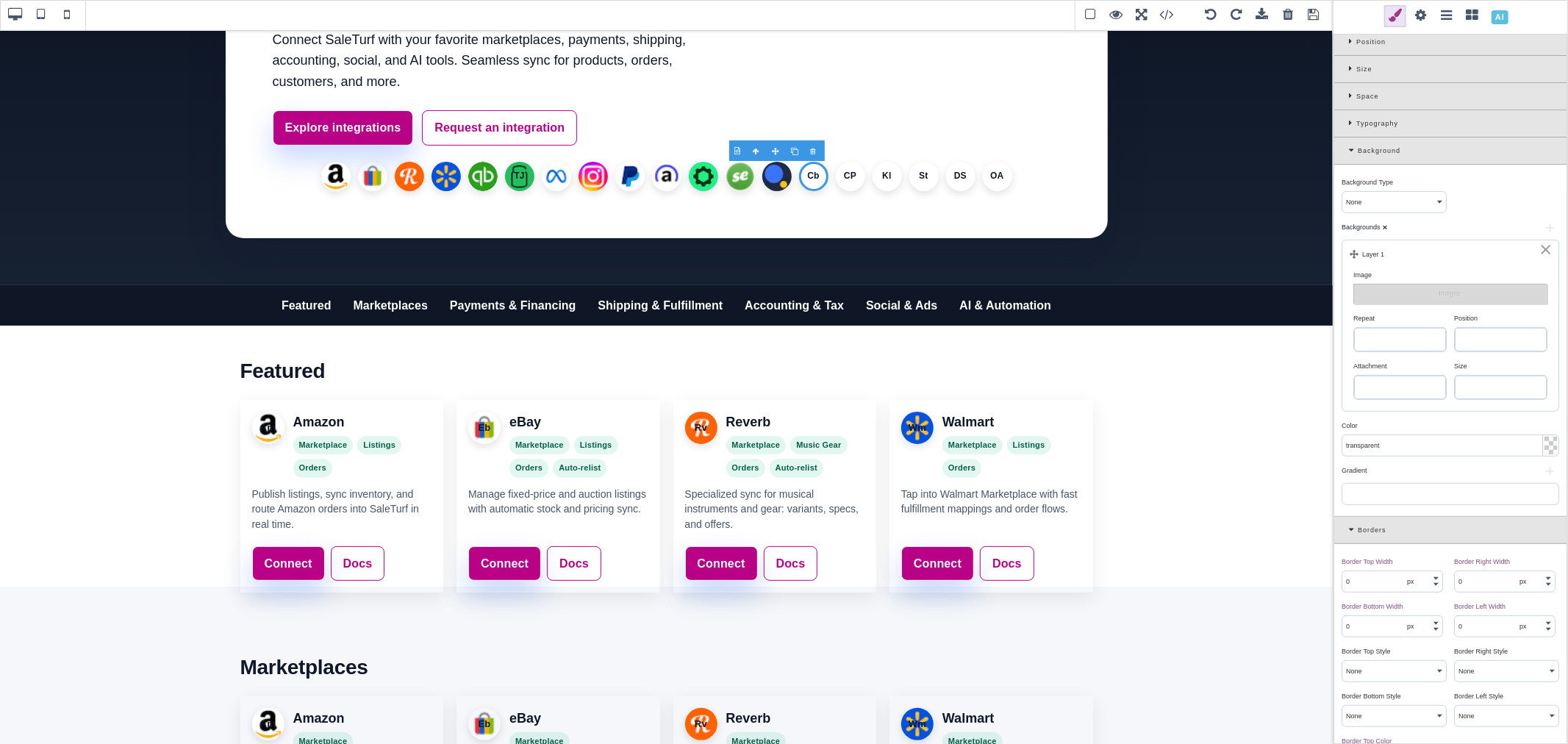
click at [1409, 338] on select "repeat repeat-x repeat-y no-repeat" at bounding box center [1400, 339] width 92 height 23
click at [1354, 329] on select "repeat repeat-x repeat-y no-repeat" at bounding box center [1400, 339] width 92 height 23
click at [1512, 344] on select "left top left center left bottom right top right center right bottom center top…" at bounding box center [1501, 339] width 92 height 23
click at [1455, 329] on select "left top left center left bottom right top right center right bottom center top…" at bounding box center [1501, 339] width 92 height 23
click at [1505, 390] on select "auto cover contain" at bounding box center [1501, 387] width 92 height 23
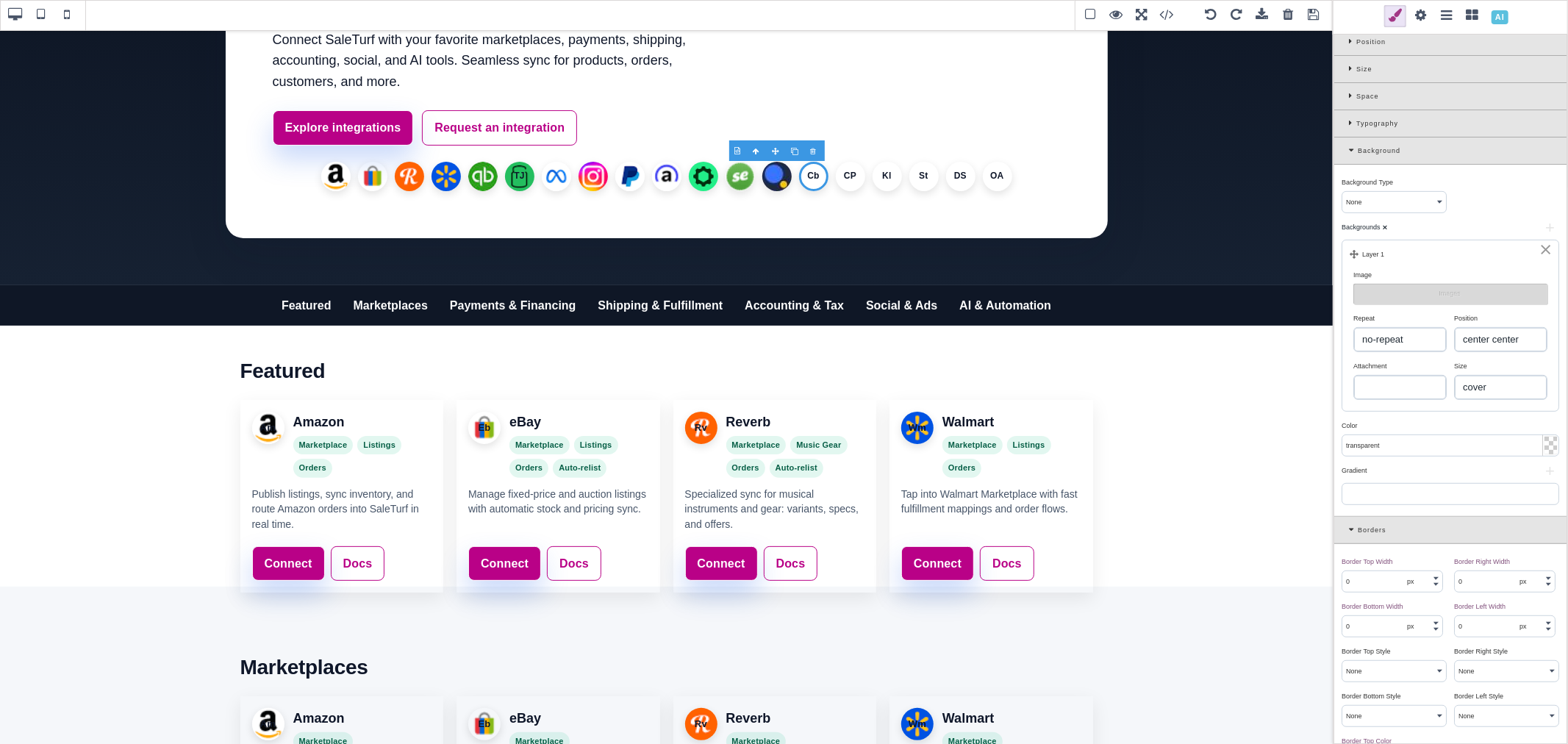
click at [1455, 378] on select "auto cover contain" at bounding box center [1501, 387] width 92 height 23
click at [1427, 294] on button "Images" at bounding box center [1450, 293] width 194 height 21
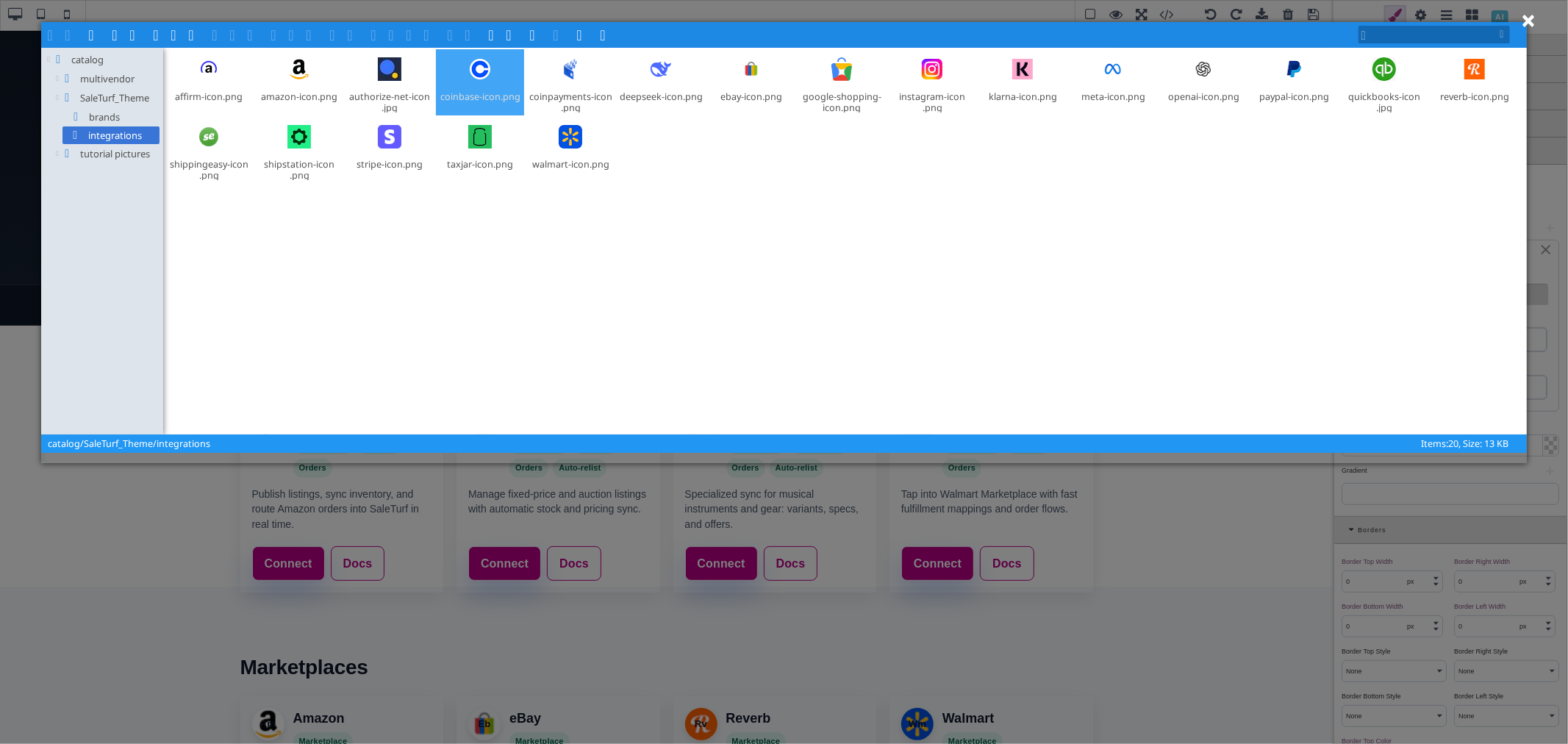
click at [477, 74] on div at bounding box center [480, 69] width 35 height 35
click at [255, 32] on span at bounding box center [253, 33] width 12 height 12
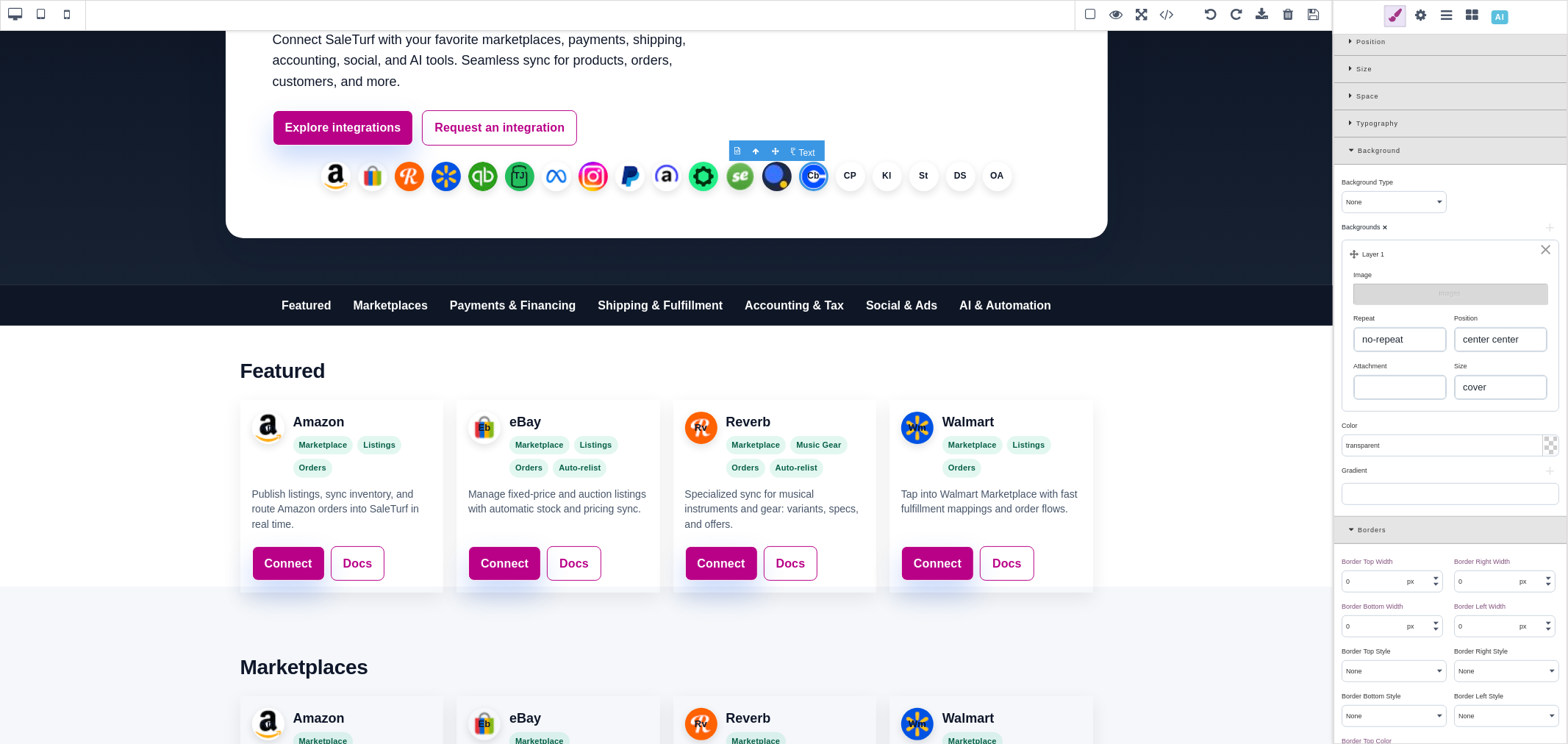
click at [813, 174] on li "Cb" at bounding box center [814, 176] width 29 height 29
click at [843, 174] on li "CP" at bounding box center [850, 176] width 29 height 29
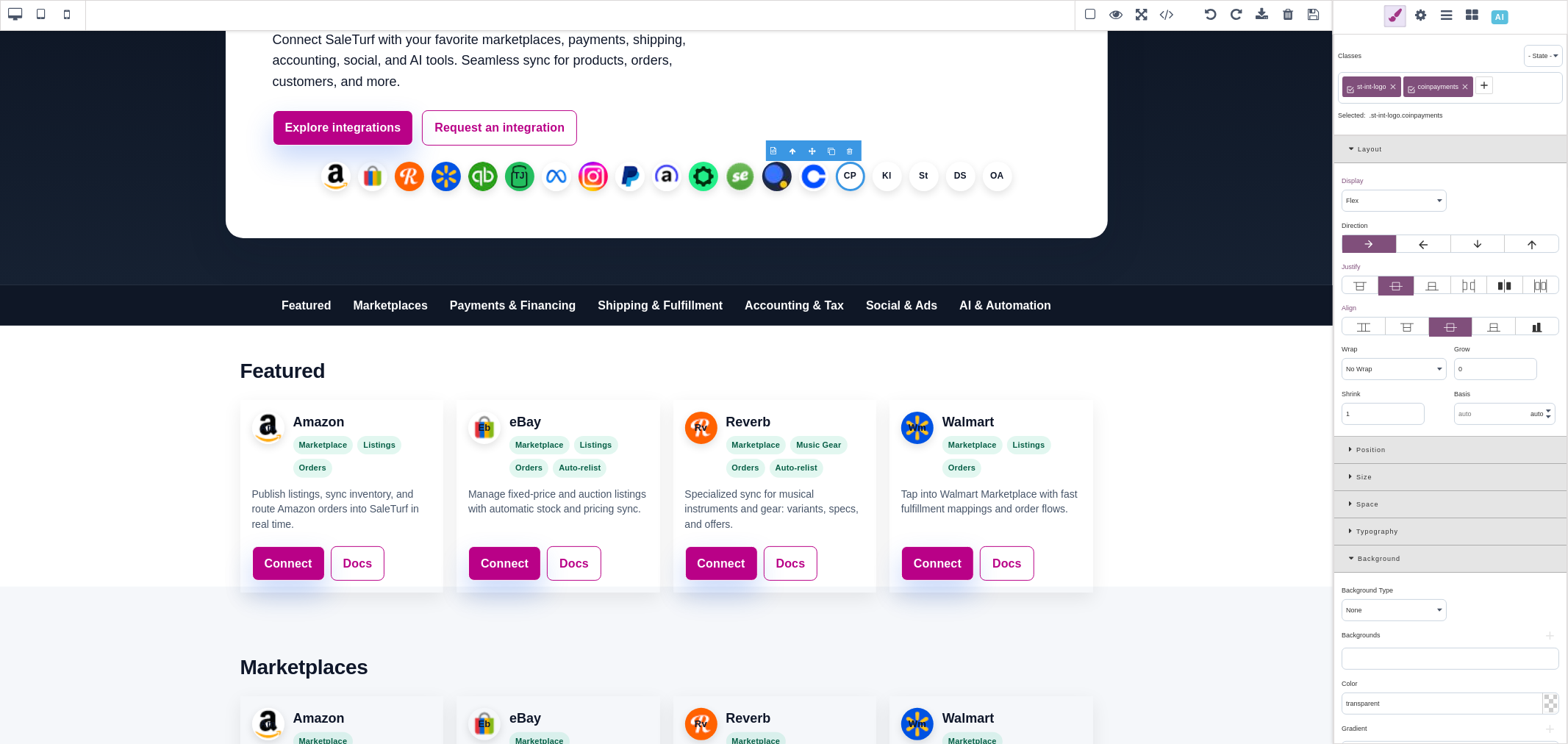
click at [1542, 635] on button "+" at bounding box center [1550, 635] width 18 height 9
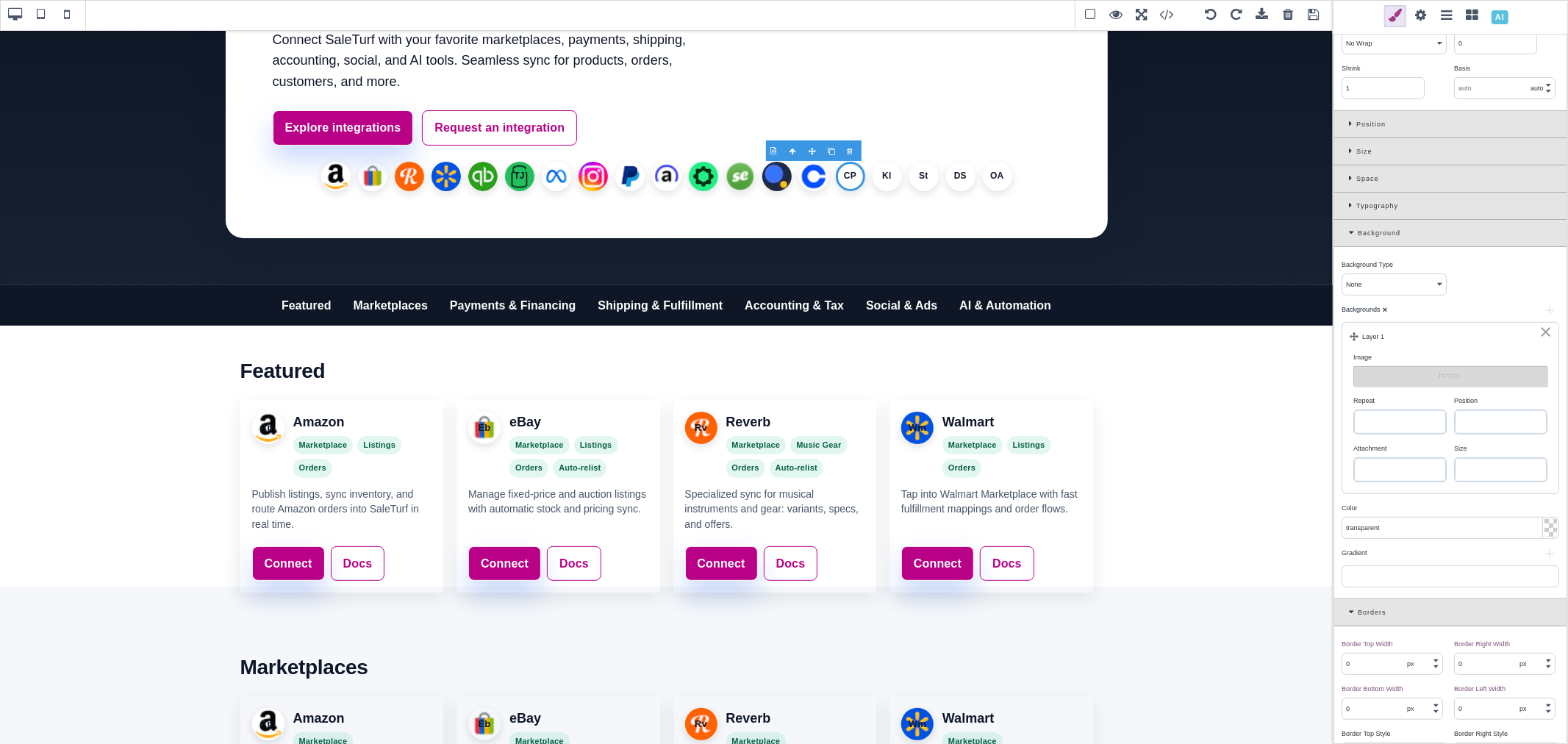
scroll to position [326, 0]
click at [1430, 415] on select "repeat repeat-x repeat-y no-repeat" at bounding box center [1400, 421] width 92 height 23
click at [1354, 410] on select "repeat repeat-x repeat-y no-repeat" at bounding box center [1400, 421] width 92 height 23
click at [1484, 416] on select "left top left center left bottom right top right center right bottom center top…" at bounding box center [1501, 421] width 92 height 23
click at [1455, 410] on select "left top left center left bottom right top right center right bottom center top…" at bounding box center [1501, 421] width 92 height 23
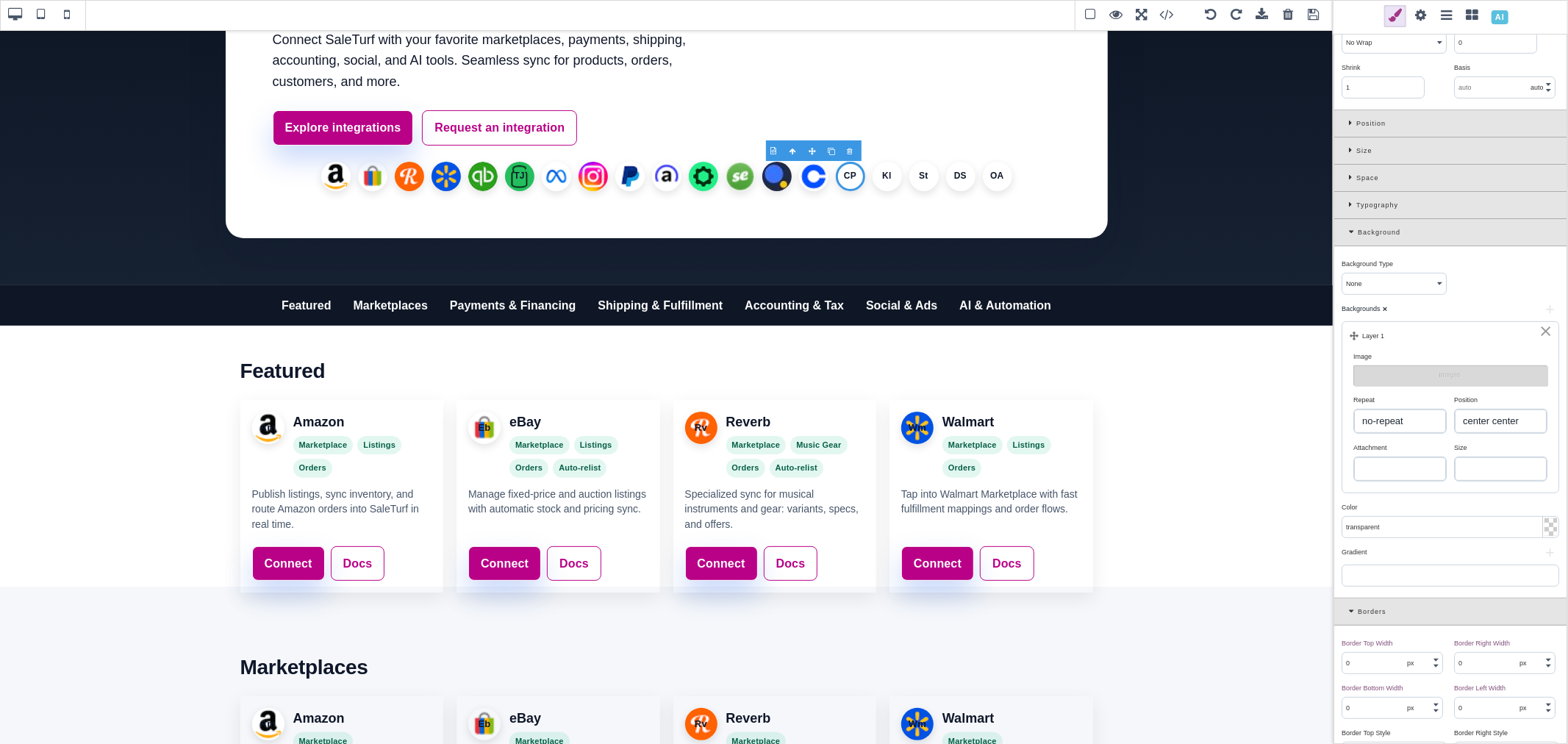
click at [1497, 474] on select "auto cover contain" at bounding box center [1501, 469] width 92 height 23
click at [1455, 459] on select "auto cover contain" at bounding box center [1501, 469] width 92 height 23
click at [1446, 382] on button "Images" at bounding box center [1450, 375] width 194 height 21
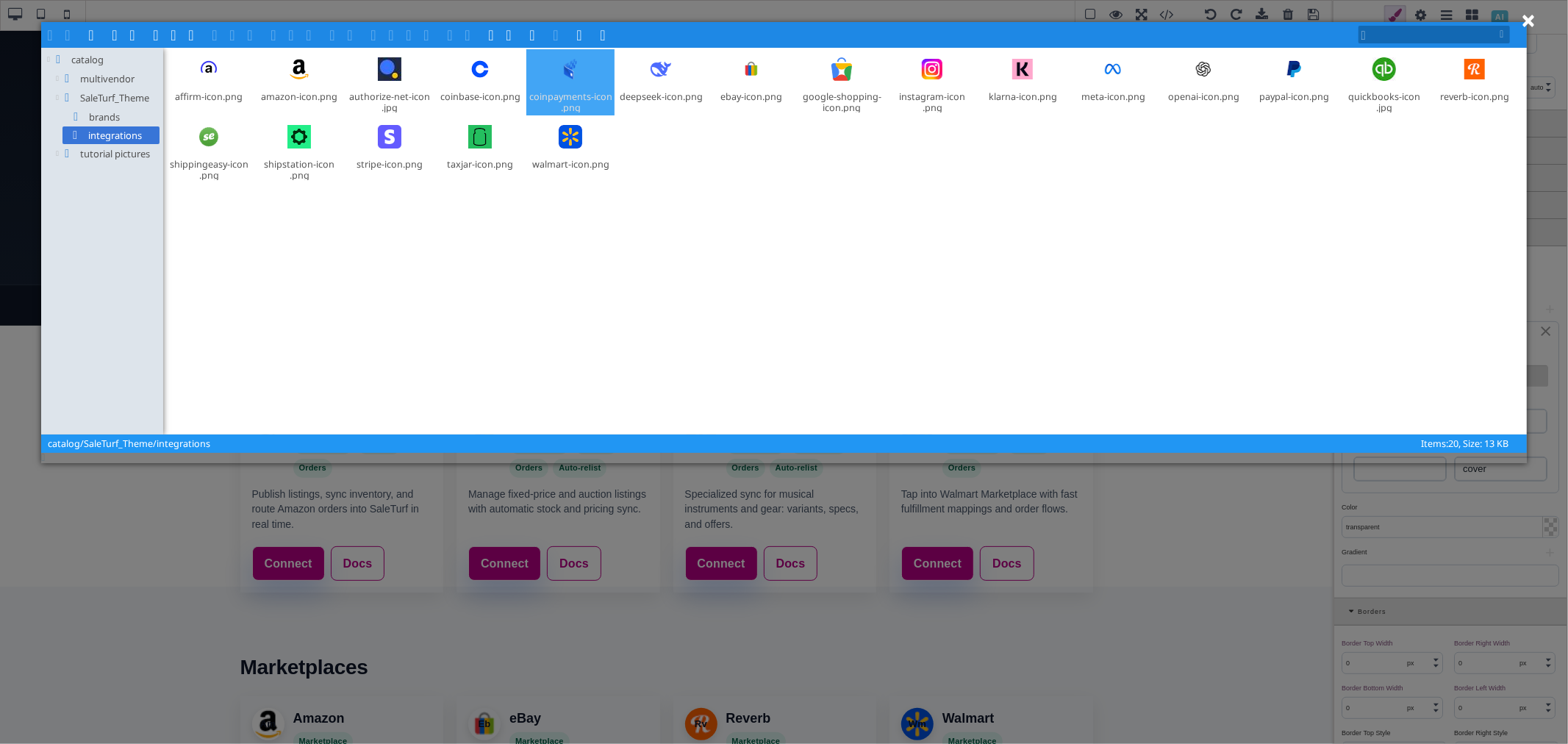
click at [569, 81] on div at bounding box center [570, 69] width 35 height 35
click at [254, 28] on span at bounding box center [253, 33] width 12 height 12
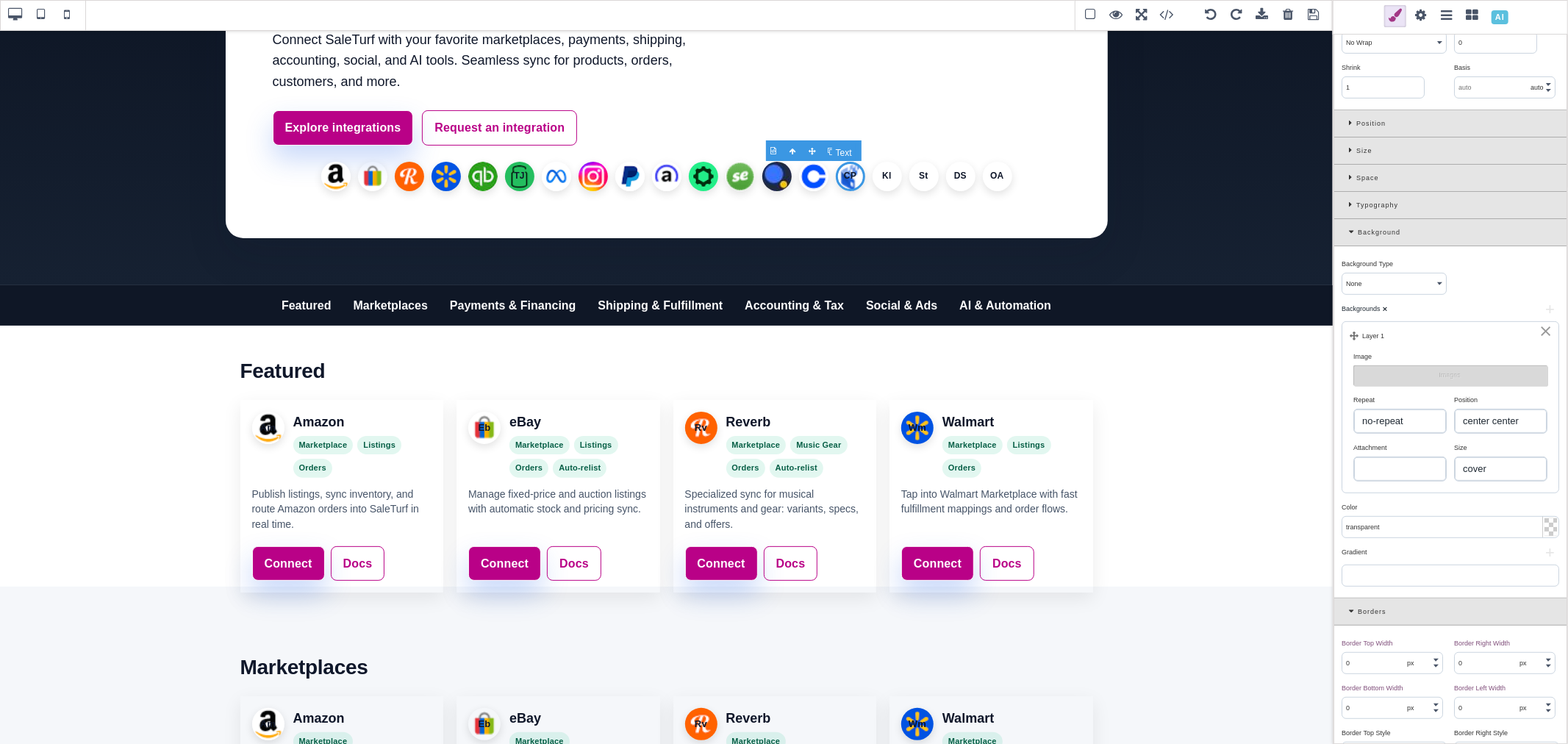
click at [846, 175] on li "CP" at bounding box center [850, 176] width 29 height 29
click at [881, 177] on li "Kl" at bounding box center [886, 176] width 29 height 29
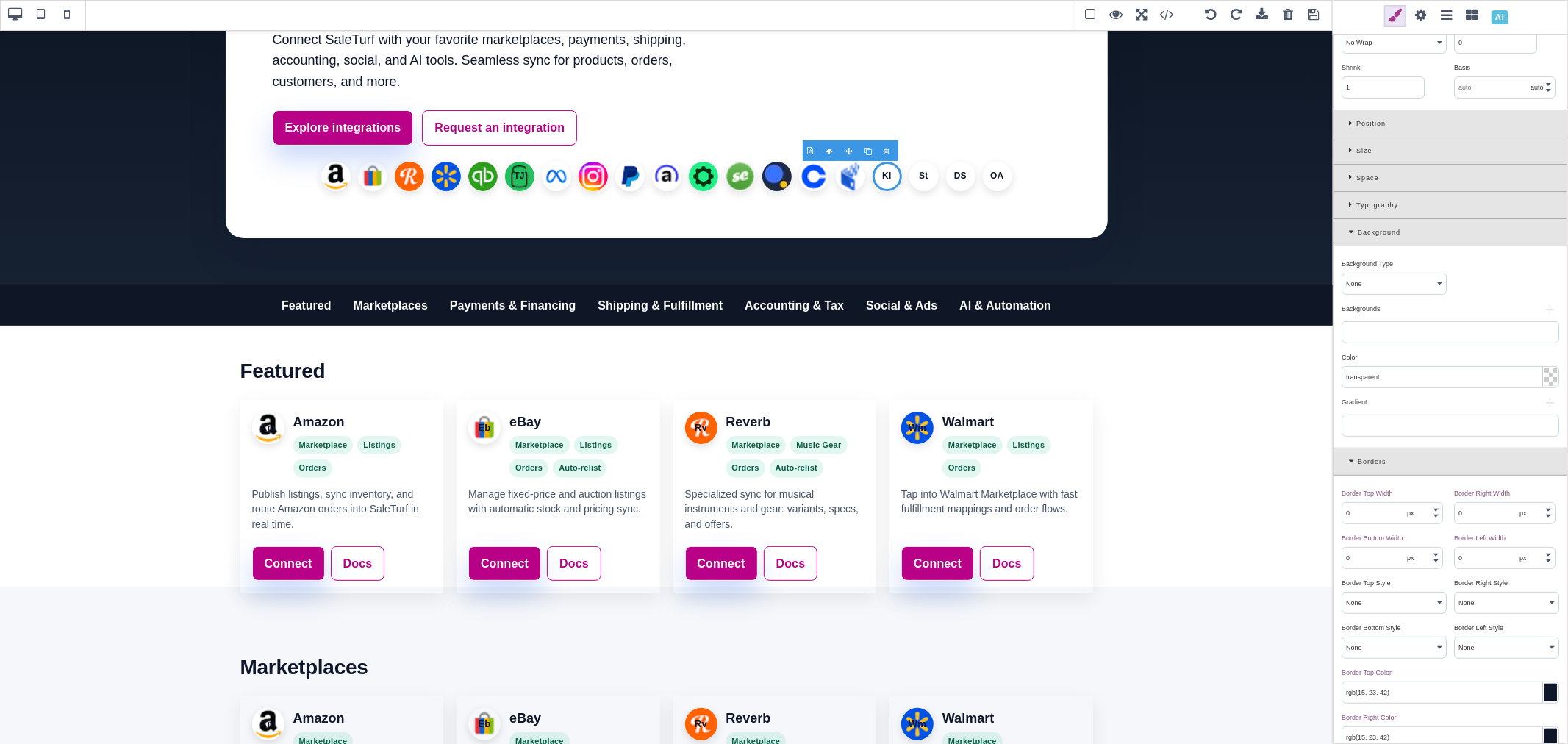
click at [1540, 313] on button "+" at bounding box center [1550, 309] width 18 height 9
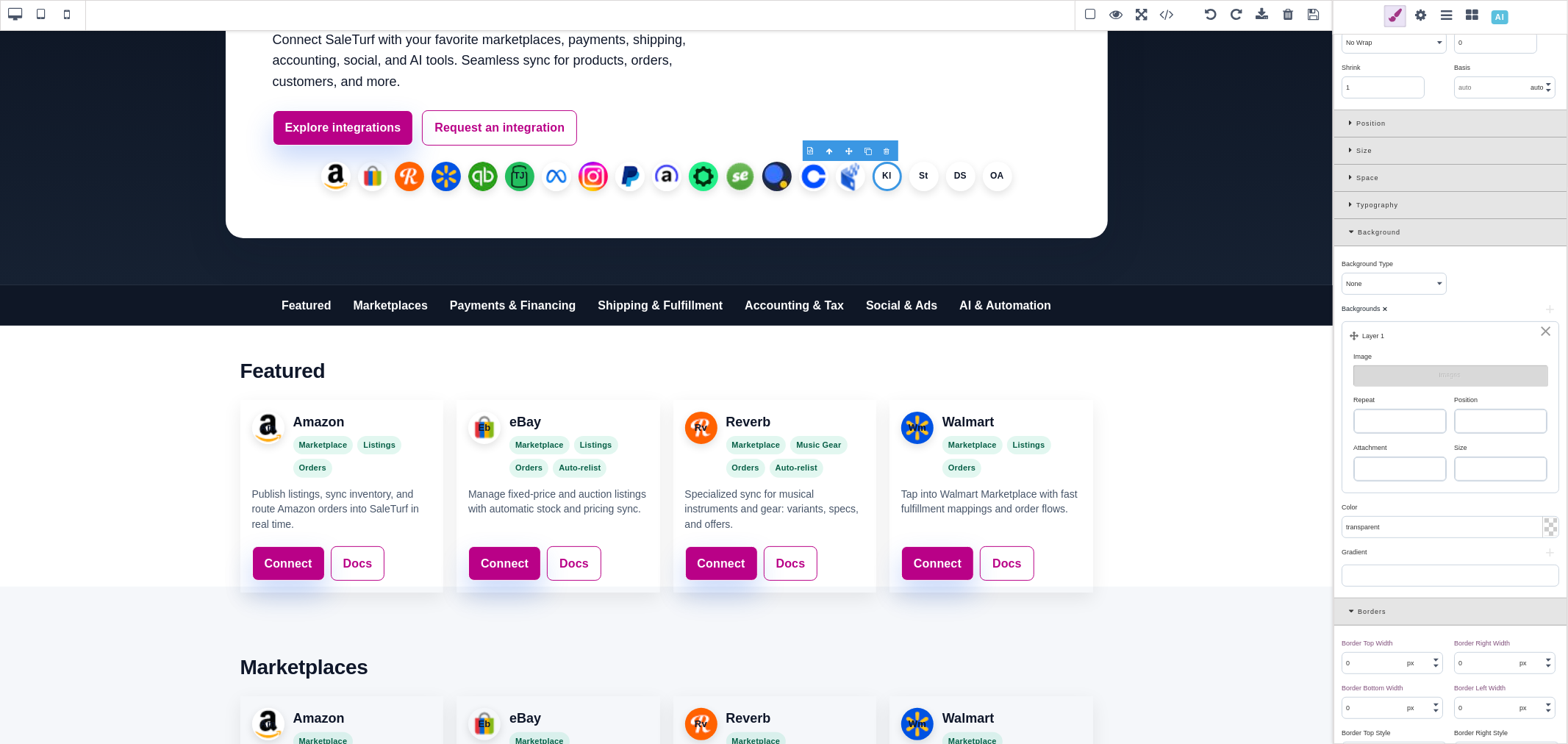
click at [1468, 415] on select "left top left center left bottom right top right center right bottom center top…" at bounding box center [1501, 421] width 92 height 23
click at [1455, 410] on select "left top left center left bottom right top right center right bottom center top…" at bounding box center [1501, 421] width 92 height 23
click at [1408, 406] on div "Repeat" at bounding box center [1397, 400] width 89 height 13
click at [1416, 428] on select "repeat repeat-x repeat-y no-repeat" at bounding box center [1400, 421] width 92 height 23
click at [1354, 410] on select "repeat repeat-x repeat-y no-repeat" at bounding box center [1400, 421] width 92 height 23
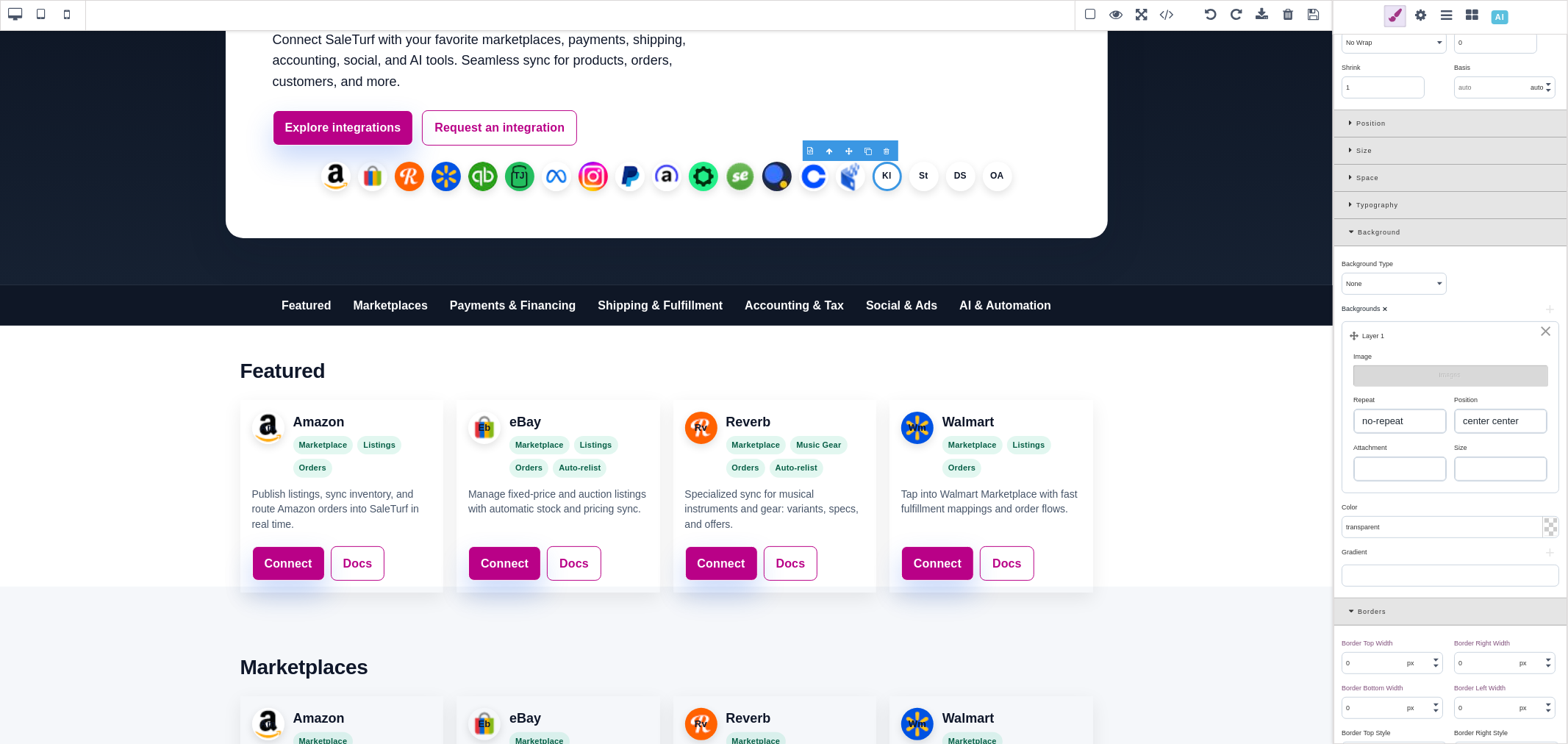
click at [1480, 481] on select "auto cover contain" at bounding box center [1501, 469] width 92 height 23
click at [1455, 459] on select "auto cover contain" at bounding box center [1501, 469] width 92 height 23
click at [1432, 380] on button "Images" at bounding box center [1450, 375] width 194 height 21
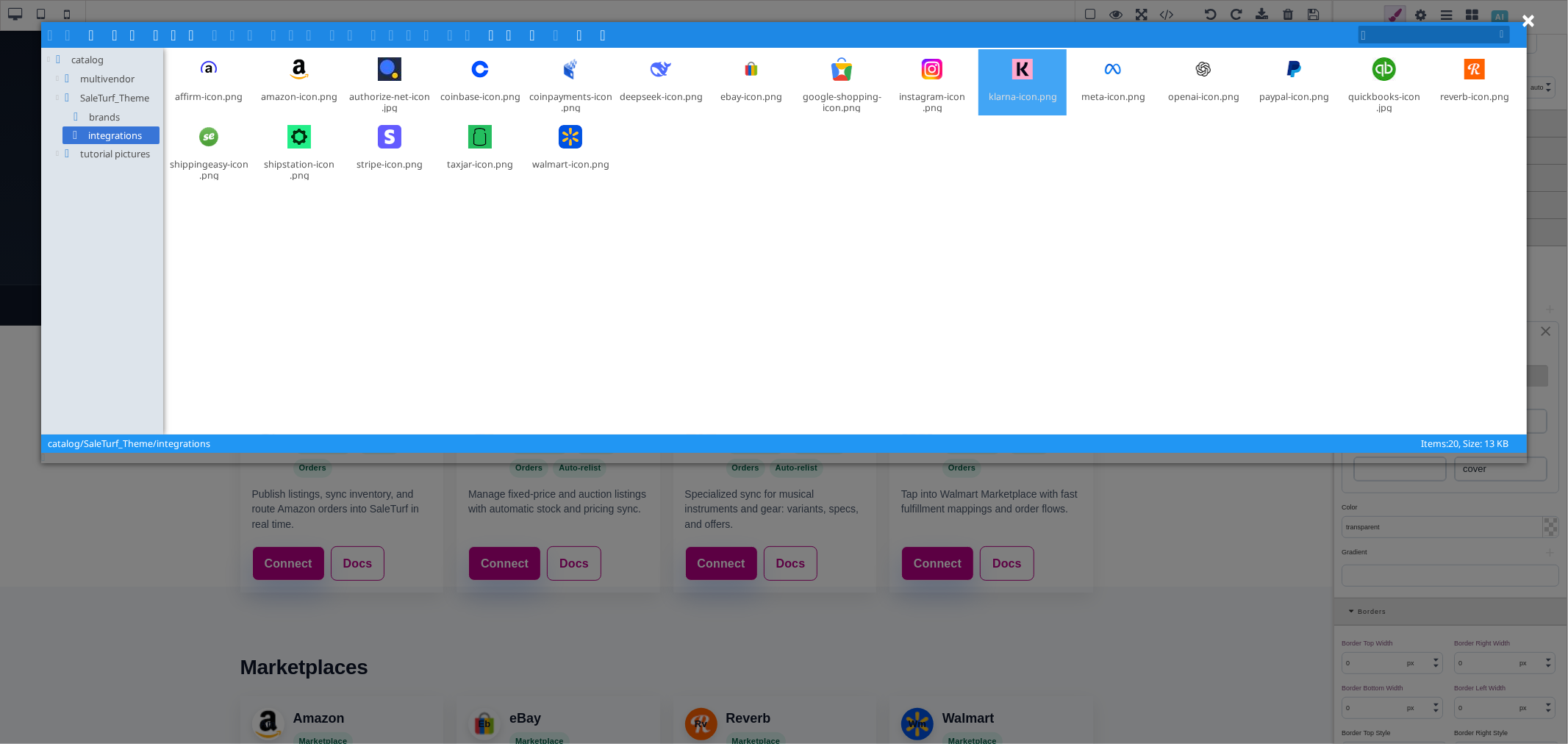
click at [1023, 78] on div at bounding box center [1023, 69] width 35 height 35
click at [252, 33] on span at bounding box center [253, 33] width 12 height 12
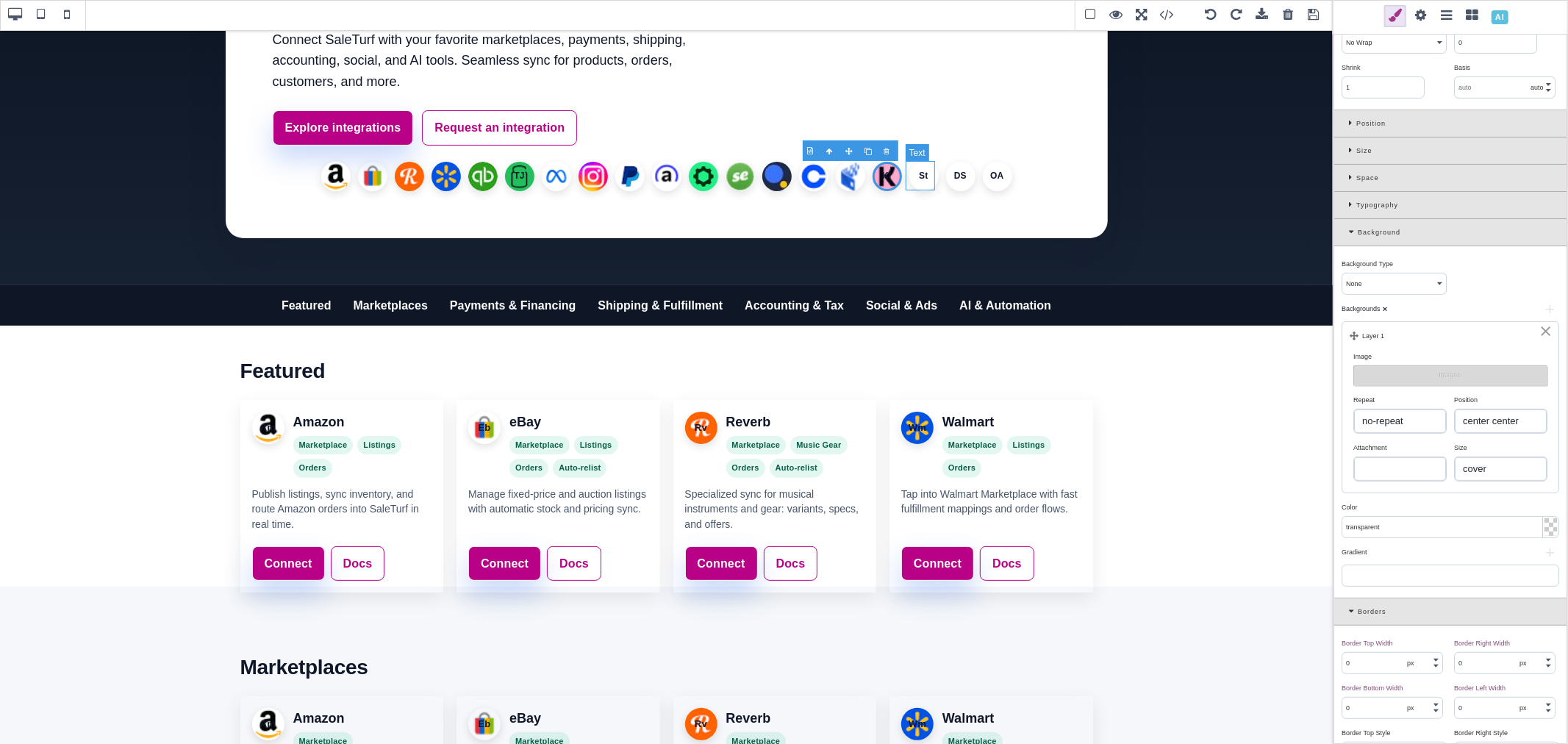
click at [919, 177] on li "St" at bounding box center [923, 176] width 29 height 29
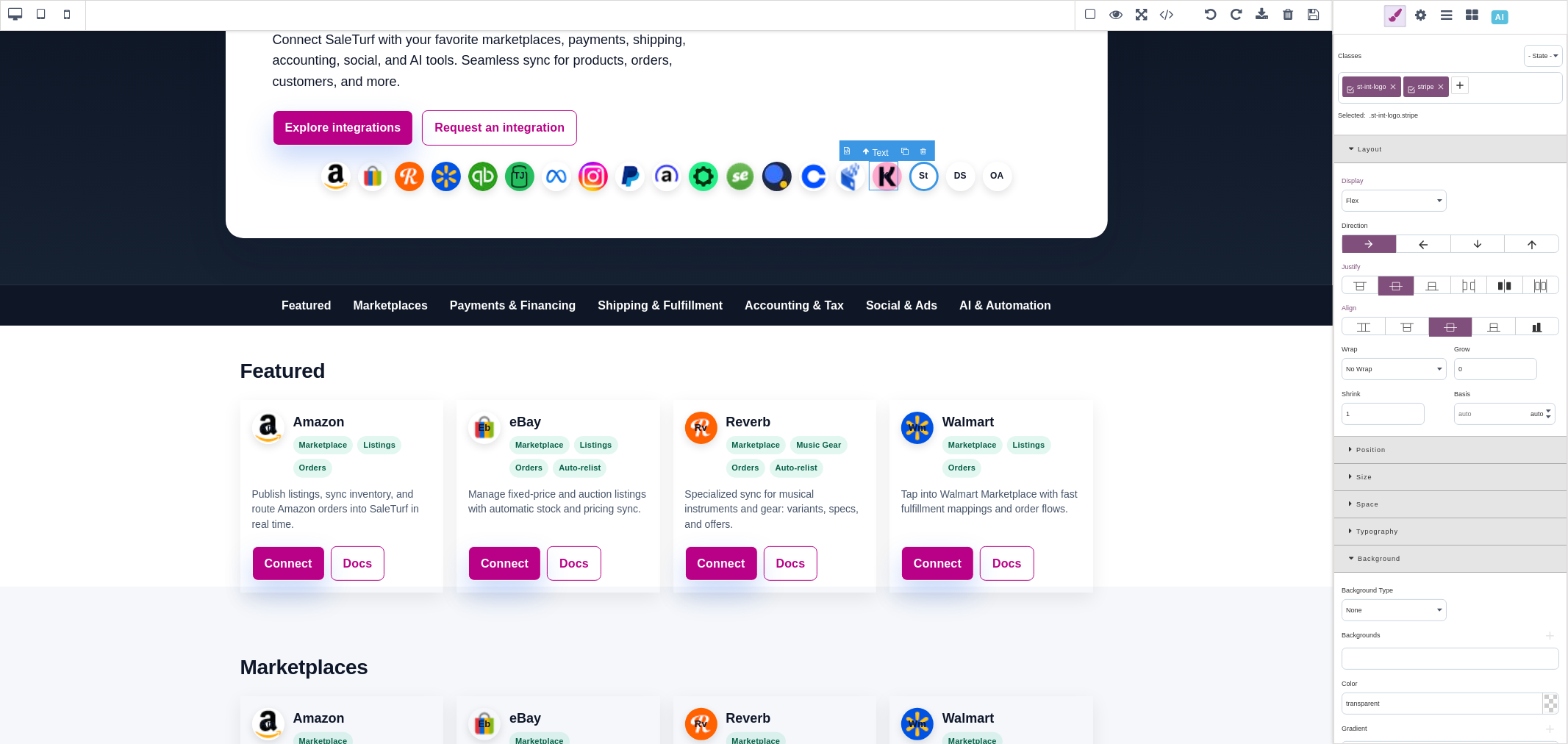
click at [886, 173] on li "Kl" at bounding box center [886, 176] width 29 height 29
click at [914, 177] on li "St" at bounding box center [923, 176] width 29 height 29
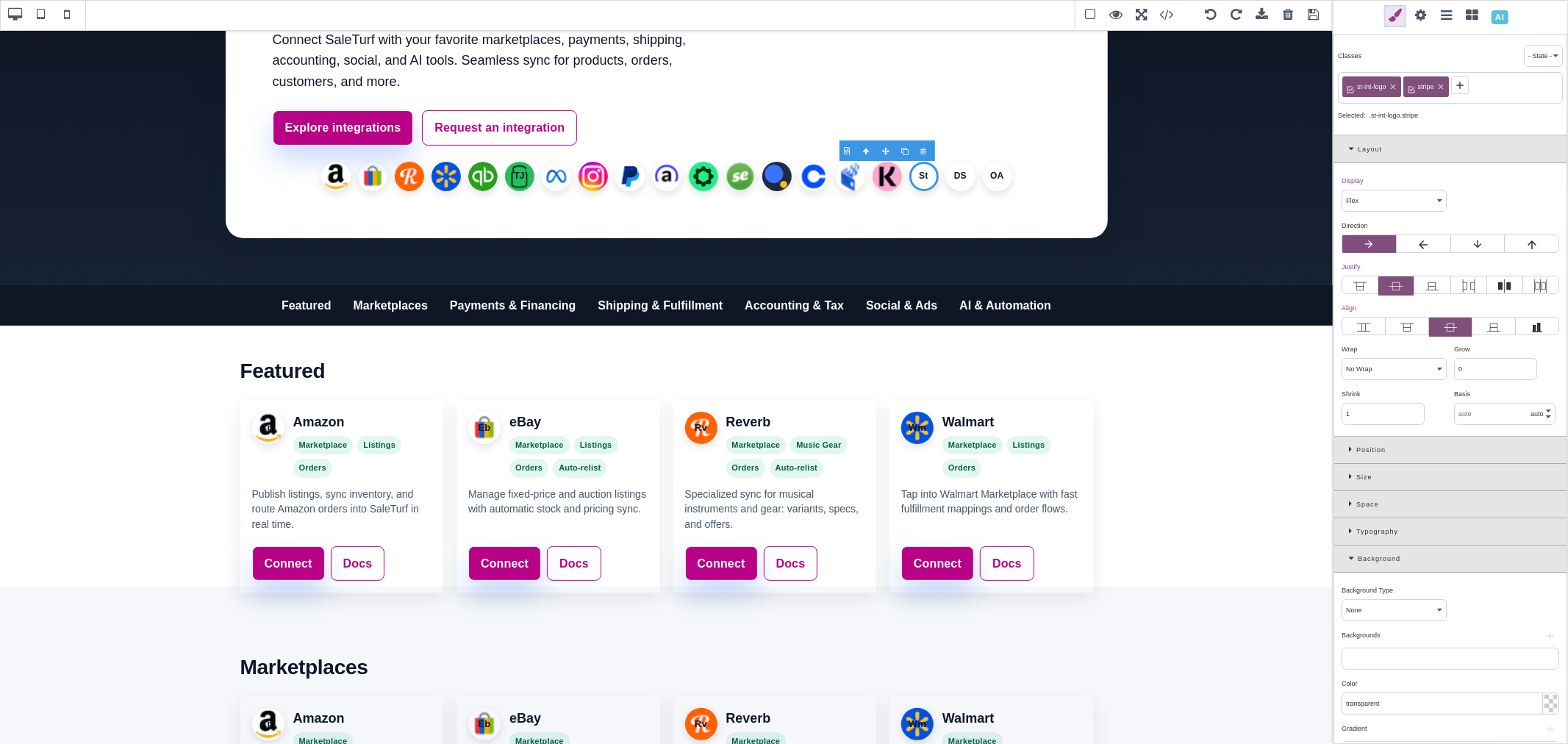
click at [1541, 635] on button "+" at bounding box center [1550, 635] width 18 height 9
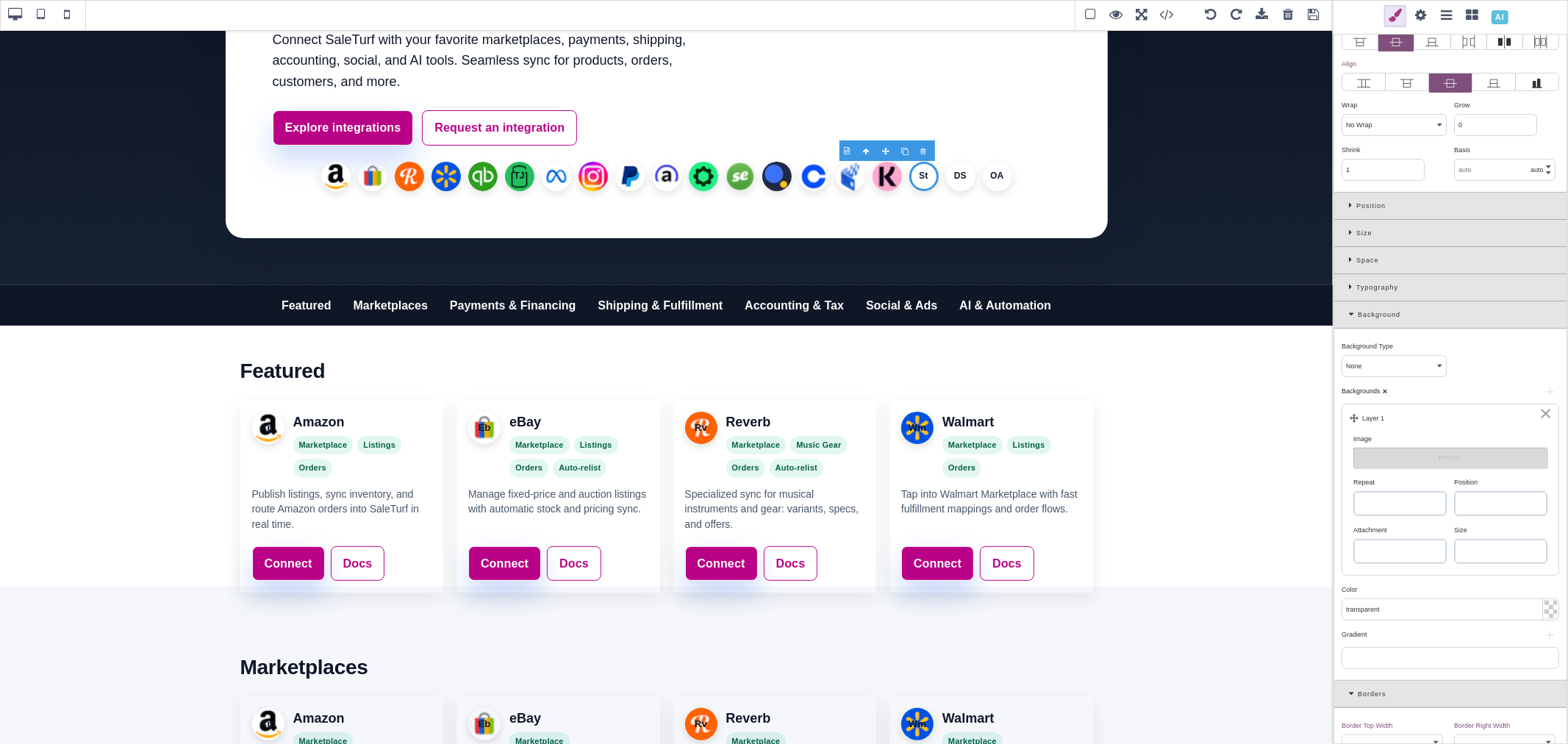
scroll to position [245, 0]
click at [1408, 498] on select "repeat repeat-x repeat-y no-repeat" at bounding box center [1400, 502] width 92 height 23
click at [1354, 492] on select "repeat repeat-x repeat-y no-repeat" at bounding box center [1400, 502] width 92 height 23
click at [1474, 511] on select "left top left center left bottom right top right center right bottom center top…" at bounding box center [1501, 502] width 92 height 23
click at [1455, 492] on select "left top left center left bottom right top right center right bottom center top…" at bounding box center [1501, 502] width 92 height 23
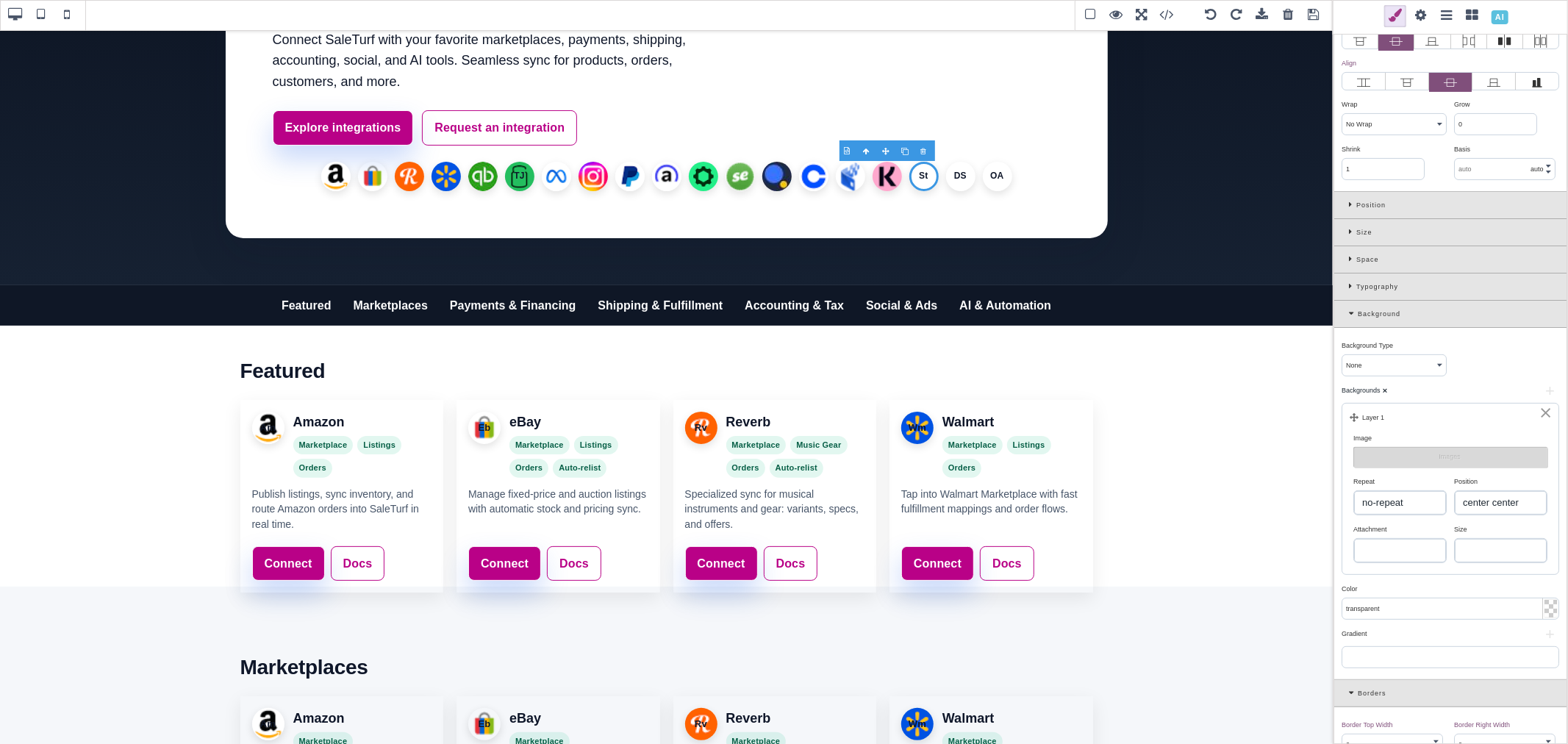
drag, startPoint x: 1496, startPoint y: 550, endPoint x: 1496, endPoint y: 562, distance: 12.0
click at [1496, 550] on select "auto cover contain" at bounding box center [1501, 550] width 92 height 23
click at [1455, 541] on select "auto cover contain" at bounding box center [1501, 550] width 92 height 23
click at [1395, 449] on button "Images" at bounding box center [1450, 456] width 194 height 21
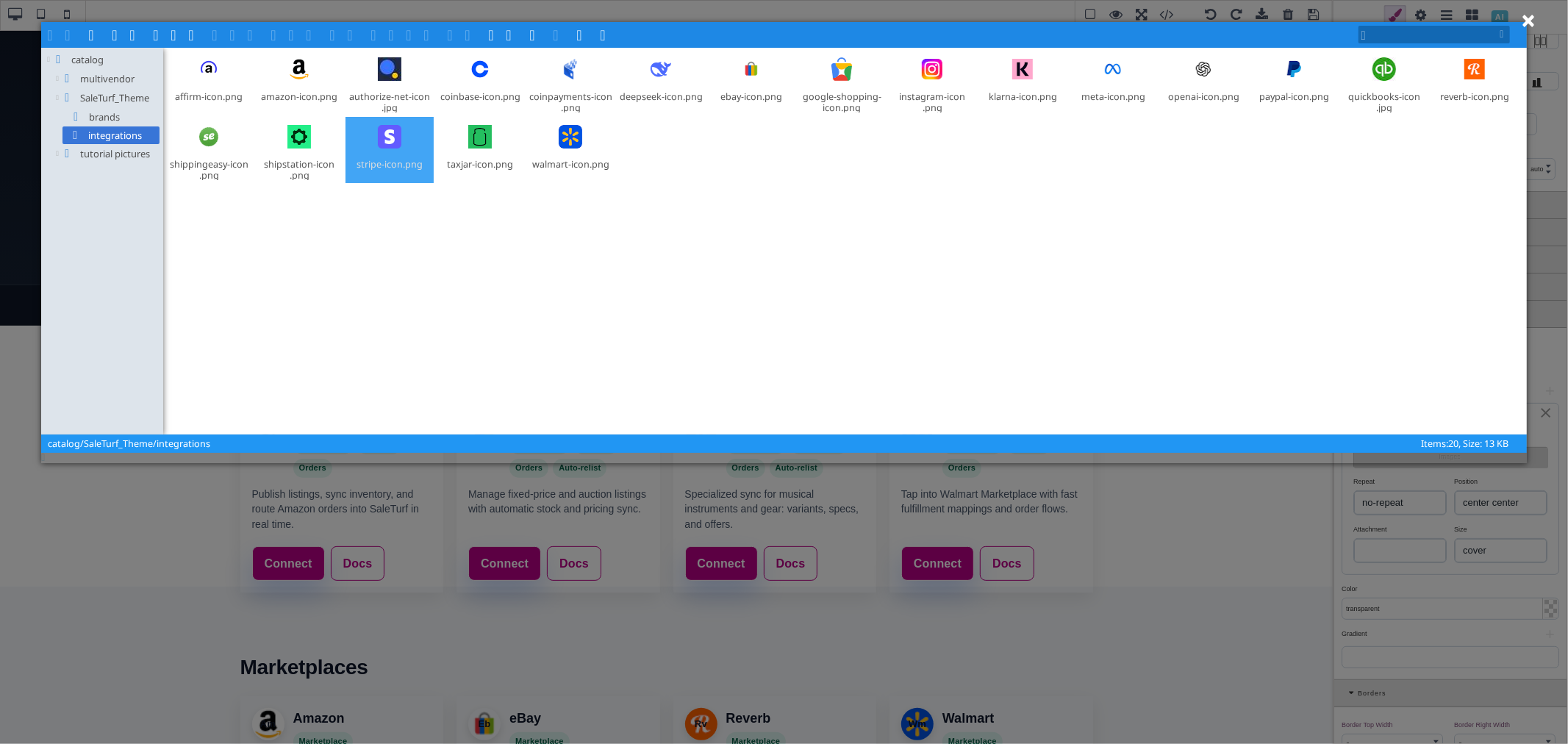
click at [394, 144] on div at bounding box center [390, 136] width 35 height 35
click at [252, 38] on span at bounding box center [253, 33] width 12 height 12
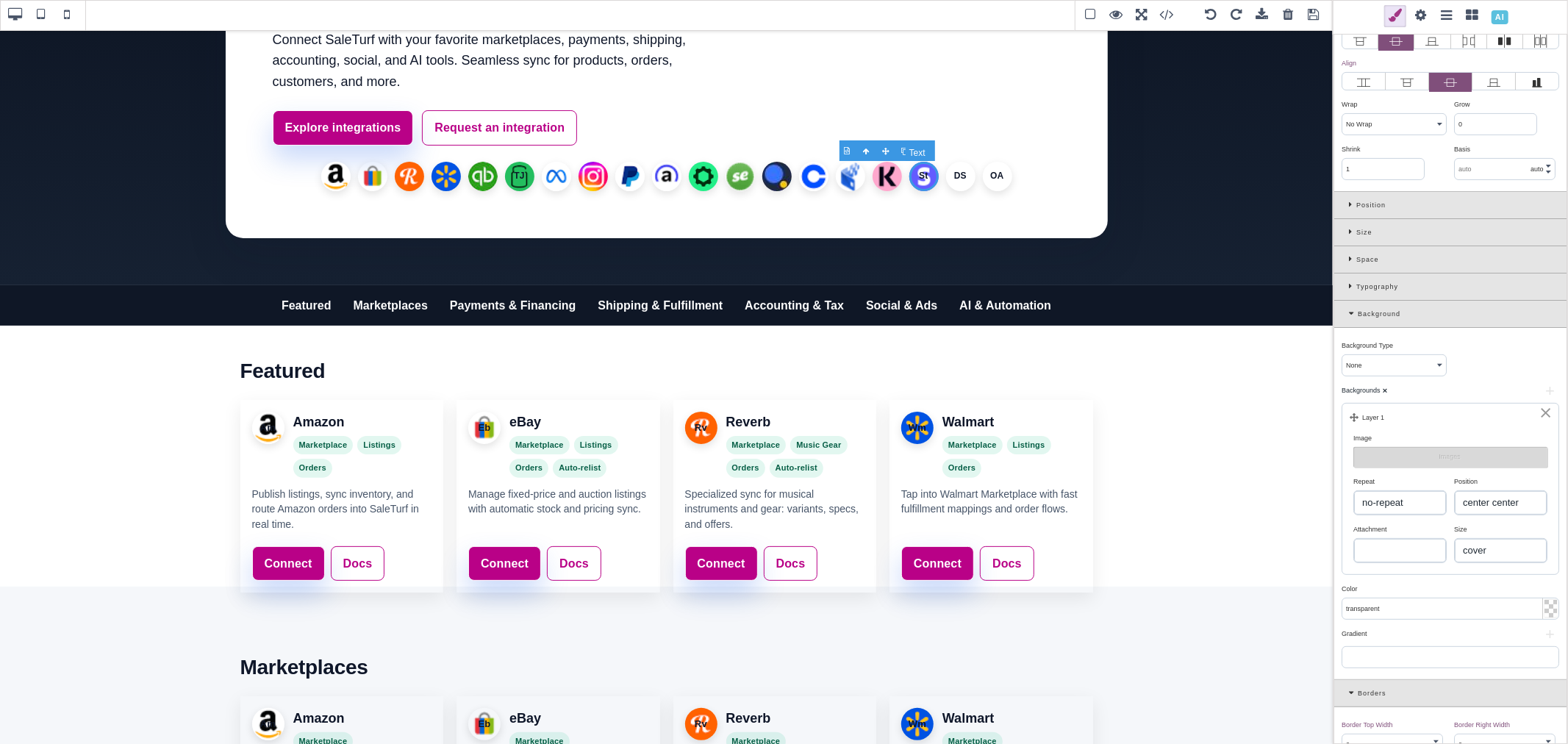
click at [927, 180] on li "St" at bounding box center [923, 176] width 29 height 29
click at [922, 174] on li "St" at bounding box center [923, 176] width 29 height 29
click at [954, 177] on li "DS" at bounding box center [960, 176] width 29 height 29
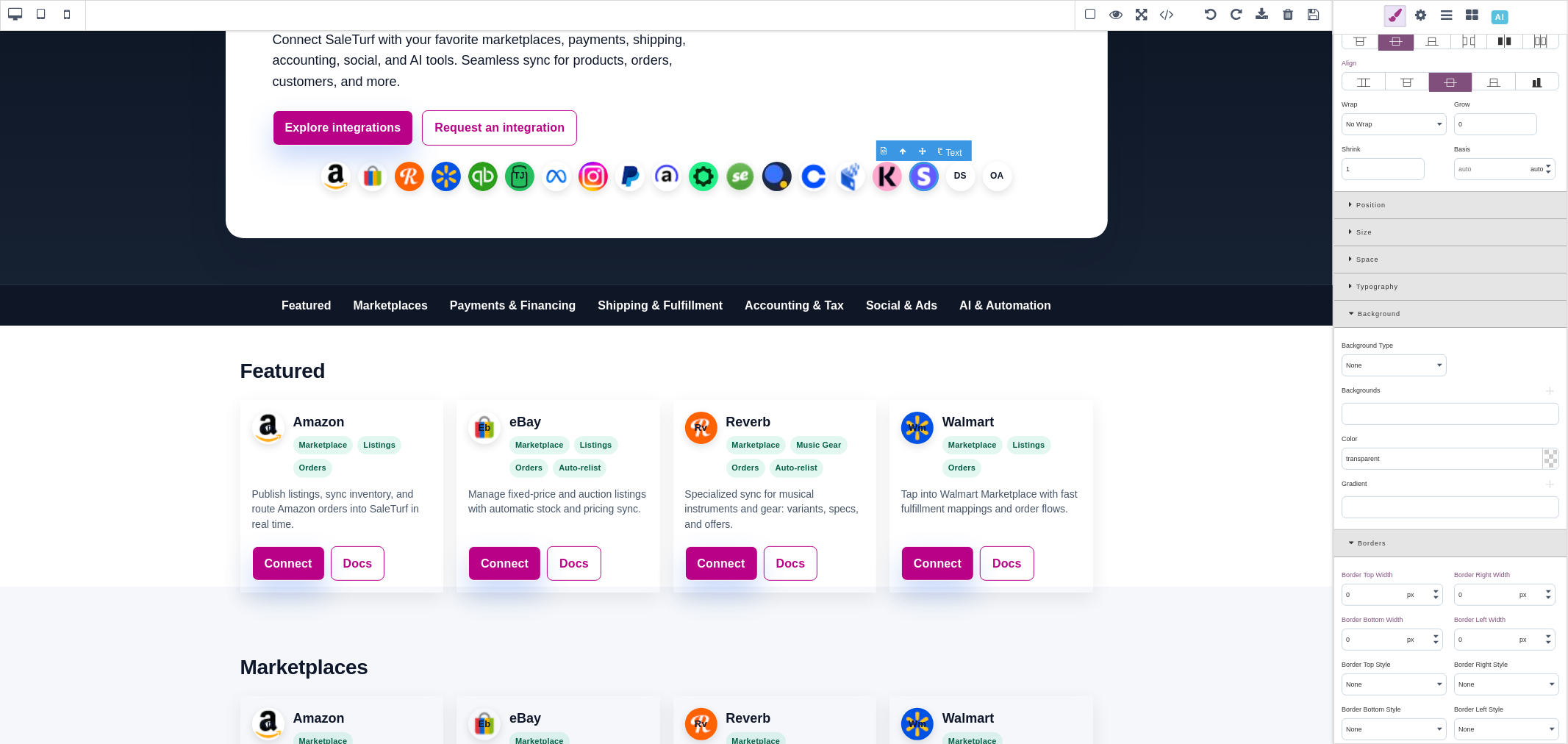
scroll to position [0, 0]
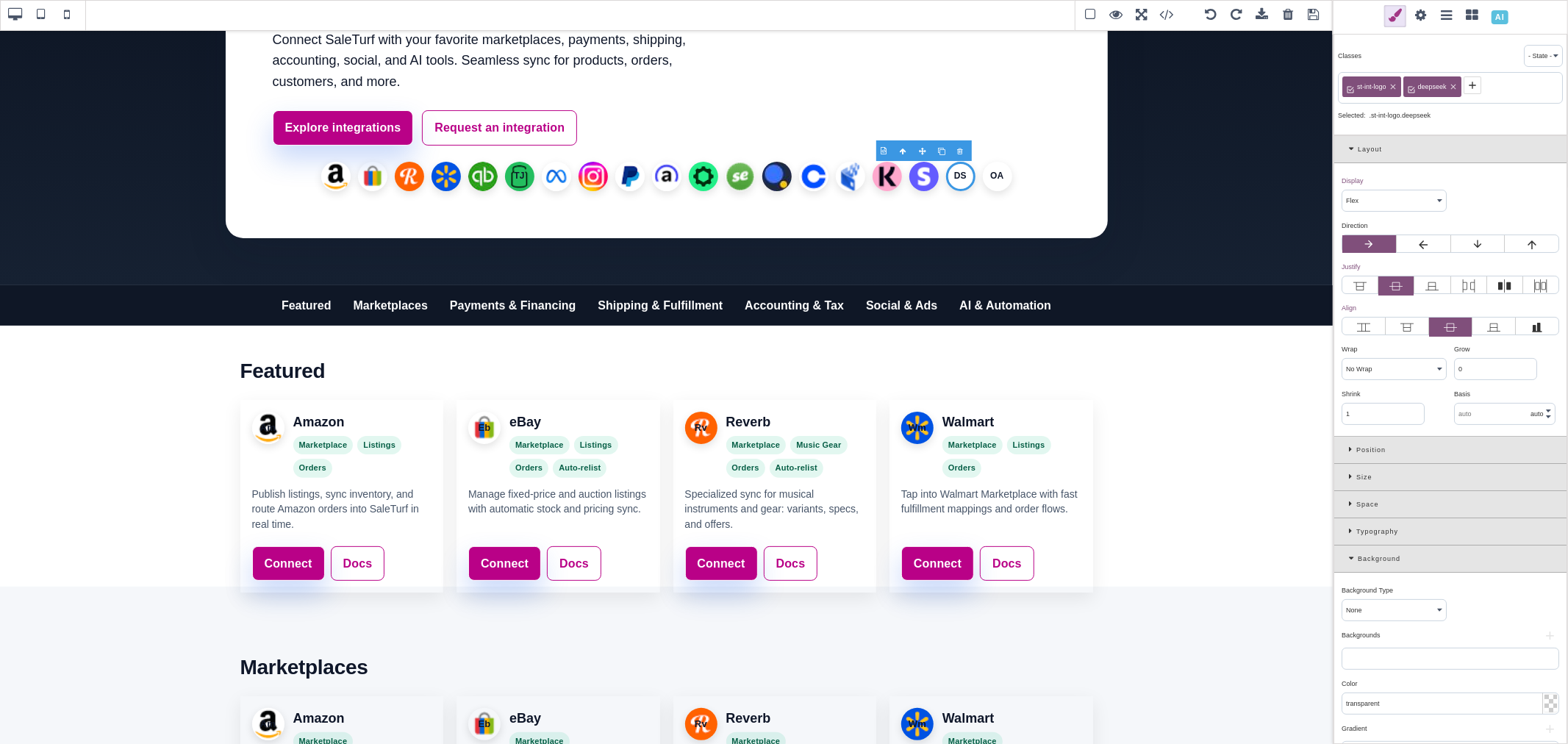
click at [1546, 640] on button "+" at bounding box center [1550, 635] width 18 height 9
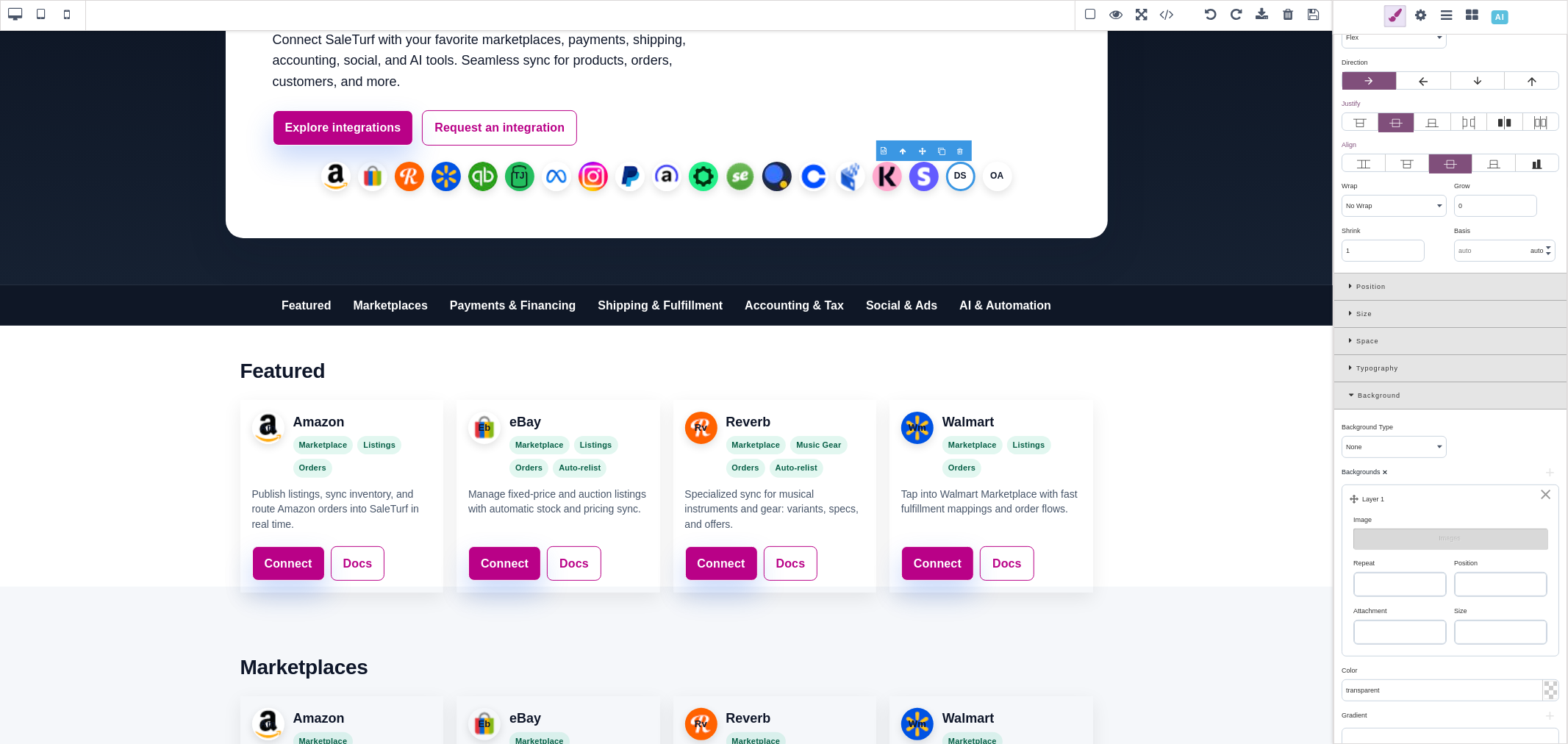
click at [1497, 582] on select "left top left center left bottom right top right center right bottom center top…" at bounding box center [1501, 584] width 92 height 23
click at [1455, 574] on select "left top left center left bottom right top right center right bottom center top…" at bounding box center [1501, 584] width 92 height 23
click at [1493, 629] on select "auto cover contain" at bounding box center [1501, 632] width 92 height 23
click at [1455, 623] on select "auto cover contain" at bounding box center [1501, 632] width 92 height 23
click at [1392, 581] on select "repeat repeat-x repeat-y no-repeat" at bounding box center [1400, 584] width 92 height 23
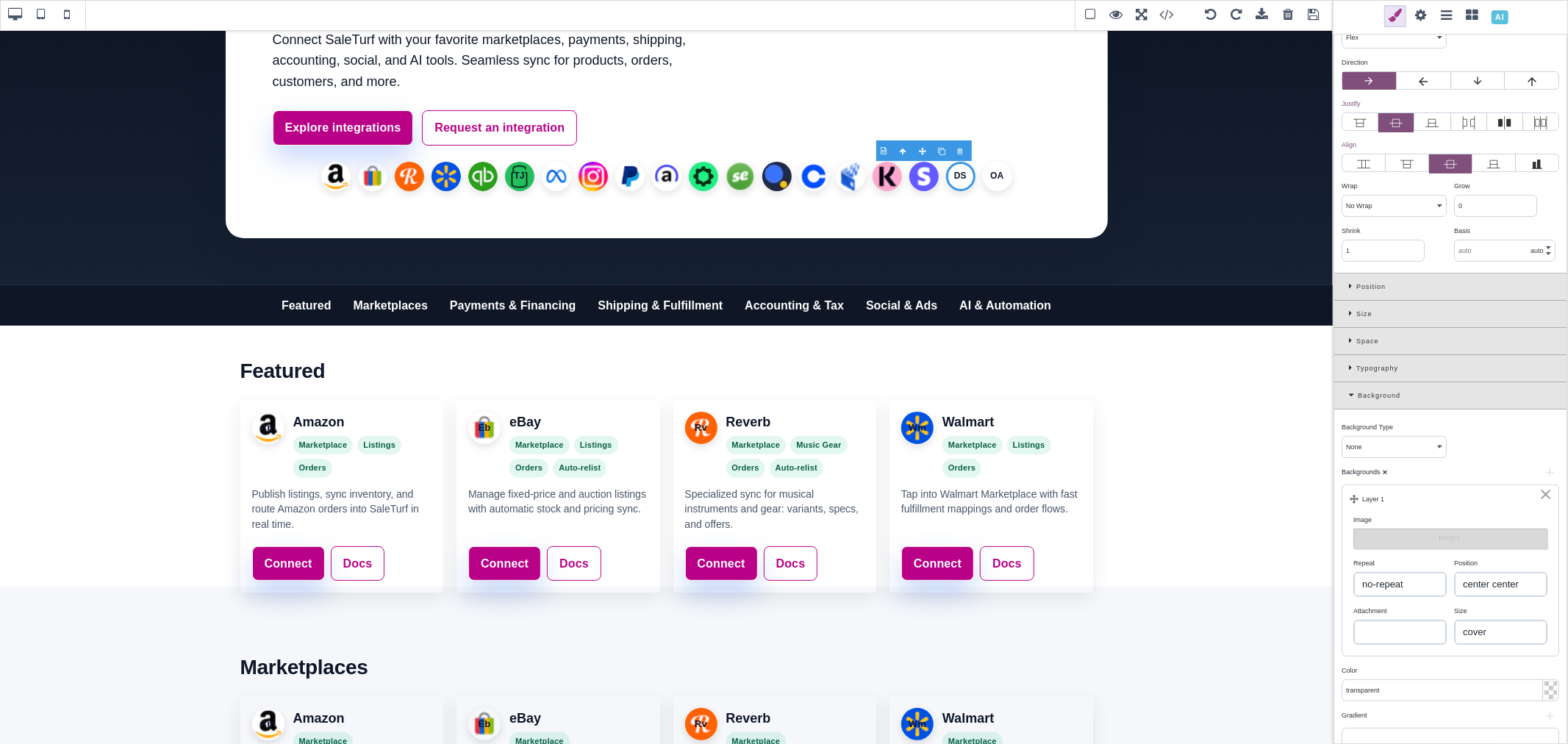
click at [1354, 574] on select "repeat repeat-x repeat-y no-repeat" at bounding box center [1400, 584] width 92 height 23
click at [1412, 540] on button "Images" at bounding box center [1450, 538] width 194 height 21
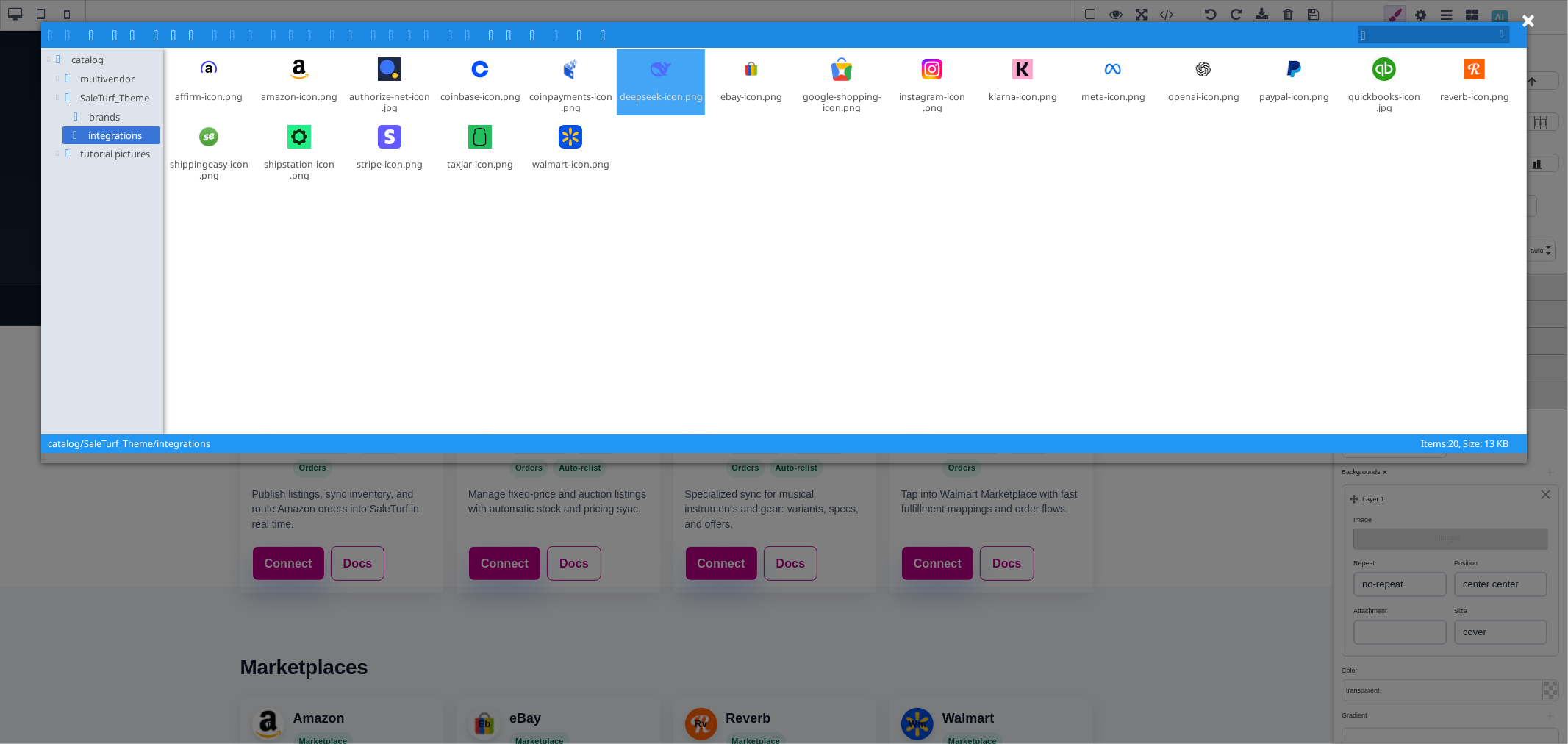
click at [641, 68] on div "deepseek-icon​.png" at bounding box center [661, 82] width 88 height 66
click at [258, 33] on span at bounding box center [253, 33] width 12 height 12
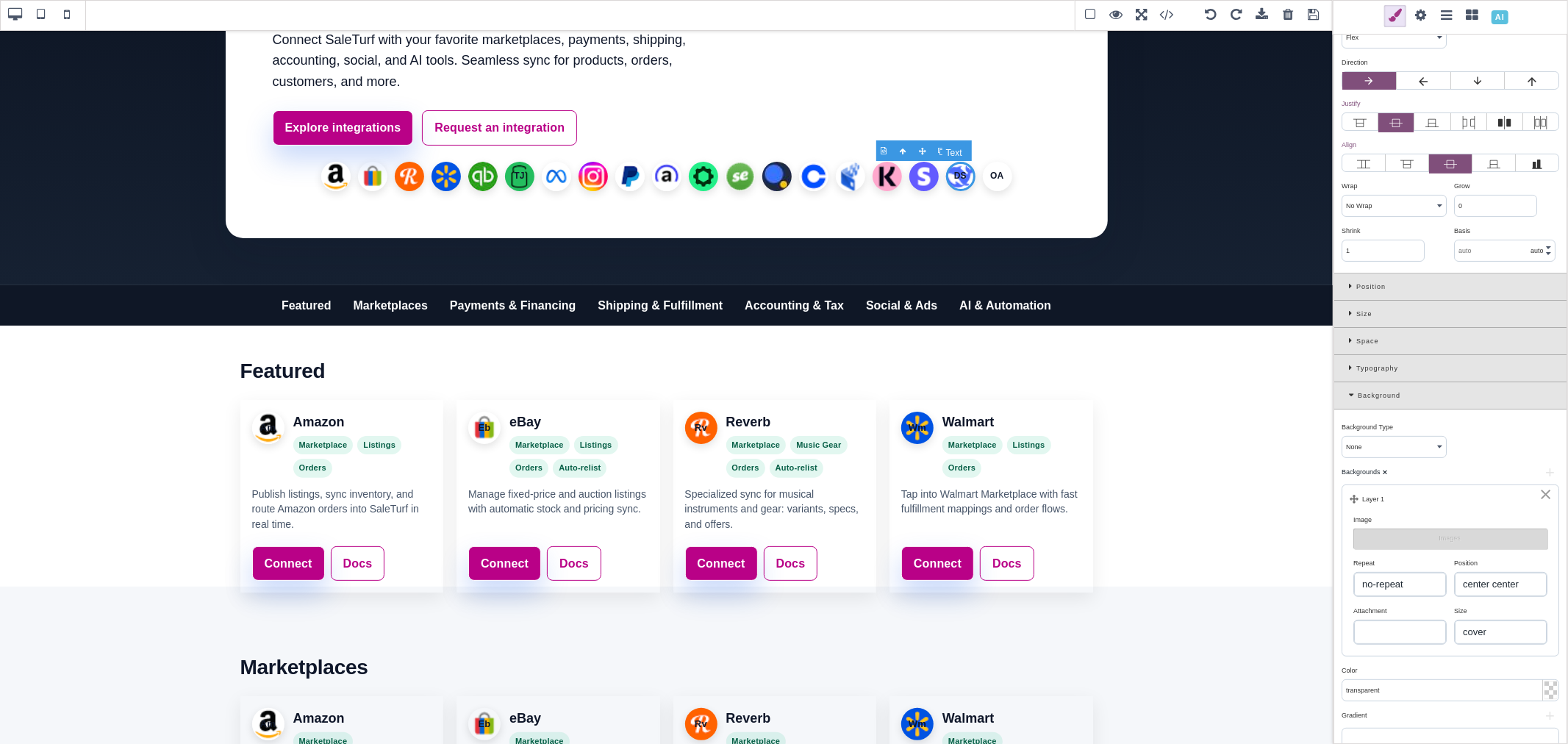
click at [958, 171] on li "DS" at bounding box center [960, 176] width 29 height 29
click at [958, 173] on li "DS" at bounding box center [960, 176] width 29 height 29
click at [989, 176] on li "OA" at bounding box center [997, 176] width 29 height 29
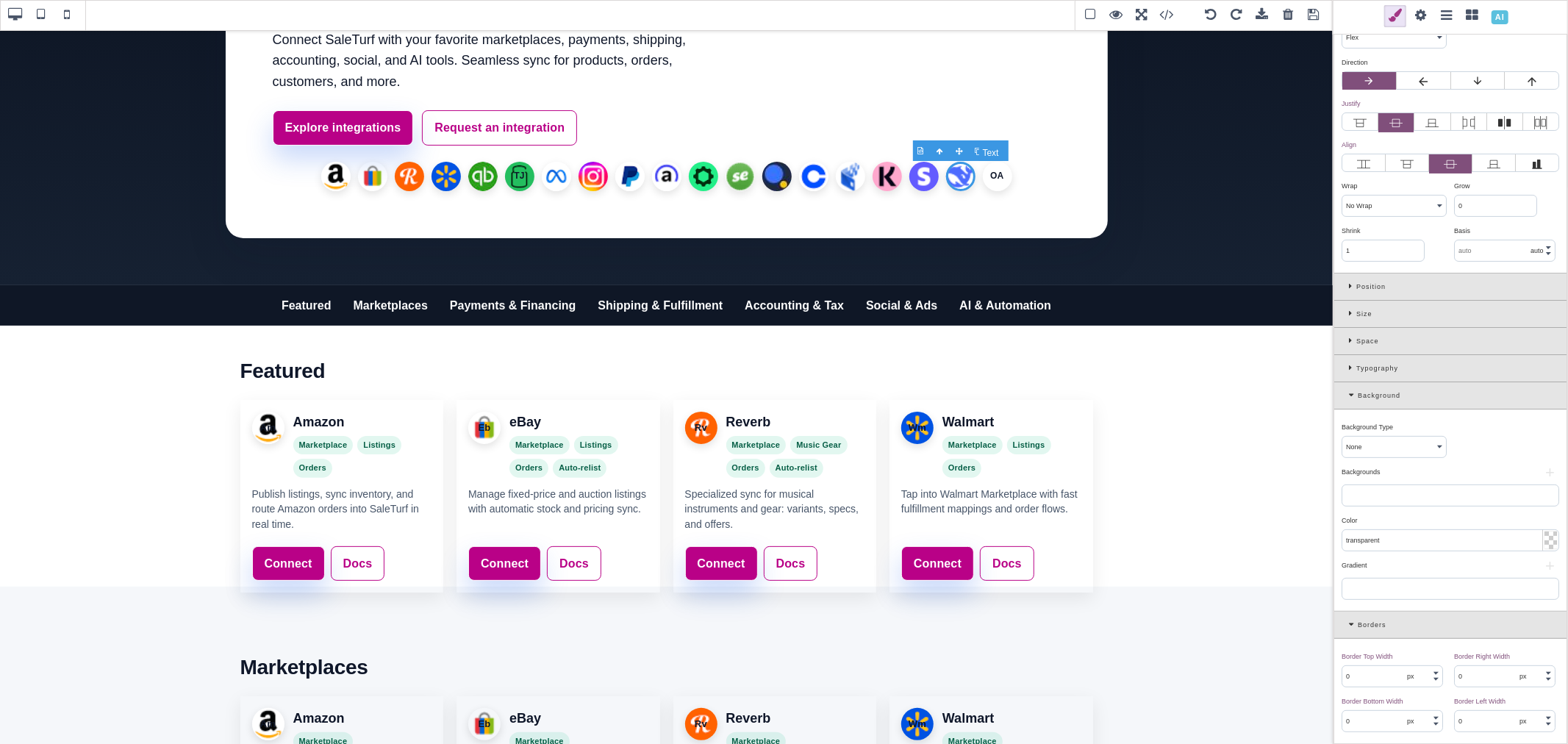
scroll to position [0, 0]
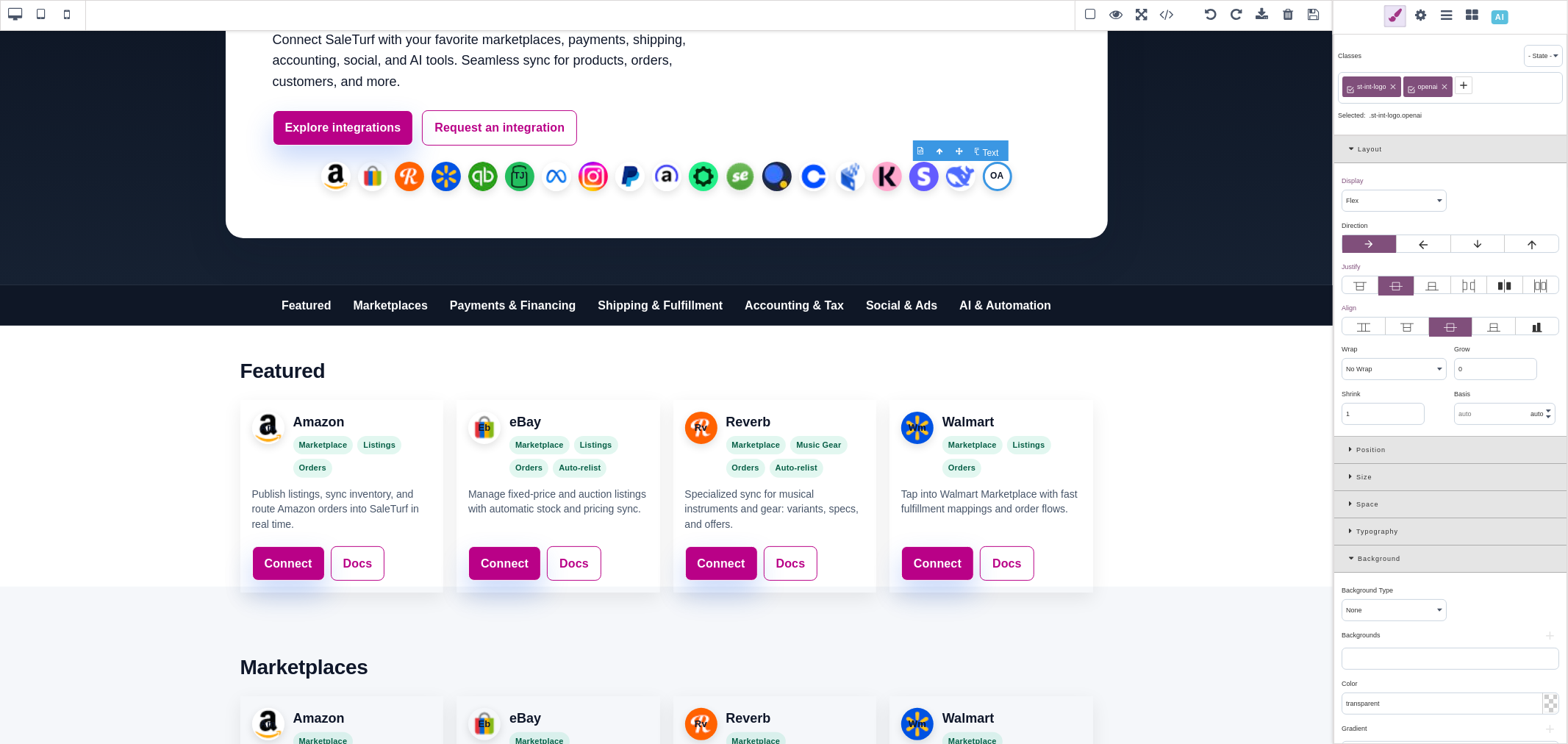
click at [999, 178] on li "OA" at bounding box center [997, 176] width 29 height 29
click at [1528, 634] on div "Backgrounds ⨯" at bounding box center [1448, 635] width 214 height 13
click at [1541, 640] on button "+" at bounding box center [1550, 635] width 18 height 9
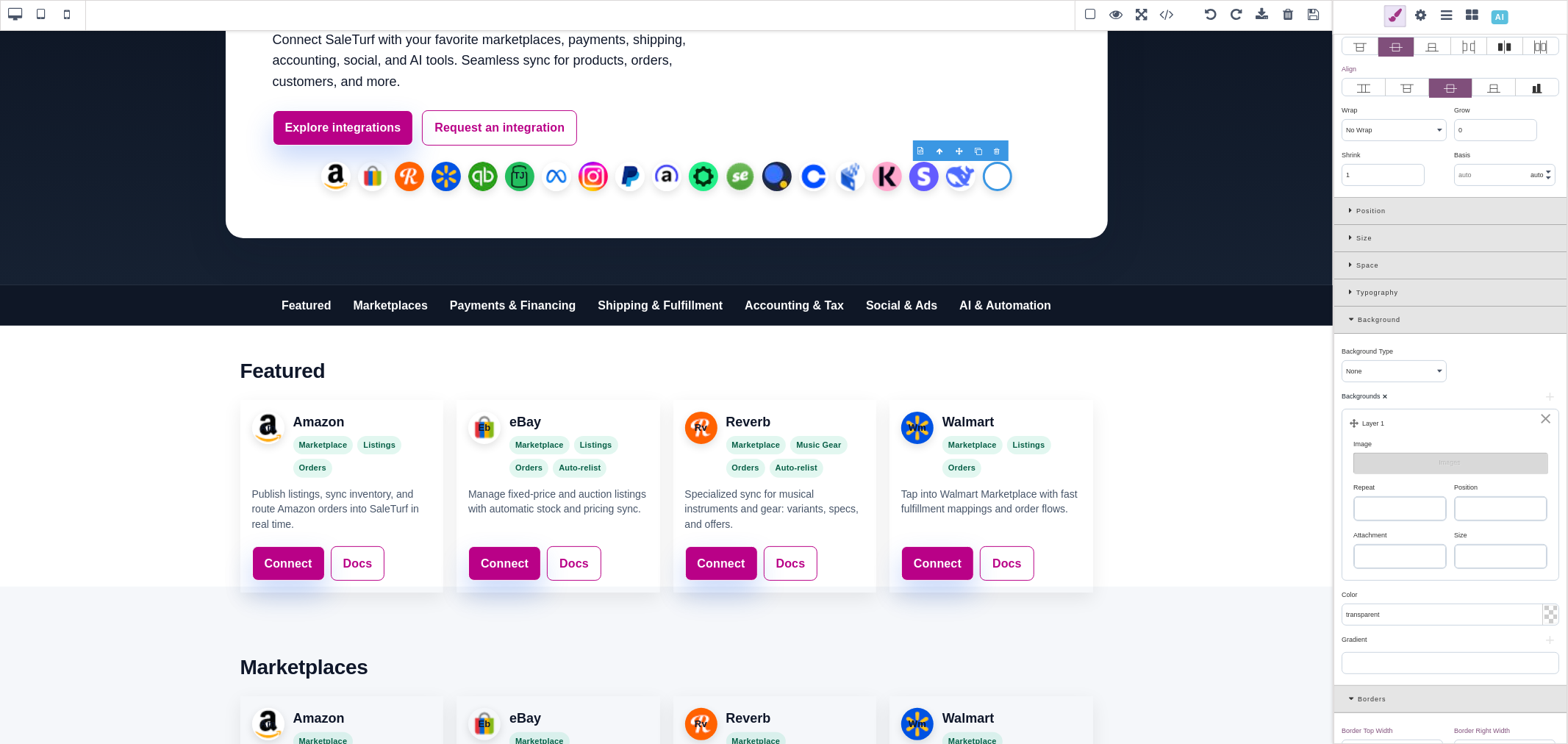
scroll to position [245, 0]
click at [1409, 509] on select "repeat repeat-x repeat-y no-repeat" at bounding box center [1400, 502] width 92 height 23
click at [1354, 492] on select "repeat repeat-x repeat-y no-repeat" at bounding box center [1400, 502] width 92 height 23
drag, startPoint x: 1410, startPoint y: 507, endPoint x: 1412, endPoint y: 515, distance: 8.2
click at [1410, 507] on select "repeat repeat-x repeat-y no-repeat" at bounding box center [1400, 502] width 92 height 23
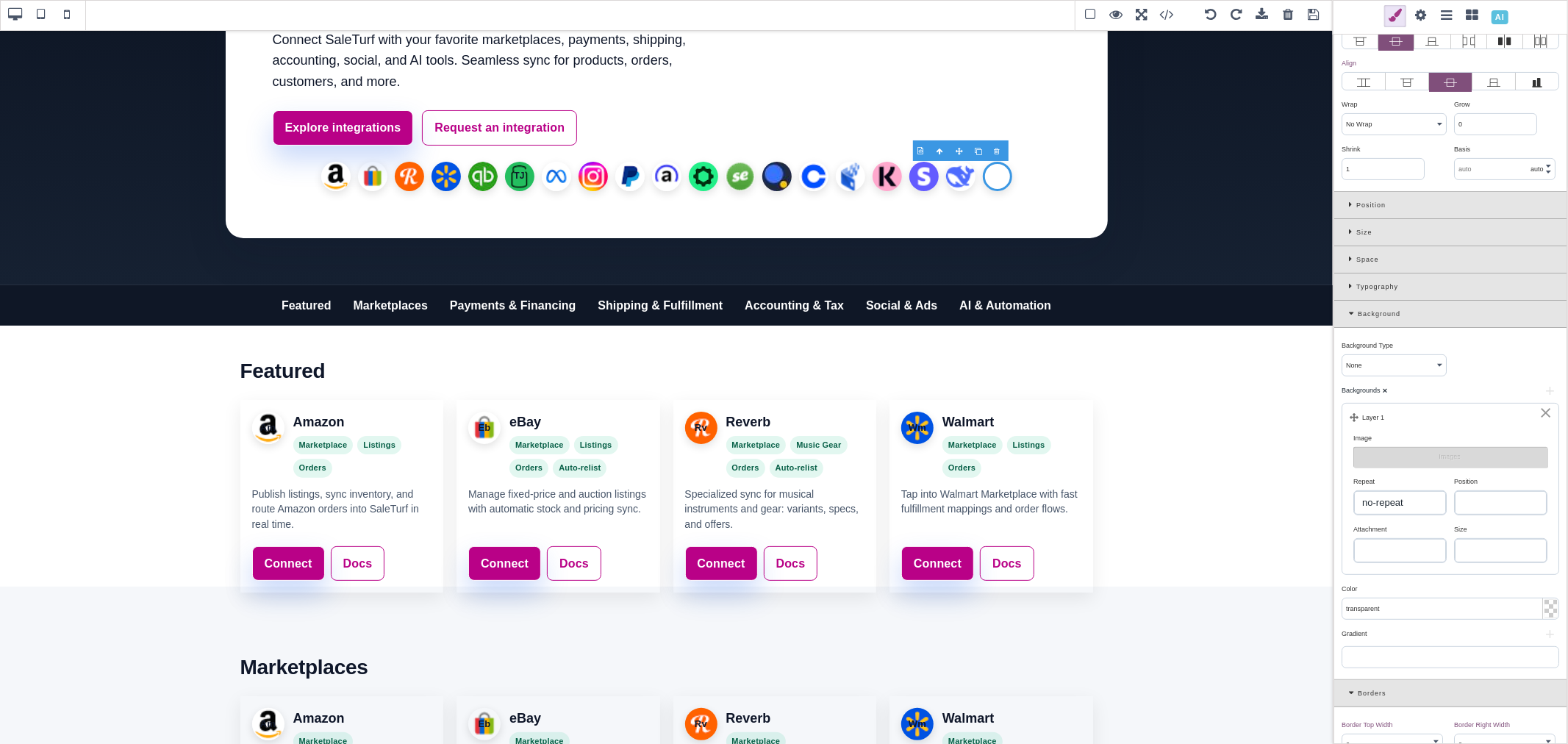
click at [1354, 492] on select "repeat repeat-x repeat-y no-repeat" at bounding box center [1400, 502] width 92 height 23
drag, startPoint x: 1464, startPoint y: 500, endPoint x: 1471, endPoint y: 507, distance: 9.9
click at [1464, 500] on select "left top left center left bottom right top right center right bottom center top…" at bounding box center [1501, 502] width 92 height 23
click at [1455, 492] on select "left top left center left bottom right top right center right bottom center top…" at bounding box center [1501, 502] width 92 height 23
drag, startPoint x: 1493, startPoint y: 547, endPoint x: 1494, endPoint y: 562, distance: 15.0
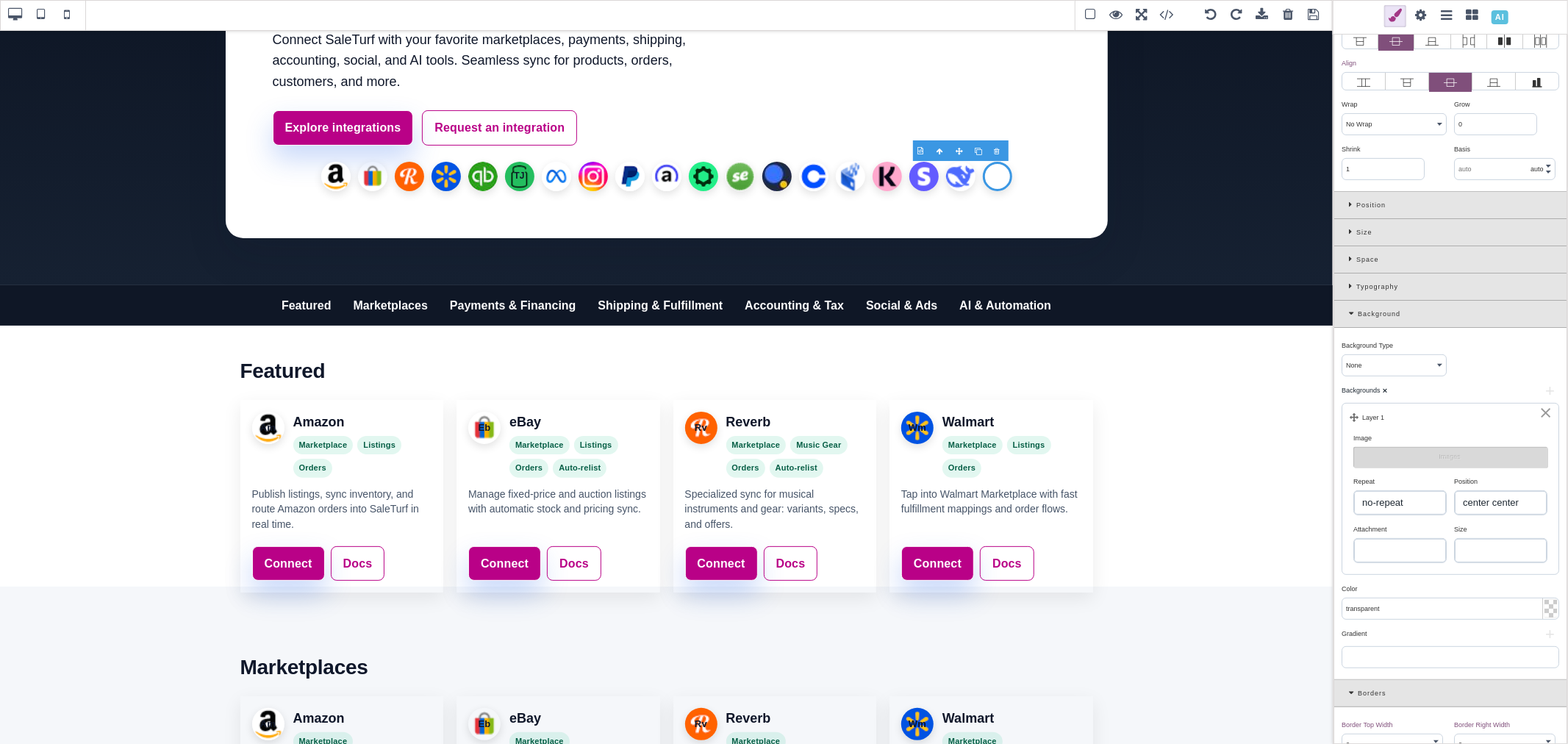
click at [1493, 547] on select "auto cover contain" at bounding box center [1501, 550] width 92 height 23
click at [1455, 541] on select "auto cover contain" at bounding box center [1501, 550] width 92 height 23
click at [1443, 461] on button "Images" at bounding box center [1450, 456] width 194 height 21
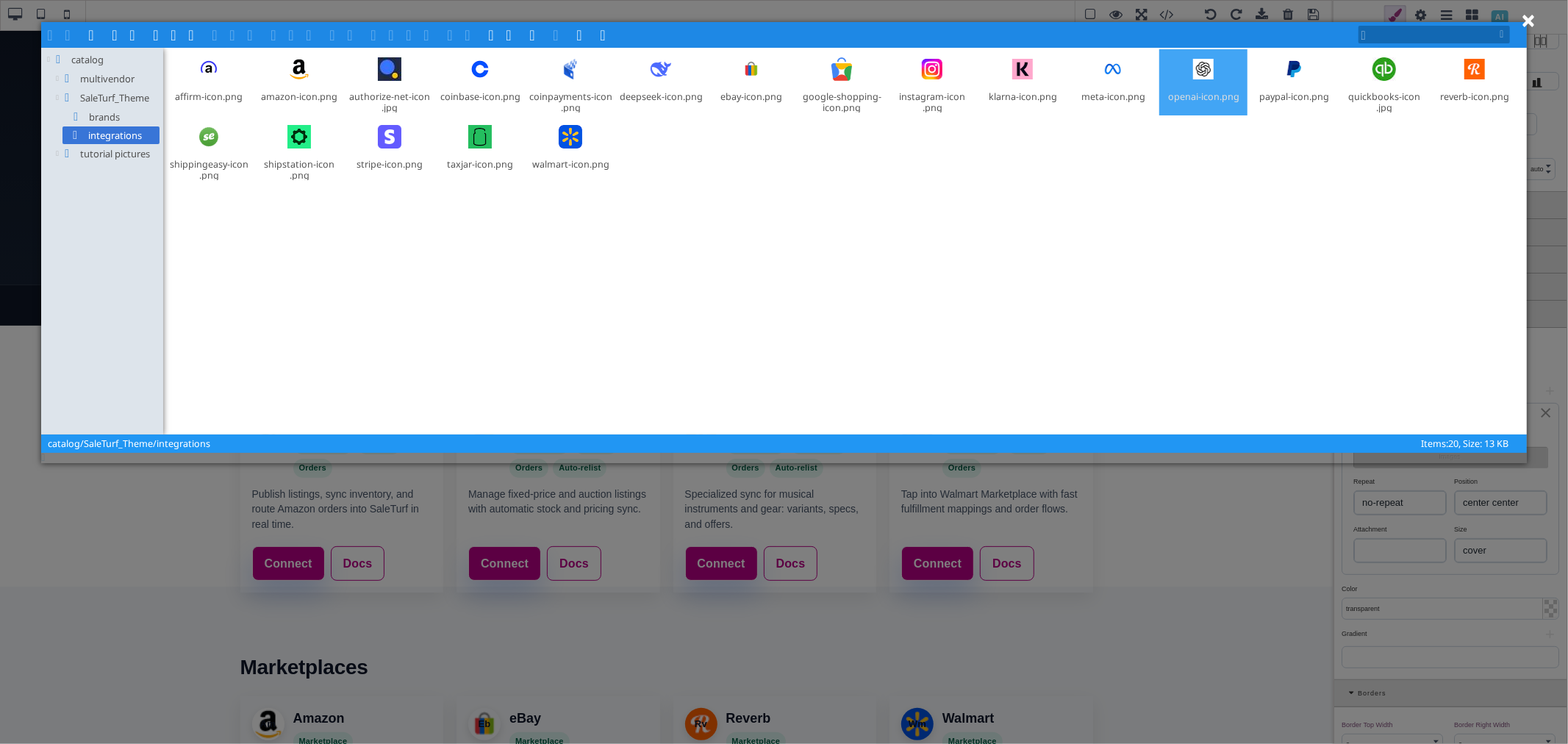
click at [1215, 88] on div "openai-icon​.png" at bounding box center [1203, 82] width 88 height 66
click at [255, 37] on span at bounding box center [253, 33] width 12 height 12
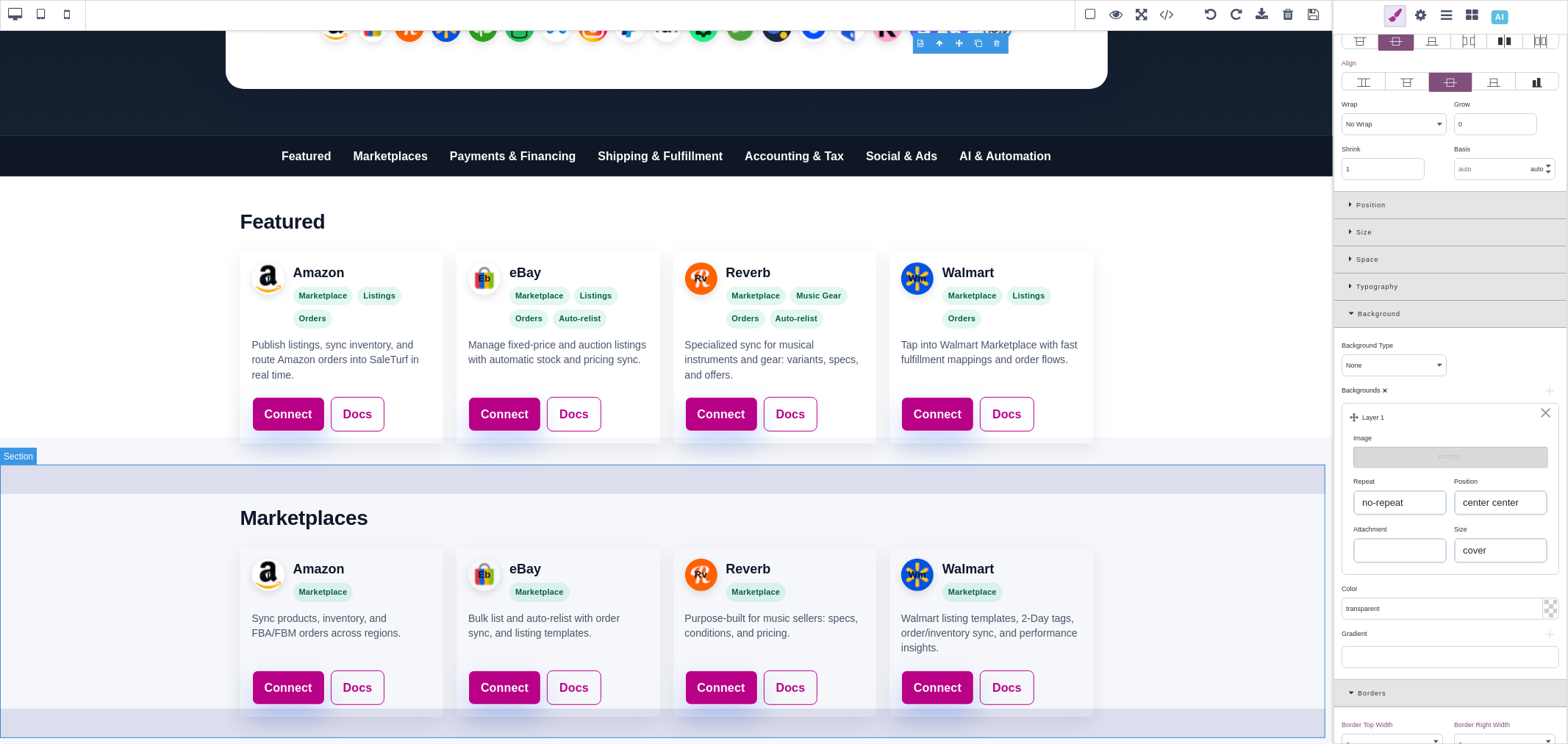
scroll to position [320, 0]
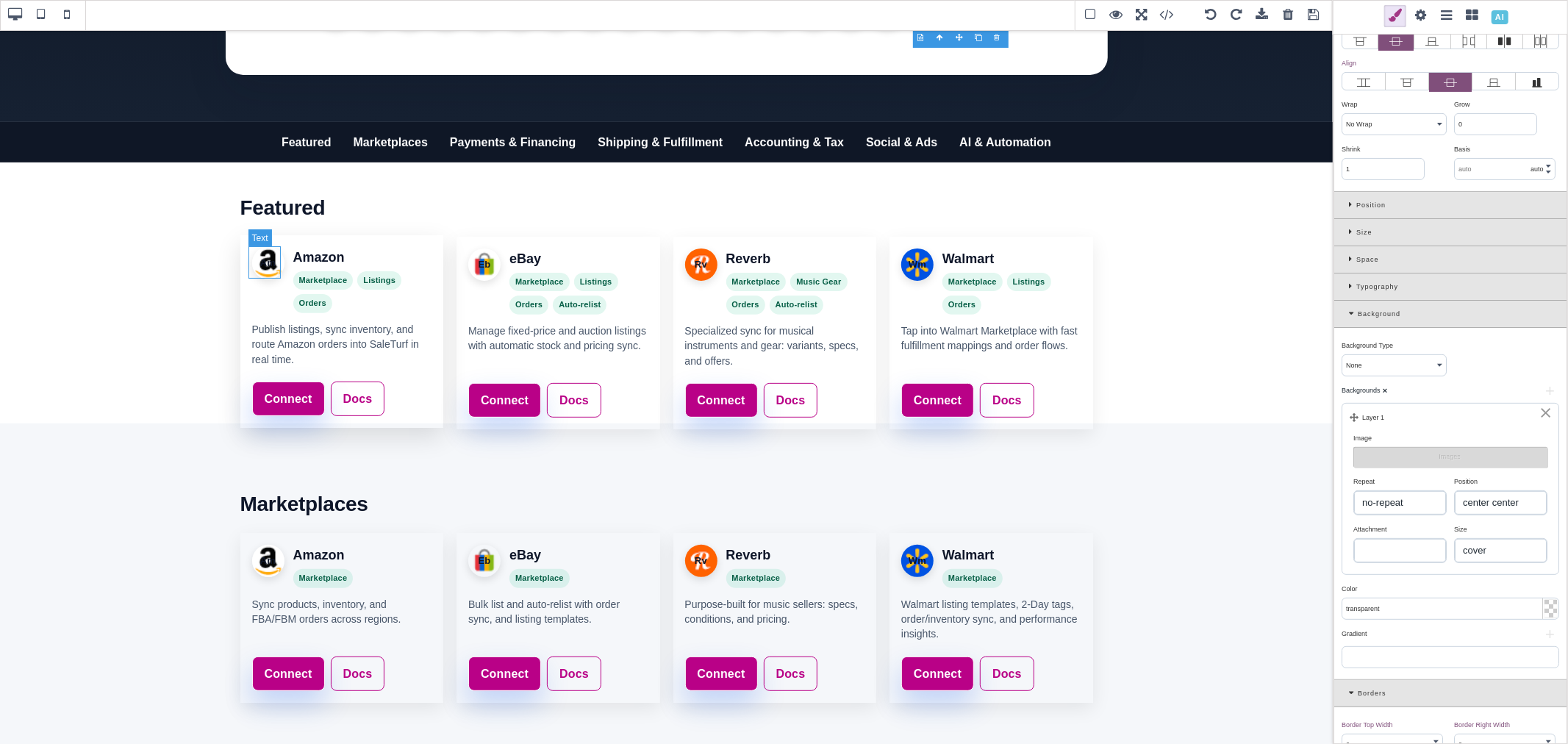
click at [263, 262] on div "Am" at bounding box center [268, 262] width 33 height 33
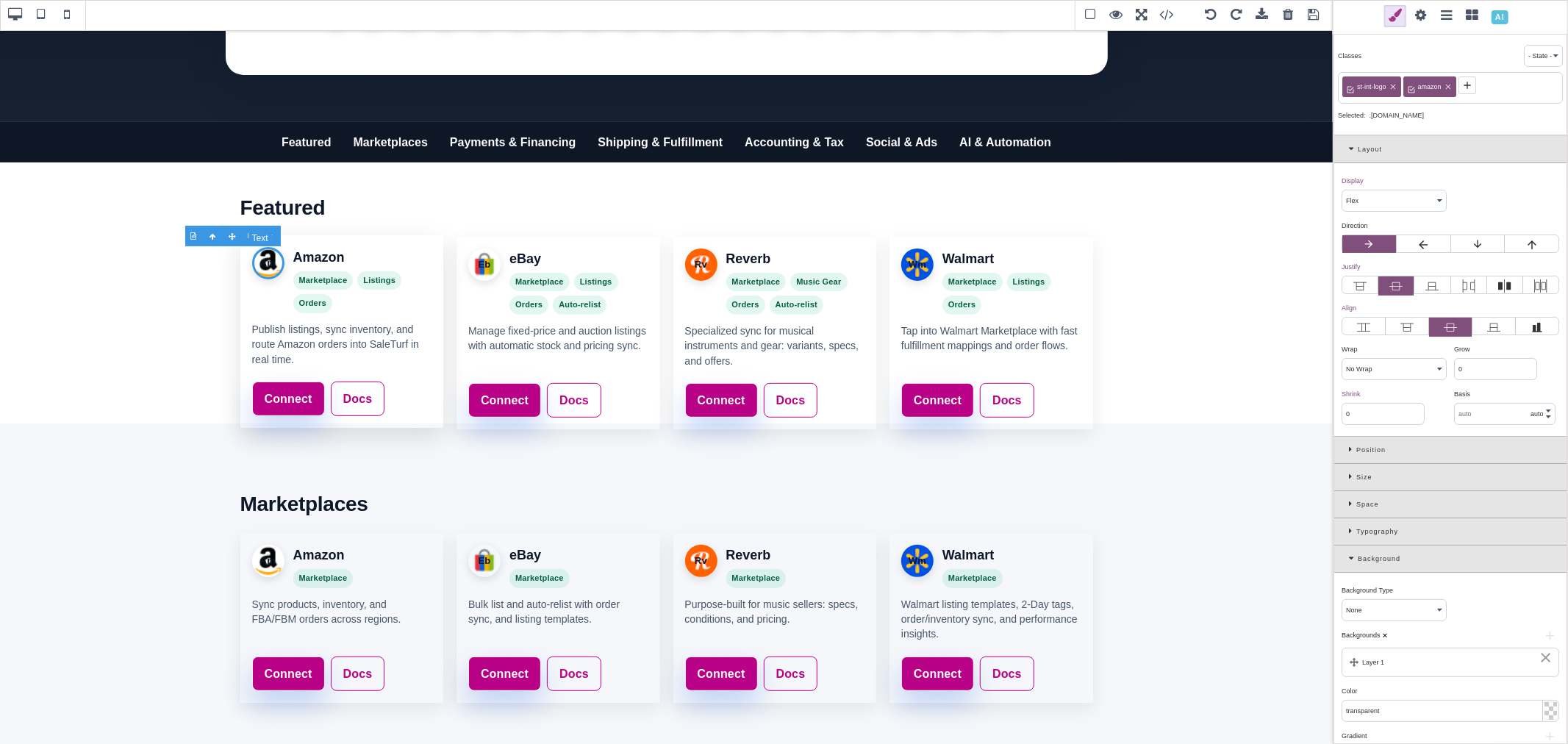
click at [263, 262] on div "Am" at bounding box center [268, 262] width 33 height 33
click at [479, 264] on div "Eb" at bounding box center [484, 262] width 33 height 33
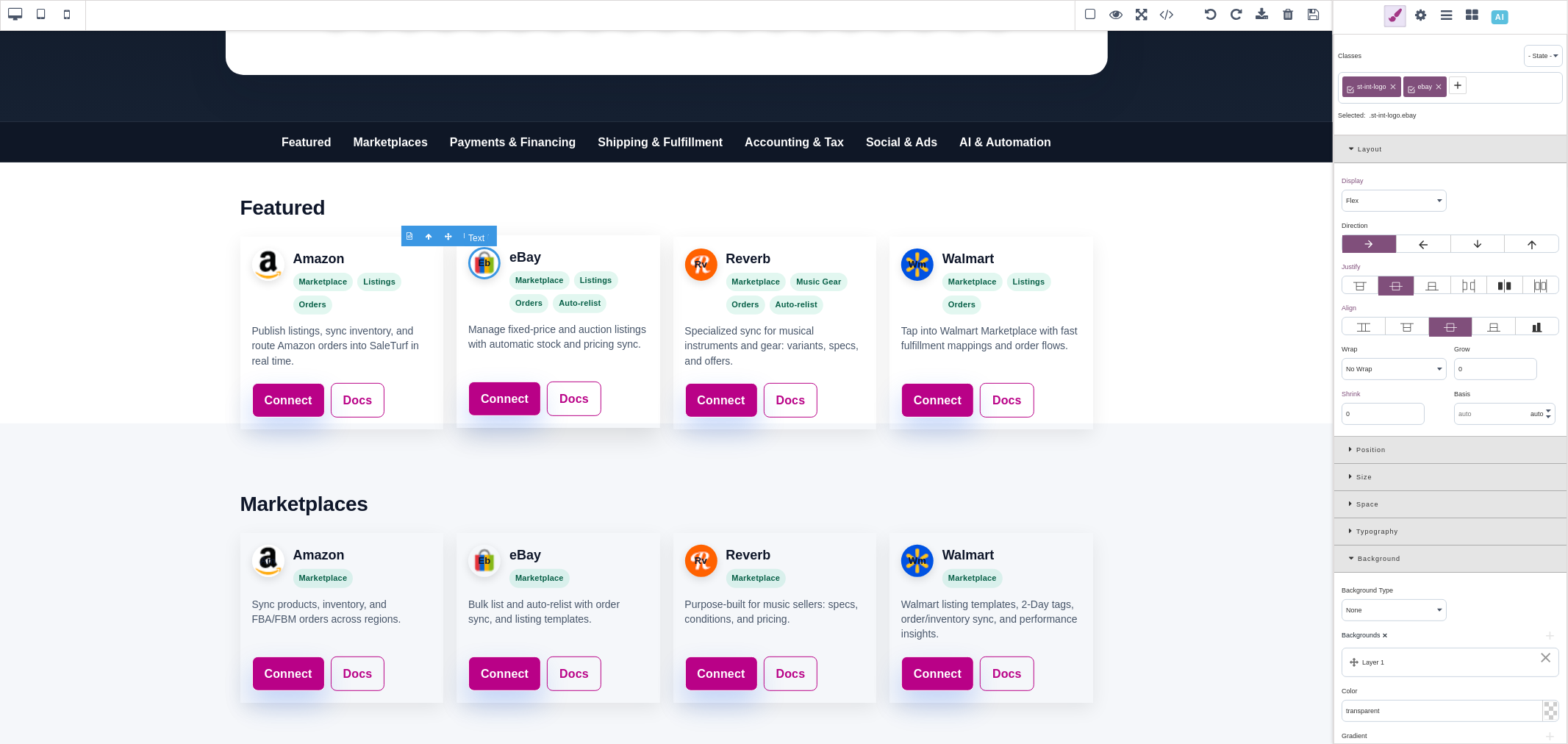
click at [479, 264] on div "Eb" at bounding box center [484, 262] width 33 height 33
click at [695, 267] on div "Rv" at bounding box center [701, 262] width 33 height 33
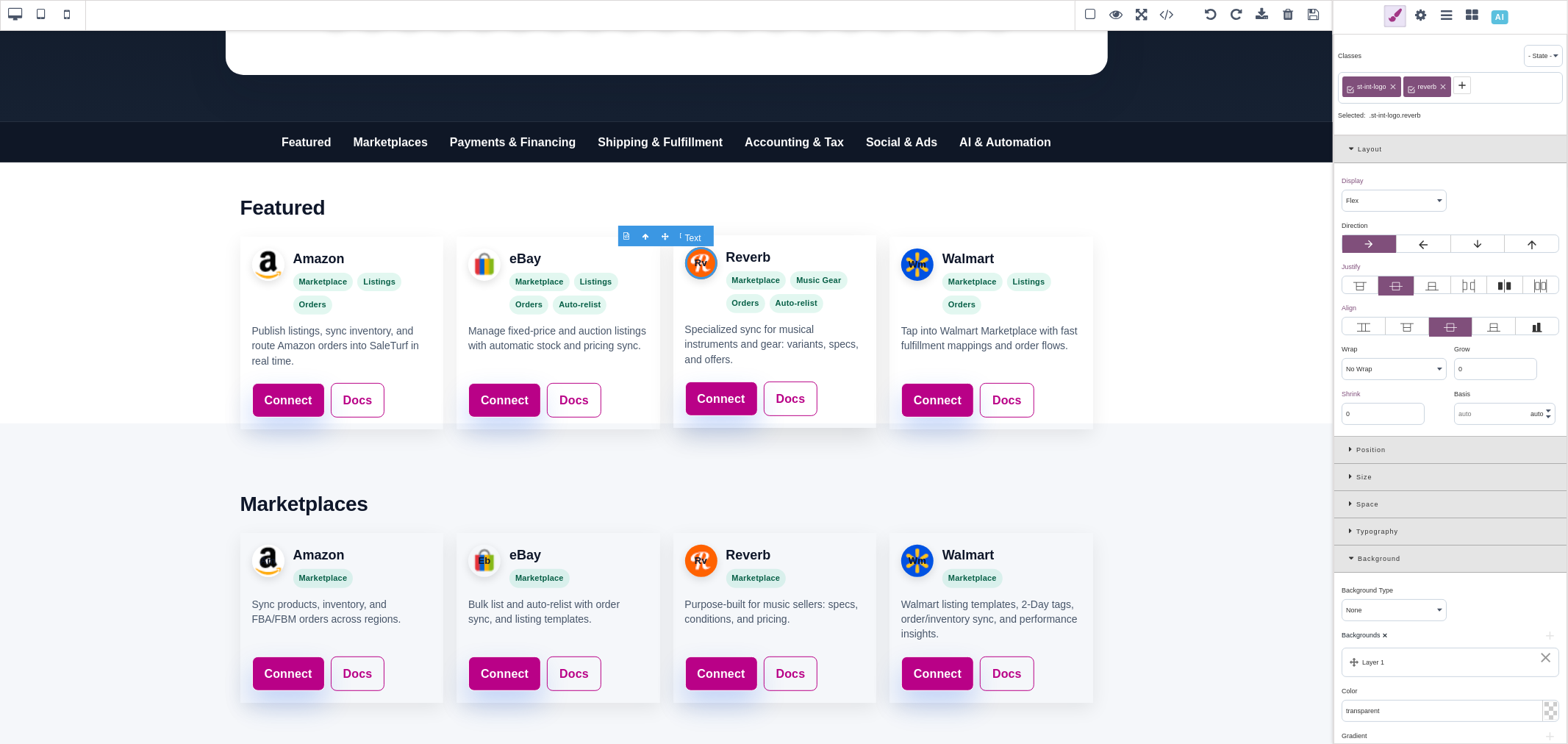
click at [695, 267] on div "Rv" at bounding box center [701, 262] width 33 height 33
click at [917, 263] on div "Wm" at bounding box center [917, 262] width 33 height 33
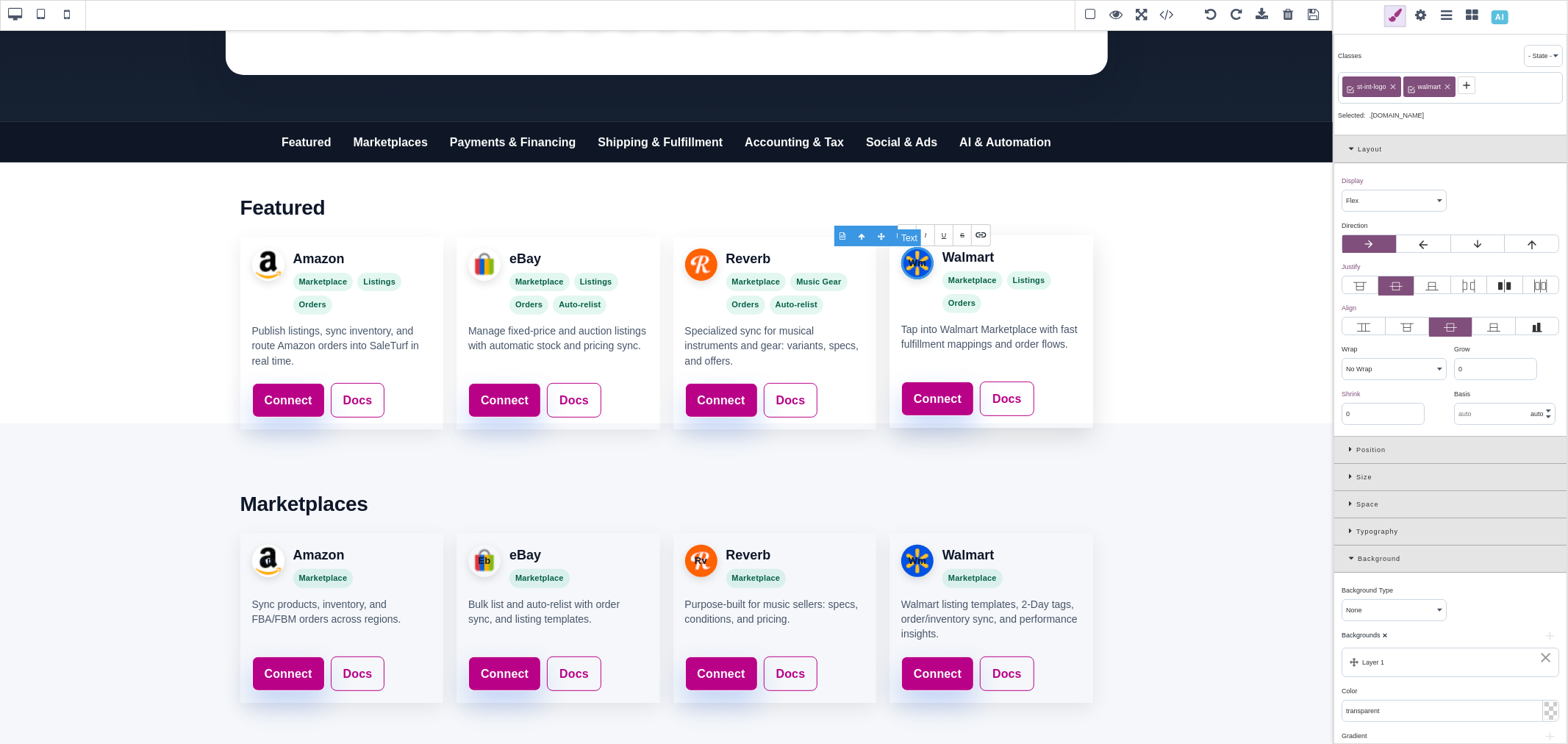
click at [917, 263] on div "Wm" at bounding box center [917, 262] width 33 height 33
click at [917, 559] on div "Wm" at bounding box center [917, 559] width 33 height 33
click at [917, 559] on div "Wm" at bounding box center [917, 559] width 33 height 33
click at [694, 561] on div "Rv" at bounding box center [701, 559] width 33 height 33
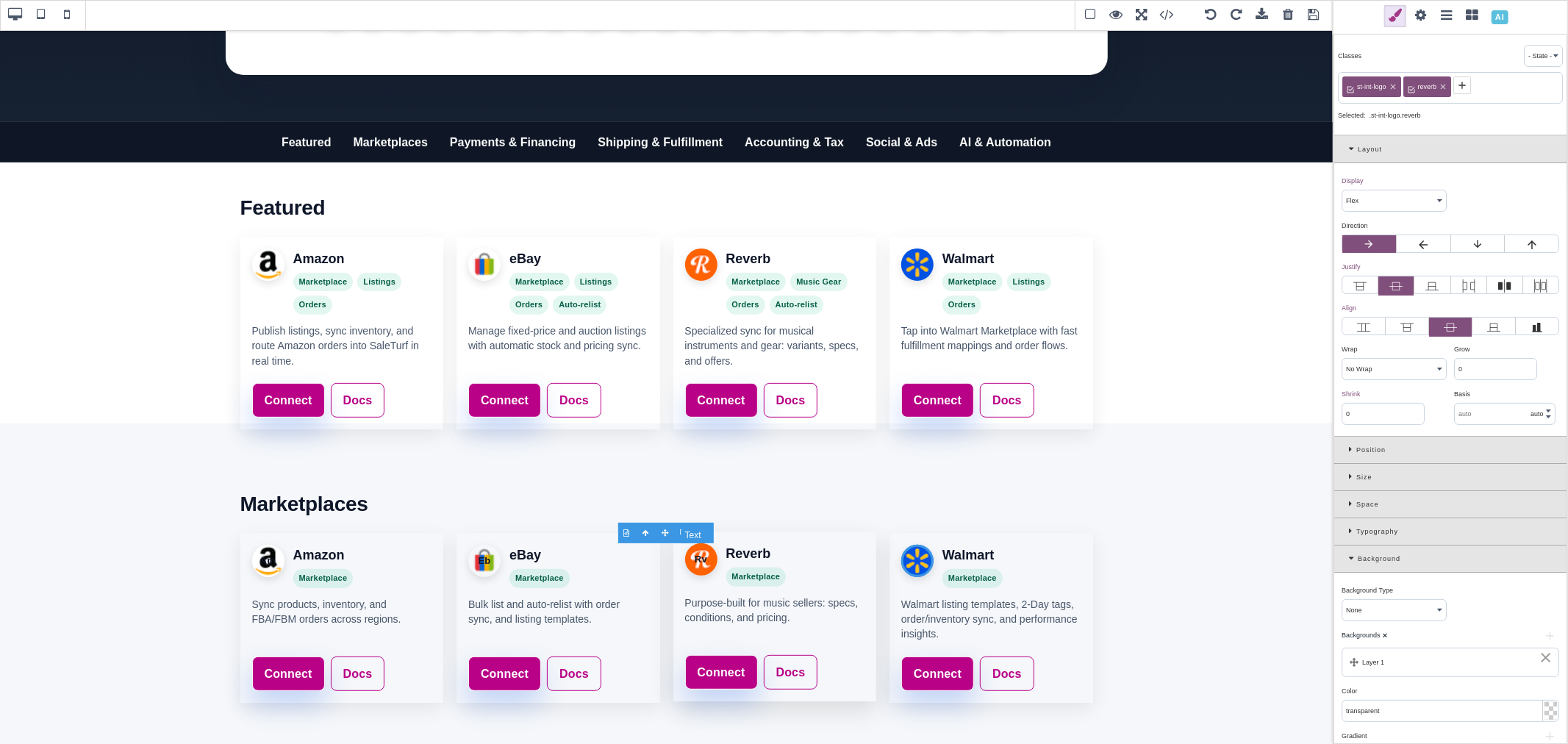
click at [694, 561] on div "Rv" at bounding box center [701, 559] width 33 height 33
click at [483, 556] on div "Eb" at bounding box center [484, 559] width 33 height 33
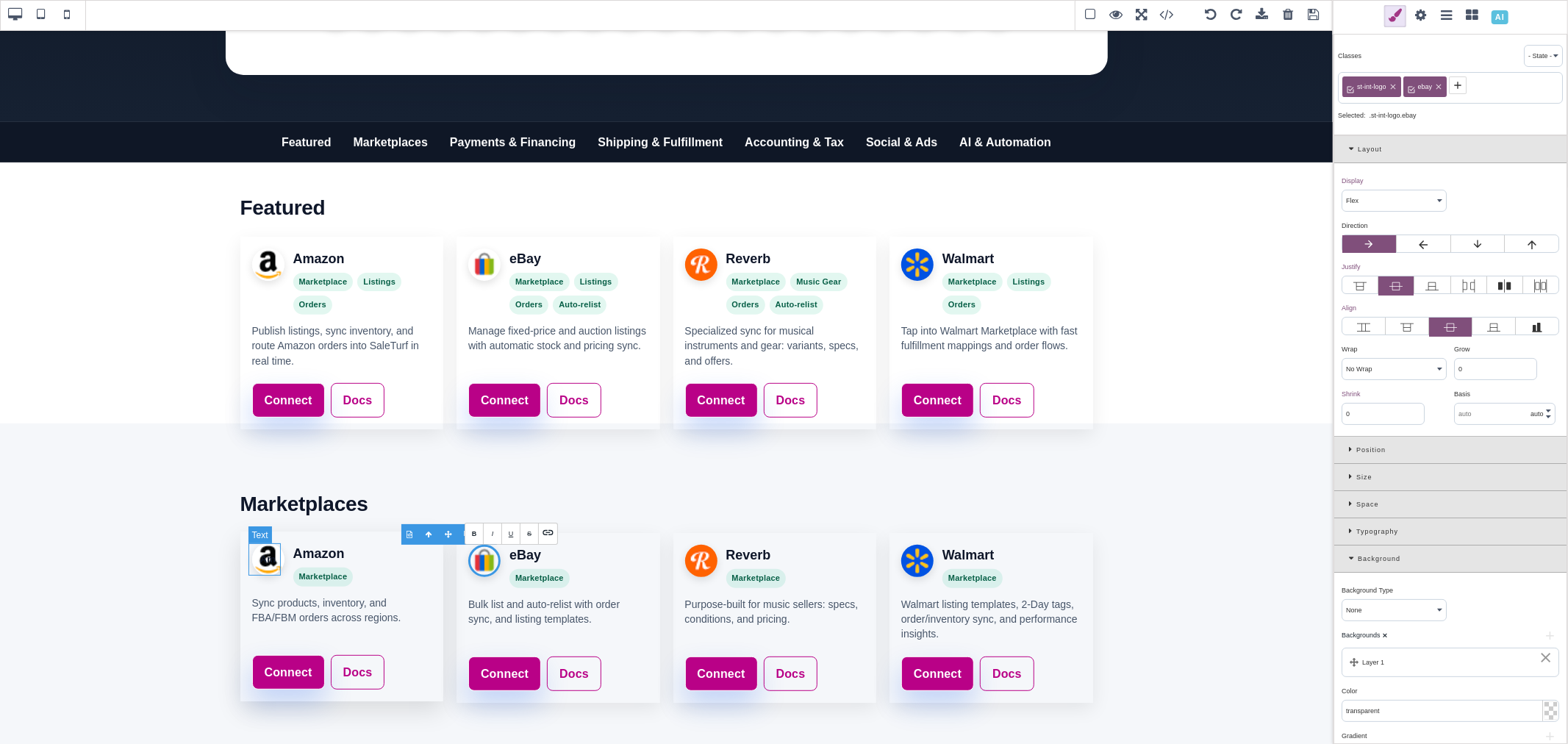
click at [263, 553] on div "Am" at bounding box center [268, 559] width 33 height 33
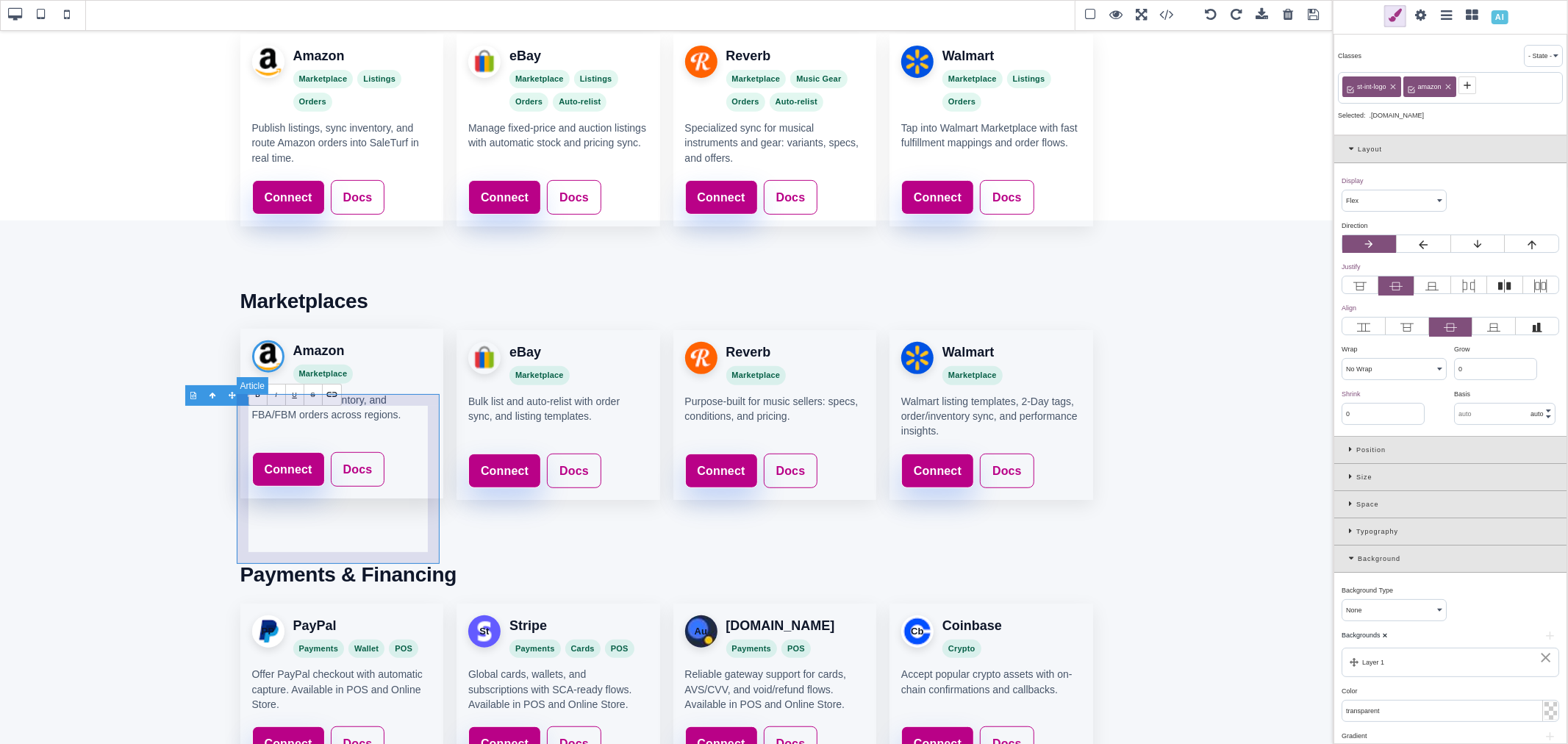
scroll to position [566, 0]
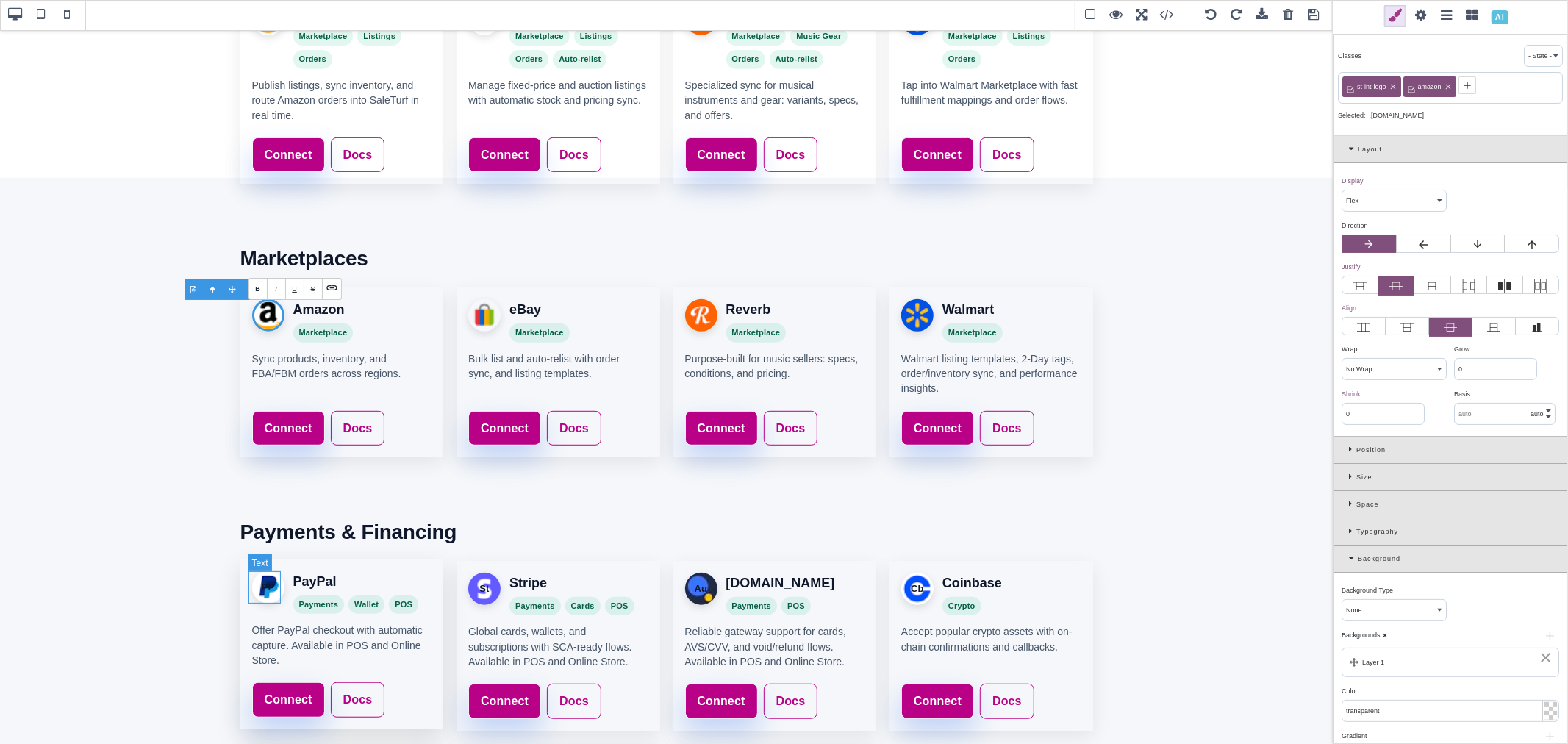
click at [268, 590] on div "PP" at bounding box center [268, 587] width 33 height 33
click at [265, 589] on div "PP" at bounding box center [268, 587] width 33 height 33
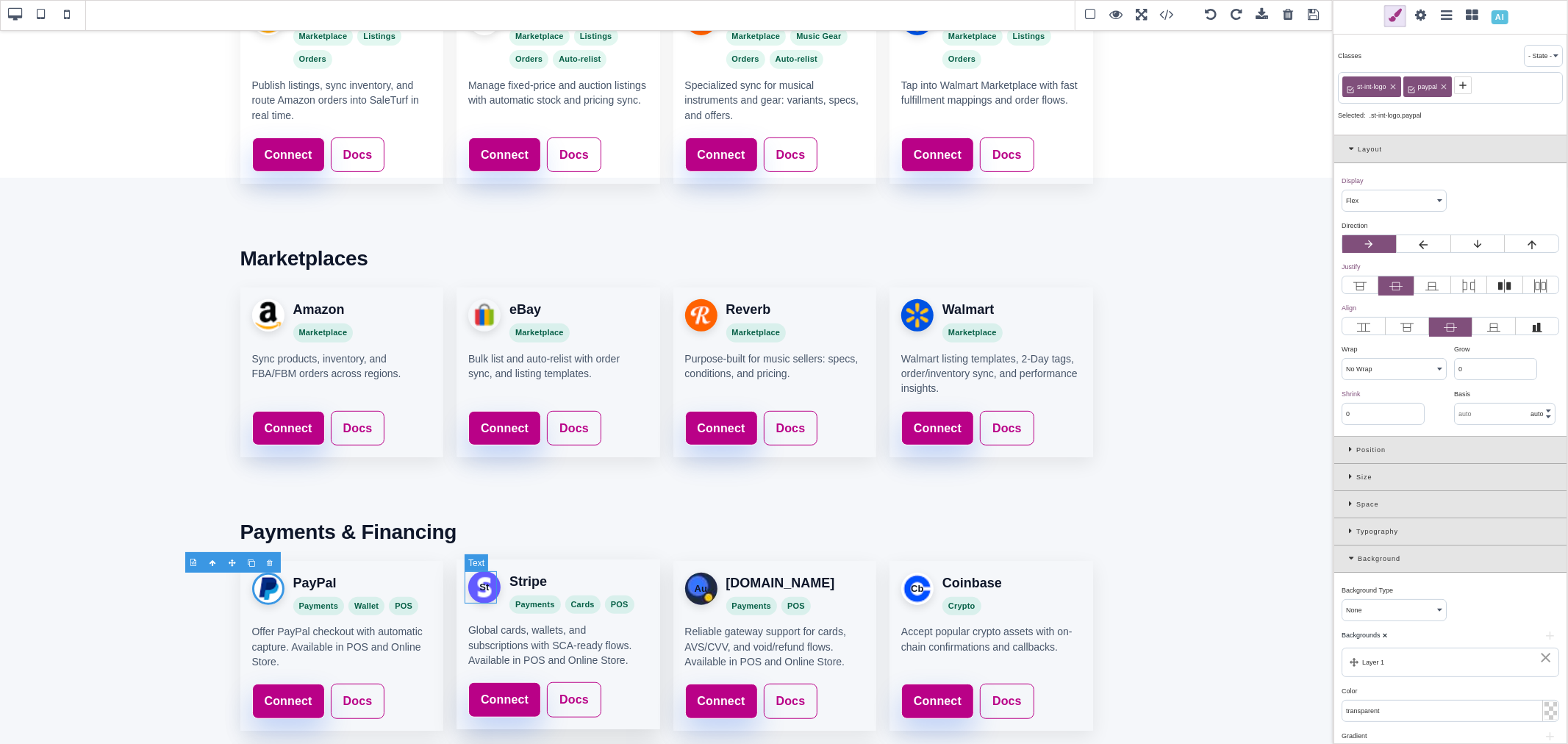
click at [495, 589] on div "St" at bounding box center [484, 587] width 33 height 33
click at [486, 586] on div "St" at bounding box center [484, 587] width 33 height 33
click at [481, 588] on div "St" at bounding box center [484, 587] width 33 height 33
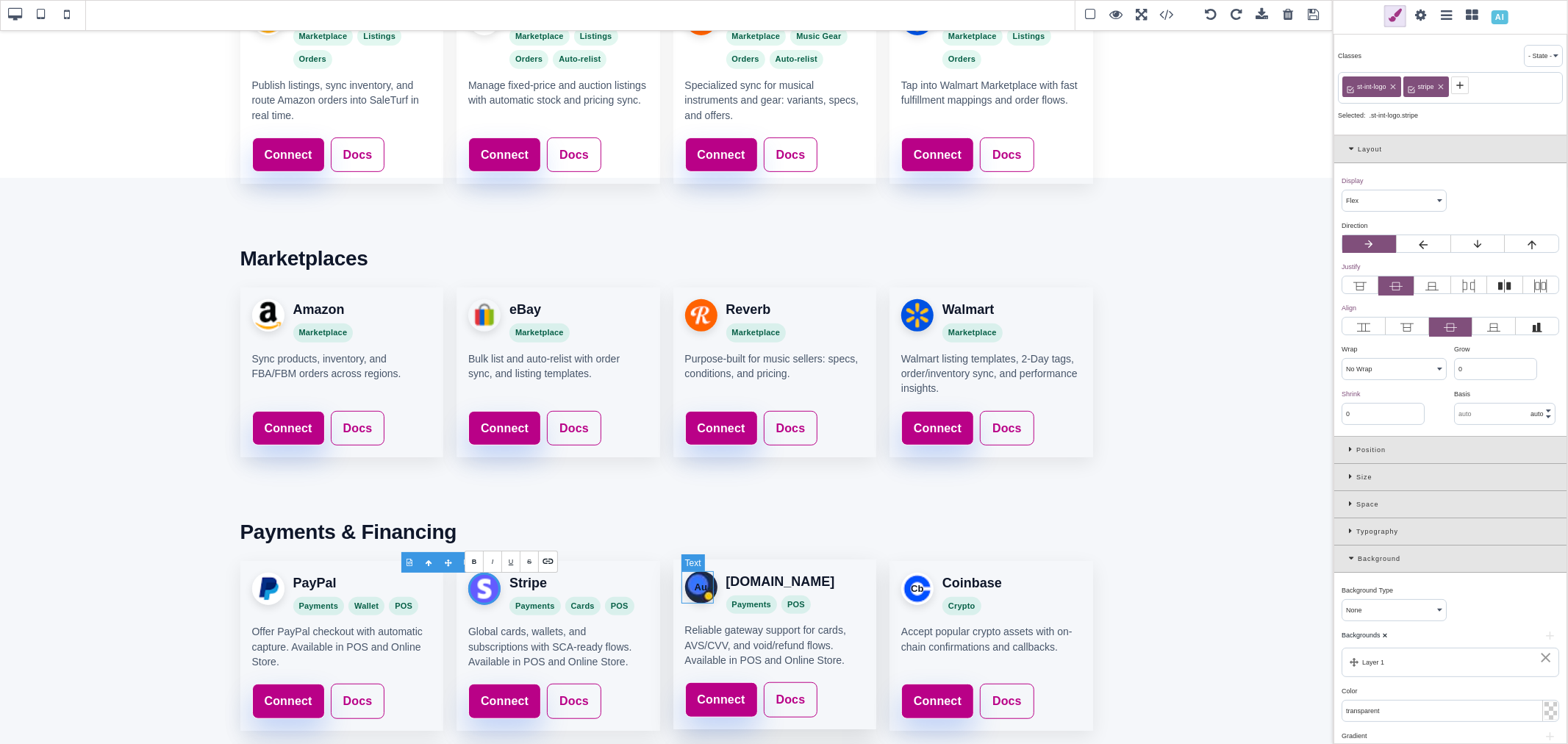
click at [694, 584] on div "Au" at bounding box center [701, 587] width 33 height 33
click at [696, 586] on div "Au" at bounding box center [701, 587] width 33 height 33
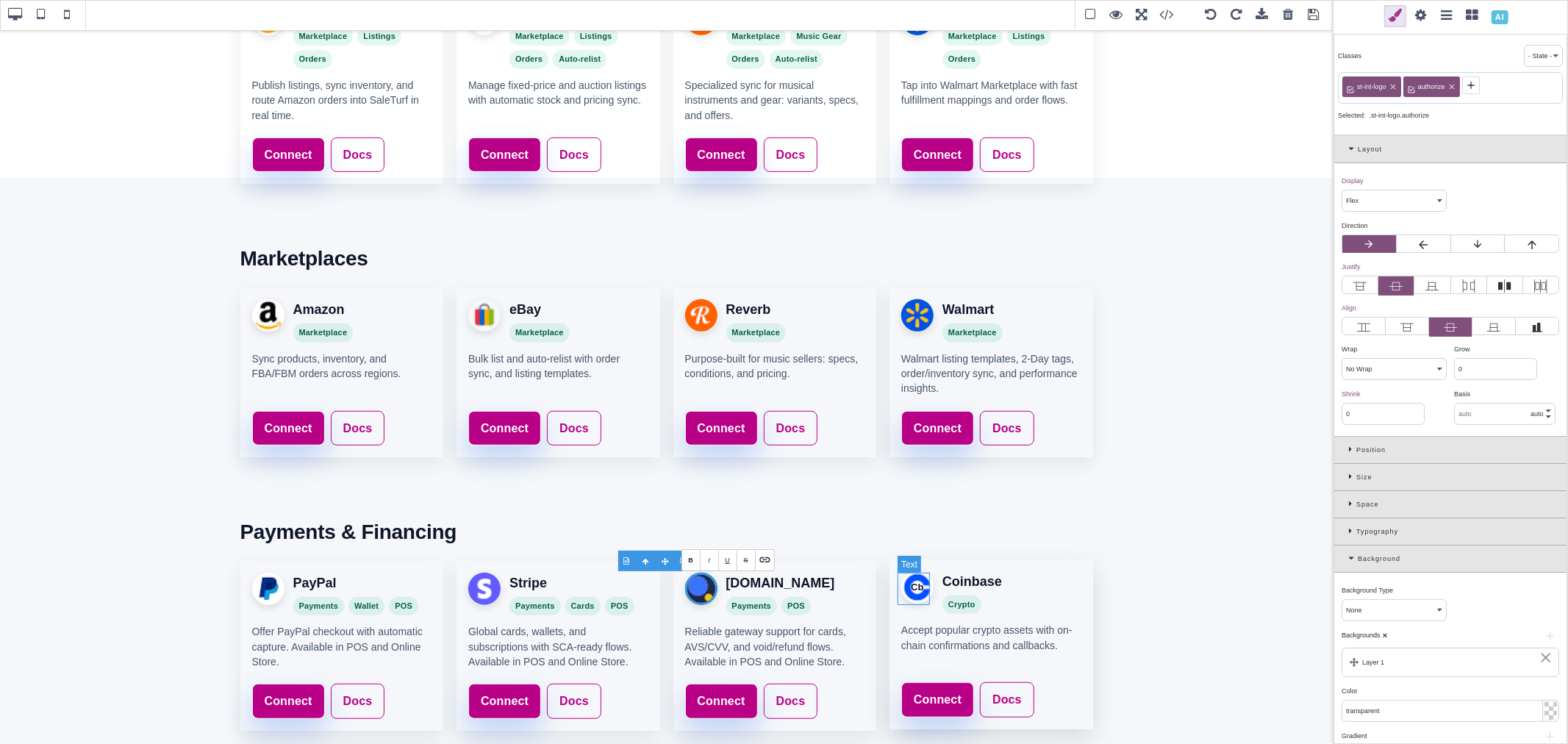
click at [914, 585] on div "Cb" at bounding box center [917, 587] width 33 height 33
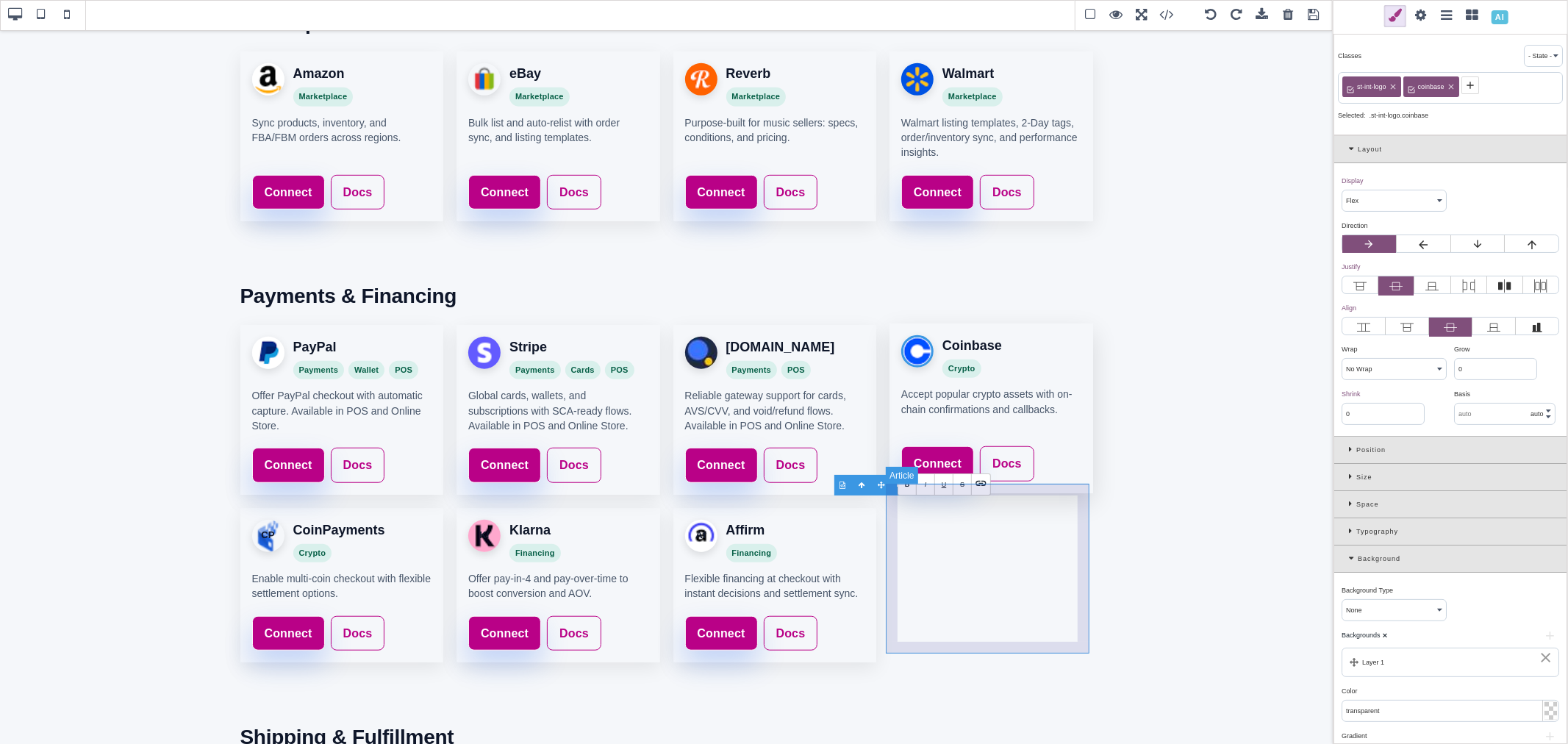
scroll to position [811, 0]
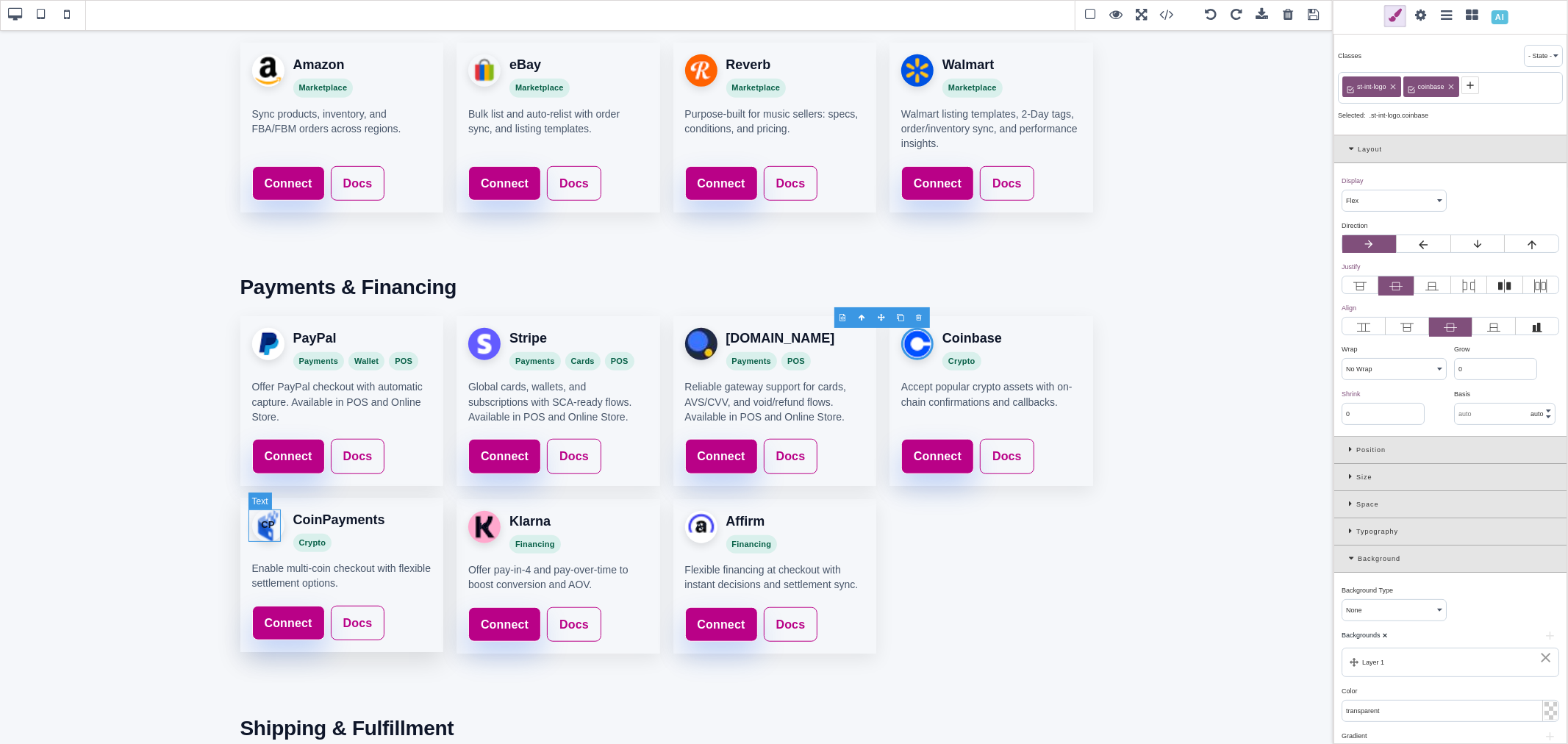
click at [264, 525] on div "CP" at bounding box center [268, 525] width 33 height 33
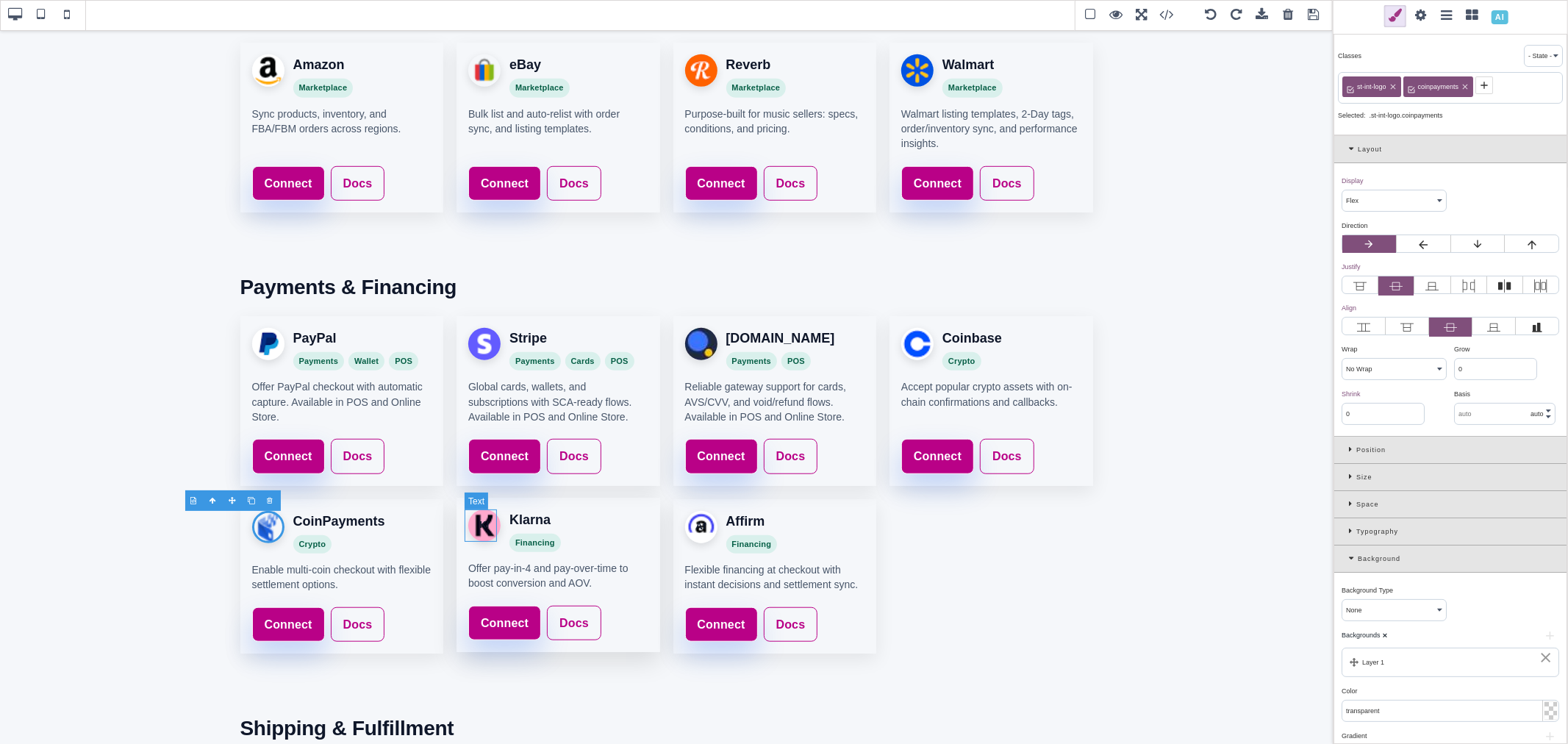
click at [479, 527] on div "Kl" at bounding box center [484, 525] width 33 height 33
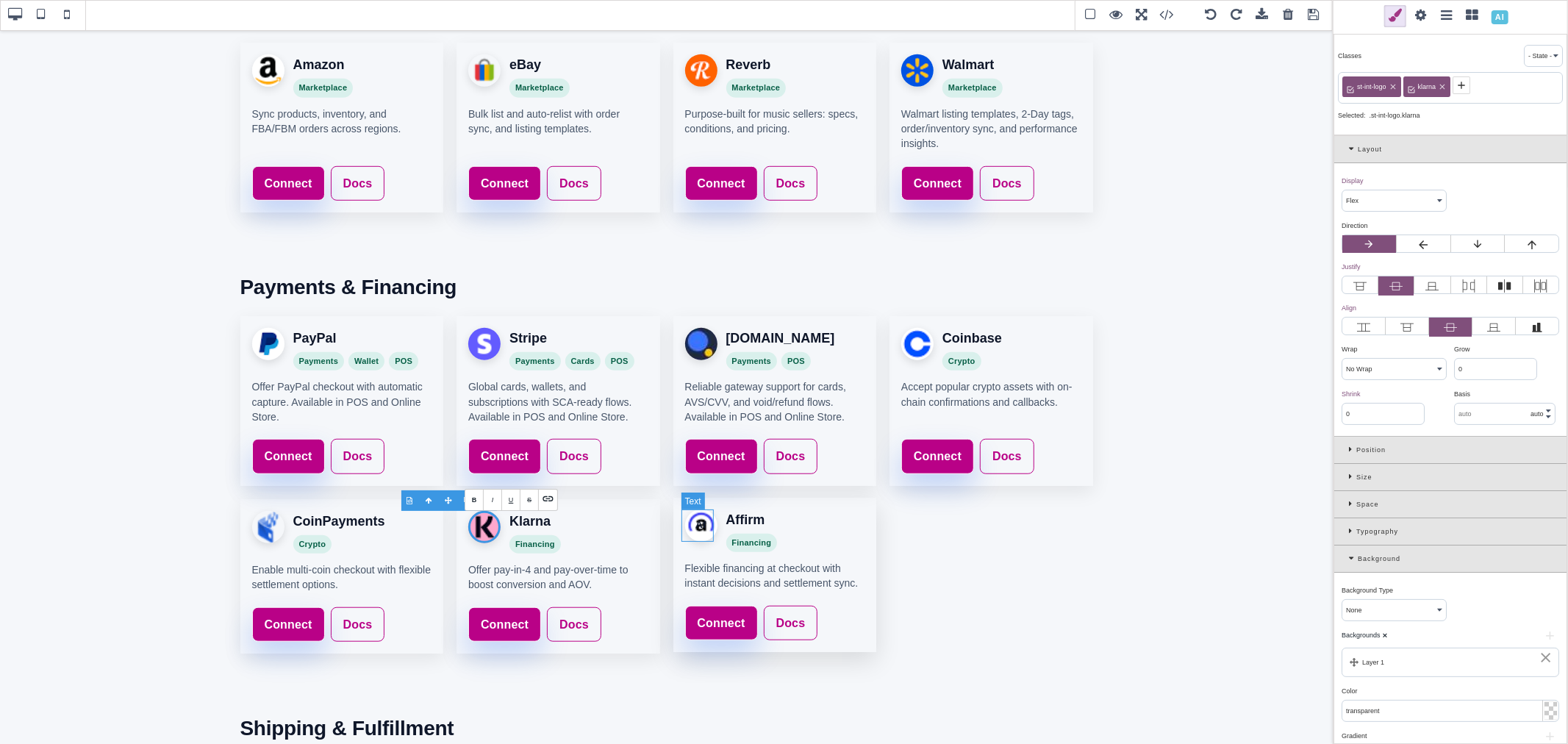
click at [698, 526] on div "Af" at bounding box center [701, 525] width 33 height 33
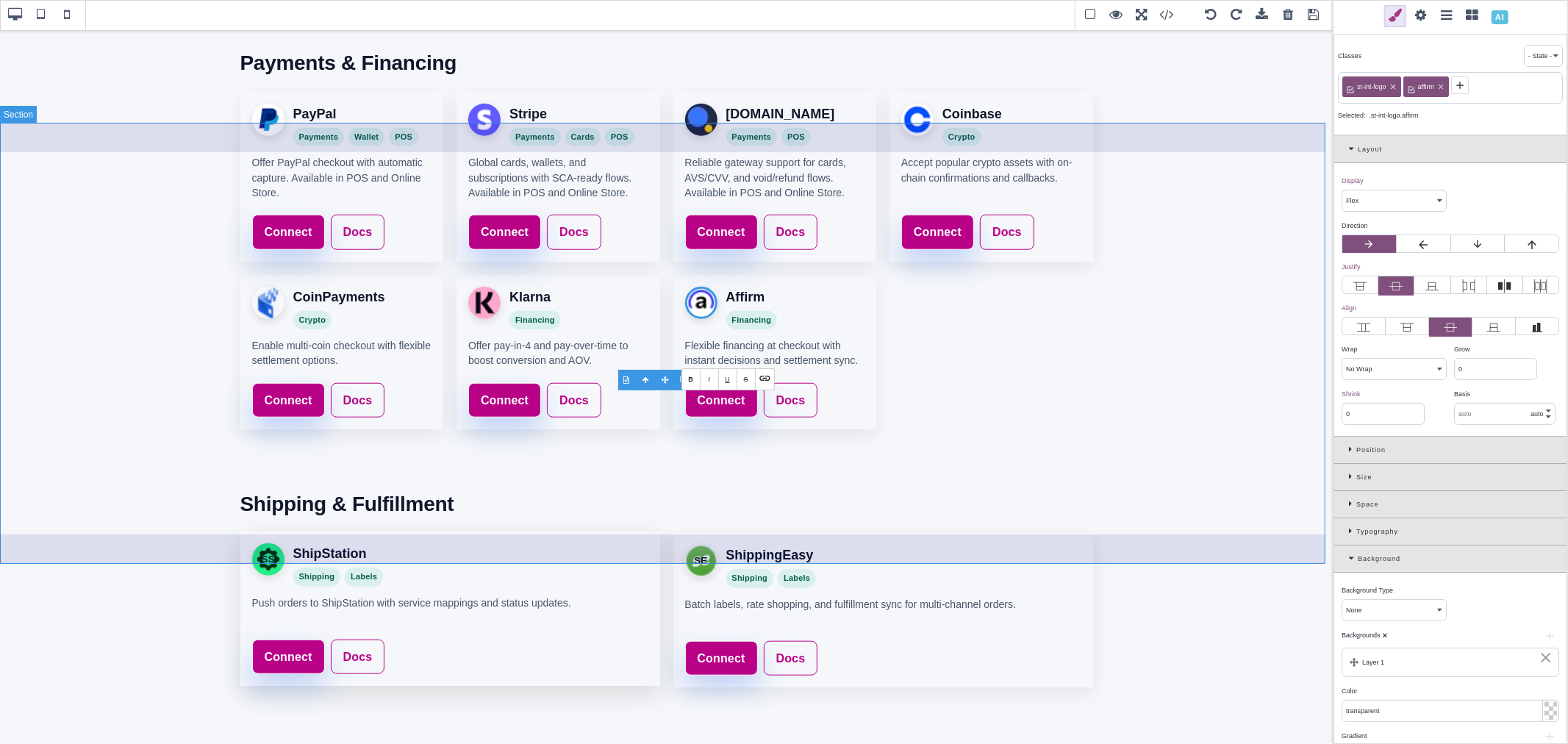
scroll to position [1055, 0]
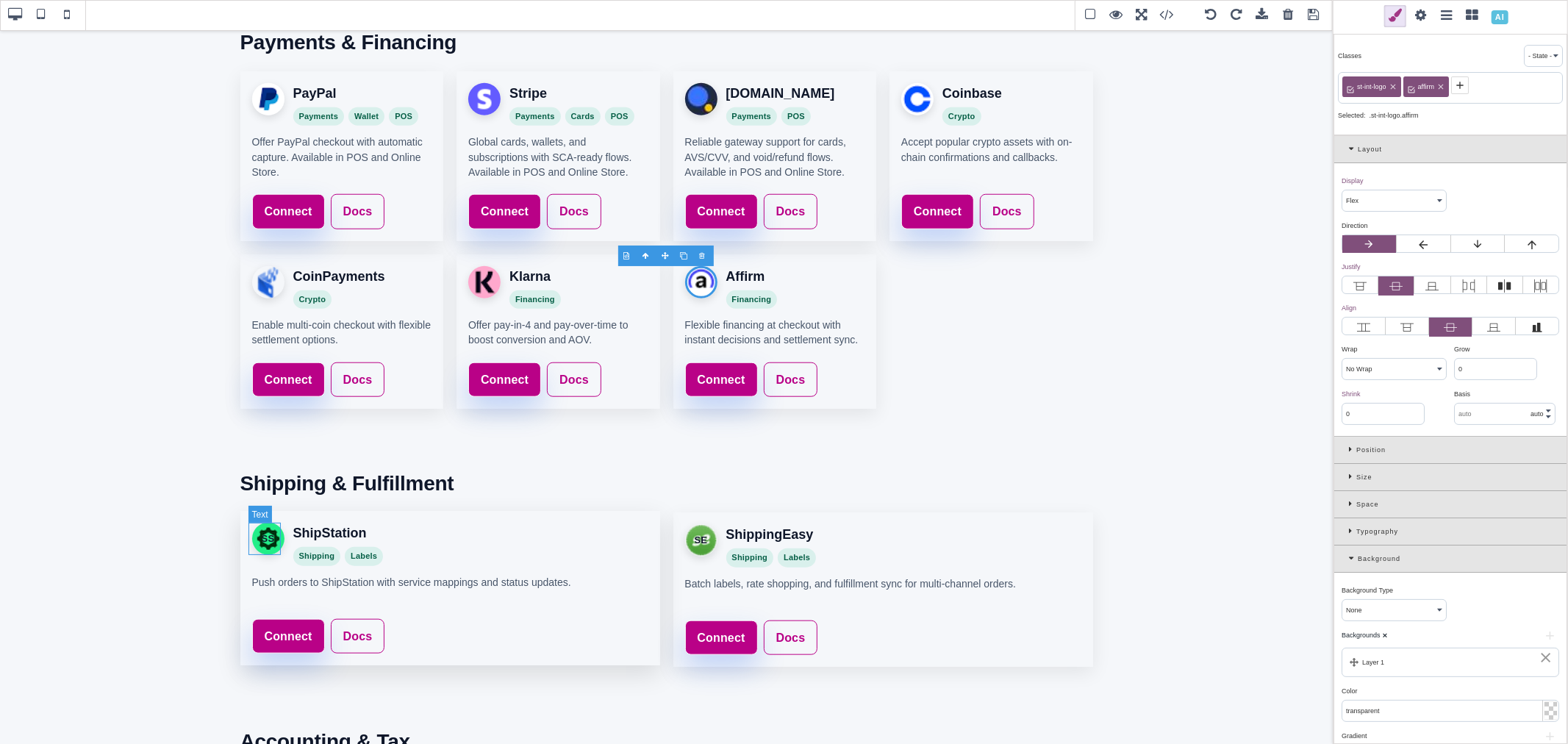
click at [264, 539] on div "SS" at bounding box center [268, 538] width 33 height 33
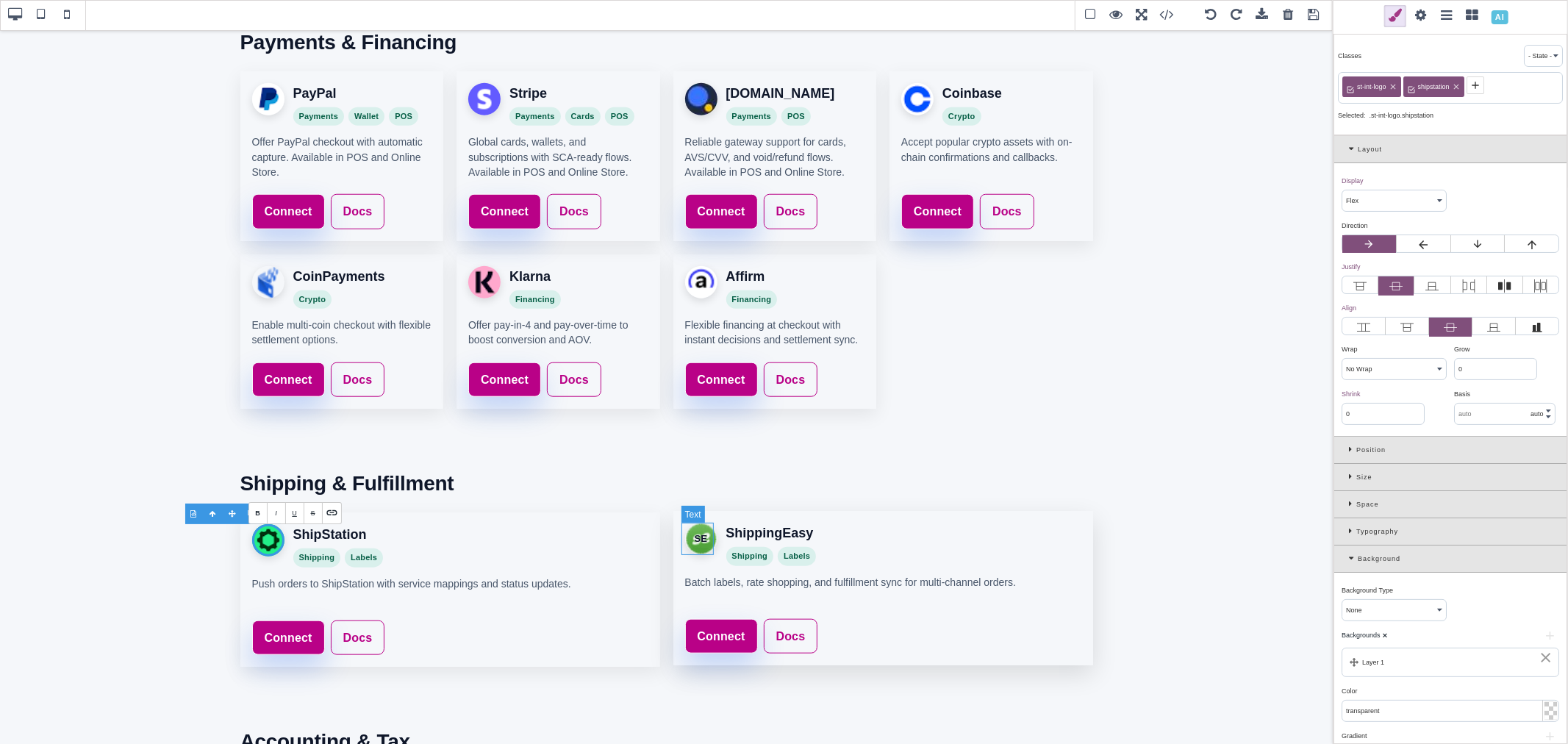
click at [698, 535] on div "SE" at bounding box center [701, 538] width 33 height 33
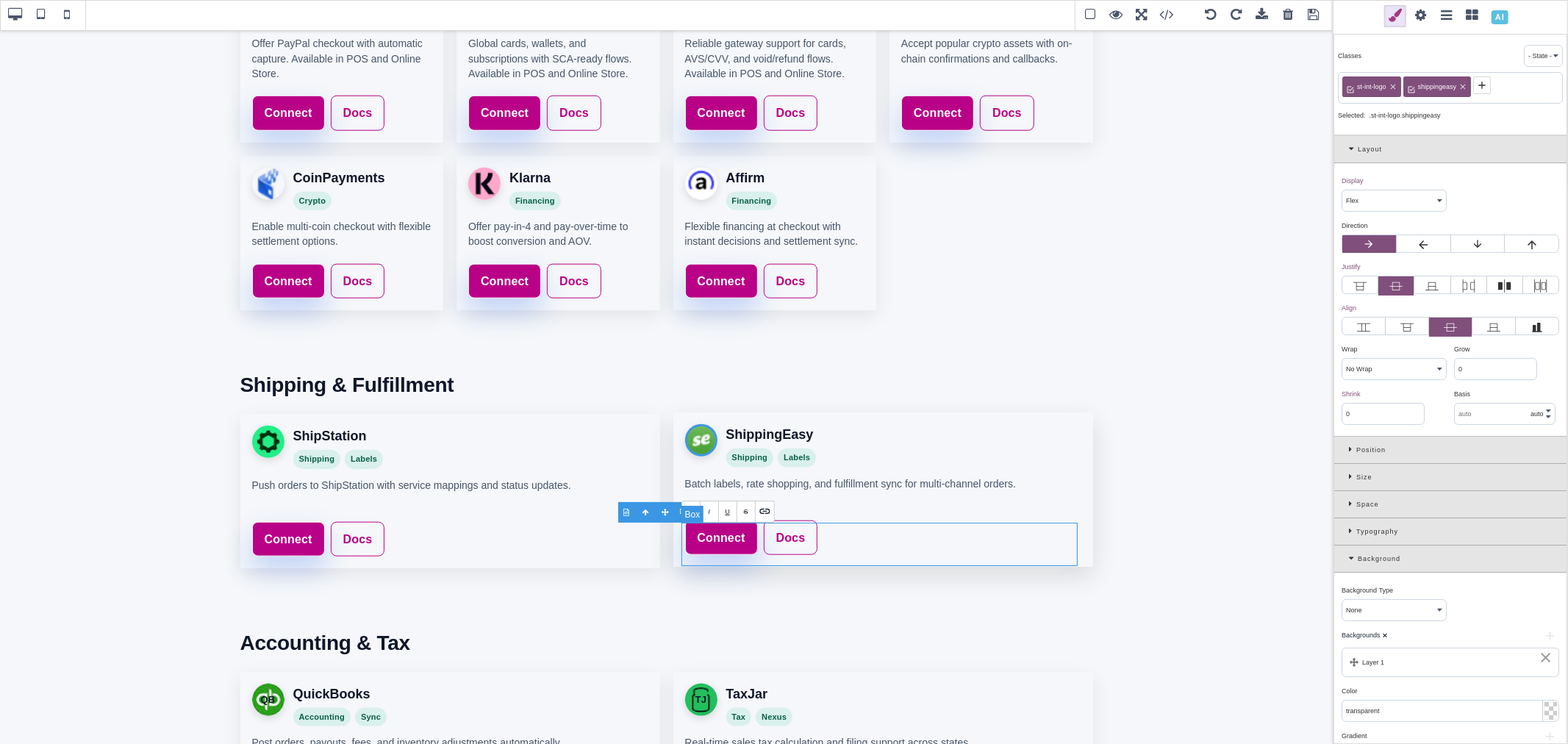
scroll to position [1301, 0]
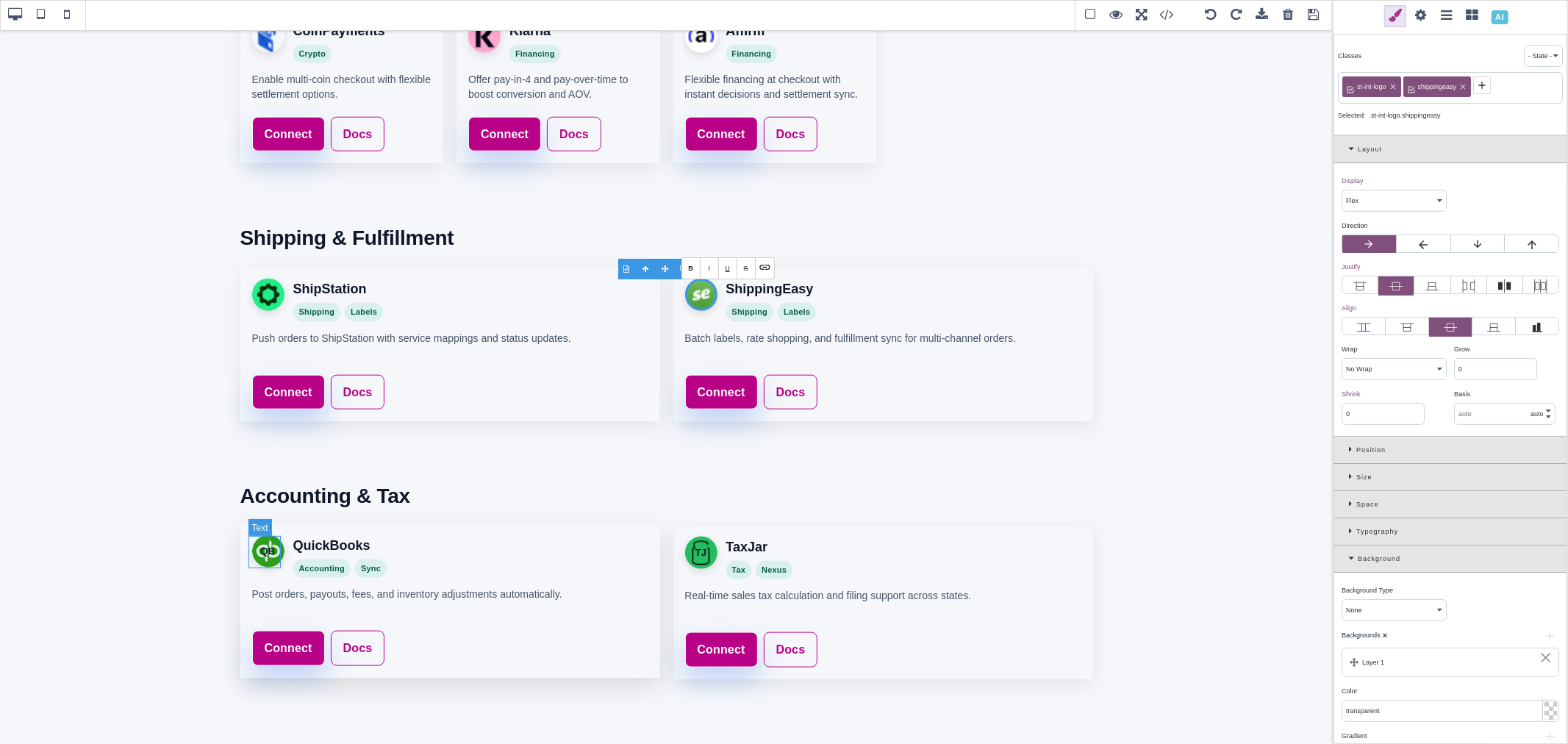
click at [265, 553] on div "QB" at bounding box center [268, 551] width 33 height 33
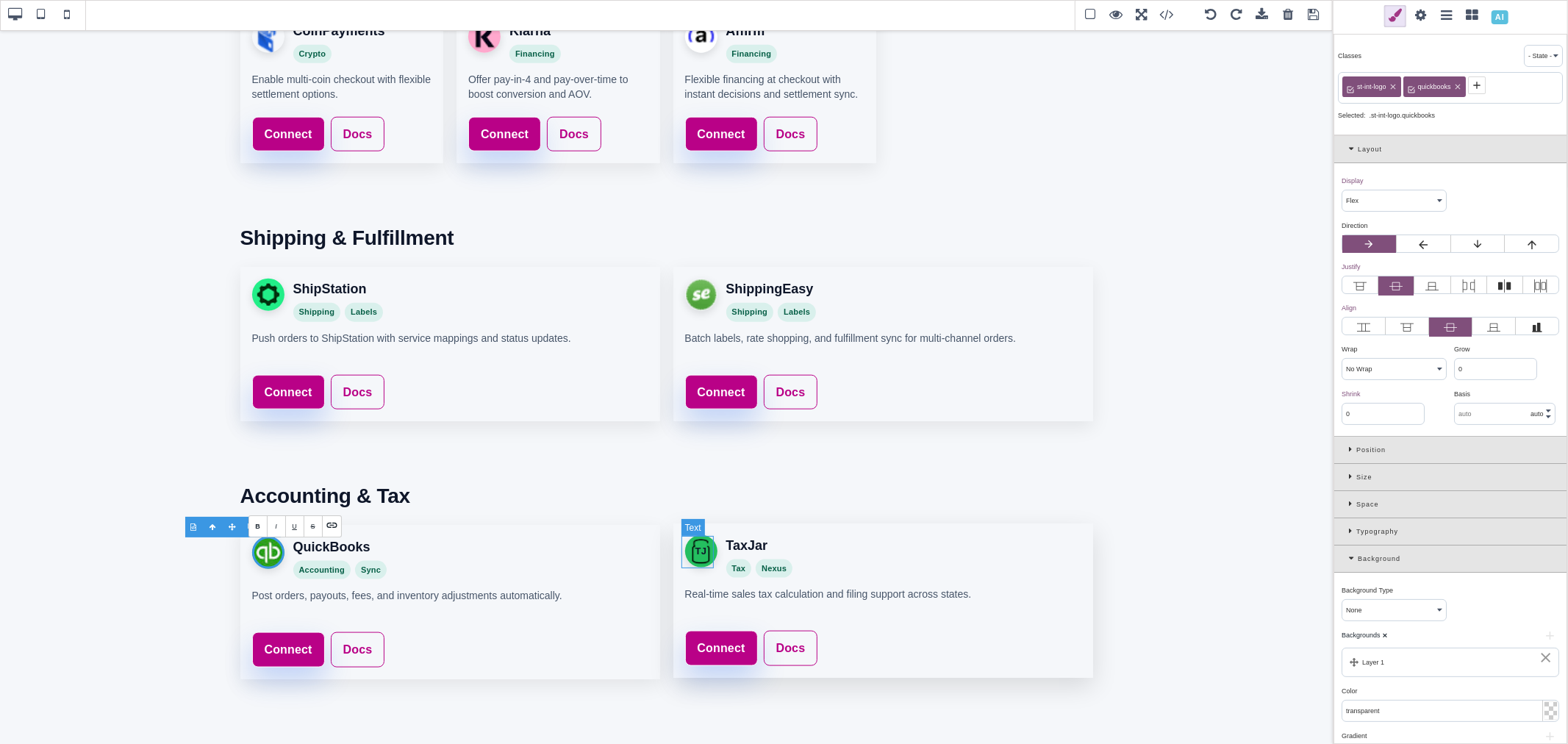
click at [693, 548] on div "TJ" at bounding box center [701, 551] width 33 height 33
click at [697, 551] on div "TJ" at bounding box center [701, 551] width 33 height 33
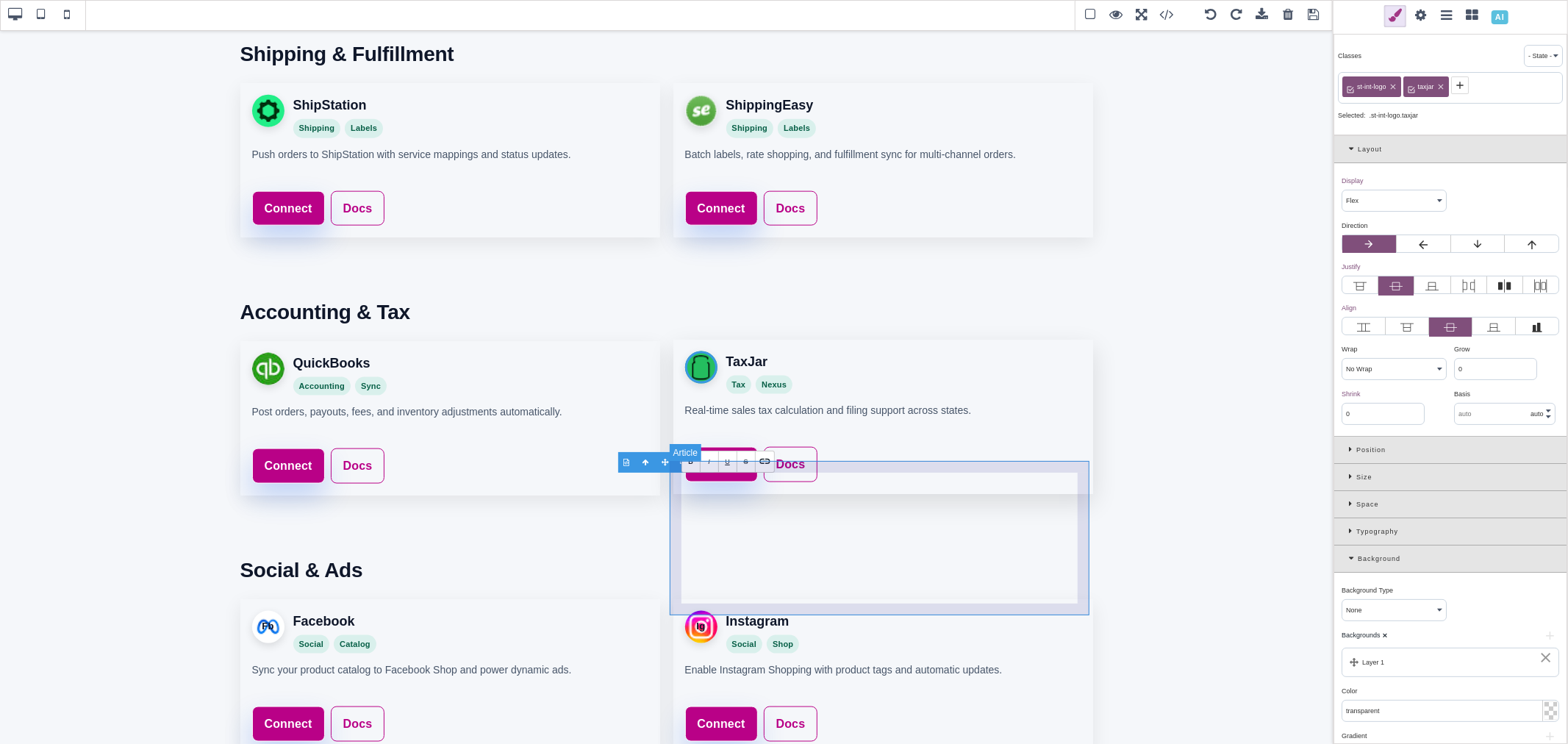
scroll to position [1546, 0]
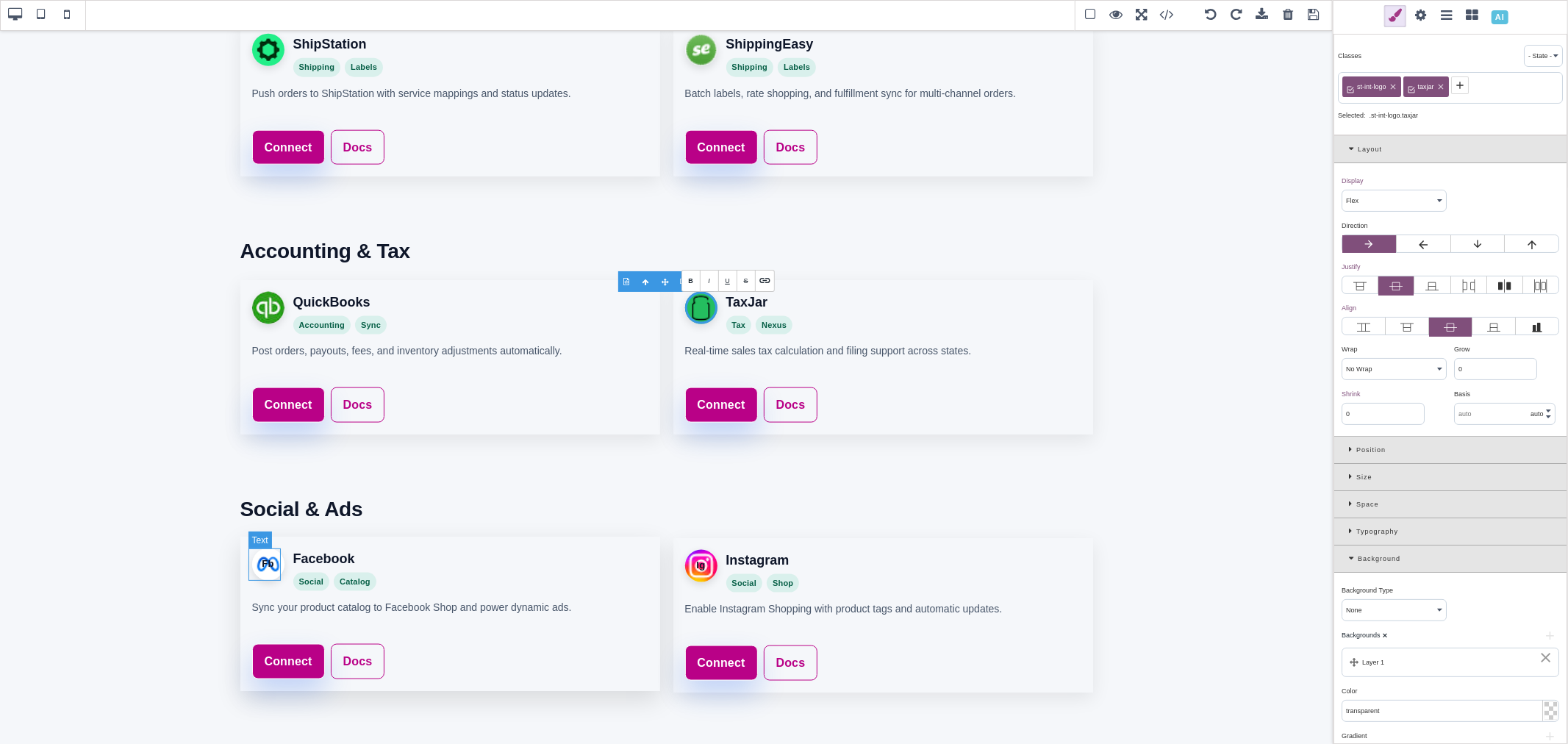
click at [264, 564] on div "Fb" at bounding box center [268, 564] width 33 height 33
click at [702, 563] on div "Ig" at bounding box center [701, 564] width 33 height 33
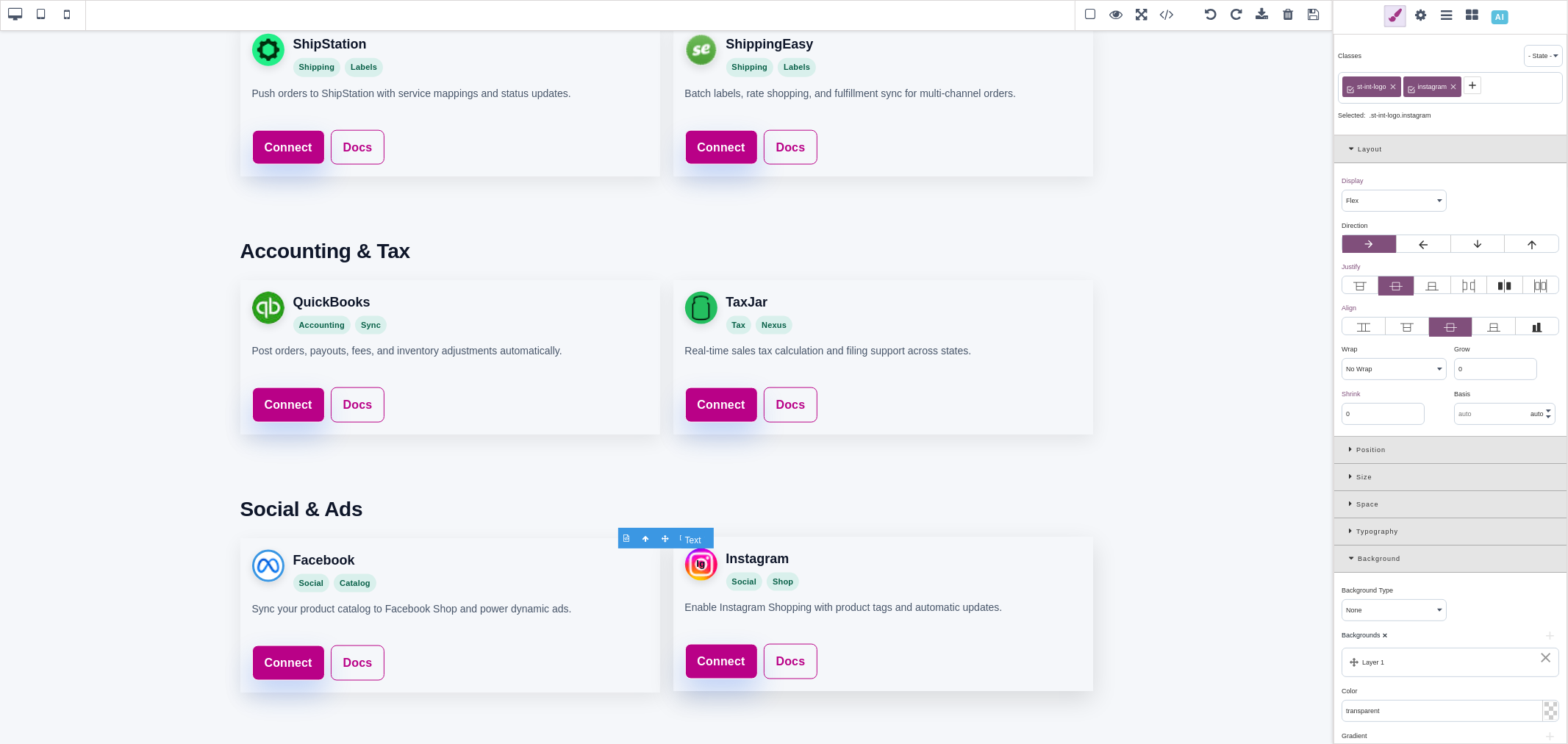
click at [702, 563] on div "Ig" at bounding box center [701, 564] width 33 height 33
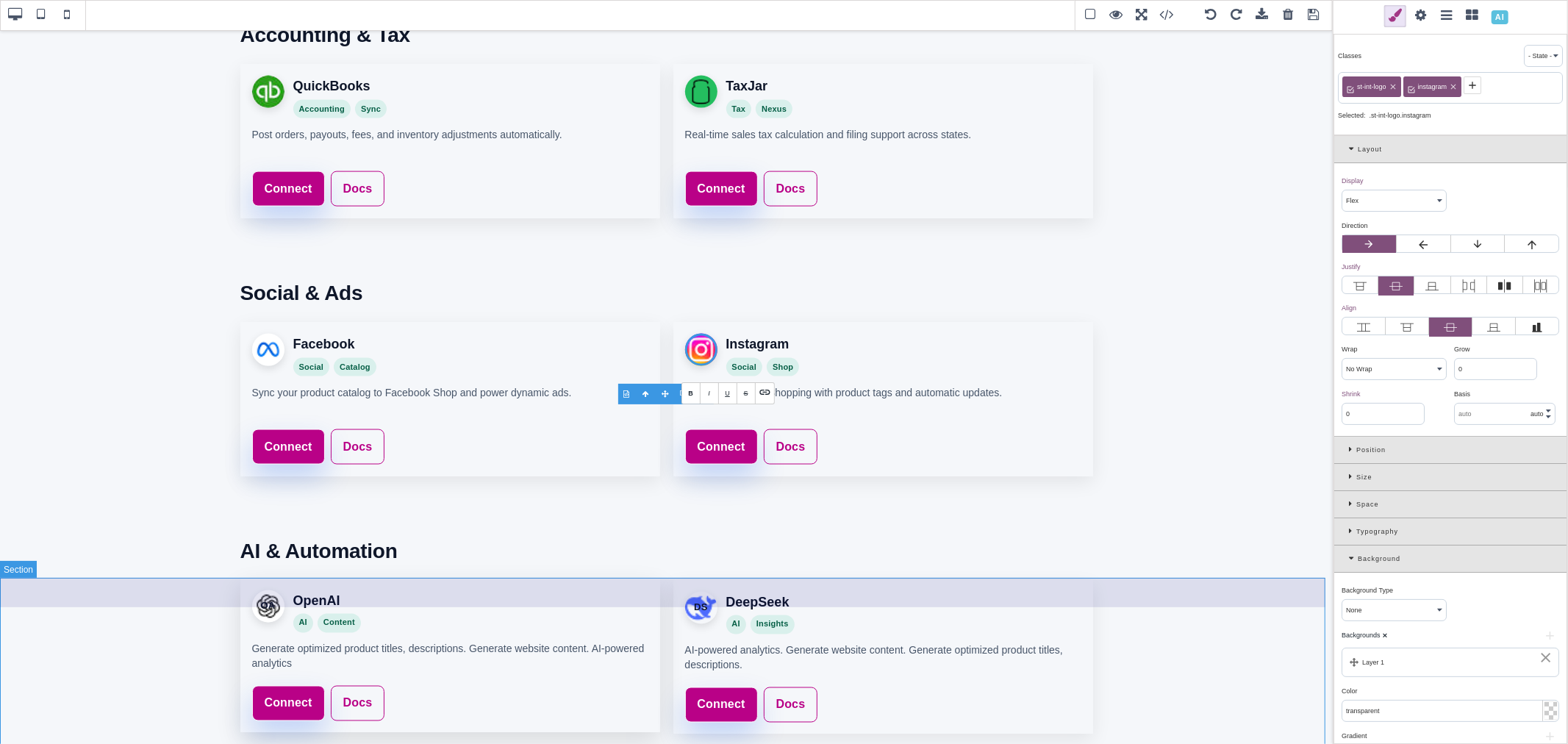
scroll to position [1790, 0]
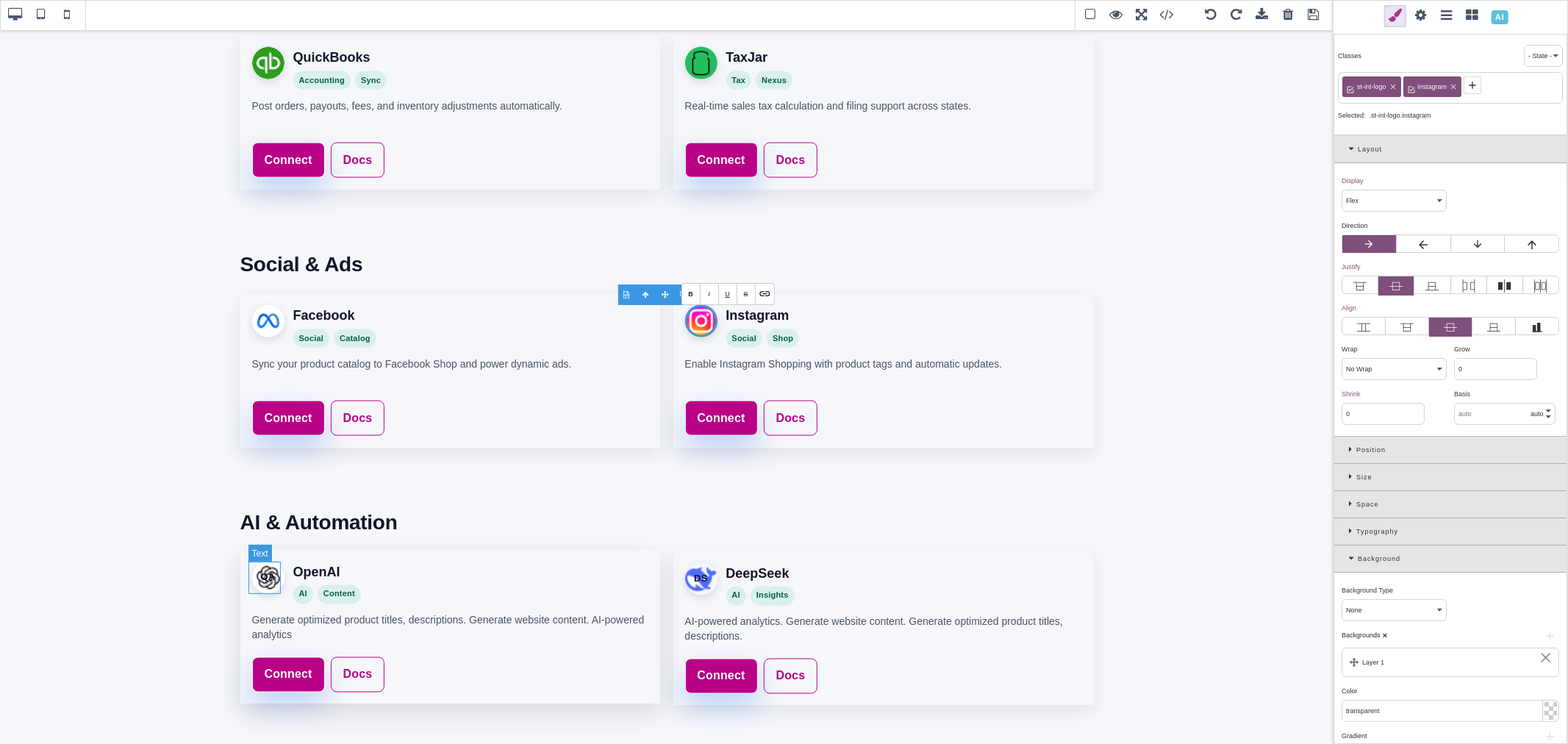
click at [266, 578] on div "OA" at bounding box center [268, 578] width 33 height 33
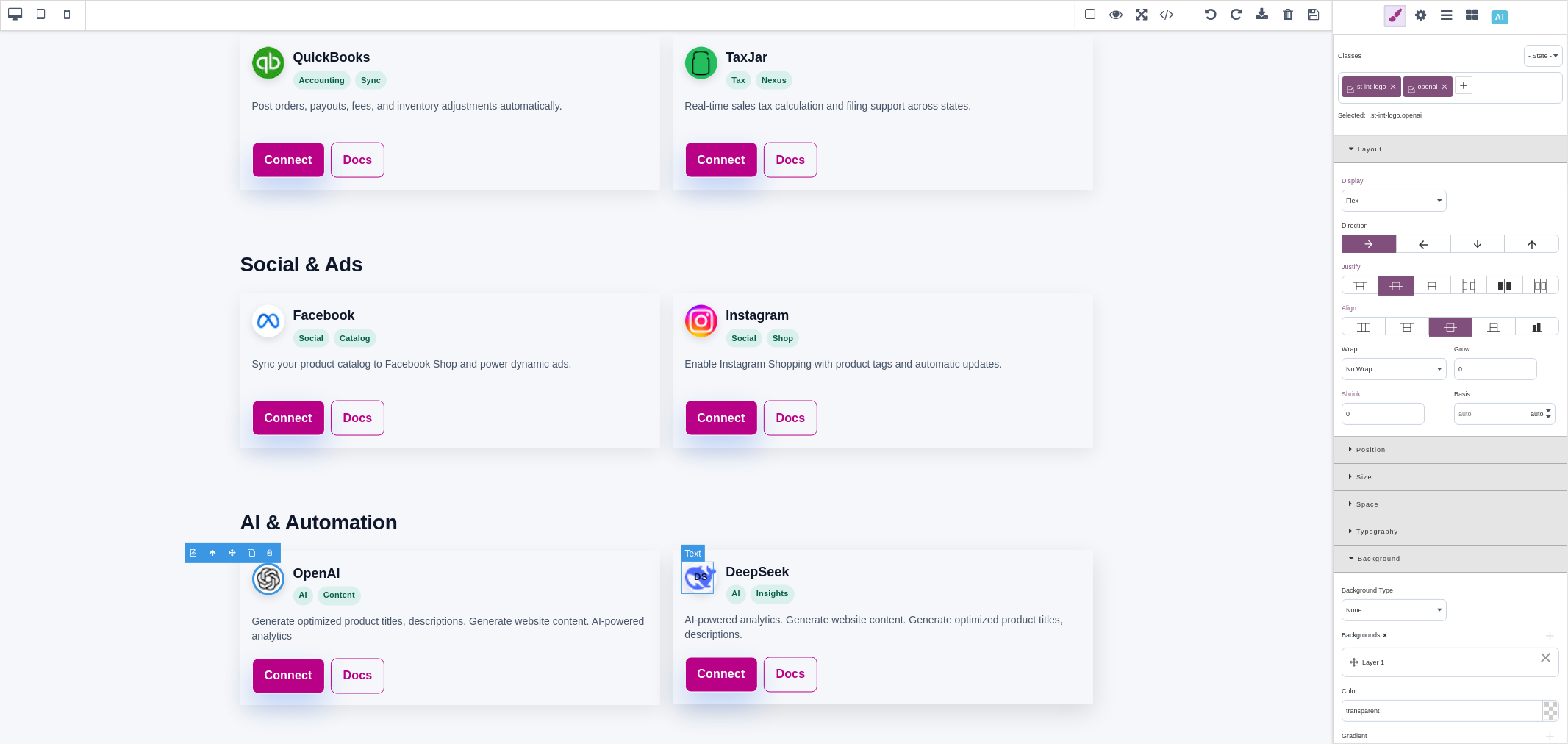
click at [693, 575] on div "DS" at bounding box center [701, 578] width 33 height 33
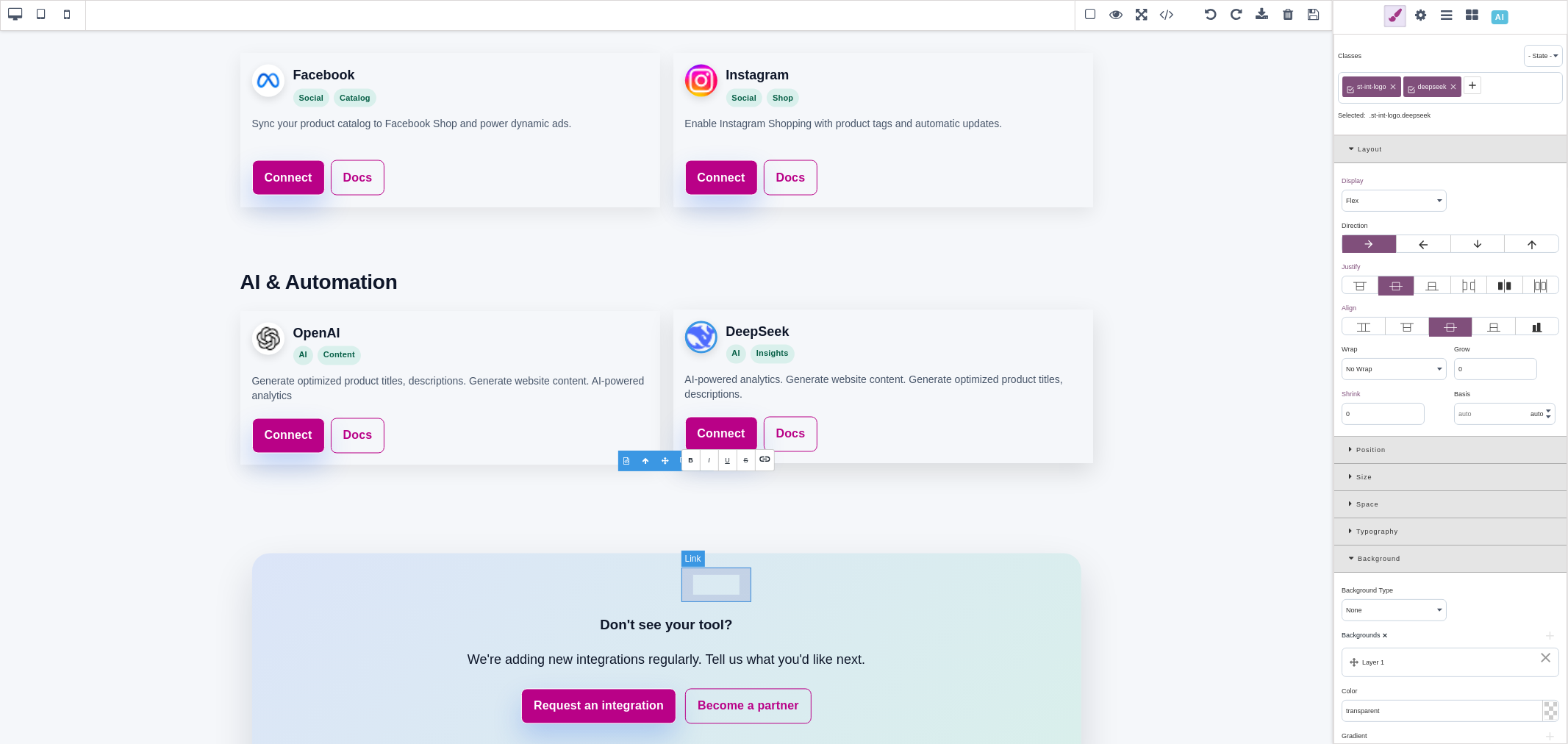
scroll to position [2036, 0]
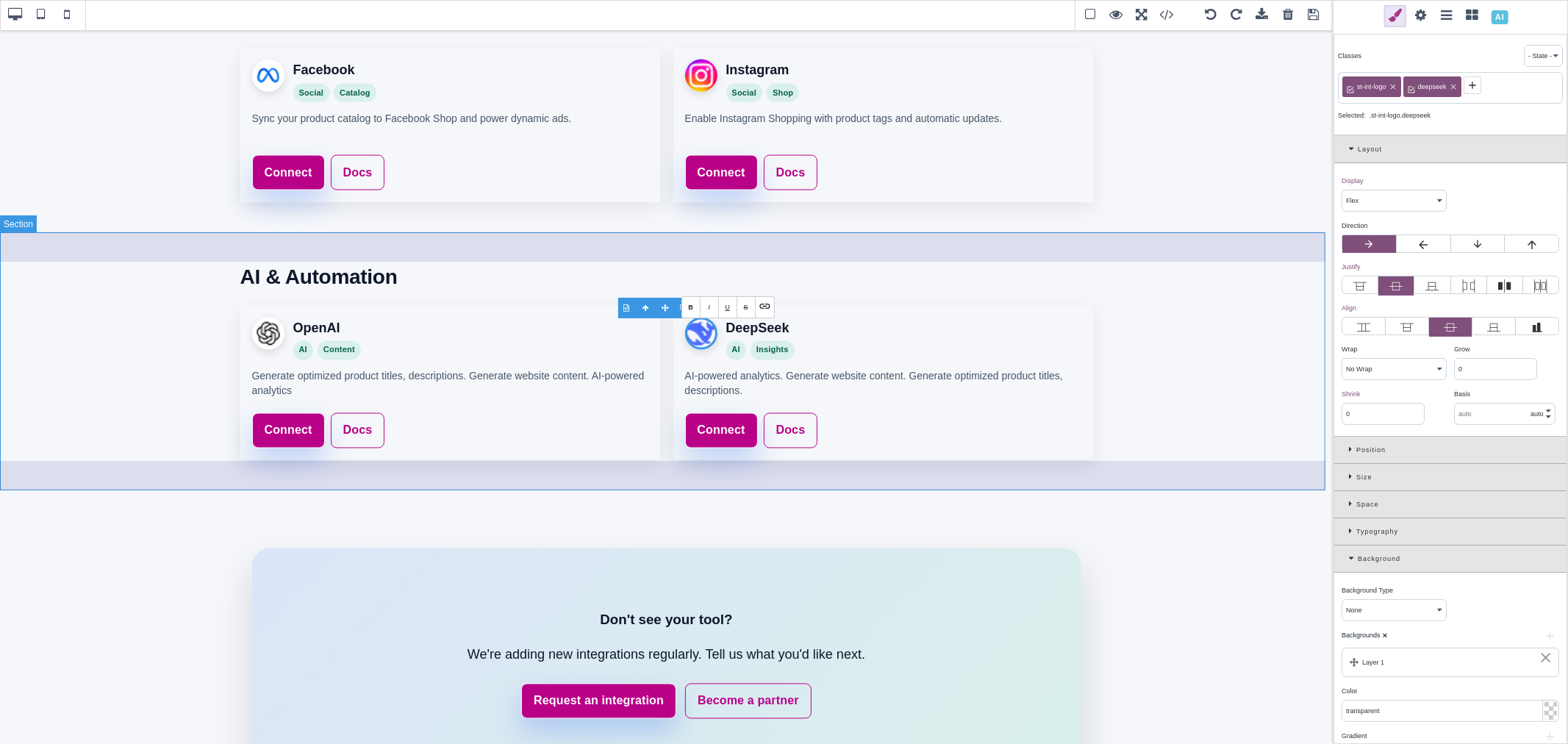
click at [1240, 277] on section "AI & Automation OpenAI AI Content Generate optimized product titles, descriptio…" at bounding box center [667, 360] width 1333 height 258
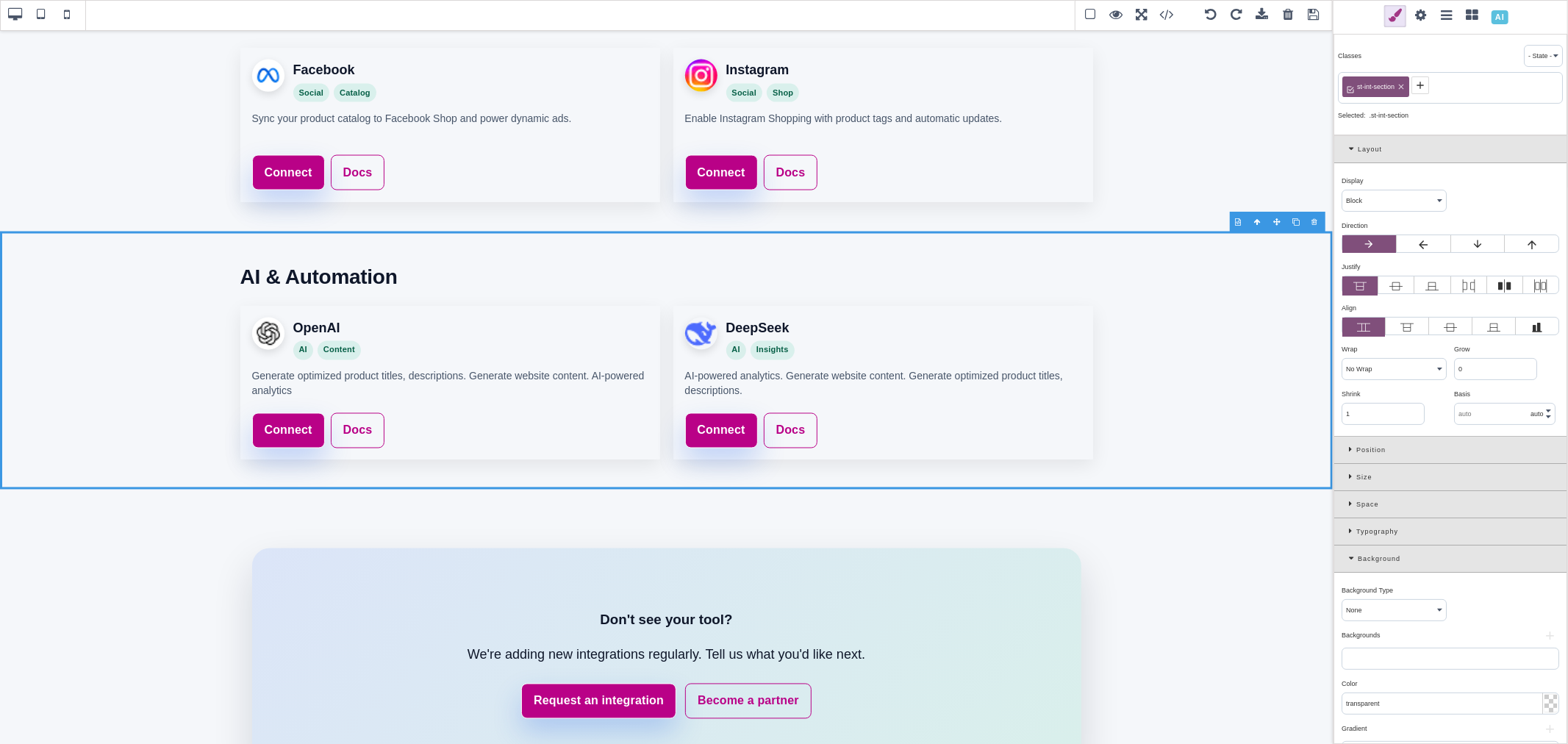
click at [1320, 15] on span at bounding box center [1314, 15] width 22 height 22
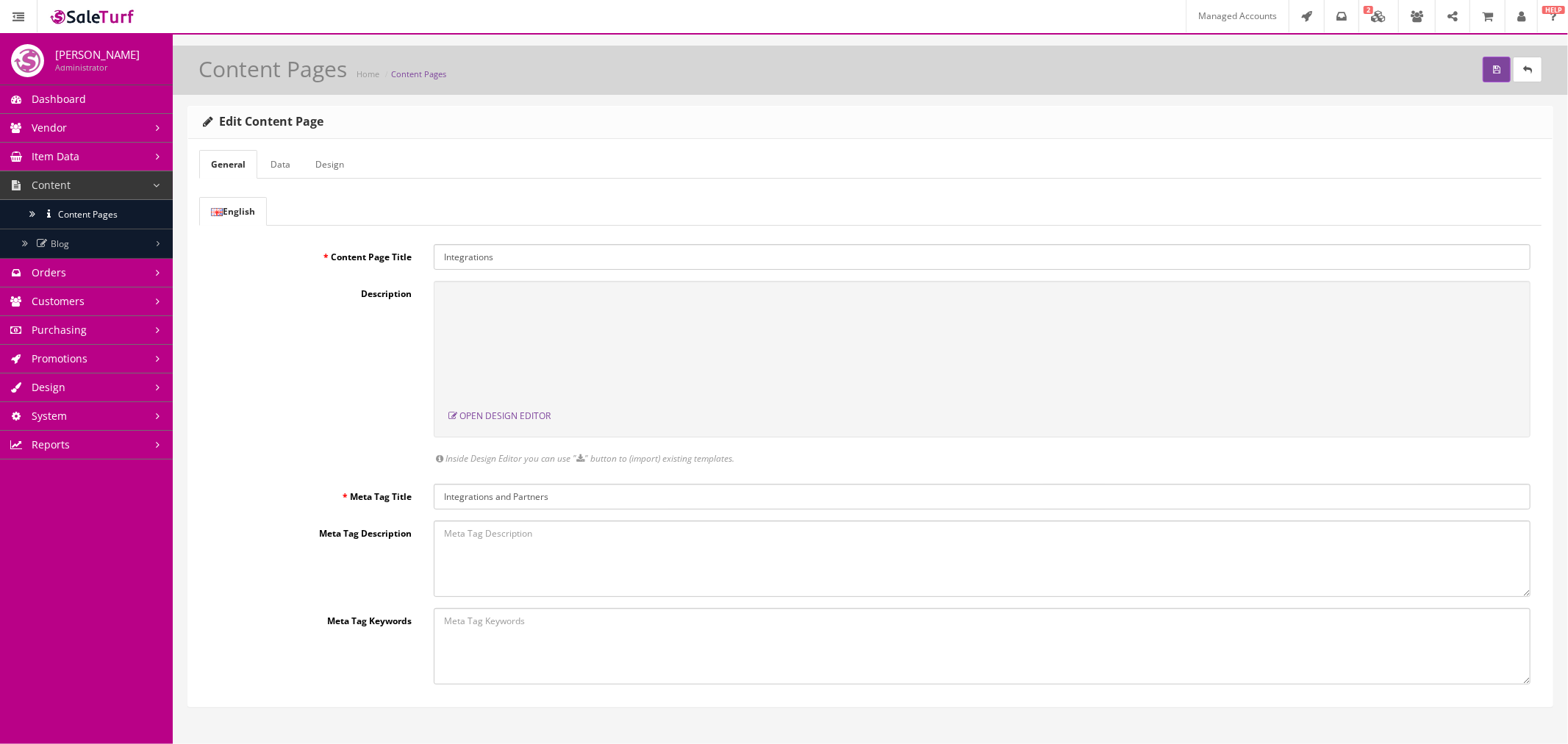
scroll to position [0, 0]
click at [1493, 65] on icon "submit" at bounding box center [1496, 69] width 8 height 9
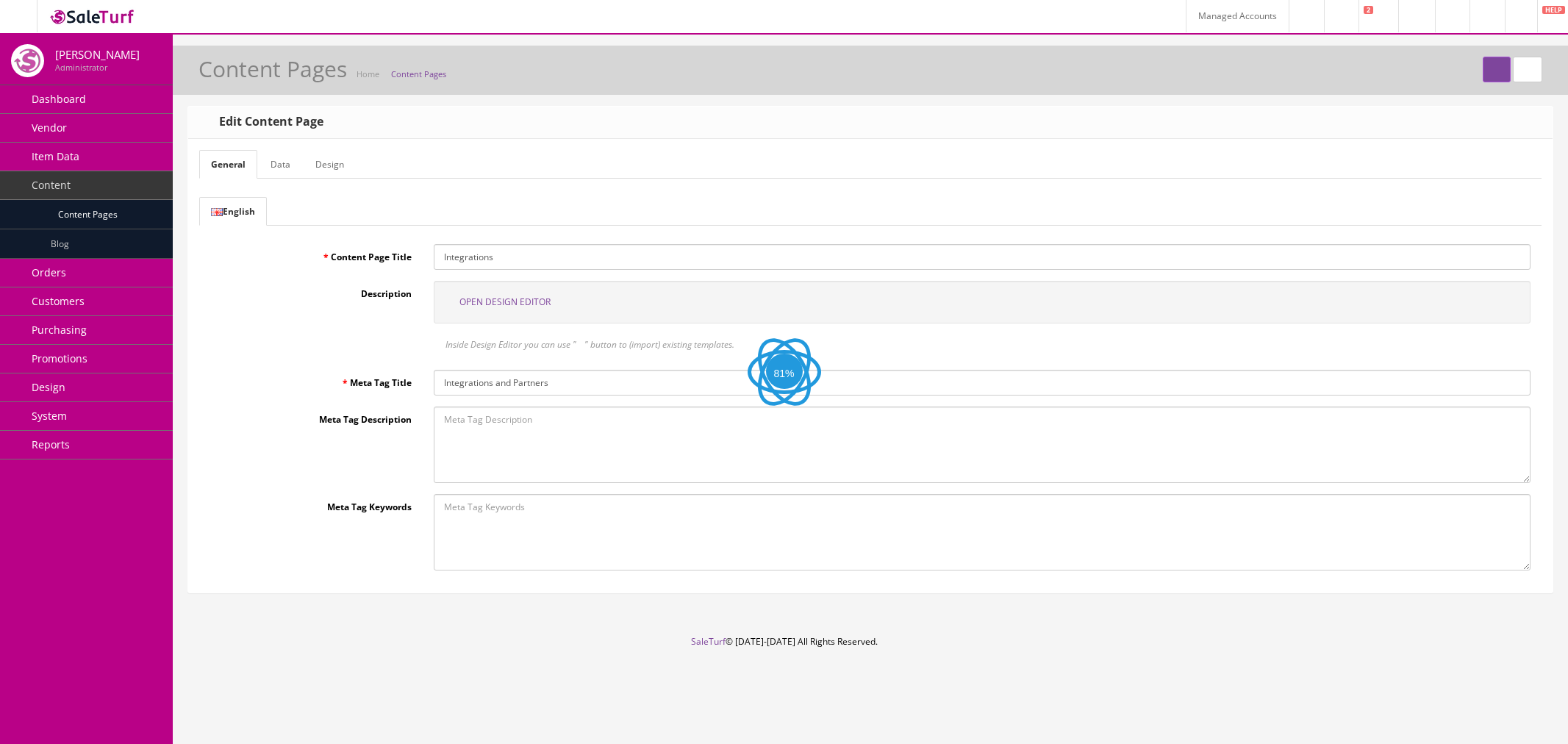
select select "inherit"
select select "manual"
select select "px"
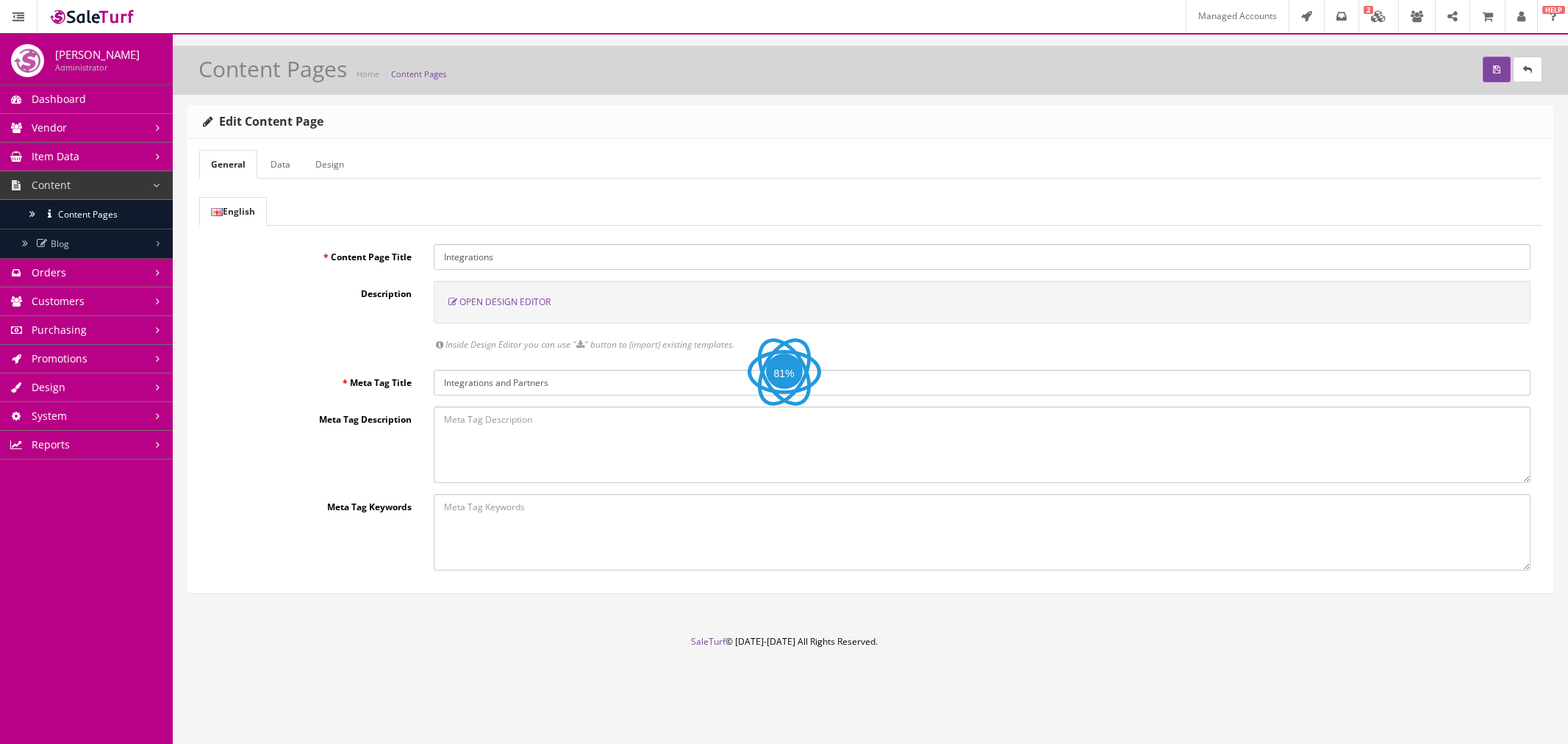
select select "px"
select select "%"
select select "px"
select select "solid"
click at [469, 298] on span "Open Design Editor" at bounding box center [504, 301] width 91 height 13
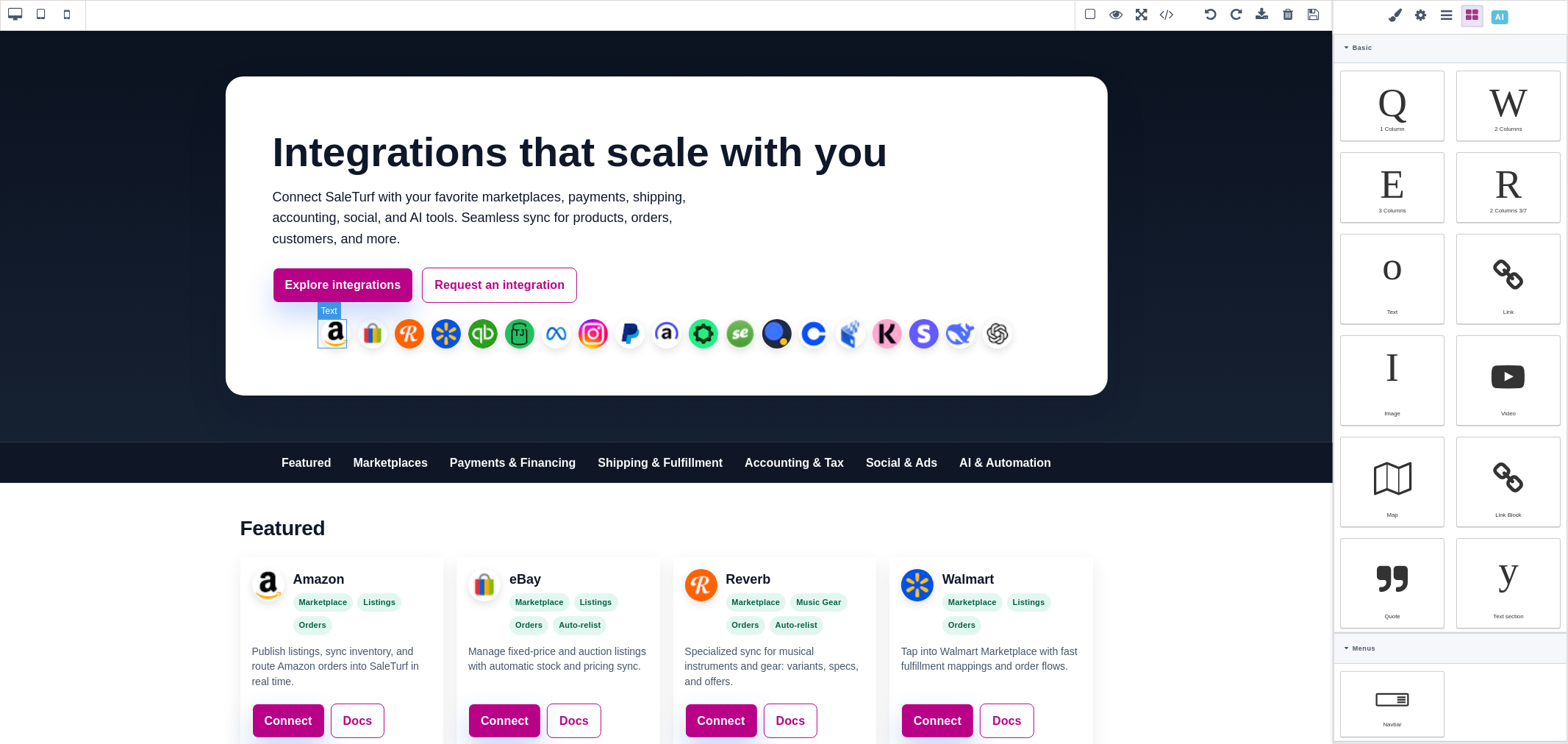
click at [340, 335] on li "Amazon" at bounding box center [335, 334] width 29 height 29
select select "flex"
select select
select select "700"
select select
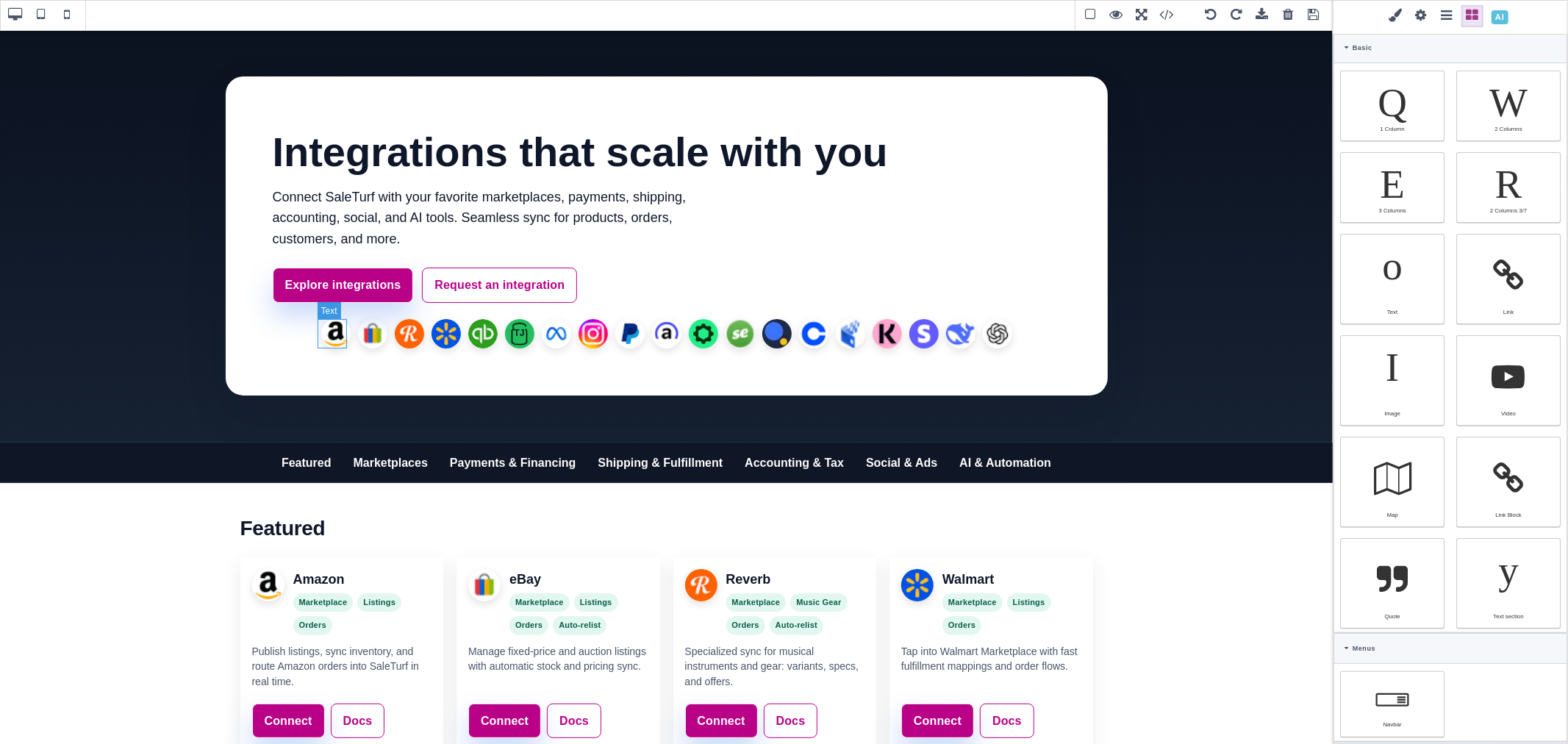
type input "19.2px"
type input "0.2"
select select "px"
select select
type input "50"
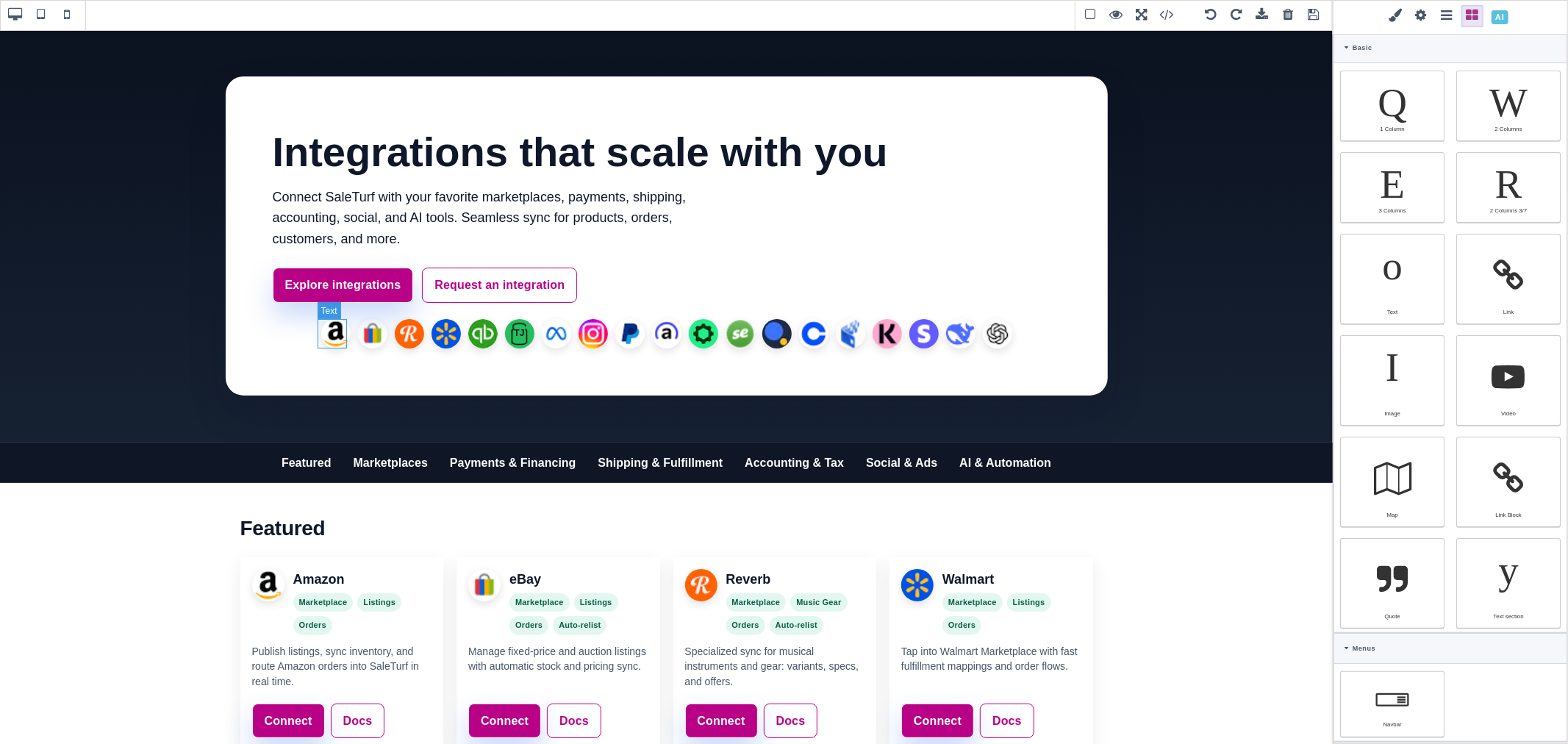
type input "50"
select select "%"
type input "50"
select select "%"
type input "50"
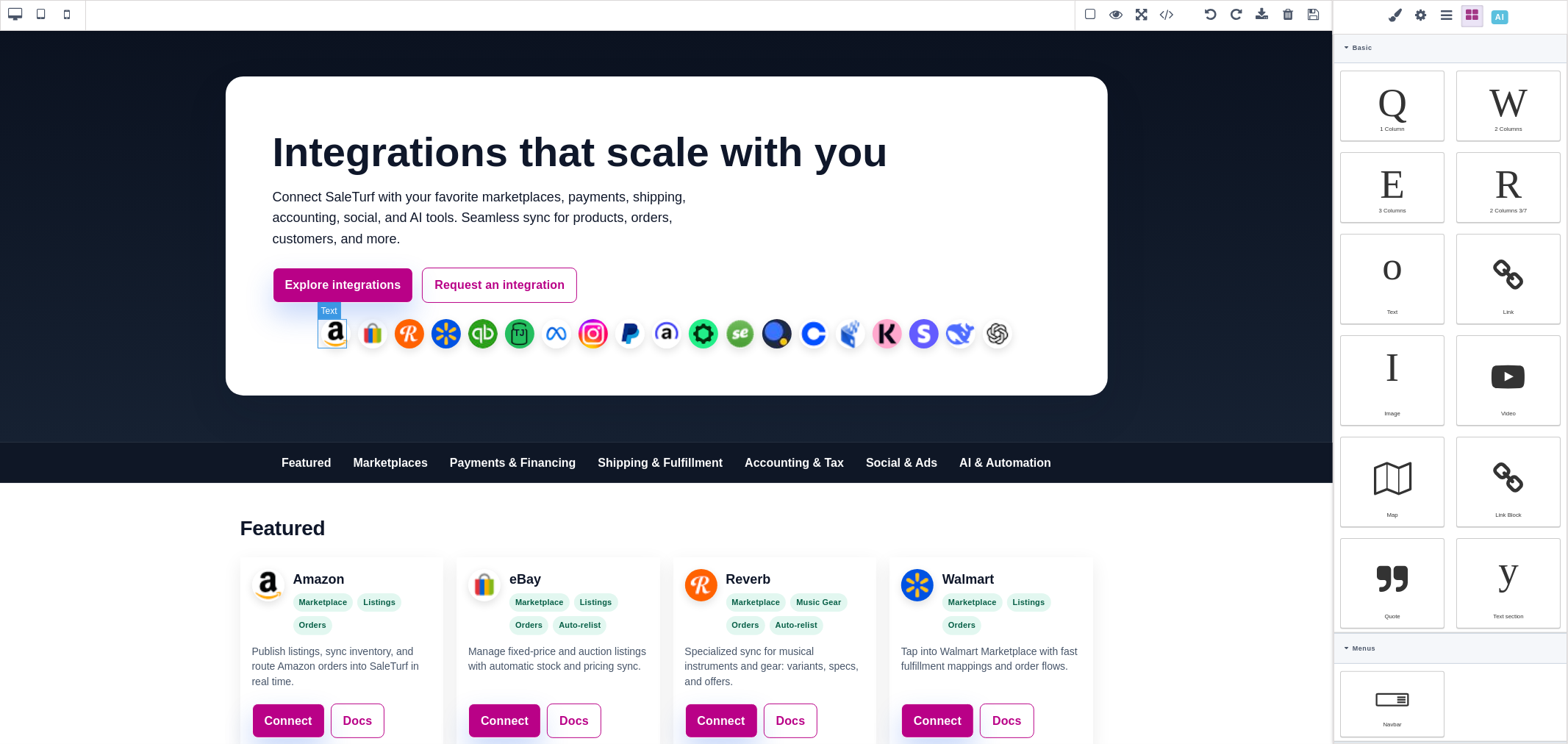
select select "%"
type input "50"
select select "%"
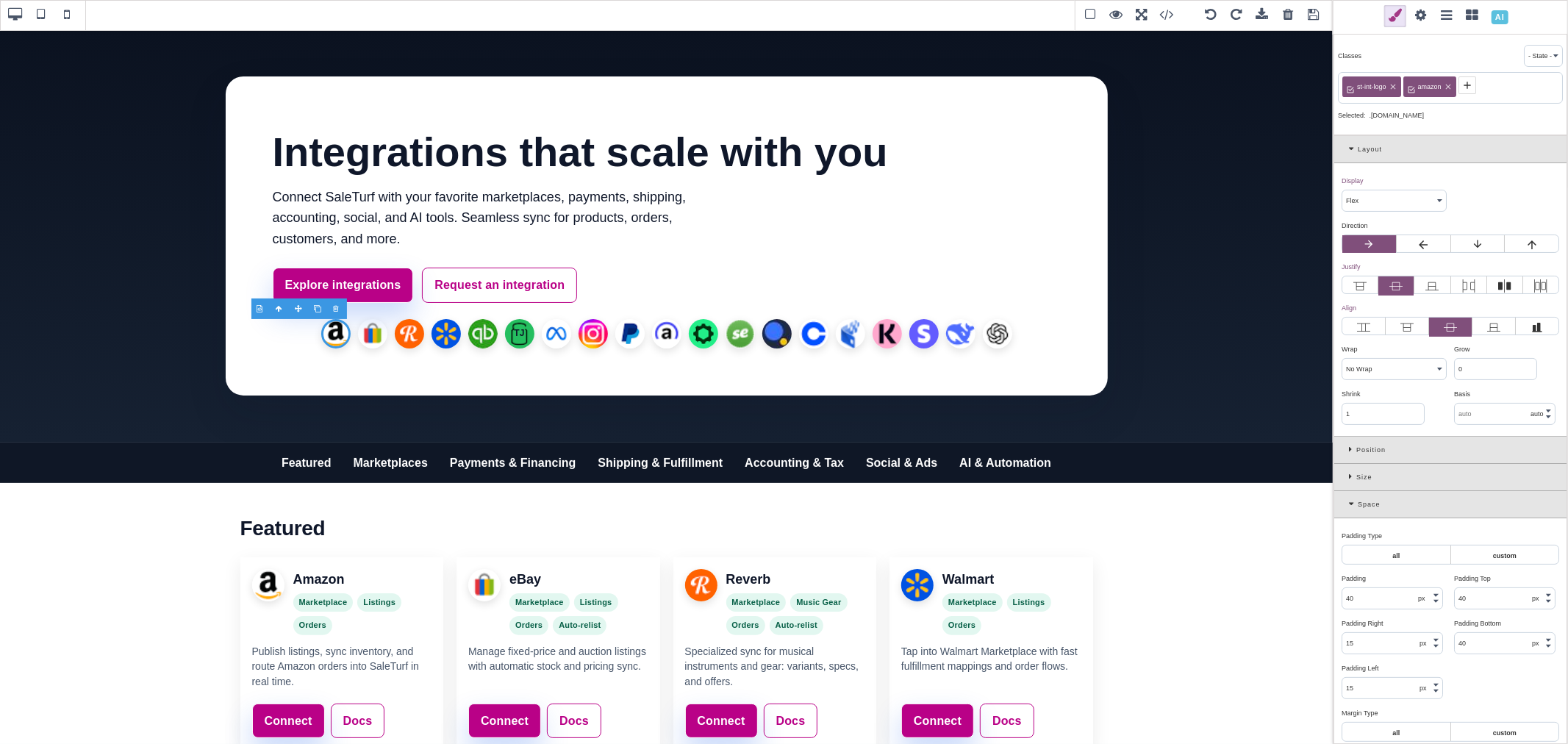
click at [1417, 18] on span at bounding box center [1421, 16] width 22 height 22
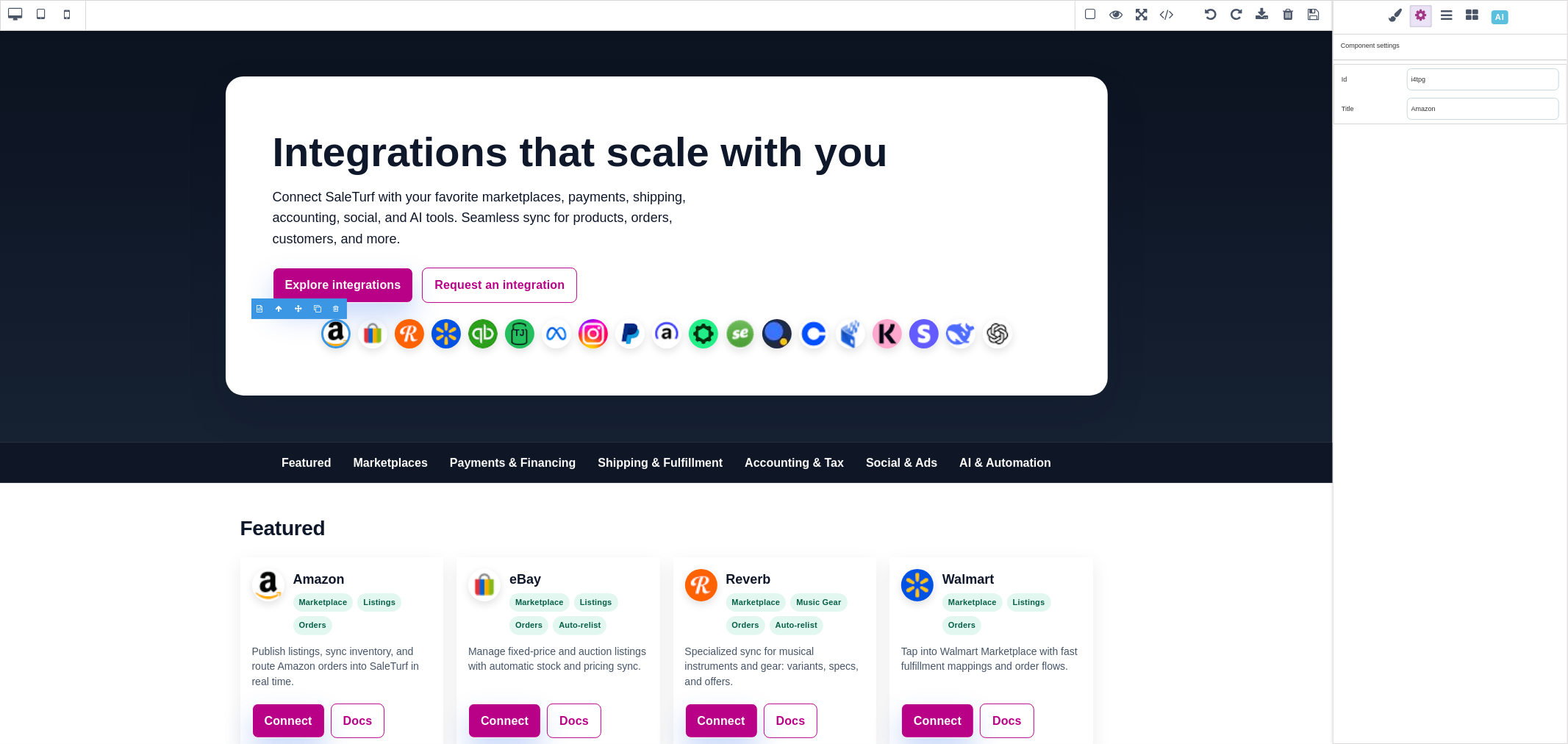
click at [1401, 18] on span at bounding box center [1395, 16] width 22 height 22
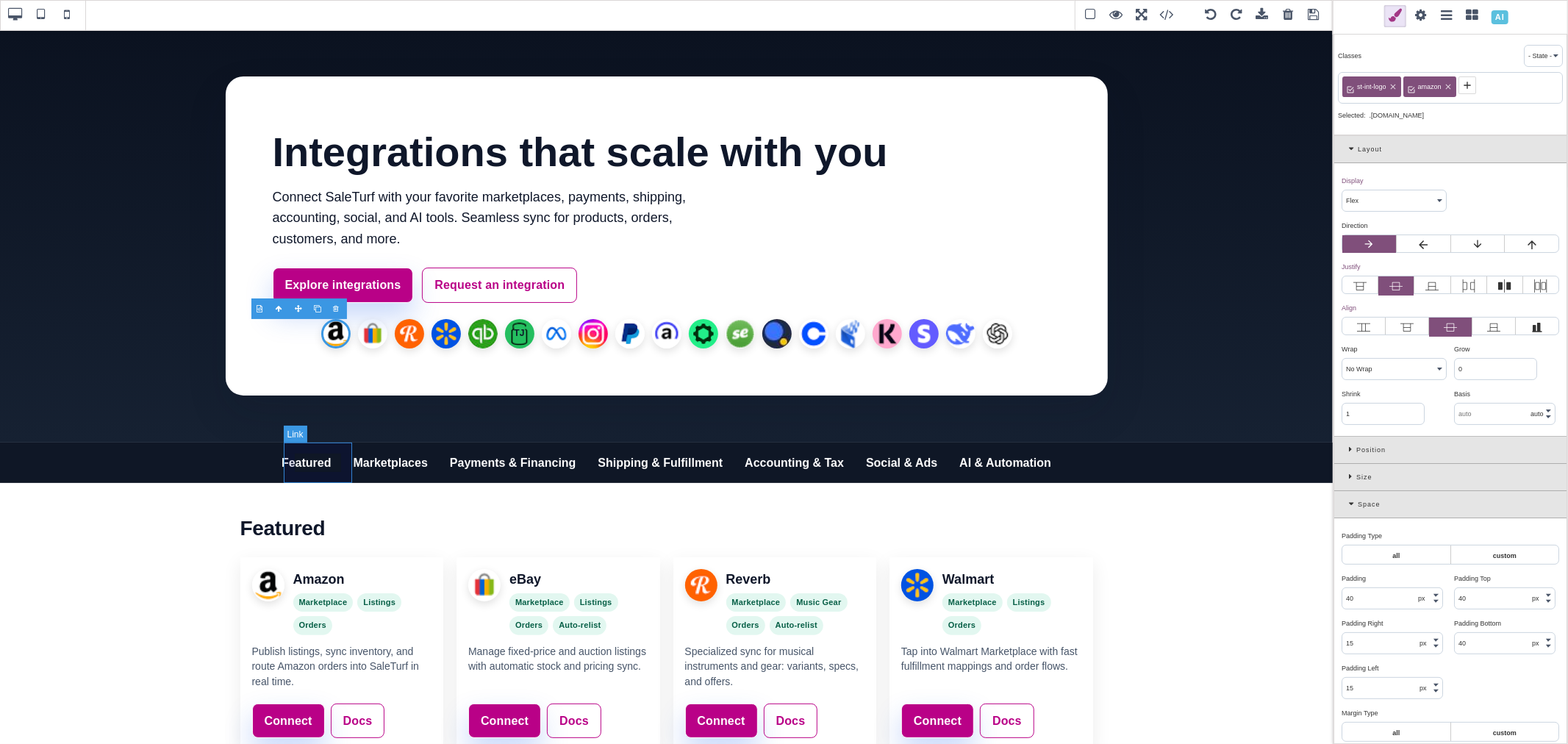
click at [343, 475] on link "Featured" at bounding box center [306, 462] width 72 height 41
select select "block"
type input "15"
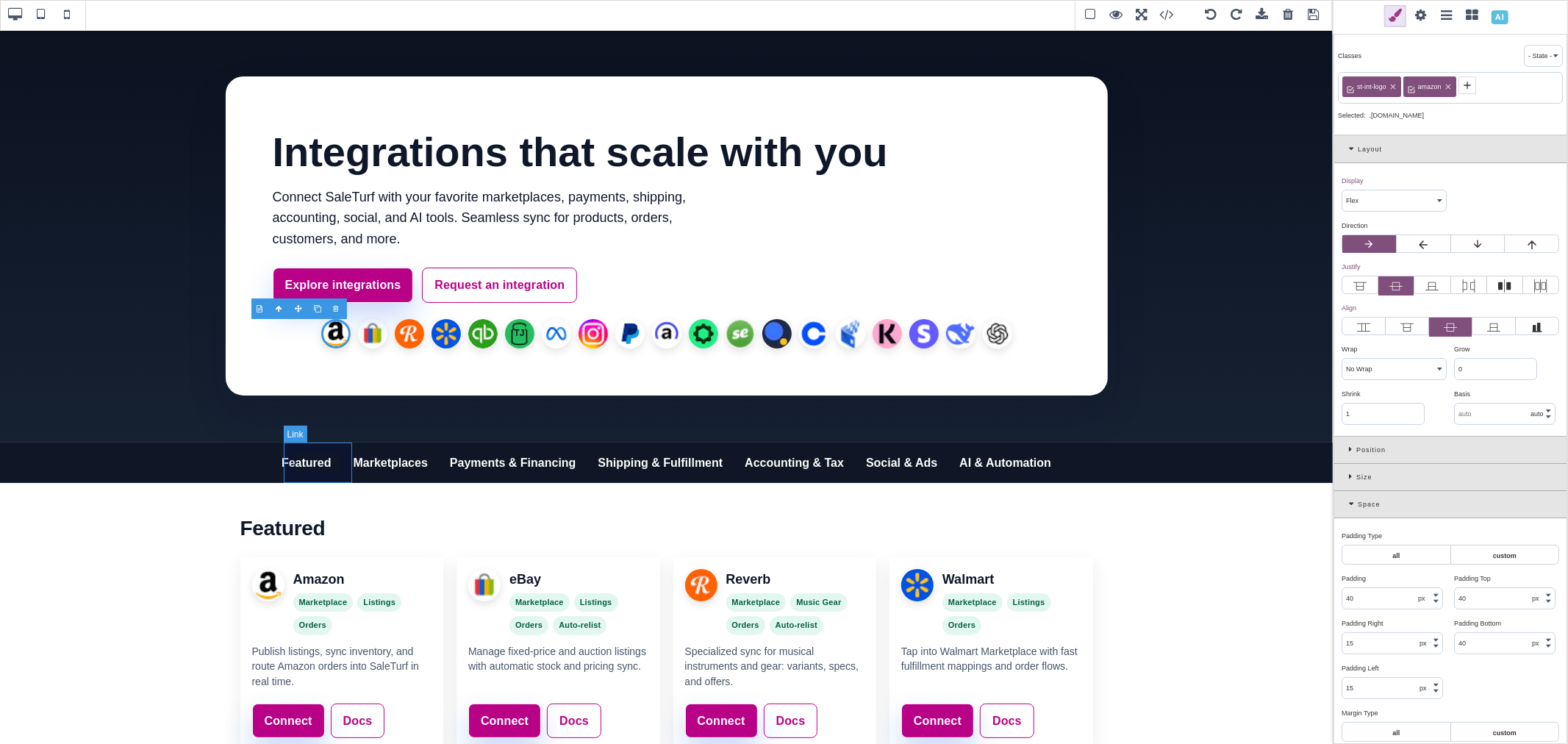
type input "rgb(141, 1, 103)"
select select "600"
select select
type input "25.6px"
select select "normal"
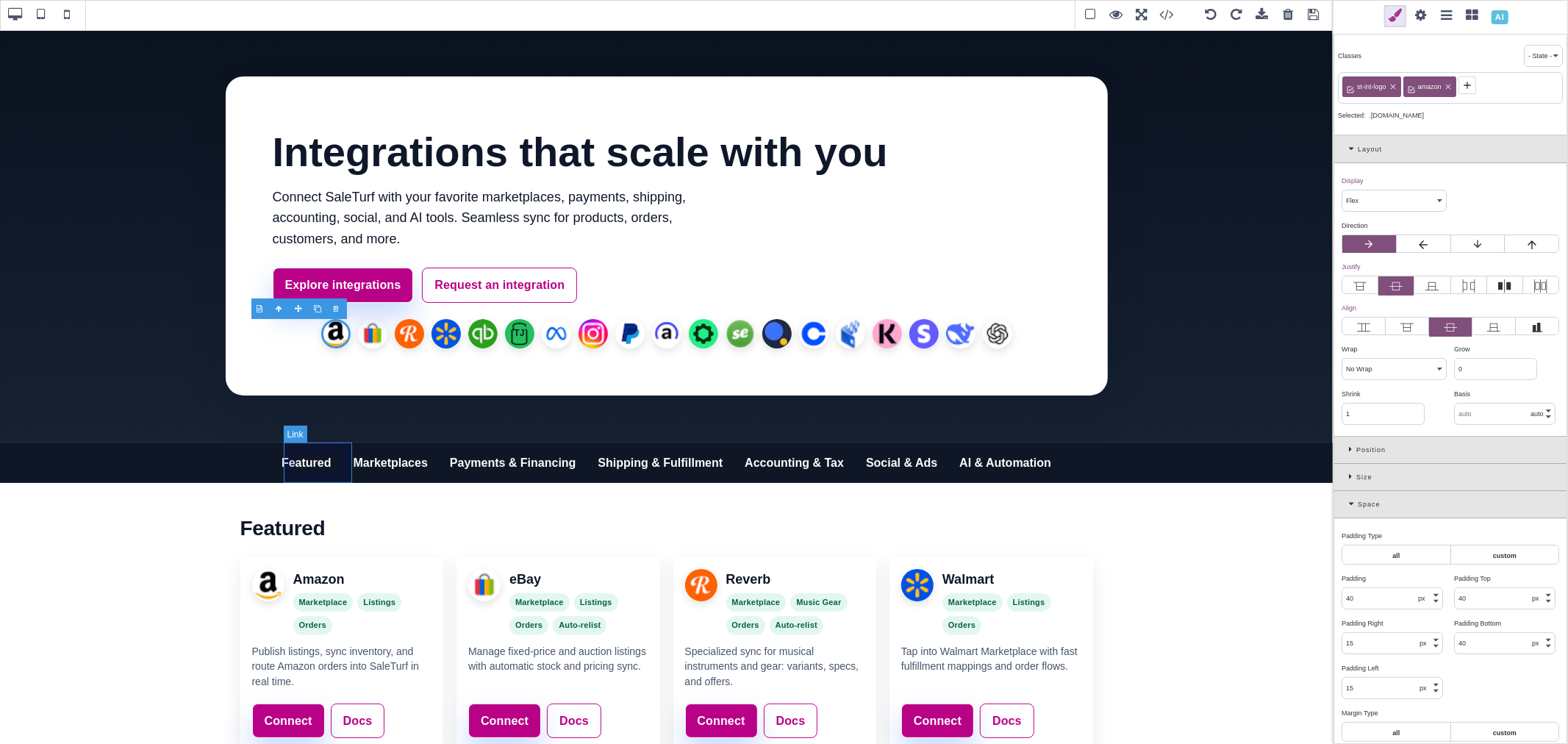
select select
type input "rgb(141, 1, 103)"
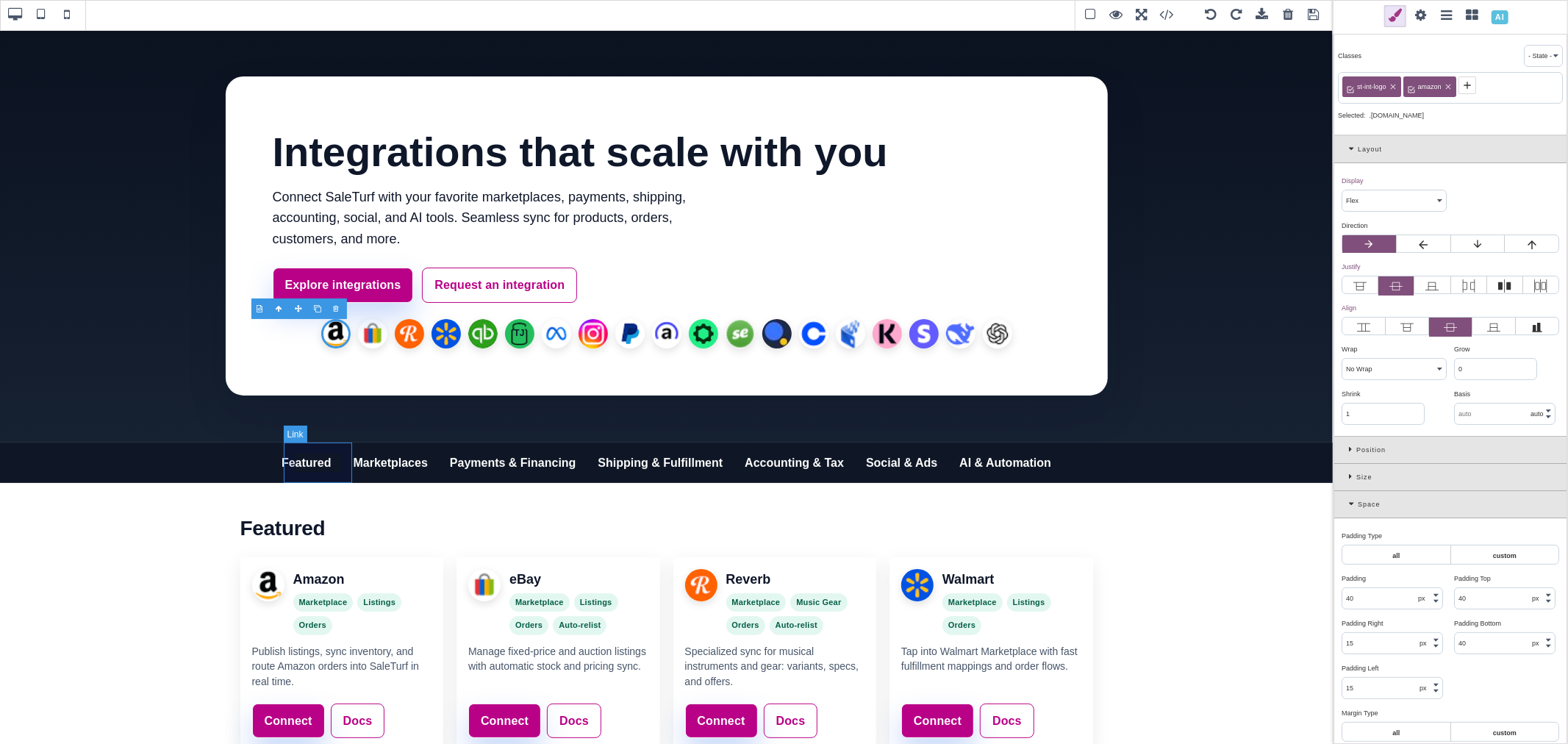
type input "0"
select select "px"
type input "0"
select select "px"
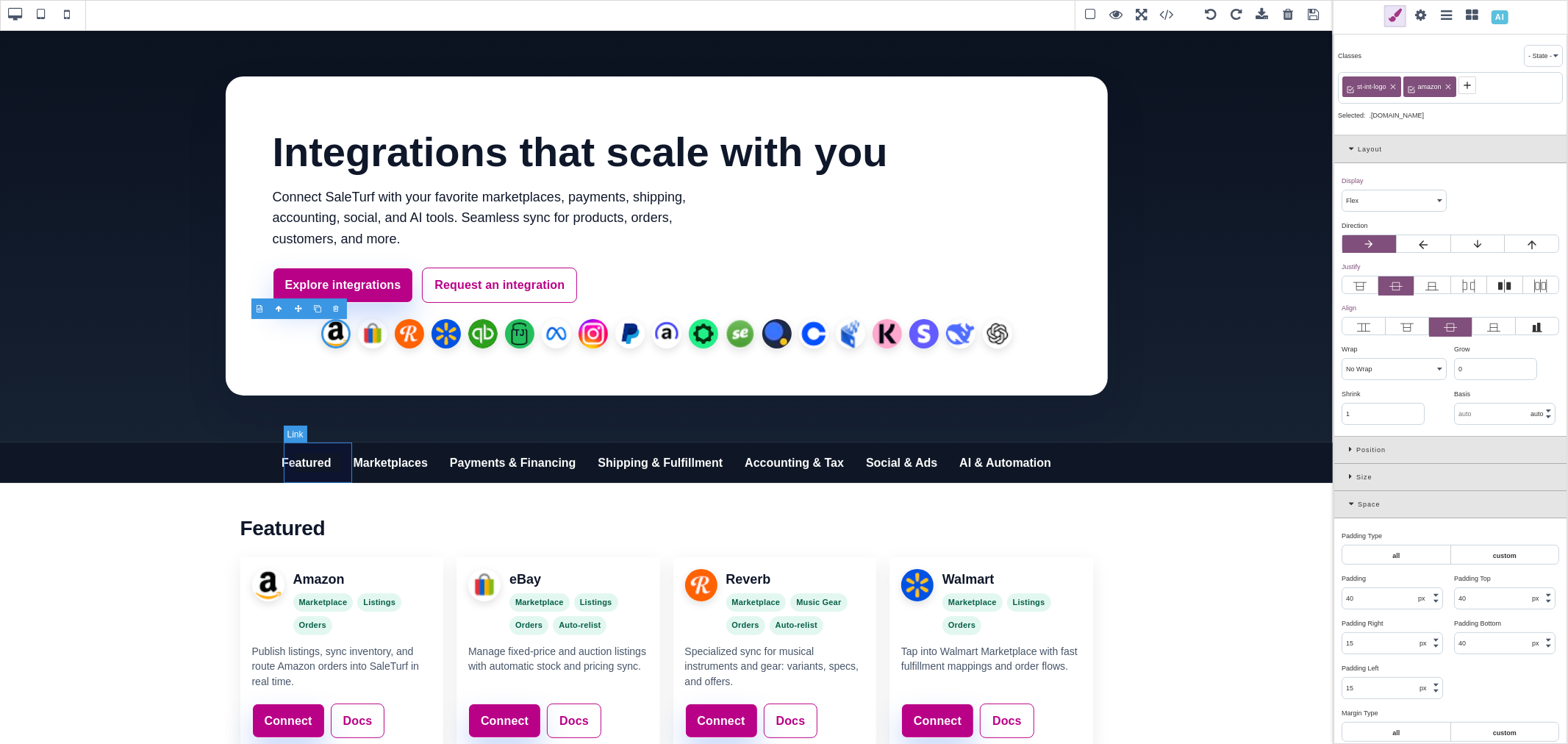
type input "0"
select select "px"
type input "0"
select select "px"
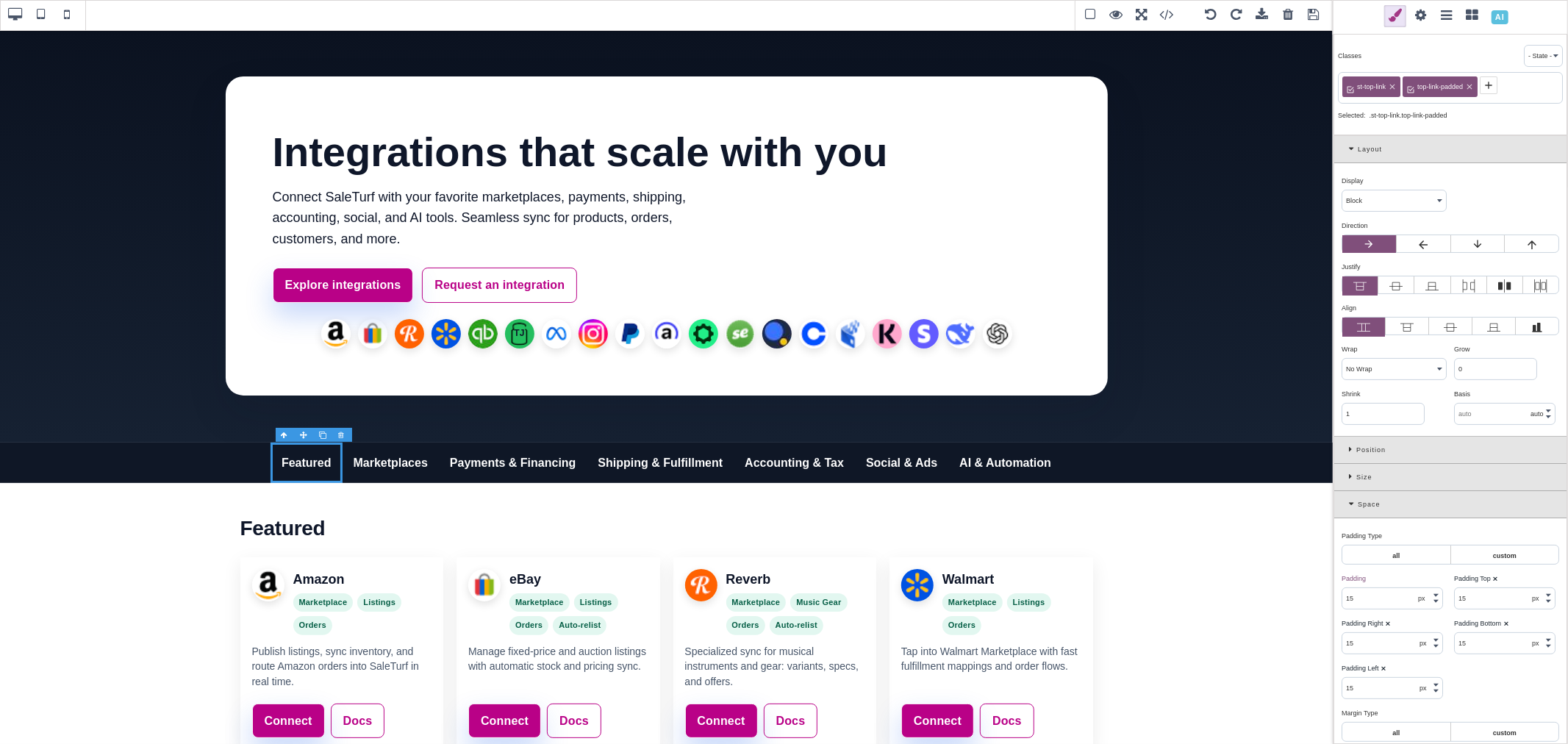
click at [1429, 17] on span at bounding box center [1421, 16] width 22 height 22
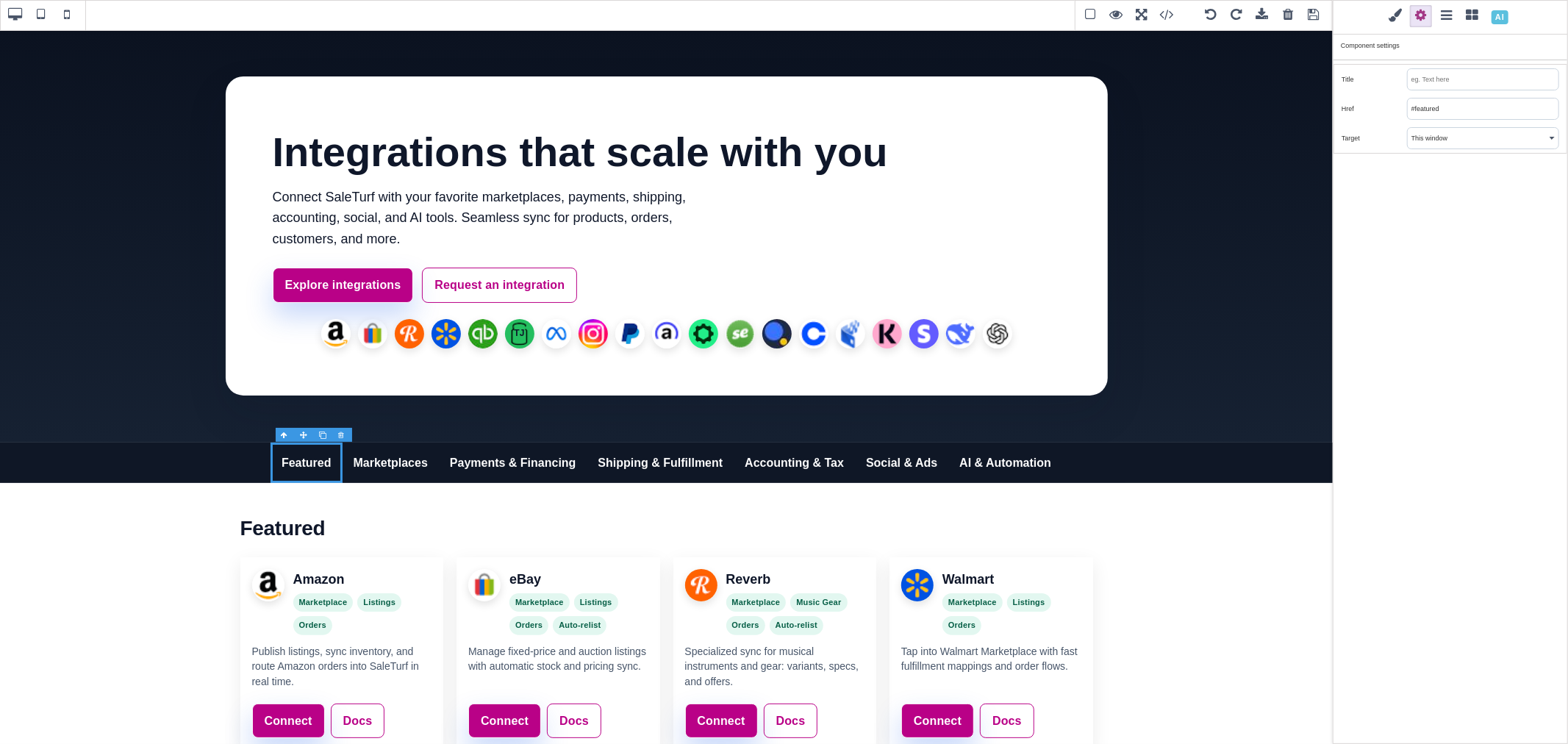
click at [1408, 112] on input "#featured" at bounding box center [1483, 109] width 151 height 21
paste input "/integrations"
type input "/integrations#featured"
click at [403, 477] on link "Marketplaces" at bounding box center [391, 462] width 96 height 41
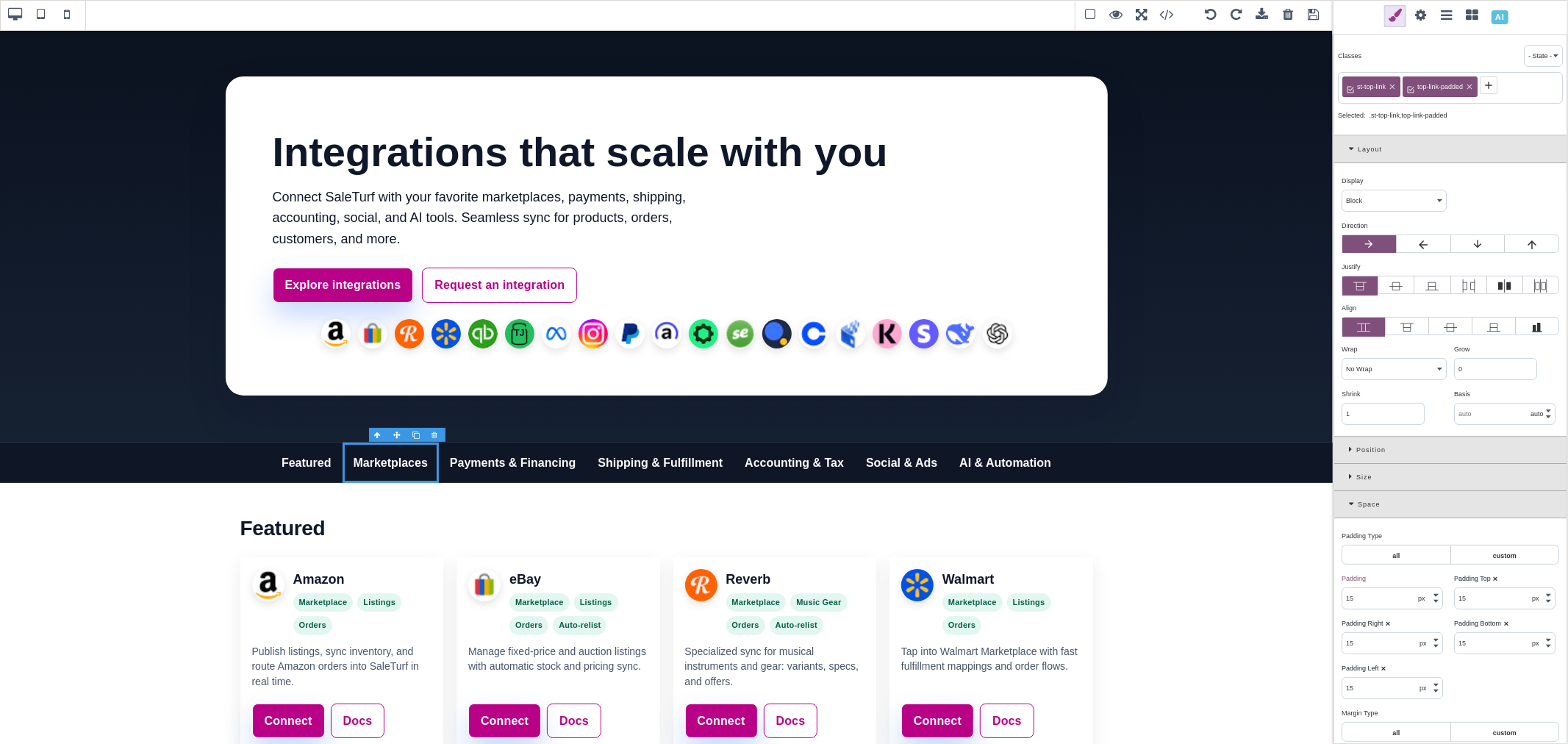
click at [1426, 21] on span at bounding box center [1421, 16] width 22 height 22
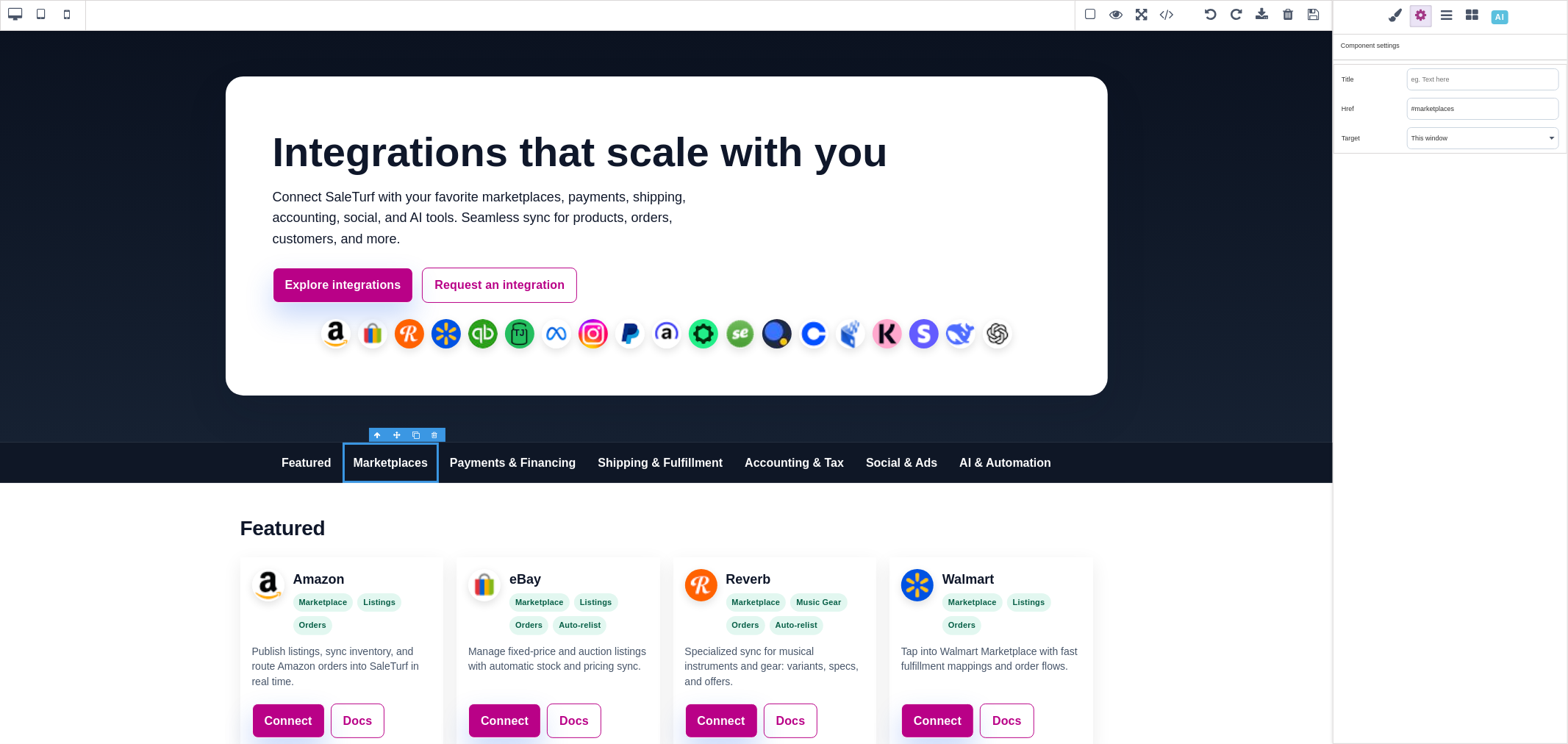
click at [1410, 111] on input "#marketplaces" at bounding box center [1483, 109] width 151 height 21
paste input "/integrations"
type input "/integrations#marketplaces"
click at [526, 471] on link "Payments & Financing" at bounding box center [513, 462] width 149 height 41
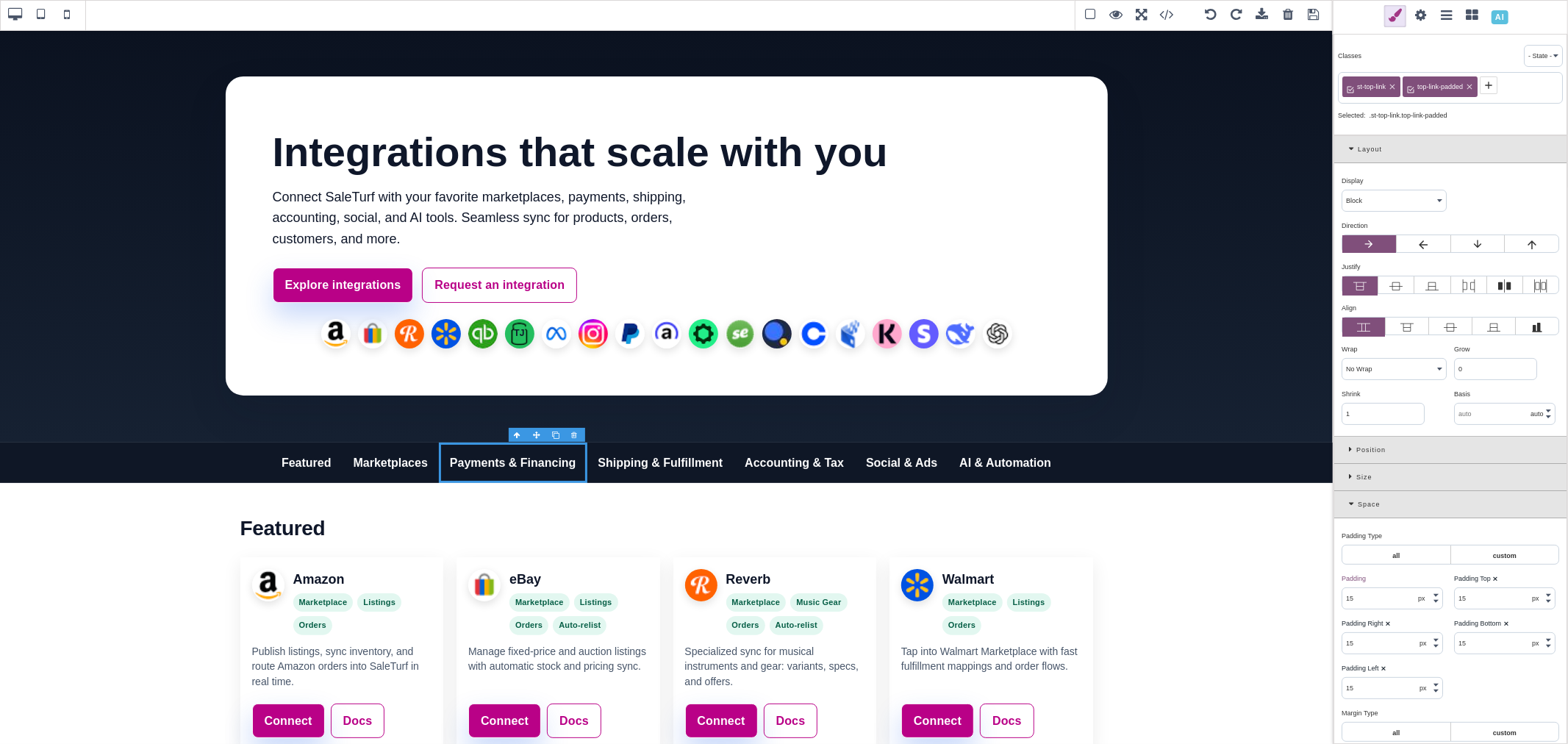
click at [1417, 18] on span at bounding box center [1421, 16] width 22 height 22
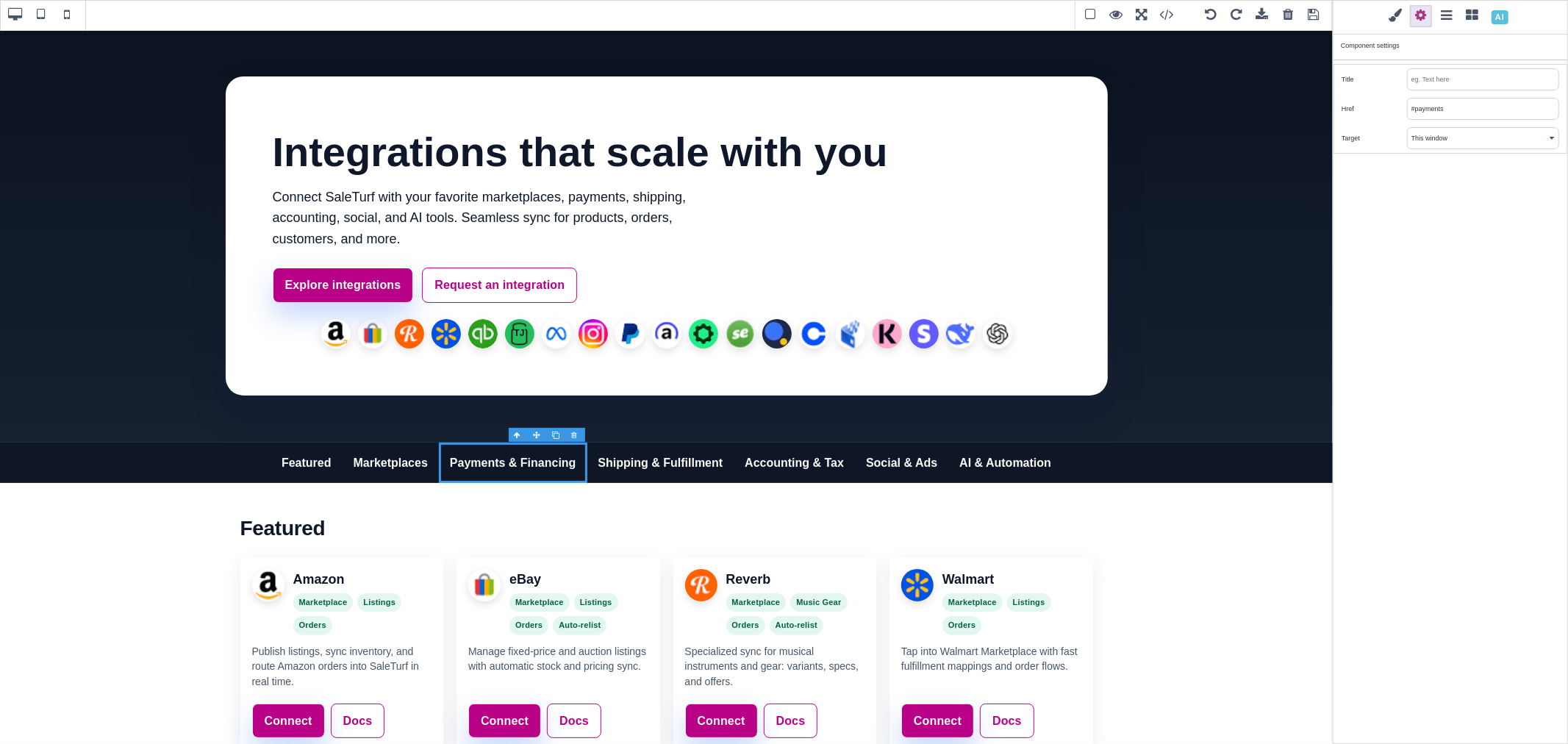
click at [1408, 108] on input "#payments" at bounding box center [1483, 109] width 151 height 21
paste input "/integrations"
type input "/integrations#payments"
click at [713, 472] on link "Shipping & Fulfillment" at bounding box center [661, 462] width 147 height 41
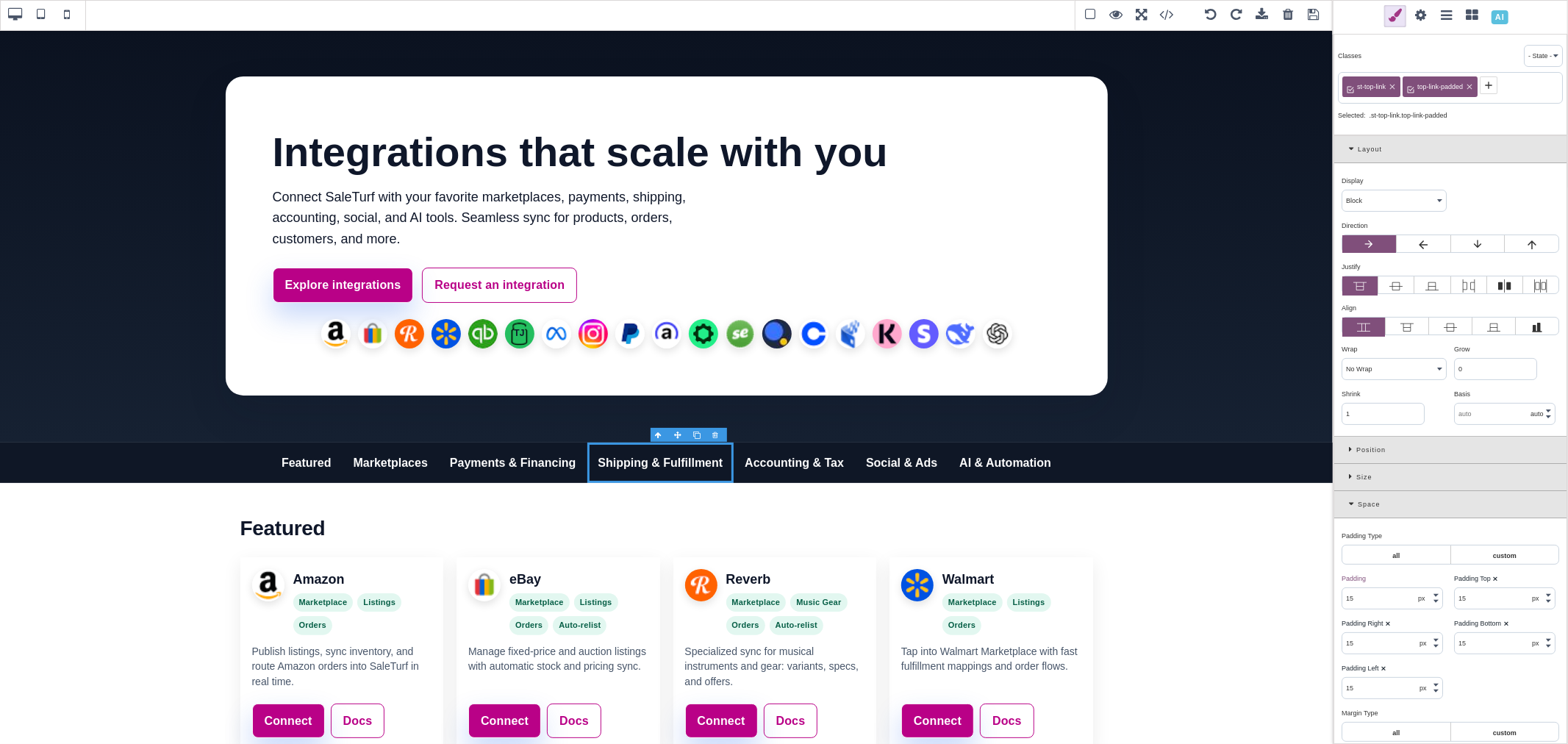
click at [1417, 21] on span at bounding box center [1421, 16] width 22 height 22
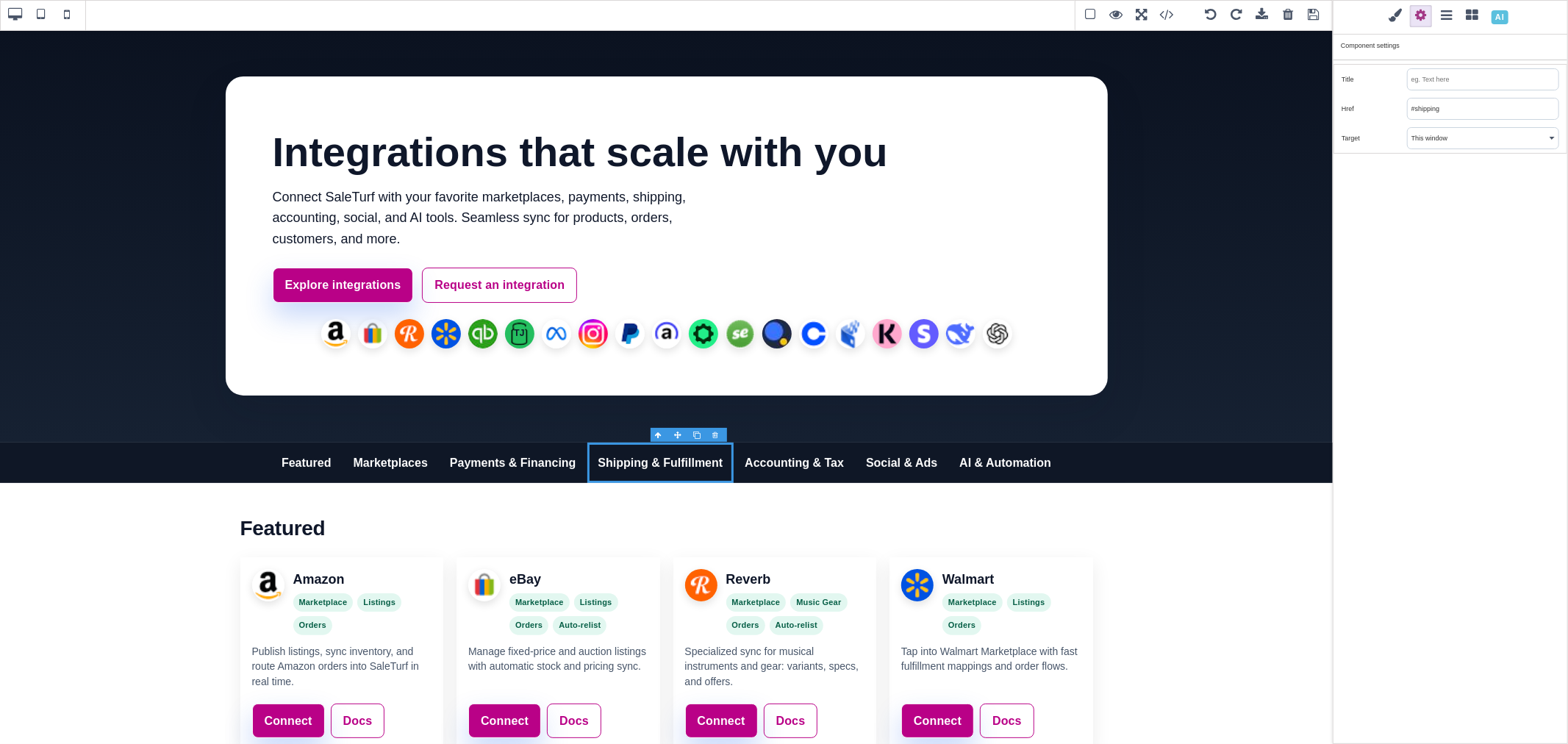
click at [1408, 113] on input "#shipping" at bounding box center [1483, 109] width 151 height 21
paste input "/integrations"
type input "/integrations#shipping"
click at [825, 474] on link "Accounting & Tax" at bounding box center [794, 462] width 121 height 41
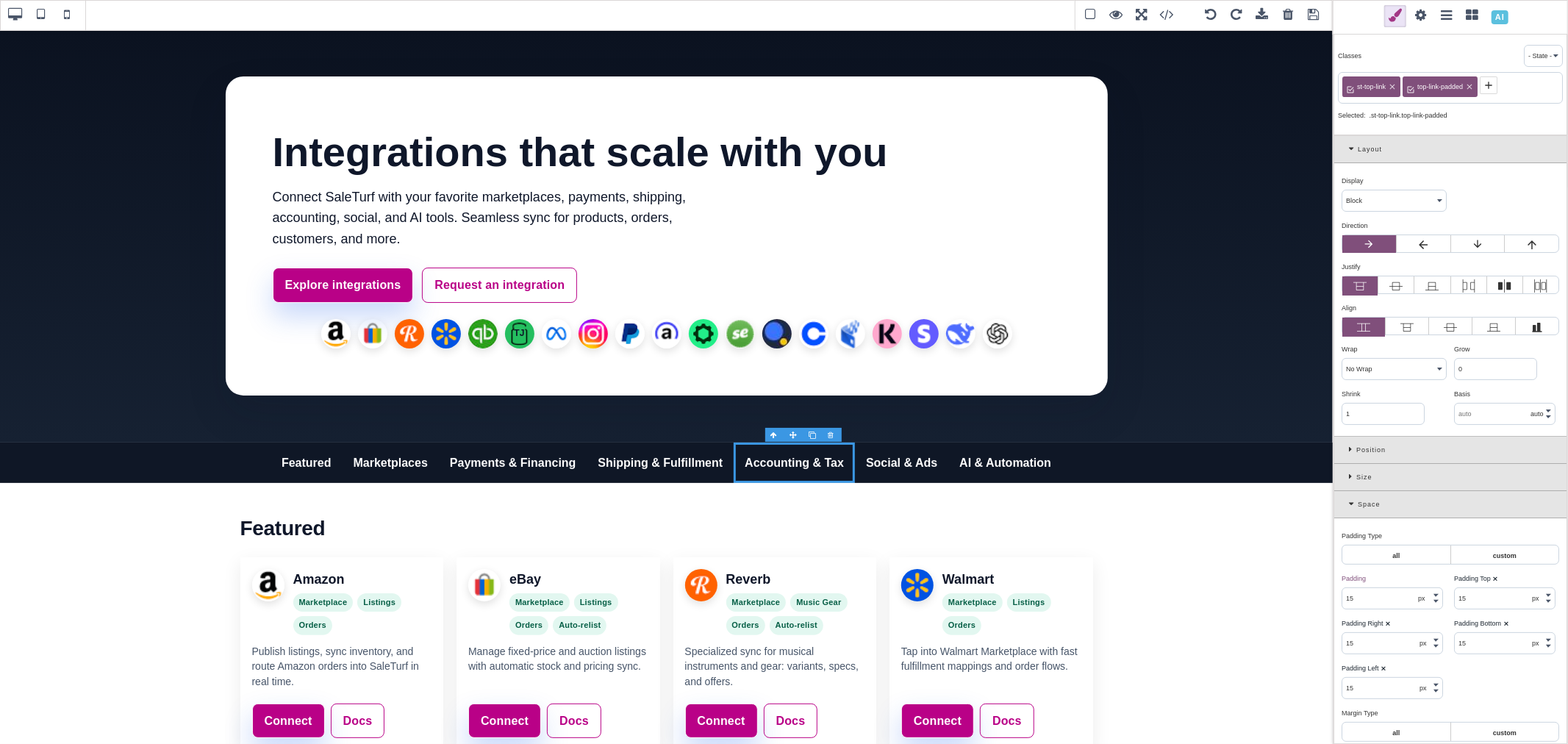
click at [1421, 21] on span at bounding box center [1421, 16] width 22 height 22
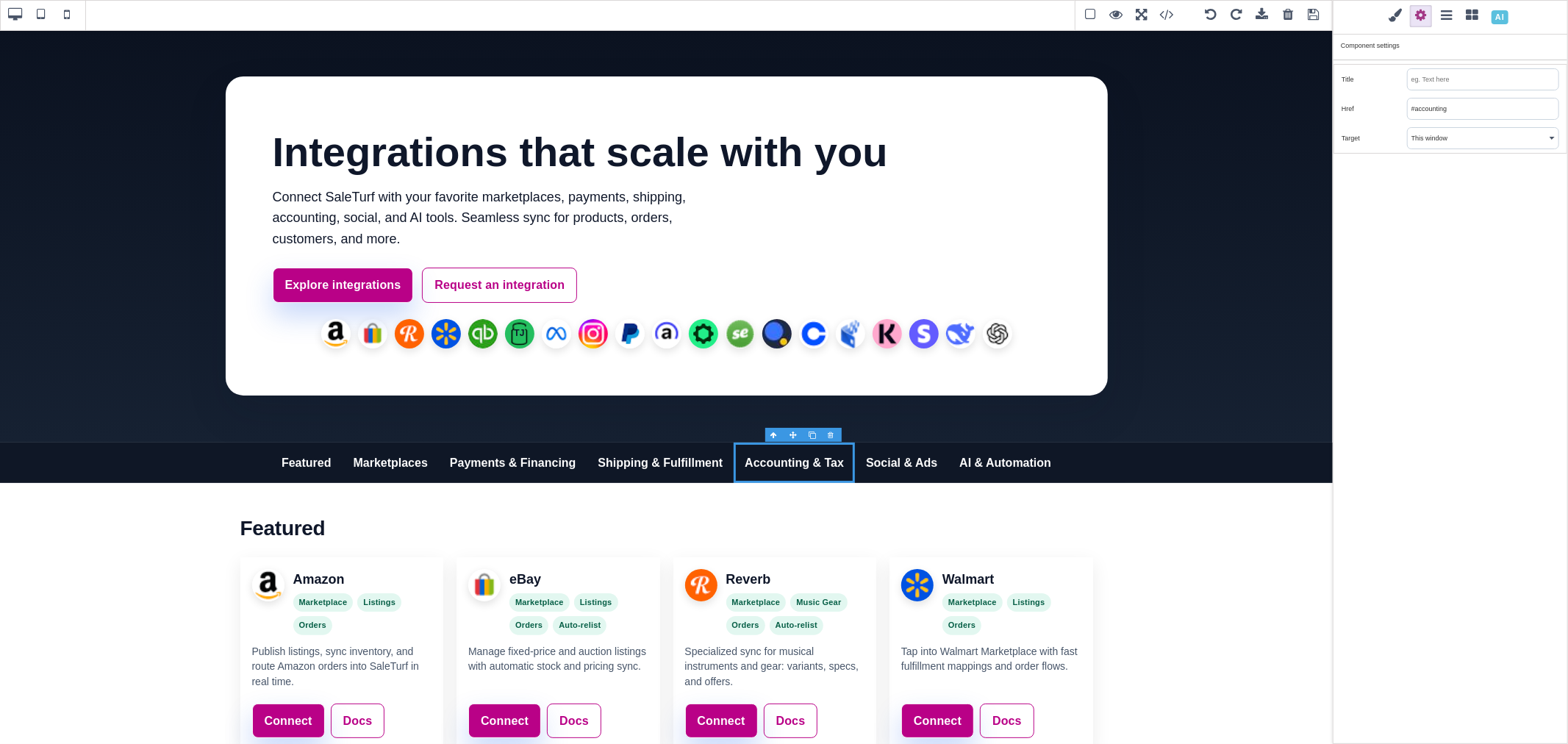
click at [1412, 115] on input "#accounting" at bounding box center [1483, 109] width 151 height 21
paste input "/integrations"
type input "/integrations#accounting"
click at [915, 473] on link "Social & Ads" at bounding box center [901, 462] width 94 height 41
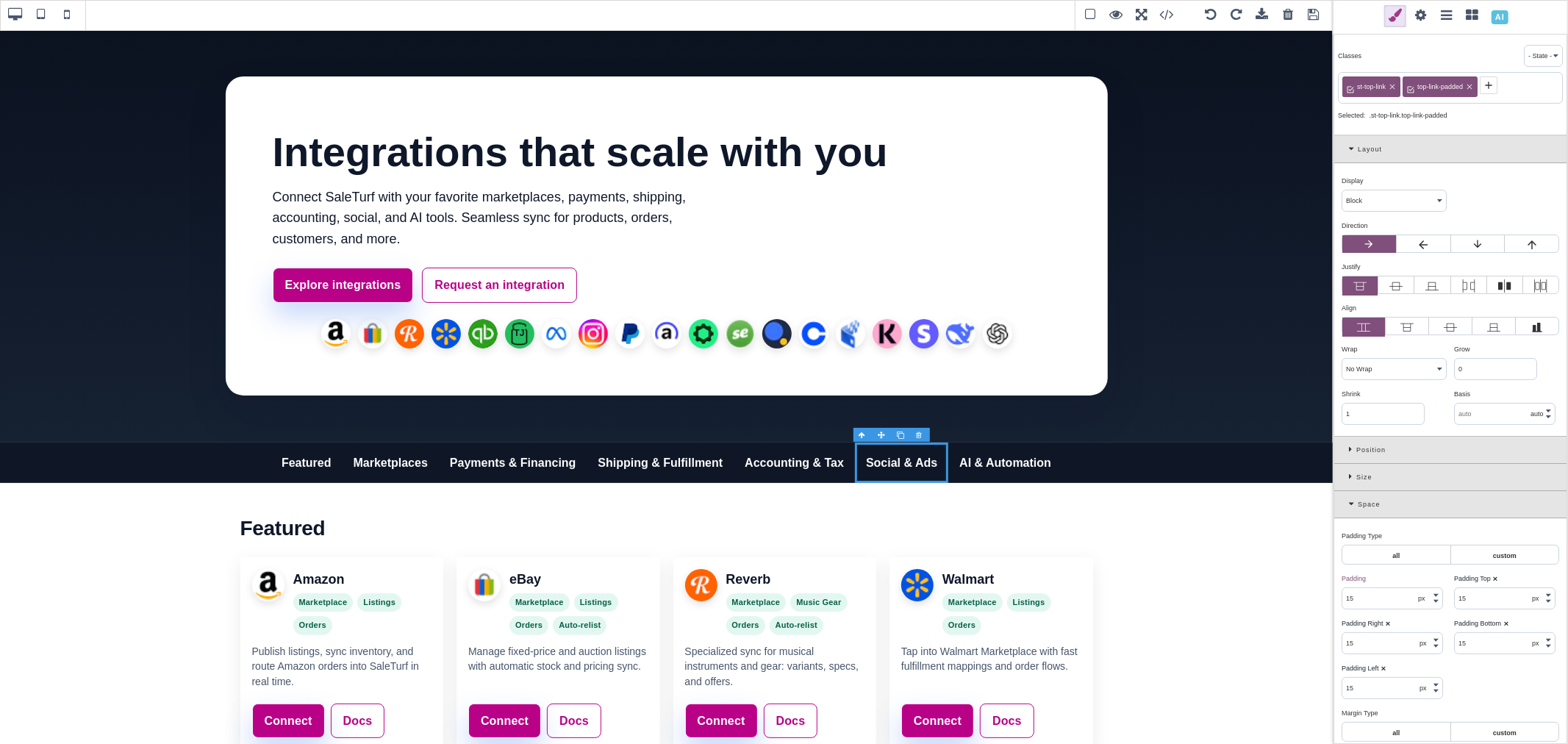
click at [1423, 15] on span at bounding box center [1421, 16] width 22 height 22
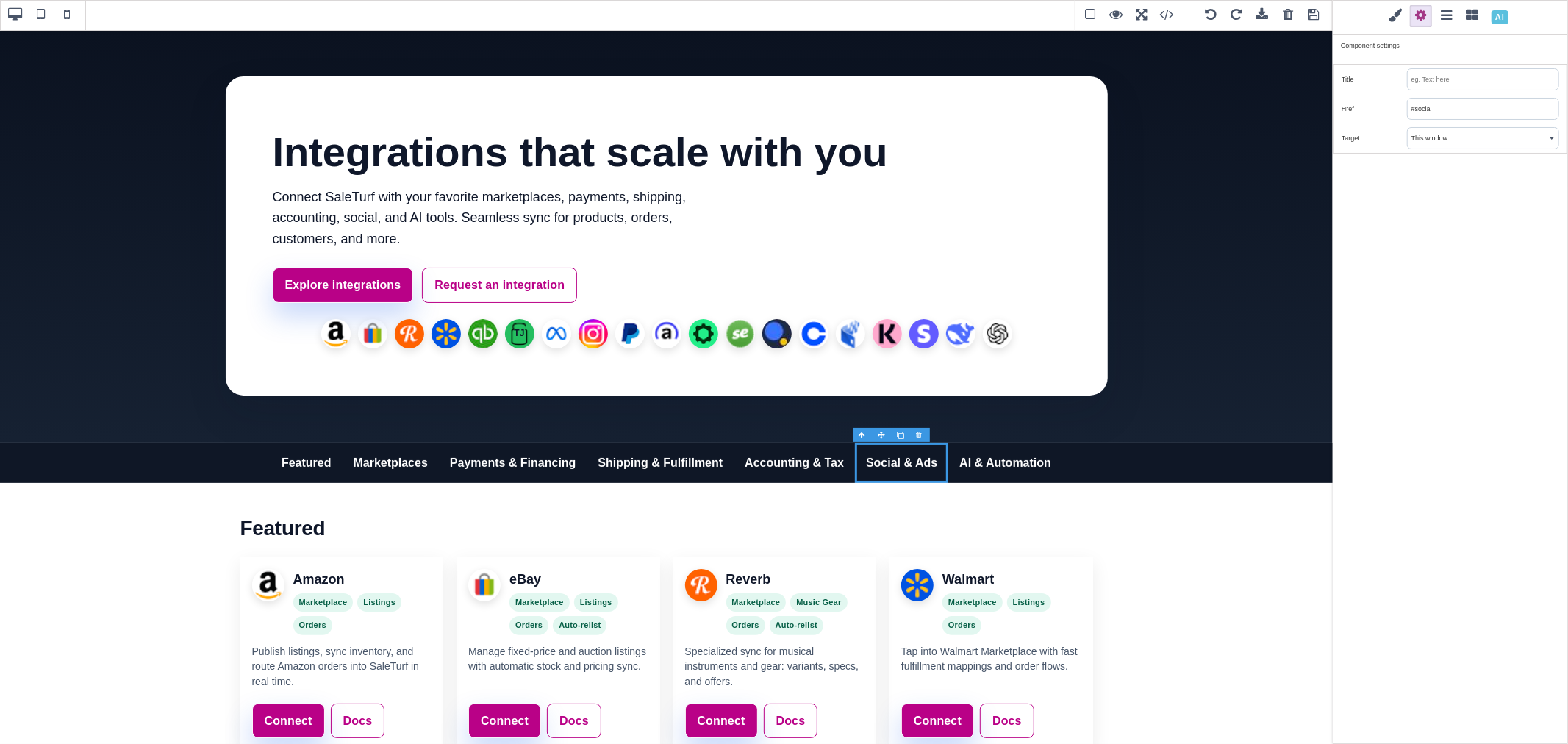
click at [1412, 112] on input "#social" at bounding box center [1483, 109] width 151 height 21
paste input "/integrations"
type input "/integrations#social"
click at [1005, 476] on link "AI & Automation" at bounding box center [1005, 462] width 114 height 41
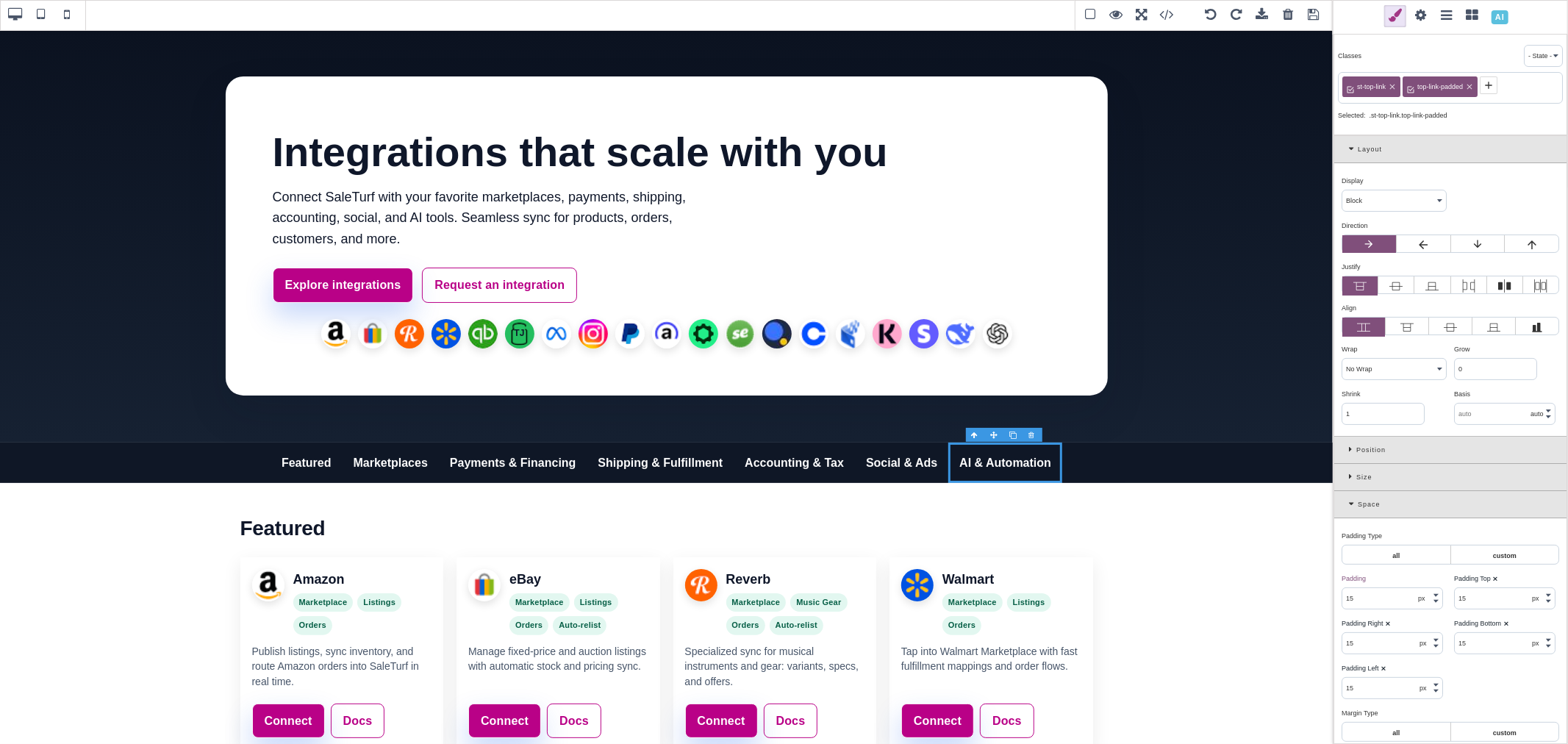
click at [1415, 12] on span at bounding box center [1421, 16] width 22 height 22
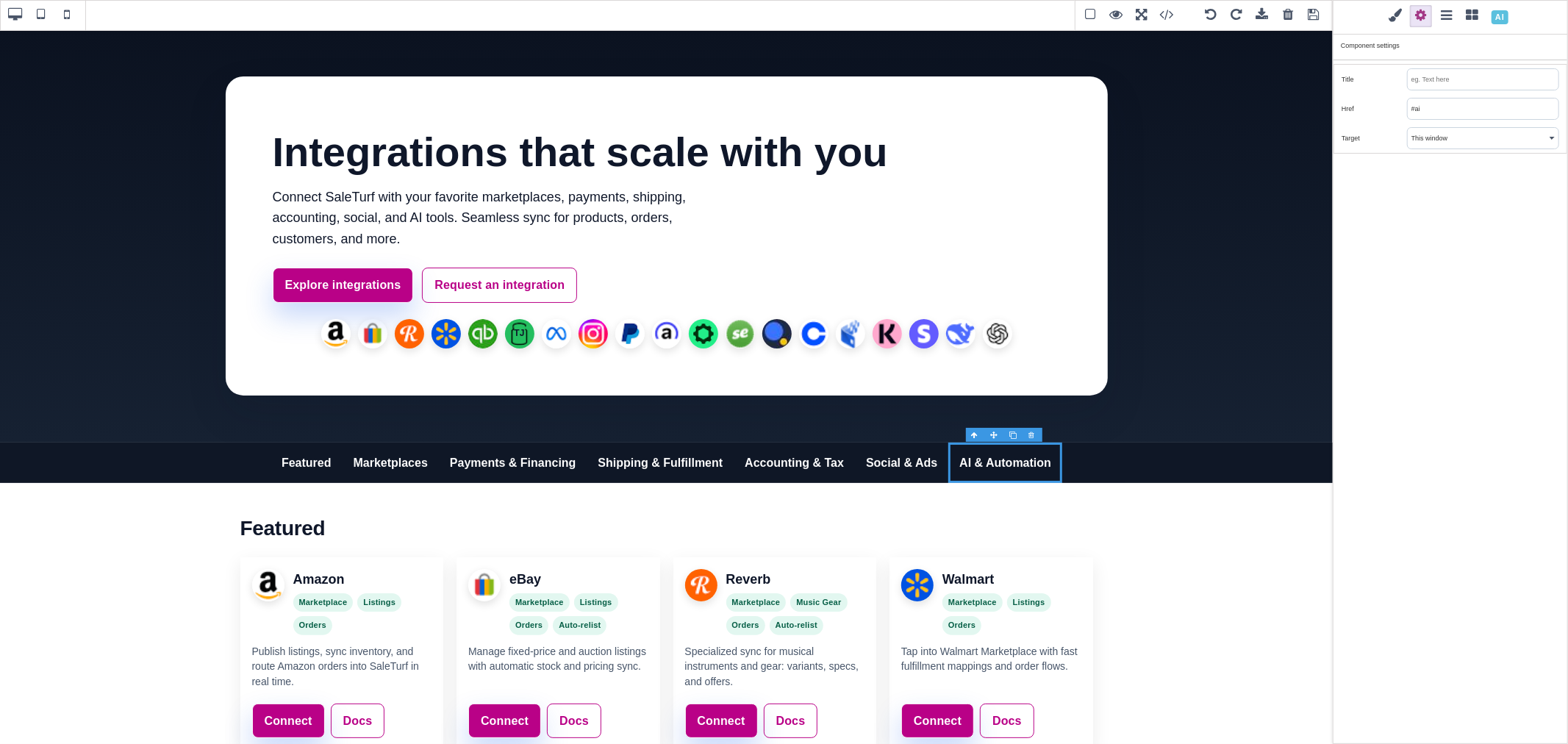
click at [1410, 115] on input "#ai" at bounding box center [1483, 109] width 151 height 21
paste input "/integrations"
type input "/integrations#ai"
click at [1394, 256] on div "Classes - State - Hover Click Even/Odd st-top-link top-link-padded Selected: .s…" at bounding box center [1450, 372] width 235 height 744
click at [556, 297] on link "Request an integration" at bounding box center [499, 285] width 155 height 35
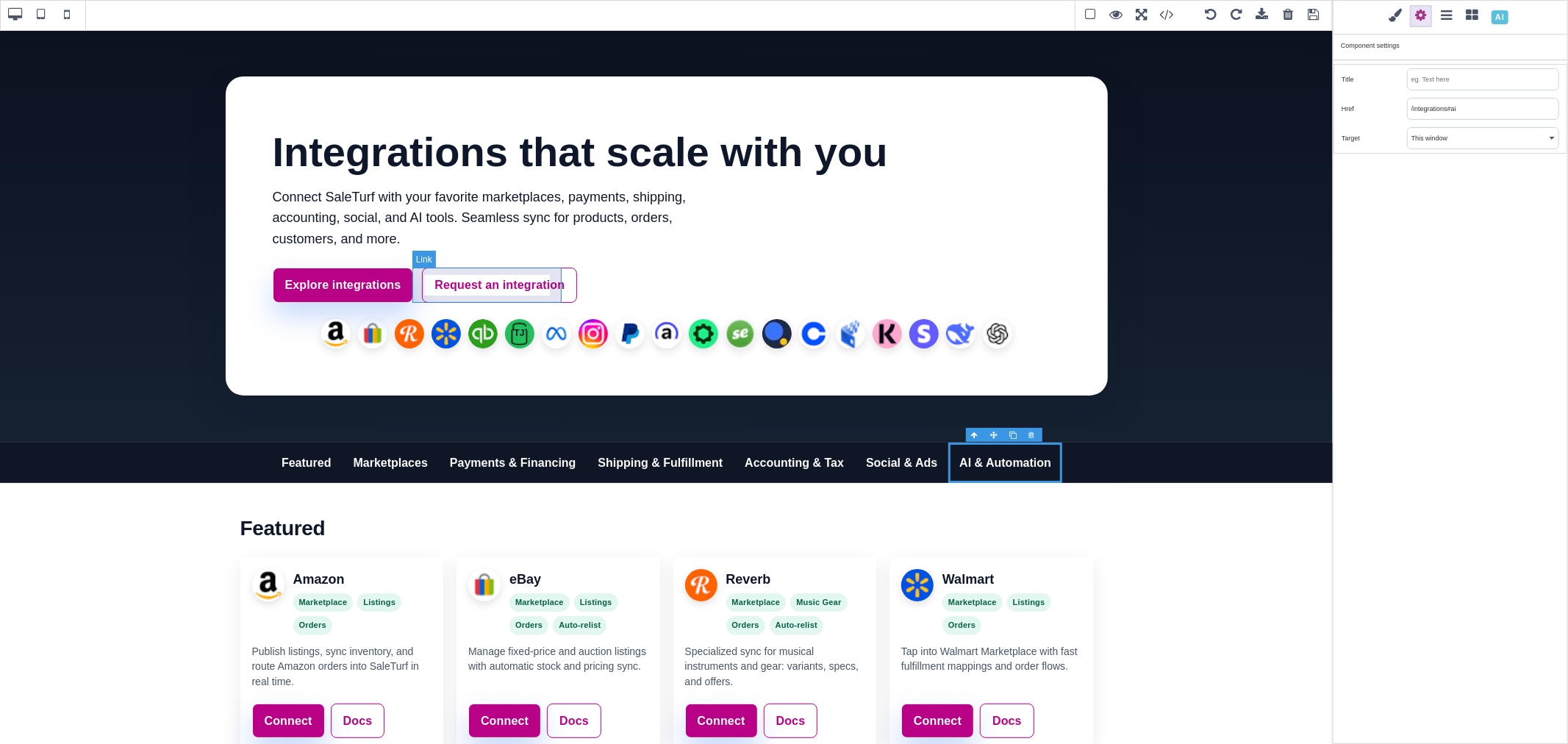
select select "flex"
type input "10"
type input "16"
type input "10"
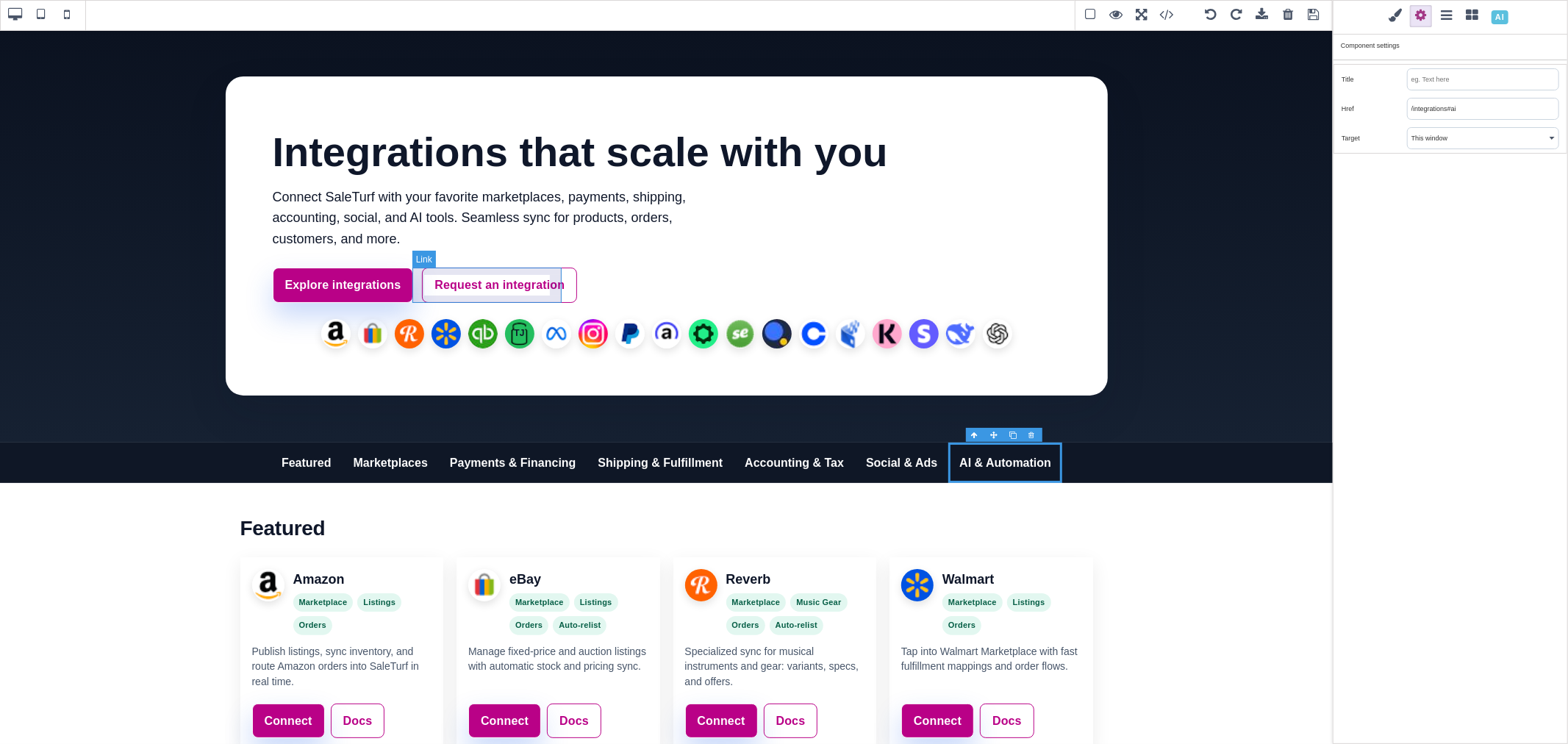
type input "16"
select select
type input "0.16"
select select "px"
select select
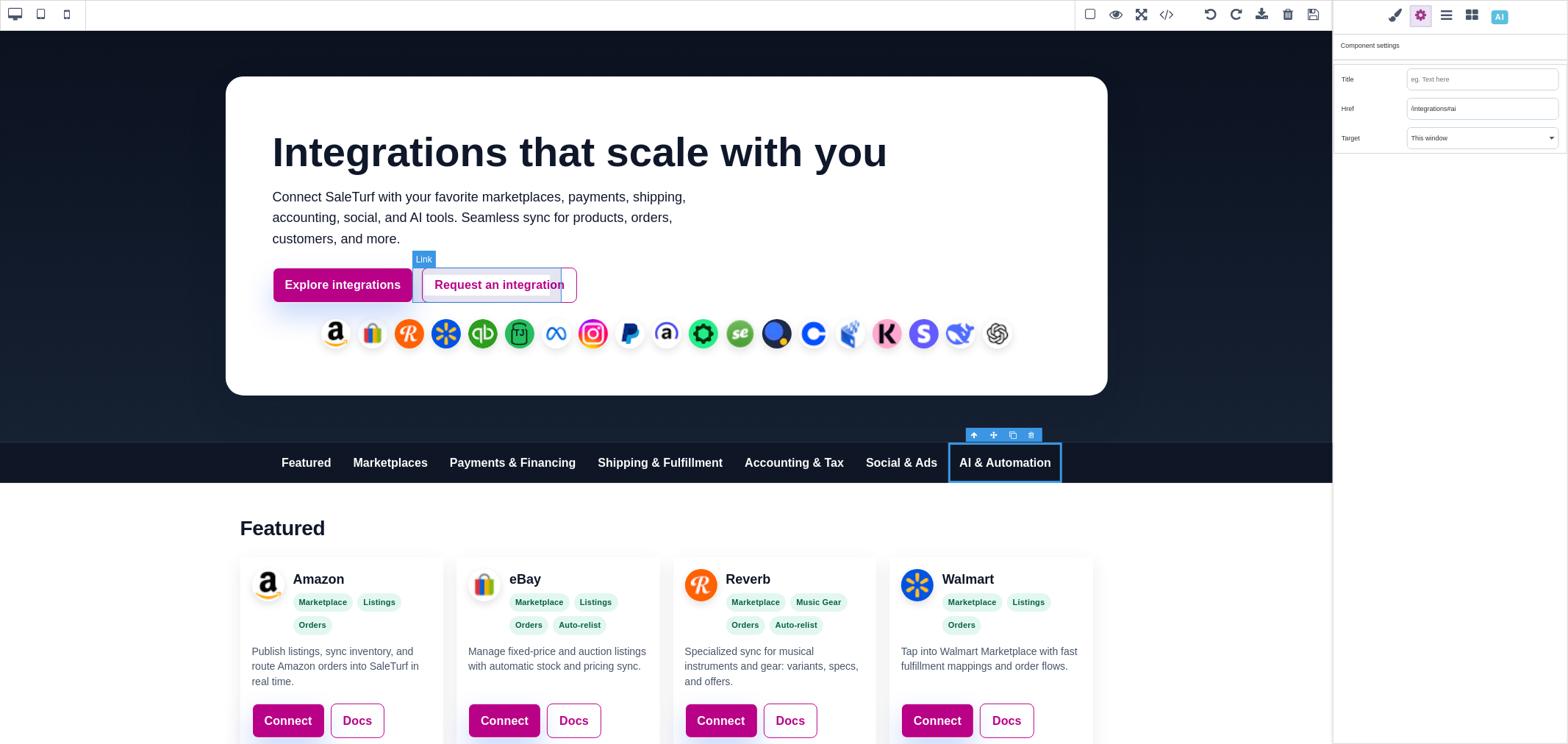
type input "rgba(200, 81, 168, 0.08)"
type input "1.11111"
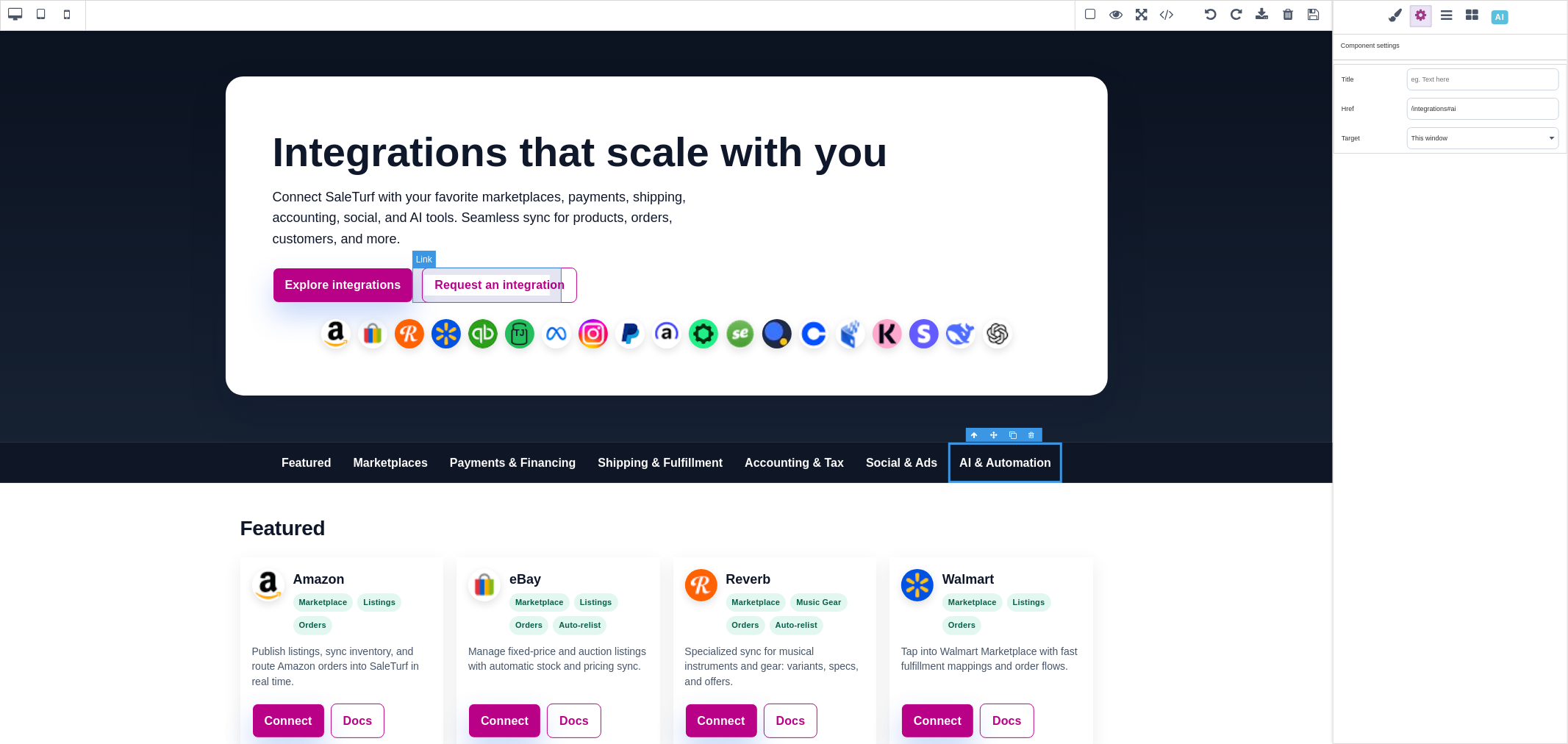
select select "solid"
type input "rgb(185, 1, 135)"
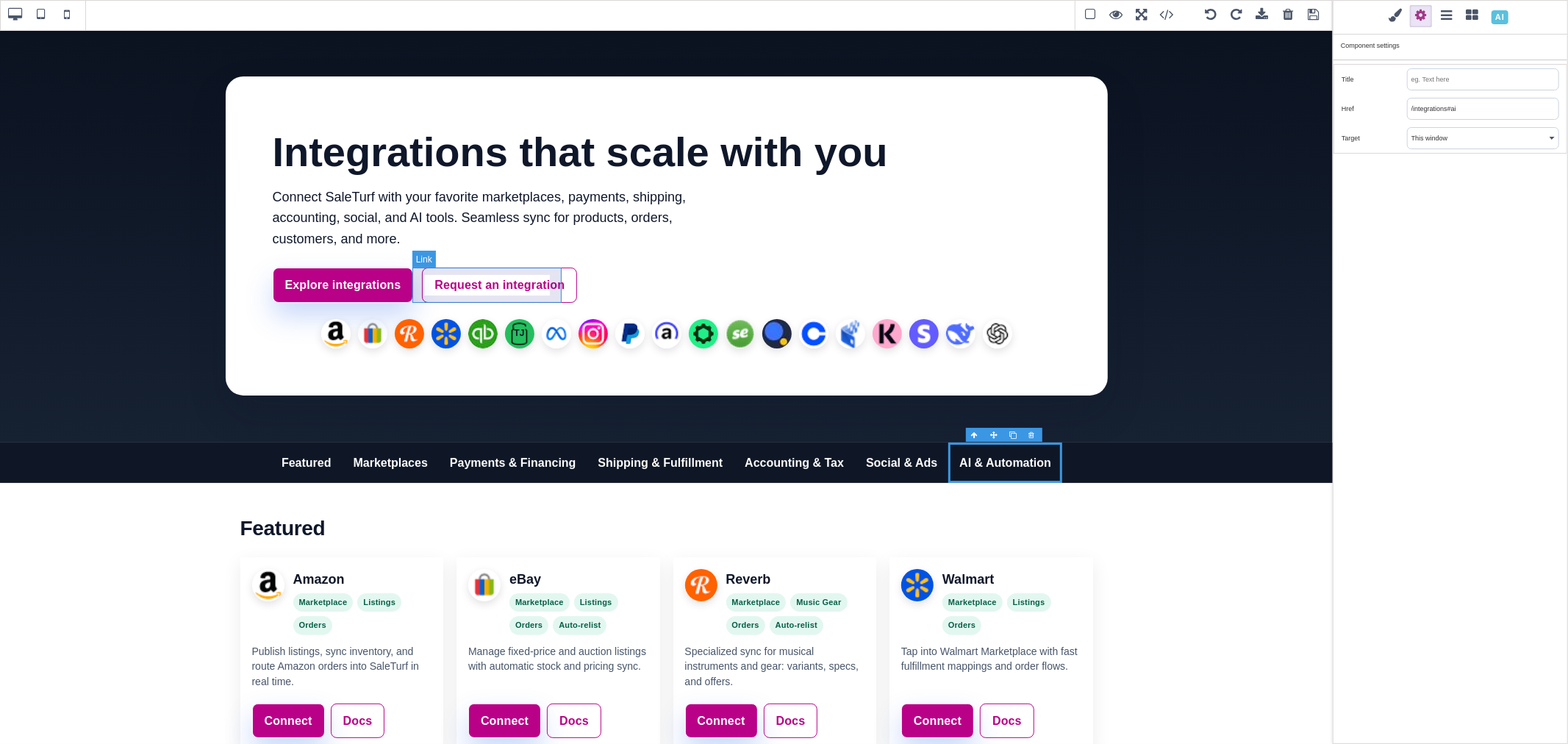
type input "rgb(185, 1, 135)"
type input "8"
select select "px"
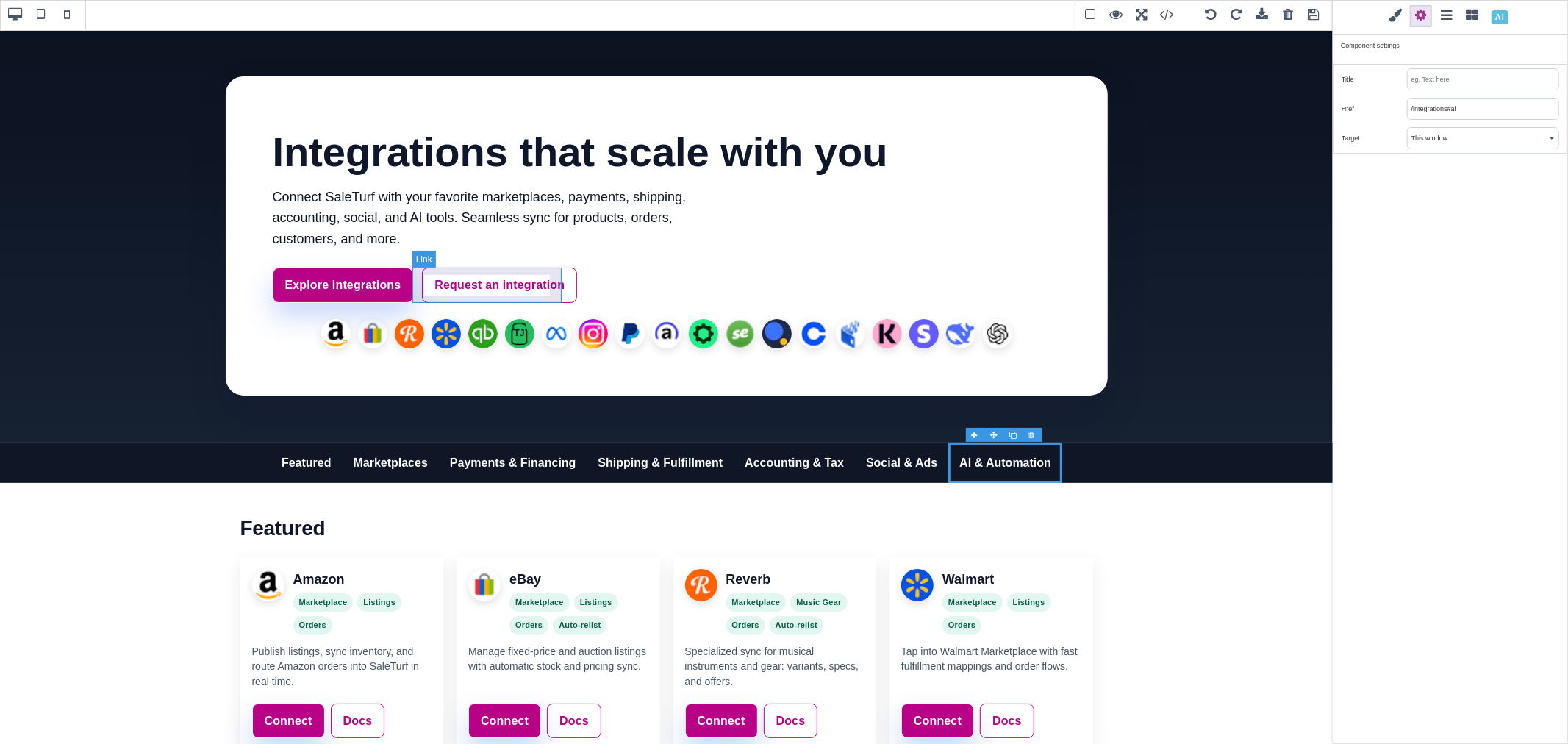
type input "8"
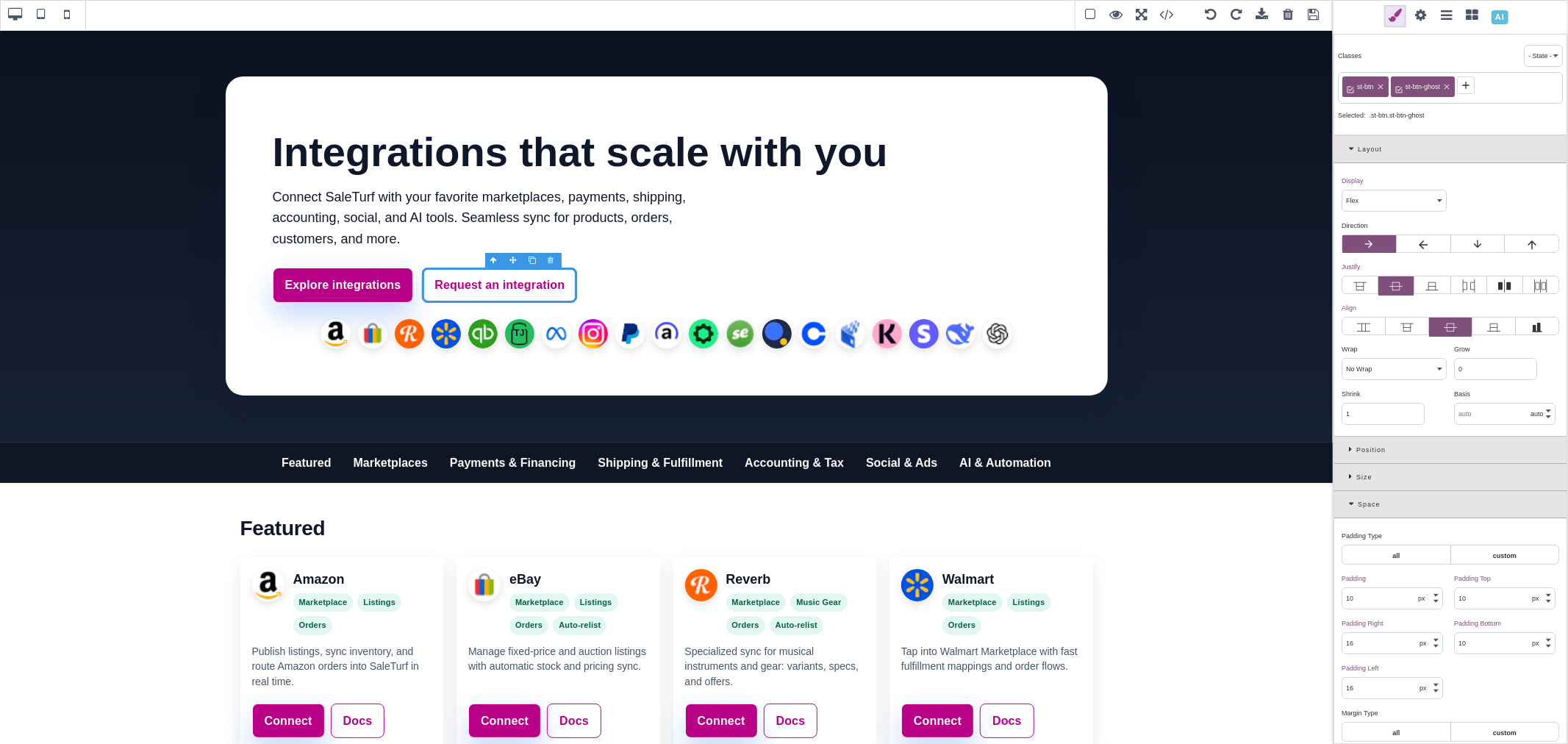
click at [1424, 12] on span at bounding box center [1421, 16] width 22 height 22
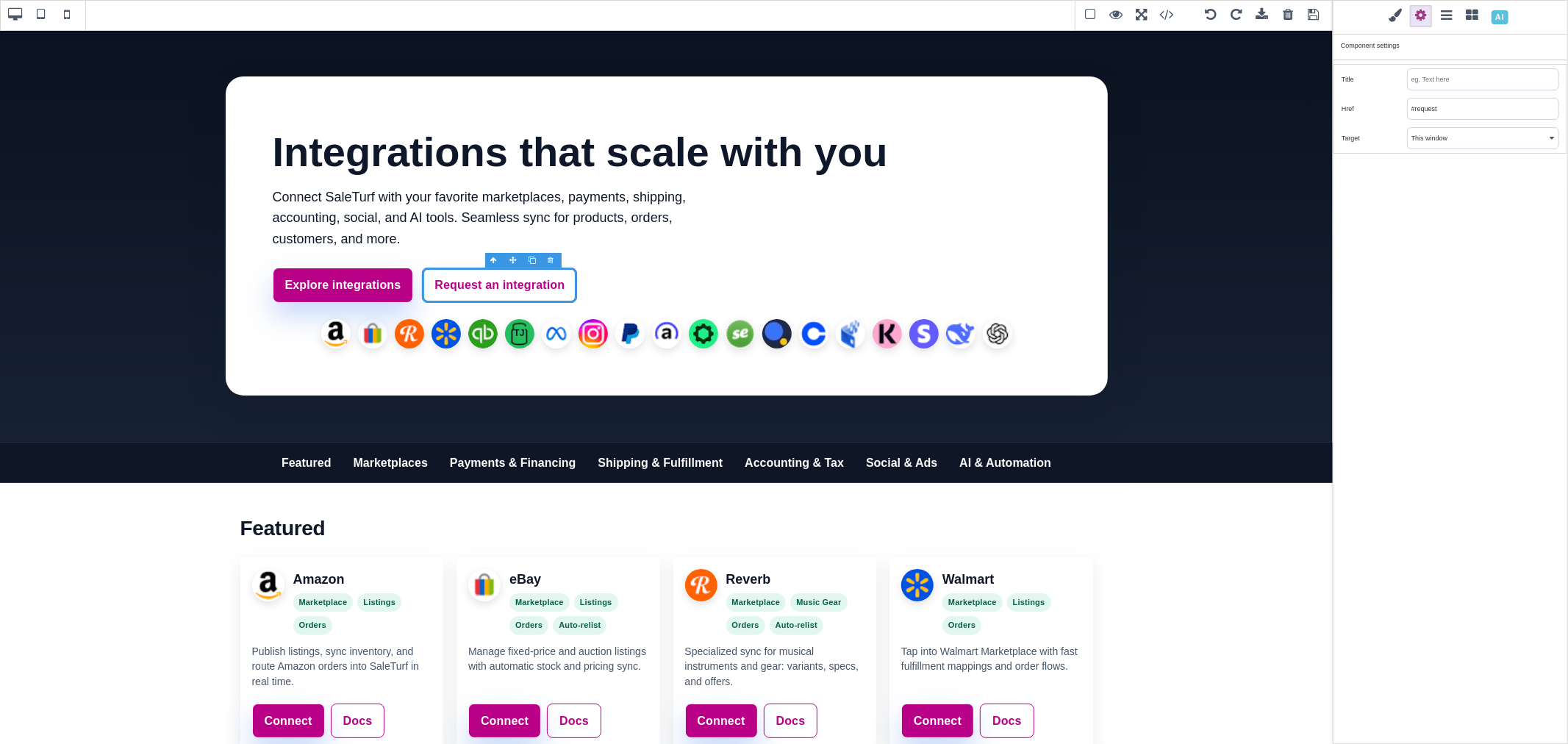
click at [1443, 115] on input "#request" at bounding box center [1483, 109] width 151 height 21
drag, startPoint x: 1443, startPoint y: 115, endPoint x: 1428, endPoint y: 115, distance: 15.0
click at [1428, 115] on input "#request" at bounding box center [1483, 109] width 151 height 21
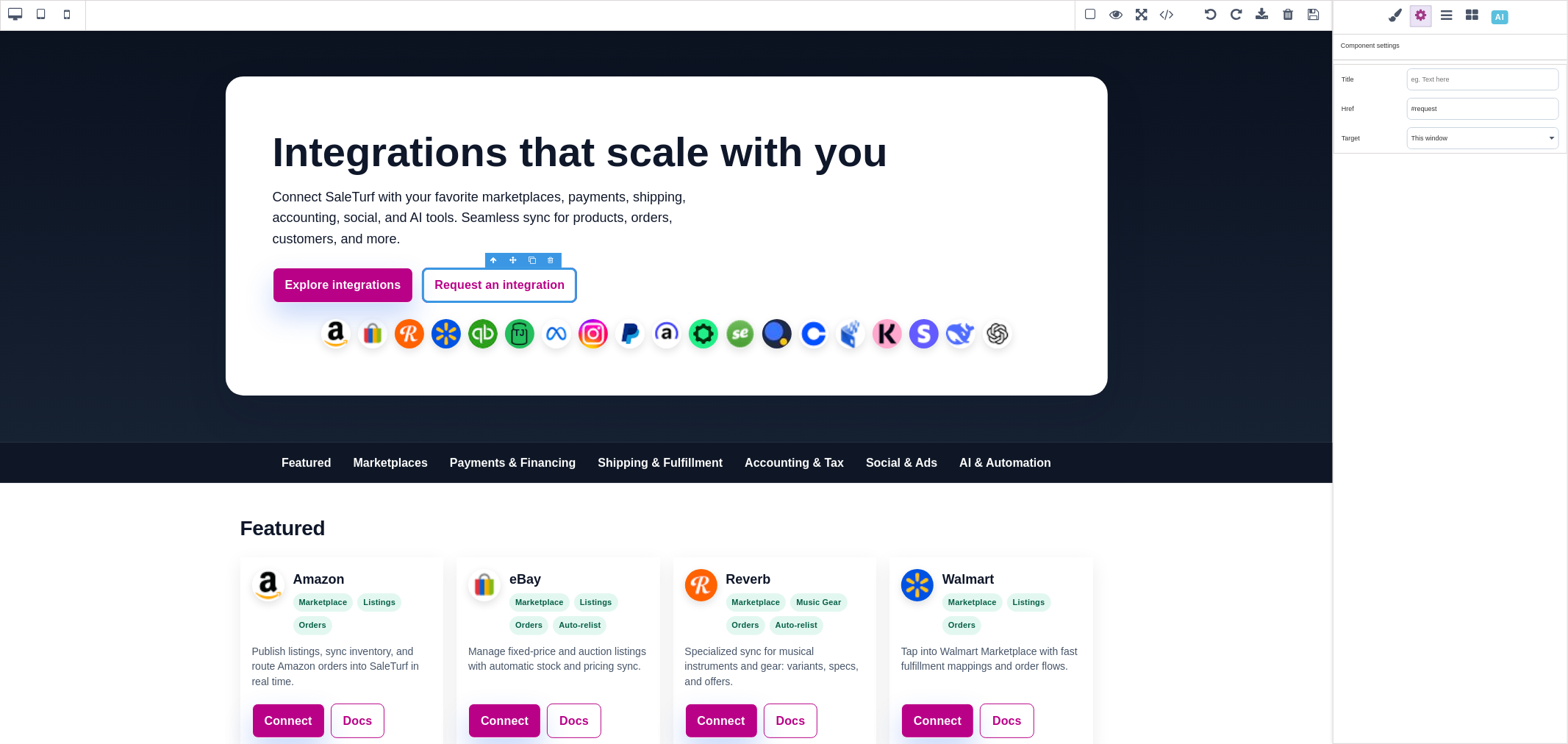
click at [1428, 115] on input "#request" at bounding box center [1483, 109] width 151 height 21
type input "/contact-us"
click at [1428, 162] on div "Classes - State - Hover Click Even/Odd st-btn st-btn-ghost Selected: .st-btn.st…" at bounding box center [1450, 372] width 235 height 744
click at [382, 270] on link "Explore integrations" at bounding box center [343, 285] width 141 height 35
type input "rgb(255, 255, 255)"
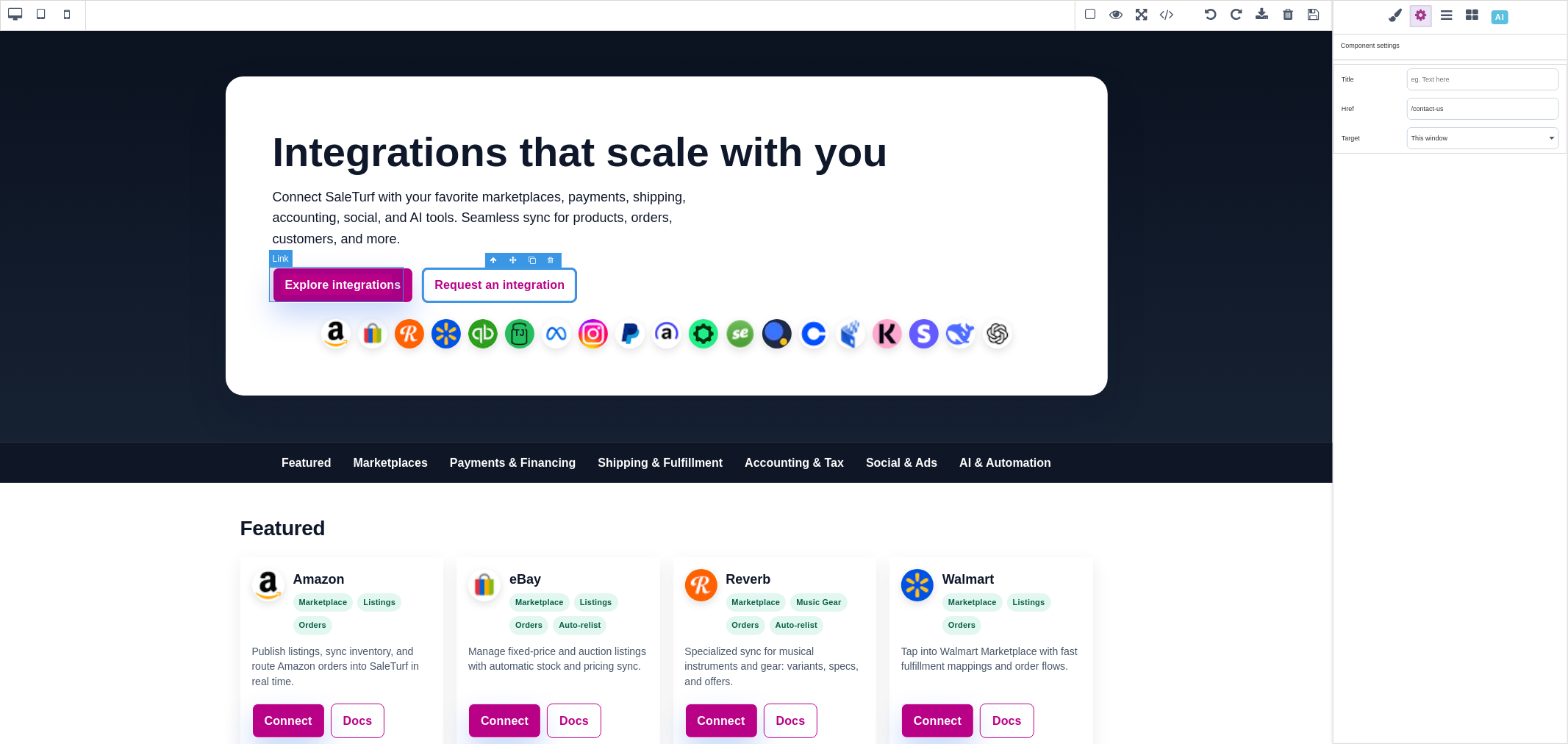
select select
type input "rgb(185, 1, 135)"
type input "rgb(255, 255, 255)"
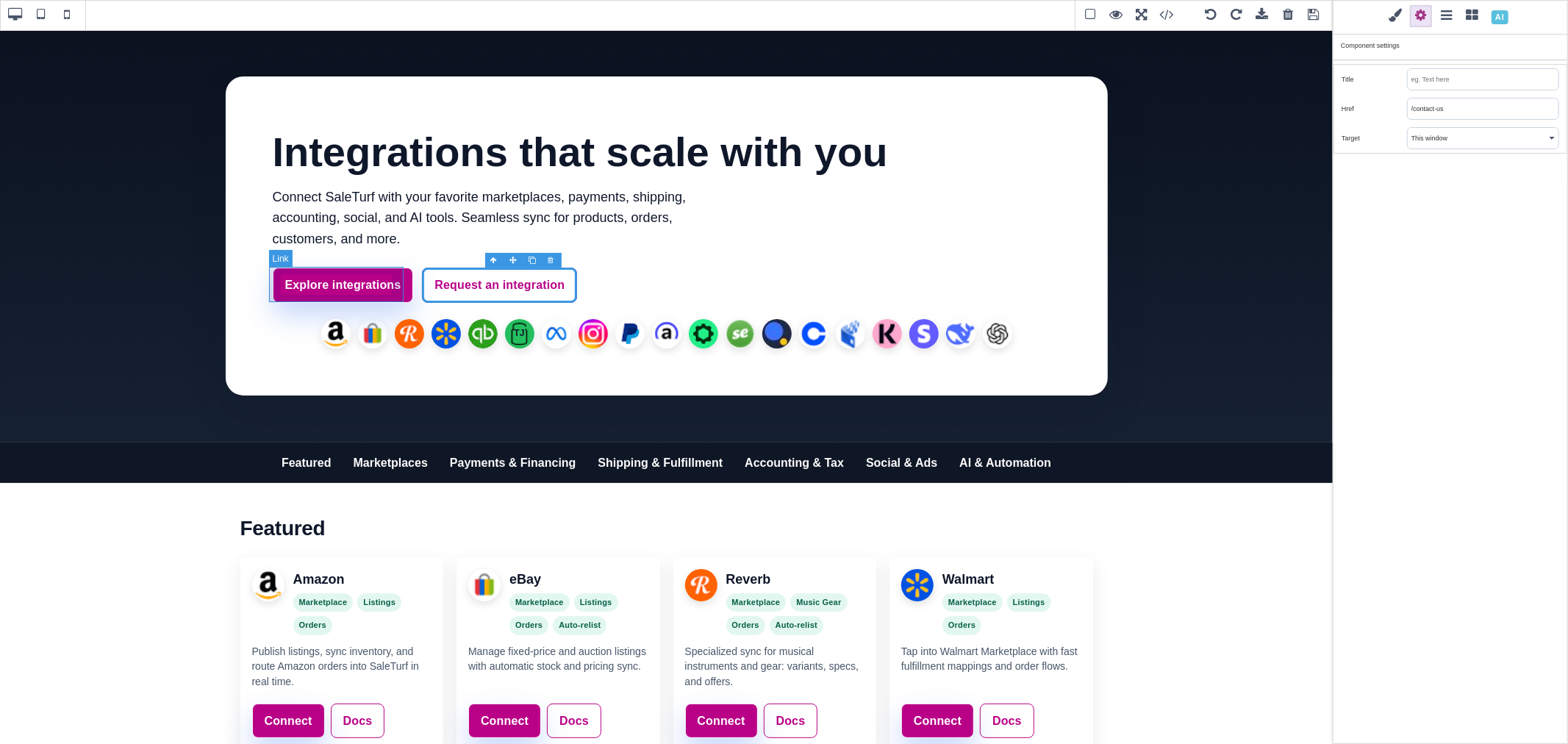
type input "rgb(255, 255, 255)"
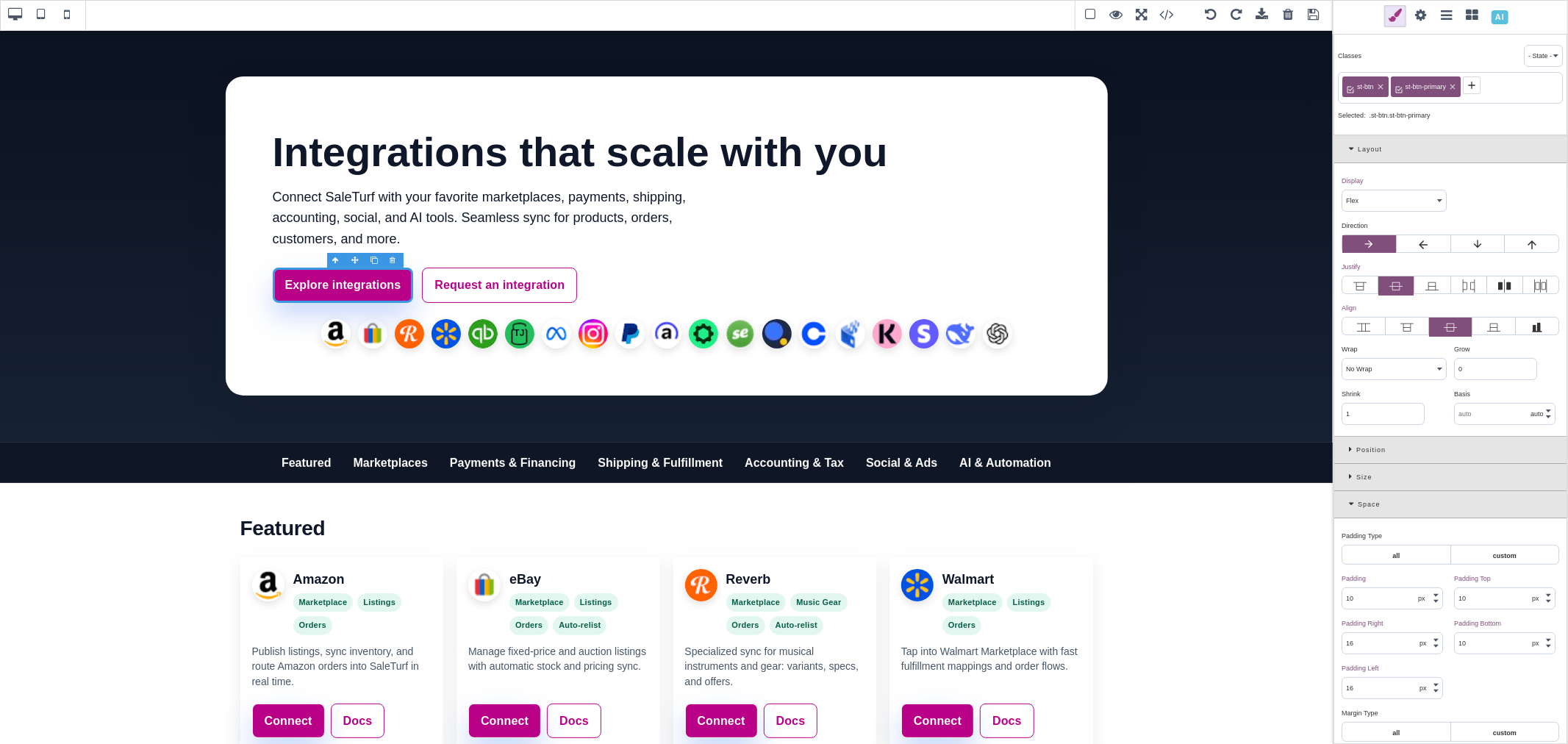
click at [1423, 13] on span at bounding box center [1421, 16] width 22 height 22
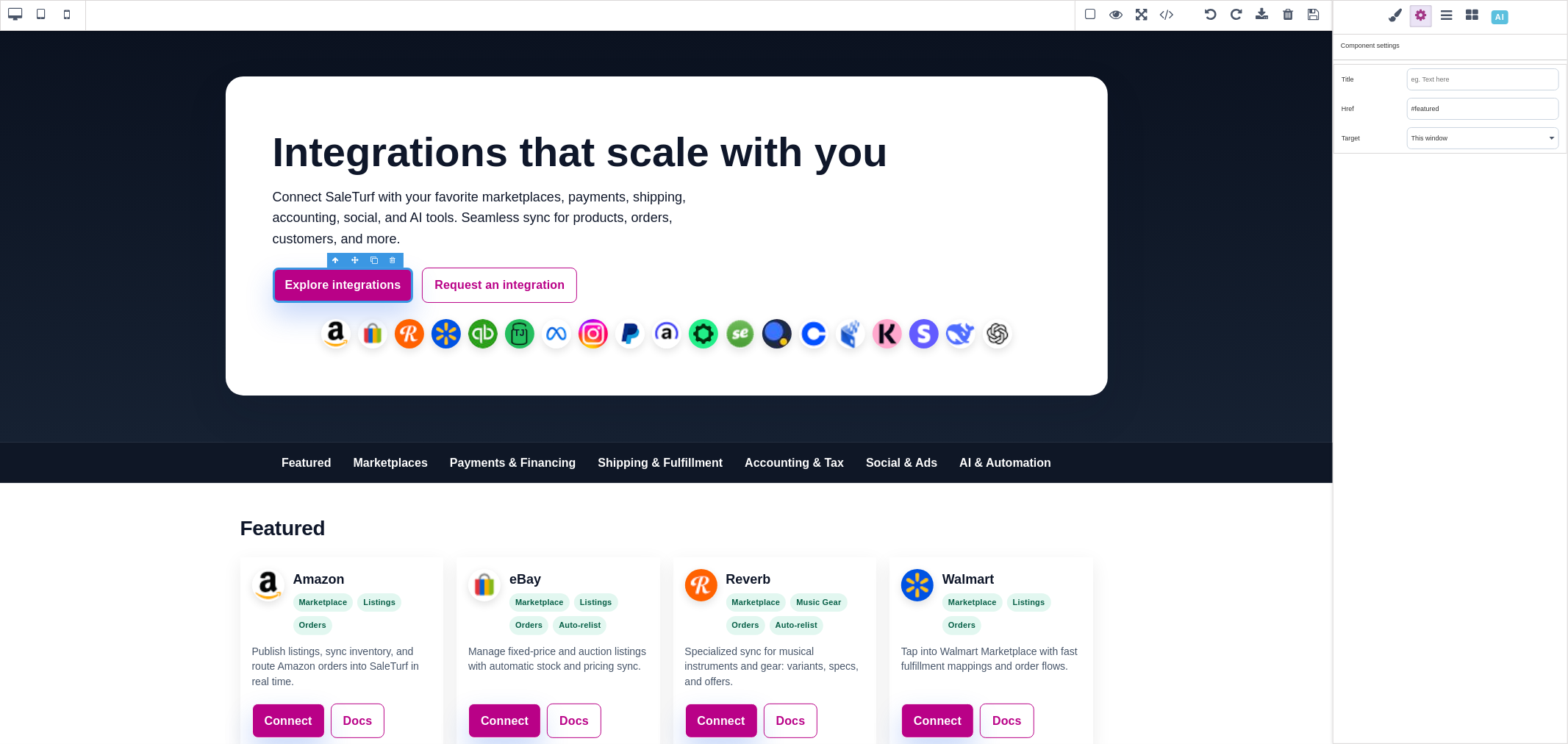
click at [1450, 106] on input "#featured" at bounding box center [1483, 109] width 151 height 21
paste input "https://www.saleturf.com/create/store?plan_id=11"
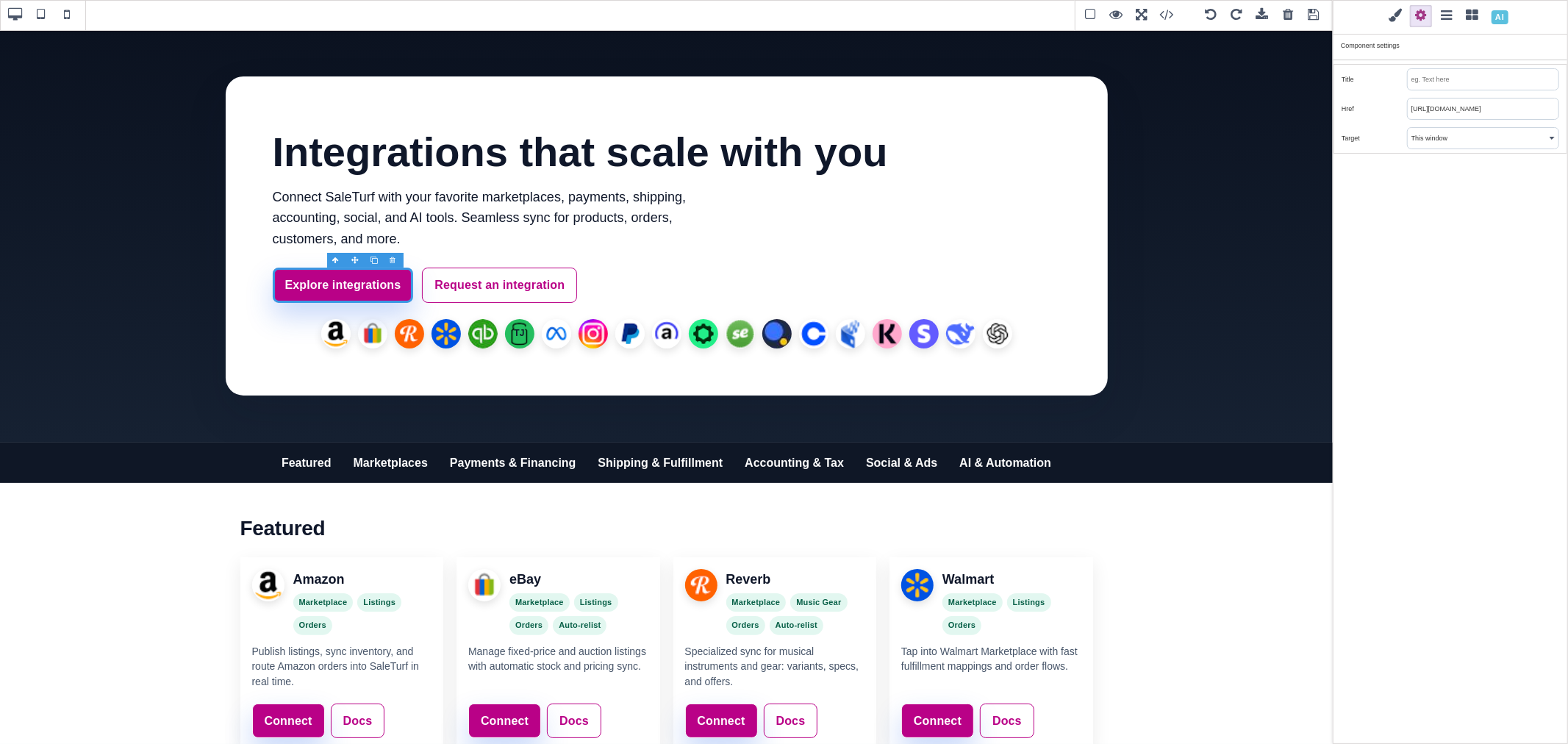
type input "https://www.saleturf.com/create/store?plan_id=11"
click at [1479, 209] on div "Classes - State - Hover Click Even/Odd st-btn st-btn-primary Selected: .st-btn.…" at bounding box center [1450, 372] width 235 height 744
click at [307, 282] on link "Explore integrations" at bounding box center [343, 285] width 141 height 35
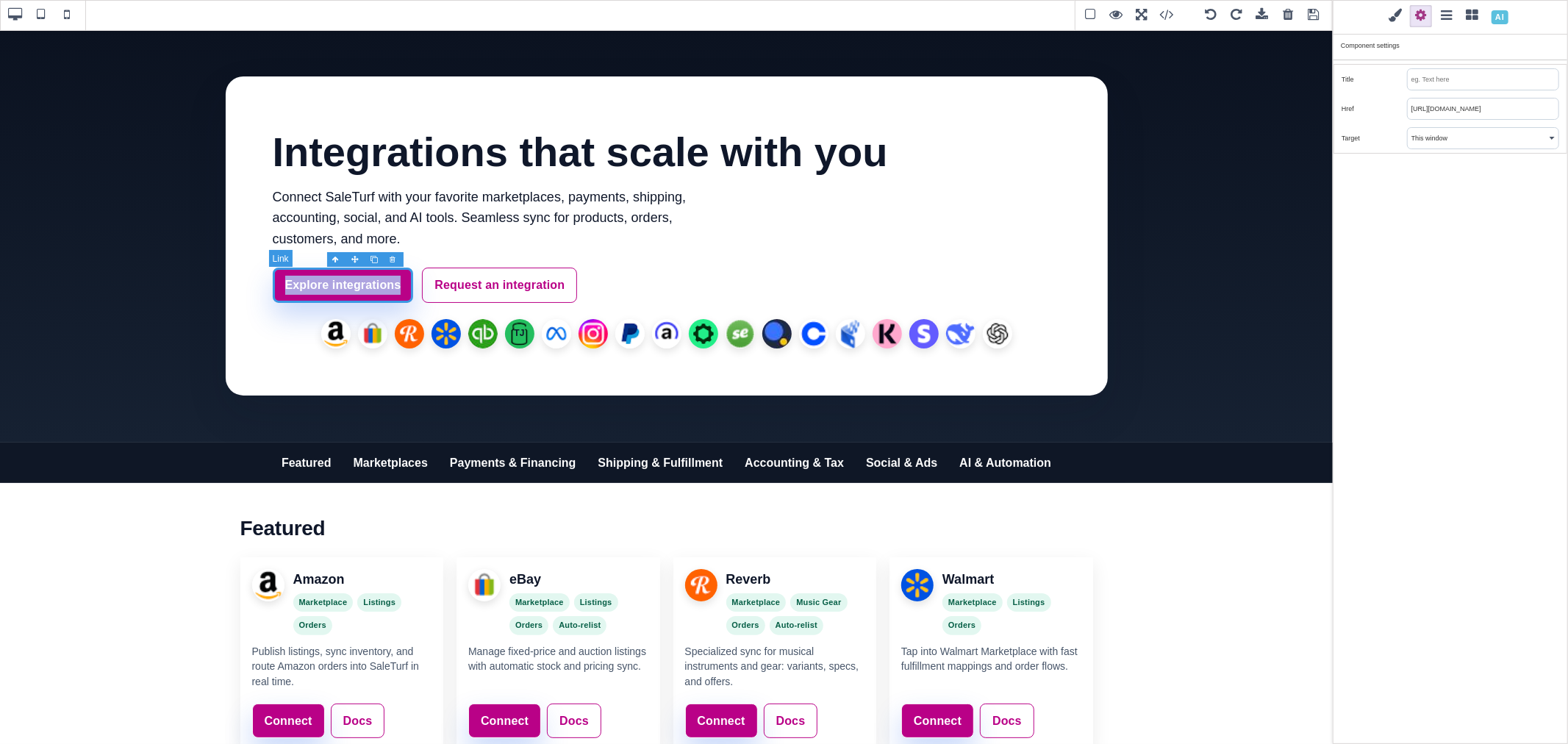
click at [307, 282] on link "Explore integrations" at bounding box center [343, 285] width 141 height 35
paste link "SaleTurf Integrations"
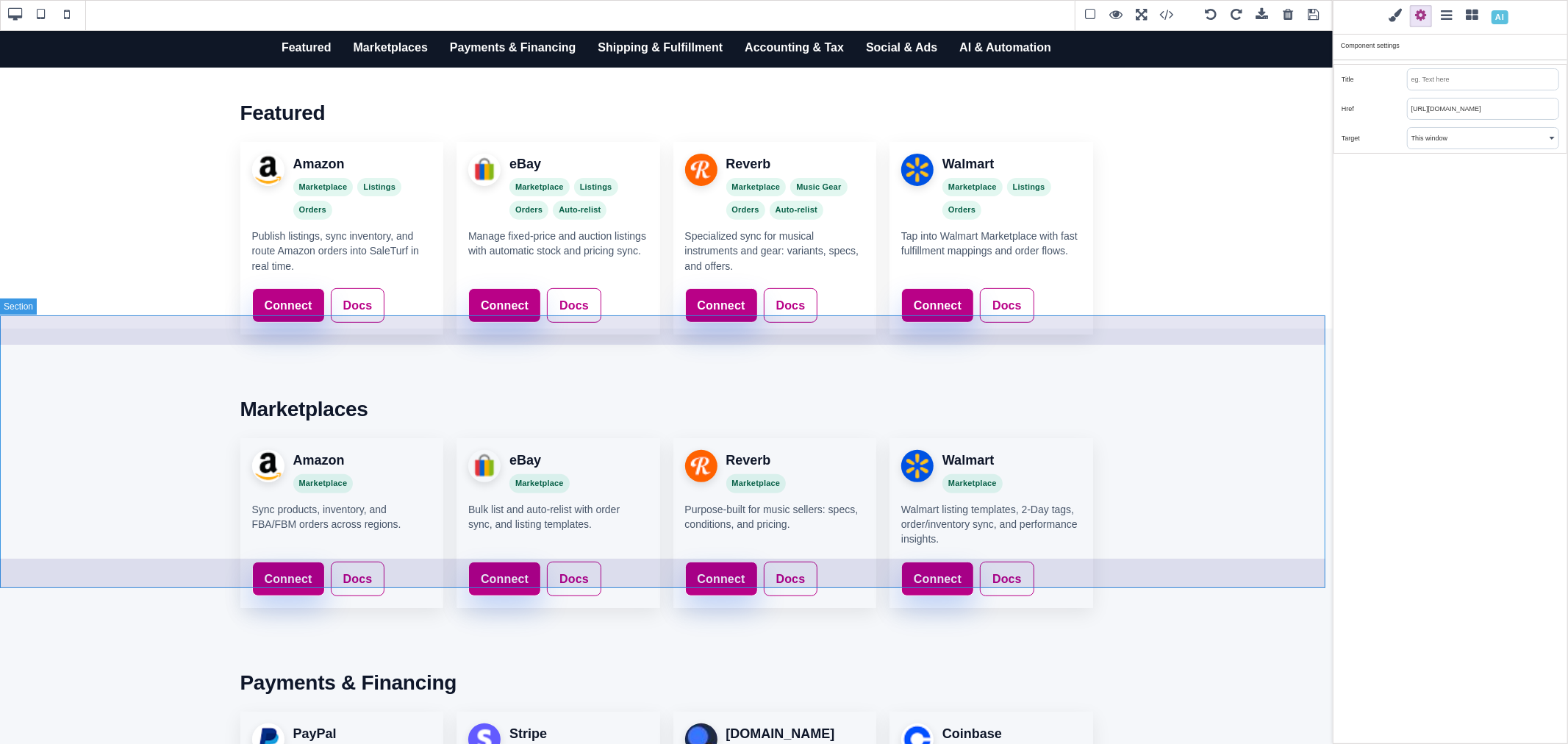
scroll to position [320, 0]
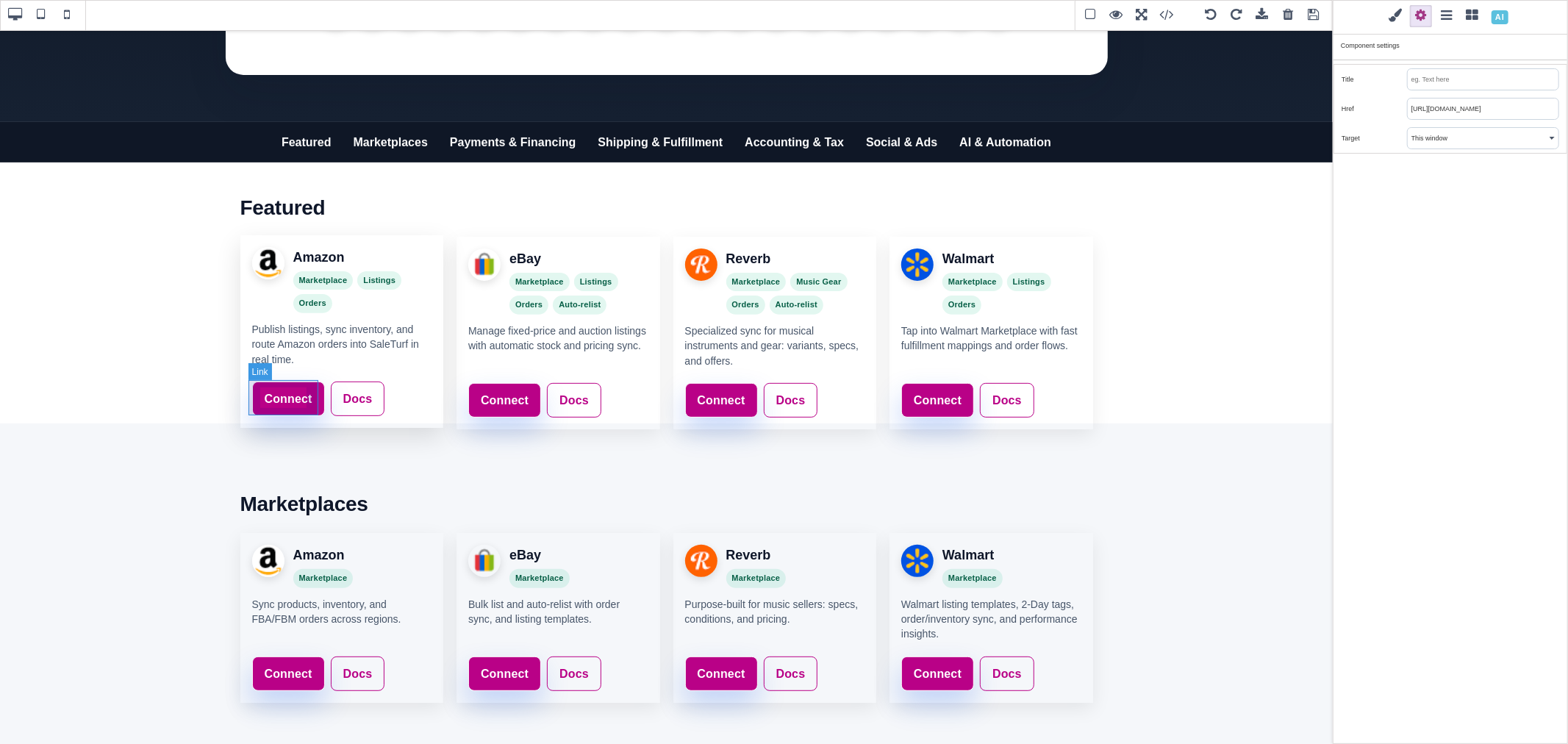
click at [306, 385] on link "Connect" at bounding box center [289, 399] width 73 height 35
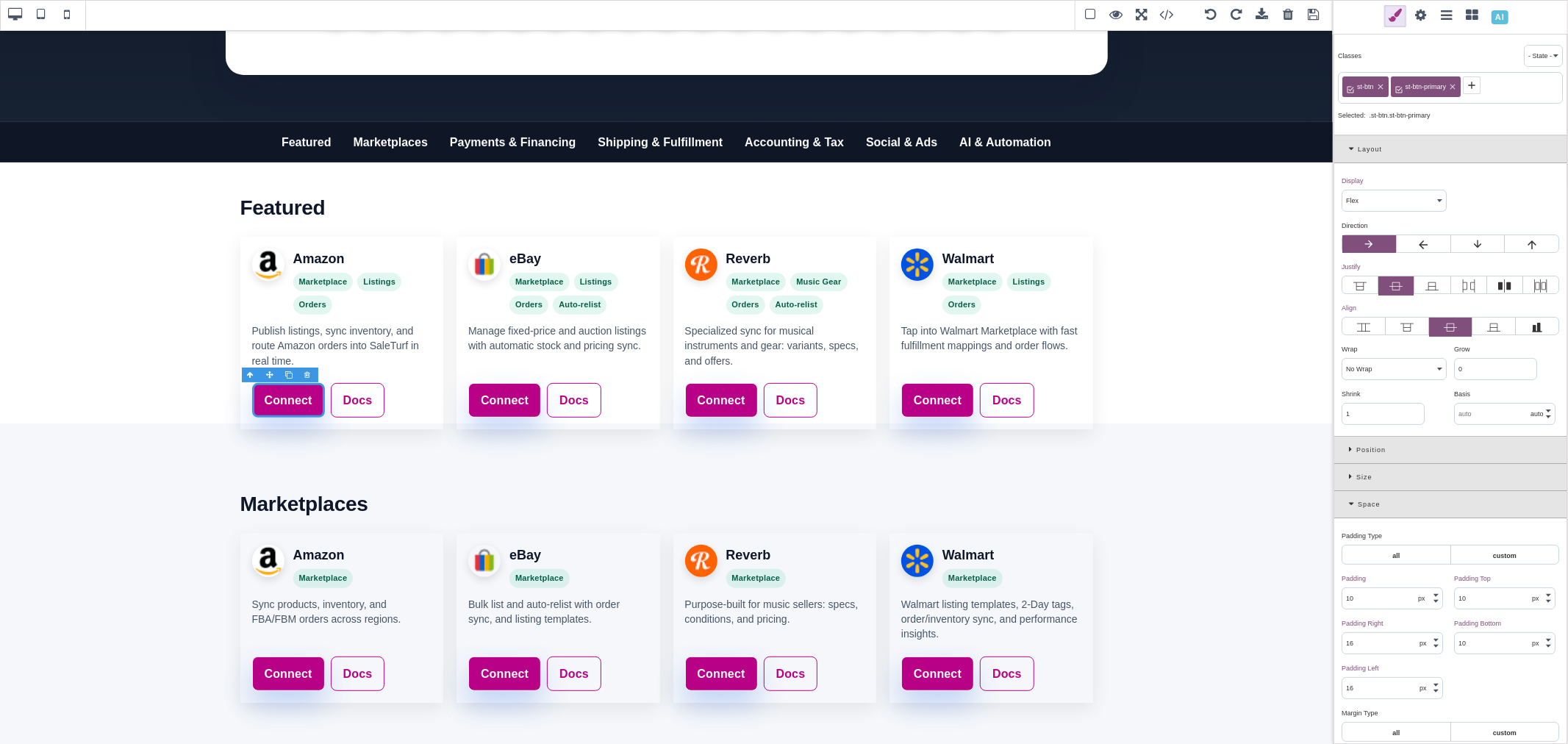
click at [1420, 19] on span at bounding box center [1421, 16] width 22 height 22
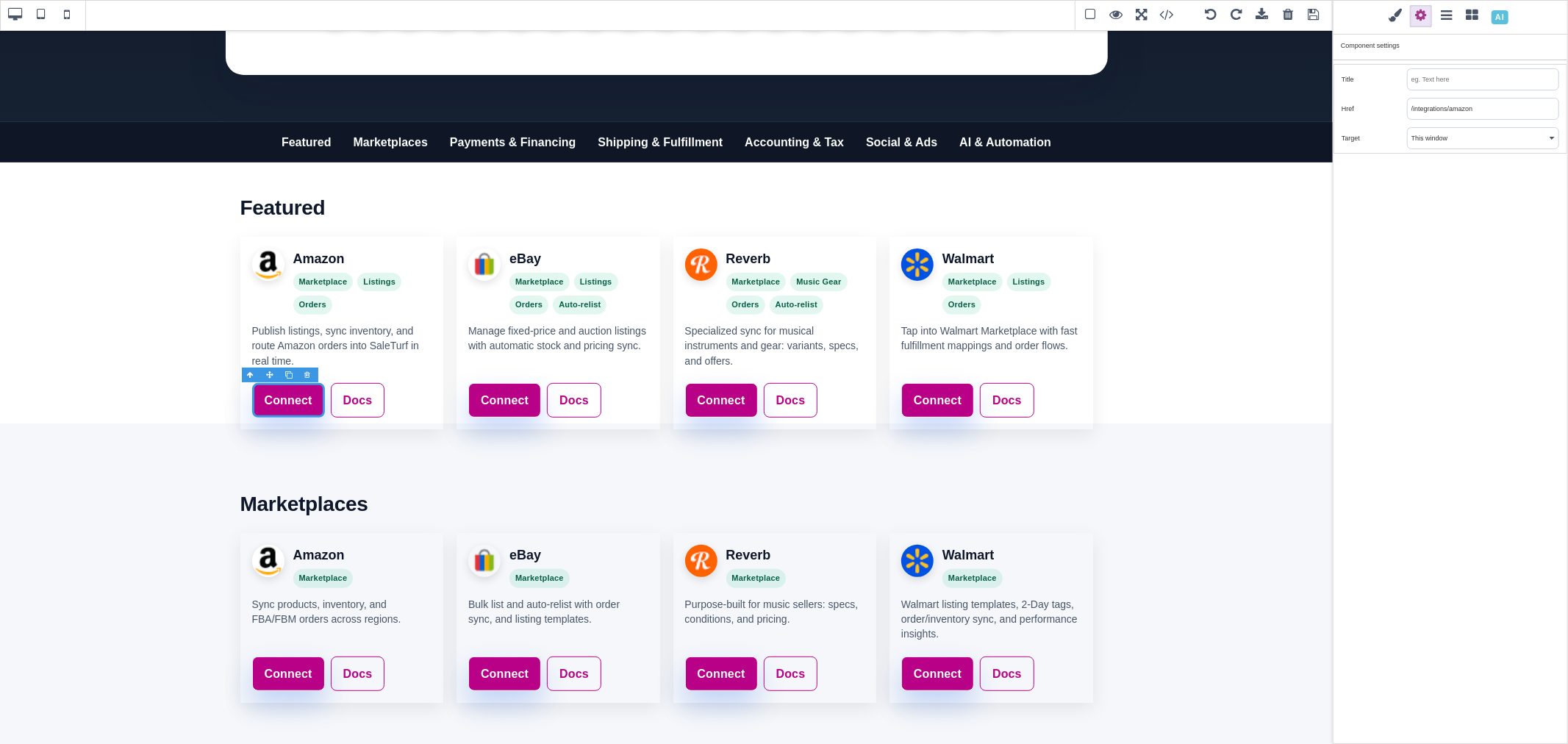
click at [1421, 76] on input "text" at bounding box center [1483, 79] width 151 height 21
click at [1430, 104] on input "/integrations/amazon" at bounding box center [1483, 109] width 151 height 21
paste input "https://www.saleturf.com/webmaster/index.php?route=setting/store"
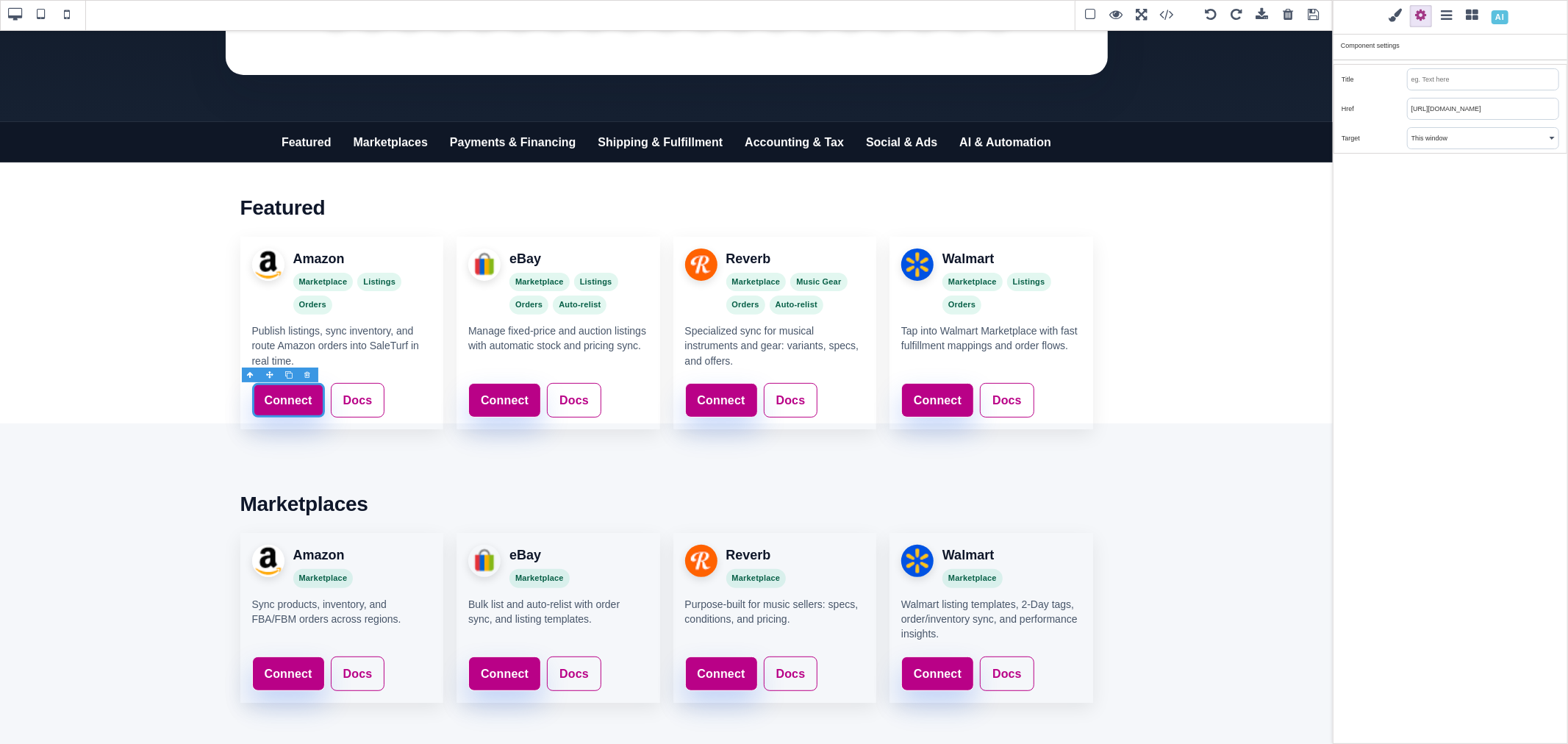
scroll to position [0, 52]
type input "https://www.saleturf.com/webmaster/index.php?route=setting/store"
click at [531, 386] on link "Connect" at bounding box center [504, 399] width 73 height 35
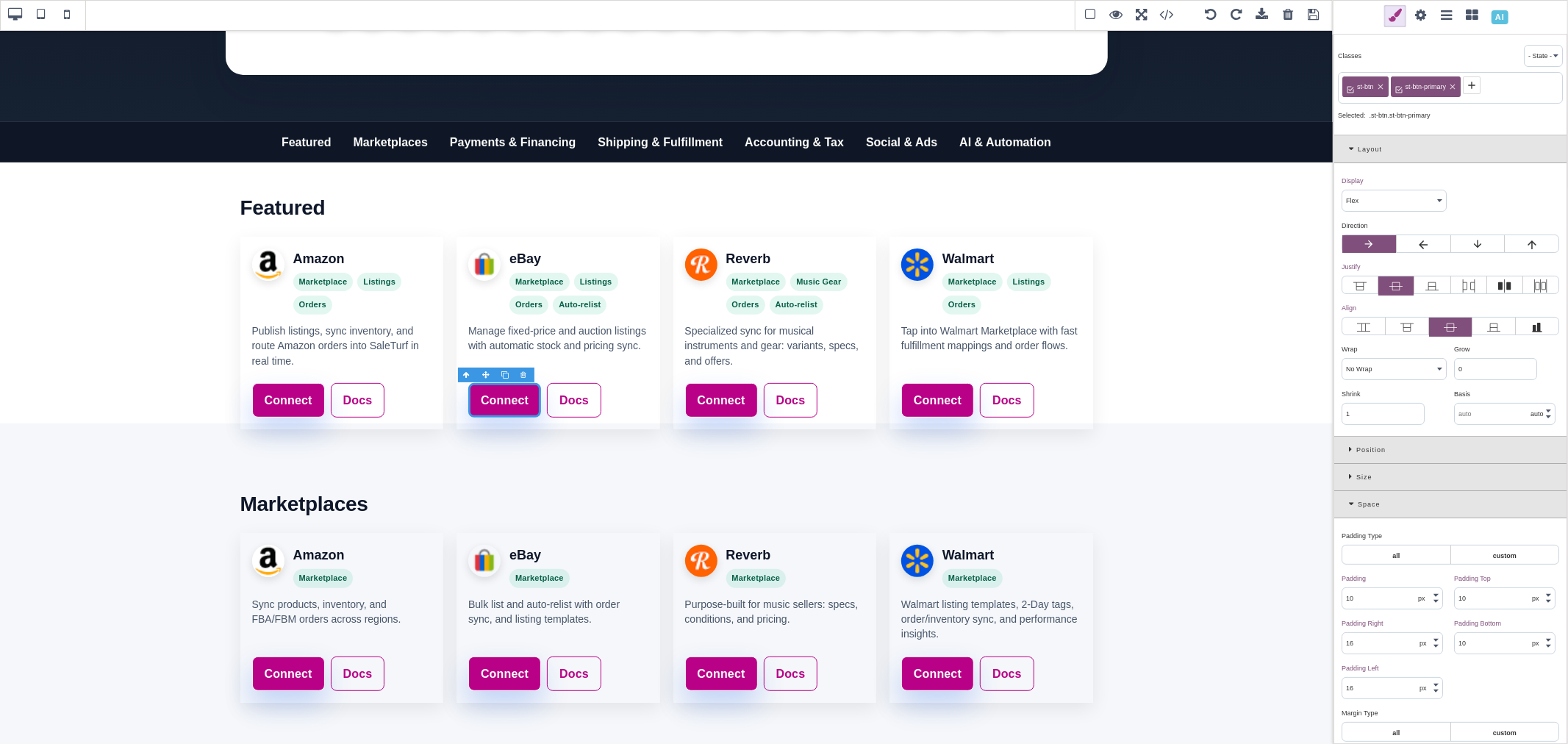
click at [1420, 18] on span at bounding box center [1421, 16] width 22 height 22
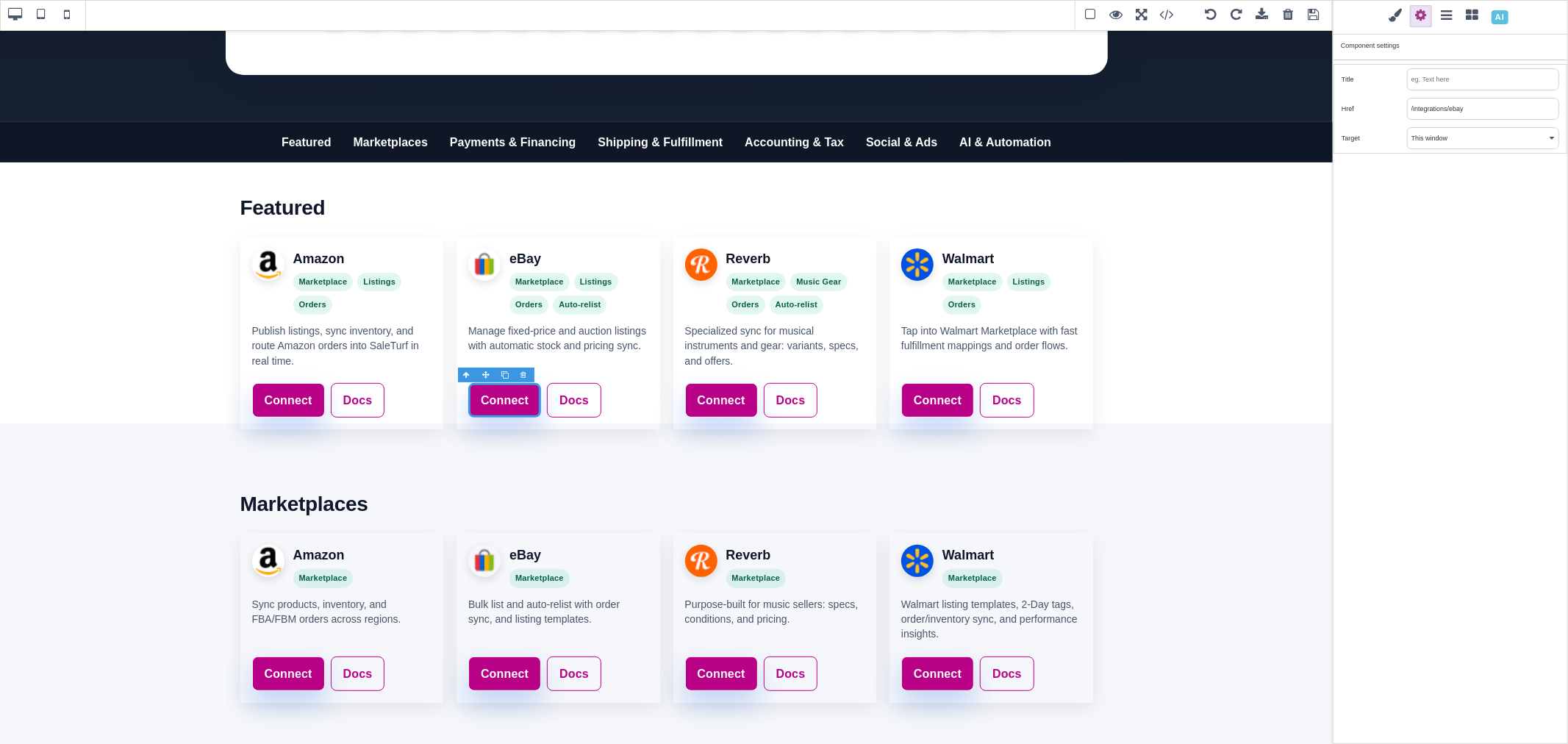
click at [1428, 111] on input "/integrations/ebay" at bounding box center [1483, 109] width 151 height 21
paste input "https://www.saleturf.com/webmaster/index.php?route=setting/store"
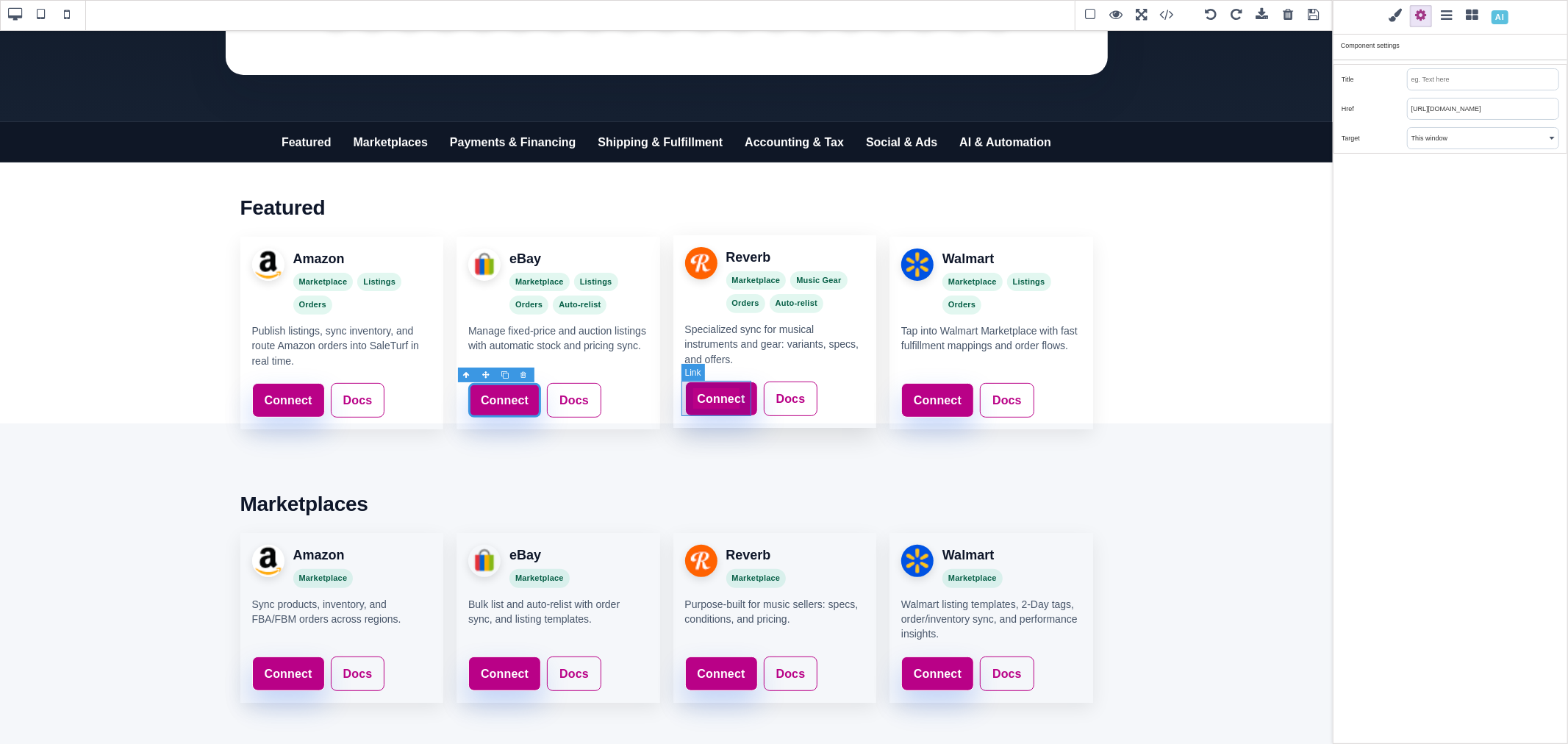
type input "https://www.saleturf.com/webmaster/index.php?route=setting/store"
click at [745, 382] on link "Connect" at bounding box center [721, 399] width 73 height 35
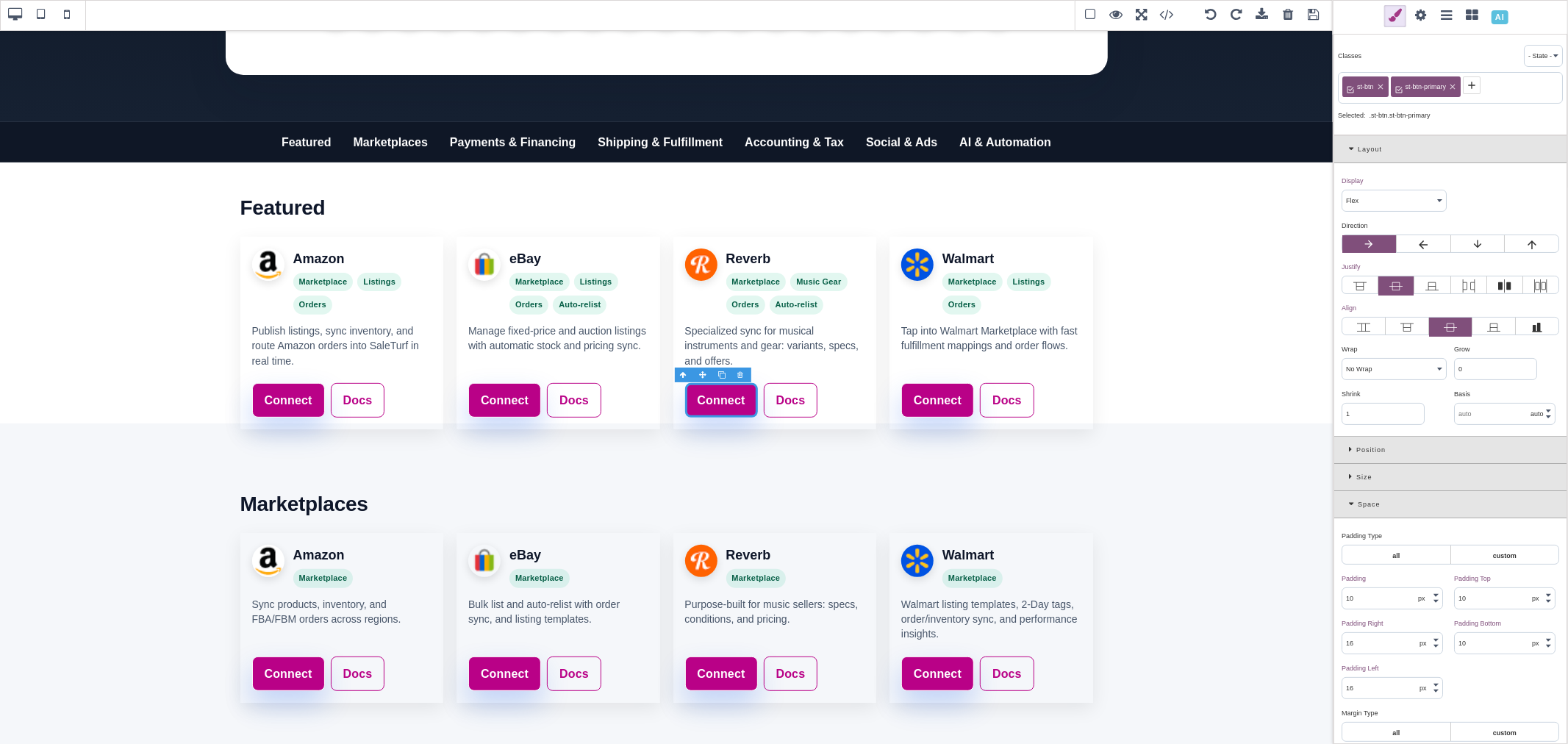
click at [1417, 16] on span at bounding box center [1421, 16] width 22 height 22
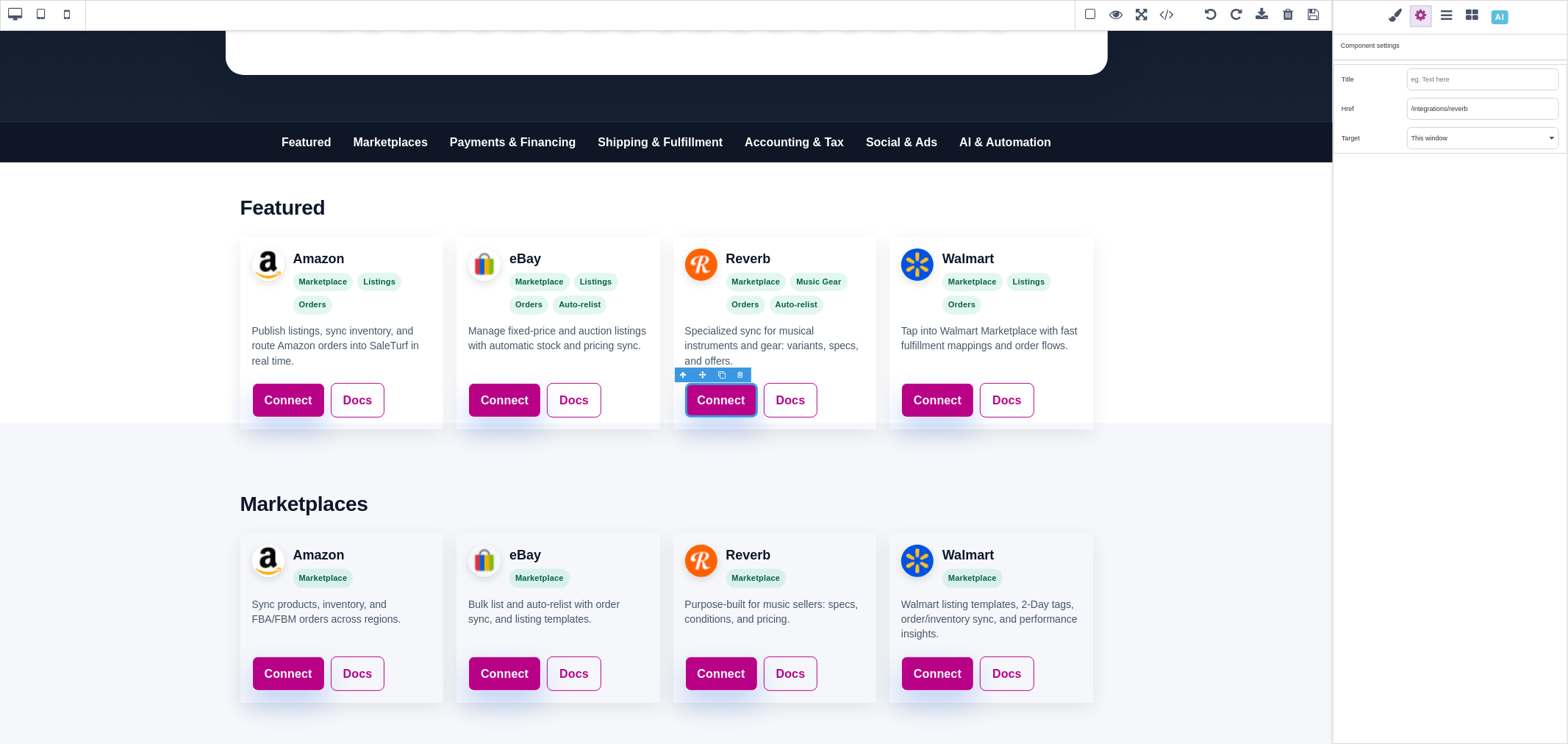
click at [1427, 113] on input "/integrations/reverb" at bounding box center [1483, 109] width 151 height 21
paste input "https://www.saleturf.com/webmaster/index.php?route=setting/store"
type input "https://www.saleturf.com/webmaster/index.php?route=setting/store"
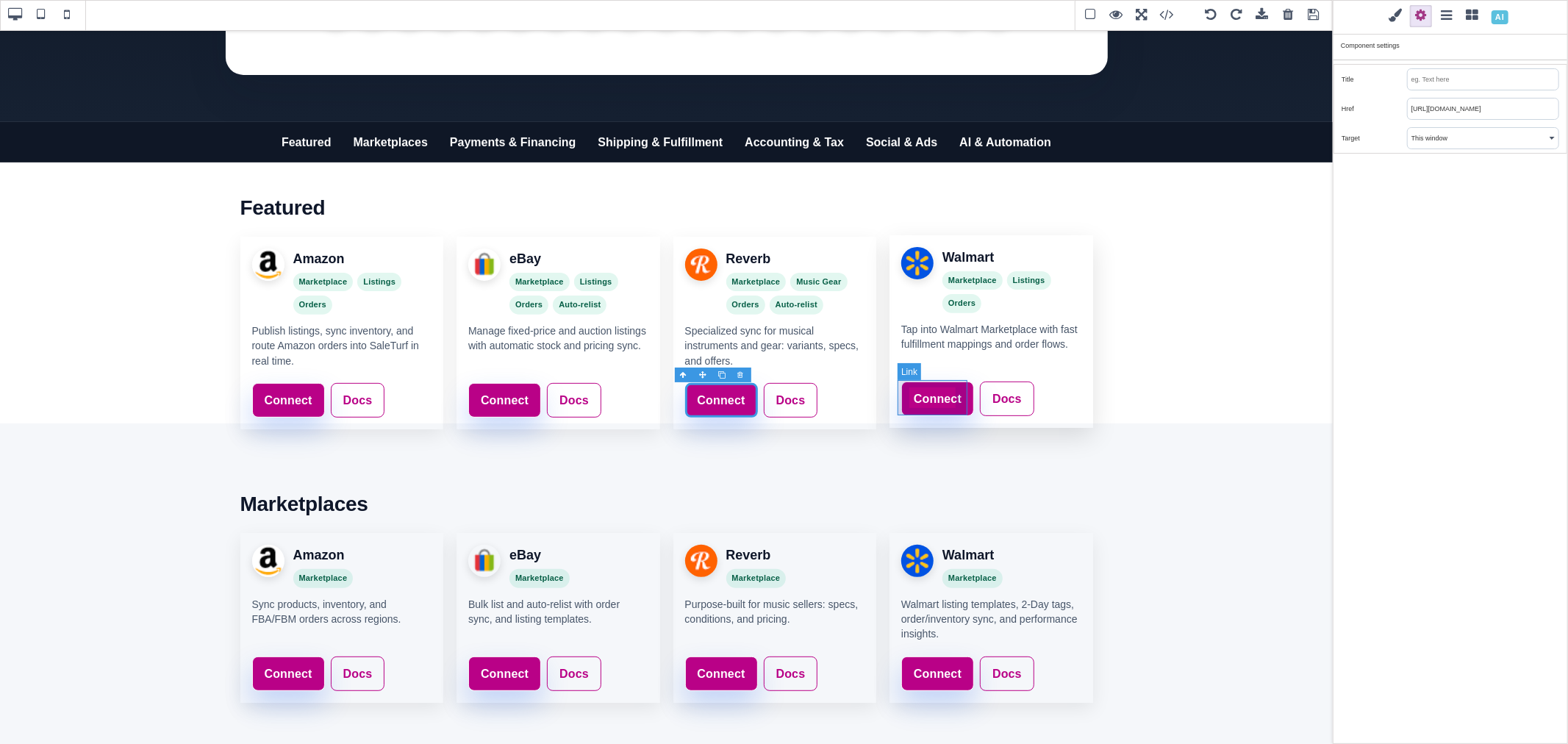
click at [939, 387] on link "Connect" at bounding box center [937, 399] width 73 height 35
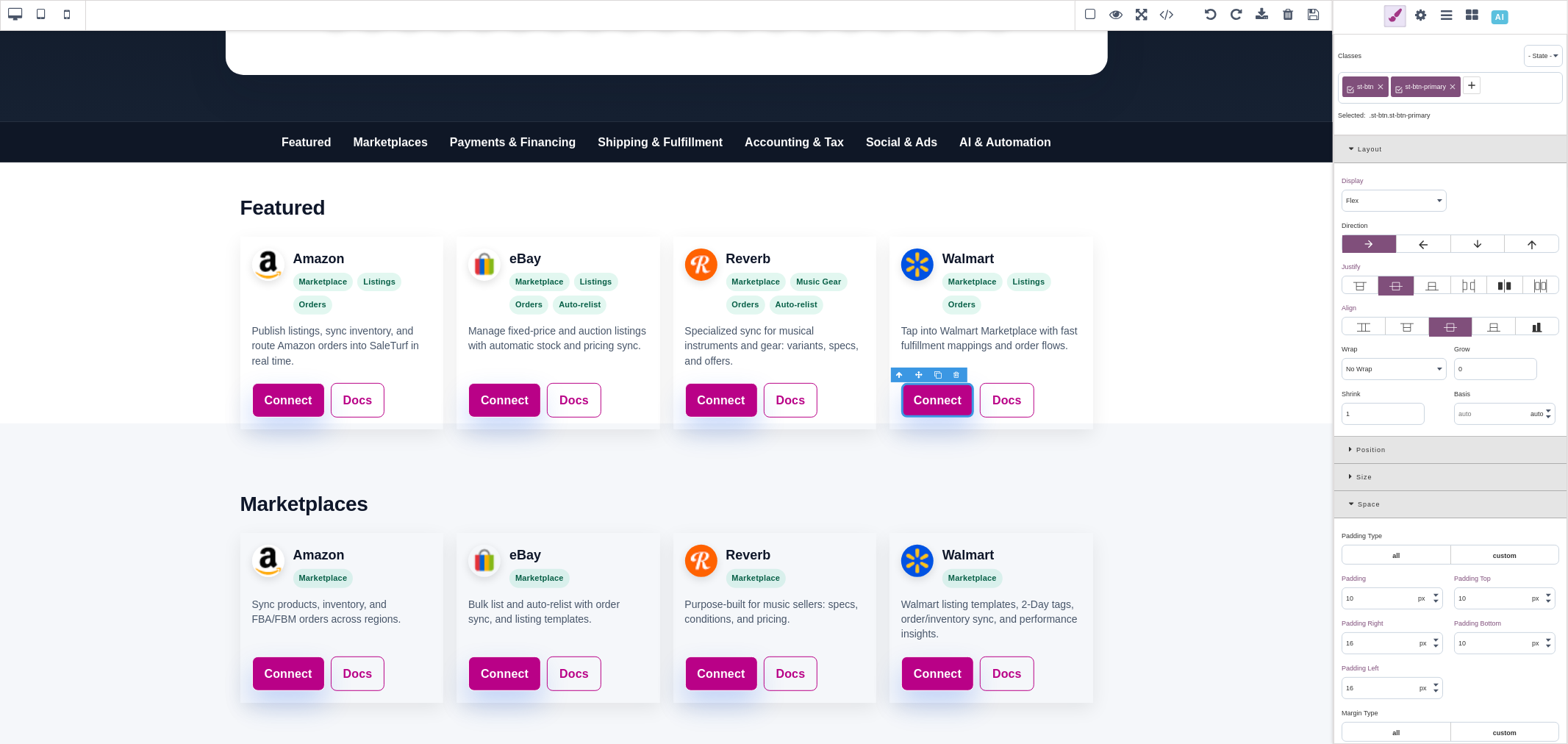
click at [1424, 12] on span at bounding box center [1421, 16] width 22 height 22
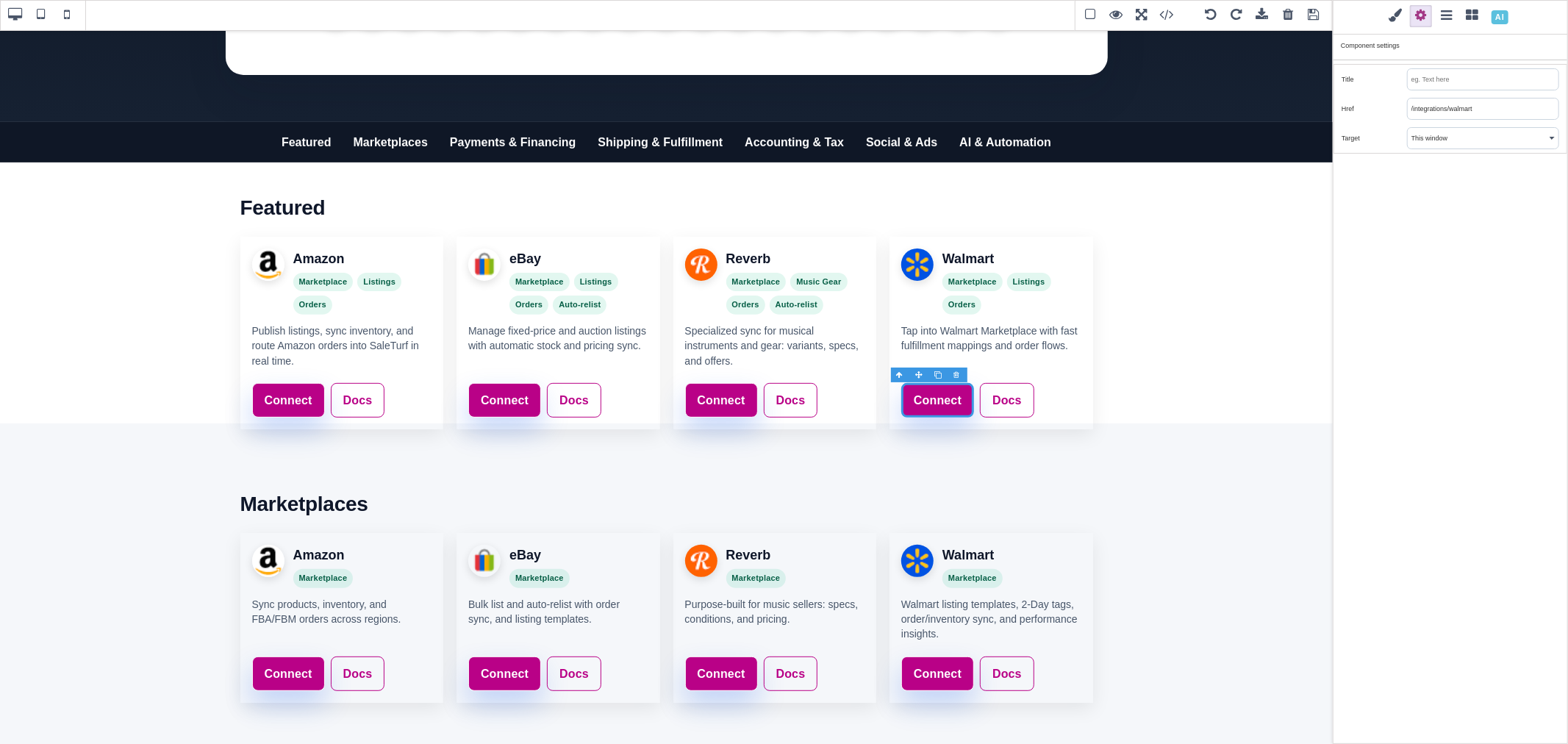
click at [1443, 113] on input "/integrations/walmart" at bounding box center [1483, 109] width 151 height 21
paste input "https://www.saleturf.com/webmaster/index.php?route=setting/store"
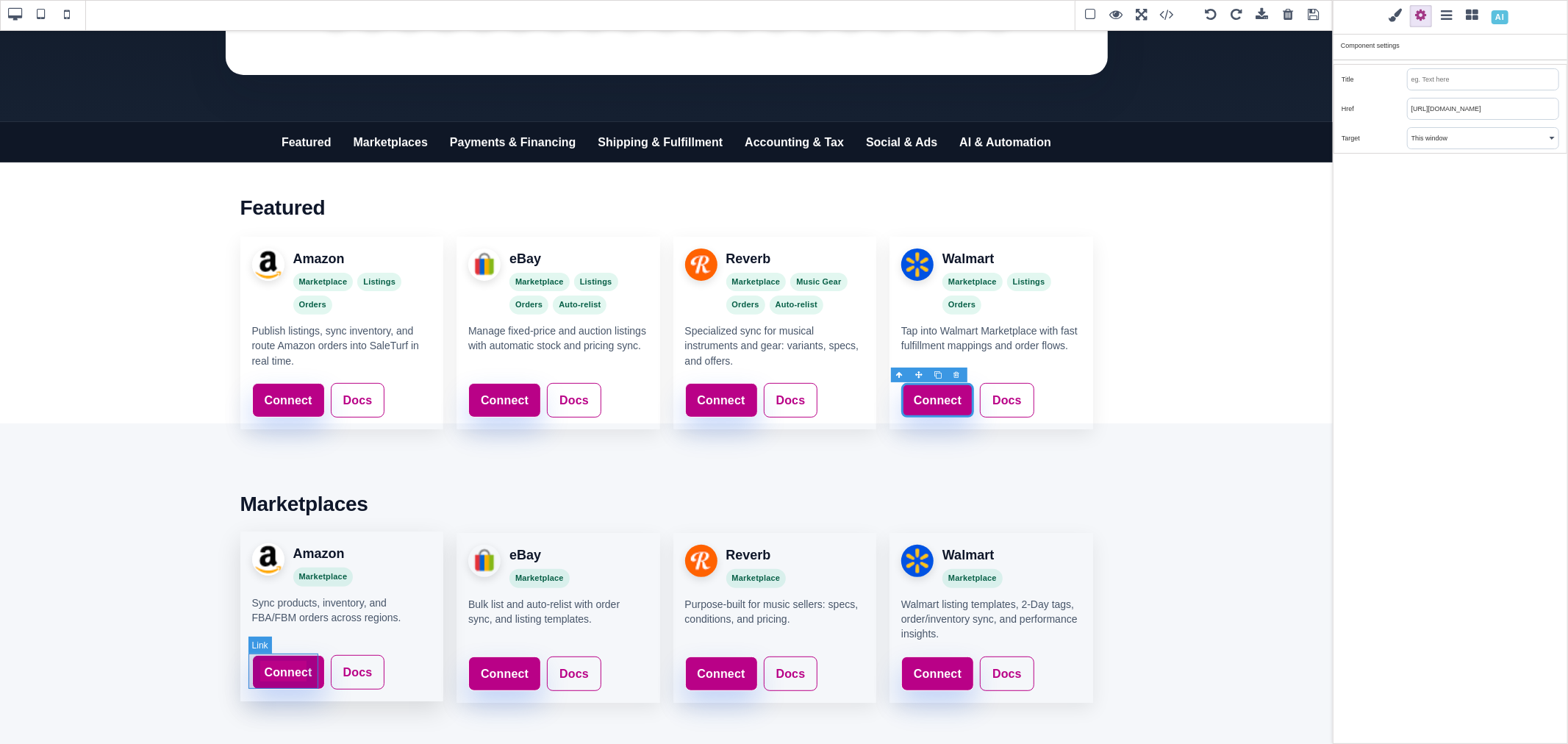
type input "https://www.saleturf.com/webmaster/index.php?route=setting/store"
click at [297, 655] on link "Connect" at bounding box center [289, 672] width 73 height 35
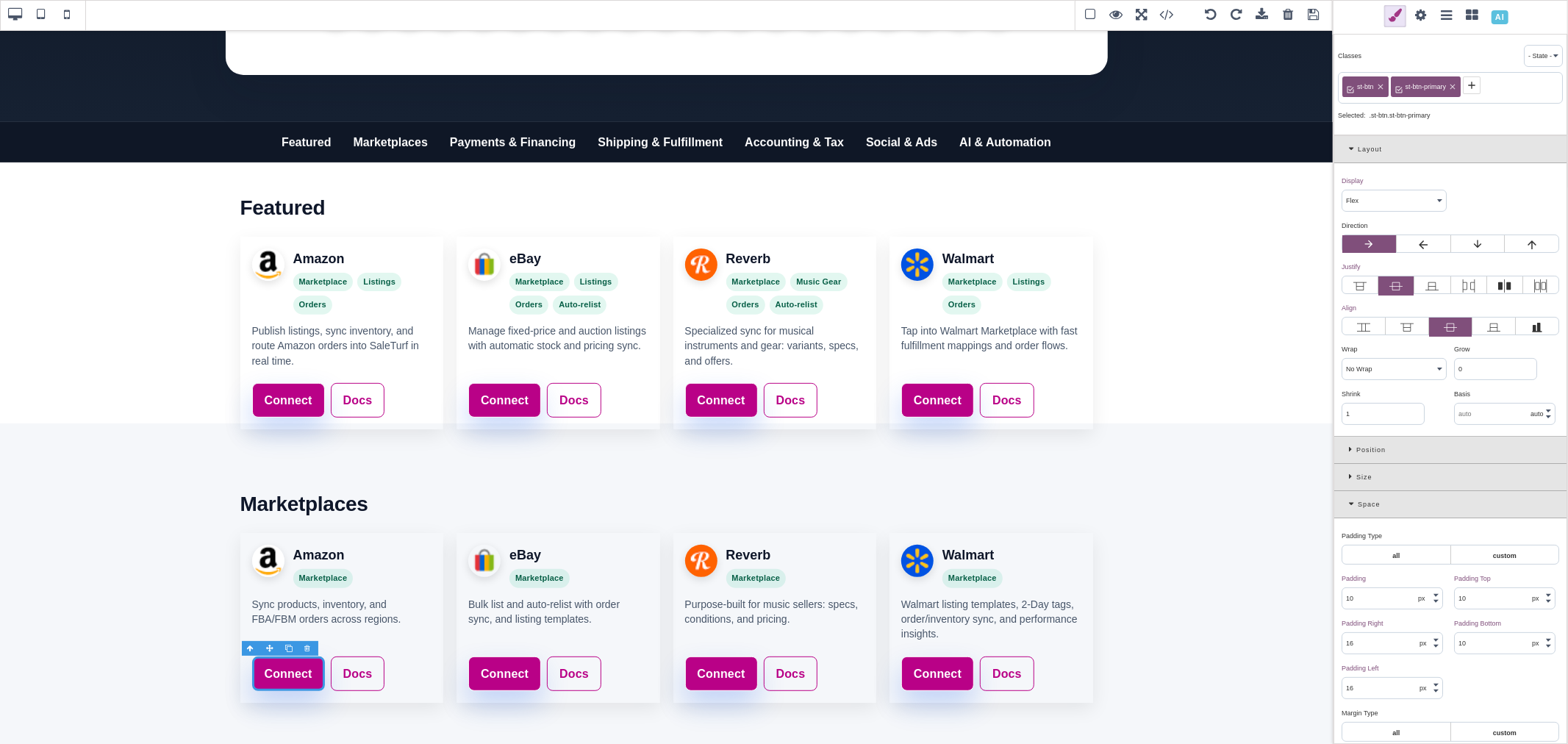
click at [1419, 13] on span at bounding box center [1421, 16] width 22 height 22
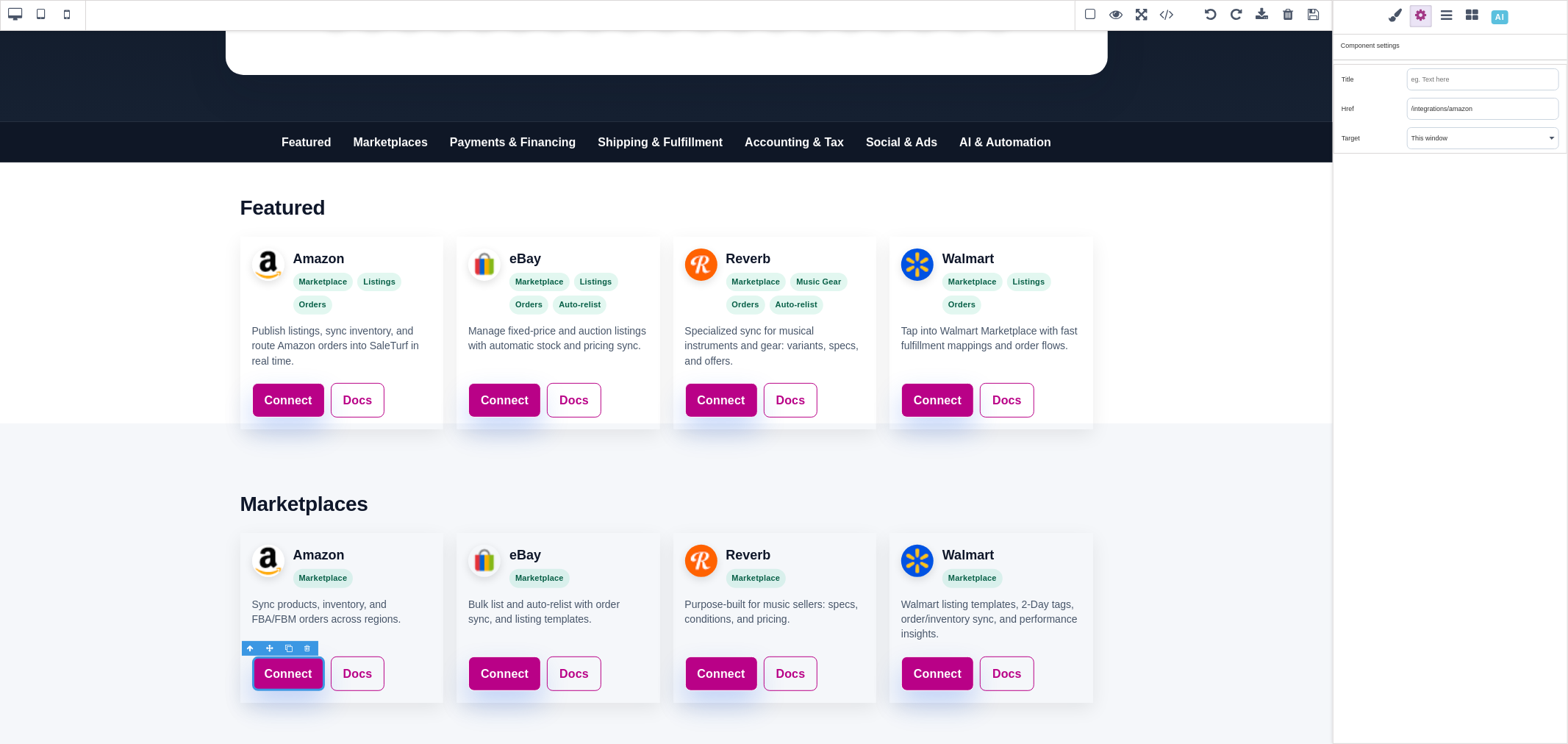
click at [1442, 101] on input "/integrations/amazon" at bounding box center [1483, 109] width 151 height 21
paste input "https://www.saleturf.com/webmaster/index.php?route=setting/store"
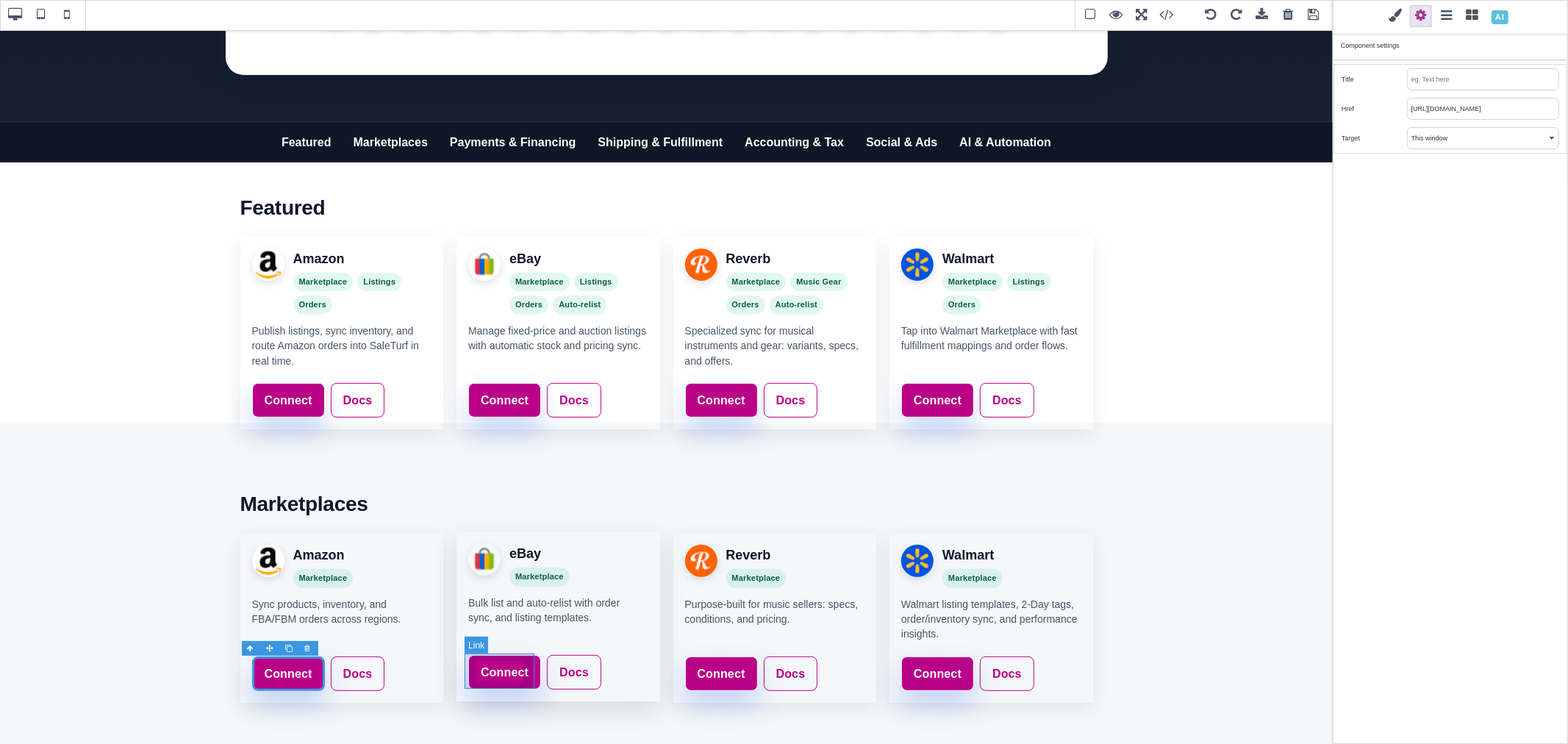
type input "https://www.saleturf.com/webmaster/index.php?route=setting/store"
click at [518, 656] on link "Connect" at bounding box center [504, 672] width 73 height 35
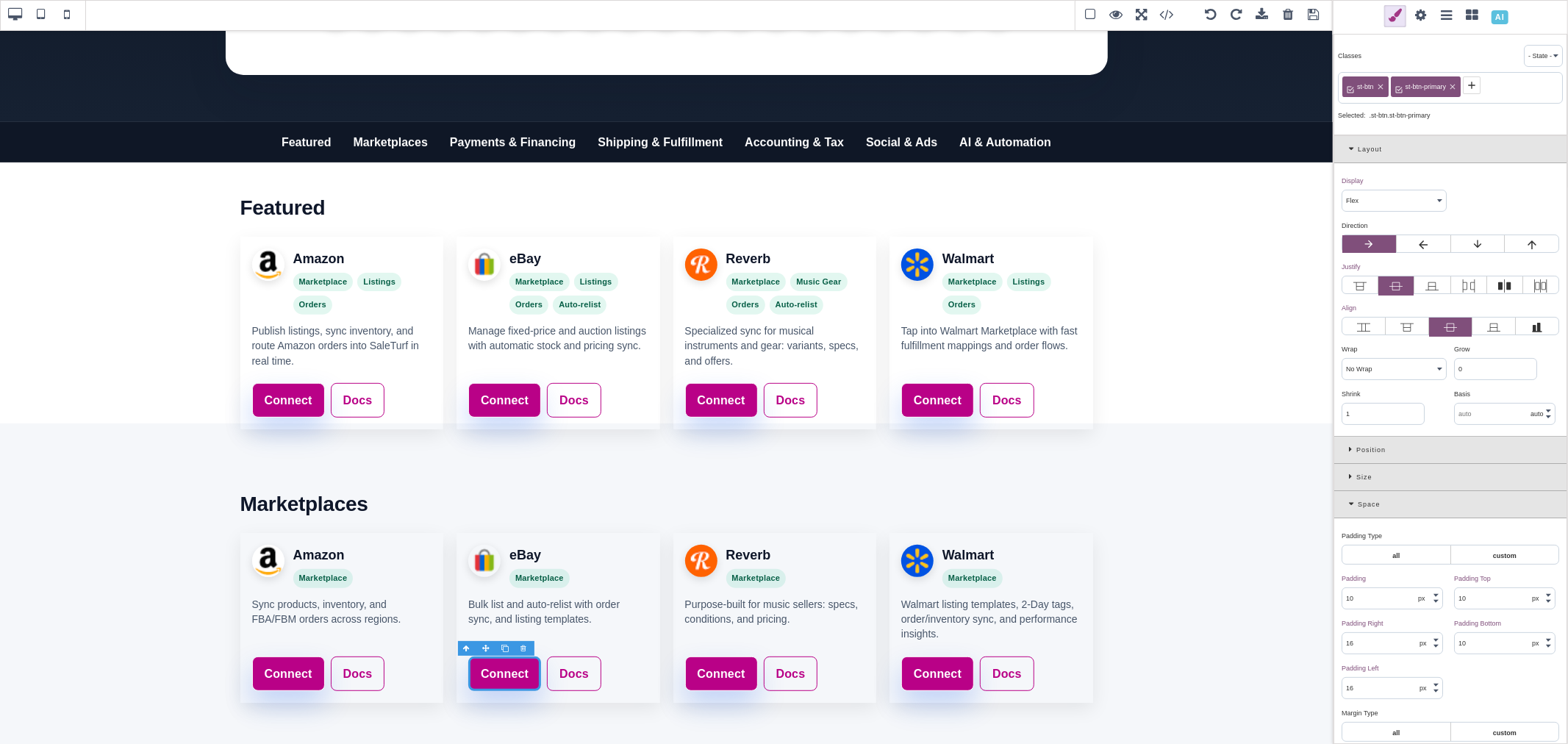
click at [1420, 10] on span at bounding box center [1421, 16] width 22 height 22
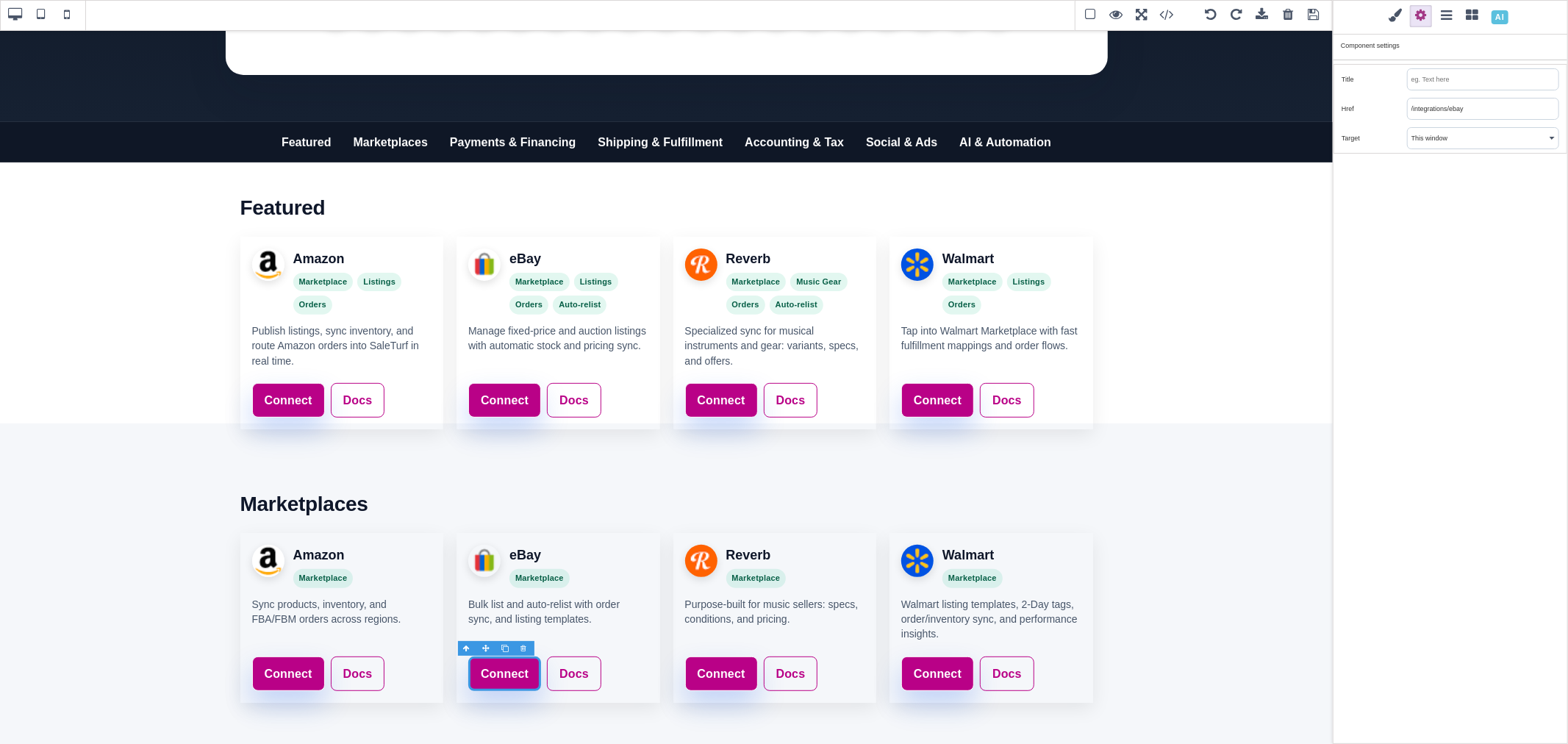
click at [1435, 106] on input "/integrations/ebay" at bounding box center [1483, 109] width 151 height 21
paste input "https://www.saleturf.com/webmaster/index.php?route=setting/store"
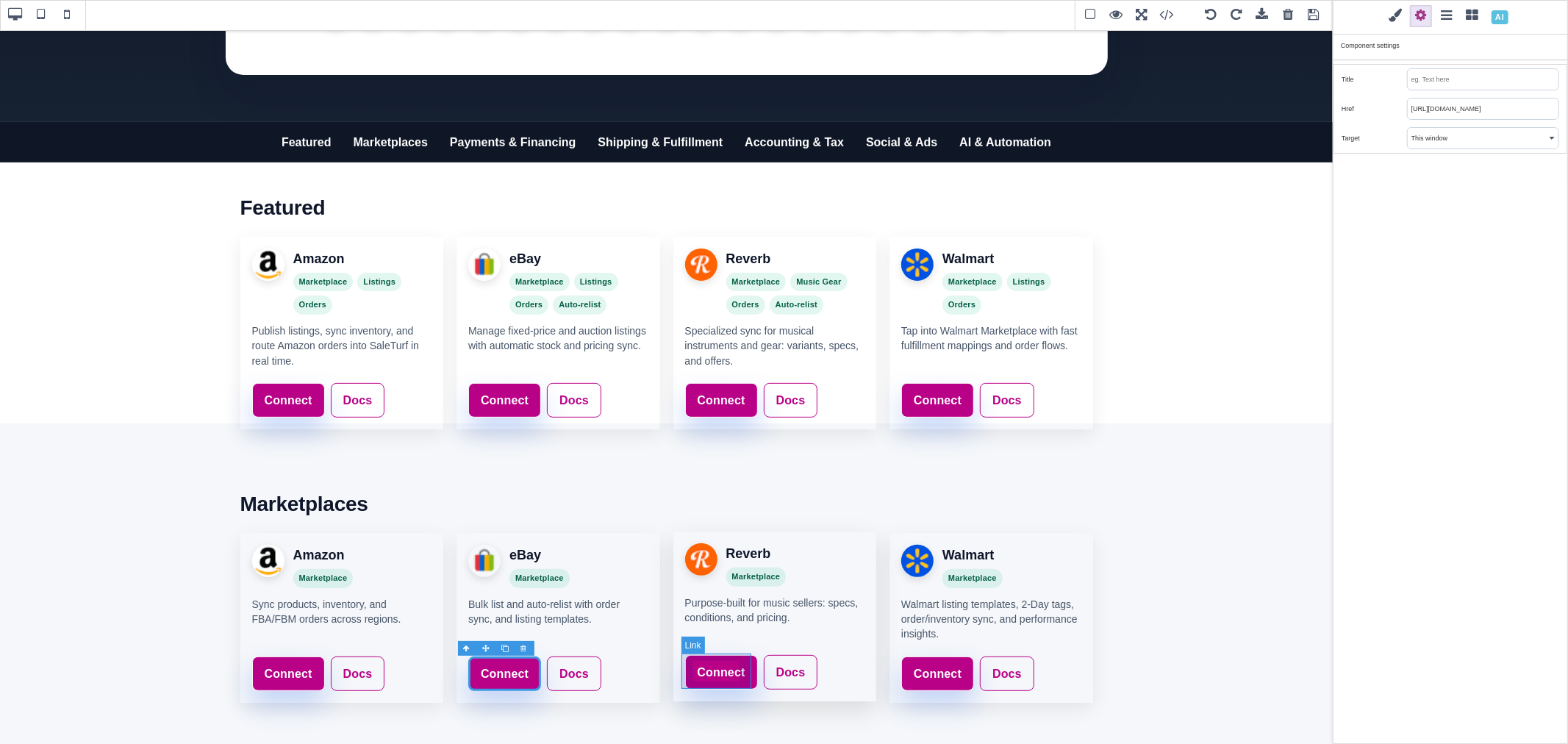
type input "https://www.saleturf.com/webmaster/index.php?route=setting/store"
click at [743, 662] on link "Connect" at bounding box center [721, 672] width 73 height 35
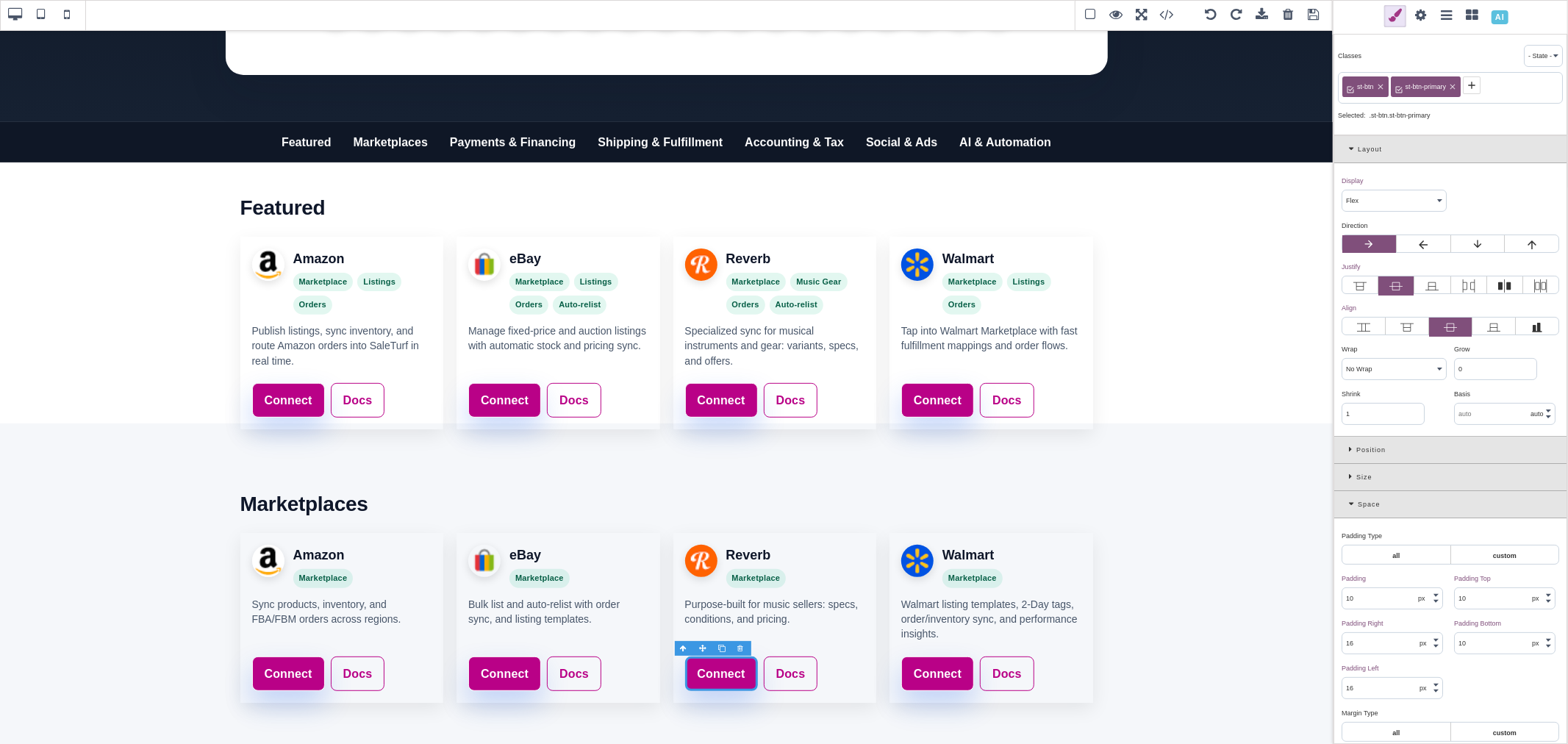
click at [1417, 13] on span at bounding box center [1421, 16] width 22 height 22
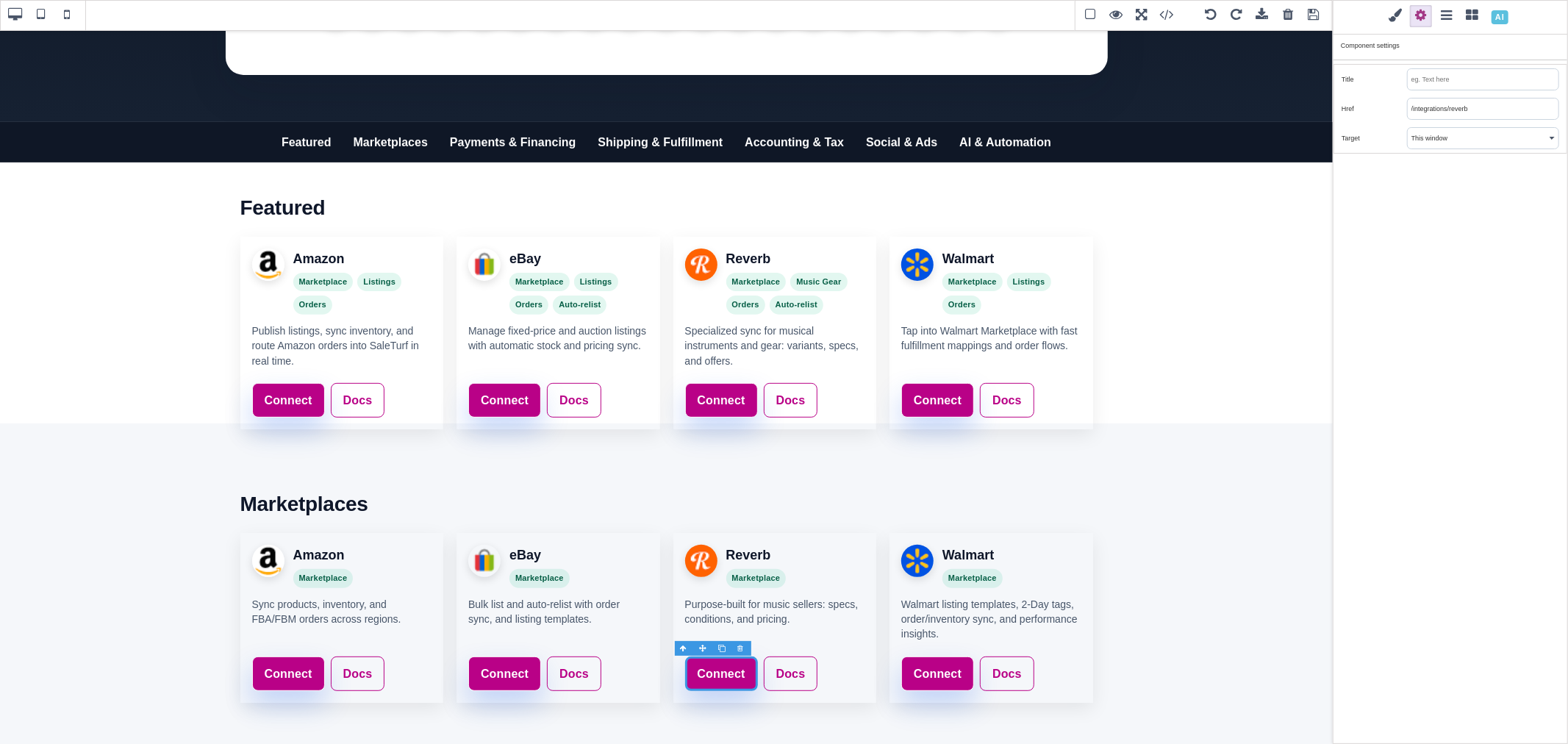
click at [1449, 110] on input "/integrations/reverb" at bounding box center [1483, 109] width 151 height 21
paste input "https://www.saleturf.com/webmaster/index.php?route=setting/store"
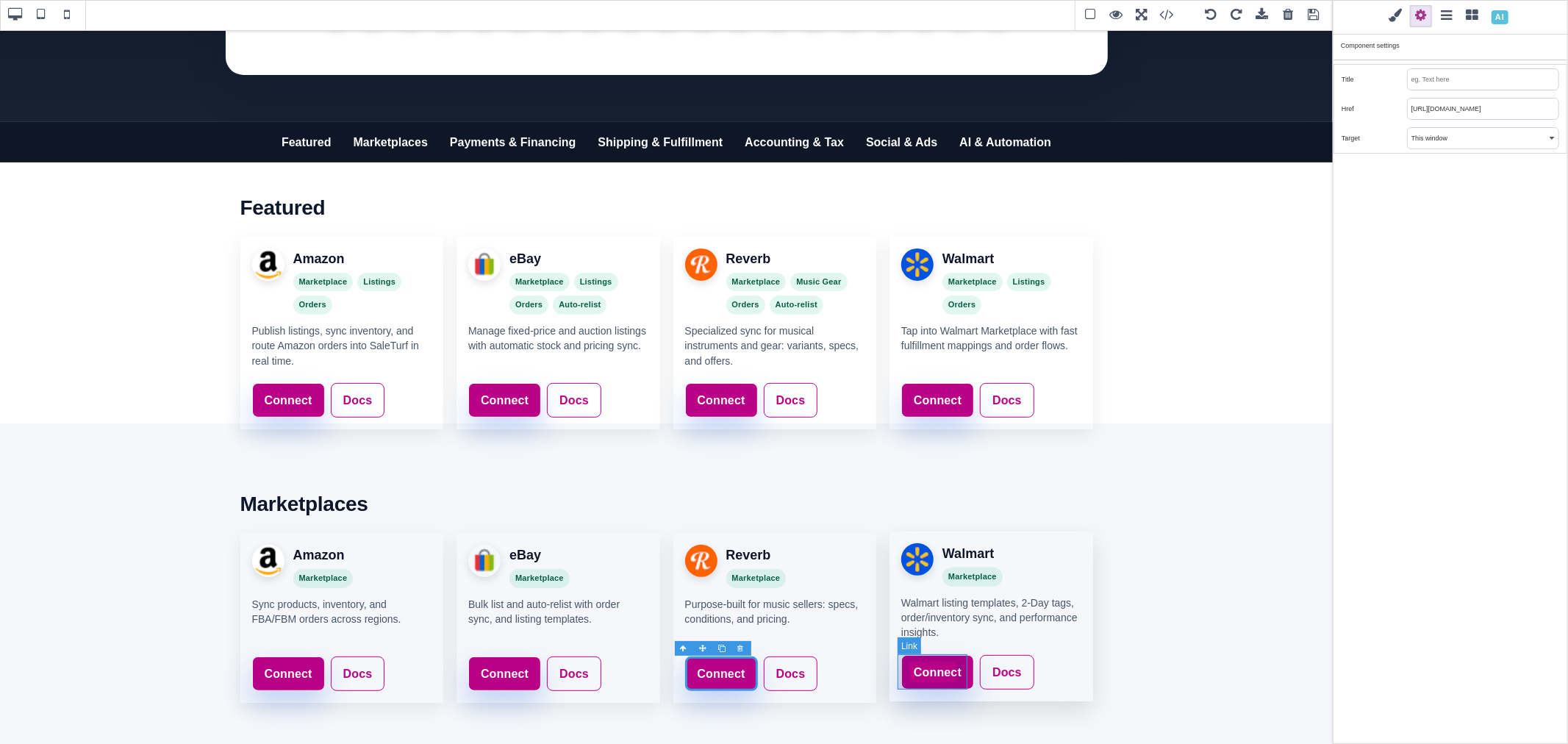
type input "https://www.saleturf.com/webmaster/index.php?route=setting/store"
click at [902, 660] on link "Connect" at bounding box center [937, 672] width 73 height 35
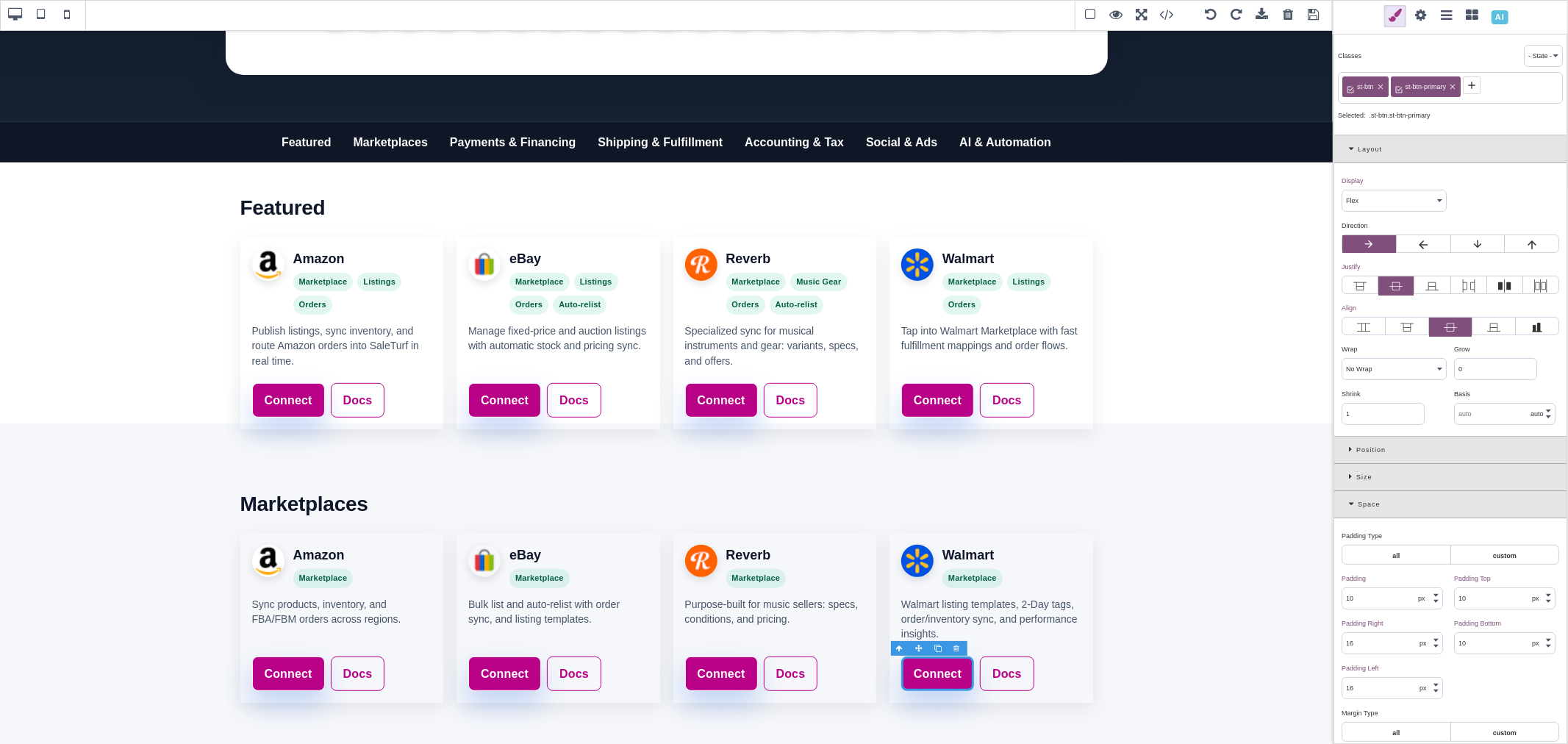
click at [1420, 13] on span at bounding box center [1421, 16] width 22 height 22
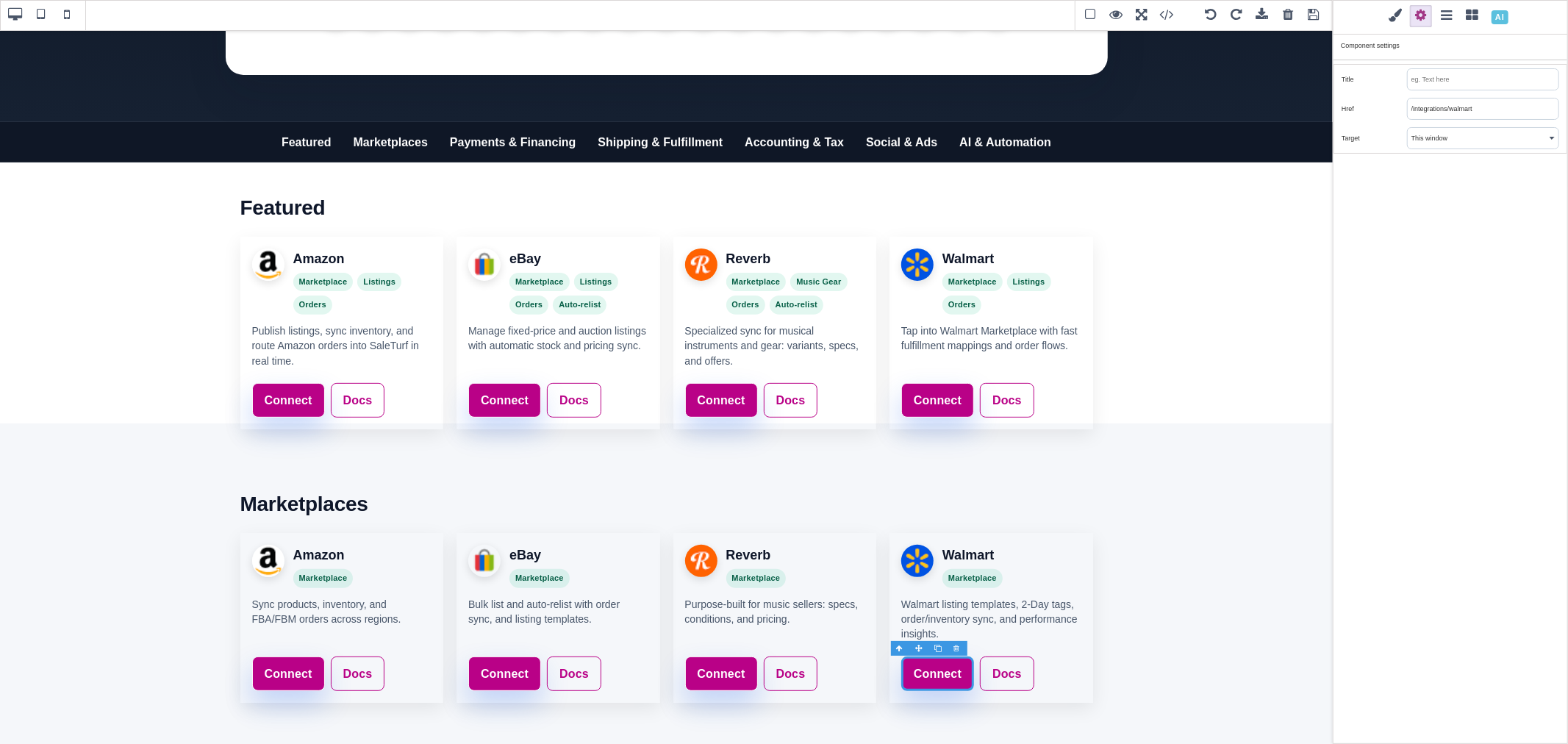
click at [1458, 110] on input "/integrations/walmart" at bounding box center [1483, 109] width 151 height 21
paste input "https://www.saleturf.com/webmaster/index.php?route=setting/store"
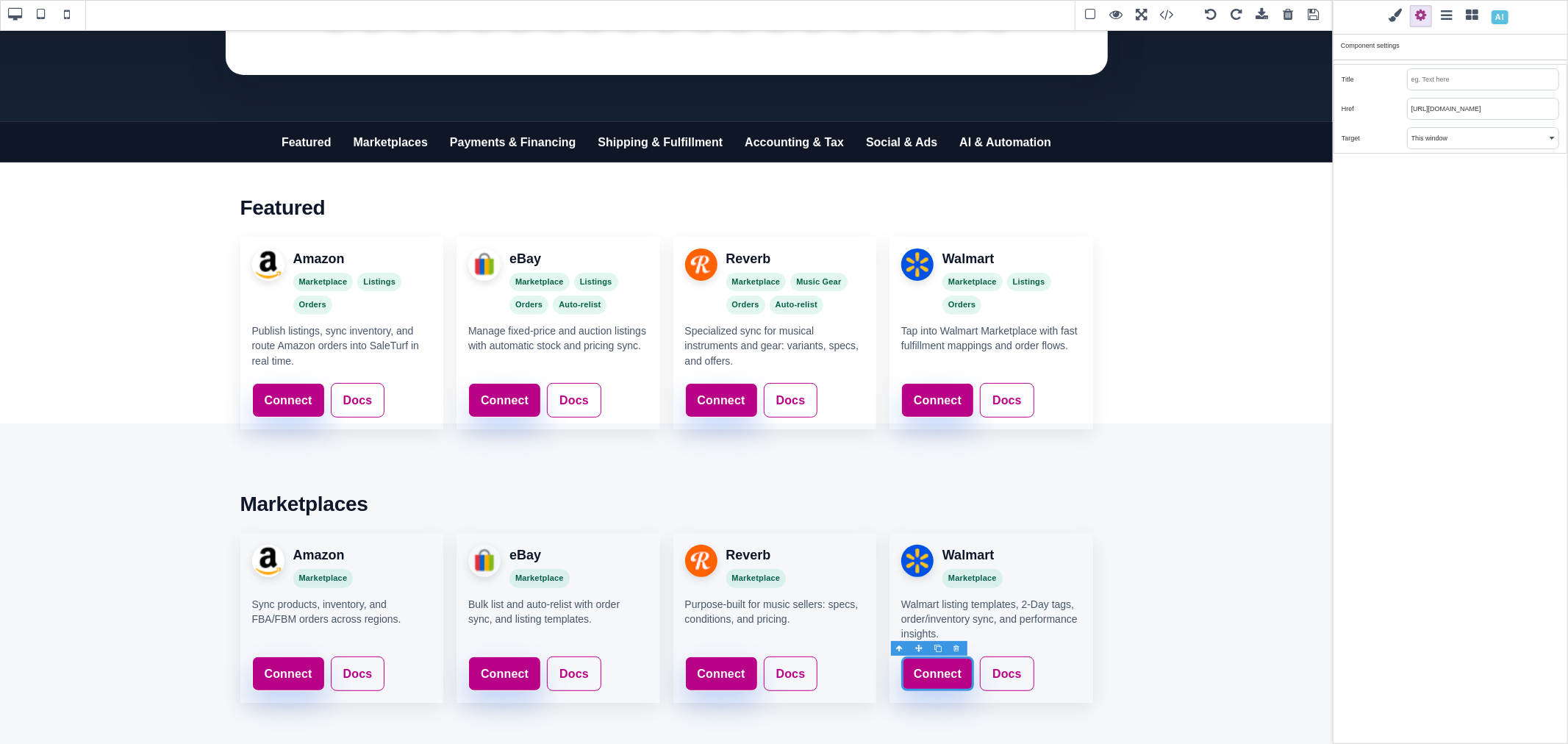
type input "https://www.saleturf.com/webmaster/index.php?route=setting/store"
click at [1480, 206] on div "Classes - State - Hover Click Even/Odd st-btn st-btn-primary Selected: .st-btn.…" at bounding box center [1450, 372] width 235 height 744
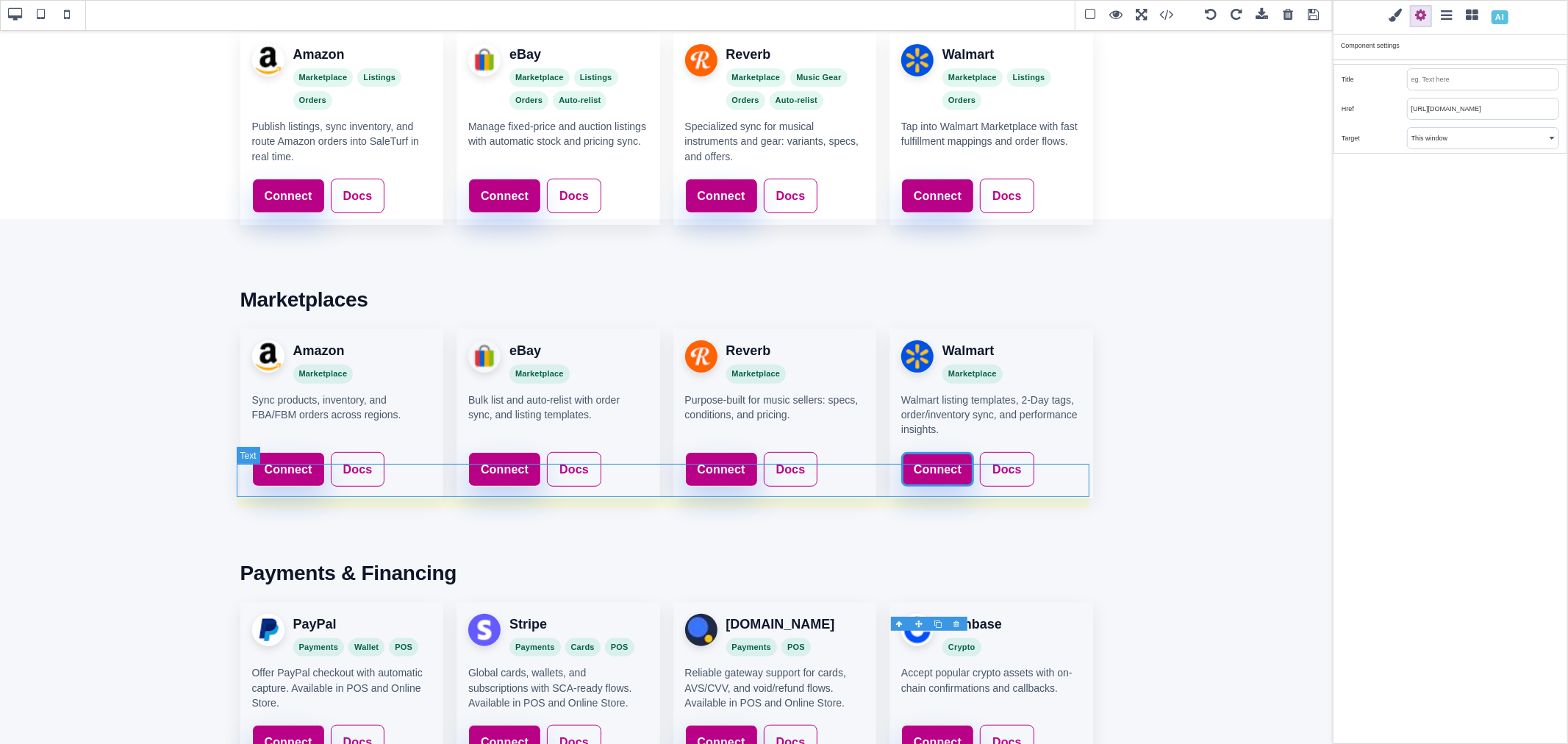
scroll to position [647, 0]
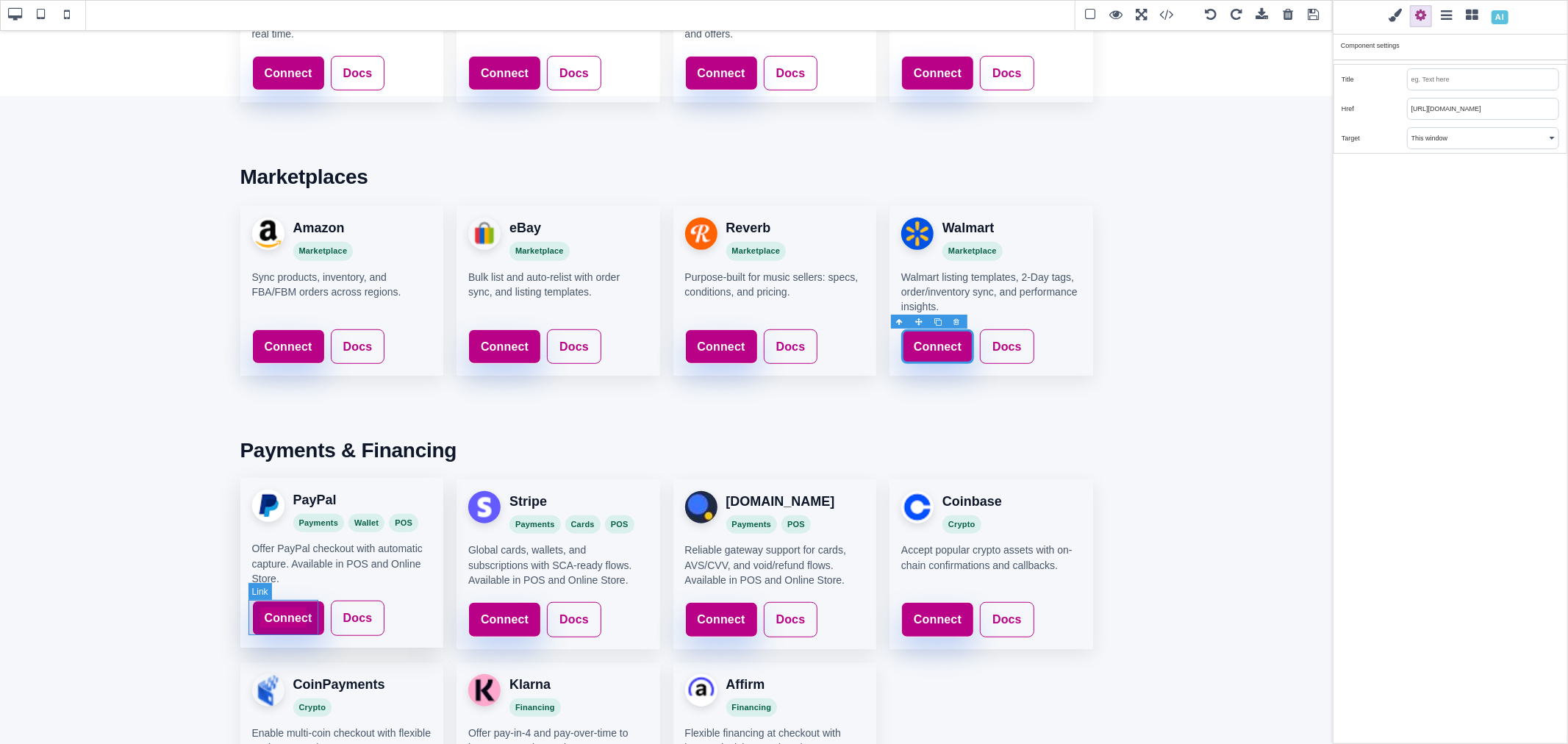
click at [314, 604] on link "Connect" at bounding box center [289, 618] width 73 height 35
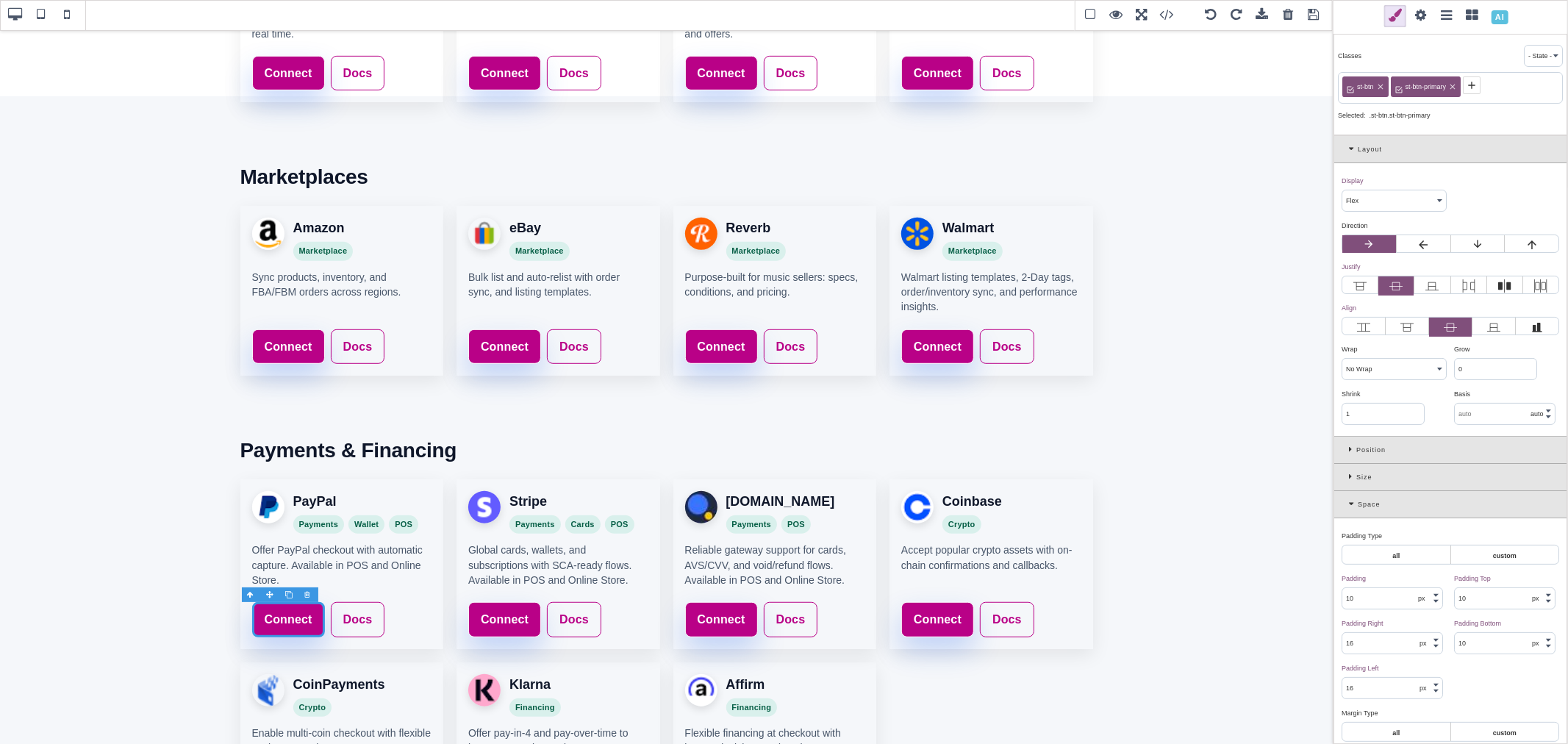
click at [1422, 16] on span at bounding box center [1421, 16] width 22 height 22
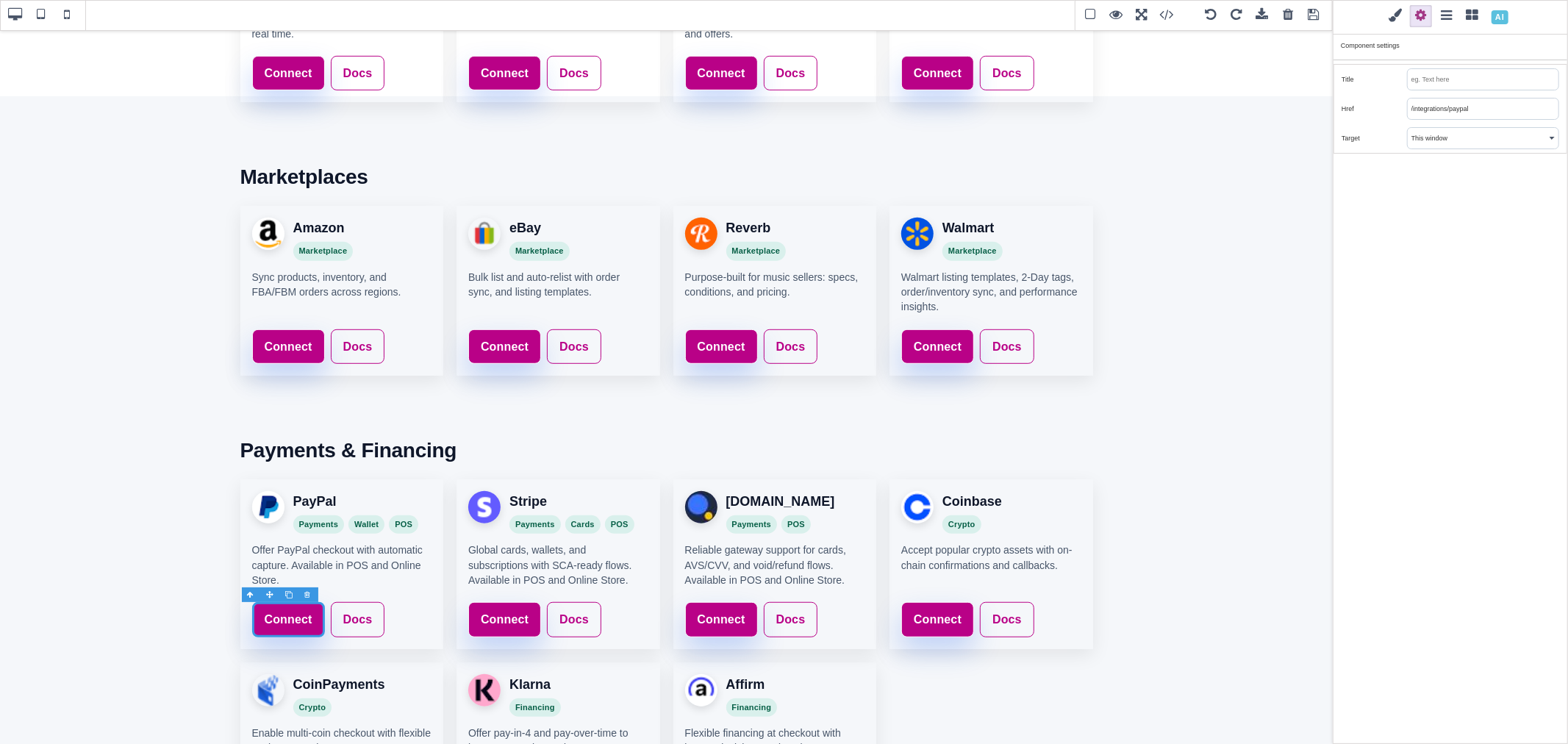
click at [1468, 104] on input "/integrations/paypal" at bounding box center [1483, 109] width 151 height 21
paste input "https://www.saleturf.com/webmaster/index.php?route=extension/payment"
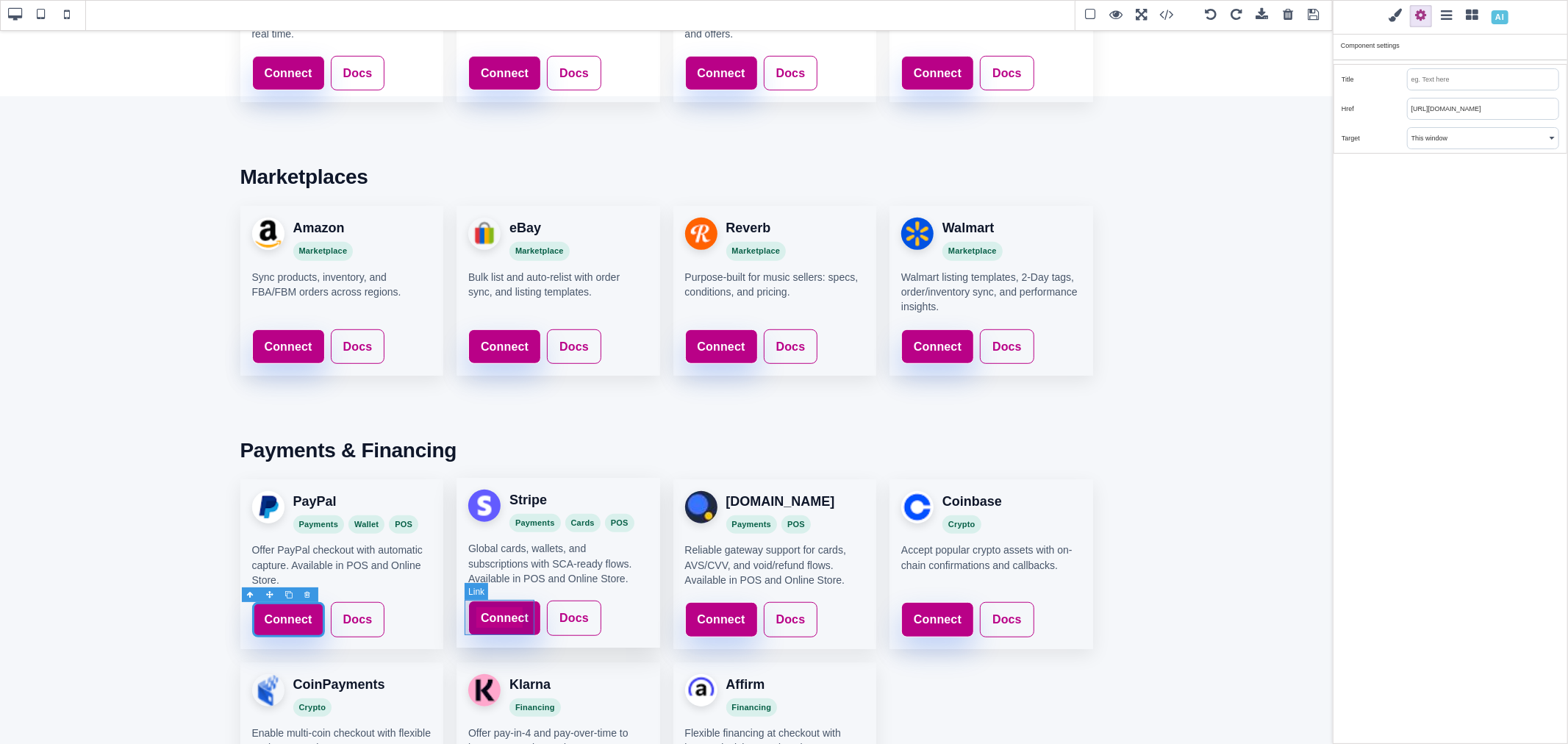
type input "https://www.saleturf.com/webmaster/index.php?route=extension/payment"
click at [515, 604] on link "Connect" at bounding box center [504, 618] width 73 height 35
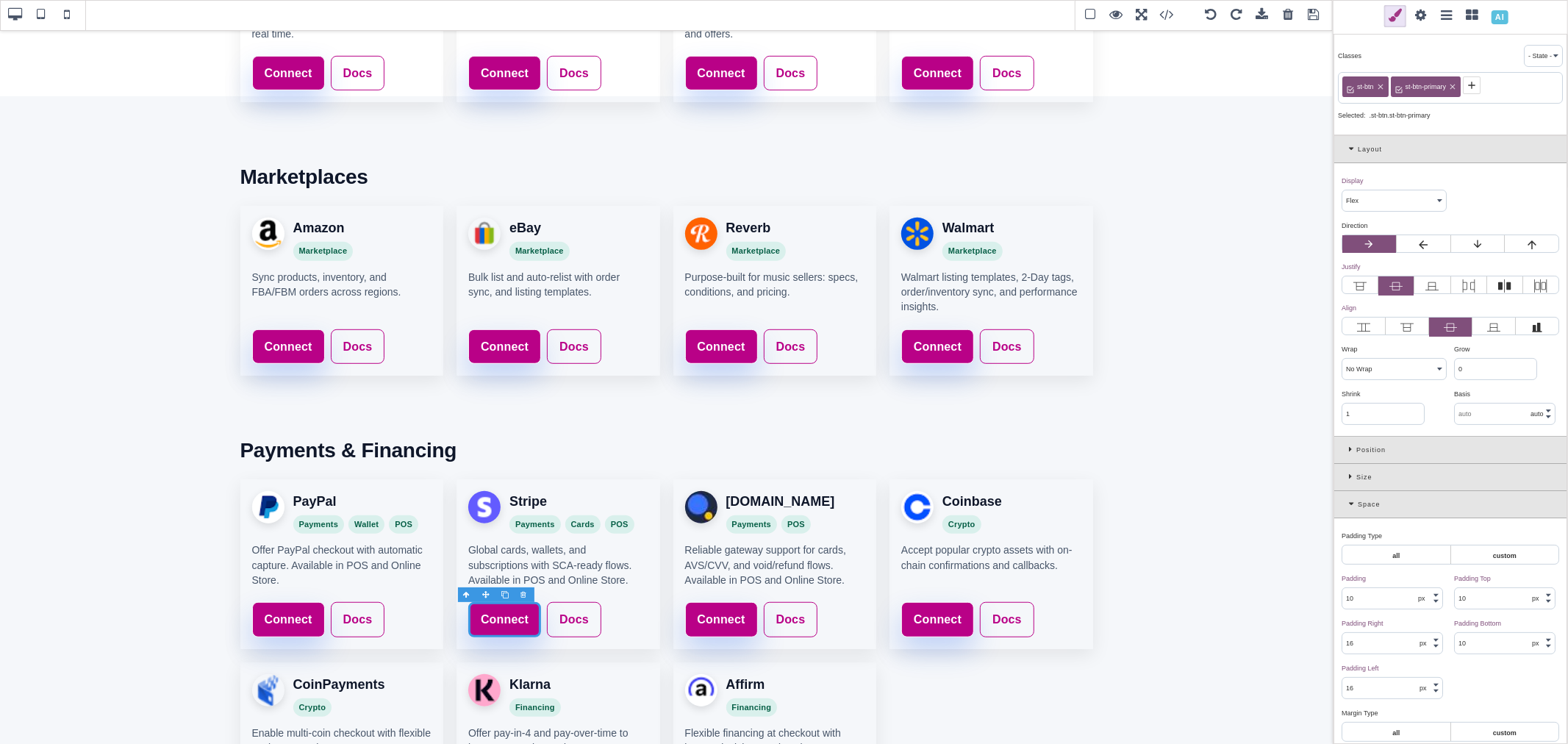
click at [1424, 17] on span at bounding box center [1421, 16] width 22 height 22
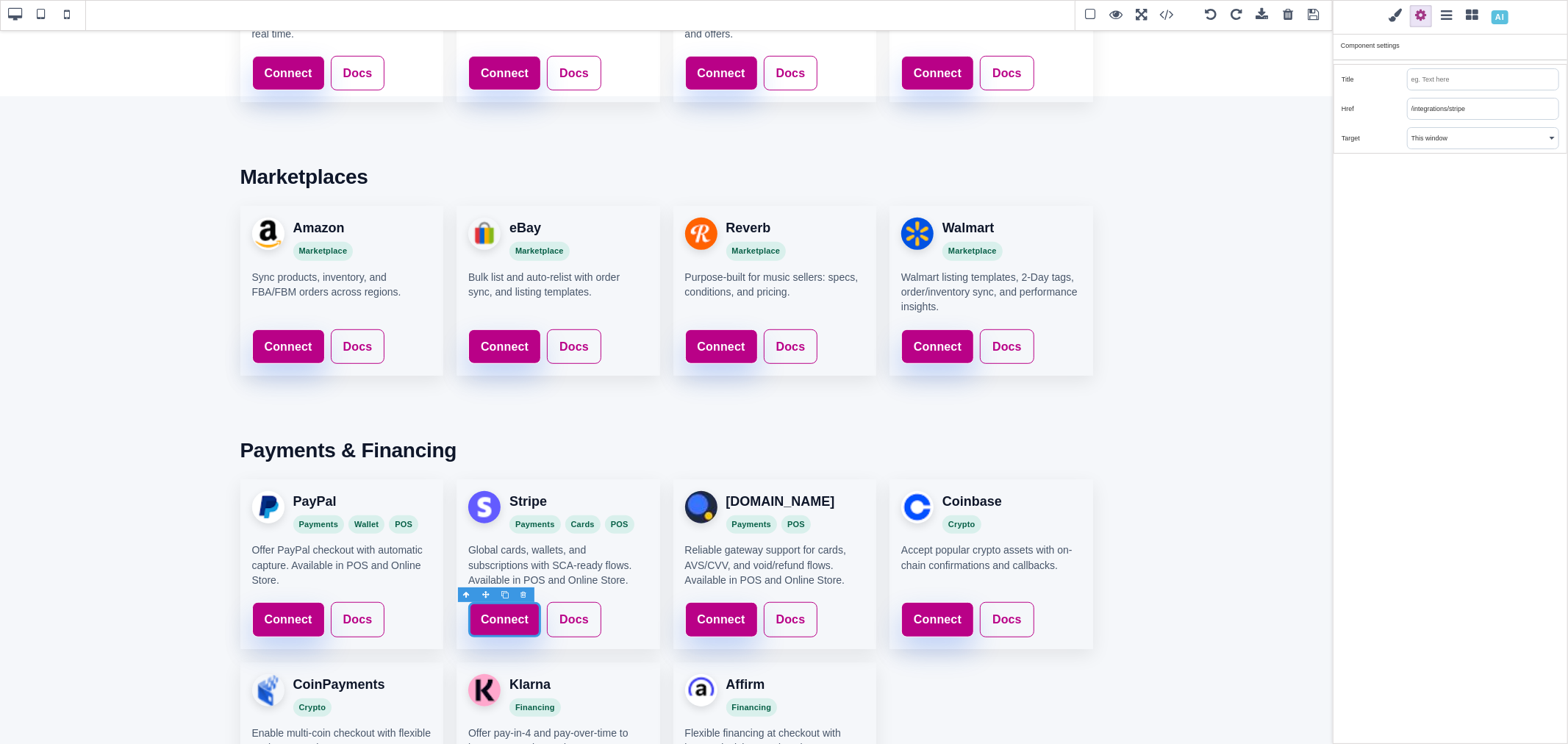
click at [1438, 113] on input "/integrations/stripe" at bounding box center [1483, 109] width 151 height 21
paste input "https://www.saleturf.com/webmaster/index.php?route=extension/payment"
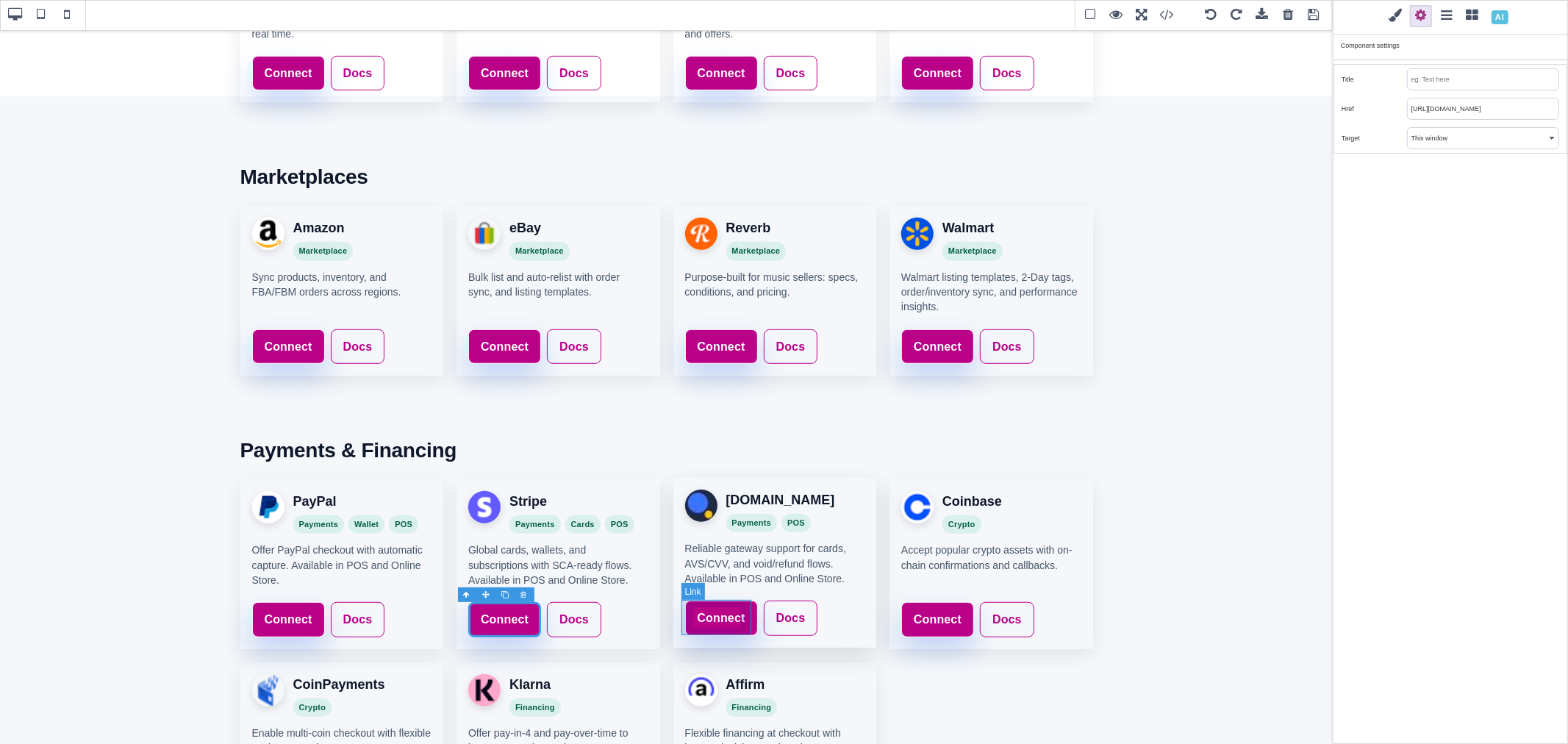
type input "https://www.saleturf.com/webmaster/index.php?route=extension/payment"
click at [729, 604] on link "Connect" at bounding box center [721, 618] width 73 height 35
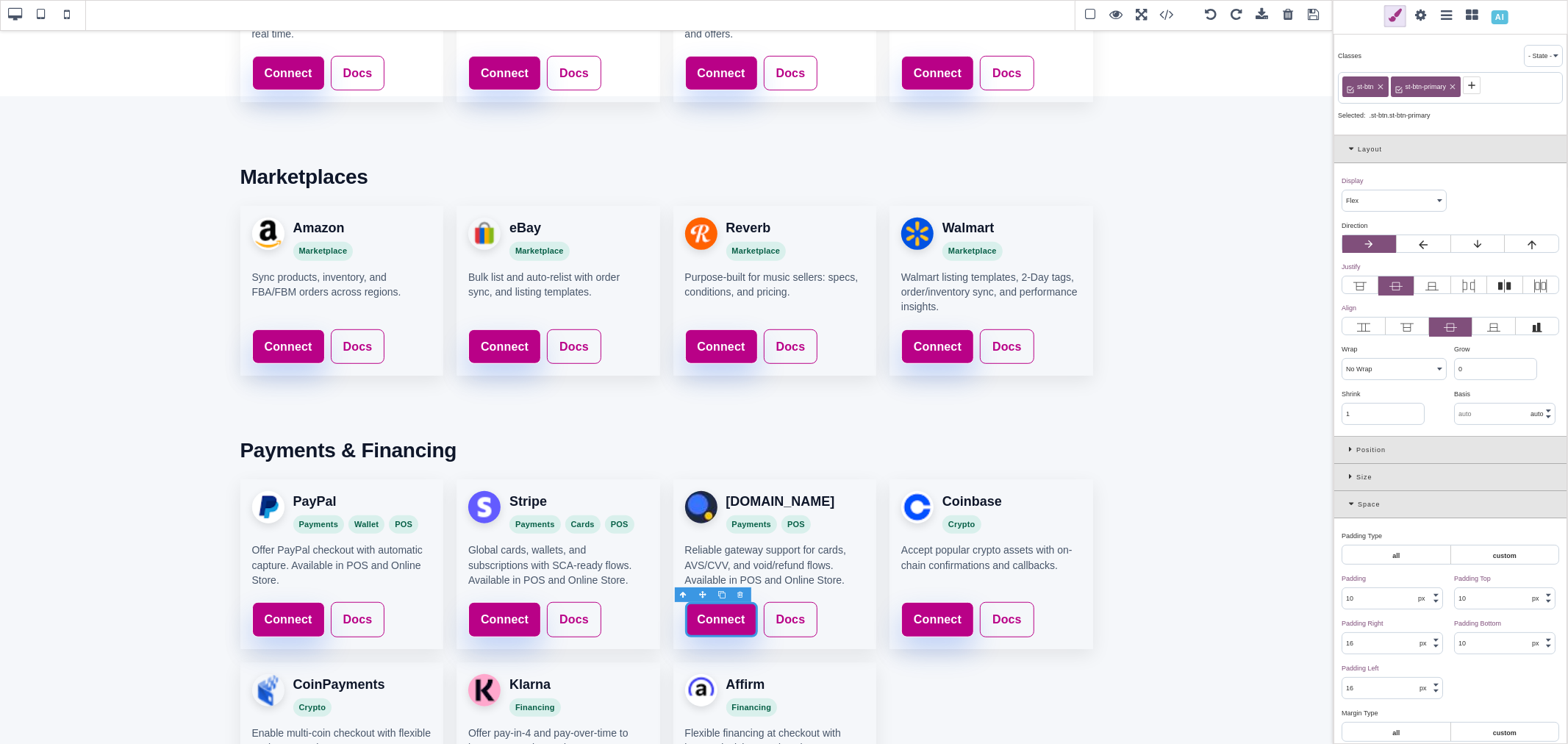
click at [1419, 15] on span at bounding box center [1421, 16] width 22 height 22
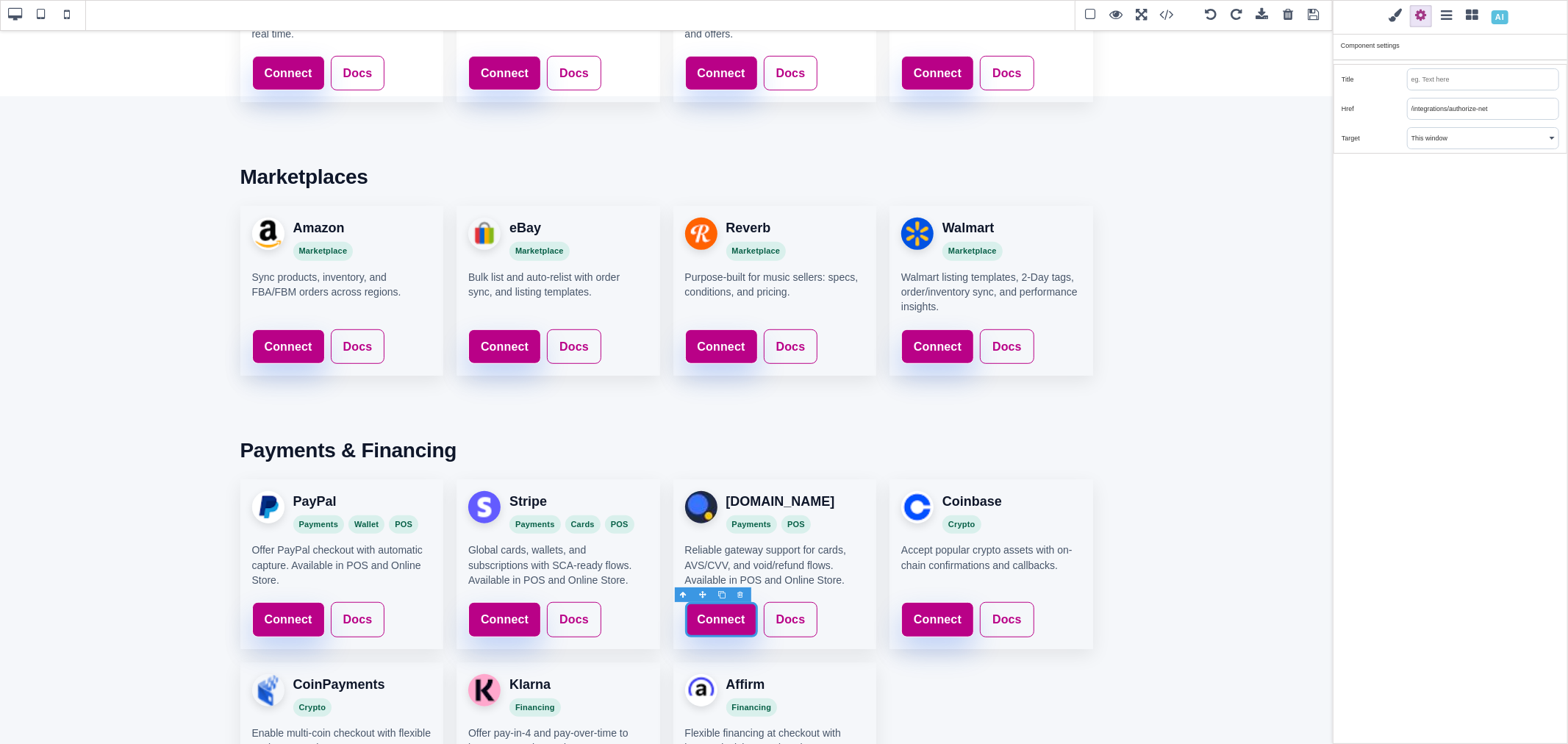
click at [1449, 107] on input "/integrations/authorize-net" at bounding box center [1483, 109] width 151 height 21
paste input "https://www.saleturf.com/webmaster/index.php?route=extension/paymen"
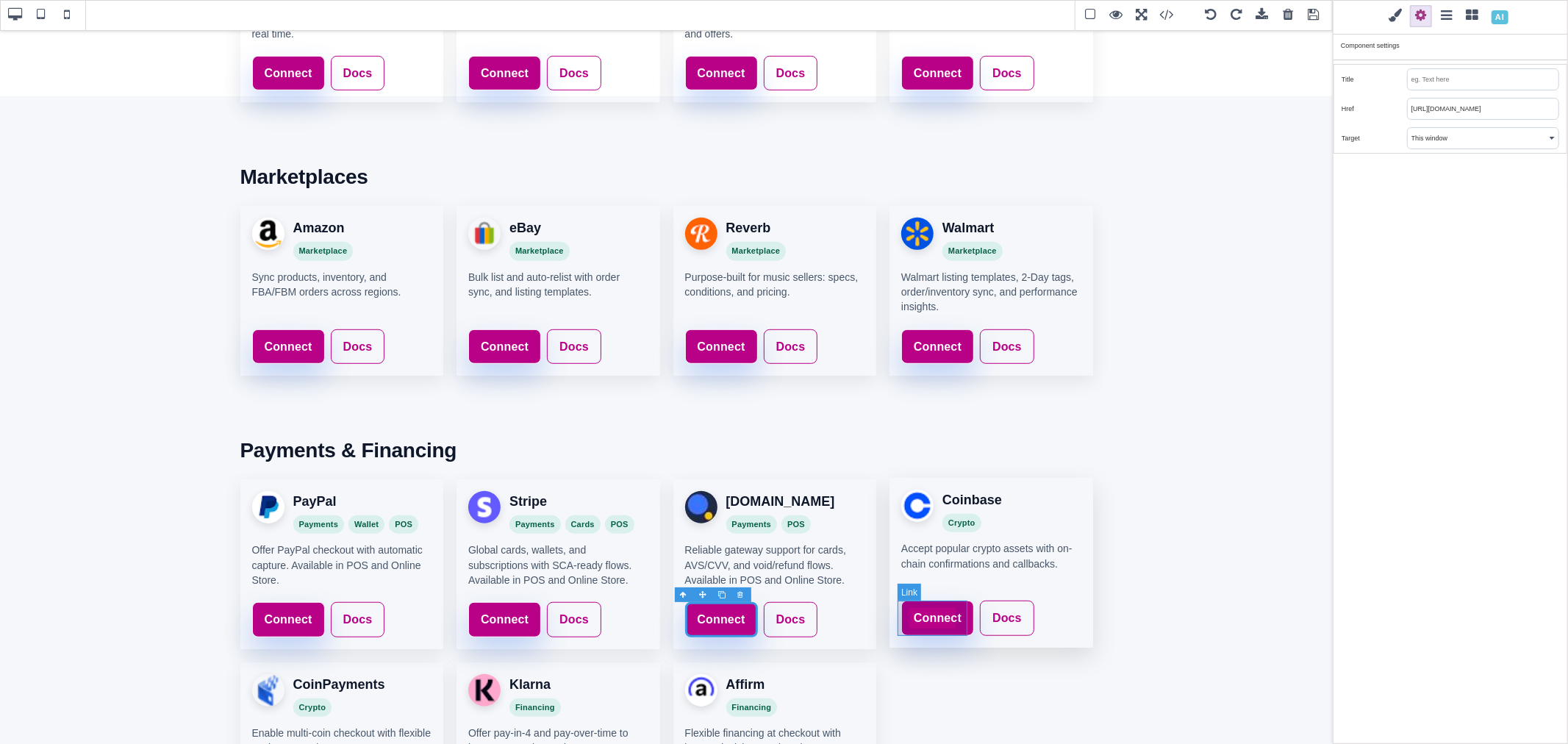
type input "https://www.saleturf.com/webmaster/index.php?route=extension/payment"
click at [959, 600] on link "Connect" at bounding box center [937, 618] width 73 height 35
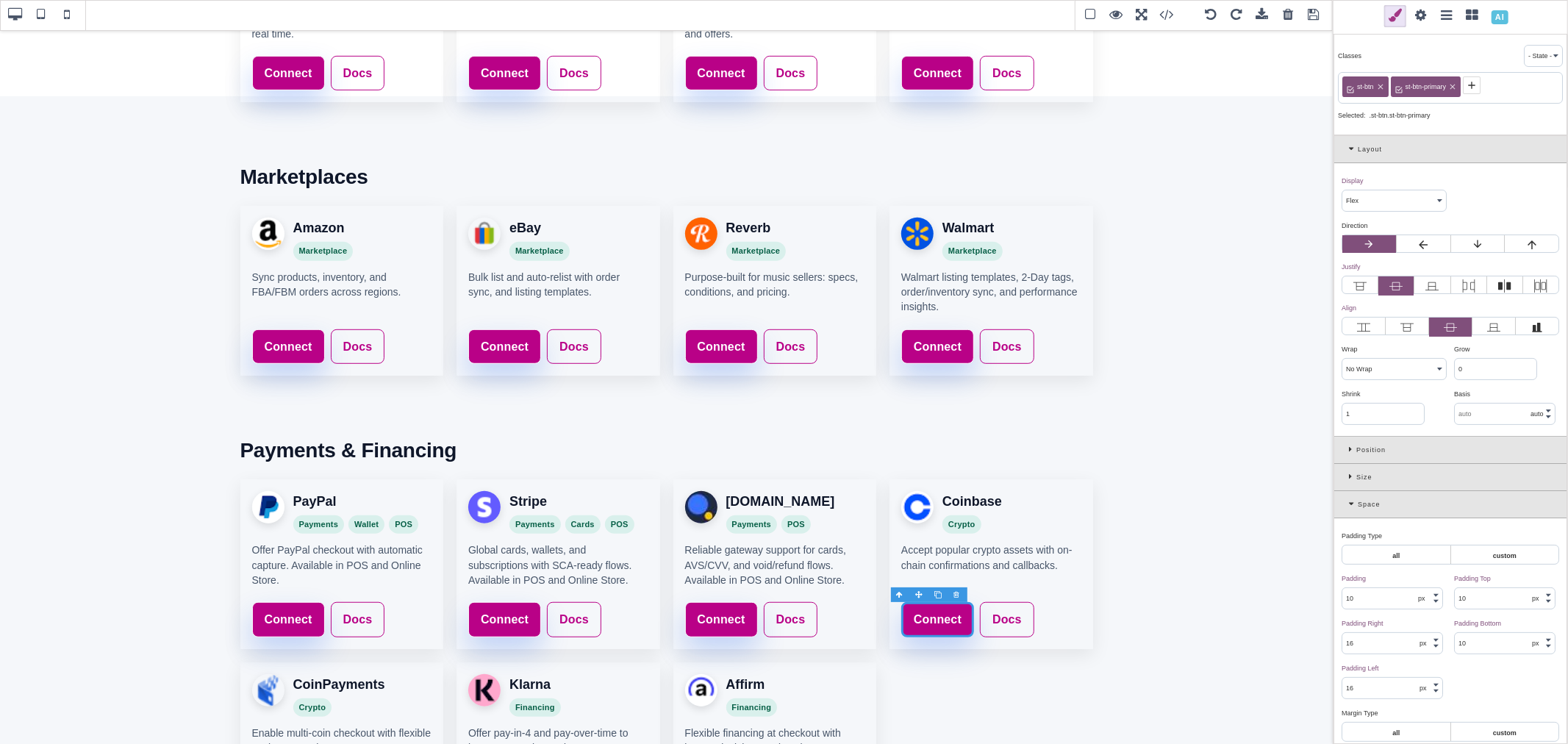
click at [1423, 13] on span at bounding box center [1421, 16] width 22 height 22
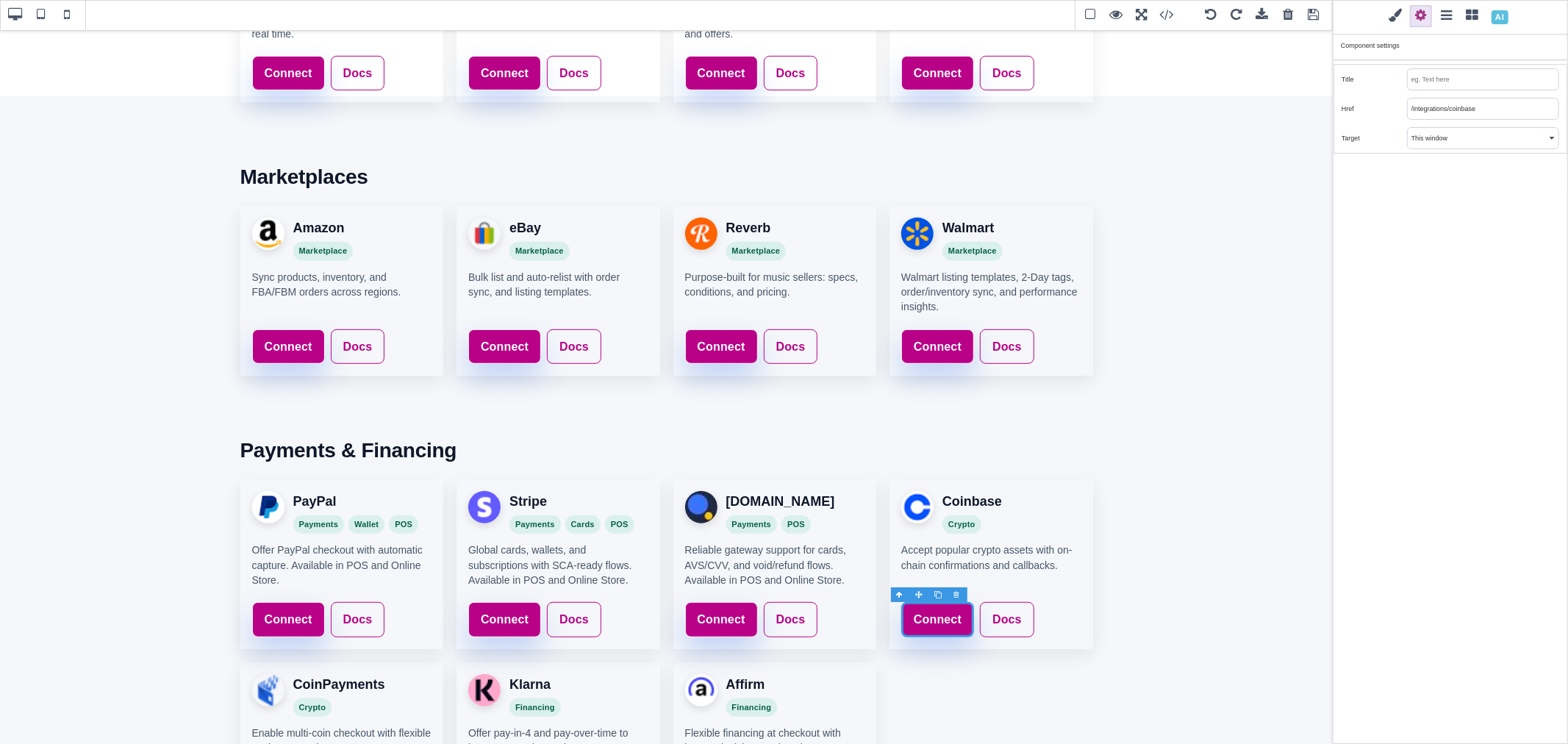
click at [1459, 104] on input "/integrations/coinbase" at bounding box center [1483, 109] width 151 height 21
paste input "https://www.saleturf.com/webmaster/index.php?route=extension/payment"
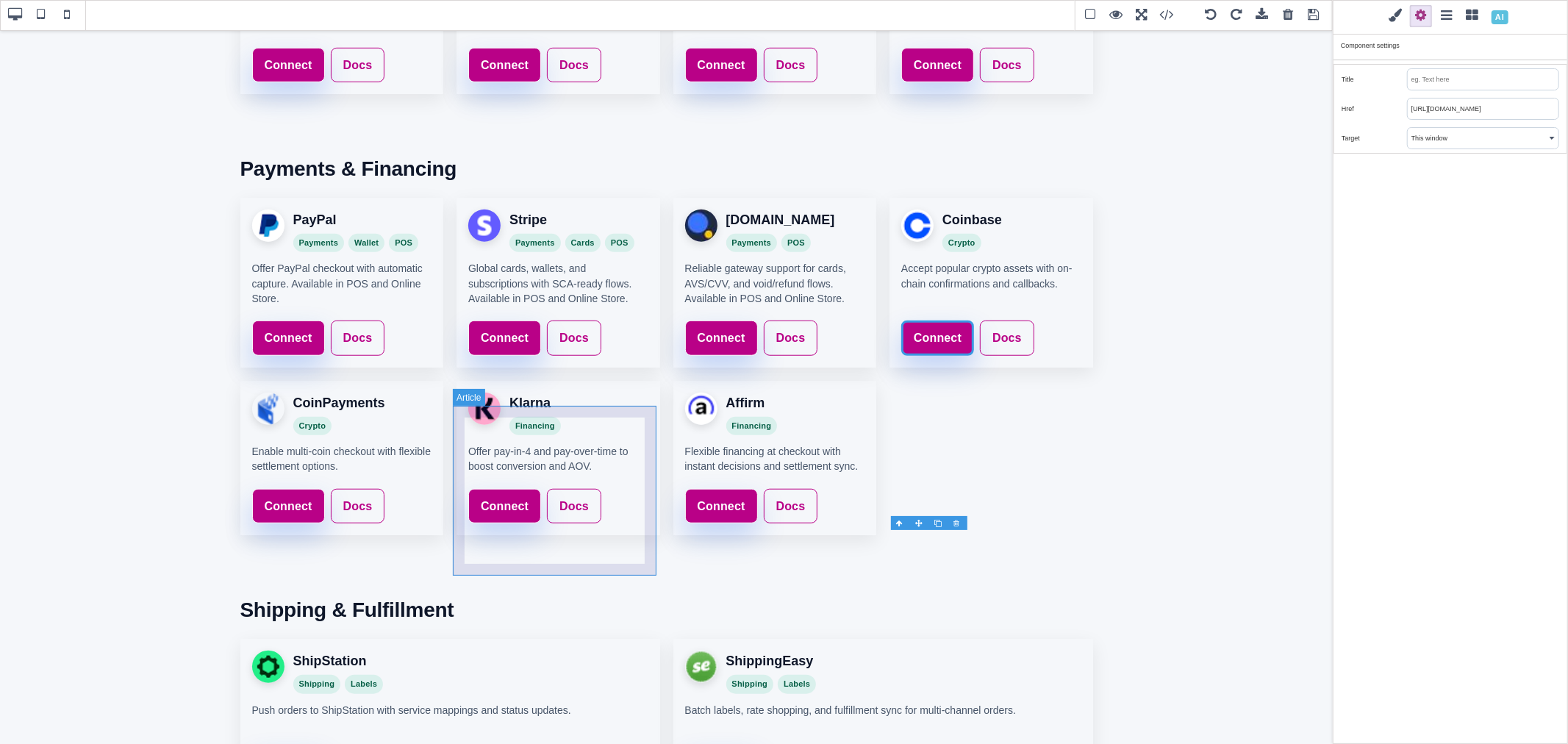
scroll to position [974, 0]
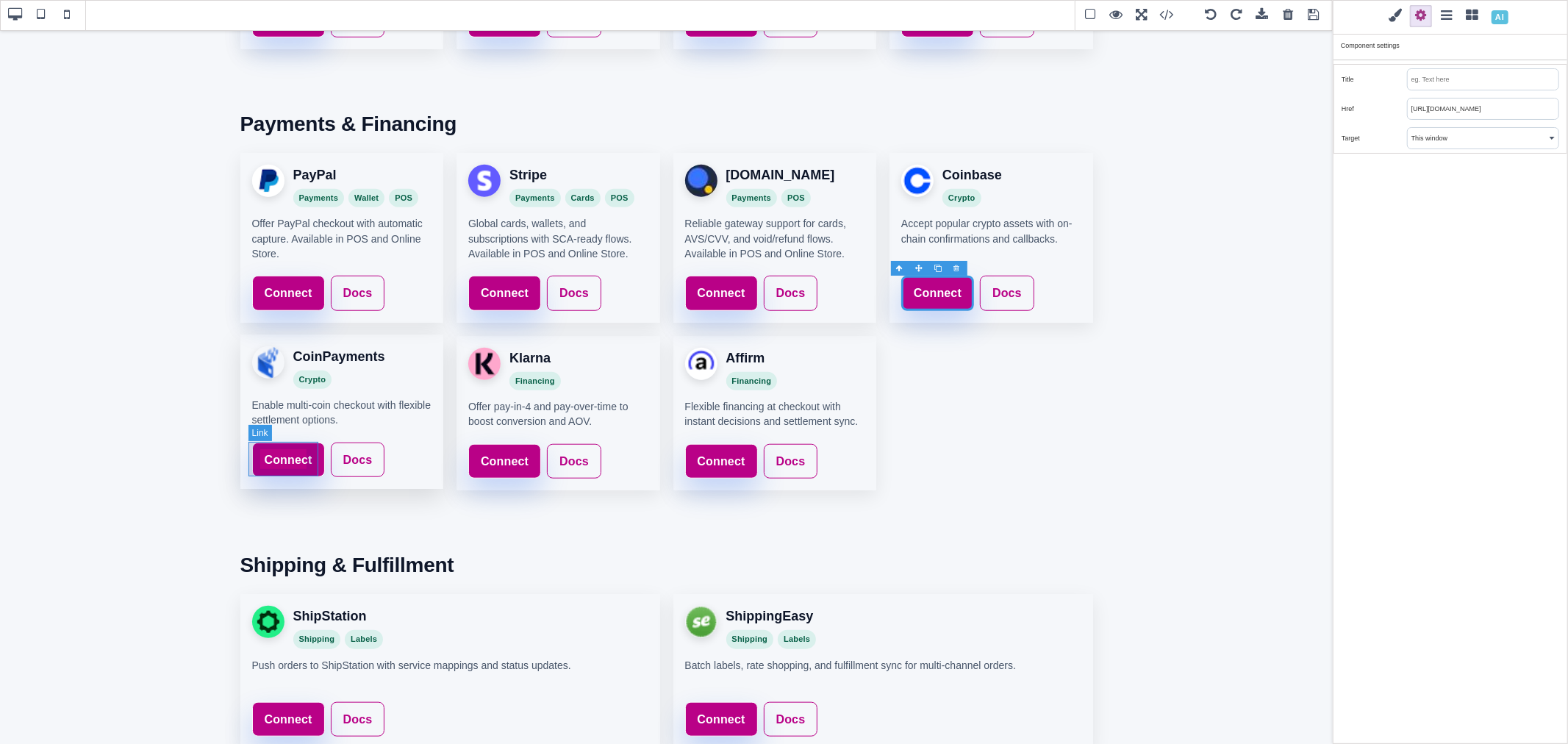
type input "https://www.saleturf.com/webmaster/index.php?route=extension/payment"
click at [311, 445] on link "Connect" at bounding box center [289, 460] width 73 height 35
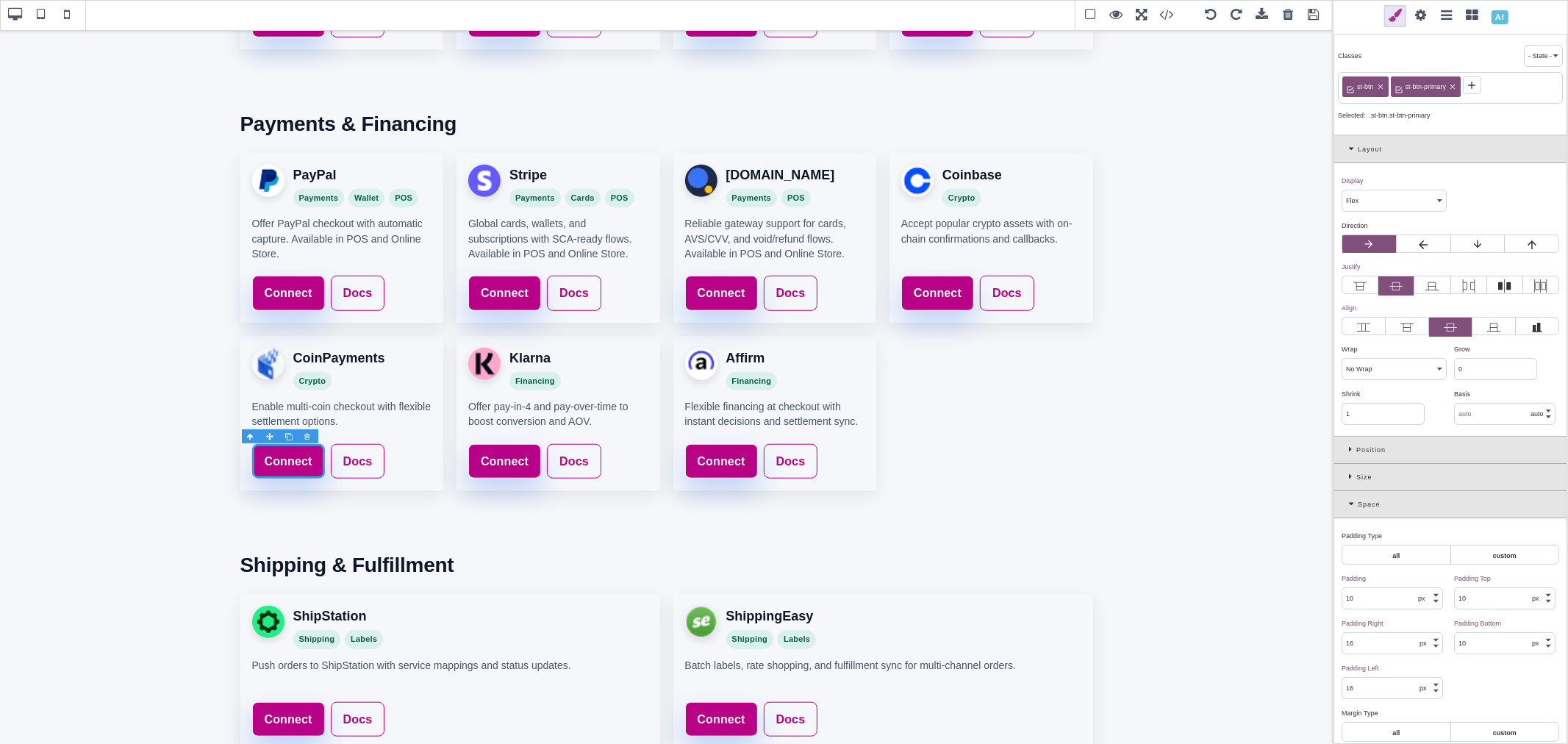
click at [1419, 15] on span at bounding box center [1421, 16] width 22 height 22
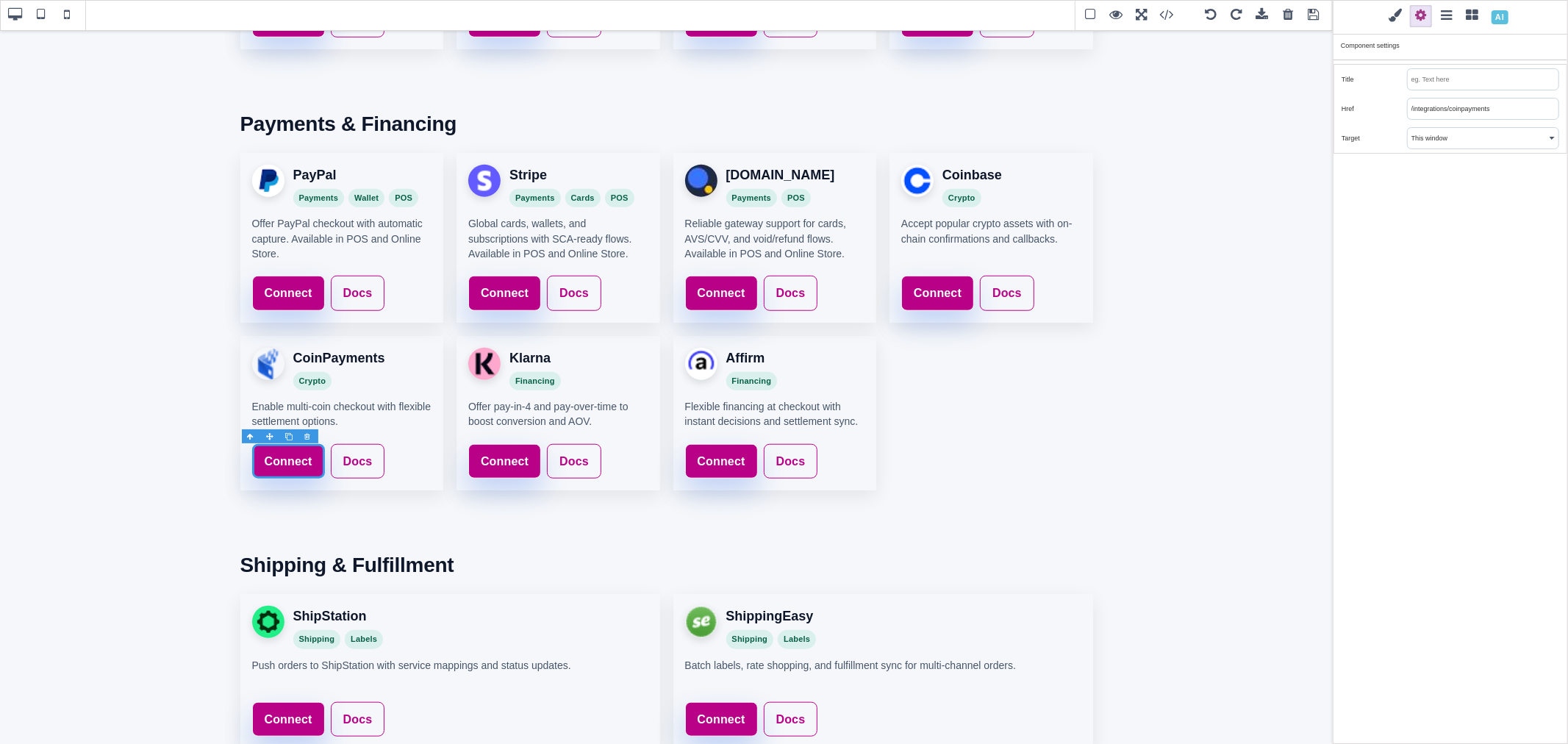
click at [1443, 106] on input "/integrations/coinpayments" at bounding box center [1483, 109] width 151 height 21
paste input "https://www.saleturf.com/webmaster/index.php?route=extension/payment"
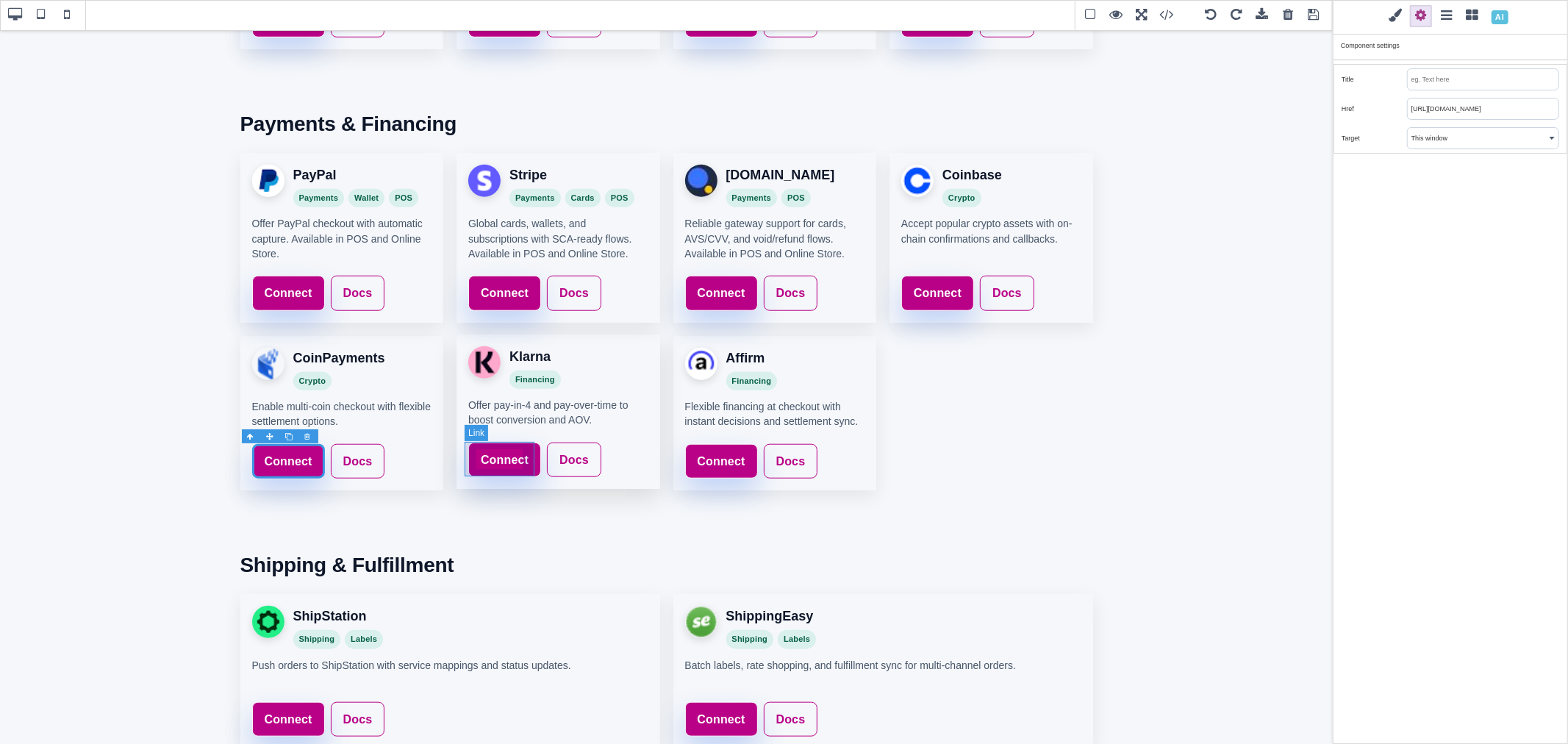
type input "https://www.saleturf.com/webmaster/index.php?route=extension/payment"
click at [527, 452] on link "Connect" at bounding box center [504, 460] width 73 height 35
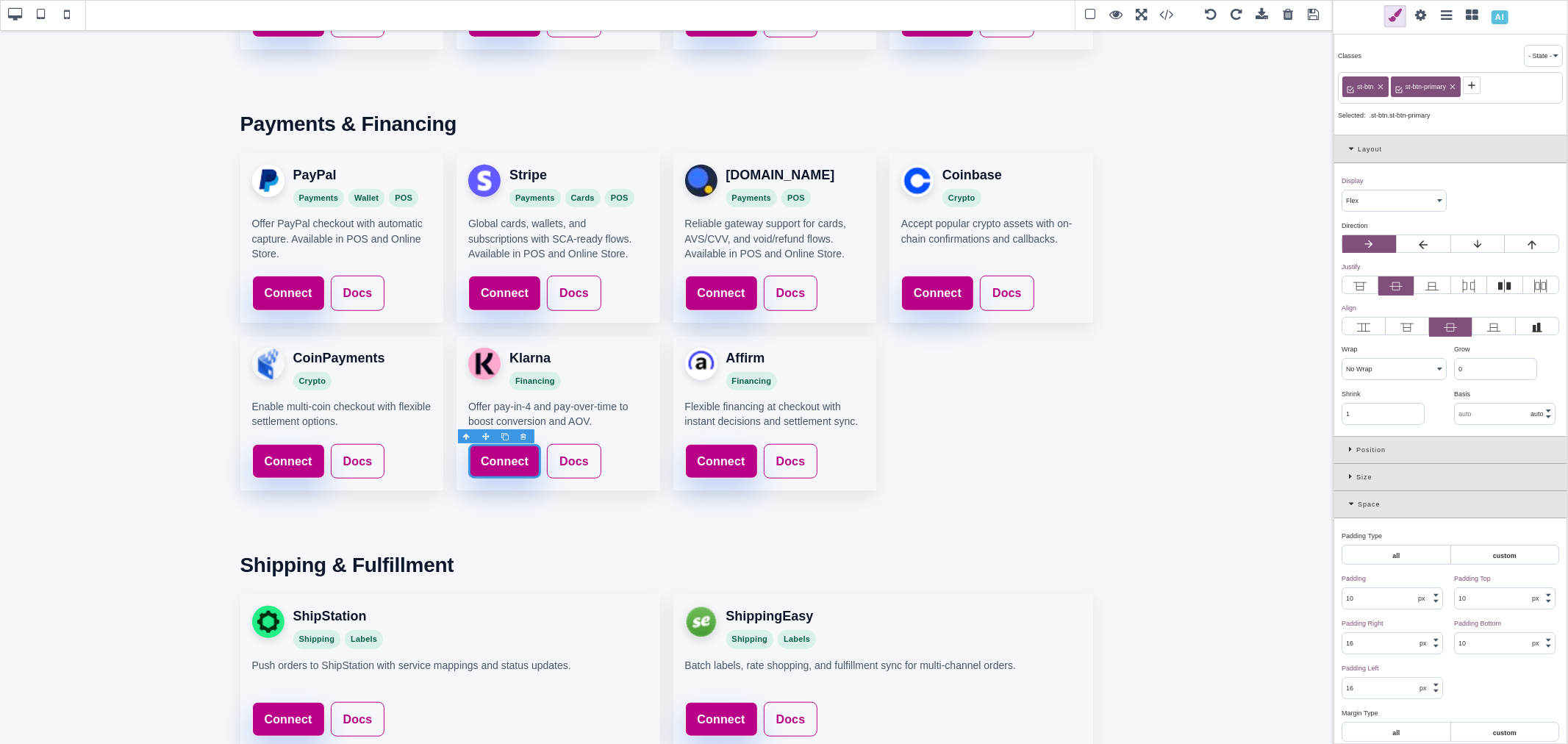
click at [1417, 13] on span at bounding box center [1421, 16] width 22 height 22
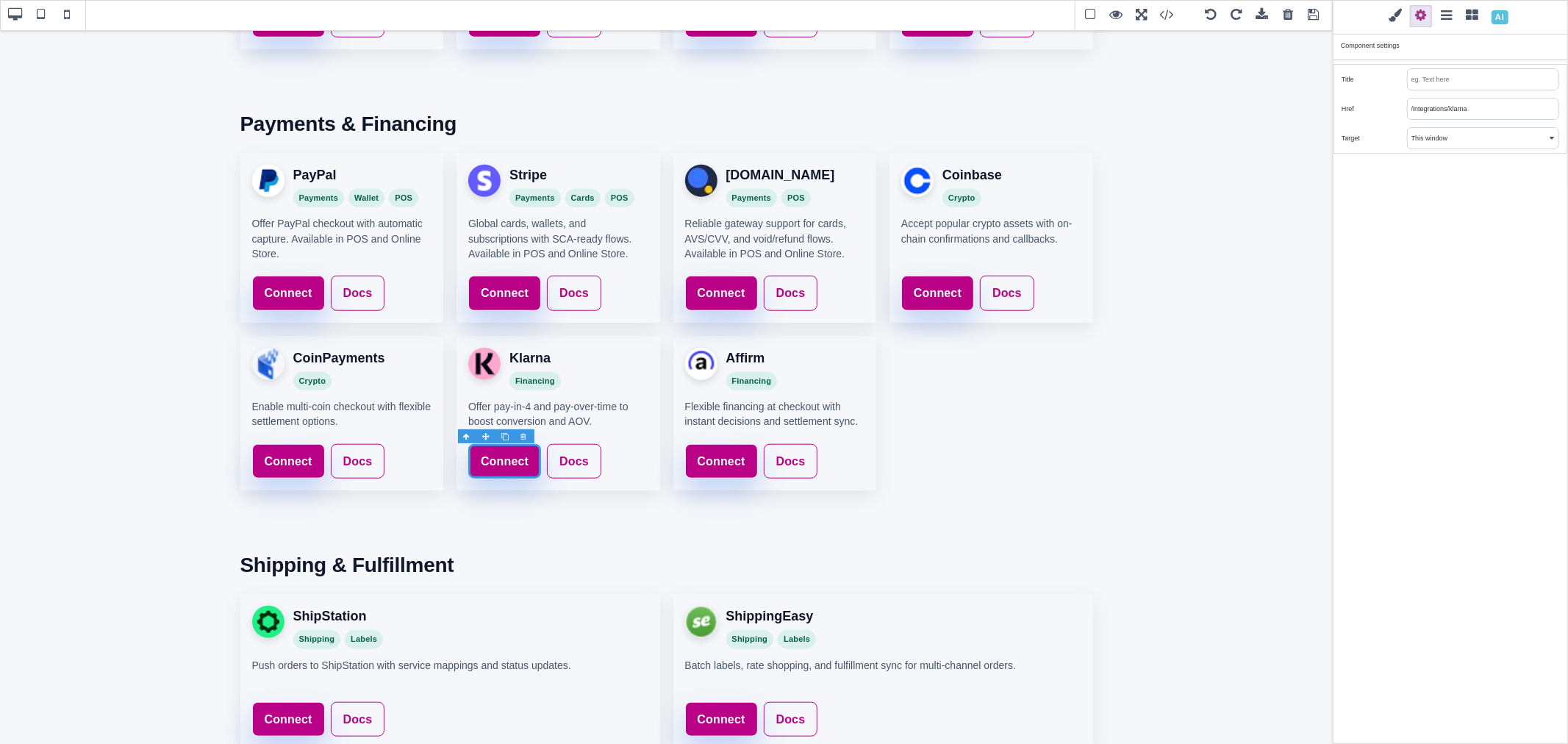
click at [1429, 109] on input "/integrations/klarna" at bounding box center [1483, 109] width 151 height 21
paste input "https://www.saleturf.com/webmaster/index.php?route=extension/payment"
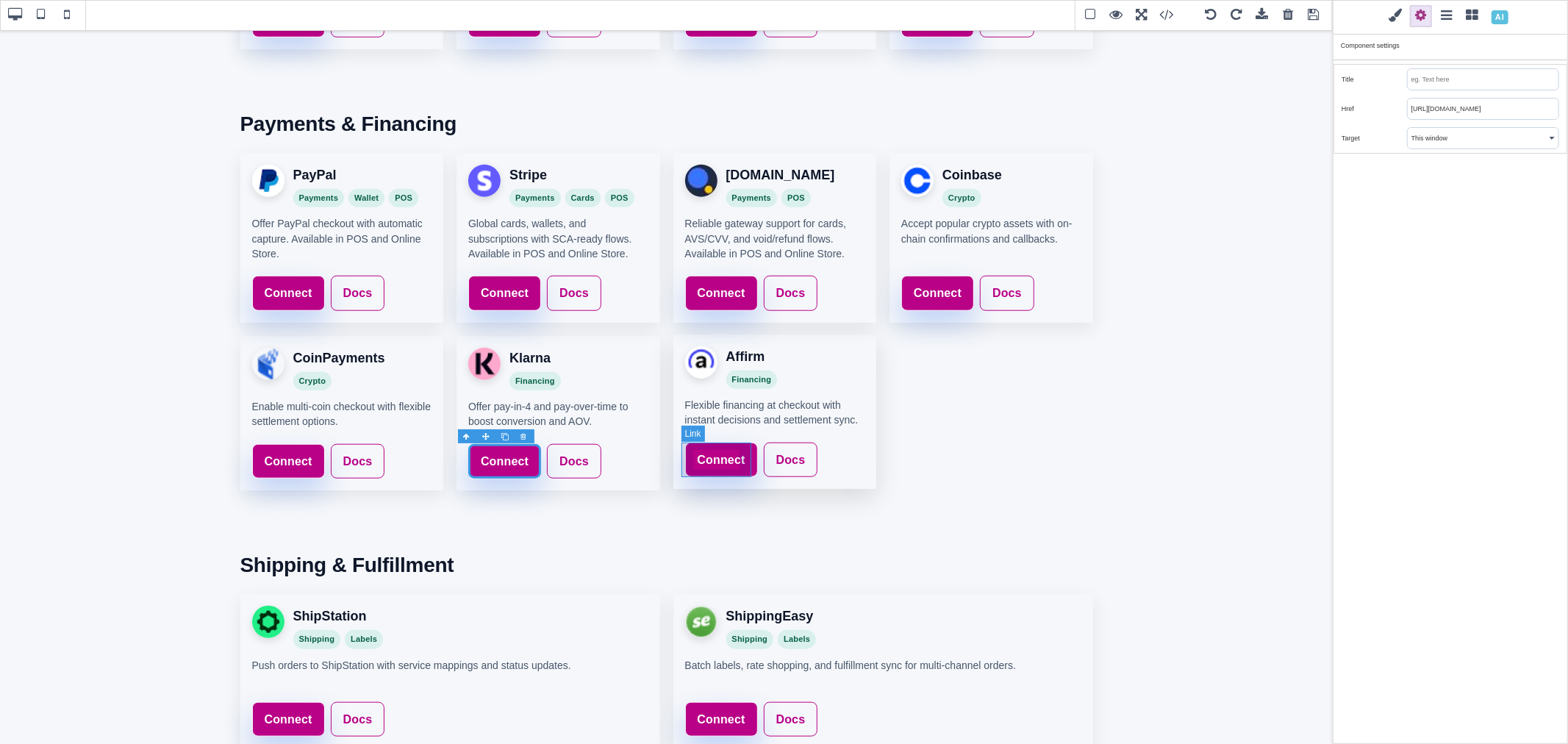
type input "https://www.saleturf.com/webmaster/index.php?route=extension/payment"
click at [710, 445] on link "Connect" at bounding box center [721, 460] width 73 height 35
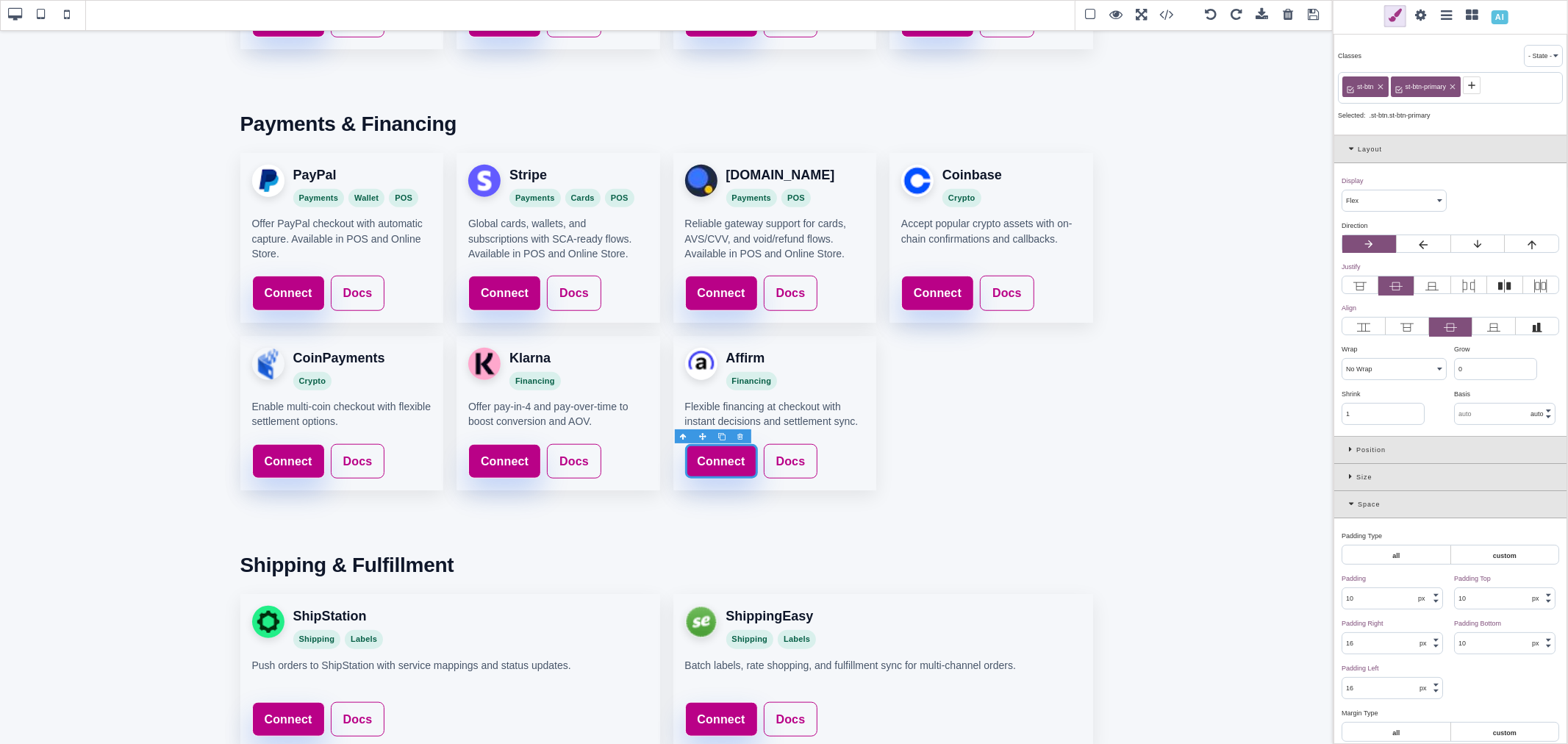
click at [1421, 12] on span at bounding box center [1421, 16] width 22 height 22
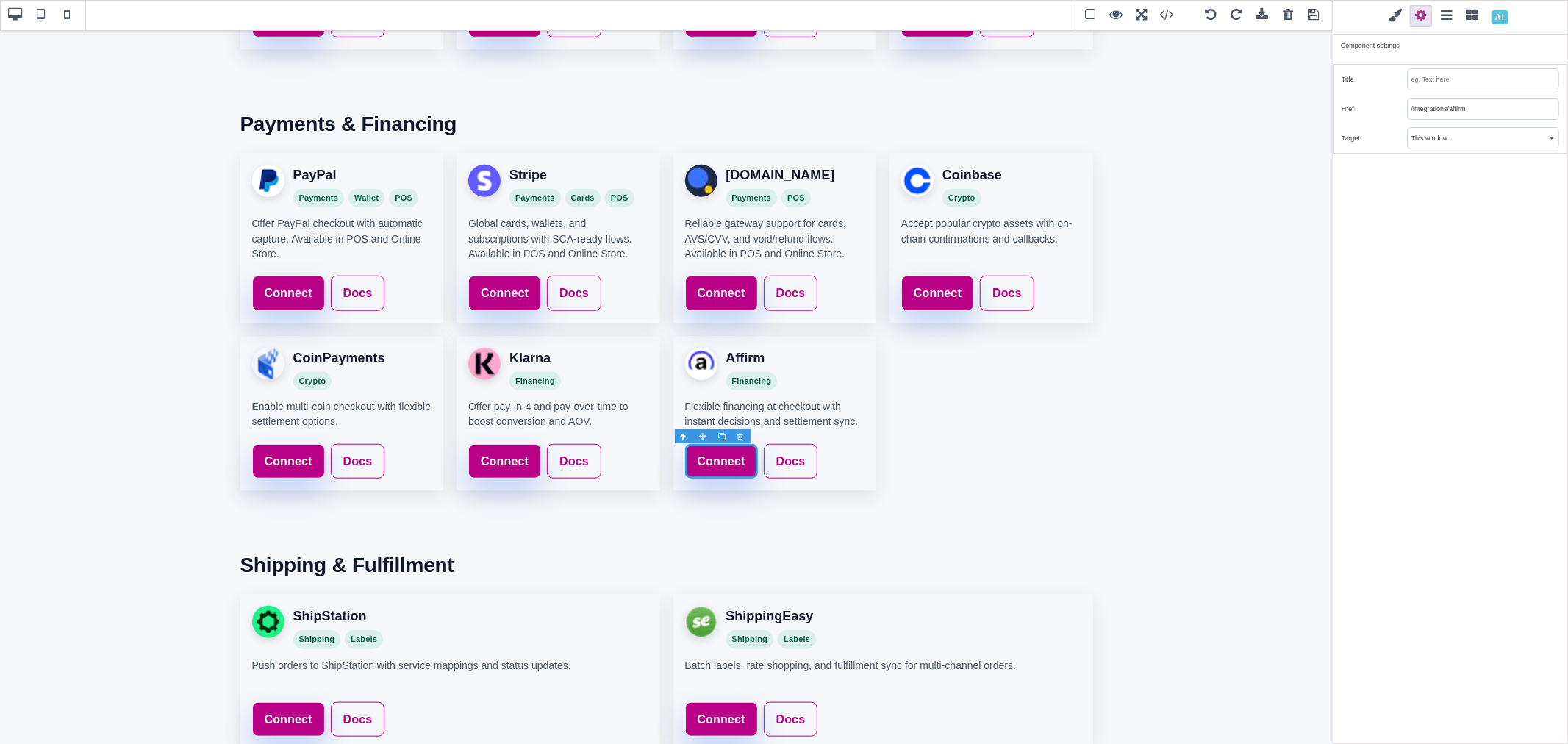
click at [1433, 104] on input "/integrations/affirm" at bounding box center [1483, 109] width 151 height 21
paste input "https://www.saleturf.com/webmaster/index.php?route=extension/payment"
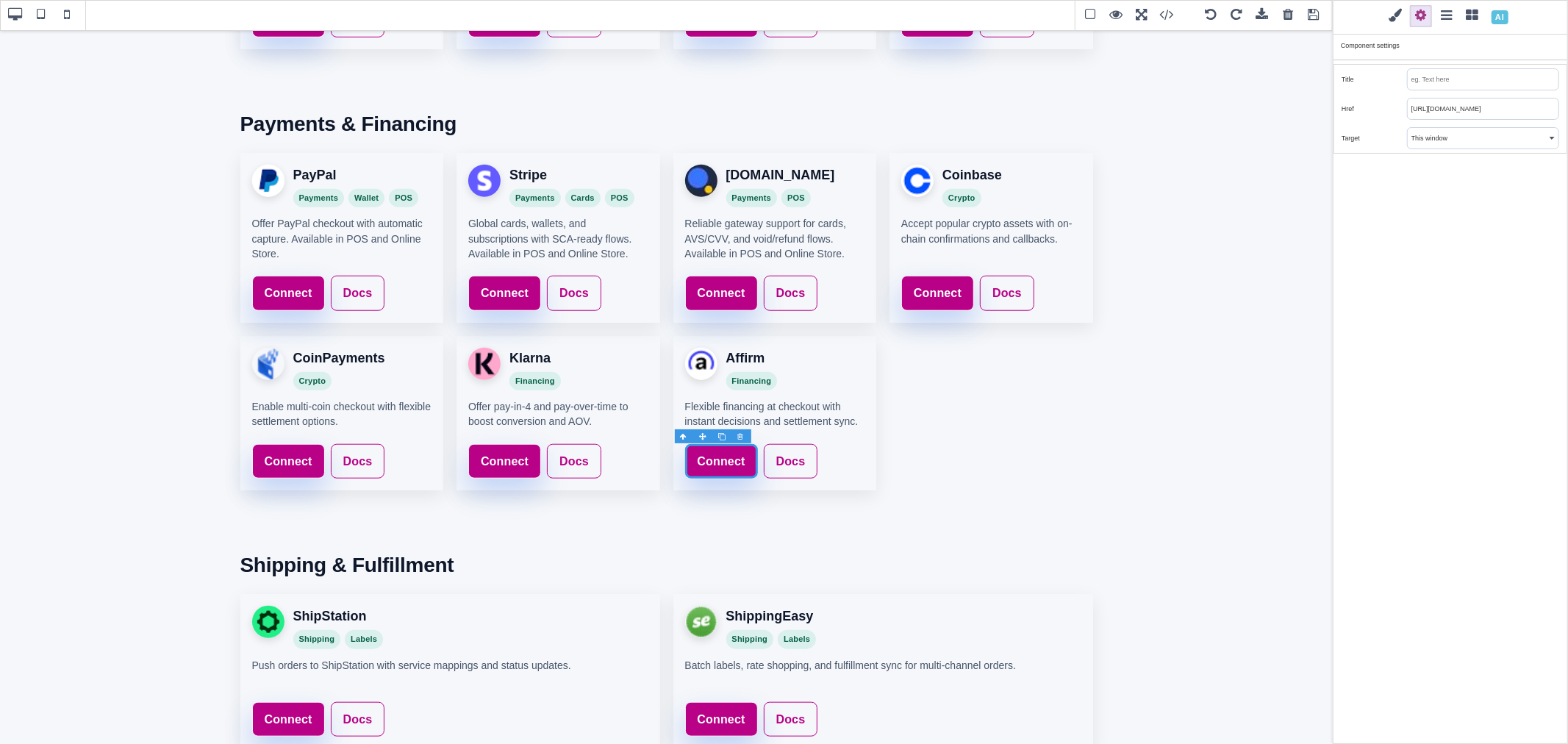
type input "https://www.saleturf.com/webmaster/index.php?route=extension/payment"
click at [1432, 206] on div "Classes - State - Hover Click Even/Odd st-btn st-btn-primary Selected: .st-btn.…" at bounding box center [1450, 372] width 235 height 744
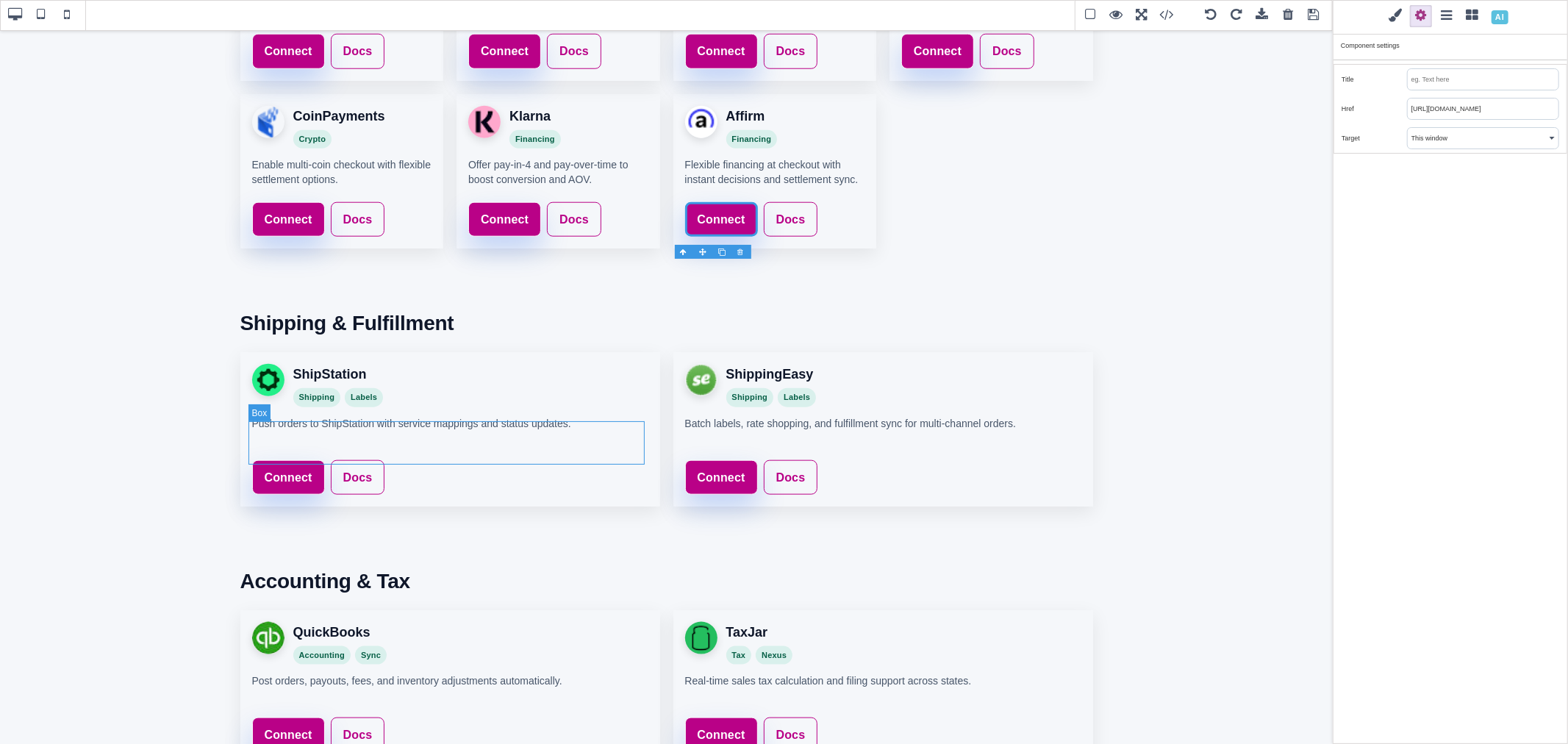
scroll to position [1218, 0]
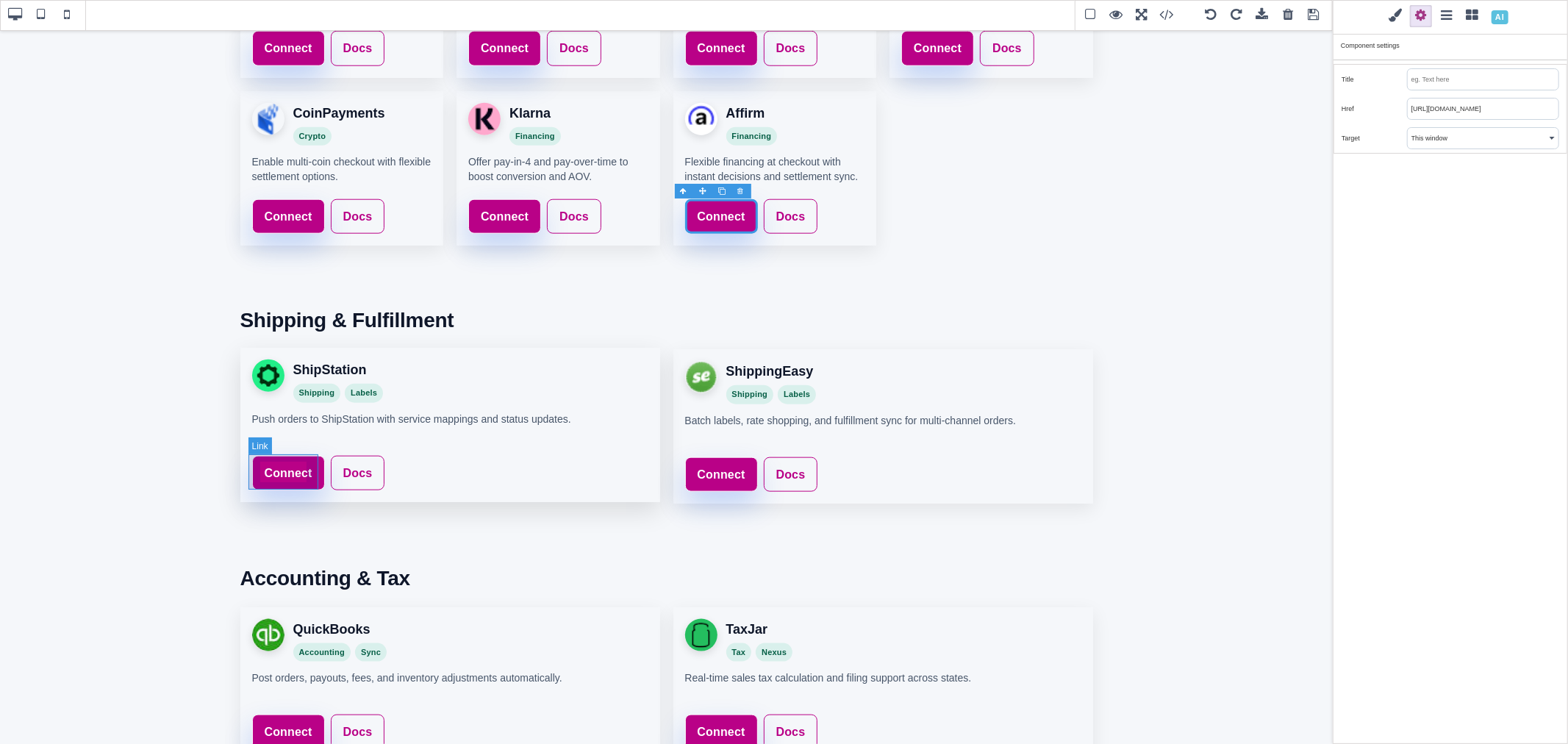
click at [313, 459] on link "Connect" at bounding box center [289, 473] width 73 height 35
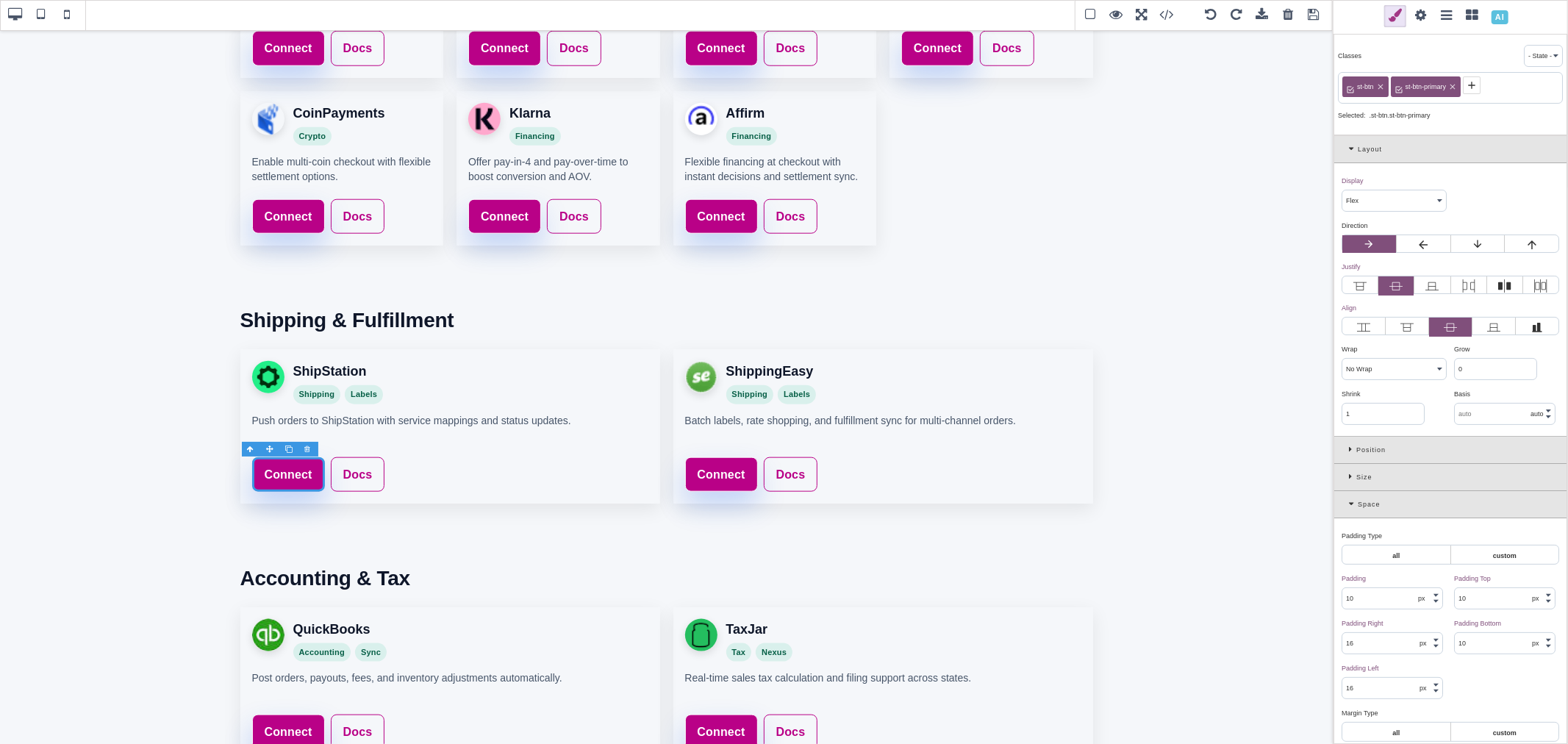
click at [1424, 12] on span at bounding box center [1421, 16] width 22 height 22
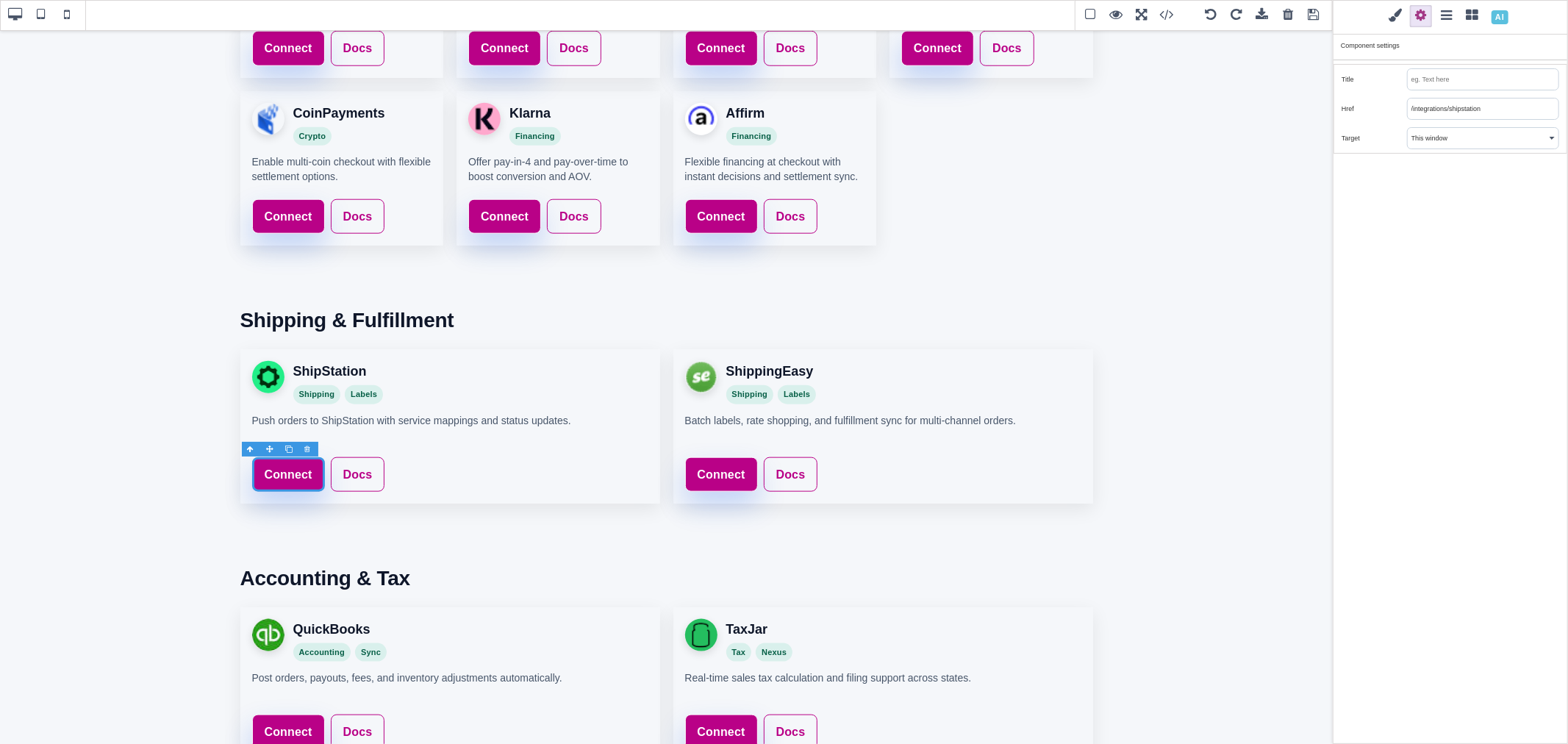
click at [1480, 105] on input "/integrations/shipstation" at bounding box center [1483, 109] width 151 height 21
paste input "https://www.saleturf.com/webmaster/index.php?route=extension/integr"
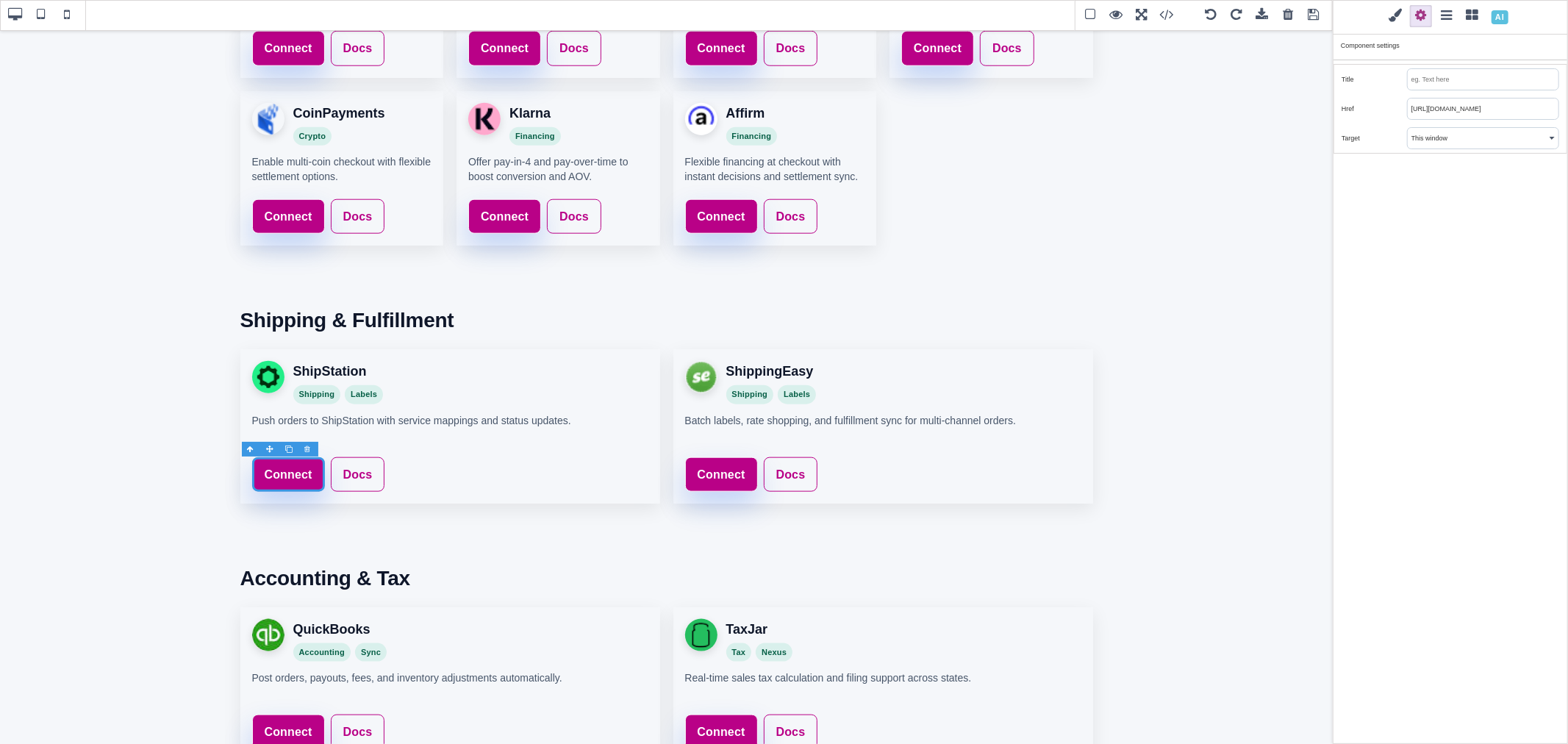
type input "https://www.saleturf.com/webmaster/index.php?route=extension/integration"
click at [1463, 193] on div "Classes - State - Hover Click Even/Odd st-btn st-btn-primary Selected: .st-btn.…" at bounding box center [1450, 372] width 235 height 744
click at [702, 461] on link "Connect" at bounding box center [721, 473] width 73 height 35
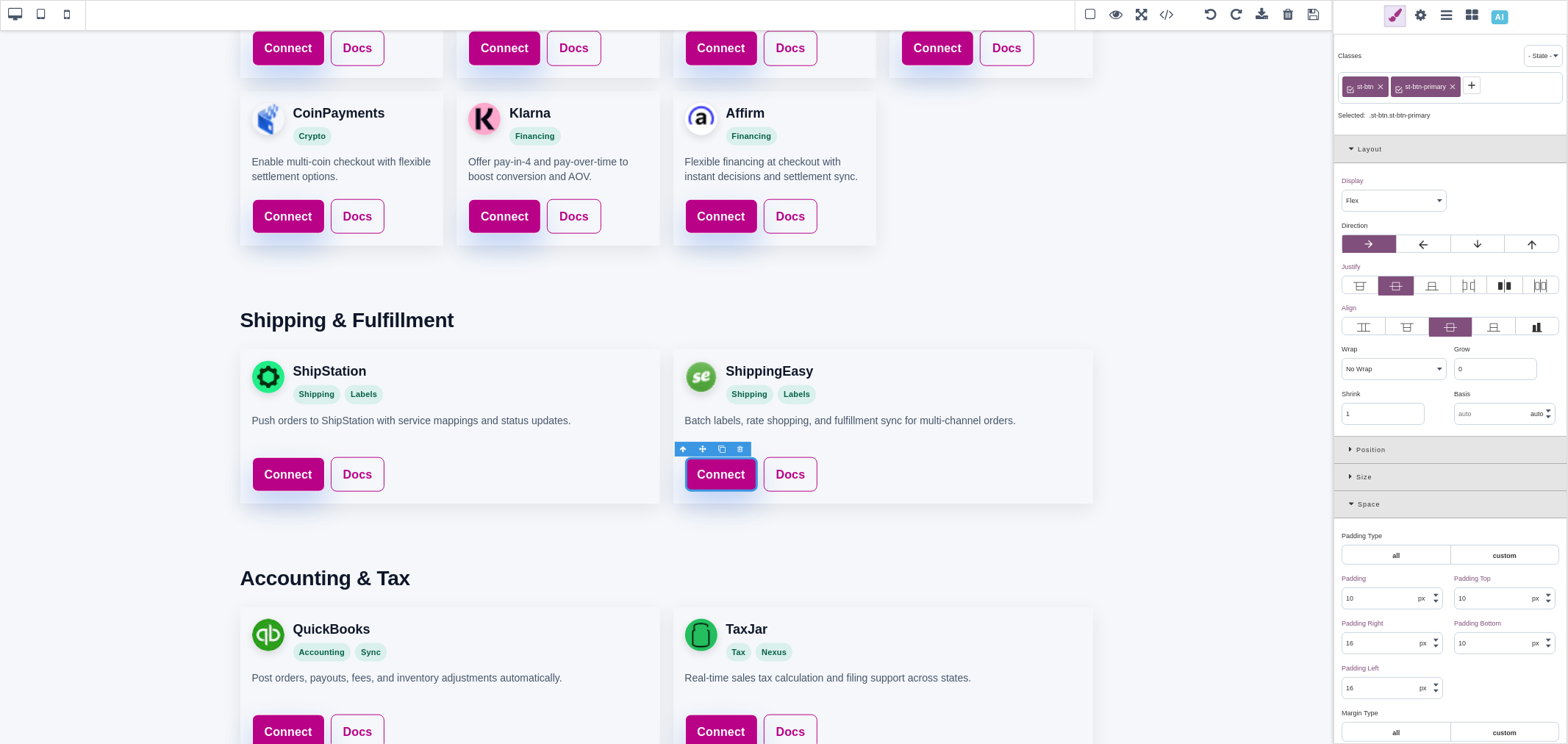
click at [1423, 19] on span at bounding box center [1421, 16] width 22 height 22
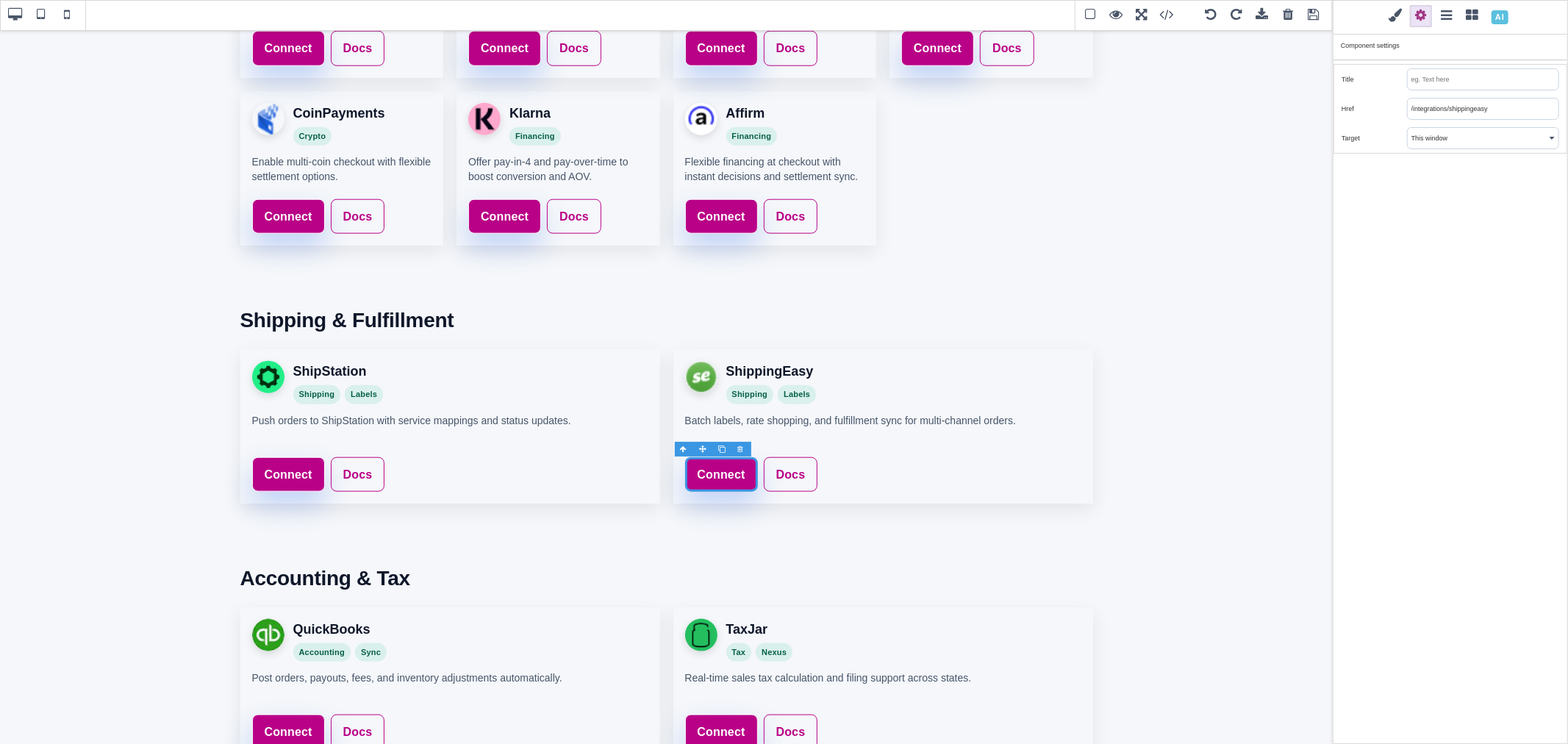
click at [1439, 111] on input "/integrations/shippingeasy" at bounding box center [1483, 109] width 151 height 21
paste input "https://www.saleturf.com/webmaster/index.php?route=extension/integration"
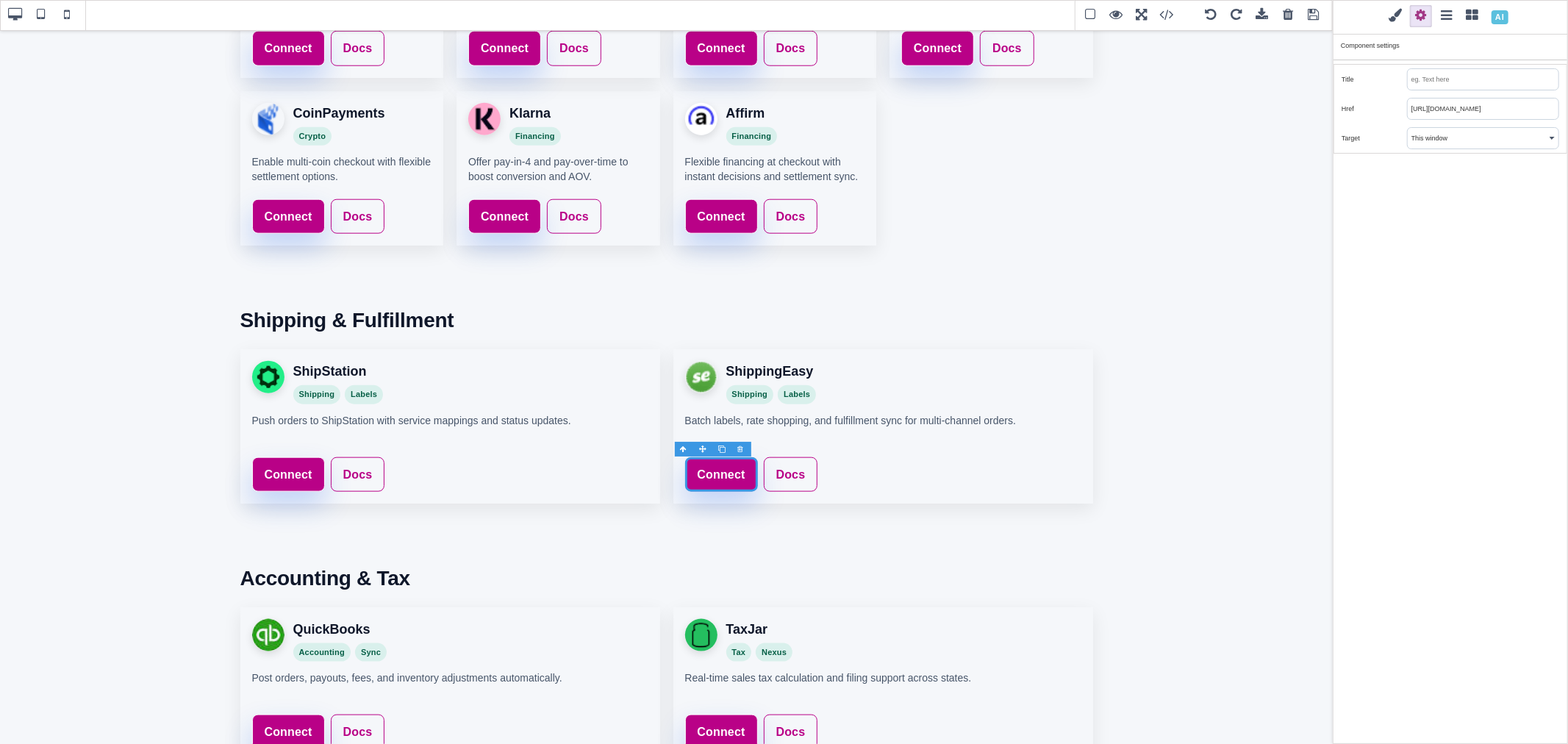
type input "https://www.saleturf.com/webmaster/index.php?route=extension/integration"
click at [1460, 222] on div "Classes - State - Hover Click Even/Odd st-btn st-btn-primary Selected: .st-btn.…" at bounding box center [1450, 372] width 235 height 744
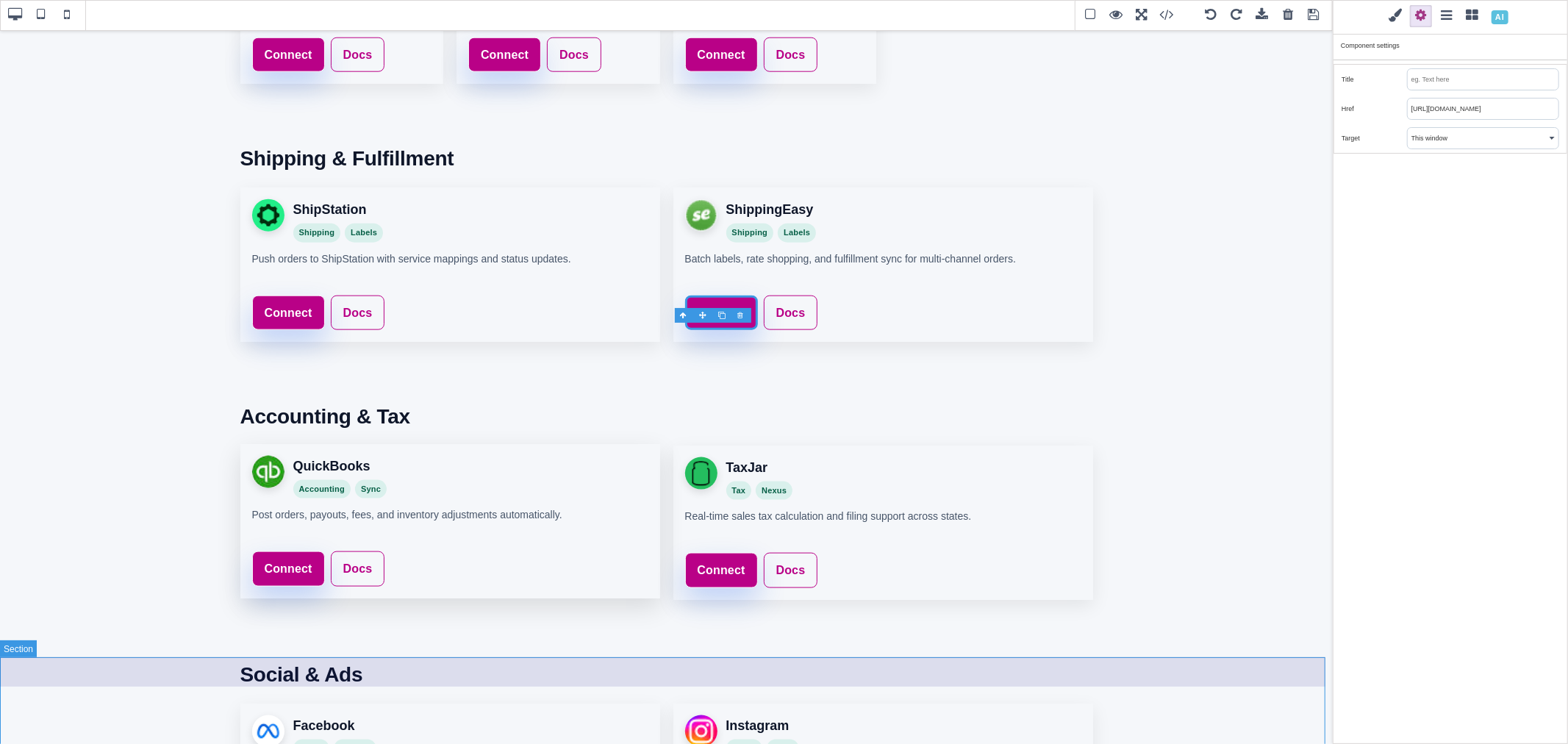
scroll to position [1382, 0]
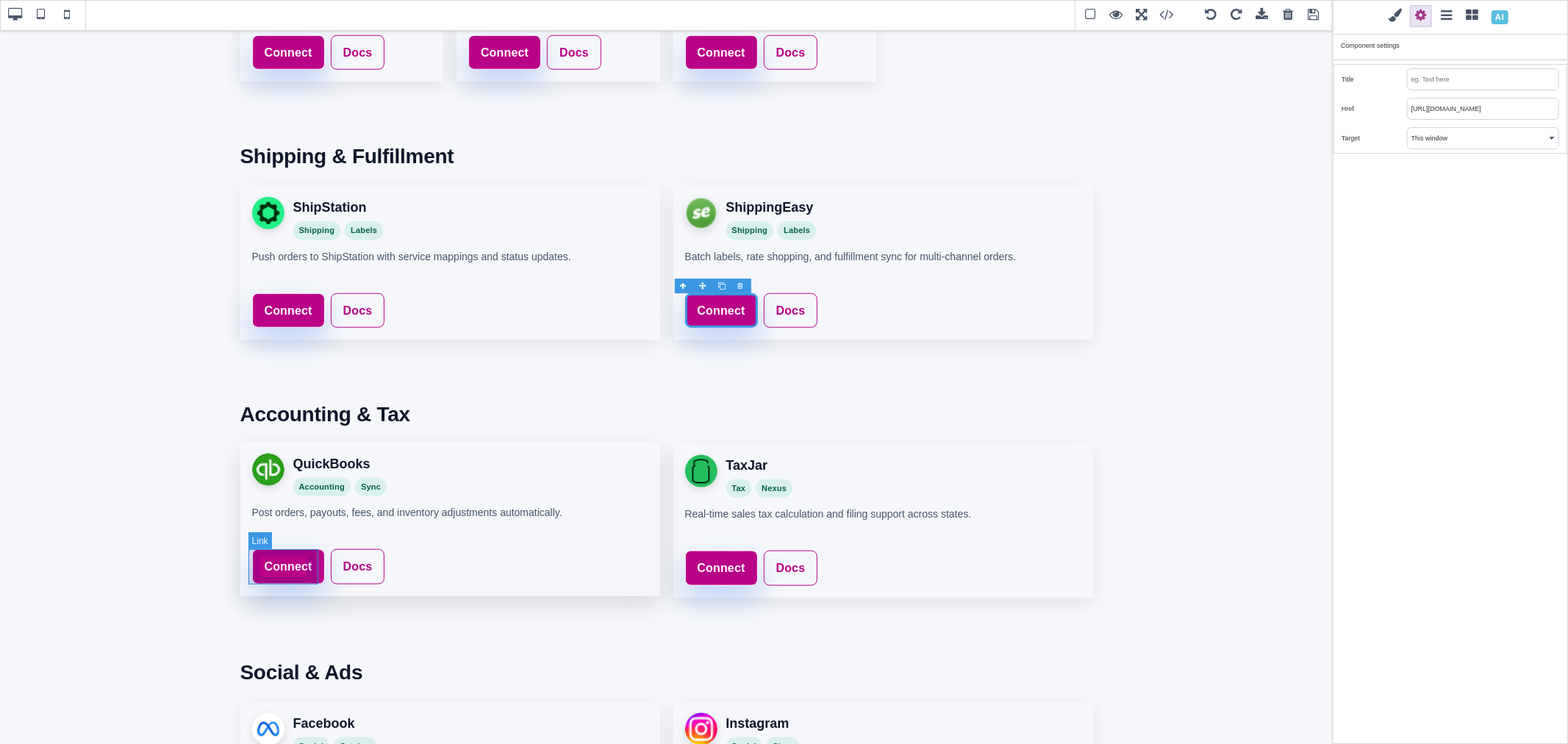
click at [309, 558] on link "Connect" at bounding box center [289, 567] width 73 height 35
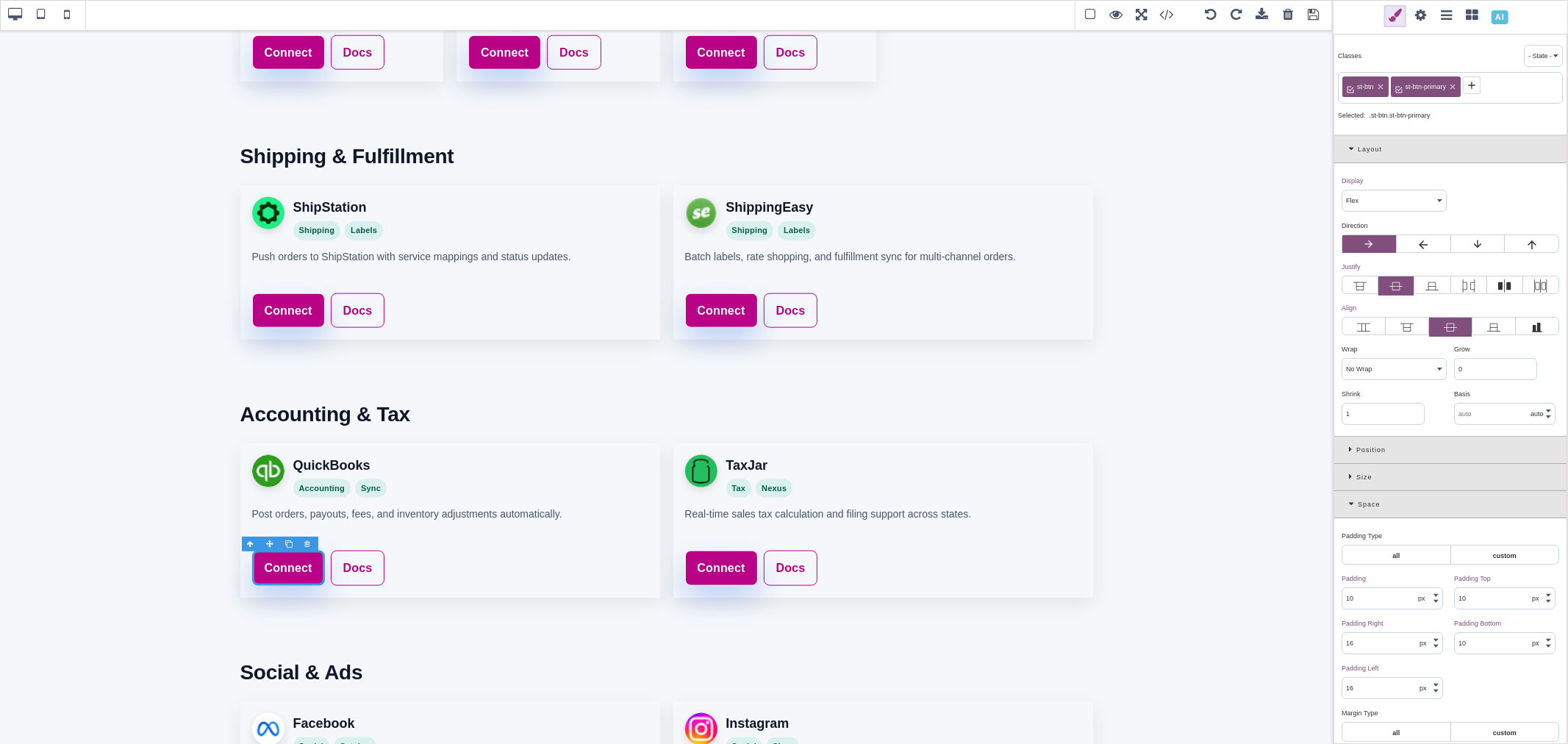
click at [1422, 21] on span at bounding box center [1421, 16] width 22 height 22
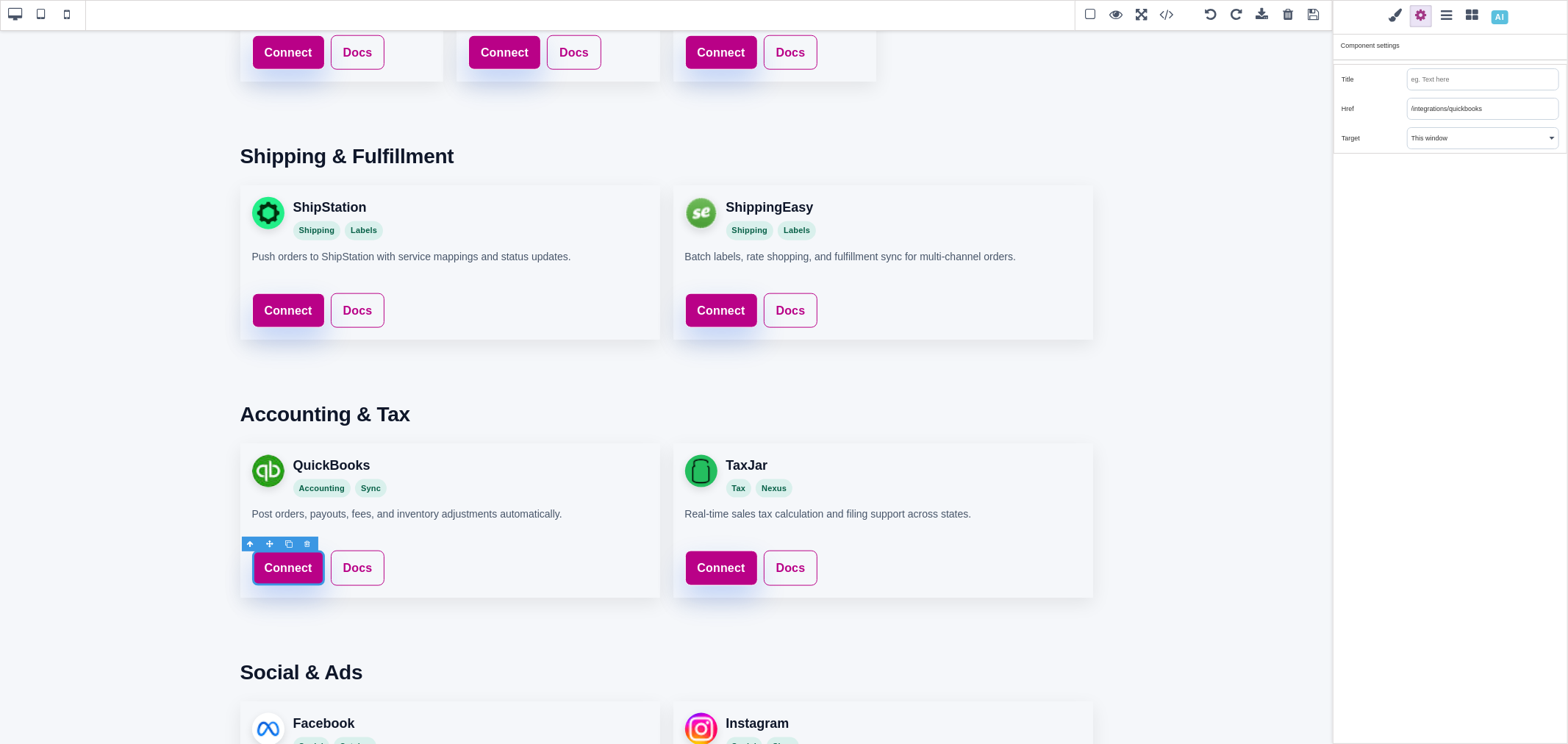
click at [1453, 115] on input "/integrations/quickbooks" at bounding box center [1483, 109] width 151 height 21
paste input "https://www.saleturf.com/webmaster/index.php?route=extension/integration"
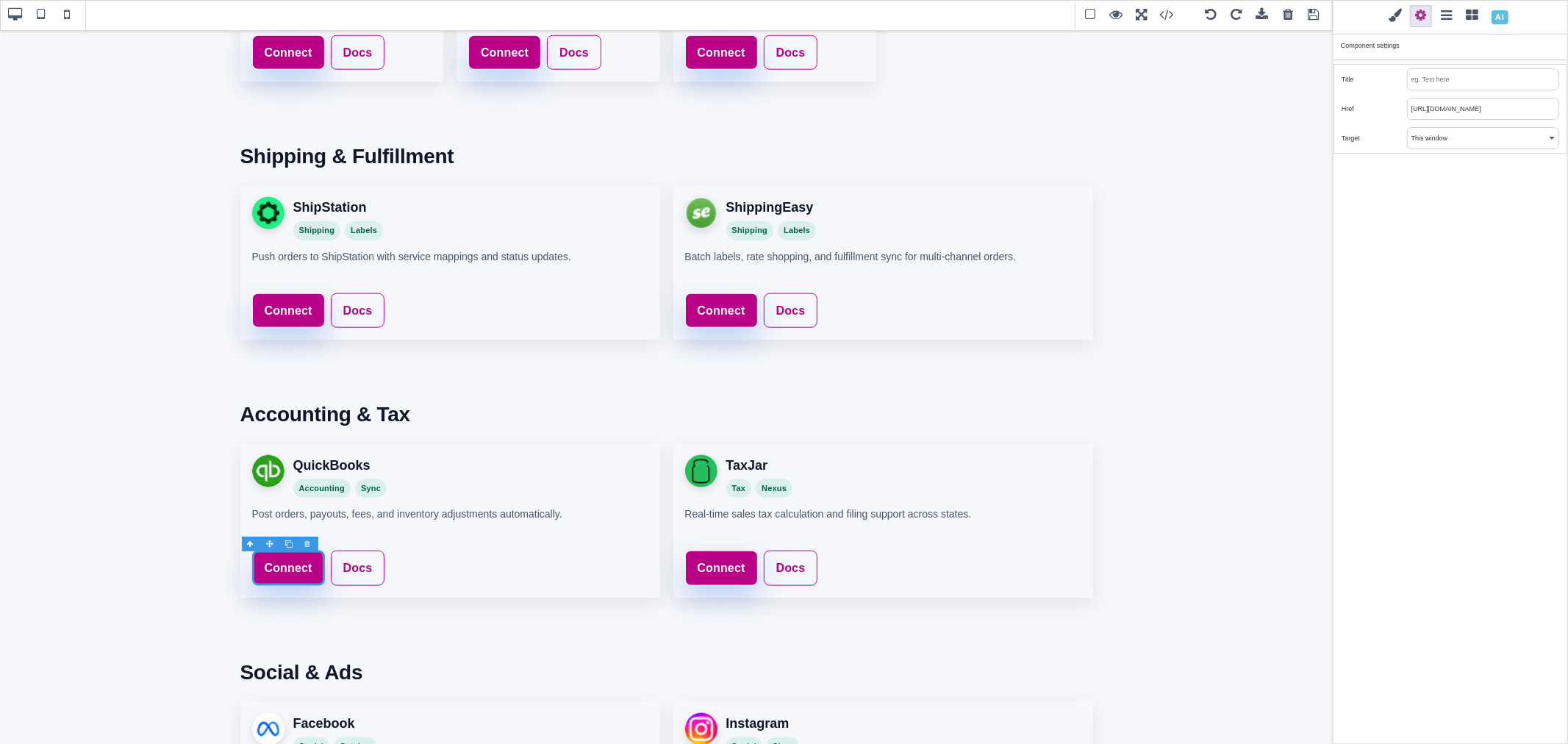
type input "https://www.saleturf.com/webmaster/index.php?route=extension/integration"
click at [1489, 232] on div "Classes - State - Hover Click Even/Odd st-btn st-btn-primary Selected: .st-btn.…" at bounding box center [1450, 372] width 235 height 744
click at [735, 551] on link "Connect" at bounding box center [721, 567] width 73 height 35
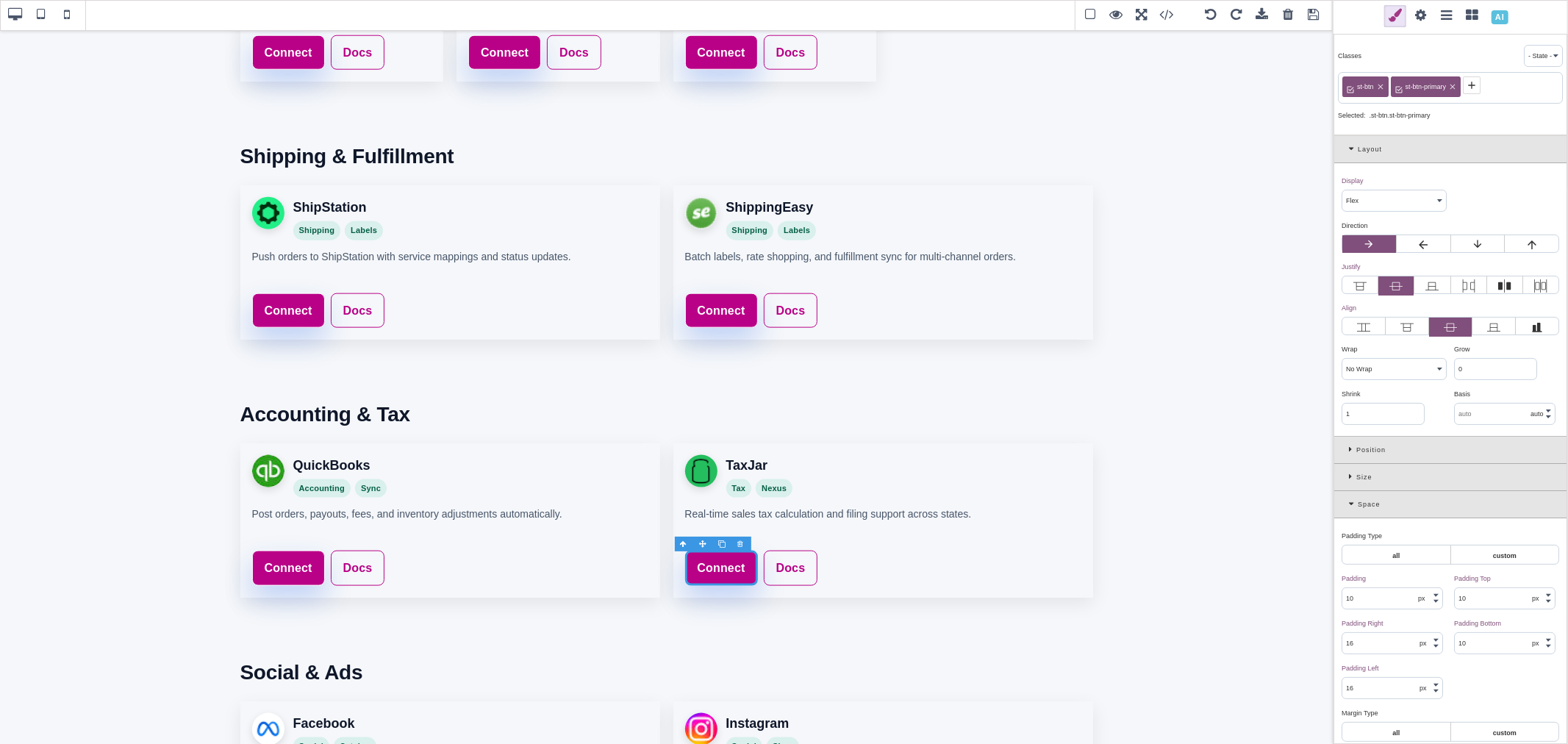
click at [1413, 15] on span at bounding box center [1421, 16] width 22 height 22
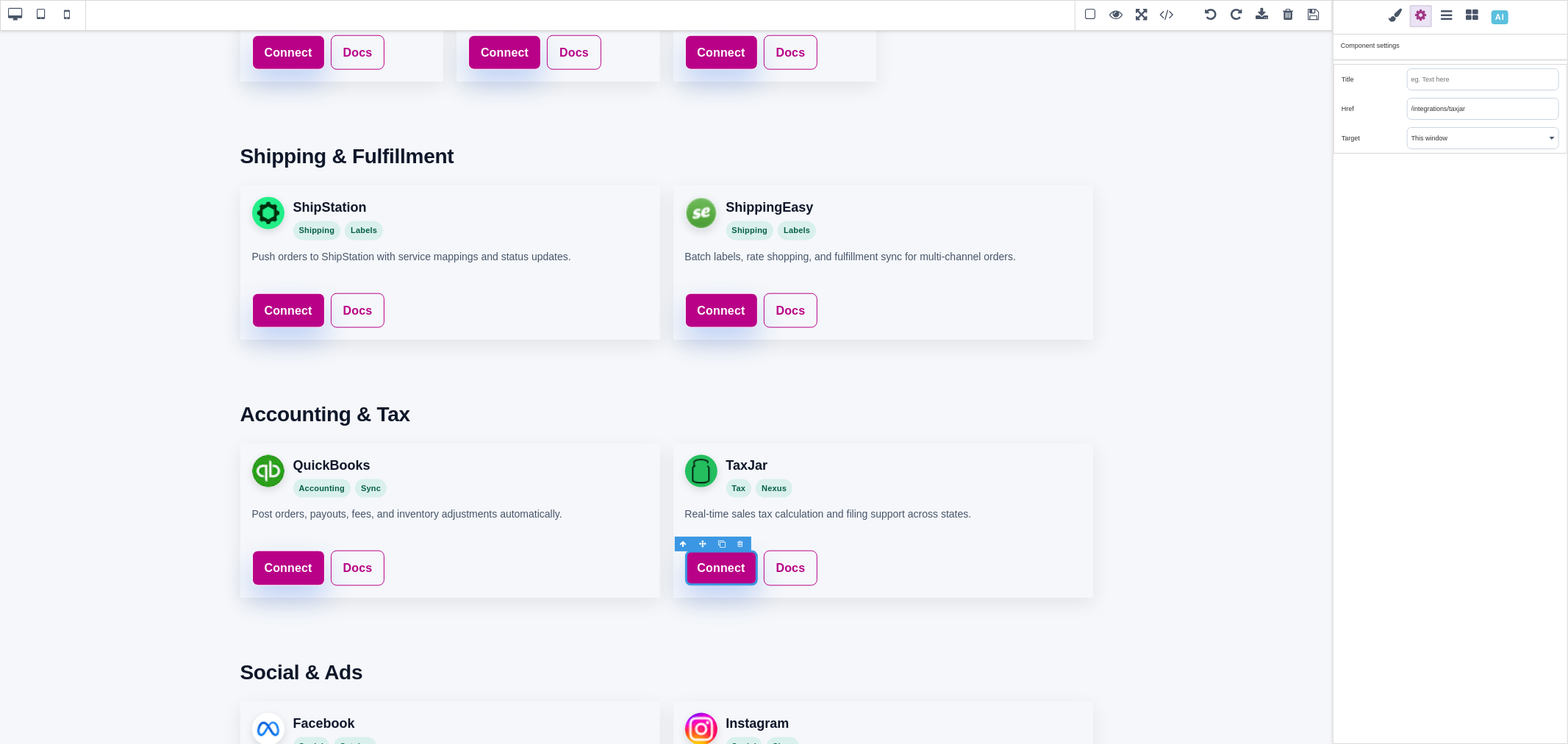
click at [1424, 115] on input "/integrations/taxjar" at bounding box center [1483, 109] width 151 height 21
paste input "https://www.saleturf.com/webmaster/index.php?route=extension/integration"
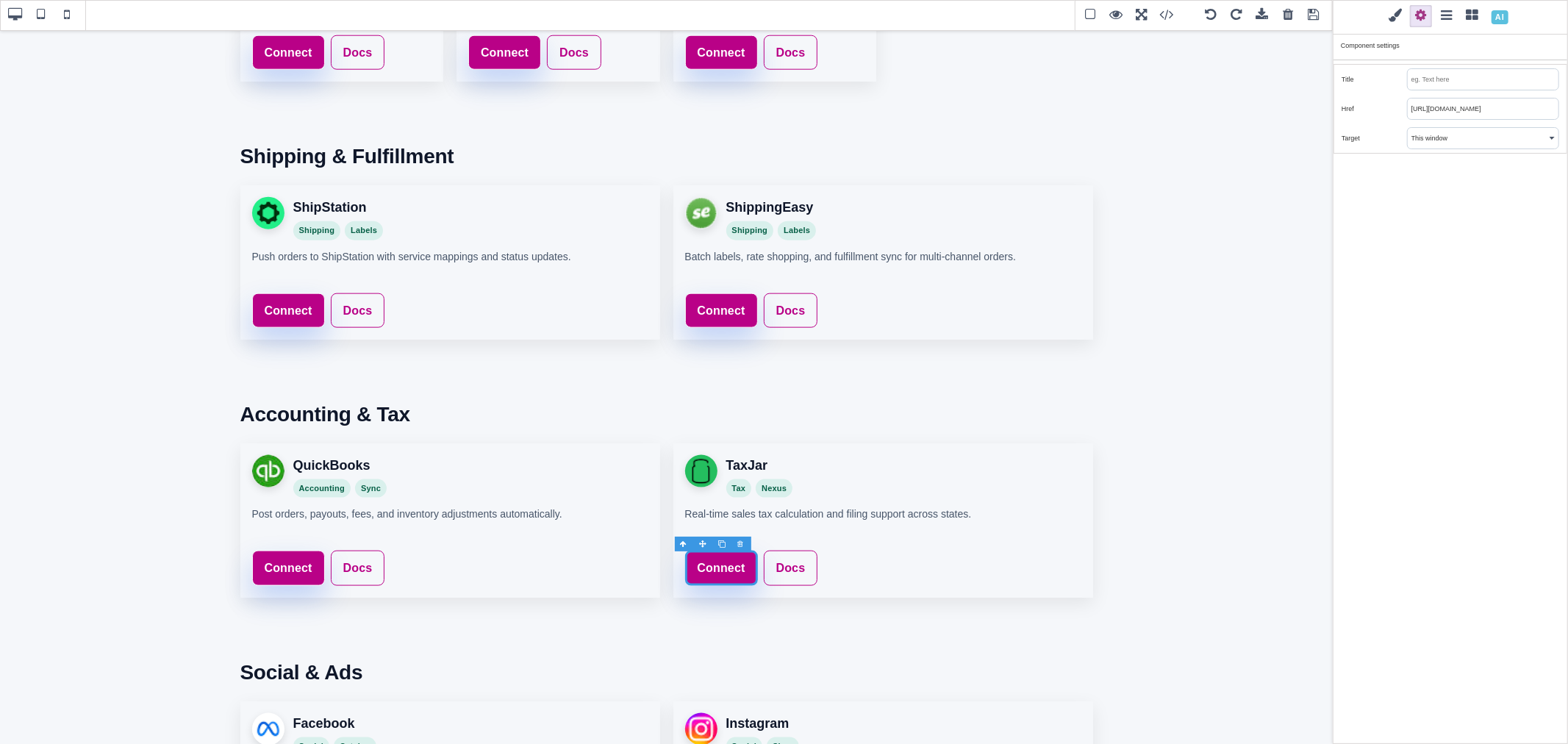
type input "https://www.saleturf.com/webmaster/index.php?route=extension/integration"
click at [1437, 223] on div "Classes - State - Hover Click Even/Odd st-btn st-btn-primary Selected: .st-btn.…" at bounding box center [1450, 372] width 235 height 744
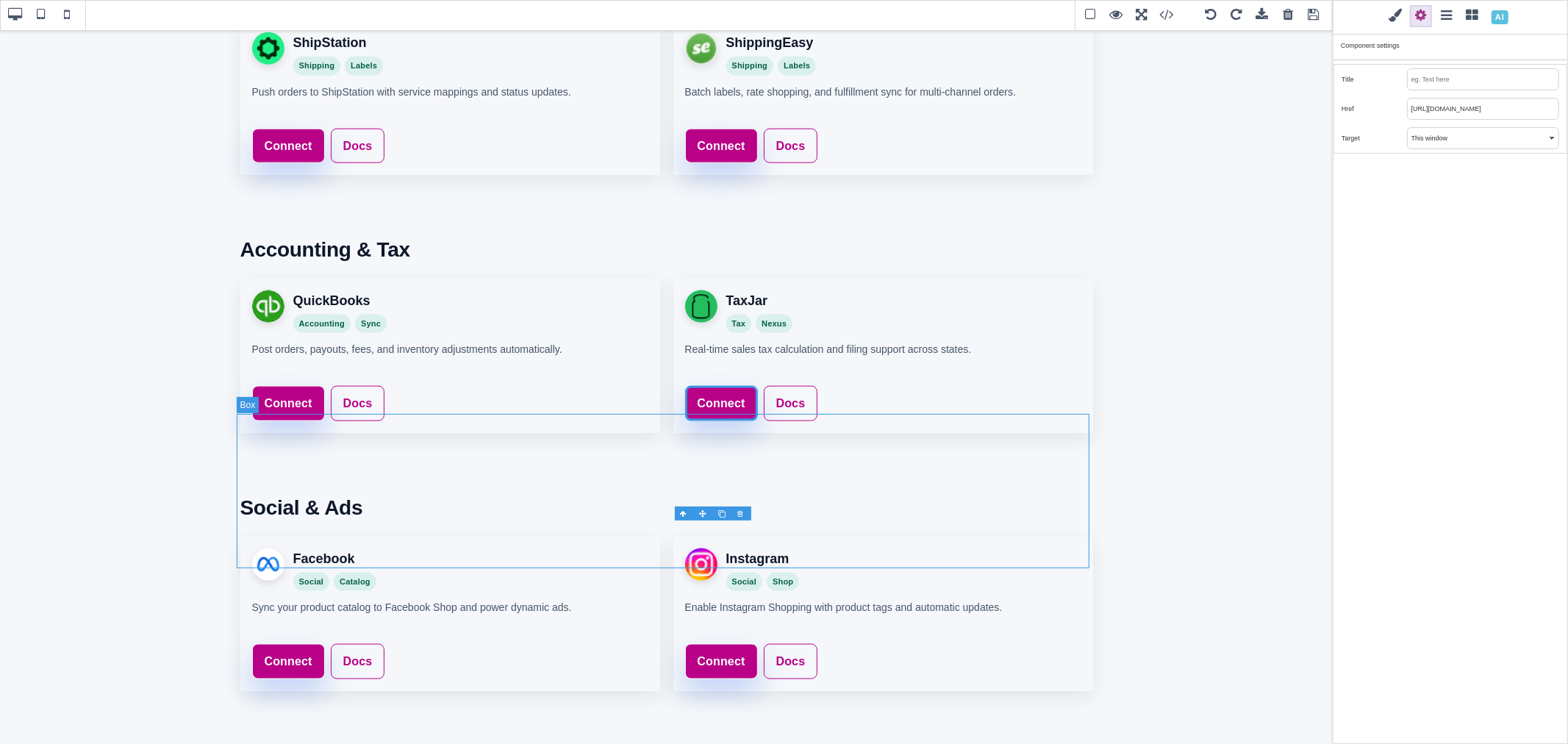
scroll to position [1627, 0]
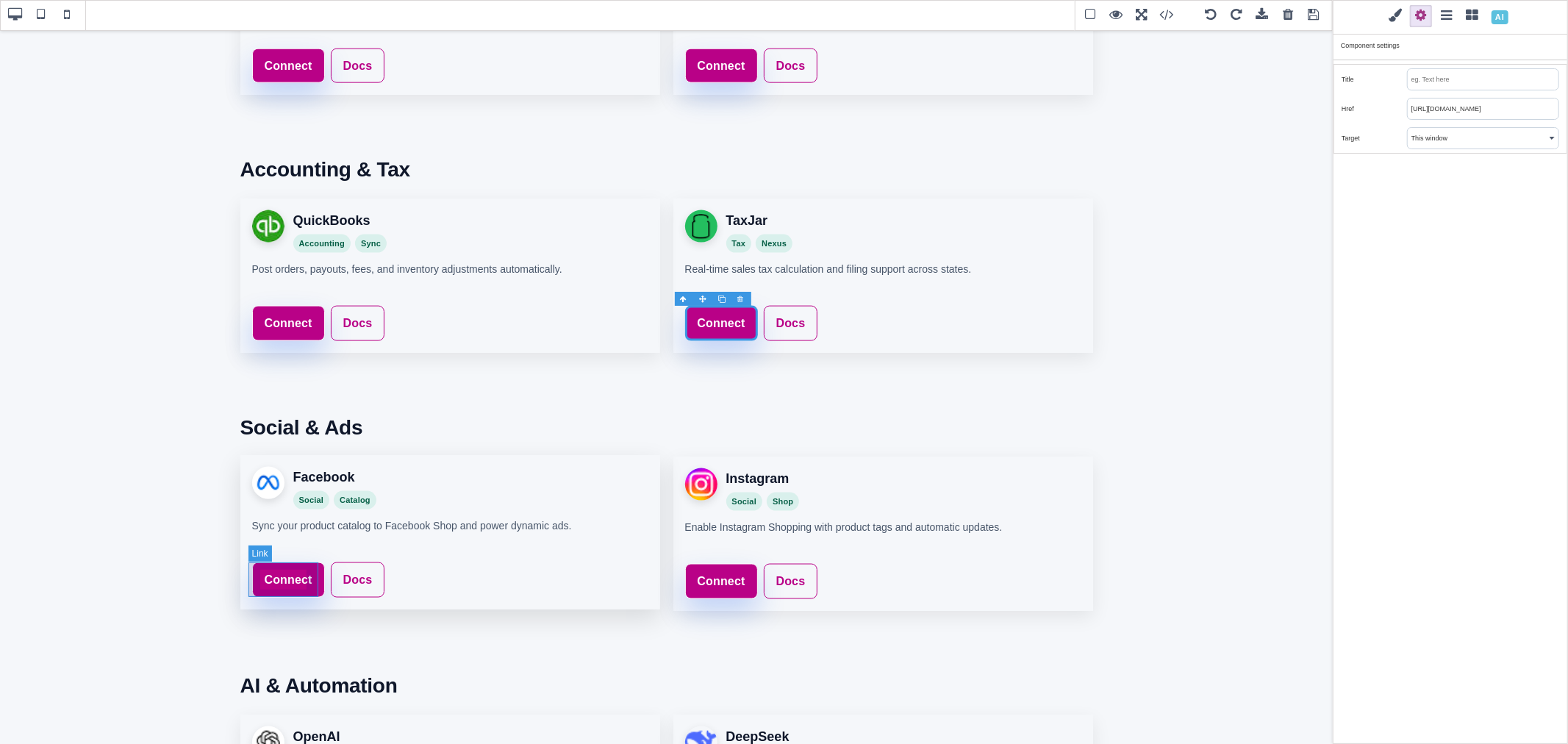
click at [310, 568] on link "Connect" at bounding box center [289, 579] width 73 height 35
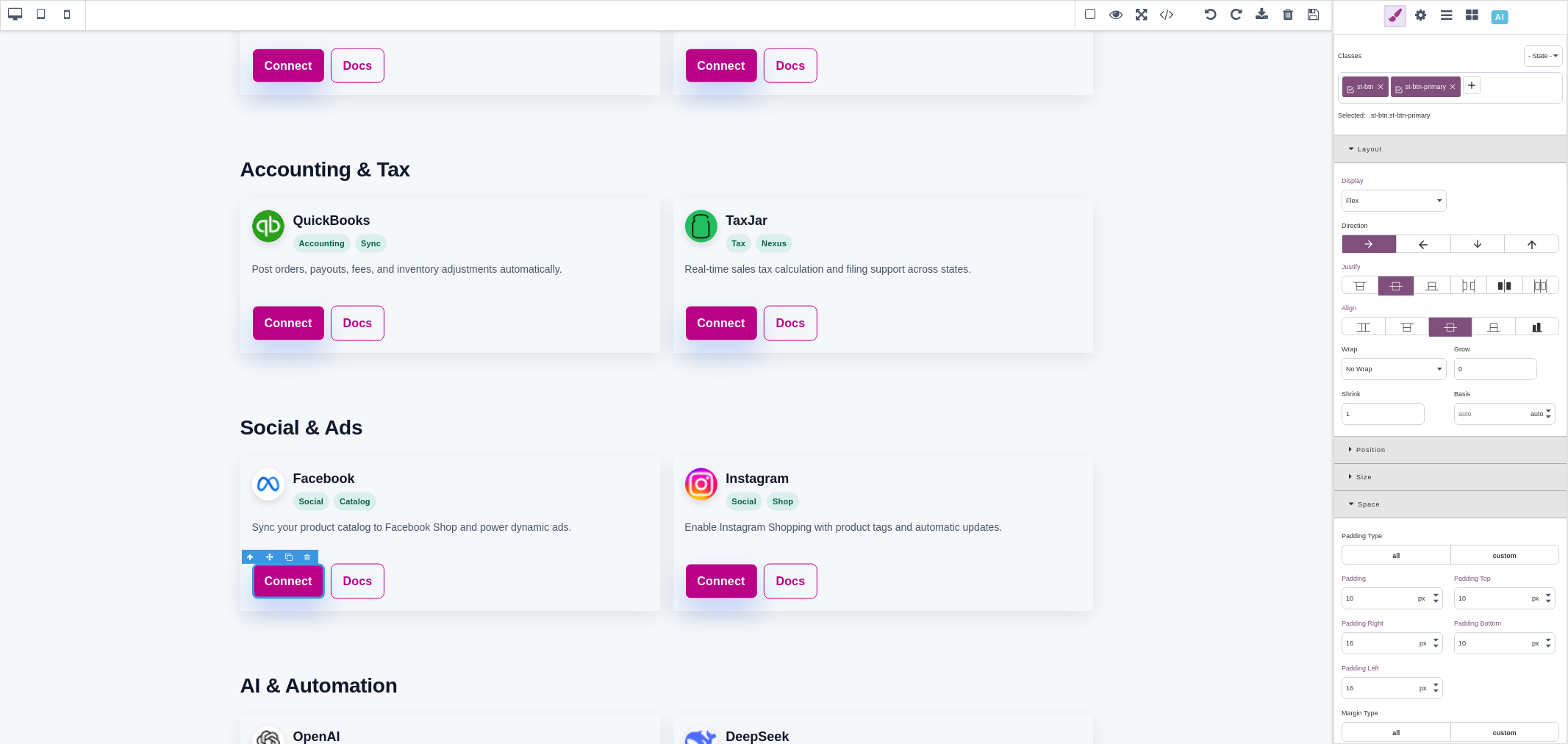
click at [1424, 13] on span at bounding box center [1421, 16] width 22 height 22
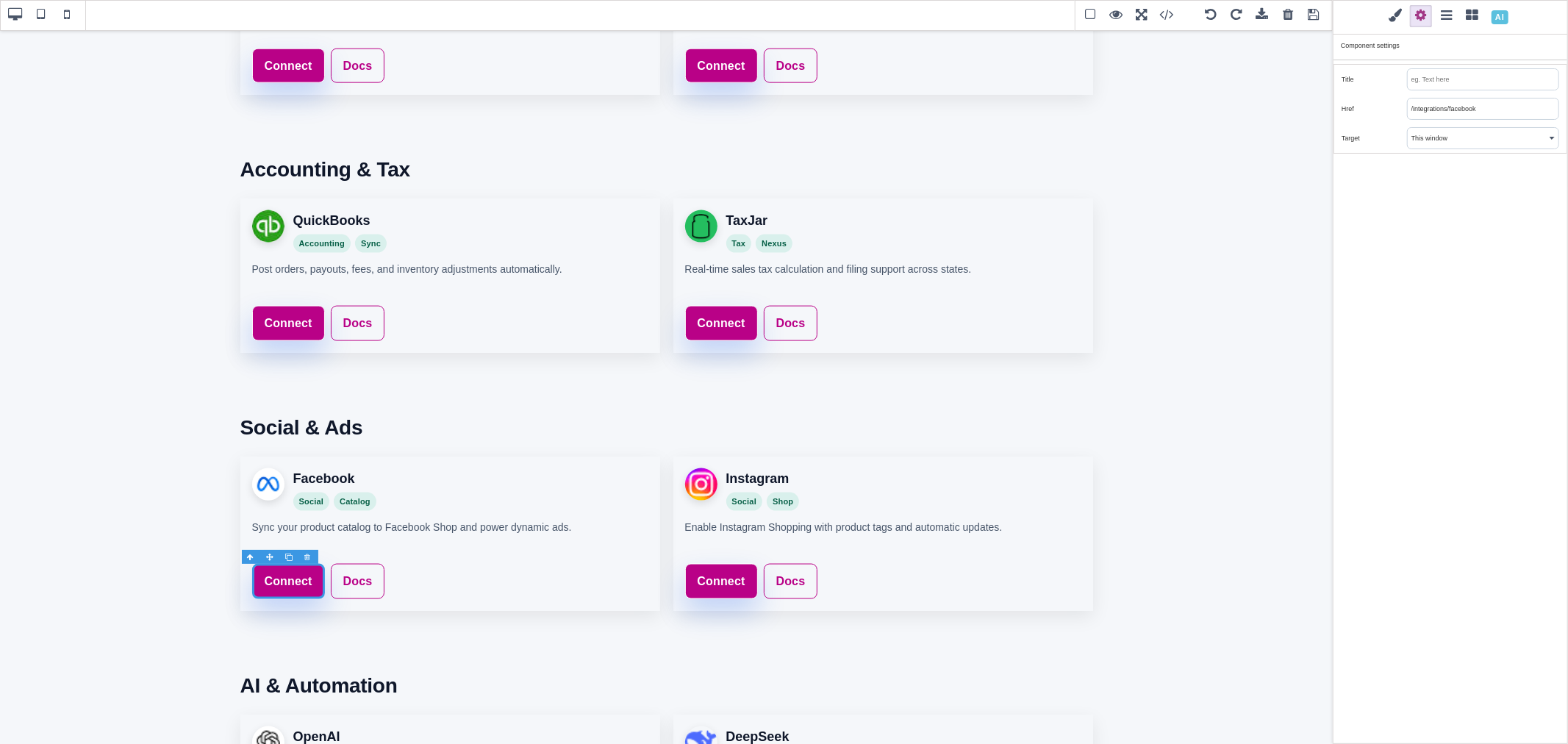
click at [1485, 100] on input "/integrations/facebook" at bounding box center [1483, 109] width 151 height 21
paste input "https://www.saleturf.com/webmaster/index.php?route=extension/feed"
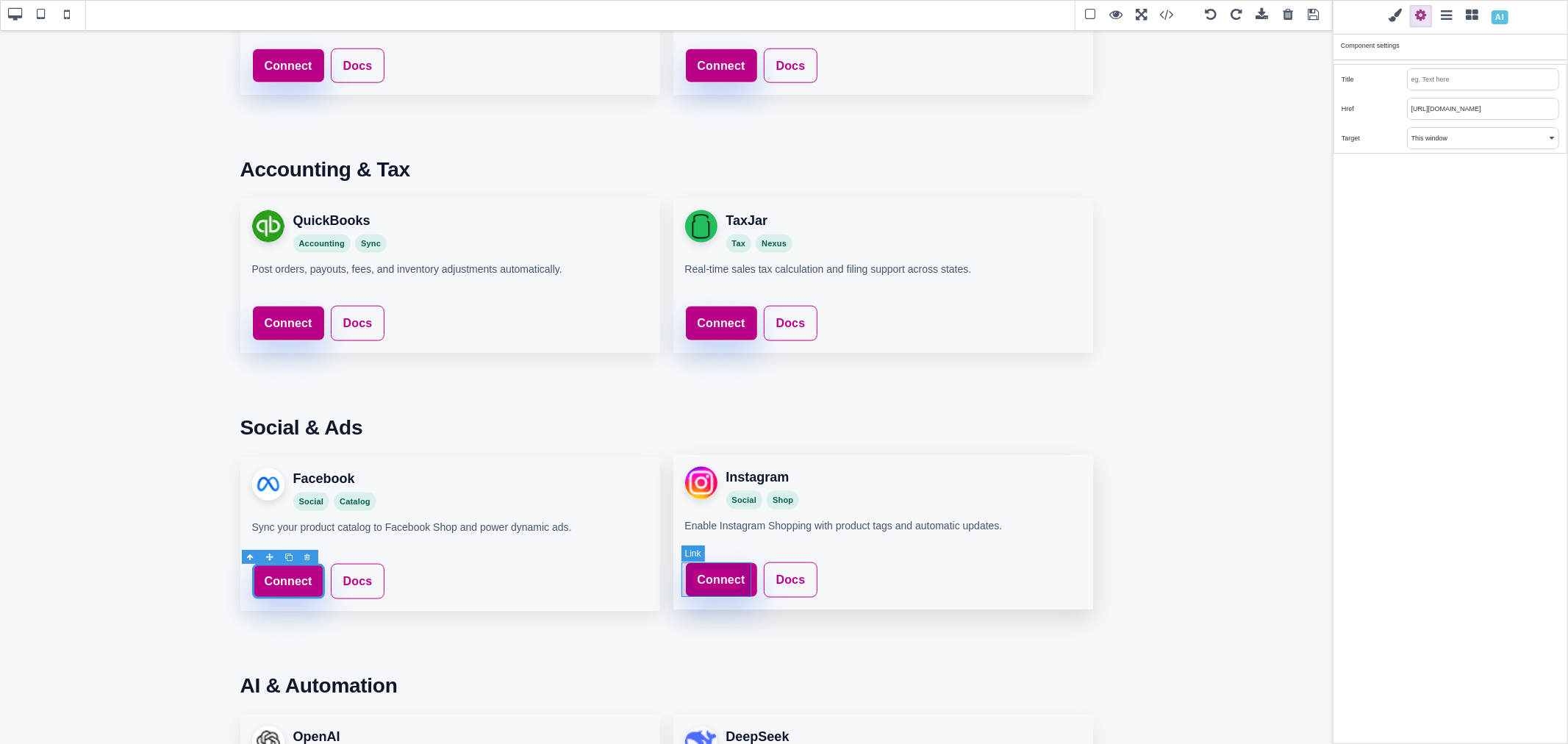
type input "https://www.saleturf.com/webmaster/index.php?route=extension/feed"
click at [743, 566] on link "Connect" at bounding box center [721, 579] width 73 height 35
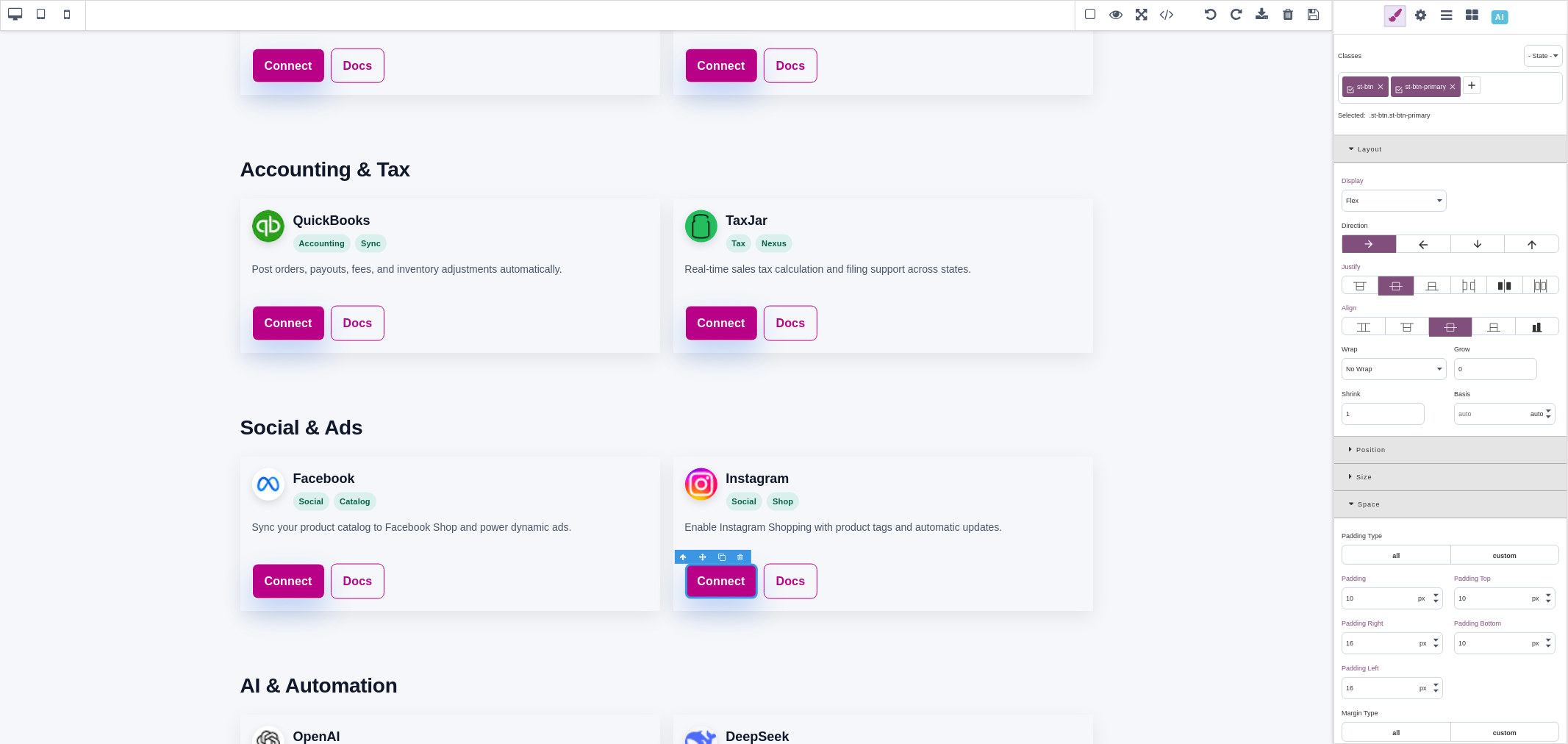
click at [1417, 19] on span at bounding box center [1421, 16] width 22 height 22
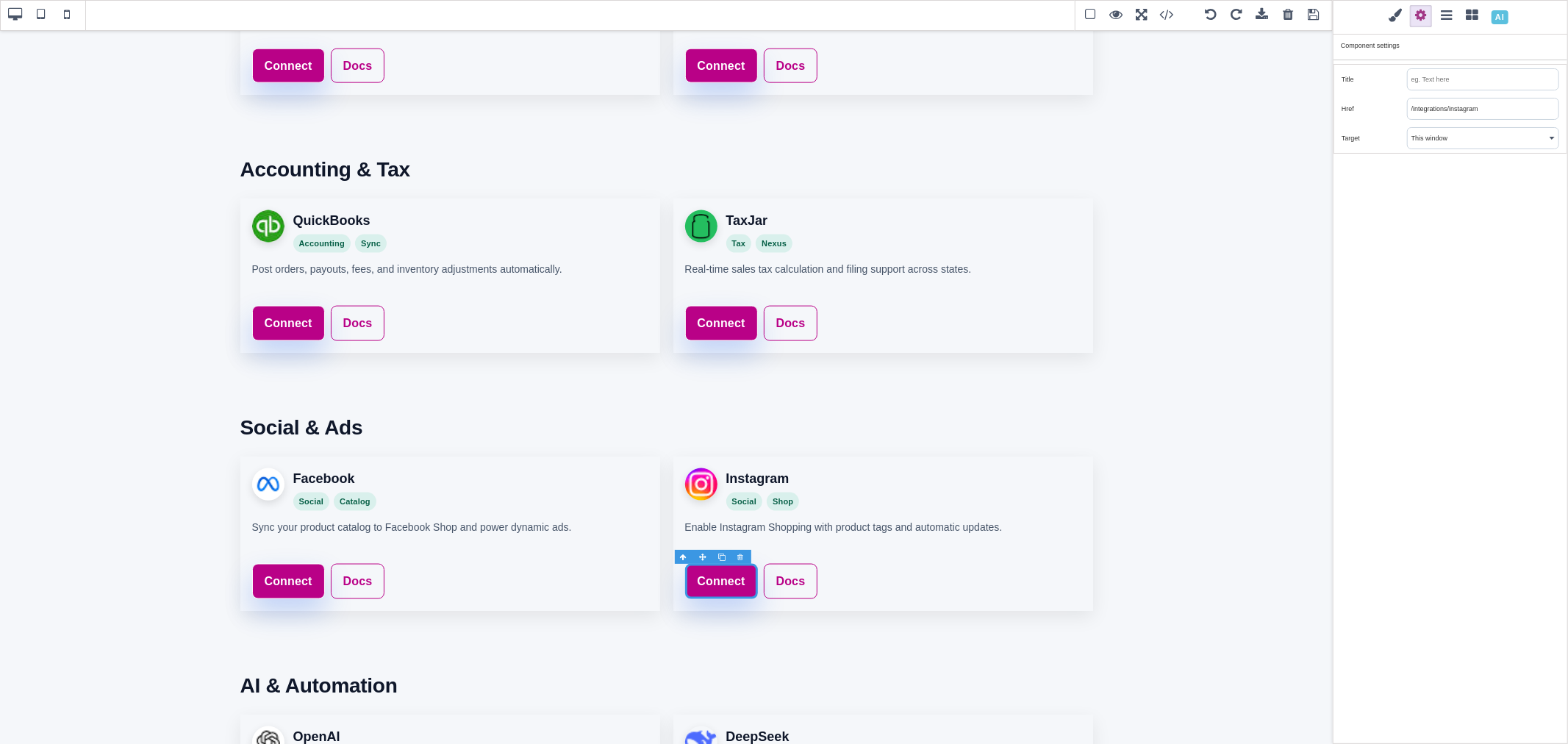
click at [1424, 105] on input "/integrations/instagram" at bounding box center [1483, 109] width 151 height 21
paste input "https://www.saleturf.com/webmaster/index.php?route=extension/feed"
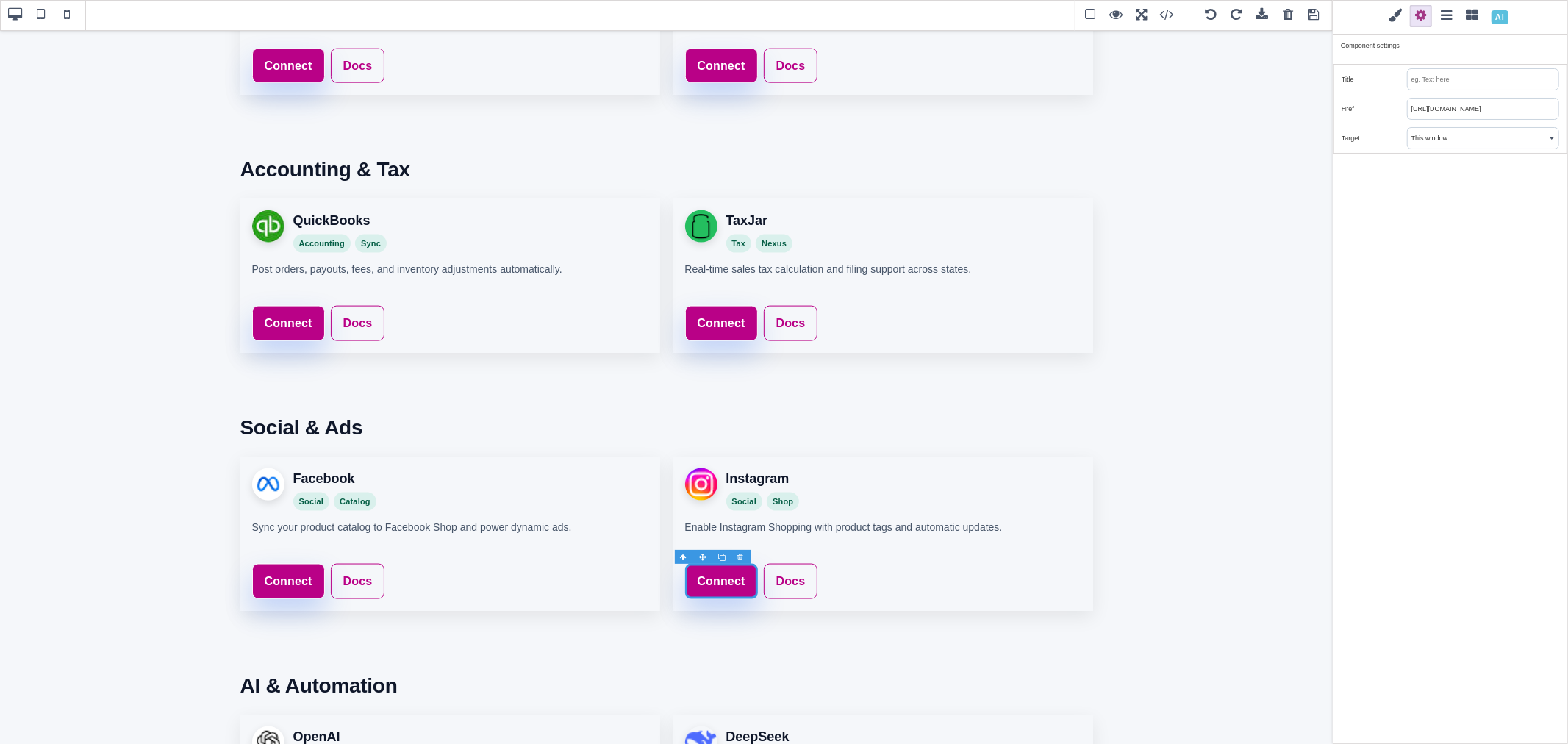
type input "https://www.saleturf.com/webmaster/index.php?route=extension/feed"
click at [1443, 233] on div "Classes - State - Hover Click Even/Odd st-btn st-btn-primary Selected: .st-btn.…" at bounding box center [1450, 372] width 235 height 744
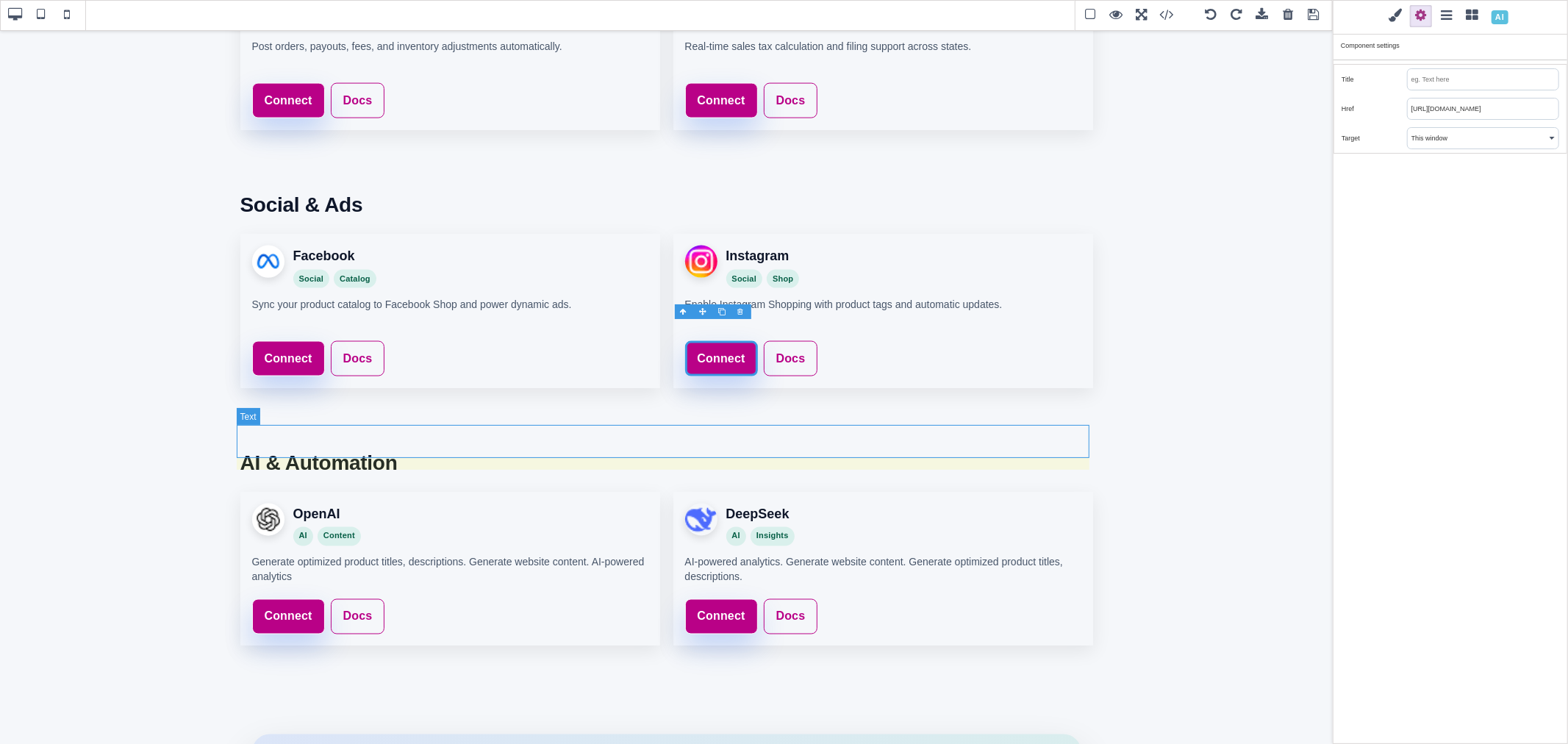
scroll to position [1872, 0]
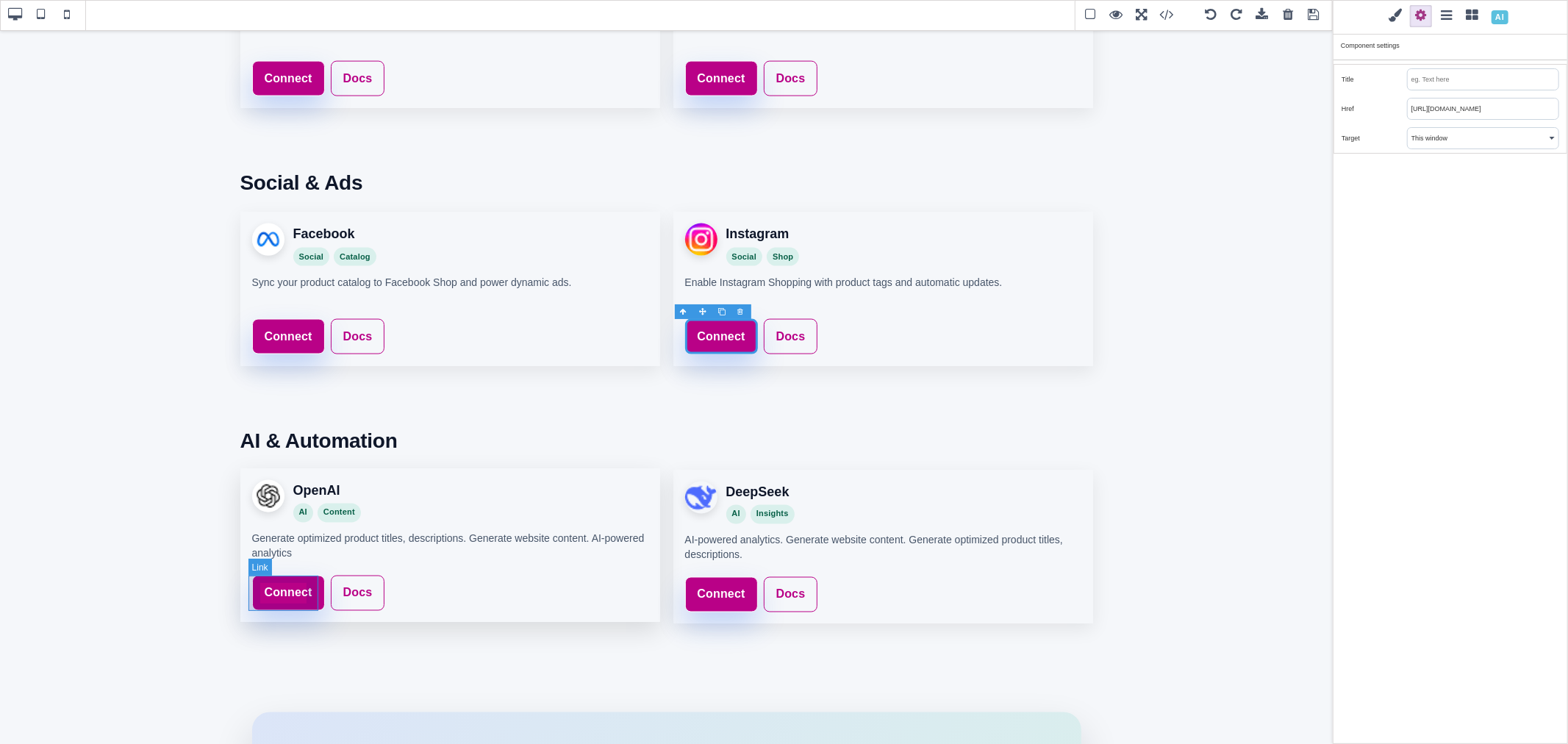
click at [316, 583] on link "Connect" at bounding box center [289, 593] width 73 height 35
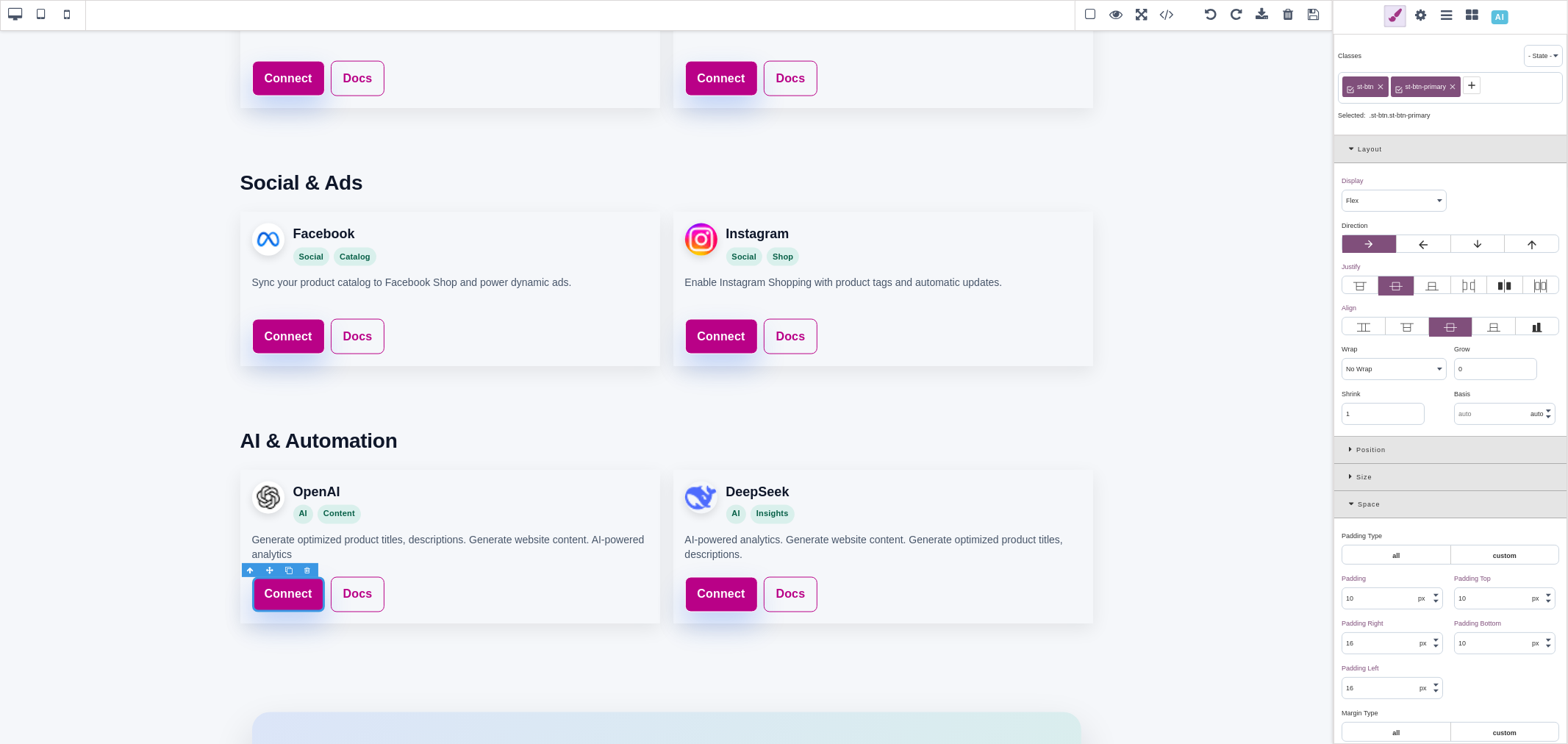
click at [1420, 9] on span at bounding box center [1421, 16] width 22 height 22
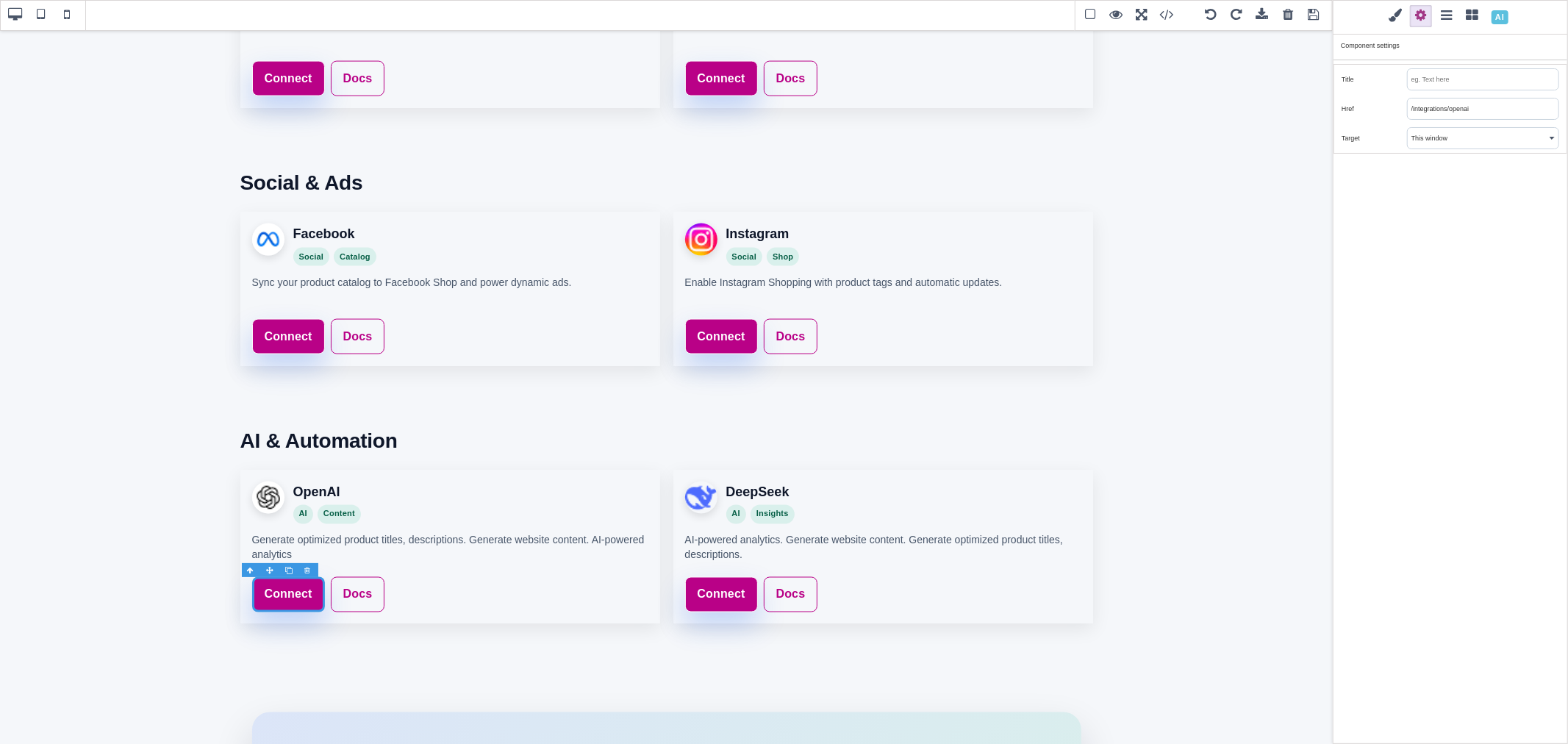
click at [1452, 106] on input "/integrations/openai" at bounding box center [1483, 109] width 151 height 21
paste input "https://www.saleturf.com/webmaster/index.php?route=setting/ai_assistant"
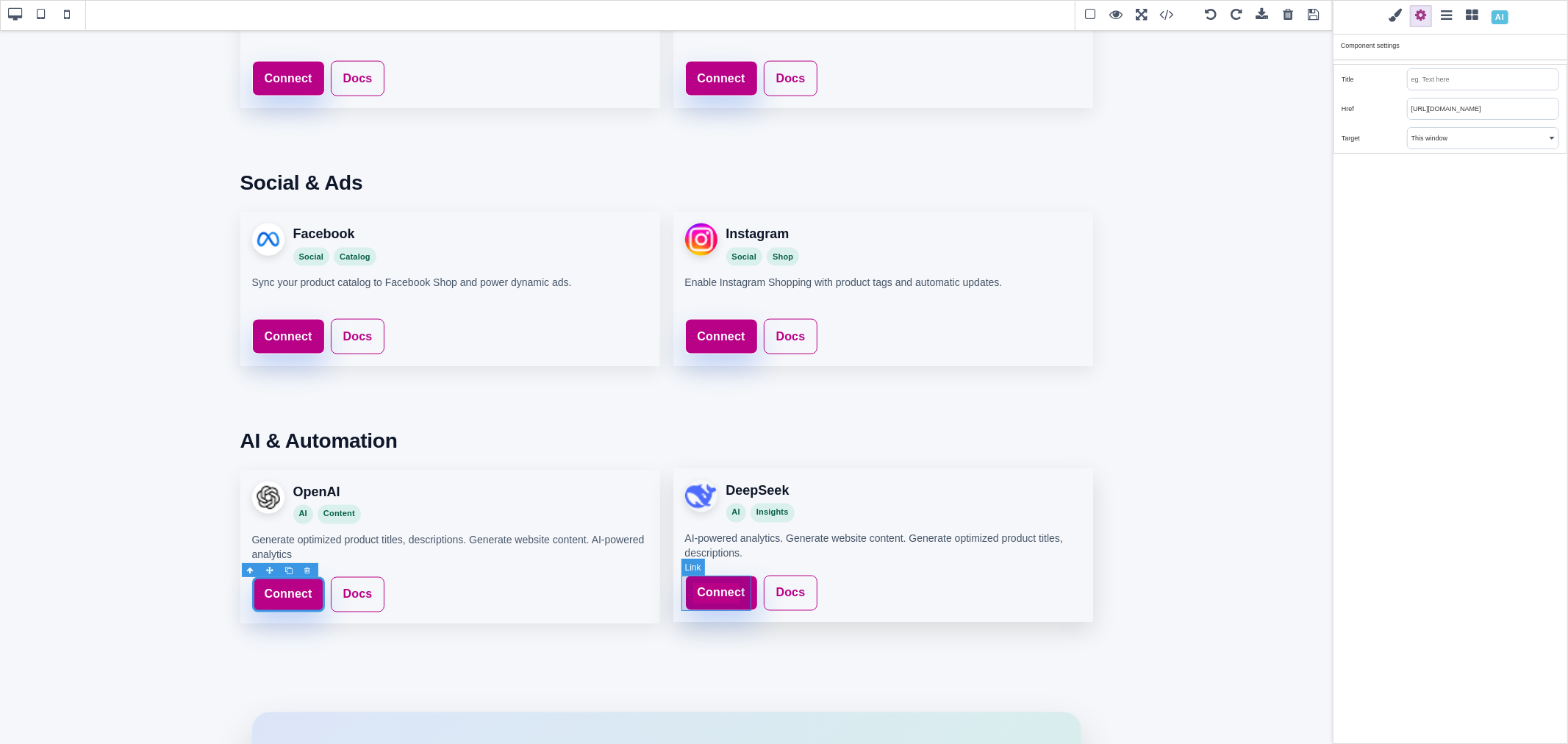
type input "https://www.saleturf.com/webmaster/index.php?route=setting/ai_assistant"
click at [743, 578] on link "Connect" at bounding box center [721, 593] width 73 height 35
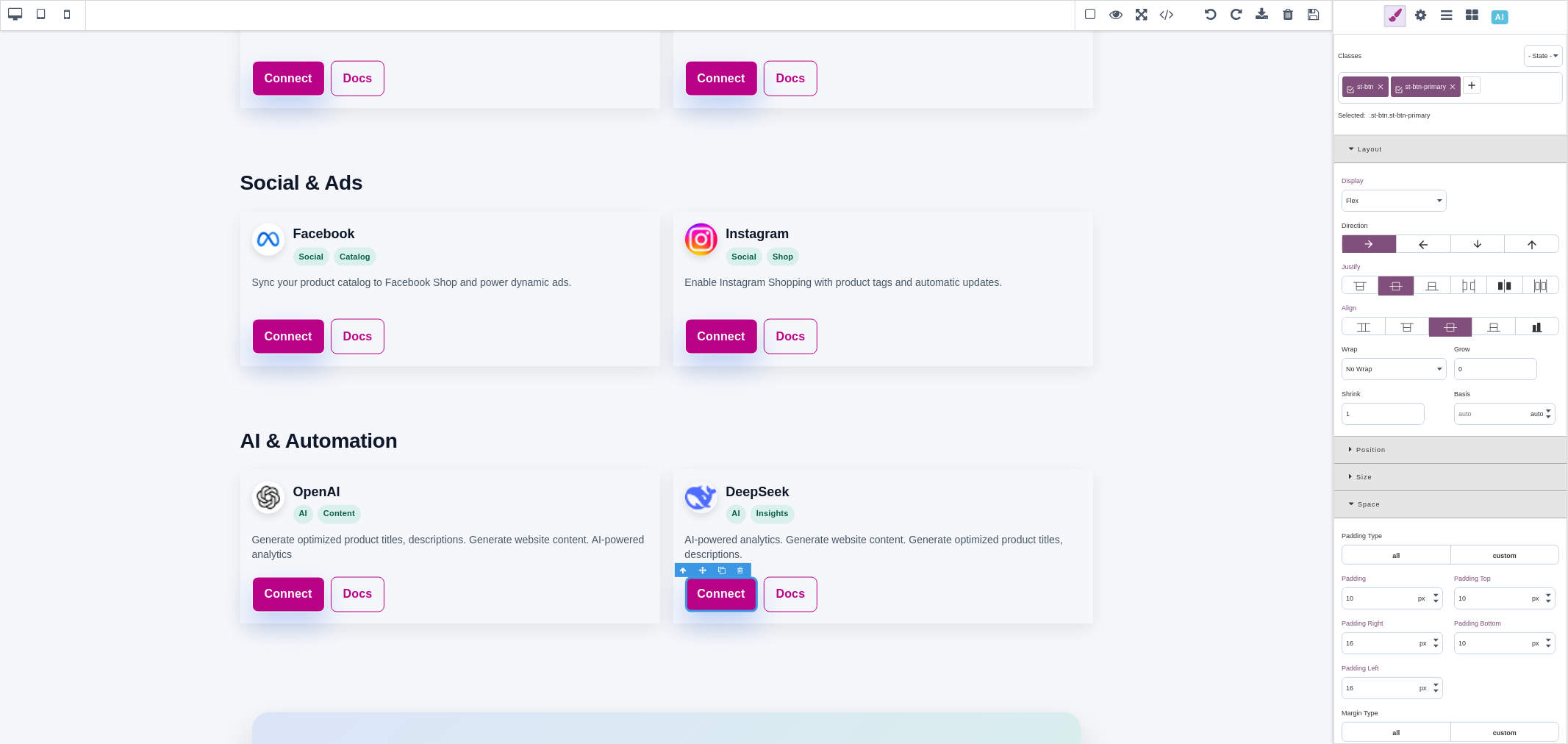
click at [1413, 15] on span at bounding box center [1421, 16] width 22 height 22
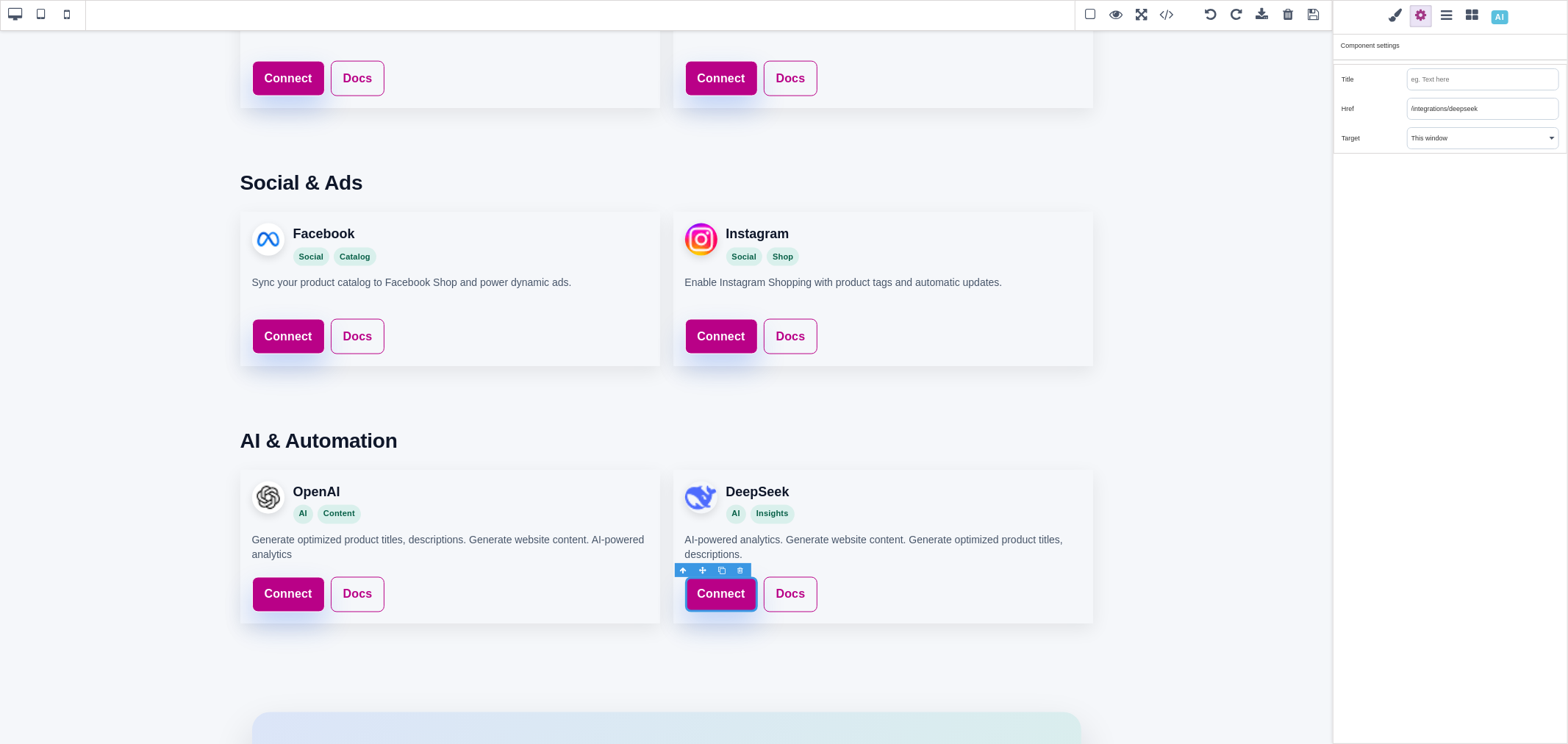
click at [1426, 115] on input "/integrations/deepseek" at bounding box center [1483, 109] width 151 height 21
paste input "https://www.saleturf.com/webmaster/index.php?route=setting/ai_assistant"
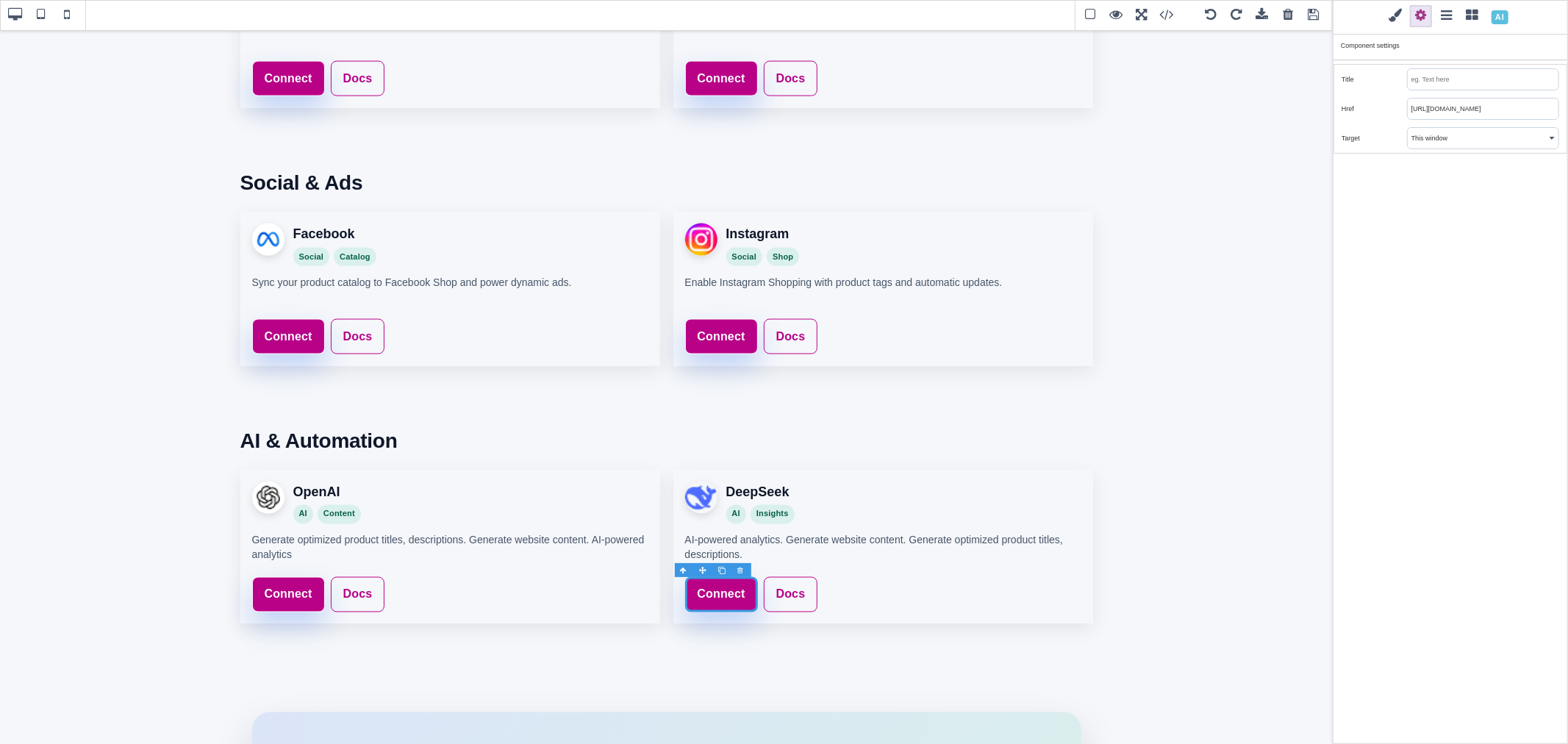
type input "https://www.saleturf.com/webmaster/index.php?route=setting/ai_assistant"
click at [1445, 237] on div "Classes - State - Hover Click Even/Odd st-btn st-btn-primary Selected: .st-btn.…" at bounding box center [1450, 372] width 235 height 744
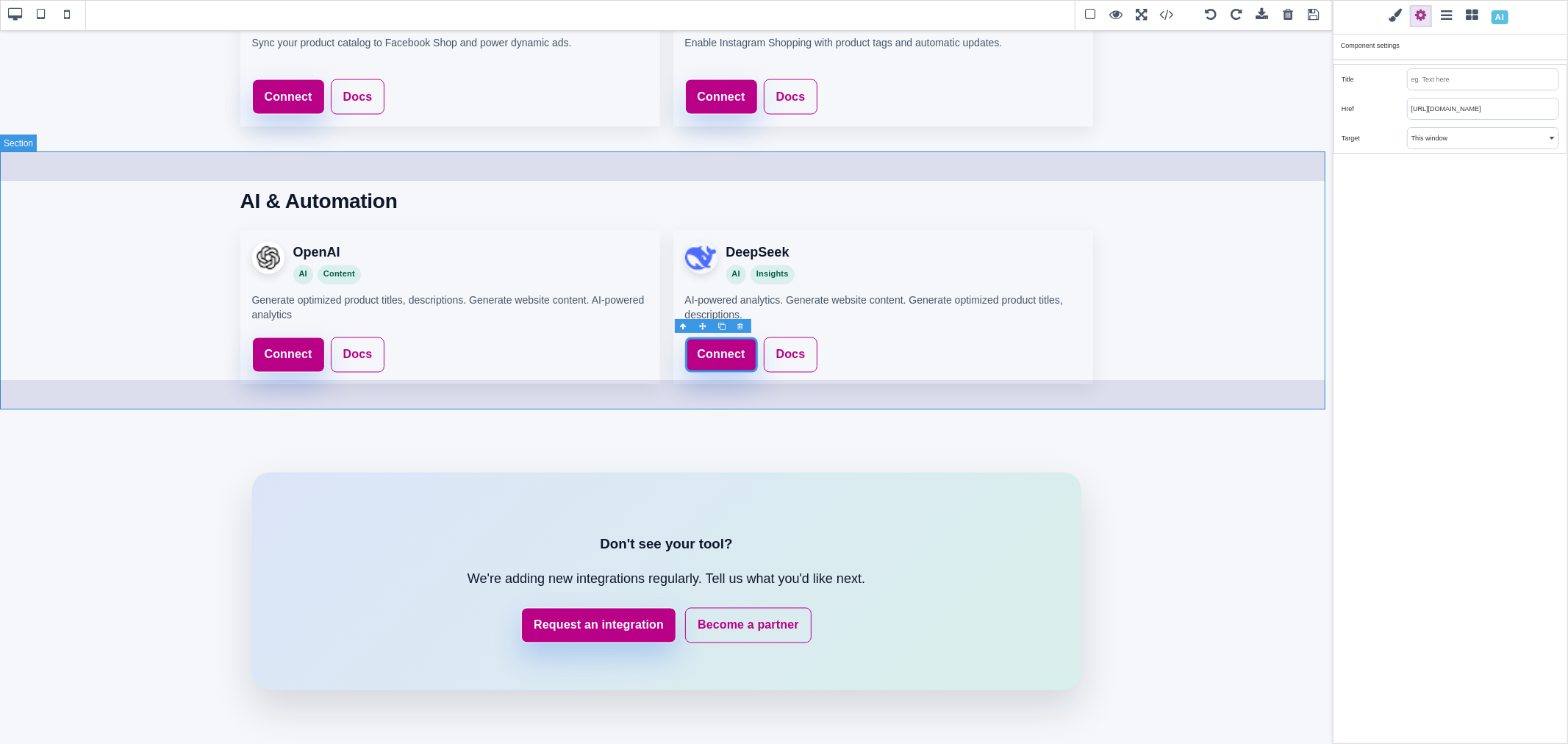
scroll to position [2117, 0]
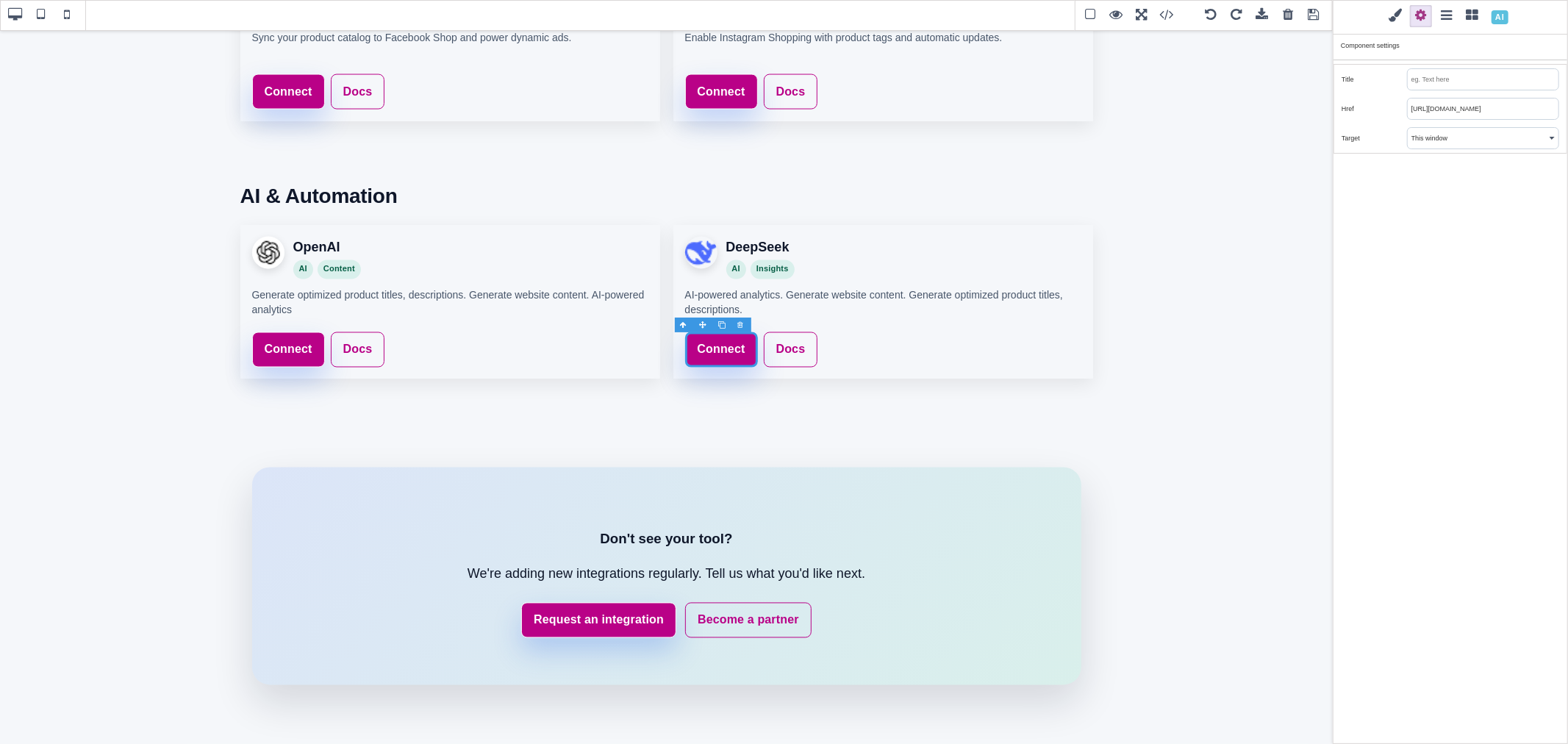
click at [1315, 15] on span at bounding box center [1314, 15] width 22 height 22
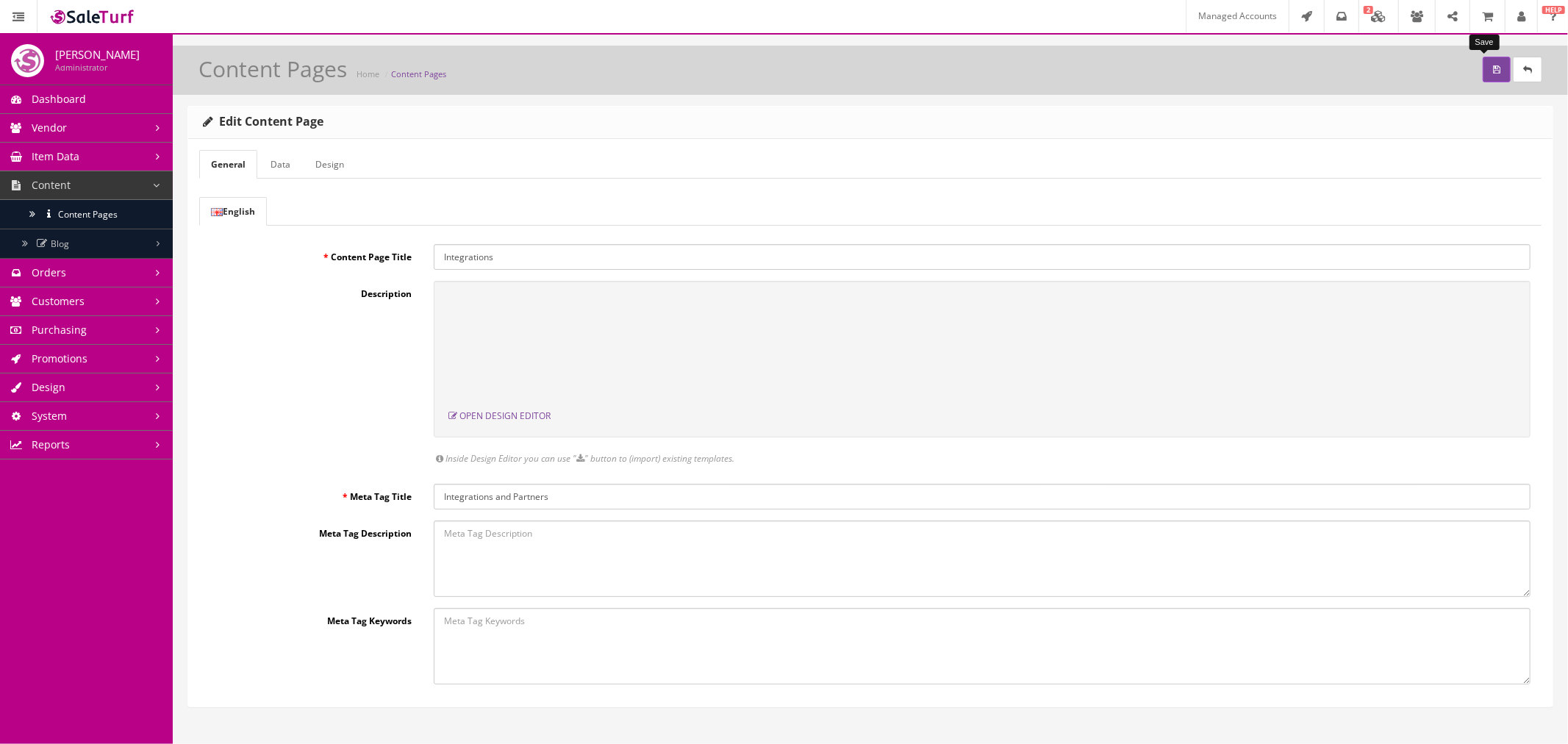
click at [1483, 70] on button "submit" at bounding box center [1496, 69] width 28 height 26
